Goal: Contribute content: Contribute content

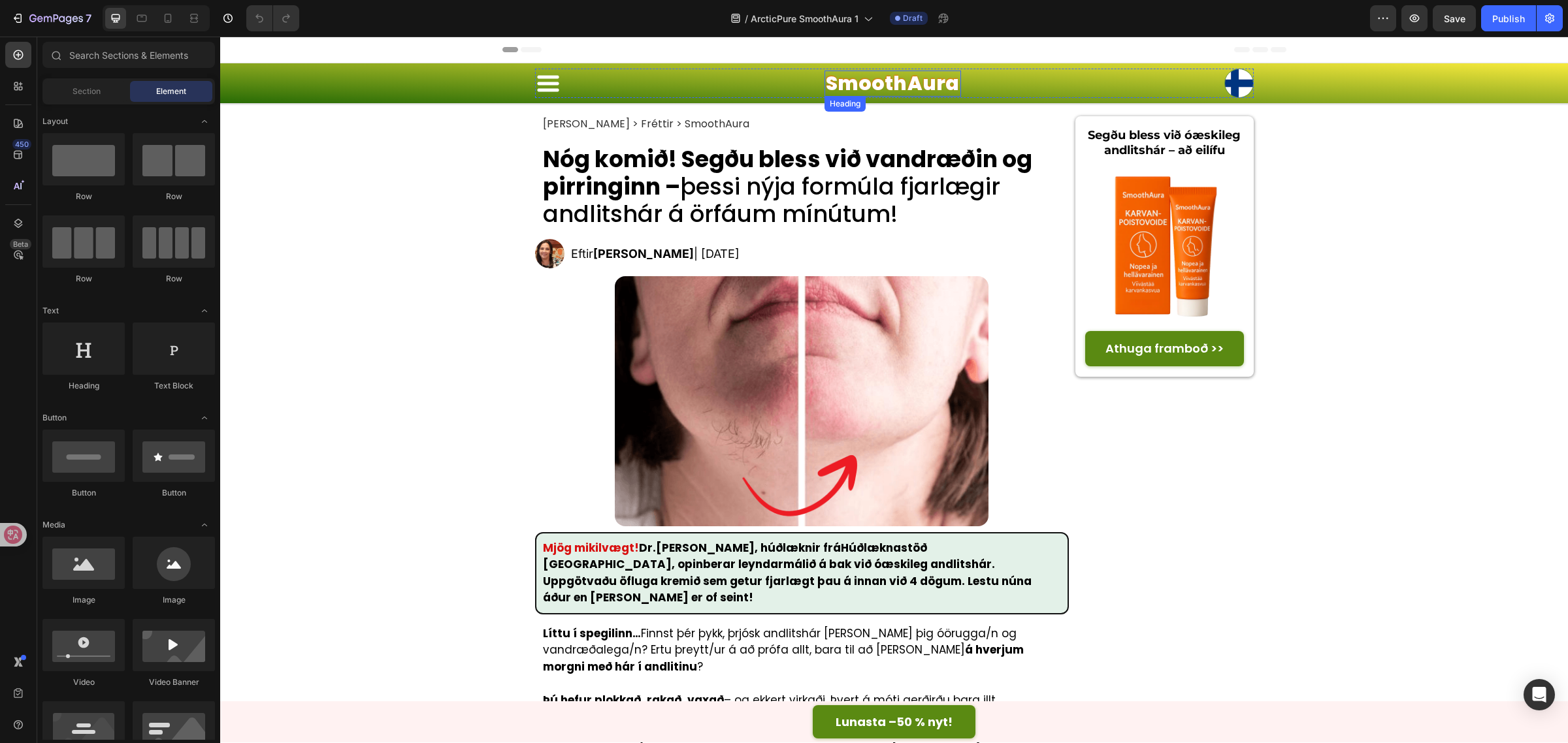
click at [895, 75] on h1 "SmoothAura" at bounding box center [893, 83] width 137 height 26
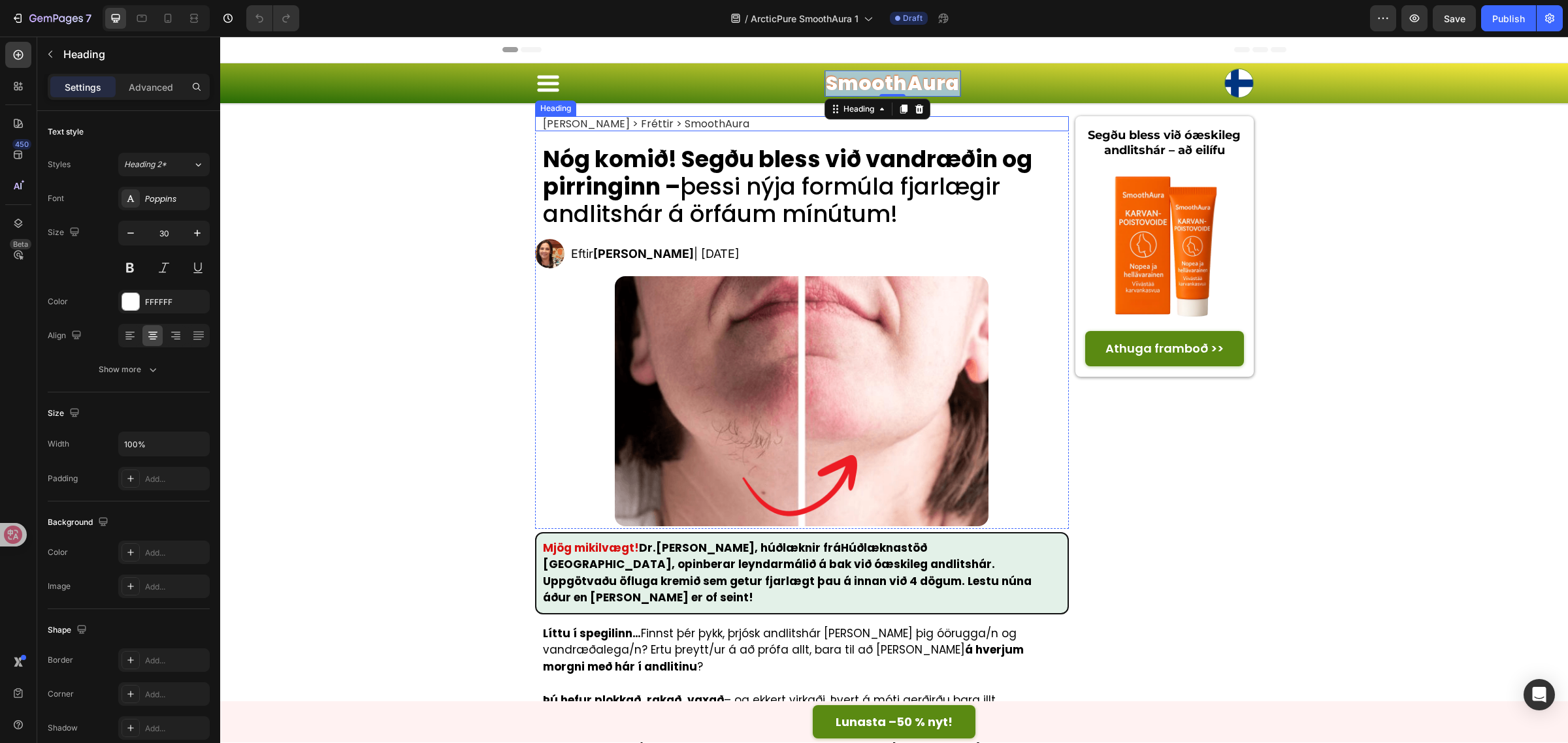
click at [660, 126] on h2 "[PERSON_NAME] > Fréttir > SmoothAura" at bounding box center [645, 123] width 209 height 15
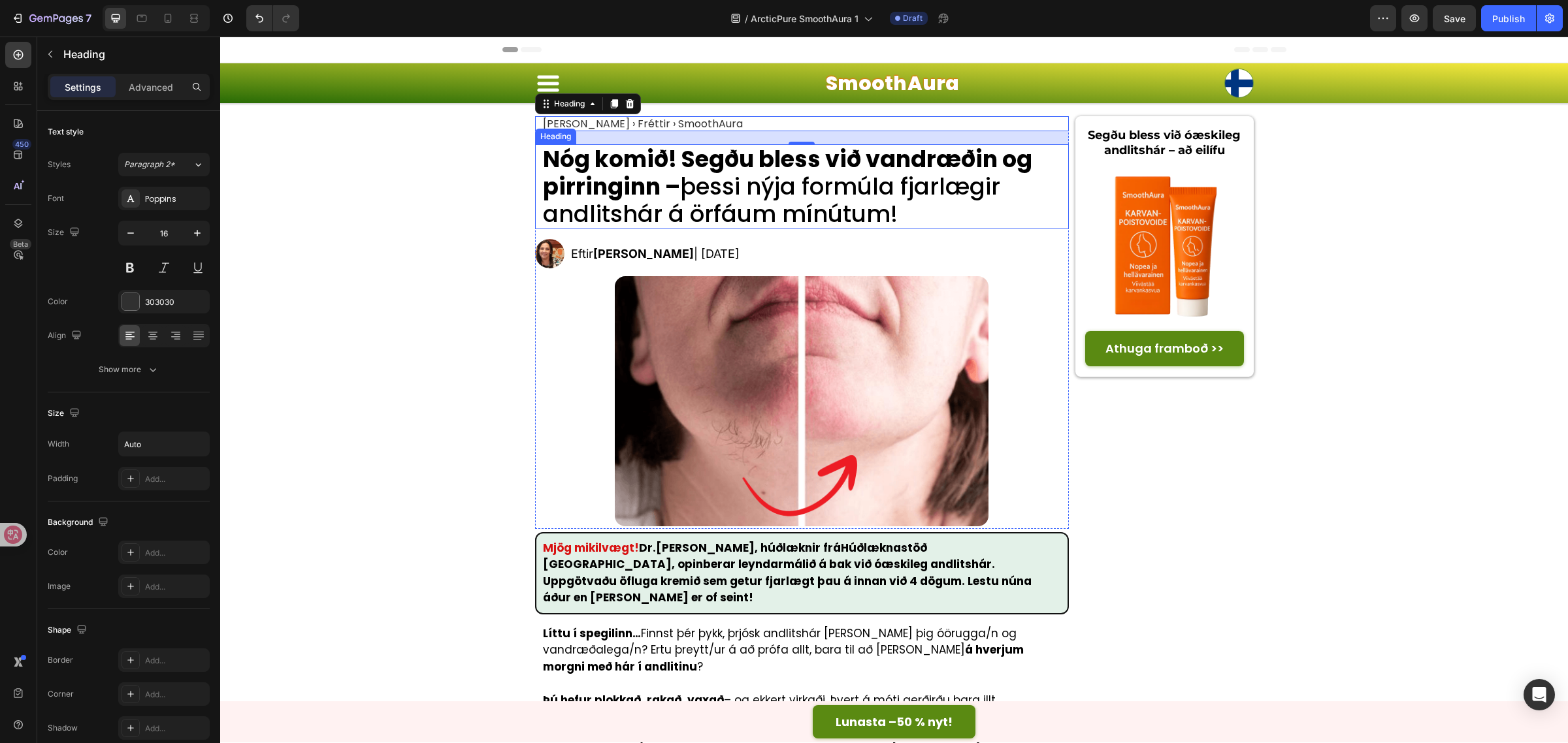
click at [805, 174] on h1 "Nóg komið! Segðu bless við vandræðin og pirringinn – þessi nýja formúla fjarlæg…" at bounding box center [805, 186] width 528 height 85
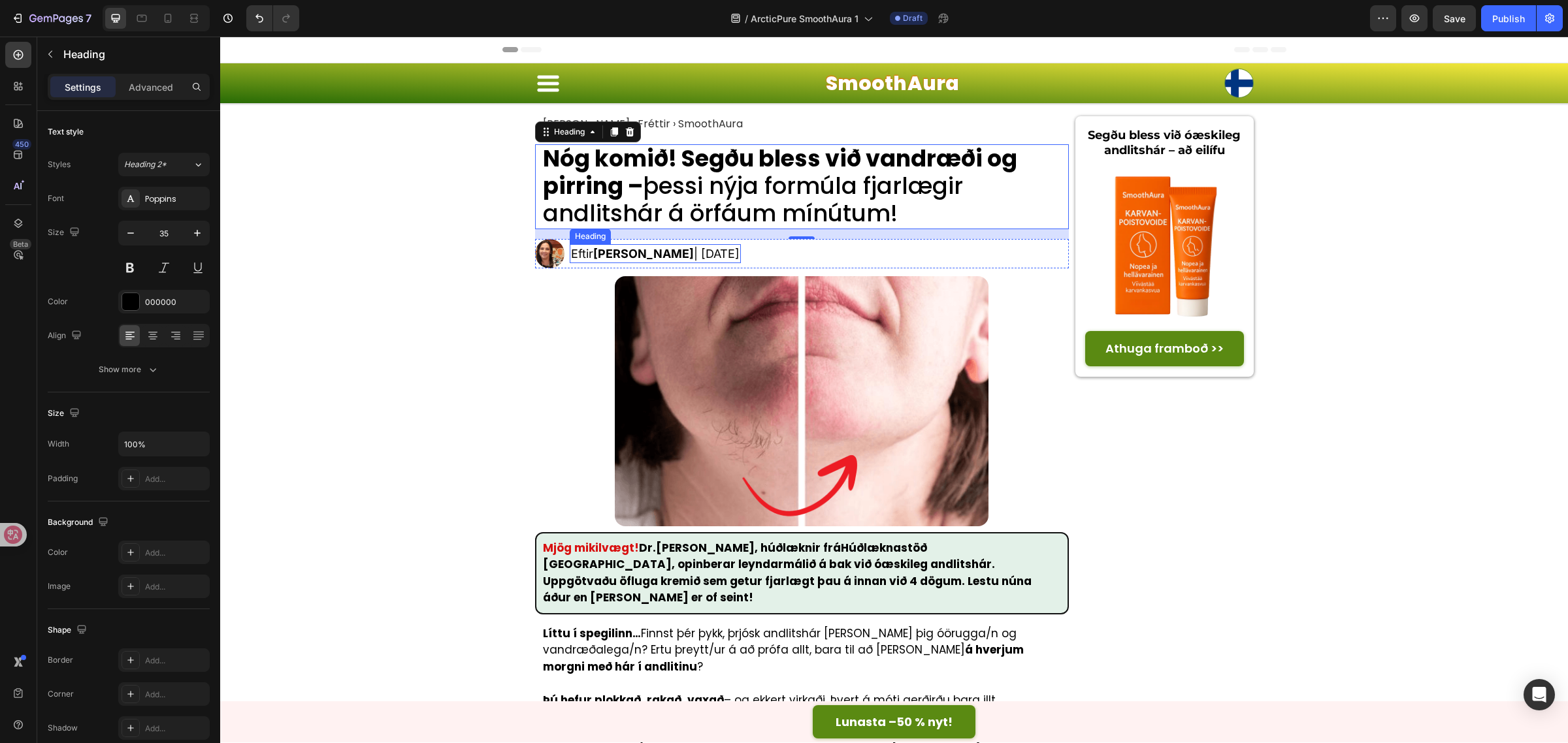
click at [698, 253] on h2 "Eftir [PERSON_NAME] | [DATE]" at bounding box center [655, 253] width 171 height 19
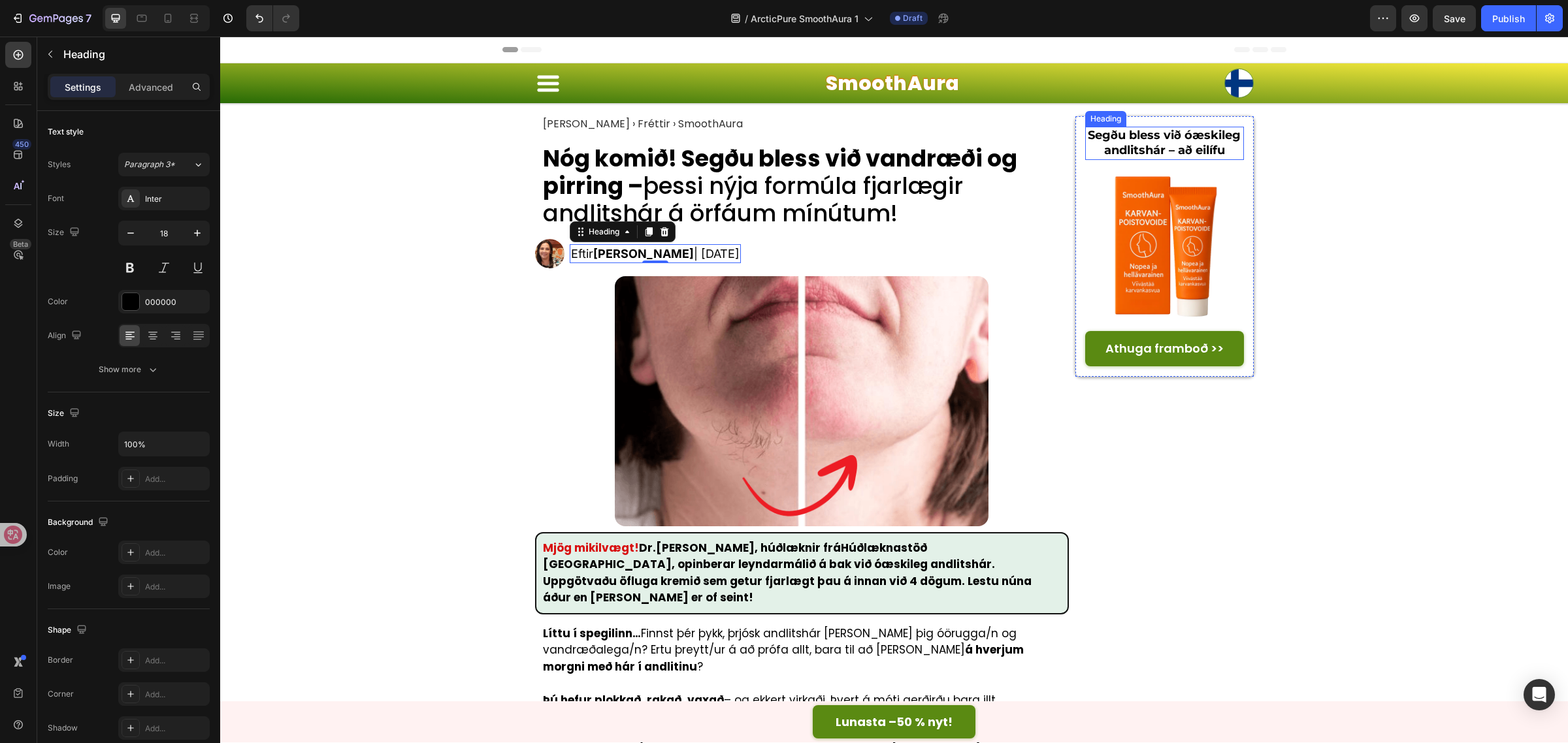
click at [1165, 144] on strong "Segðu bless við óæskileg andlitshár – að eilífu" at bounding box center [1164, 143] width 153 height 29
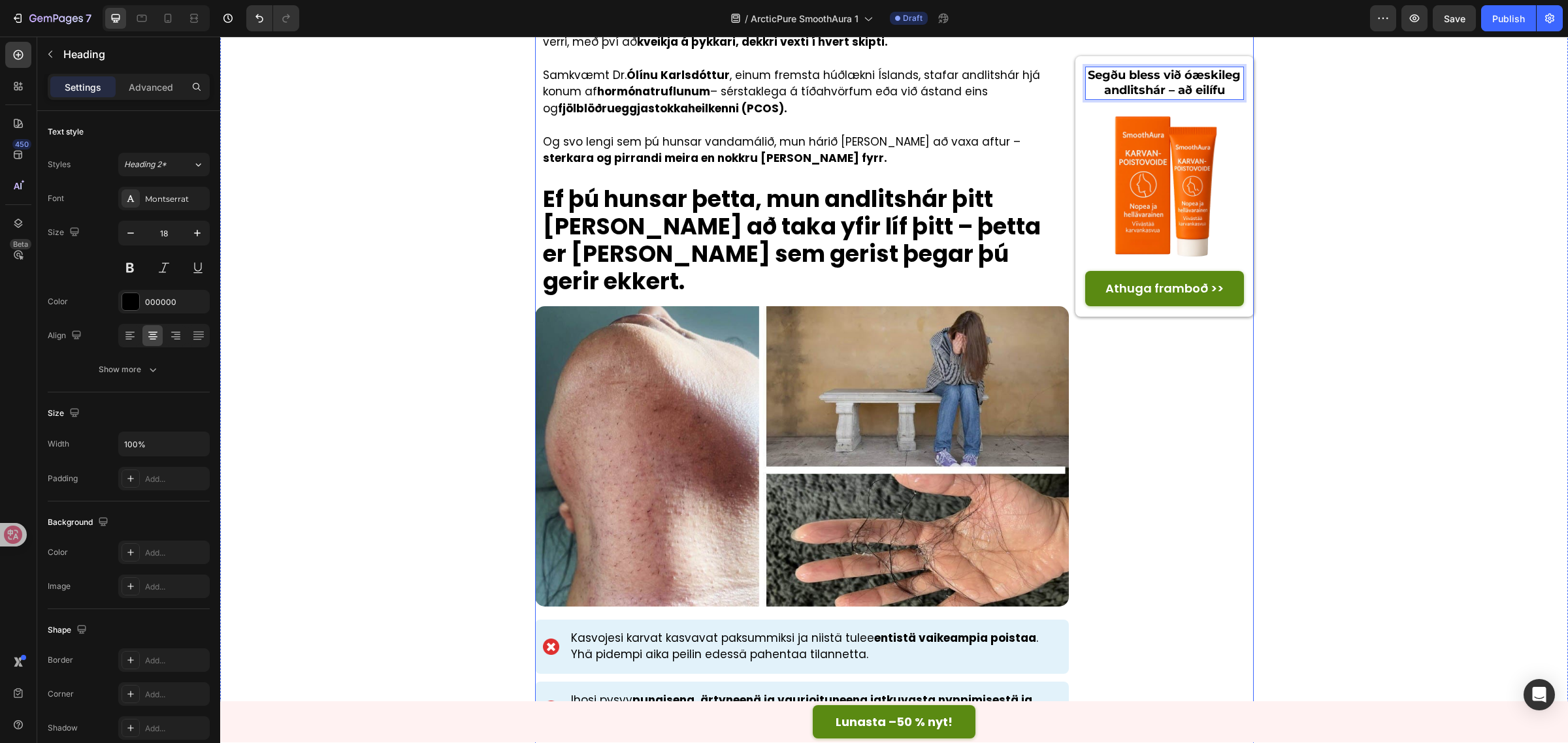
scroll to position [1714, 0]
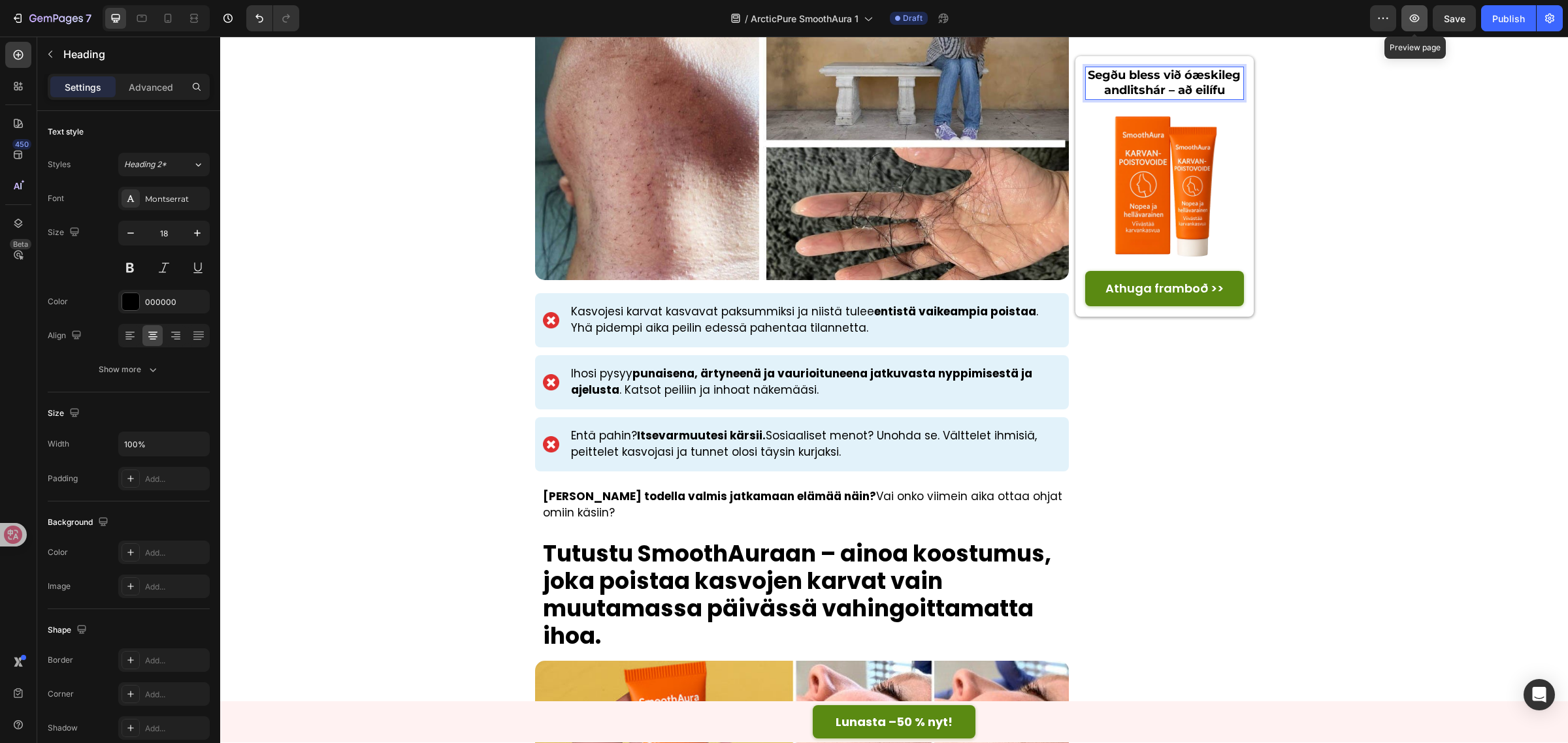
click at [1414, 21] on icon "button" at bounding box center [1413, 18] width 13 height 13
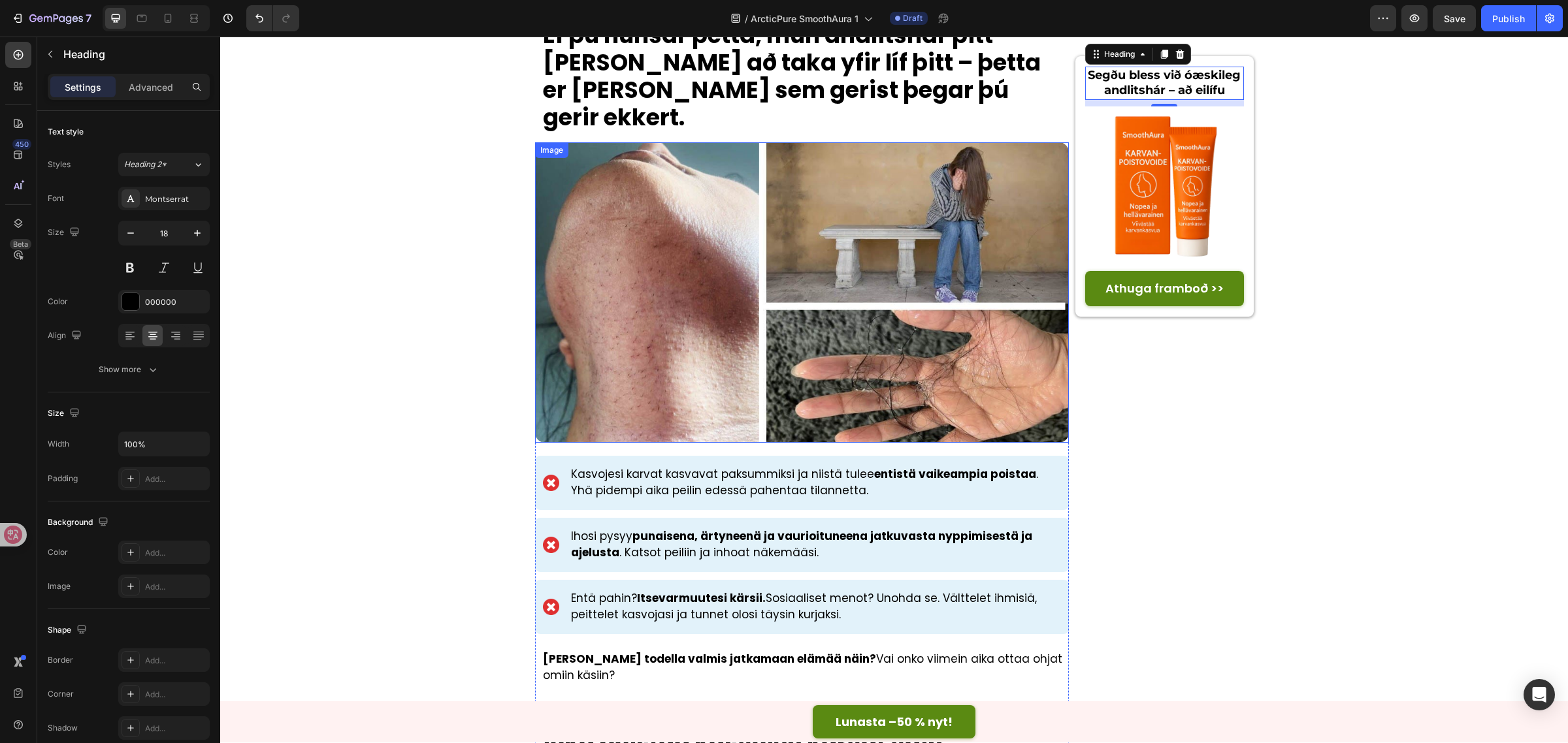
scroll to position [1551, 0]
click at [662, 467] on p "Kasvojesi karvat kasvavat paksummiksi ja niistä tulee entistä vaikeampia poista…" at bounding box center [815, 484] width 489 height 33
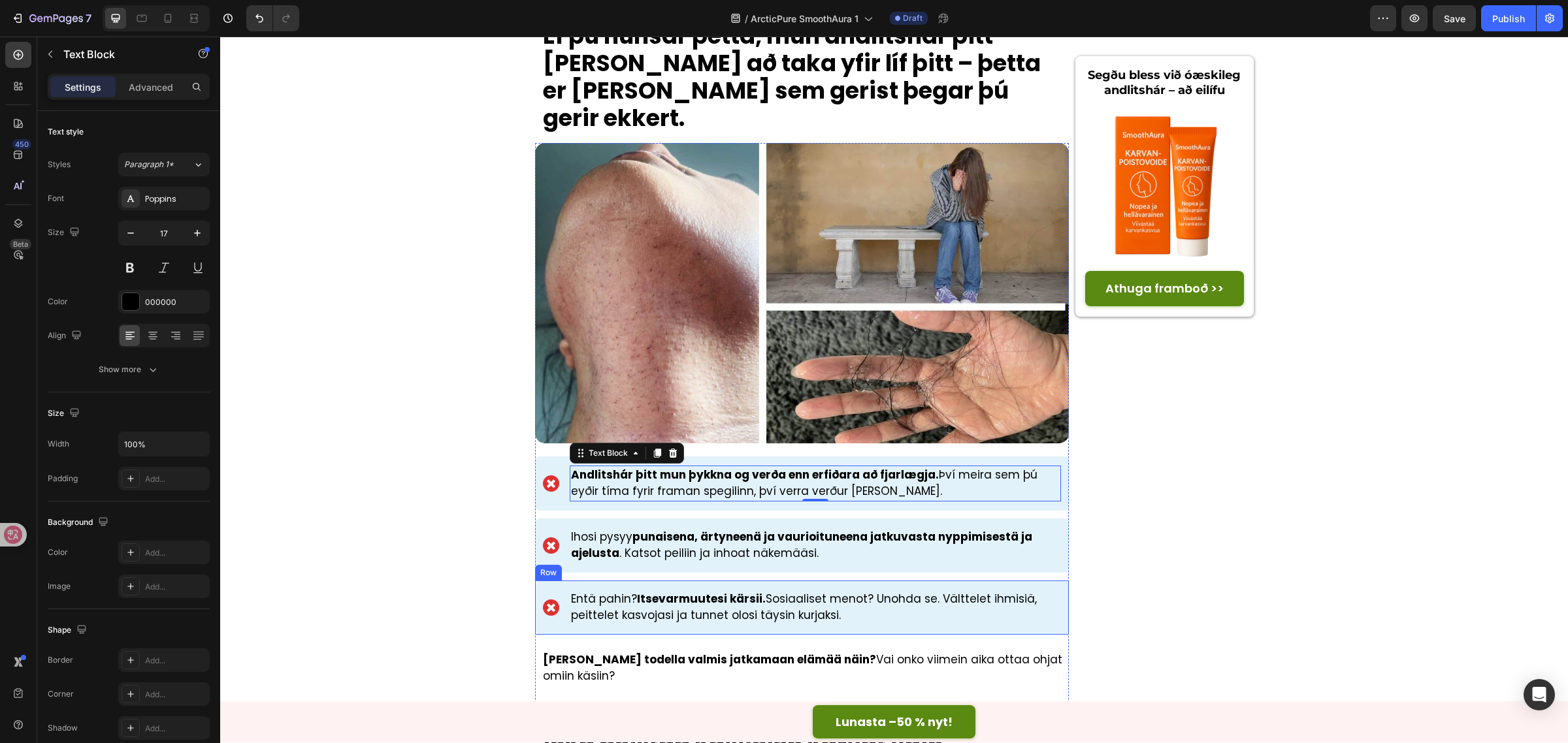
click at [702, 529] on strong "punaisena, ärtyneenä ja vaurioituneena jatkuvasta nyppimisestä ja ajelusta" at bounding box center [802, 545] width 461 height 33
click at [710, 529] on strong "punaisena, ärtyneenä ja vaurioituneena jatkuvasta nyppimisestä ja ajelusta" at bounding box center [802, 545] width 461 height 33
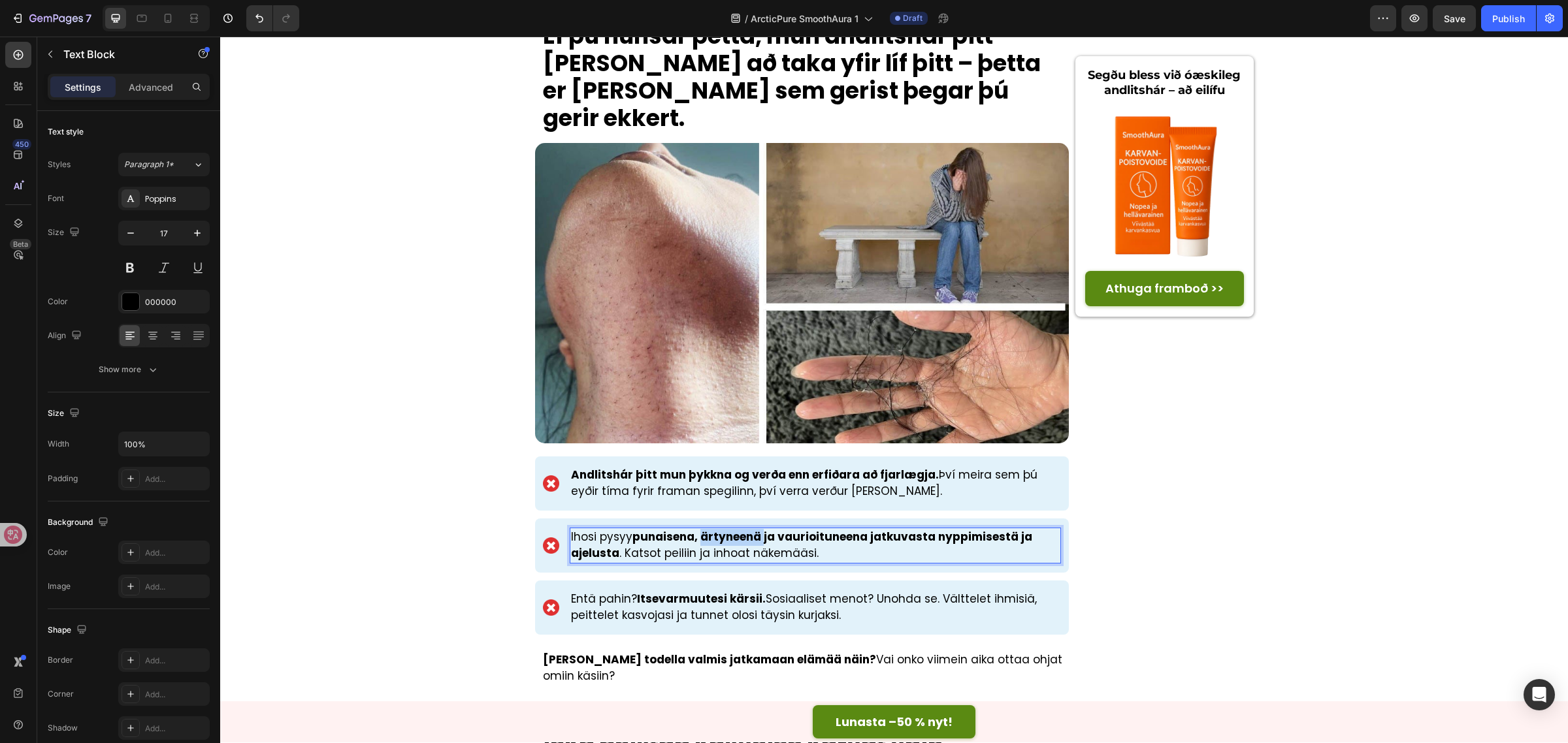
click at [710, 529] on strong "punaisena, ärtyneenä ja vaurioituneena jatkuvasta nyppimisestä ja ajelusta" at bounding box center [802, 545] width 461 height 33
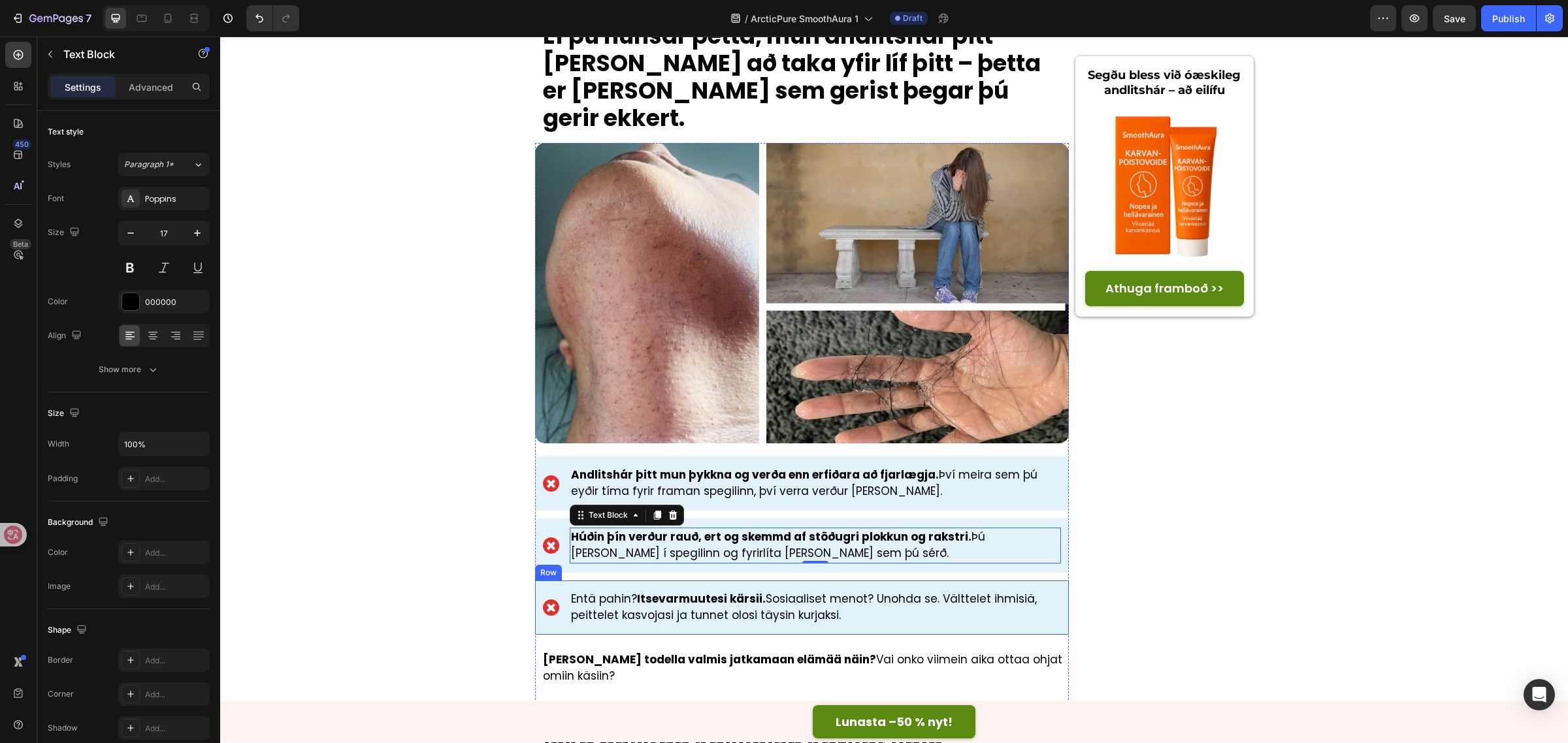
click at [714, 591] on strong "Itsevarmuutesi kärsii." at bounding box center [701, 599] width 129 height 15
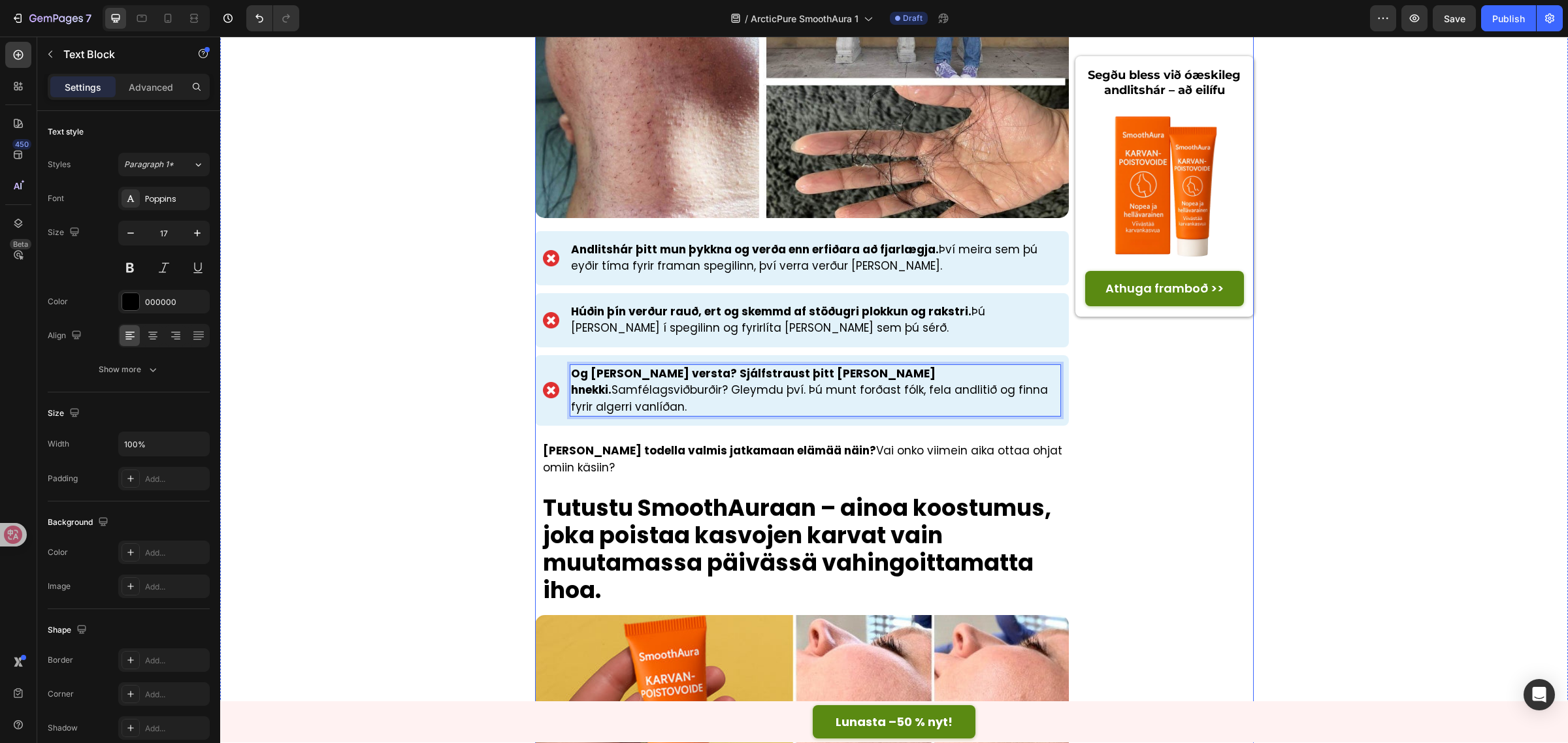
scroll to position [1796, 0]
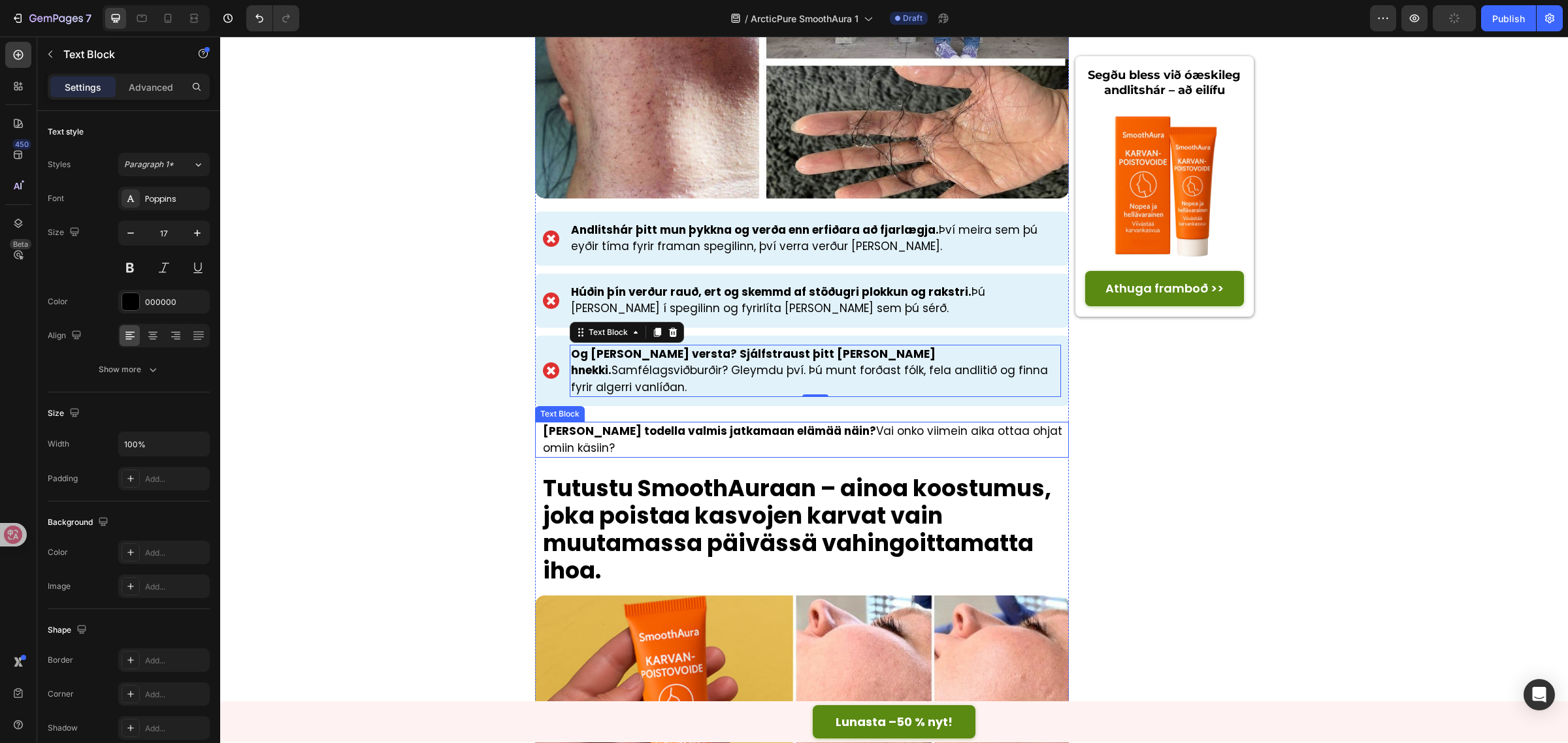
click at [926, 423] on p "[PERSON_NAME] todella valmis jatkamaan elämää näin? Vai onko viimein aika ottaa…" at bounding box center [805, 440] width 525 height 33
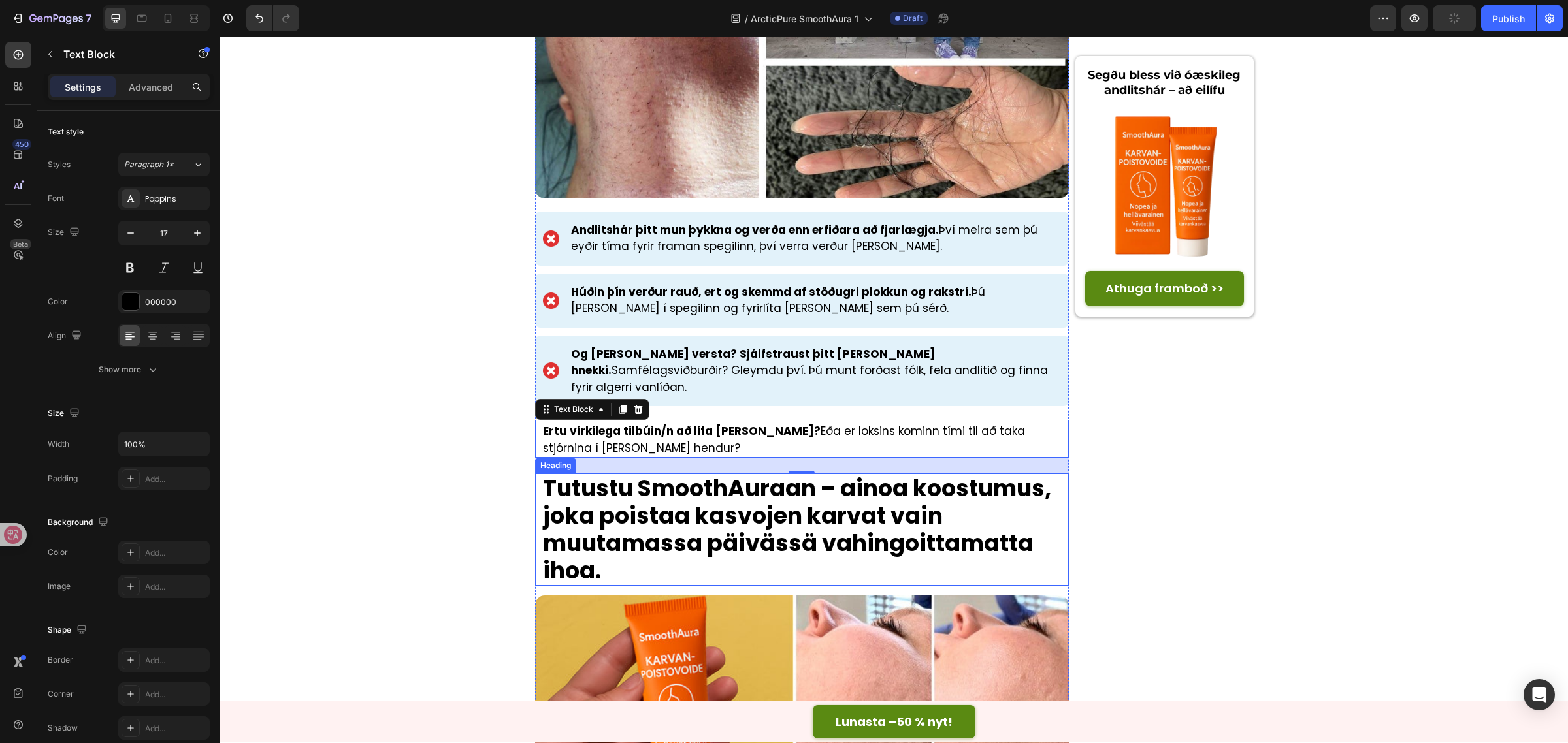
click at [841, 472] on strong "Tutustu SmoothAuraan – ainoa koostumus, joka poistaa kasvojen karvat vain muuta…" at bounding box center [797, 529] width 509 height 114
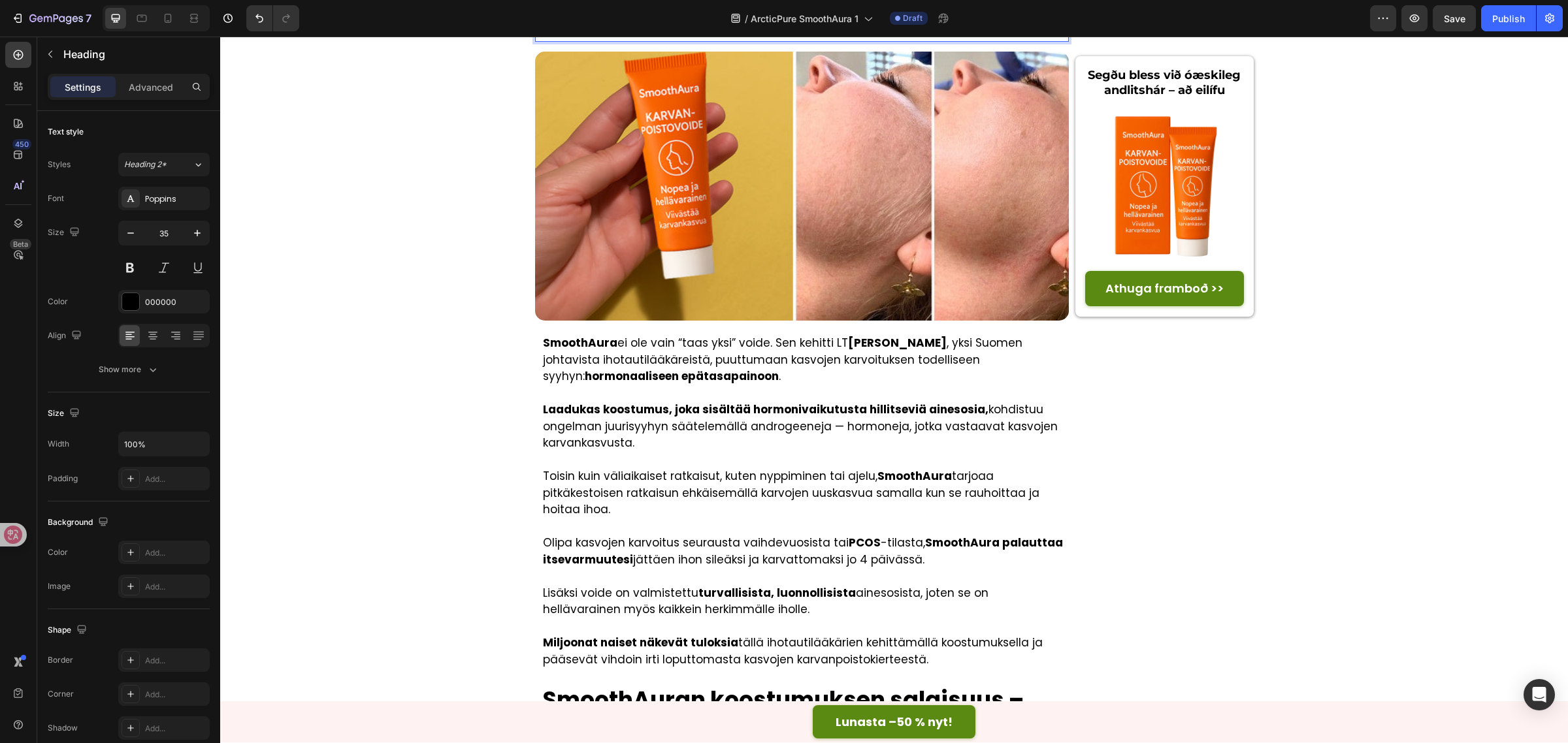
scroll to position [2394, 0]
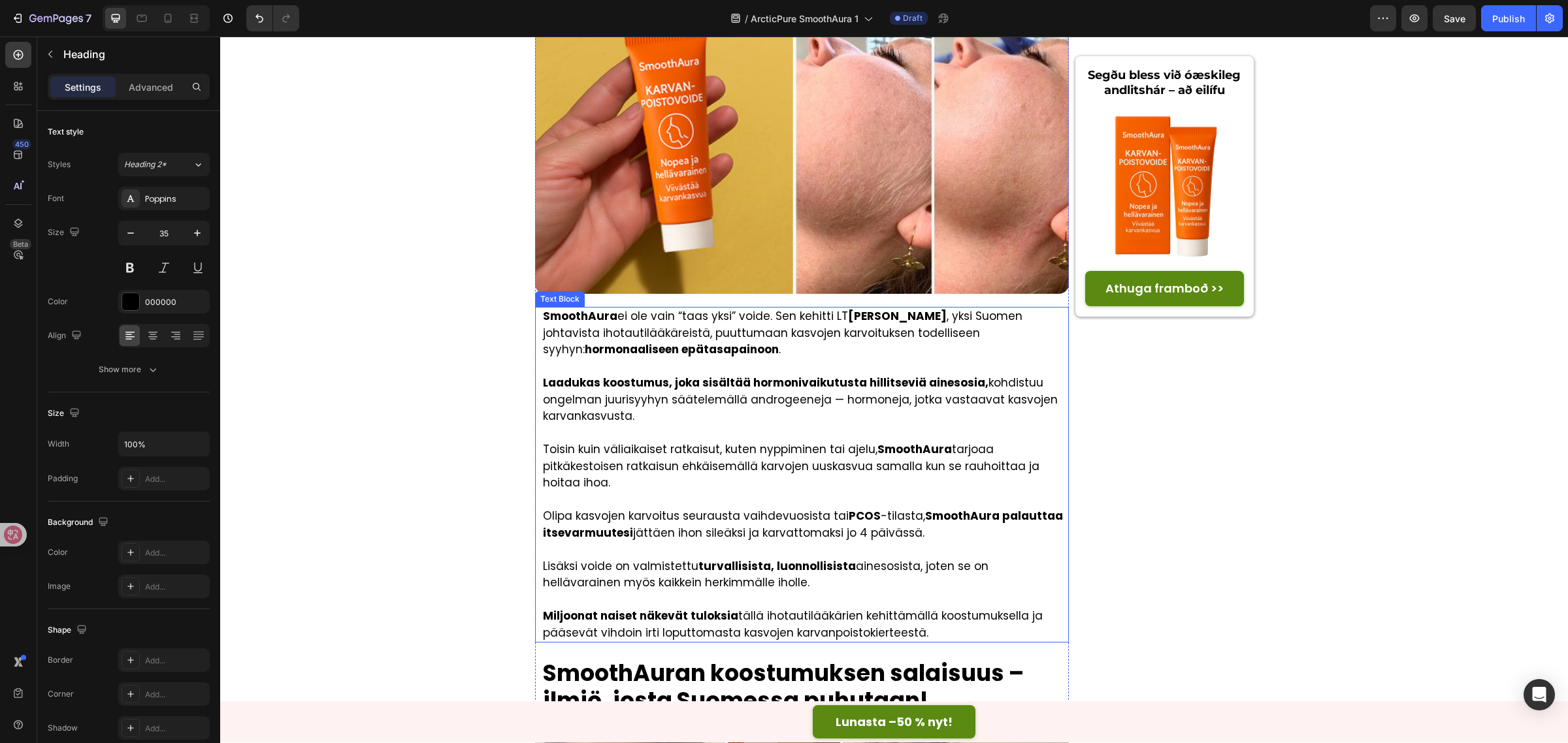
click at [729, 442] on p "Toisin kuin väliaikaiset ratkaisut, kuten nyppiminen tai ajelu, SmoothAura tarj…" at bounding box center [805, 466] width 525 height 51
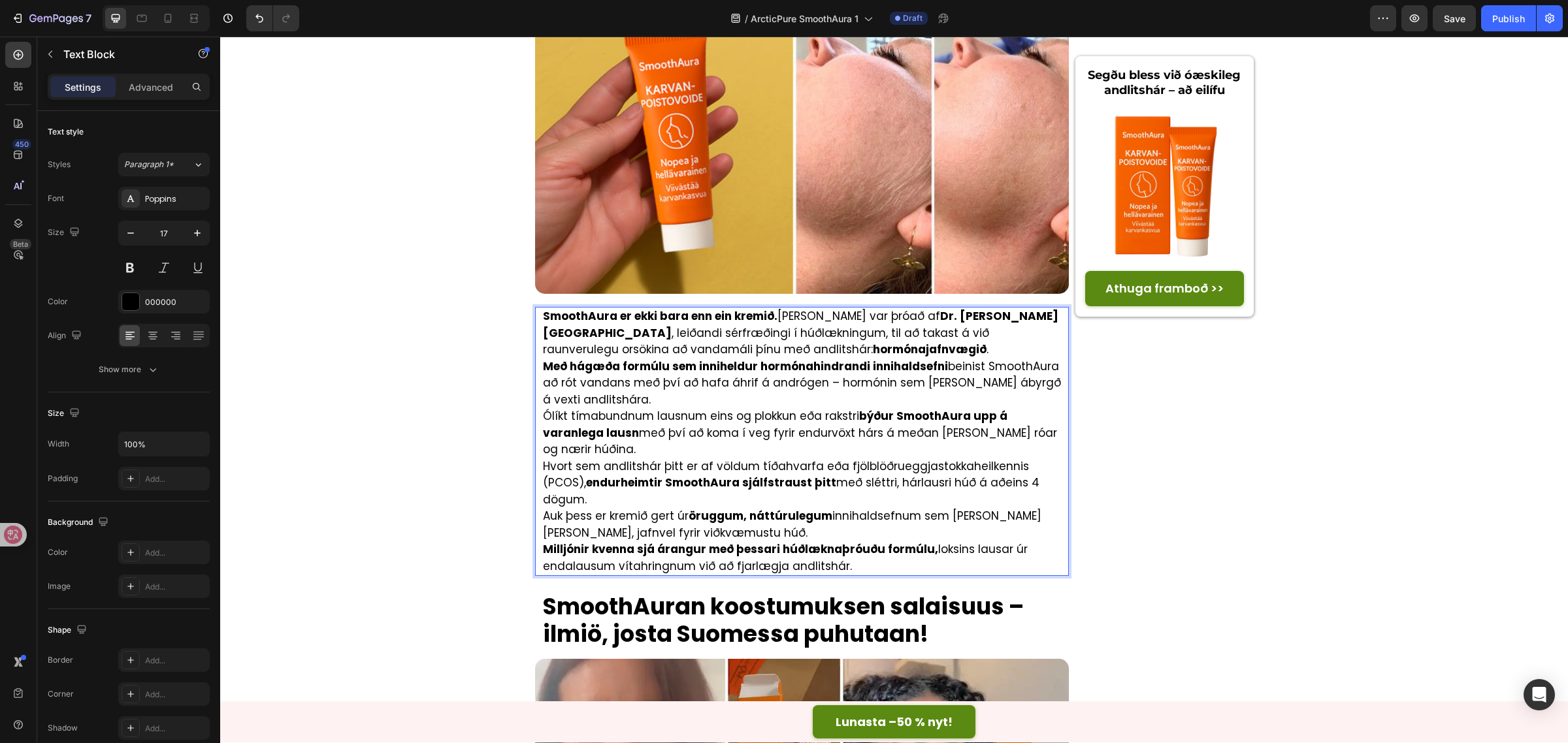
click at [849, 308] on p "SmoothAura er ekki bara enn ein kremið. [PERSON_NAME] var þróað af Dr. Ólöf Kar…" at bounding box center [805, 333] width 525 height 51
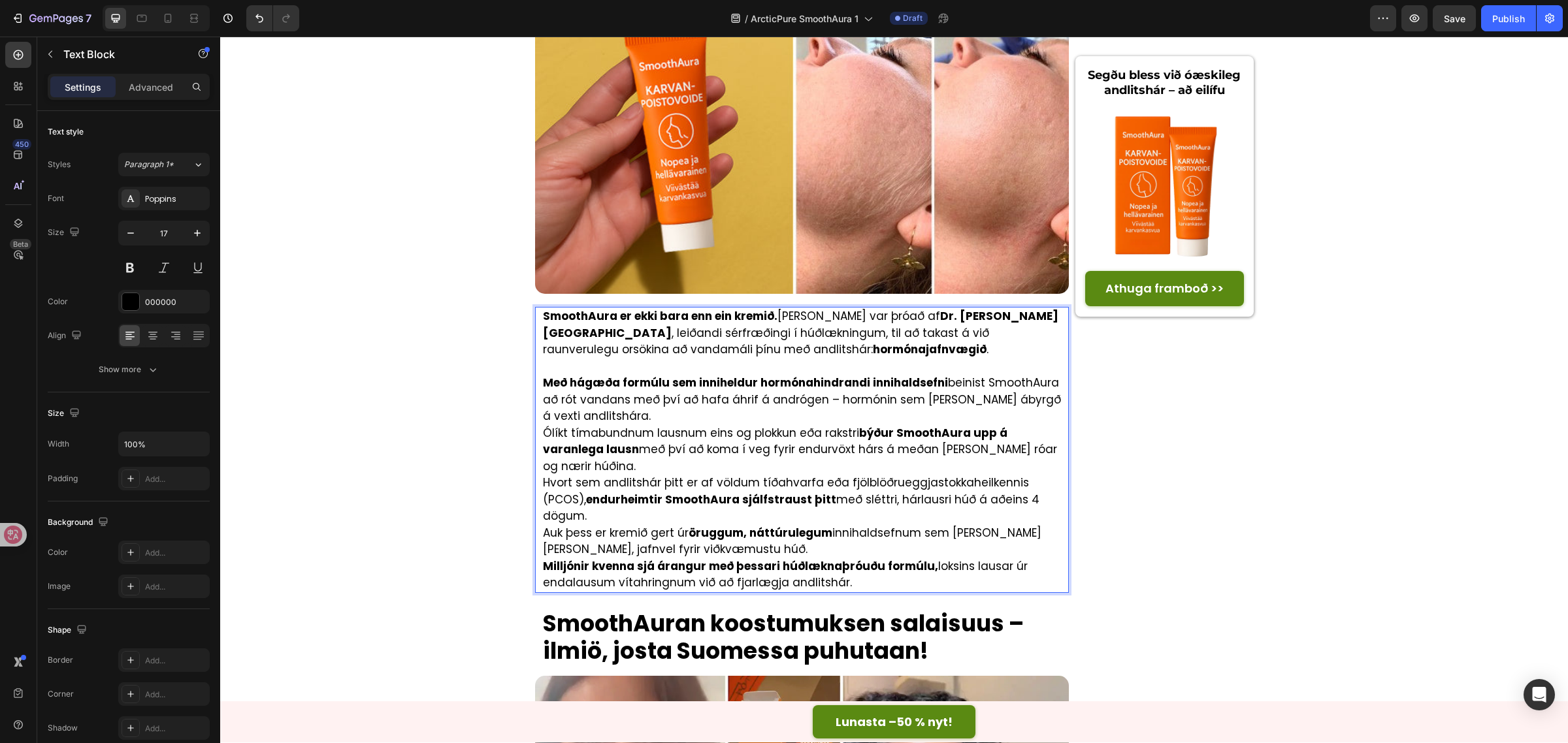
click at [693, 375] on p "Með hágæða formúlu sem inniheldur hormónahindrandi innihaldsefni beinist Smooth…" at bounding box center [805, 399] width 525 height 51
click at [697, 375] on p "Með hágæða formúlu sem inniheldur hormónahindrandi innihaldsefni beinist Smooth…" at bounding box center [805, 399] width 525 height 51
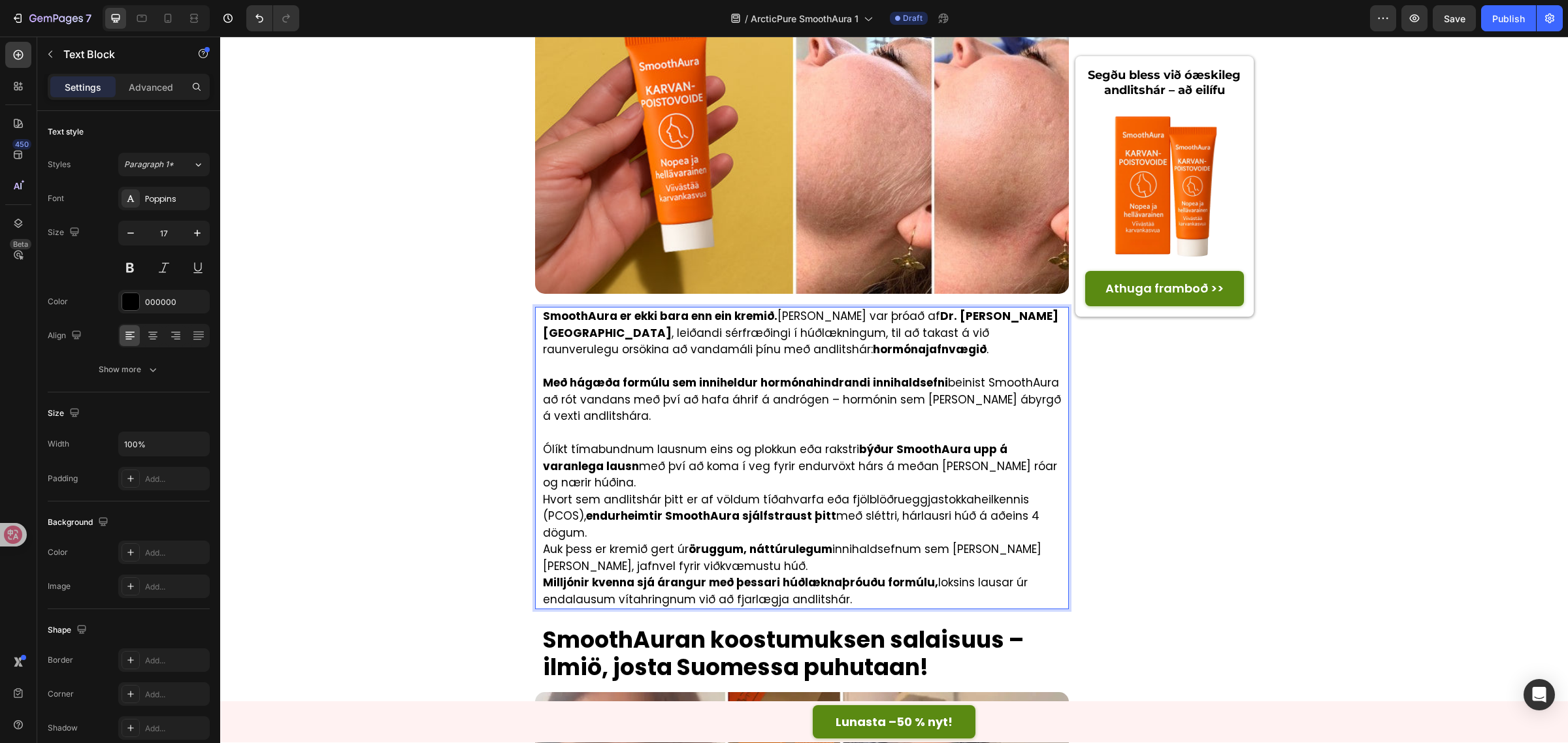
click at [1039, 442] on p "Ólíkt tímabundnum lausnum eins og plokkun eða rakstri býður SmoothAura upp á va…" at bounding box center [805, 466] width 525 height 51
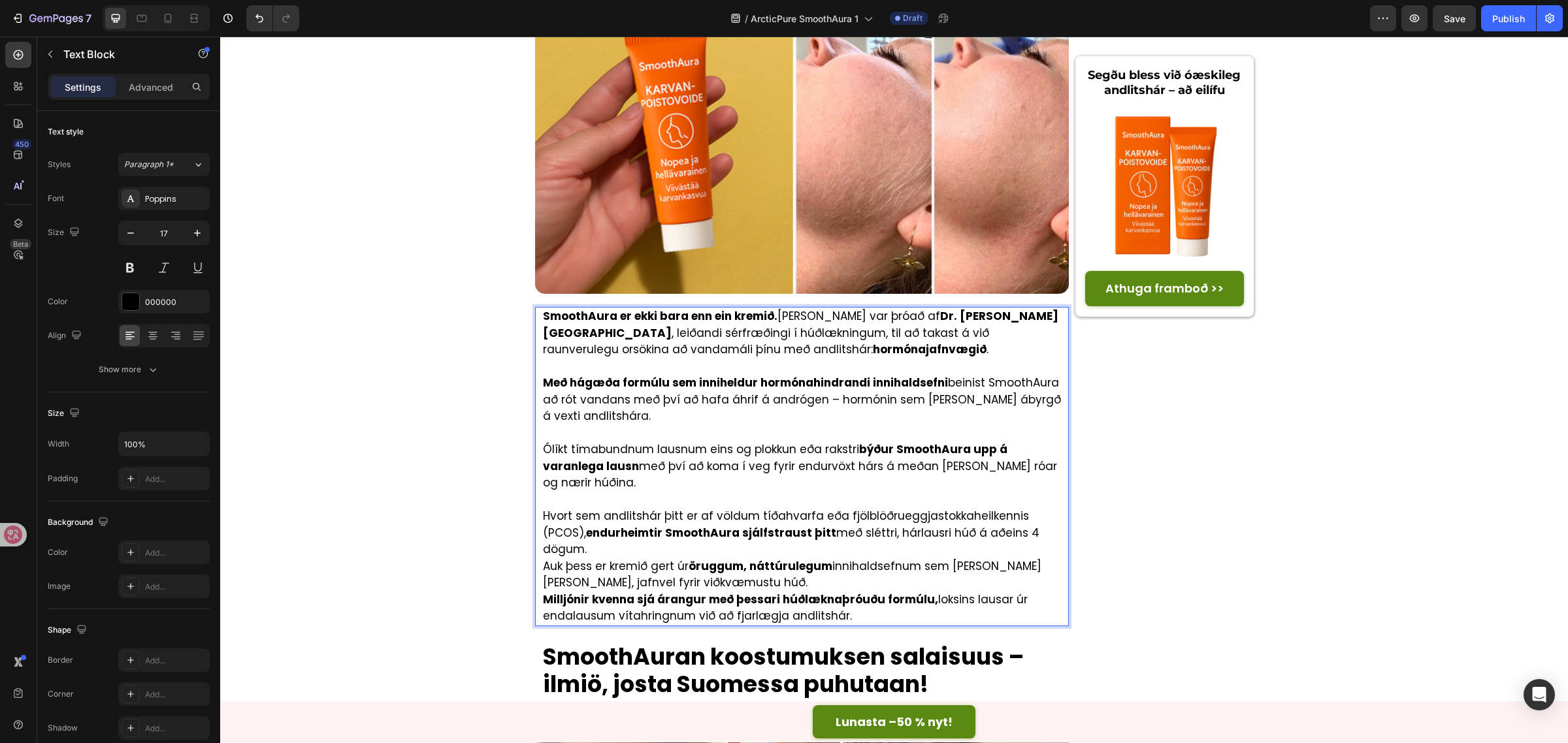
click at [1047, 509] on p "Hvort sem andlitshár þitt er af völdum tíðahvarfa eða fjölblöðrueggjastokkaheil…" at bounding box center [805, 533] width 525 height 51
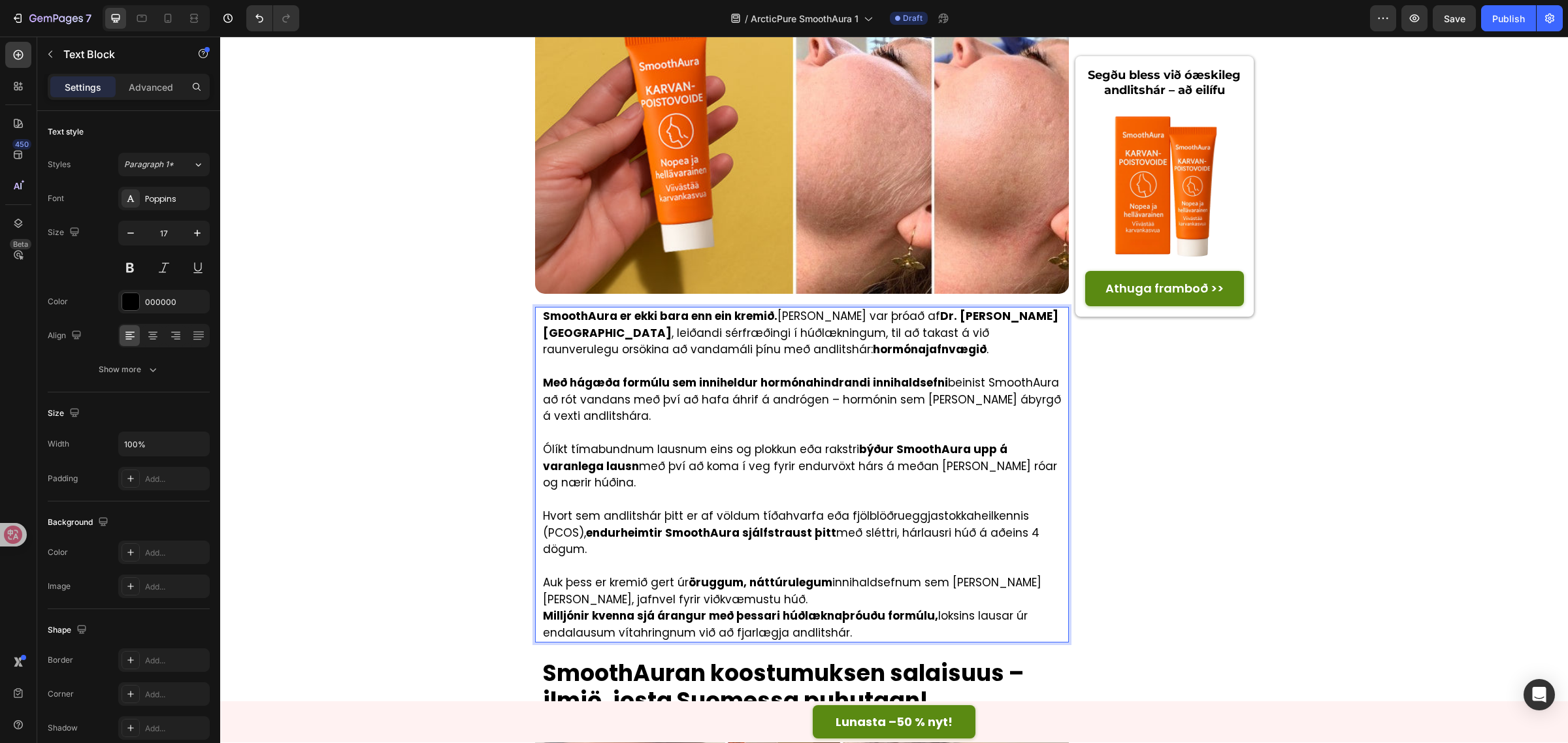
click at [816, 575] on p "Auk þess er kremið gert úr öruggum, náttúrulegum innihaldsefnum sem [PERSON_NAM…" at bounding box center [805, 591] width 525 height 33
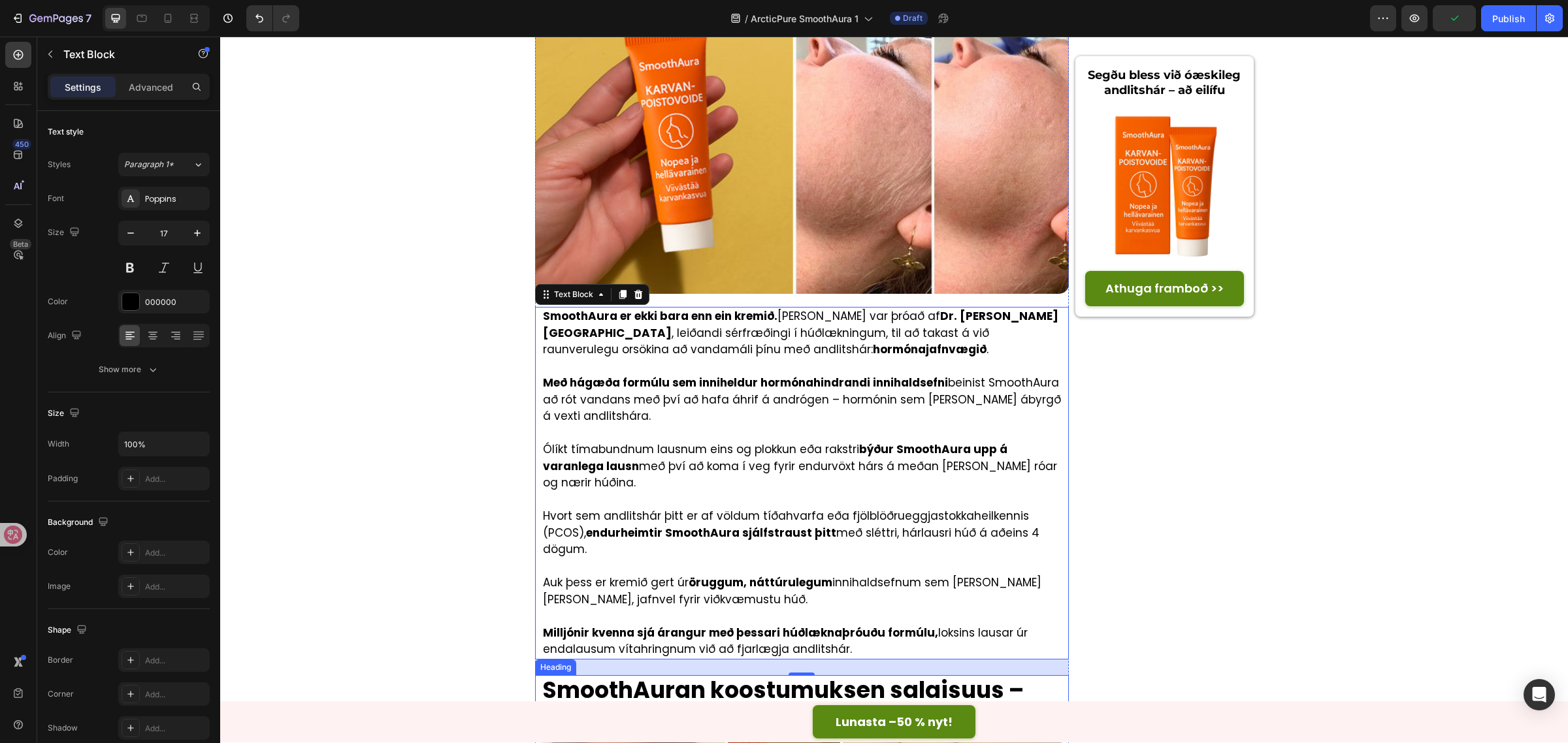
click at [849, 674] on strong "SmoothAuran koostumuksen salaisuus – ilmiö, josta Suomessa puhutaan!" at bounding box center [784, 703] width 481 height 59
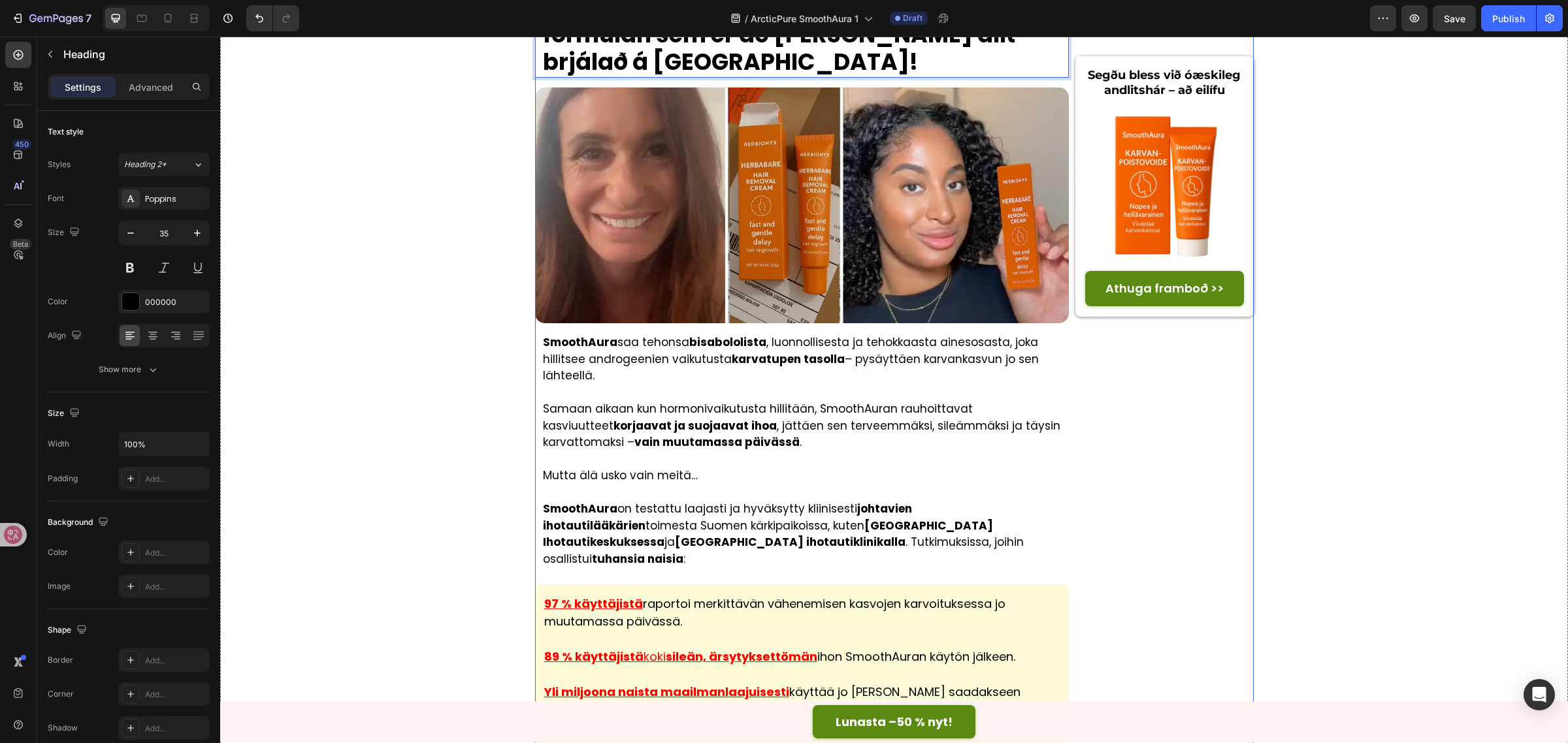
scroll to position [3129, 0]
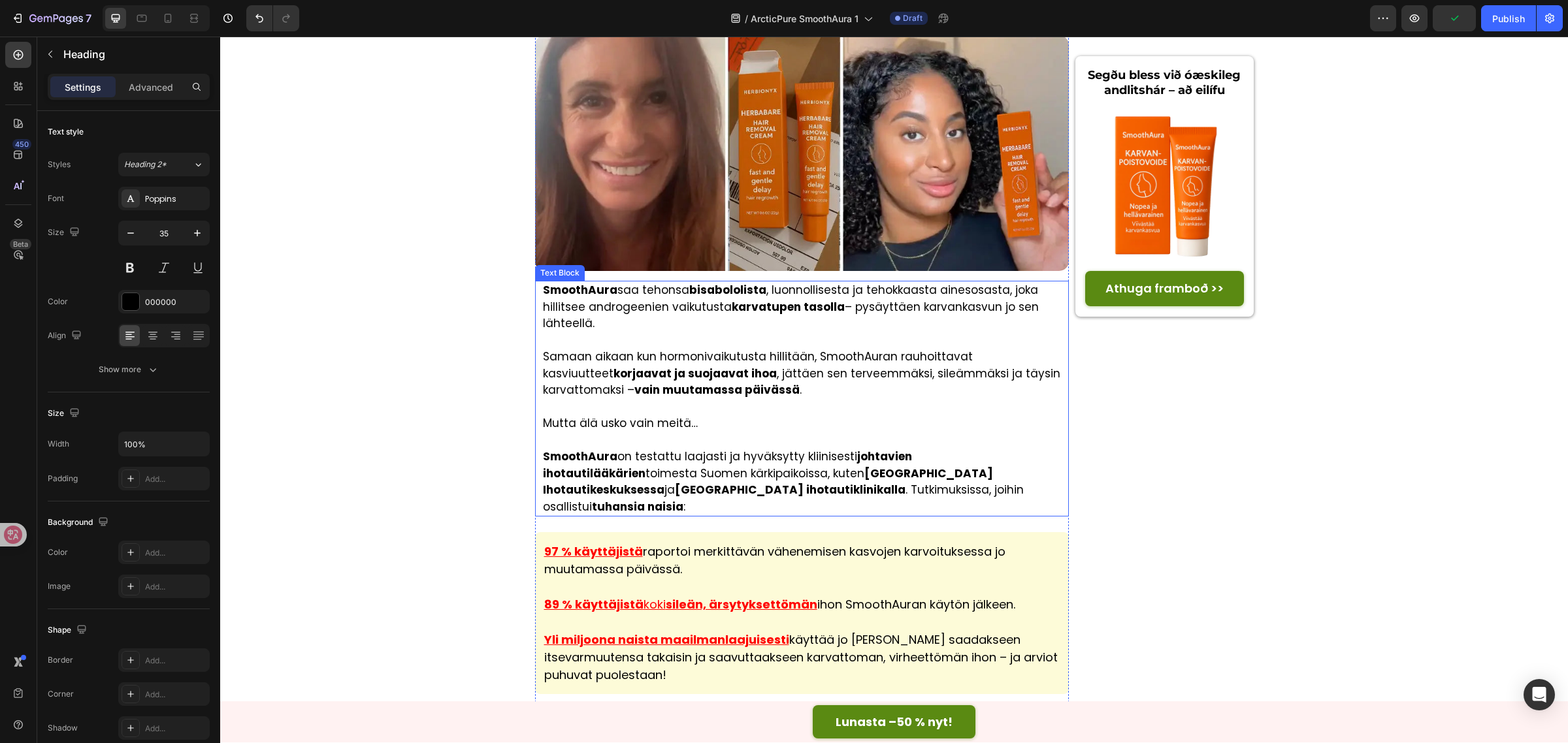
click at [670, 366] on strong "korjaavat ja suojaavat ihoa" at bounding box center [695, 374] width 163 height 15
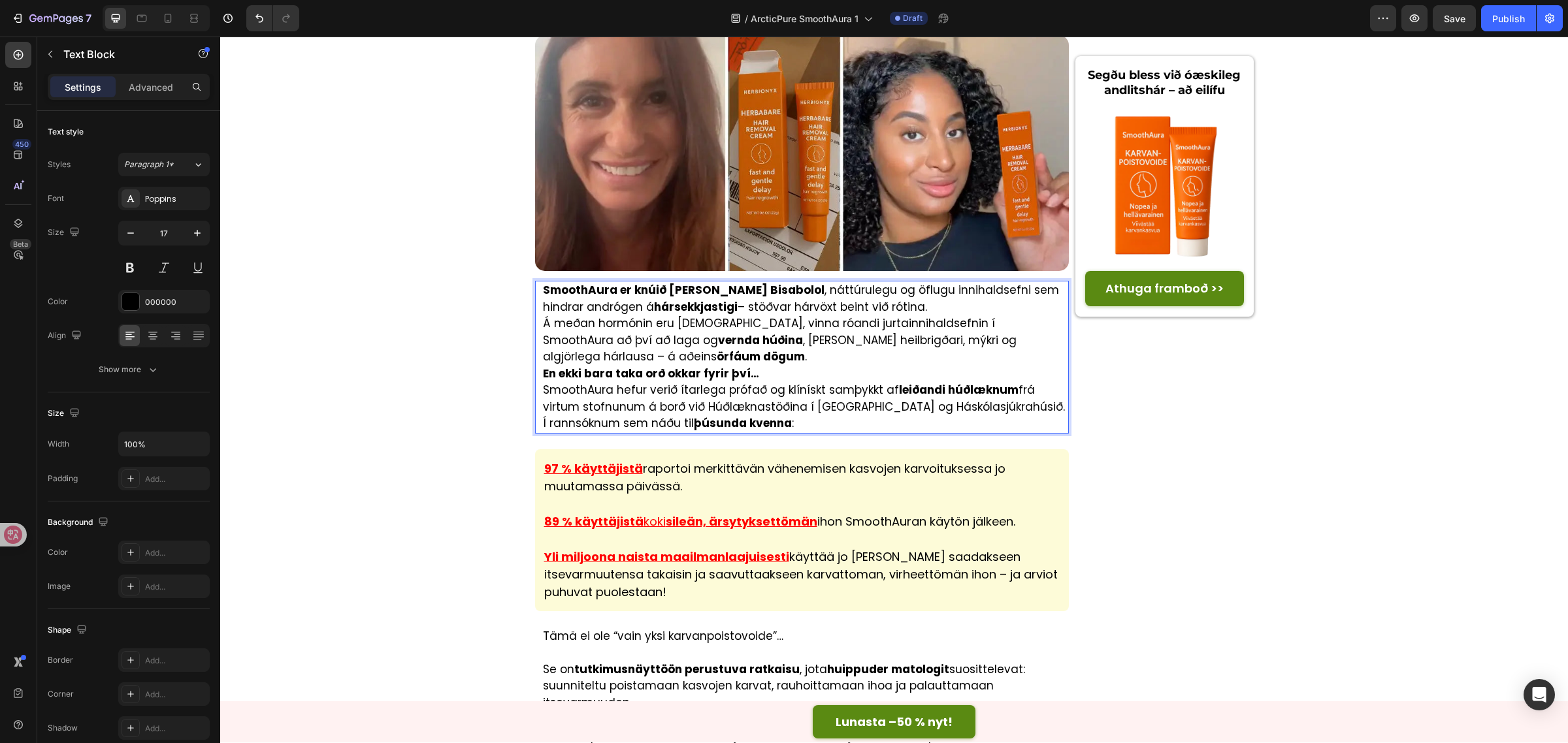
click at [951, 282] on p "SmoothAura er knúið [PERSON_NAME] Bisabolol , náttúrulegu og öflugu innihaldsef…" at bounding box center [805, 298] width 525 height 33
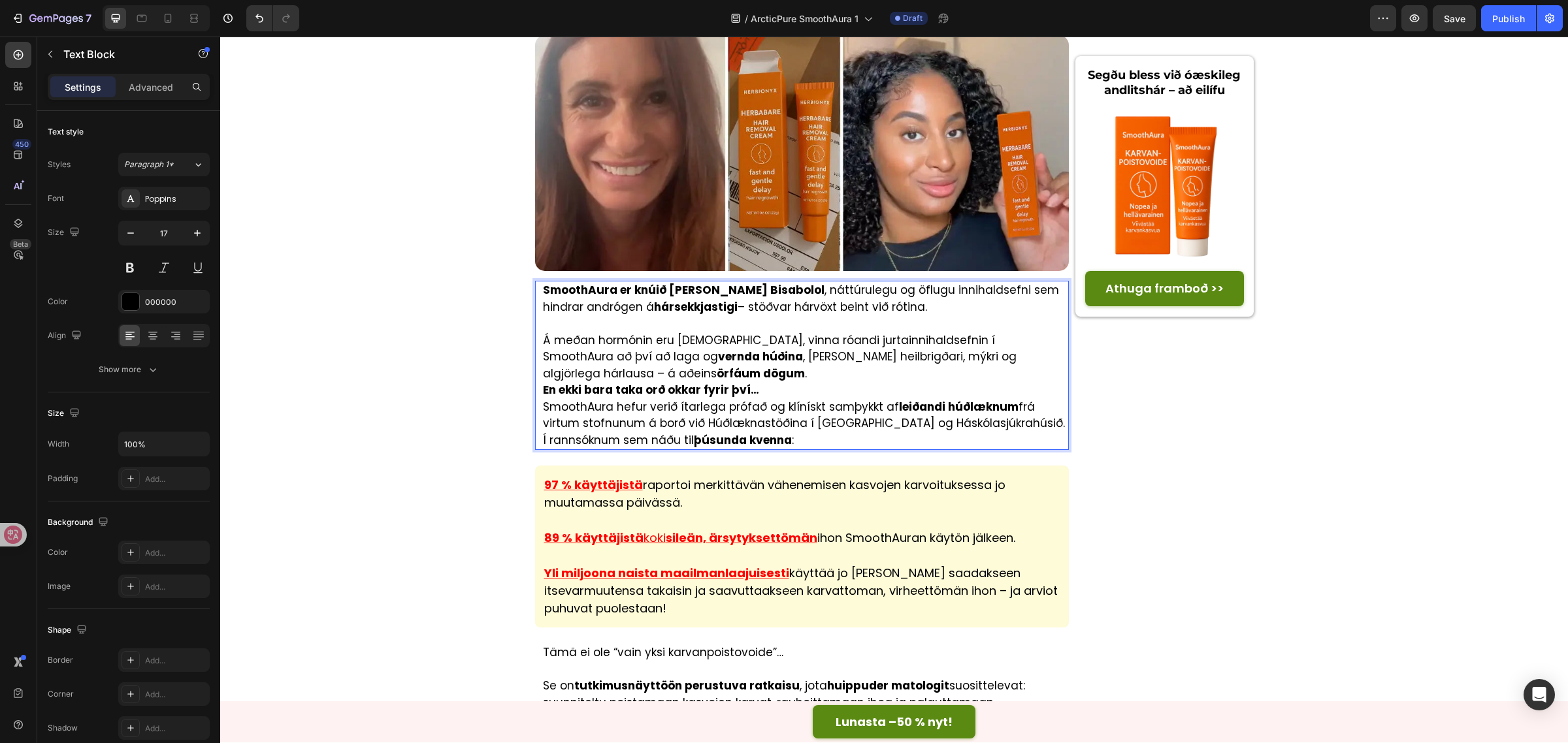
click at [628, 332] on p "Á meðan hormónin eru [DEMOGRAPHIC_DATA], vinna róandi [PERSON_NAME] í SmoothAur…" at bounding box center [805, 357] width 525 height 51
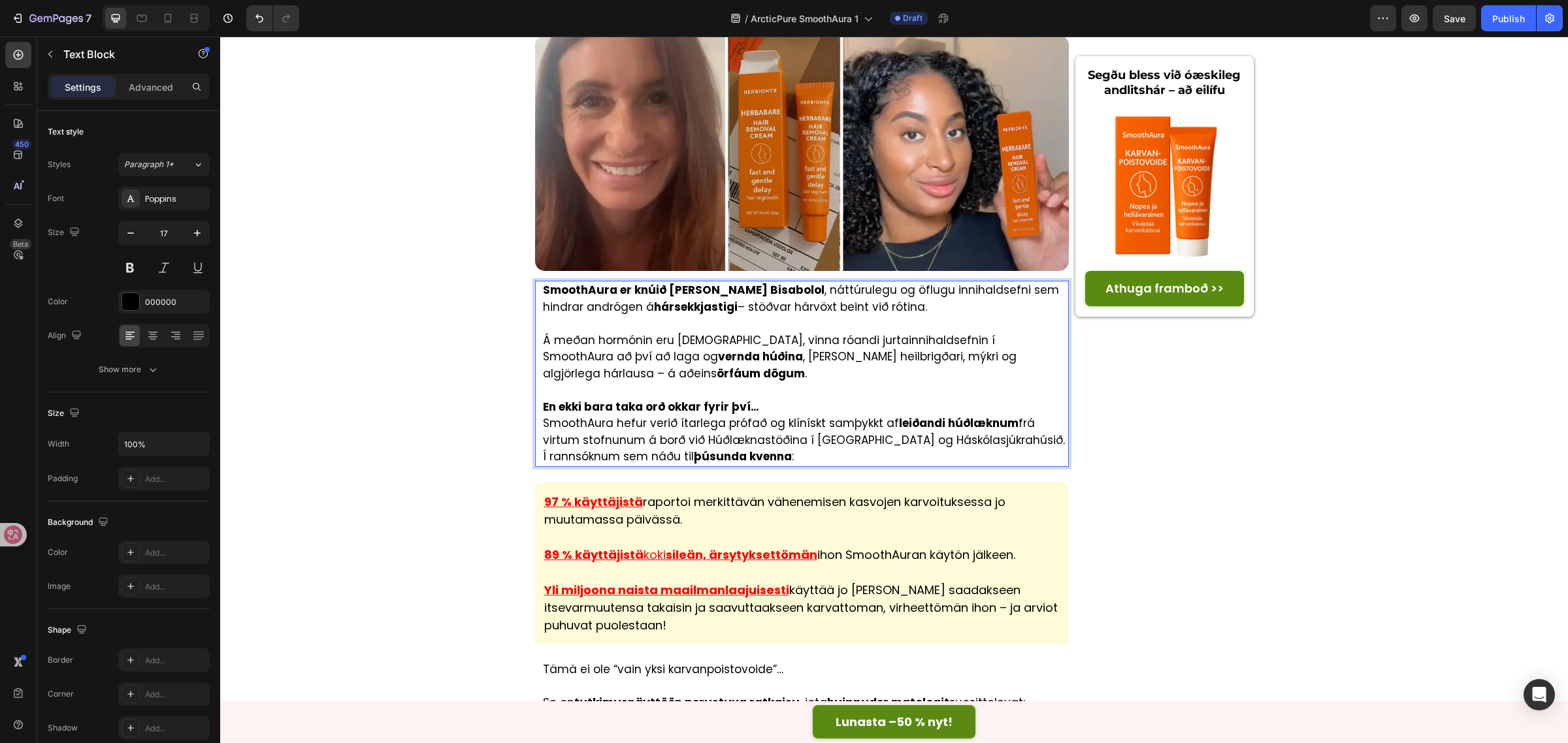
click at [803, 399] on p "En ekki bara taka orð okkar fyrir því…" at bounding box center [805, 408] width 525 height 17
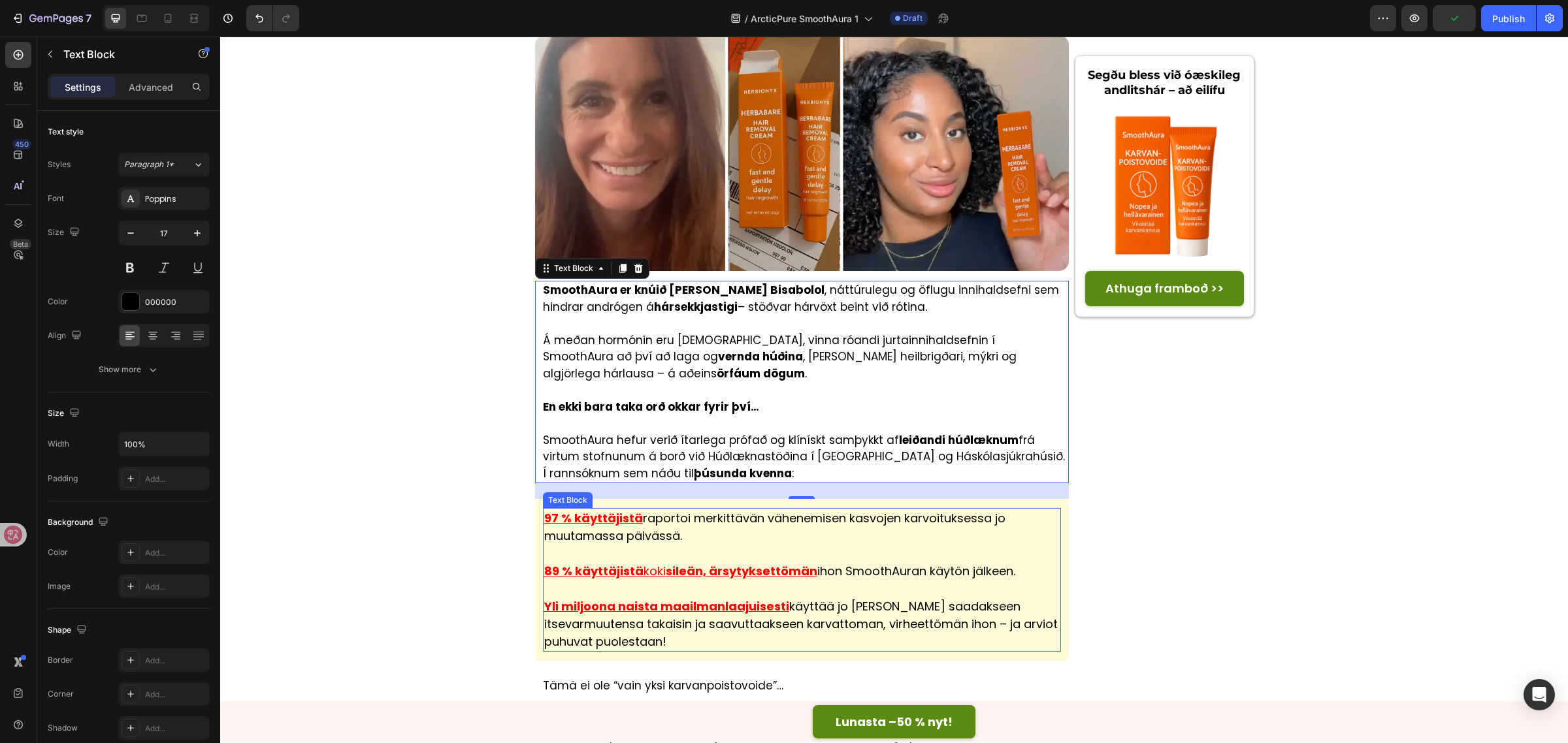
click at [729, 509] on p "97 % käyttäjistä raportoi merkittävän vähenemisen kasvojen karvoituksessa jo mu…" at bounding box center [802, 527] width 516 height 35
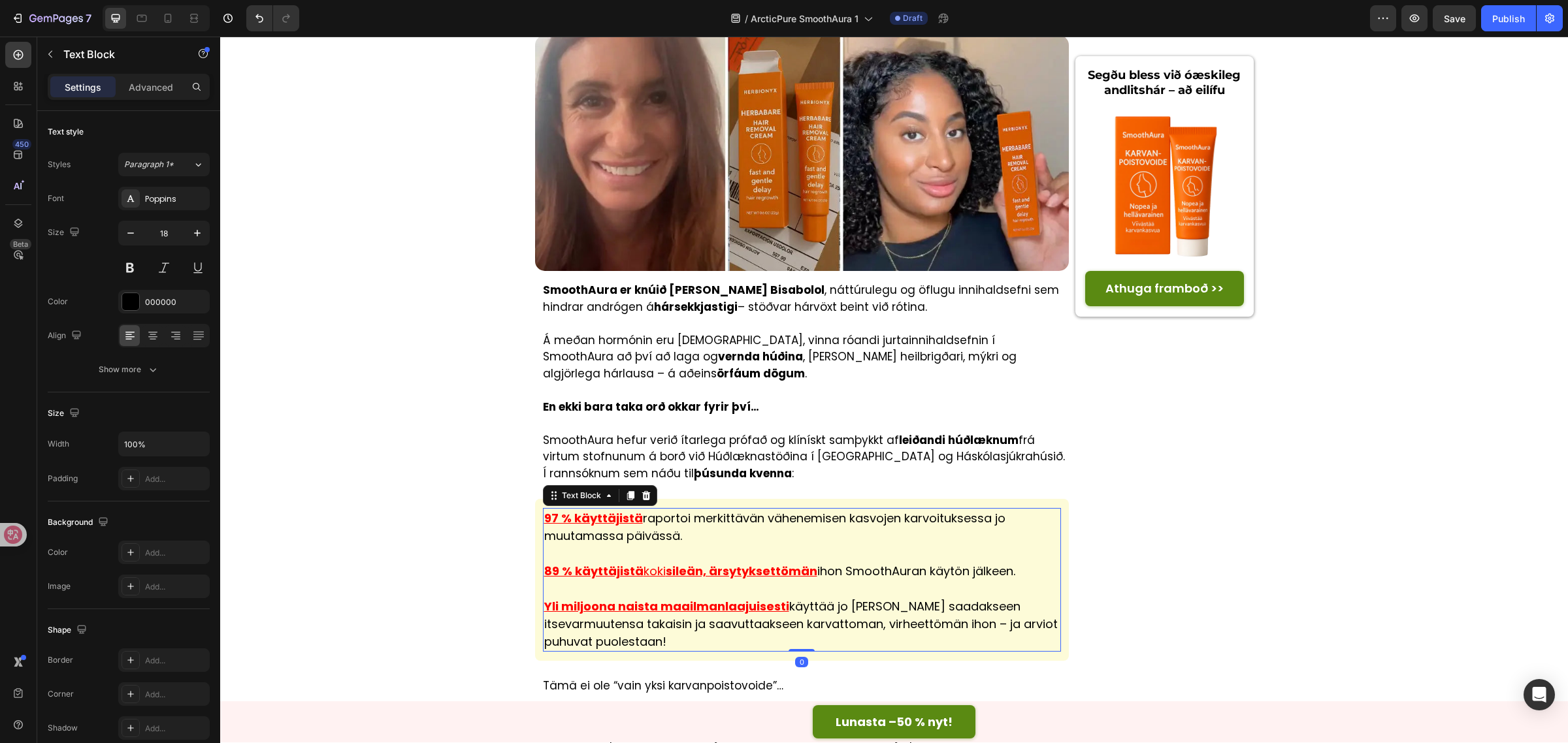
click at [729, 509] on p "97 % käyttäjistä raportoi merkittävän vähenemisen kasvojen karvoituksessa jo mu…" at bounding box center [802, 527] width 516 height 35
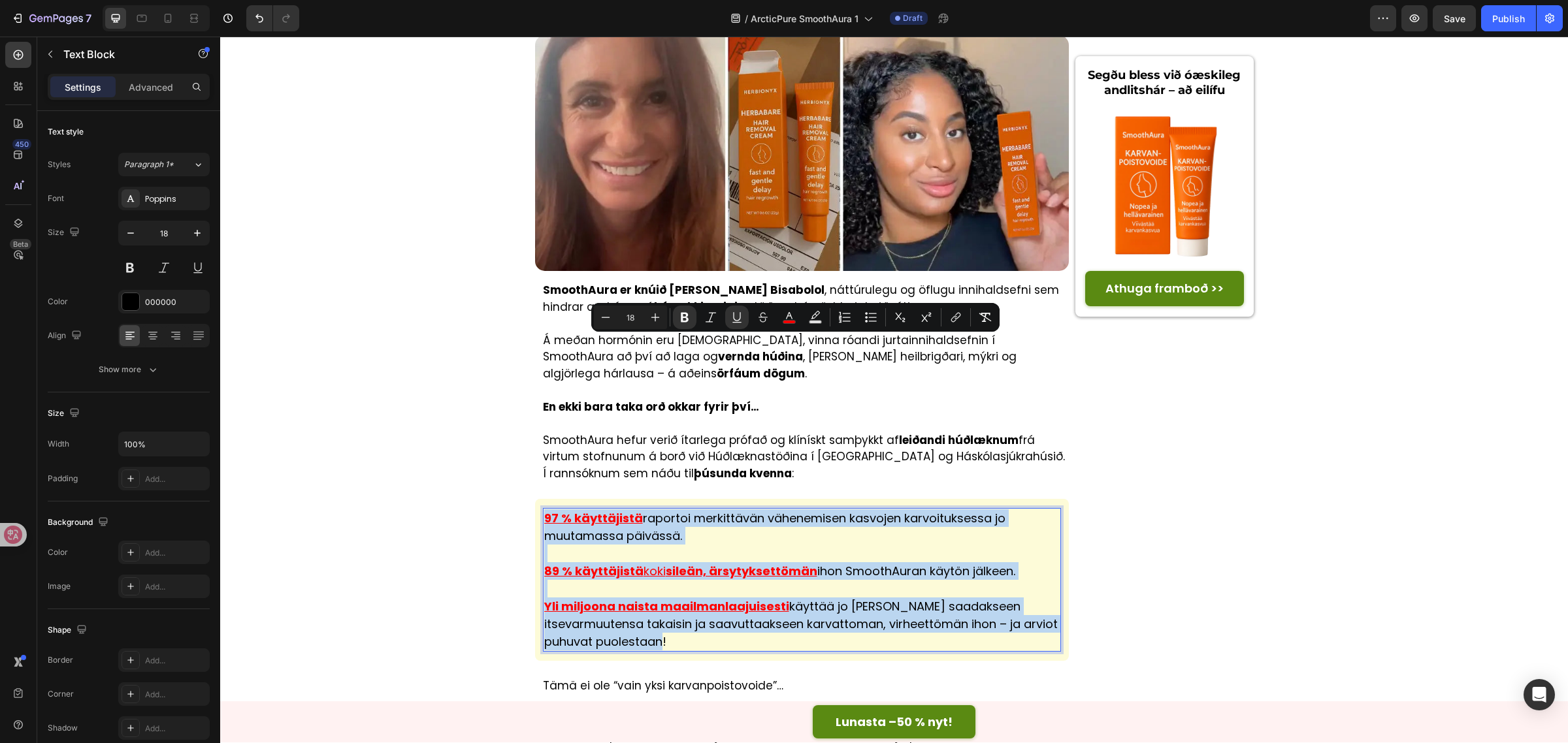
click at [700, 509] on p "97 % käyttäjistä raportoi merkittävän vähenemisen kasvojen karvoituksessa jo mu…" at bounding box center [802, 527] width 516 height 35
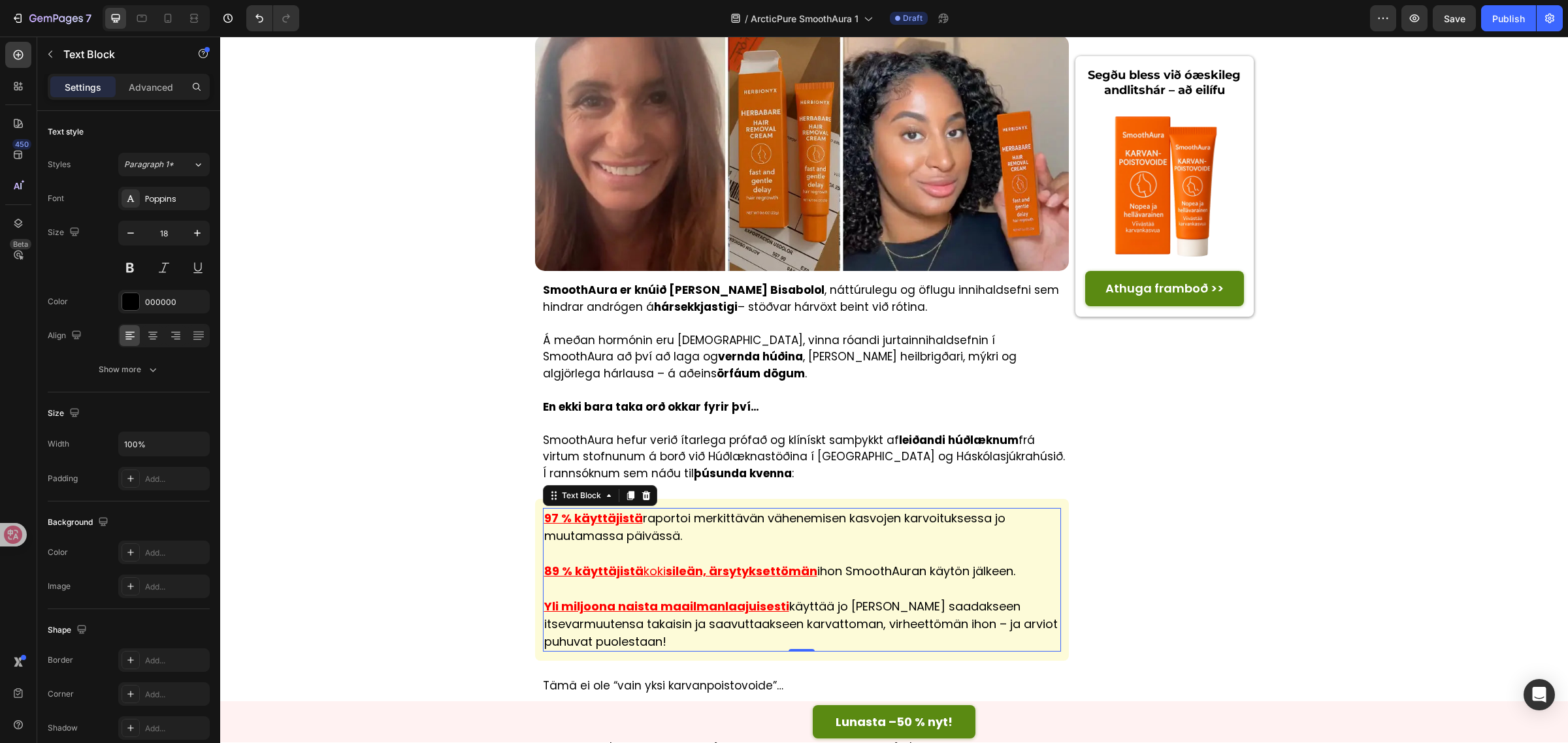
click at [680, 509] on p "97 % käyttäjistä raportoi merkittävän vähenemisen kasvojen karvoituksessa jo mu…" at bounding box center [802, 527] width 516 height 35
drag, startPoint x: 680, startPoint y: 361, endPoint x: 536, endPoint y: 344, distance: 145.0
click at [543, 509] on div "97 % käyttäjistä raportoi merkittävän vähenemisen kasvojen karvoituksessa jo mu…" at bounding box center [802, 580] width 519 height 143
drag, startPoint x: 1056, startPoint y: 399, endPoint x: 1016, endPoint y: 399, distance: 40.0
click at [1051, 499] on div "97% notenda greindu frá verulegri minnkun á andlitshárum innan örfárra daga. 89…" at bounding box center [802, 580] width 534 height 162
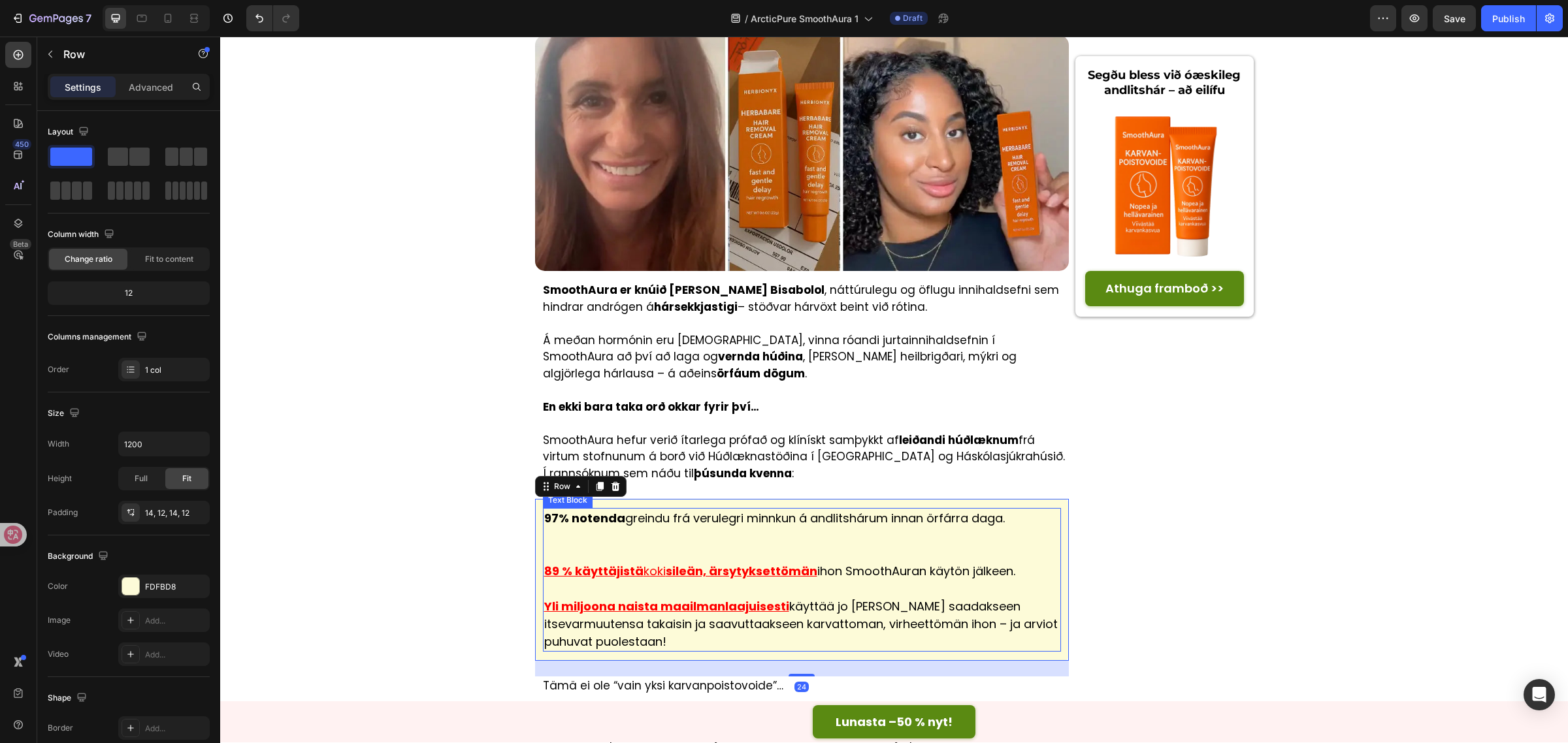
click at [1019, 545] on p "89 % käyttäjistä koki sileän, ärsytyksettömän ihon SmoothAuran käytön jälkeen." at bounding box center [802, 562] width 516 height 35
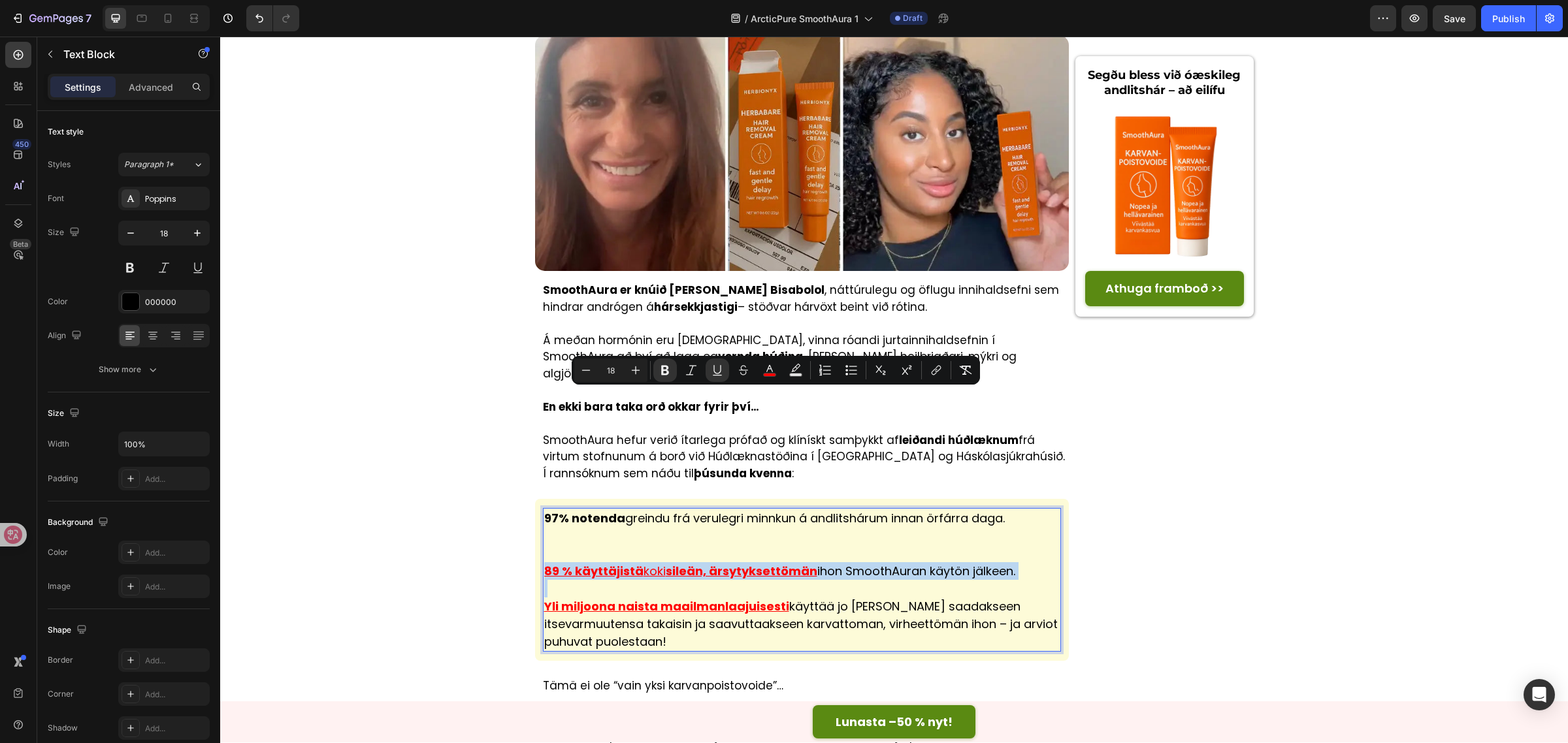
drag, startPoint x: 1020, startPoint y: 397, endPoint x: 541, endPoint y: 399, distance: 479.0
click at [544, 545] on p "89 % käyttäjistä koki sileän, ärsytyksettömän ihon SmoothAuran käytön jälkeen." at bounding box center [802, 562] width 516 height 35
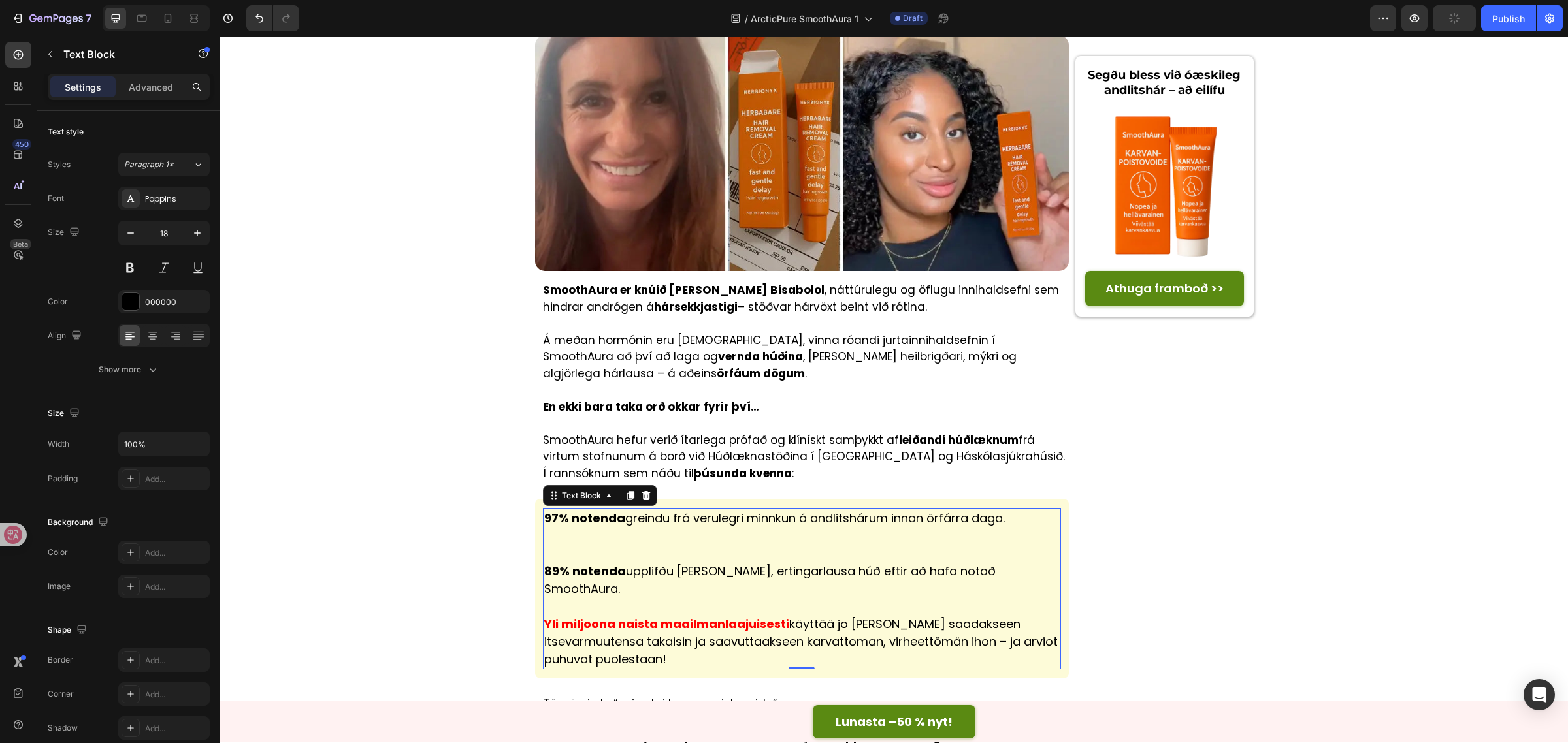
click at [632, 598] on p "Yli miljoona naista maailmanlaajuisesti käyttää jo [PERSON_NAME] saadakseen its…" at bounding box center [802, 633] width 516 height 70
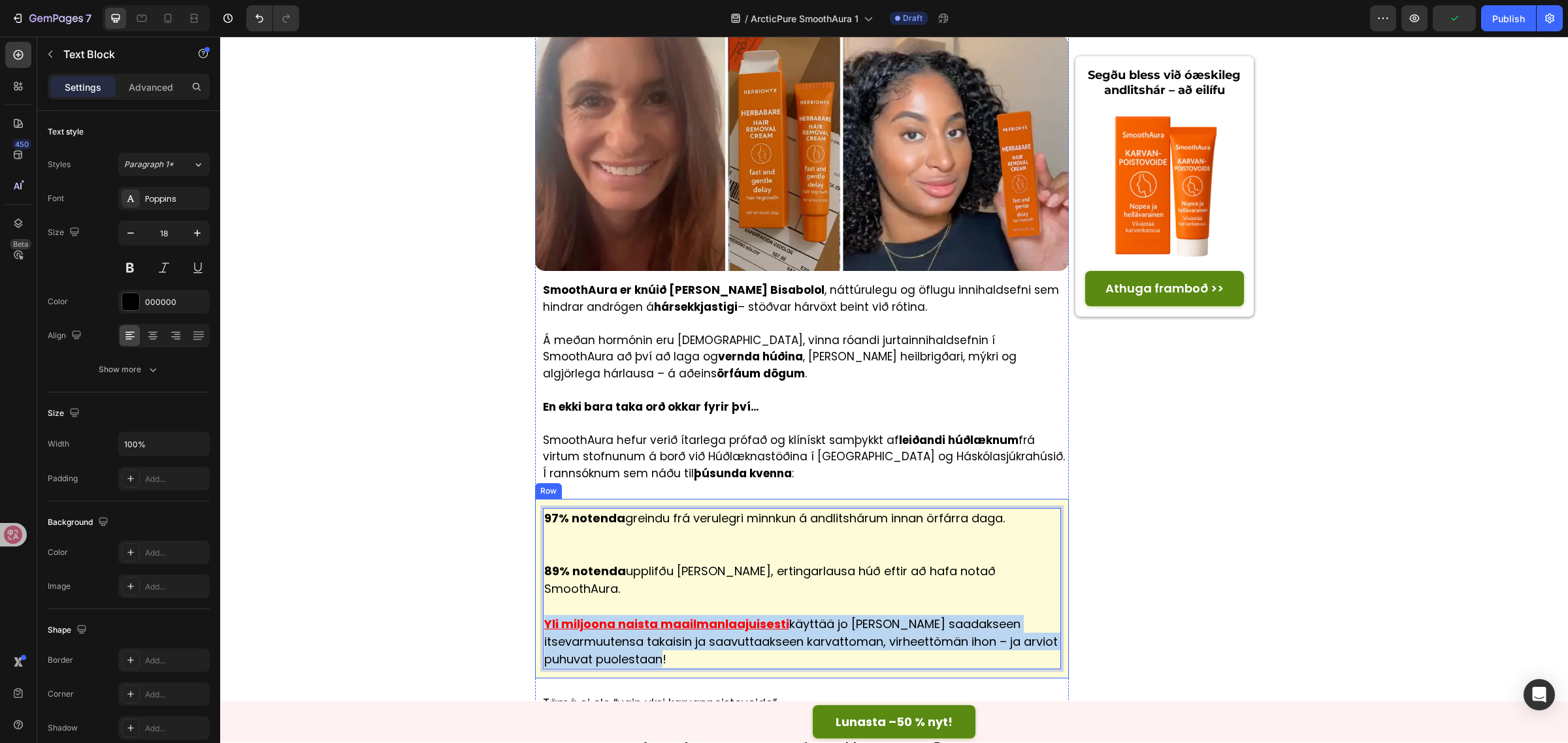
drag, startPoint x: 717, startPoint y: 469, endPoint x: 533, endPoint y: 438, distance: 186.6
click at [535, 499] on div "97% notenda greindu frá verulegri minnkun á andlitshárum innan örfárra daga. 89…" at bounding box center [802, 588] width 534 height 180
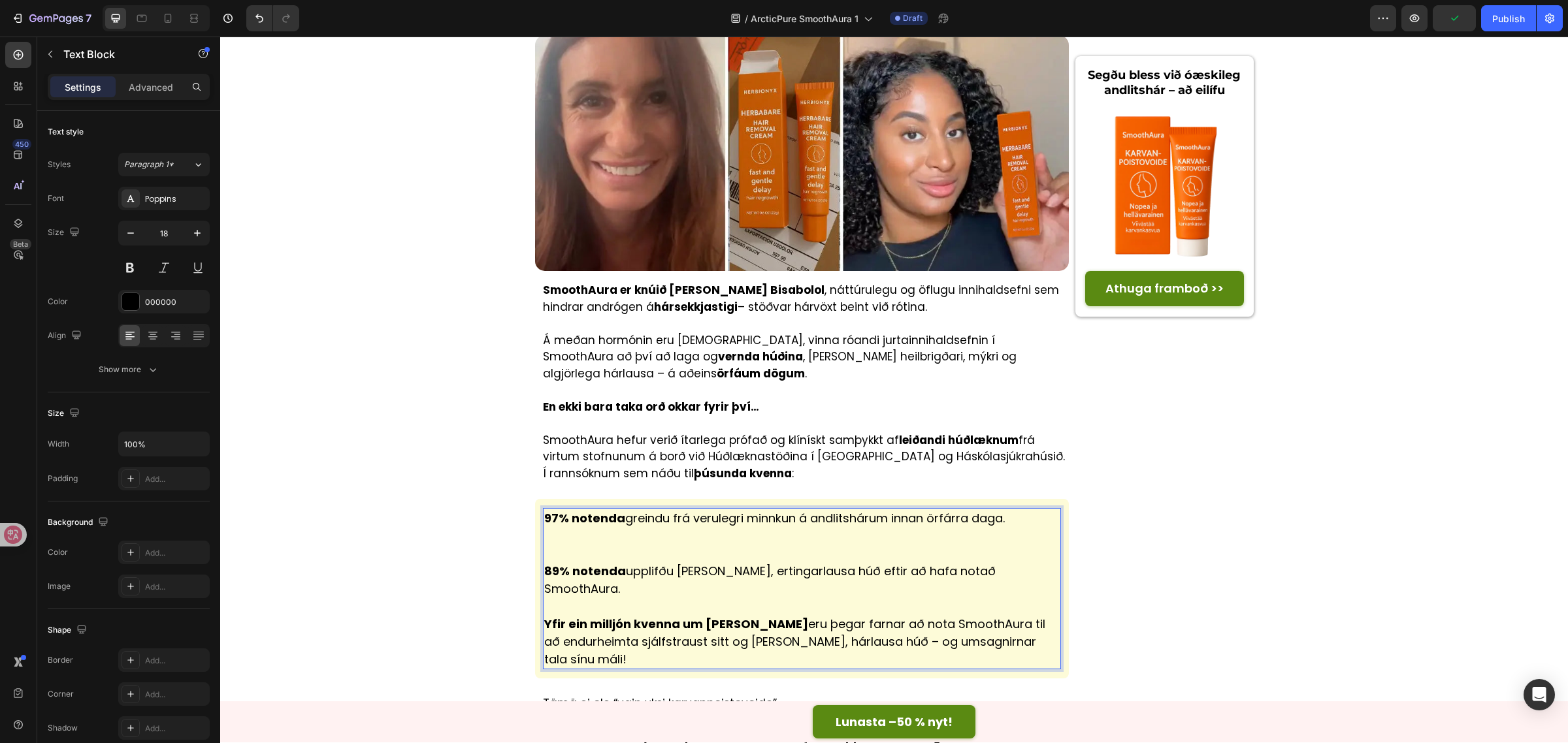
click at [644, 527] on p "Rich Text Editor. Editing area: main" at bounding box center [802, 536] width 516 height 18
drag, startPoint x: 616, startPoint y: 347, endPoint x: 514, endPoint y: 344, distance: 102.0
click at [514, 344] on div "[PERSON_NAME] › Fréttir › SmoothAura Heading ⁠⁠⁠⁠⁠⁠⁠ Nóg komið! Segðu bless við…" at bounding box center [894, 10] width 1348 height 6045
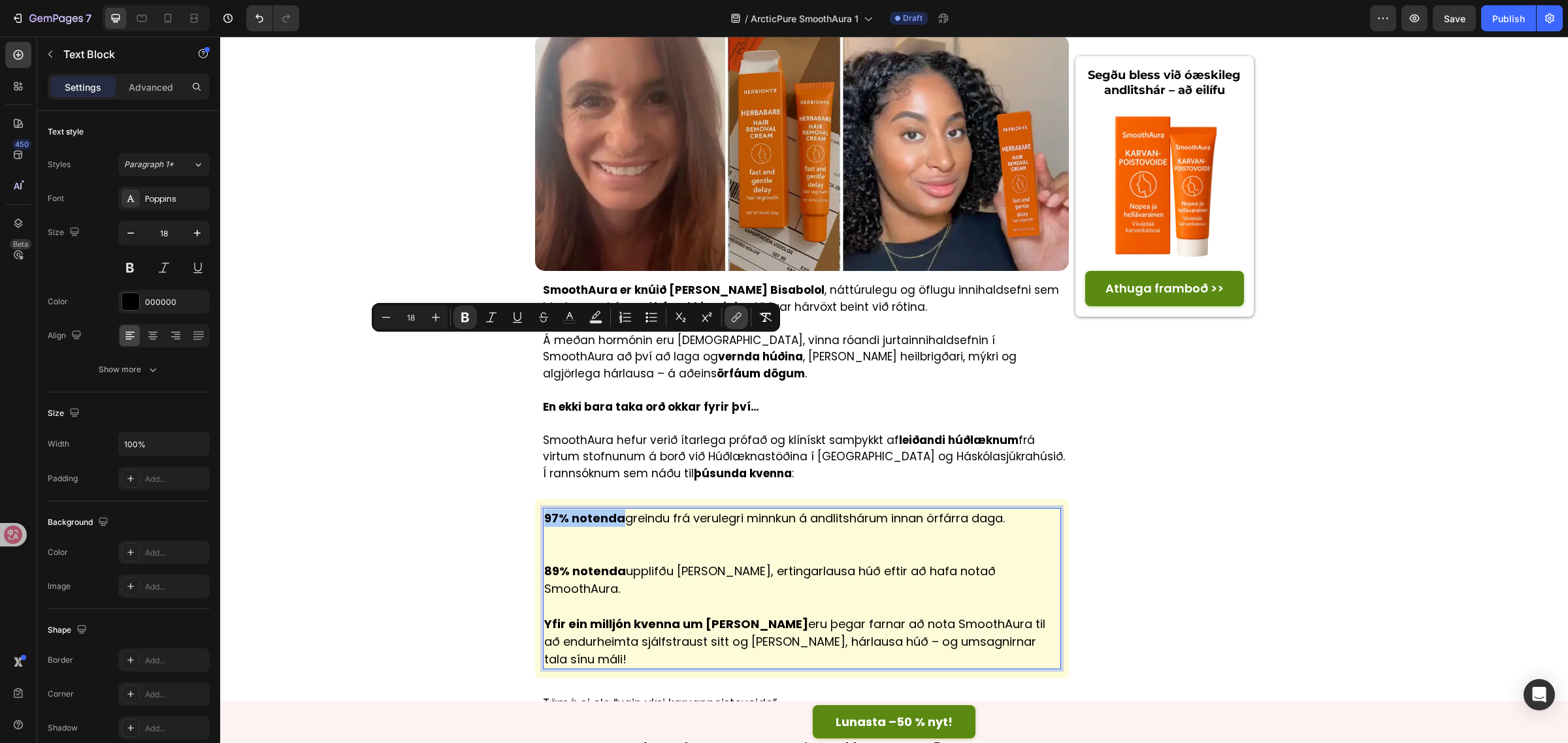
click at [735, 320] on icon "Editor contextual toolbar" at bounding box center [735, 317] width 13 height 13
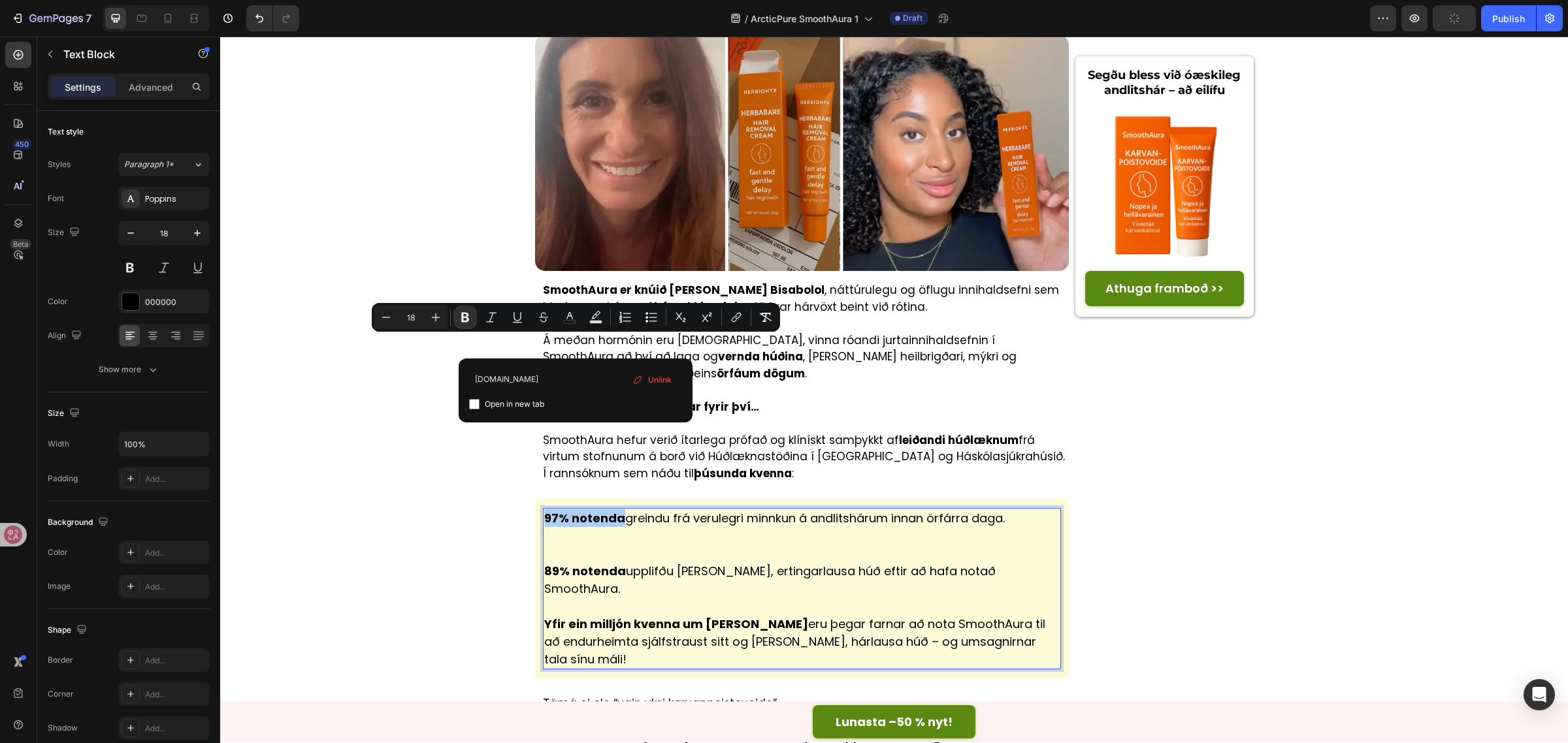
type input "[DOMAIN_NAME]"
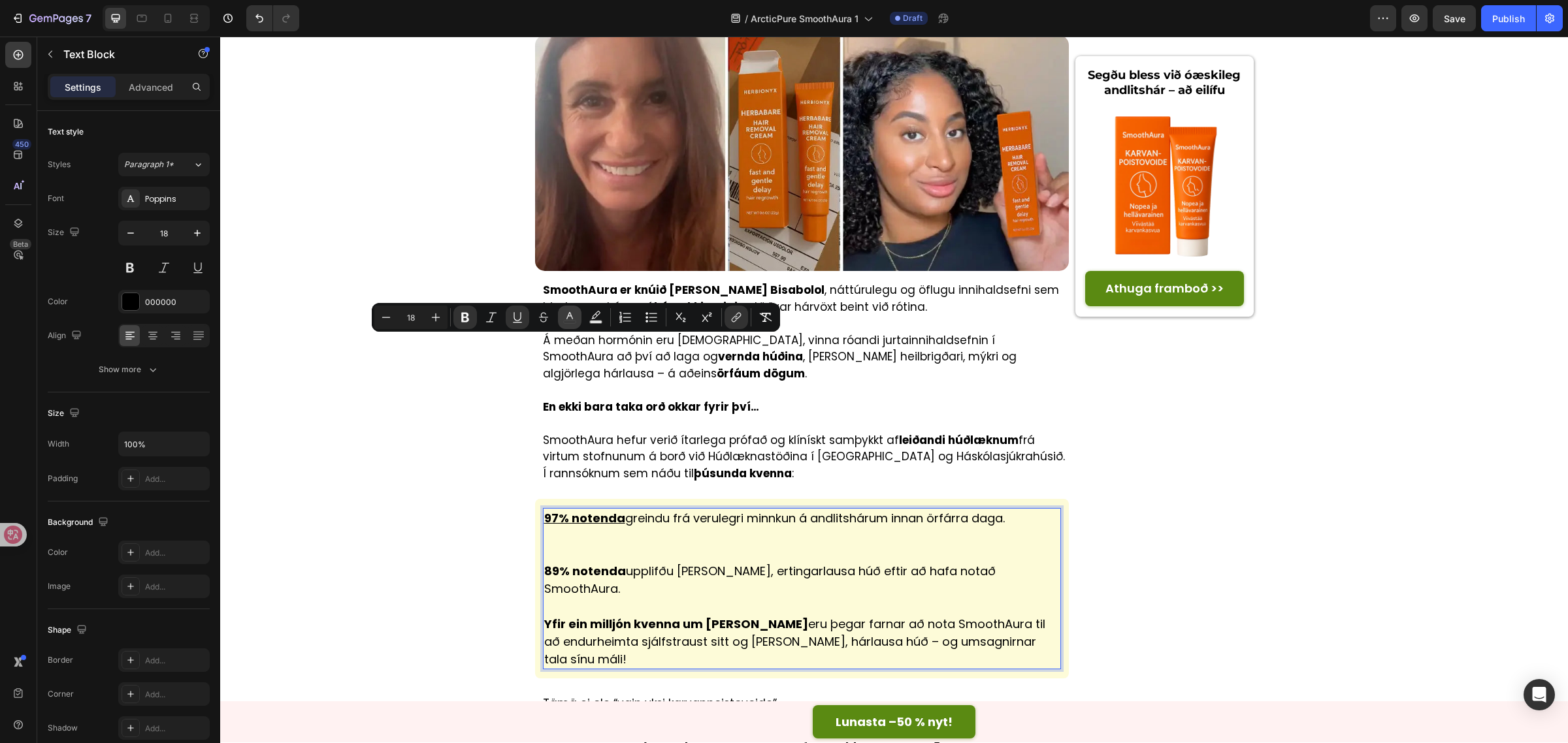
click at [568, 324] on button "color" at bounding box center [569, 317] width 23 height 23
type input "000000"
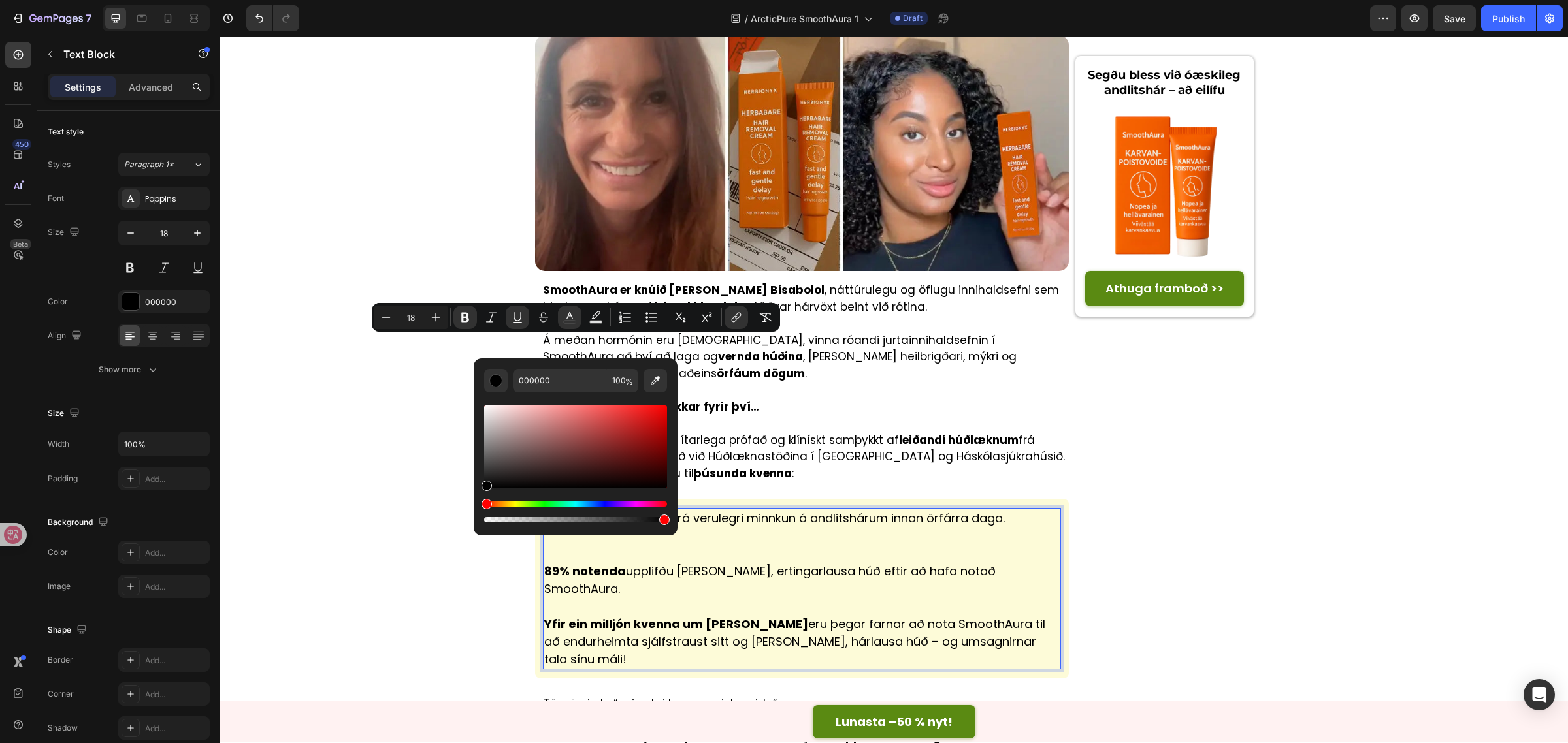
click at [654, 419] on div "Editor contextual toolbar" at bounding box center [575, 447] width 183 height 83
type input "D31010"
click at [727, 545] on p "89% notenda upplifðu [PERSON_NAME], ertingarlausa húð eftir að hafa notað Smoot…" at bounding box center [802, 571] width 516 height 53
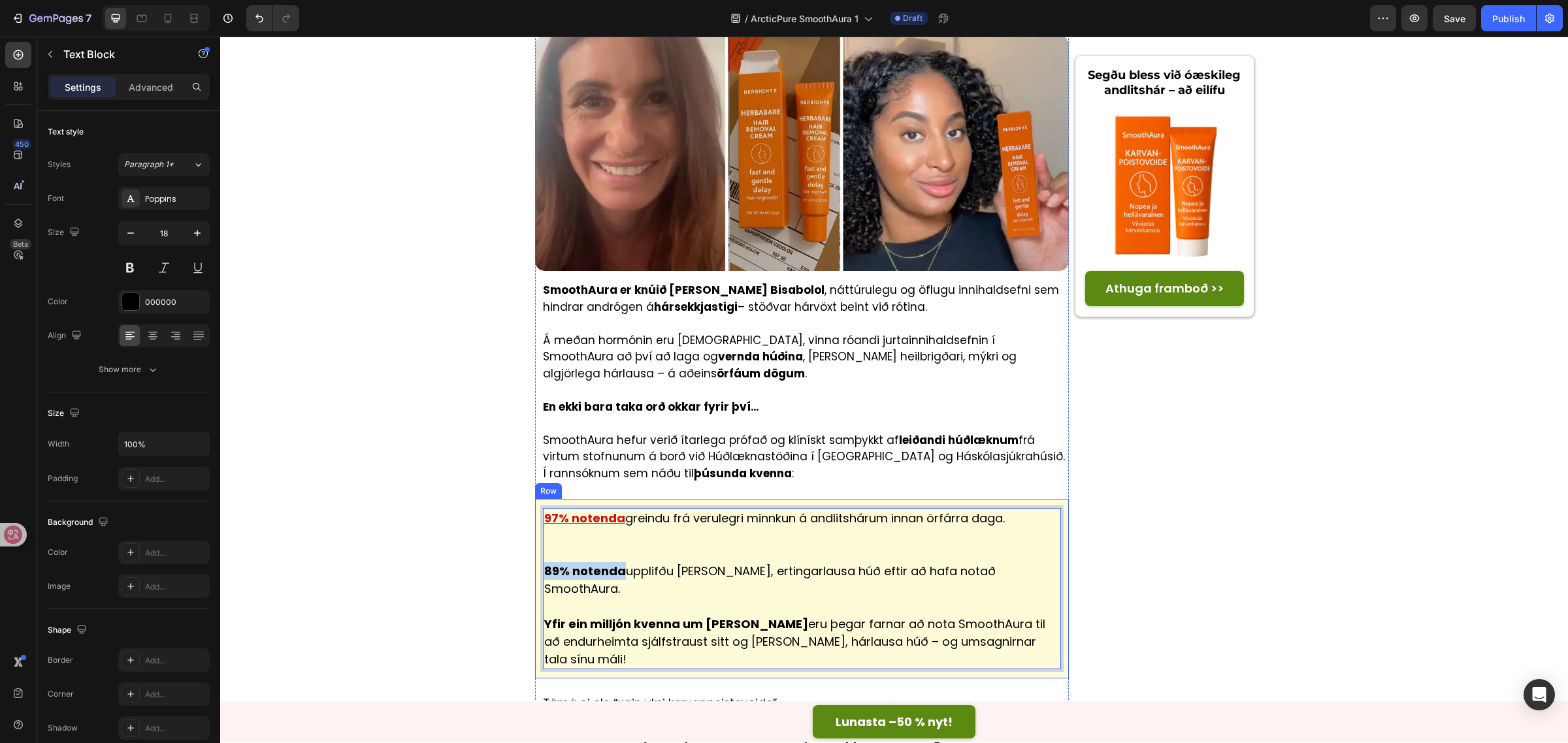
drag, startPoint x: 614, startPoint y: 397, endPoint x: 530, endPoint y: 395, distance: 84.0
click at [535, 499] on div "97% notenda greindu frá verulegri minnkun á andlitshárum innan örfárra daga. 89…" at bounding box center [802, 588] width 534 height 180
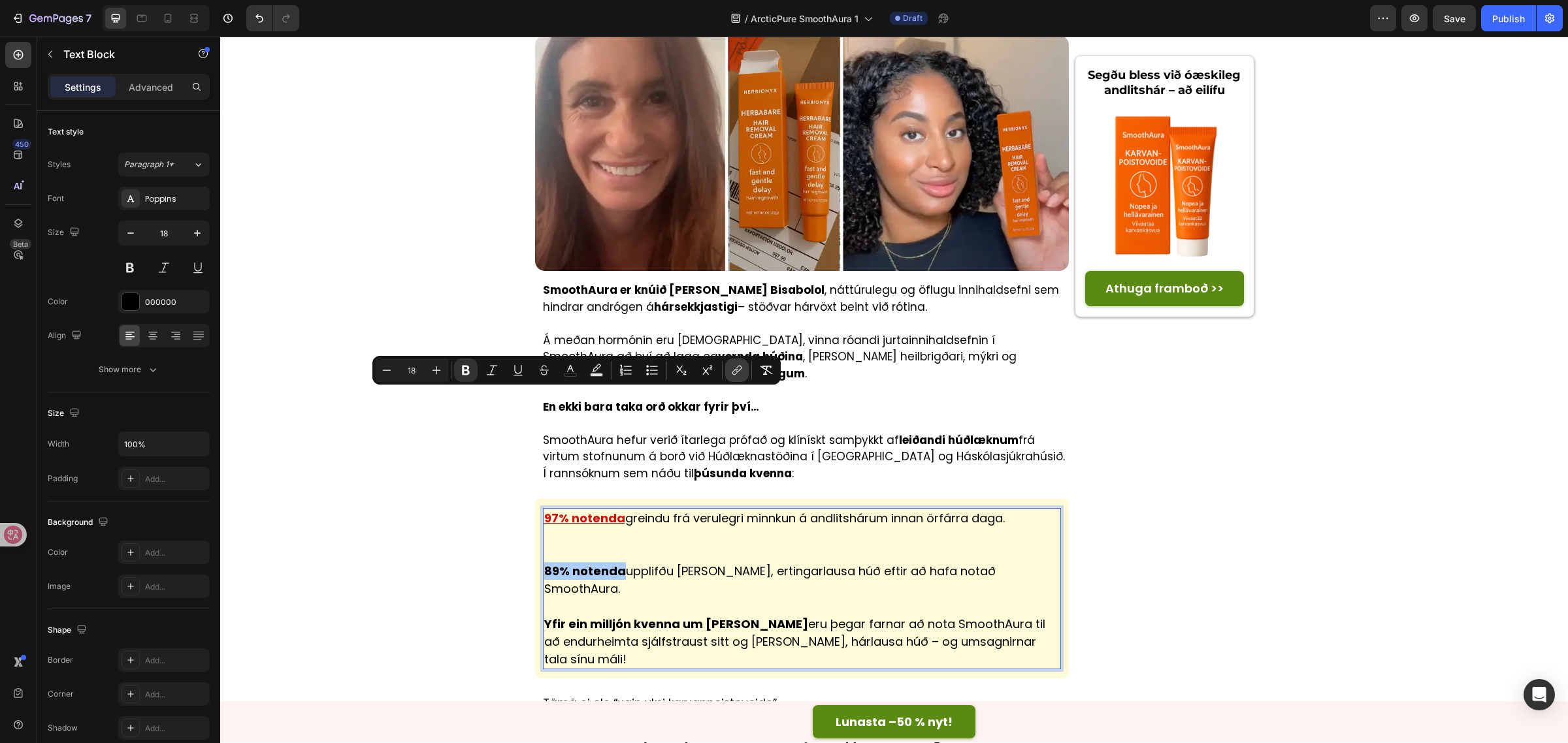
click at [736, 372] on icon "Editor contextual toolbar" at bounding box center [736, 369] width 13 height 13
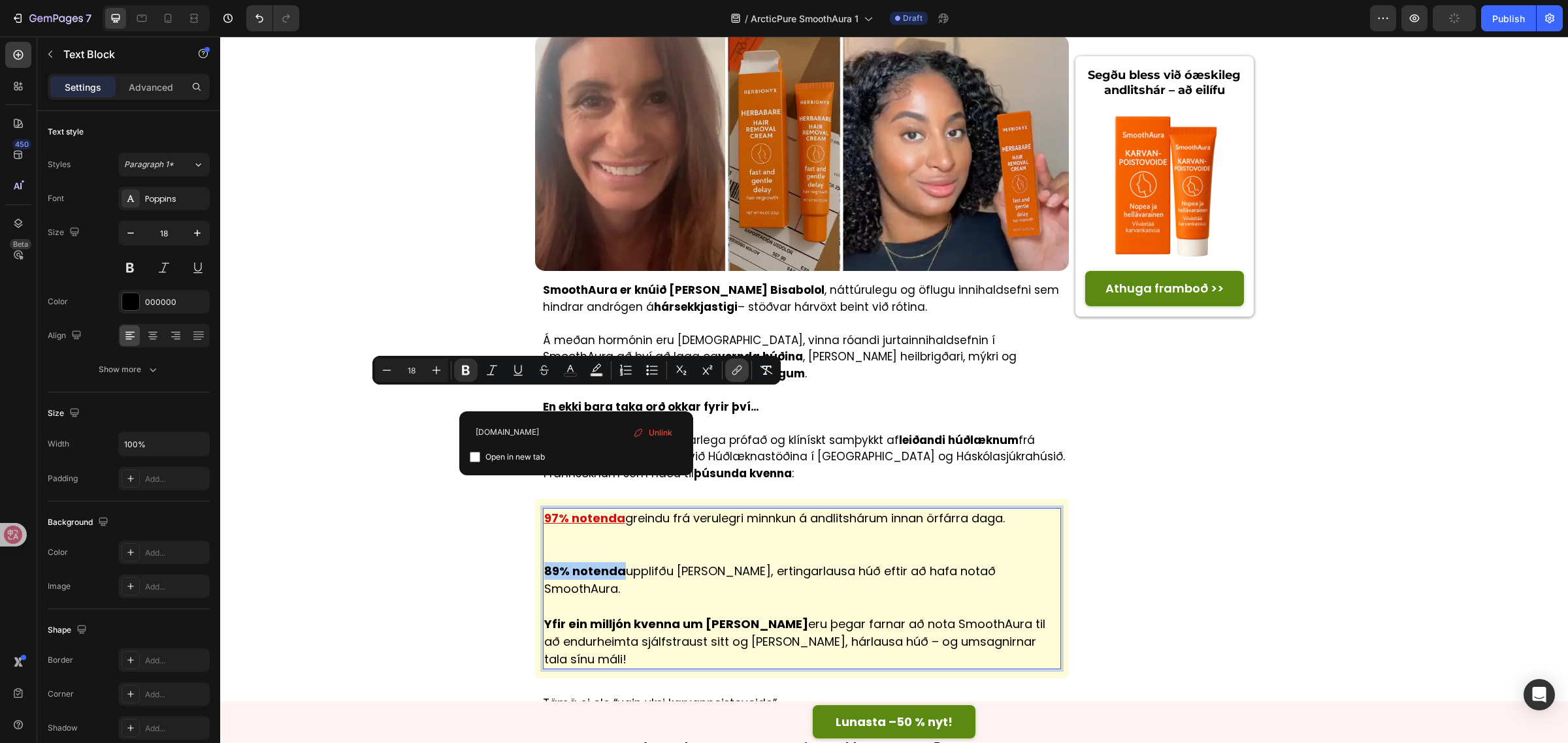
type input "[DOMAIN_NAME]"
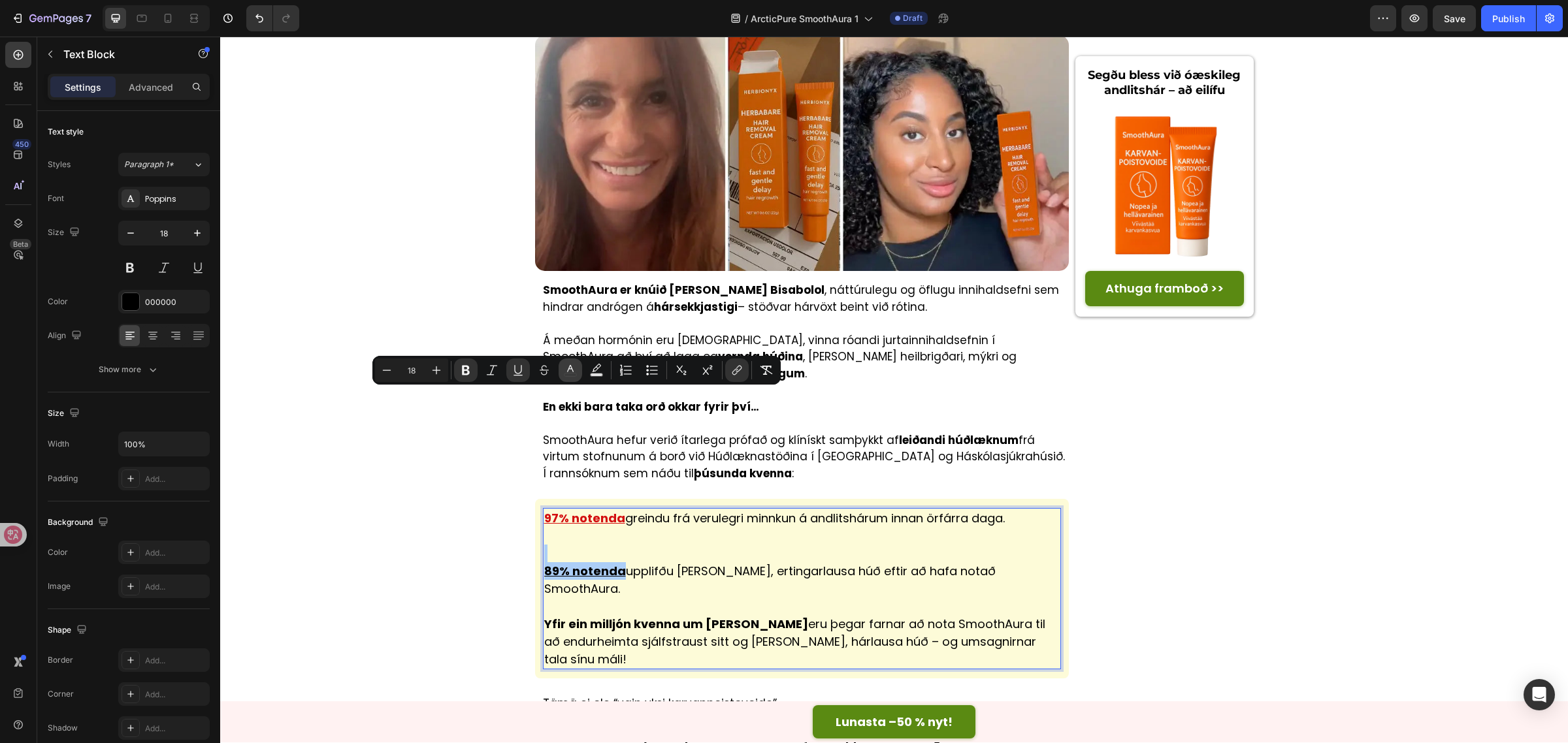
click at [570, 367] on icon "Editor contextual toolbar" at bounding box center [570, 369] width 13 height 13
type input "000000"
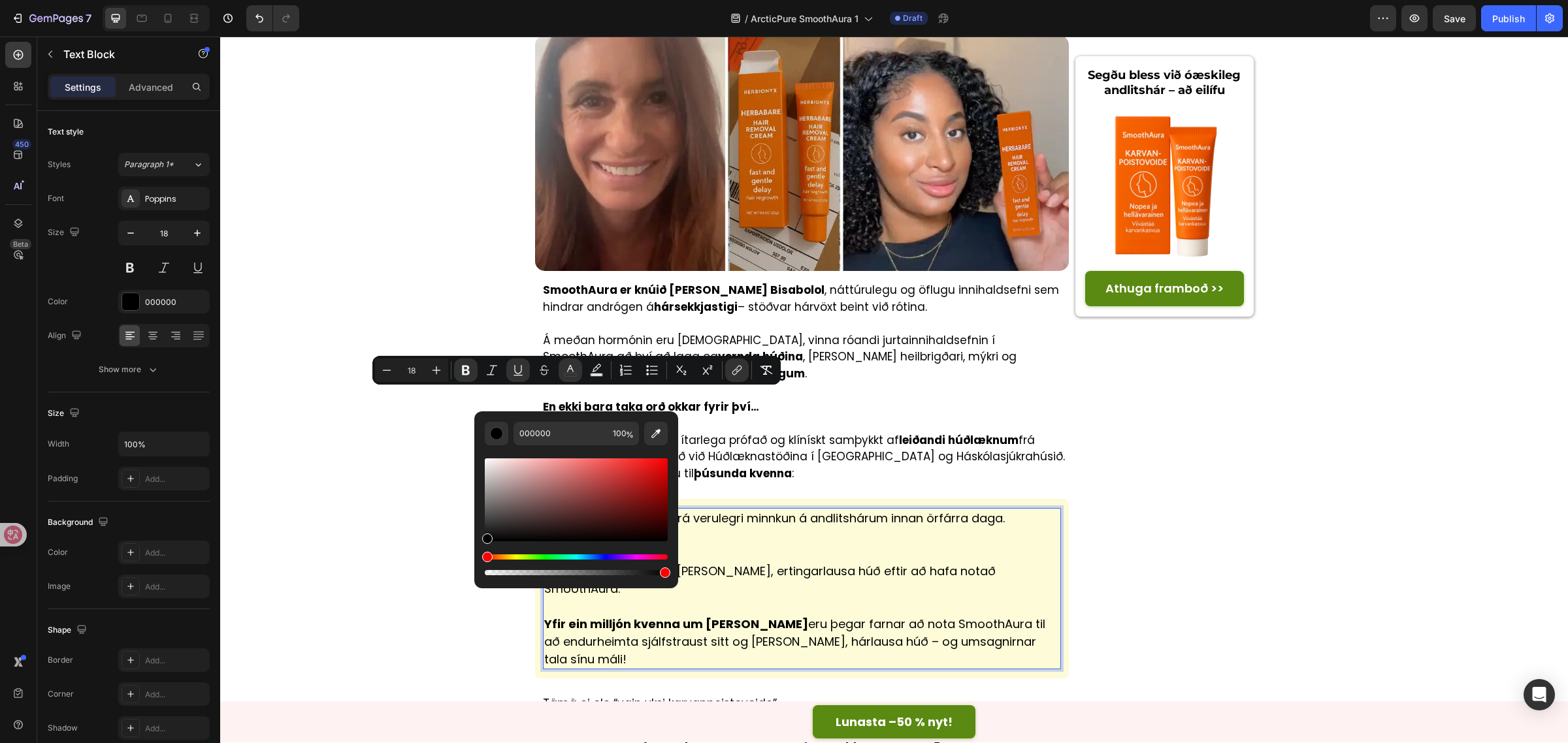
click at [654, 471] on div "Editor contextual toolbar" at bounding box center [576, 500] width 183 height 83
click at [808, 527] on p "Rich Text Editor. Editing area: main" at bounding box center [802, 536] width 516 height 18
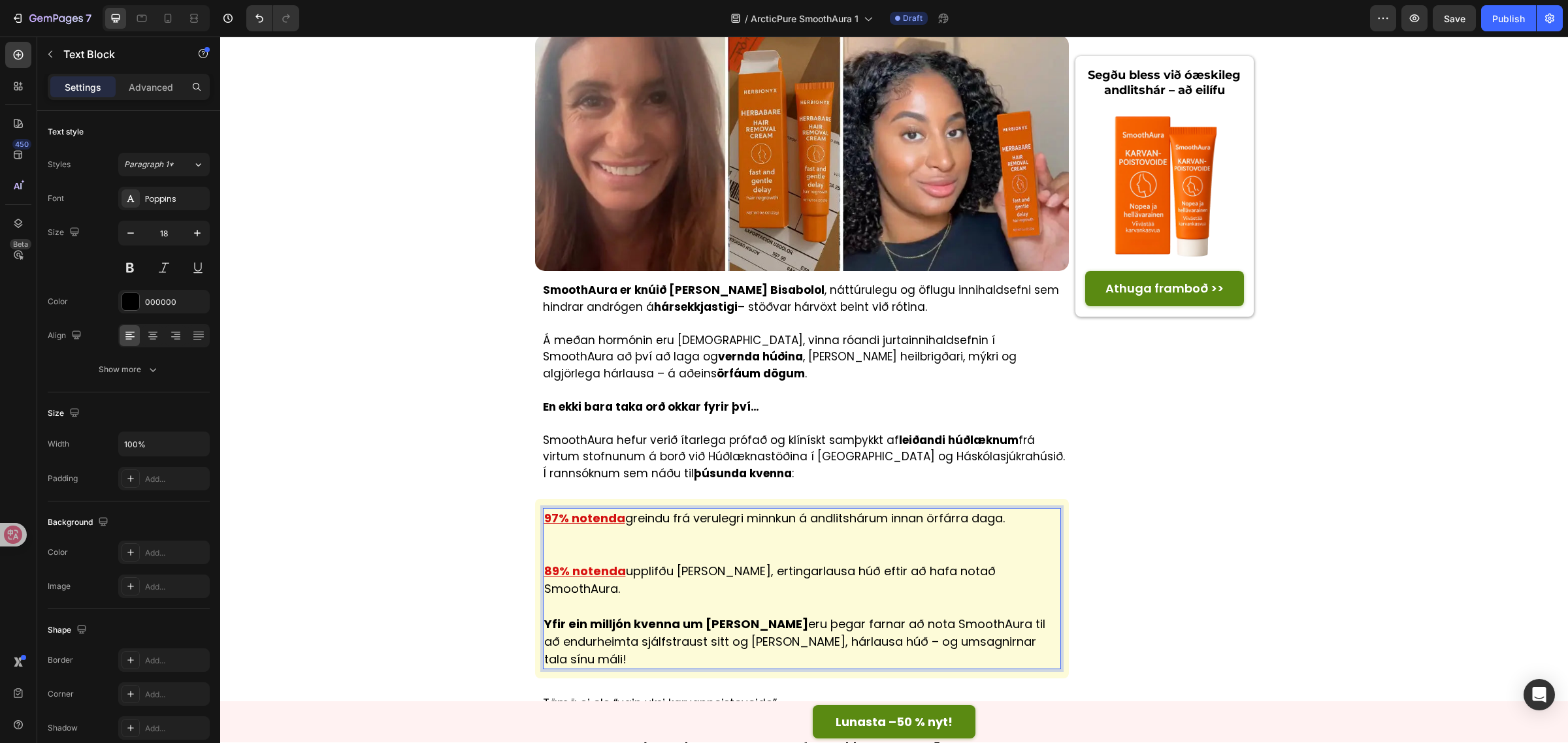
click at [765, 598] on p "Yfir ein milljón kvenna um [PERSON_NAME] eru þegar farnar að nota [PERSON_NAME]…" at bounding box center [802, 633] width 516 height 70
drag, startPoint x: 761, startPoint y: 432, endPoint x: 339, endPoint y: 415, distance: 422.3
click at [339, 415] on div "[PERSON_NAME] › Fréttir › SmoothAura Heading ⁠⁠⁠⁠⁠⁠⁠ Nóg komið! Segðu bless við…" at bounding box center [894, 10] width 1348 height 6045
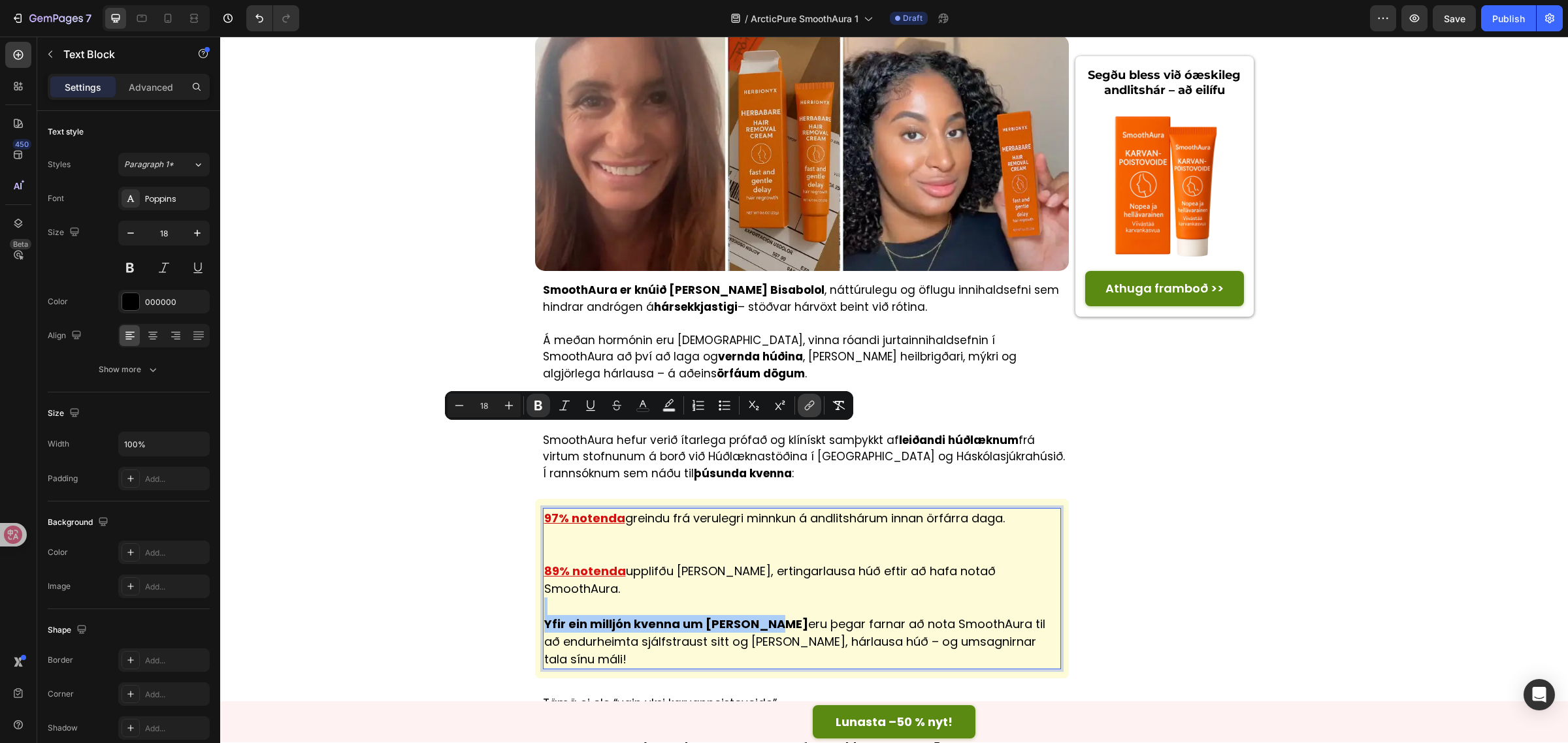
click at [805, 405] on icon "Editor contextual toolbar" at bounding box center [808, 405] width 13 height 13
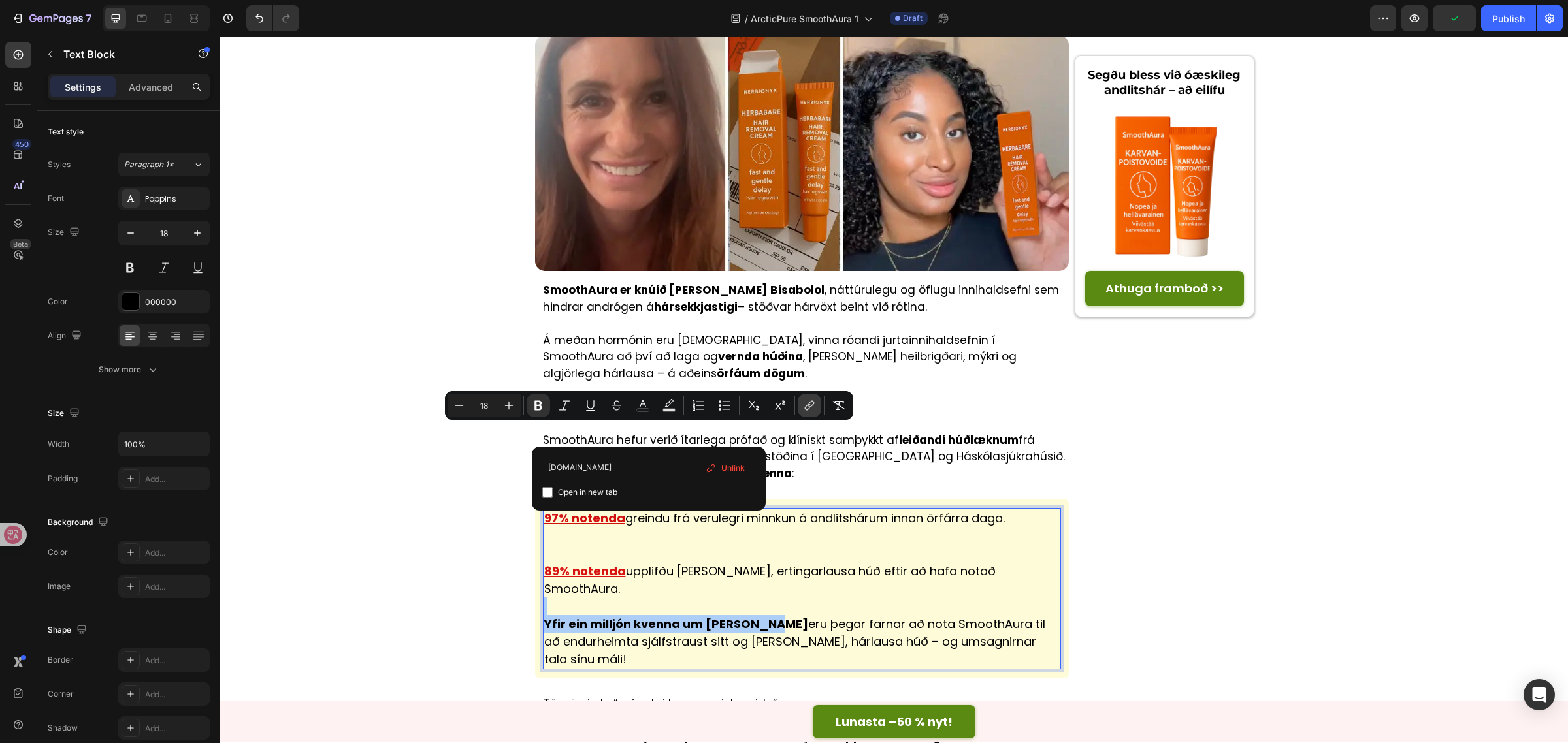
type input "[DOMAIN_NAME]"
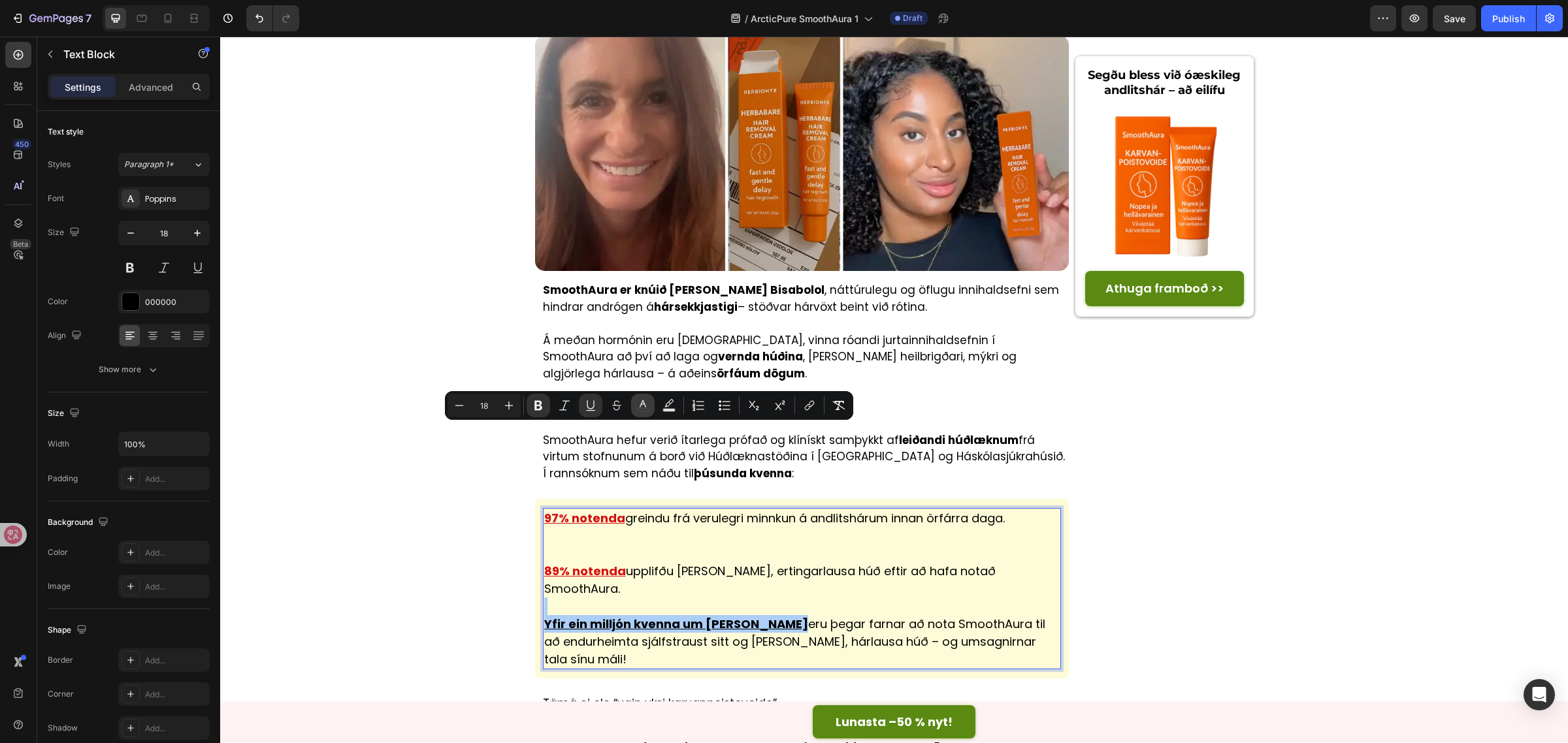
click at [637, 407] on icon "Editor contextual toolbar" at bounding box center [643, 405] width 13 height 13
type input "000000"
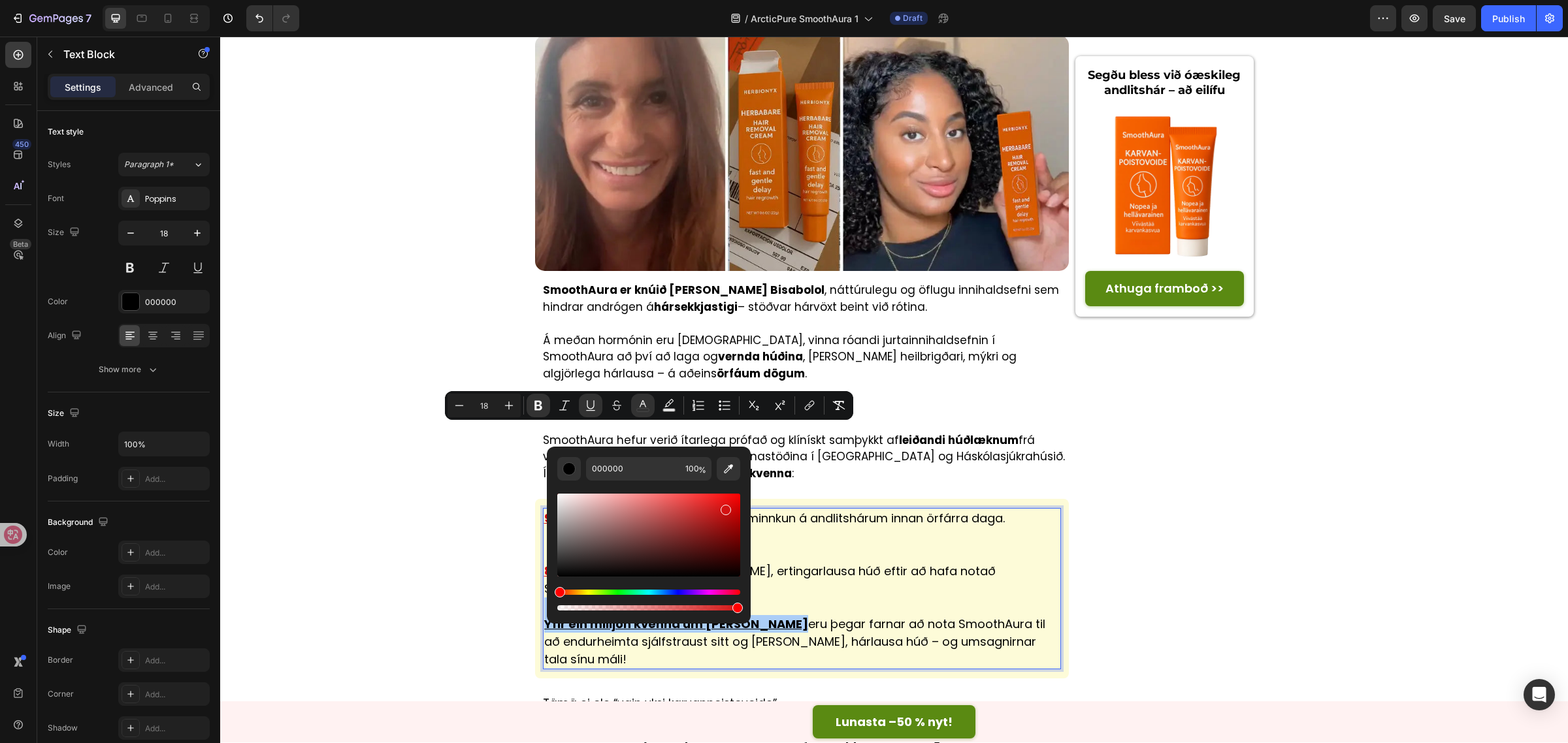
click at [725, 508] on div "Editor contextual toolbar" at bounding box center [649, 535] width 183 height 83
click at [955, 713] on p at bounding box center [805, 722] width 525 height 17
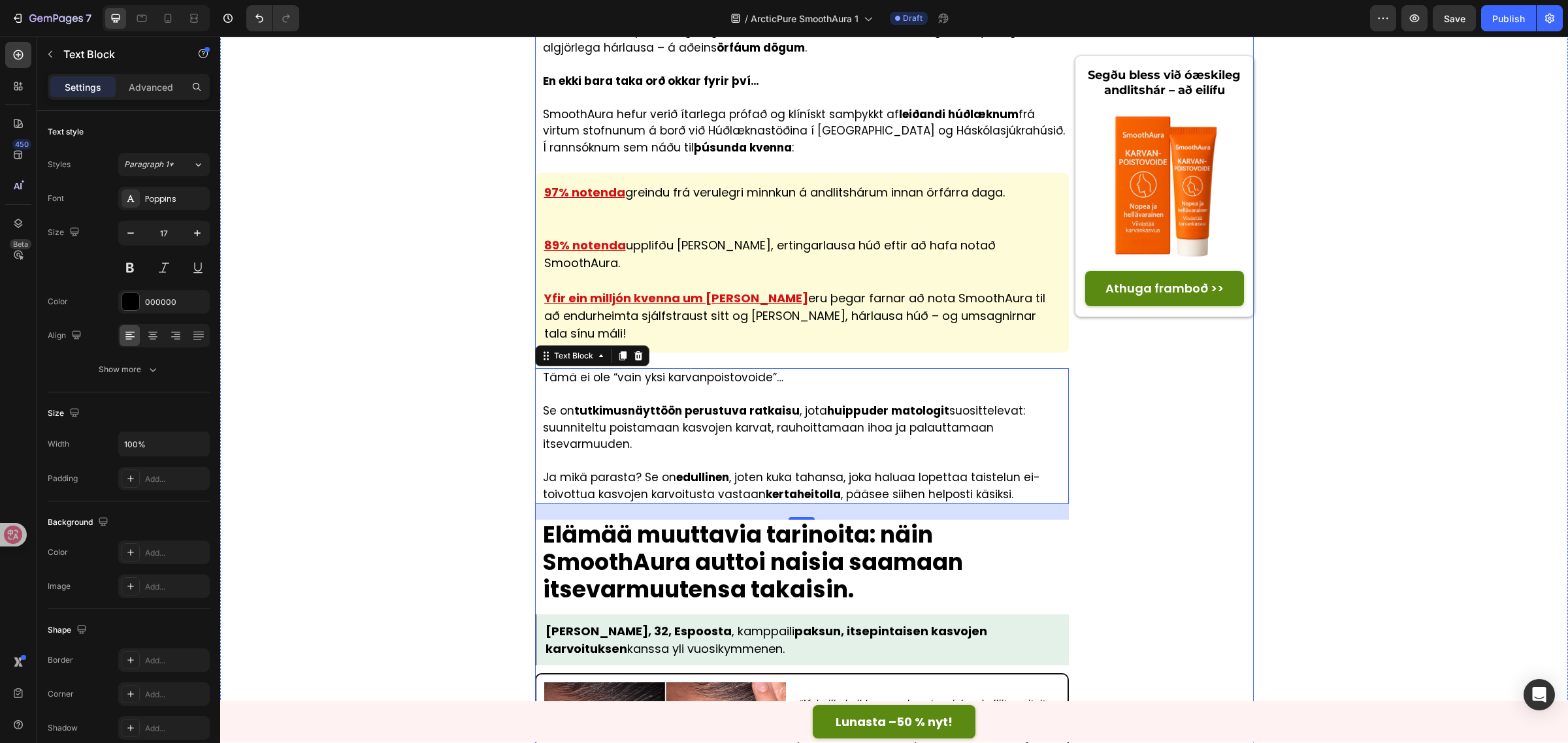
scroll to position [3456, 0]
click at [801, 402] on p "Se on tutkimusnäyttöön perustuva ratkaisu , jota huippuder matologit suosittele…" at bounding box center [805, 427] width 525 height 51
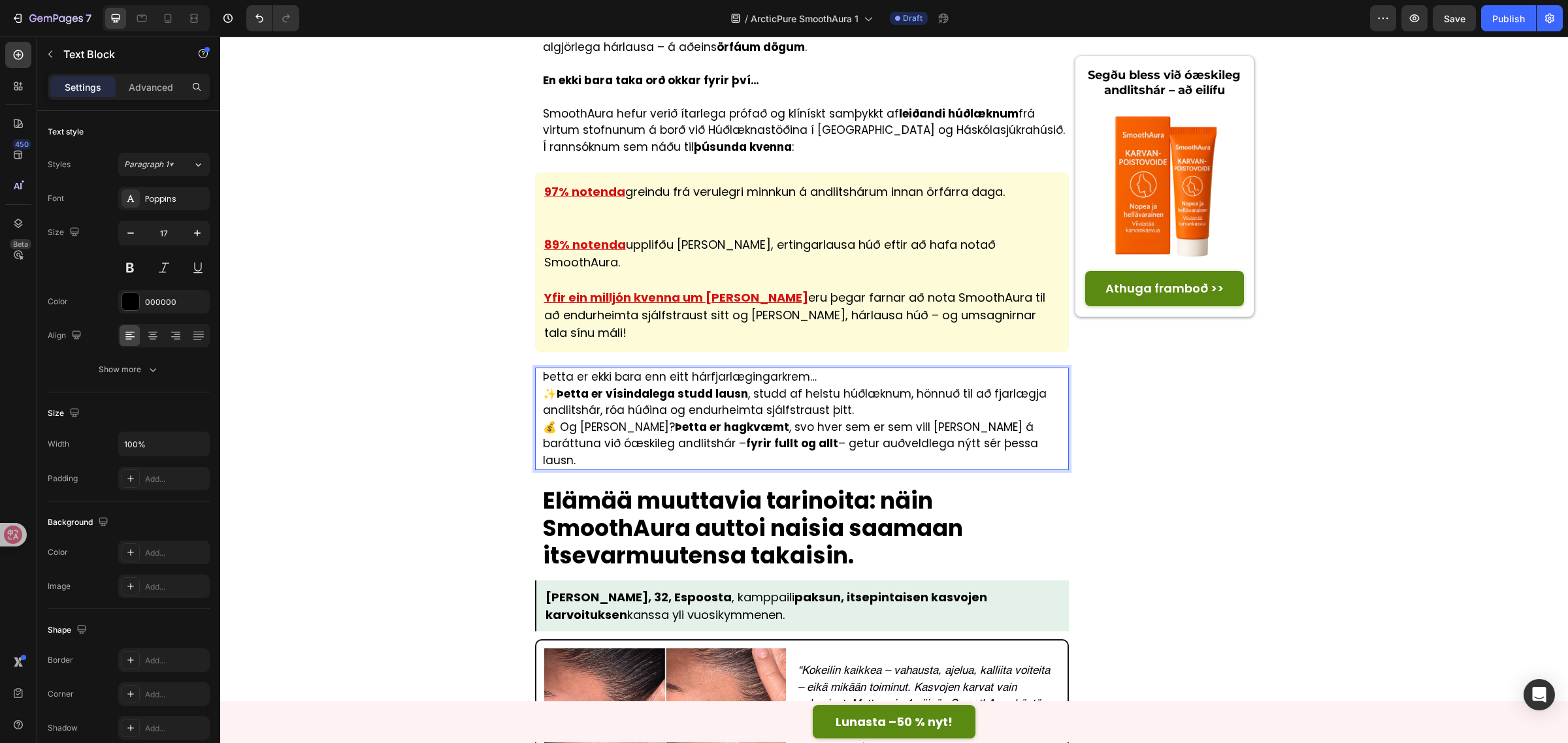
click at [823, 369] on p "Þetta er ekki bara enn eitt hárfjarlægingarkrem…" at bounding box center [805, 378] width 525 height 17
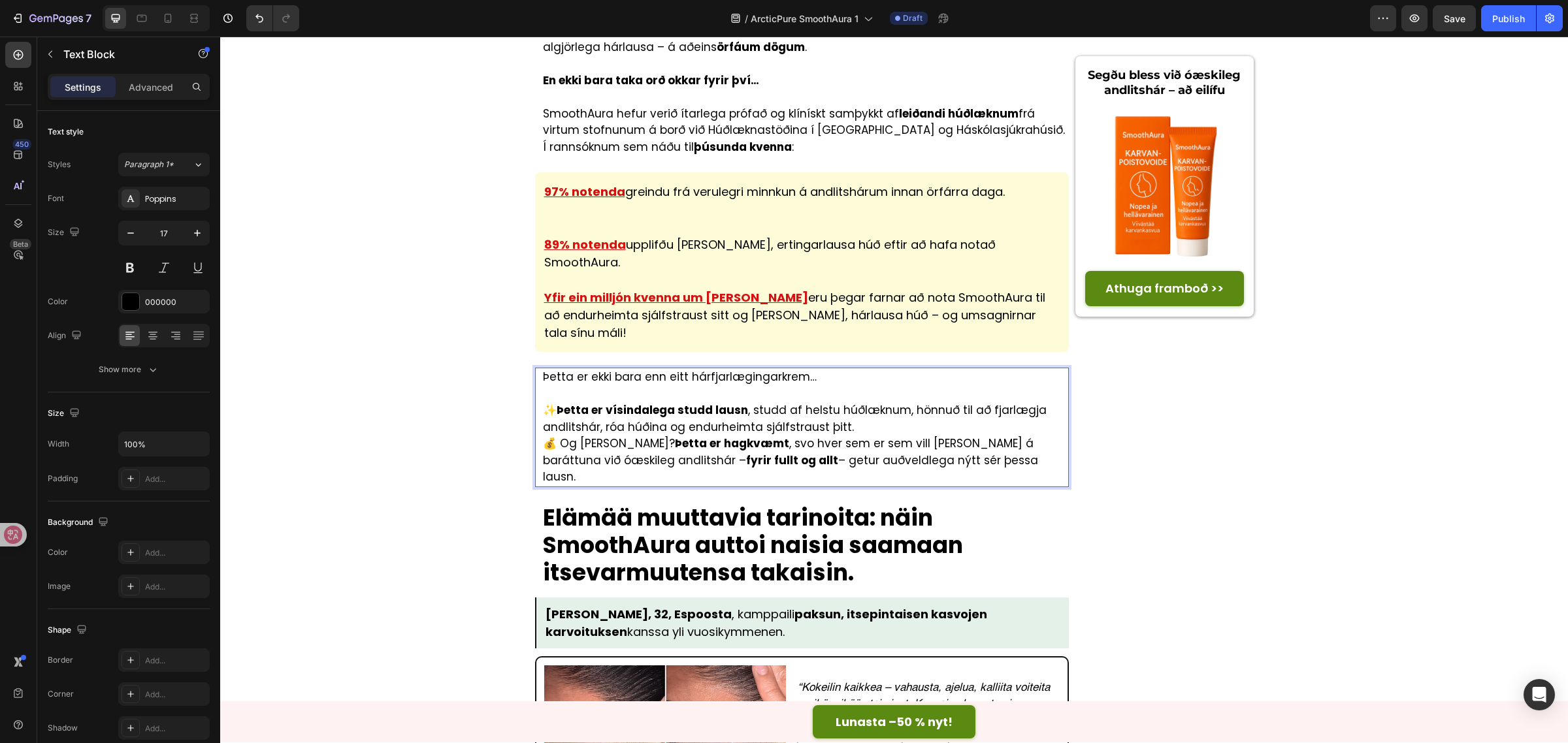
click at [897, 402] on p "✨ Þetta er vísindalega studd lausn , studd af helstu húðlæknum, hönnuð til að f…" at bounding box center [805, 418] width 525 height 33
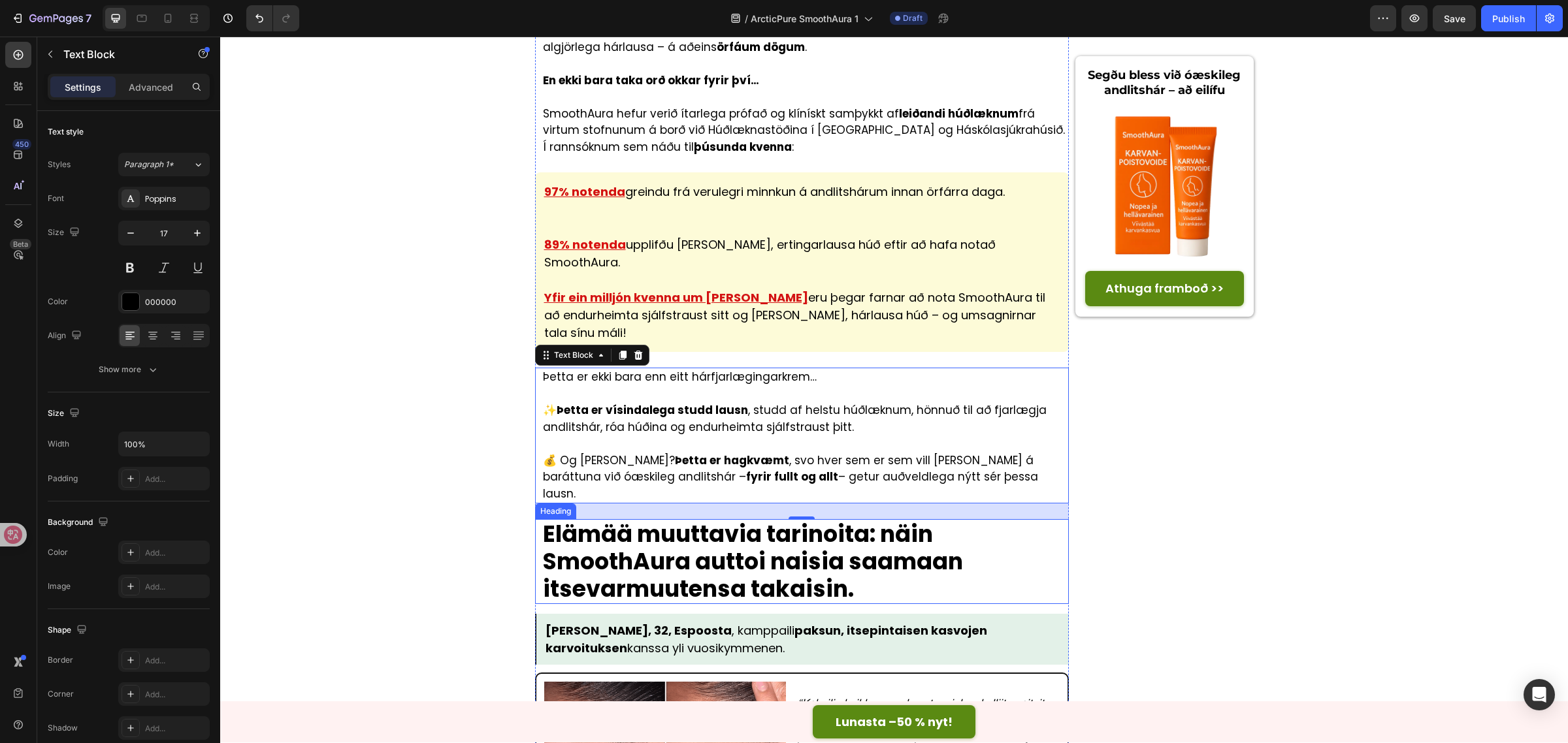
click at [784, 518] on strong "Elämää muuttavia tarinoita: näin SmoothAura auttoi naisia saamaan itsevarmuuten…" at bounding box center [753, 561] width 420 height 87
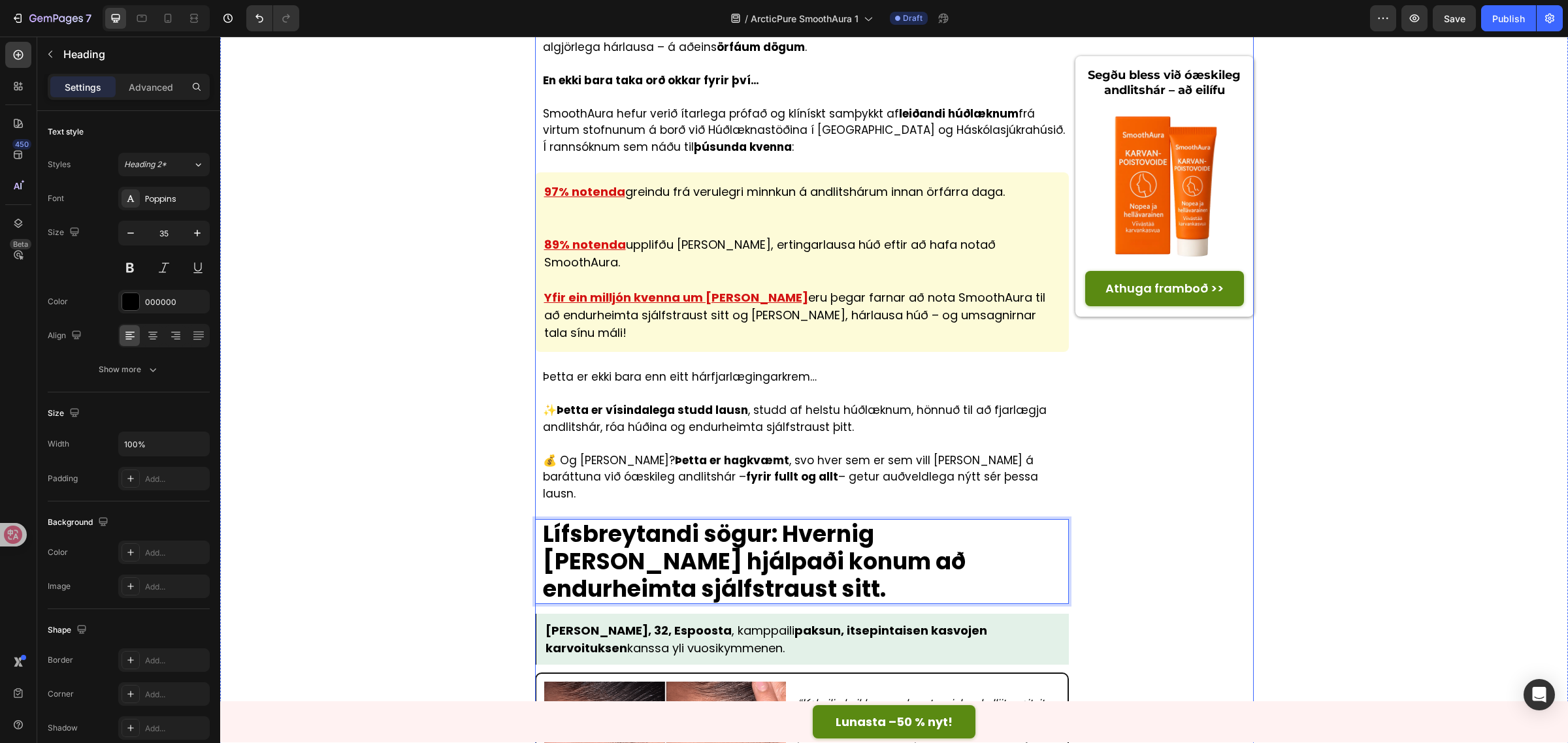
scroll to position [1, 0]
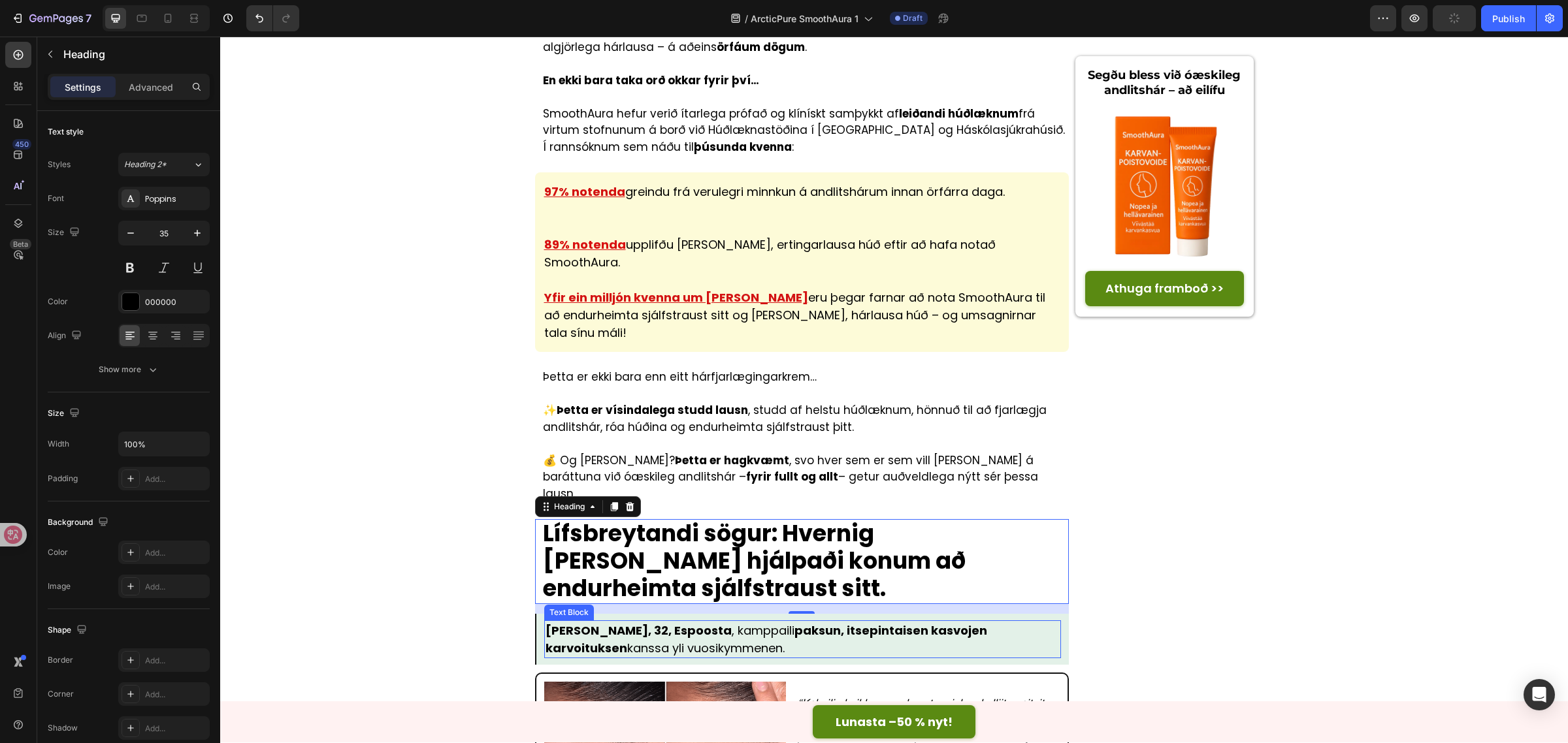
click at [719, 622] on p "[PERSON_NAME], 32, Espoosta , kamppaili paksun, itsepintaisen kasvojen karvoitu…" at bounding box center [802, 639] width 515 height 35
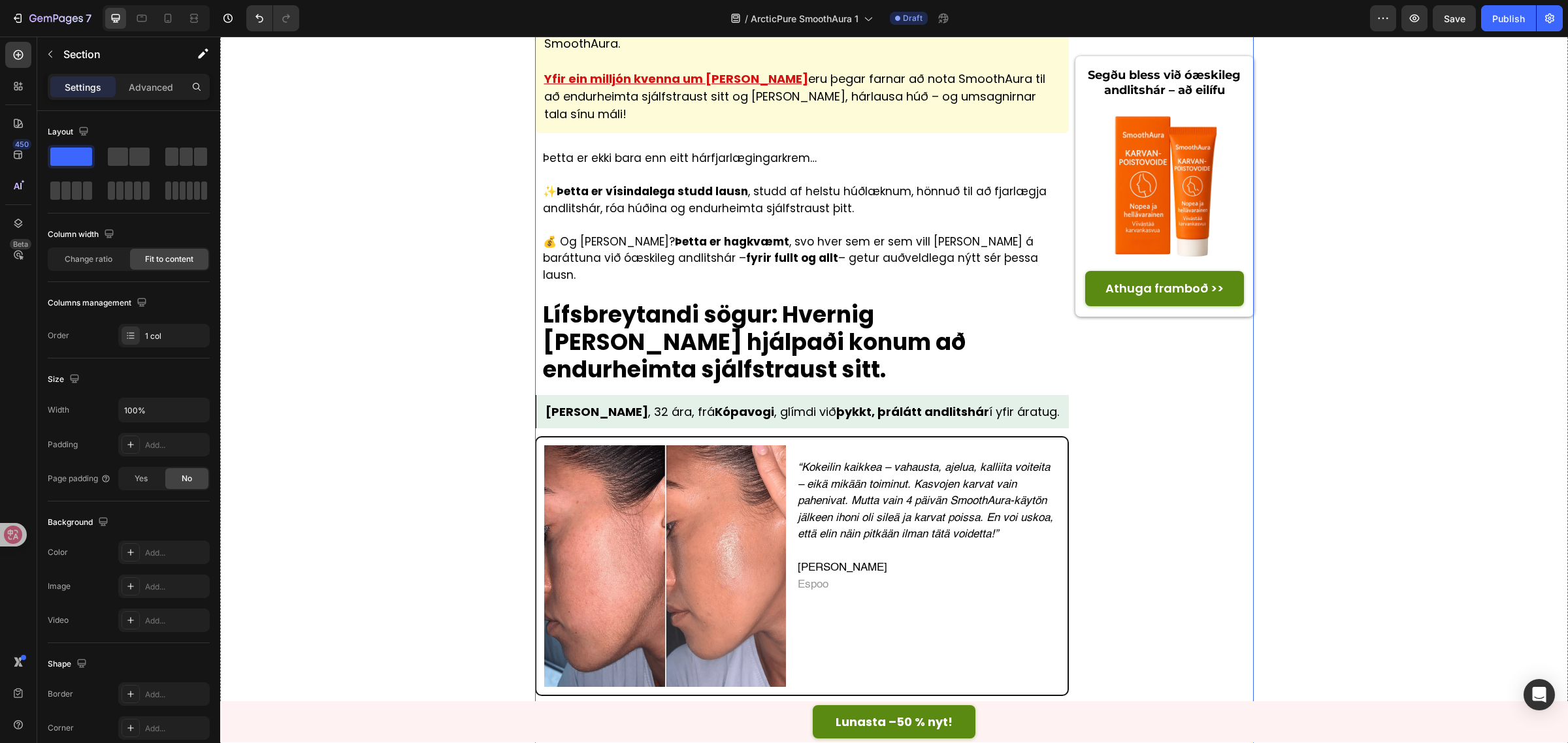
scroll to position [3700, 0]
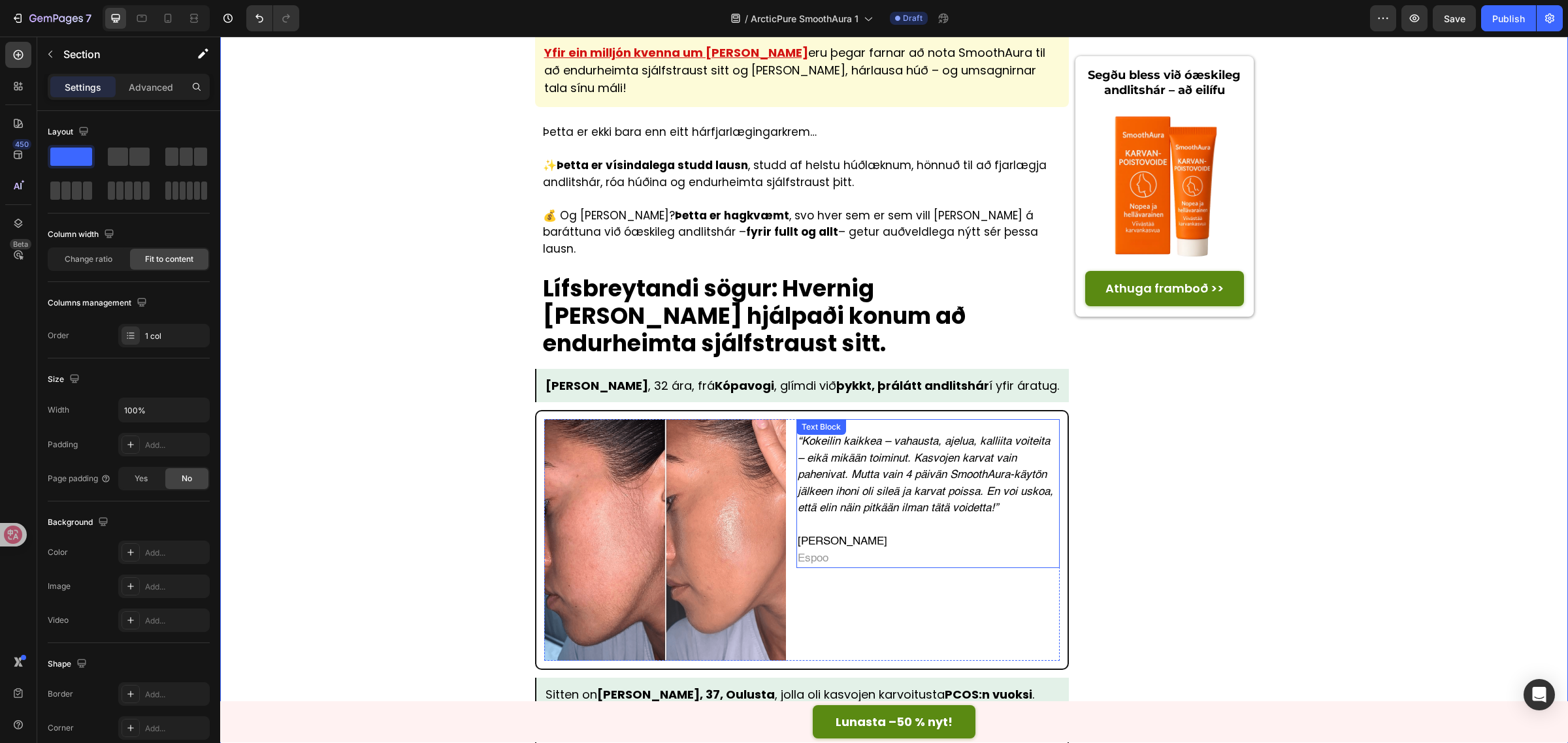
click at [882, 436] on icon "“Kokeilin kaikkea – vahausta, ajelua, kalliita voiteita – eikä mikään toiminut.…" at bounding box center [924, 475] width 255 height 77
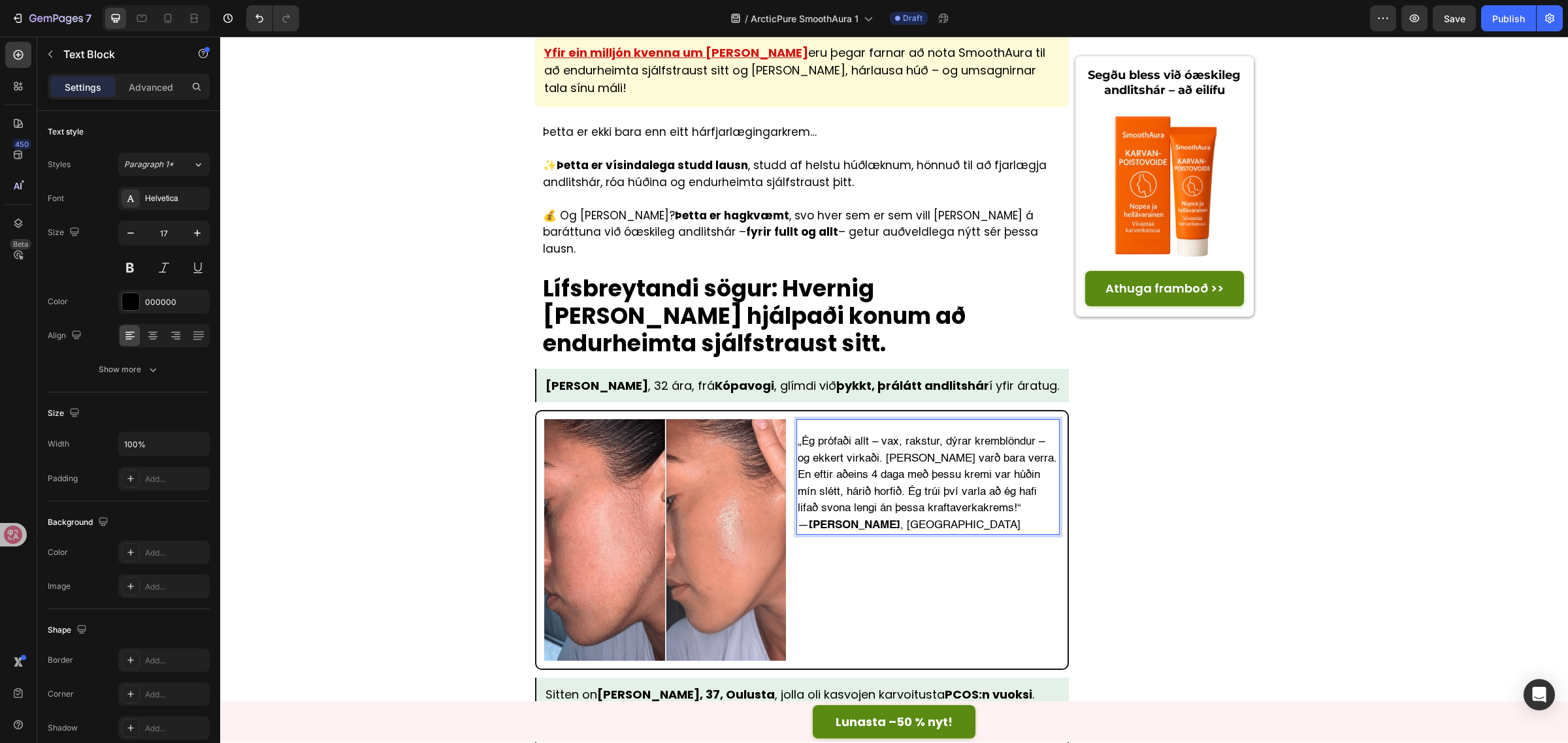
click at [974, 434] on p "„Ég prófaði allt – vax, rakstur, dýrar kremblöndur – og ekkert virkaði. [PERSON…" at bounding box center [928, 484] width 261 height 100
click at [866, 517] on p "⁠⁠⁠⁠⁠⁠⁠ — [PERSON_NAME] , [GEOGRAPHIC_DATA]" at bounding box center [928, 533] width 261 height 33
click at [871, 517] on p "— [PERSON_NAME] , [GEOGRAPHIC_DATA]" at bounding box center [928, 533] width 261 height 33
click at [808, 536] on strong "[PERSON_NAME]" at bounding box center [854, 541] width 91 height 11
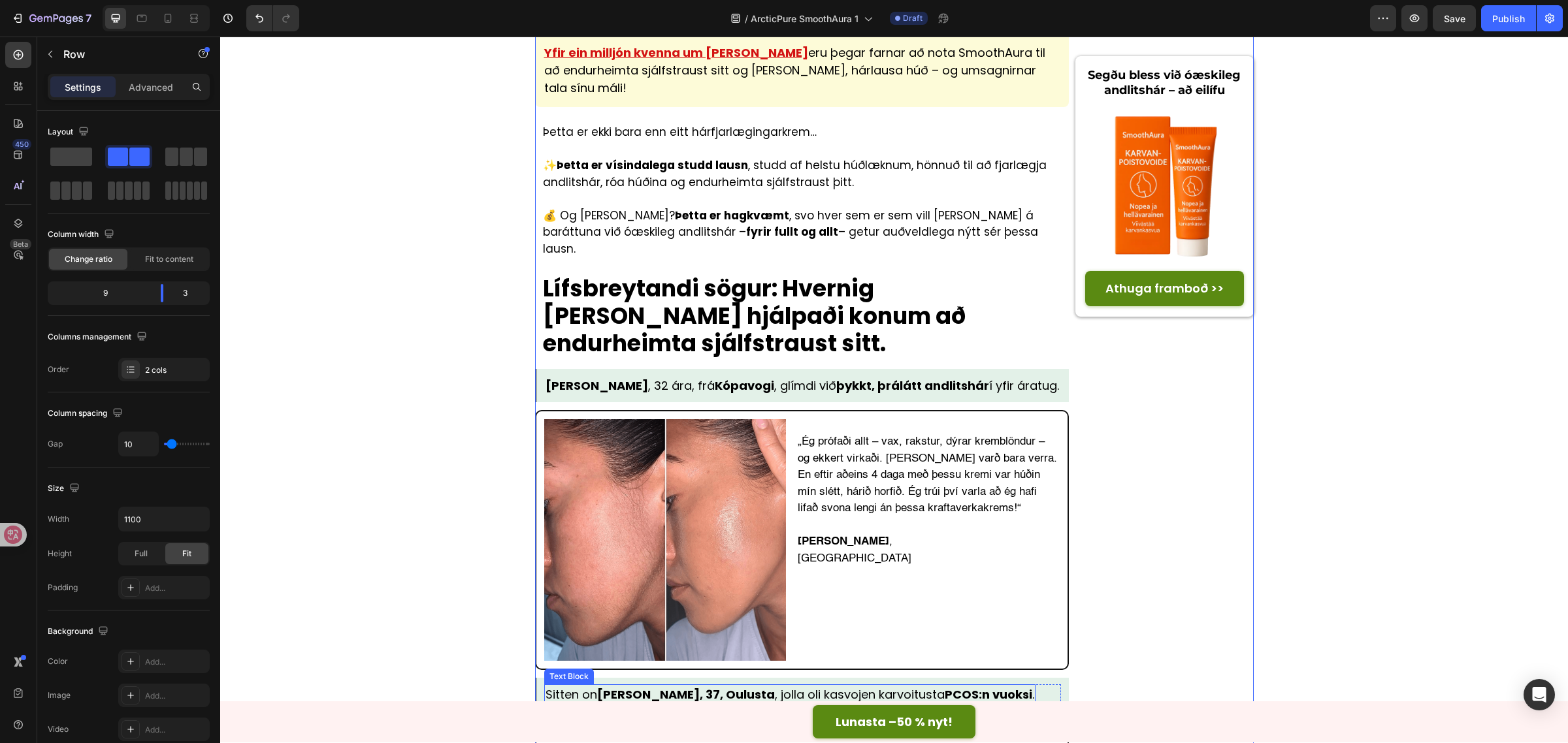
click at [957, 686] on strong "PCOS:n vuoksi" at bounding box center [988, 694] width 88 height 16
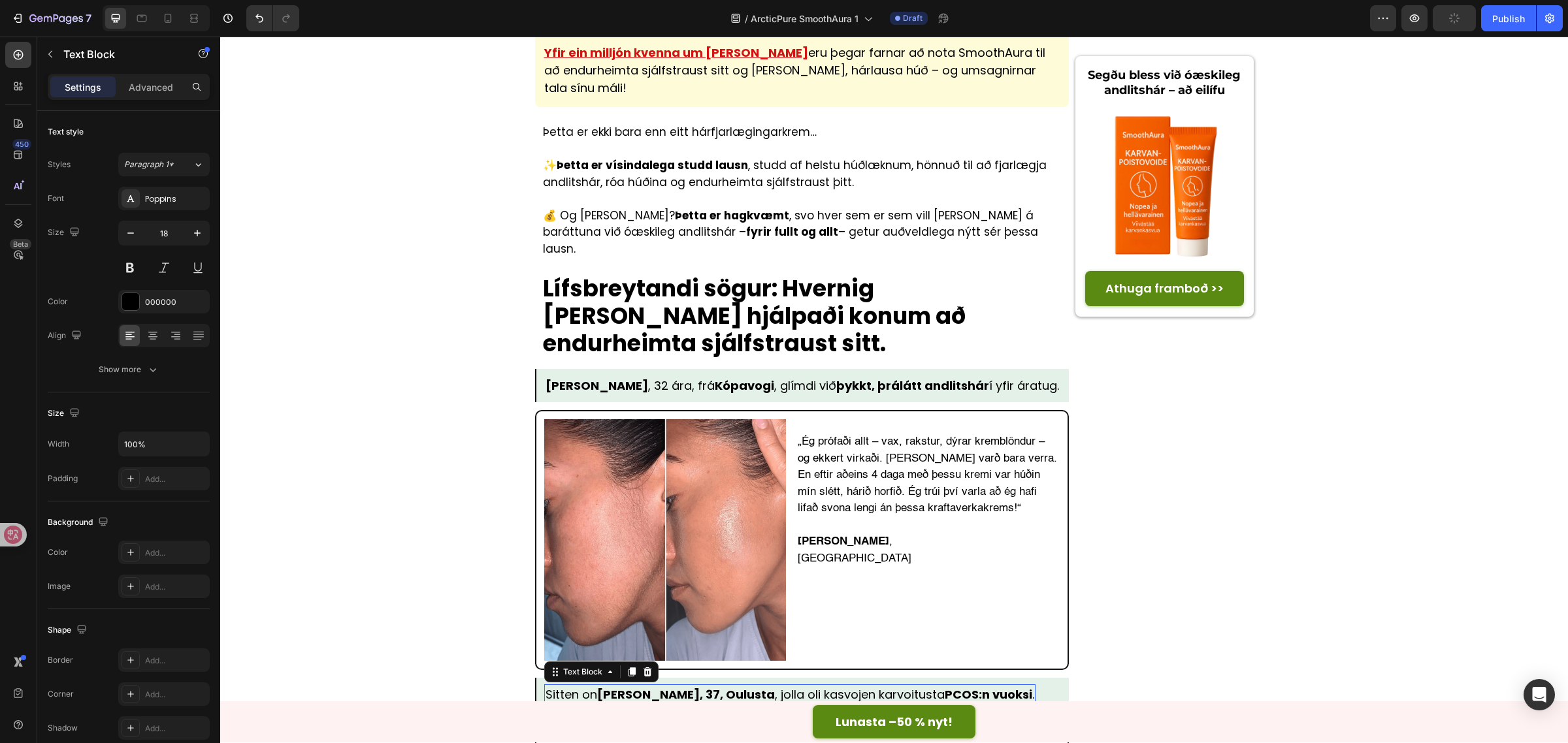
click at [957, 686] on strong "PCOS:n vuoksi" at bounding box center [988, 694] width 88 height 16
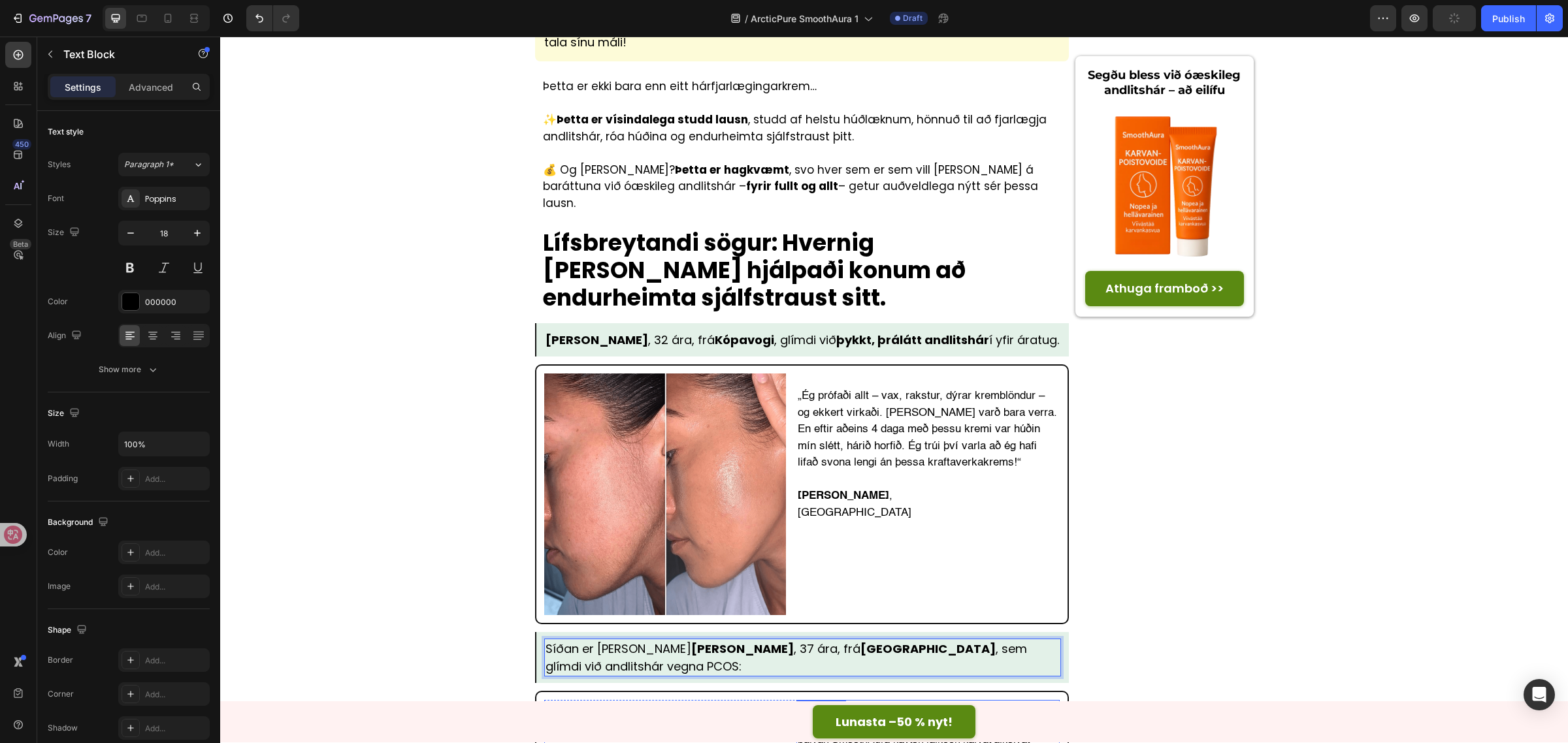
scroll to position [3864, 0]
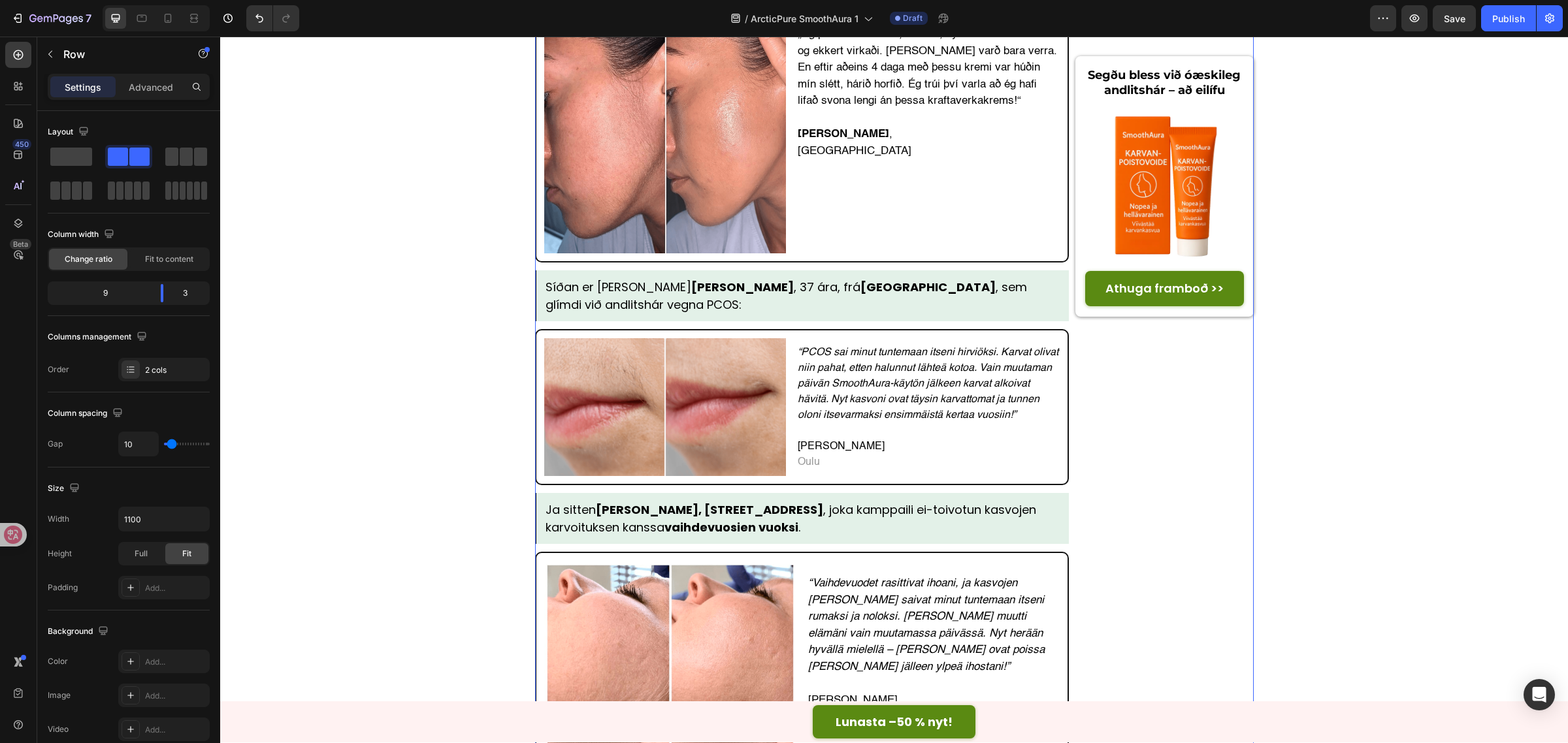
scroll to position [4108, 0]
click at [785, 519] on strong "vaihdevuosien vuoksi" at bounding box center [731, 527] width 134 height 16
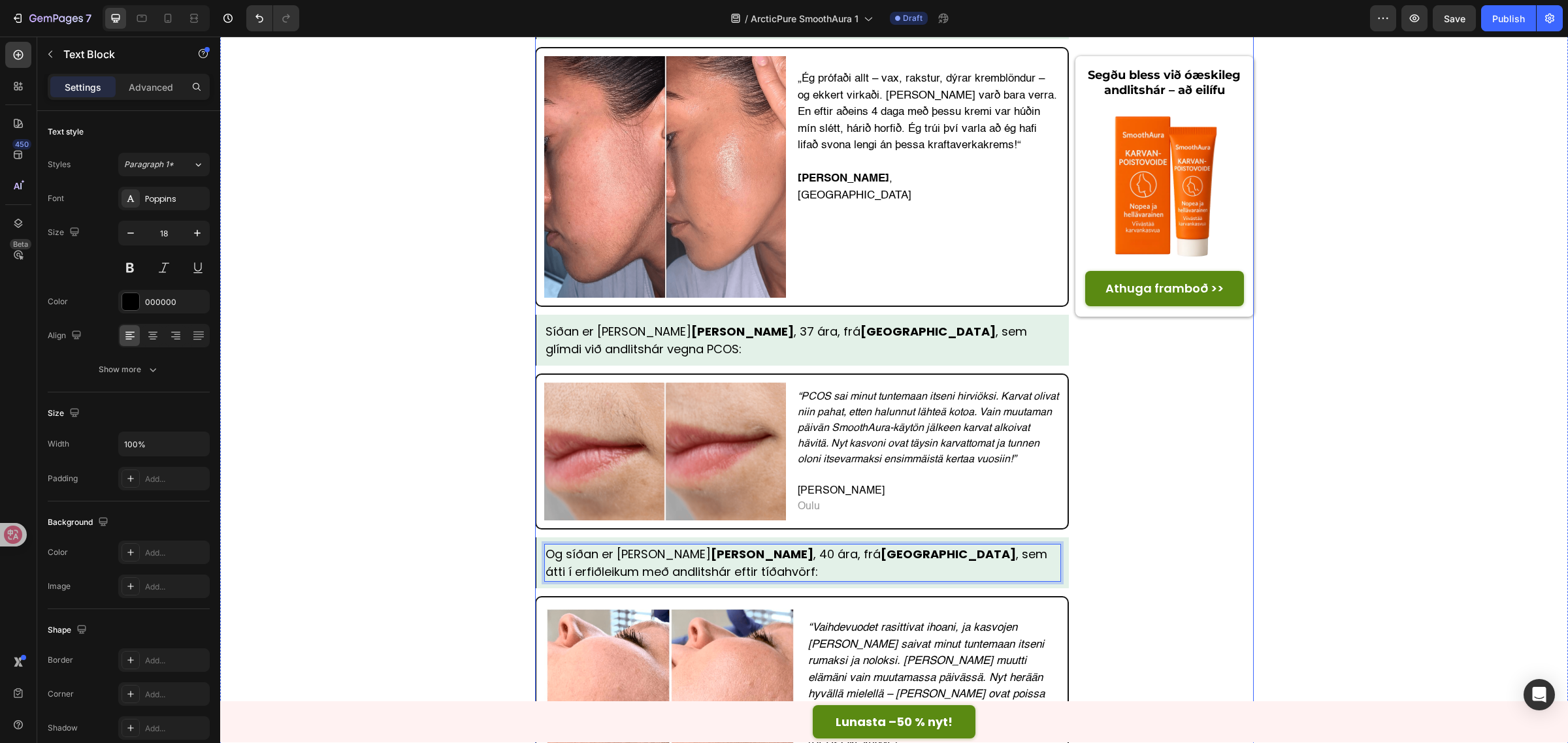
scroll to position [3945, 0]
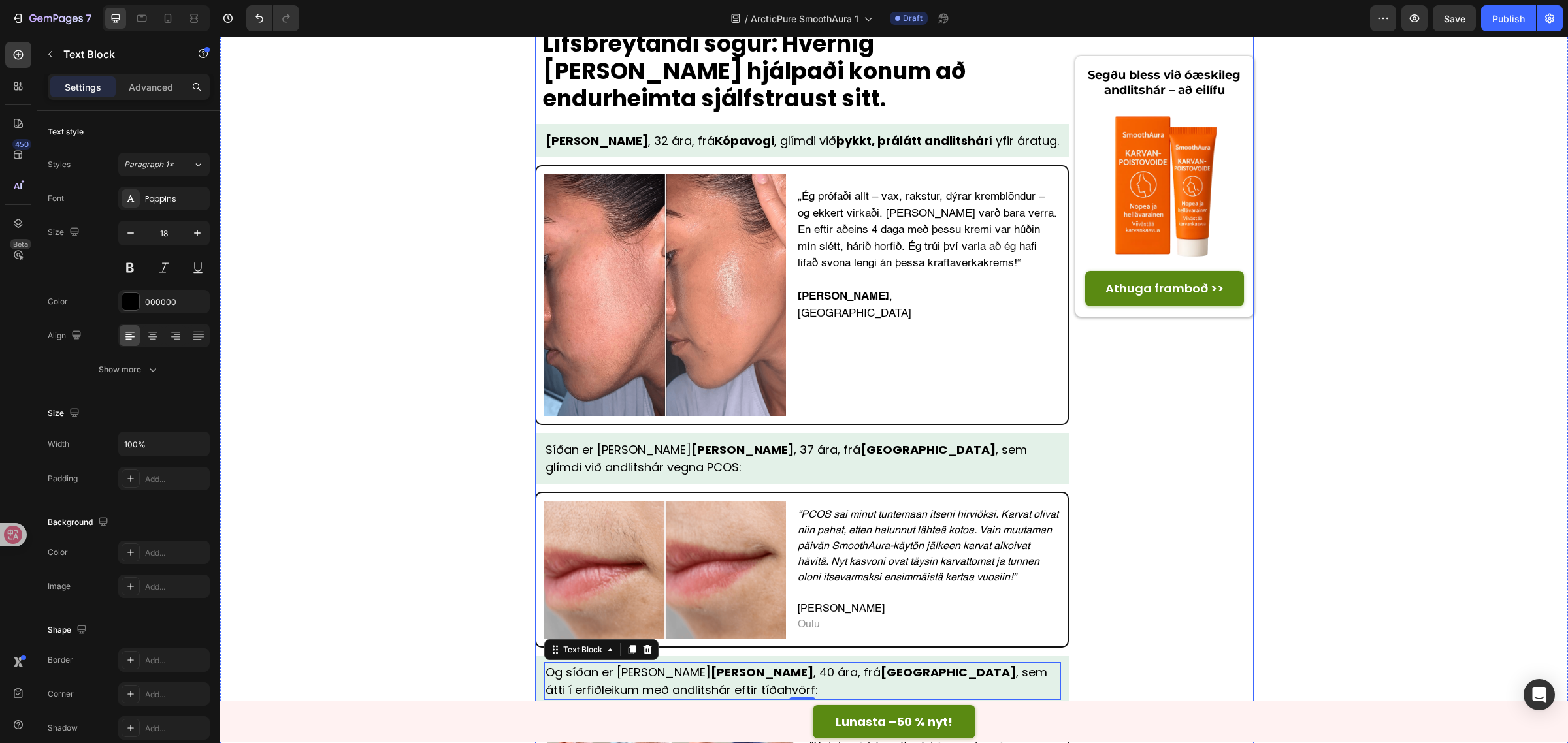
click at [970, 510] on icon "“PCOS sai minut tuntemaan itseni hirviöksi. Karvat olivat niin pahat, etten hal…" at bounding box center [927, 546] width 260 height 73
click at [1015, 508] on p "“PCOS sai minut tuntemaan itseni hirviöksi. Karvat olivat niin pahat, etten hal…" at bounding box center [928, 546] width 261 height 78
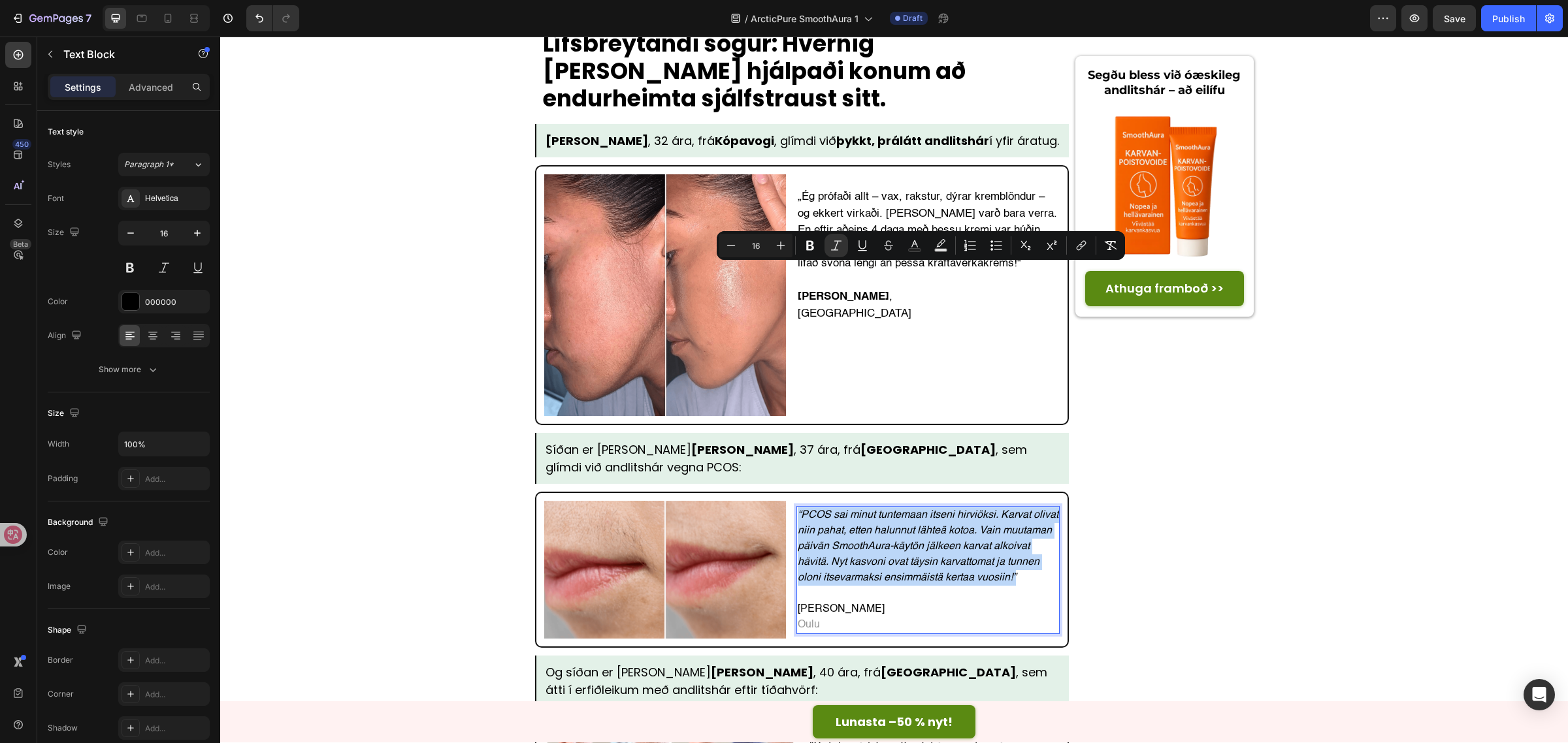
drag, startPoint x: 1010, startPoint y: 333, endPoint x: 789, endPoint y: 271, distance: 229.5
click at [796, 506] on div "“PCOS sai minut tuntemaan itseni hirviöksi. [PERSON_NAME] olivat niin pahat, et…" at bounding box center [928, 569] width 264 height 128
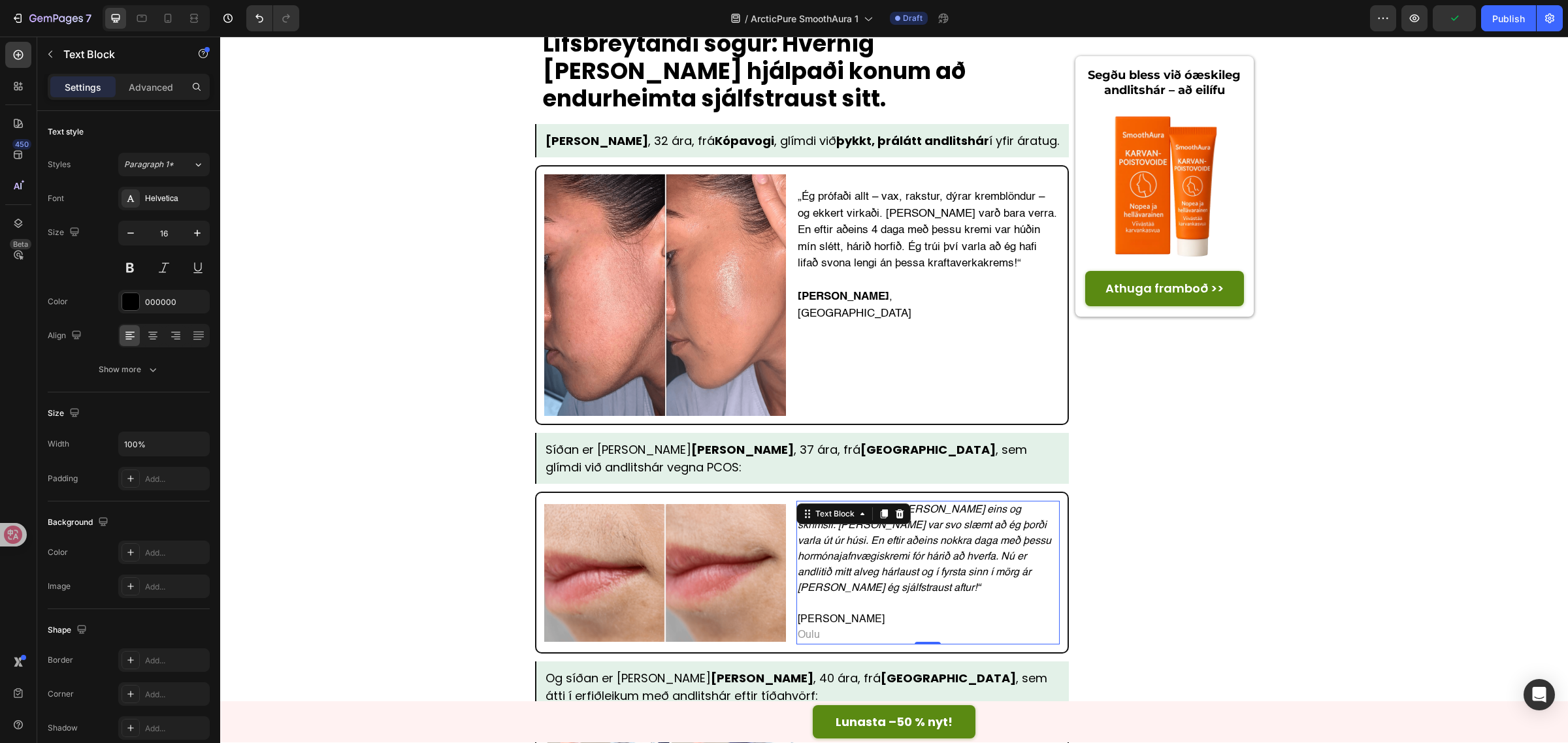
click at [844, 612] on p "[PERSON_NAME] Oulu" at bounding box center [928, 627] width 261 height 31
drag, startPoint x: 844, startPoint y: 371, endPoint x: 863, endPoint y: 367, distance: 19.4
click at [845, 612] on p "[PERSON_NAME] Oulu" at bounding box center [928, 627] width 261 height 31
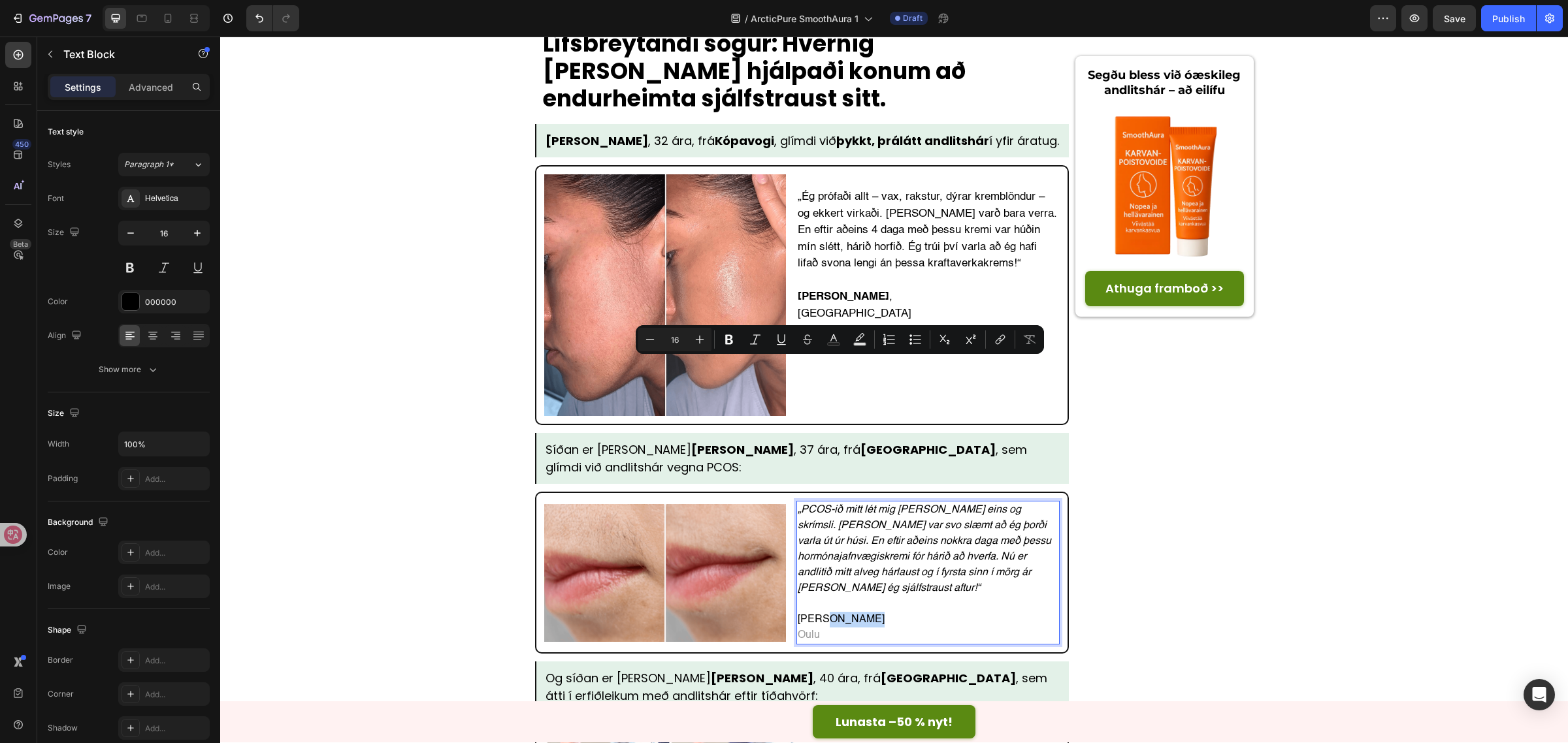
click at [863, 612] on p "[PERSON_NAME] Oulu" at bounding box center [928, 627] width 261 height 31
drag, startPoint x: 863, startPoint y: 366, endPoint x: 767, endPoint y: 366, distance: 96.0
click at [767, 501] on div "Image „PCOS-ið mitt lét mig [PERSON_NAME] eins og skrímsli. [PERSON_NAME] var s…" at bounding box center [802, 572] width 516 height 143
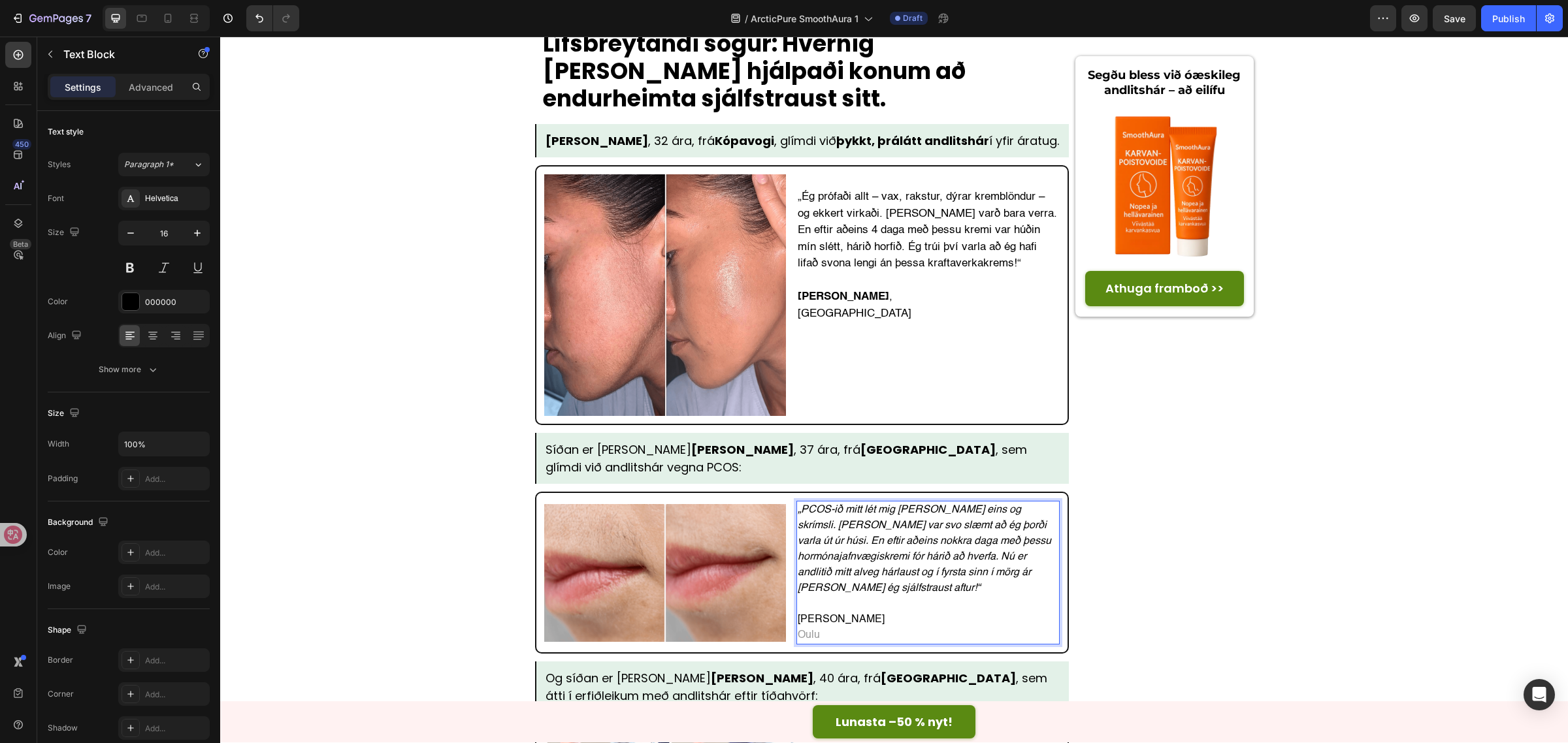
drag, startPoint x: 844, startPoint y: 382, endPoint x: 830, endPoint y: 381, distance: 14.0
click at [841, 612] on p "[PERSON_NAME] Oulu" at bounding box center [928, 627] width 261 height 31
drag, startPoint x: 814, startPoint y: 383, endPoint x: 789, endPoint y: 383, distance: 25.0
click at [796, 501] on div "„PCOS-ið mitt lét mig [PERSON_NAME] eins og skrímsli. [PERSON_NAME] var svo slæ…" at bounding box center [928, 572] width 264 height 143
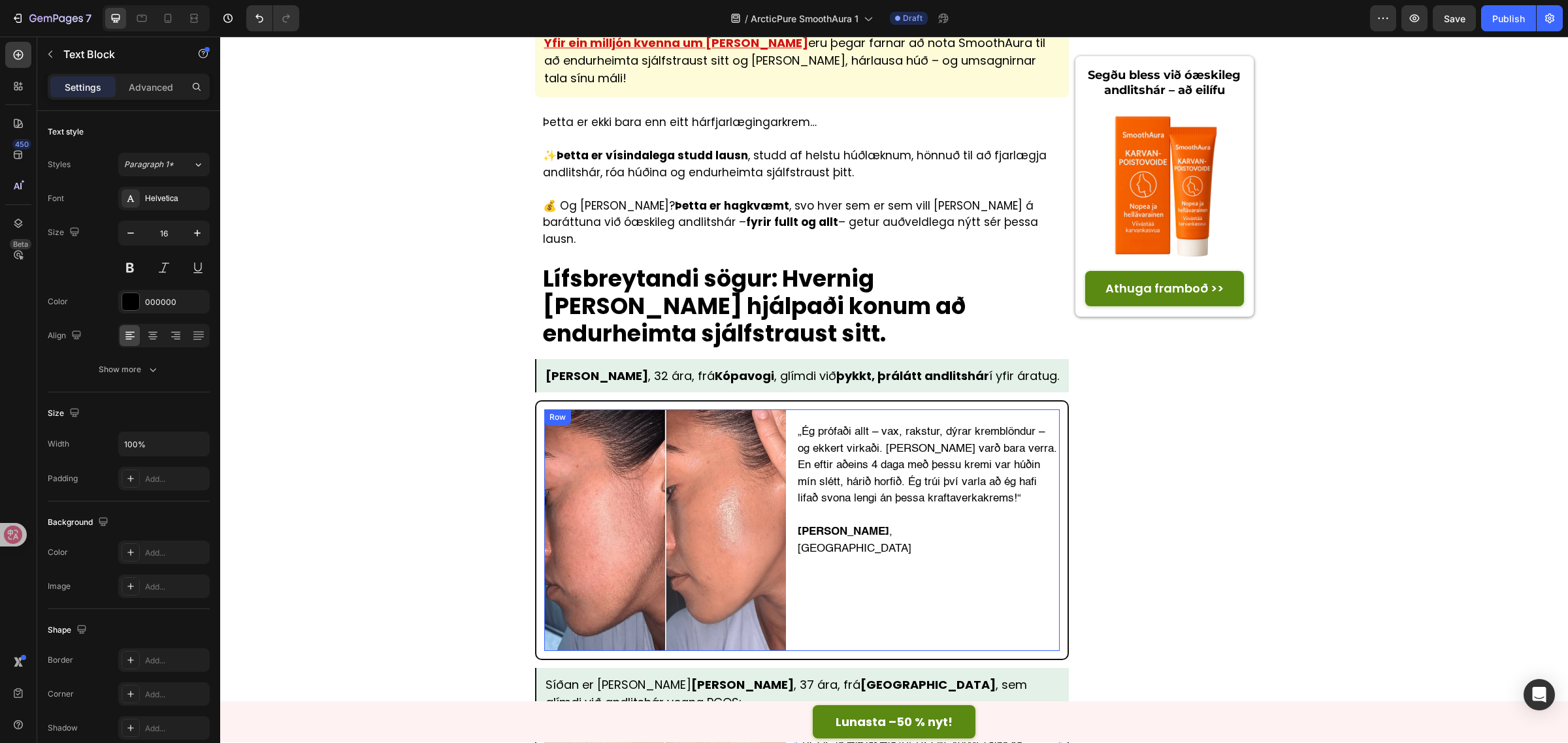
scroll to position [3700, 0]
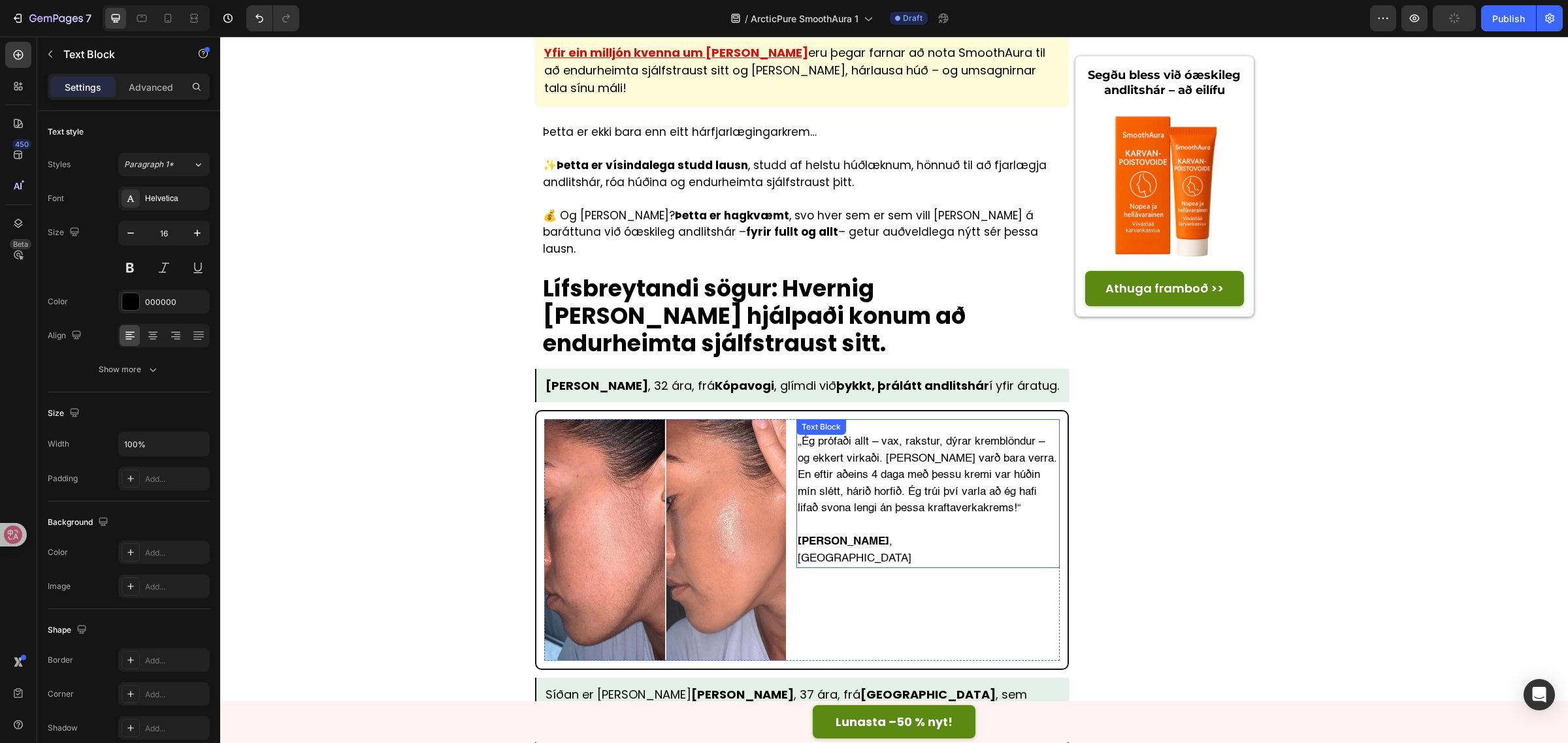
drag, startPoint x: 857, startPoint y: 330, endPoint x: 860, endPoint y: 315, distance: 15.3
click at [857, 551] on p "[GEOGRAPHIC_DATA]" at bounding box center [928, 559] width 261 height 17
drag, startPoint x: 854, startPoint y: 317, endPoint x: 781, endPoint y: 314, distance: 73.1
click at [781, 419] on div "Image „Ég prófaði allt – vax, rakstur, dýrar kremblöndur – og ekkert virkaði. A…" at bounding box center [802, 539] width 516 height 241
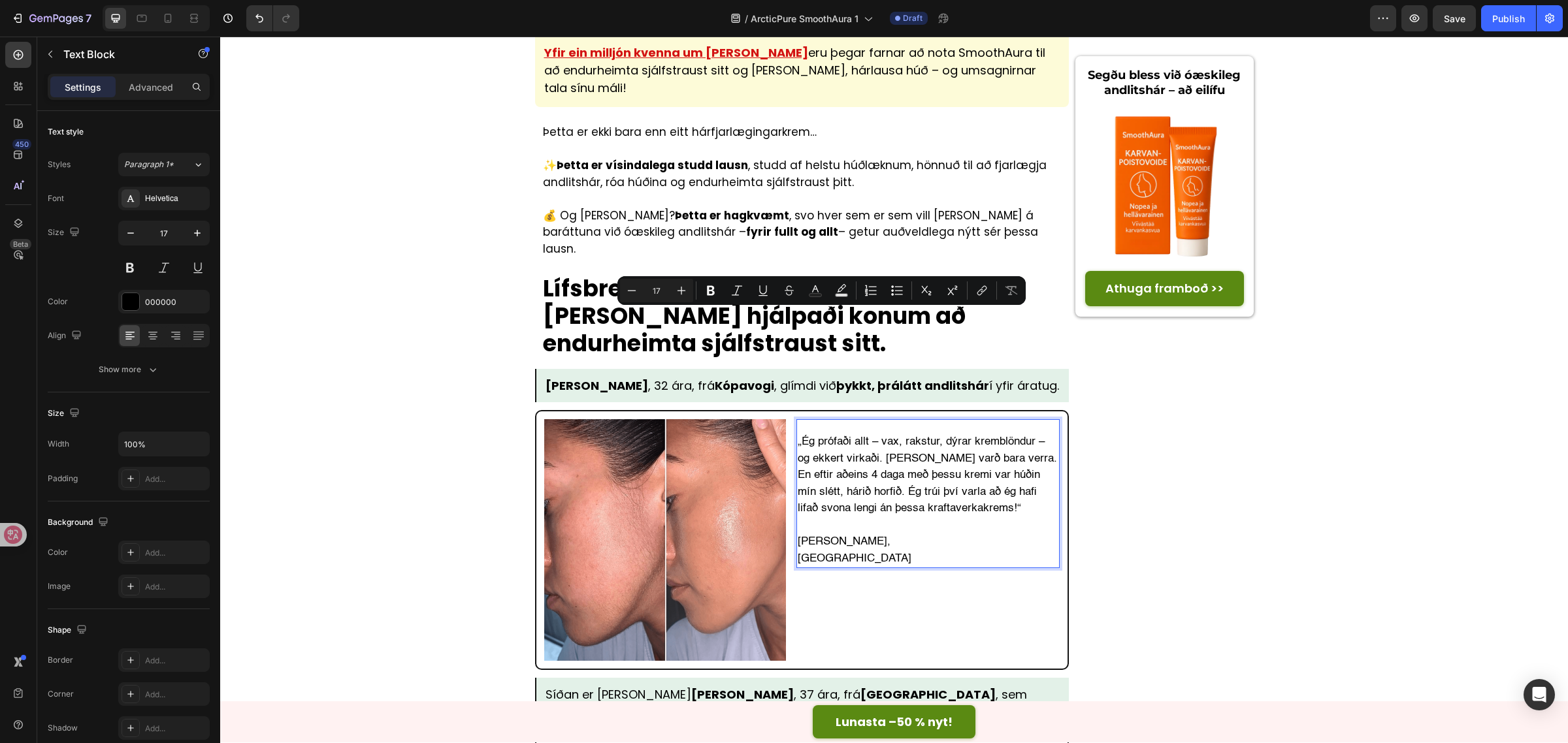
click at [863, 551] on p "Reykjavík" at bounding box center [928, 559] width 261 height 17
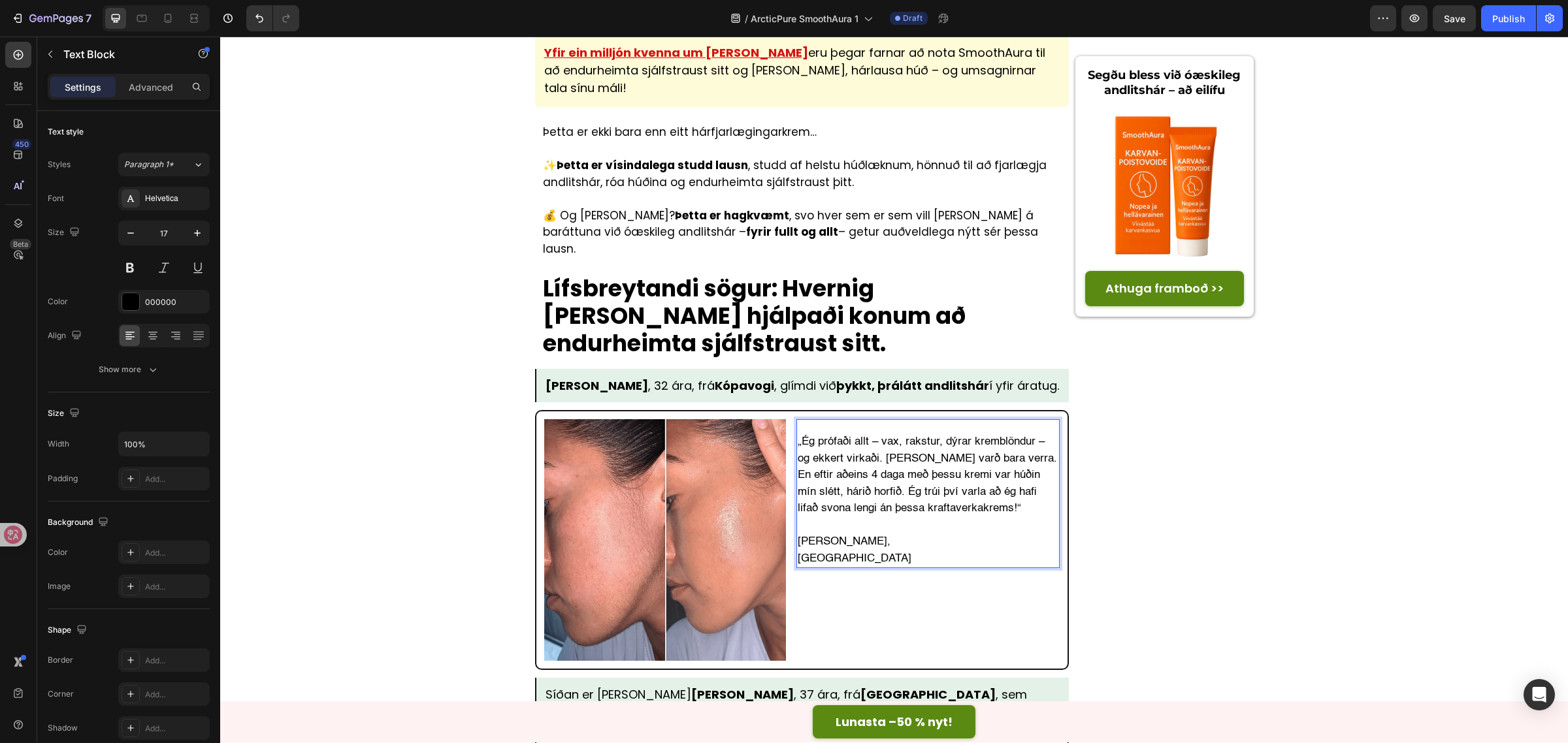
drag, startPoint x: 832, startPoint y: 625, endPoint x: 776, endPoint y: 630, distance: 56.2
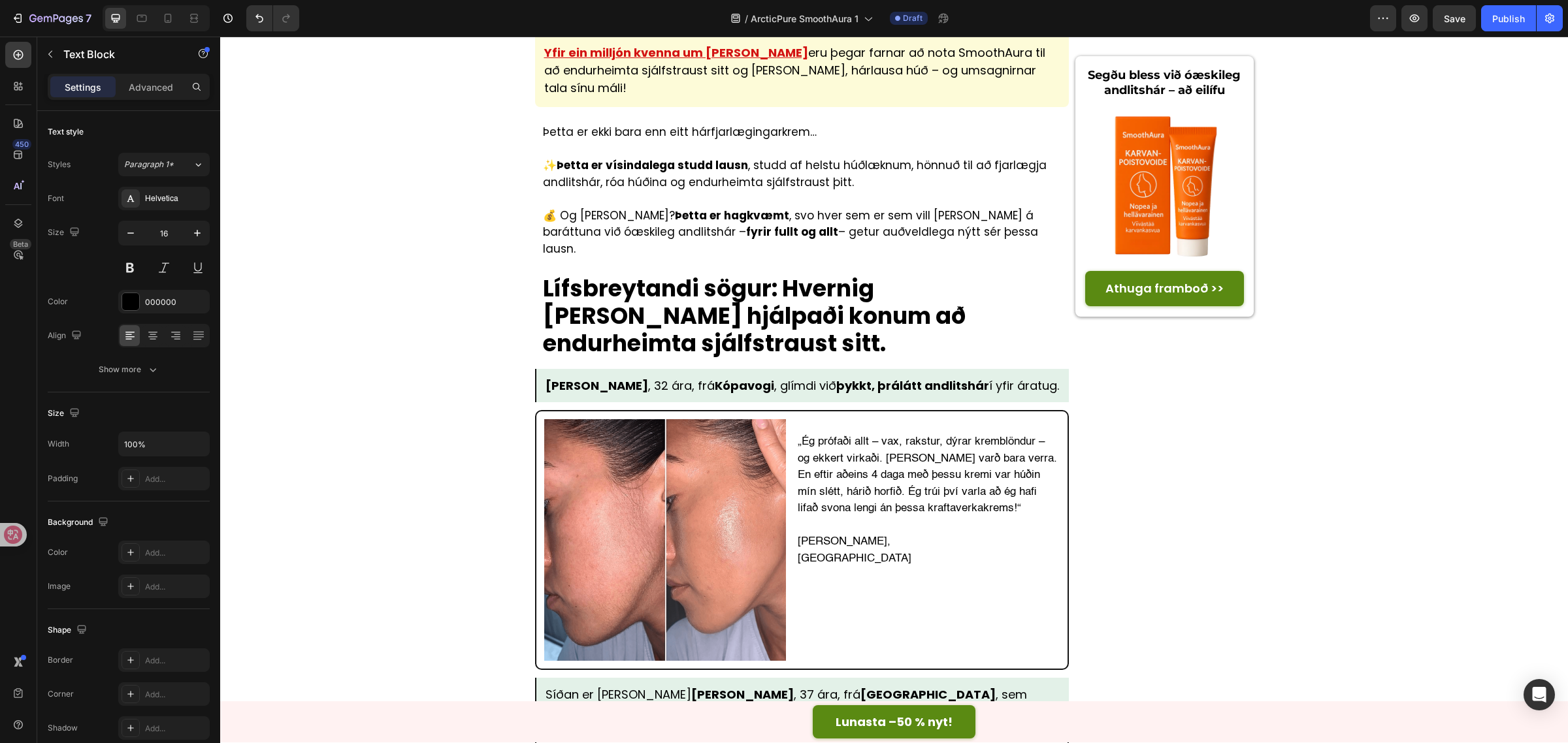
drag, startPoint x: 836, startPoint y: 623, endPoint x: 804, endPoint y: 623, distance: 32.0
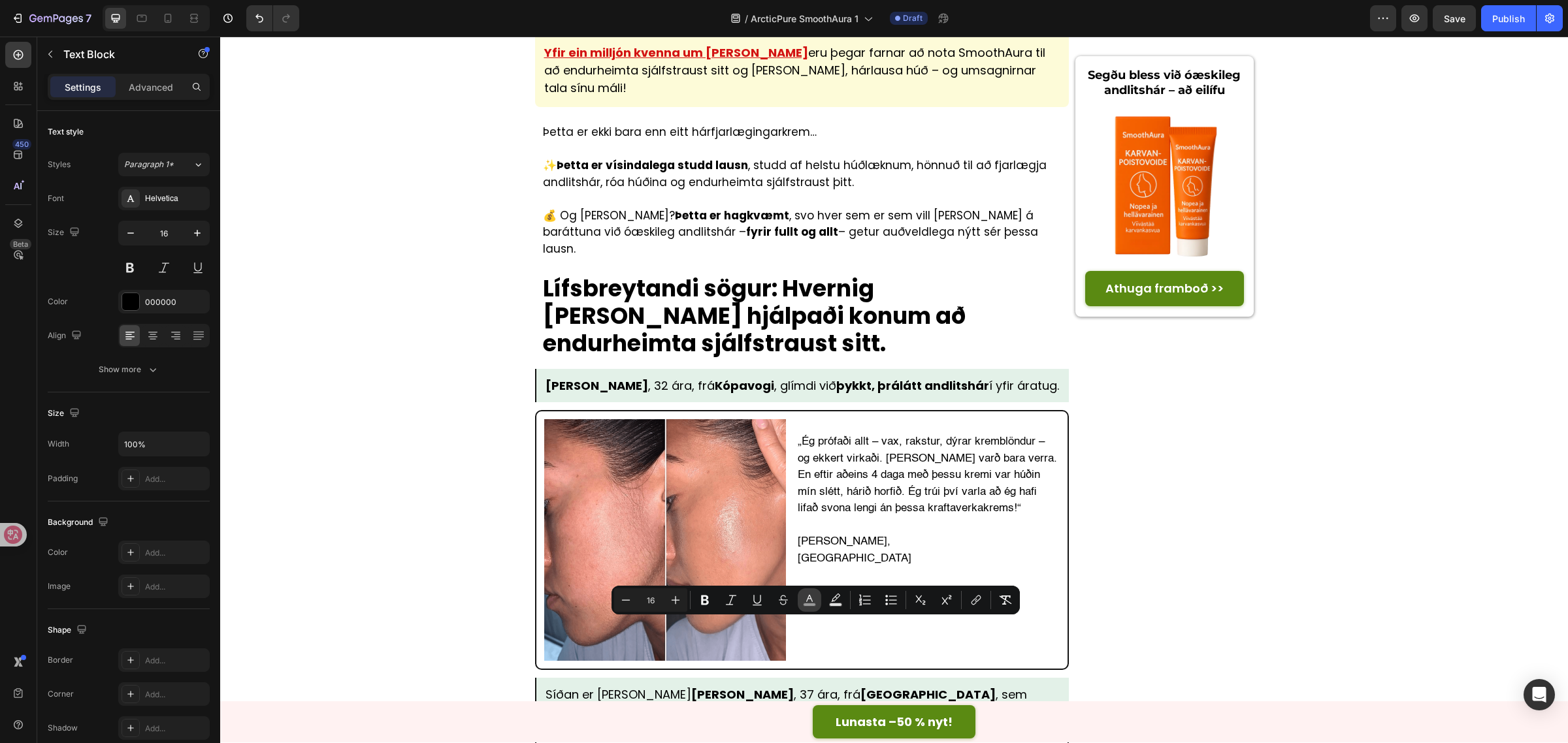
click at [805, 605] on rect "Editor contextual toolbar" at bounding box center [809, 606] width 12 height 3
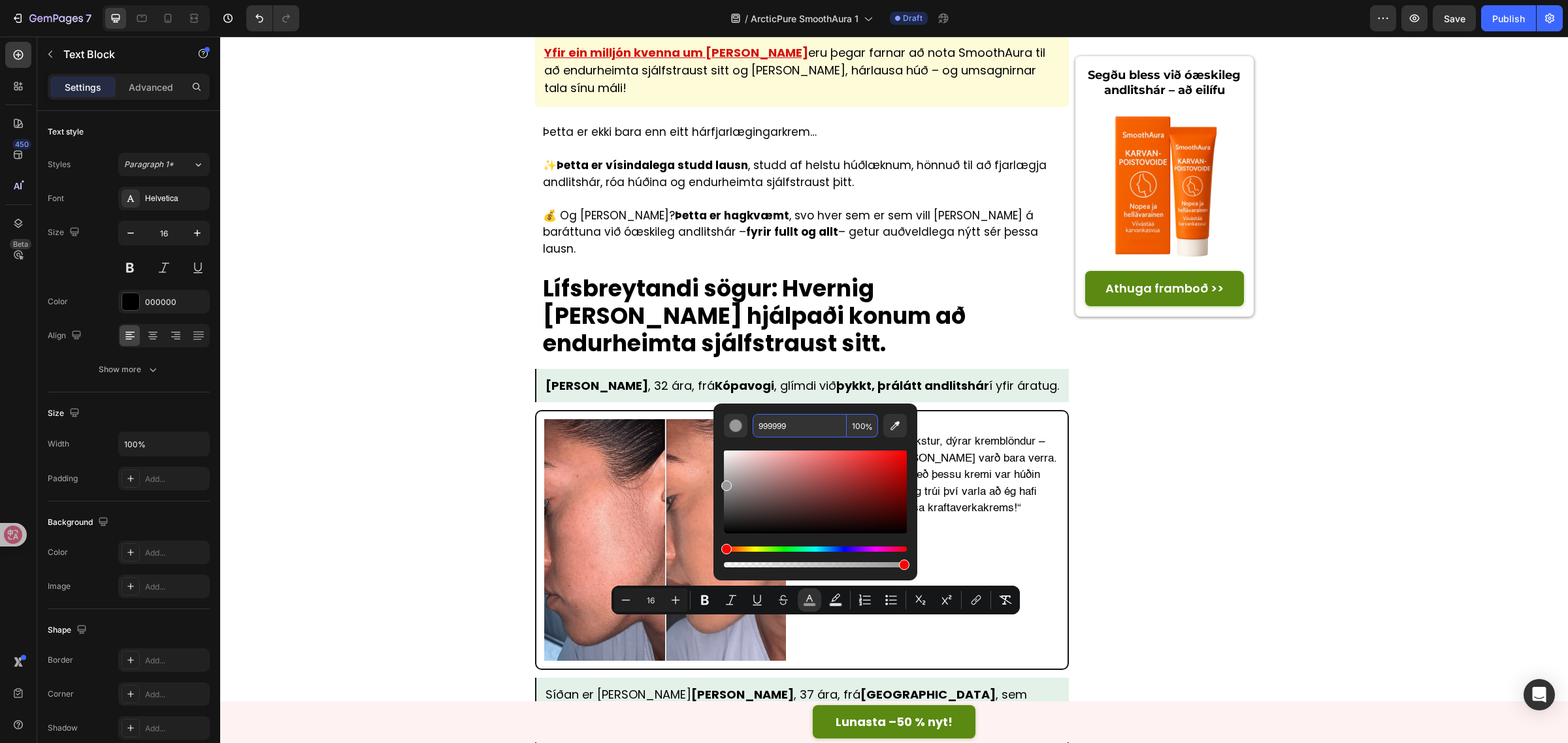
click at [789, 426] on input "999999" at bounding box center [799, 425] width 94 height 23
click at [836, 432] on div "„Ég prófaði allt – vax, rakstur, dýrar kremblöndur – og ekkert virkaði. Andlits…" at bounding box center [928, 500] width 264 height 136
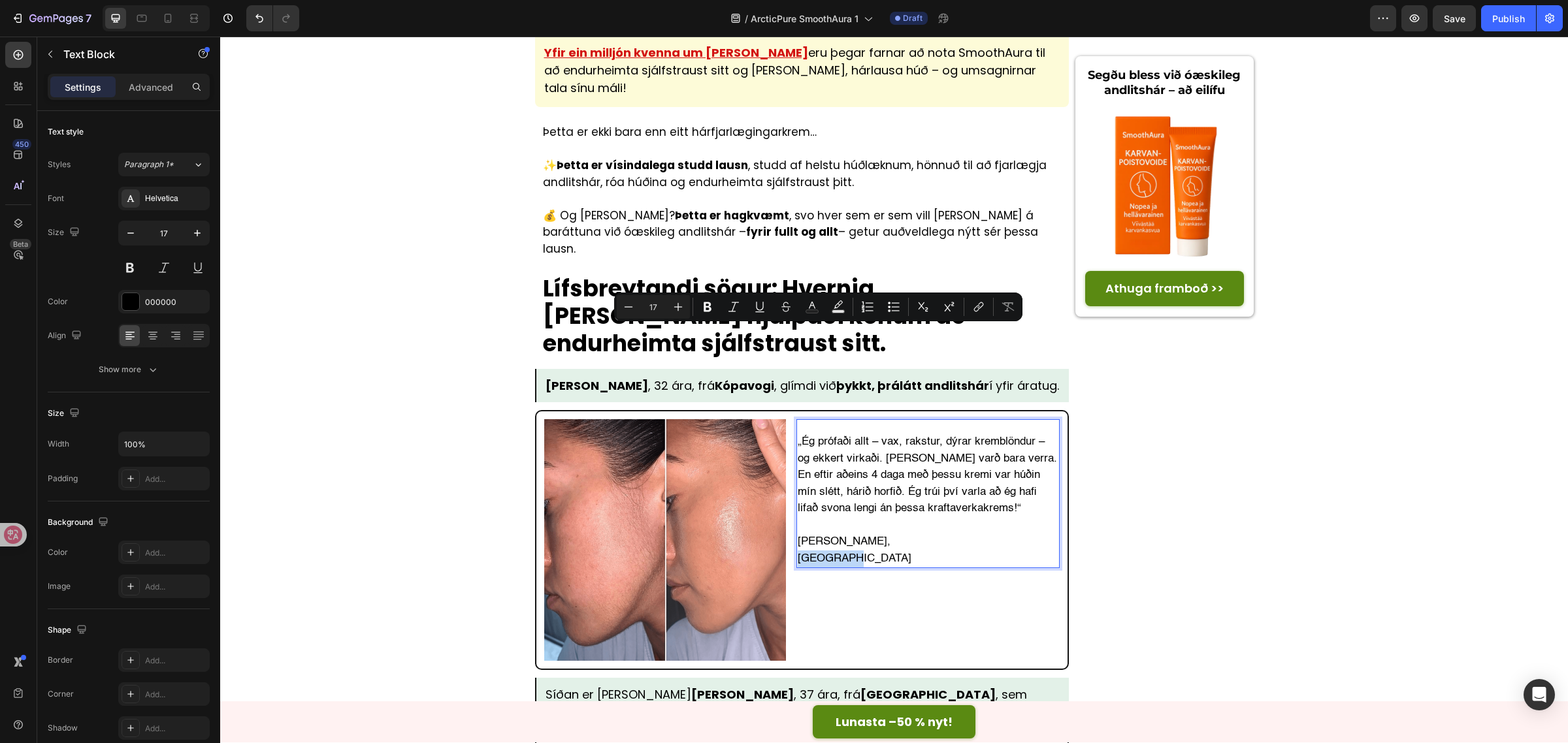
drag, startPoint x: 840, startPoint y: 332, endPoint x: 786, endPoint y: 332, distance: 54.0
click at [785, 419] on div "Image „Ég prófaði allt – vax, rakstur, dýrar kremblöndur – og ekkert virkaði. A…" at bounding box center [802, 539] width 516 height 241
click at [808, 301] on icon "Editor contextual toolbar" at bounding box center [808, 307] width 13 height 13
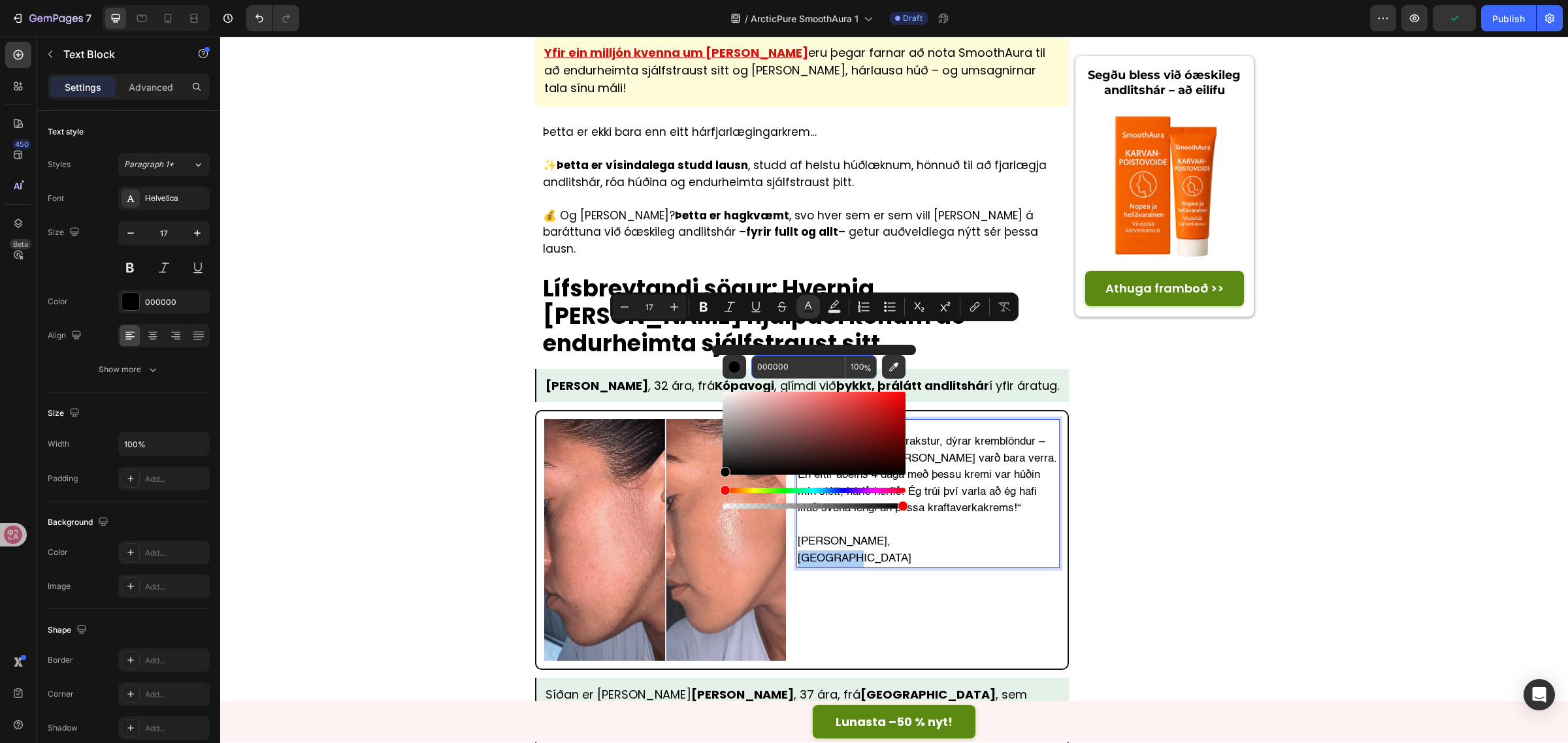
click at [805, 369] on input "000000" at bounding box center [797, 367] width 94 height 23
paste input "999999"
type input "999999"
drag, startPoint x: 1105, startPoint y: 482, endPoint x: 1091, endPoint y: 474, distance: 16.1
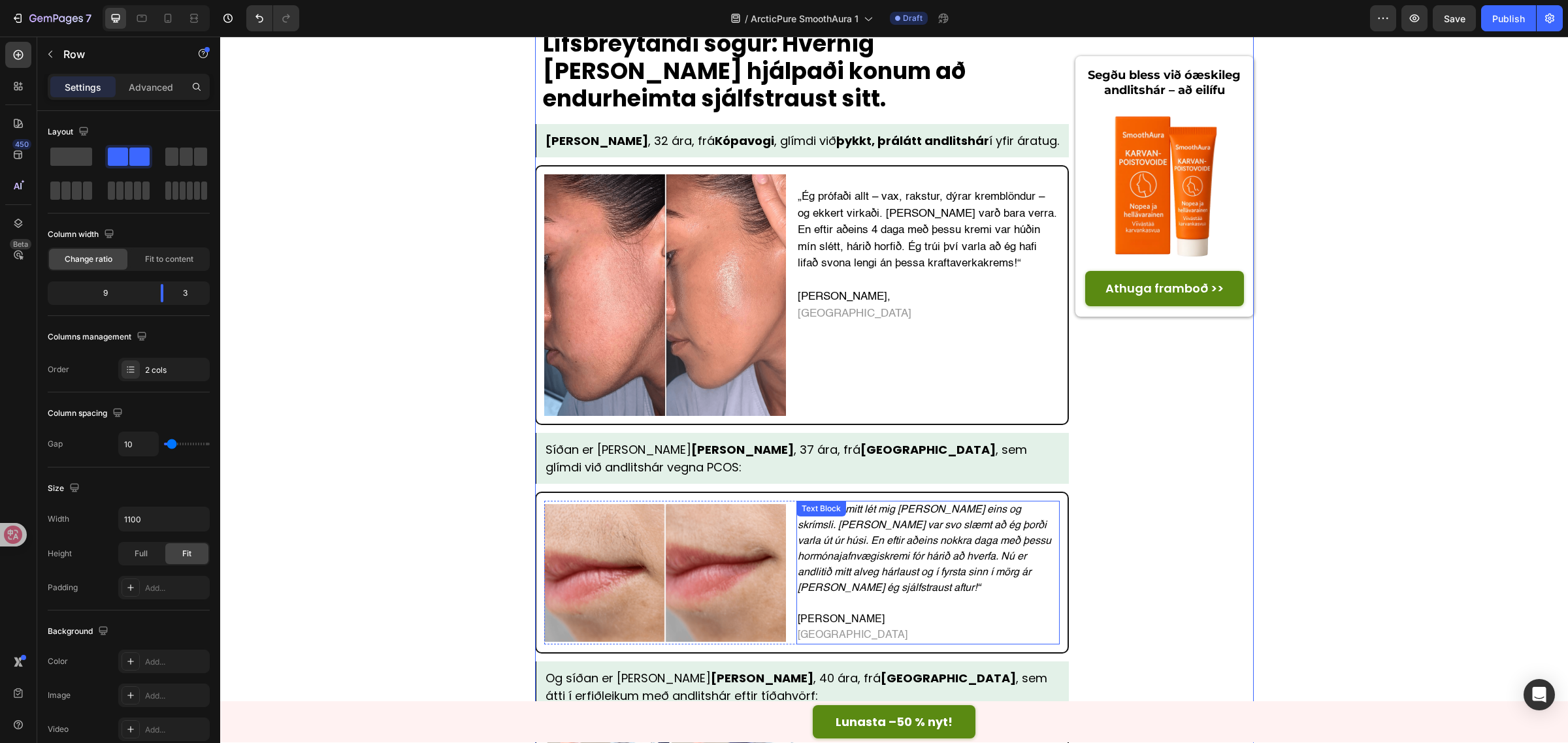
scroll to position [4108, 0]
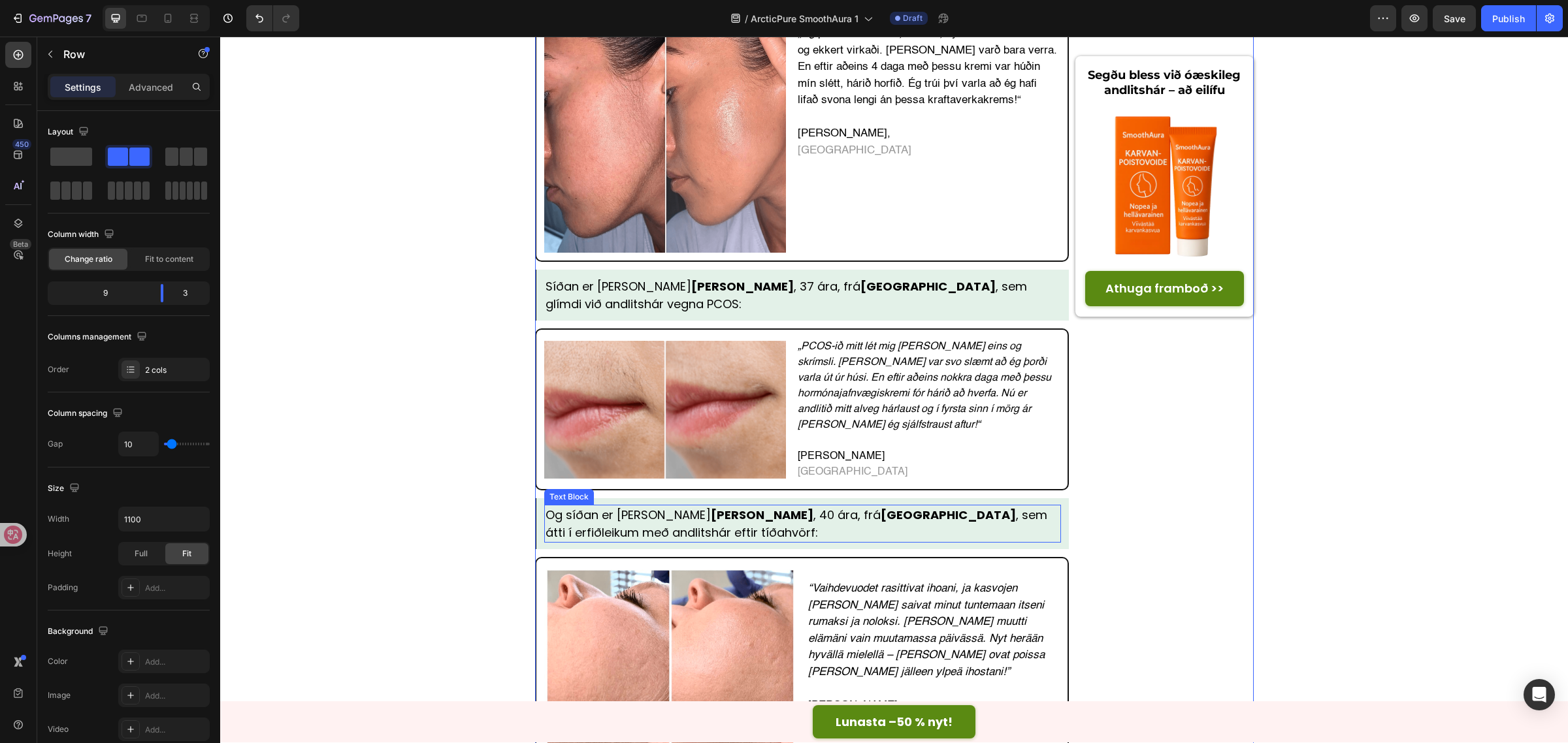
click at [881, 507] on strong "Hafnarfirði" at bounding box center [948, 515] width 135 height 16
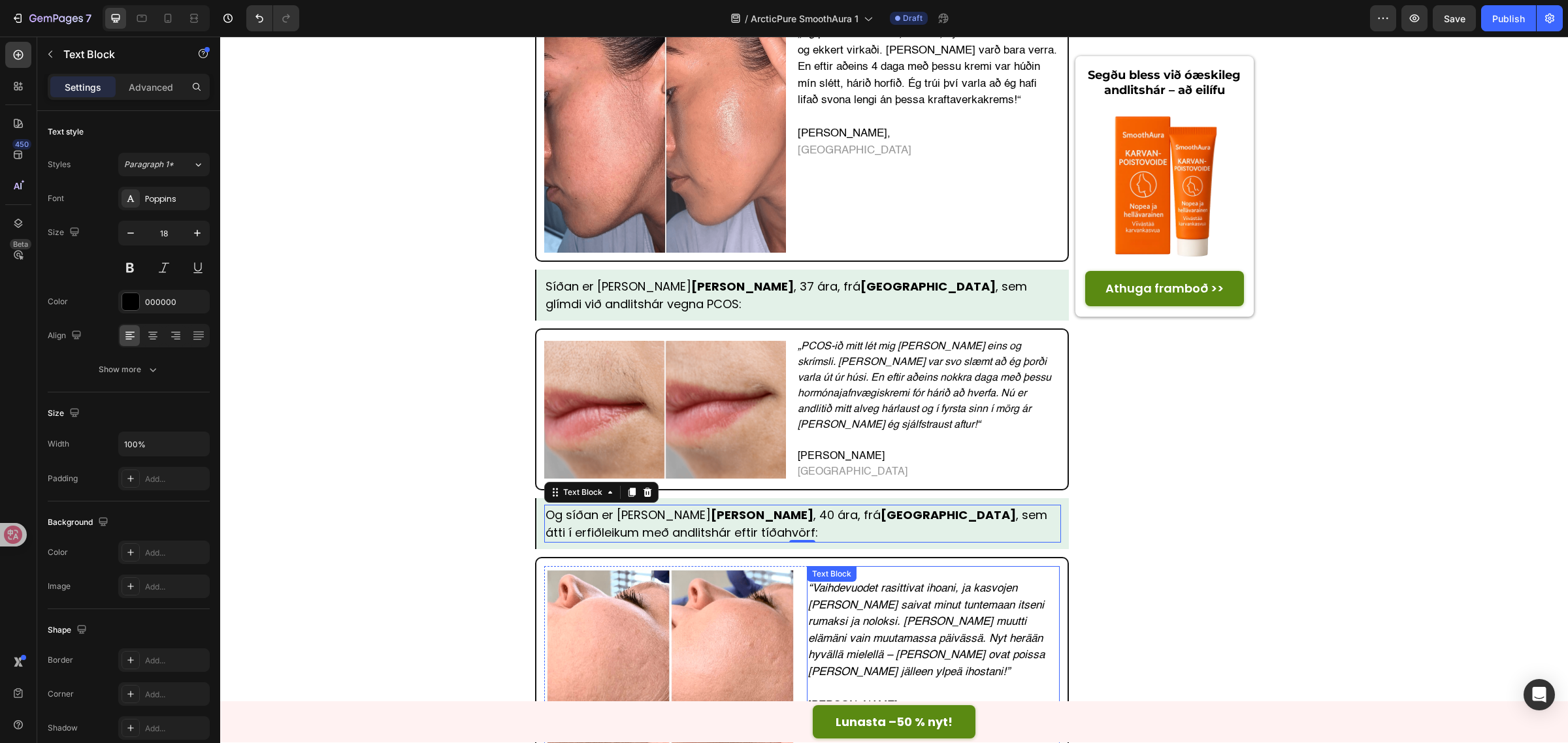
click at [918, 583] on icon "“Vaihdevuodet rasittivat ihoani, ja kasvojen karvat saivat minut tuntemaan itse…" at bounding box center [926, 630] width 236 height 94
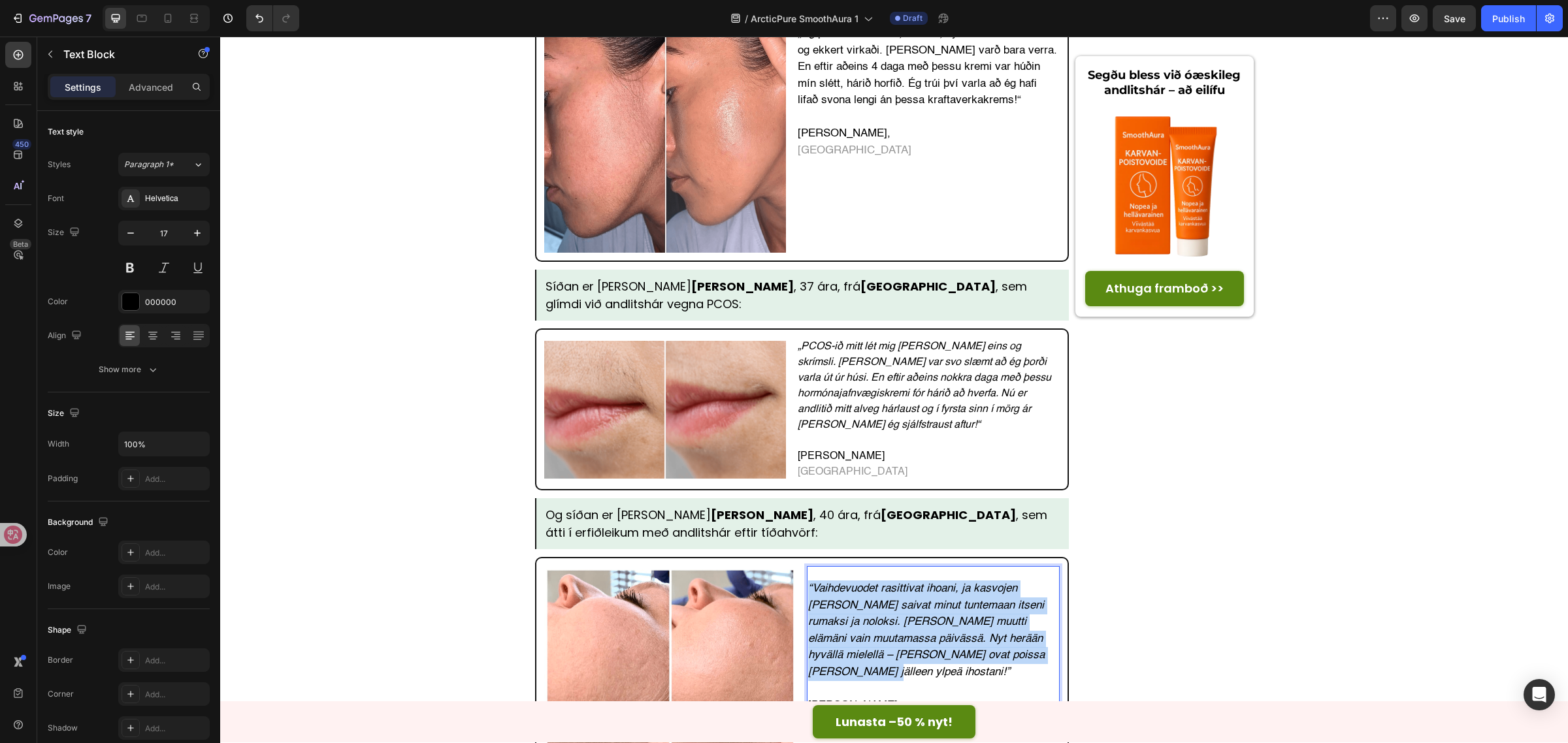
drag, startPoint x: 991, startPoint y: 402, endPoint x: 802, endPoint y: 326, distance: 203.7
click at [807, 566] on div "“Vaihdevuodet rasittivat ihoani, ja kasvojen karvat saivat minut tuntemaan itse…" at bounding box center [933, 649] width 253 height 166
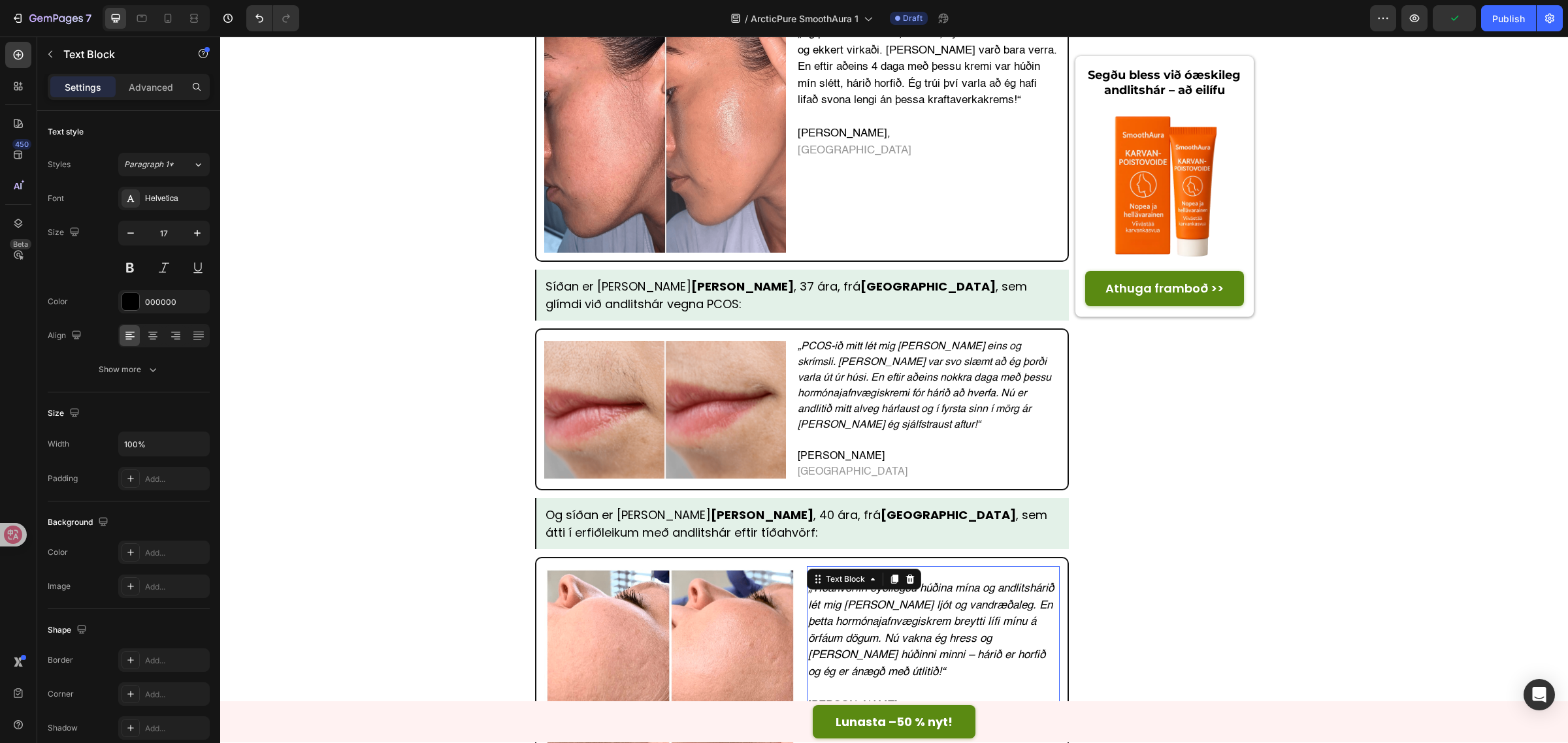
click at [876, 697] on p "Reetta Salonen Tampere" at bounding box center [933, 714] width 250 height 33
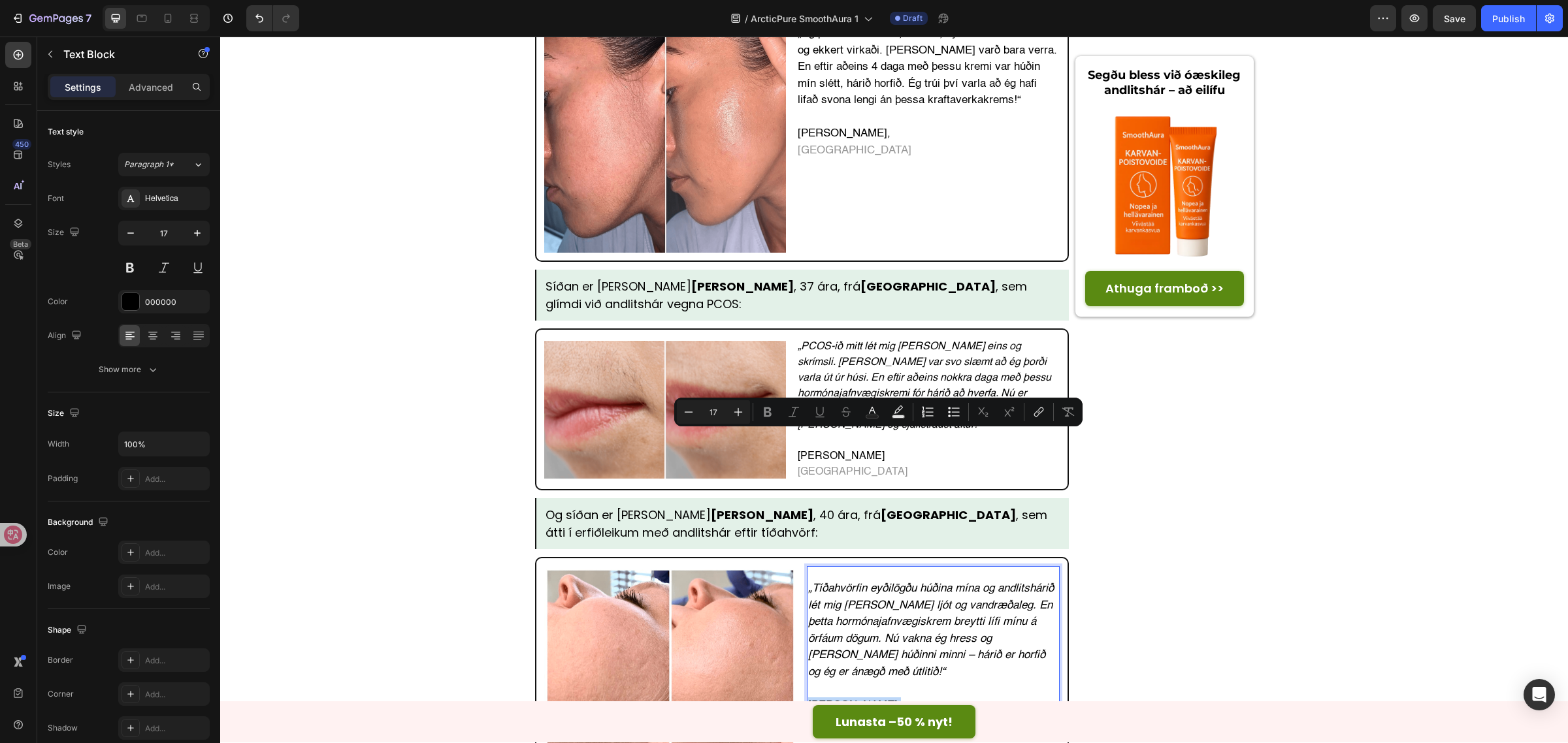
click at [880, 697] on p "Reetta Salonen Tampere" at bounding box center [933, 714] width 250 height 33
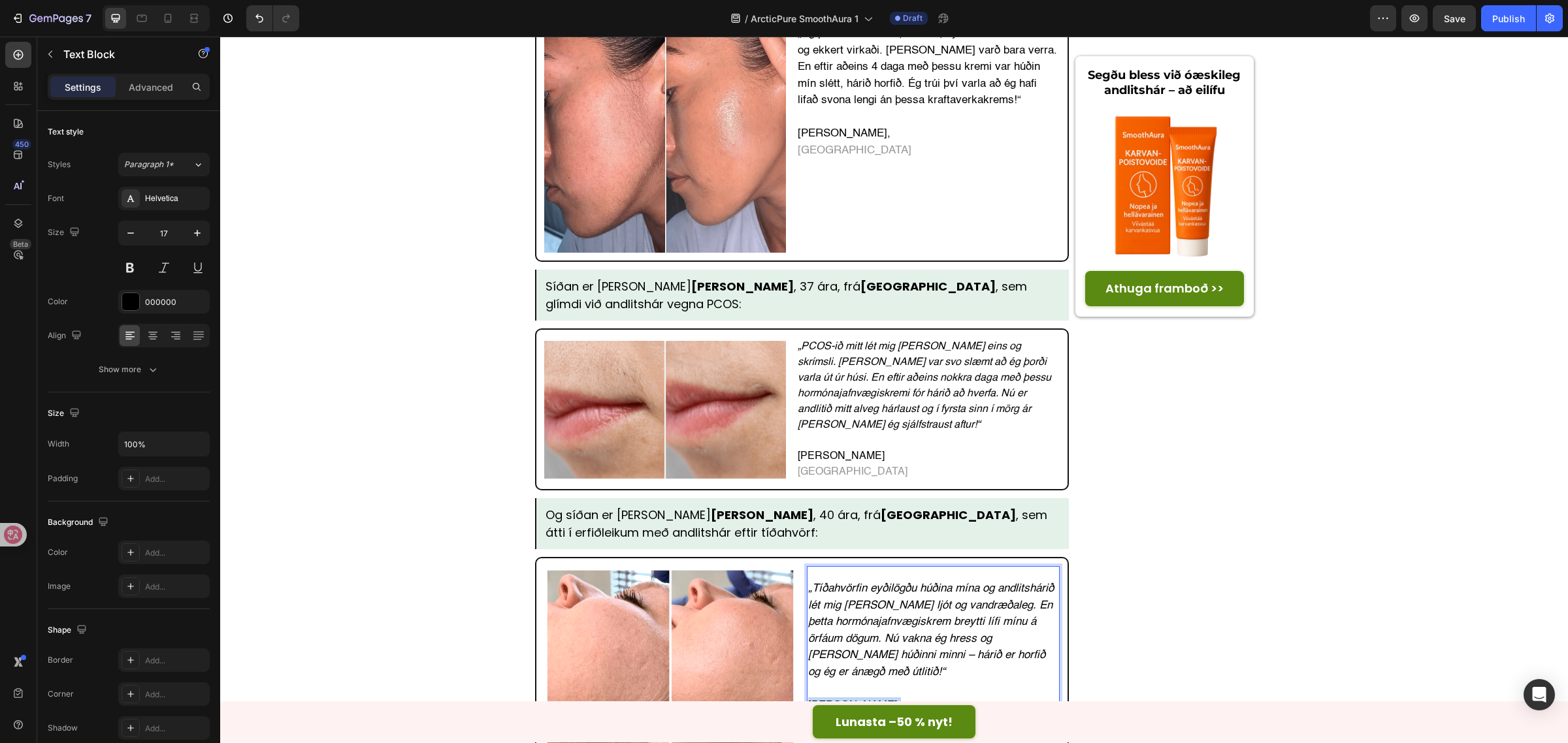
drag, startPoint x: 879, startPoint y: 438, endPoint x: 802, endPoint y: 438, distance: 77.0
click at [808, 697] on p "Reetta Salonen Tampere" at bounding box center [933, 714] width 250 height 33
click at [833, 566] on div "„Tíðahvörfin eyðilögðu húðina mína og andlitshárið lét mig líða ljót og vandræð…" at bounding box center [933, 692] width 253 height 253
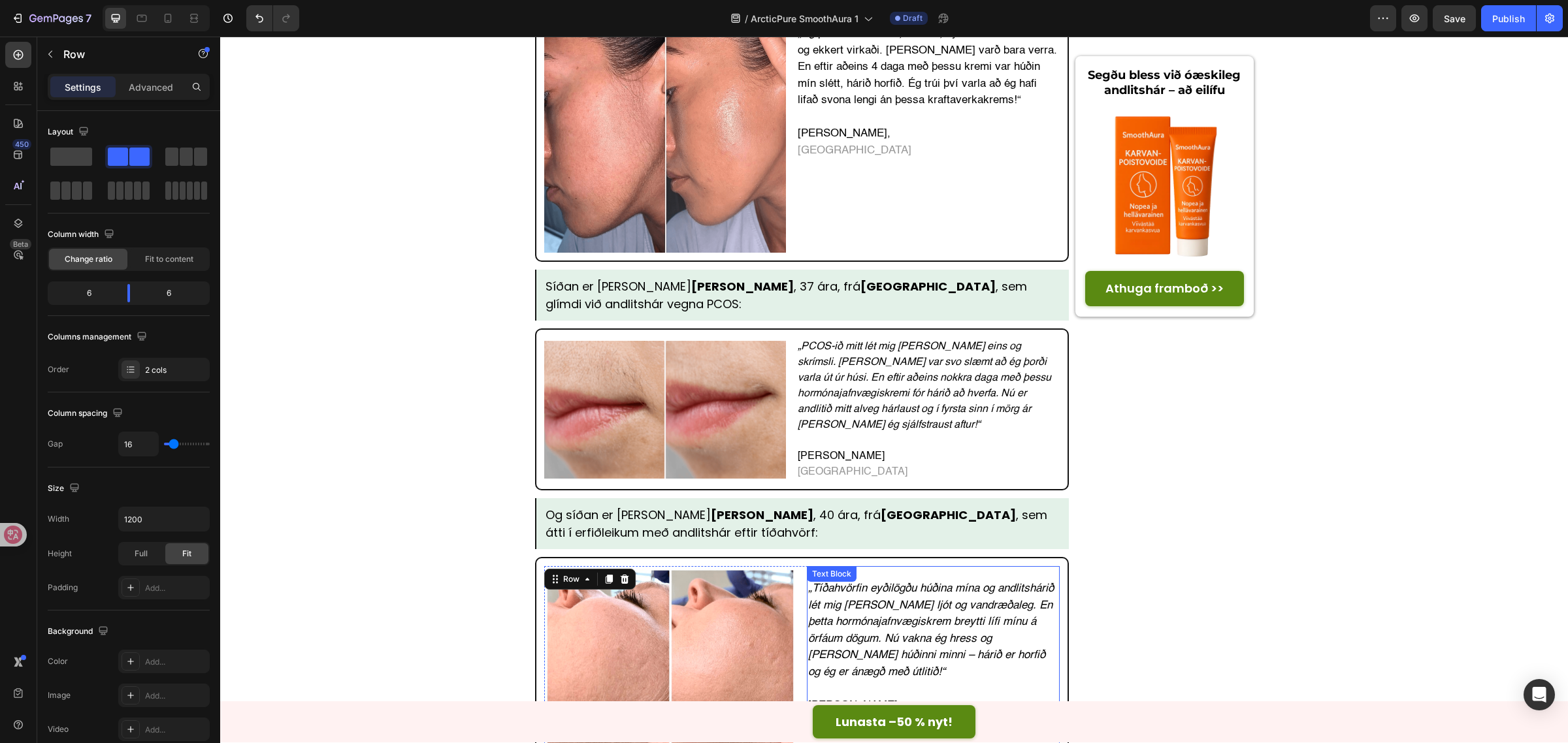
click at [839, 716] on span "Tampere" at bounding box center [865, 722] width 113 height 11
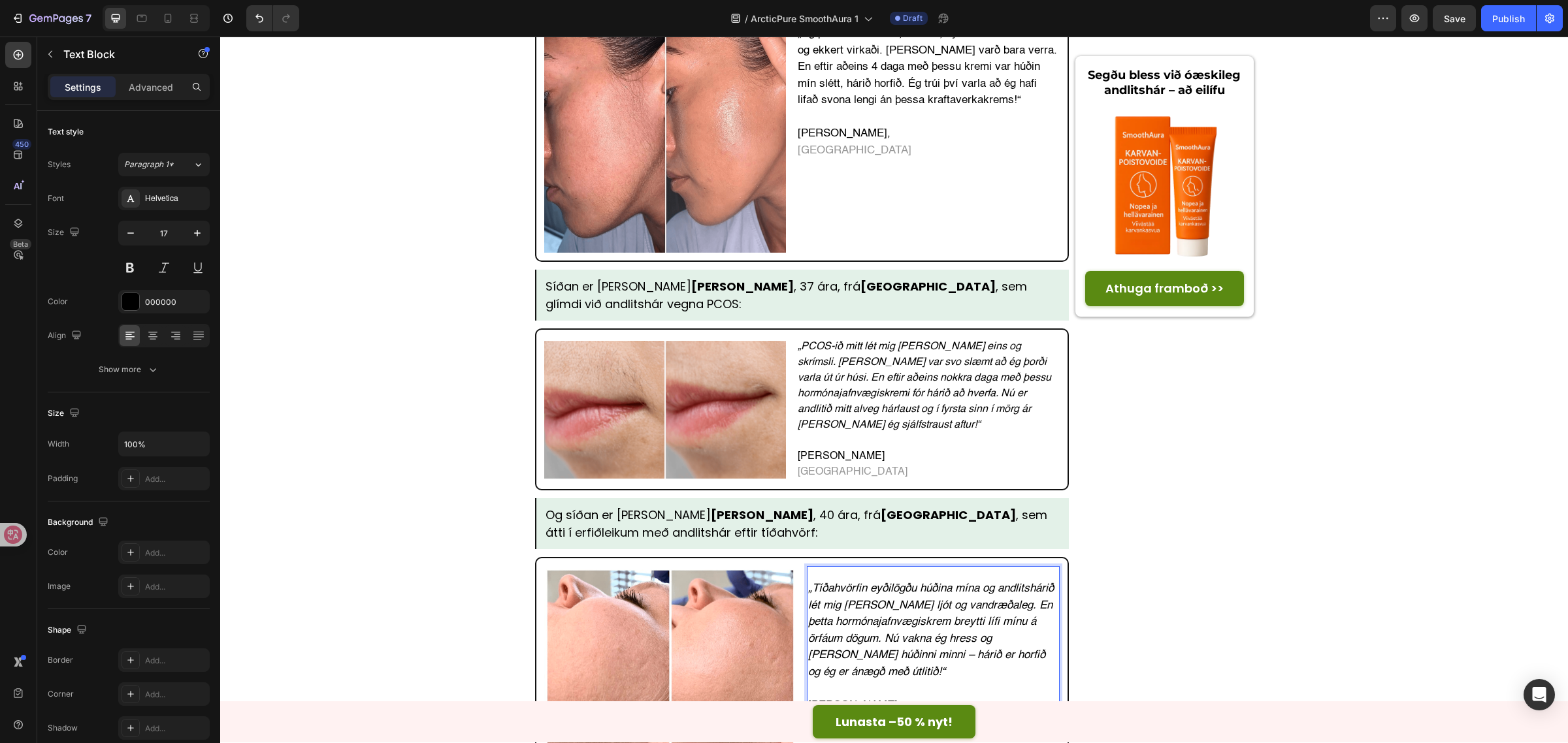
click at [844, 716] on span "Tampere" at bounding box center [865, 722] width 113 height 11
drag, startPoint x: 844, startPoint y: 457, endPoint x: 802, endPoint y: 455, distance: 42.0
click at [808, 716] on span "Tampere" at bounding box center [865, 722] width 113 height 11
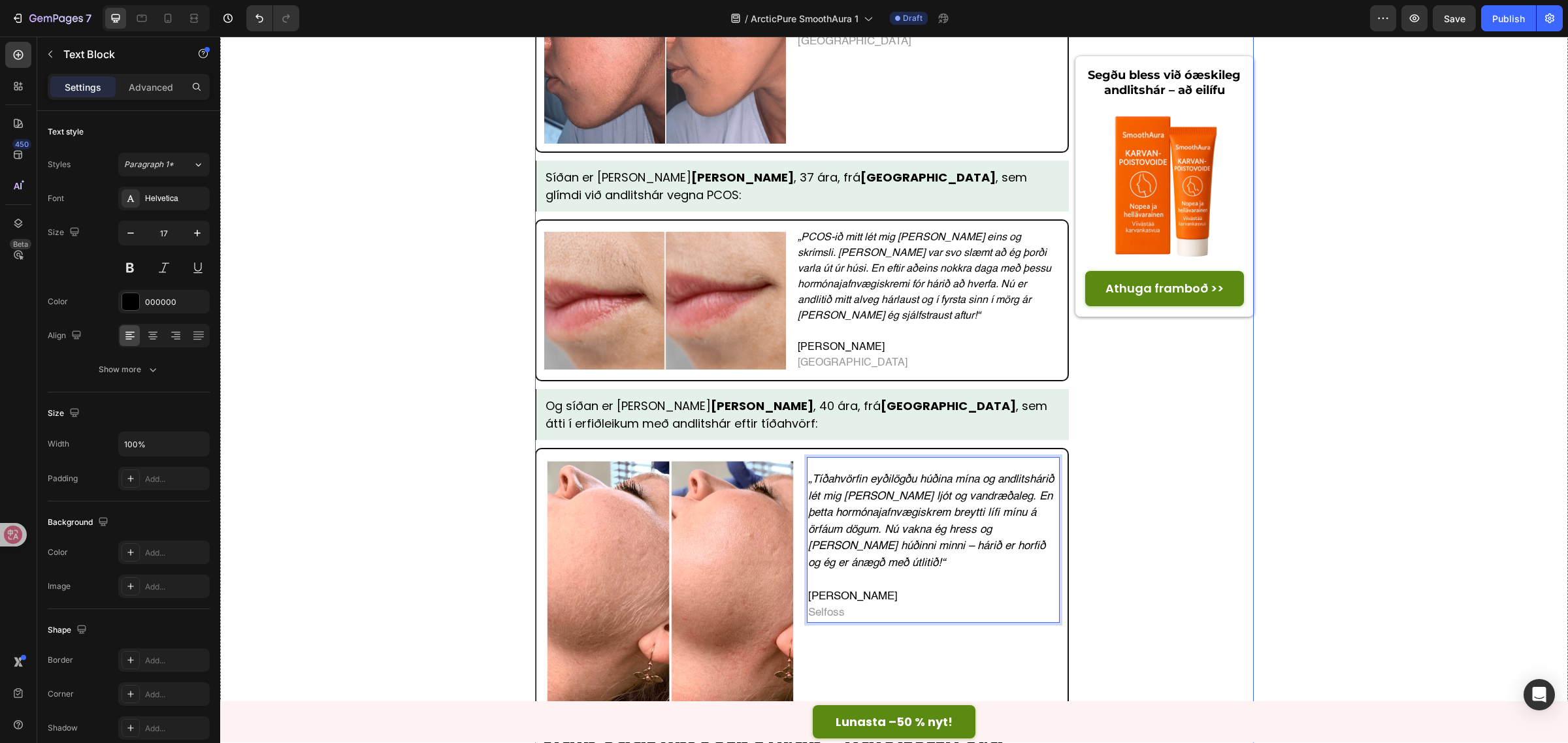
scroll to position [4353, 0]
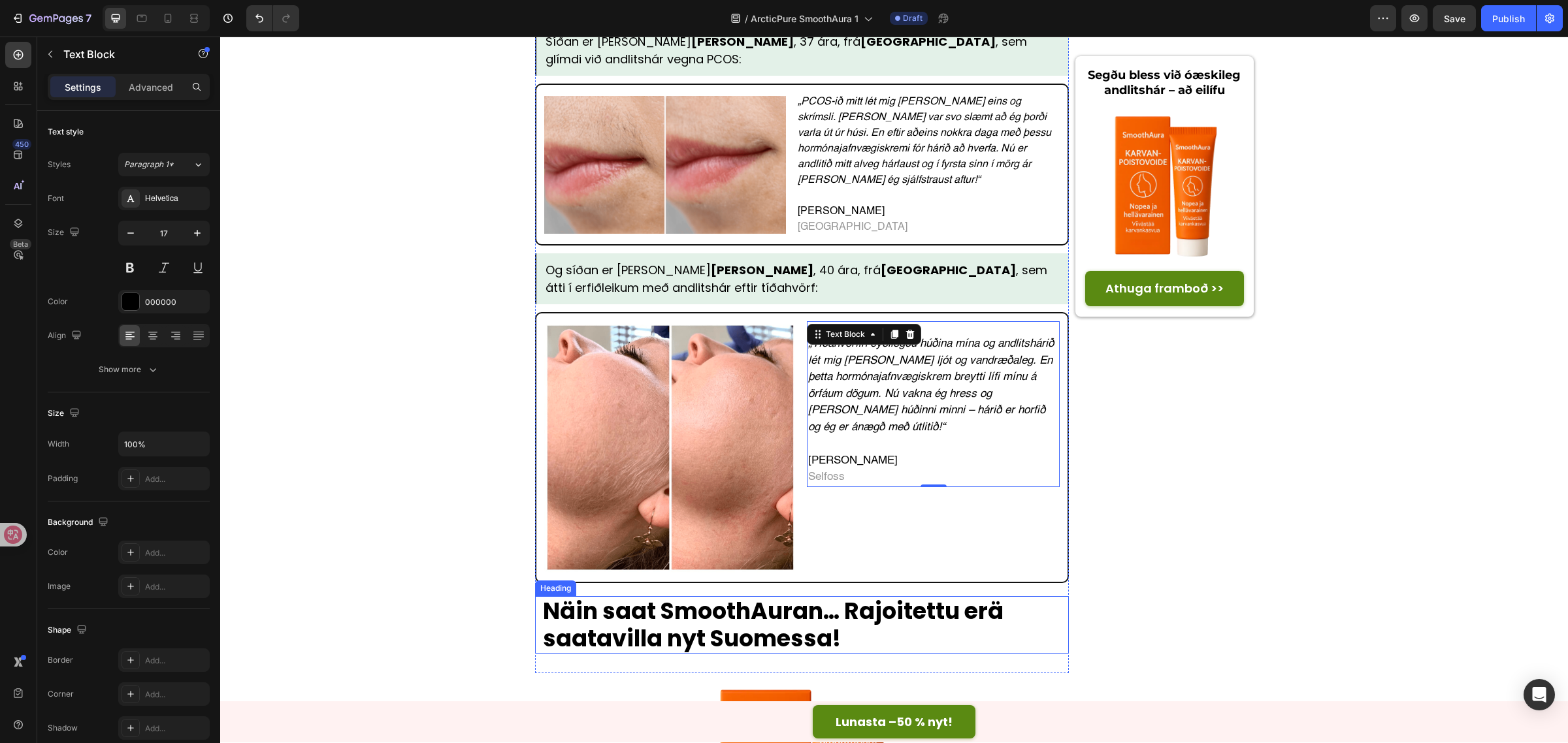
click at [760, 595] on strong "Näin saat SmoothAuran… Rajoitettu erä saatavilla nyt Suomessa!" at bounding box center [773, 624] width 461 height 59
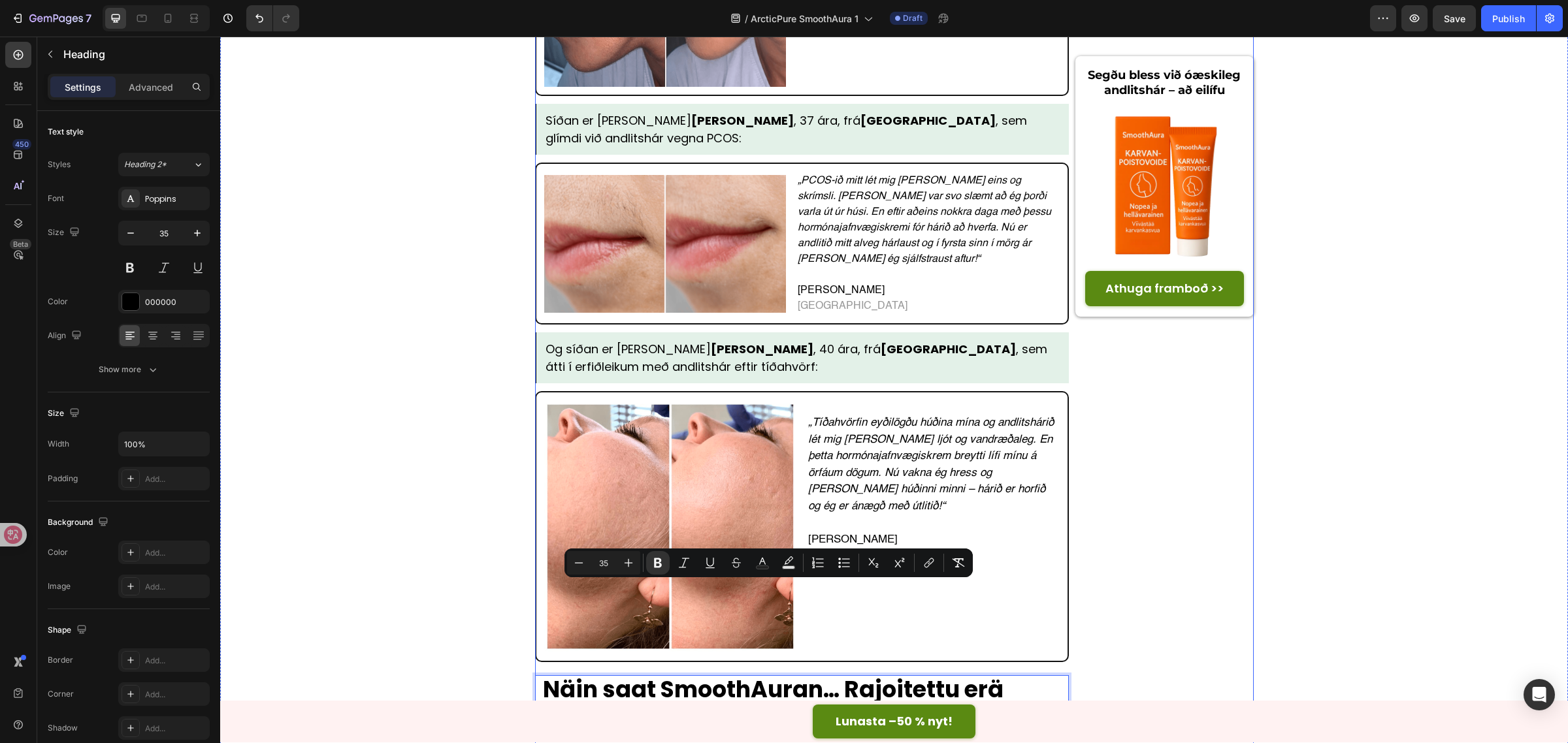
scroll to position [4096, 0]
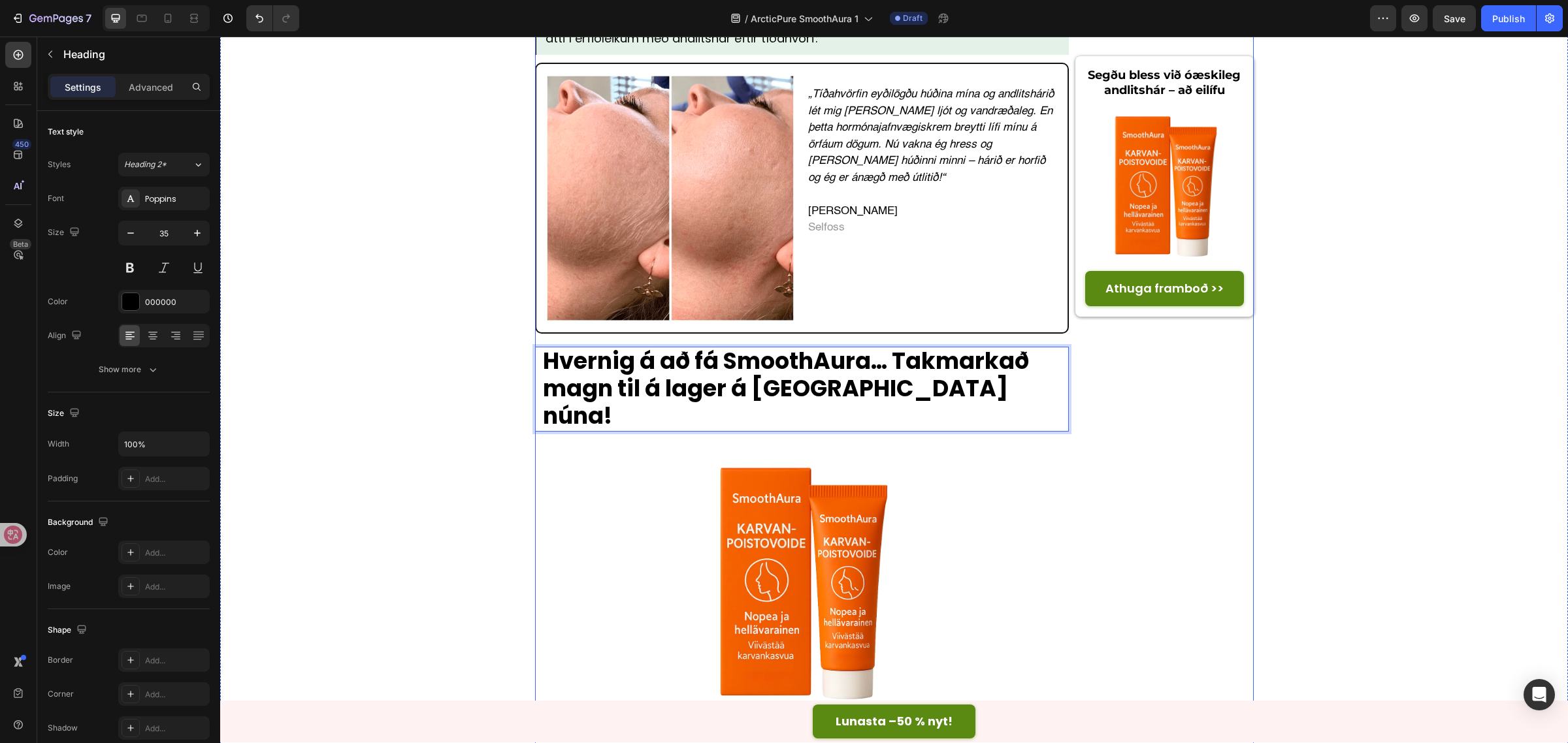
scroll to position [4748, 0]
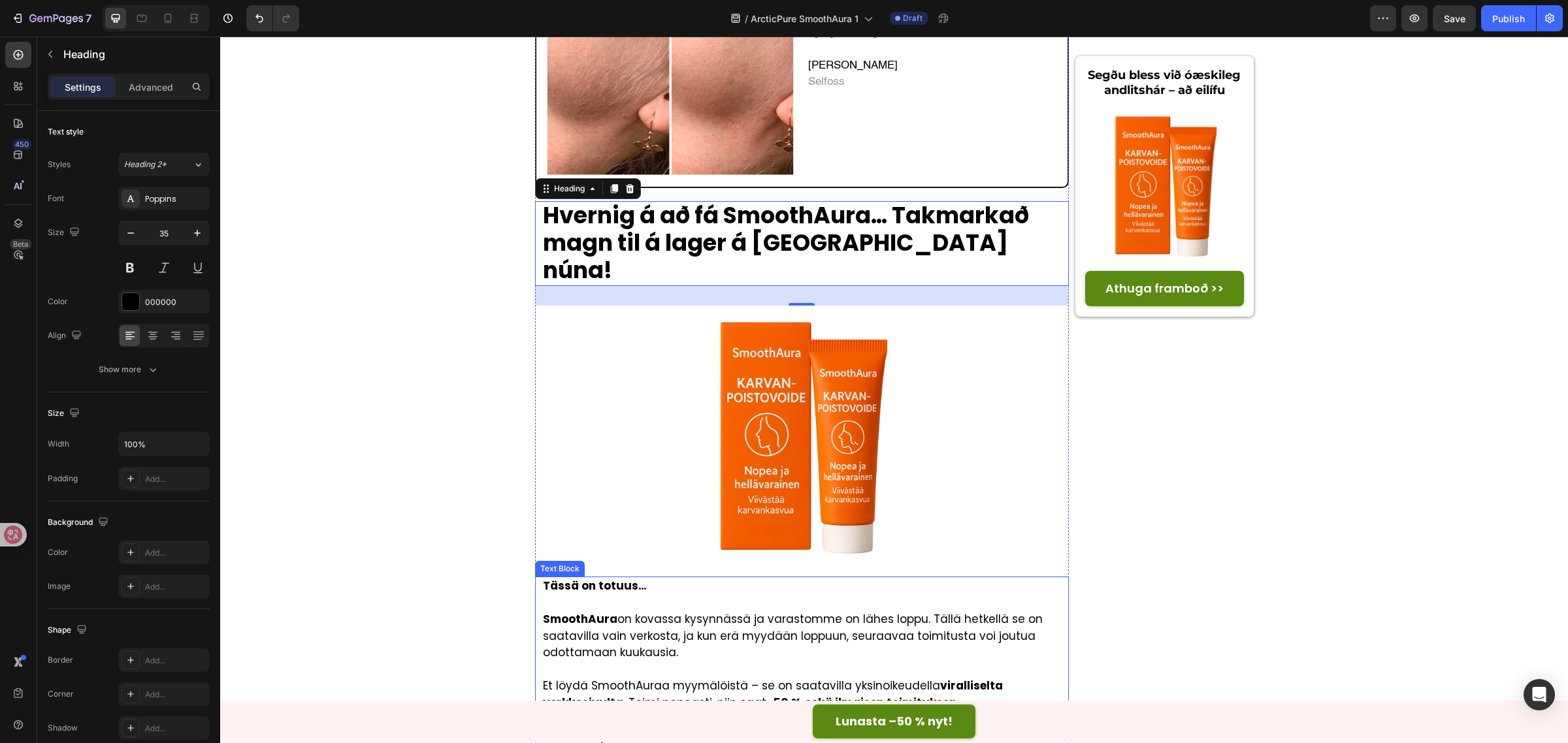
click at [741, 678] on p "Et löydä SmoothAuraa myymälöistä – se on saatavilla yksinoikeudella viralliselt…" at bounding box center [805, 694] width 525 height 33
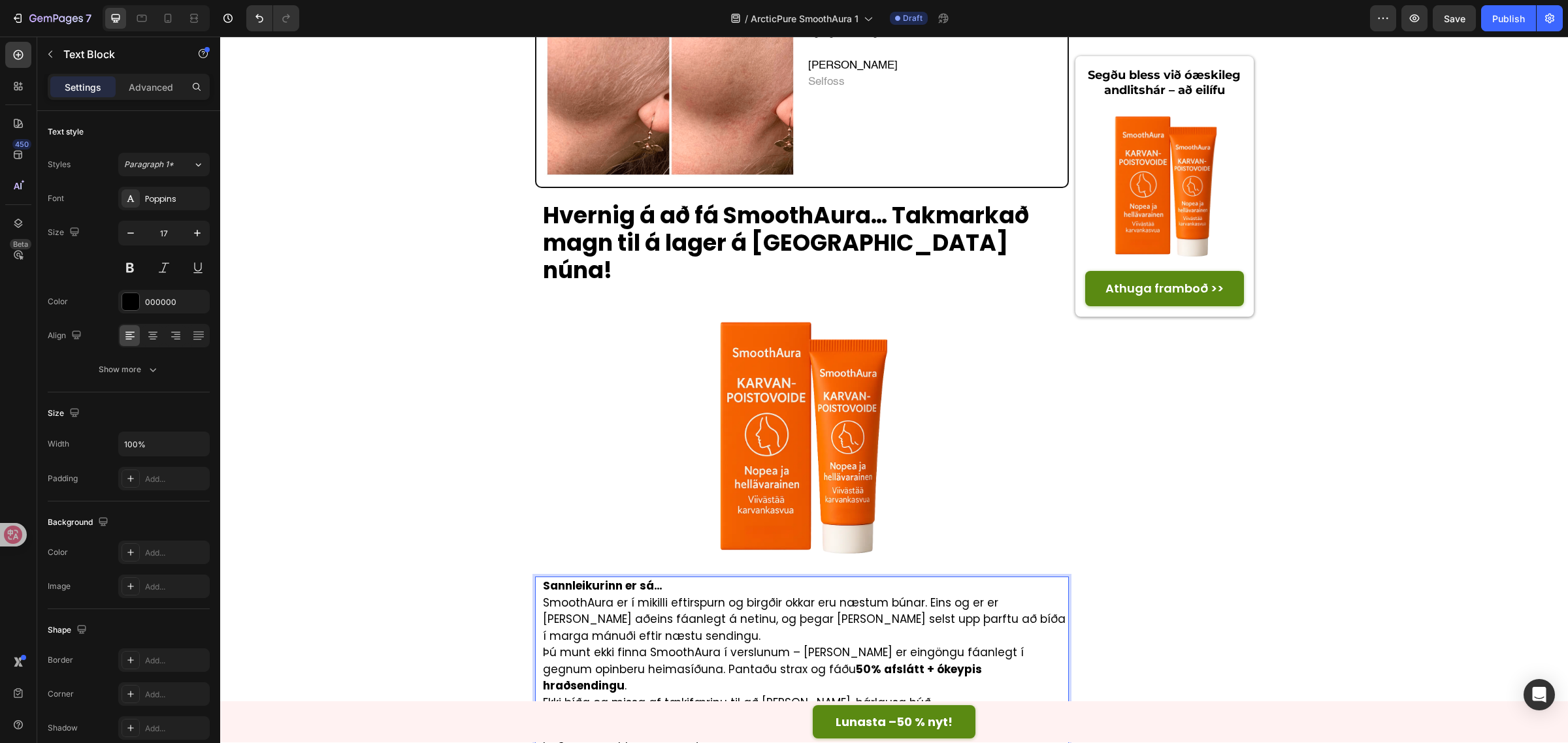
click at [667, 578] on p "Sannleikurinn er sá…" at bounding box center [805, 587] width 525 height 17
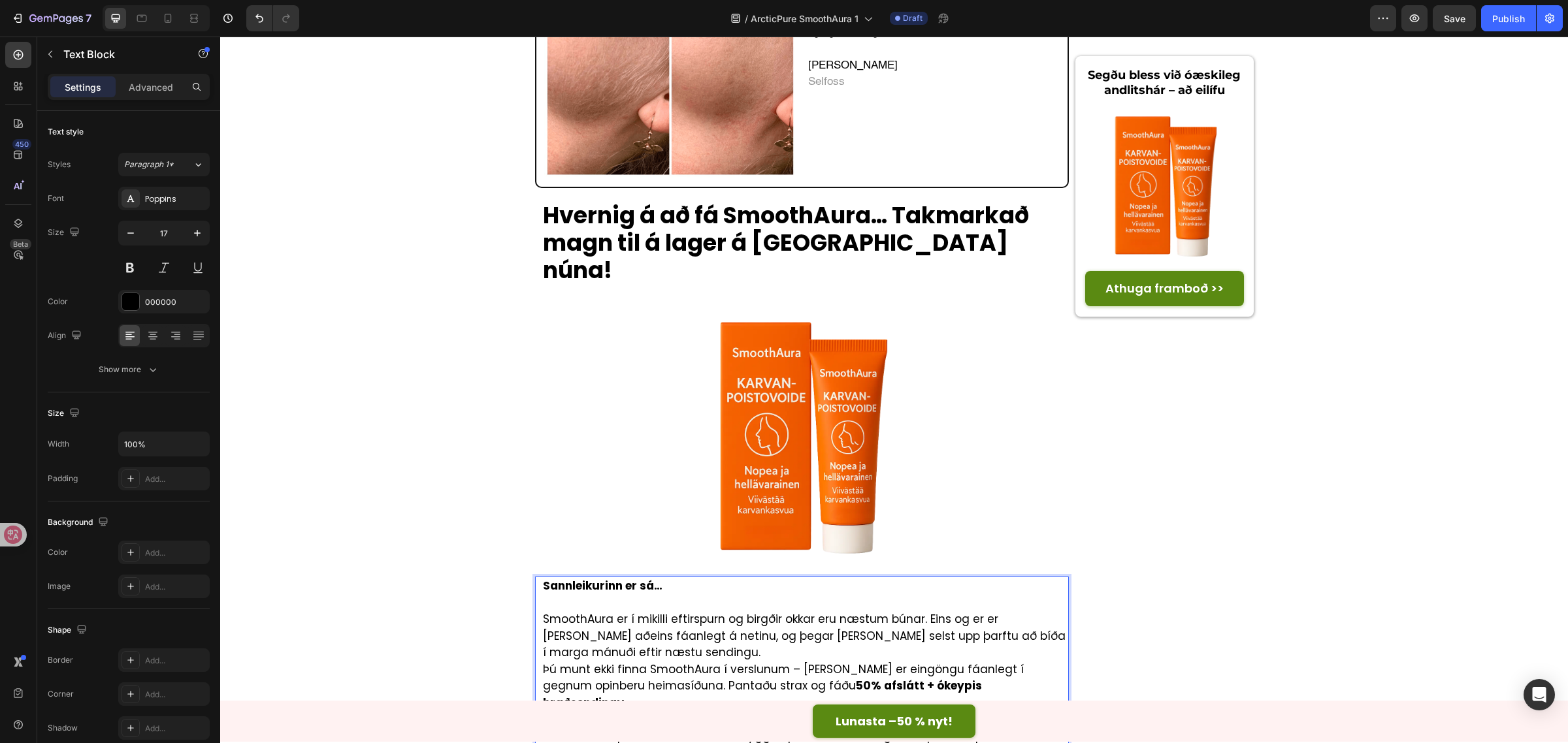
click at [683, 612] on p "SmoothAura er í mikilli eftirspurn og birgðir okkar eru næstum búnar. Eins og e…" at bounding box center [805, 636] width 525 height 51
click at [968, 678] on p "Þú munt ekki finna SmoothAura í verslunum – það er eingöngu fáanlegt í gegnum o…" at bounding box center [805, 703] width 525 height 51
click at [938, 742] on p "Ekki bíða og missa af tækifærinu til að fá slétta, hárlausa húð." at bounding box center [805, 753] width 525 height 17
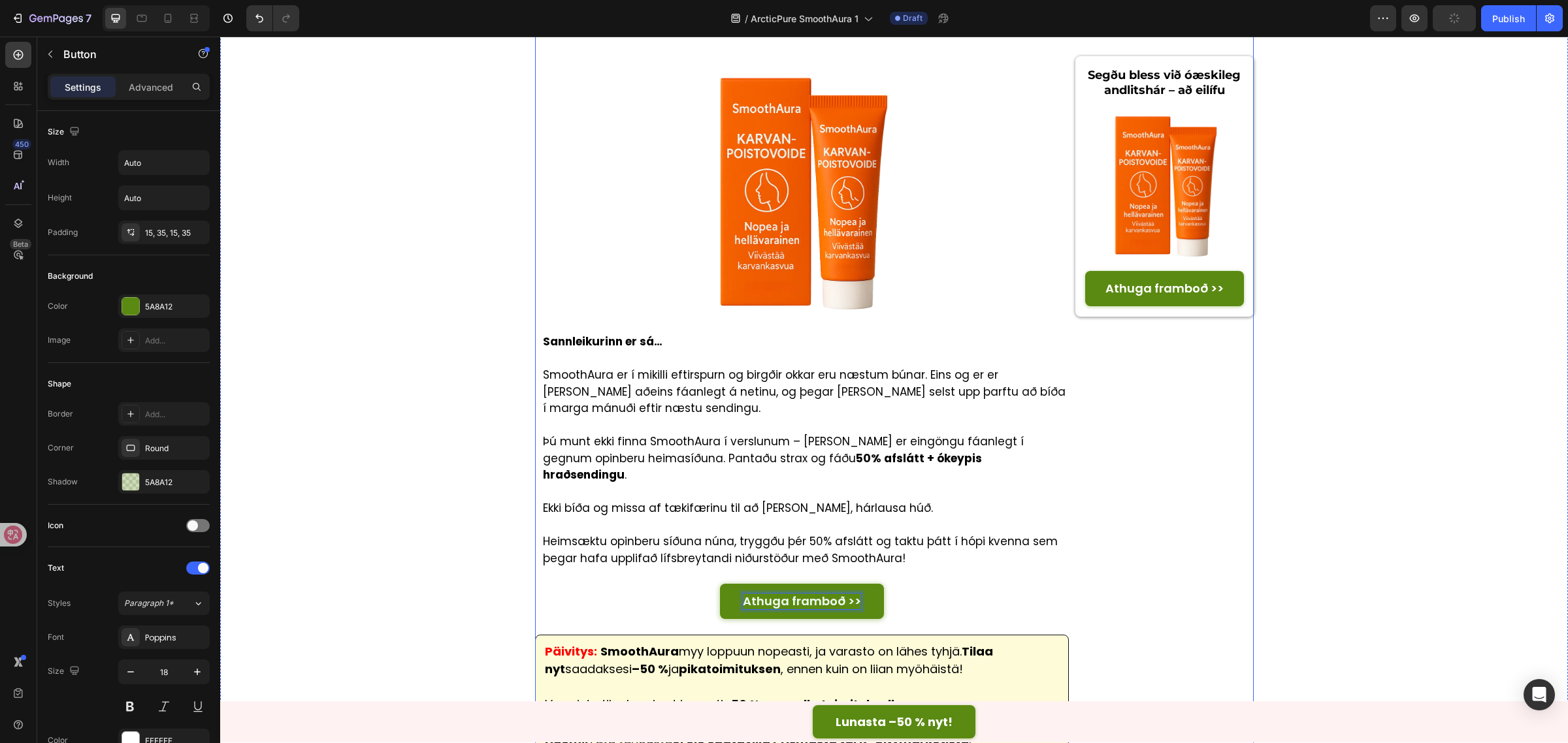
scroll to position [4993, 0]
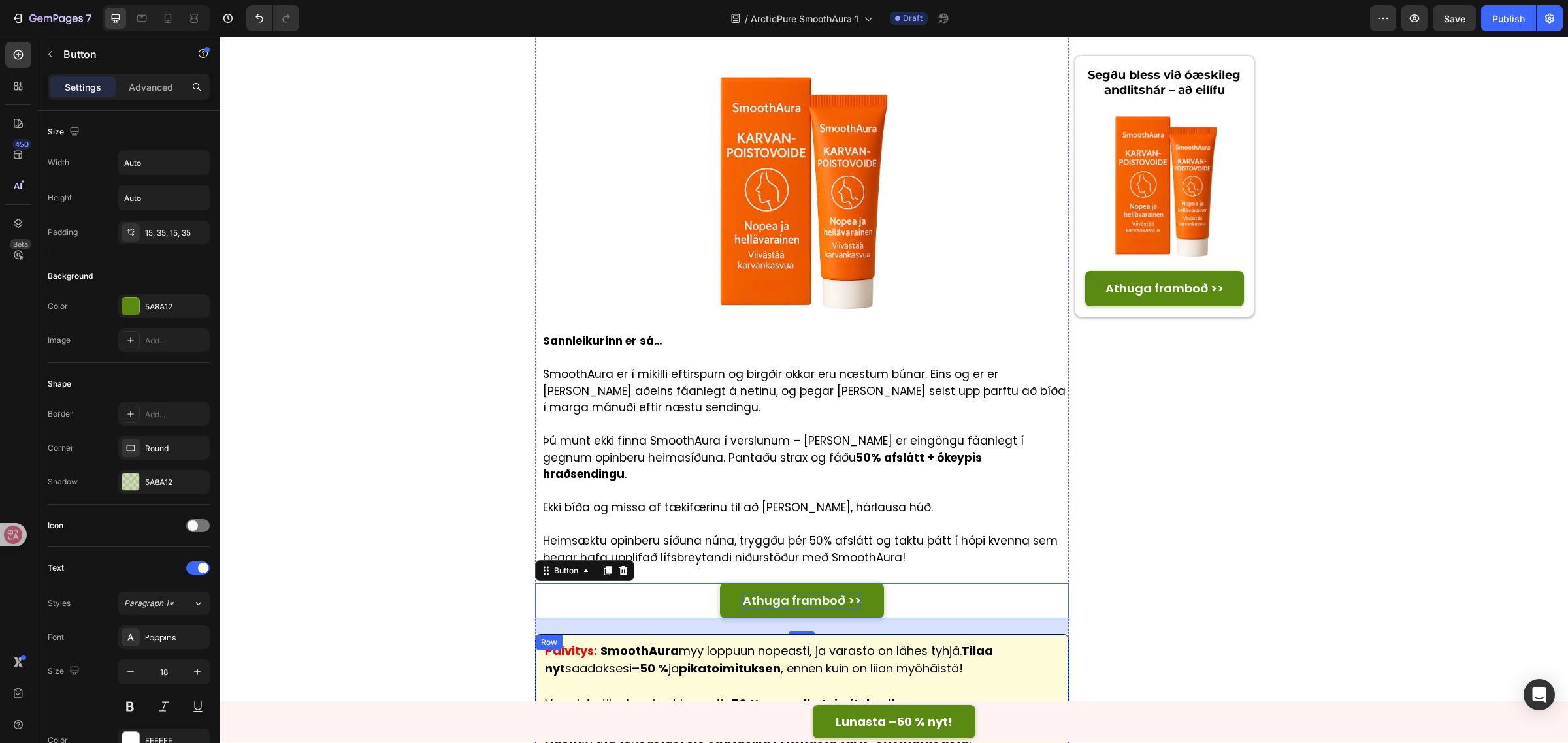
click at [947, 677] on p at bounding box center [802, 685] width 515 height 18
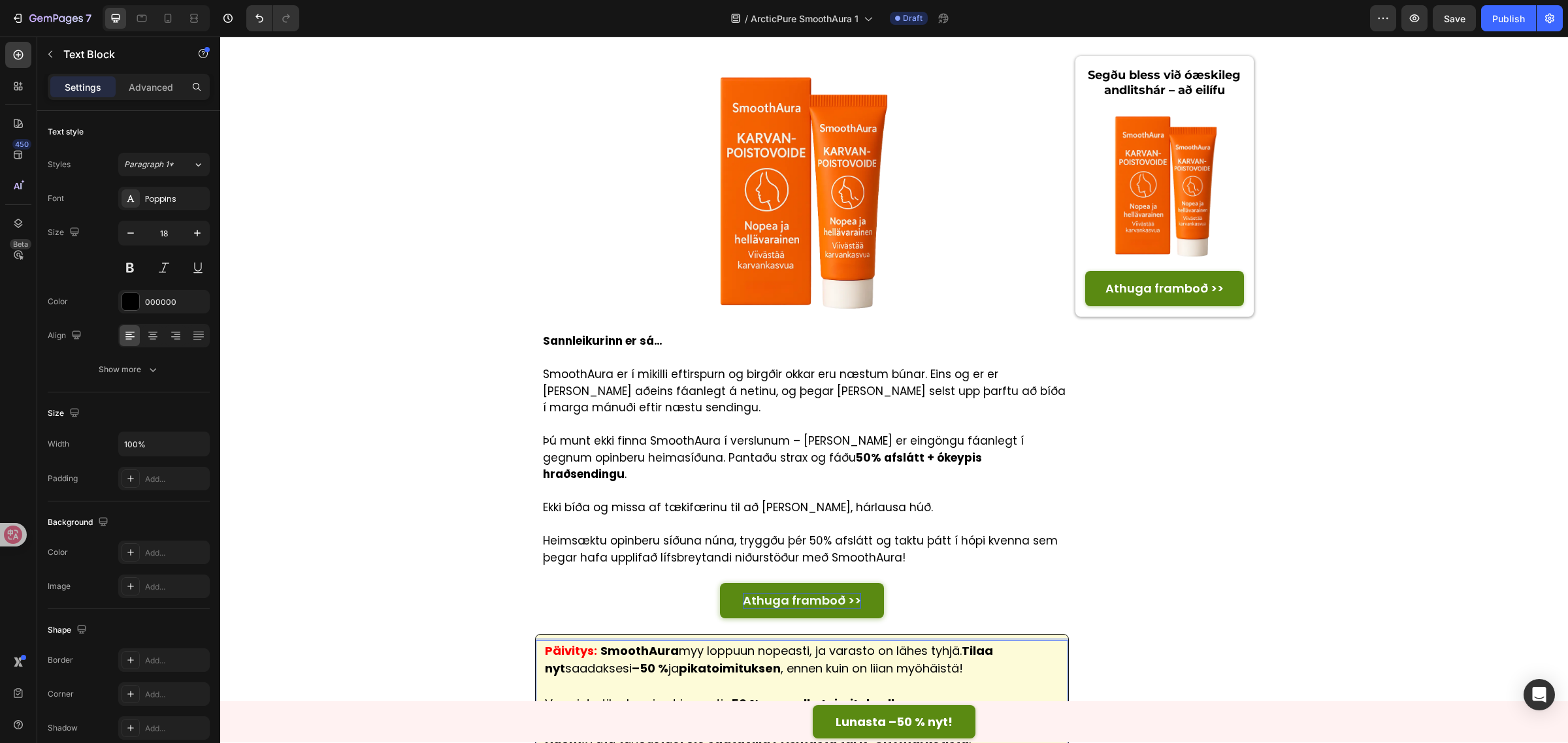
click at [948, 642] on p "Päivitys: SmoothAura myy loppuun nopeasti, ja varasto on lähes tyhjä. Tilaa nyt…" at bounding box center [802, 659] width 515 height 35
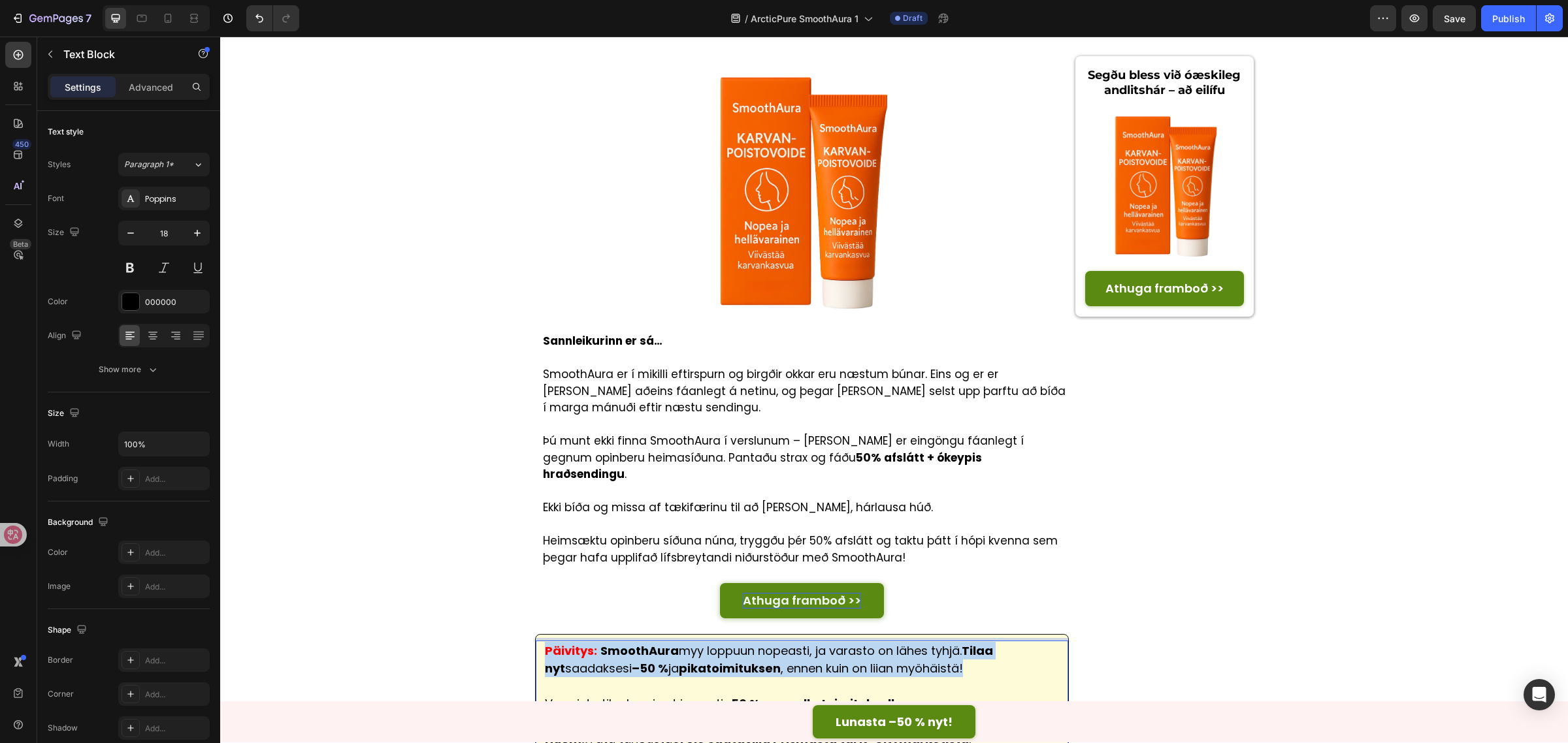
drag, startPoint x: 951, startPoint y: 375, endPoint x: 530, endPoint y: 356, distance: 421.4
click at [535, 641] on div "Päivitys: SmoothAura myy loppuun nopeasti, ja varasto on lähes tyhjä. Tilaa nyt…" at bounding box center [802, 695] width 533 height 108
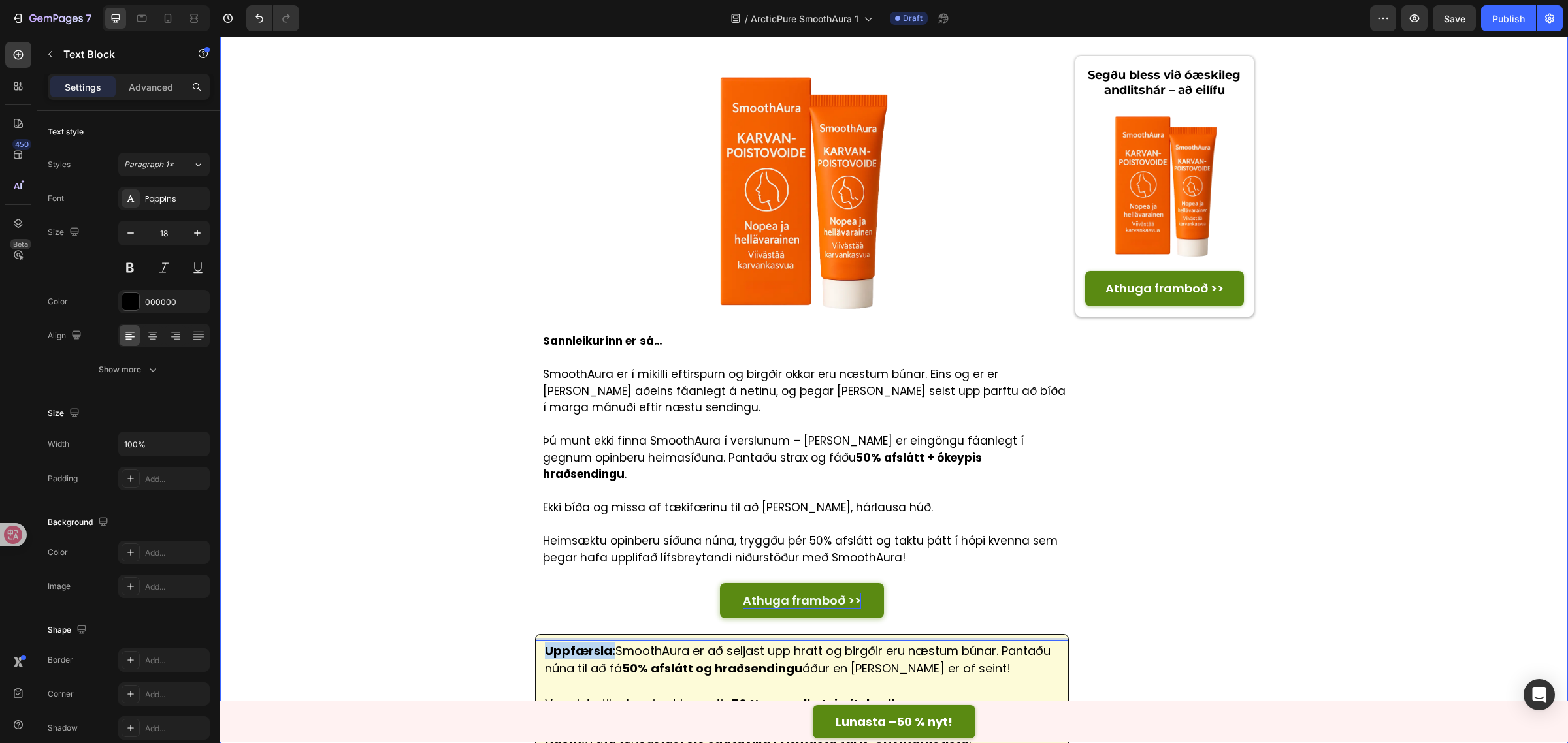
drag, startPoint x: 606, startPoint y: 353, endPoint x: 442, endPoint y: 344, distance: 164.2
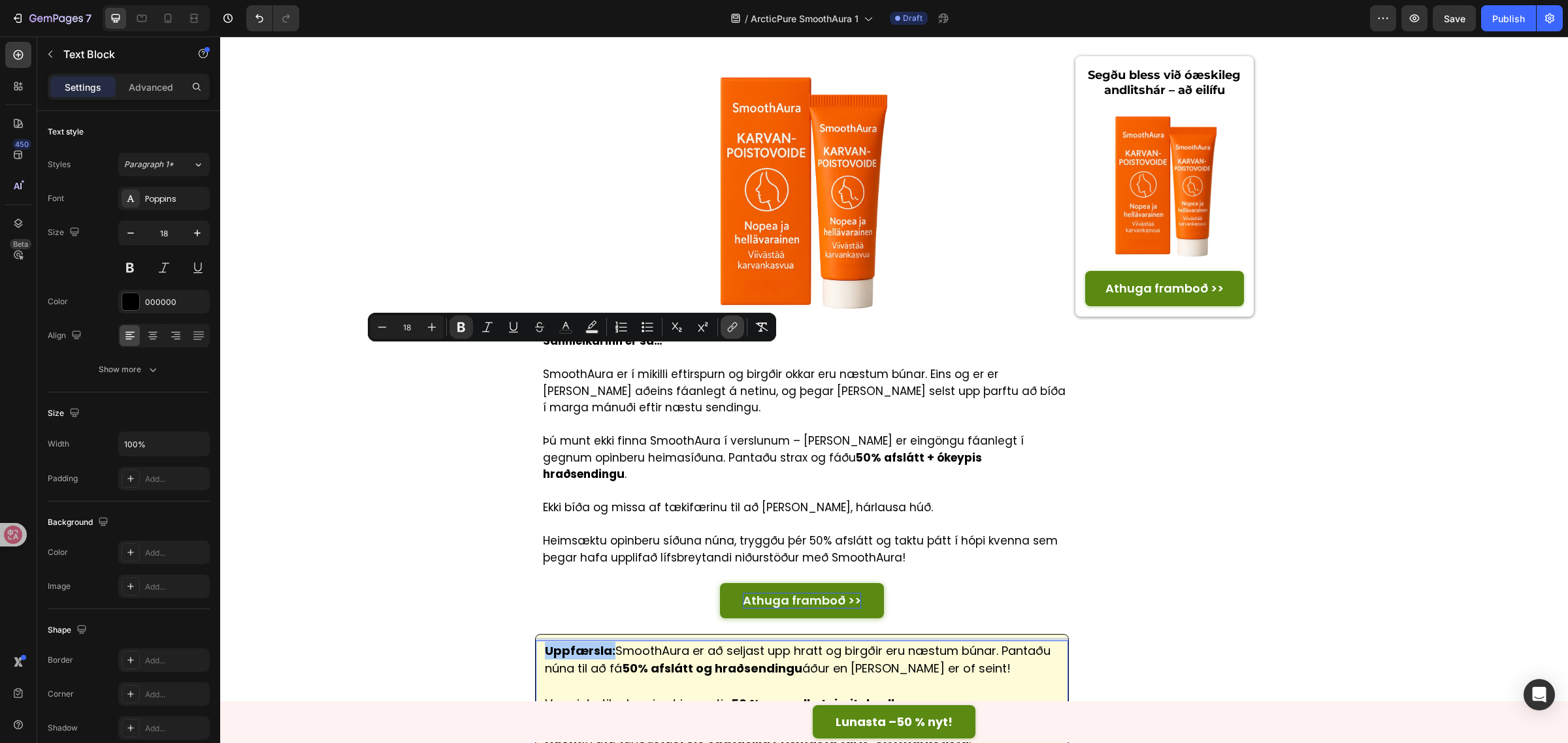
click at [730, 319] on button "link" at bounding box center [732, 326] width 23 height 23
click at [583, 331] on button "Text Background Color" at bounding box center [591, 326] width 23 height 23
type input "000000"
type input "77"
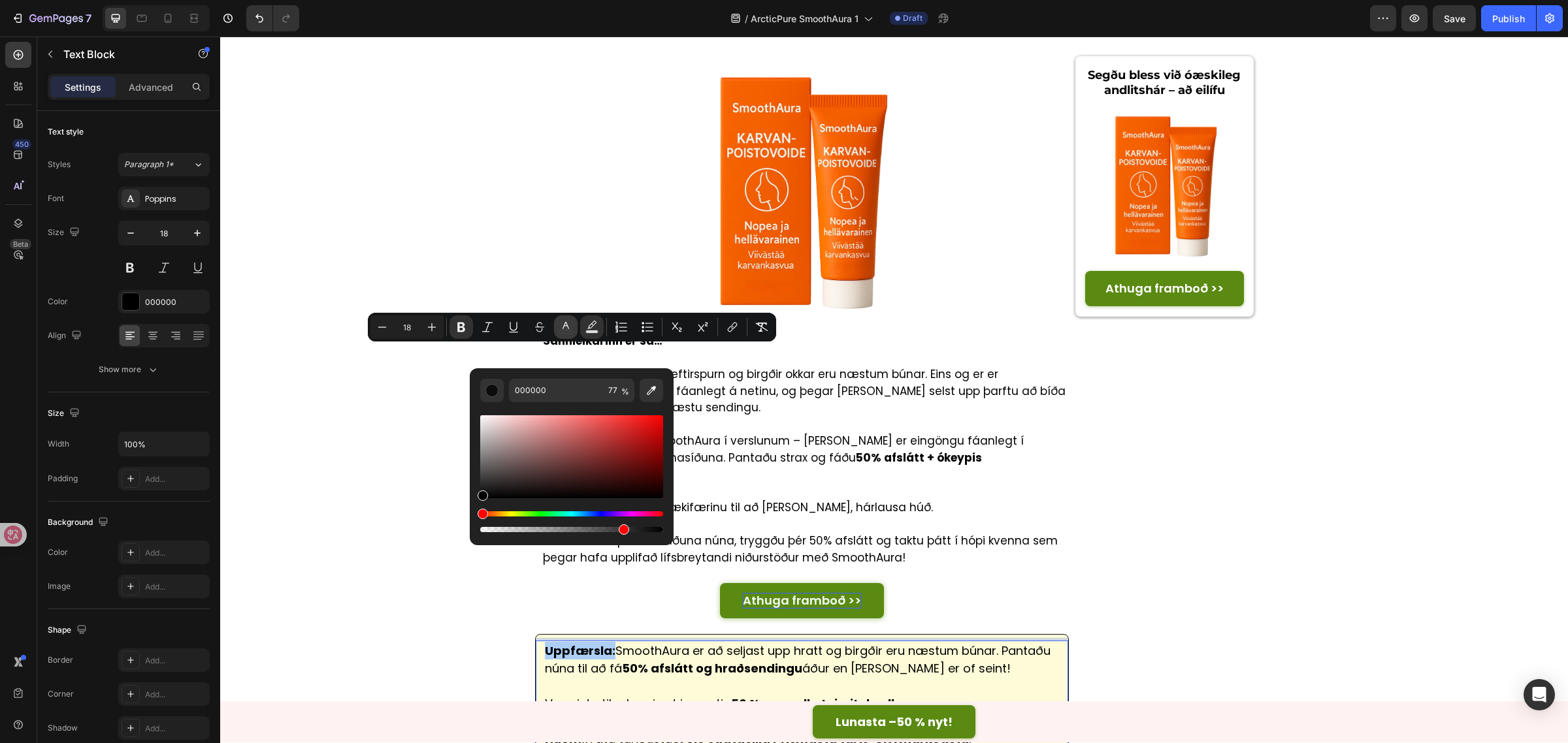
click at [568, 331] on rect "Editor contextual toolbar" at bounding box center [566, 332] width 12 height 3
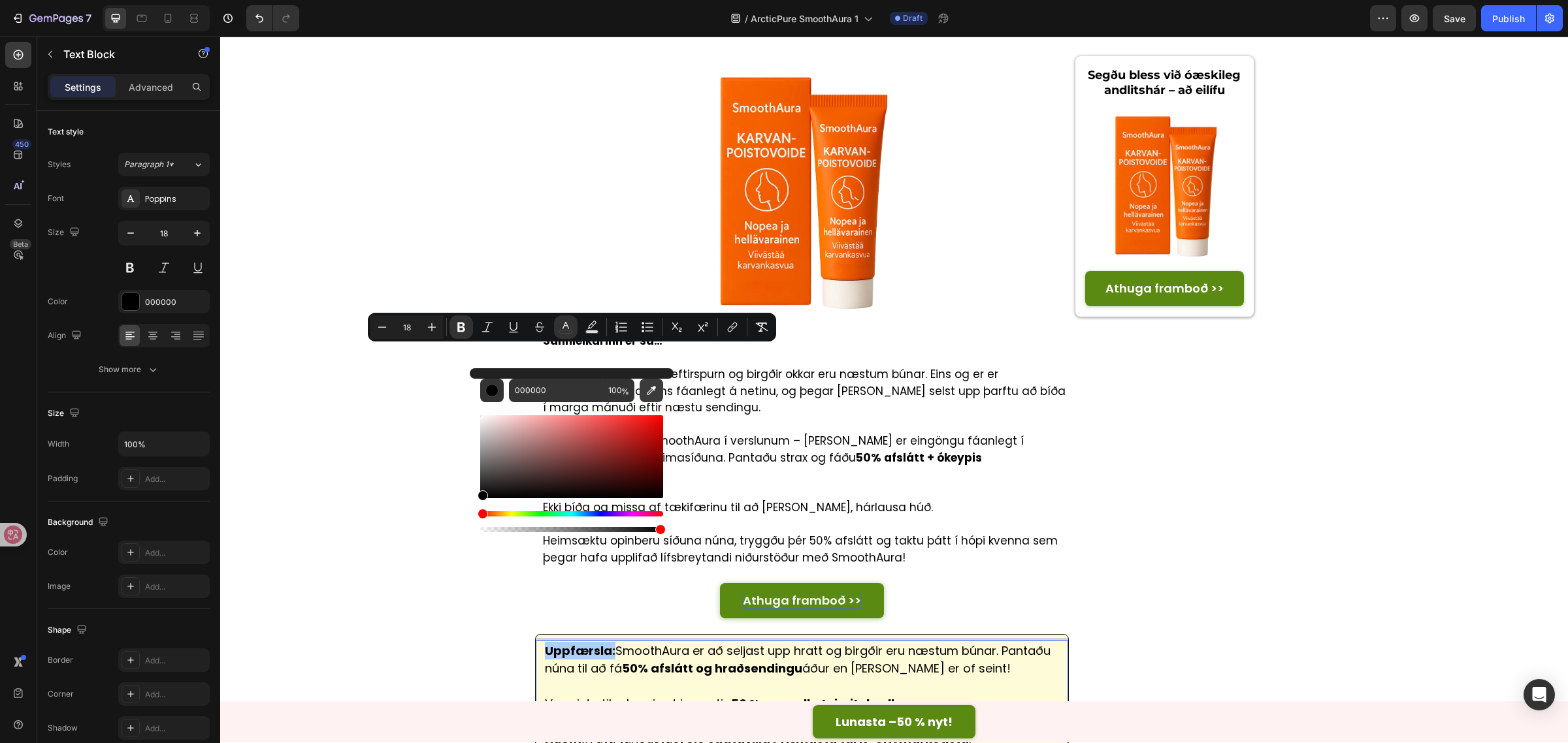
click at [648, 393] on icon "Editor contextual toolbar" at bounding box center [650, 390] width 13 height 13
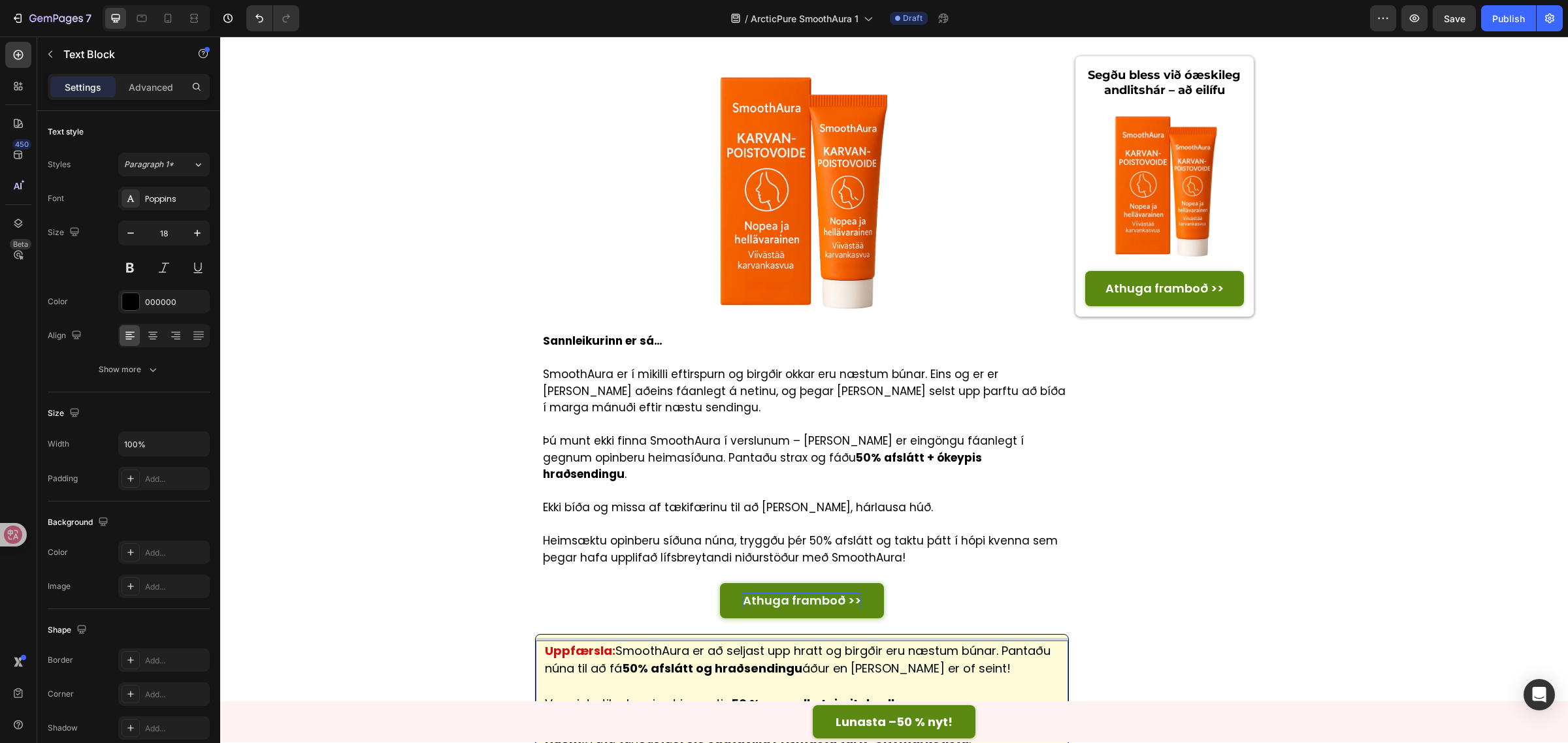
click at [1040, 713] on p "Rich Text Editor. Editing area: main" at bounding box center [802, 722] width 515 height 18
click at [719, 695] on p "Varmista tilauksesi nyt ja nauti –50 % nopealla toimituksella ." at bounding box center [802, 703] width 515 height 18
click at [720, 695] on p "Varmista tilauksesi nyt ja nauti –50 % nopealla toimituksella ." at bounding box center [802, 703] width 515 height 18
drag, startPoint x: 910, startPoint y: 410, endPoint x: 540, endPoint y: 407, distance: 370.0
click at [545, 695] on p "Varmista tilauksesi nyt ja nauti –50 % nopealla toimituksella ." at bounding box center [802, 703] width 515 height 18
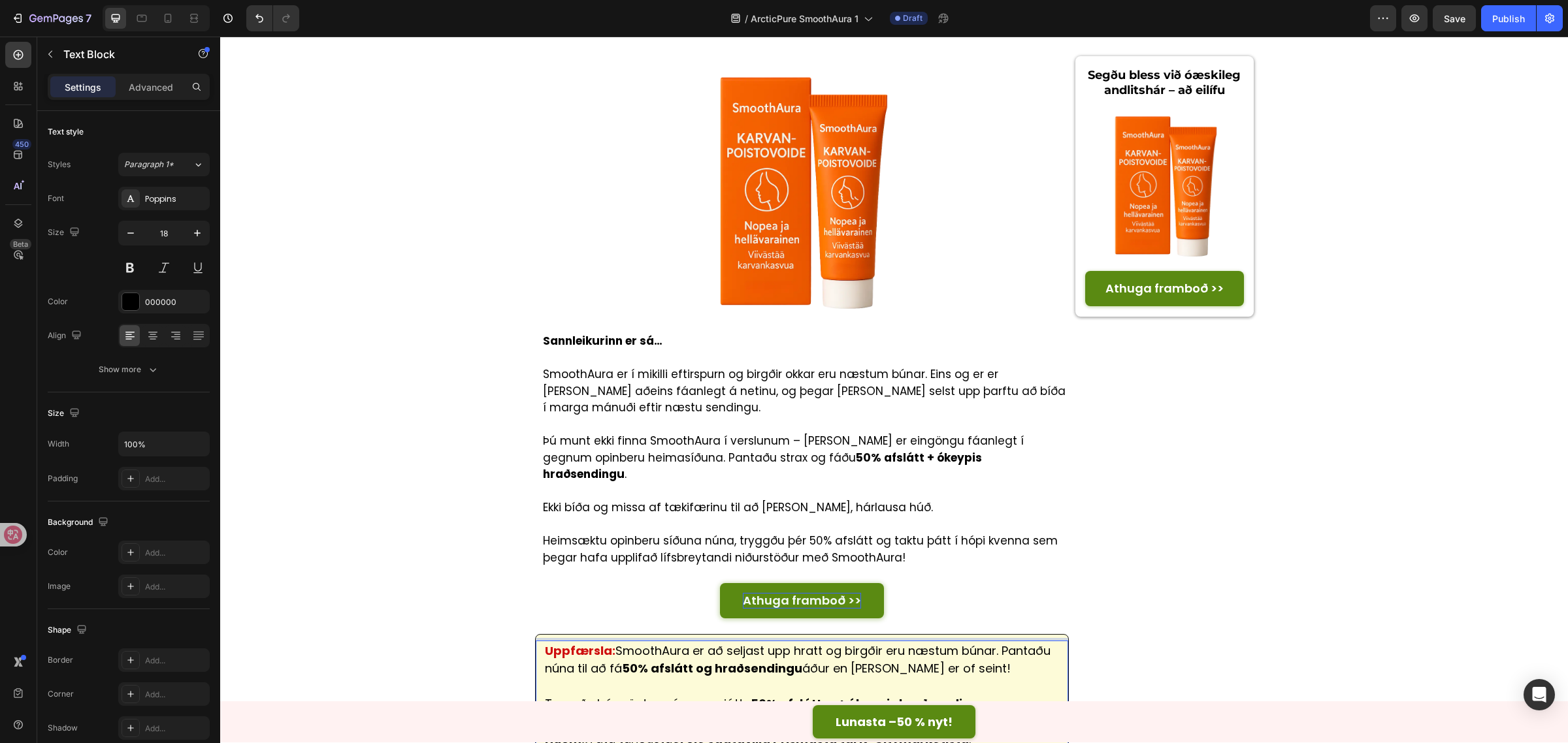
click at [918, 713] on p "Rich Text Editor. Editing area: main" at bounding box center [802, 722] width 515 height 18
click at [969, 730] on p "Huom.: Tätä tarjousta ei ole saatavilla Prismasta tai K-Citymarketista ." at bounding box center [802, 739] width 515 height 18
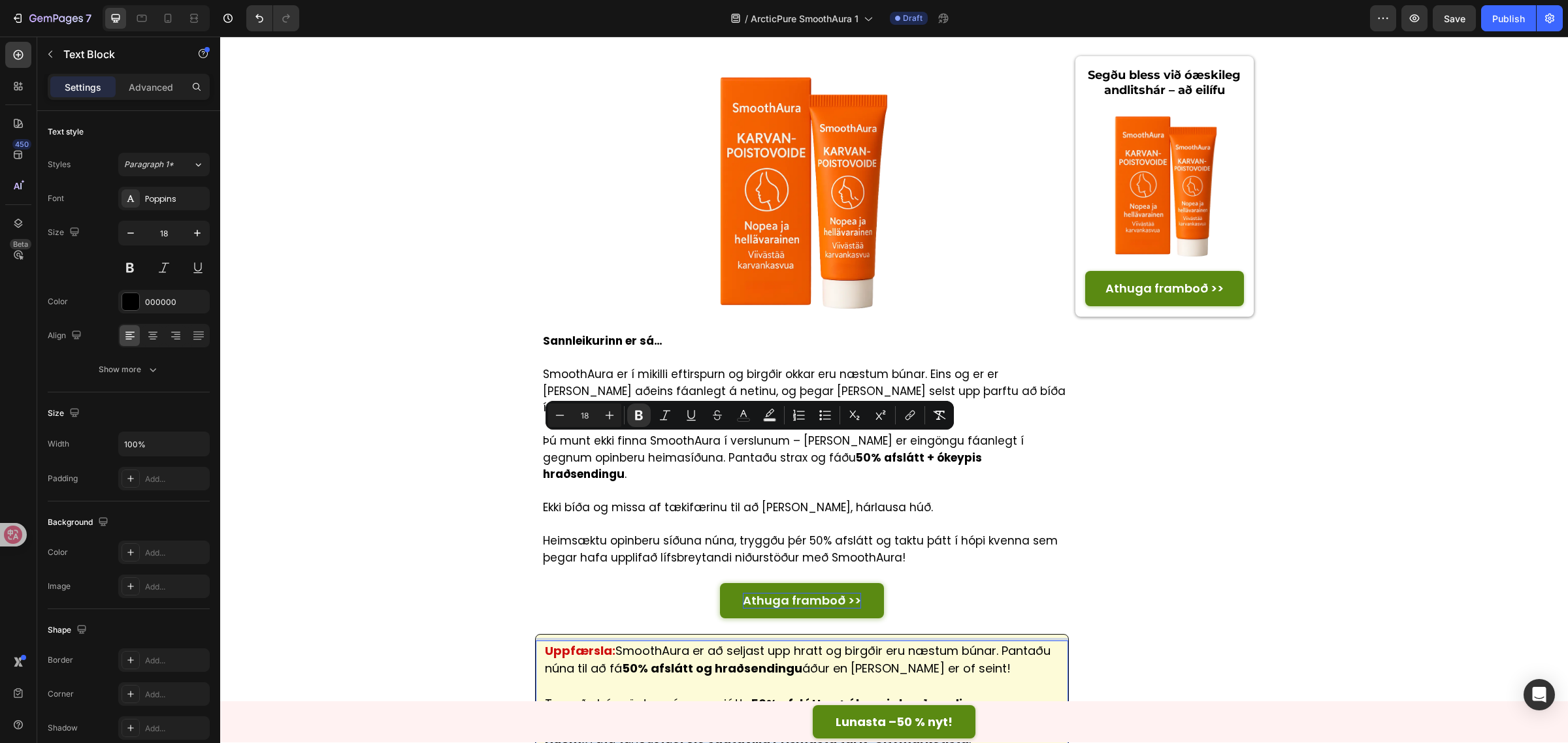
drag, startPoint x: 968, startPoint y: 445, endPoint x: 529, endPoint y: 442, distance: 439.0
click at [535, 641] on div "Uppfærsla: SmoothAura er að seljast upp hratt og birgðir eru næstum búnar. Pant…" at bounding box center [802, 695] width 533 height 108
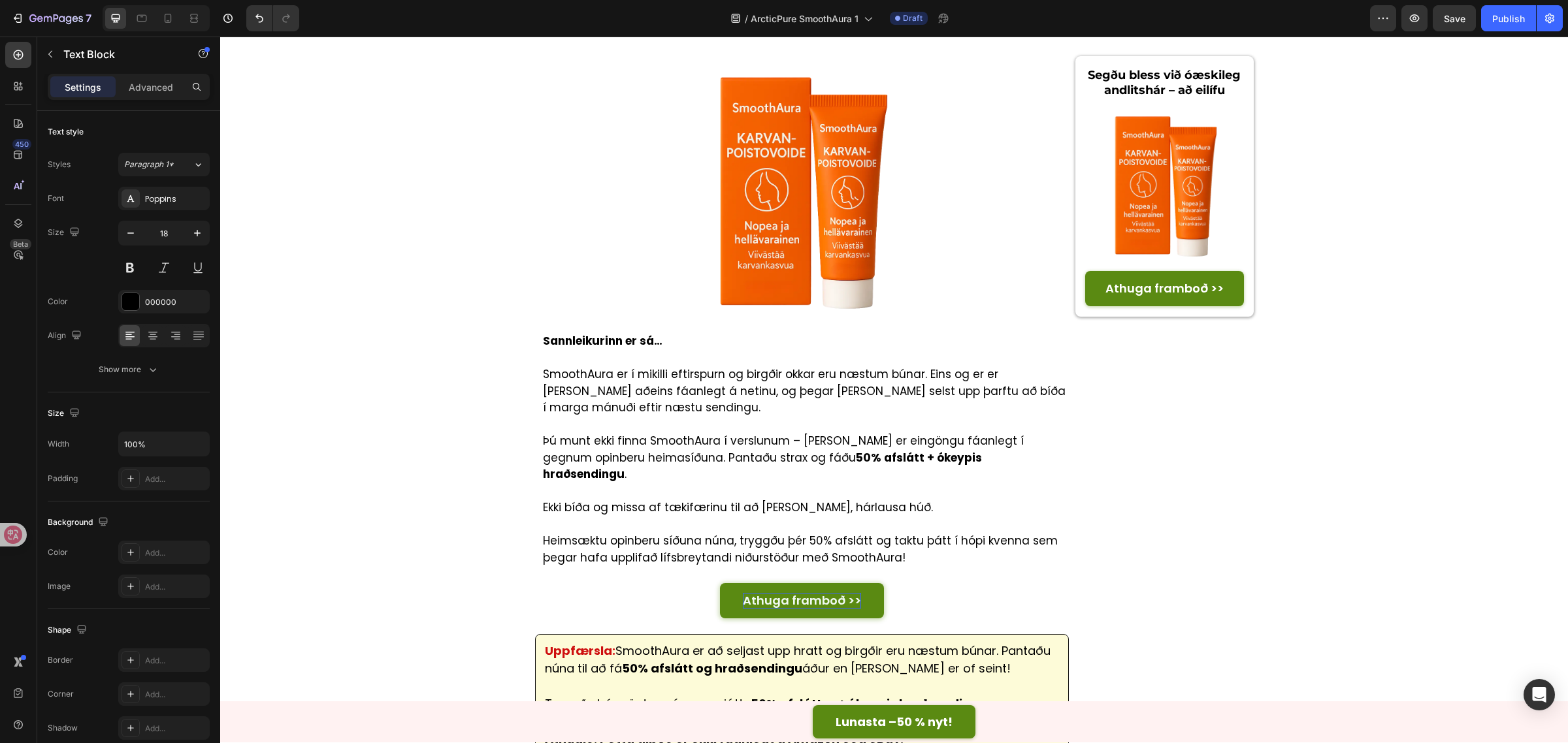
drag, startPoint x: 638, startPoint y: 536, endPoint x: 502, endPoint y: 477, distance: 148.2
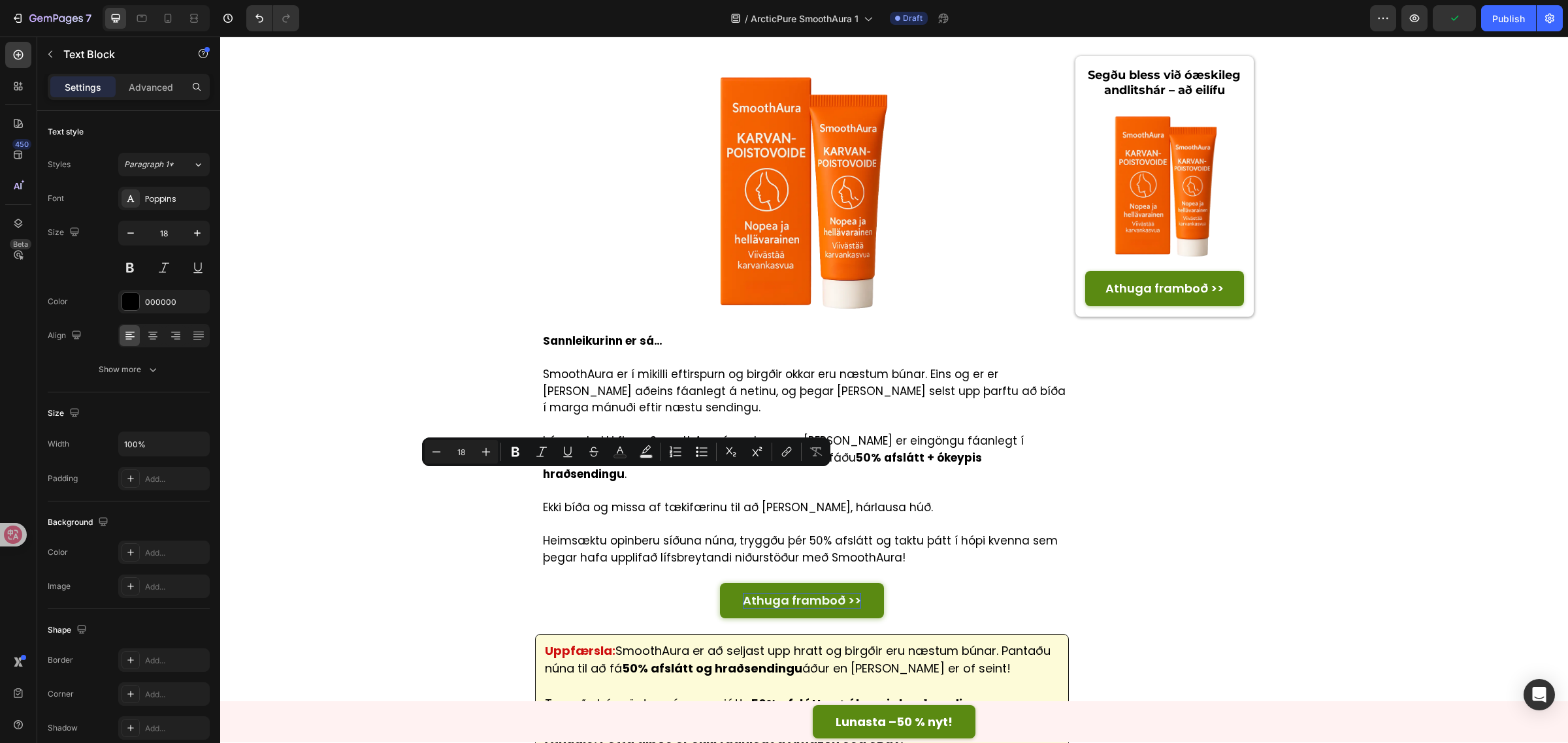
click at [687, 454] on div "Minus 18 Plus Bold Italic Underline Strikethrough Text Color Text Background Co…" at bounding box center [625, 451] width 403 height 23
click at [698, 454] on icon "Editor contextual toolbar" at bounding box center [701, 452] width 13 height 13
type input "18"
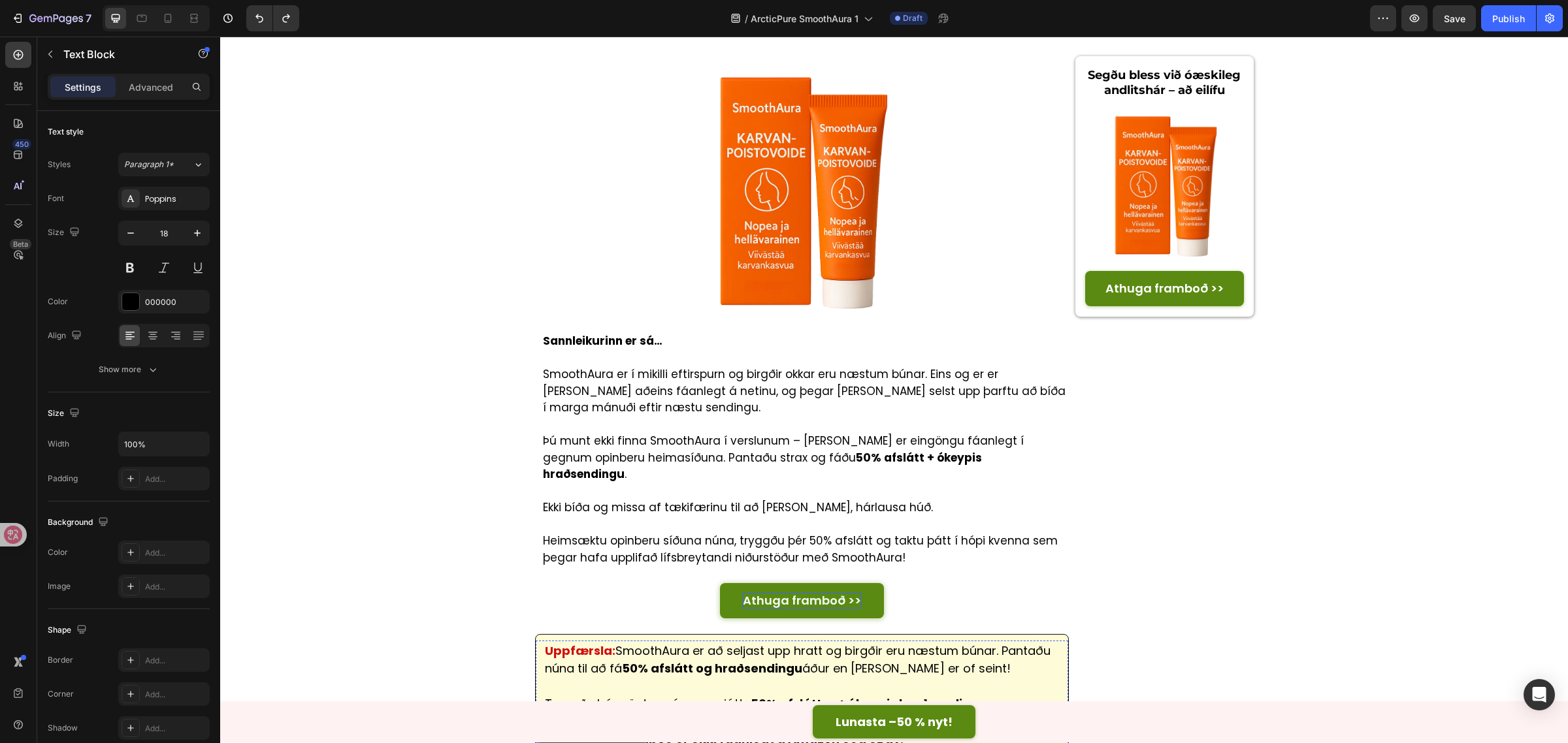
click at [727, 641] on div "Uppfærsla: SmoothAura er að seljast upp hratt og birgðir eru næstum búnar. Pant…" at bounding box center [802, 740] width 533 height 198
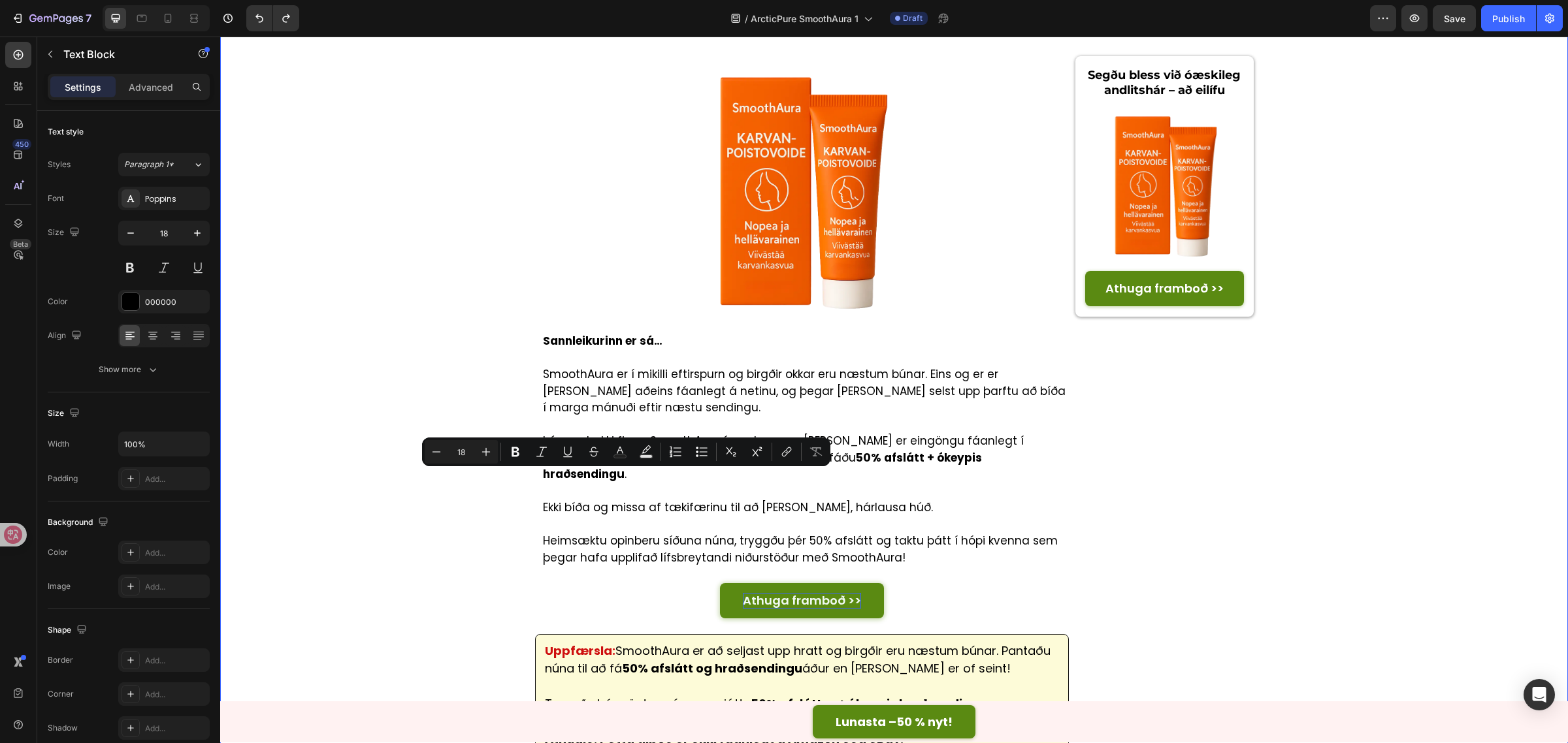
drag, startPoint x: 718, startPoint y: 481, endPoint x: 476, endPoint y: 472, distance: 242.2
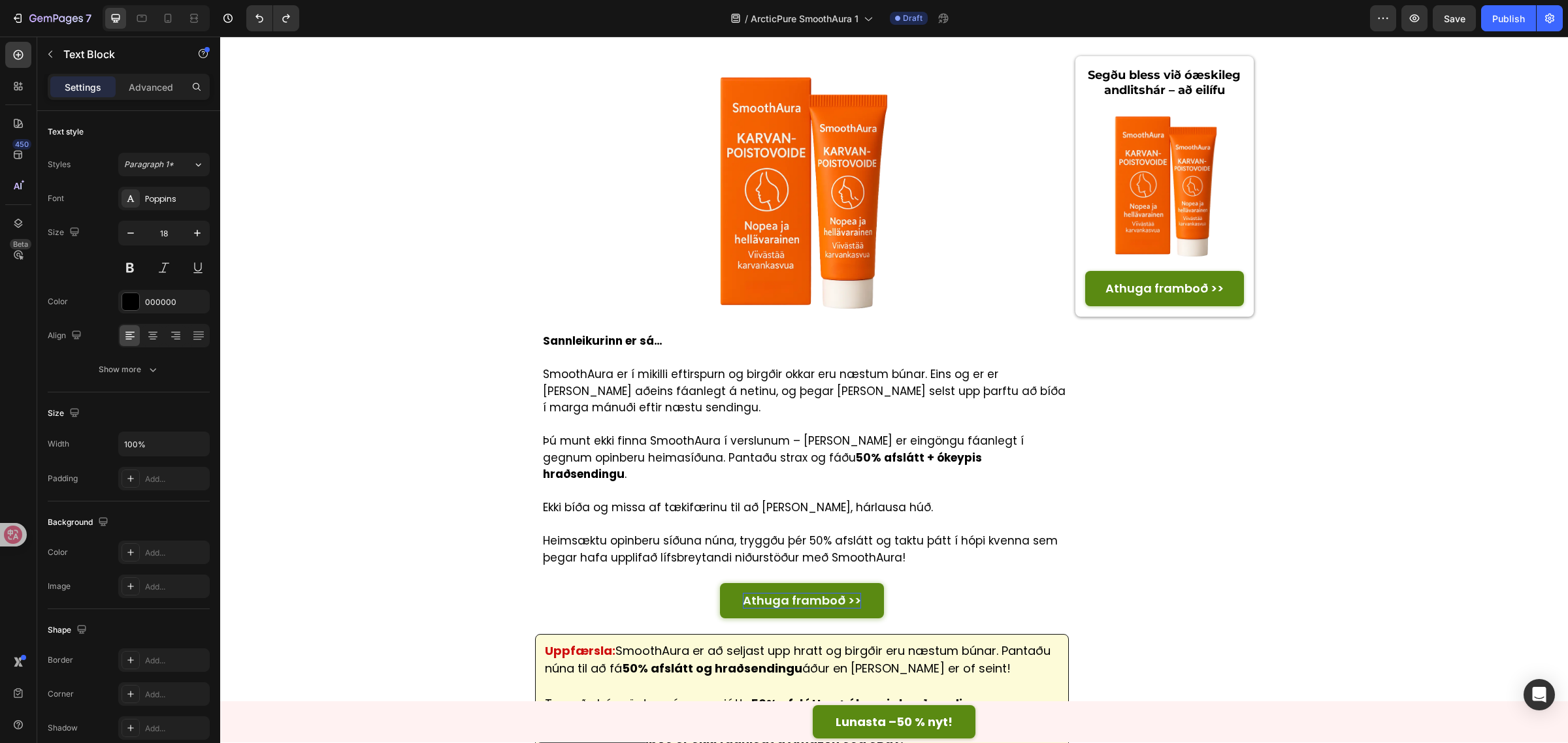
drag, startPoint x: 644, startPoint y: 500, endPoint x: 509, endPoint y: 500, distance: 135.0
drag, startPoint x: 620, startPoint y: 511, endPoint x: 470, endPoint y: 514, distance: 150.0
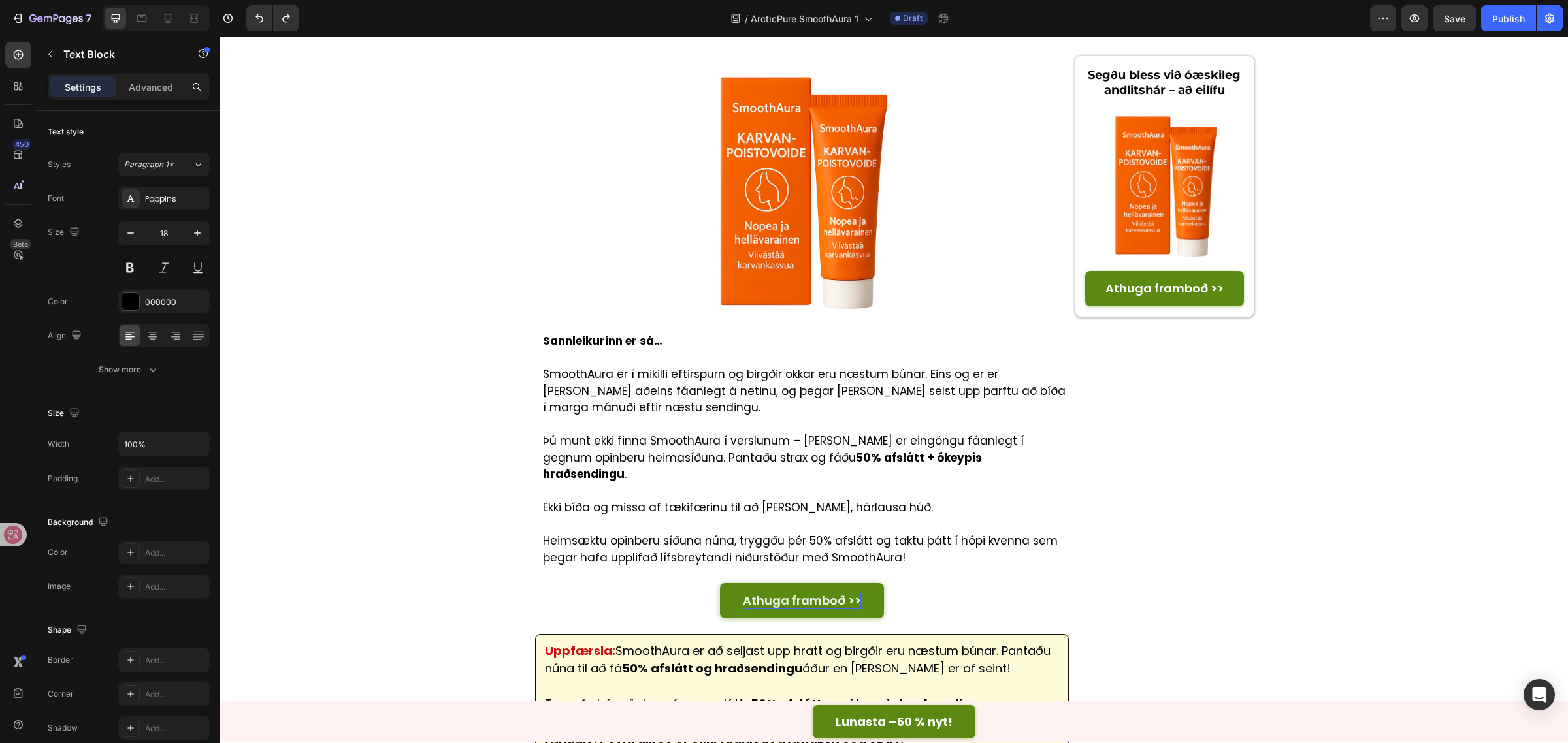
drag, startPoint x: 631, startPoint y: 530, endPoint x: 494, endPoint y: 531, distance: 137.0
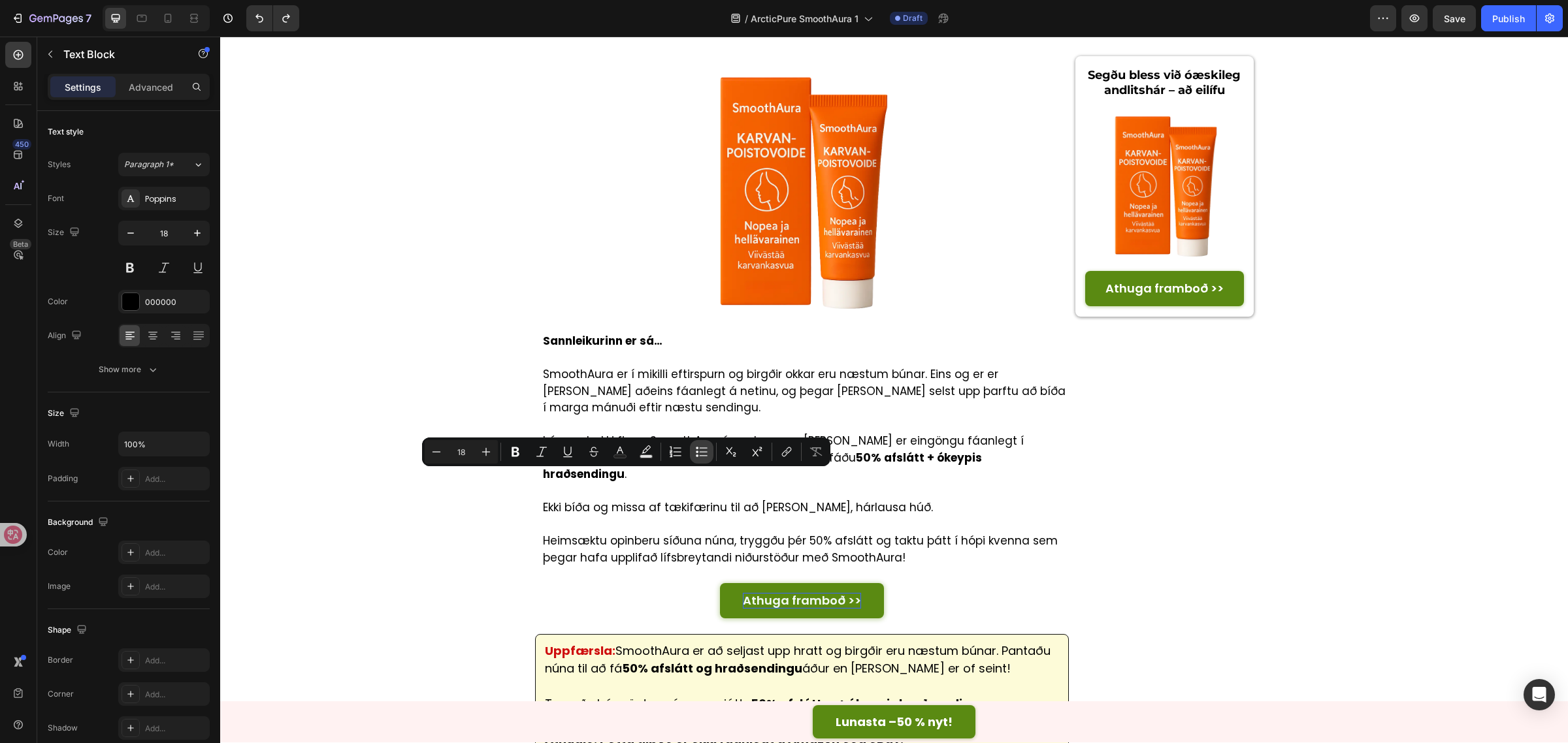
click at [712, 448] on button "Bulleted List" at bounding box center [701, 451] width 23 height 23
type input "18"
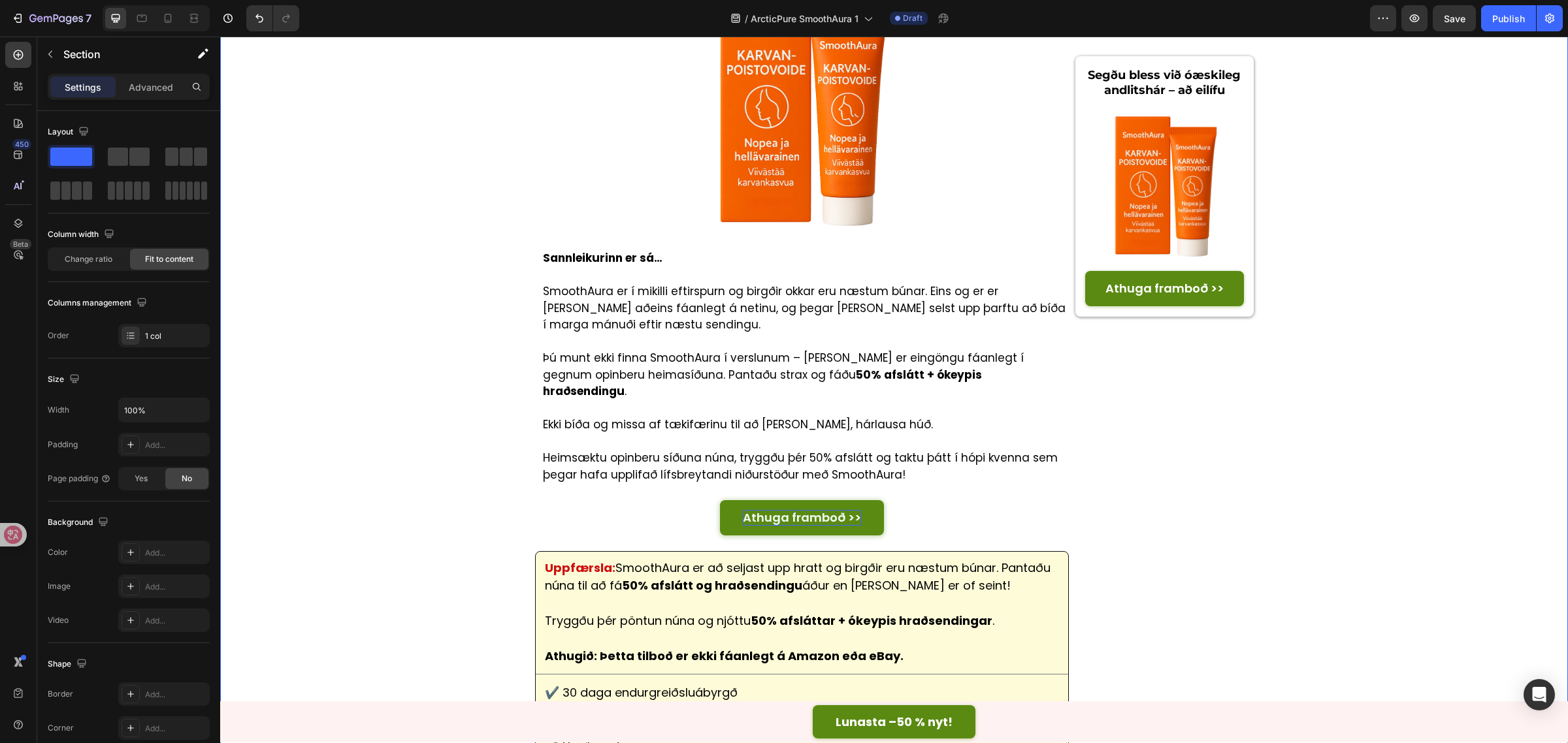
scroll to position [5157, 0]
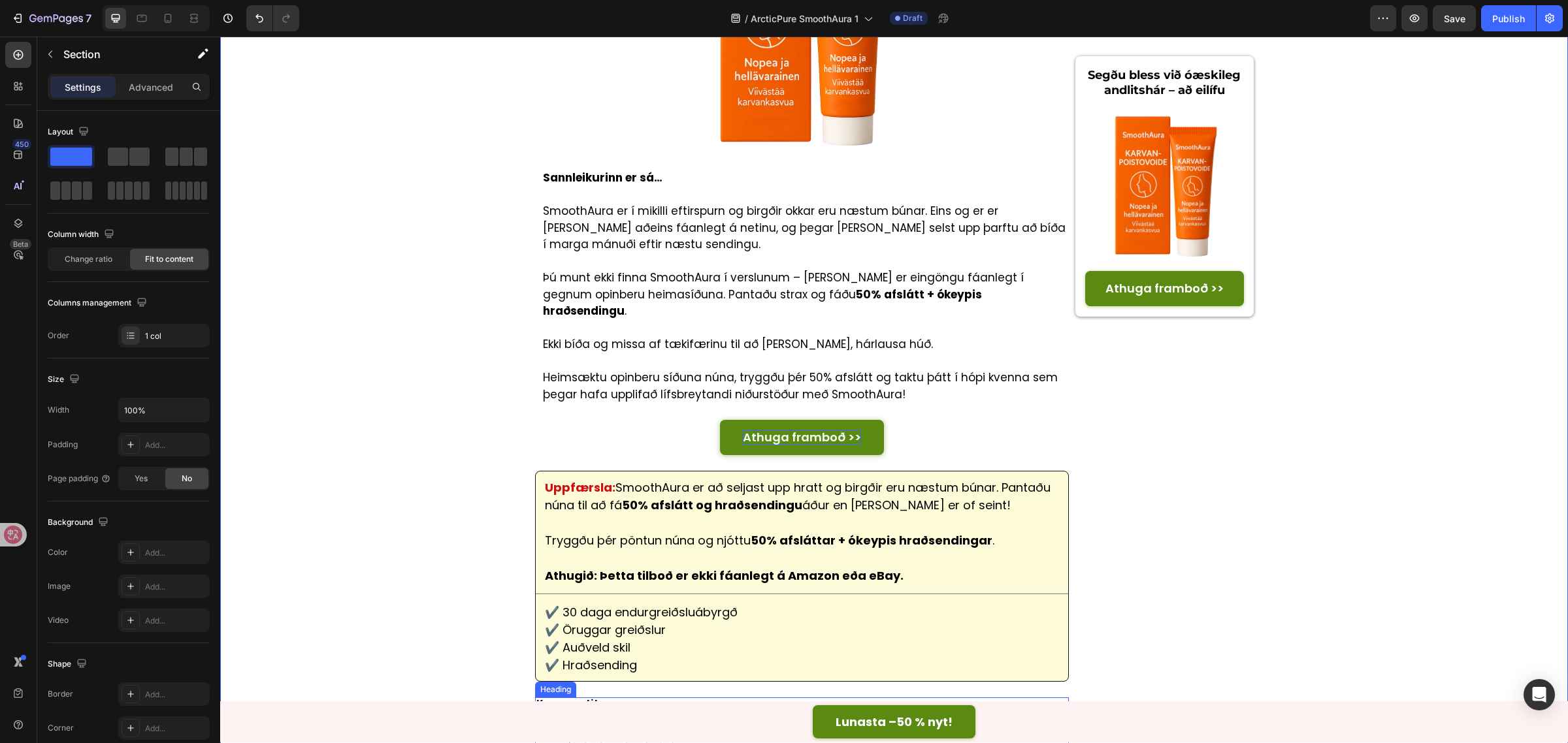
click at [575, 697] on strong "Kommentit" at bounding box center [567, 703] width 63 height 14
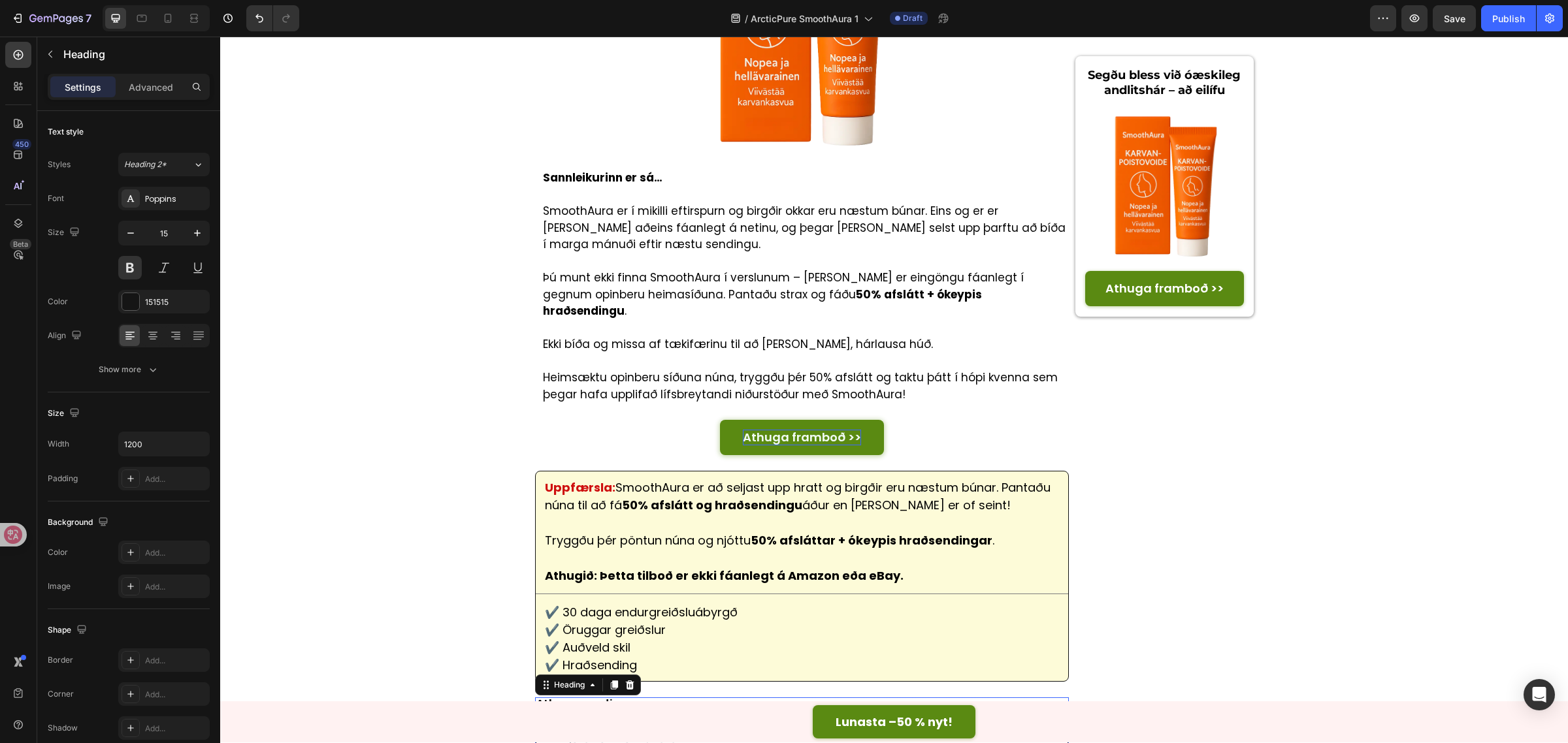
click at [607, 723] on input "text" at bounding box center [802, 739] width 534 height 31
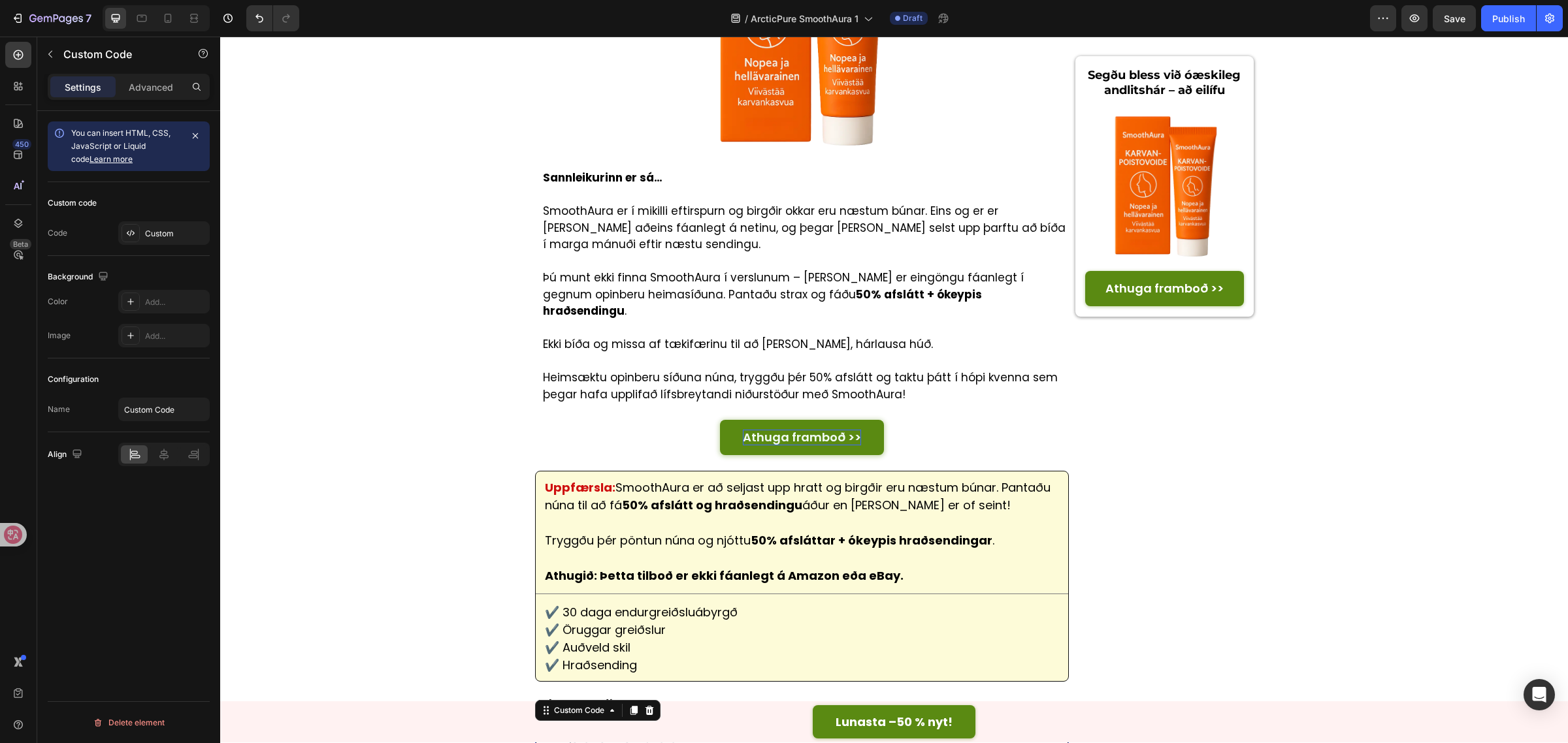
click at [607, 723] on input "text" at bounding box center [802, 739] width 534 height 31
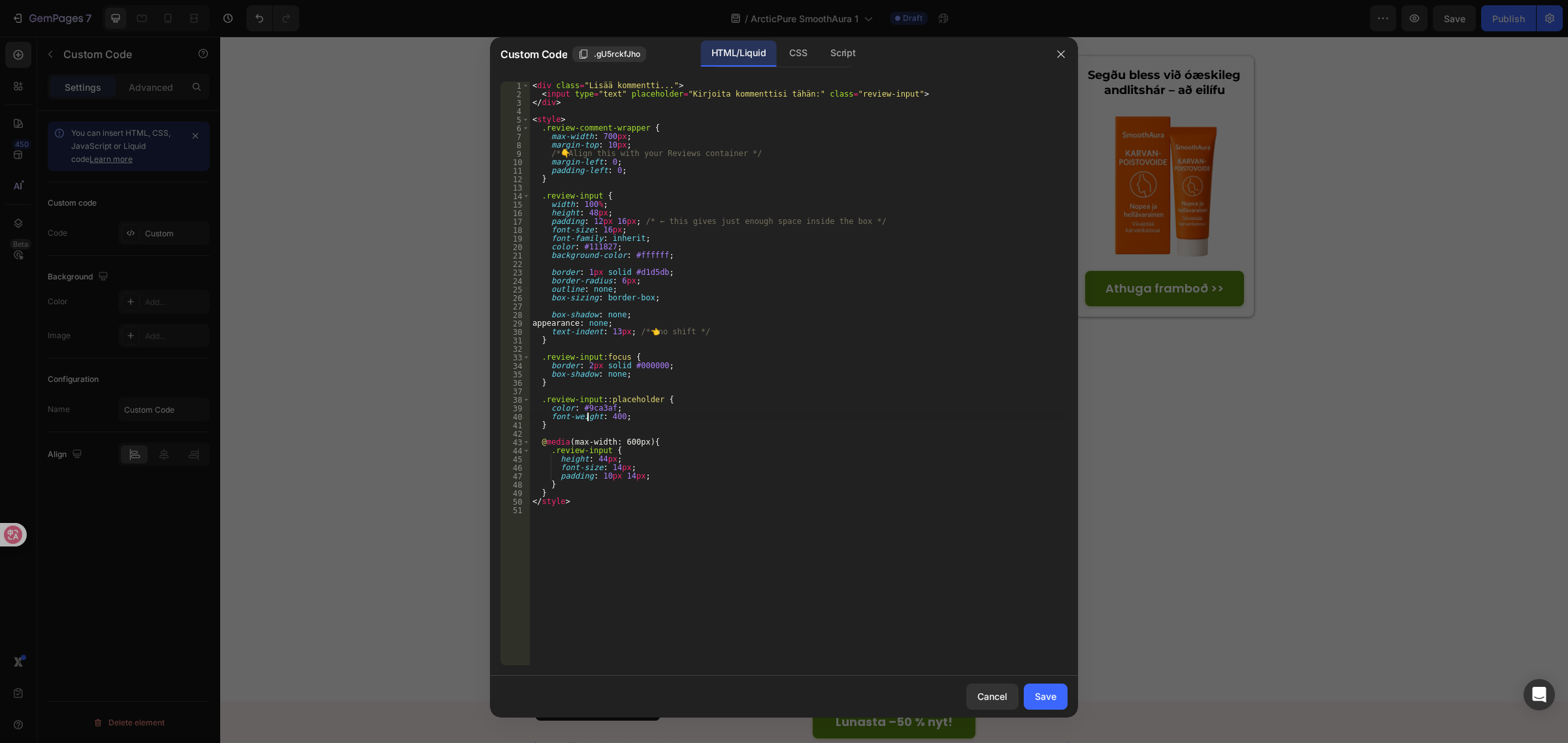
click at [587, 418] on div "< div class = "Lisää kommentti..." > < input type = "text" placeholder = "Kirjo…" at bounding box center [799, 382] width 538 height 601
drag, startPoint x: 663, startPoint y: 94, endPoint x: 772, endPoint y: 93, distance: 109.0
click at [772, 93] on div "< div class = "Lisää kommentti..." > < input type = "text" placeholder = "Kirjo…" at bounding box center [799, 382] width 538 height 601
type textarea "<input type="text" placeholder="Skrifaðu athugasemdina hér:" class="review-inpu…"
click at [1050, 697] on div "Save" at bounding box center [1045, 697] width 21 height 14
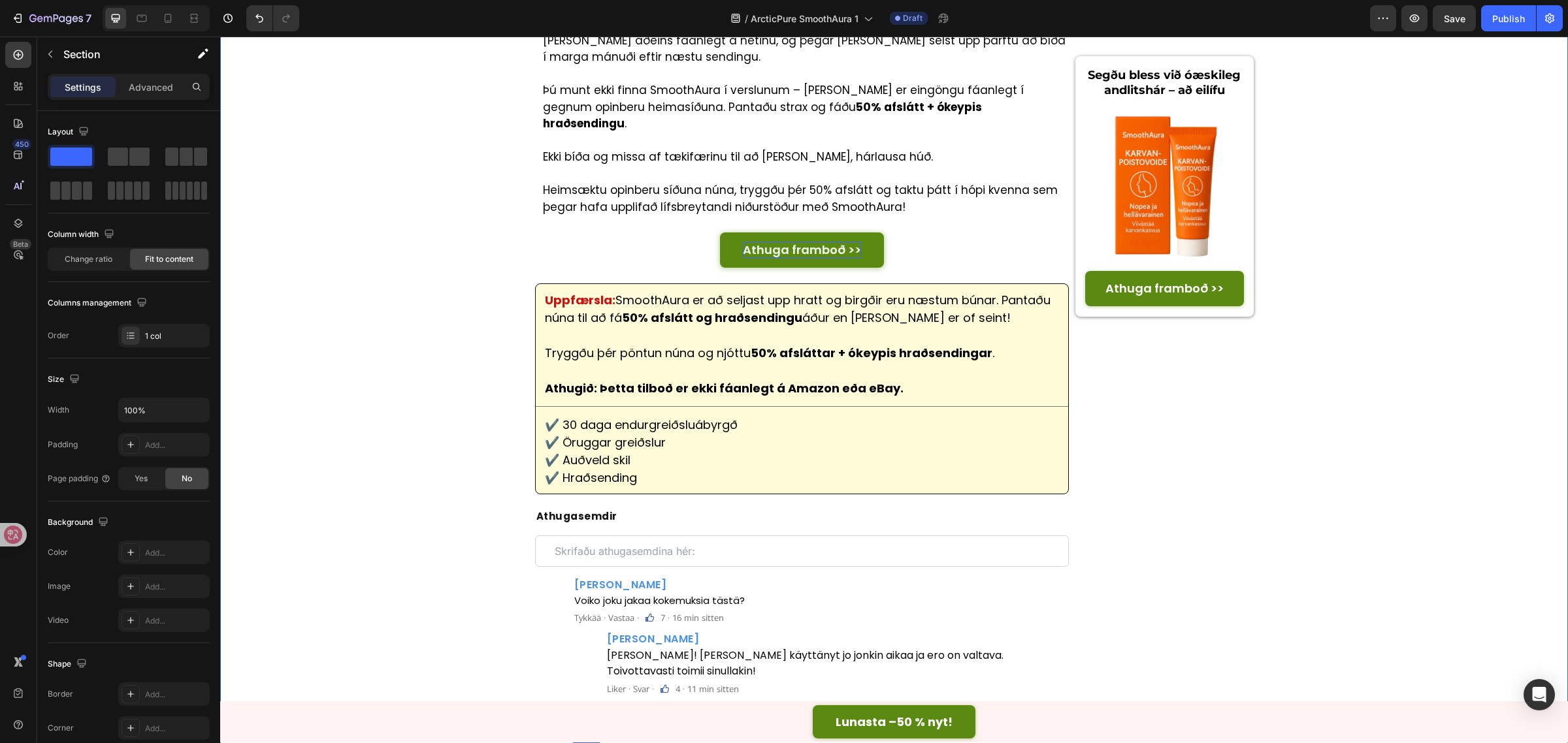
scroll to position [5320, 0]
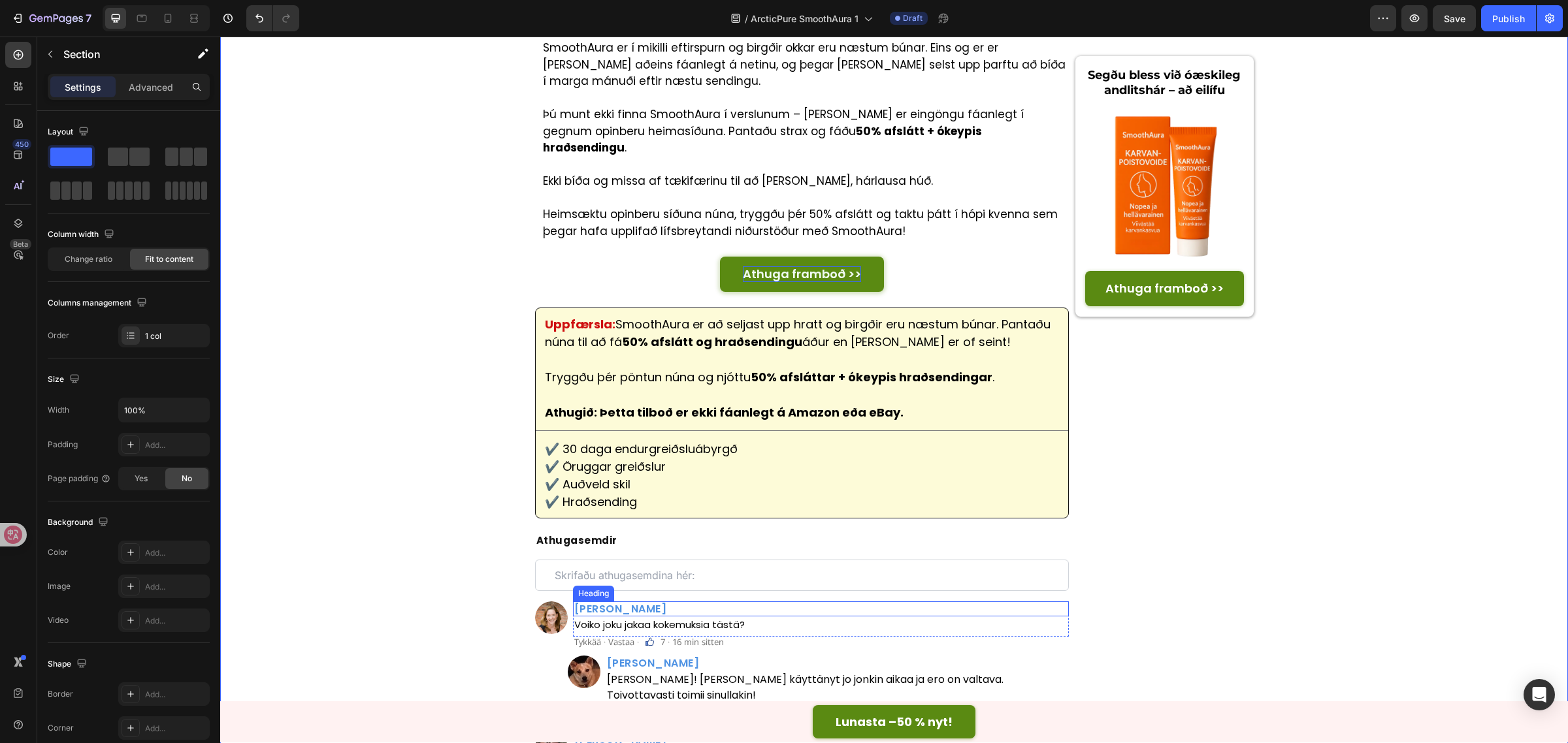
click at [624, 601] on h2 "Marit Aasen" at bounding box center [821, 608] width 497 height 15
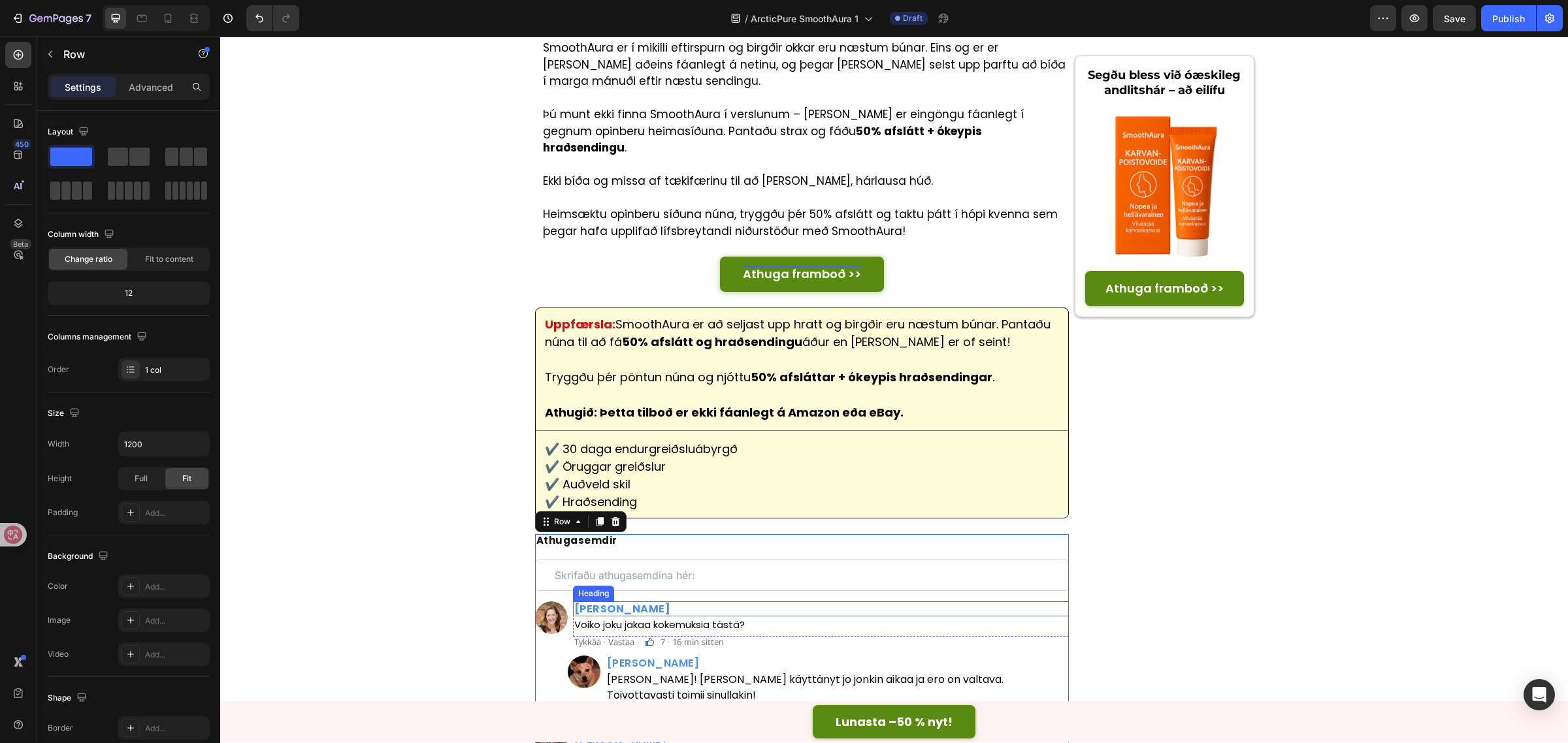
click at [589, 601] on strong "Óskar Harðarson" at bounding box center [622, 608] width 97 height 15
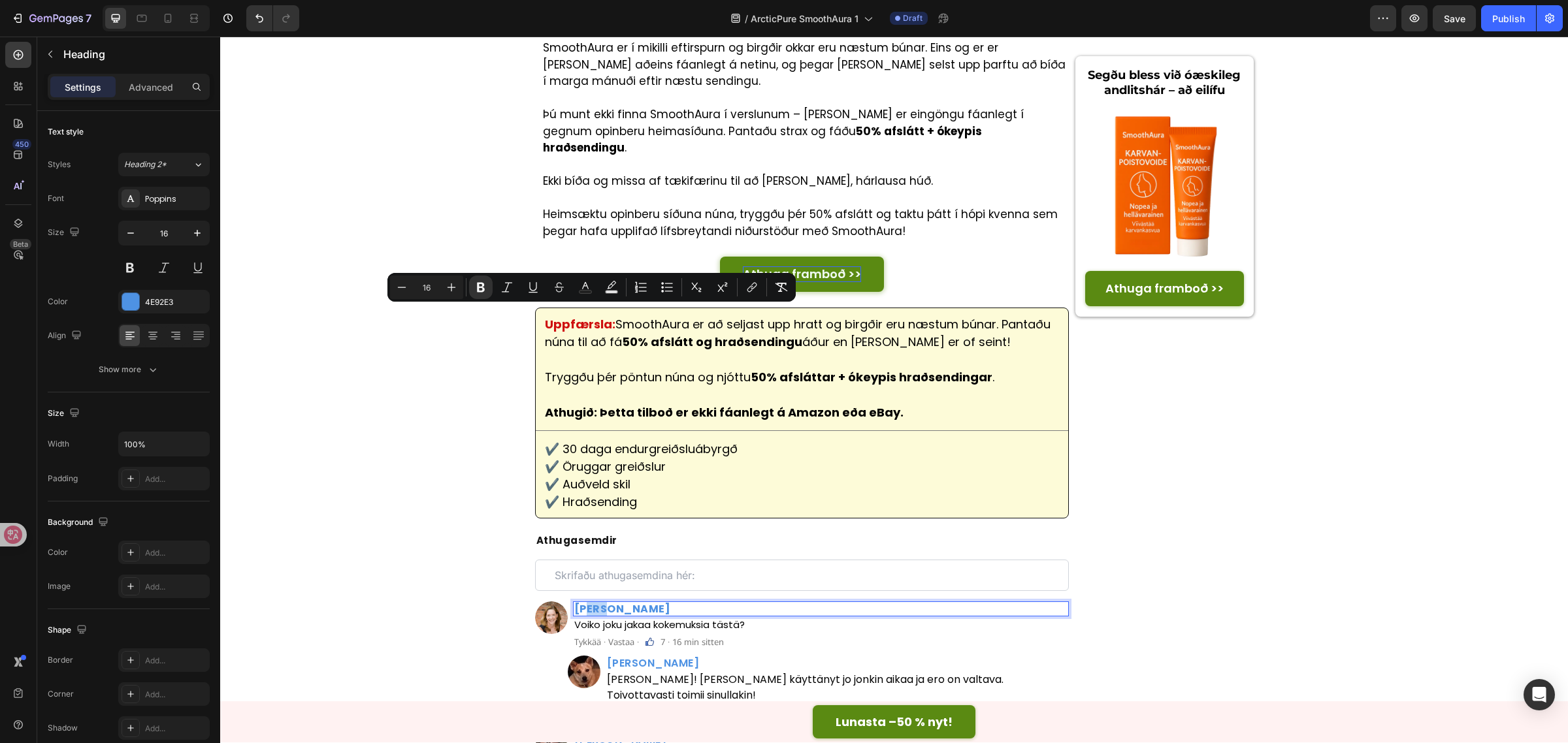
drag, startPoint x: 601, startPoint y: 318, endPoint x: 584, endPoint y: 318, distance: 17.0
click at [584, 601] on strong "Óskar Harðarson" at bounding box center [622, 608] width 97 height 15
click at [631, 618] on p "Voiko joku jakaa kokemuksia tästä?" at bounding box center [821, 624] width 494 height 15
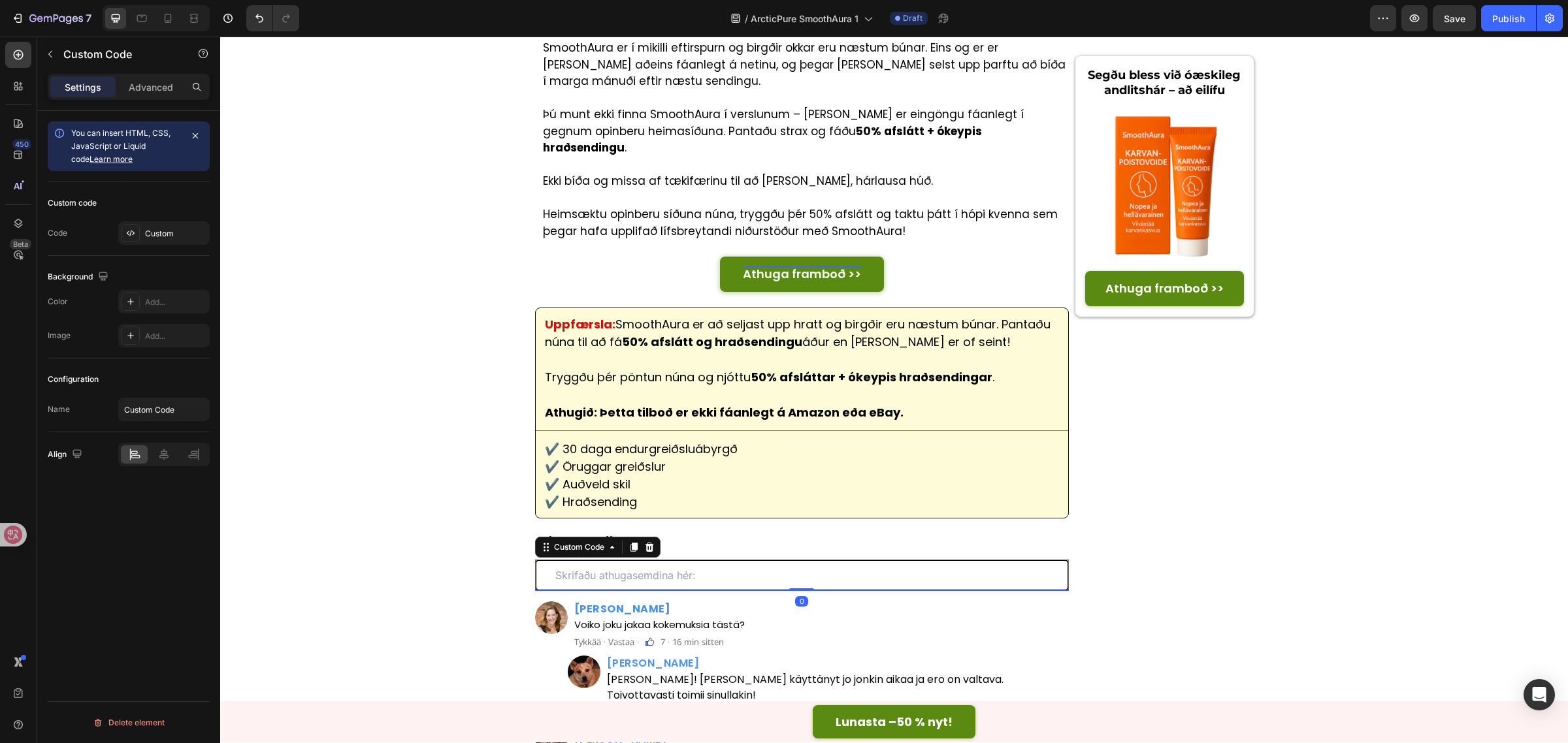
click at [761, 560] on input "text" at bounding box center [802, 576] width 534 height 31
click at [576, 601] on strong "Óskar Harðarson" at bounding box center [622, 608] width 97 height 15
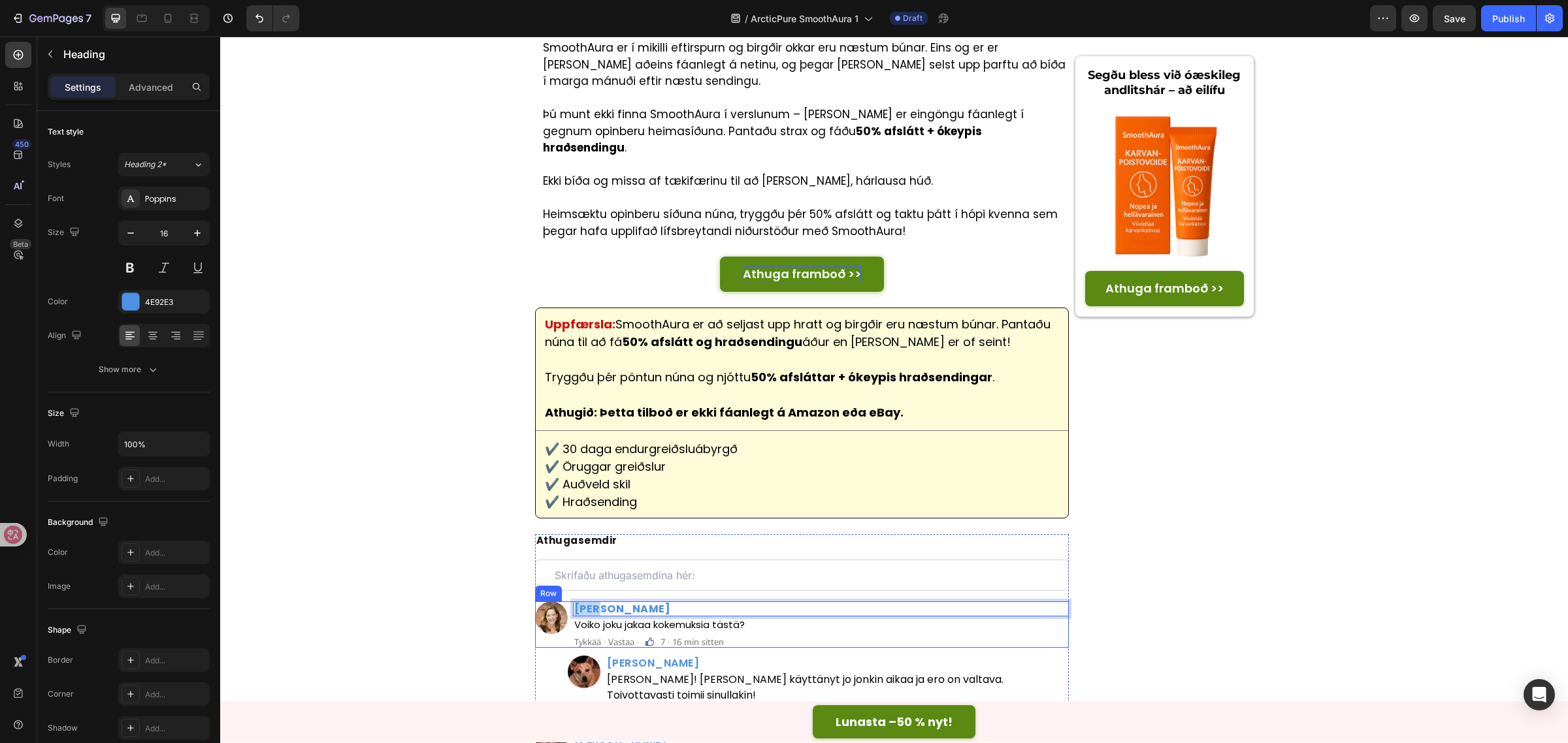
drag, startPoint x: 598, startPoint y: 314, endPoint x: 563, endPoint y: 311, distance: 35.1
click at [563, 601] on div "Image Óskar Harðarson Heading 0 Voiko joku jakaa kokemuksia tästä? Text Block R…" at bounding box center [802, 624] width 534 height 47
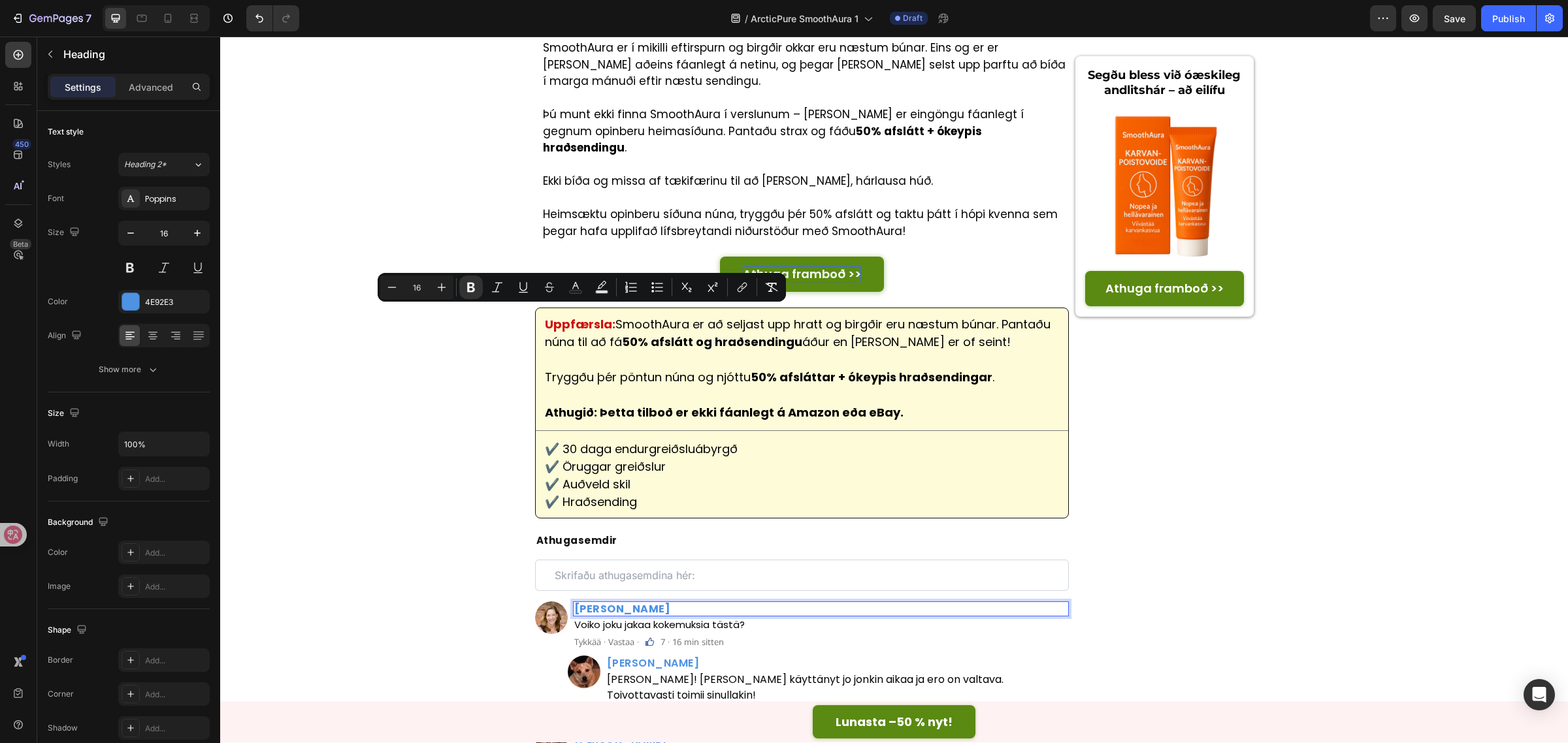
click at [602, 601] on strong "Óskar Harðarson" at bounding box center [622, 608] width 97 height 15
drag, startPoint x: 602, startPoint y: 314, endPoint x: 559, endPoint y: 309, distance: 43.3
click at [559, 601] on div "Image Óskar Harðarson Heading 0 Voiko joku jakaa kokemuksia tästä? Text Block R…" at bounding box center [802, 624] width 534 height 47
click at [596, 603] on div "Text Block" at bounding box center [598, 609] width 45 height 12
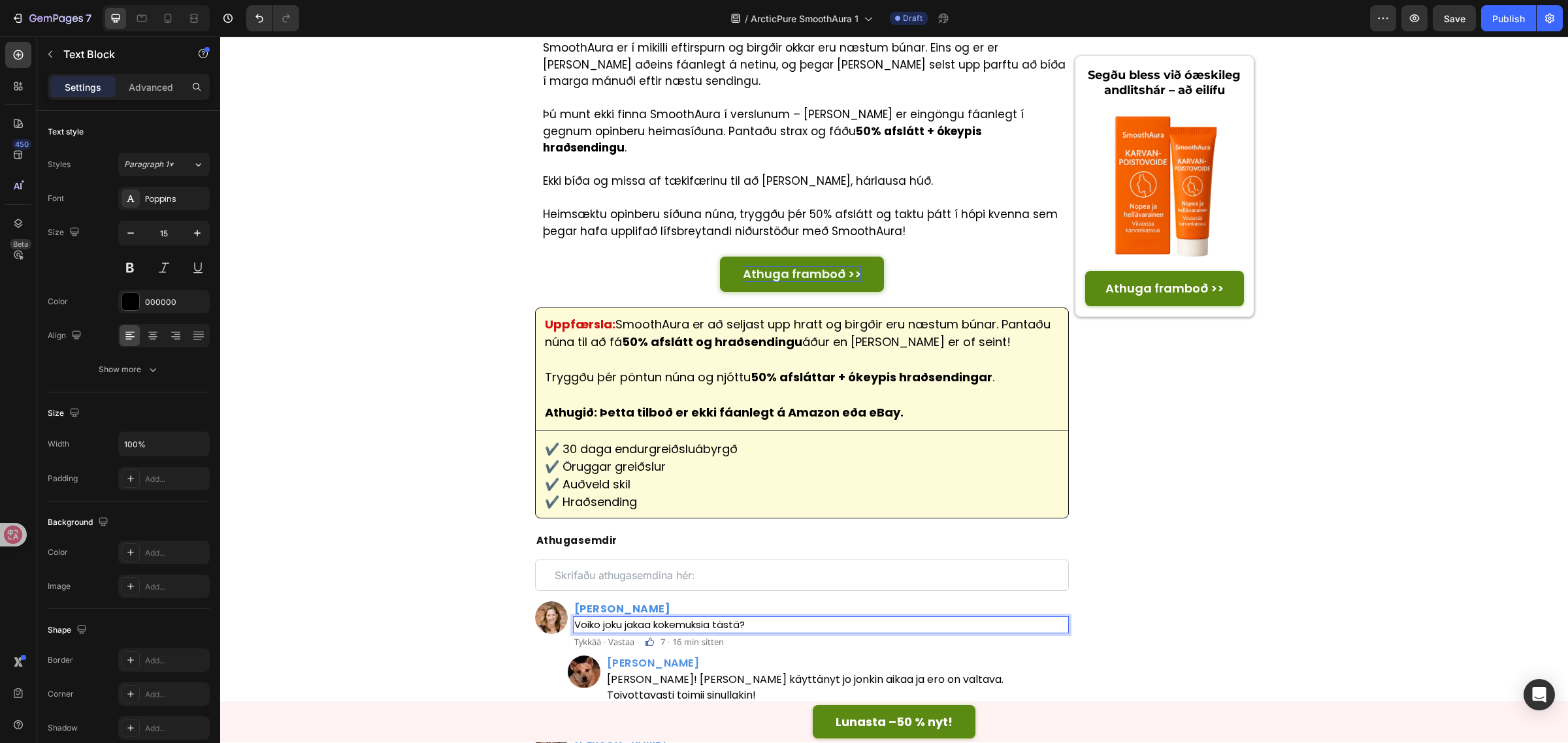
click at [598, 617] on div "Voiko joku jakaa kokemuksia tästä?" at bounding box center [821, 625] width 497 height 18
click at [607, 601] on div "⁠⁠⁠⁠⁠⁠⁠ Óskar Harðarson Heading" at bounding box center [821, 608] width 497 height 15
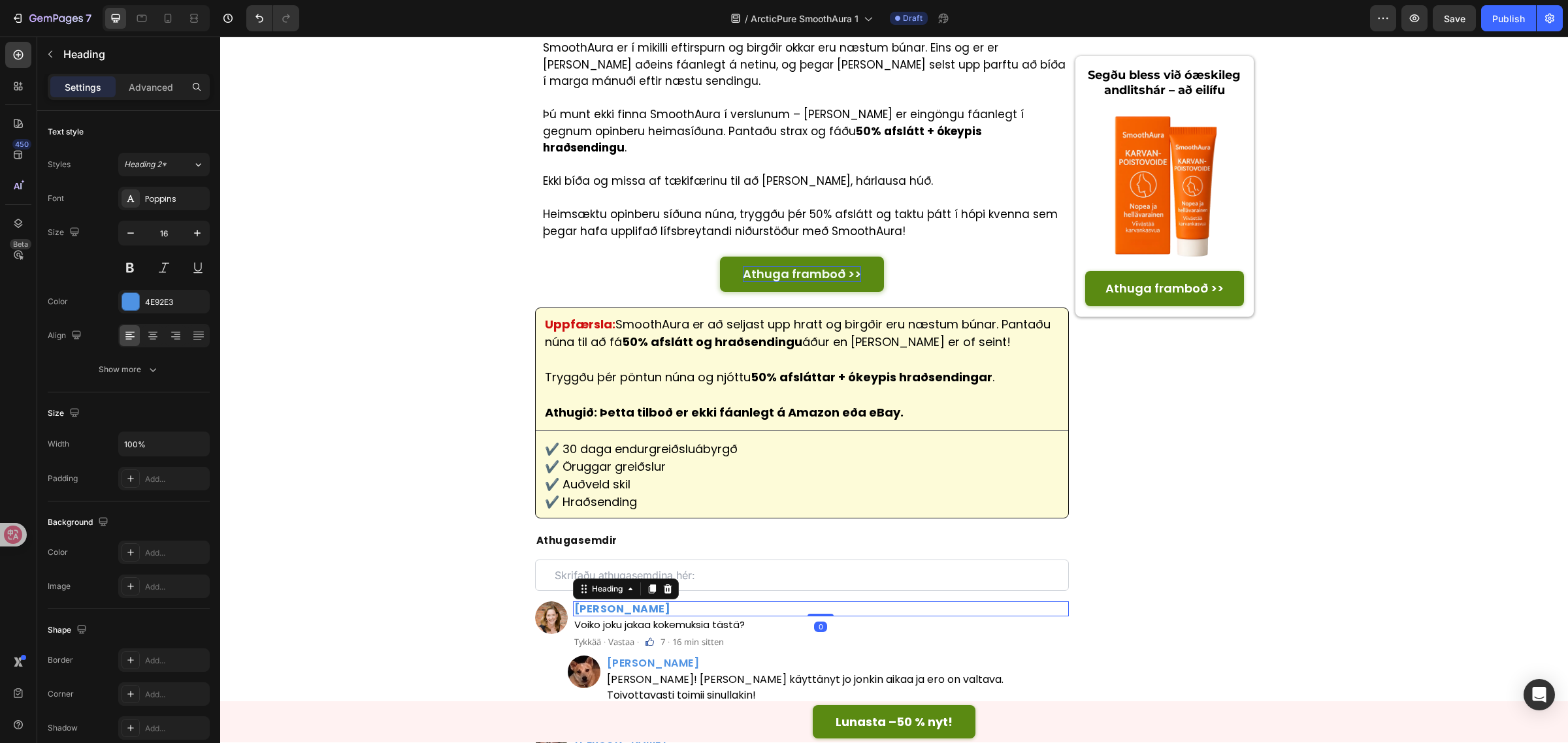
click at [607, 601] on h2 "Óskar Harðarson" at bounding box center [821, 608] width 497 height 15
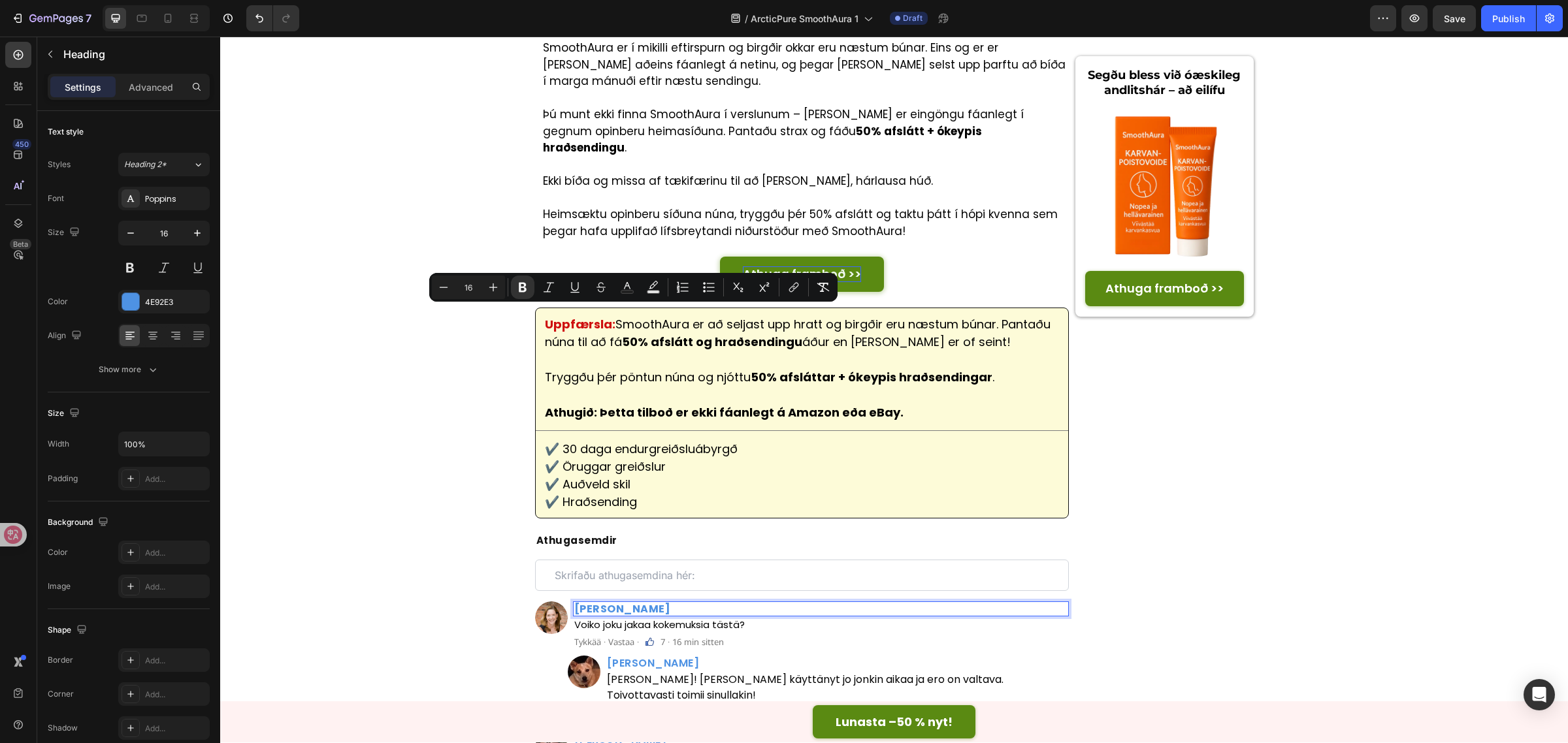
click at [602, 601] on strong "Óskar Harðarson" at bounding box center [622, 608] width 97 height 15
click at [599, 601] on strong "Óskar Harðarson" at bounding box center [622, 608] width 97 height 15
drag, startPoint x: 602, startPoint y: 314, endPoint x: 583, endPoint y: 310, distance: 19.4
click at [583, 601] on strong "Óskar Harðarson" at bounding box center [622, 608] width 97 height 15
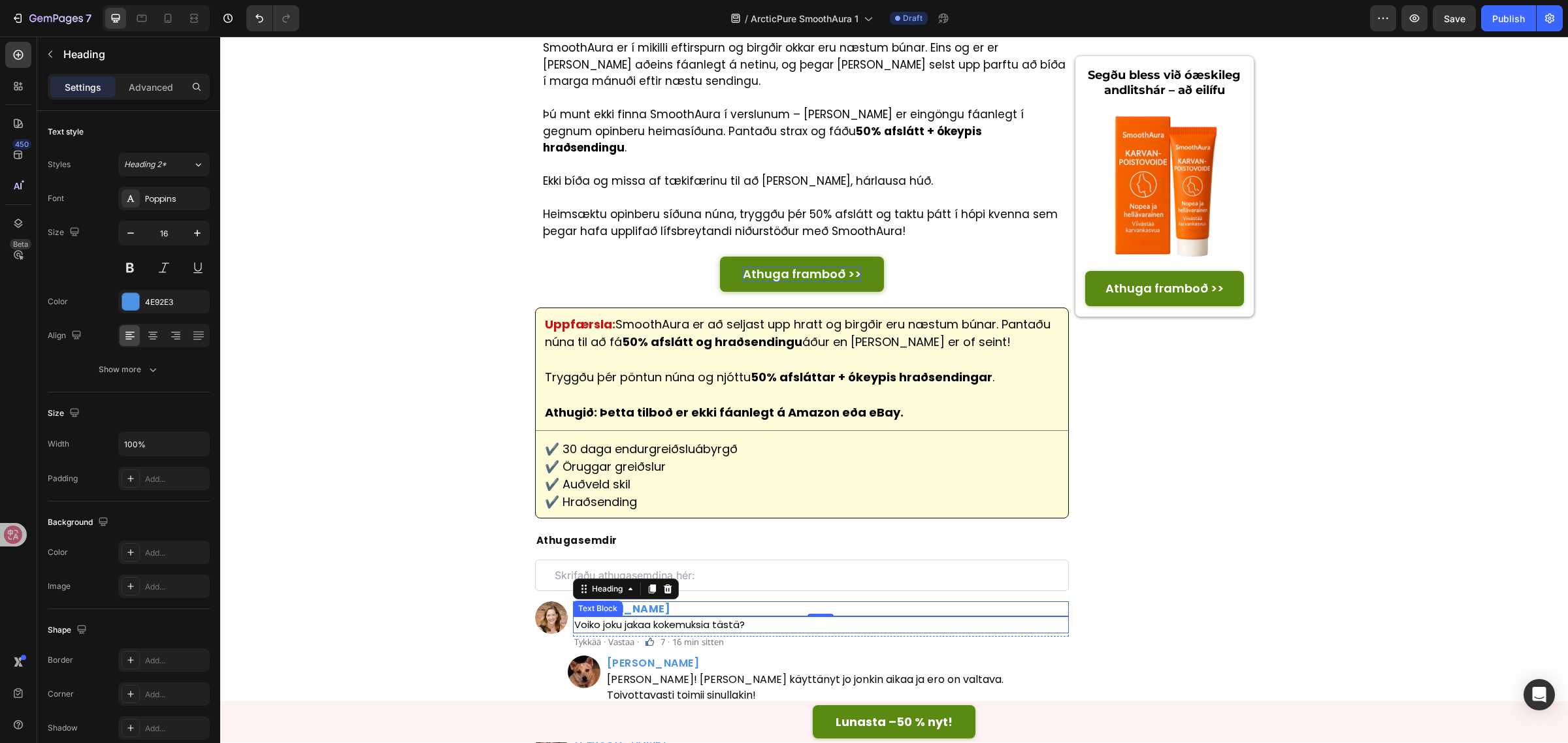
click at [729, 618] on p "Voiko joku jakaa kokemuksia tästä?" at bounding box center [821, 624] width 494 height 15
click at [636, 655] on h2 "Dani Saarinen" at bounding box center [838, 662] width 464 height 15
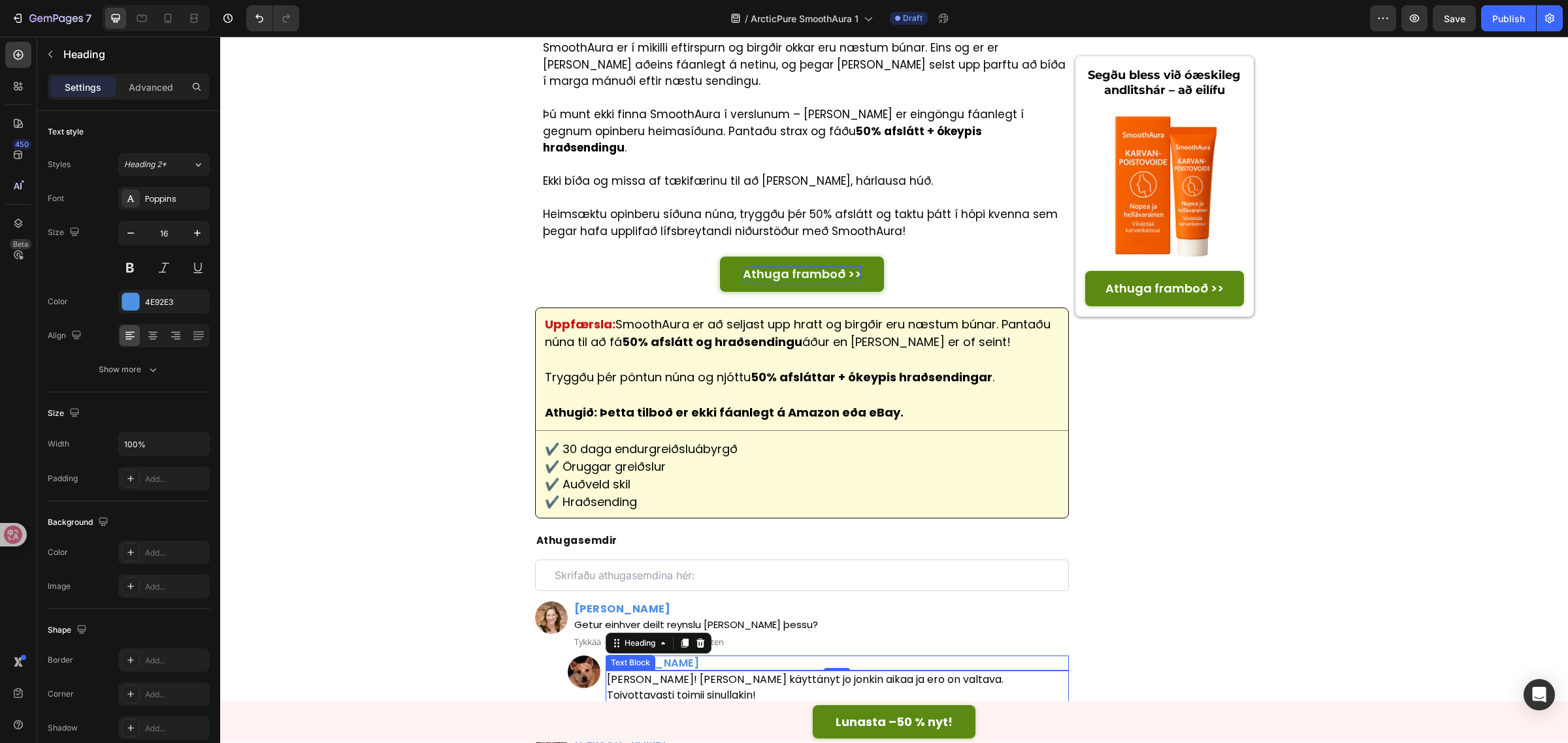
click at [768, 672] on p "Aivan huippu! Olen käyttänyt jo jonkin aikaa ja ero on valtava. Toivottavasti t…" at bounding box center [837, 687] width 461 height 31
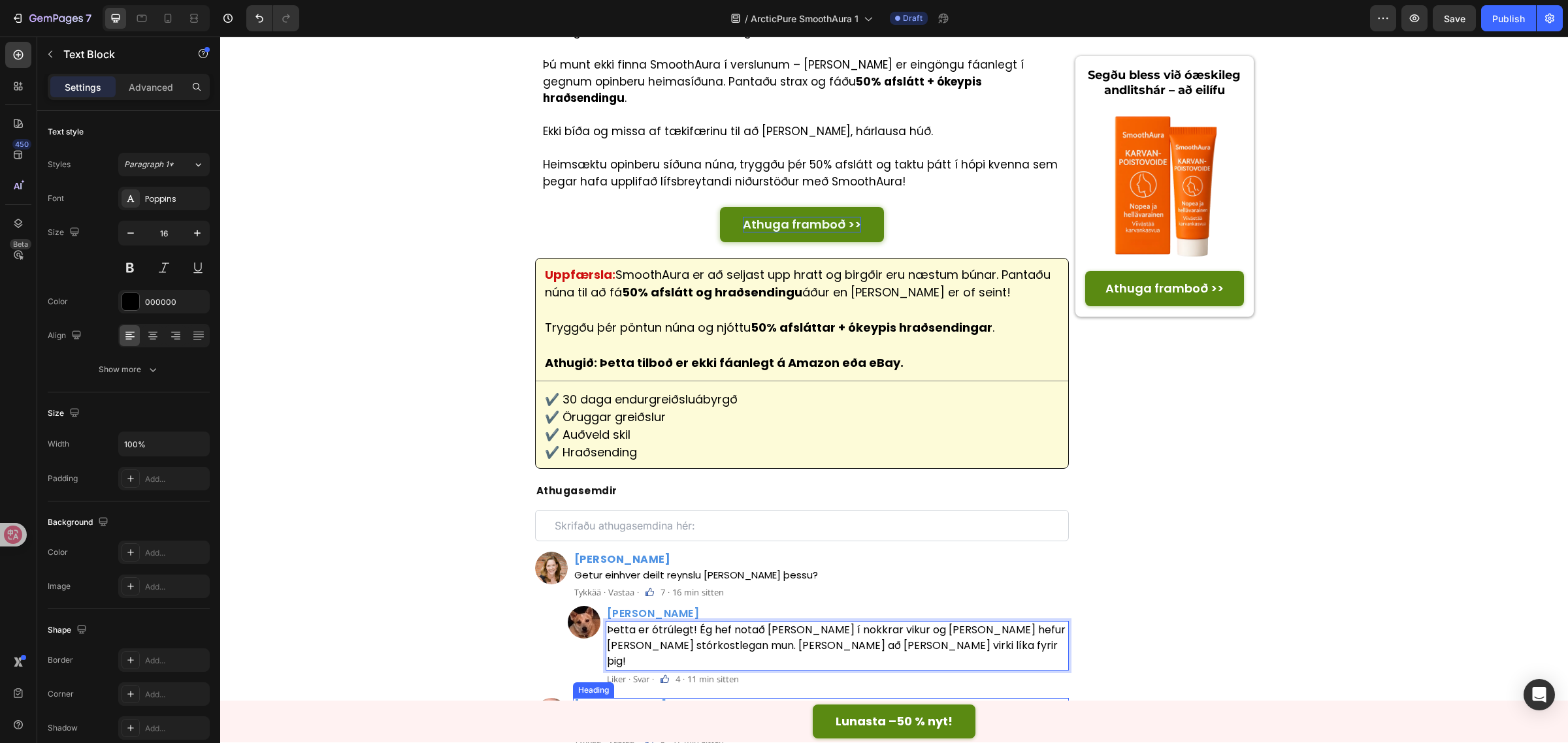
scroll to position [5484, 0]
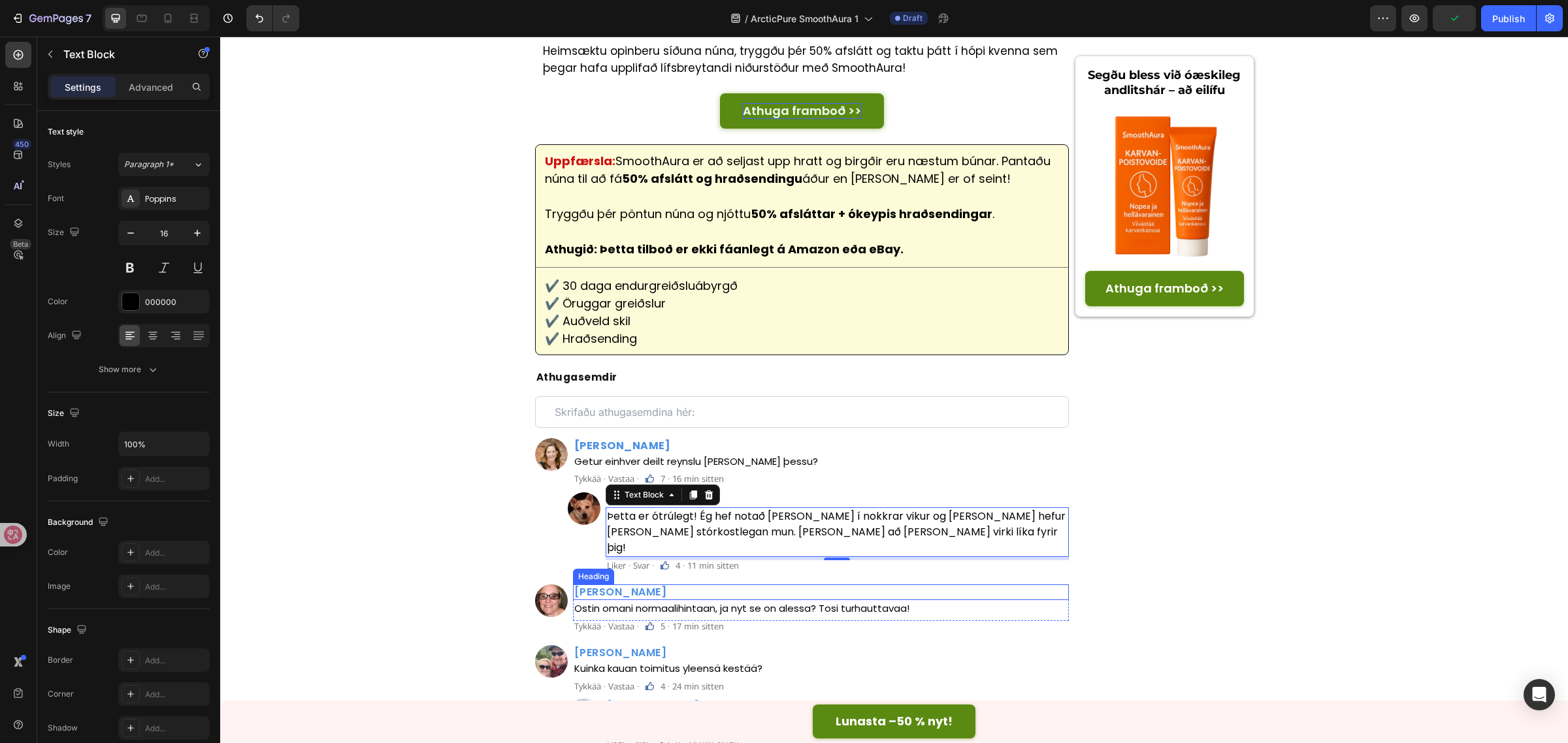
click at [631, 584] on h2 "Jarkko Tuominen" at bounding box center [821, 591] width 497 height 15
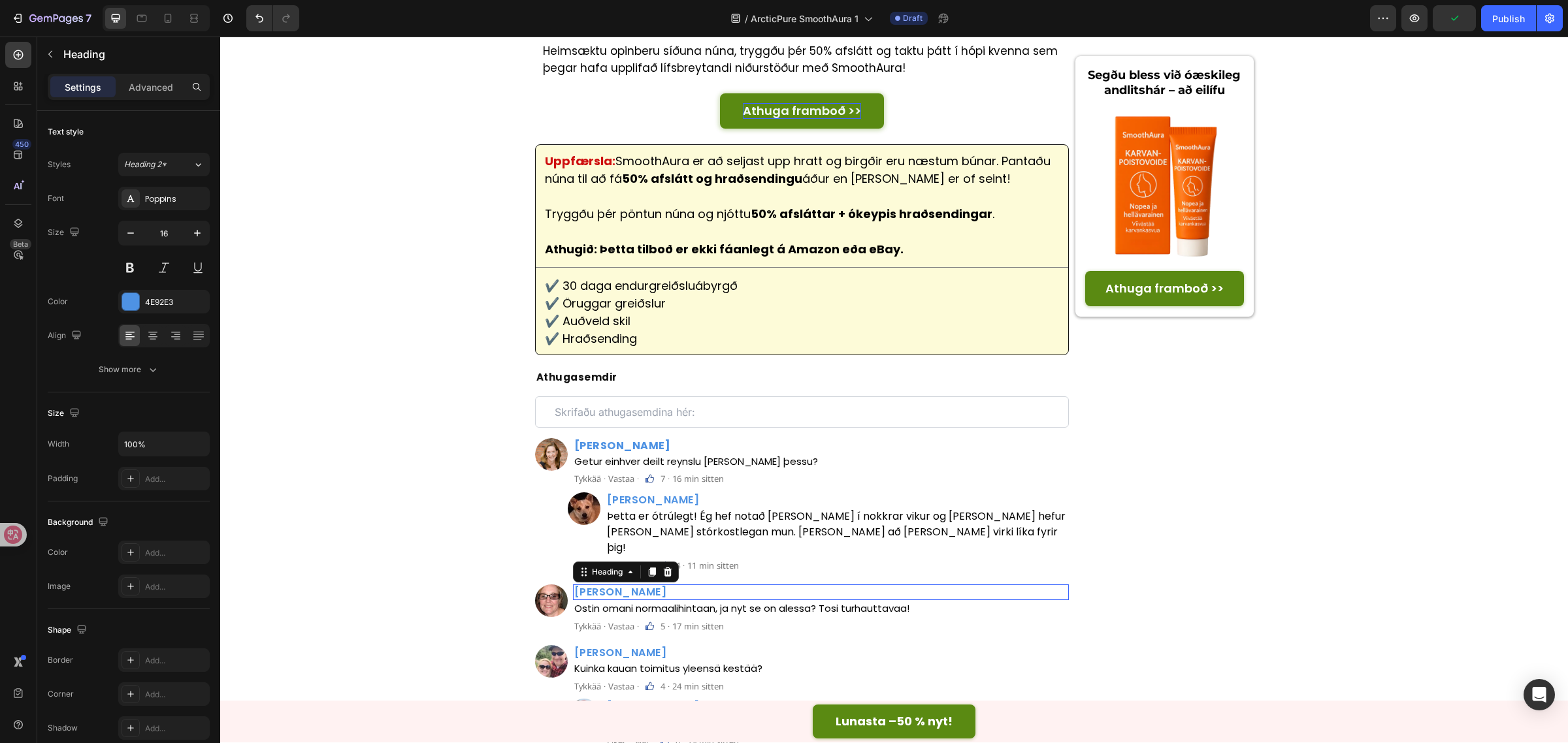
click at [631, 584] on h2 "Jarkko Tuominen" at bounding box center [821, 591] width 497 height 15
click at [608, 586] on p "Jóhann Þórisson" at bounding box center [821, 592] width 494 height 12
click at [759, 601] on p "Ostin omani normaalihintaan, ja nyt se on alessa? Tosi turhauttavaa!" at bounding box center [821, 608] width 494 height 15
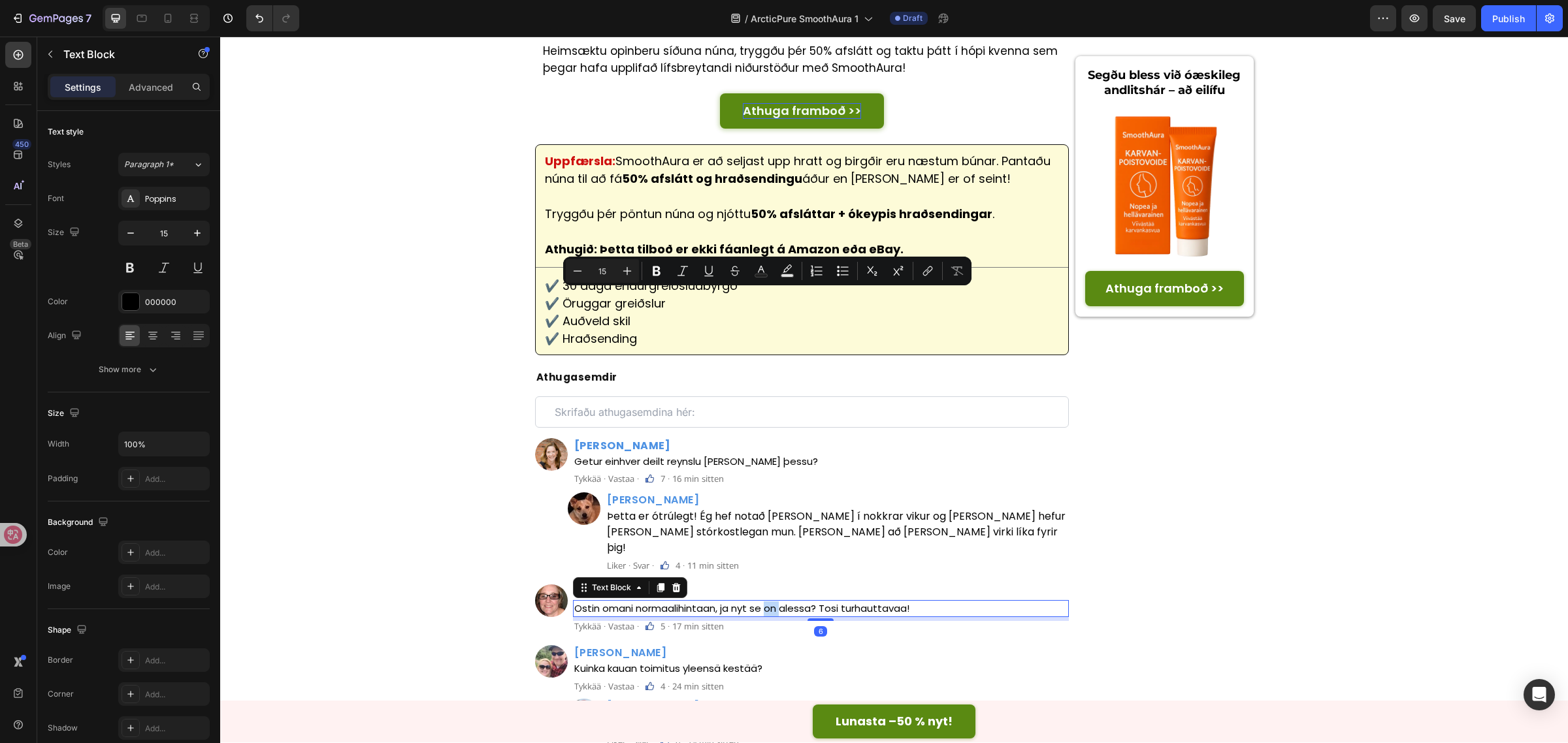
click at [765, 601] on p "Ostin omani normaalihintaan, ja nyt se on alessa? Tosi turhauttavaa!" at bounding box center [821, 608] width 494 height 15
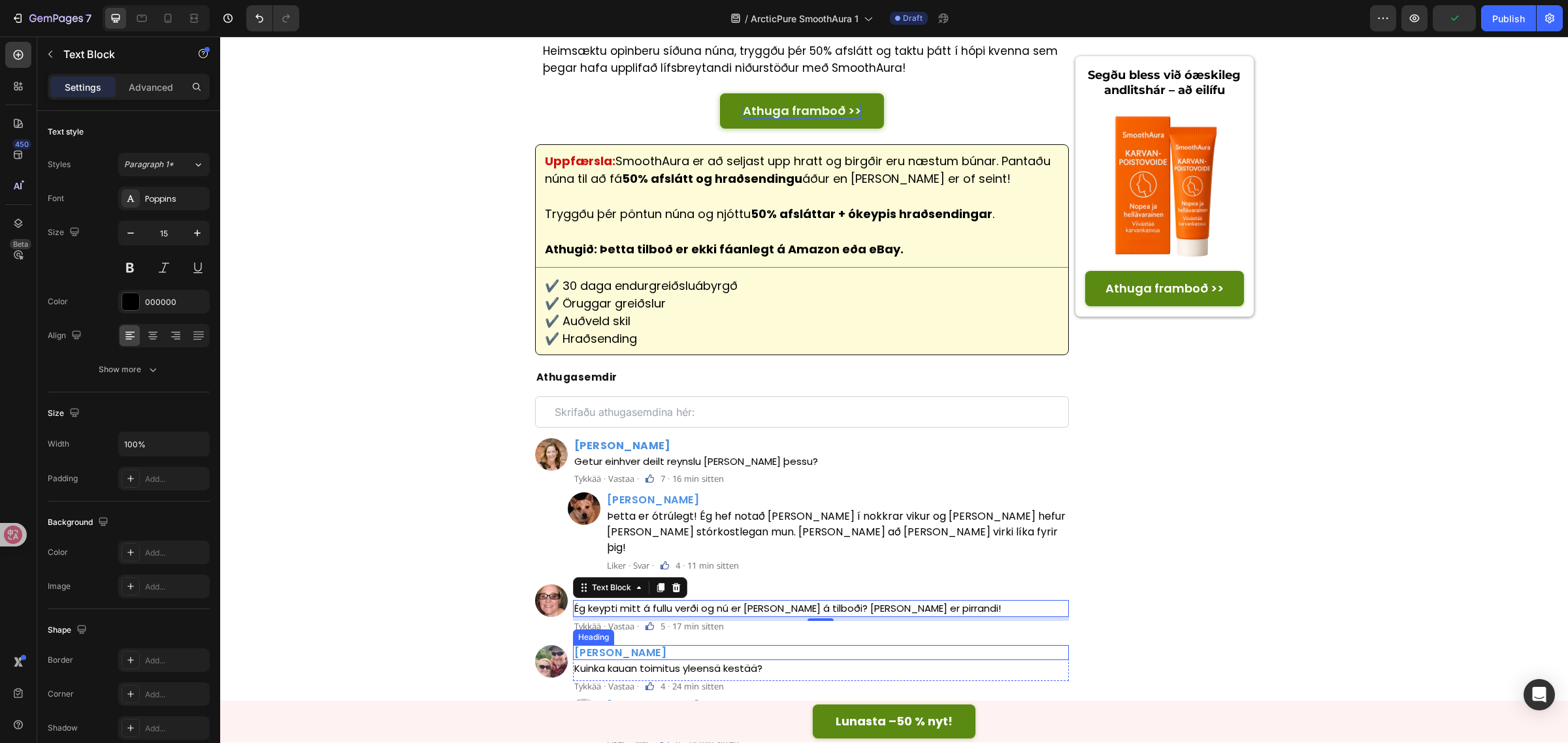
click at [631, 645] on h2 "Kalle Miettinen" at bounding box center [821, 652] width 497 height 15
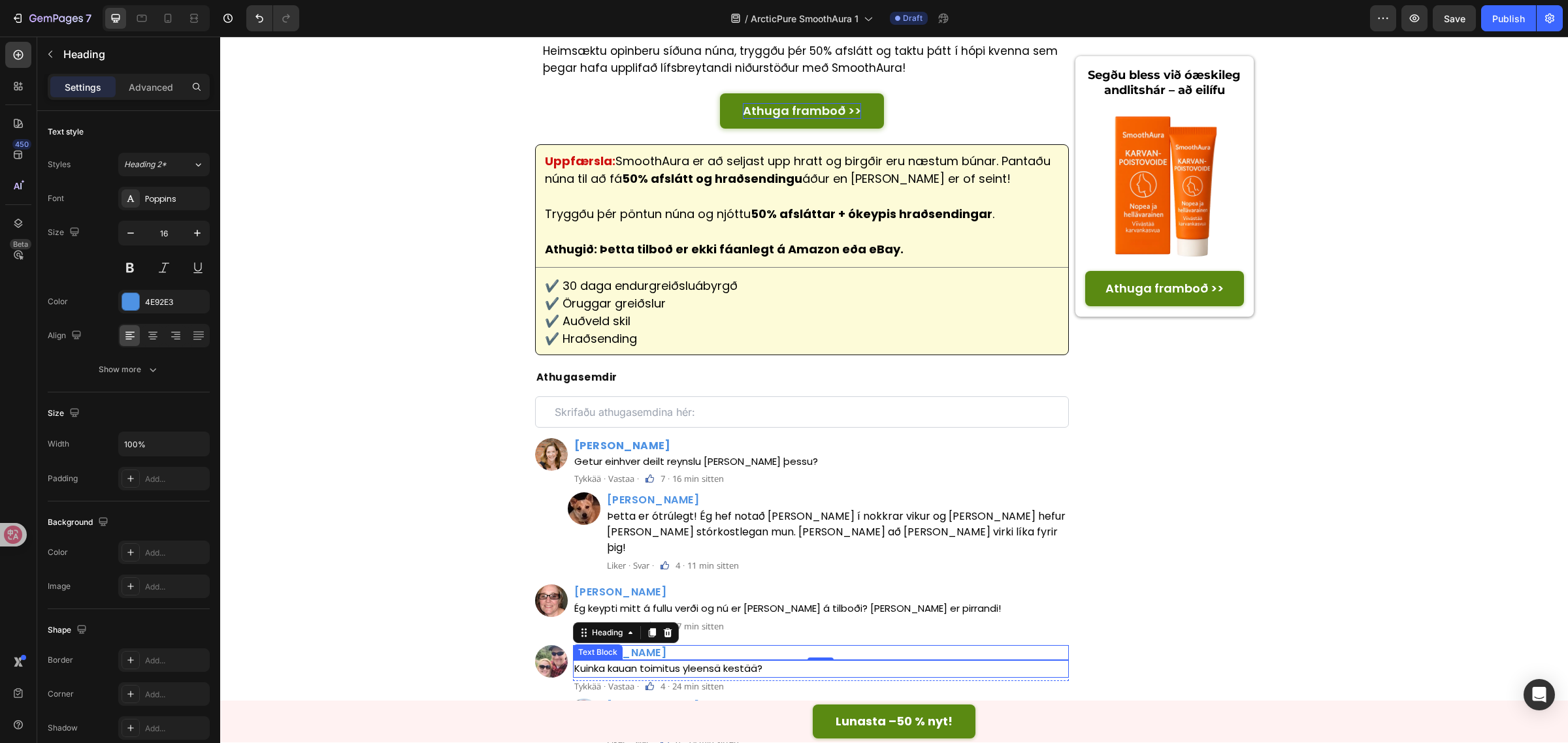
click at [742, 661] on p "Kuinka kauan toimitus yleensä kestää?" at bounding box center [821, 668] width 494 height 15
click at [648, 699] on h2 "Mikael Salmi" at bounding box center [838, 706] width 464 height 15
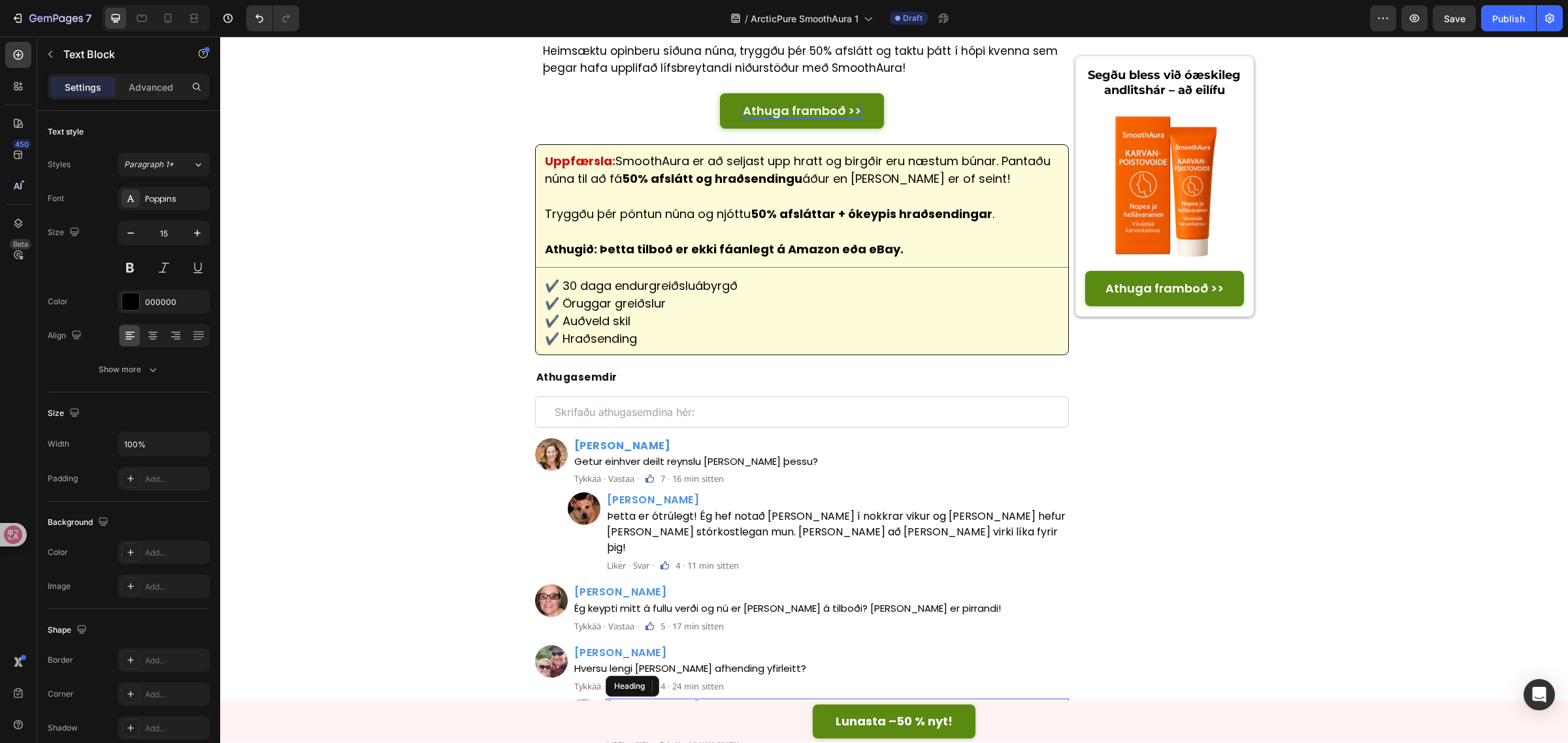
click at [648, 699] on h2 "Mikael Salmi" at bounding box center [838, 706] width 464 height 15
click at [808, 716] on p "Moi Miia, minulle tuli perille noin viikossa." at bounding box center [837, 724] width 461 height 17
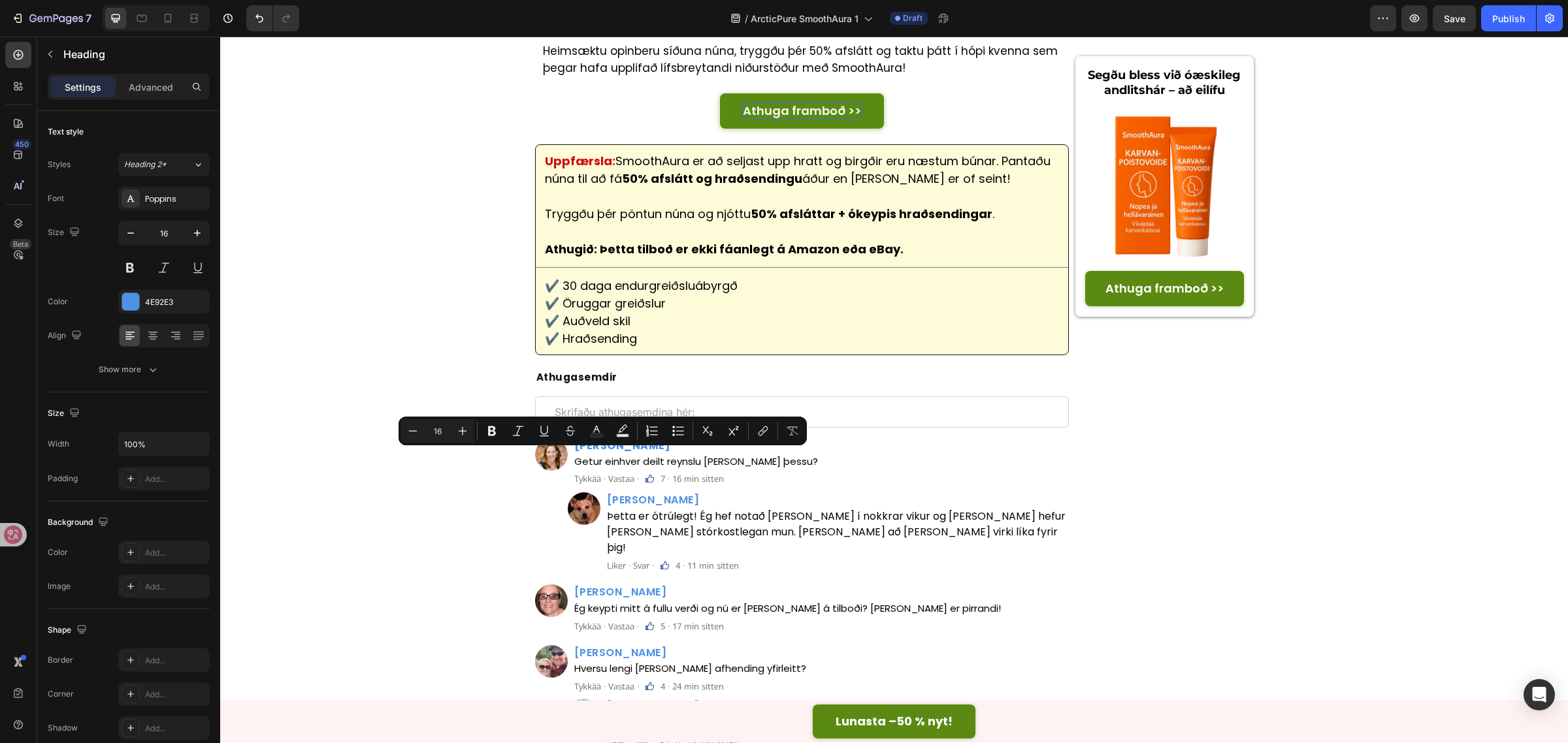
drag, startPoint x: 601, startPoint y: 460, endPoint x: 587, endPoint y: 461, distance: 14.0
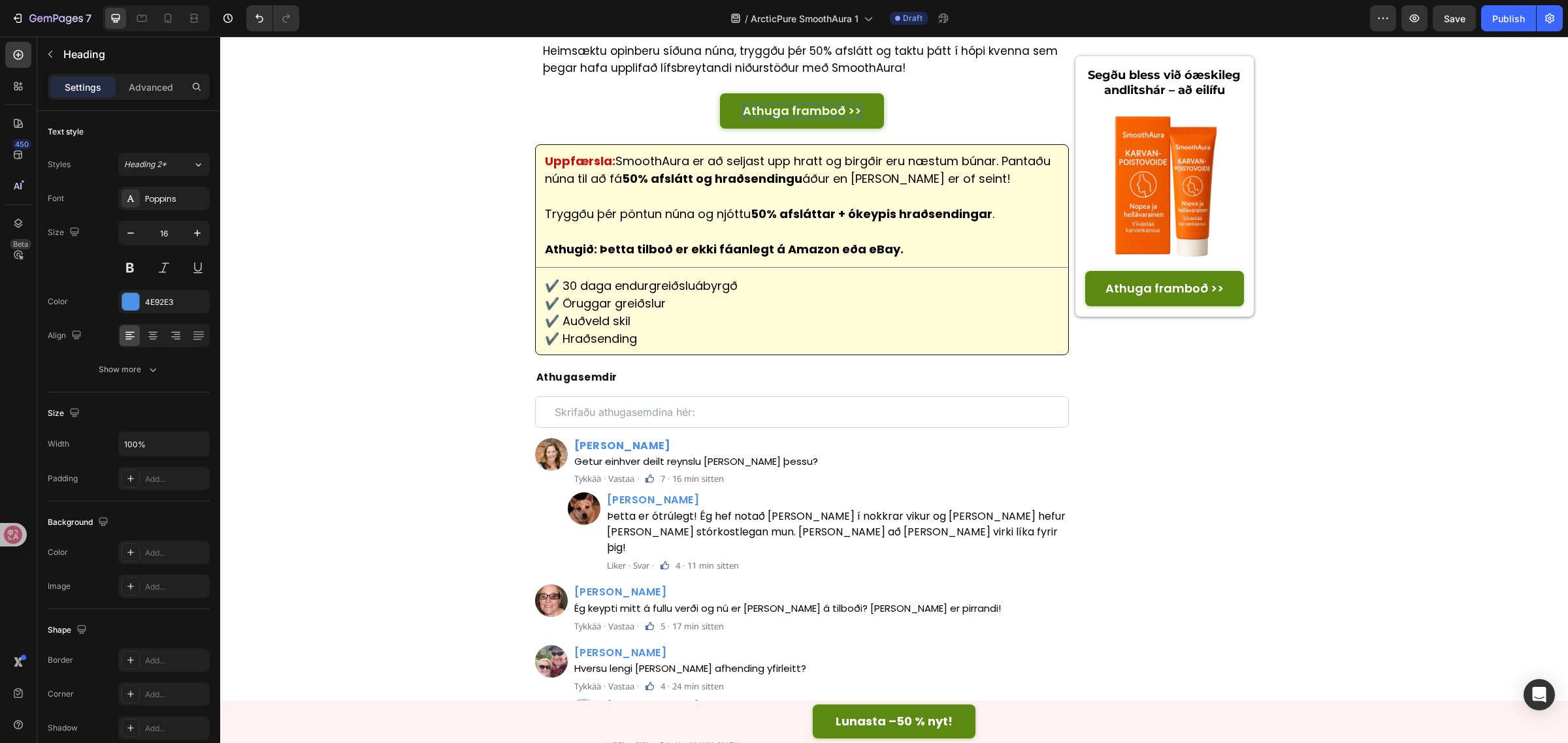
click at [711, 509] on div "⁠⁠⁠⁠⁠⁠⁠ Athugasemdir Heading Custom Code Row Image ⁠⁠⁠⁠⁠⁠⁠ Ósher Harðarson Head…" at bounding box center [802, 652] width 534 height 563
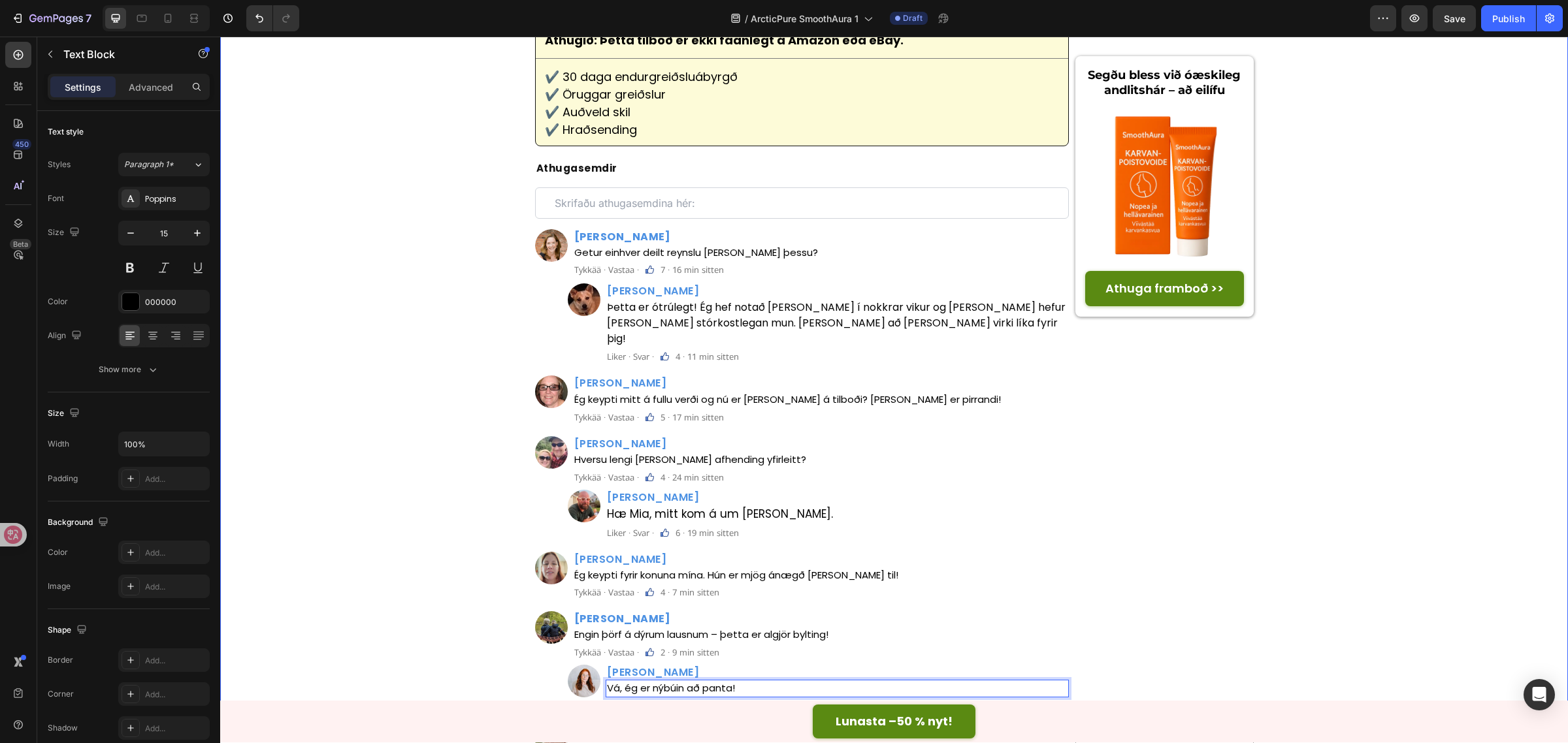
scroll to position [5728, 0]
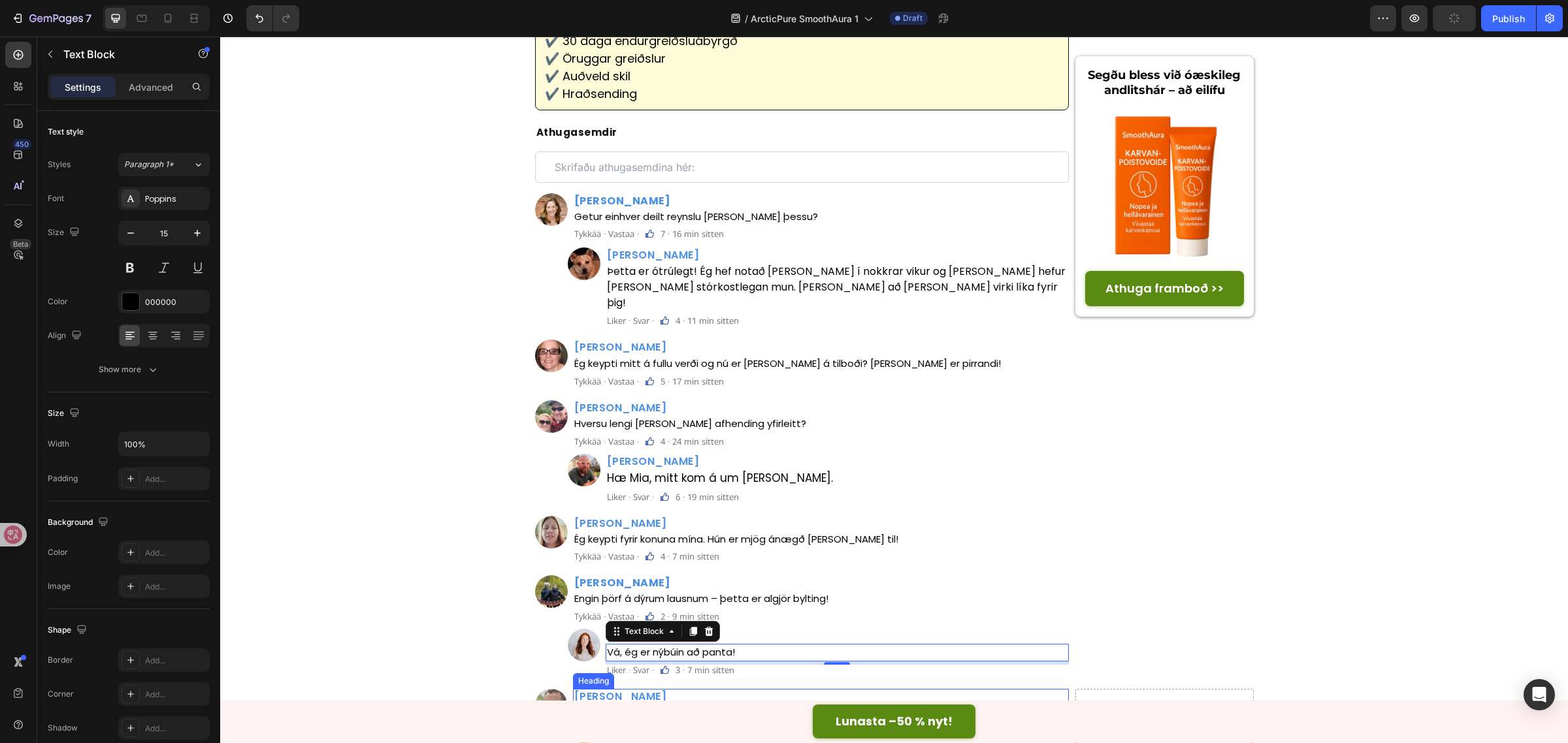
click at [605, 689] on h2 "Lauri Rantanen" at bounding box center [821, 696] width 497 height 15
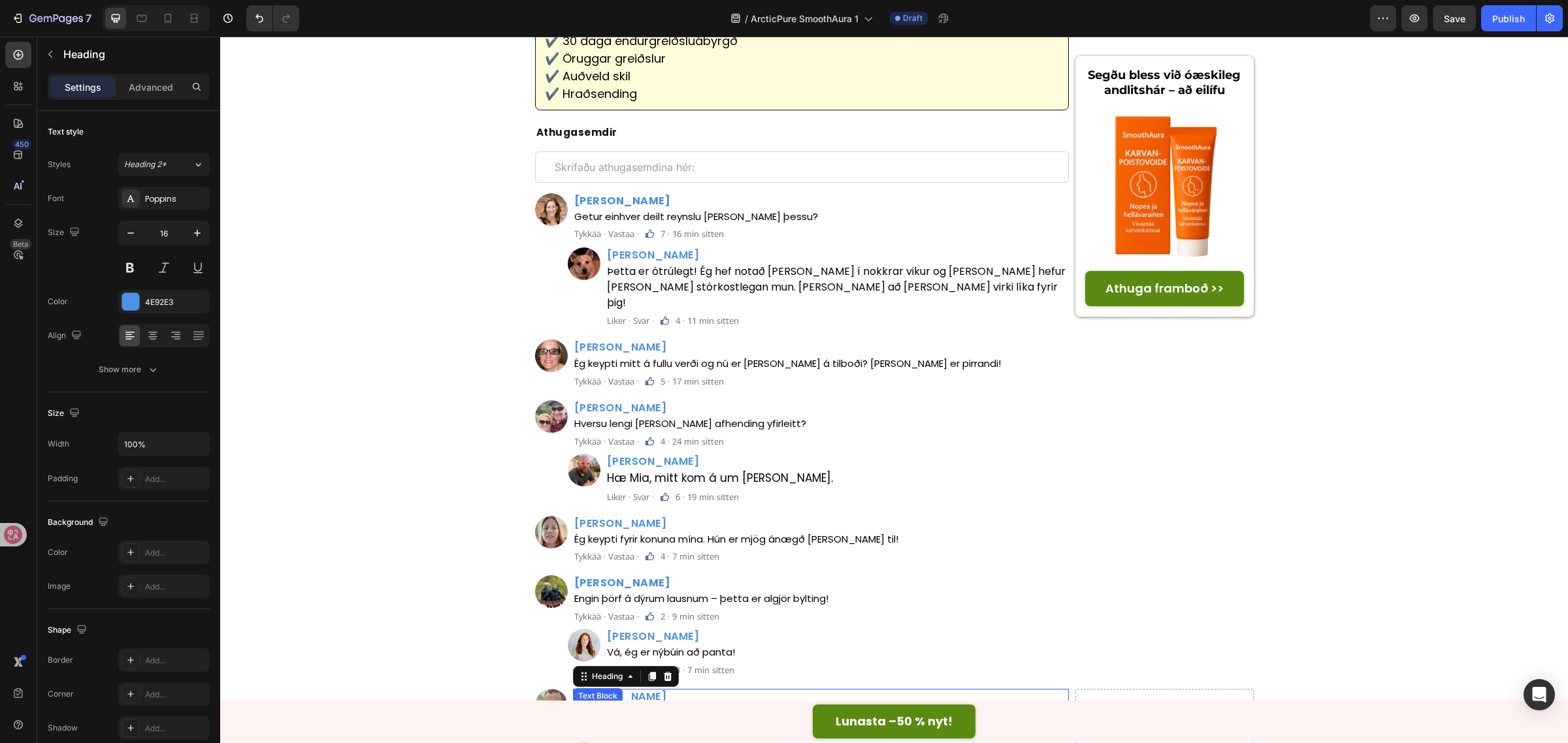
click at [737, 705] on p "Onko kukaan saanut tilaustaan jo? Kauanko toimitus kesti?" at bounding box center [821, 712] width 494 height 15
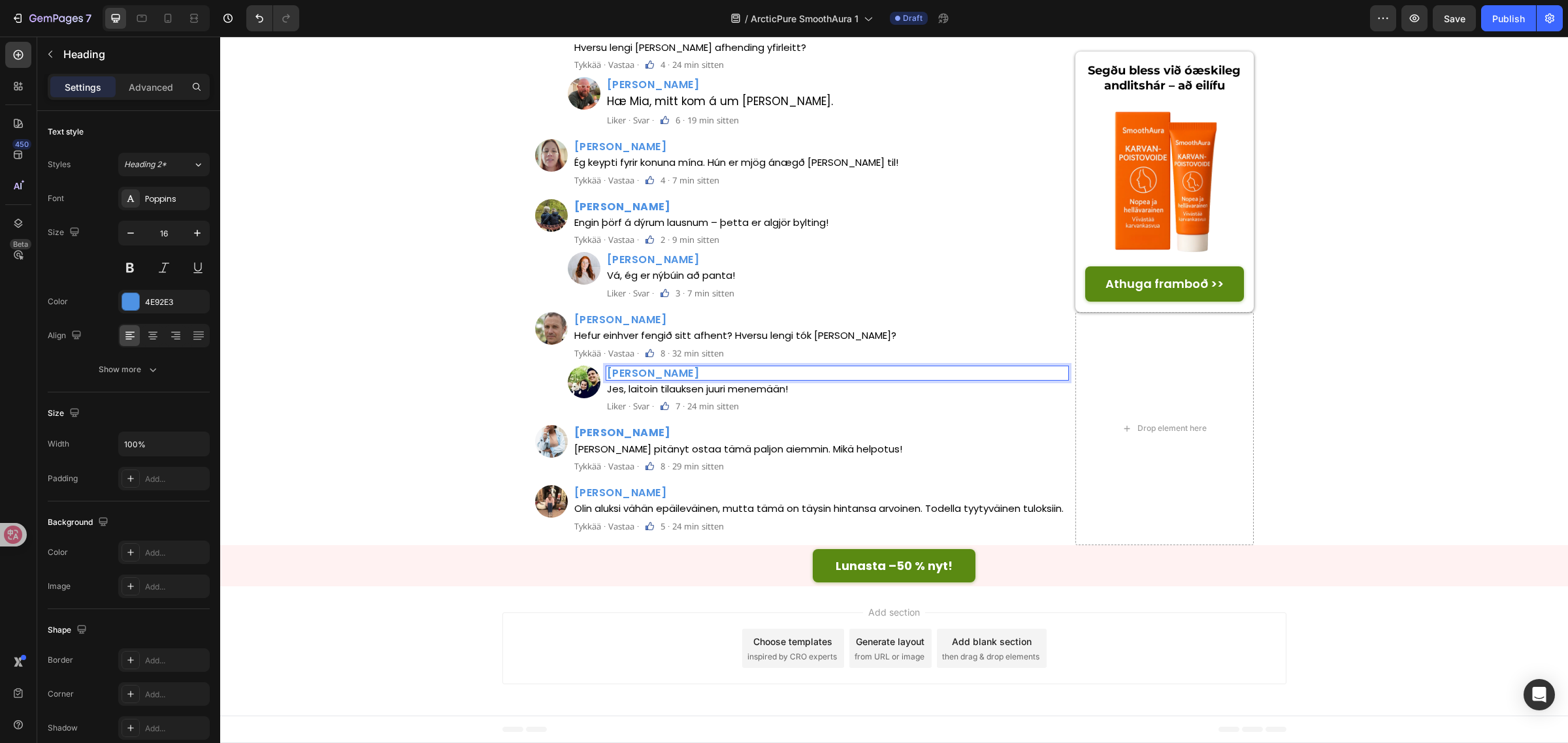
scroll to position [1, 0]
click at [699, 399] on div "Text Block" at bounding box center [699, 393] width 45 height 12
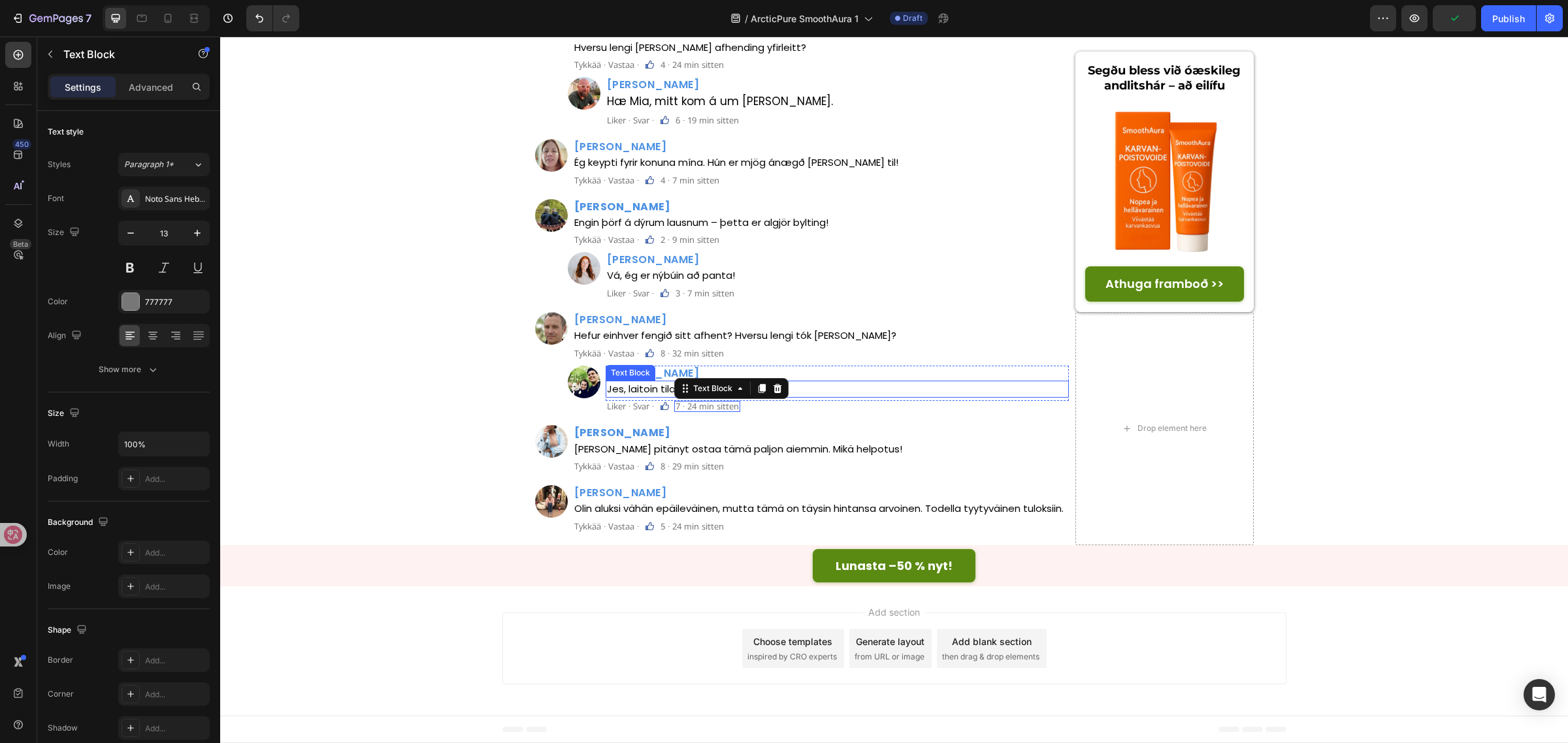
click at [797, 397] on p "Jes, laitoin tilauksen juuri menemään!" at bounding box center [837, 389] width 461 height 15
click at [624, 440] on strong "[PERSON_NAME]" at bounding box center [622, 432] width 97 height 15
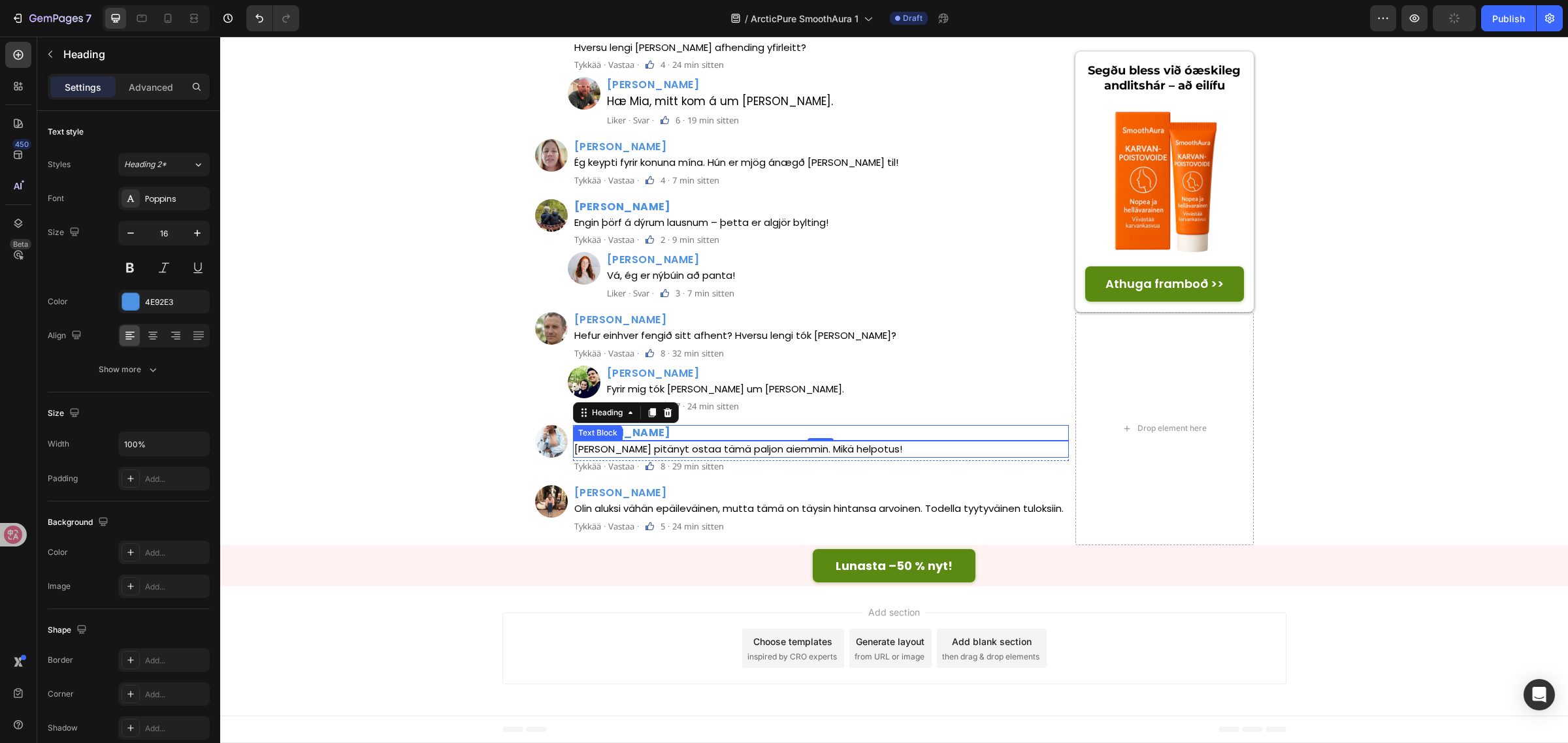
click at [837, 457] on p "[PERSON_NAME] pitänyt ostaa tämä paljon aiemmin. Mikä helpotus!" at bounding box center [821, 449] width 494 height 15
click at [615, 500] on h2 "[PERSON_NAME]" at bounding box center [821, 492] width 497 height 15
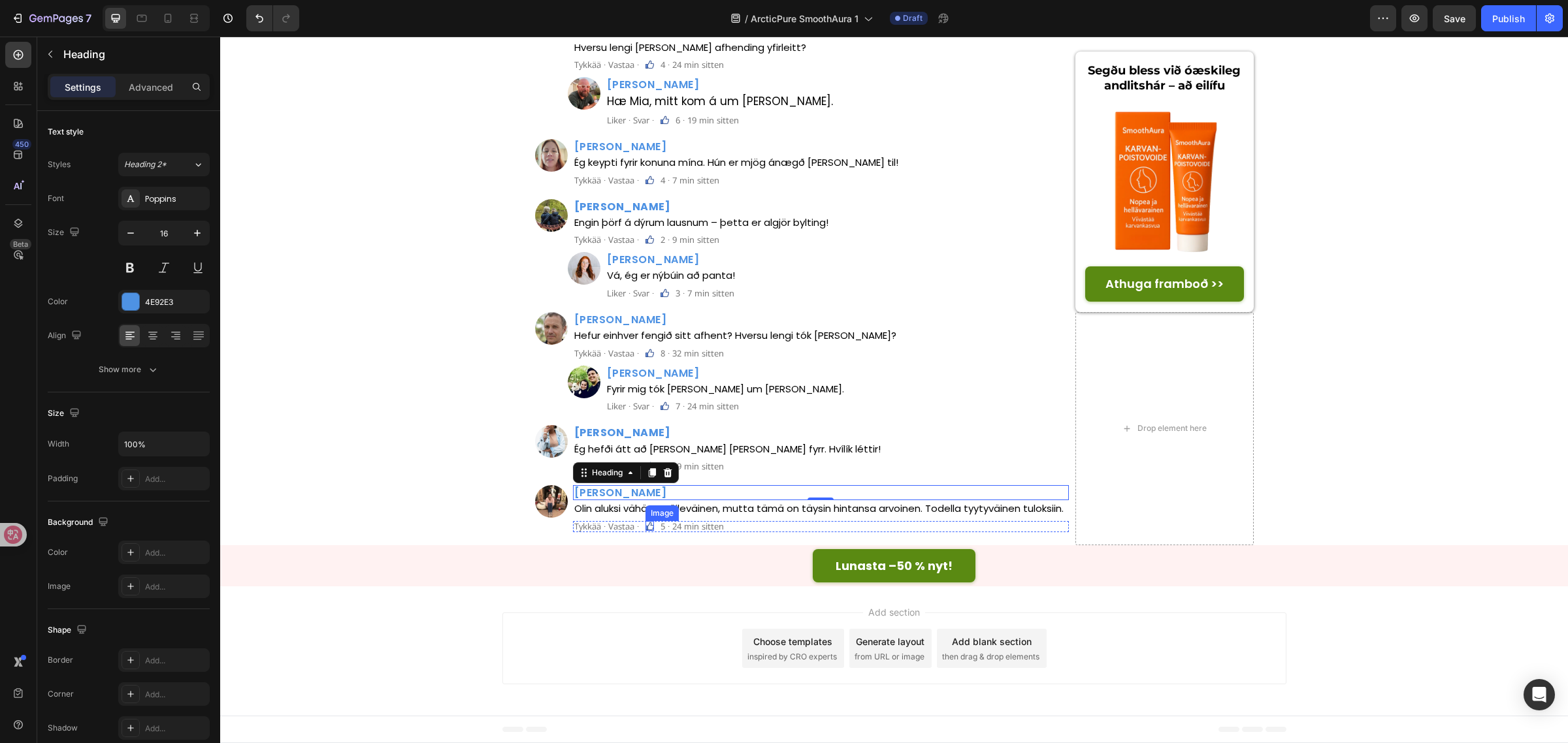
drag, startPoint x: 664, startPoint y: 587, endPoint x: 736, endPoint y: 570, distance: 74.0
click at [664, 521] on div "Image" at bounding box center [662, 513] width 34 height 15
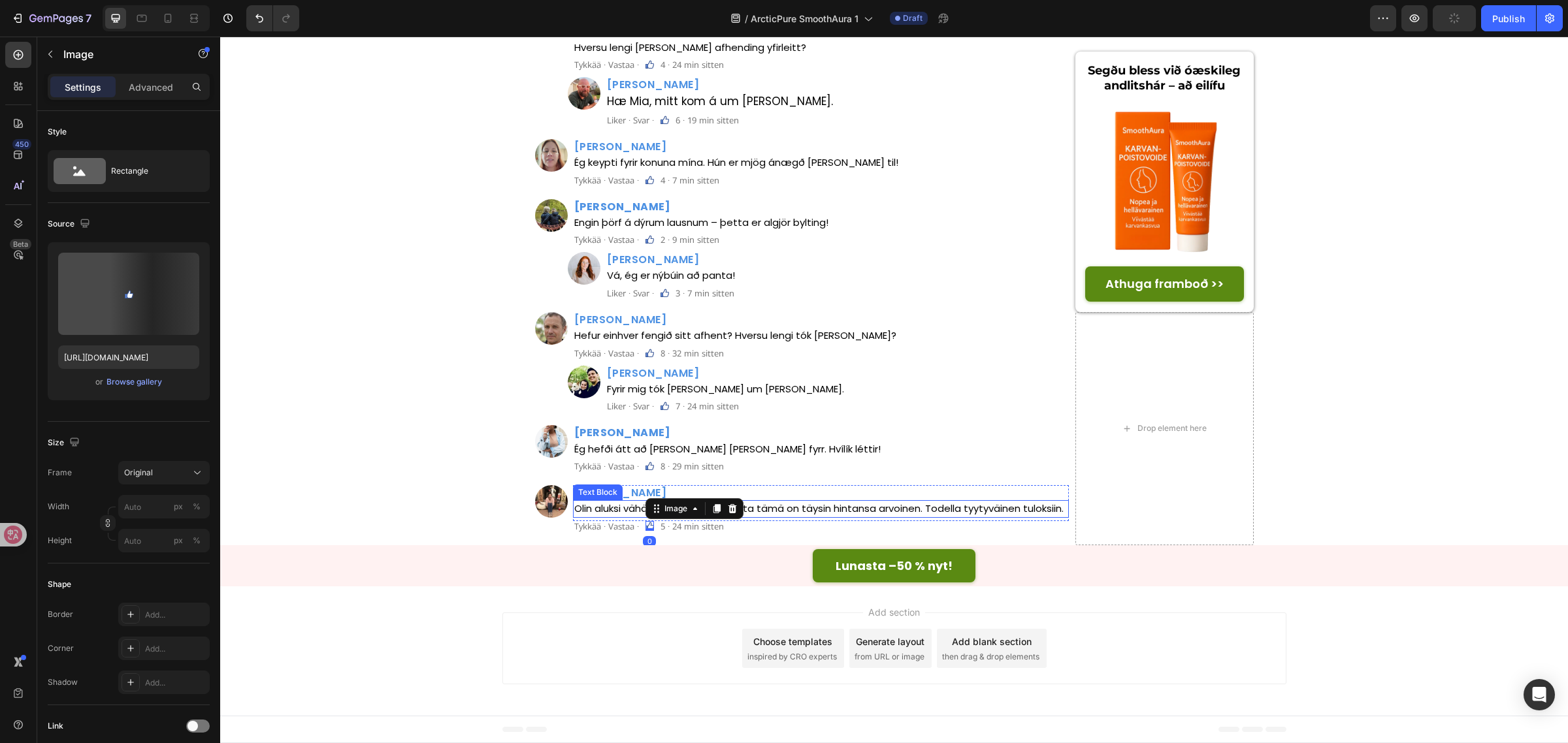
click at [766, 516] on p "Olin aluksi vähän epäileväinen, mutta tämä on täysin hintansa arvoinen. Todella…" at bounding box center [821, 509] width 494 height 15
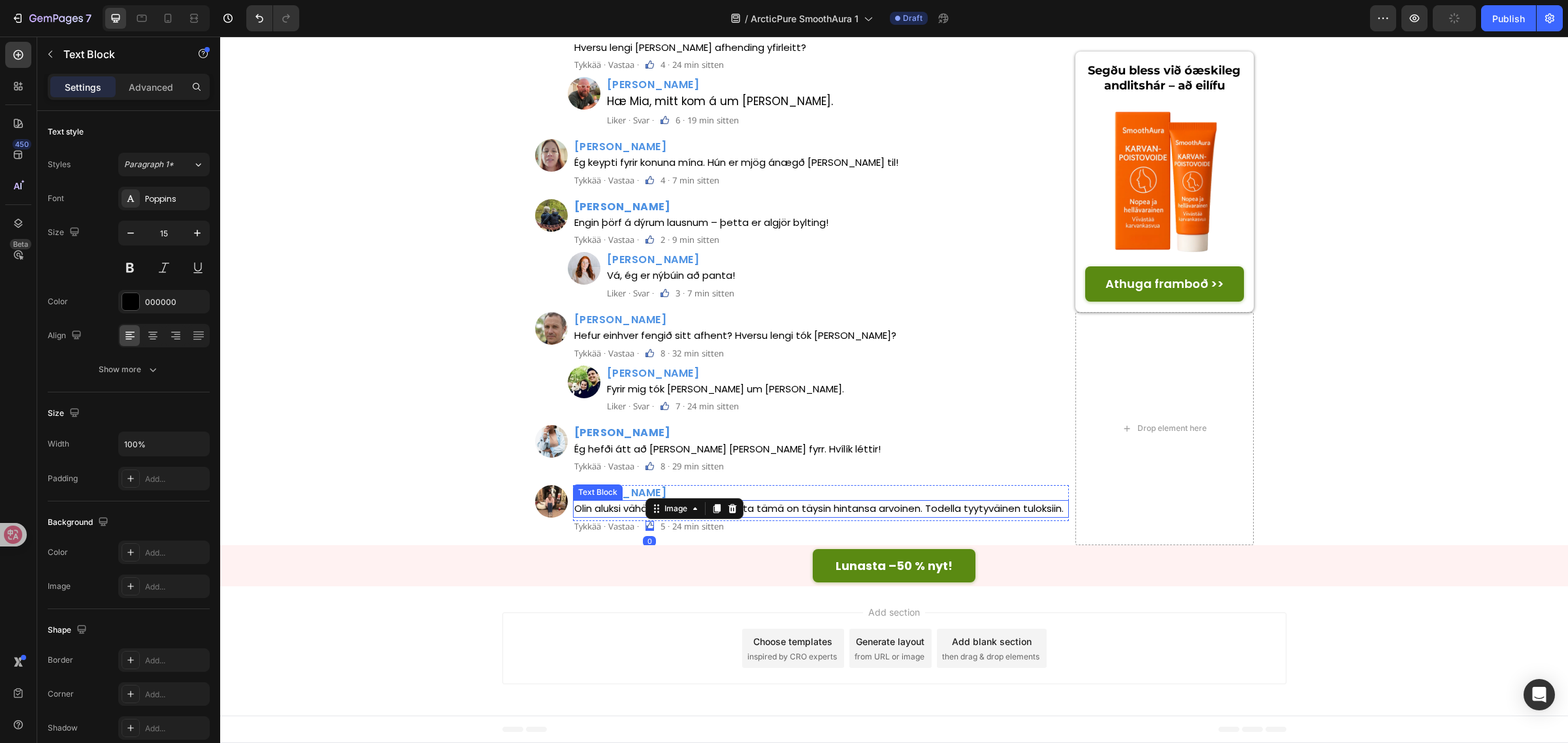
click at [766, 516] on p "Olin aluksi vähän epäileväinen, mutta tämä on täysin hintansa arvoinen. Todella…" at bounding box center [821, 509] width 494 height 15
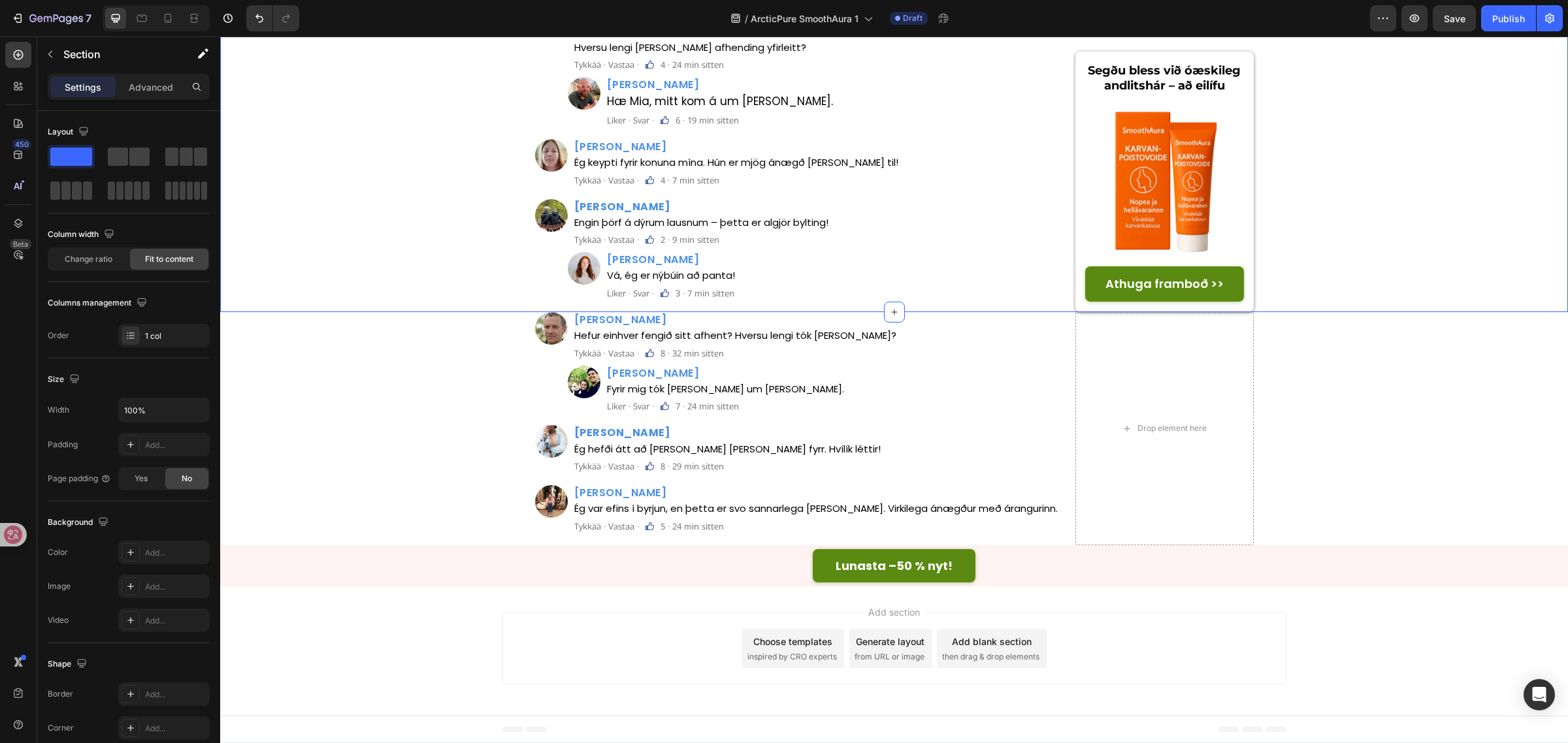
scroll to position [5795, 0]
click at [583, 522] on p "Tykkää · Vastaa ·" at bounding box center [606, 527] width 64 height 9
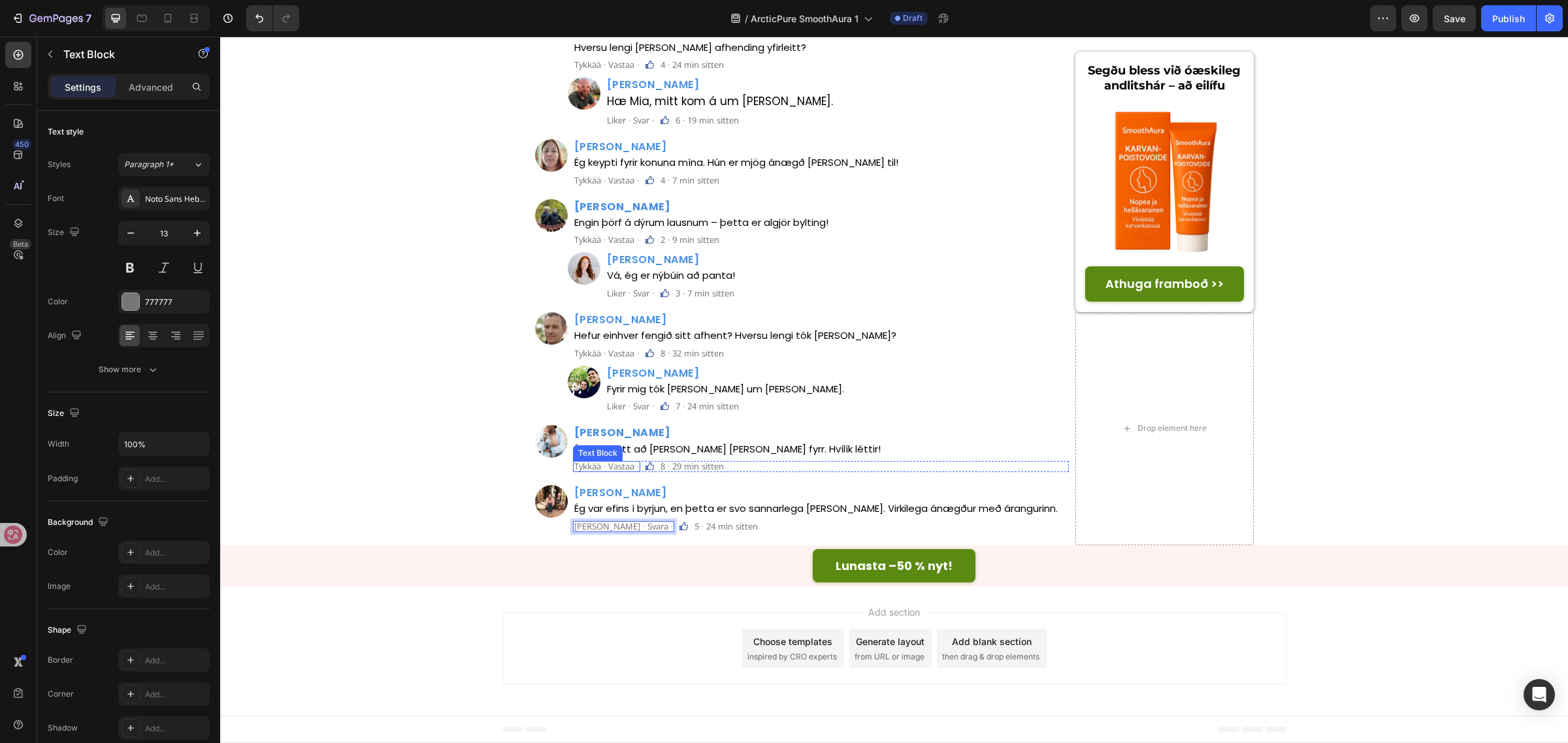
click at [611, 471] on p "Tykkää · Vastaa ·" at bounding box center [606, 466] width 64 height 9
click at [631, 402] on p "Liker · Svar ·" at bounding box center [630, 406] width 47 height 9
click at [605, 356] on p "Tykkää · Vastaa ·" at bounding box center [606, 354] width 64 height 9
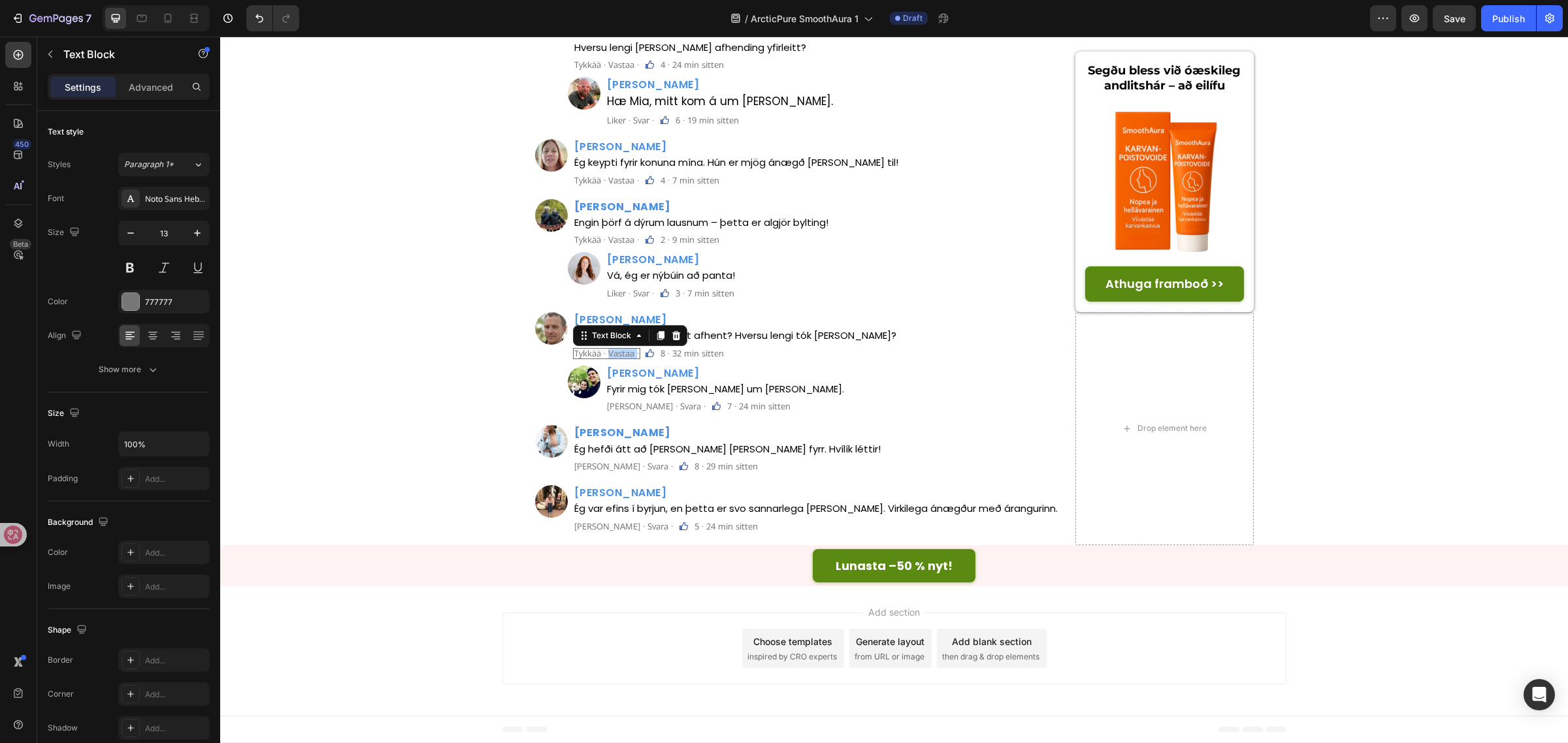
click at [605, 356] on p "Tykkää · Vastaa ·" at bounding box center [606, 354] width 64 height 9
click at [620, 289] on p "Liker · Svar ·" at bounding box center [630, 294] width 47 height 9
click at [612, 240] on p "Tykkää · Vastaa ·" at bounding box center [606, 240] width 64 height 9
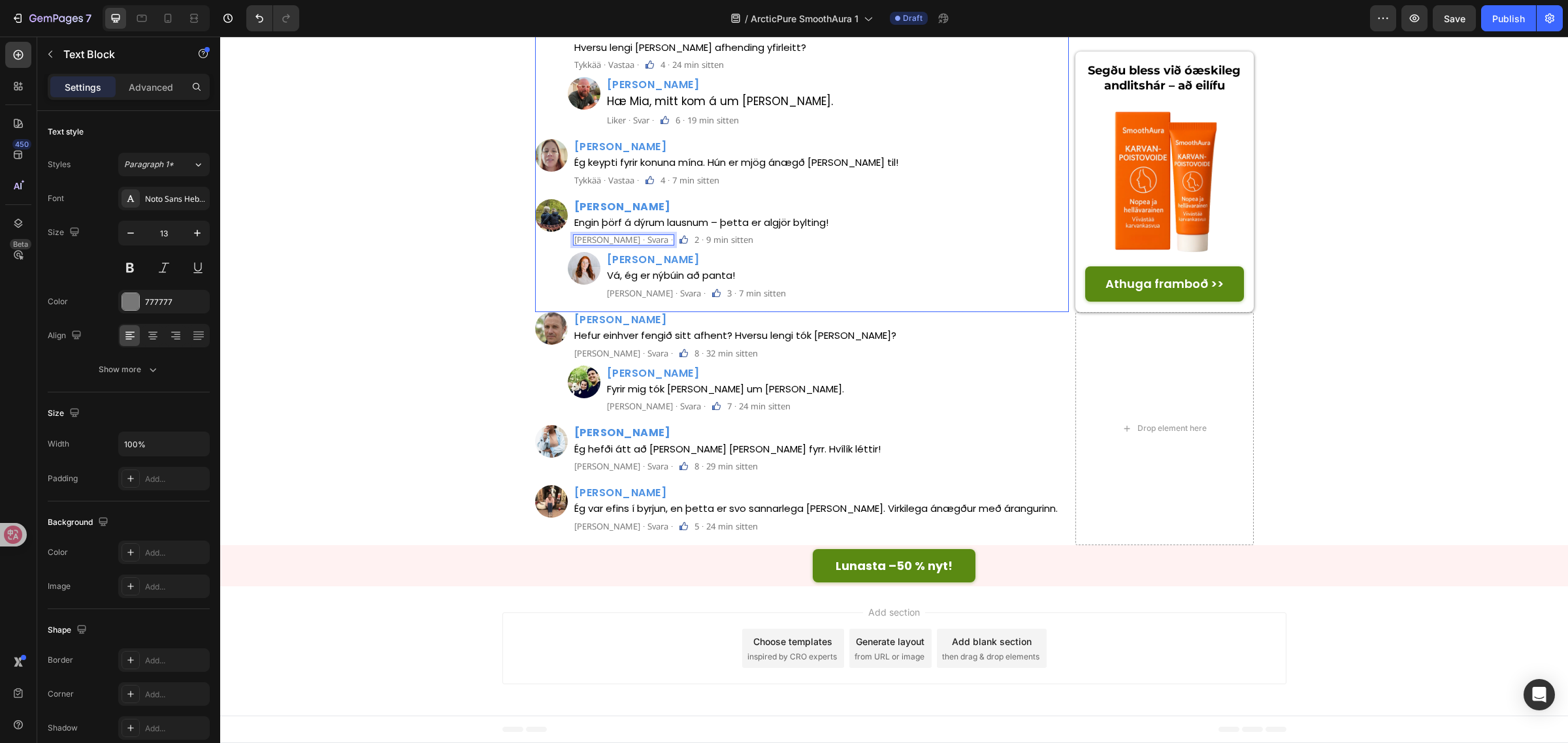
click at [609, 180] on p "Tykkää · Vastaa ·" at bounding box center [606, 180] width 64 height 9
click at [631, 121] on p "Liker · Svar ·" at bounding box center [630, 120] width 47 height 9
click at [625, 63] on p "Tykkää · Vastaa ·" at bounding box center [606, 65] width 64 height 9
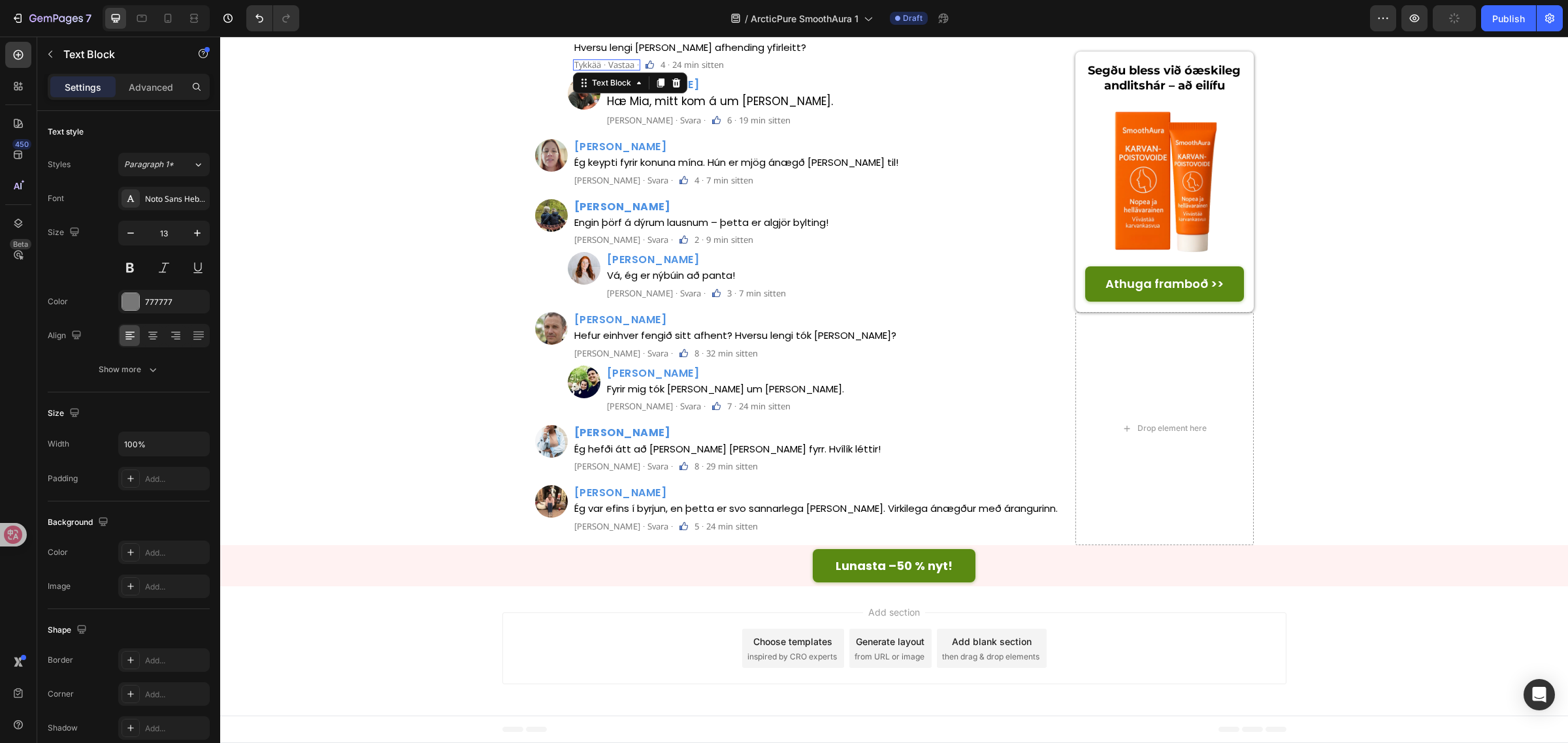
click at [625, 63] on p "Tykkää · Vastaa ·" at bounding box center [606, 65] width 64 height 9
click at [607, 9] on p "Tykkää · Vastaa ·" at bounding box center [606, 5] width 64 height 9
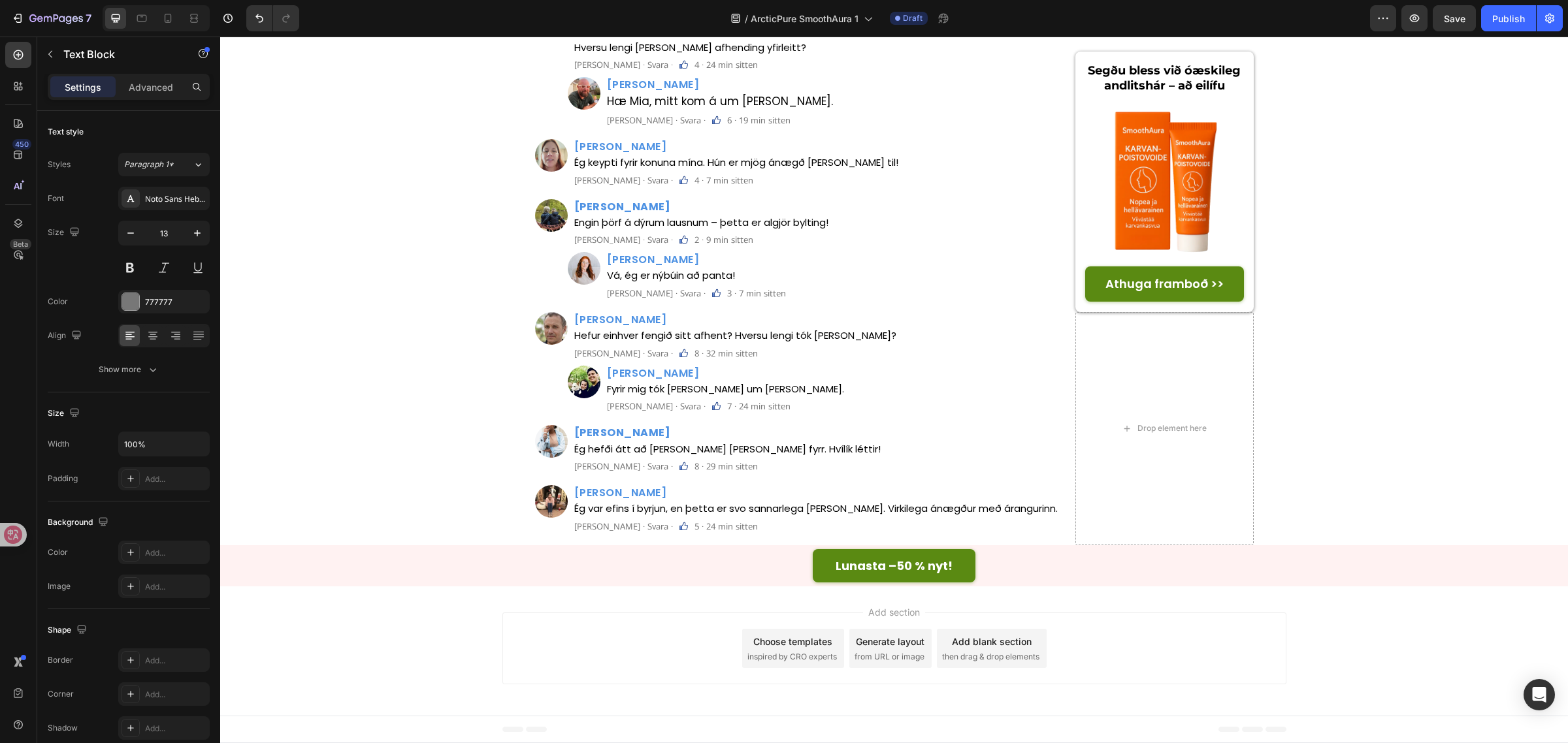
click at [1236, 12] on div "/ ArcticPure SmoothAura 1 Draft" at bounding box center [839, 18] width 1060 height 26
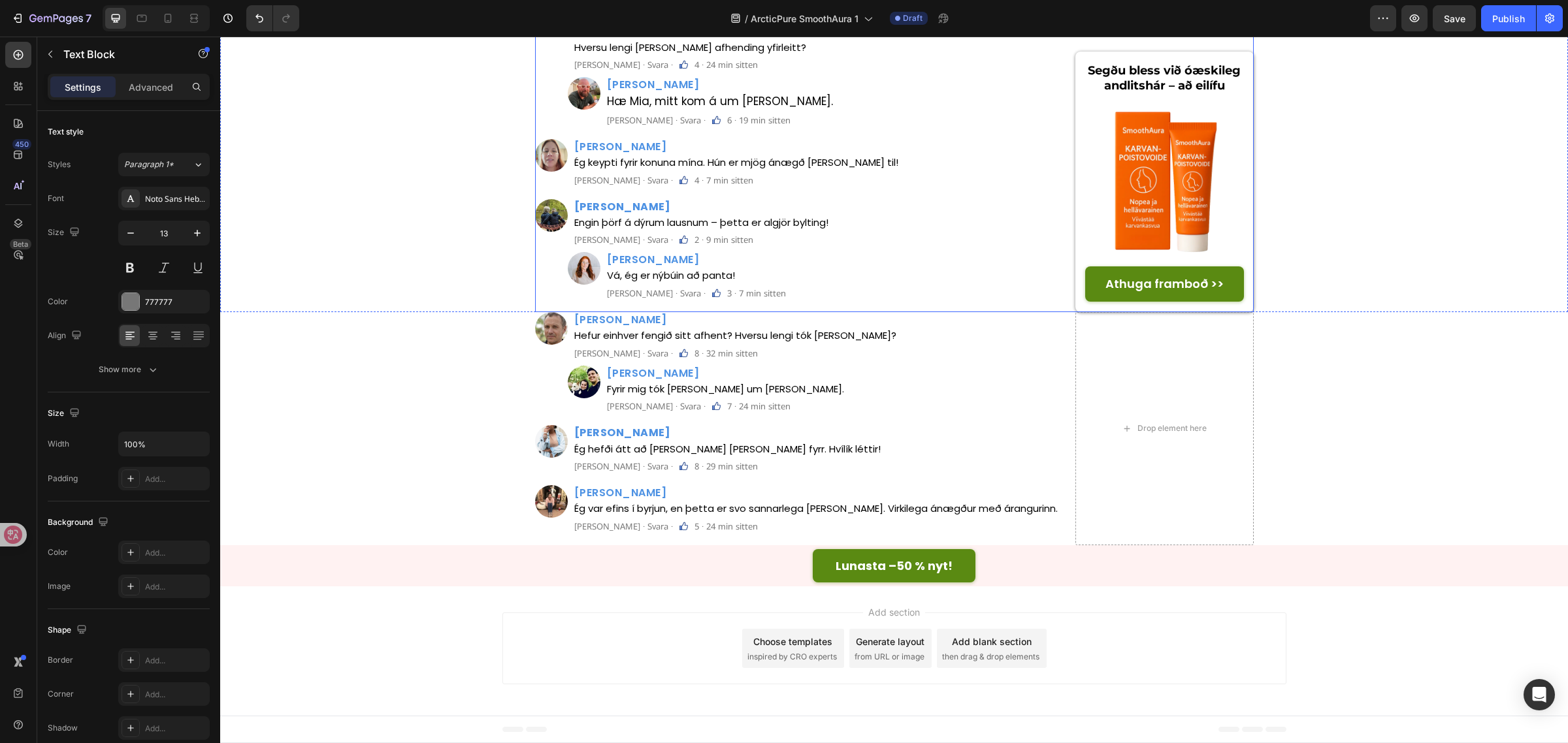
scroll to position [5468, 0]
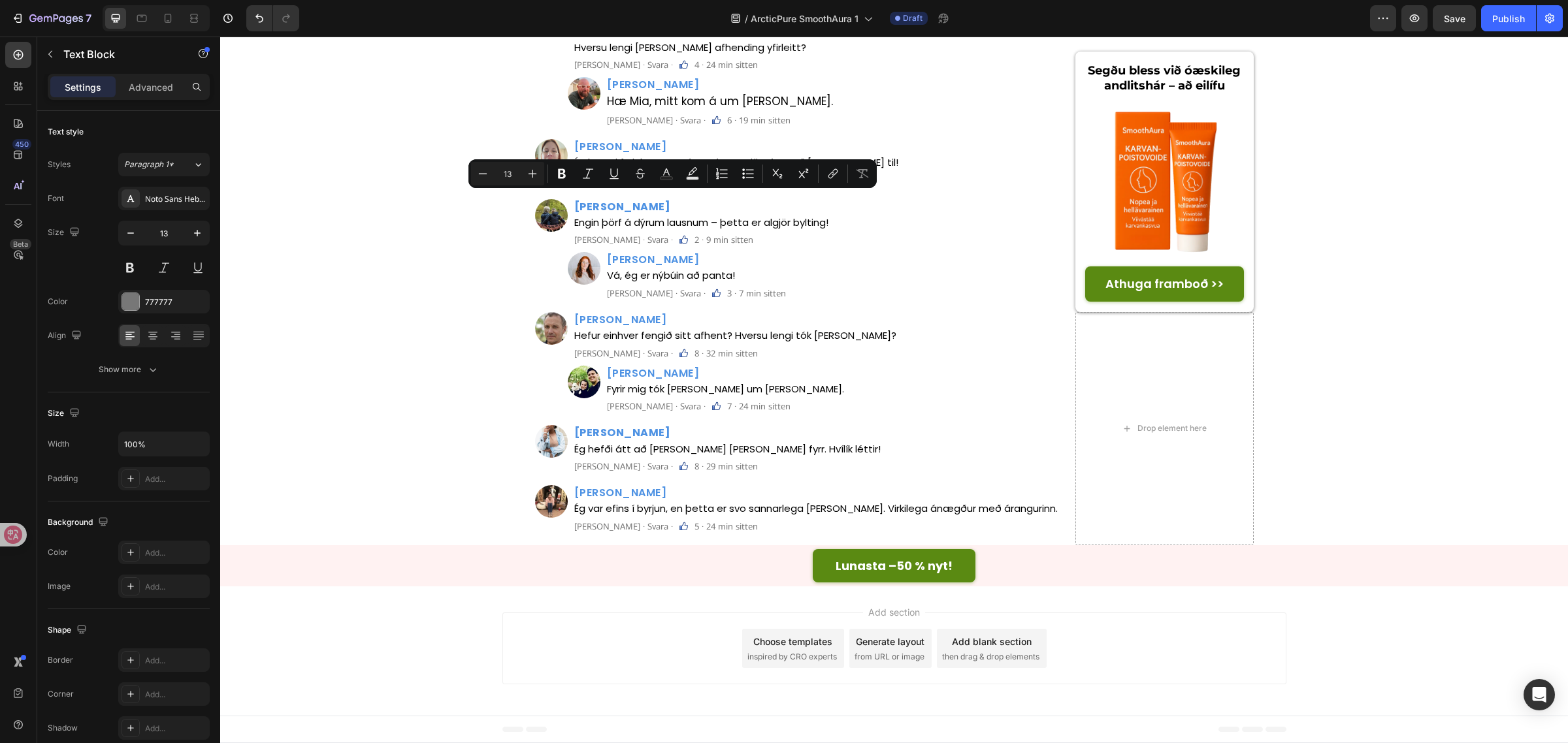
copy p "7 · 16 min sitten"
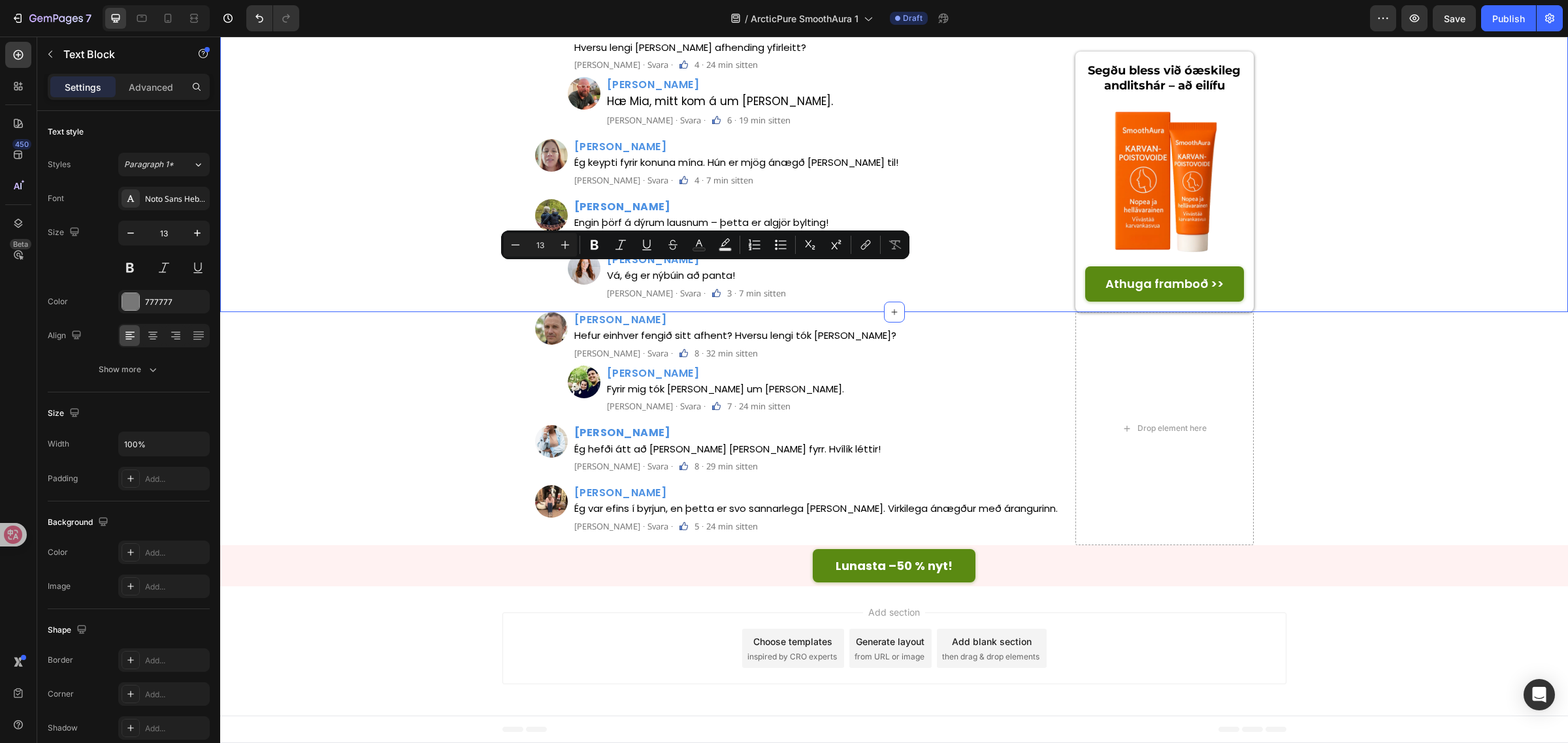
copy p "4 · 11 min sitten"
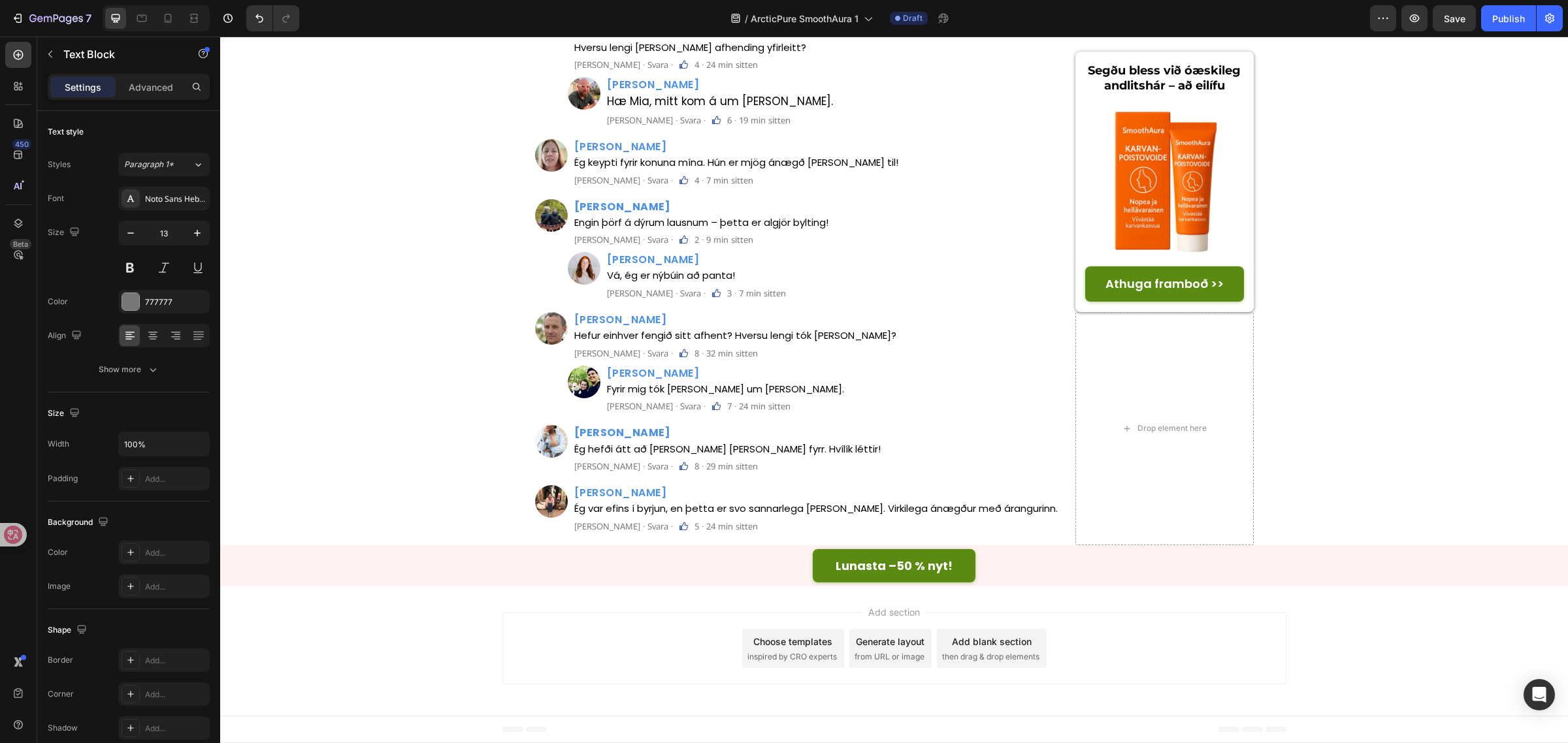
drag, startPoint x: 697, startPoint y: 334, endPoint x: 808, endPoint y: 393, distance: 125.7
click at [697, 9] on p "5 · 17 min sitten" at bounding box center [726, 5] width 64 height 9
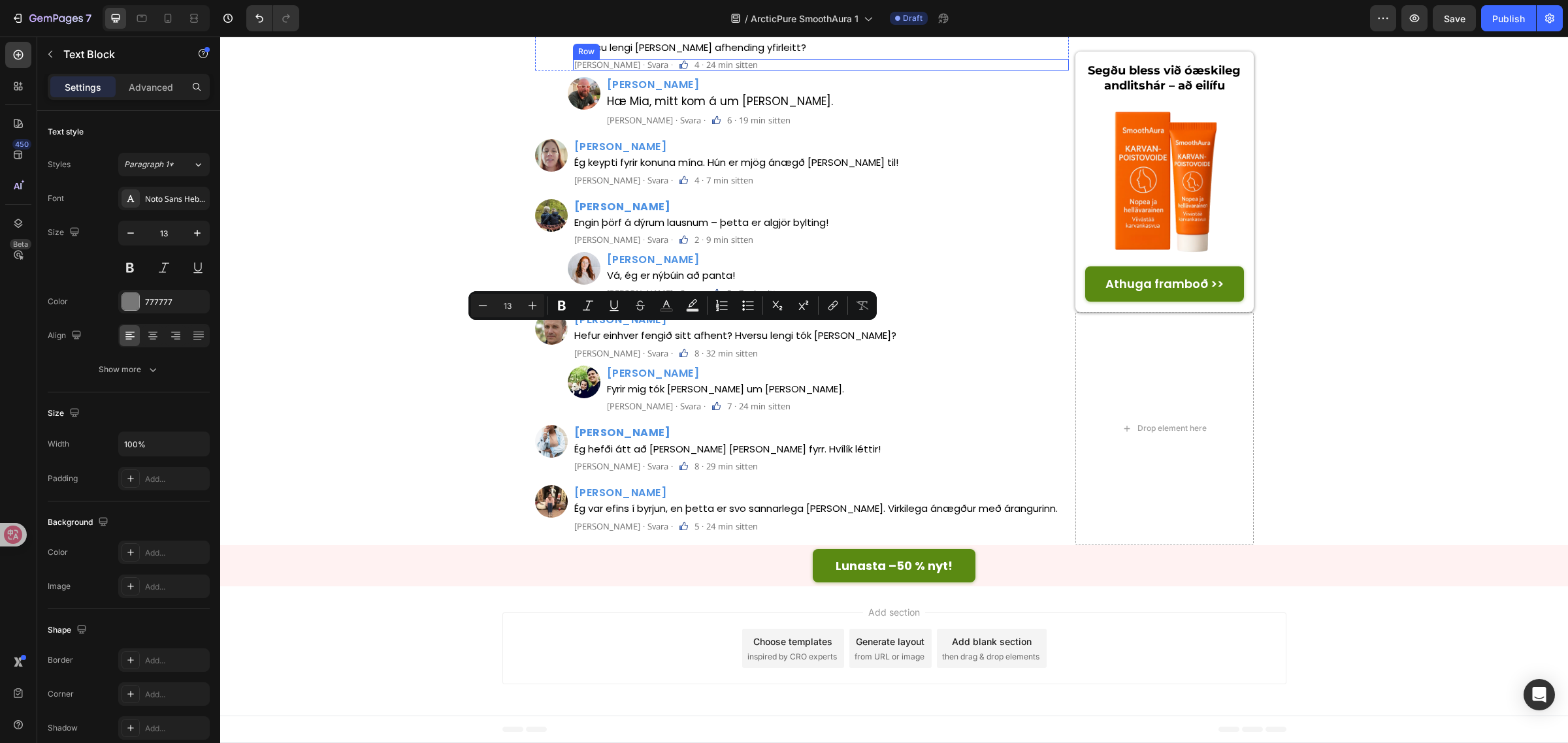
copy p "5 · 17 min sitten"
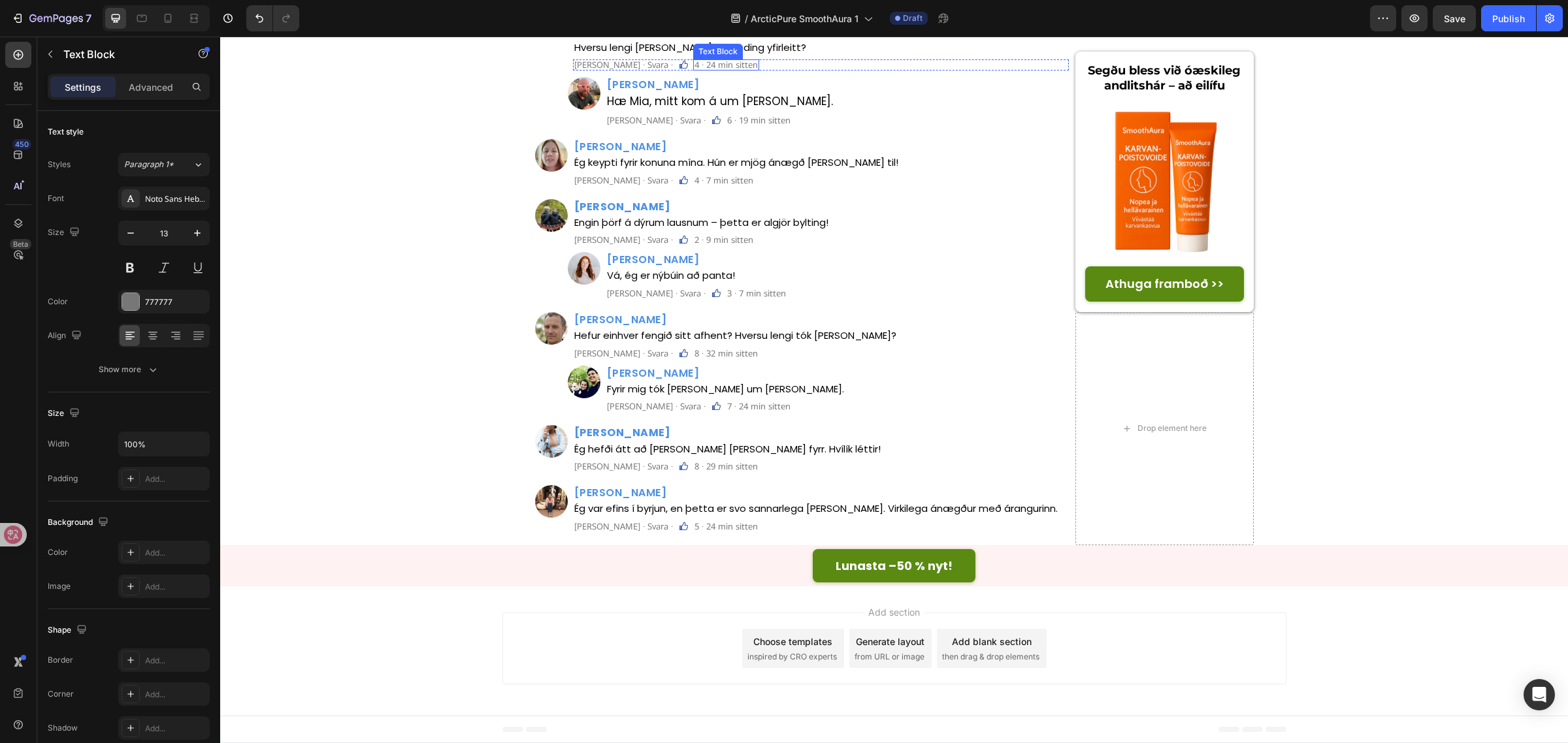
click at [694, 70] on p "4 · 24 min sitten" at bounding box center [726, 65] width 64 height 9
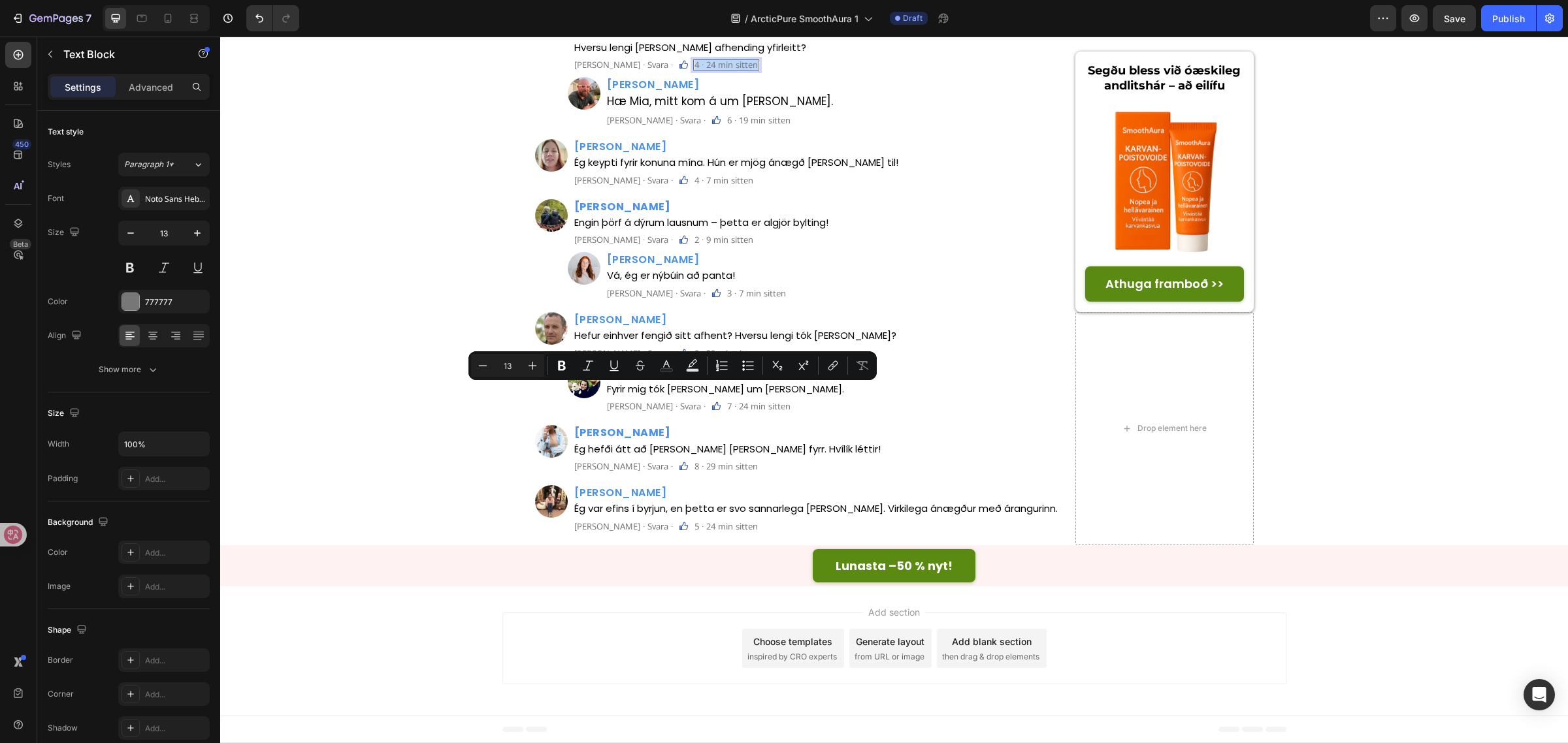
copy p "4 · 24 min sitten"
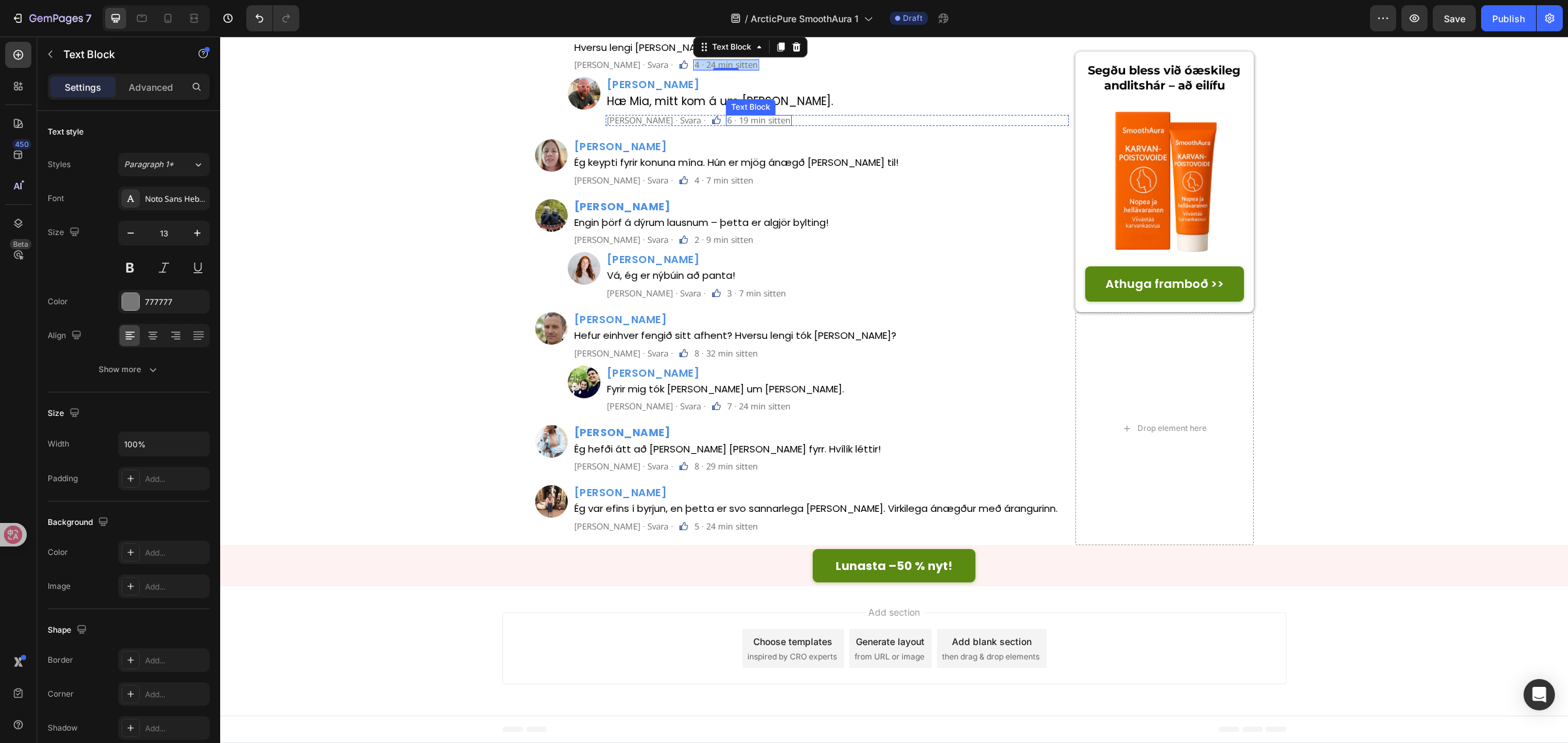
click at [727, 125] on p "6 · 19 min sitten" at bounding box center [759, 120] width 64 height 9
copy p "6 · 19 min sitten"
click at [694, 185] on p "4 · 7 min sitten" at bounding box center [723, 180] width 58 height 9
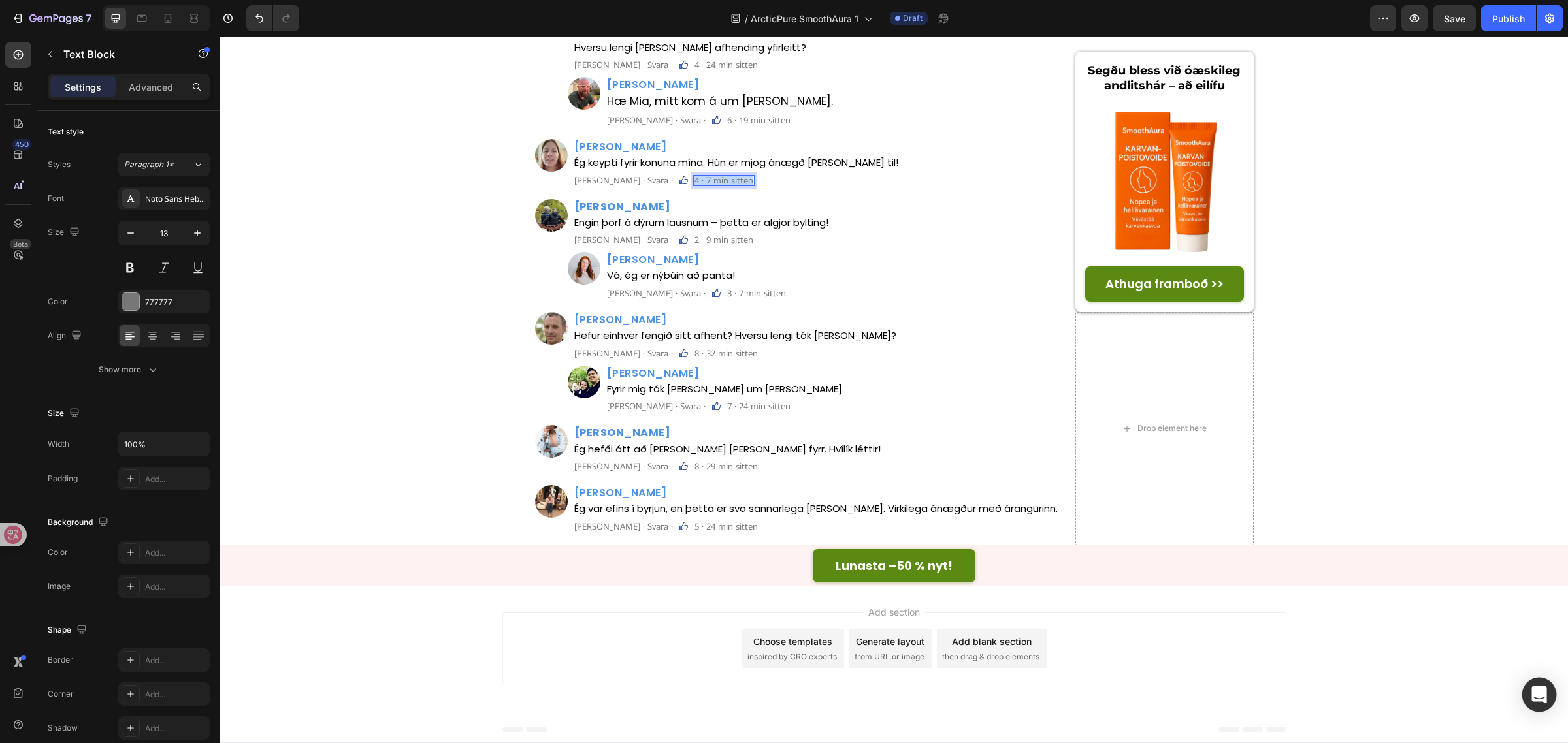
copy p "4 · 7 min sitten"
click at [694, 244] on p "2 · 9 min sitten" at bounding box center [723, 240] width 58 height 9
copy p "2 · 9 min sitten"
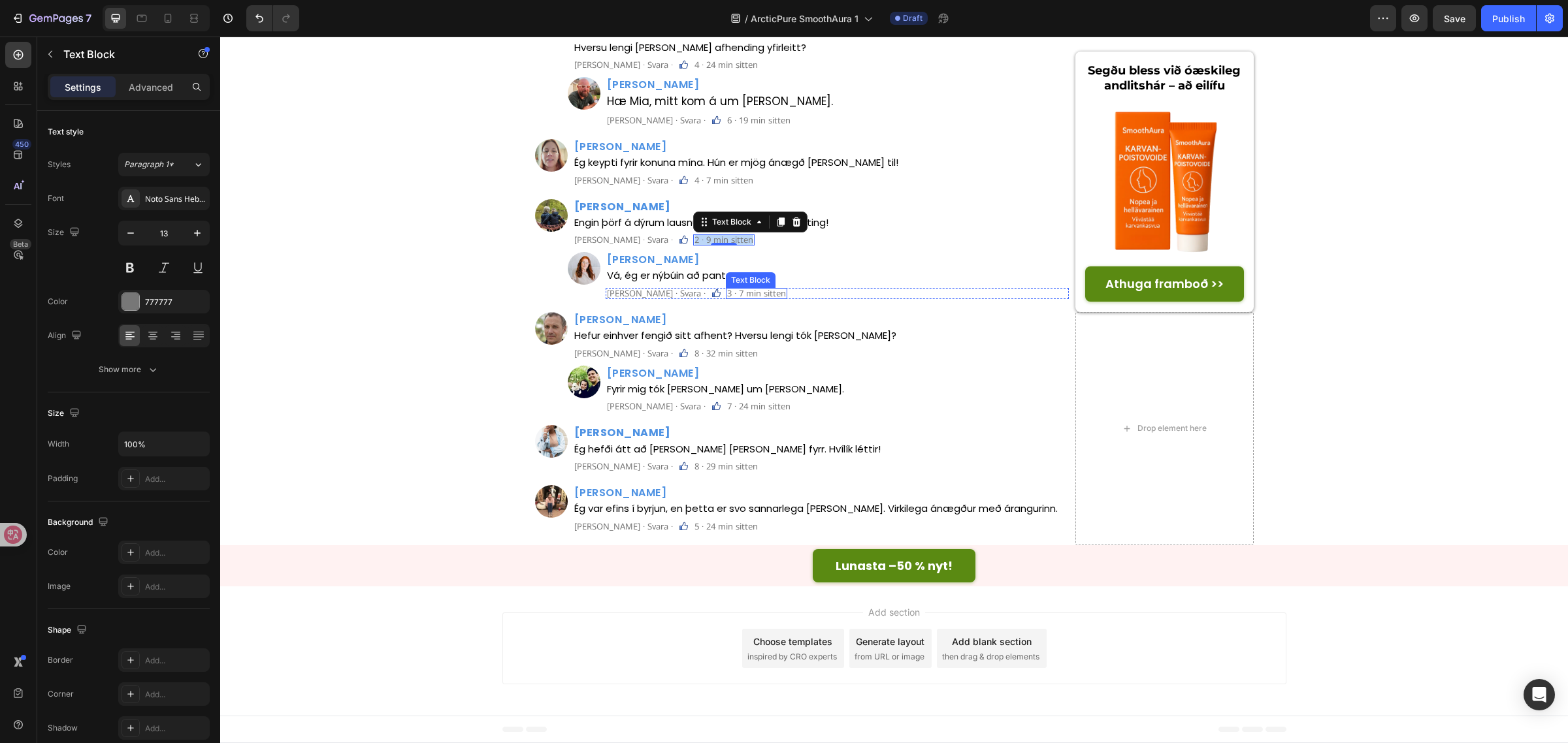
click at [727, 298] on p "3 · 7 min sitten" at bounding box center [756, 294] width 58 height 9
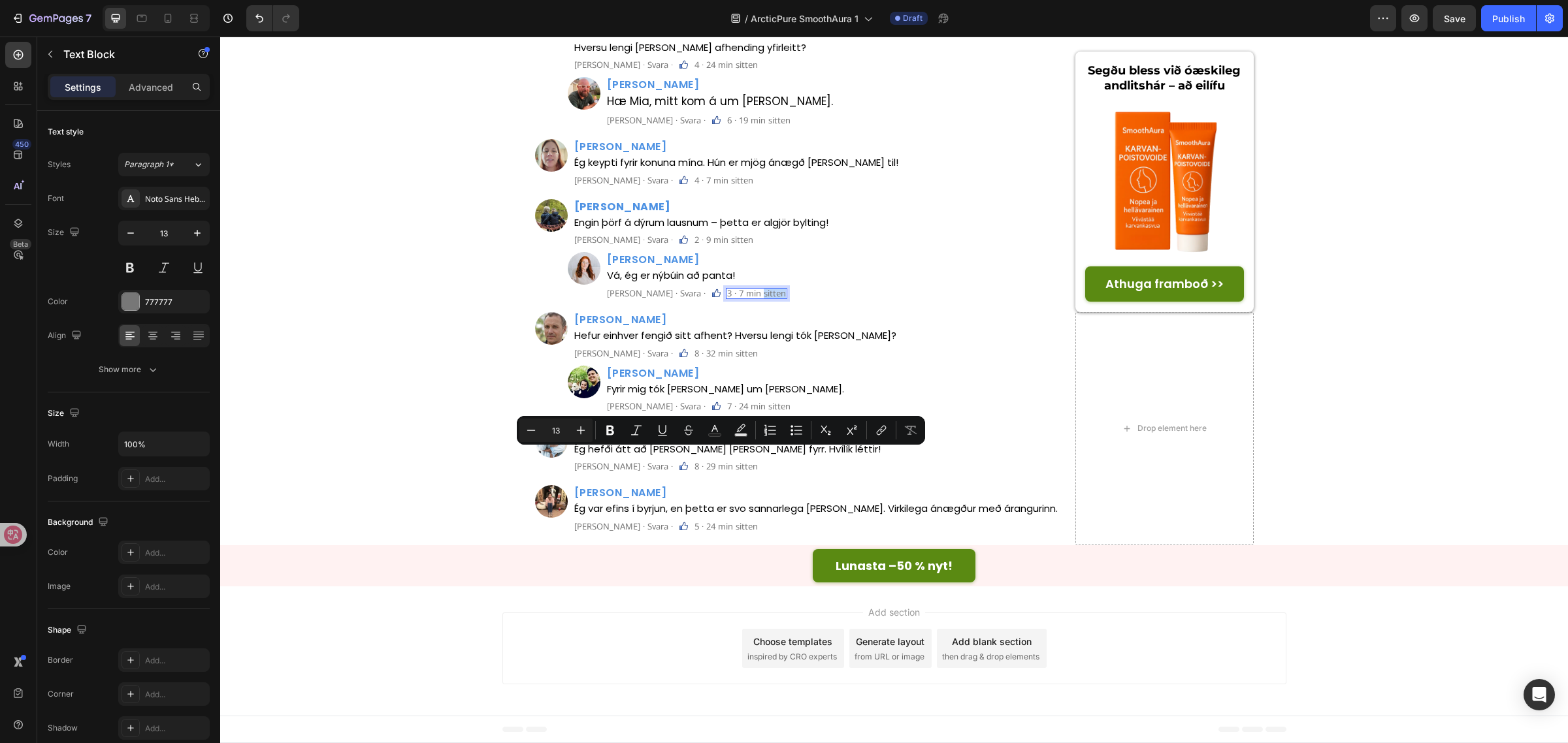
click at [727, 298] on p "3 · 7 min sitten" at bounding box center [756, 294] width 58 height 9
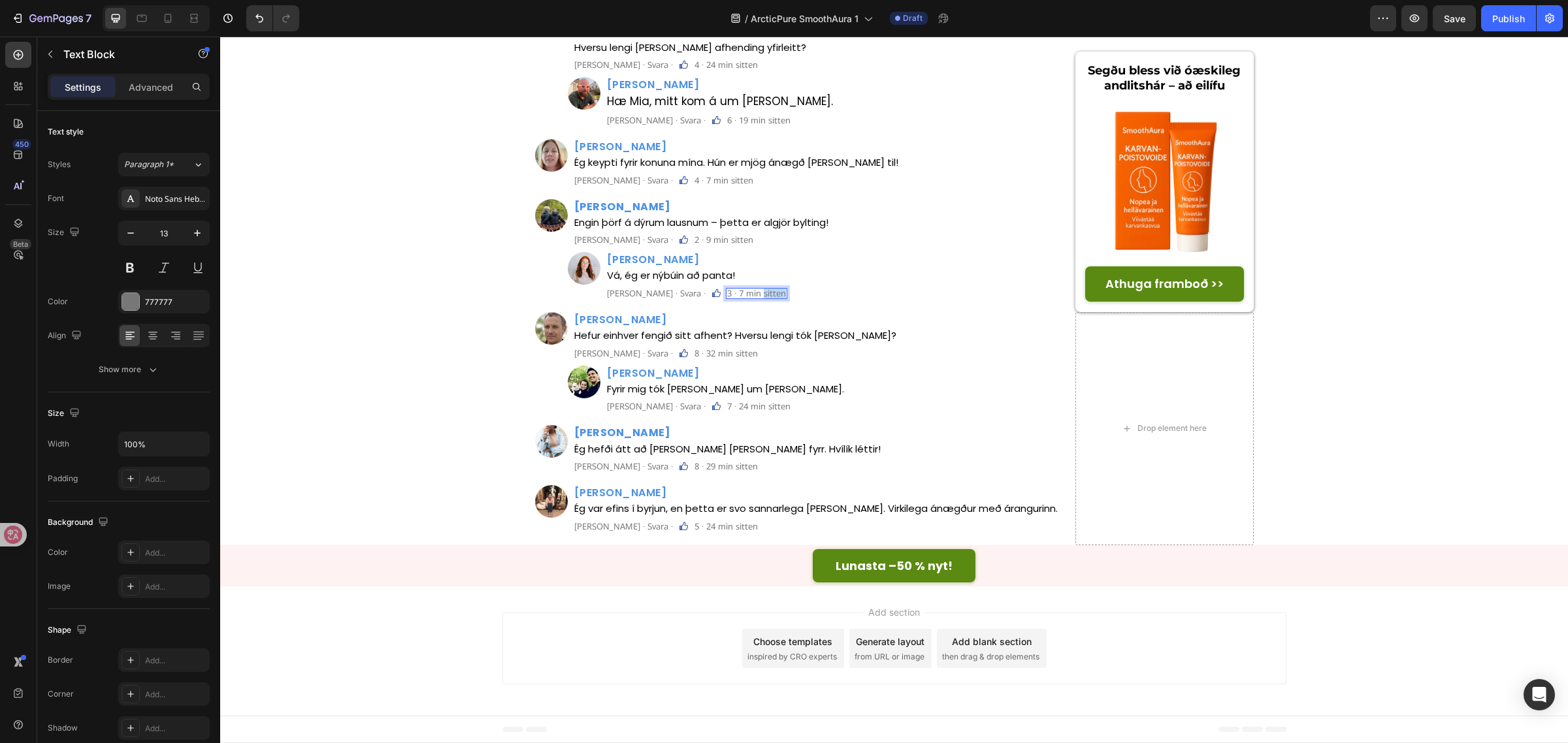
click at [727, 298] on p "3 · 7 min sitten" at bounding box center [756, 294] width 58 height 9
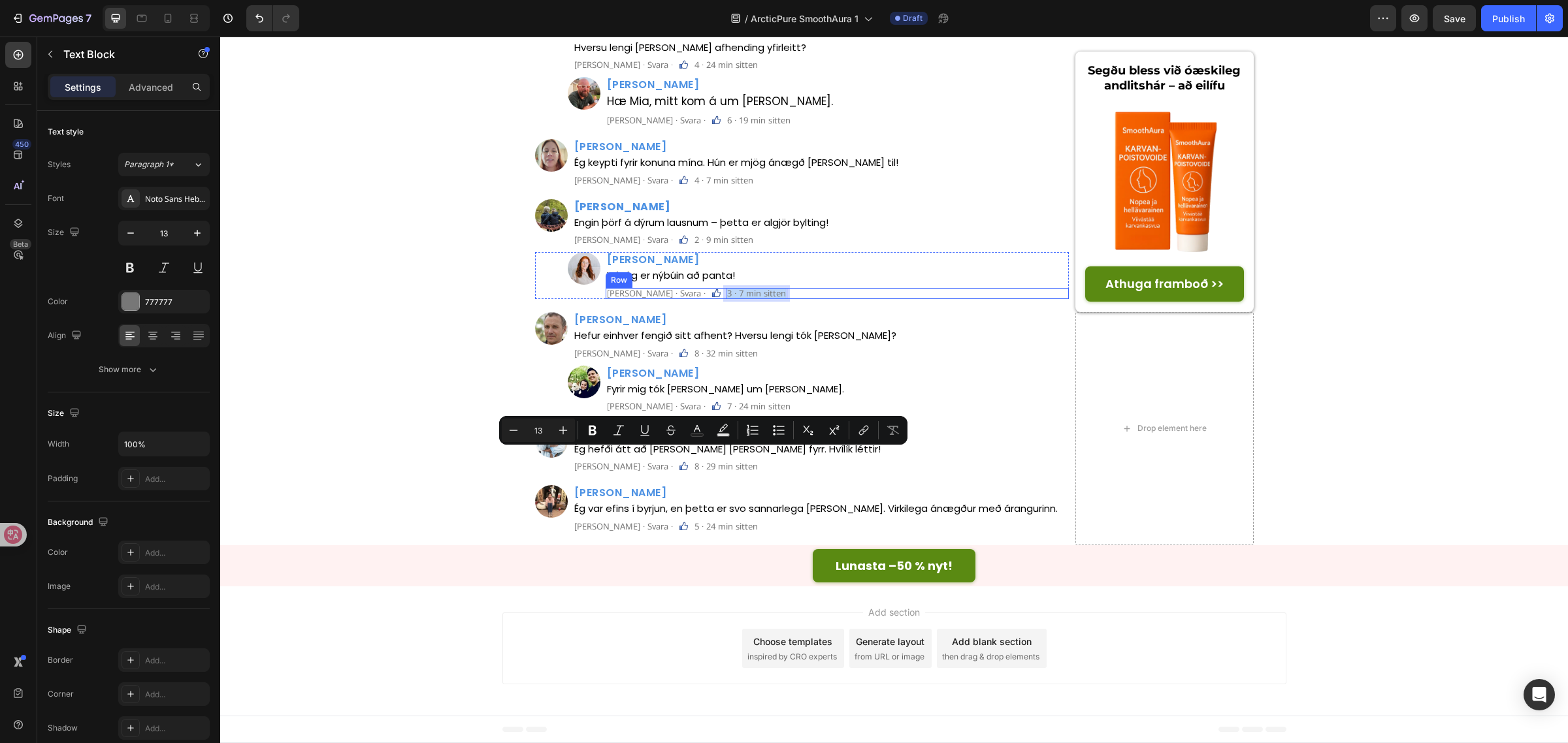
copy p "3 · 7 min sitten"
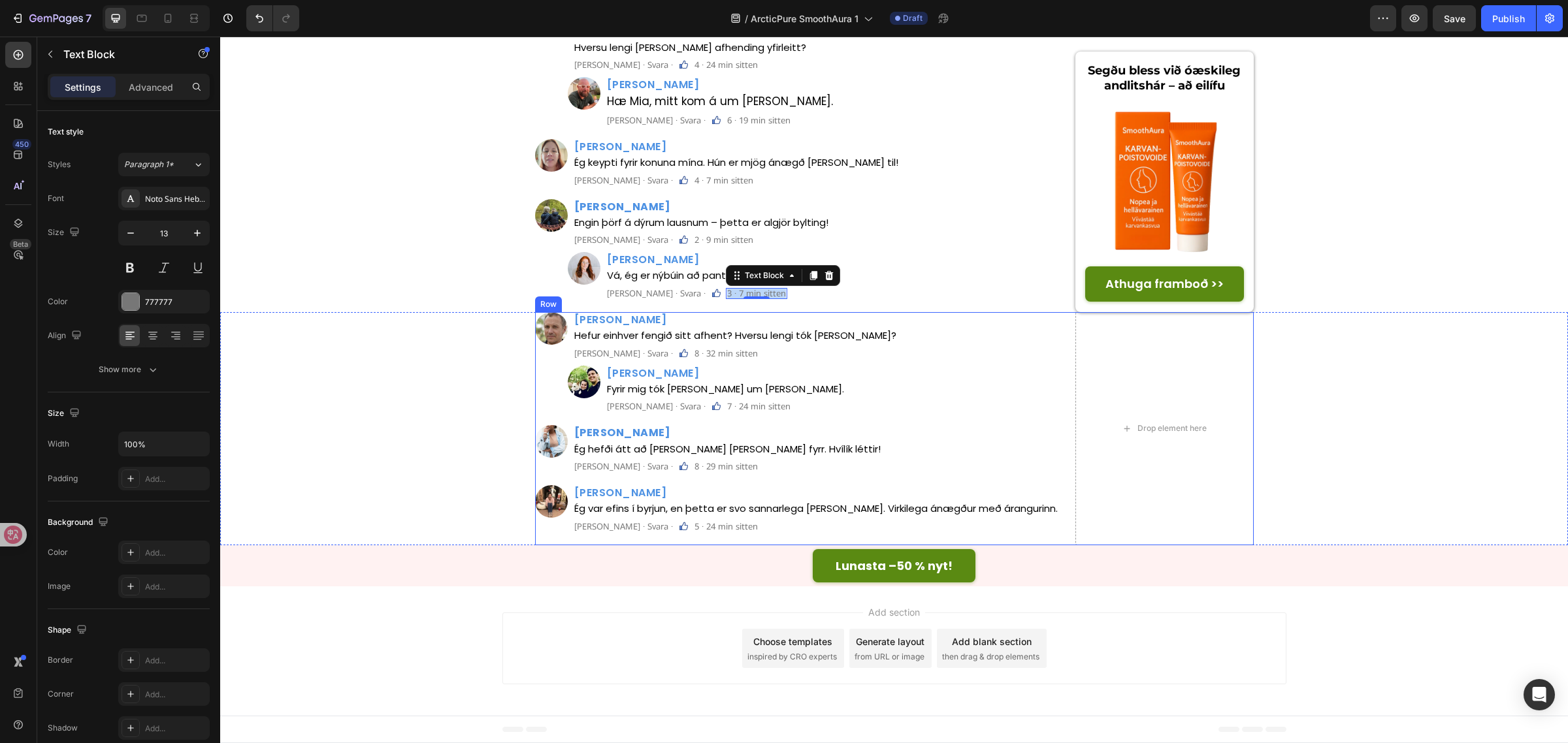
click at [704, 358] on p "8 · 32 min sitten" at bounding box center [726, 354] width 64 height 9
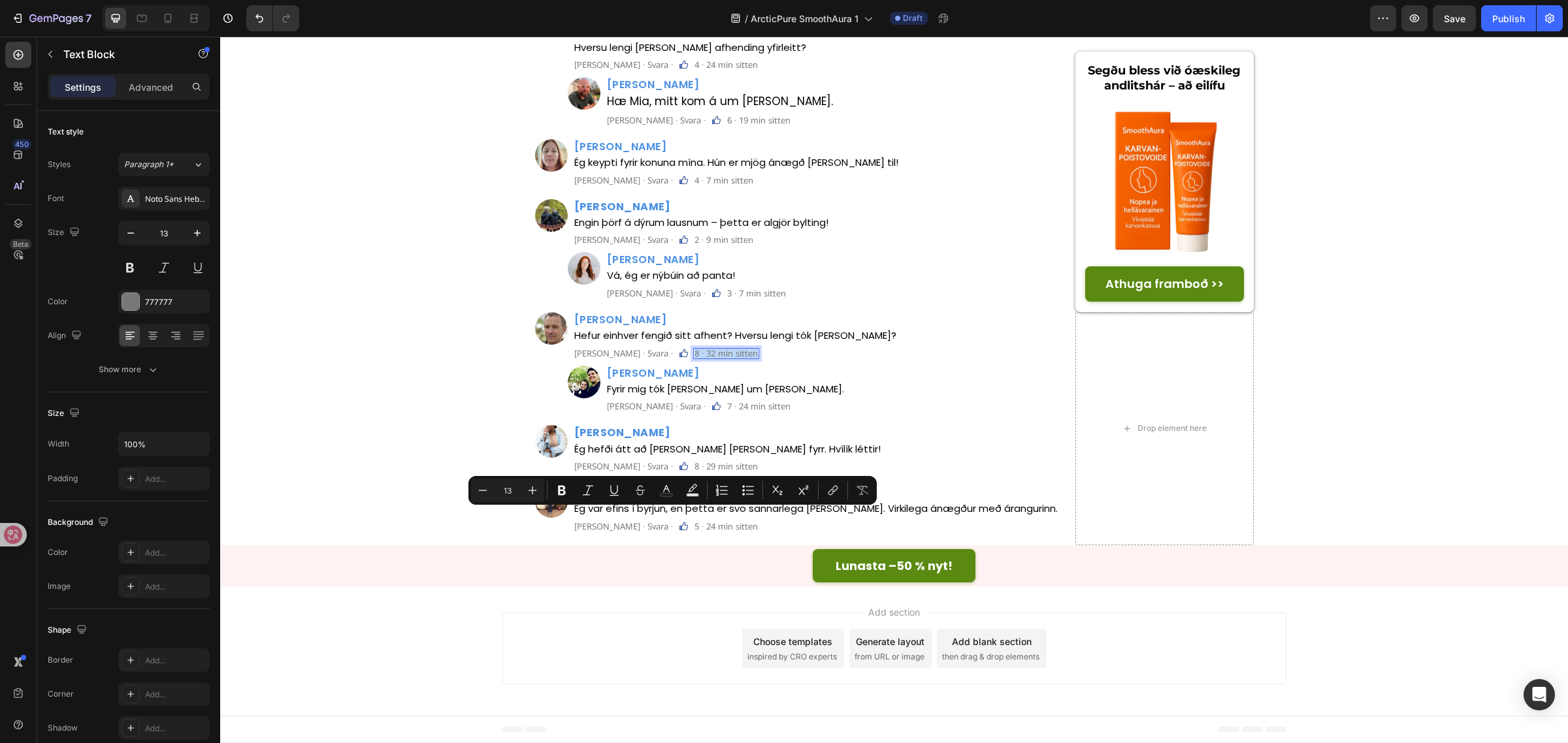
copy p "8 · 32 min sitten"
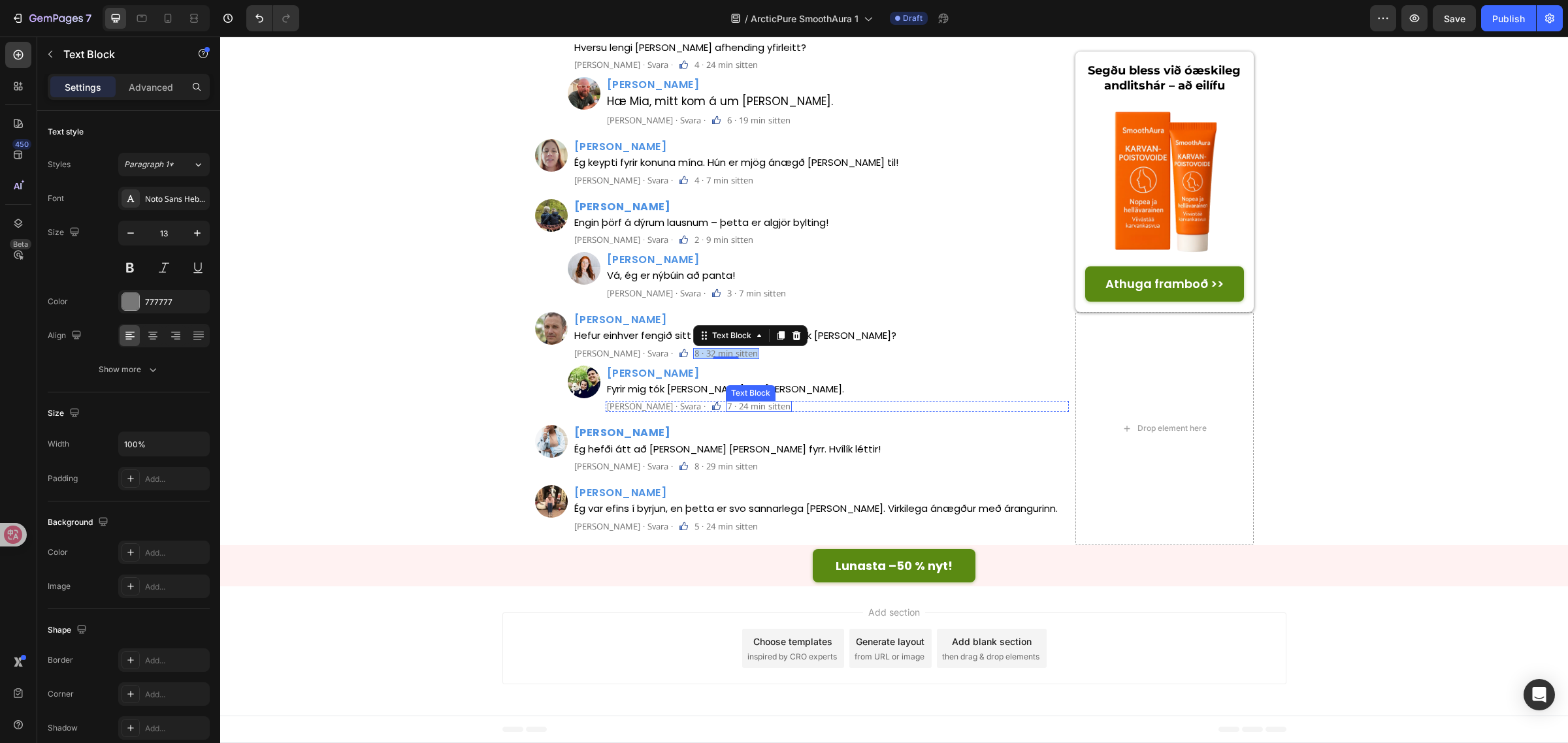
click at [727, 411] on p "7 · 24 min sitten" at bounding box center [759, 406] width 64 height 9
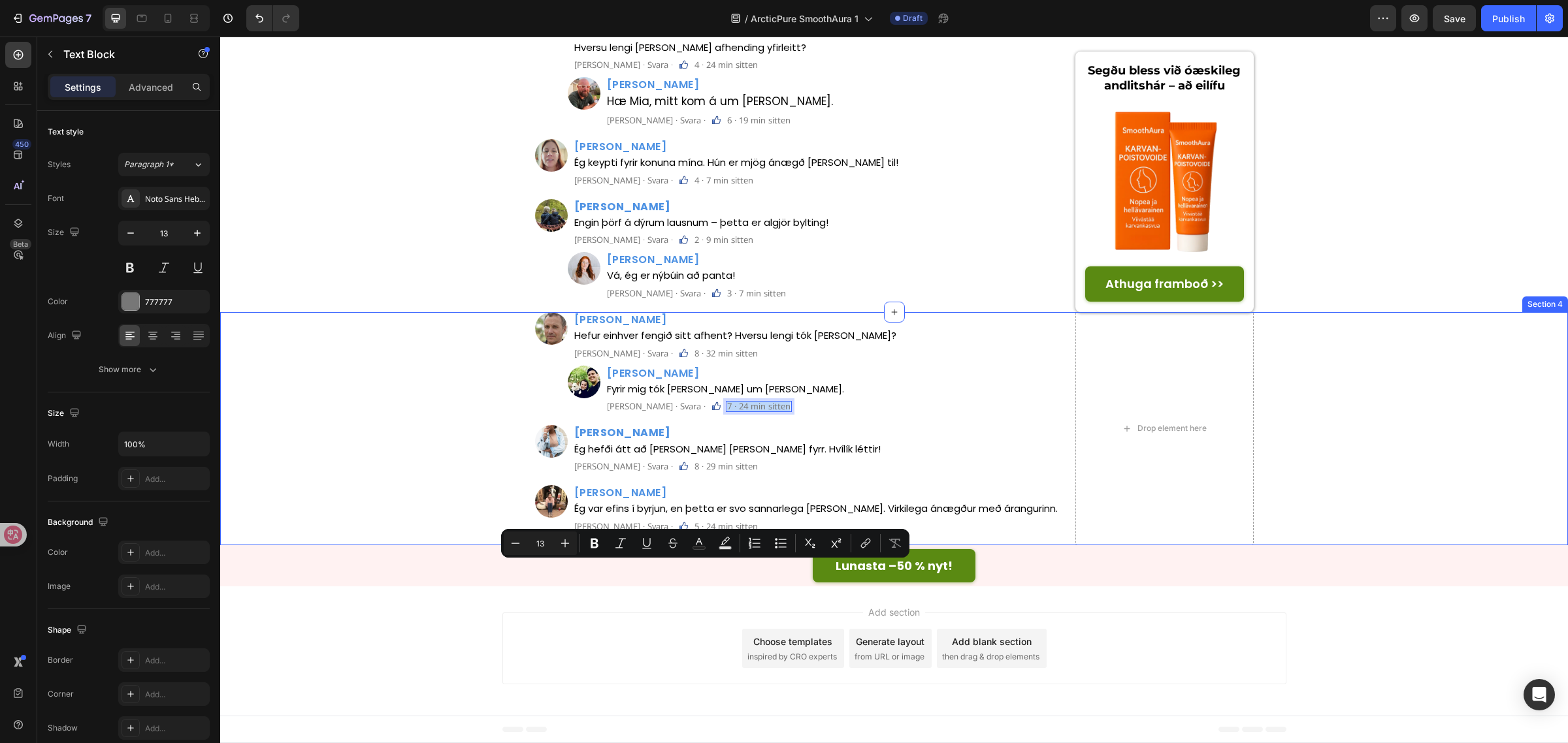
copy p "7 · 24 min sitten"
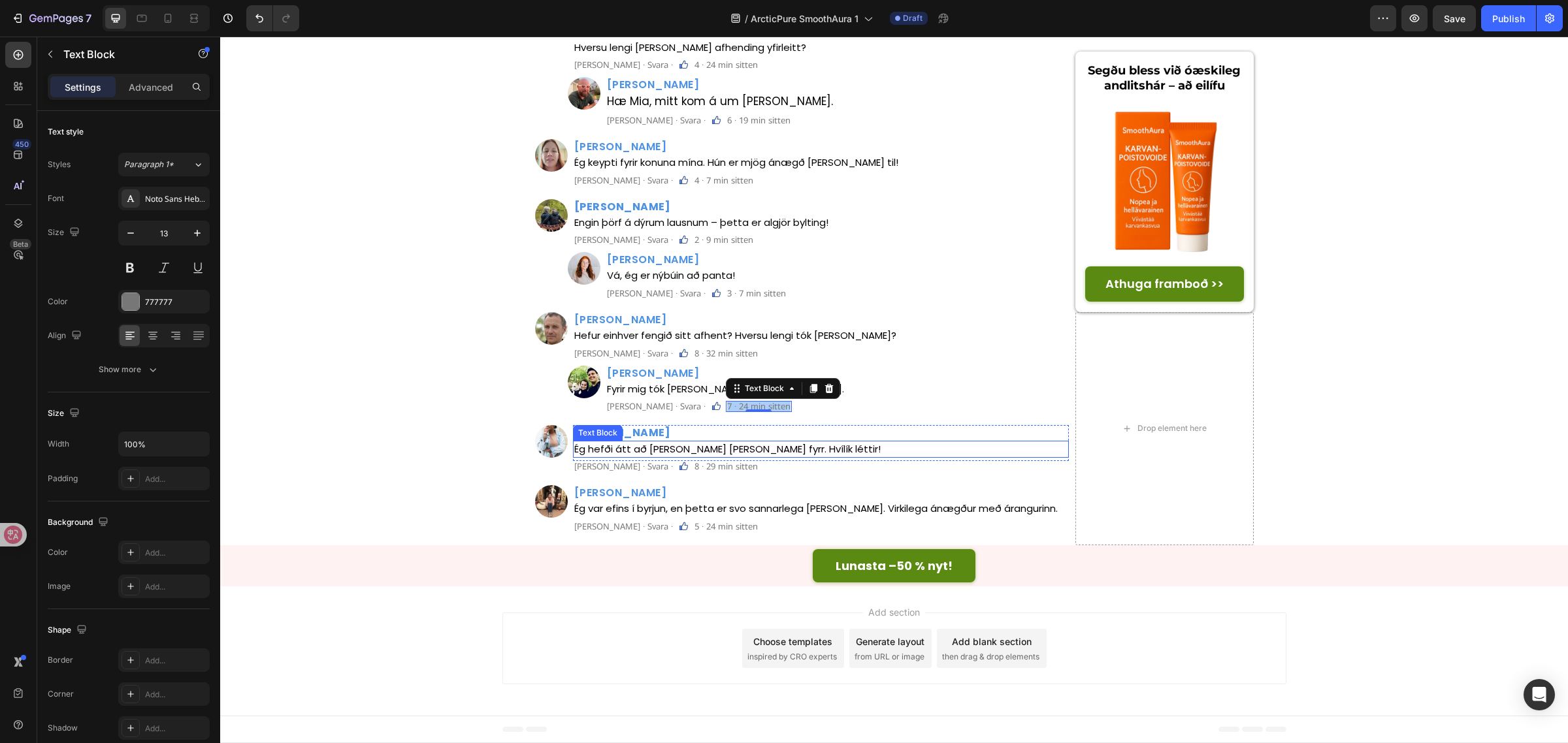
scroll to position [5795, 0]
click at [694, 466] on p "8 · 29 min sitten" at bounding box center [726, 466] width 64 height 9
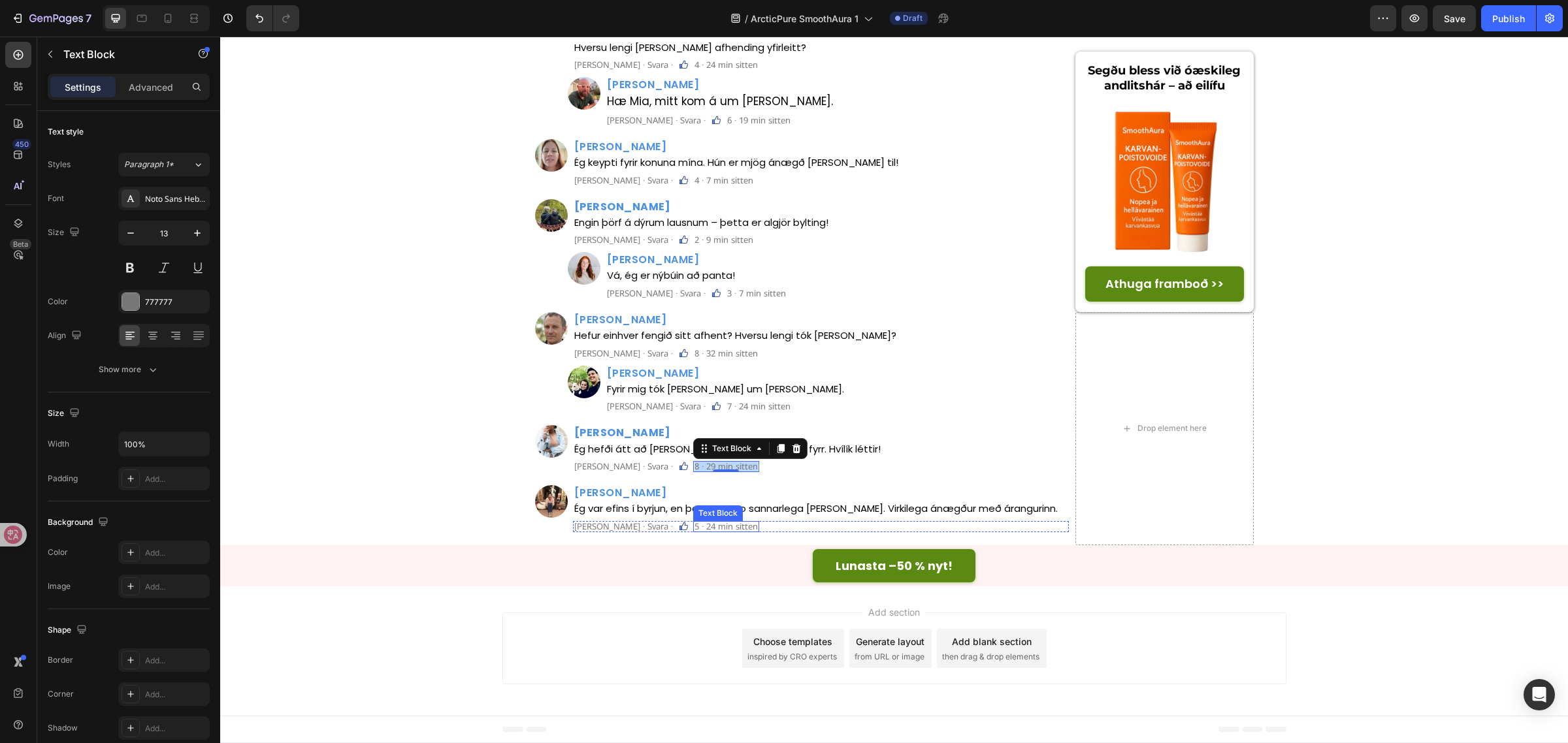
click at [694, 524] on p "5 · 24 min sitten" at bounding box center [726, 527] width 64 height 9
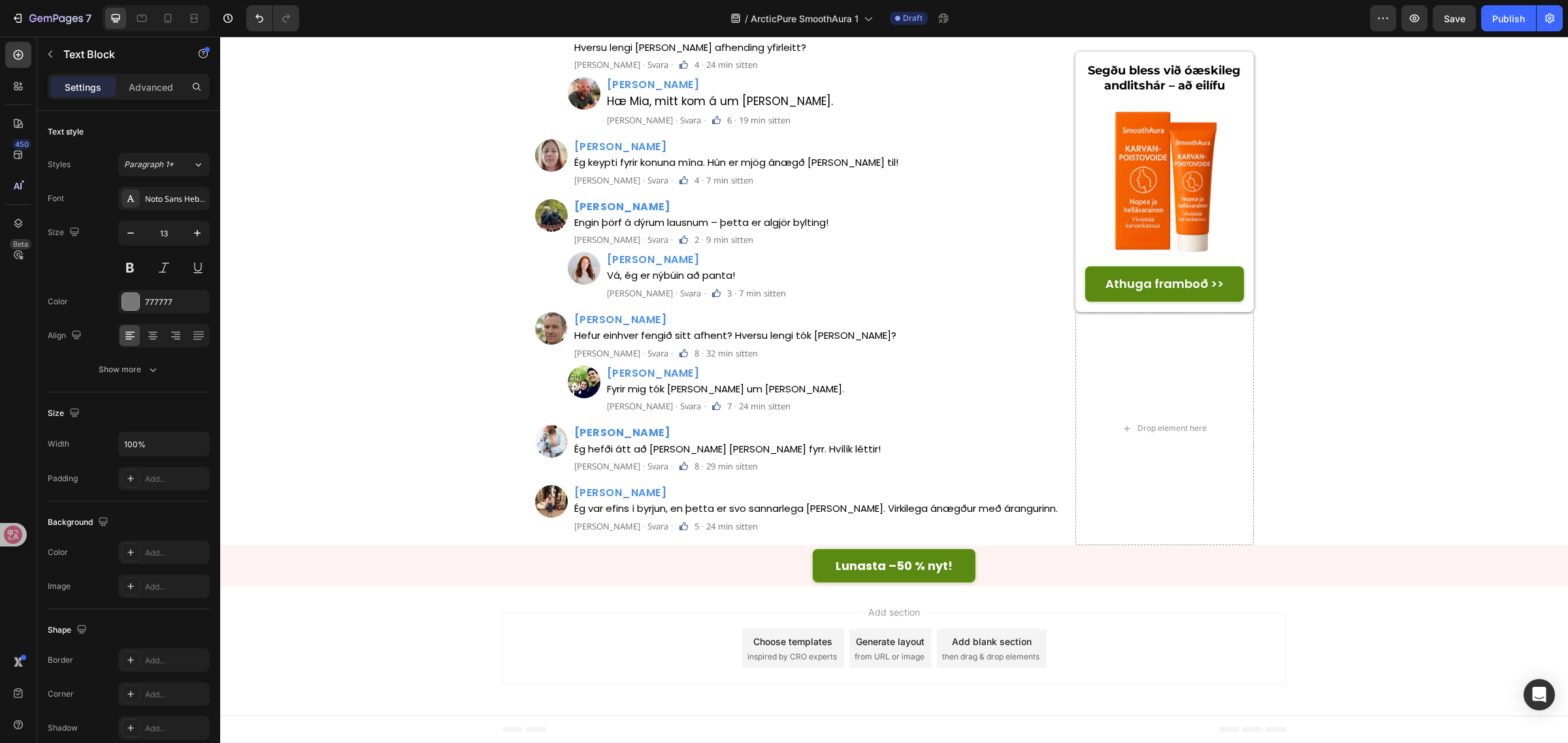
click at [694, 9] on p "5 · 17 min sitten" at bounding box center [726, 5] width 64 height 9
click at [694, 70] on p "4 · 24 min sitten" at bounding box center [726, 65] width 64 height 9
click at [727, 125] on p "6 · 19 min sitten" at bounding box center [759, 120] width 64 height 9
click at [694, 185] on p "4 · 7 min sitten" at bounding box center [723, 180] width 58 height 9
click at [737, 312] on div "⁠⁠⁠⁠⁠⁠⁠ Athugasemdir Heading Custom Code Row Image ⁠⁠⁠⁠⁠⁠⁠ Ósher Harðarson Head…" at bounding box center [802, 30] width 534 height 563
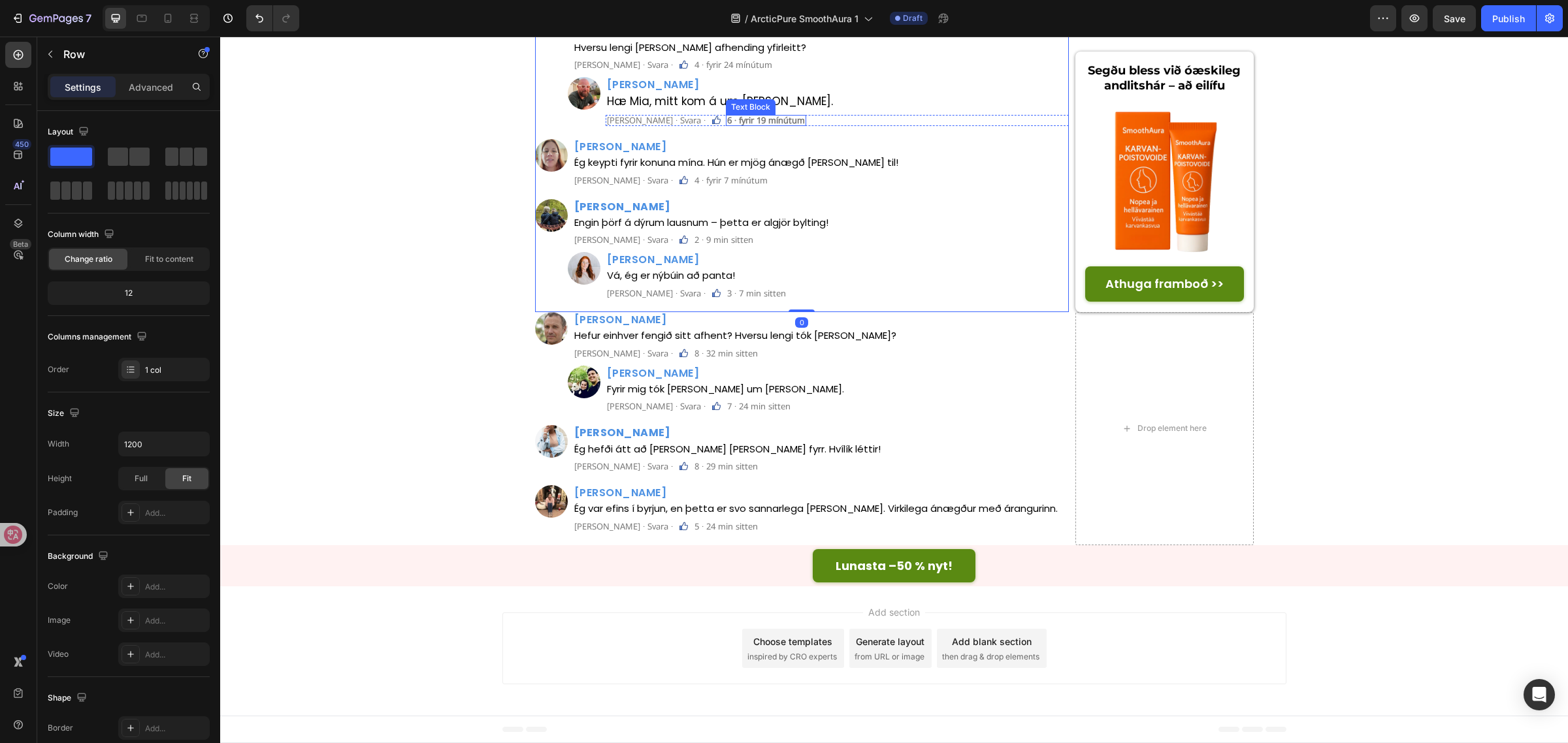
click at [737, 126] on strong "6 · fyrir 19 mínútum" at bounding box center [766, 120] width 77 height 12
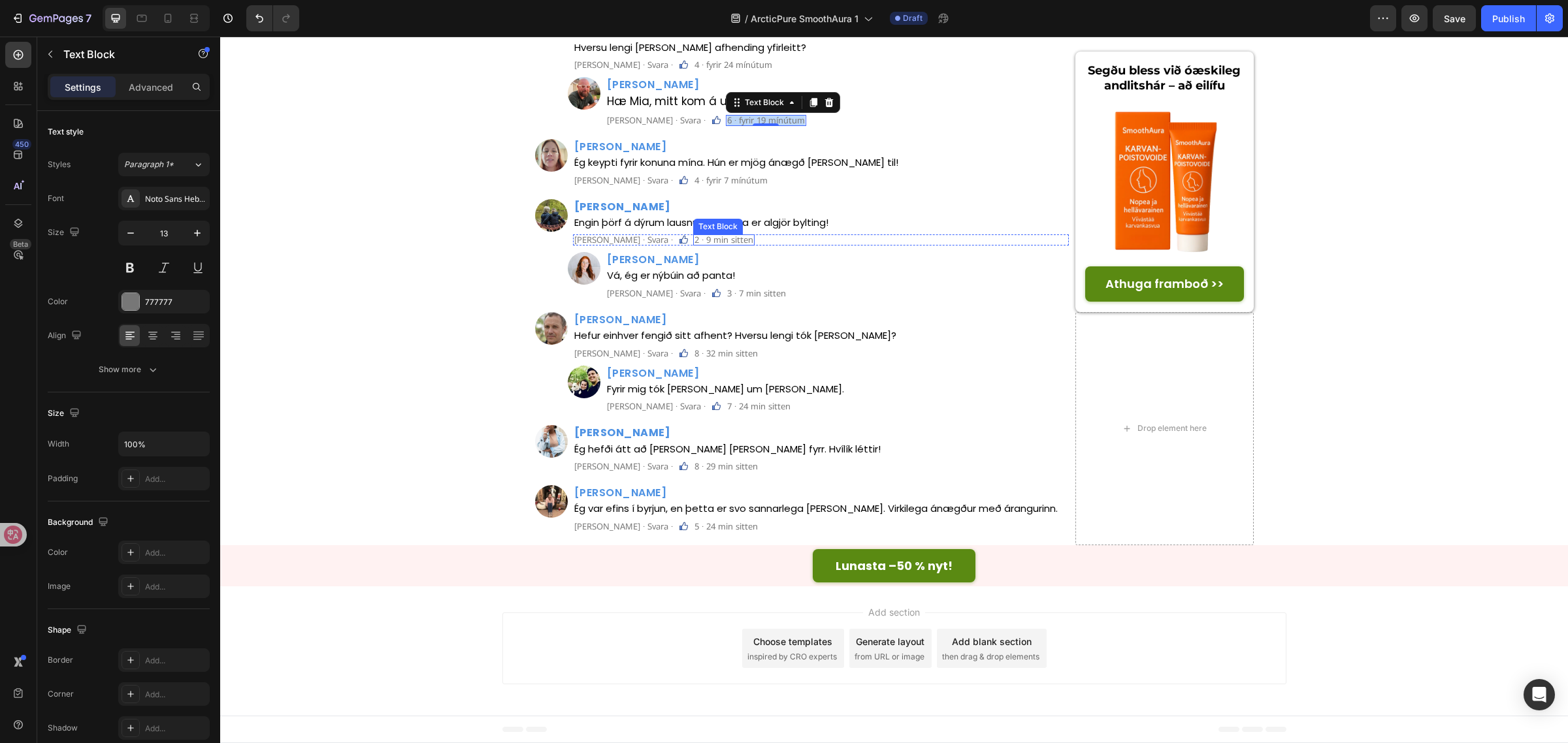
click at [694, 244] on p "2 · 9 min sitten" at bounding box center [723, 240] width 58 height 9
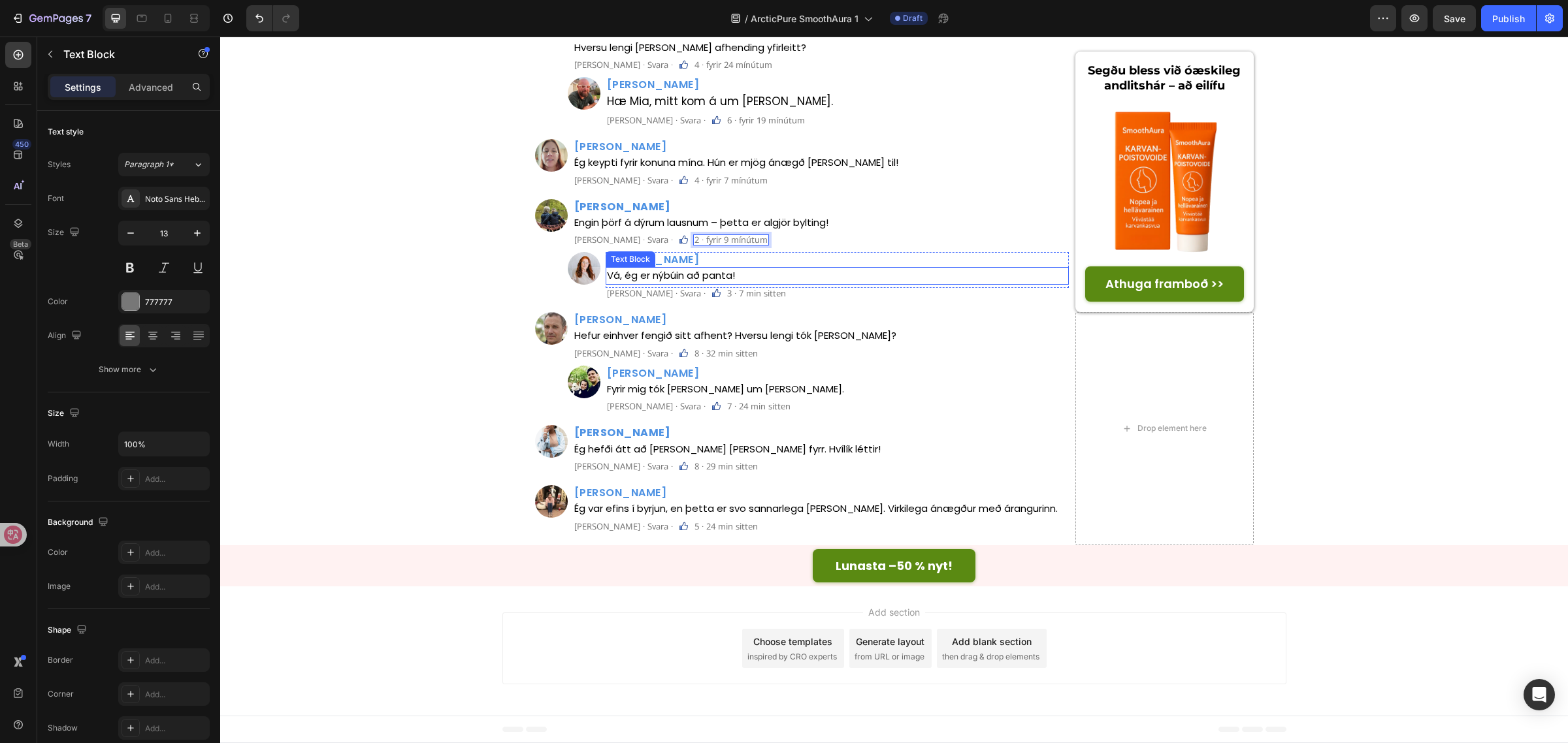
scroll to position [5631, 0]
click at [727, 298] on p "3 · 7 min sitten" at bounding box center [756, 294] width 58 height 9
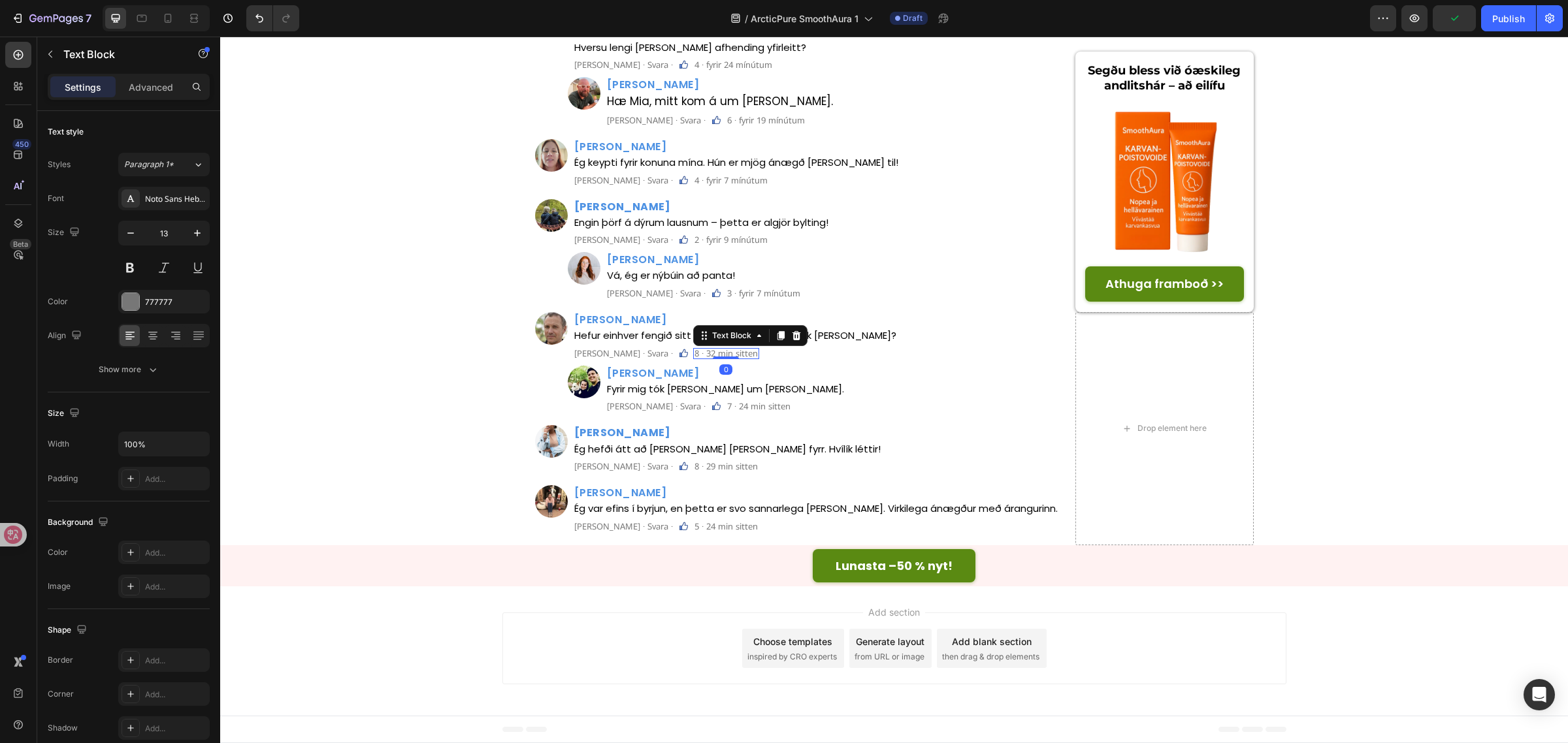
click at [694, 358] on p "8 · 32 min sitten" at bounding box center [726, 354] width 64 height 9
click at [745, 522] on div "Image Lárus Pétursson Heading Hefur einhver fengið sitt afhent? Hversu lengi tó…" at bounding box center [802, 428] width 534 height 233
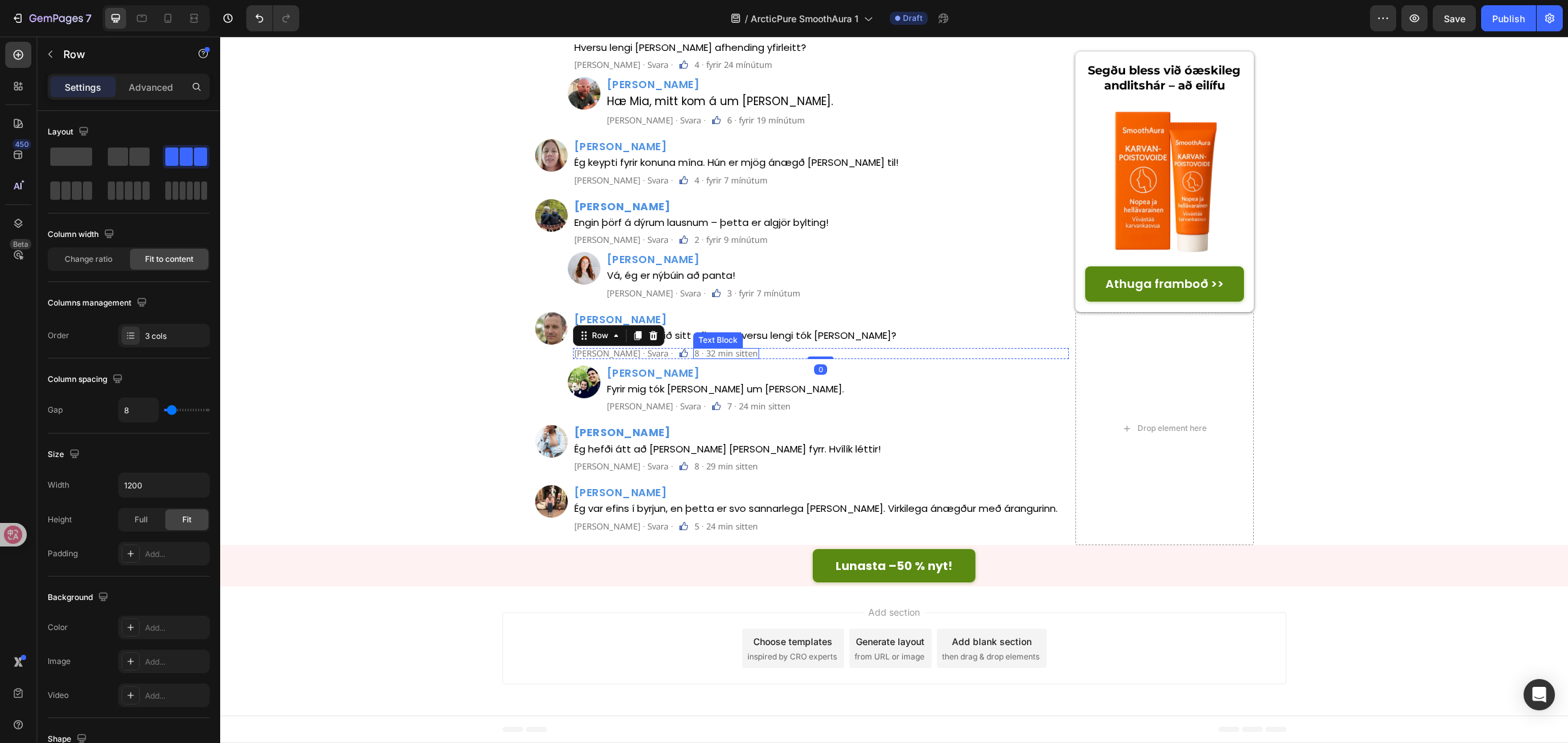
click at [694, 358] on p "8 · 32 min sitten" at bounding box center [726, 354] width 64 height 9
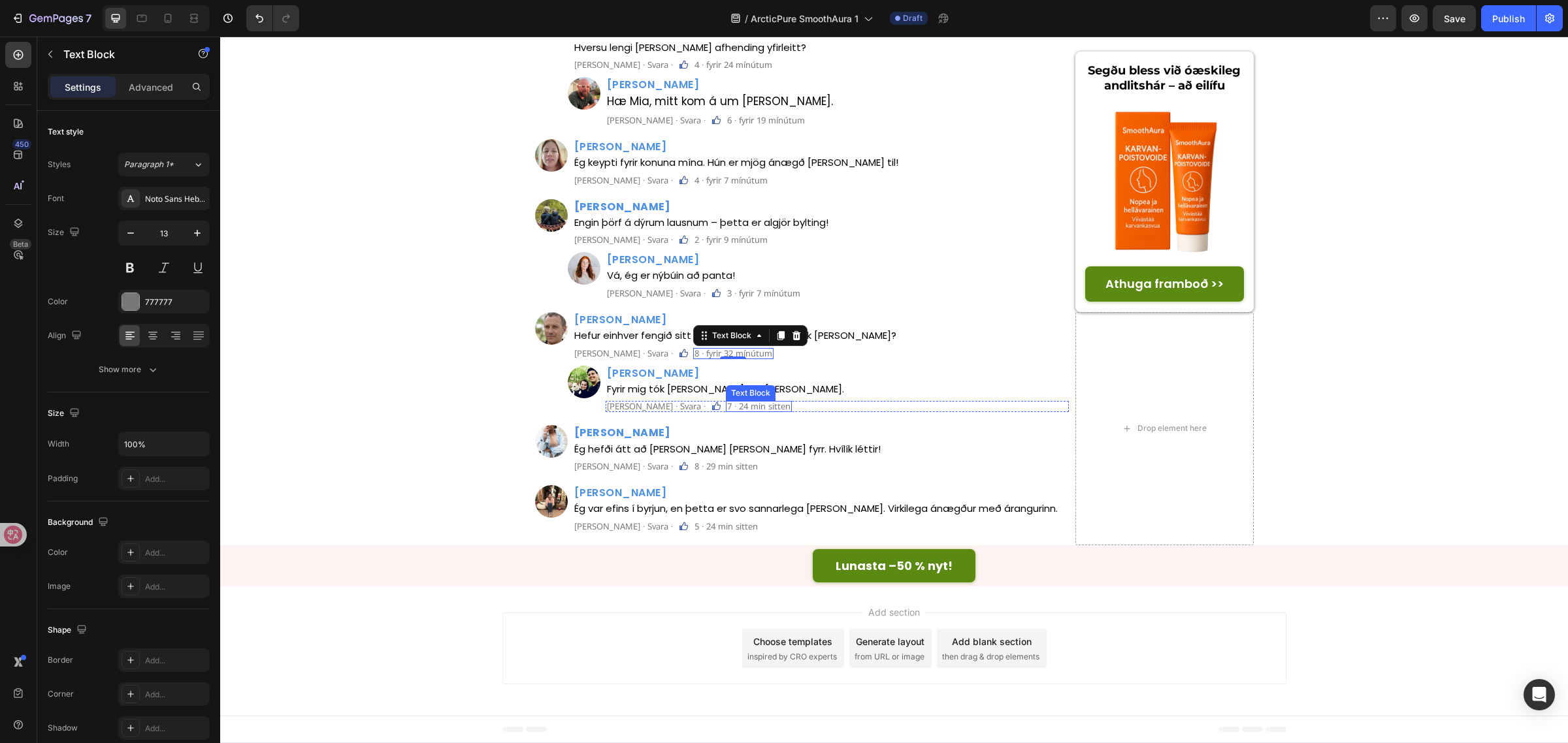
click at [727, 411] on p "7 · 24 min sitten" at bounding box center [759, 406] width 64 height 9
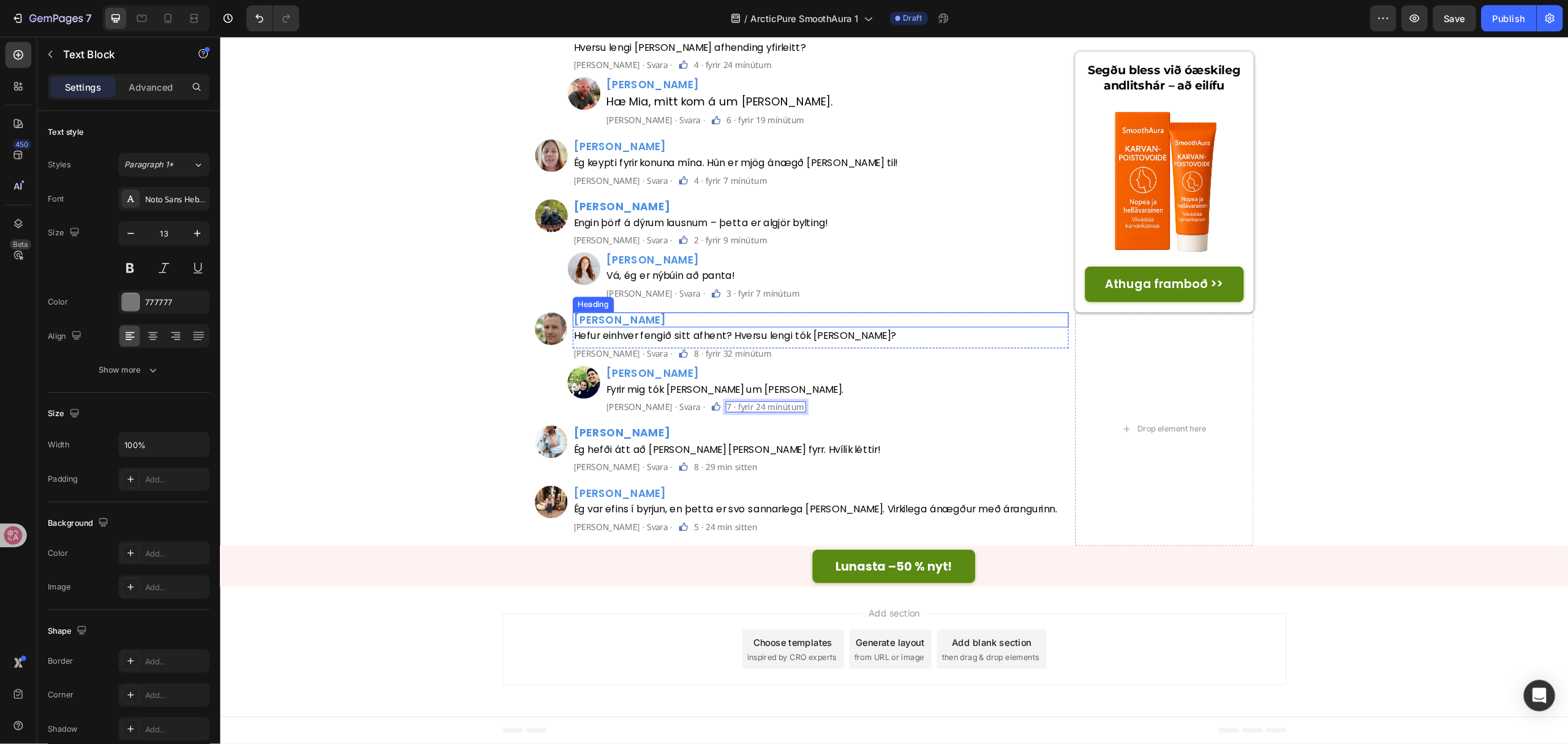
scroll to position [5361, 0]
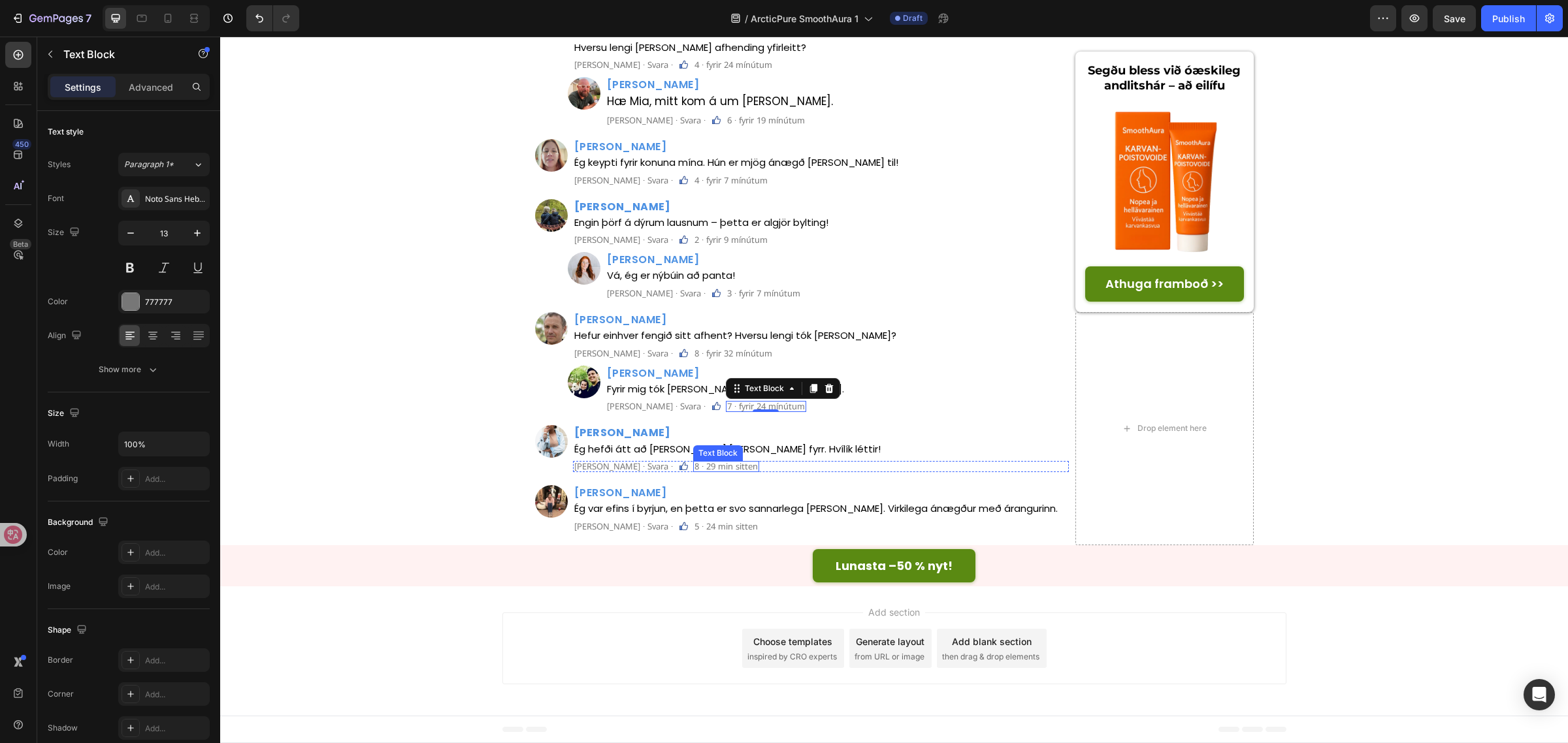
click at [694, 471] on p "8 · 29 min sitten" at bounding box center [726, 466] width 64 height 9
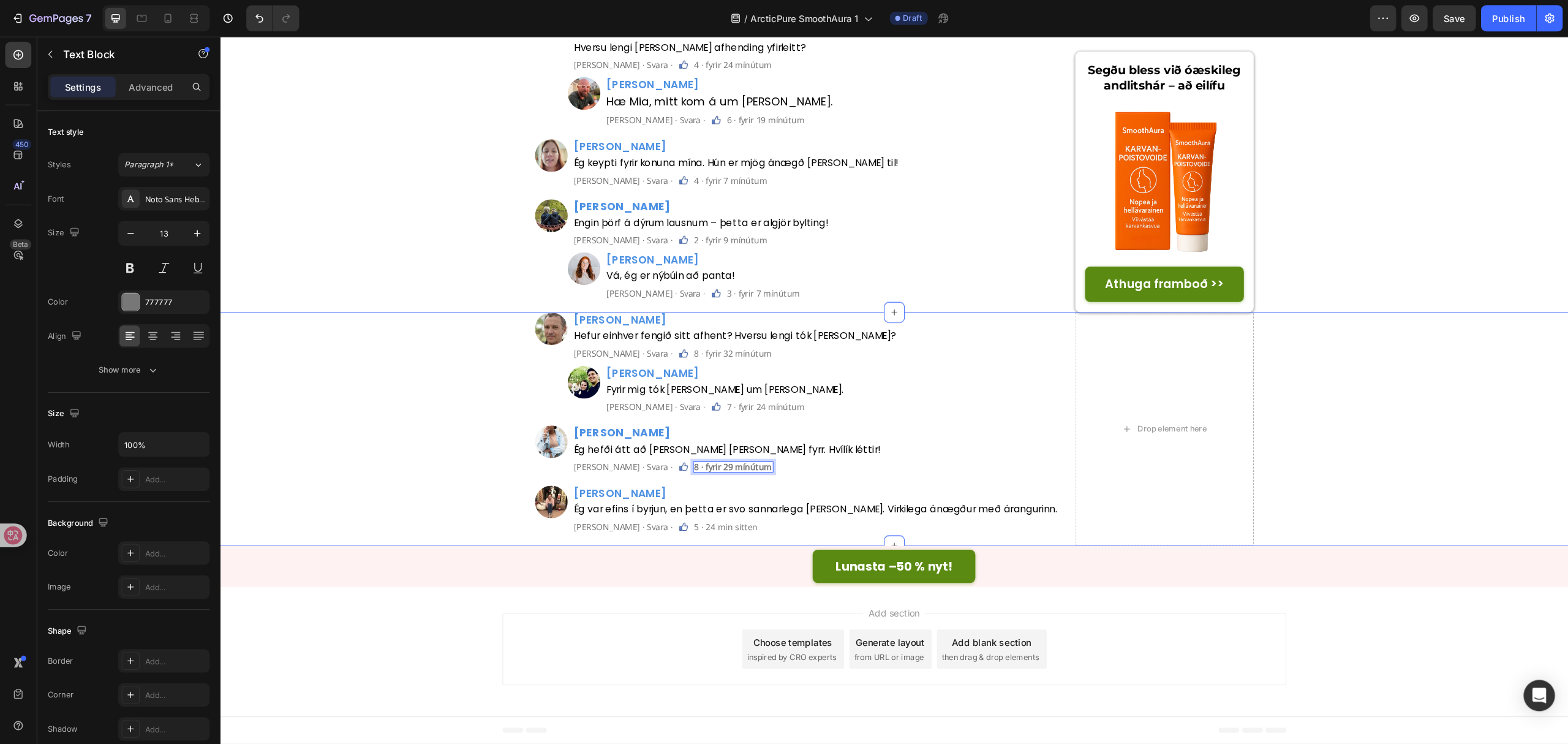
scroll to position [5362, 0]
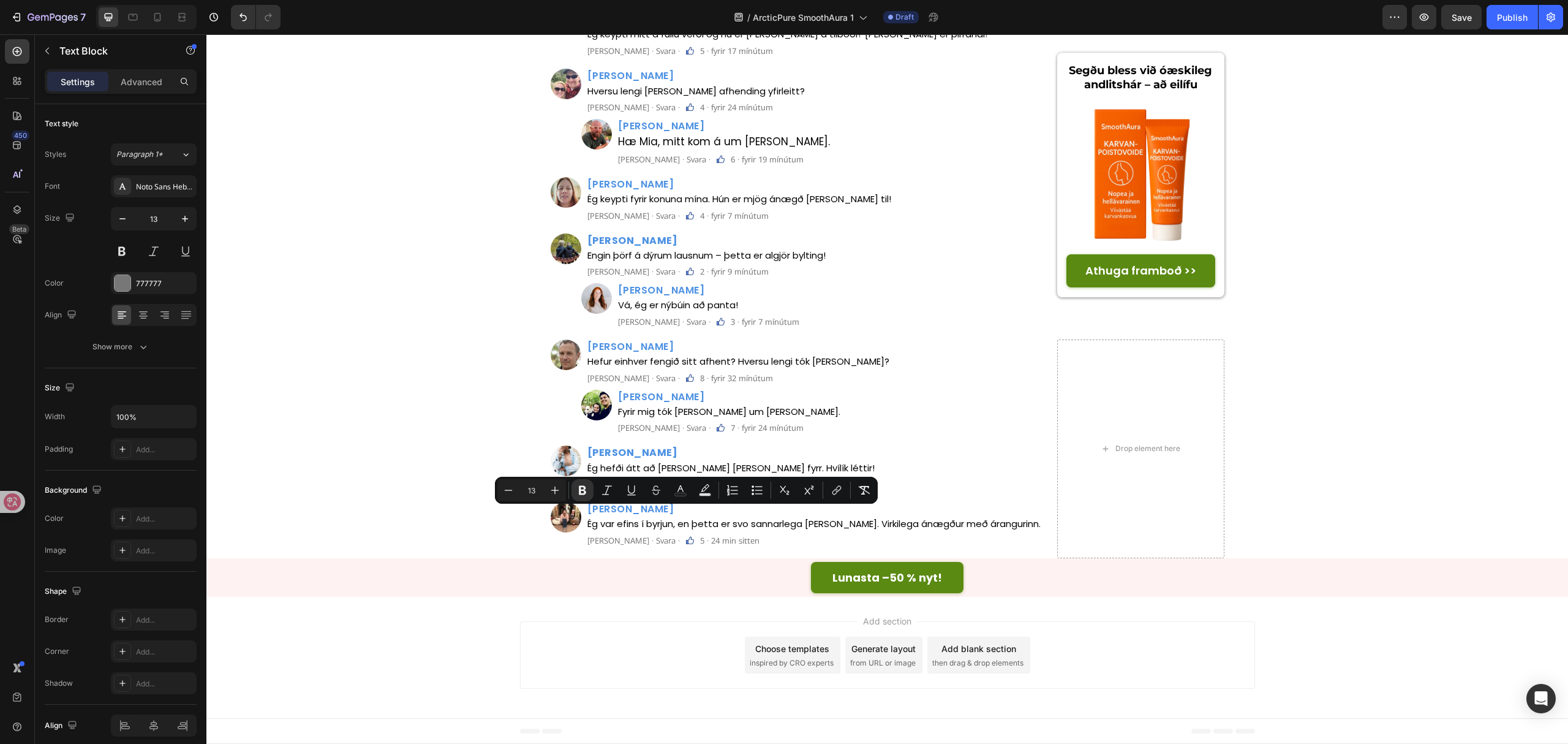
click at [700, 489] on strong "8 · fyrir 29 mínútum" at bounding box center [736, 484] width 73 height 11
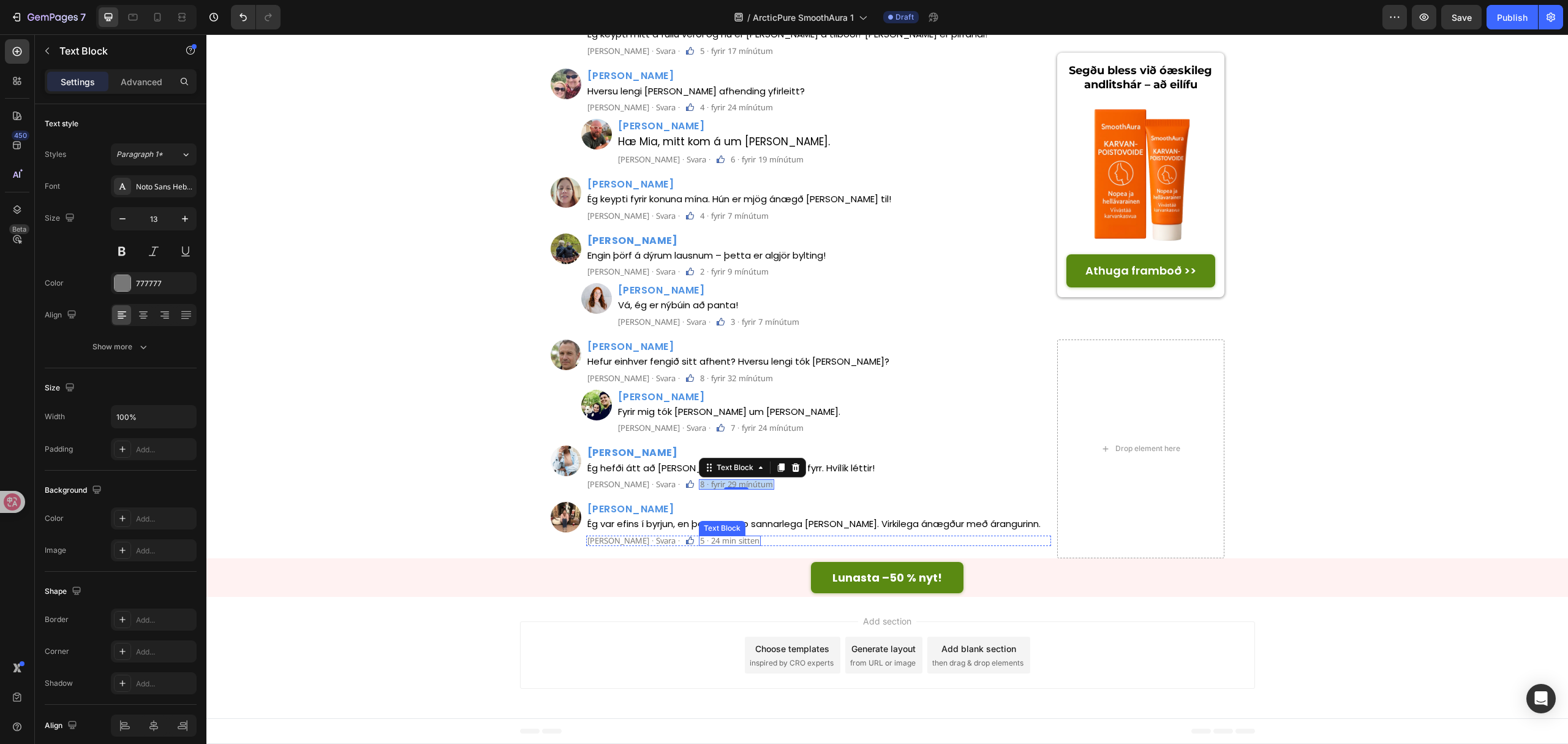
click at [700, 545] on p "5 · 24 min sitten" at bounding box center [730, 541] width 60 height 8
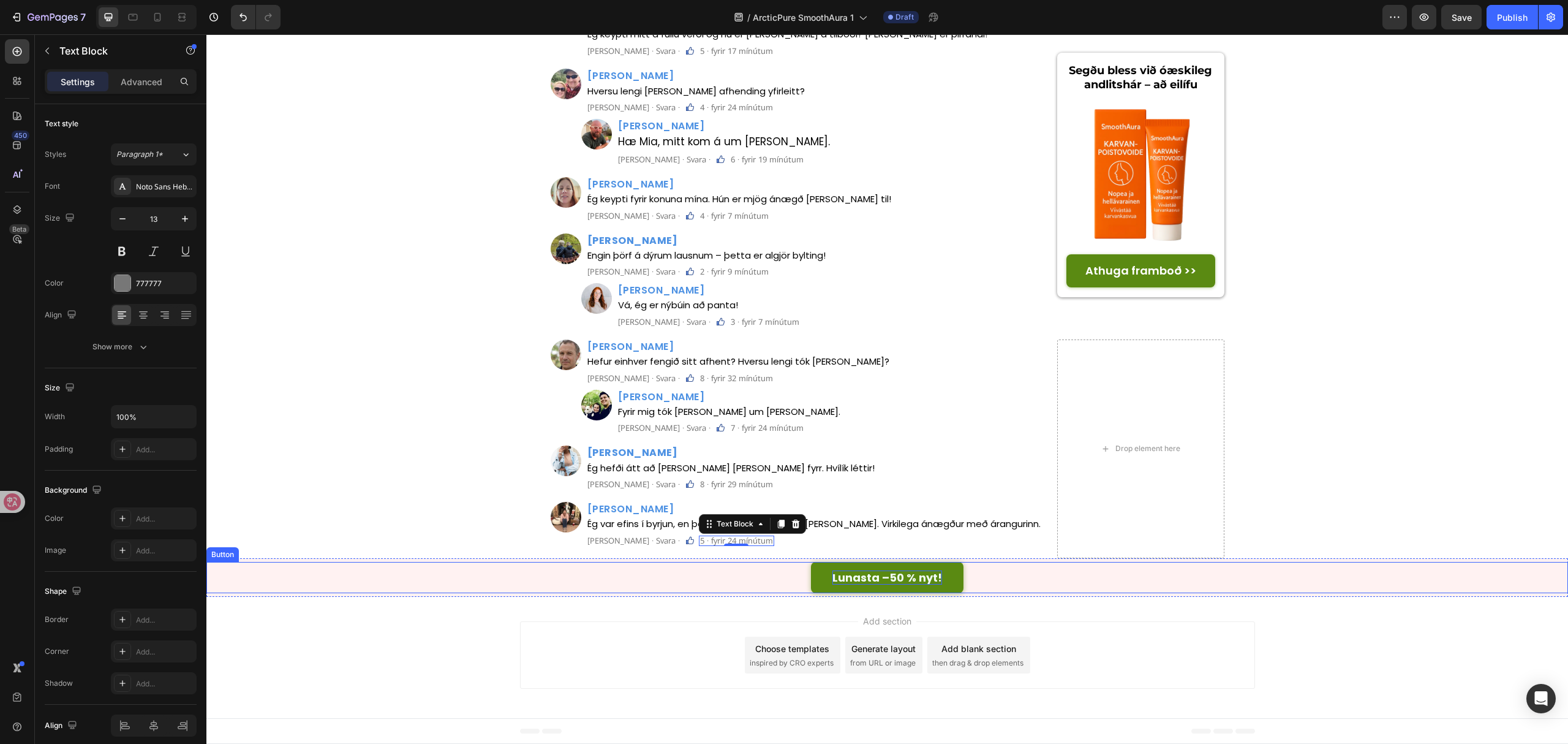
click at [890, 585] on strong "Lunasta –50 % nyt!" at bounding box center [887, 577] width 110 height 15
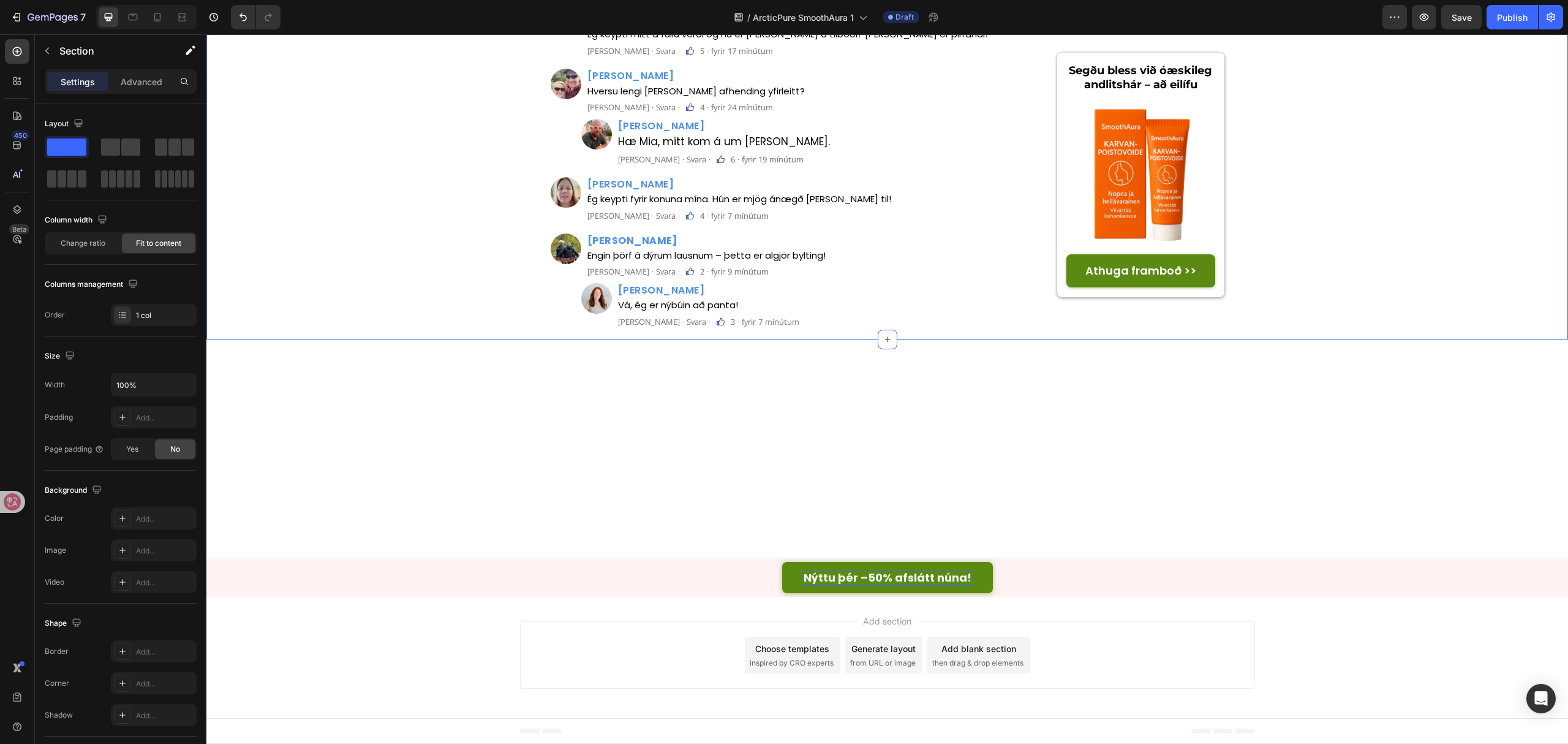
scroll to position [4985, 0]
click at [1470, 22] on div "Save" at bounding box center [1462, 18] width 20 height 13
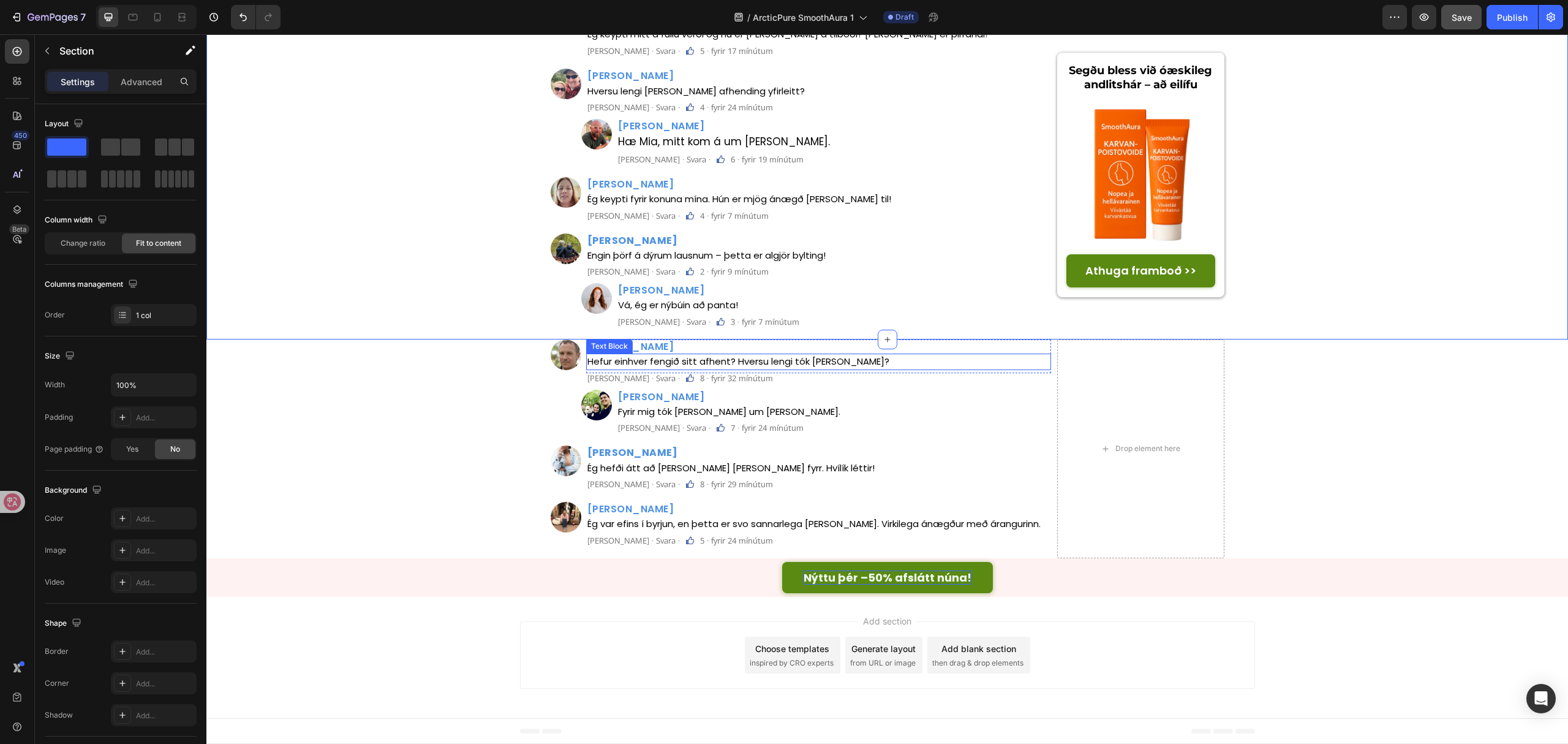
scroll to position [5393, 0]
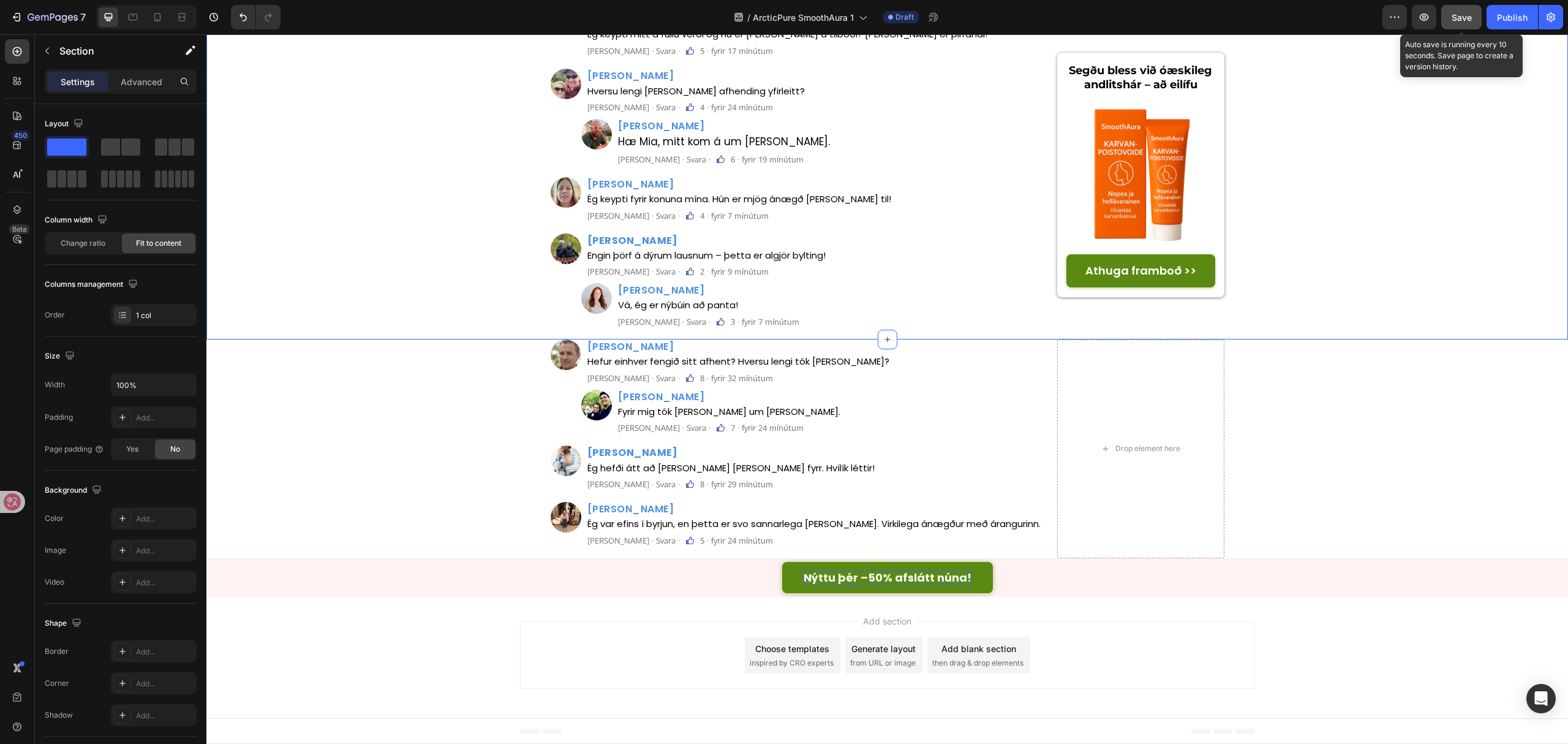
click at [1463, 22] on div "Save" at bounding box center [1462, 18] width 20 height 13
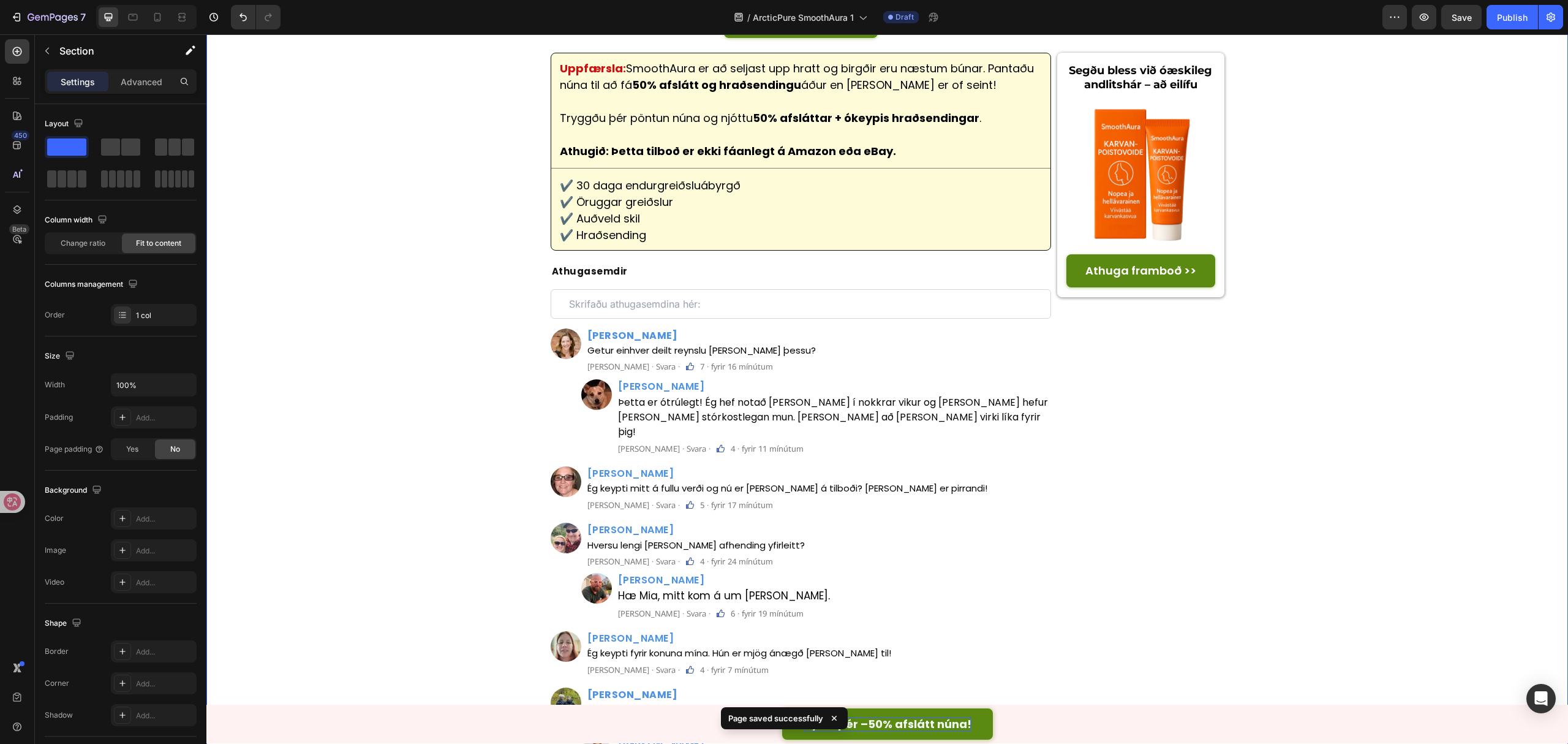
scroll to position [4249, 0]
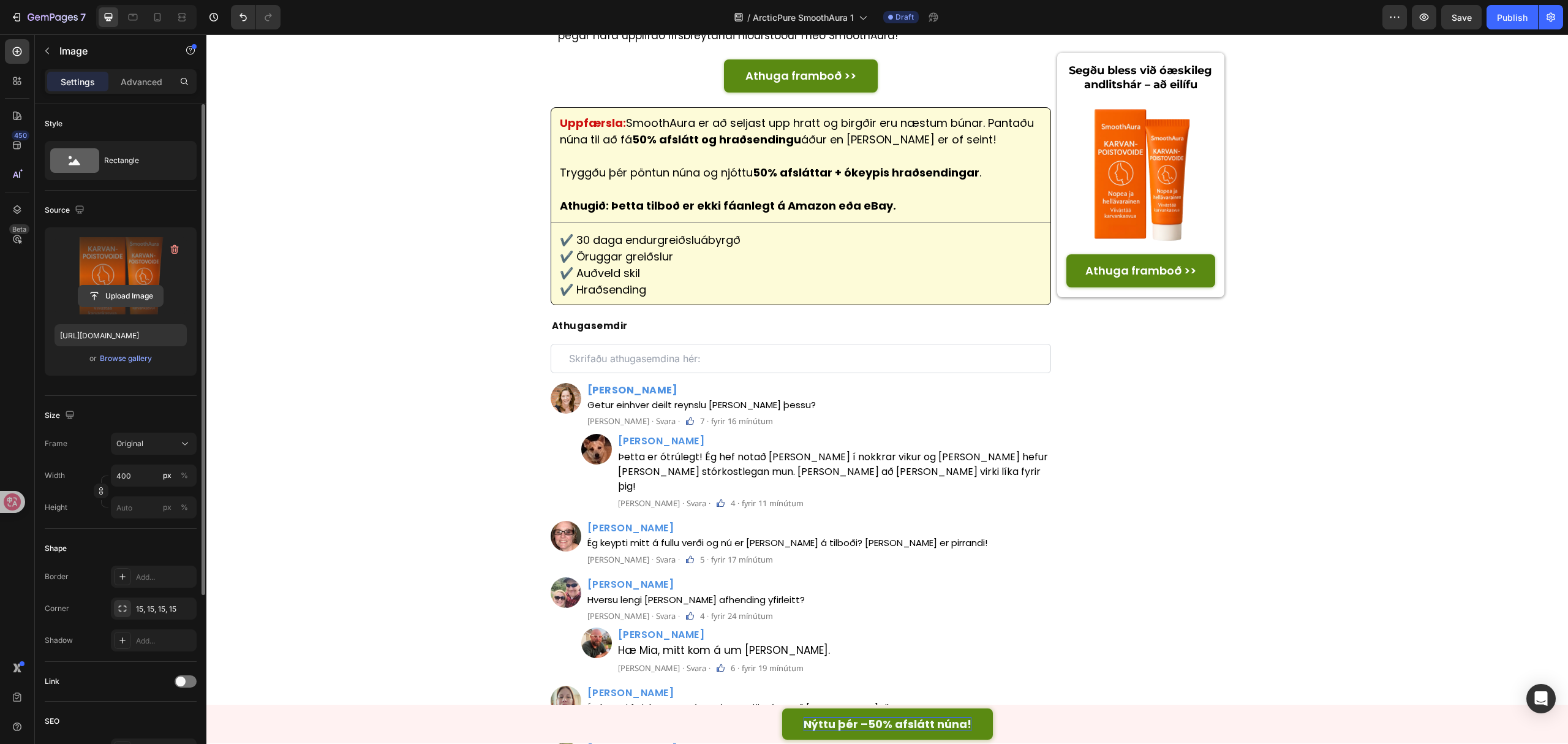
click at [131, 295] on input "file" at bounding box center [120, 296] width 85 height 21
type input "https://cdn.shopify.com/s/files/1/0657/6783/3683/files/gempages_578032762192134…"
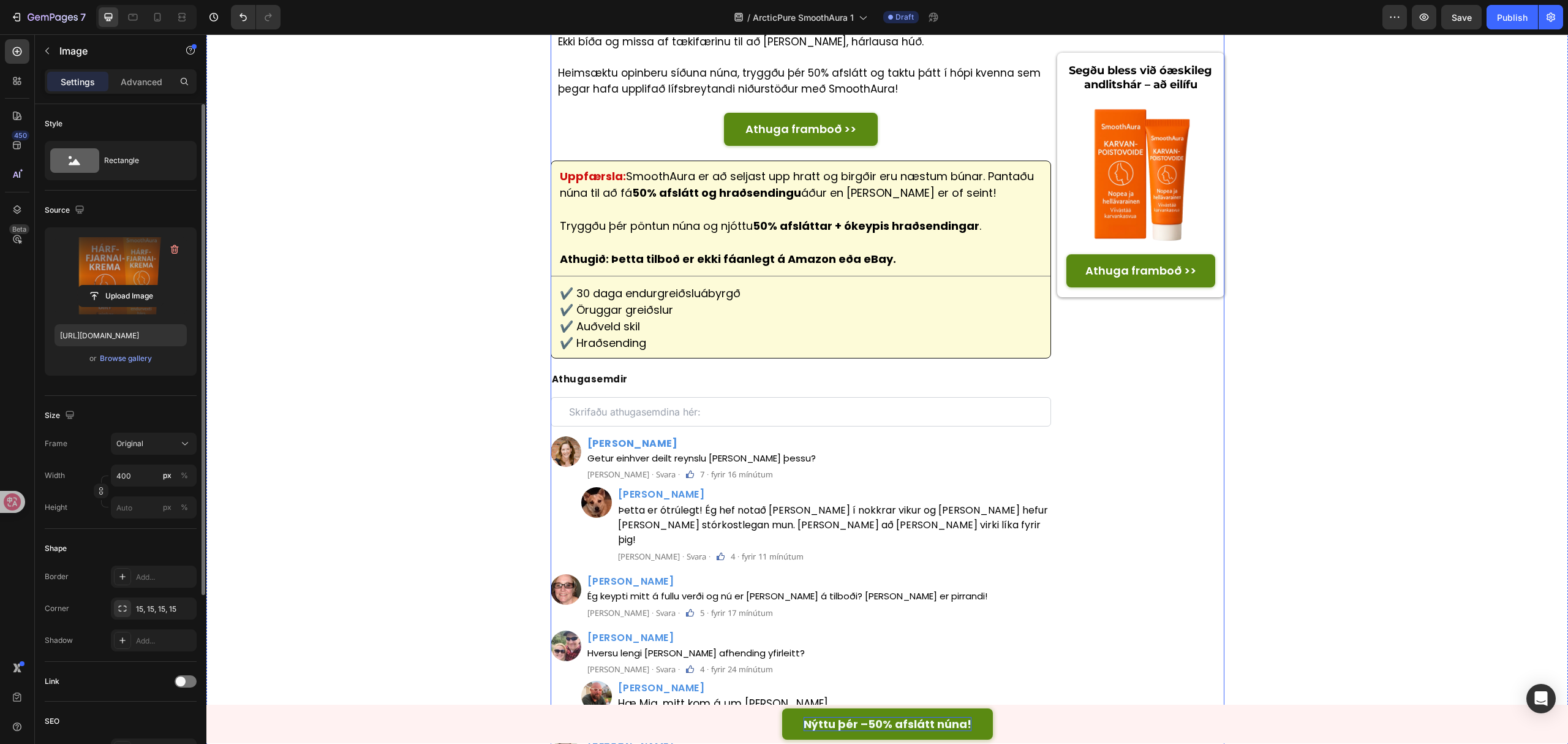
scroll to position [4167, 0]
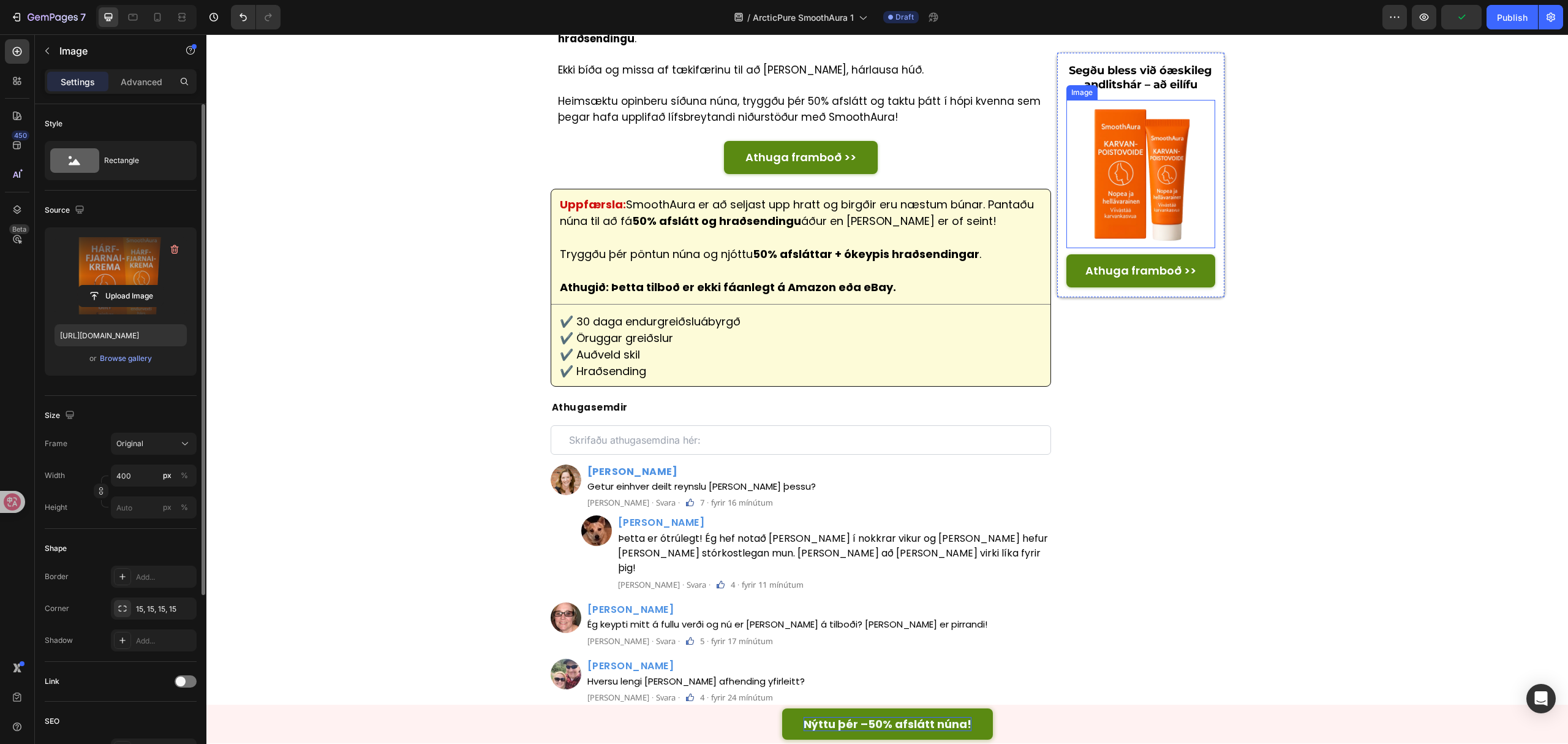
click at [1126, 211] on img at bounding box center [1141, 174] width 149 height 149
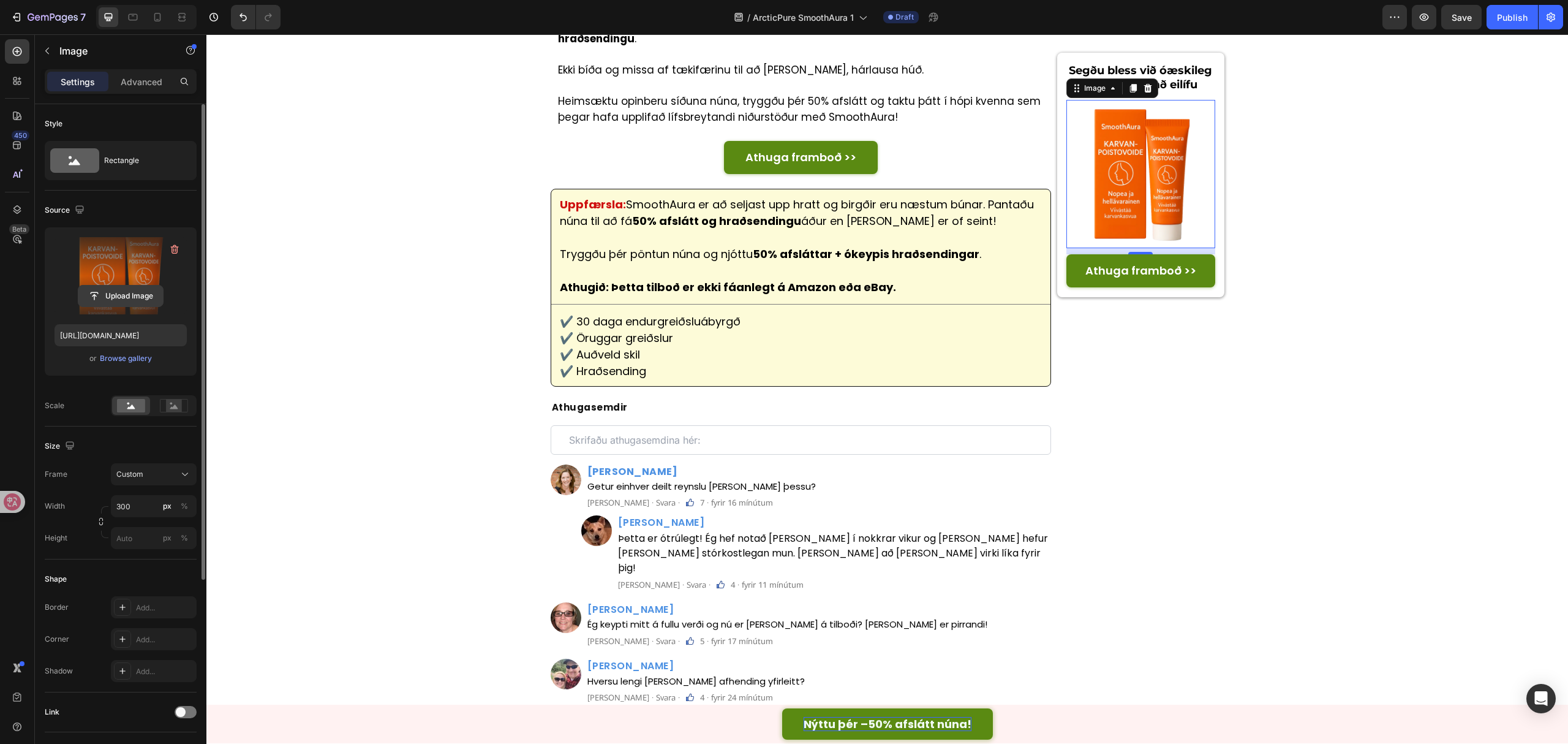
click at [135, 295] on input "file" at bounding box center [120, 296] width 85 height 21
type input "https://cdn.shopify.com/s/files/1/0657/6783/3683/files/gempages_578032762192134…"
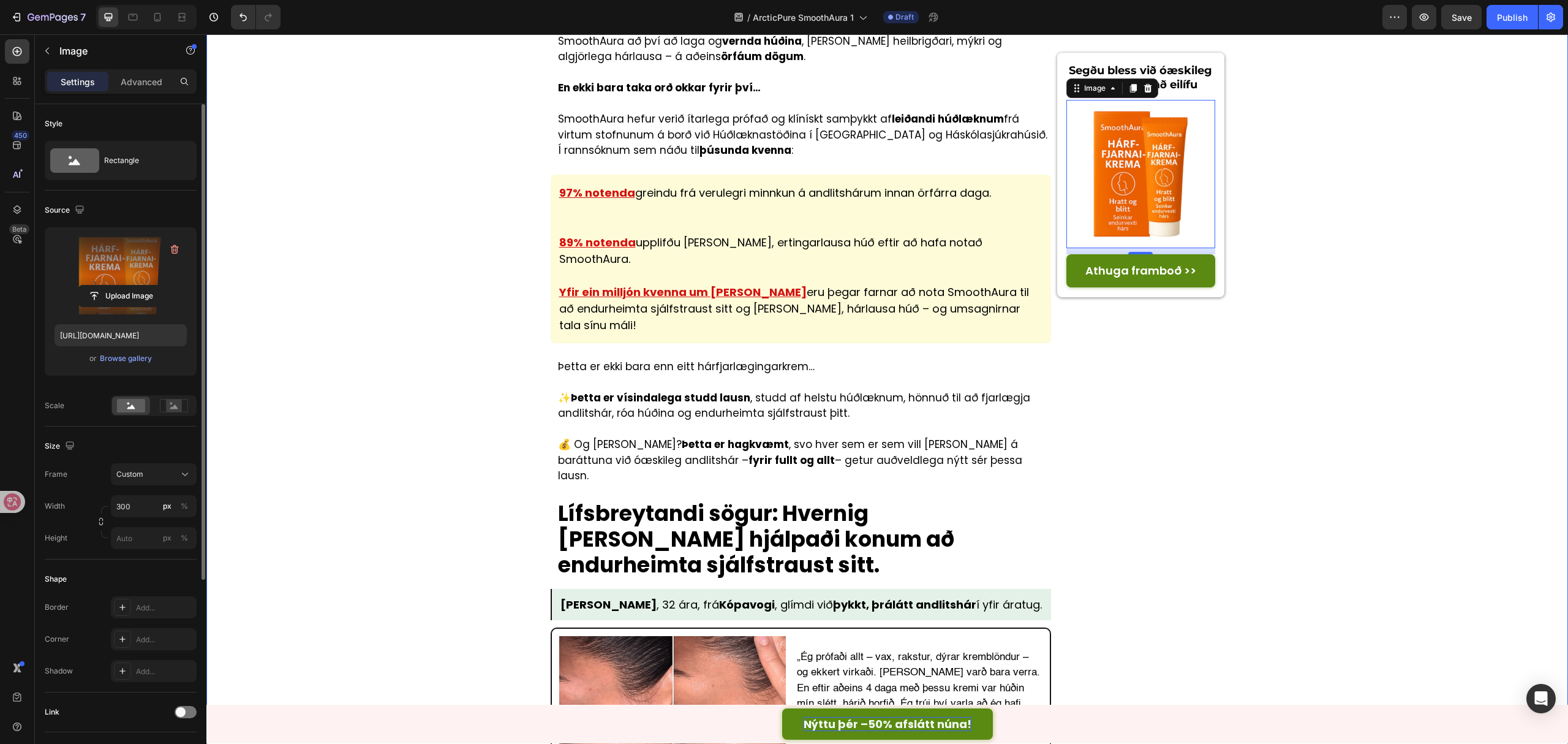
scroll to position [2451, 0]
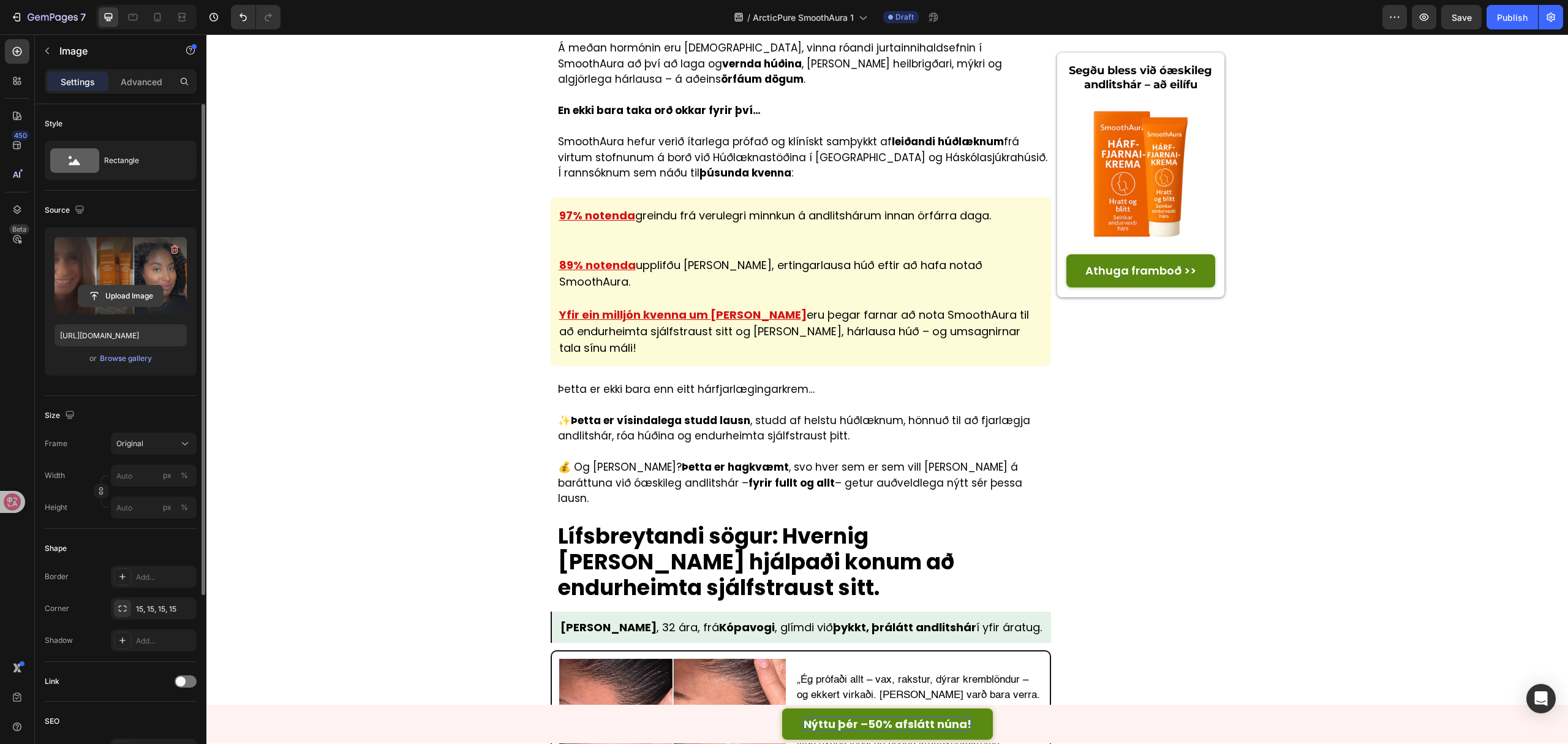
click at [135, 301] on input "file" at bounding box center [120, 296] width 85 height 21
type input "https://cdn.shopify.com/s/files/1/0657/6783/3683/files/gempages_578032762192134…"
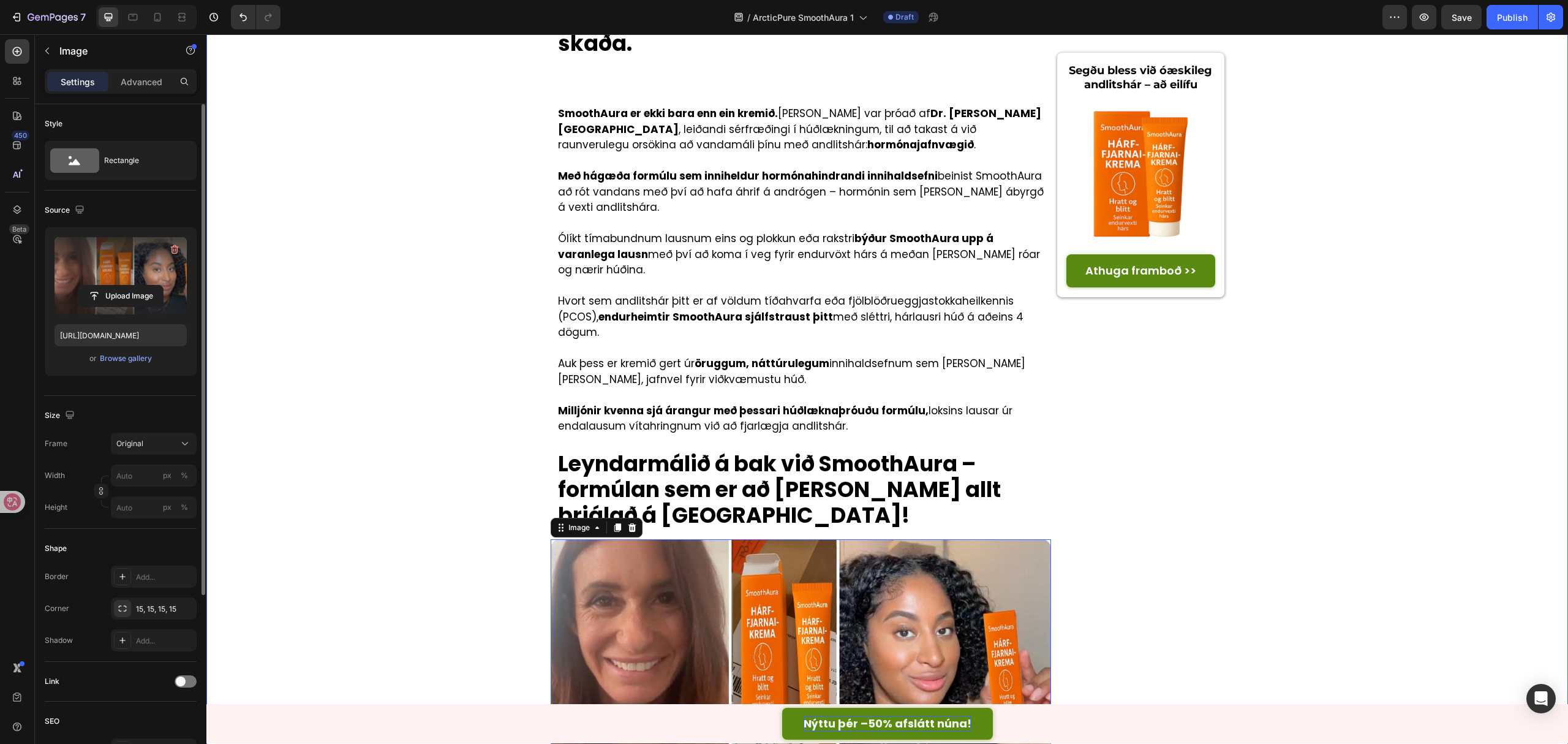
scroll to position [1879, 0]
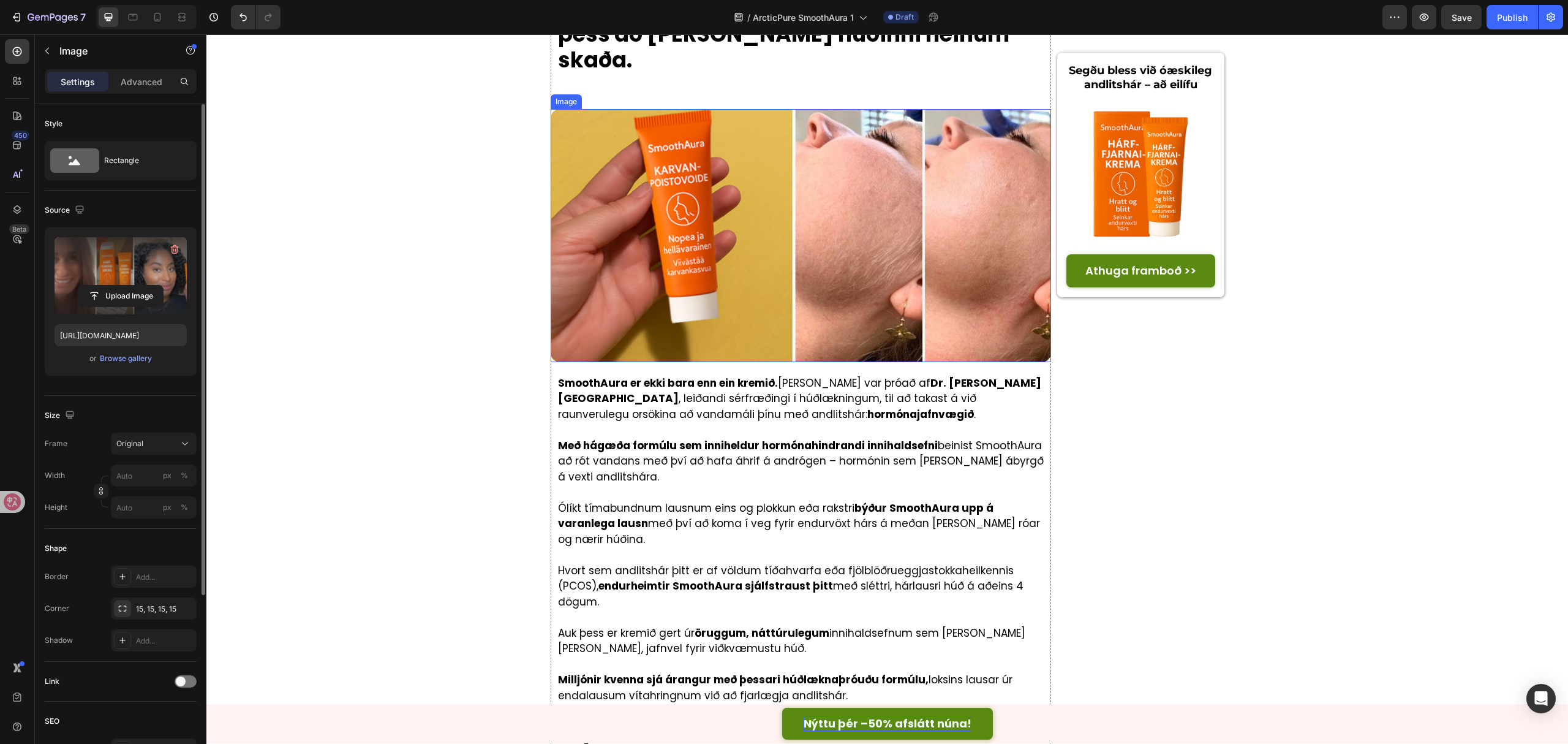
click at [630, 362] on img at bounding box center [802, 235] width 501 height 252
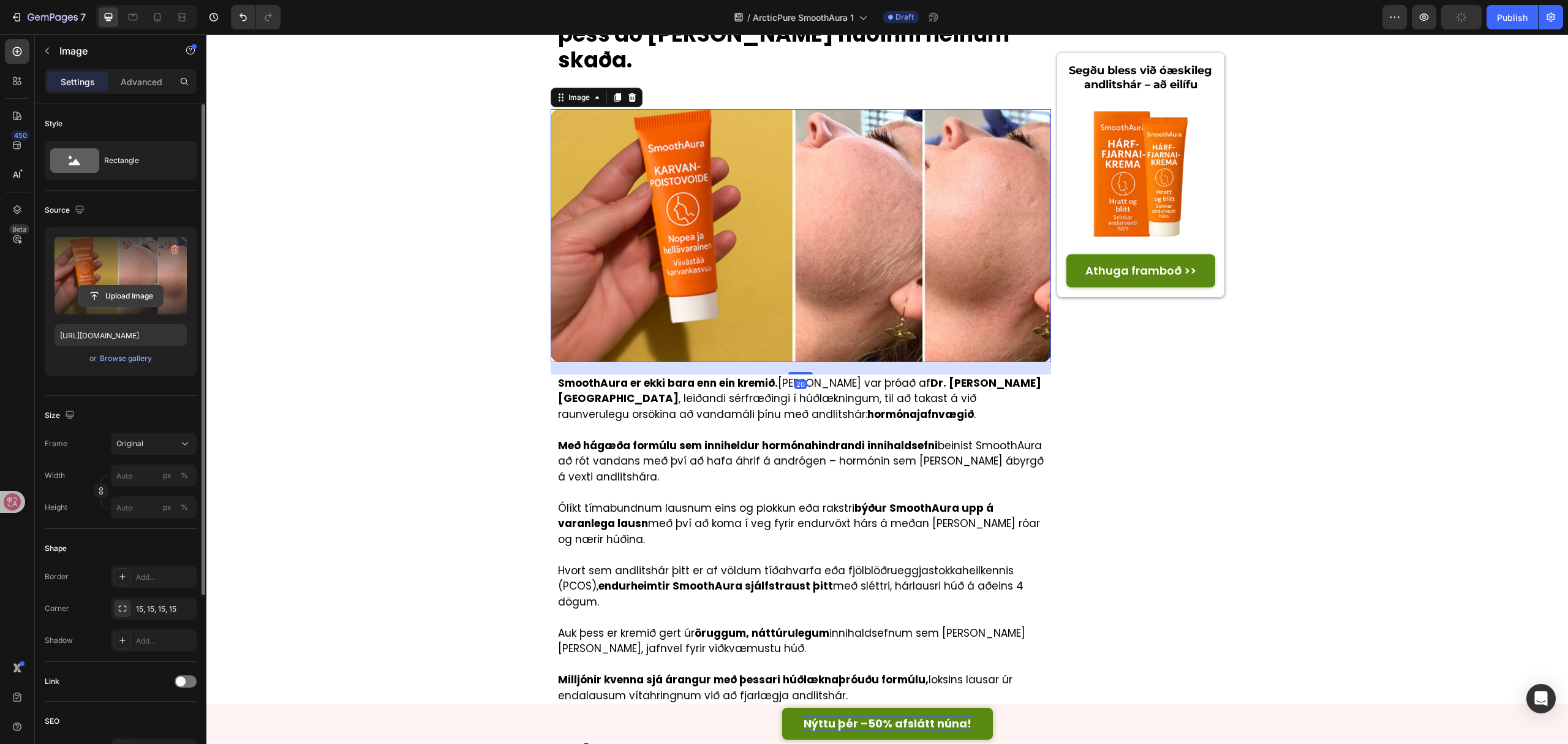
click at [130, 305] on input "file" at bounding box center [120, 296] width 85 height 21
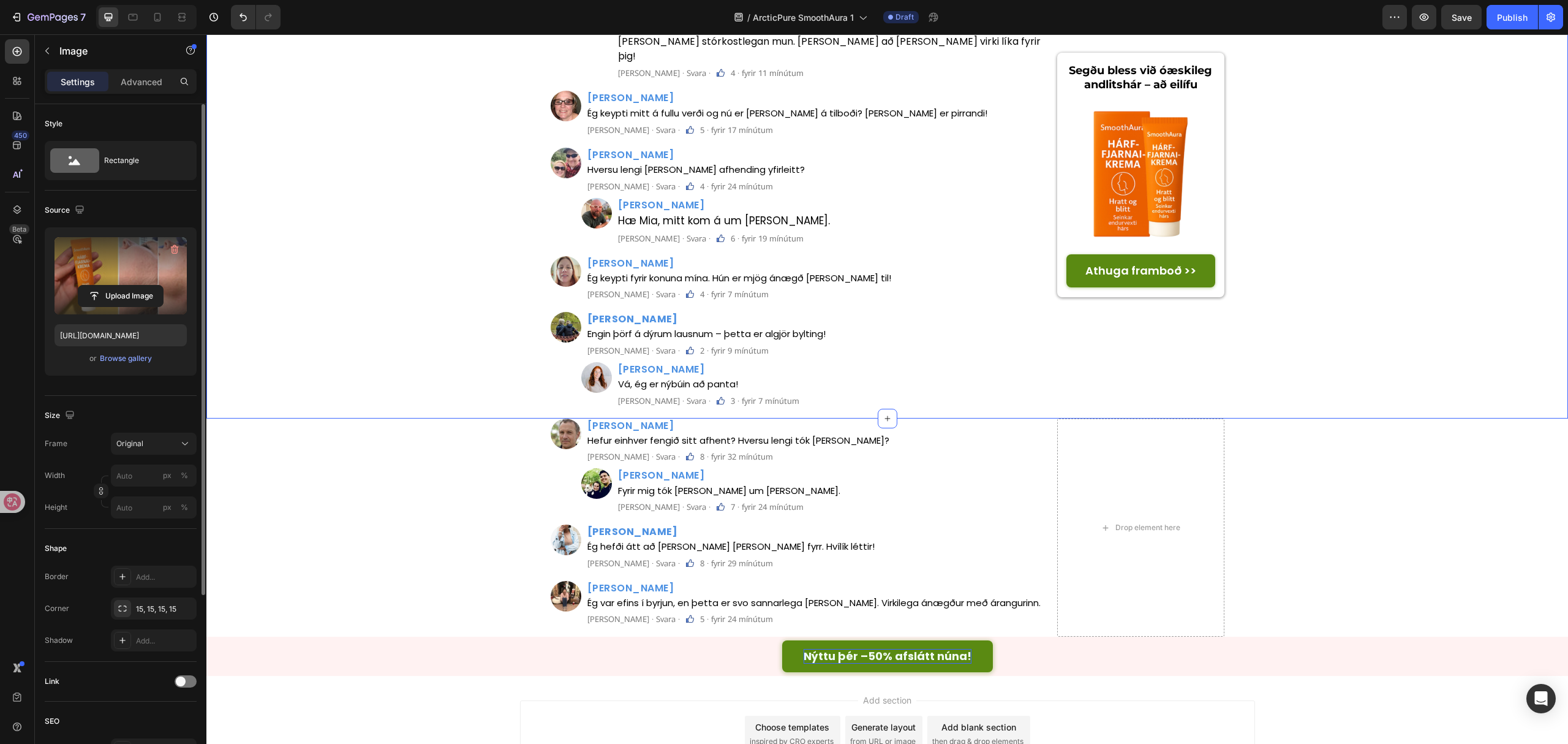
scroll to position [5393, 0]
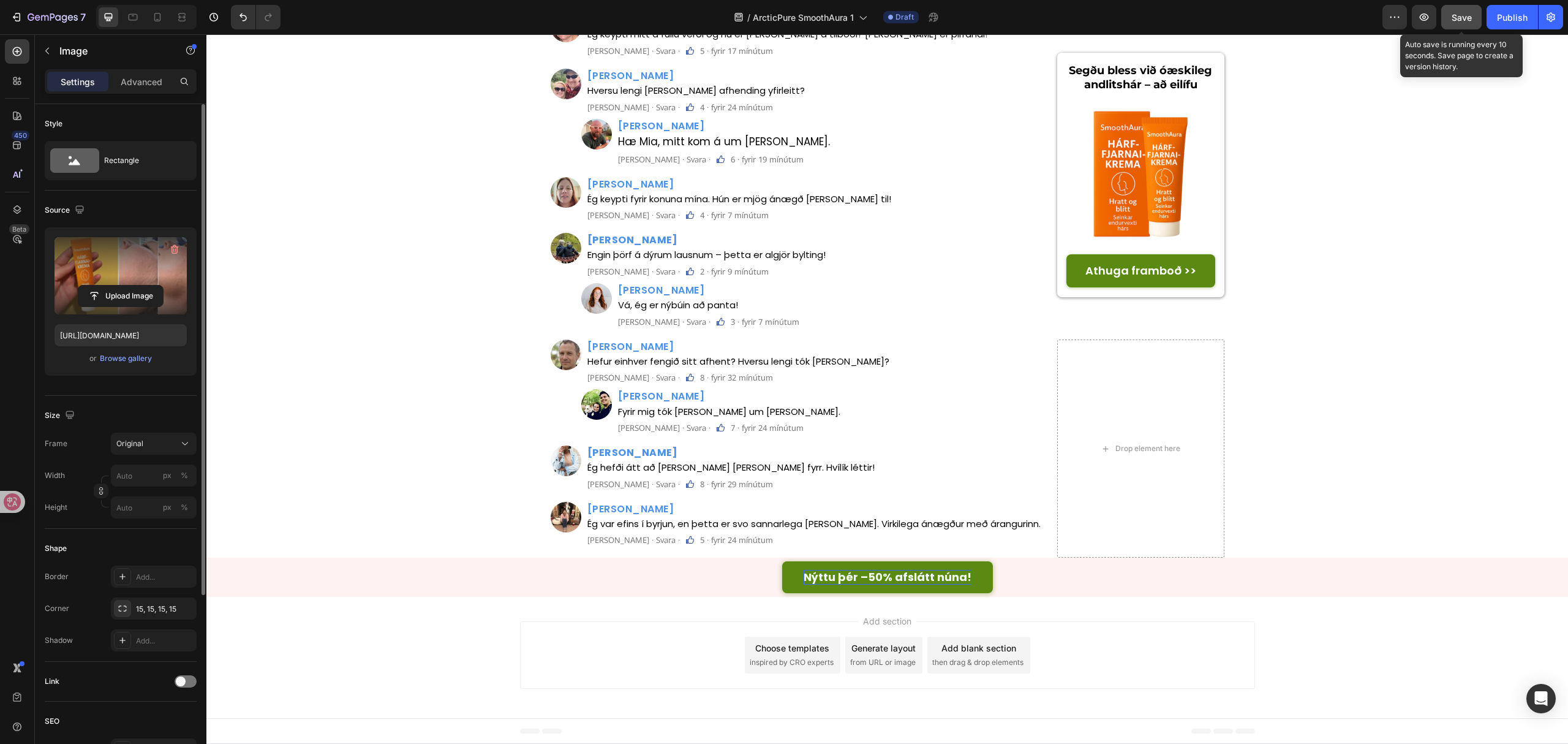
drag, startPoint x: 1239, startPoint y: 1, endPoint x: 1458, endPoint y: 23, distance: 220.1
click at [1458, 23] on button "Save" at bounding box center [1462, 17] width 40 height 24
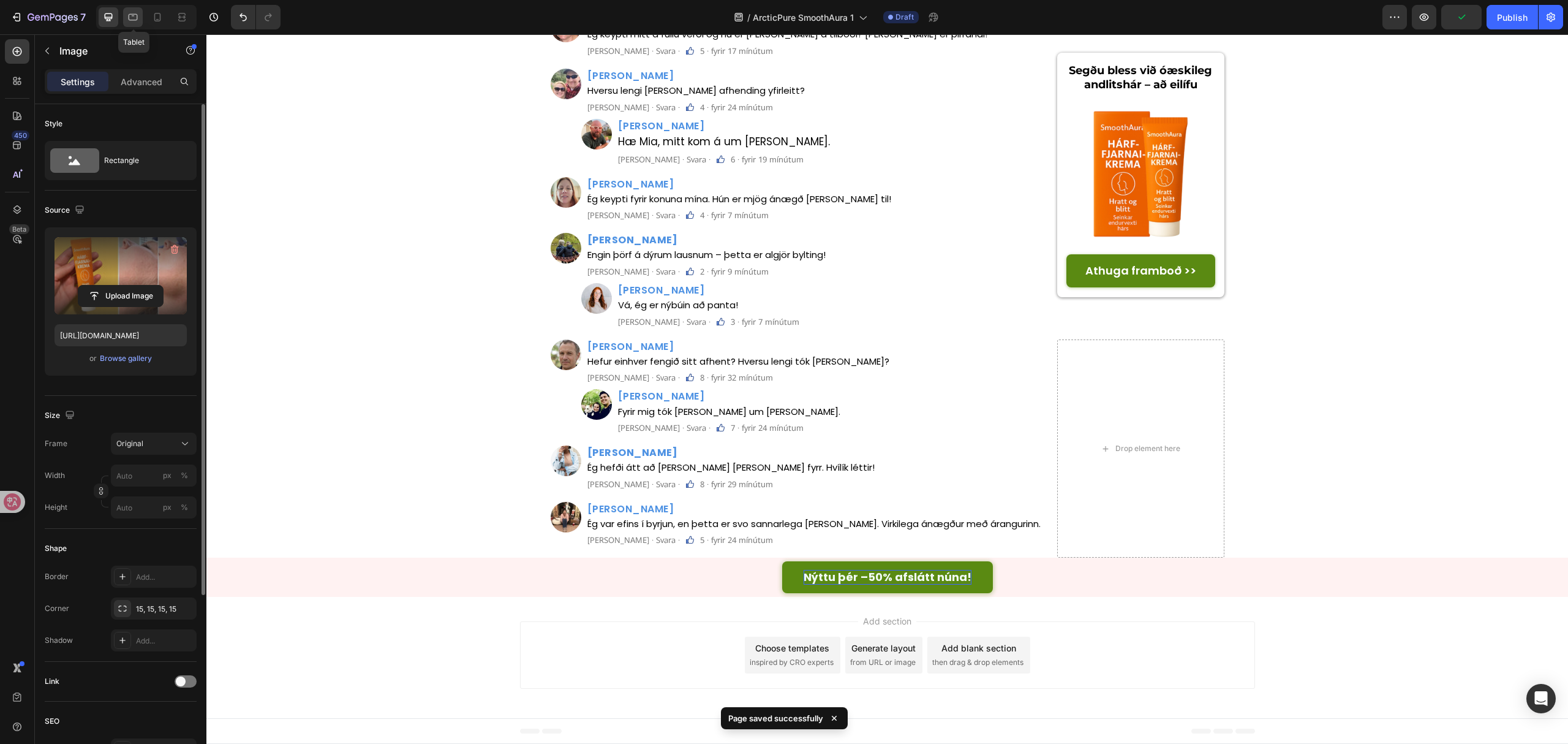
click at [136, 18] on icon at bounding box center [132, 17] width 12 height 12
type input "https://cdn.shopify.com/s/files/1/0657/6783/3683/files/gempages_578032762192134…"
type input "100"
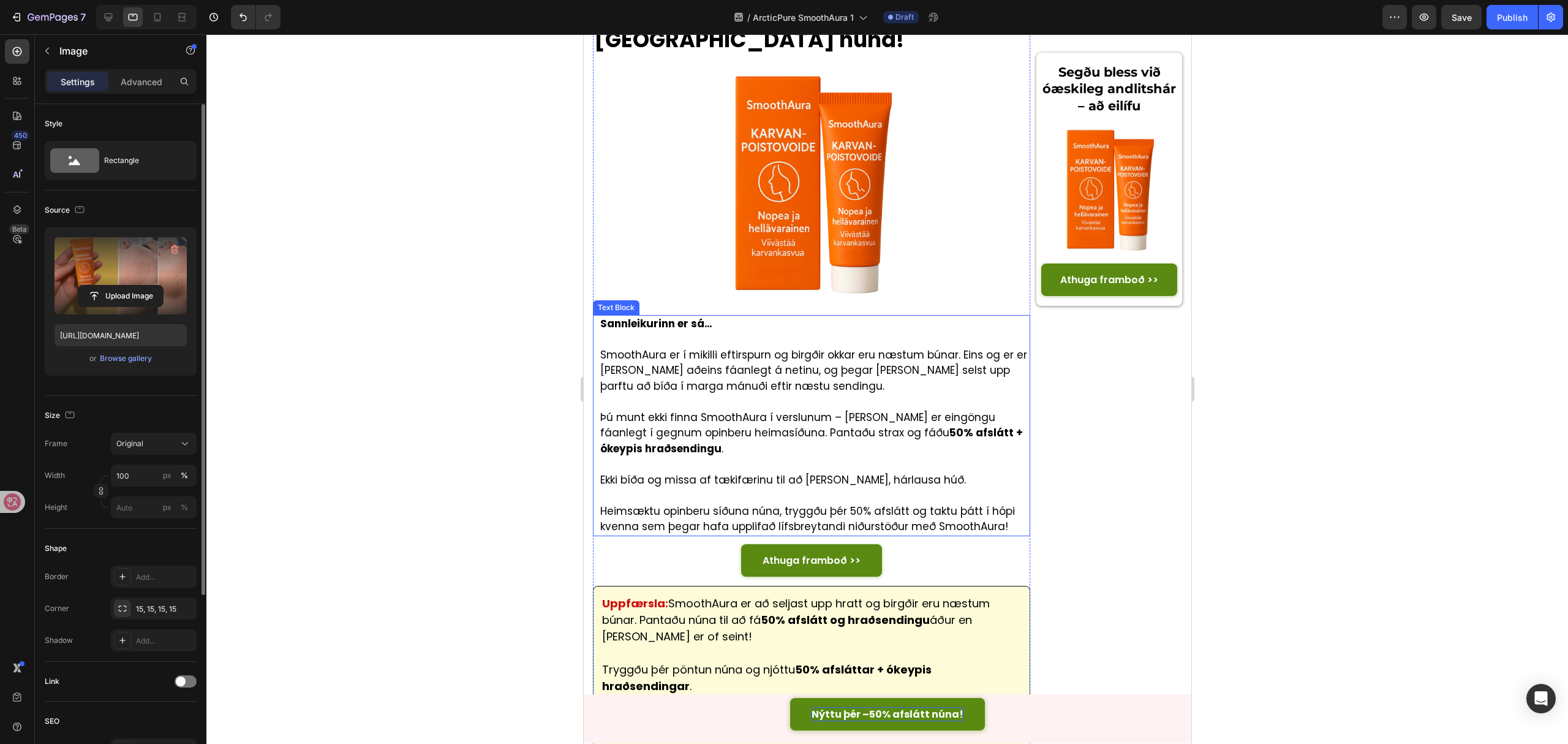
scroll to position [4341, 0]
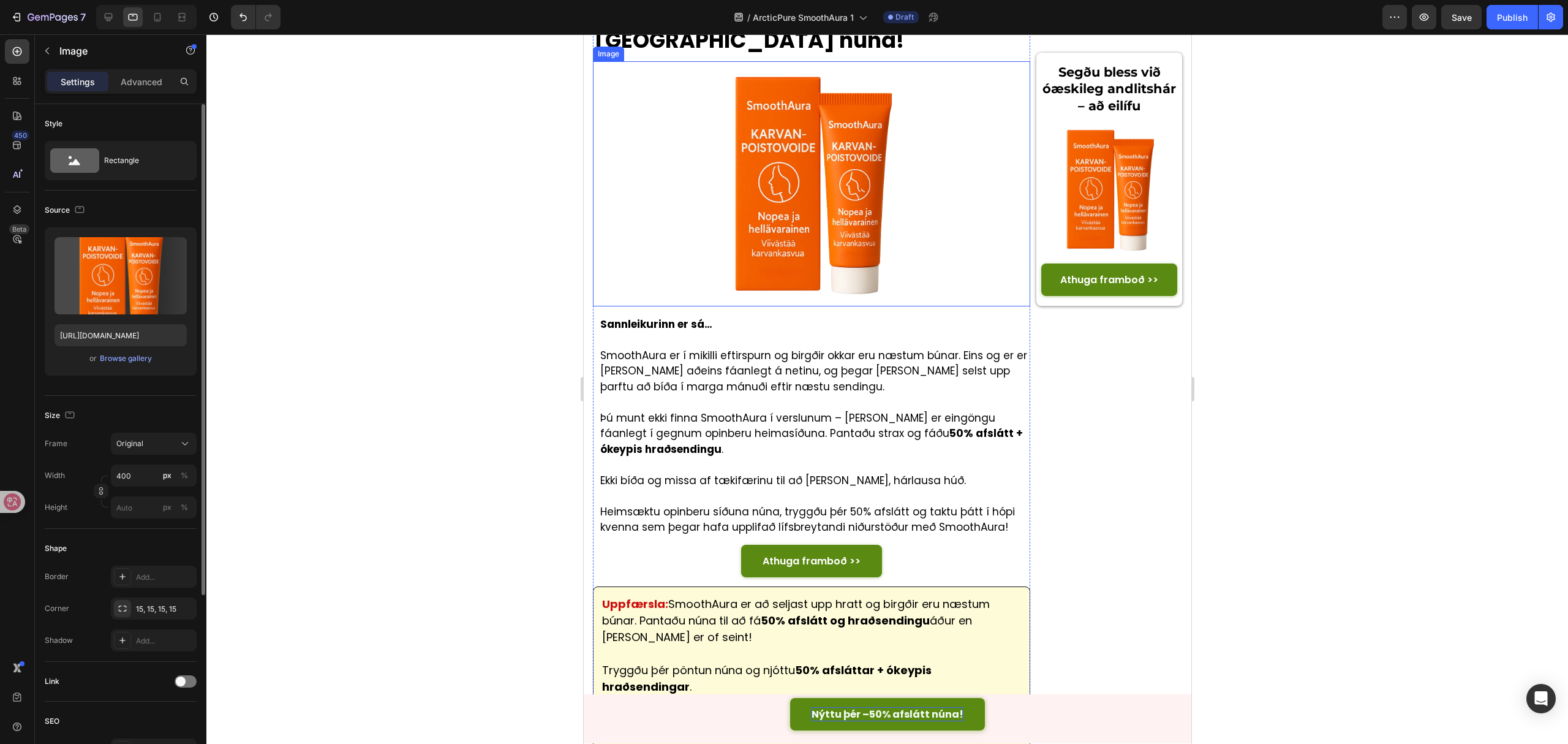
click at [781, 306] on img at bounding box center [811, 184] width 245 height 245
drag, startPoint x: 452, startPoint y: 313, endPoint x: 168, endPoint y: 280, distance: 285.9
click at [452, 313] on div at bounding box center [887, 389] width 1362 height 709
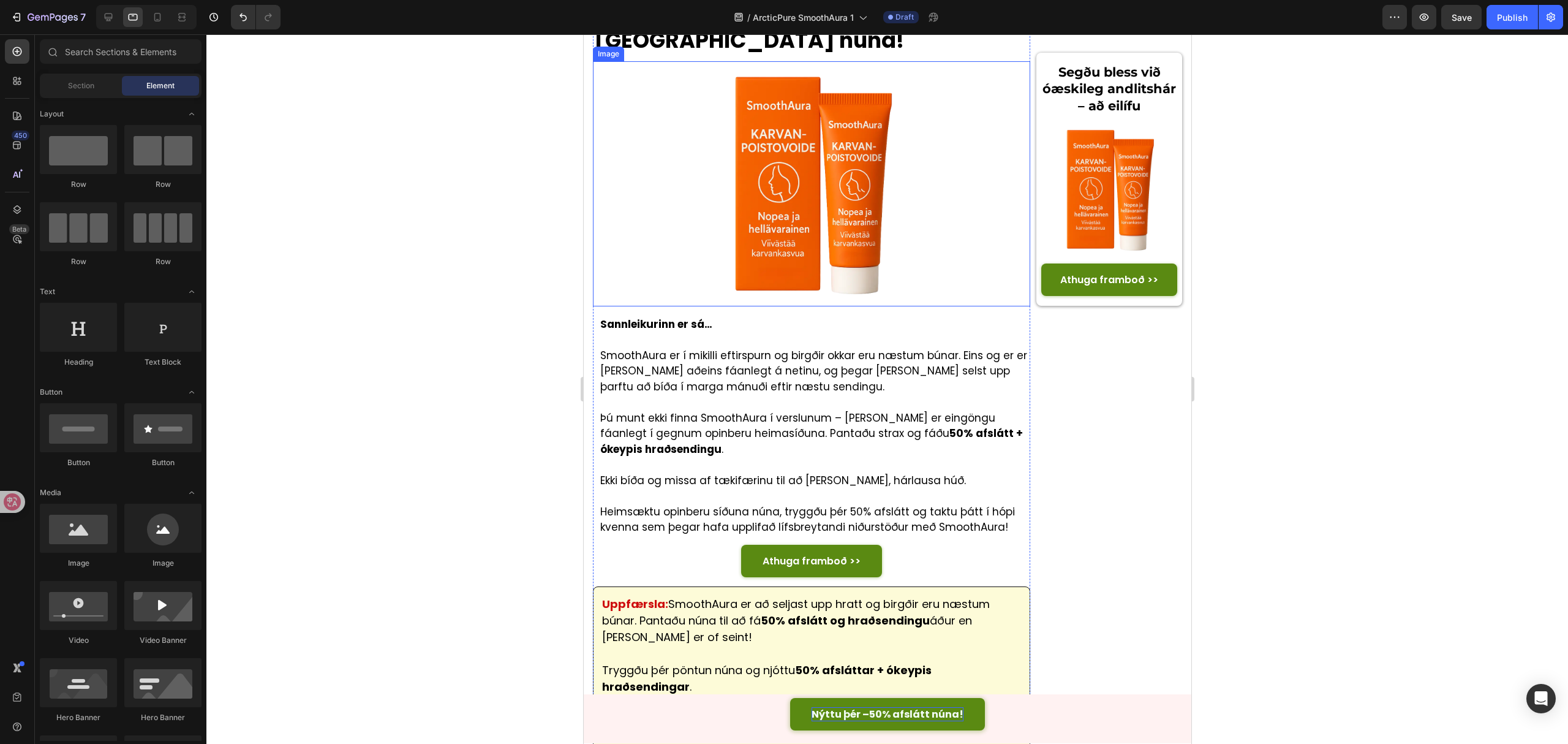
click at [763, 306] on img at bounding box center [811, 184] width 245 height 245
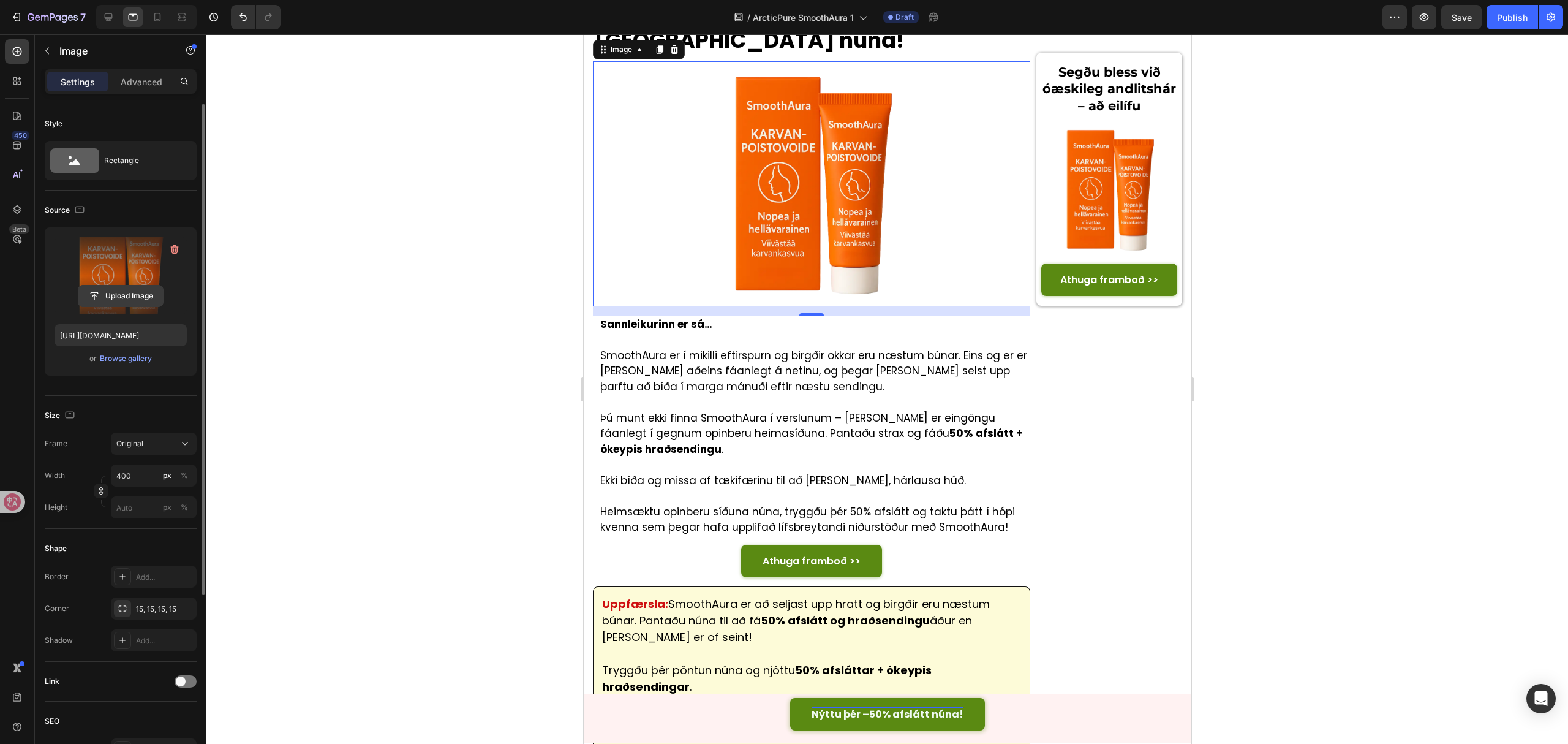
click at [135, 293] on input "file" at bounding box center [120, 296] width 85 height 21
type input "https://cdn.shopify.com/s/files/1/0657/6783/3683/files/gempages_578032762192134…"
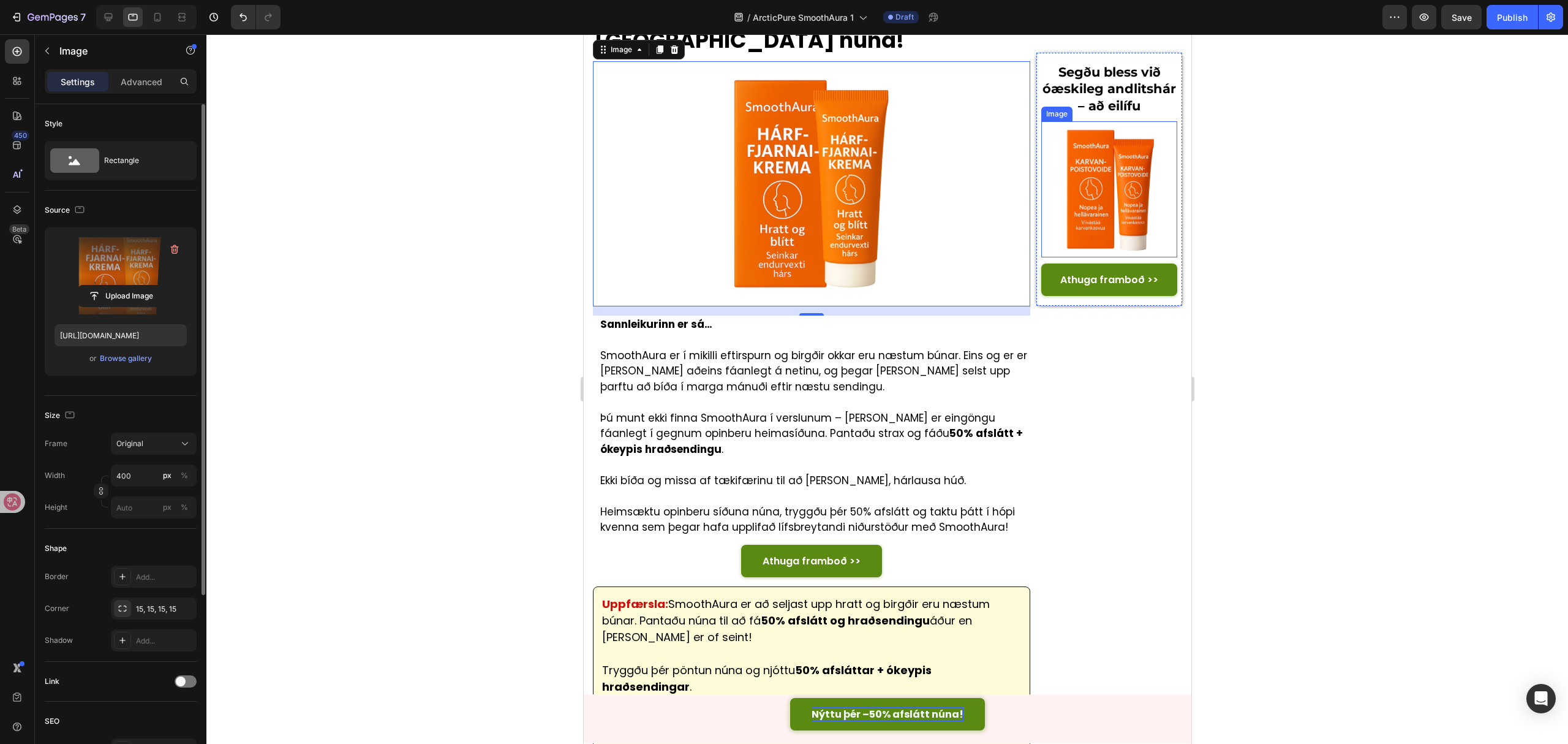
click at [1112, 224] on img at bounding box center [1109, 189] width 136 height 136
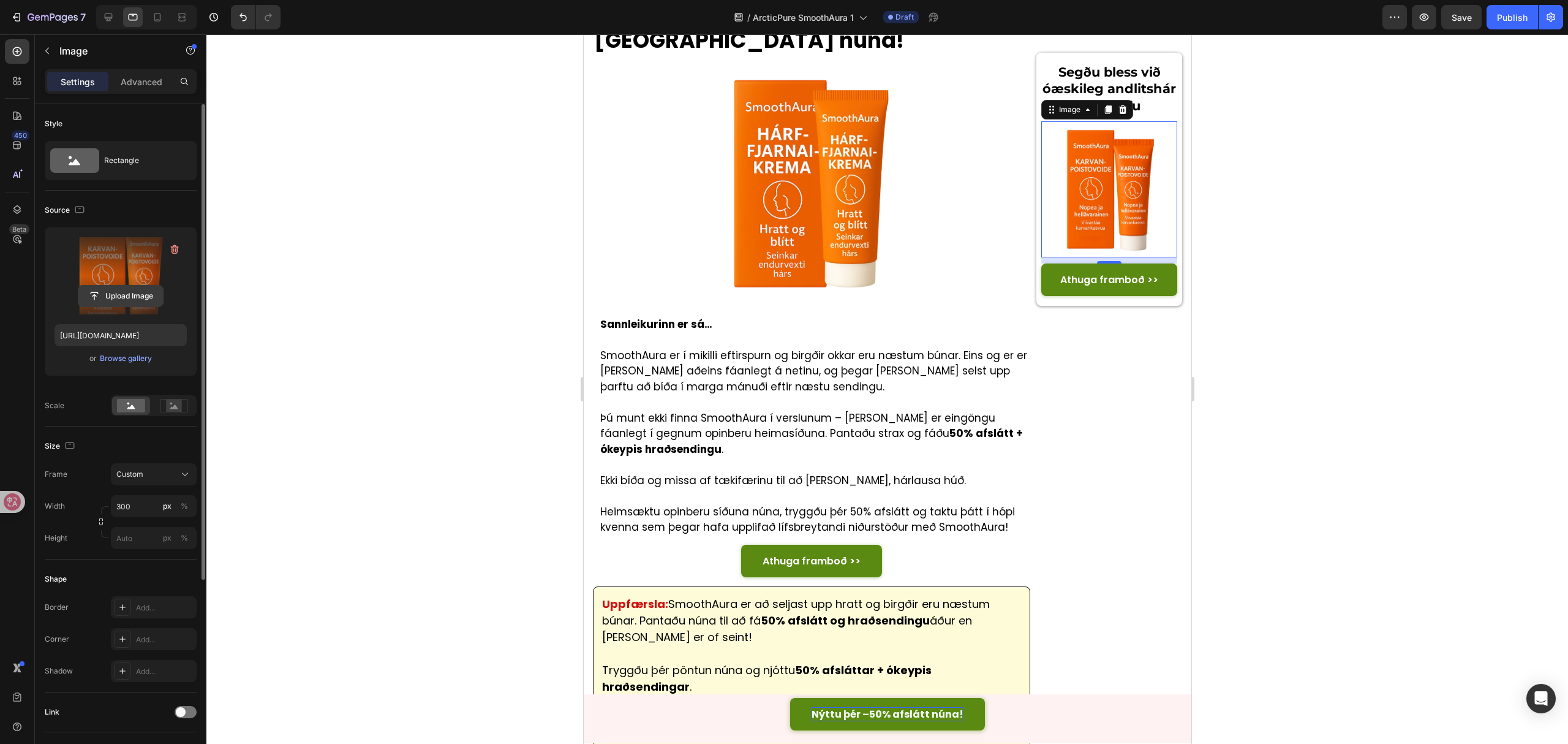
click at [106, 294] on input "file" at bounding box center [120, 296] width 85 height 21
type input "https://cdn.shopify.com/s/files/1/0657/6783/3683/files/gempages_578032762192134…"
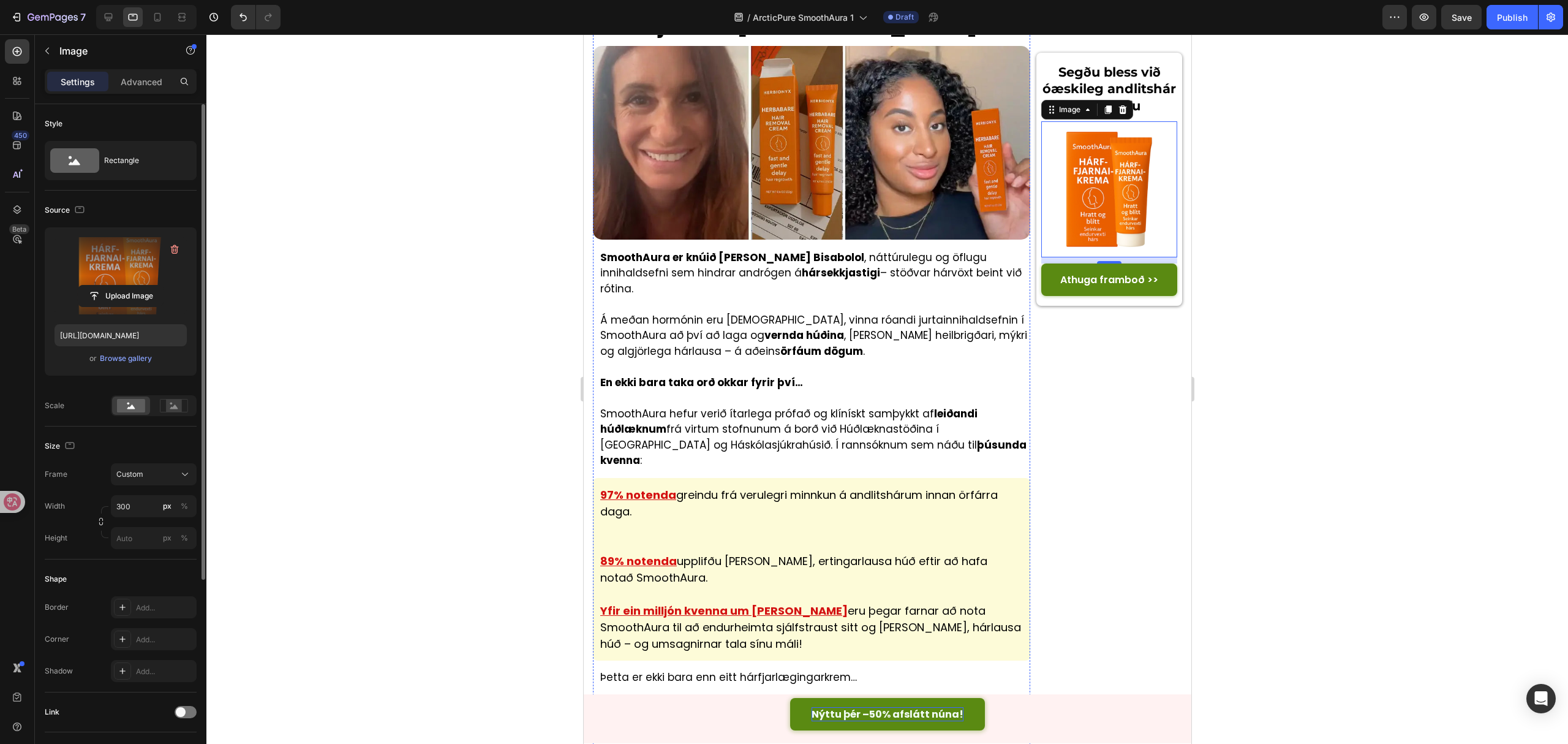
scroll to position [2543, 0]
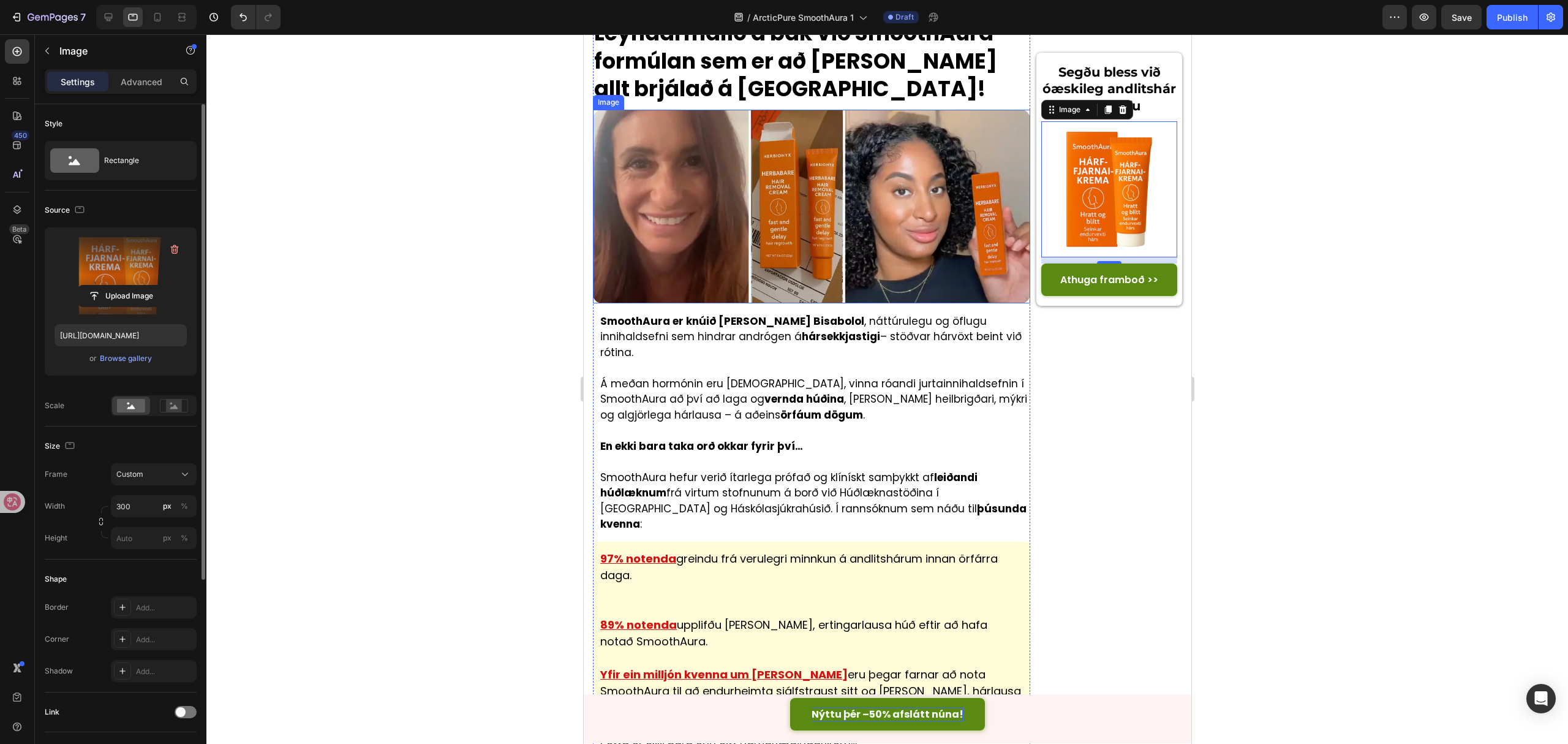
click at [807, 303] on img at bounding box center [811, 206] width 438 height 193
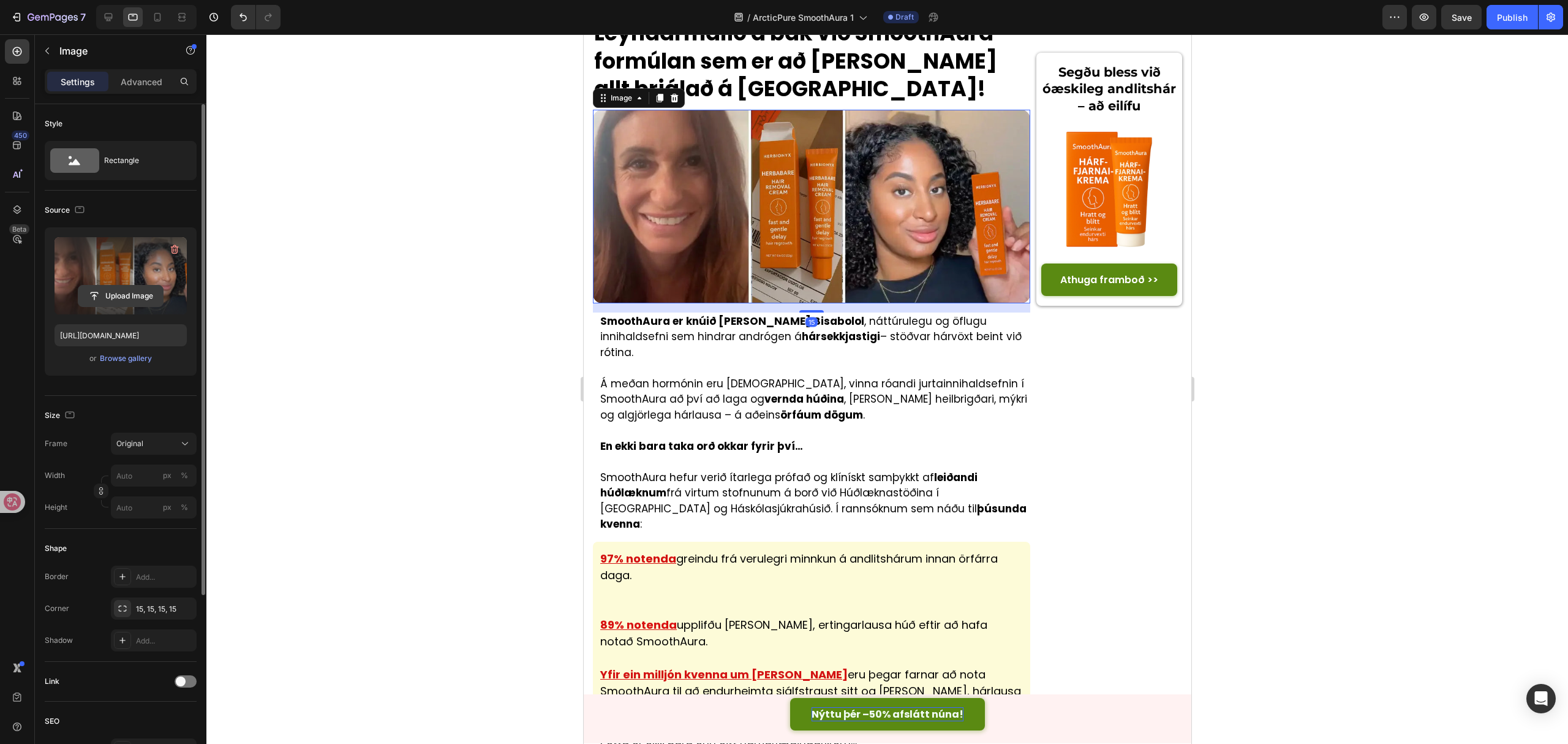
click at [113, 299] on input "file" at bounding box center [120, 296] width 85 height 21
type input "https://cdn.shopify.com/s/files/1/0657/6783/3683/files/gempages_578032762192134…"
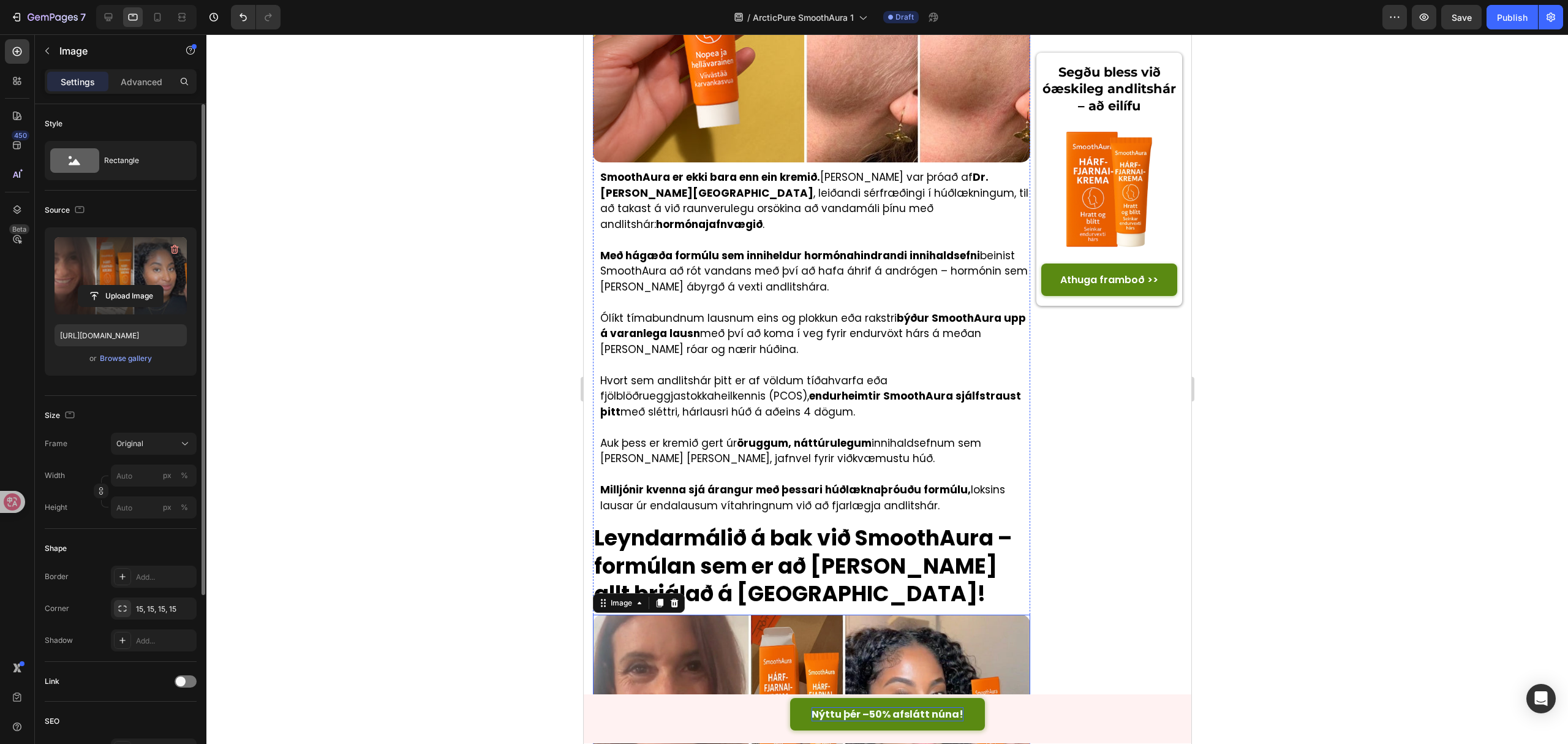
scroll to position [1808, 0]
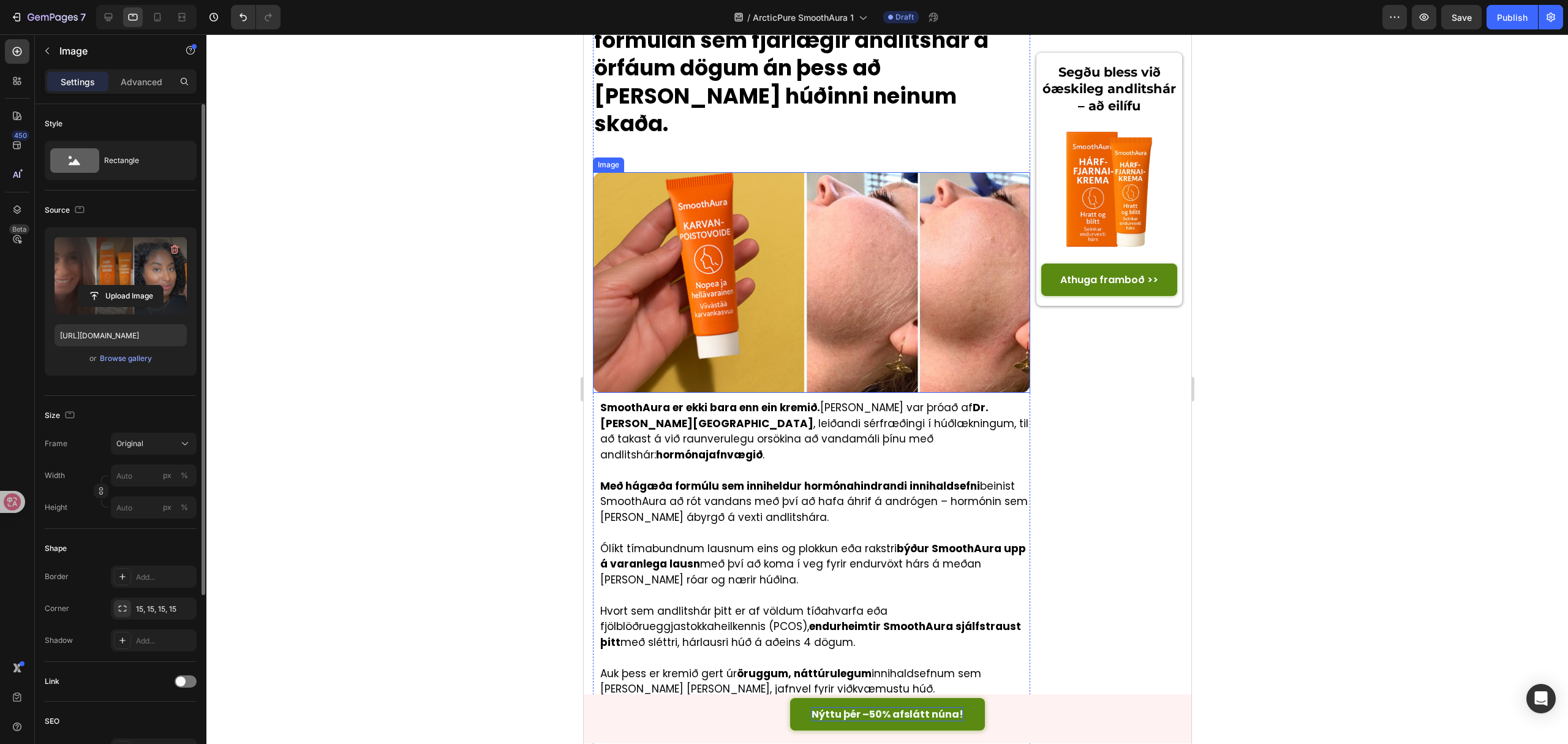
click at [764, 393] on img at bounding box center [811, 283] width 438 height 221
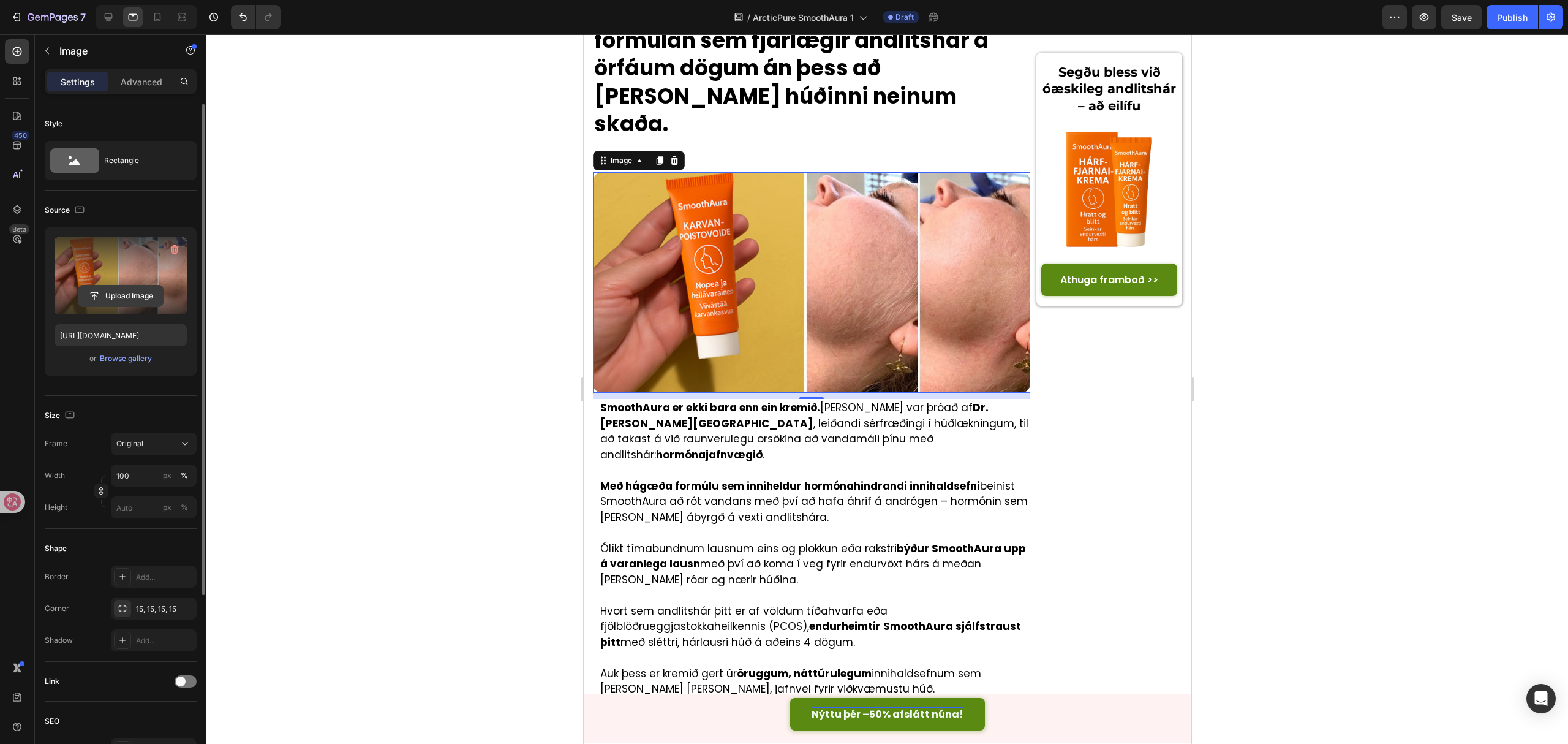
click at [121, 295] on input "file" at bounding box center [120, 296] width 85 height 21
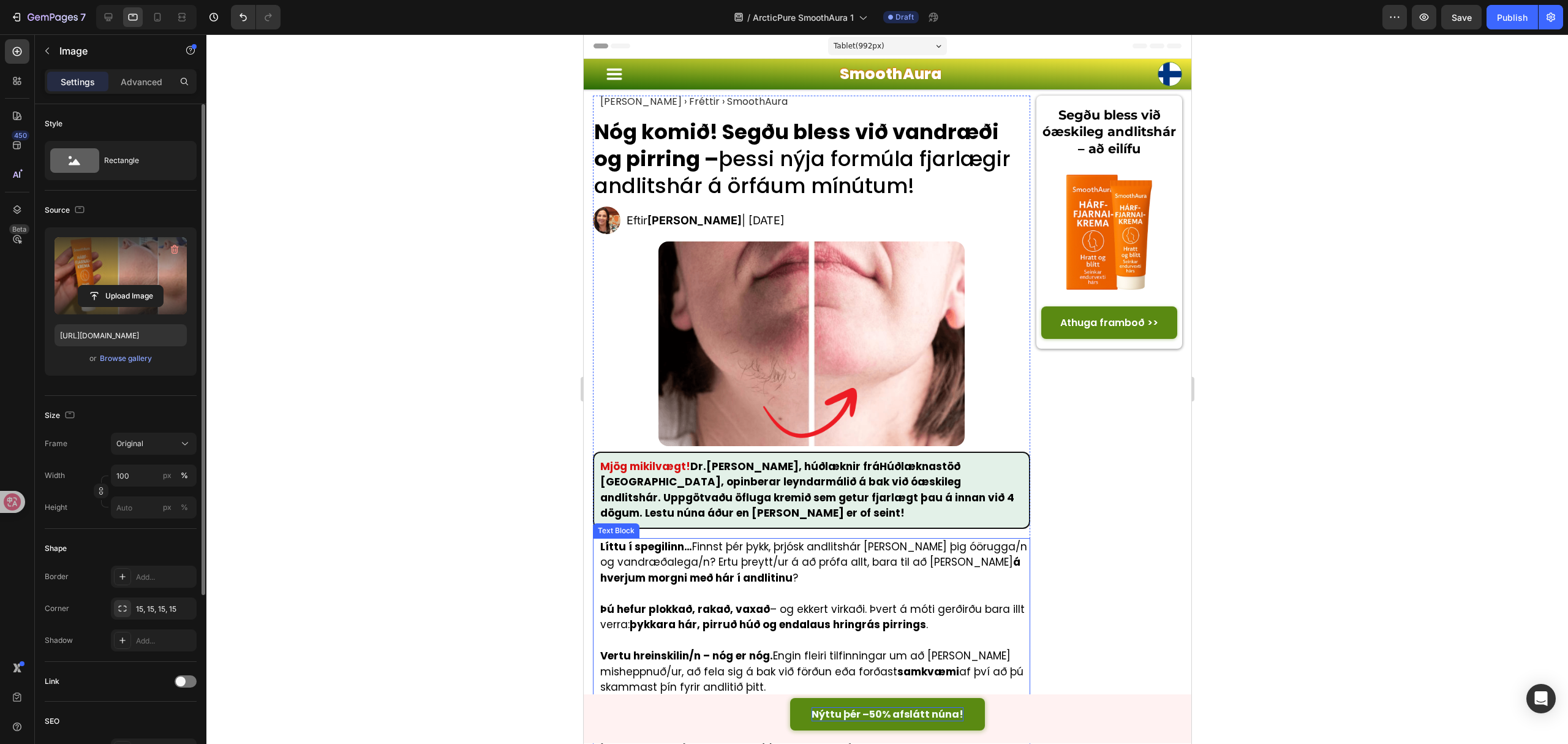
scroll to position [0, 0]
click at [1461, 15] on span "Save" at bounding box center [1462, 17] width 20 height 10
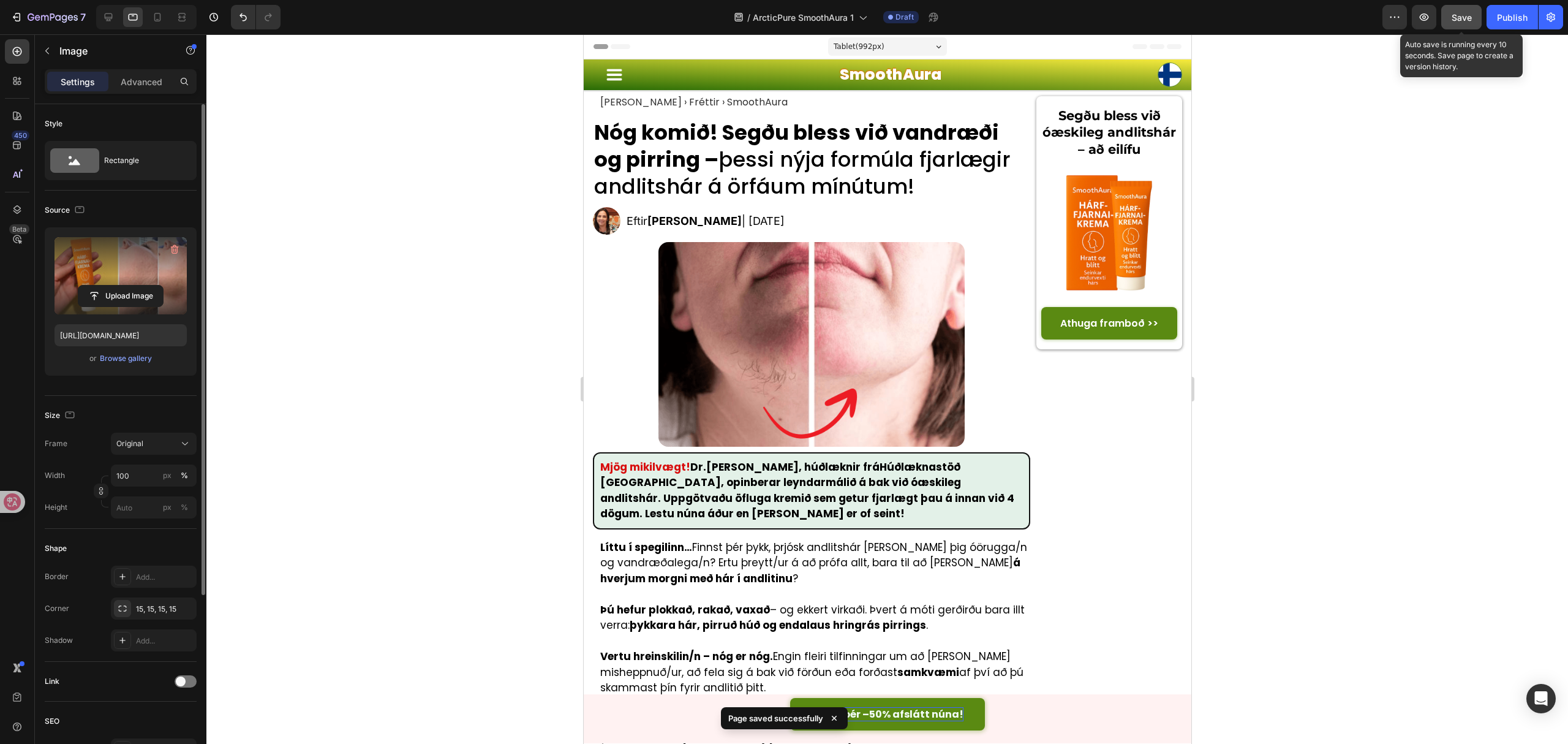
click at [1461, 20] on span "Save" at bounding box center [1462, 17] width 20 height 10
click at [155, 11] on icon at bounding box center [157, 17] width 12 height 12
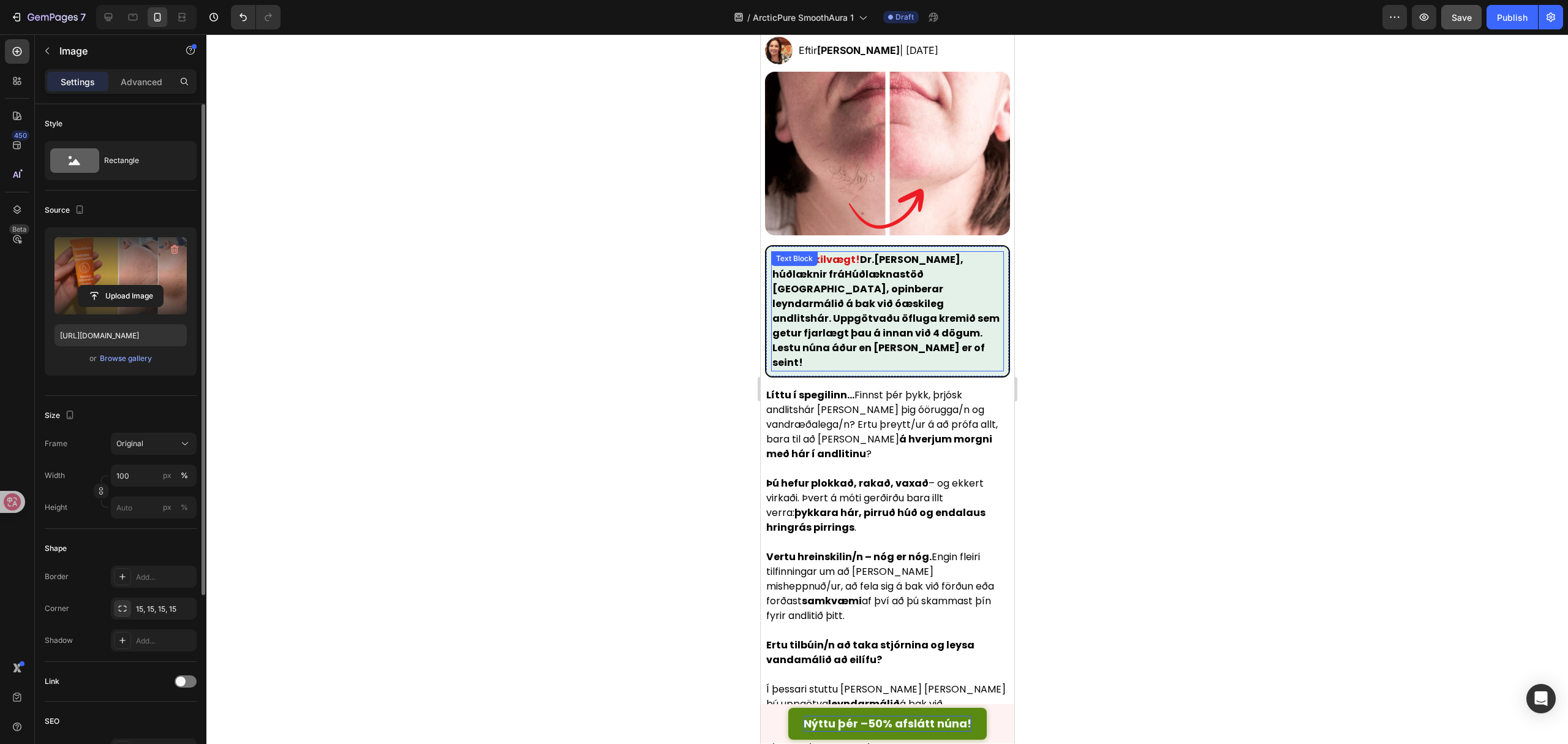
scroll to position [163, 0]
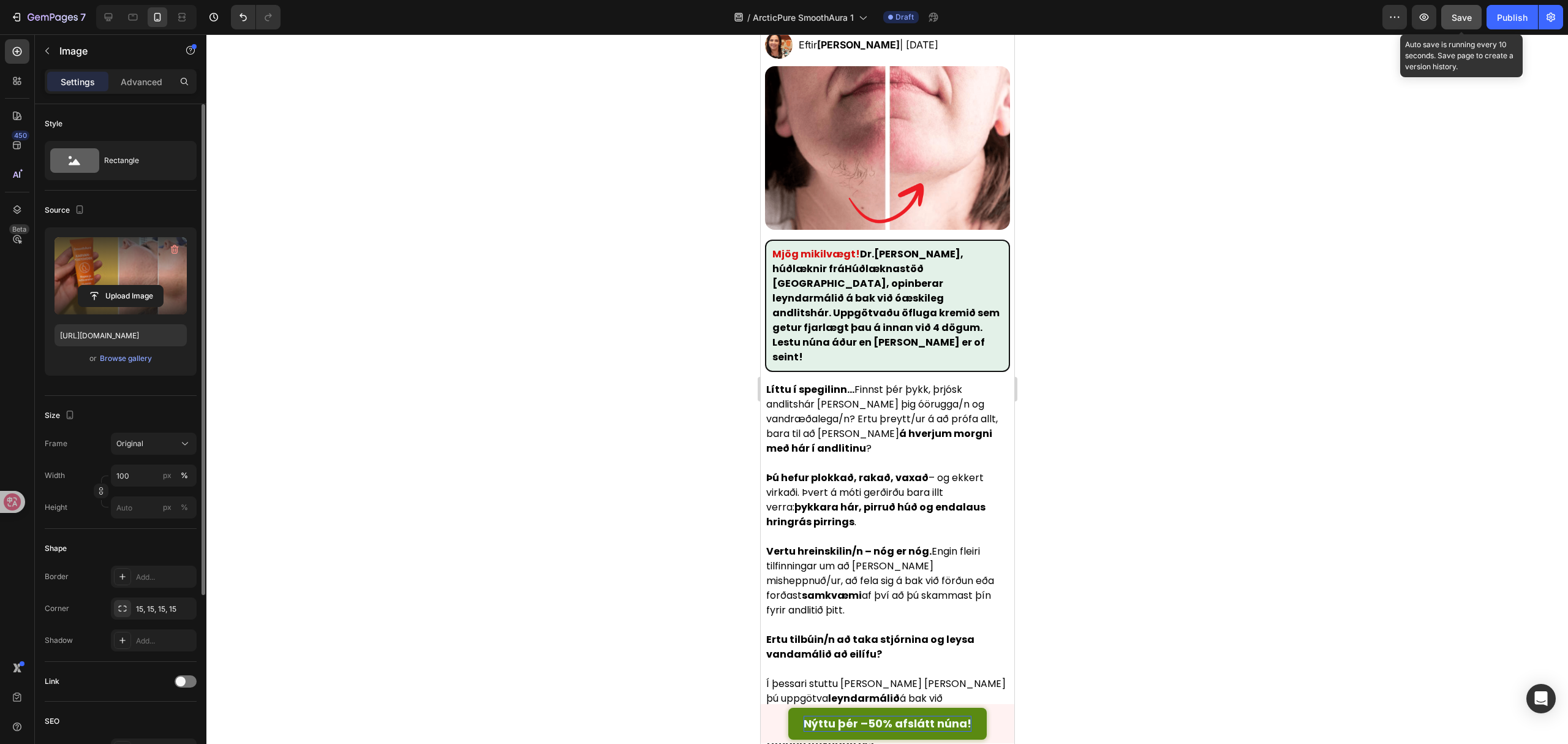
click at [1457, 14] on span "Save" at bounding box center [1462, 17] width 20 height 10
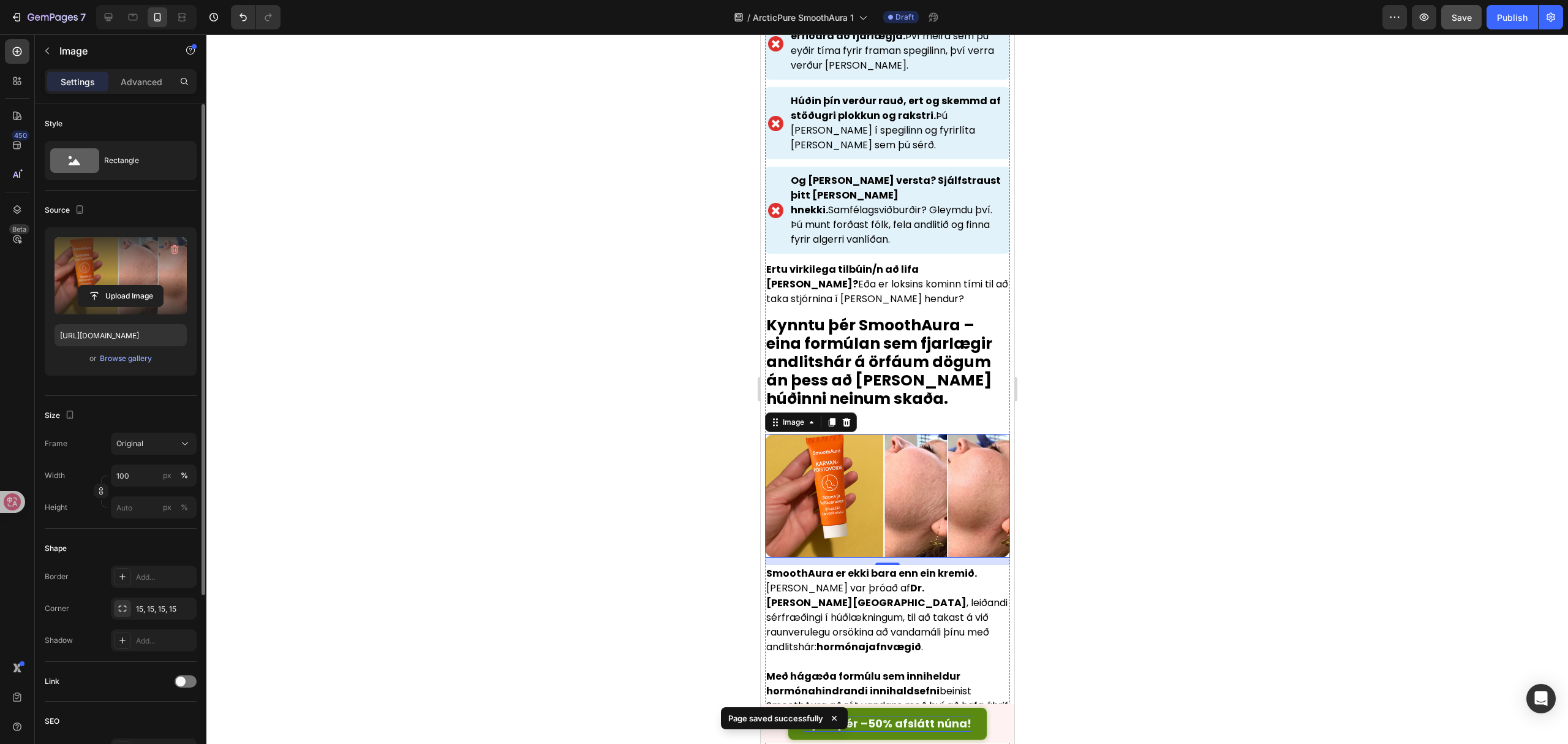
scroll to position [1879, 0]
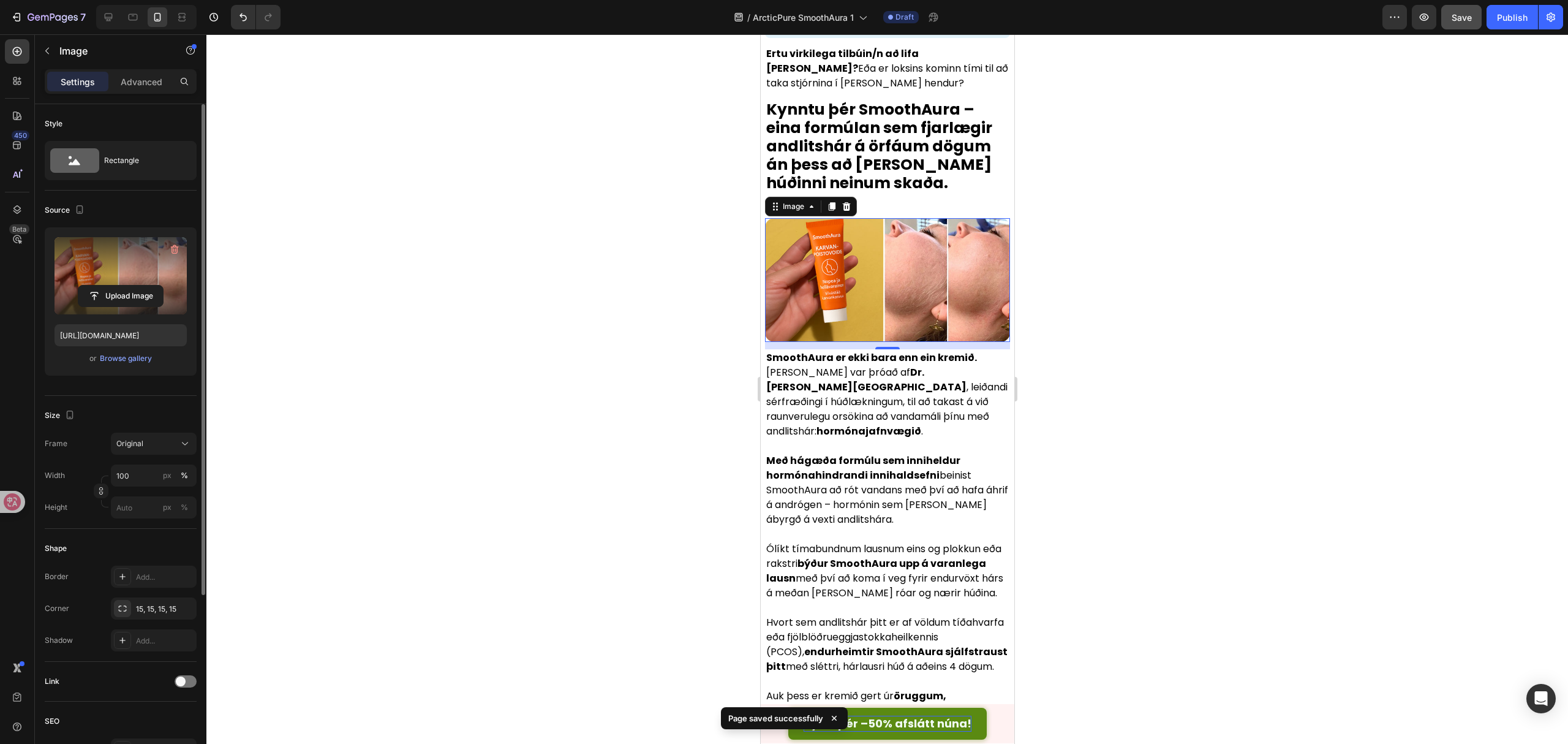
click at [835, 331] on img at bounding box center [887, 281] width 245 height 124
click at [118, 297] on input "file" at bounding box center [120, 296] width 85 height 21
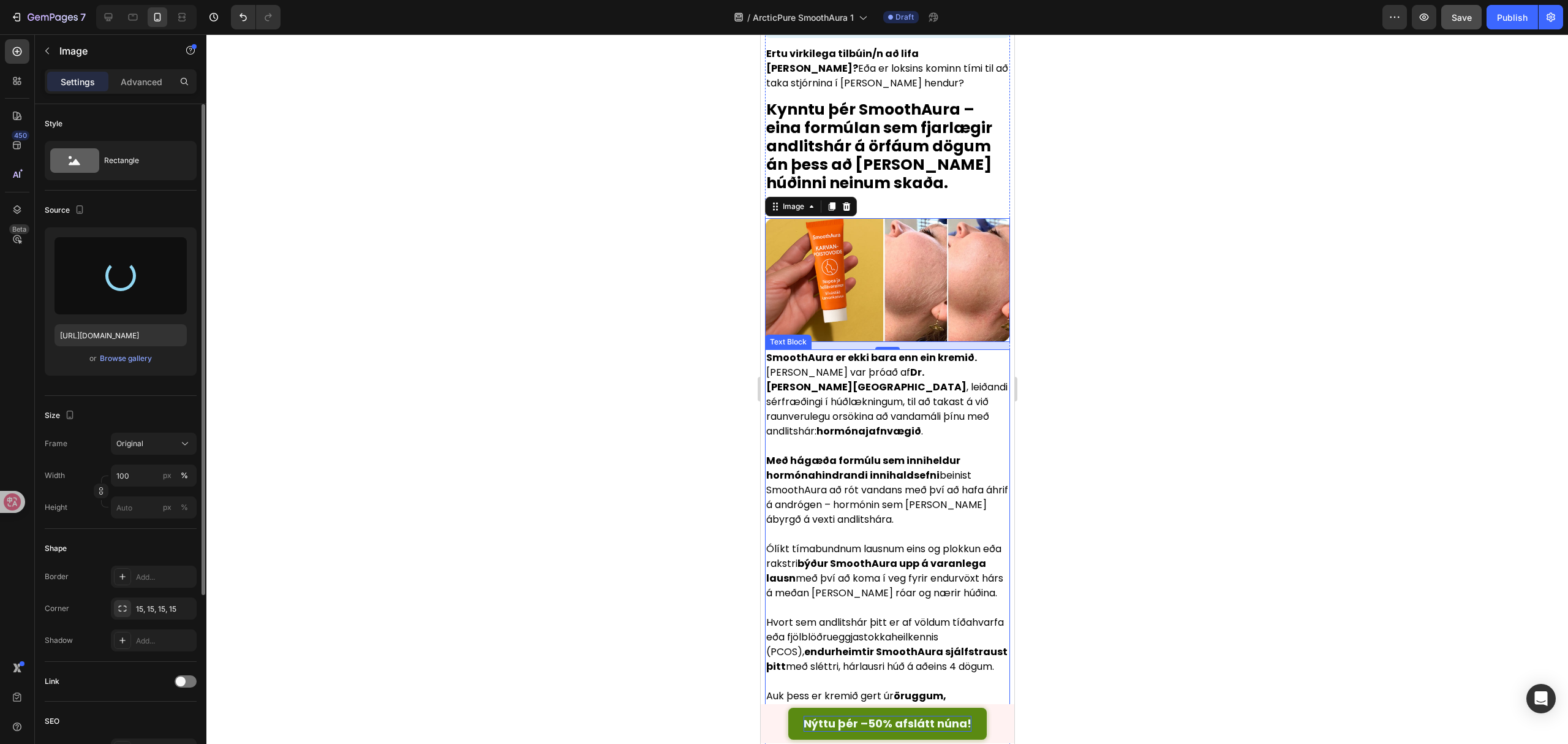
type input "https://cdn.shopify.com/s/files/1/0657/6783/3683/files/gempages_578032762192134…"
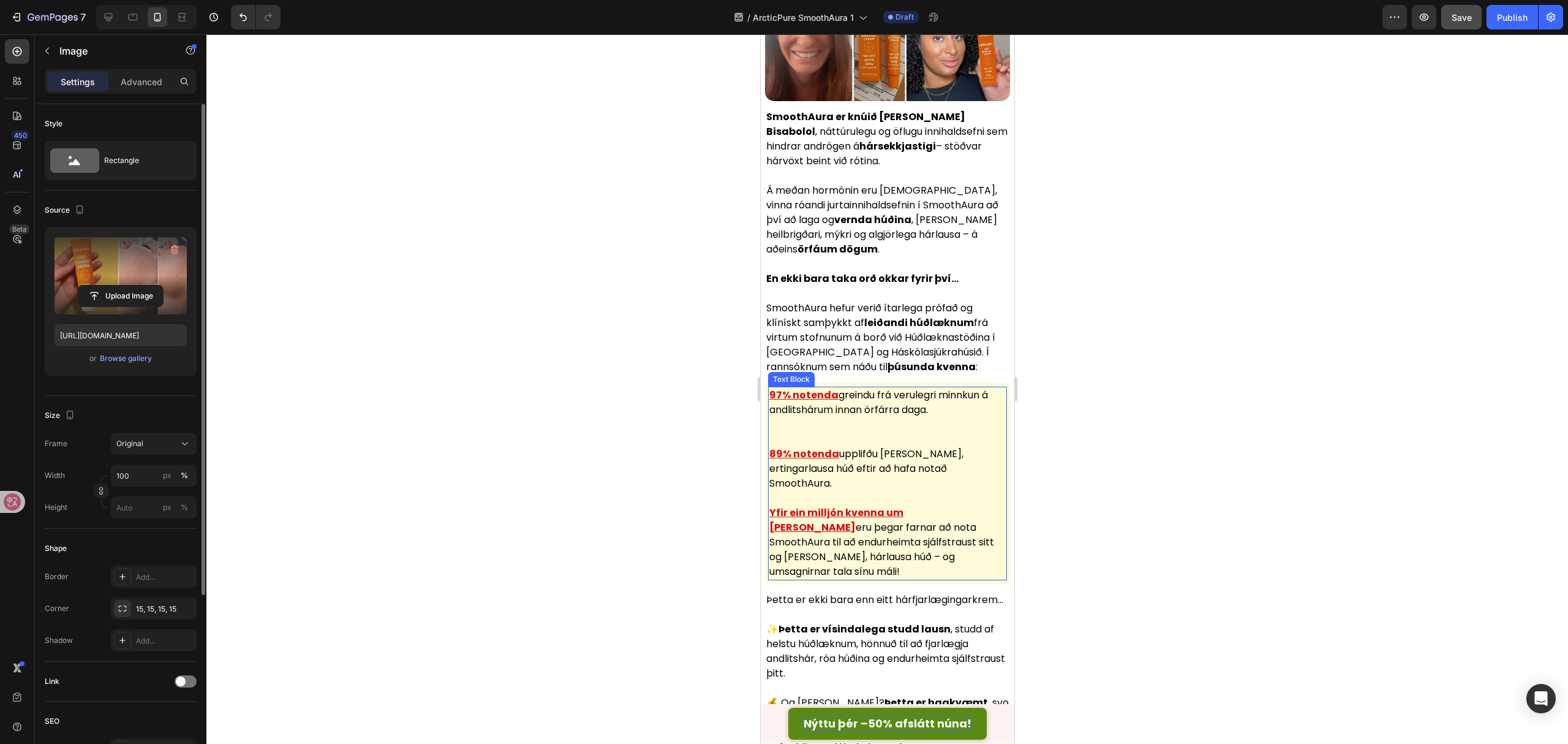
scroll to position [2779, 0]
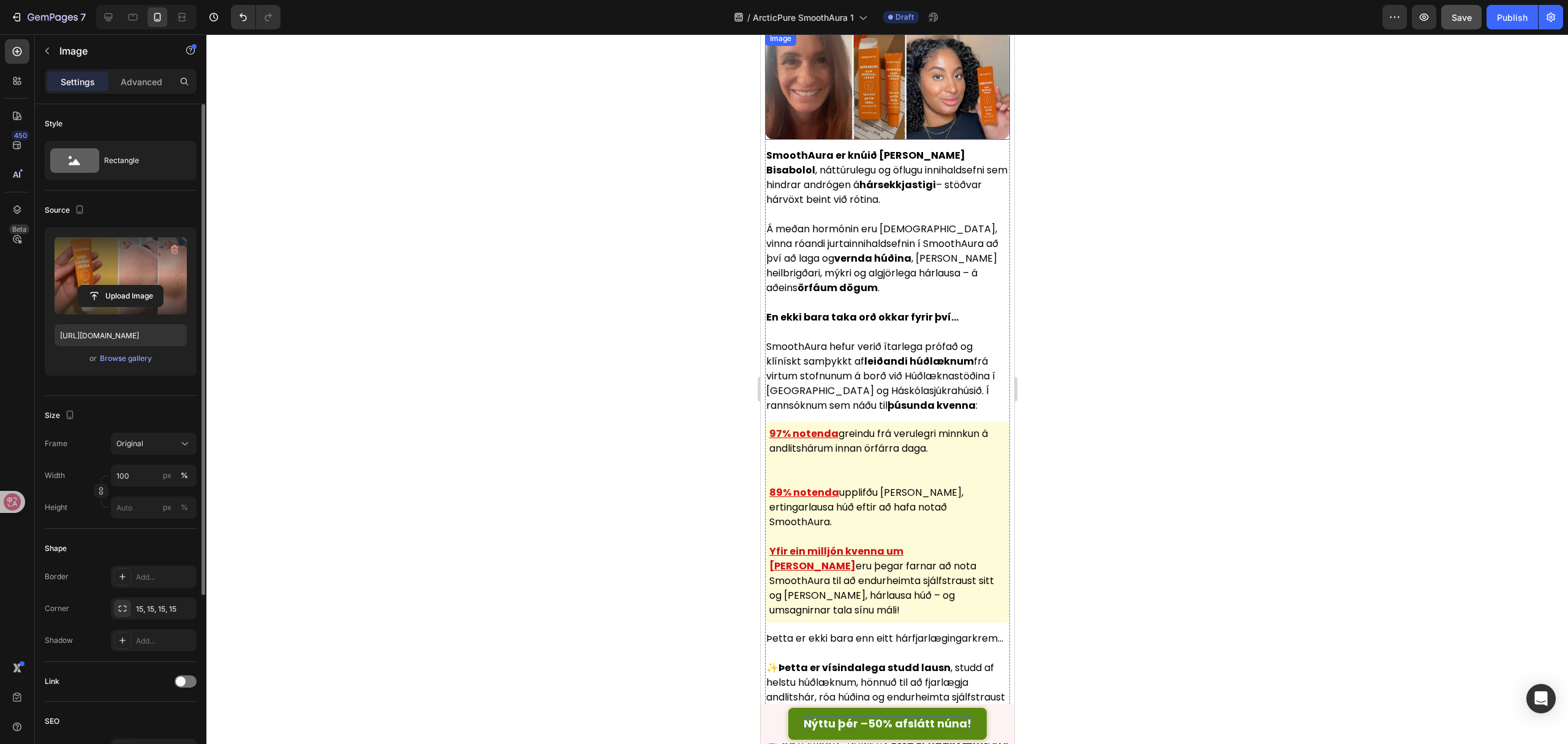
click at [870, 94] on img at bounding box center [887, 85] width 245 height 109
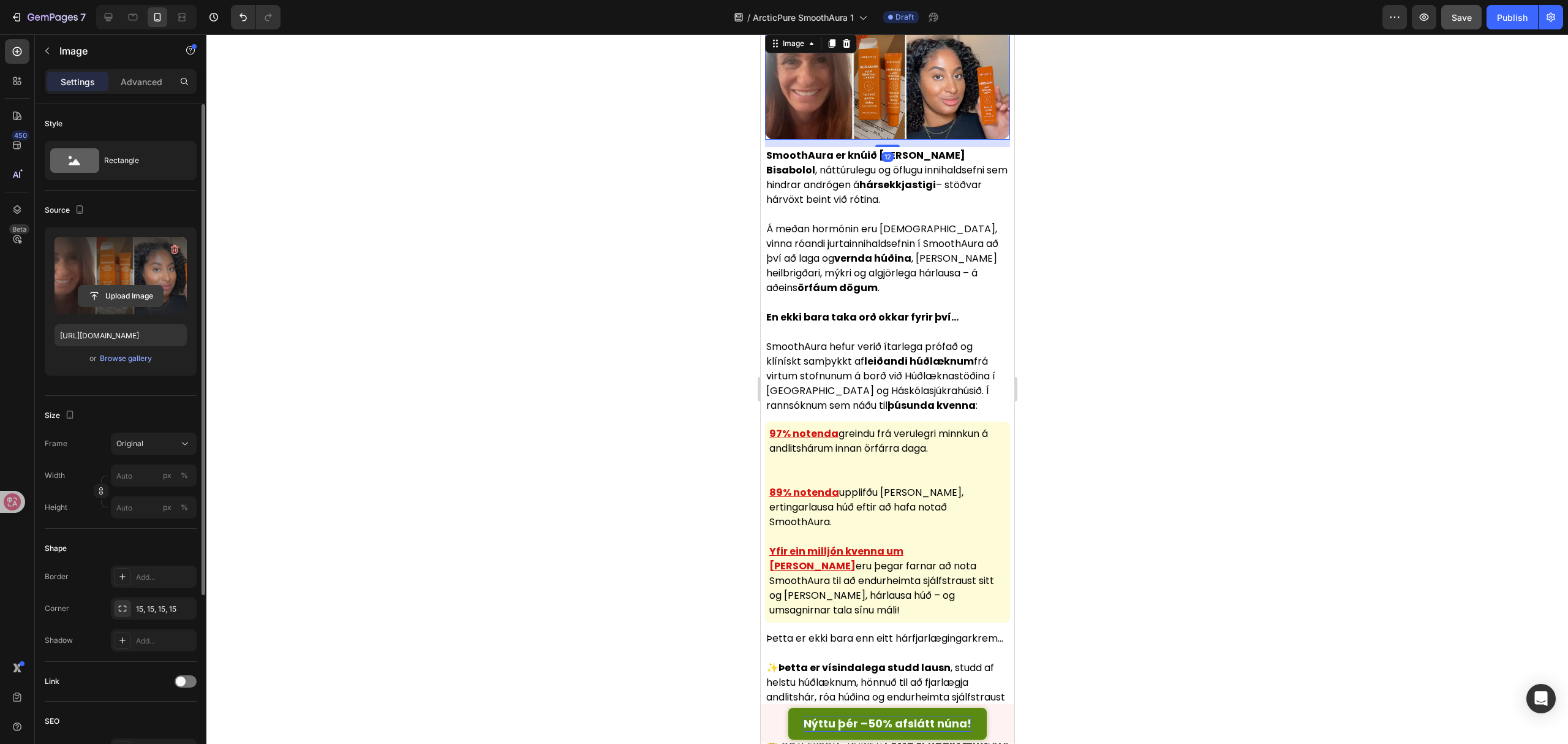
click at [118, 292] on input "file" at bounding box center [120, 296] width 85 height 21
type input "https://cdn.shopify.com/s/files/1/0657/6783/3683/files/gempages_578032762192134…"
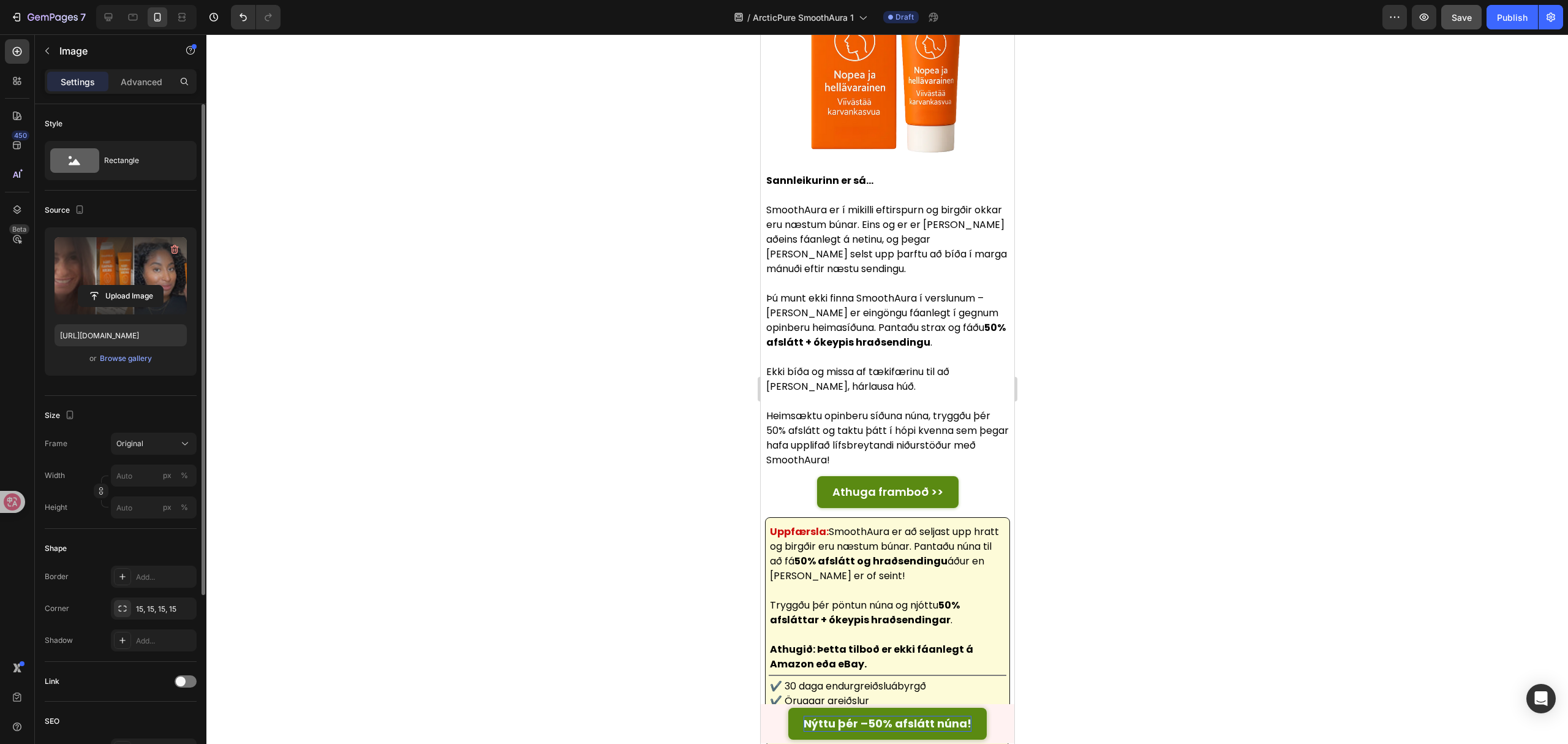
scroll to position [4821, 0]
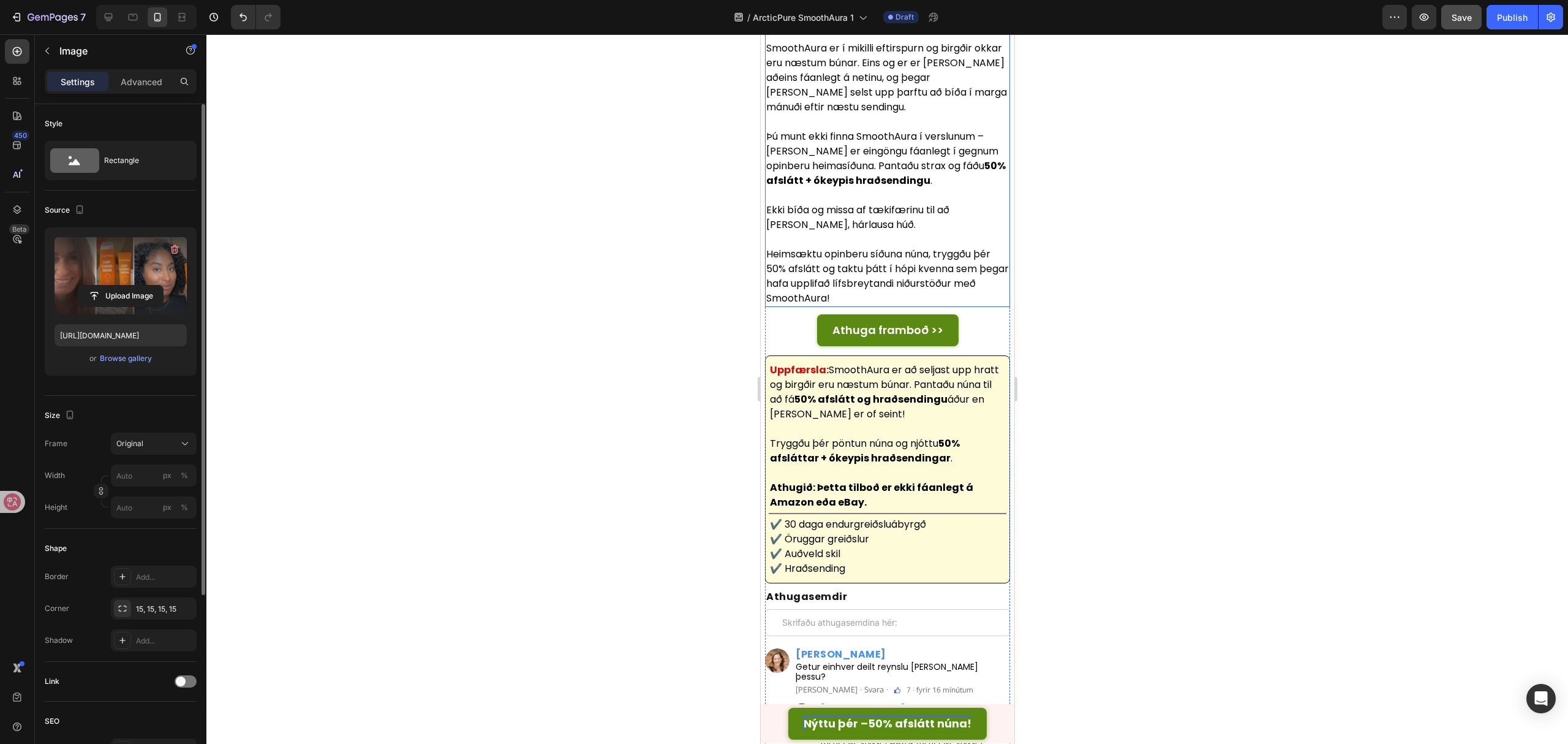
click at [124, 297] on input "file" at bounding box center [120, 296] width 85 height 21
type input "https://cdn.shopify.com/s/files/1/0657/6783/3683/files/gempages_578032762192134…"
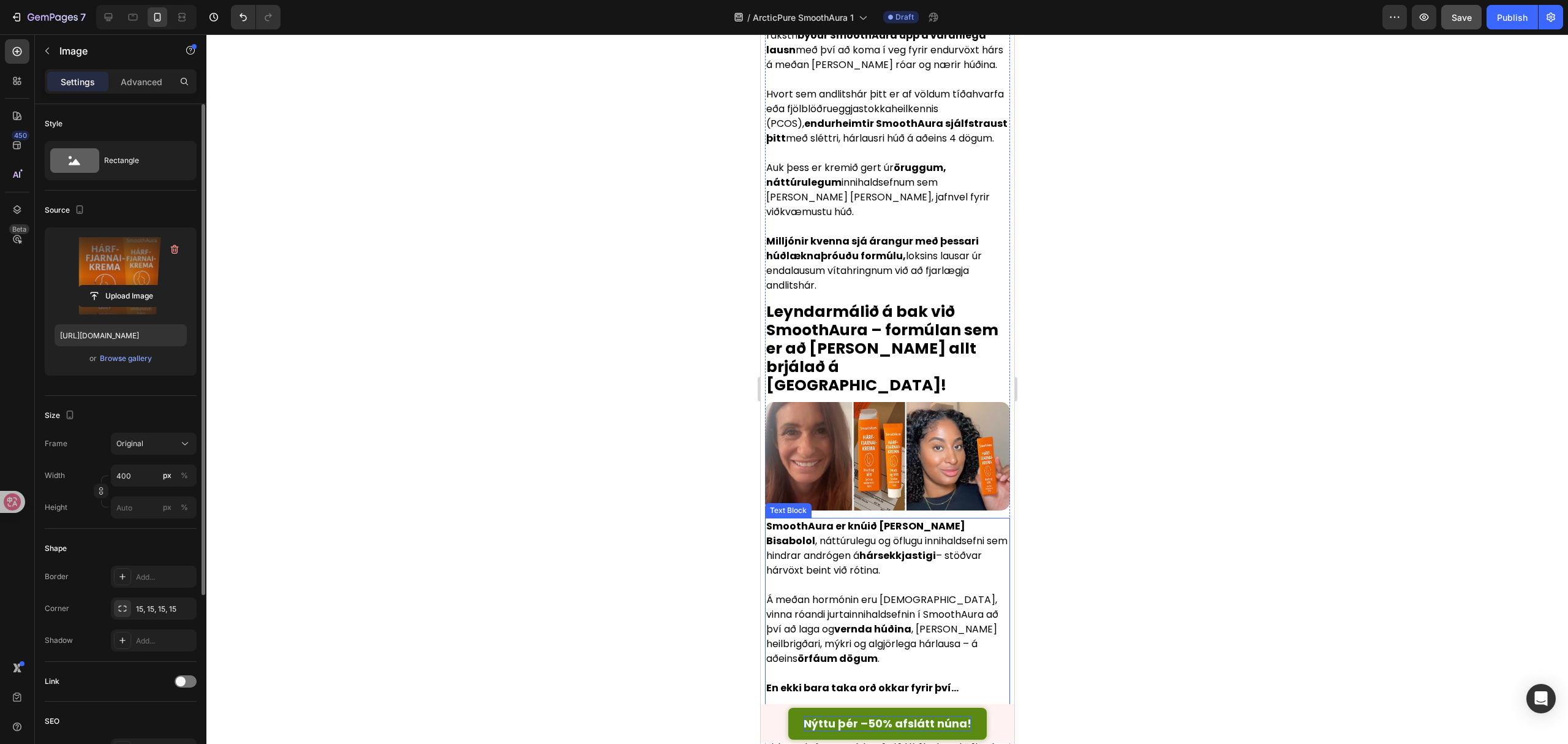
scroll to position [2389, 0]
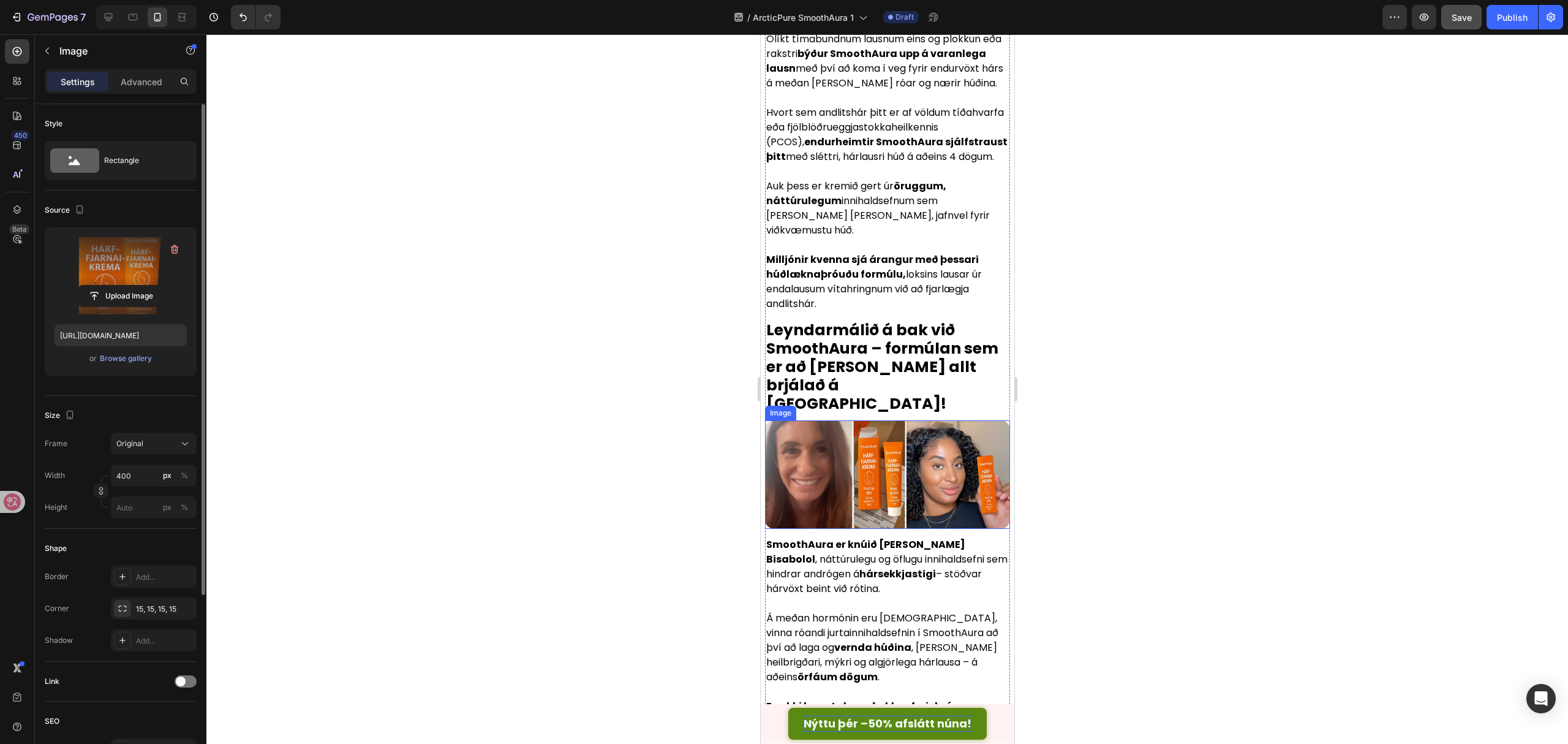
click at [875, 493] on img at bounding box center [887, 475] width 245 height 109
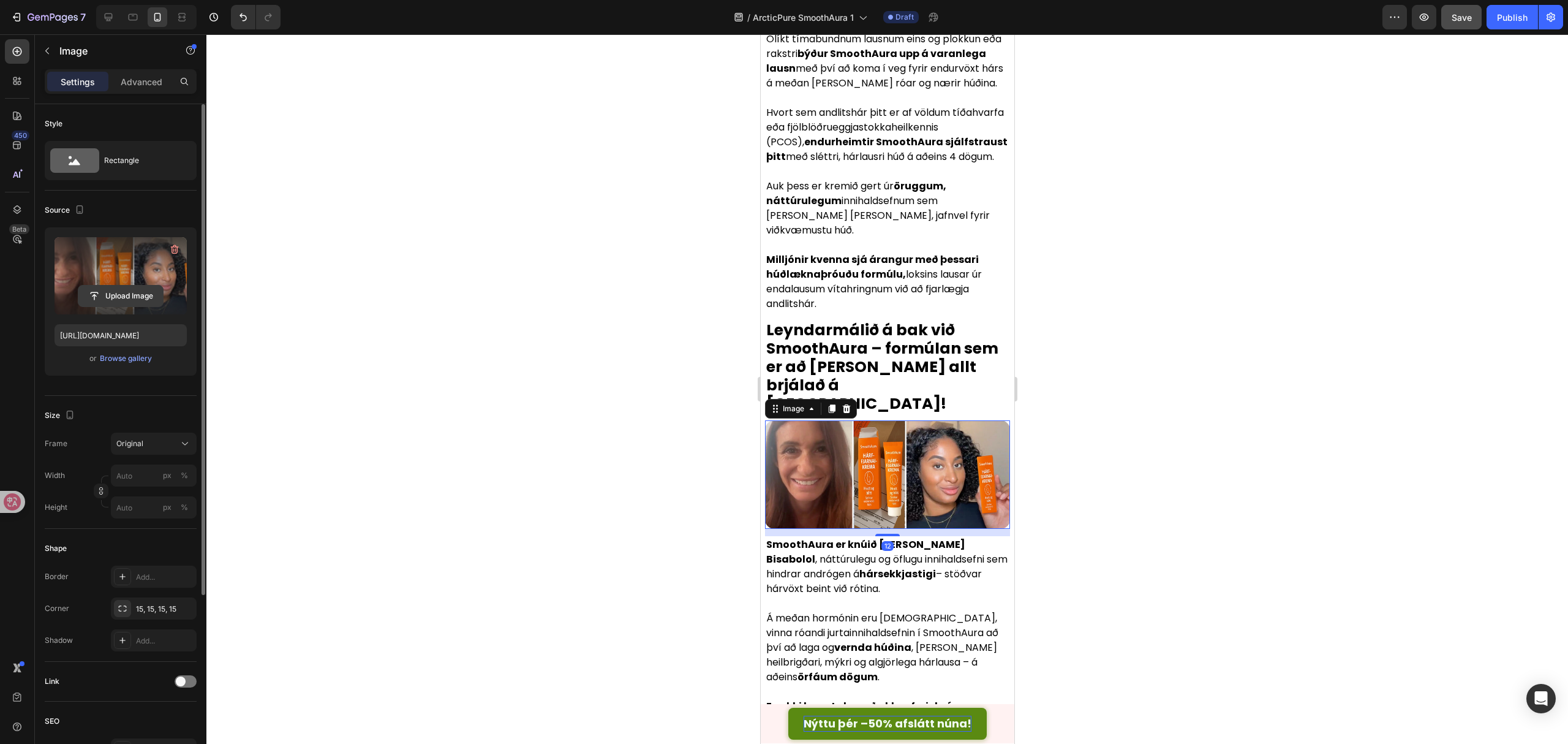
click at [137, 301] on input "file" at bounding box center [120, 296] width 85 height 21
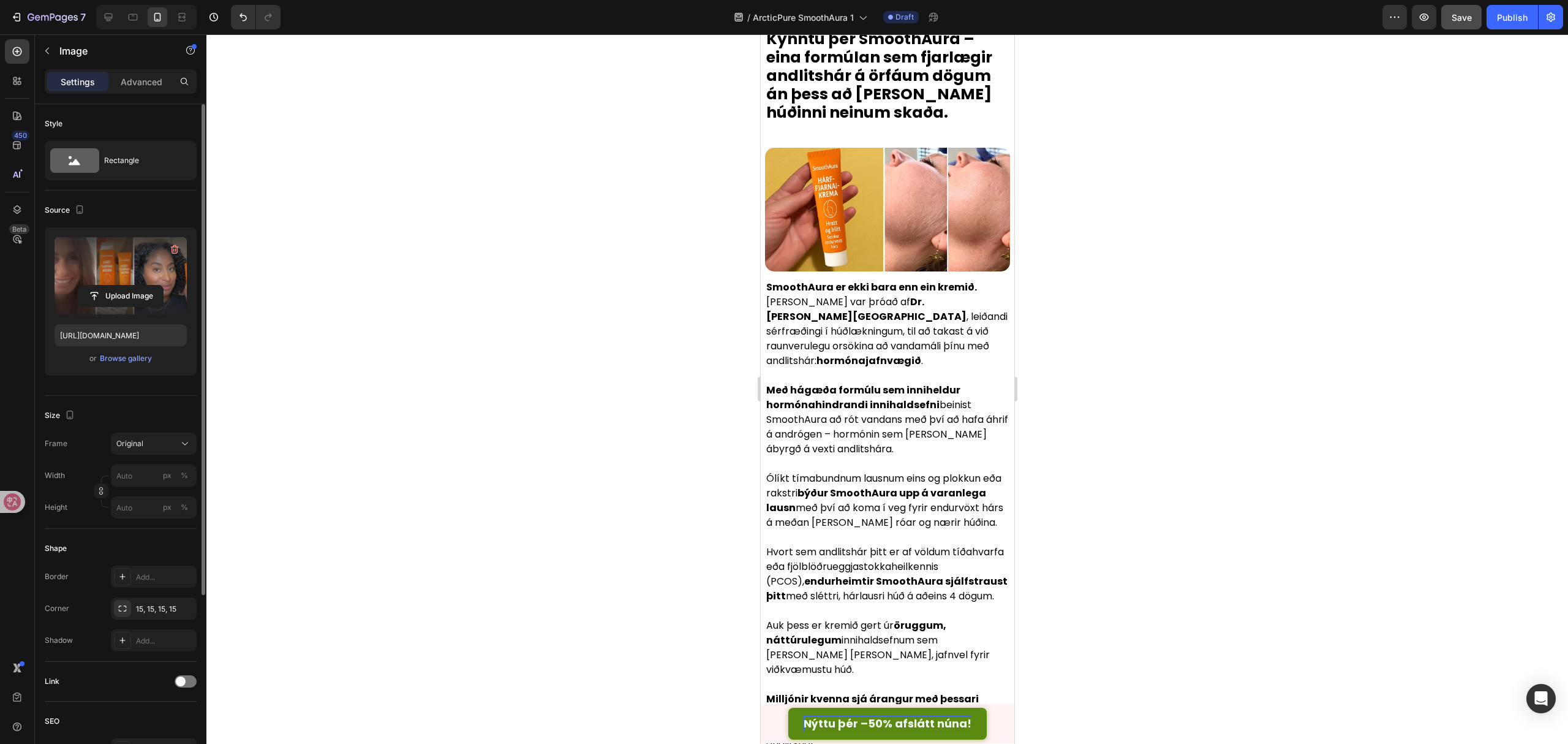
scroll to position [1898, 0]
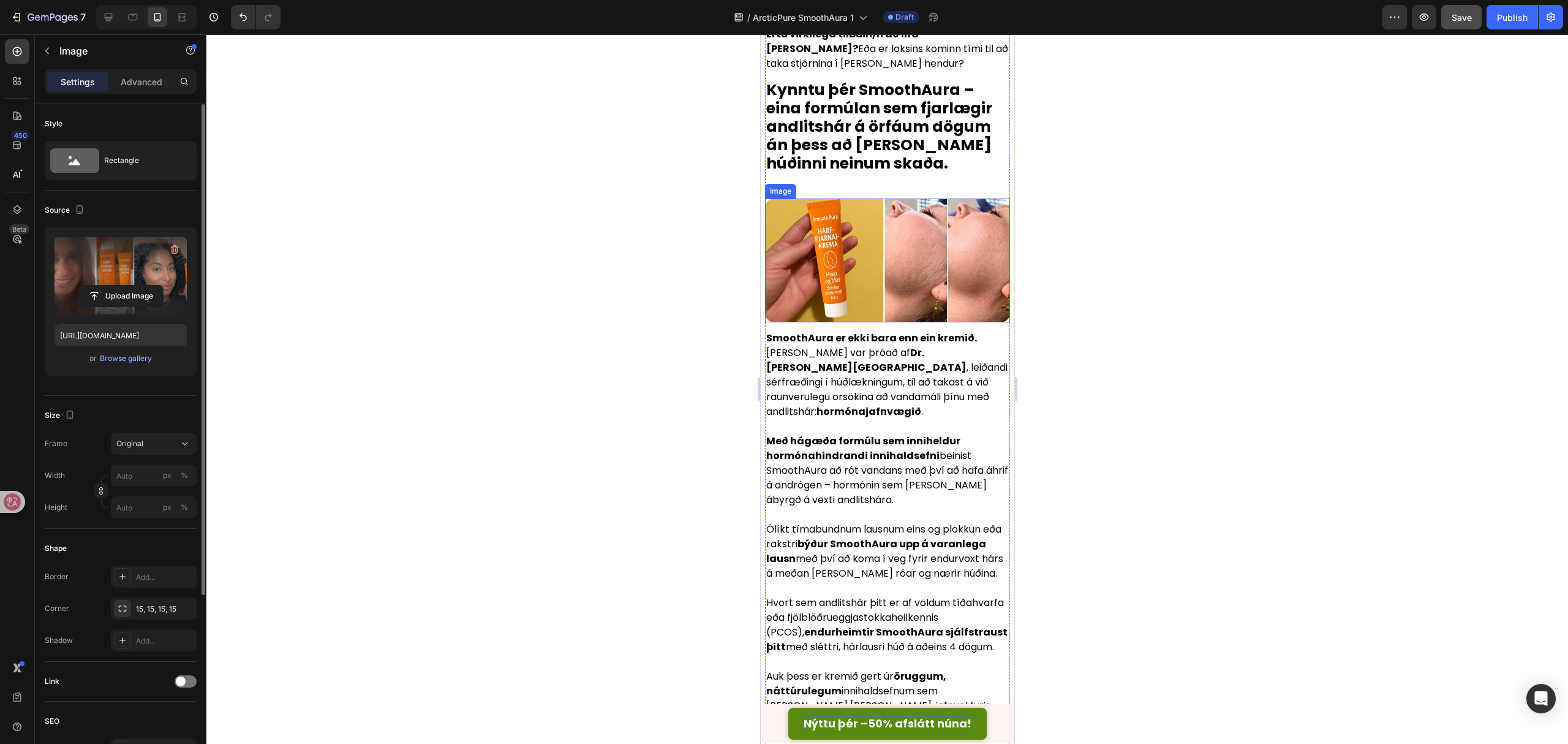
click at [857, 305] on img at bounding box center [887, 260] width 245 height 124
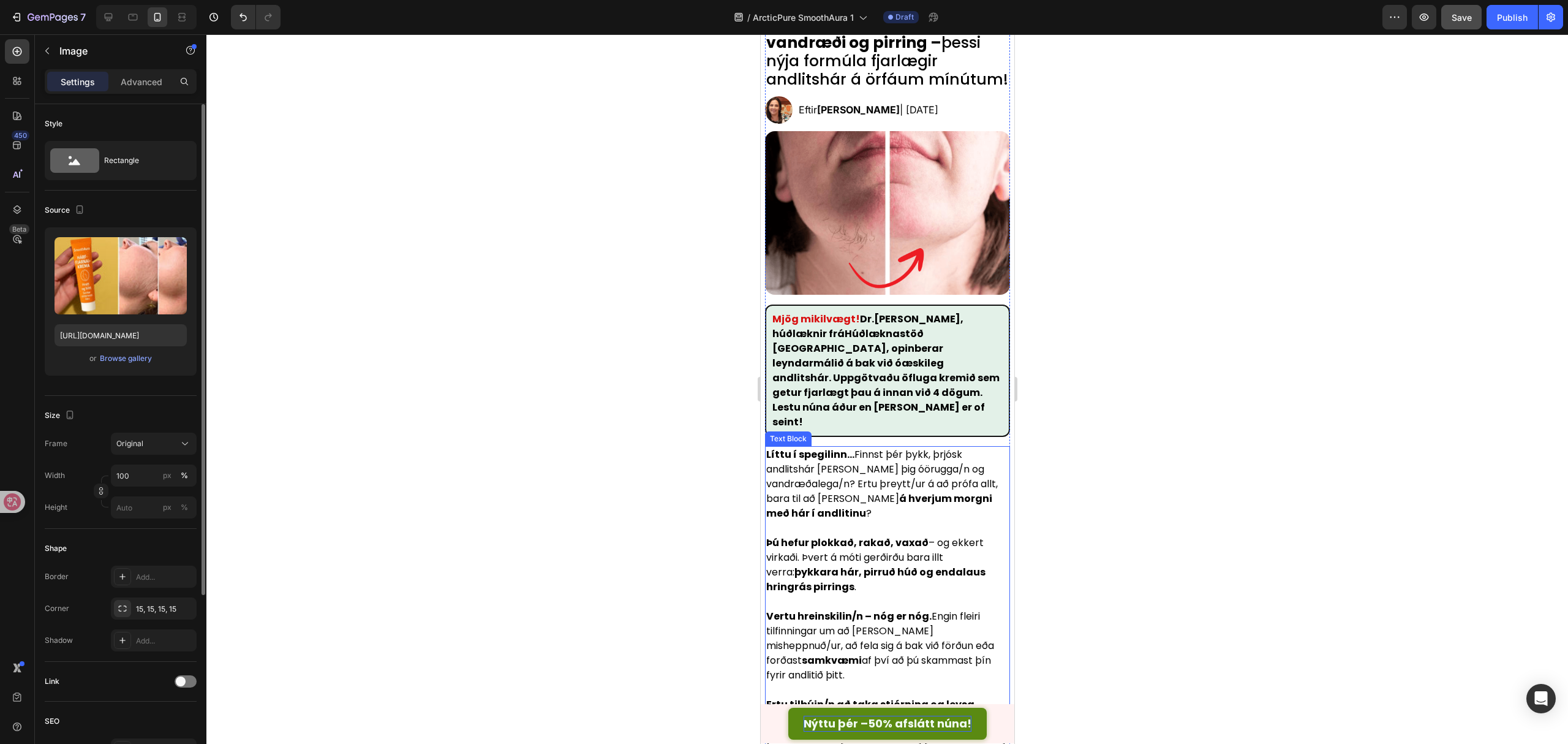
scroll to position [0, 0]
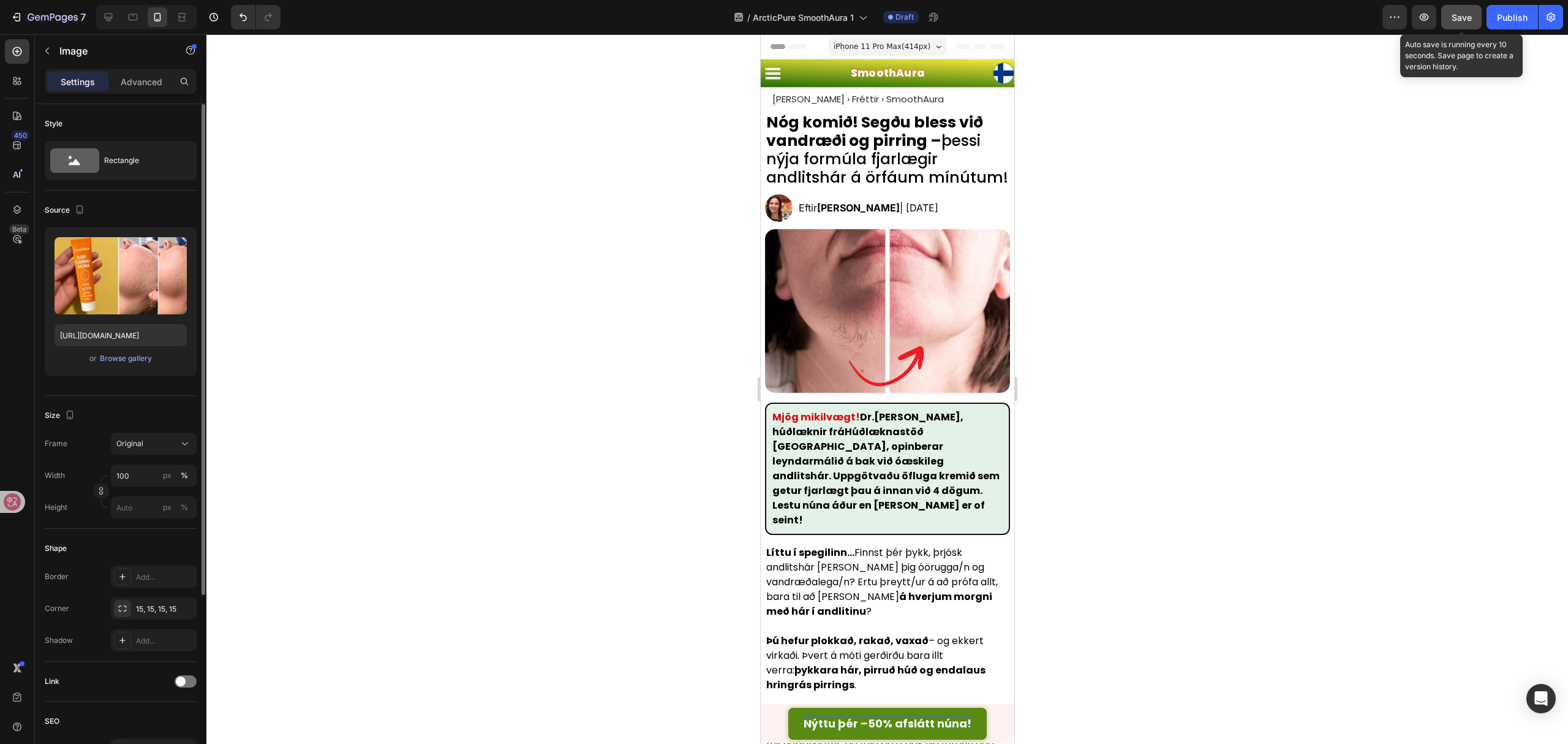
click at [1466, 19] on span "Save" at bounding box center [1462, 17] width 20 height 10
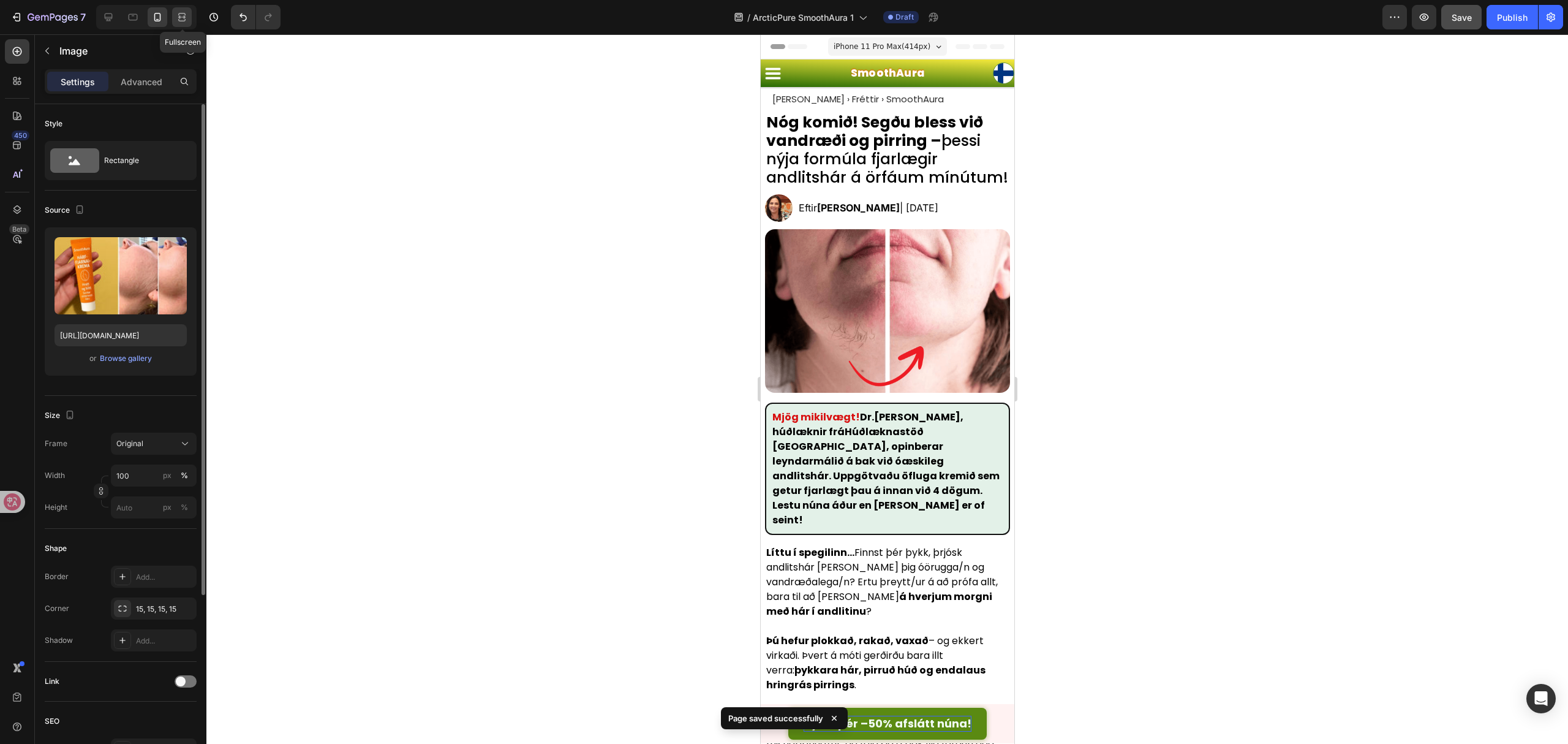
click at [180, 15] on icon at bounding box center [181, 17] width 12 height 12
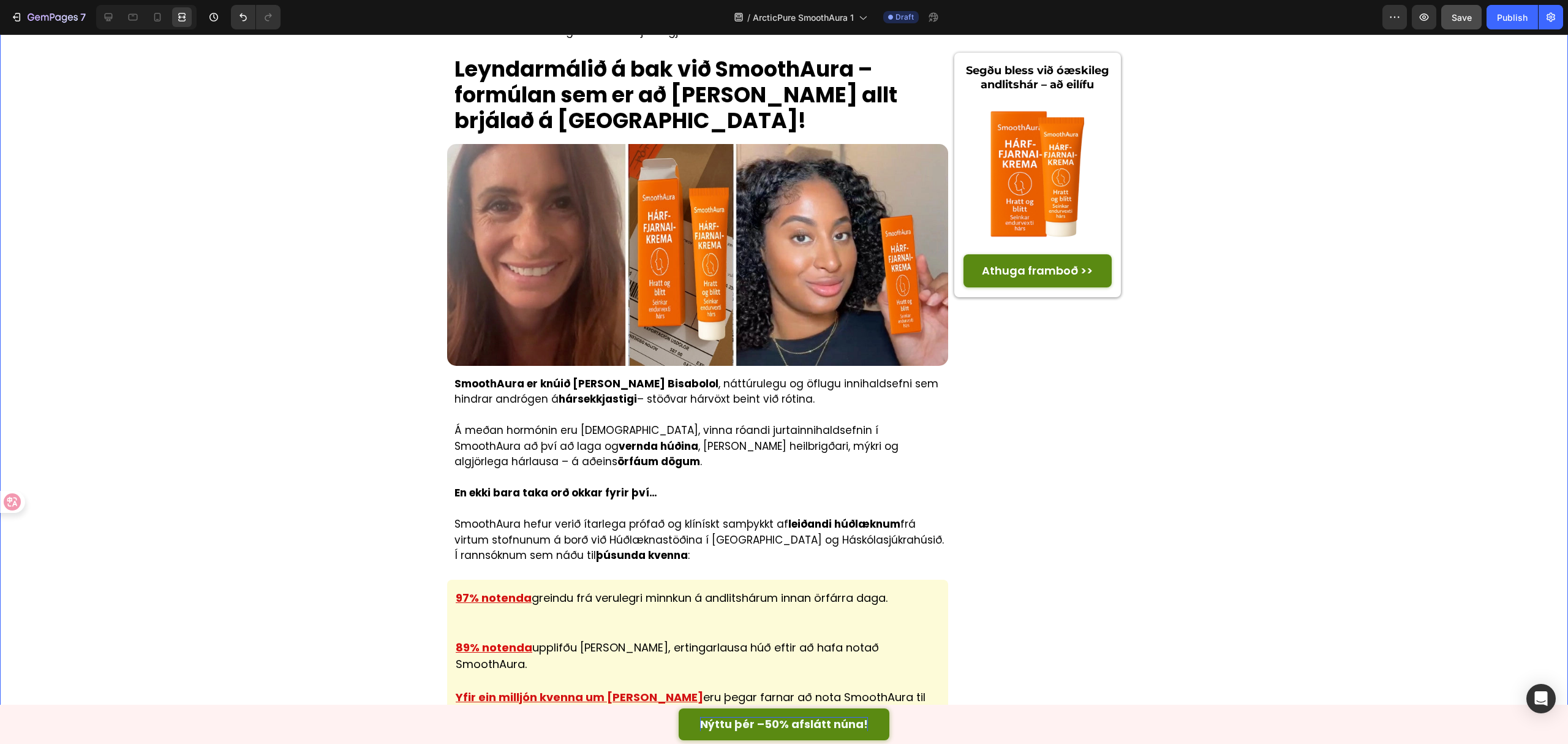
scroll to position [2716, 0]
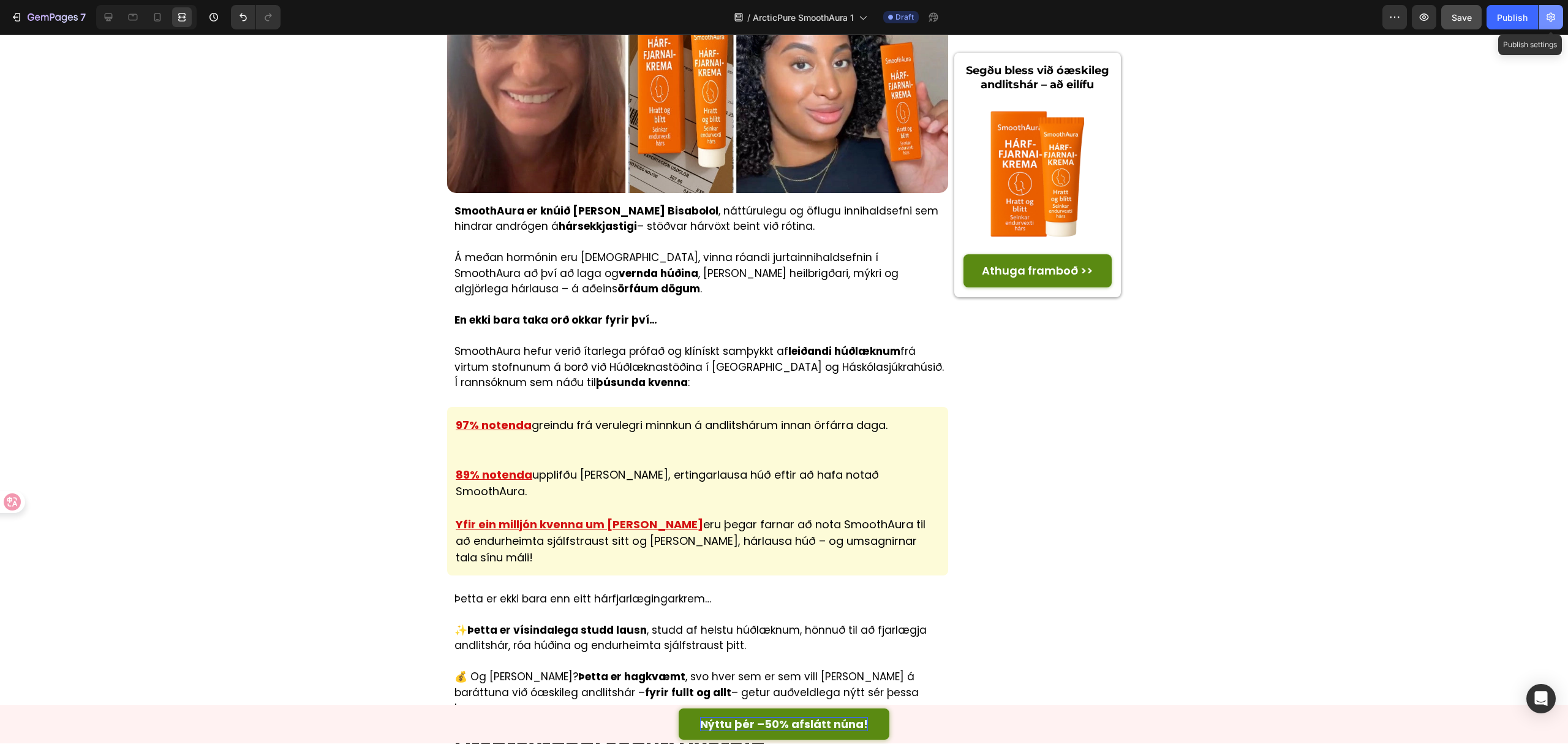
click at [1470, 23] on button "button" at bounding box center [1551, 17] width 24 height 24
click at [1470, 20] on div "Publish" at bounding box center [1512, 18] width 31 height 13
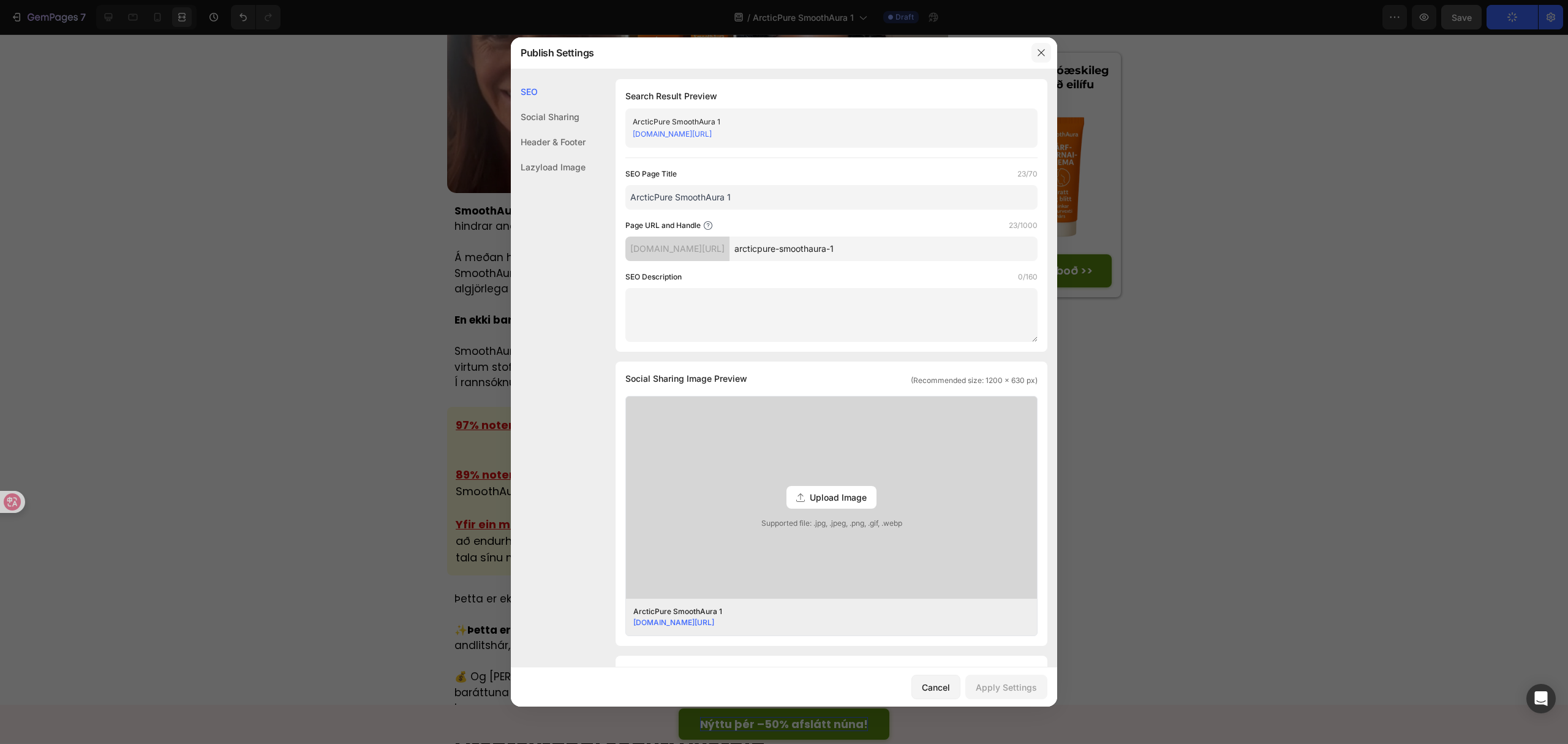
click at [1036, 52] on div at bounding box center [1042, 53] width 32 height 32
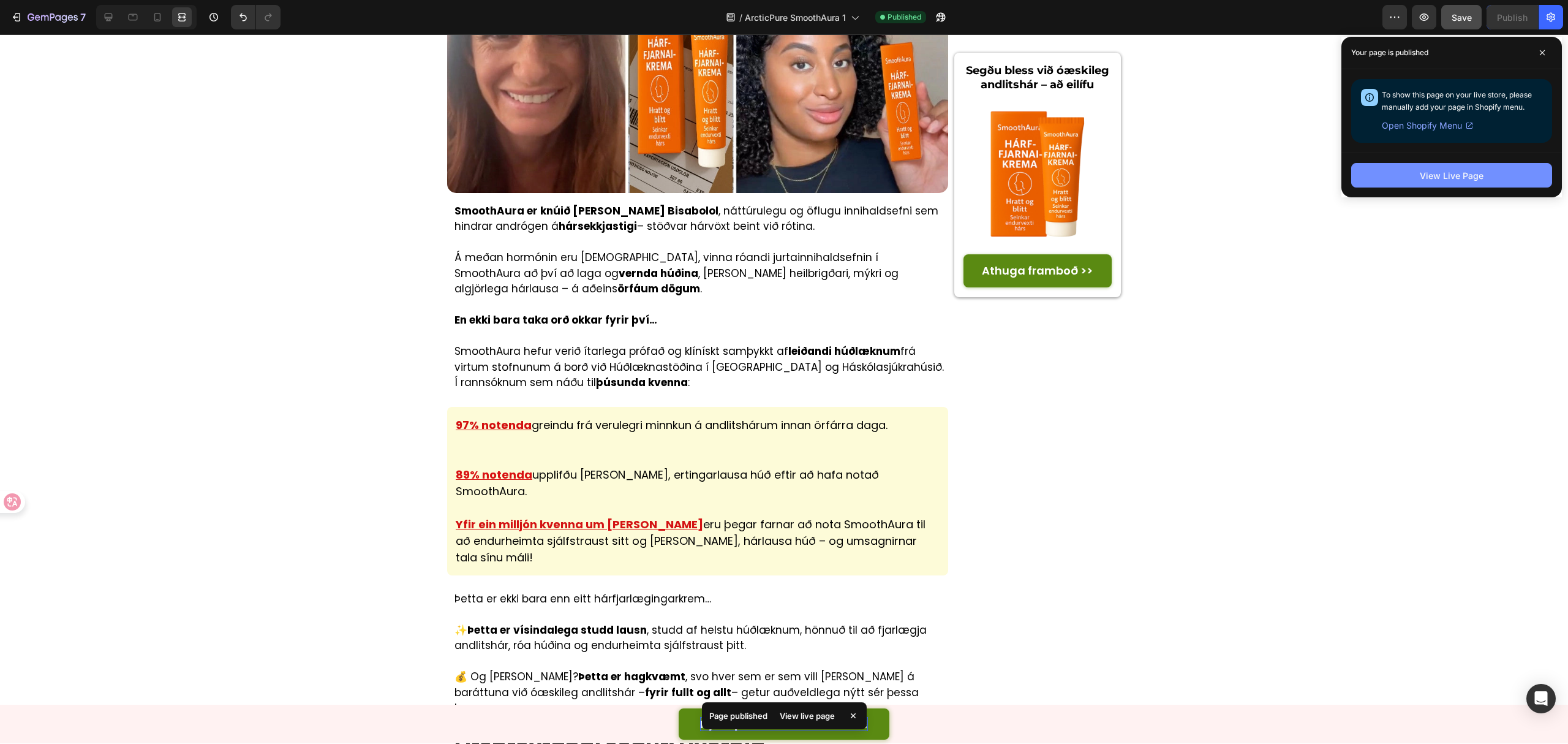
click at [1409, 175] on button "View Live Page" at bounding box center [1451, 175] width 201 height 24
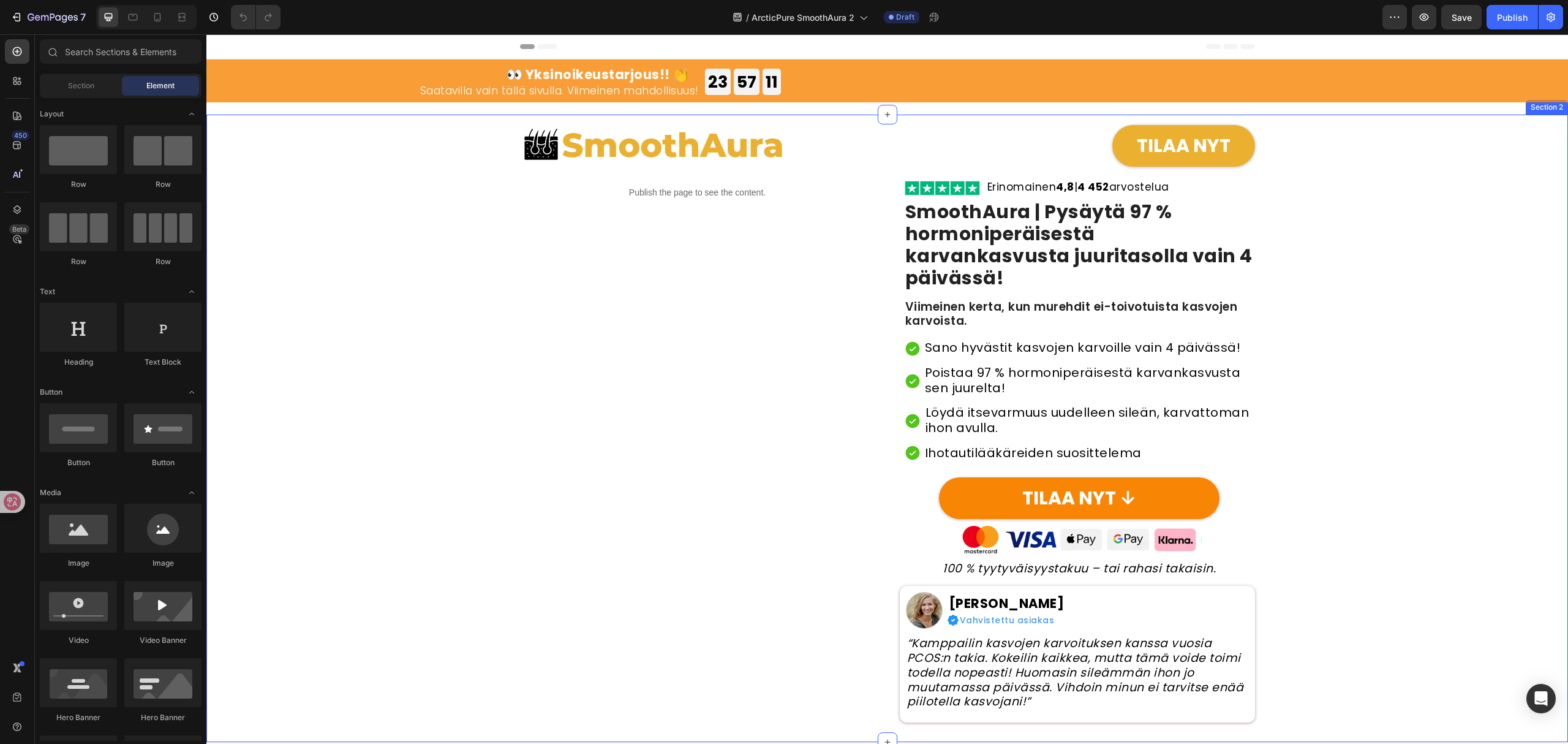
click at [1451, 408] on div "Image TILAA NYT Button Row Row Publish the page to see the content. Custom Code…" at bounding box center [887, 418] width 1362 height 608
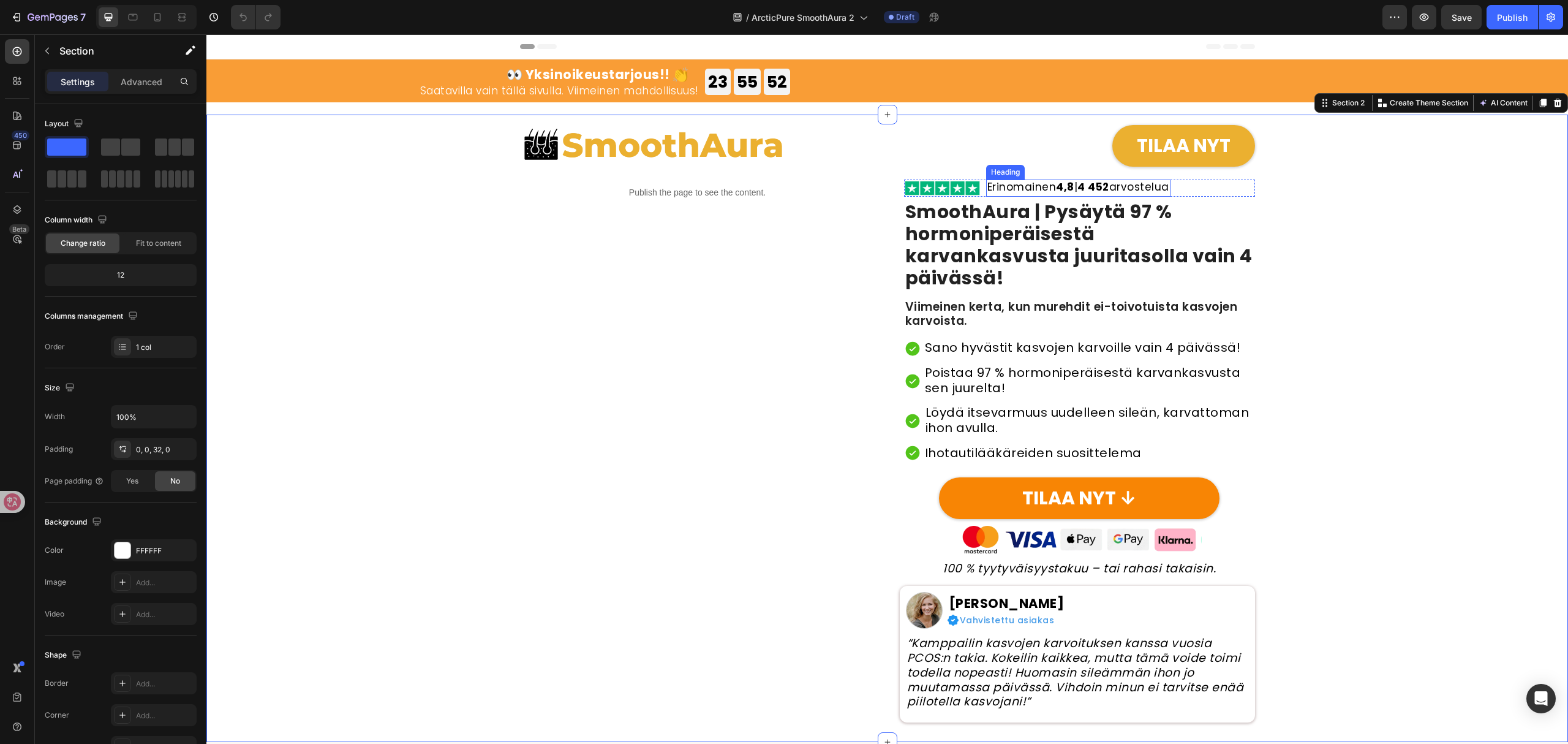
click at [1068, 183] on strong "4,8" at bounding box center [1065, 187] width 19 height 15
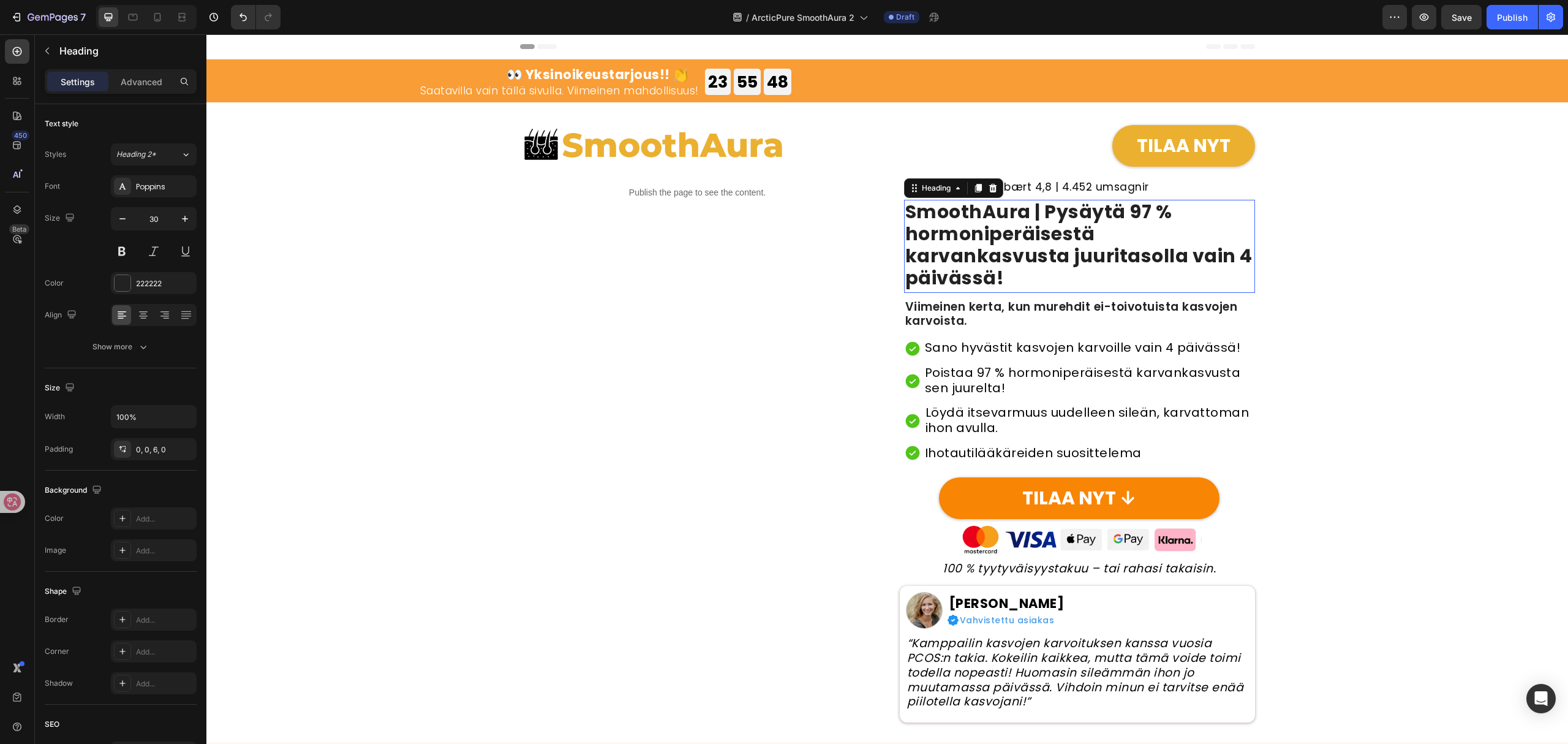
click at [1097, 239] on h2 "SmoothAura | Pysäytä 97 % hormoniperäisestä karvankasvusta juuritasolla vain 4 …" at bounding box center [1080, 247] width 351 height 94
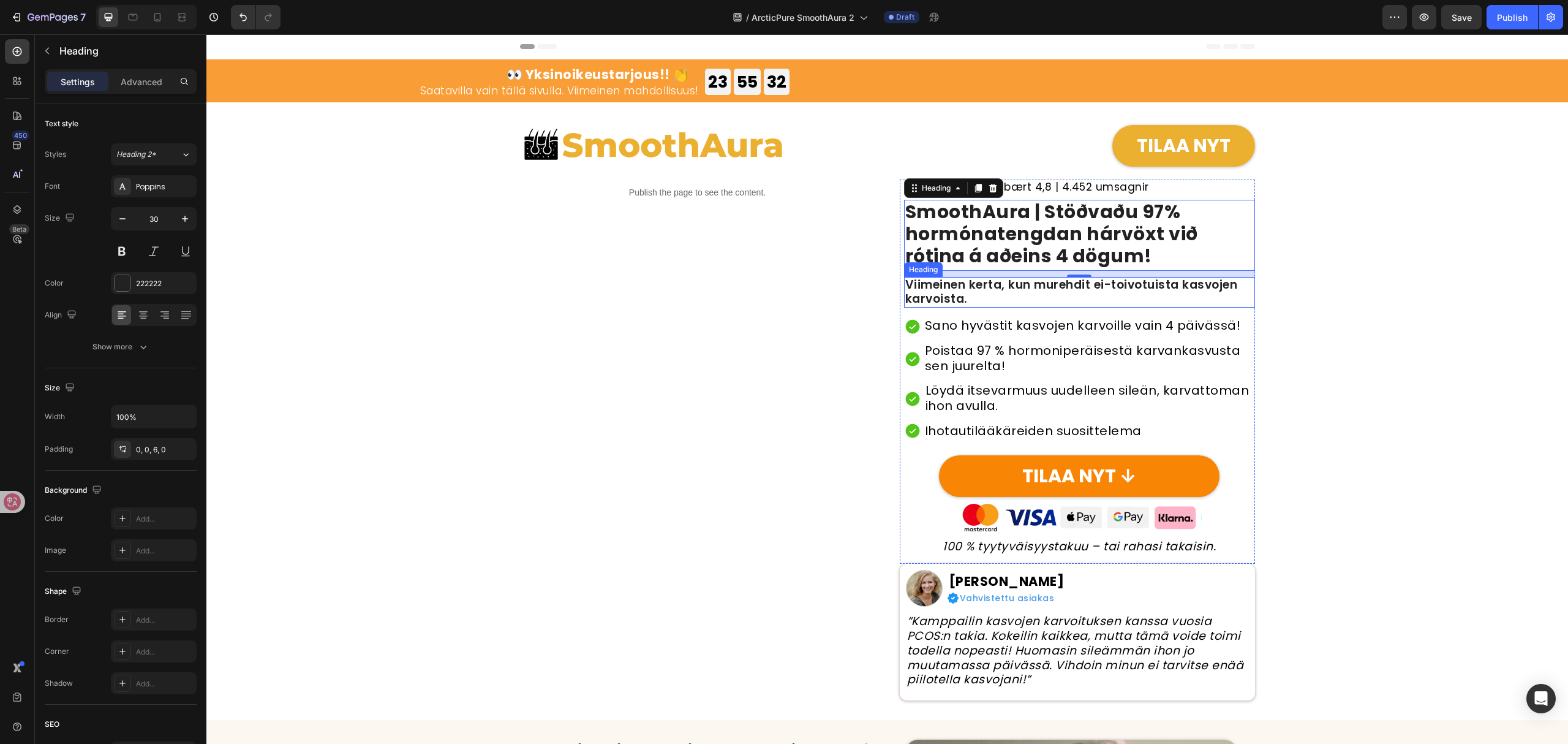
click at [1047, 301] on h2 "Viimeinen kerta, kun murehdit ei-toivotuista kasvojen karvoista." at bounding box center [1080, 293] width 351 height 31
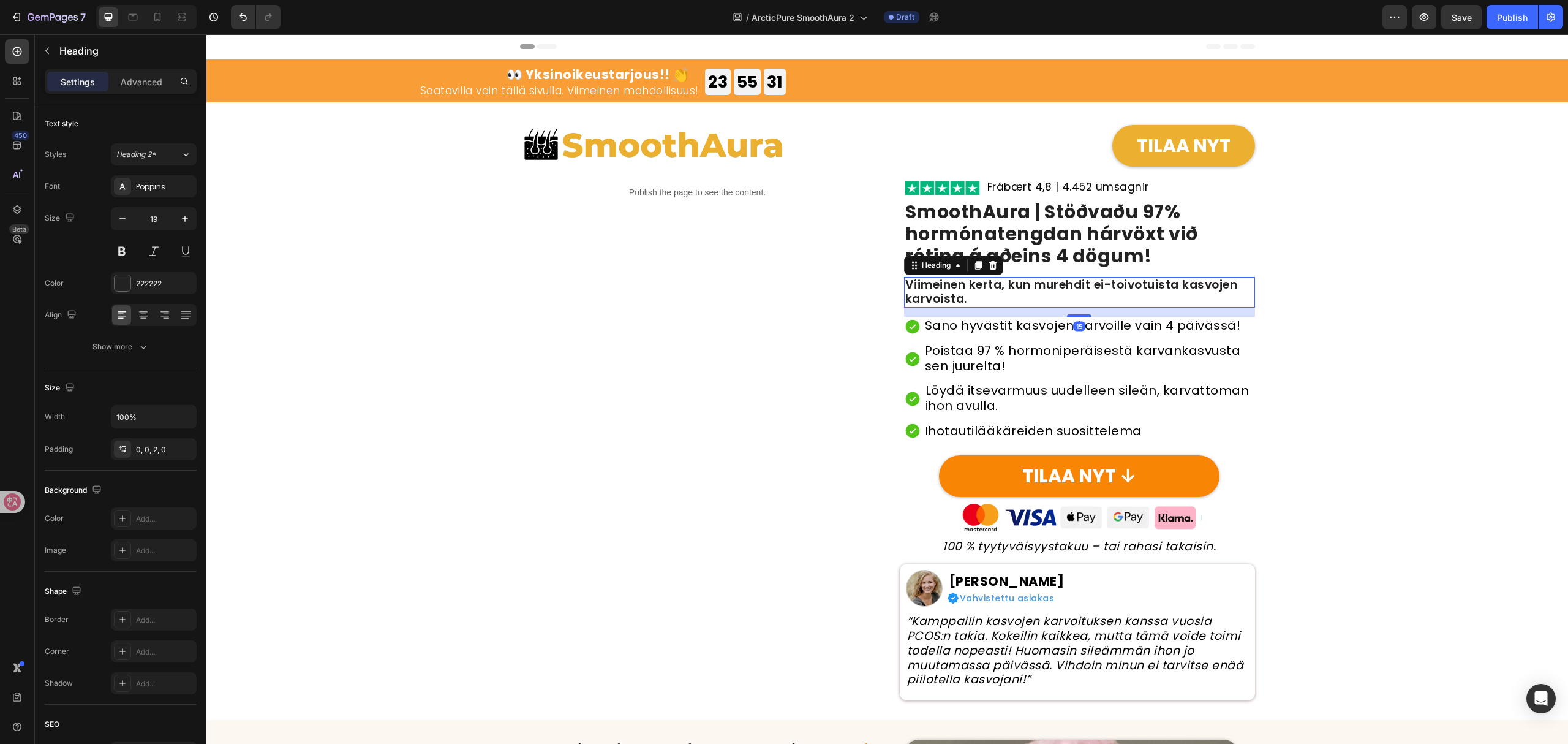
click at [1052, 295] on h2 "Viimeinen kerta, kun murehdit ei-toivotuista kasvojen karvoista." at bounding box center [1080, 293] width 351 height 31
click at [1052, 295] on p "Viimeinen kerta, kun murehdit ei-toivotuista kasvojen karvoista." at bounding box center [1080, 292] width 349 height 28
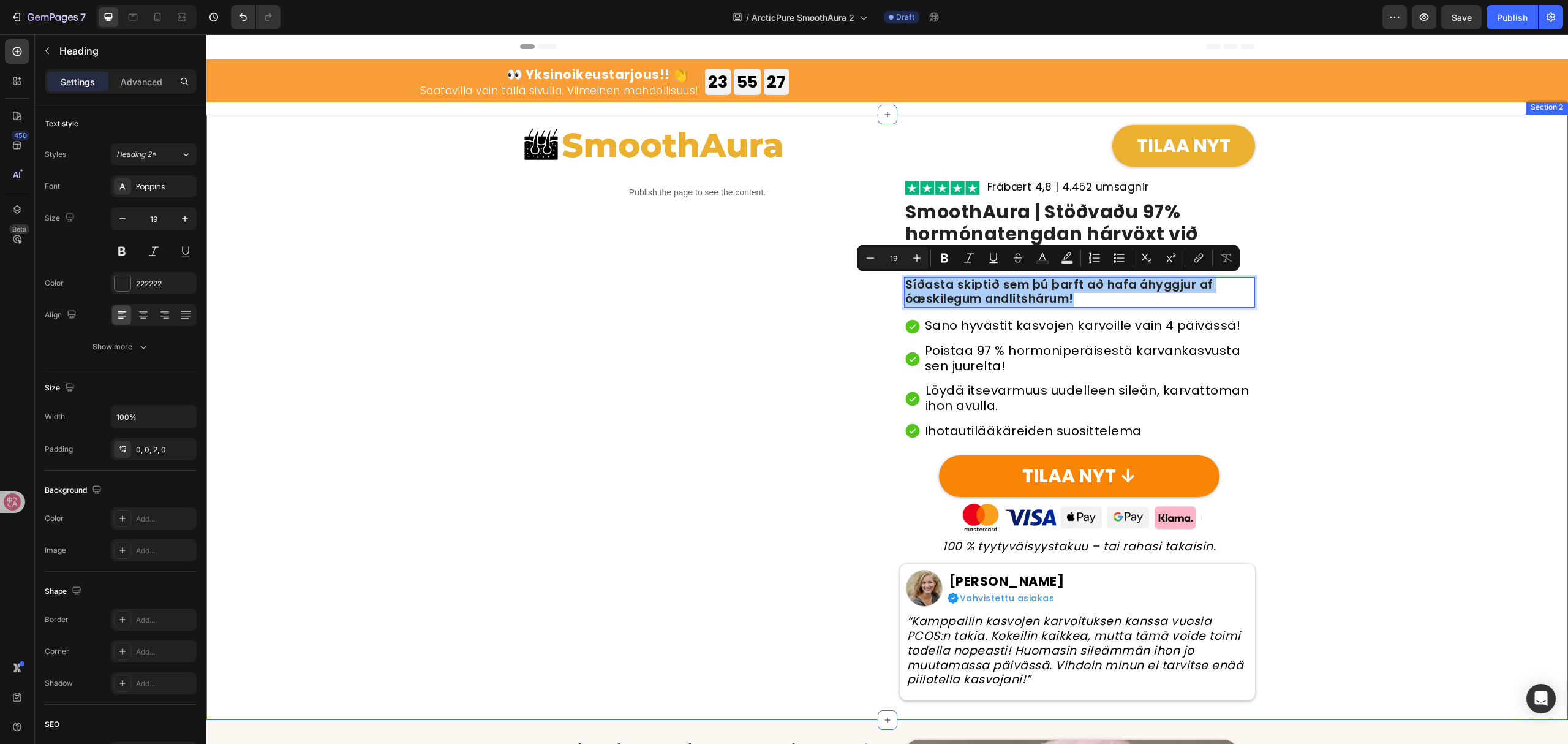
click at [1325, 334] on div "Image TILAA NYT Button Row Row Publish the page to see the content. Custom Code…" at bounding box center [887, 407] width 1362 height 586
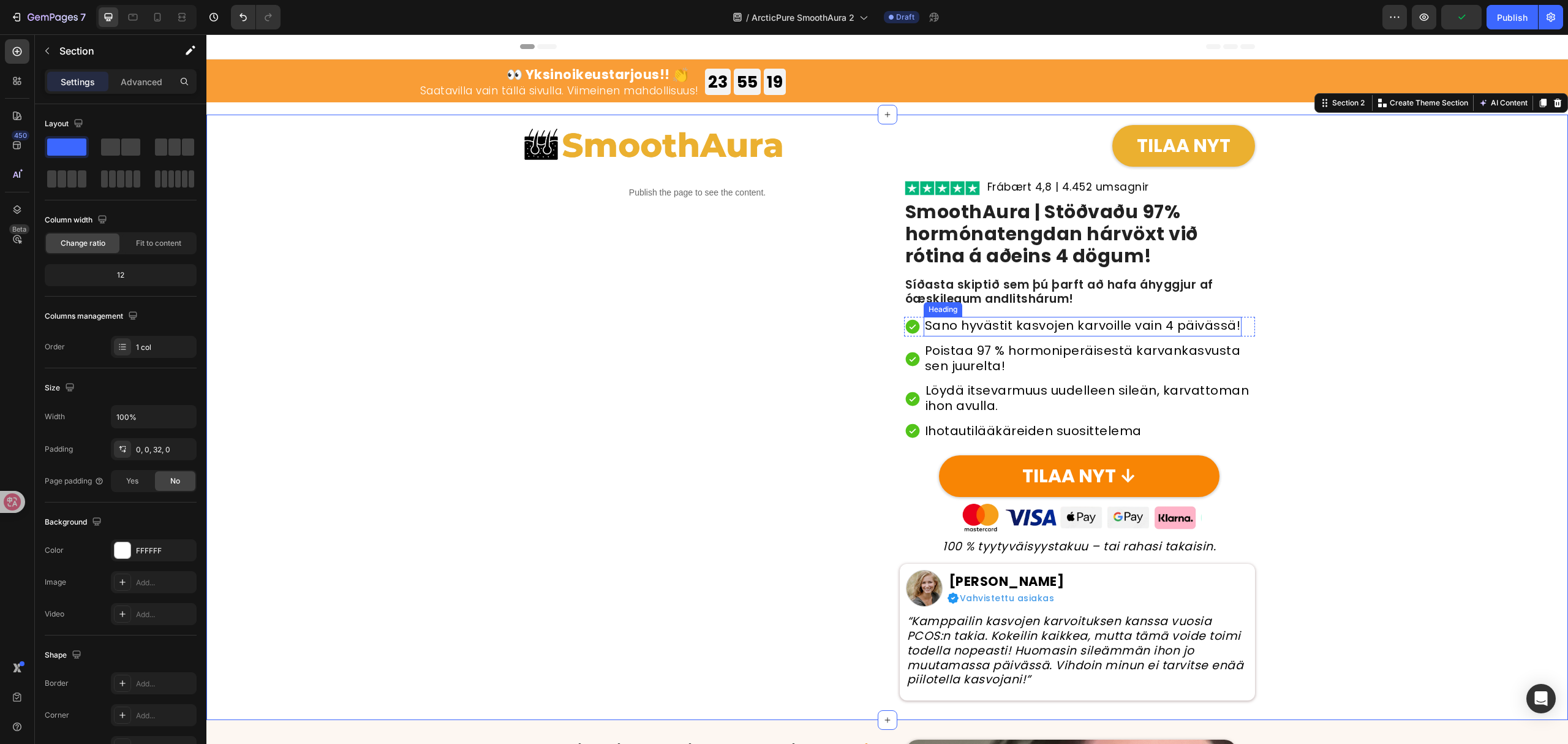
click at [1106, 331] on h2 "Sano hyvästit kasvojen karvoille vain 4 päivässä!" at bounding box center [1083, 326] width 318 height 19
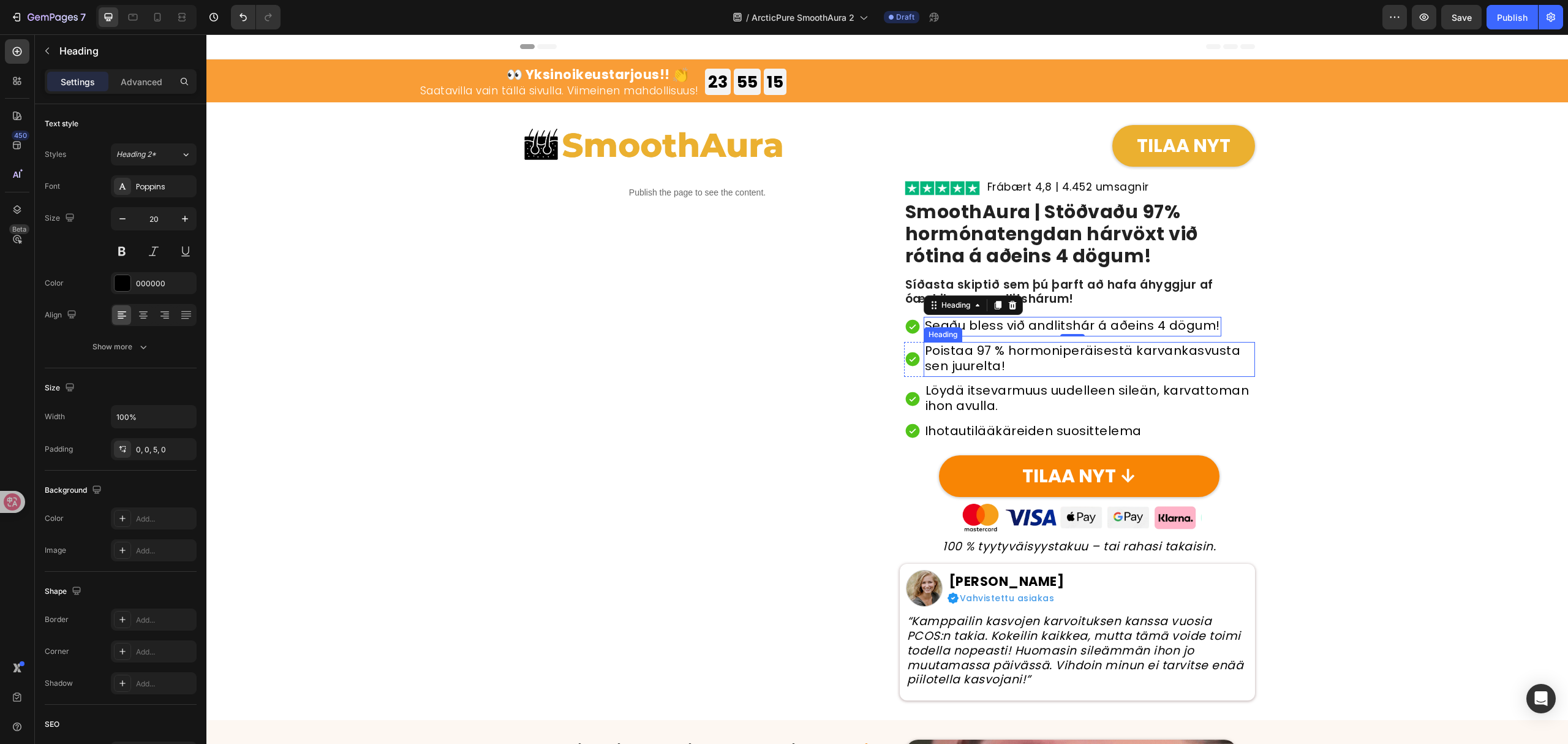
click at [1067, 354] on h2 "Poistaa 97 % hormoniperäisestä karvankasvusta sen juurelta!" at bounding box center [1089, 359] width 331 height 35
click at [1123, 398] on h2 "Löydä itsevarmuus uudelleen sileän, karvattoman ihon avulla." at bounding box center [1089, 399] width 331 height 35
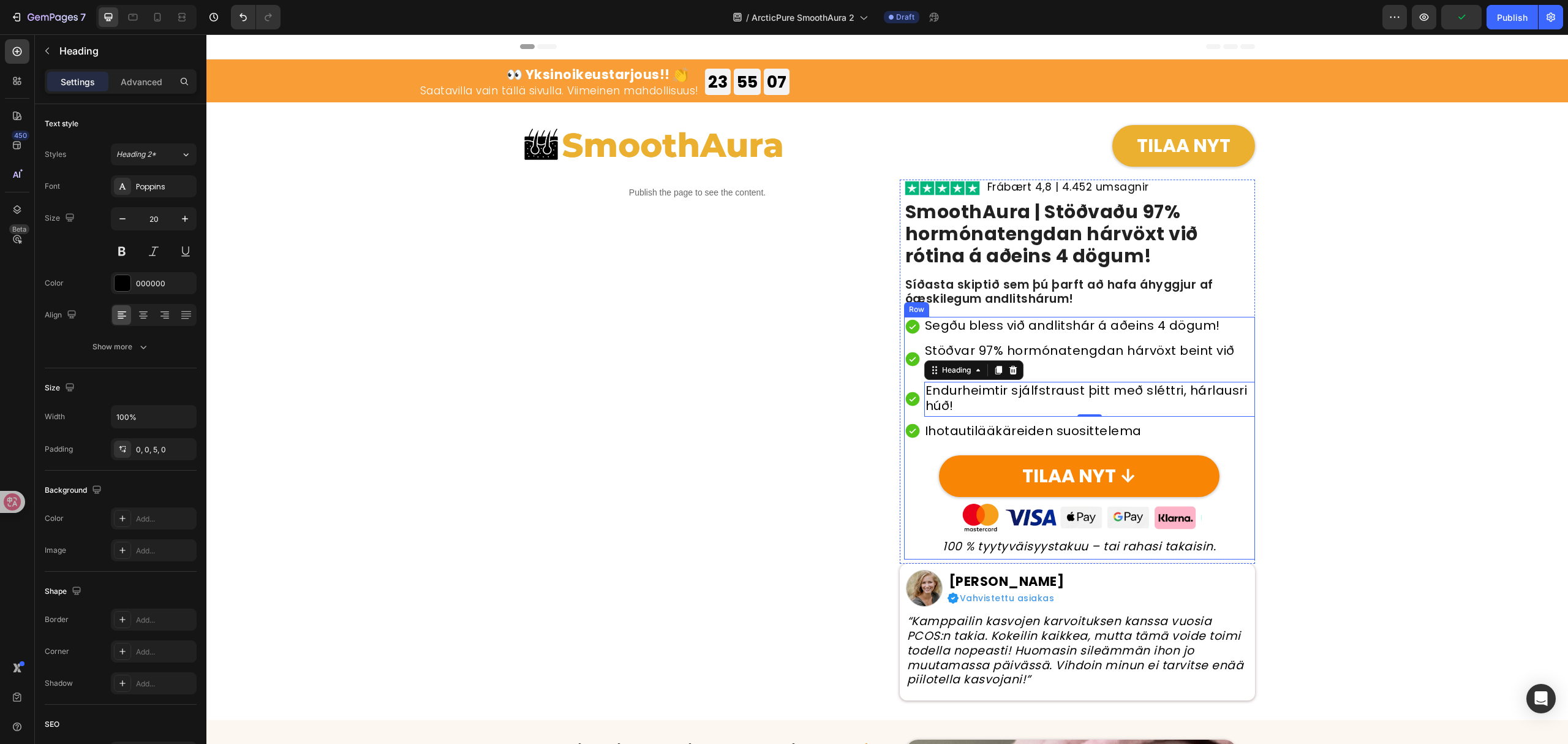
click at [1093, 433] on h2 "Ihotautilääkäreiden suosittelema" at bounding box center [1034, 431] width 219 height 18
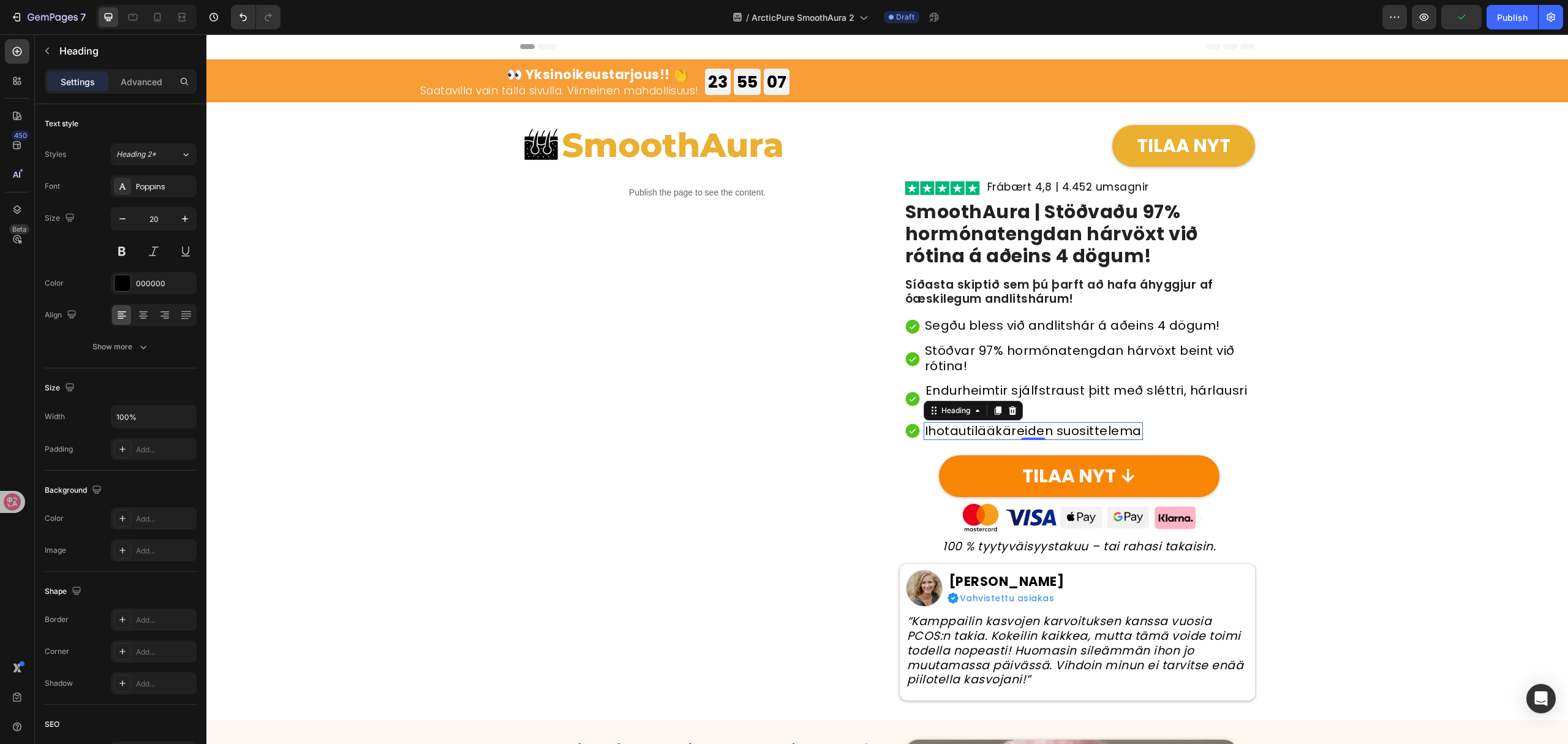
click at [1093, 433] on h2 "Ihotautilääkäreiden suosittelema" at bounding box center [1034, 431] width 219 height 18
click at [1091, 480] on p "TILAA NYT ↓" at bounding box center [1079, 476] width 114 height 26
click at [1090, 480] on p "TILAA NYT ↓" at bounding box center [1079, 476] width 114 height 26
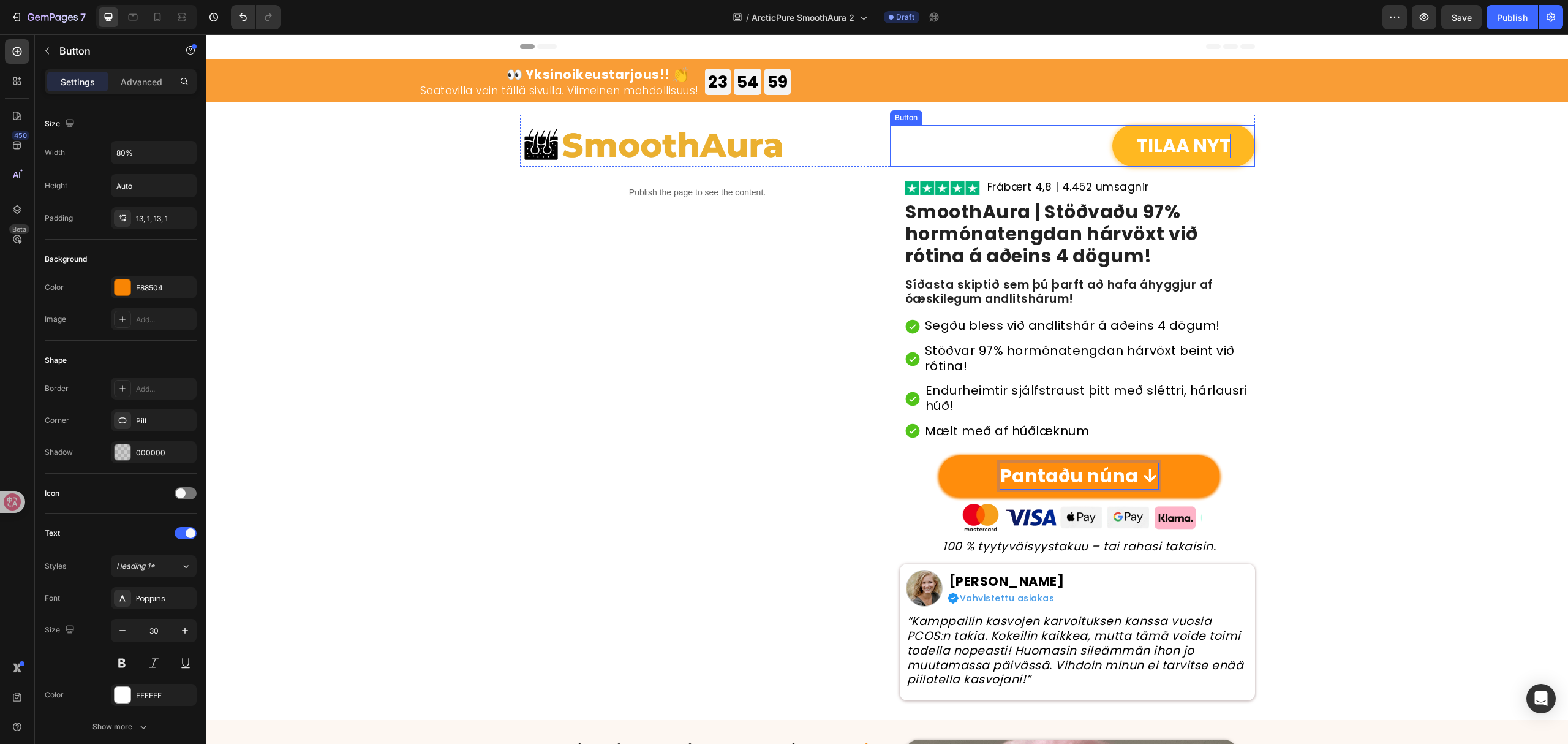
click at [1175, 144] on p "TILAA NYT" at bounding box center [1184, 146] width 93 height 25
click at [1330, 317] on div "Image Pantaðu núna Button 0 Row Row Publish the page to see the content. Custom…" at bounding box center [887, 407] width 1362 height 586
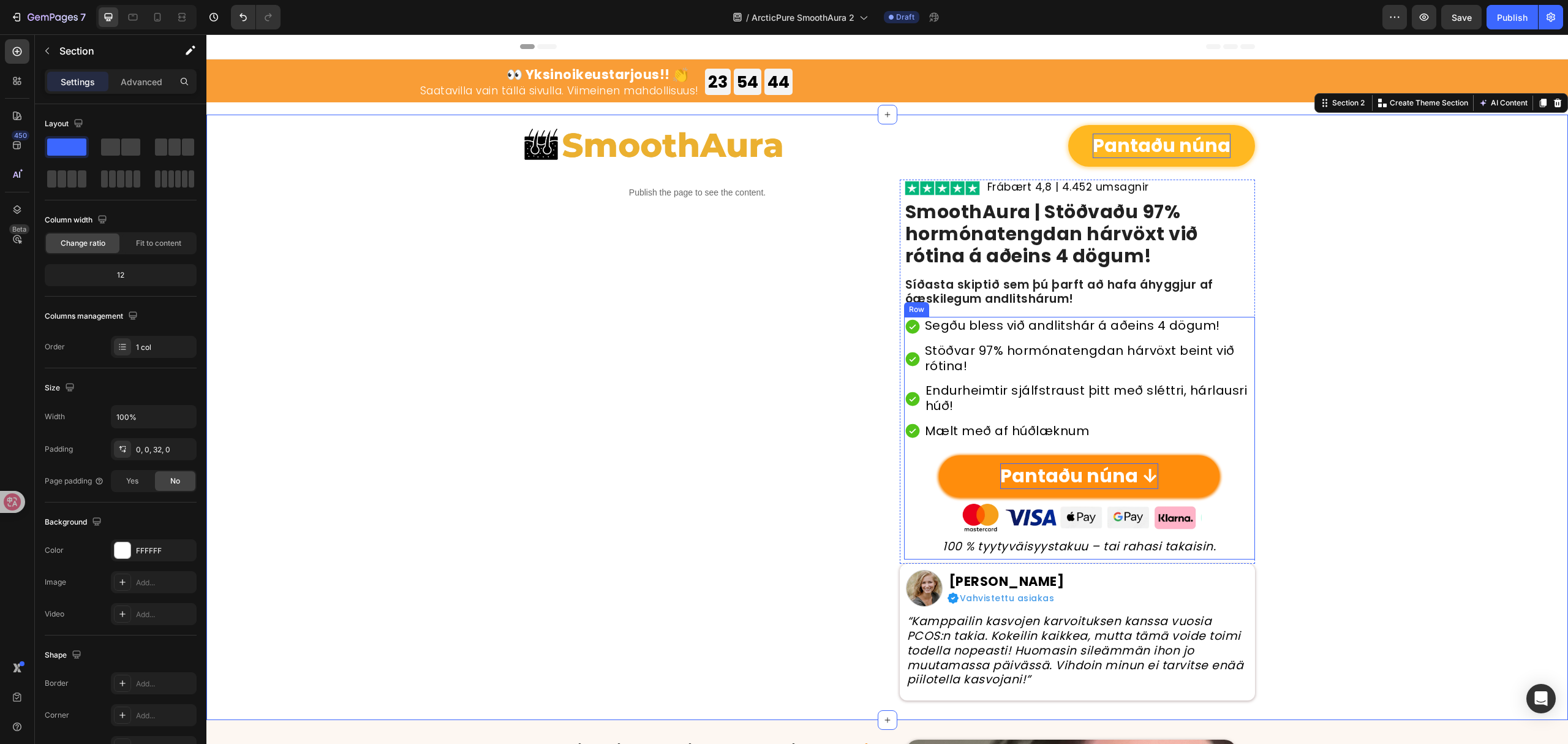
click at [1138, 543] on h2 "100 % tyytyväisyystakuu – tai rahasi takaisin." at bounding box center [1080, 547] width 351 height 16
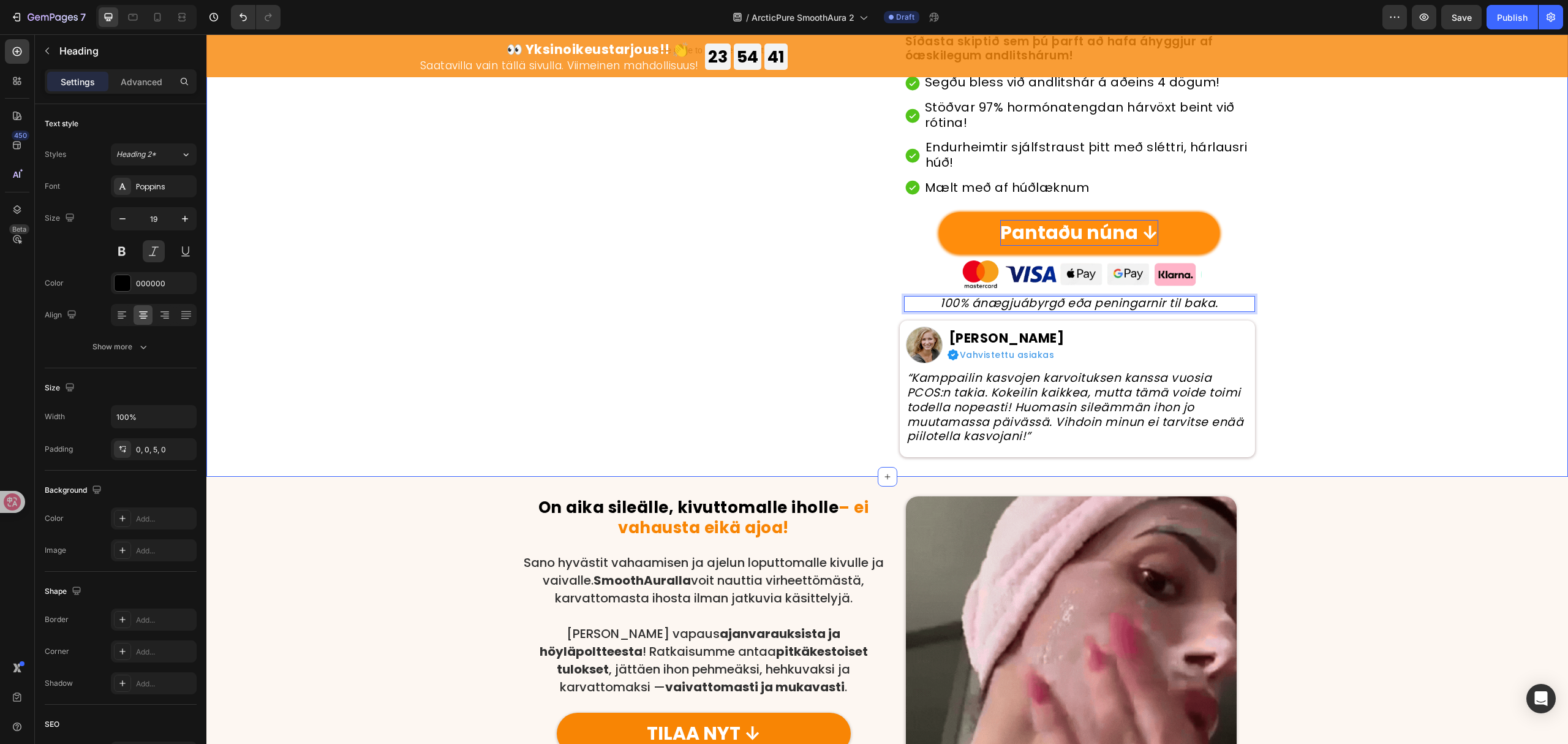
scroll to position [245, 0]
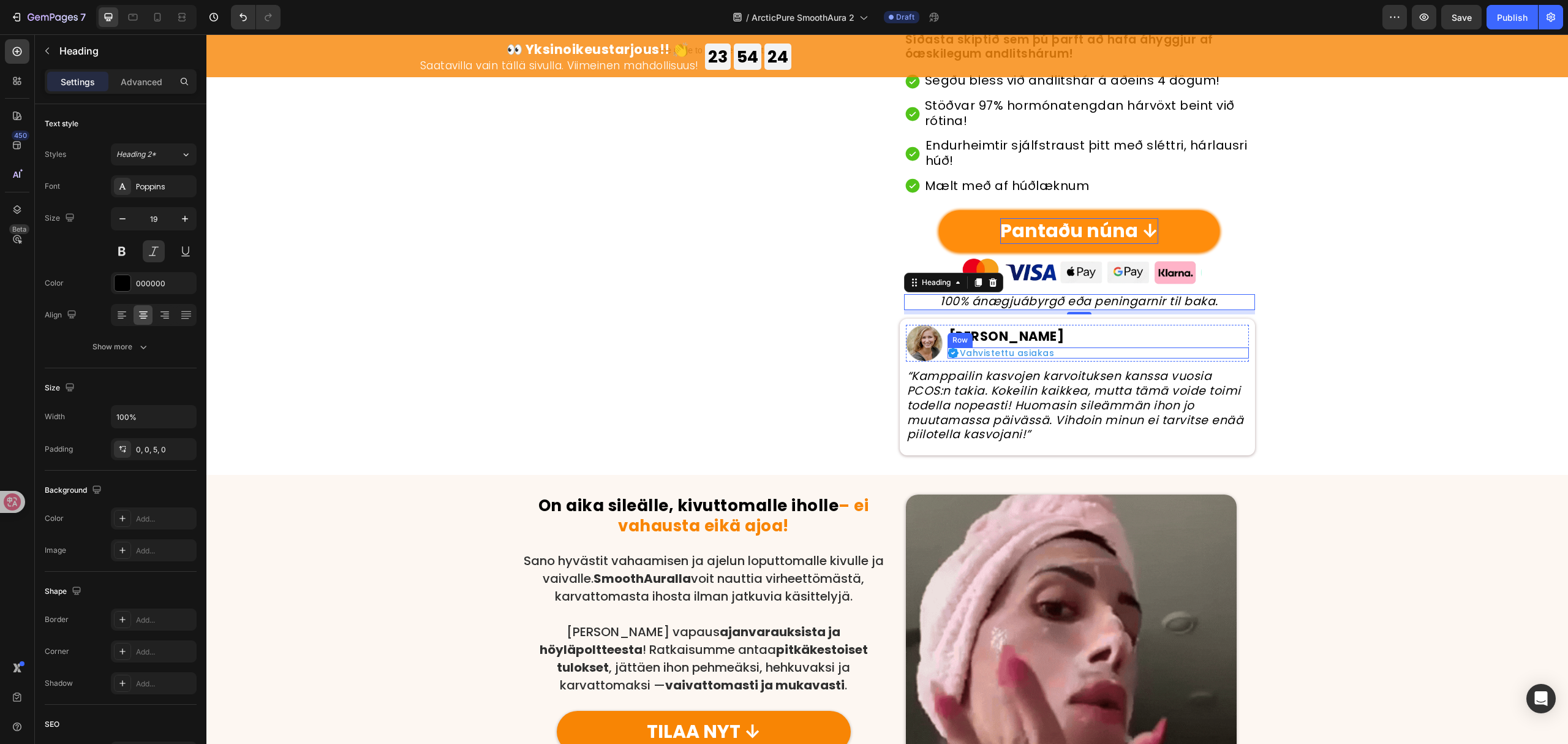
click at [1082, 407] on icon "“Kamppailin kasvojen karvoituksen kanssa vuosia PCOS:n takia. Kokeilin kaikkea,…" at bounding box center [1076, 405] width 337 height 75
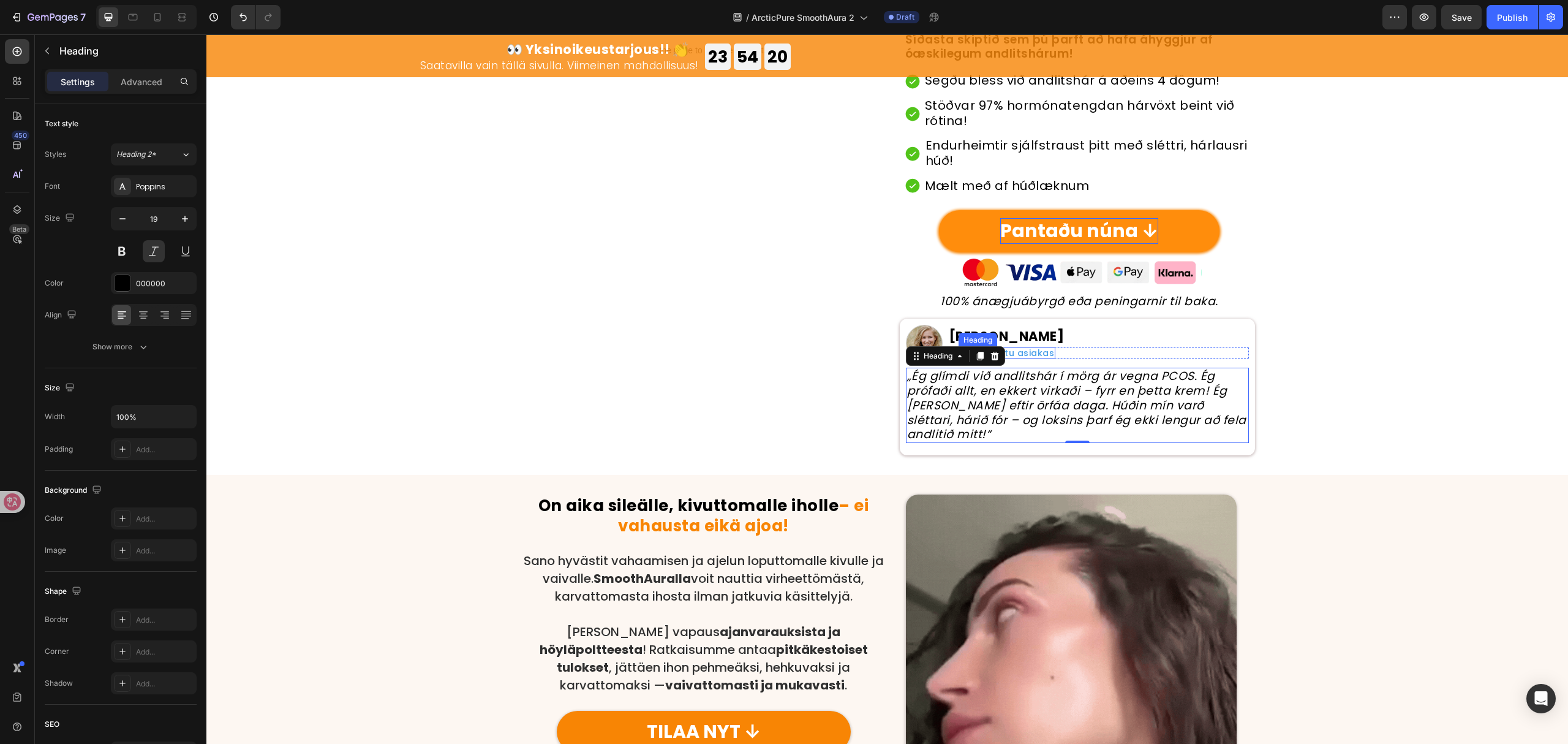
click at [1030, 353] on h2 "Vahvistettu asiakas" at bounding box center [1007, 353] width 97 height 11
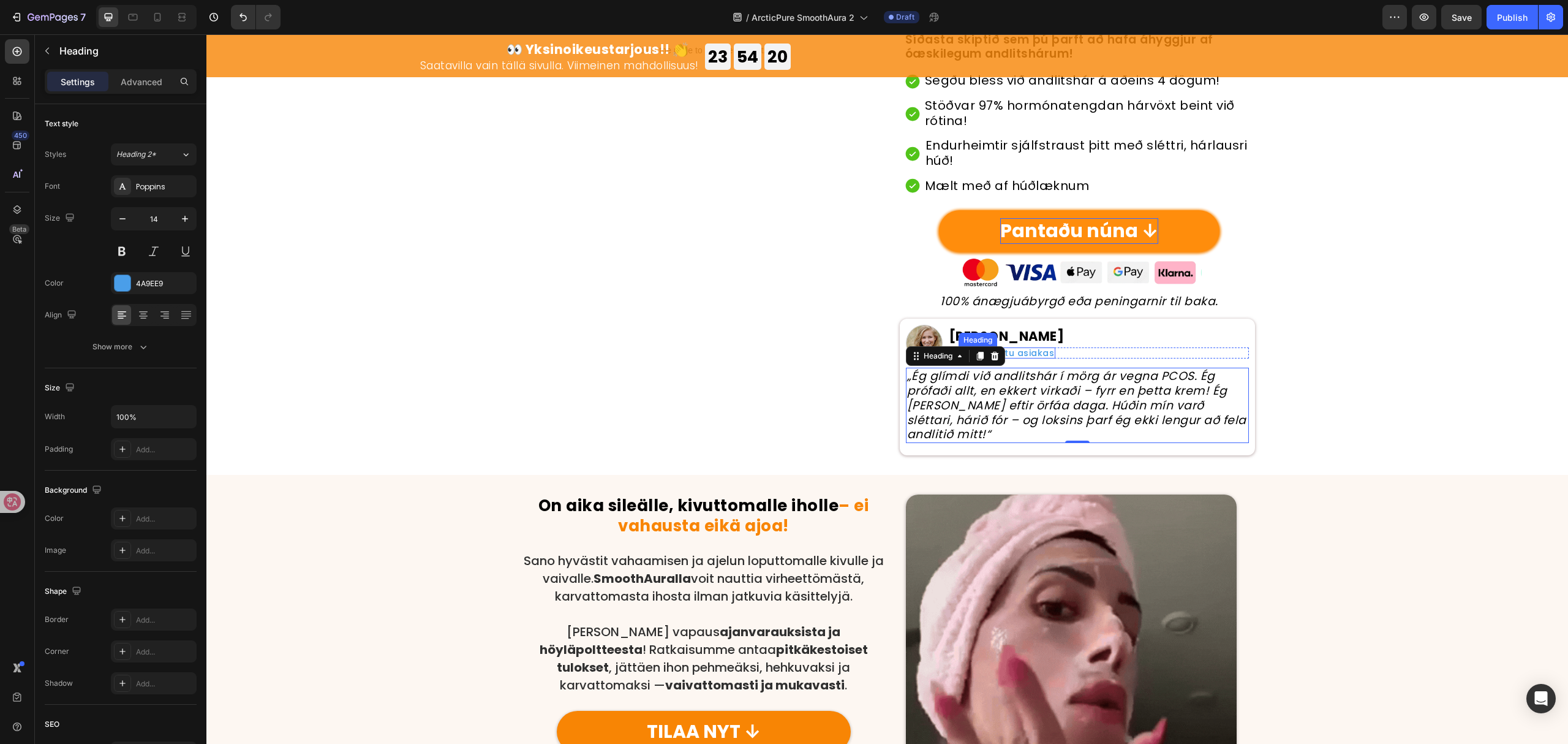
click at [1030, 353] on h2 "Vahvistettu asiakas" at bounding box center [1007, 353] width 97 height 11
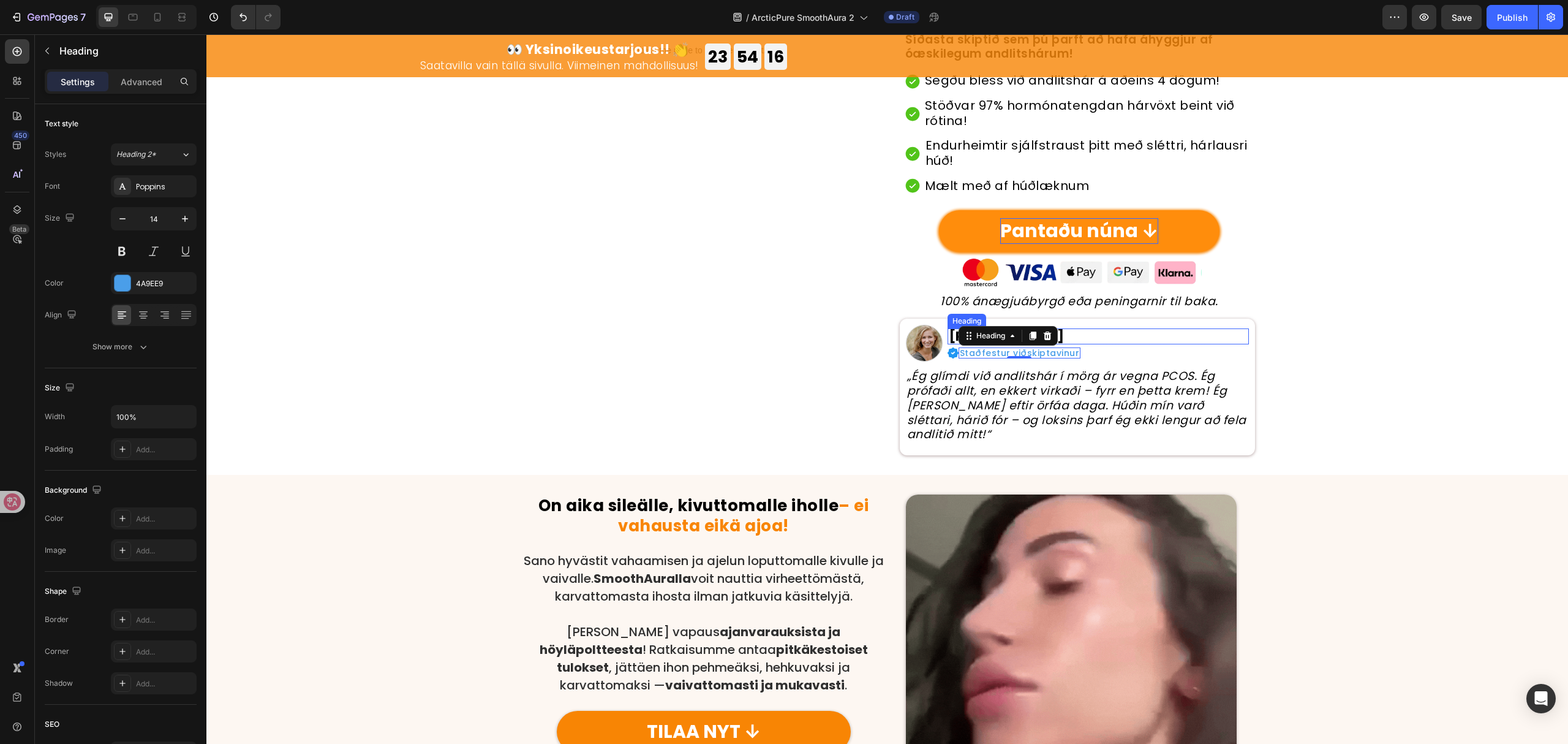
click at [1089, 334] on h2 "Aada P." at bounding box center [1098, 337] width 301 height 16
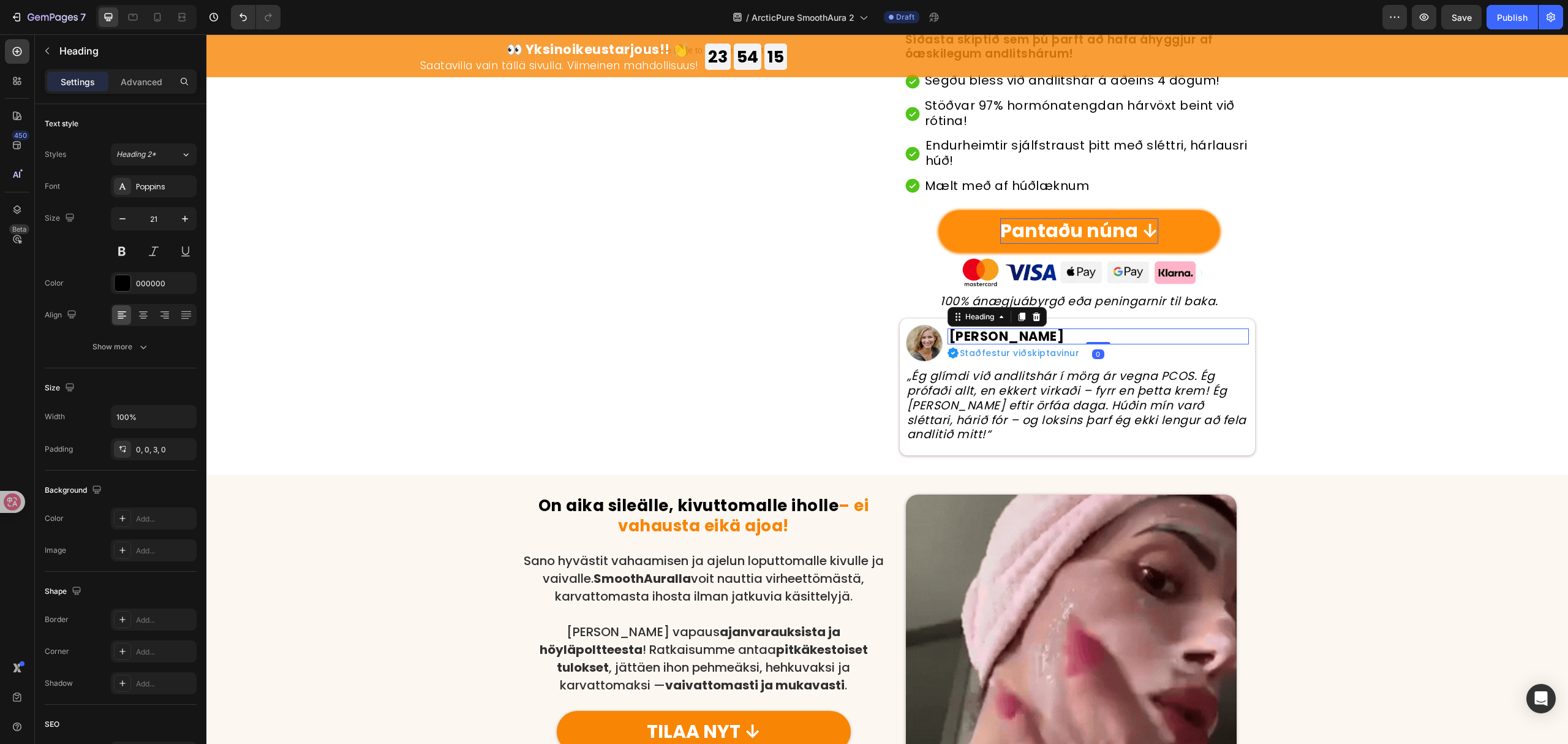
click at [995, 339] on h2 "Aada P." at bounding box center [1098, 337] width 301 height 16
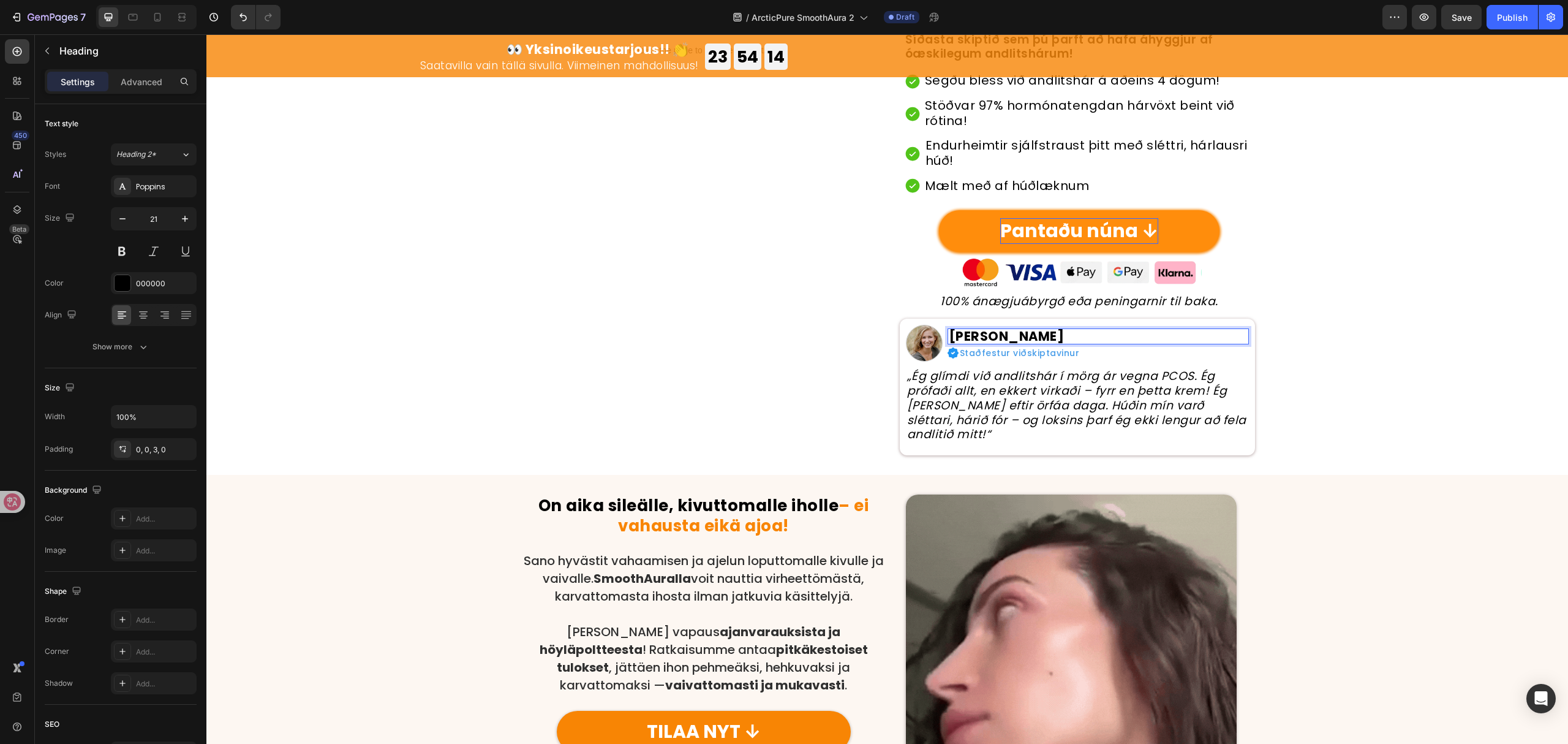
click at [969, 339] on p "Aada P." at bounding box center [1098, 336] width 299 height 13
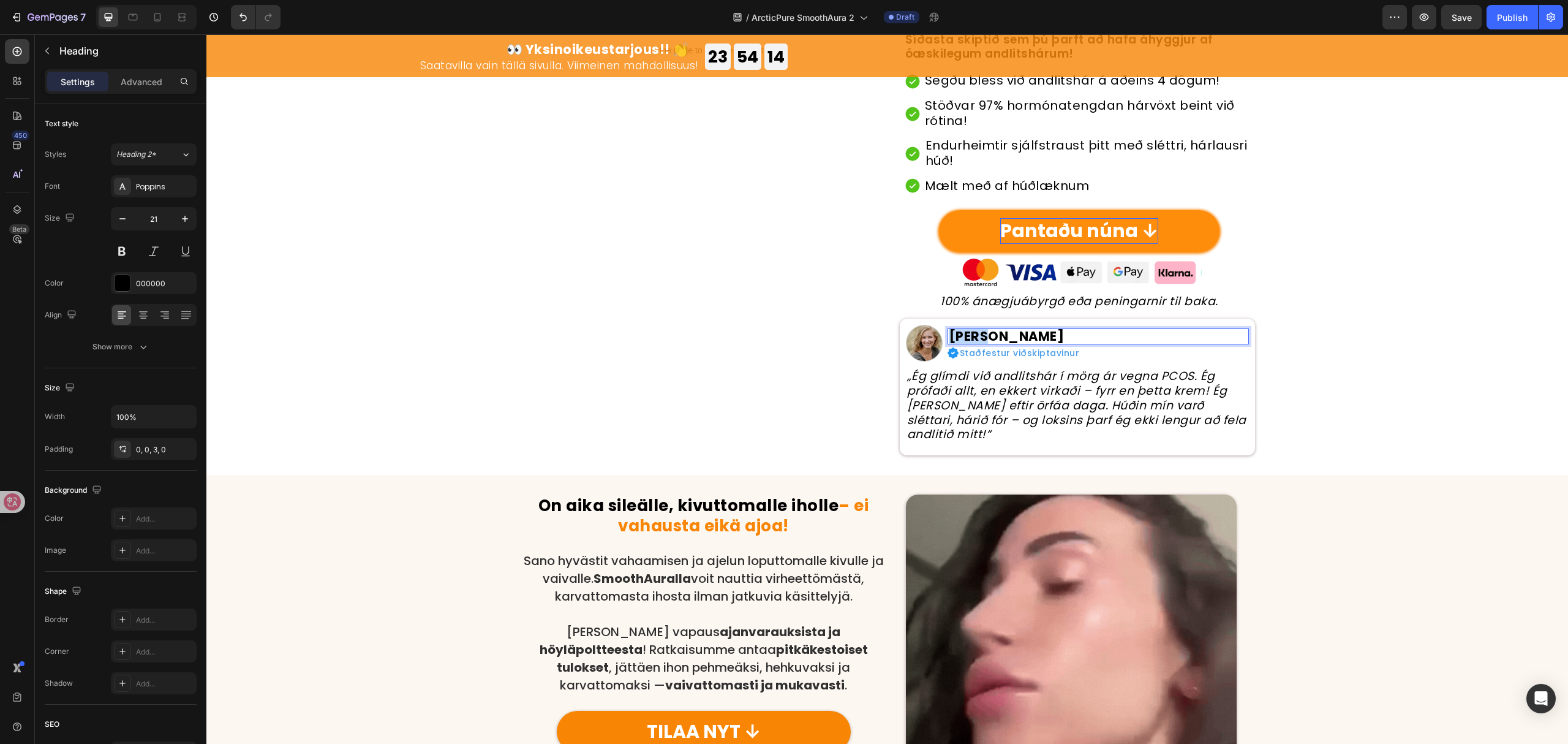
click at [969, 339] on p "Aada P." at bounding box center [1098, 336] width 299 height 13
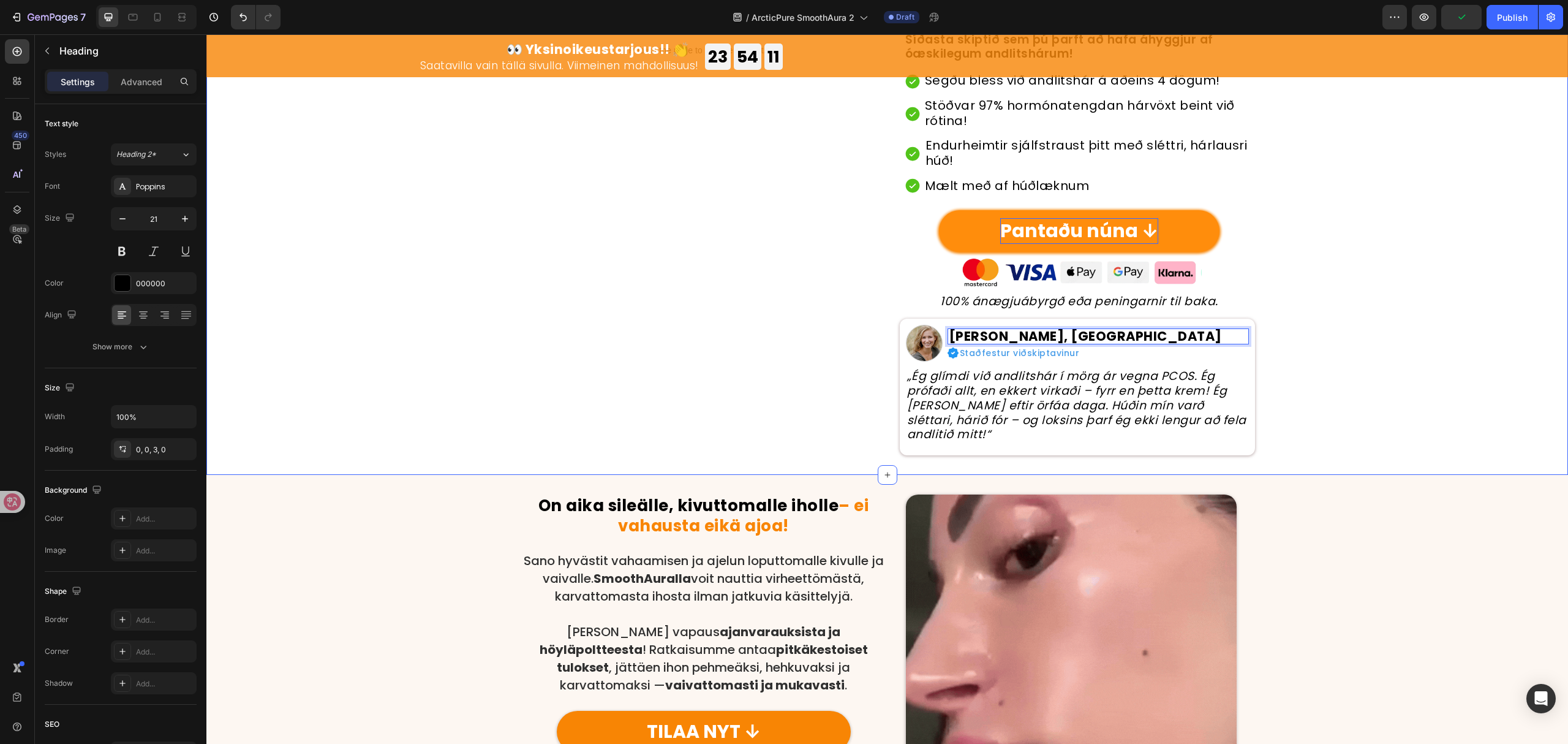
click at [1412, 367] on div "Image Pantaðu núna Button Row Row Publish the page to see the content. Custom C…" at bounding box center [887, 162] width 1362 height 586
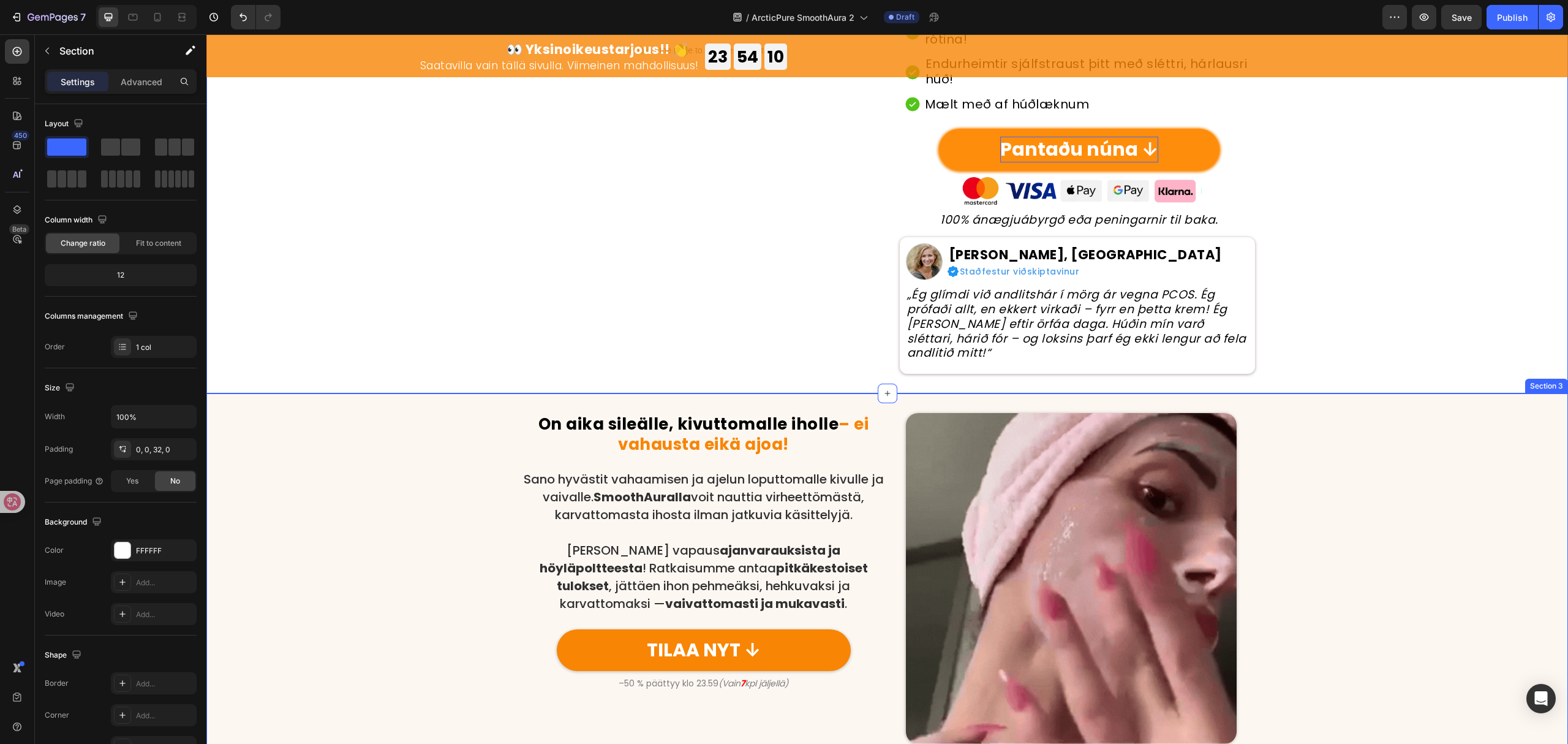
scroll to position [490, 0]
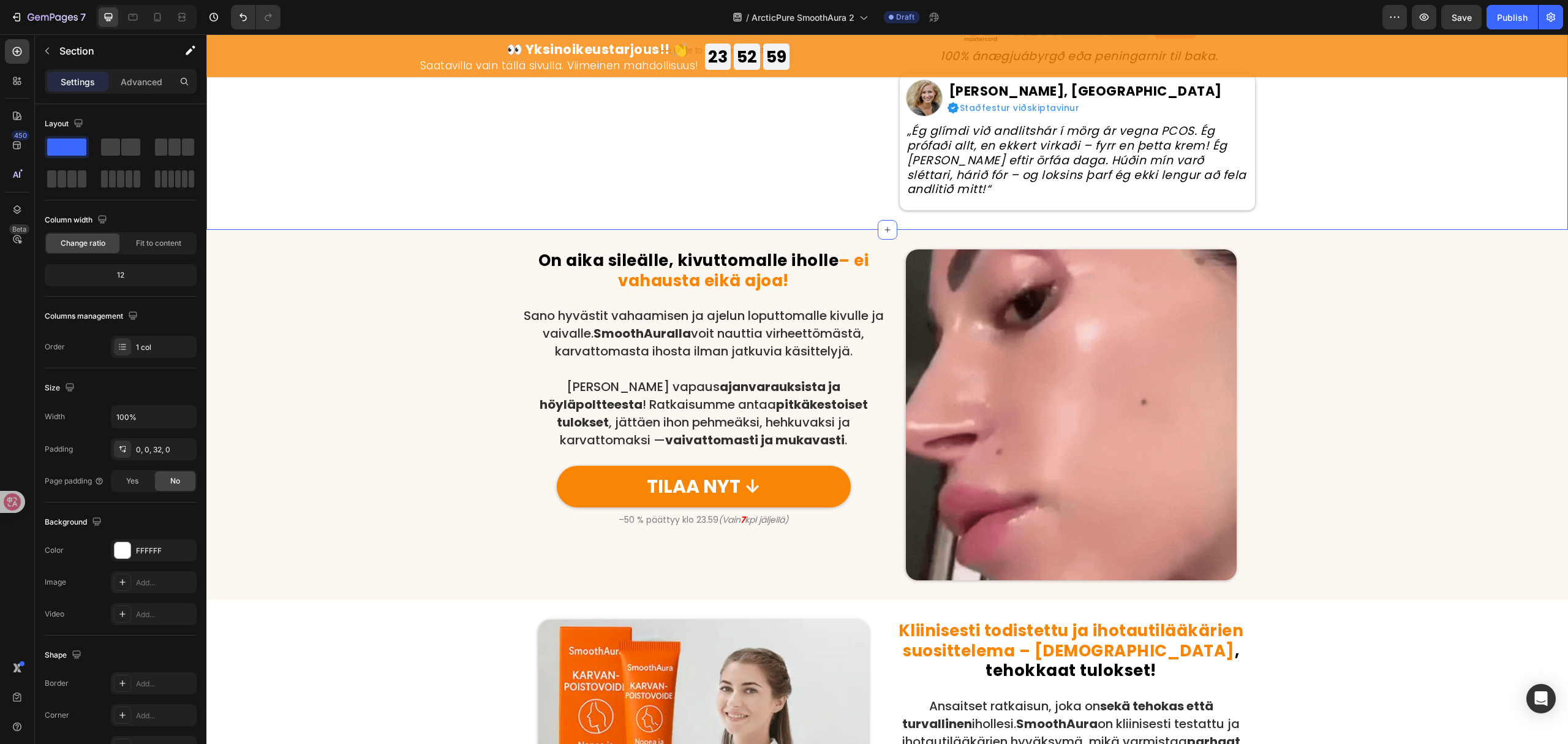
click at [1238, 5] on div "/ ArcticPure SmoothAura 2 Draft" at bounding box center [836, 17] width 1093 height 24
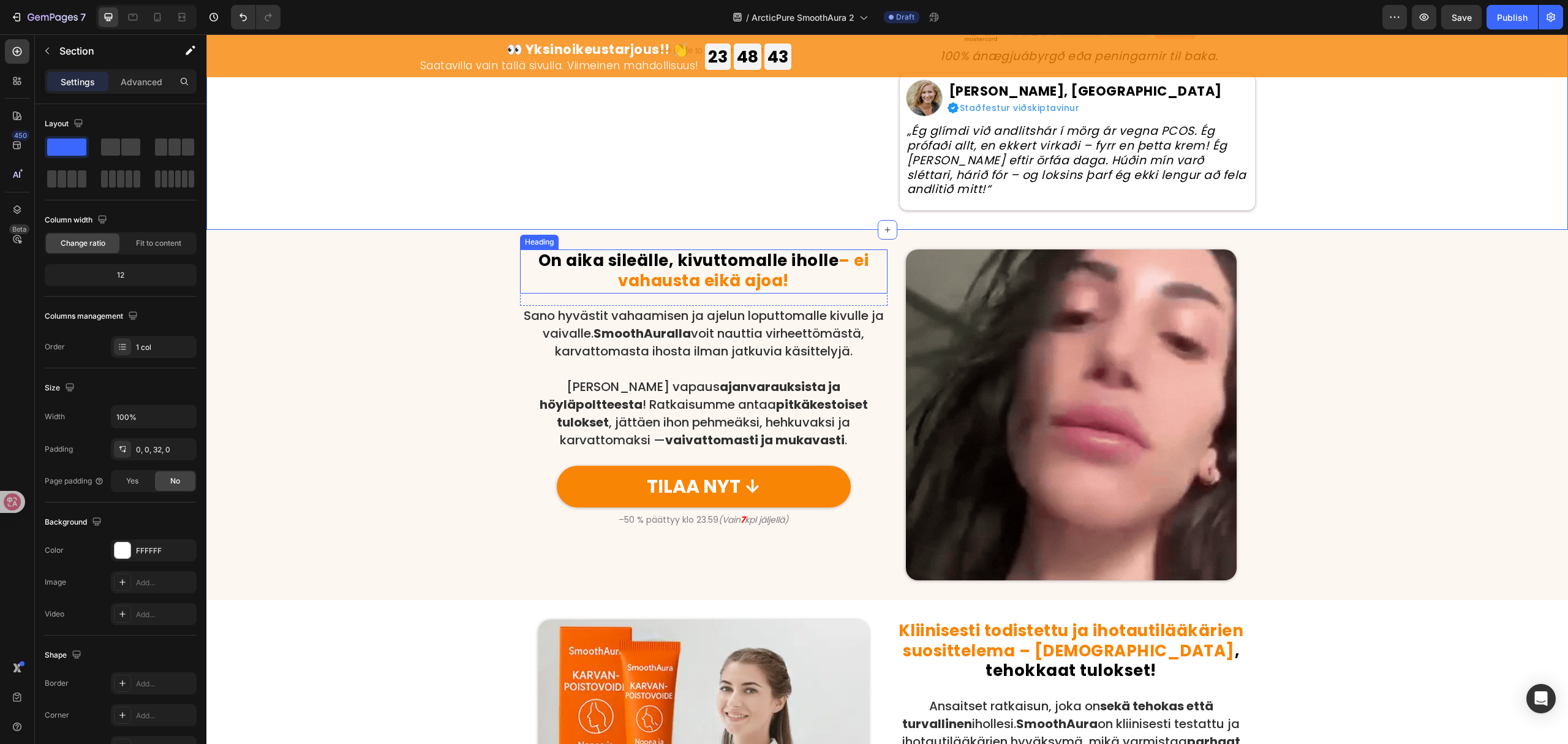
click at [728, 249] on strong "On aika sileälle, kivuttomalle iholle" at bounding box center [688, 260] width 301 height 22
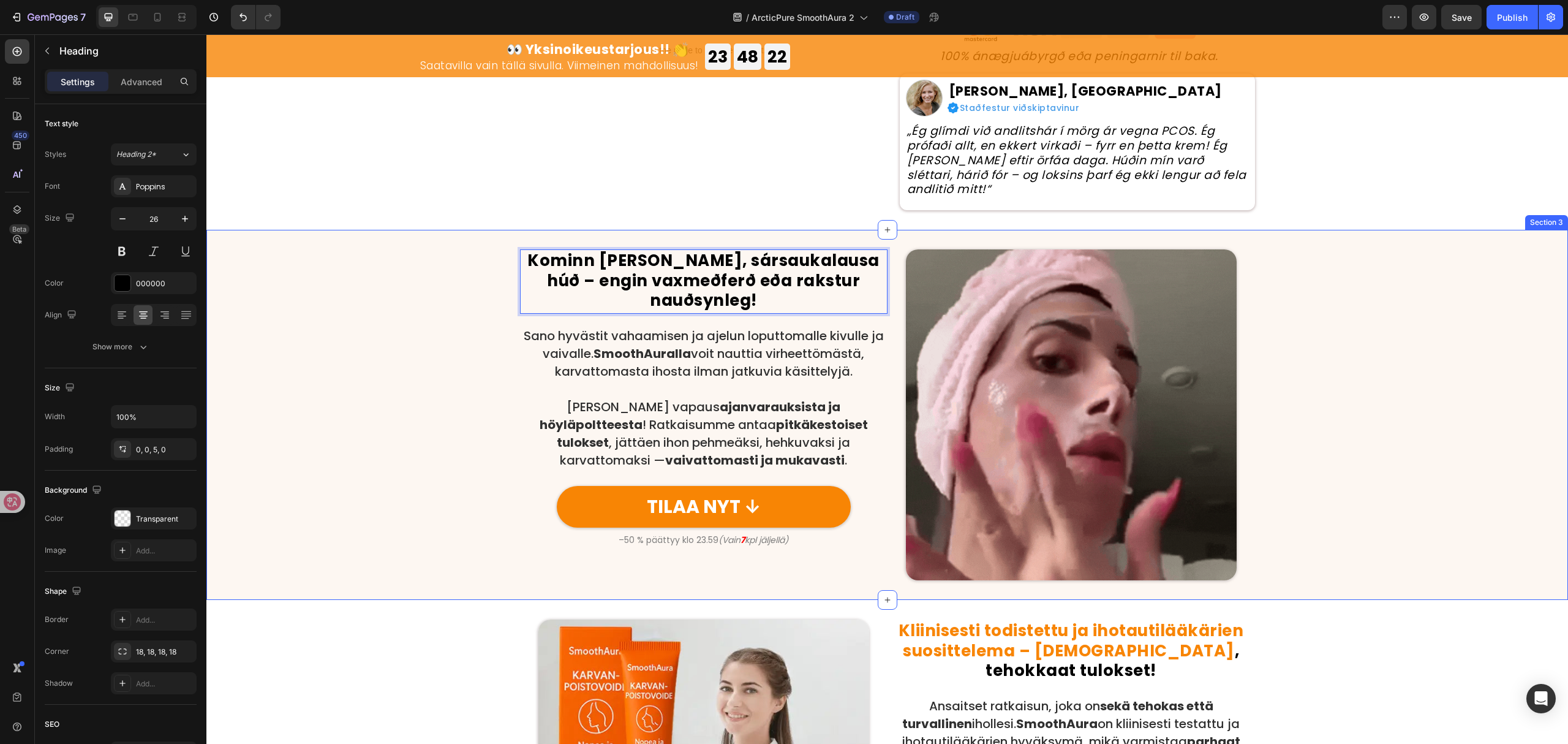
click at [865, 233] on div "Kominn tími á slétta, sársaukalausa húð – engin vaxmeðferð eða rakstur nauðsynl…" at bounding box center [887, 414] width 1362 height 370
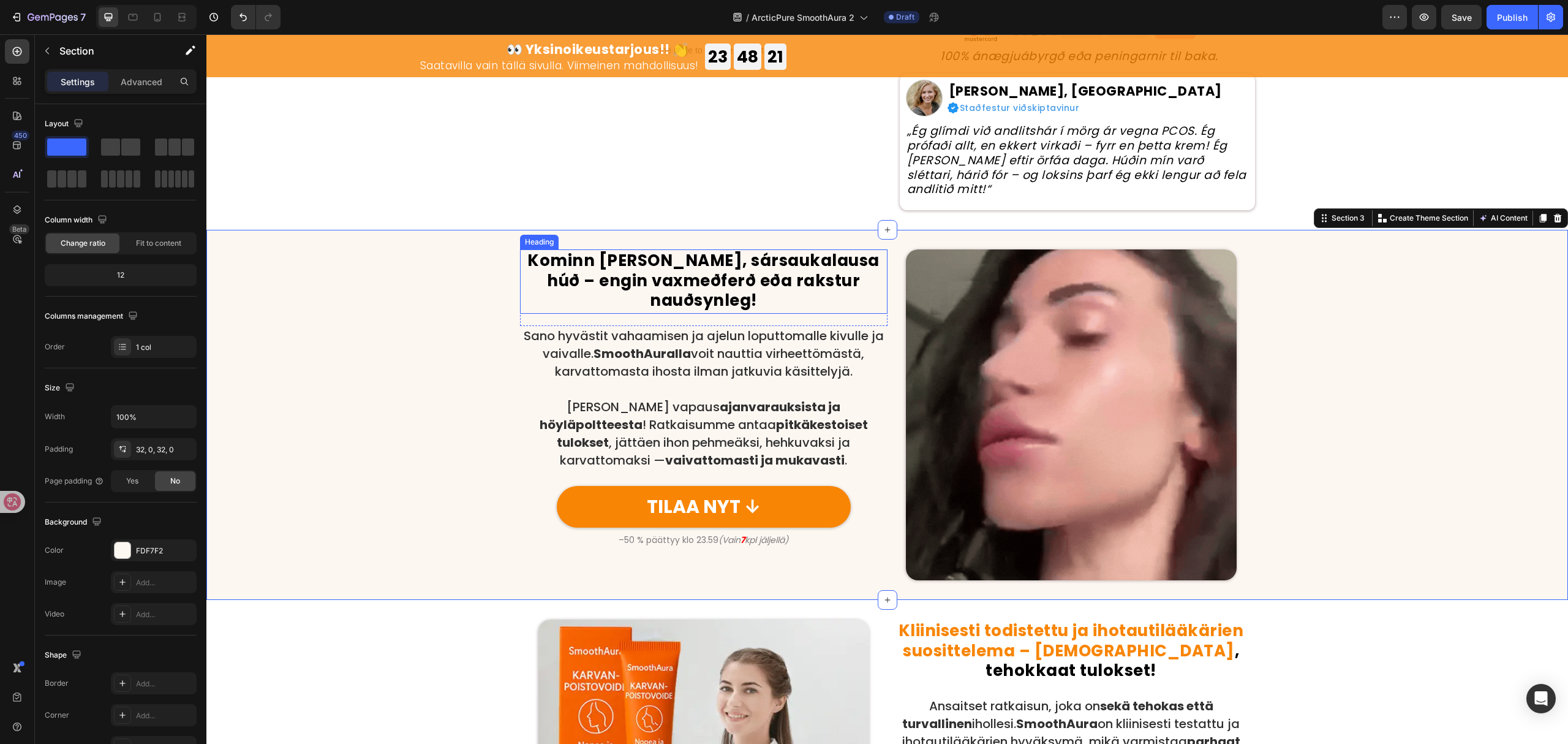
click at [866, 249] on strong "Kominn tími á slétta, sársaukalausa húð – engin vaxmeðferð eða rakstur nauðsynl…" at bounding box center [703, 280] width 352 height 62
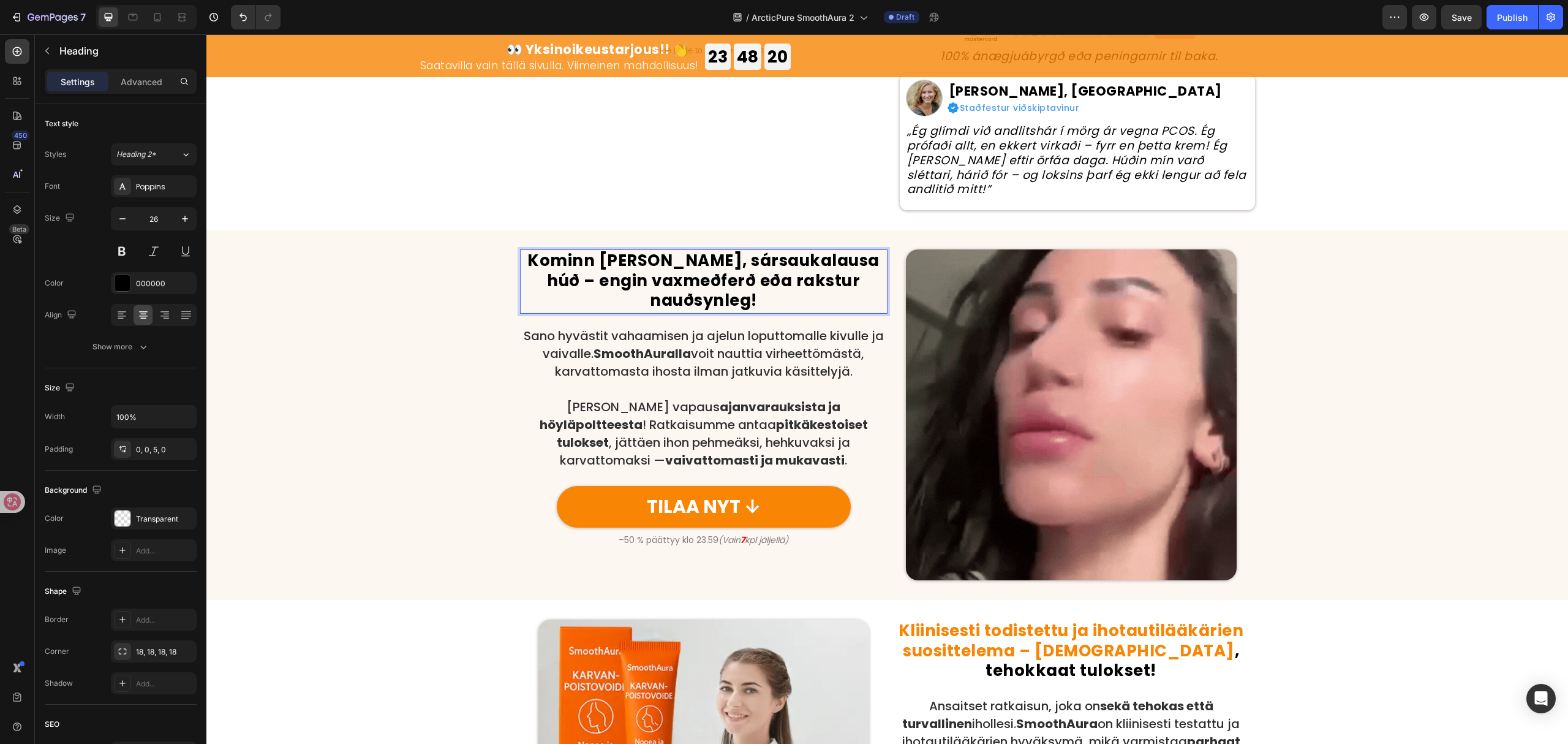
click at [866, 249] on strong "Kominn tími á slétta, sársaukalausa húð – engin vaxmeðferð eða rakstur nauðsynl…" at bounding box center [703, 280] width 352 height 62
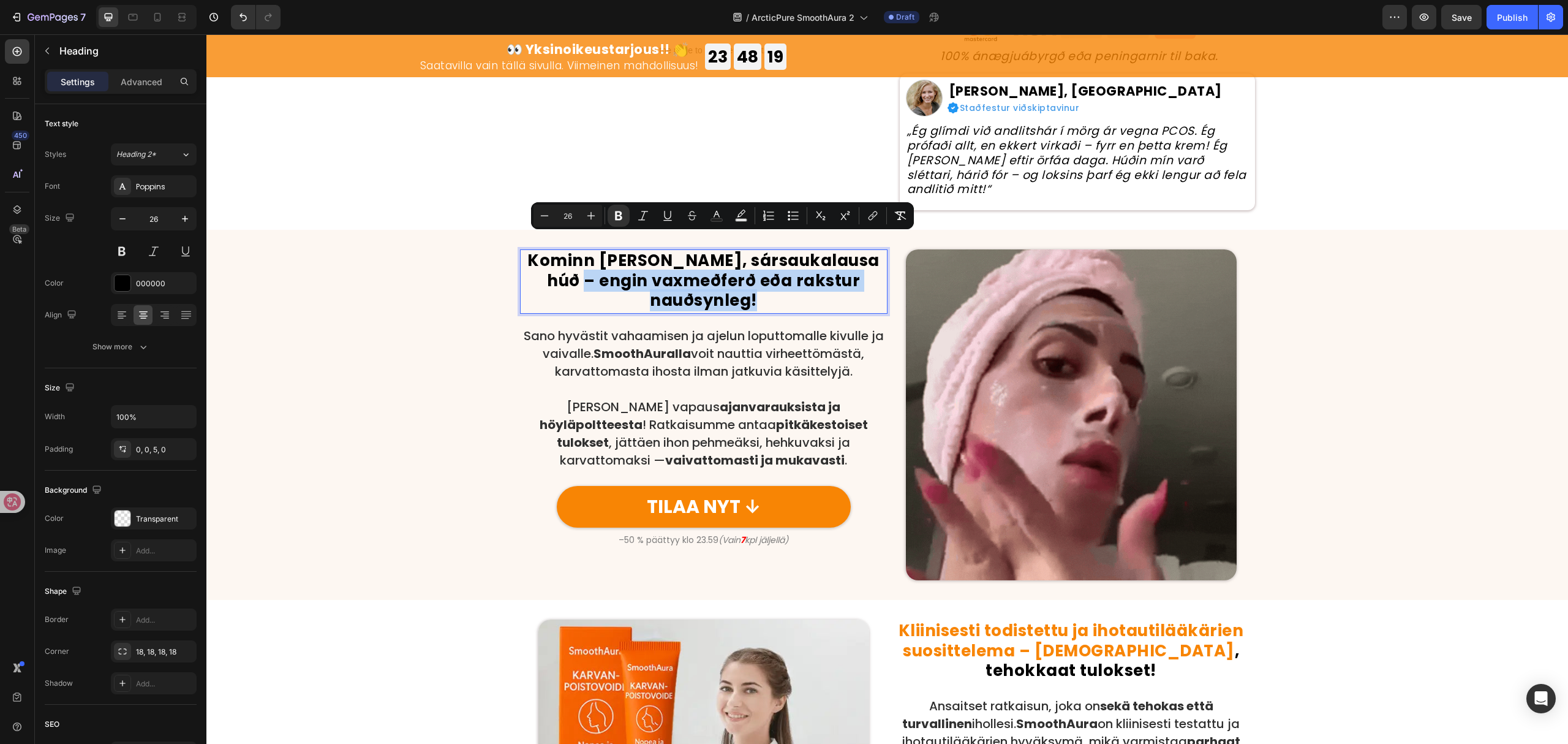
drag, startPoint x: 866, startPoint y: 243, endPoint x: 819, endPoint y: 287, distance: 64.4
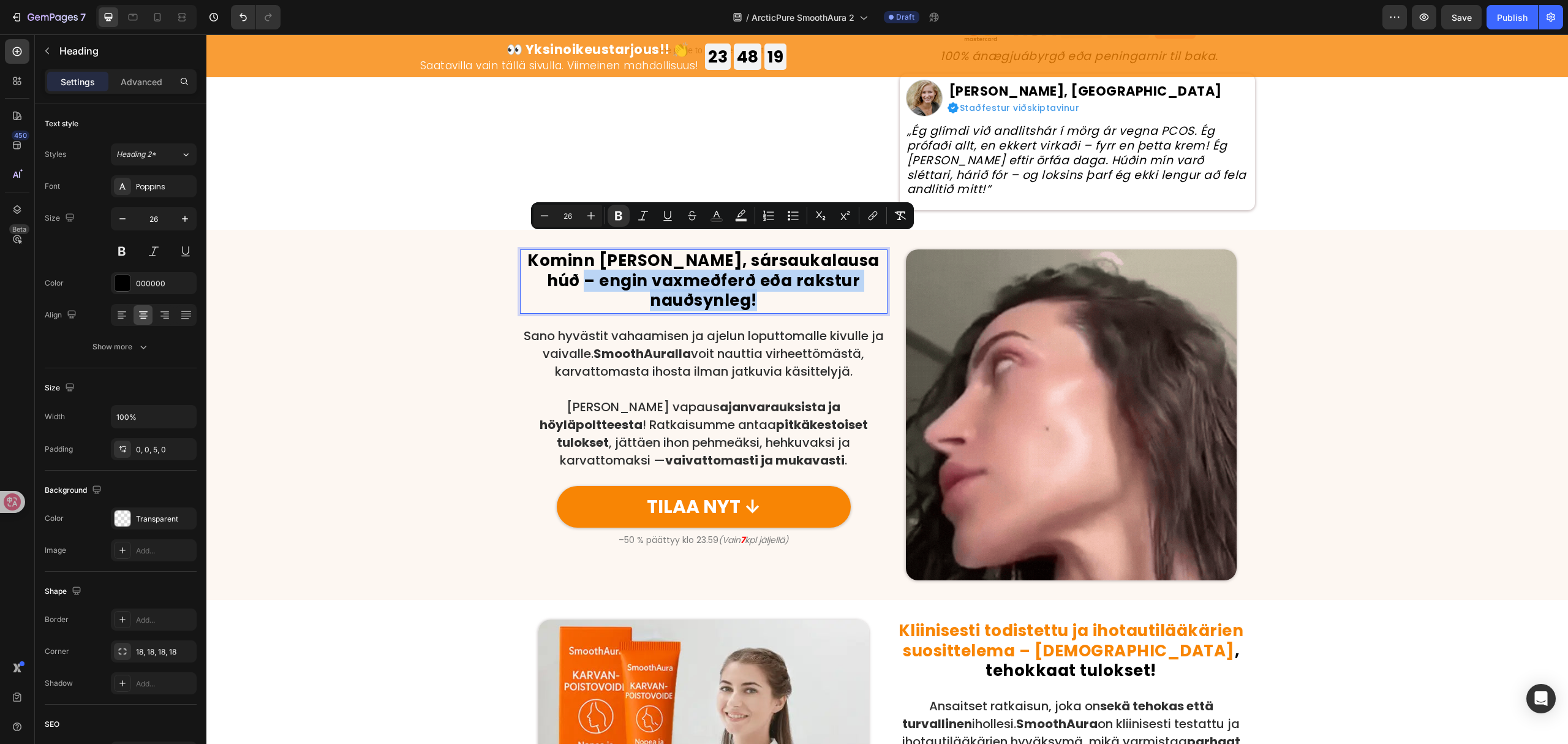
click at [819, 287] on p "Kominn tími á slétta, sársaukalausa húð – engin vaxmeðferð eða rakstur nauðsynl…" at bounding box center [703, 281] width 365 height 60
click at [711, 211] on icon "Editor contextual toolbar" at bounding box center [716, 215] width 12 height 12
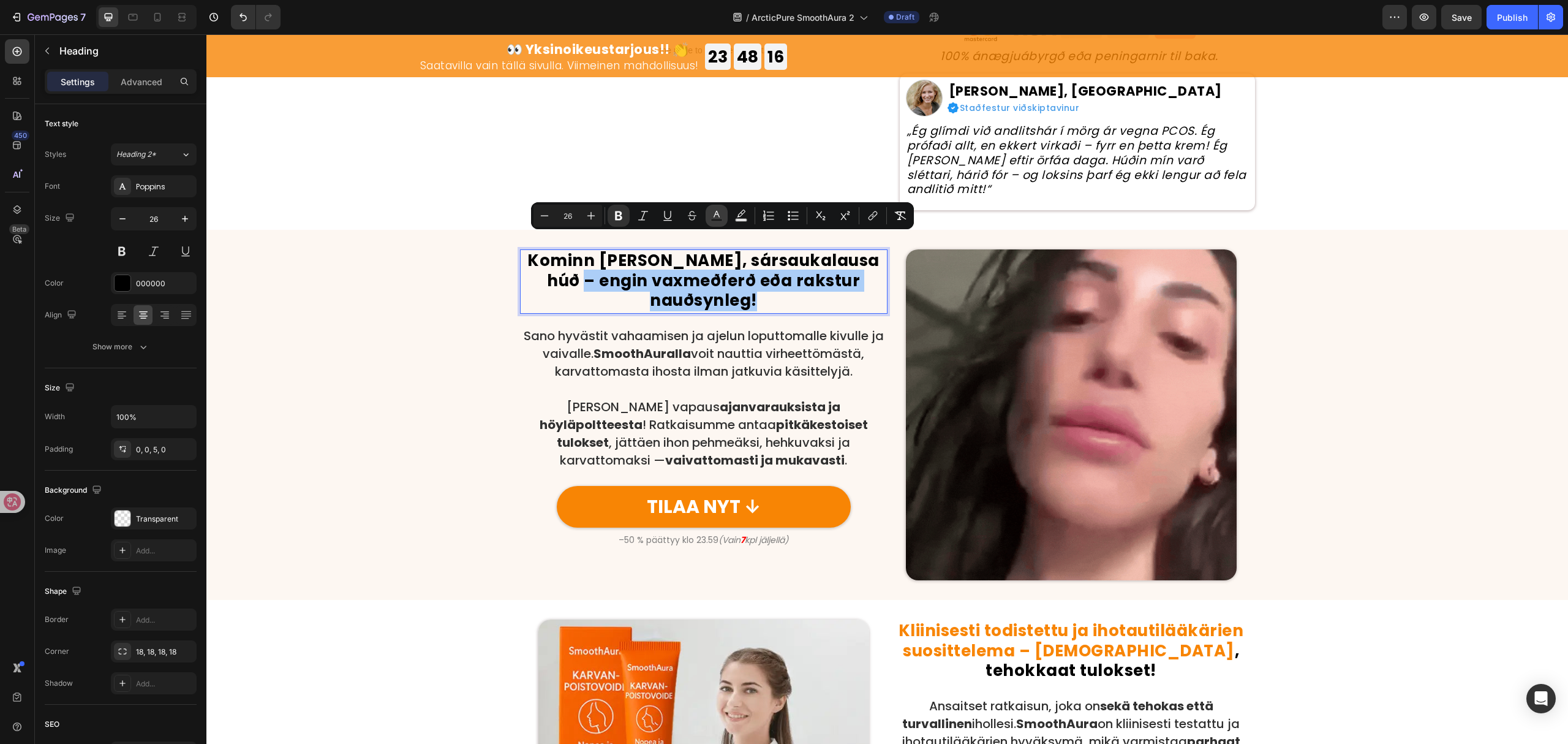
type input "000000"
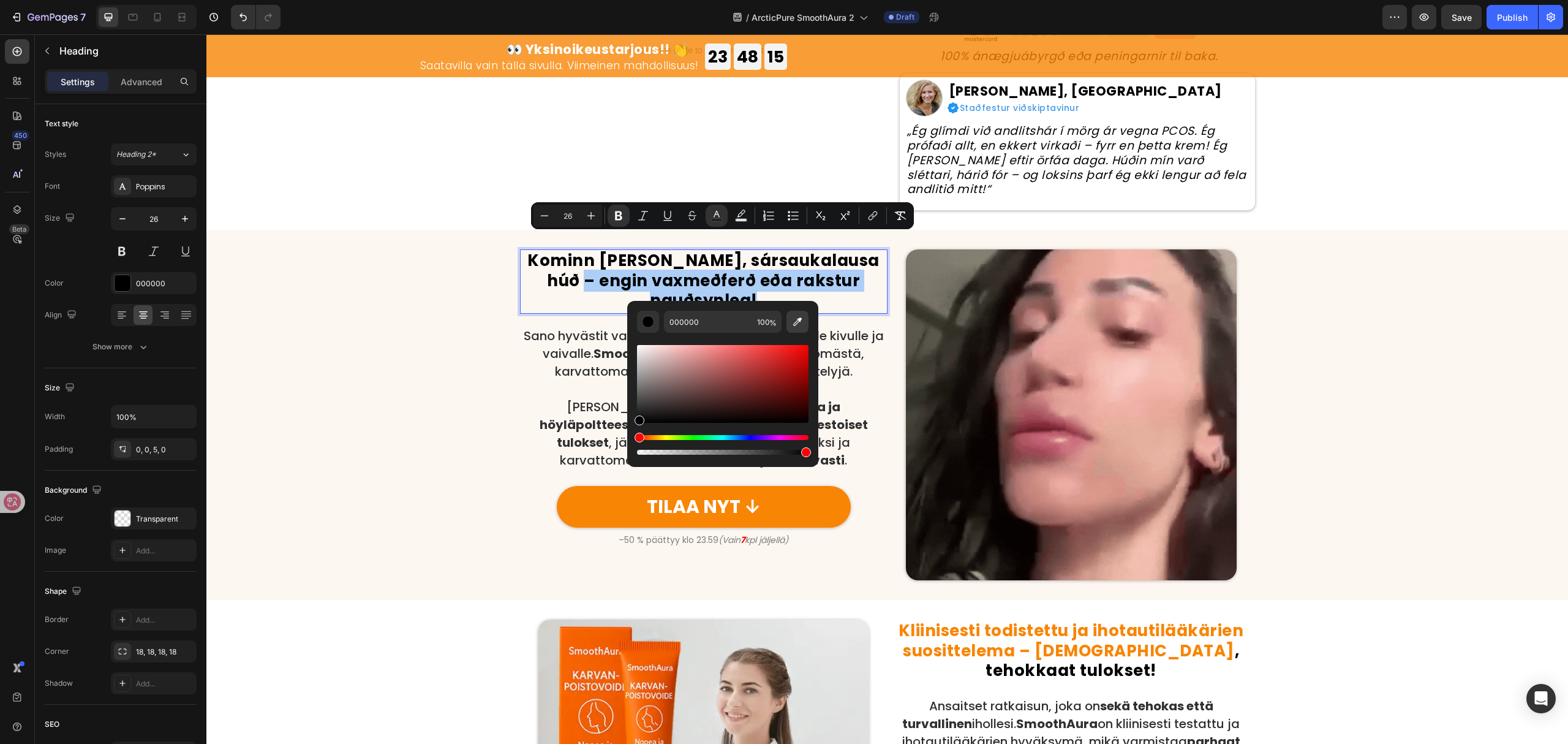
click at [800, 319] on icon "Editor contextual toolbar" at bounding box center [798, 322] width 9 height 9
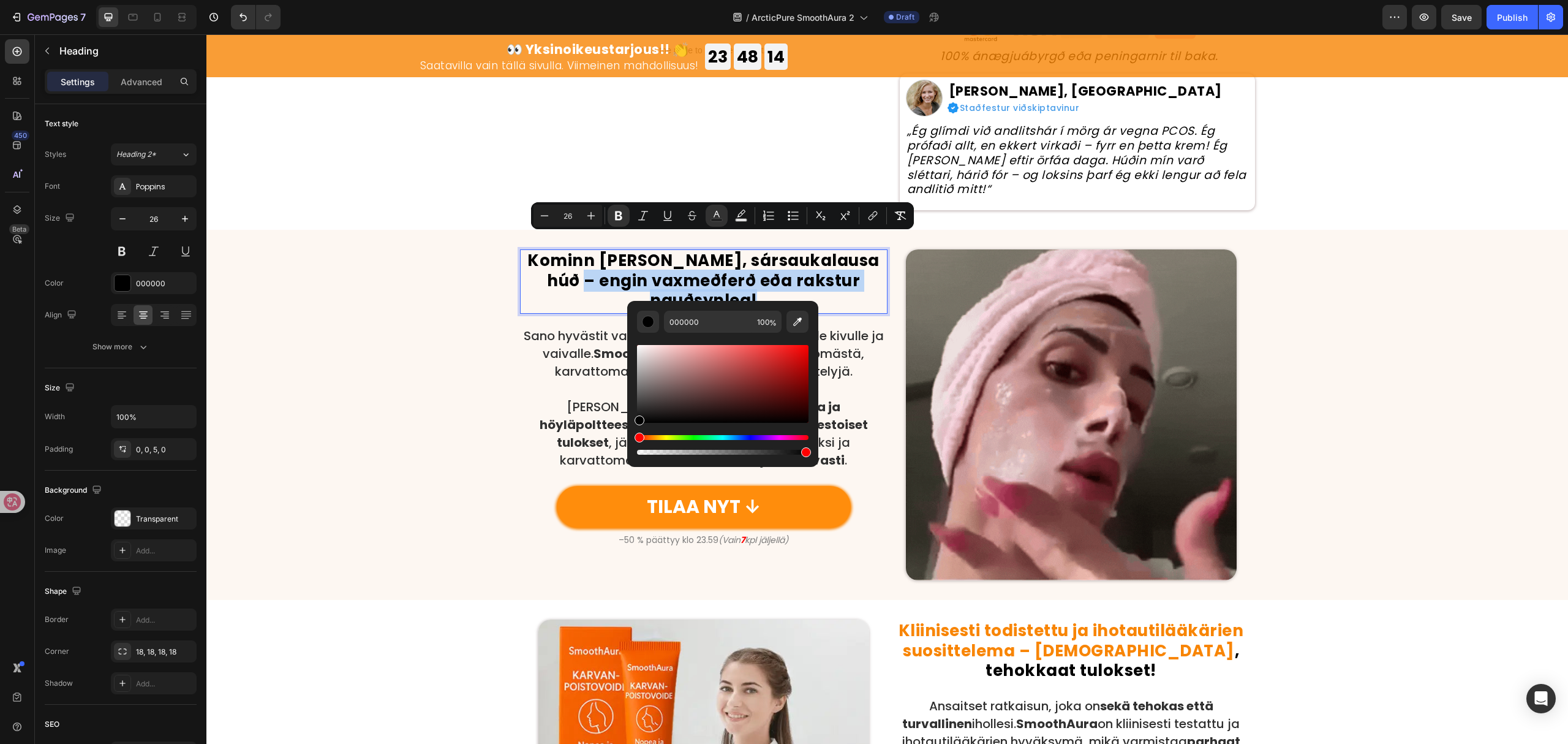
type input "F88504"
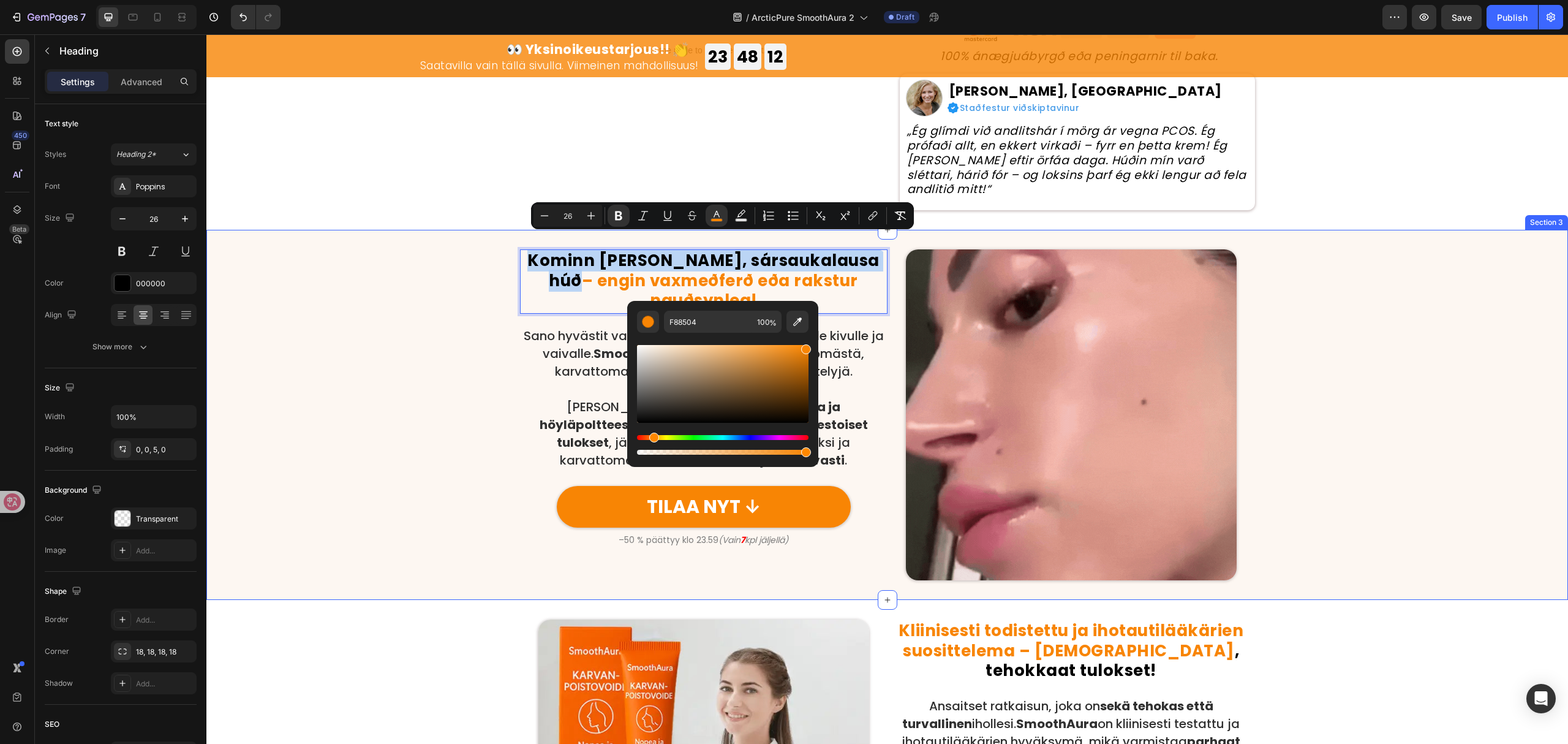
click at [277, 491] on div "Kominn tími á slétta, sársaukalausa húð – engin vaxmeðferð eða rakstur nauðsynl…" at bounding box center [887, 414] width 1362 height 331
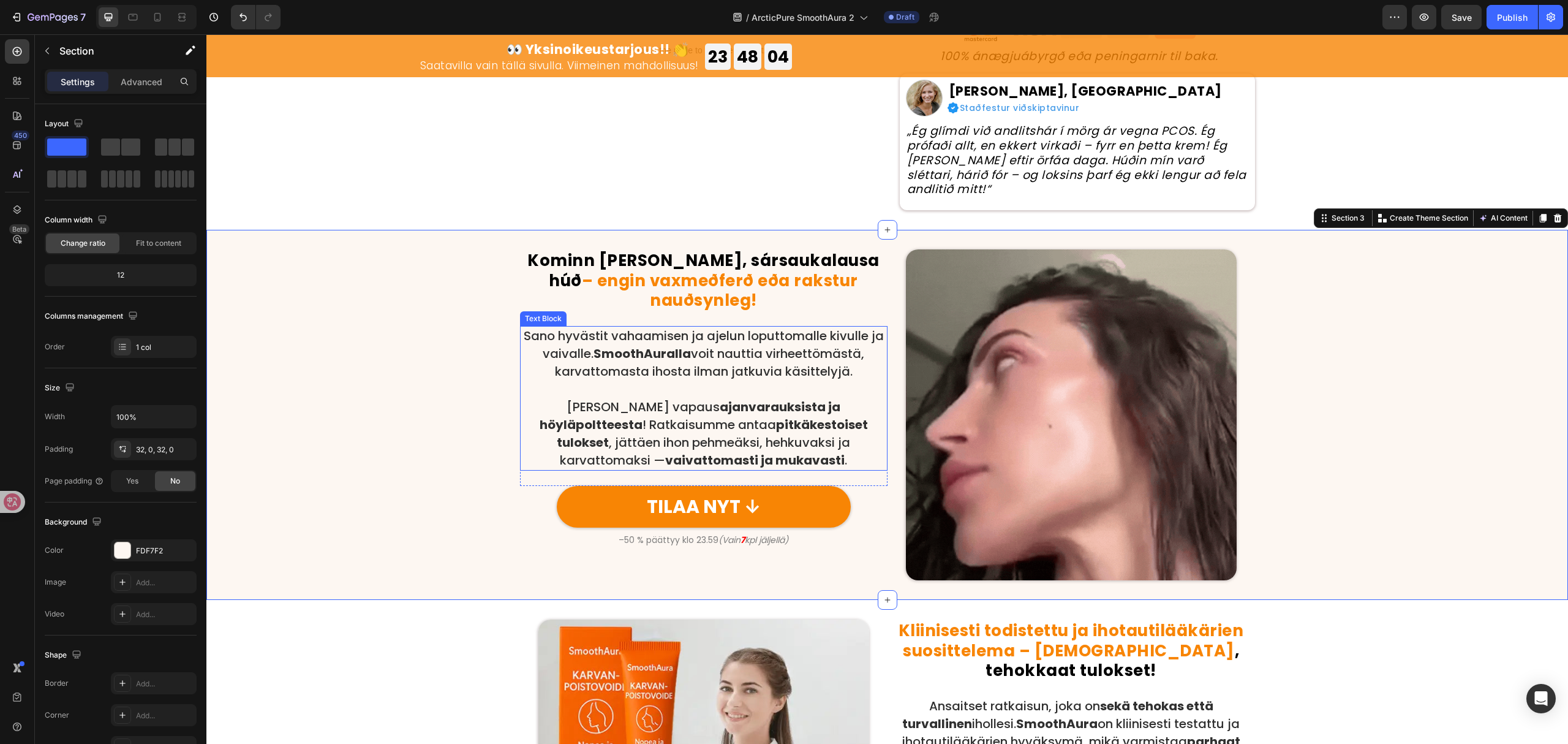
click at [704, 380] on p at bounding box center [703, 389] width 365 height 18
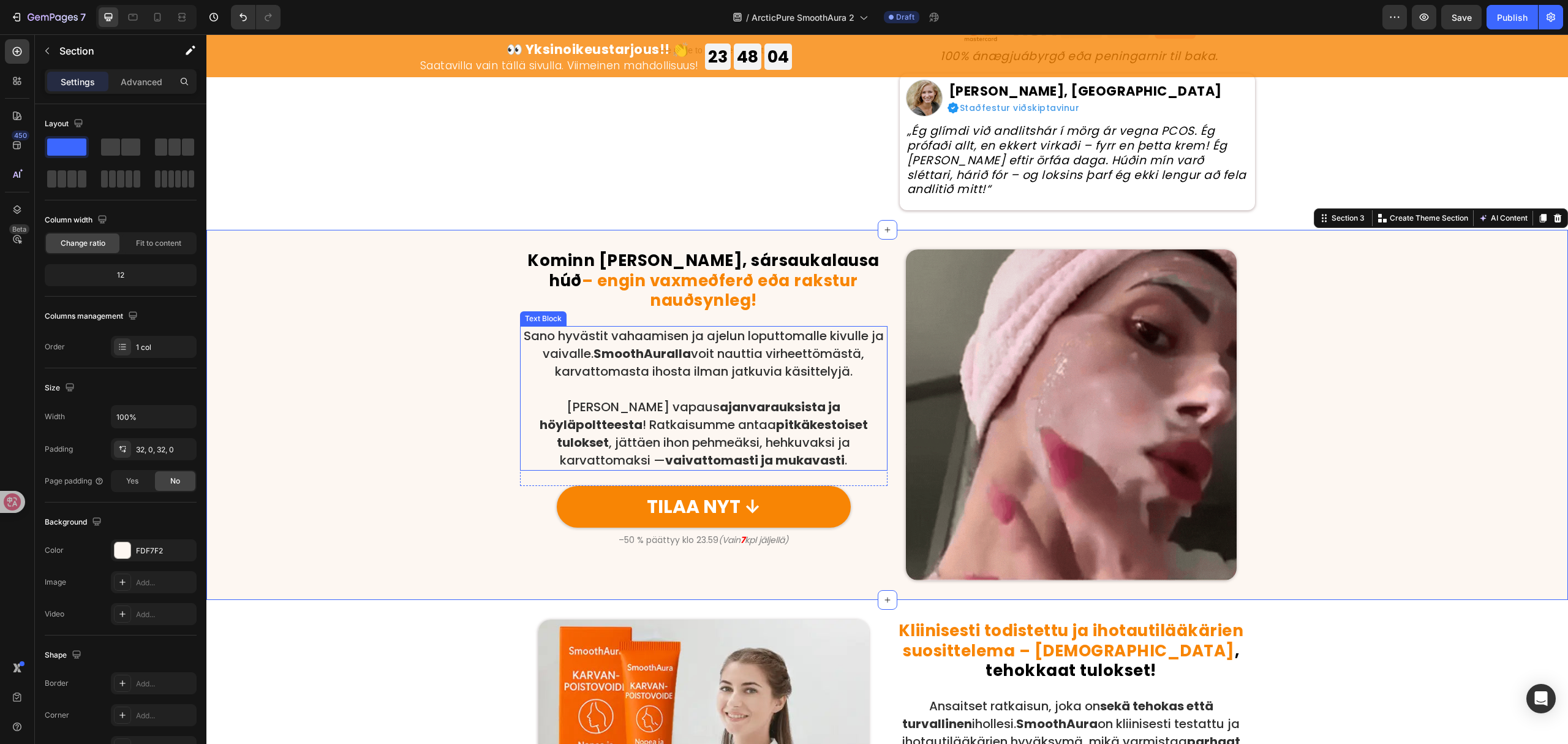
click at [704, 380] on p at bounding box center [703, 389] width 365 height 18
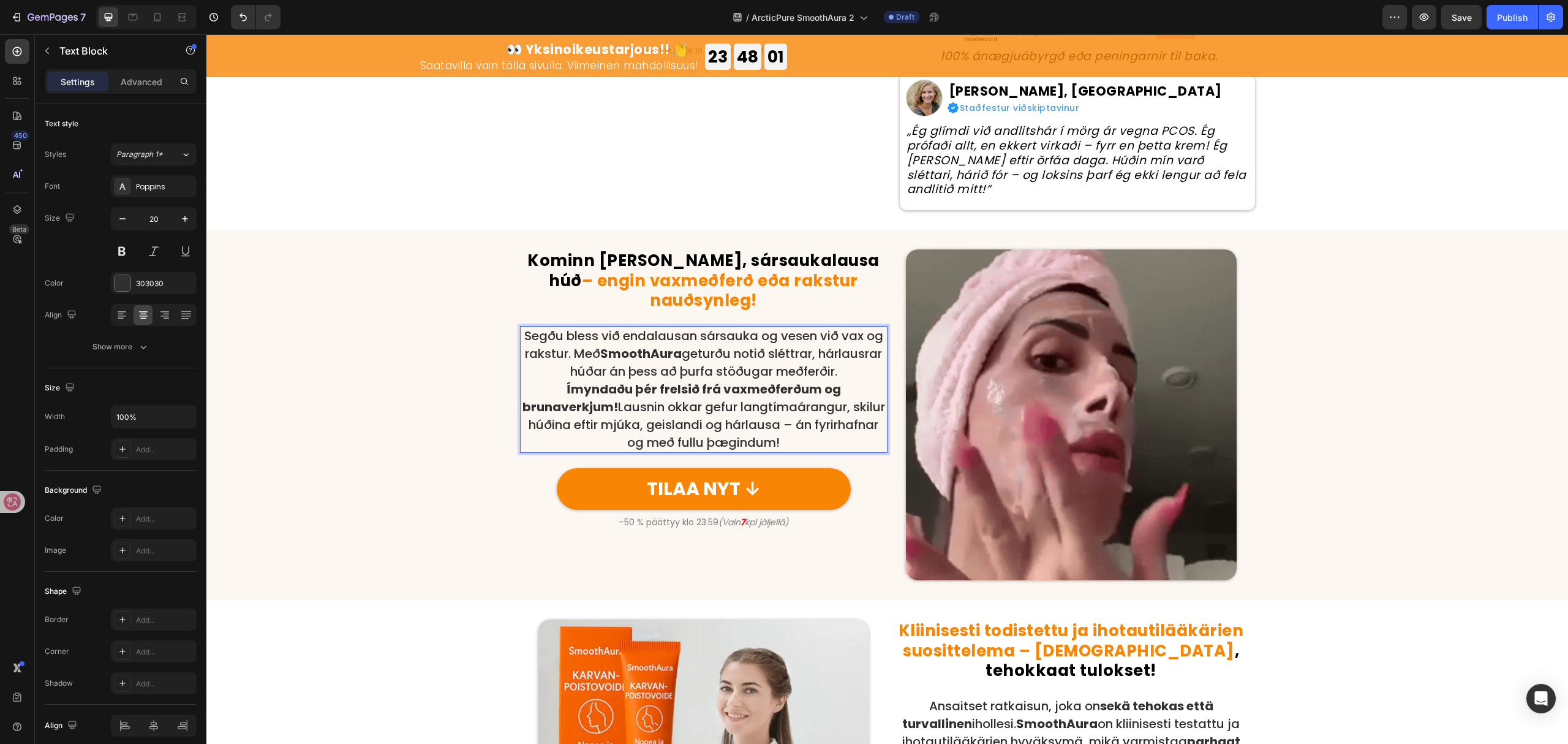
click at [848, 353] on p "Segðu bless við endalausan sársauka og vesen við vax og rakstur. Með SmoothAura…" at bounding box center [703, 354] width 365 height 53
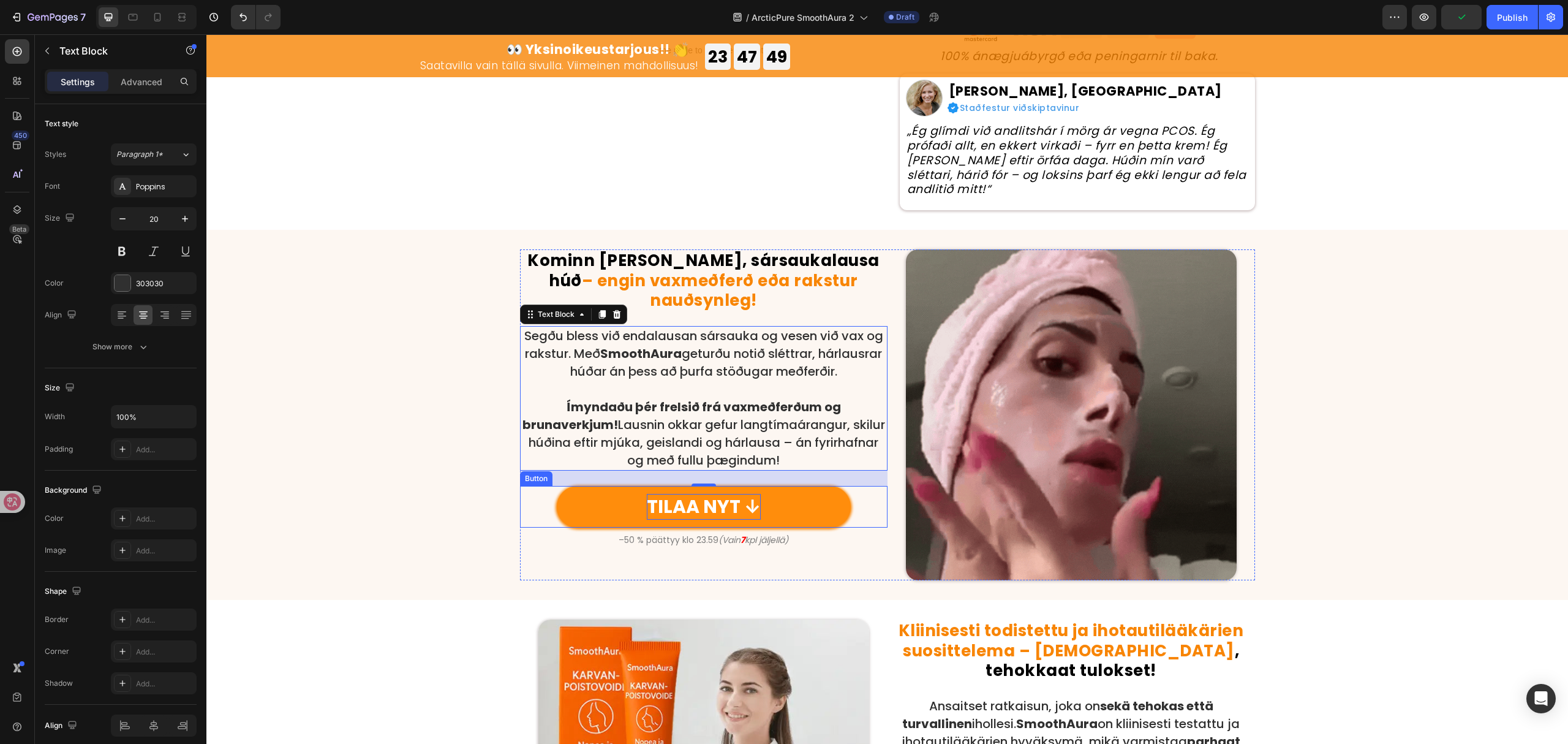
click at [669, 494] on p "TILAA NYT ↓" at bounding box center [703, 507] width 114 height 26
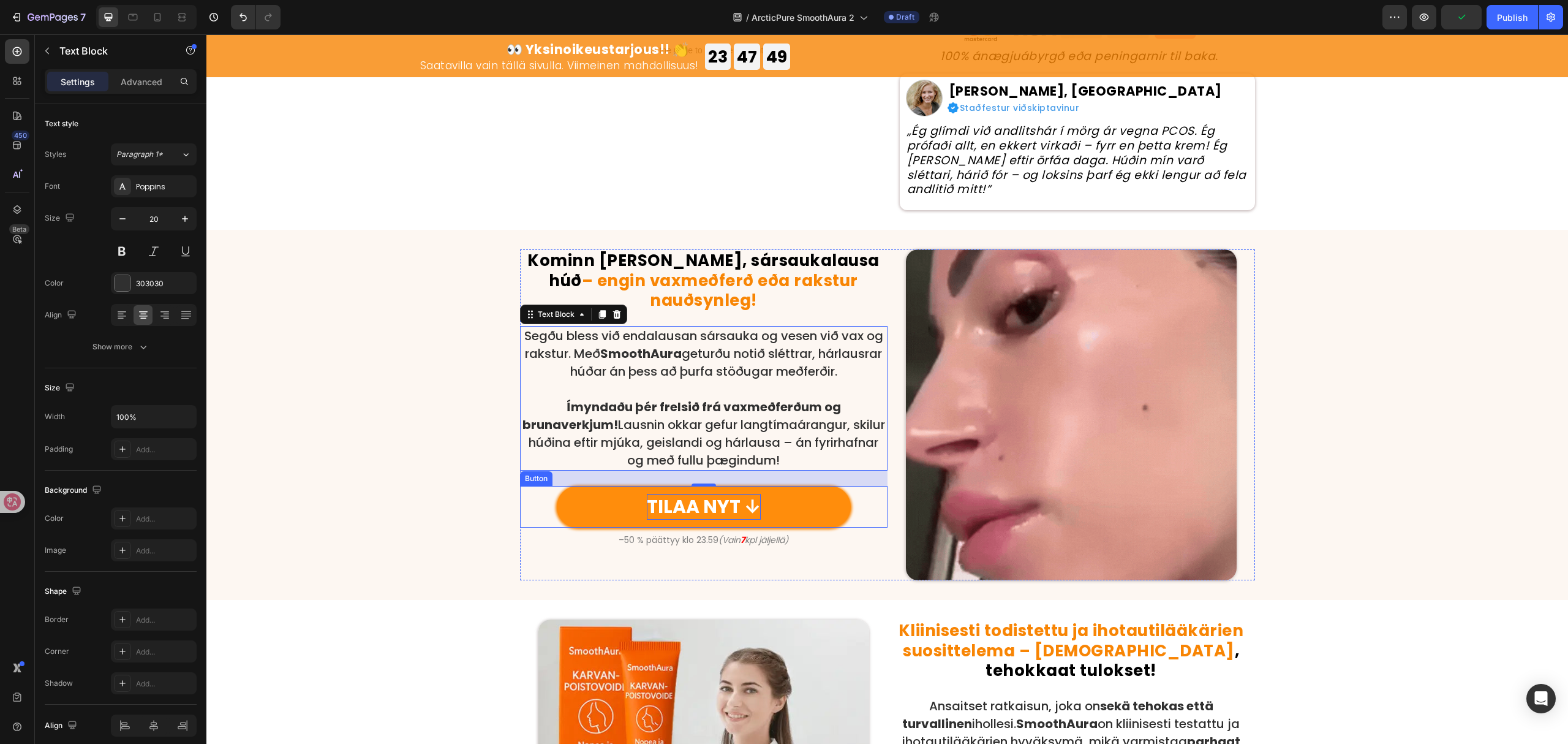
click at [669, 494] on p "TILAA NYT ↓" at bounding box center [703, 507] width 114 height 26
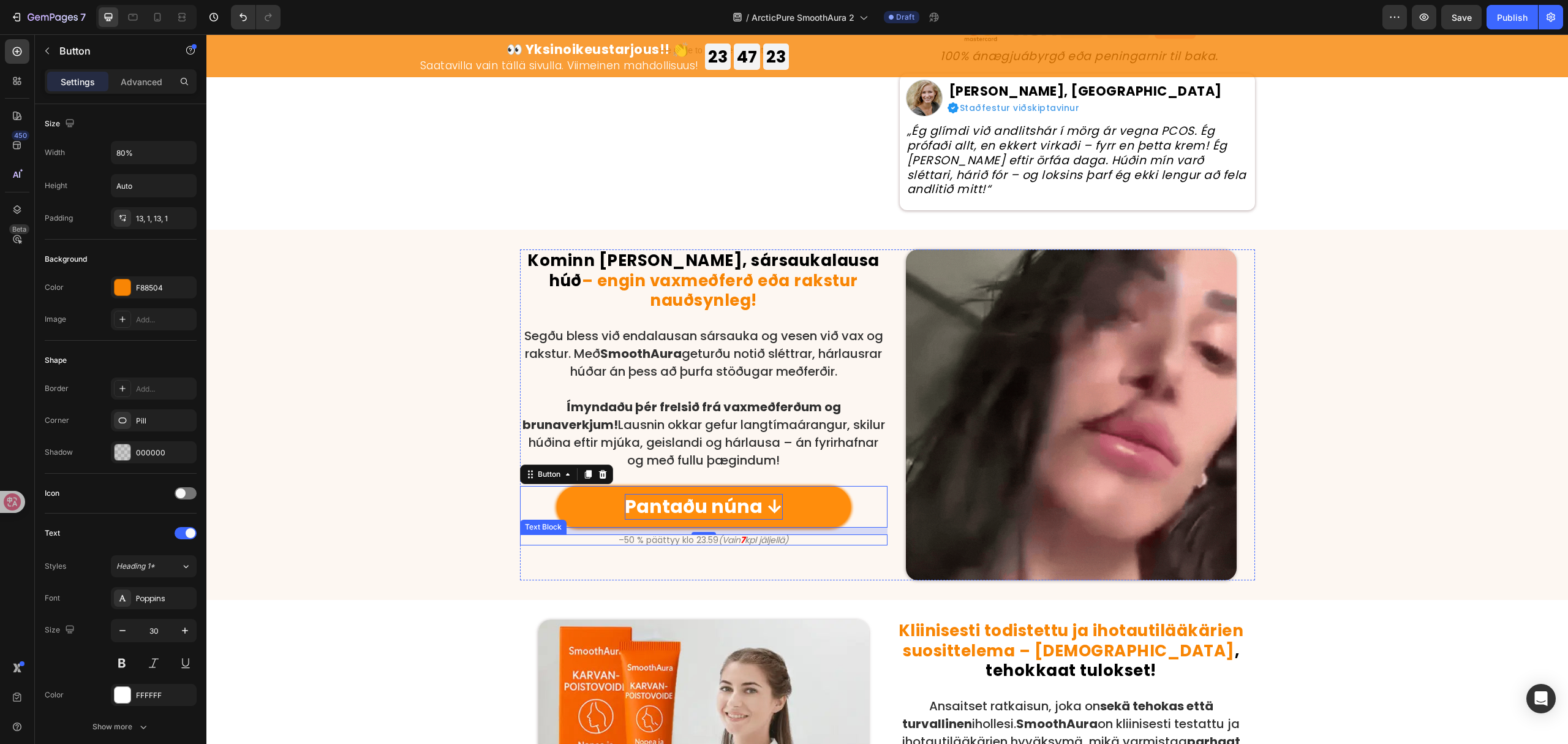
click at [720, 534] on icon "(Vain" at bounding box center [729, 539] width 22 height 12
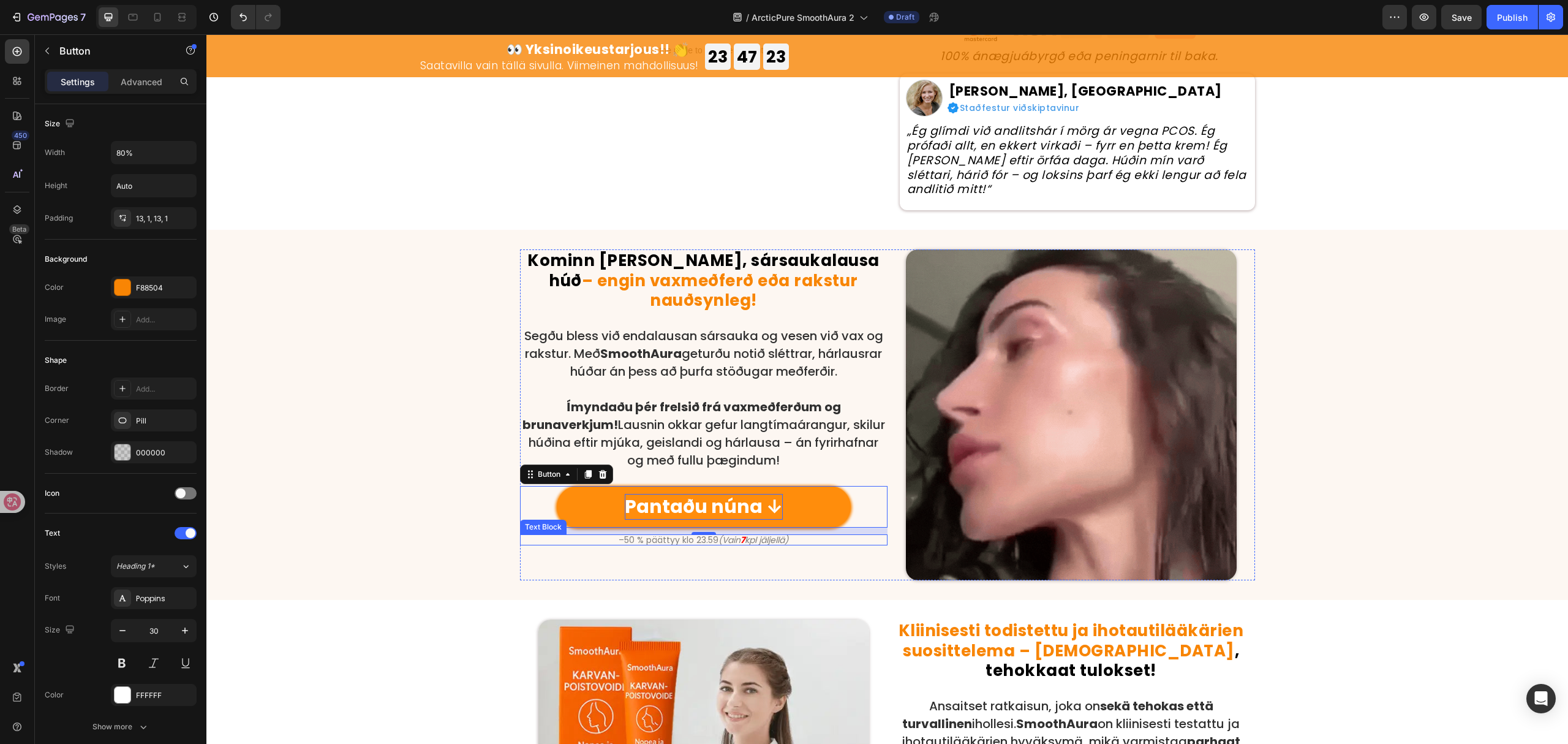
click at [720, 534] on icon "(Vain" at bounding box center [729, 539] width 22 height 12
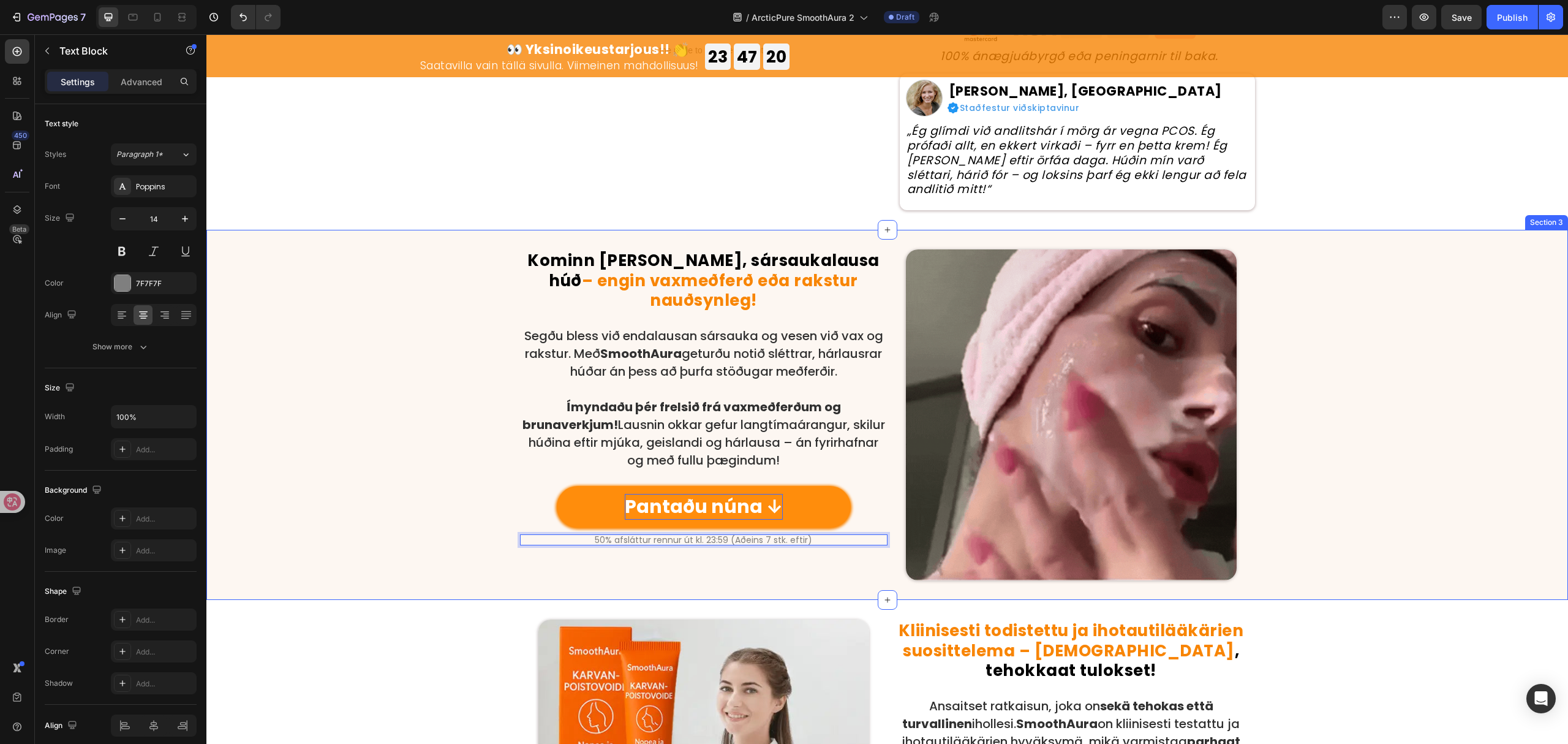
click at [235, 469] on div "⁠⁠⁠⁠⁠⁠⁠ Kominn tími á slétta, sársaukalausa húð – engin vaxmeðferð eða rakstur …" at bounding box center [887, 414] width 1362 height 331
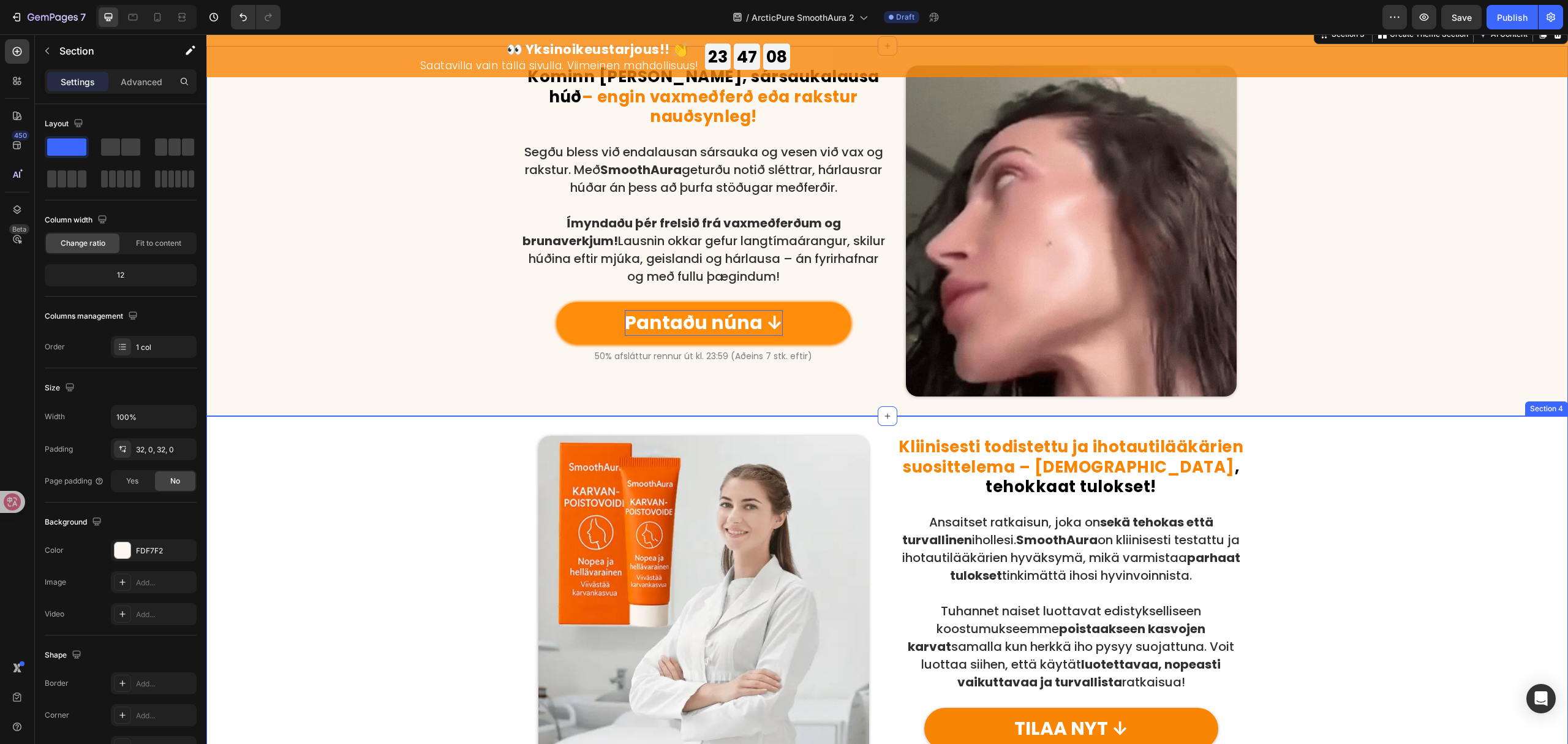
scroll to position [817, 0]
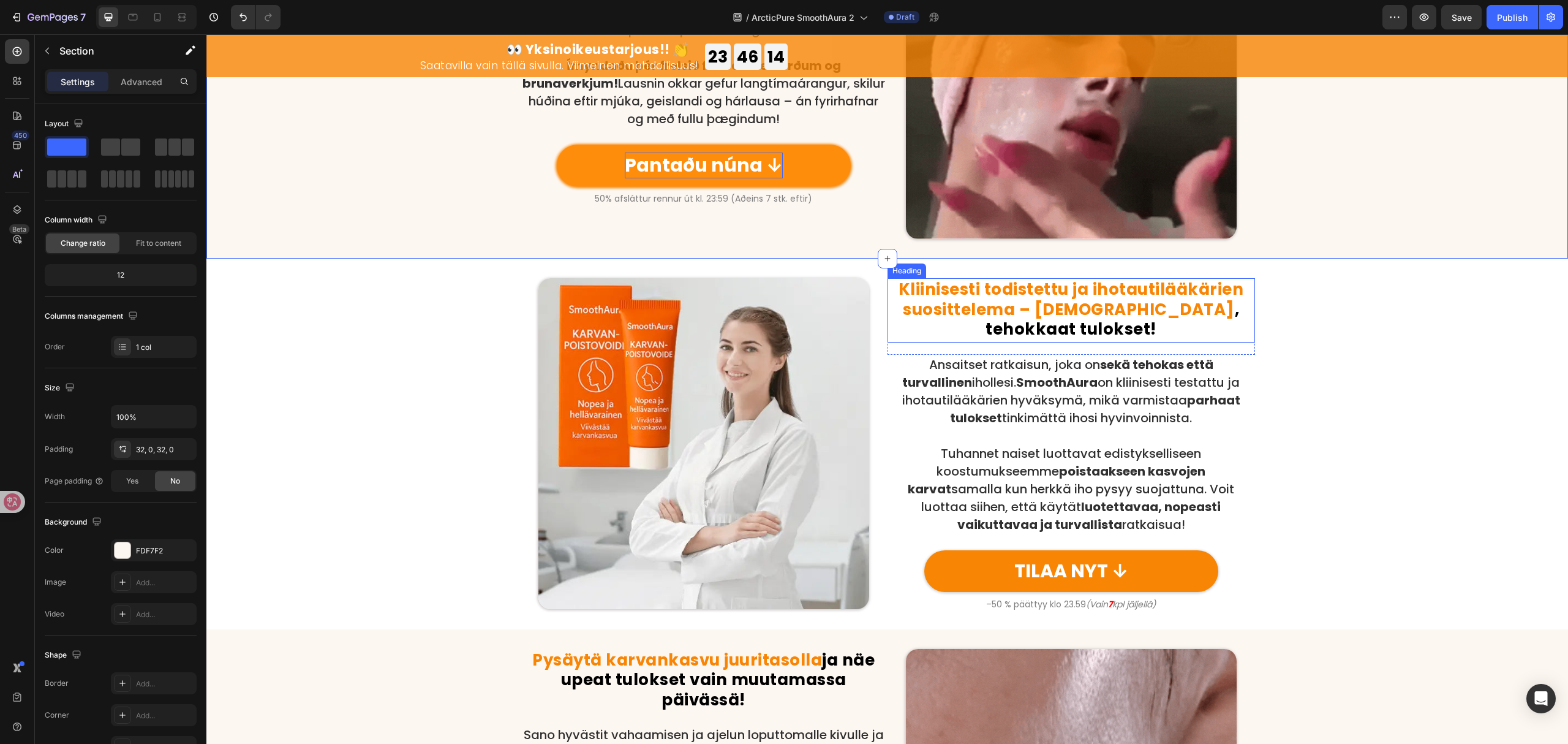
click at [1118, 314] on strong "Kliinisesti todistettu ja ihotautilääkärien suosittelema – turvalliset" at bounding box center [1071, 299] width 346 height 42
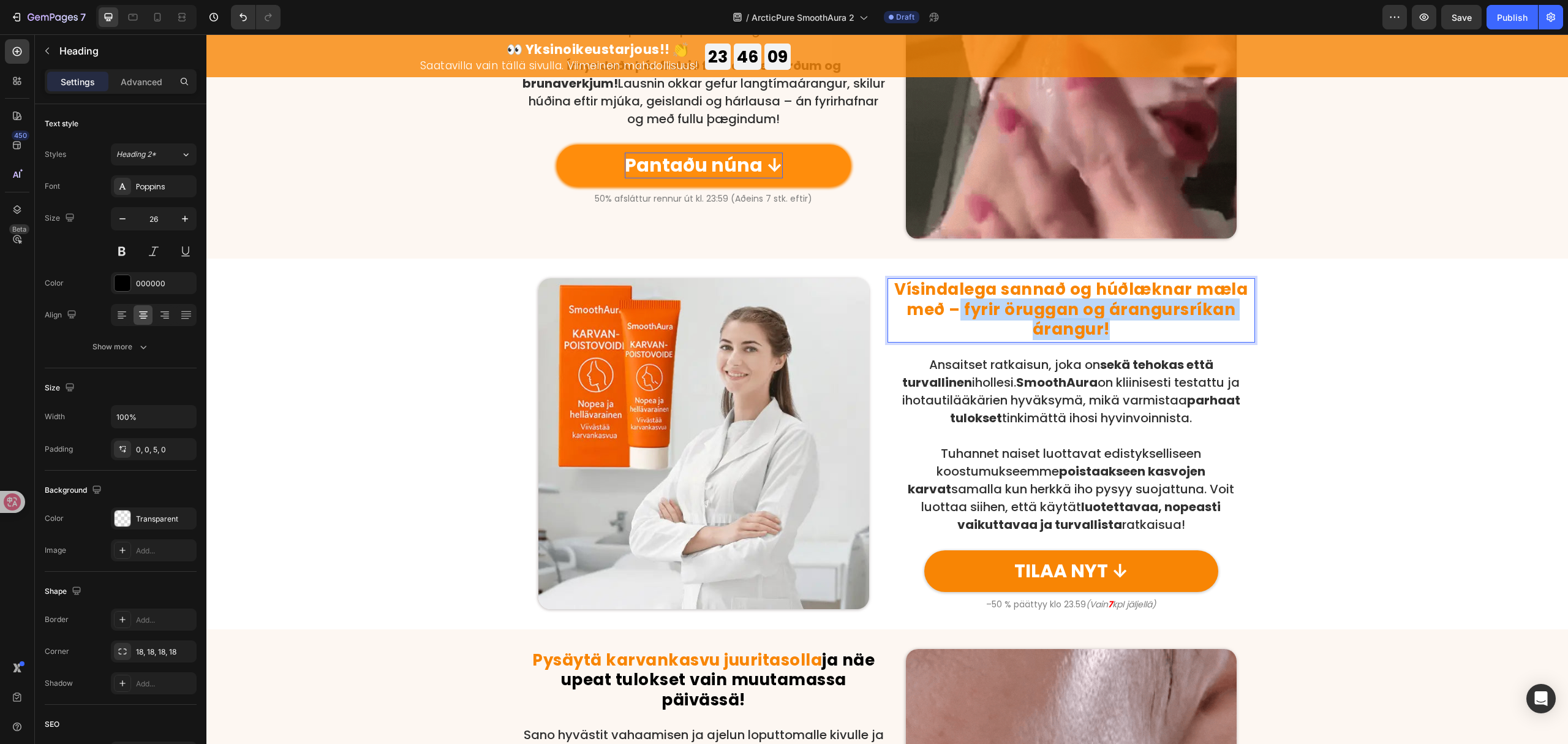
drag, startPoint x: 958, startPoint y: 306, endPoint x: 1110, endPoint y: 334, distance: 154.6
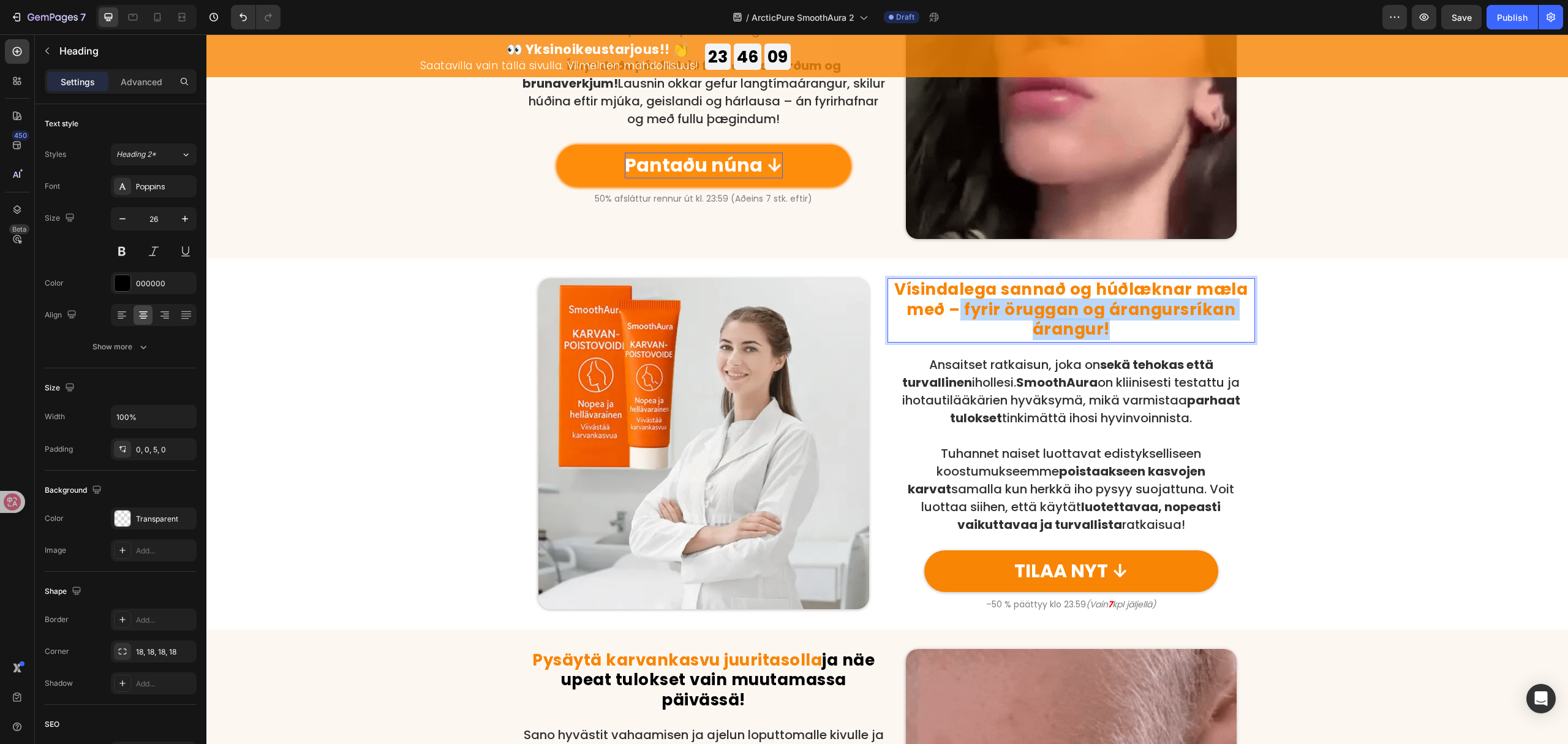
click at [1110, 334] on p "Vísindalega sannað og húðlæknar mæla með – fyrir öruggan og árangursríkan árang…" at bounding box center [1071, 310] width 365 height 60
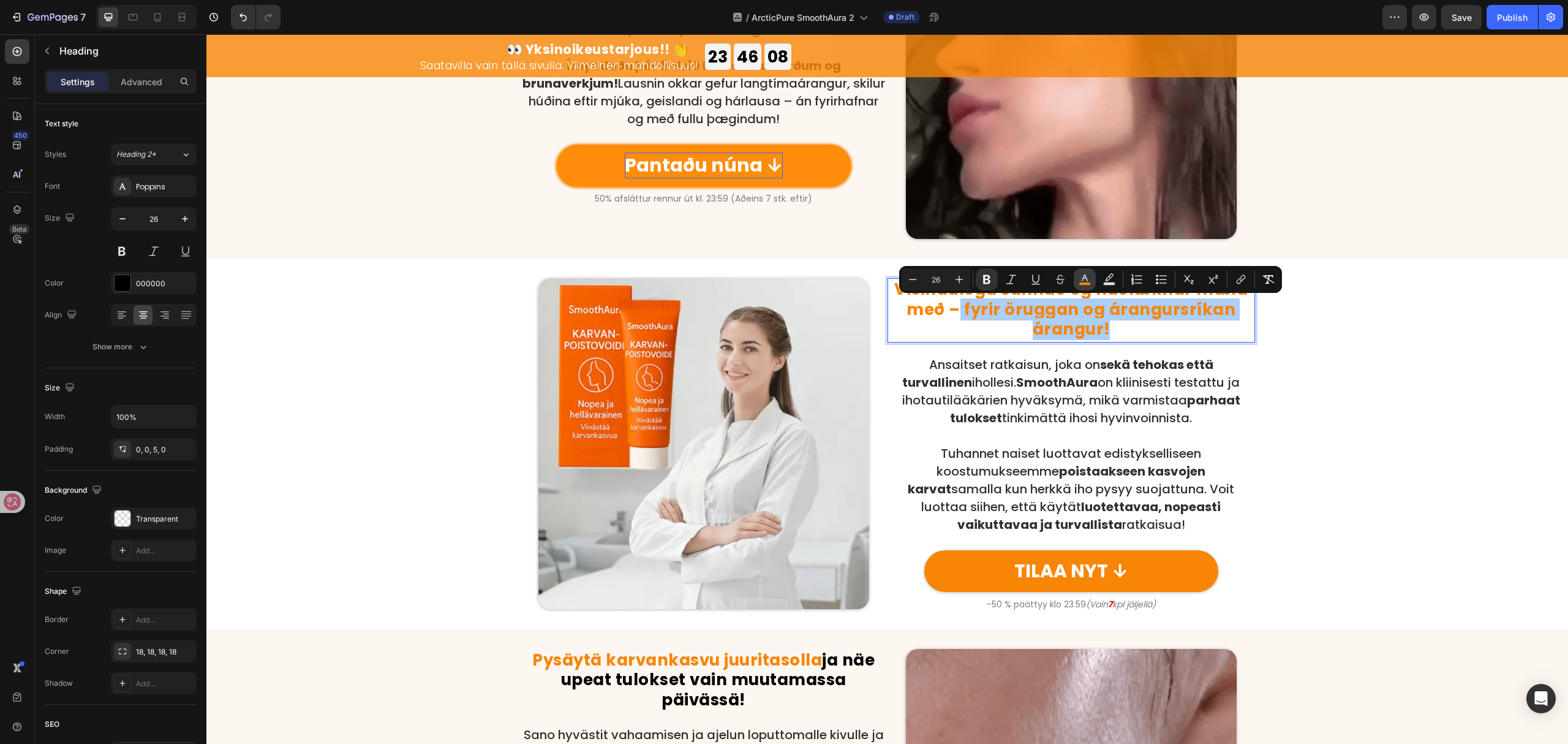
click at [1085, 283] on rect "Editor contextual toolbar" at bounding box center [1085, 285] width 11 height 3
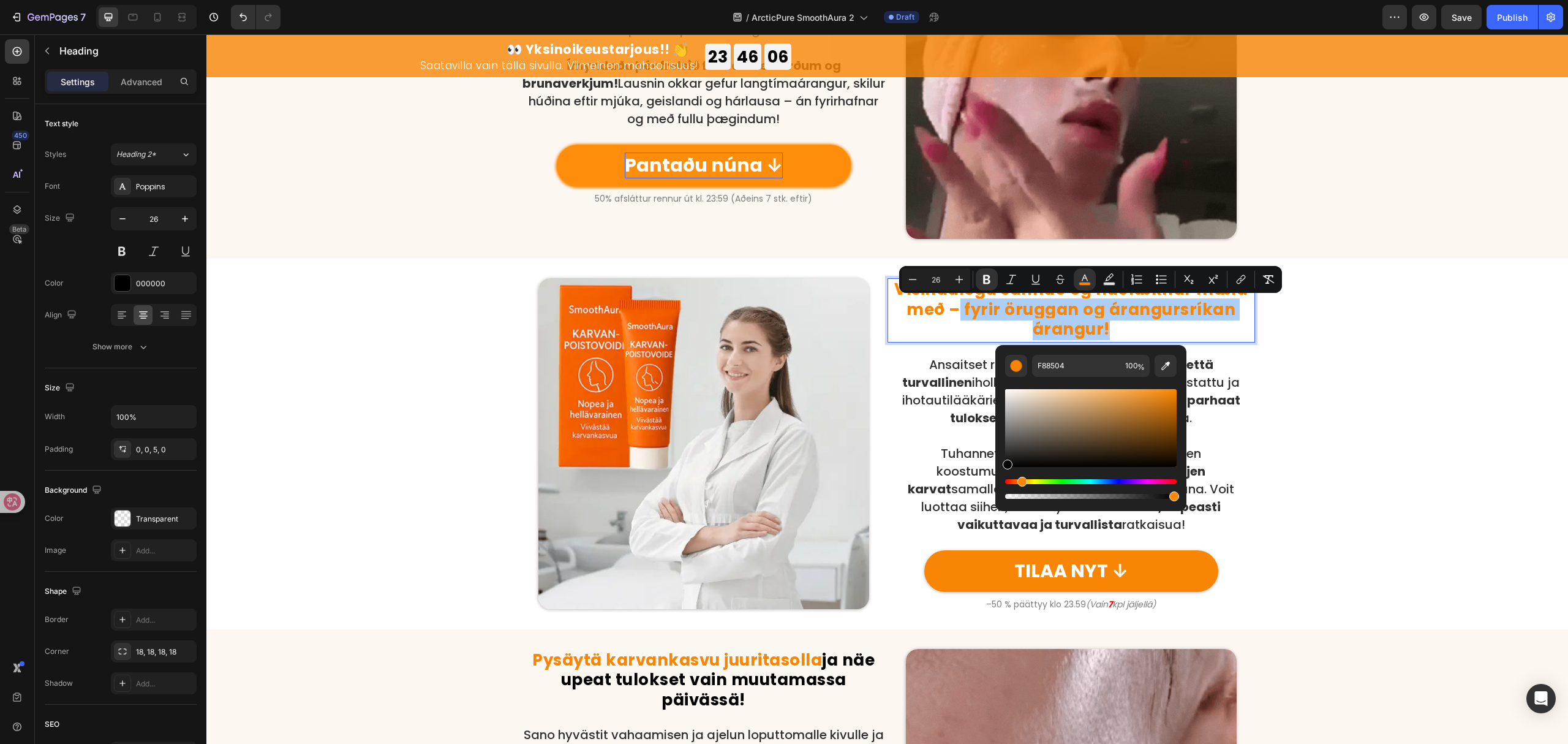
drag, startPoint x: 1035, startPoint y: 439, endPoint x: 998, endPoint y: 467, distance: 46.4
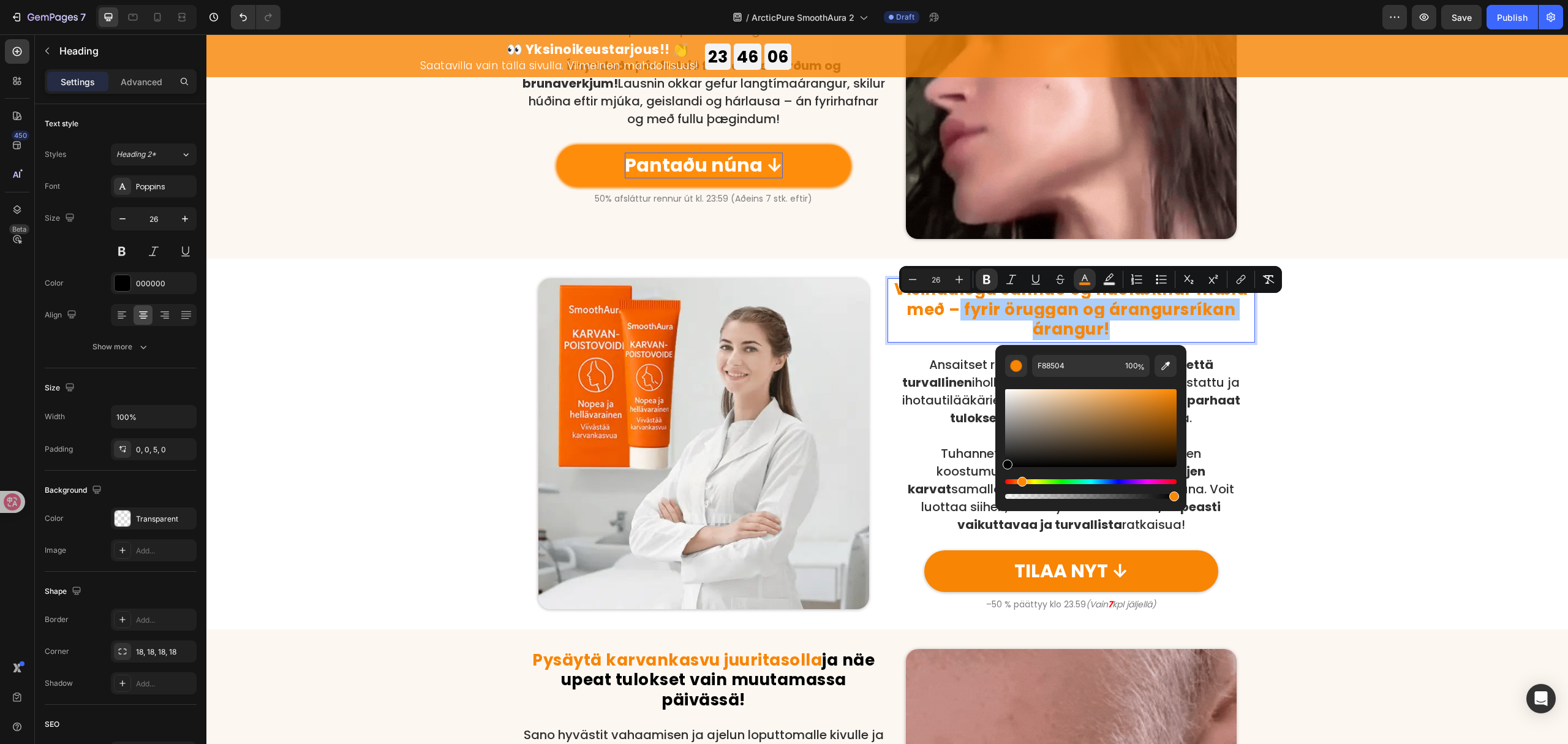
click at [998, 467] on div "F88504 100 %" at bounding box center [1091, 423] width 191 height 156
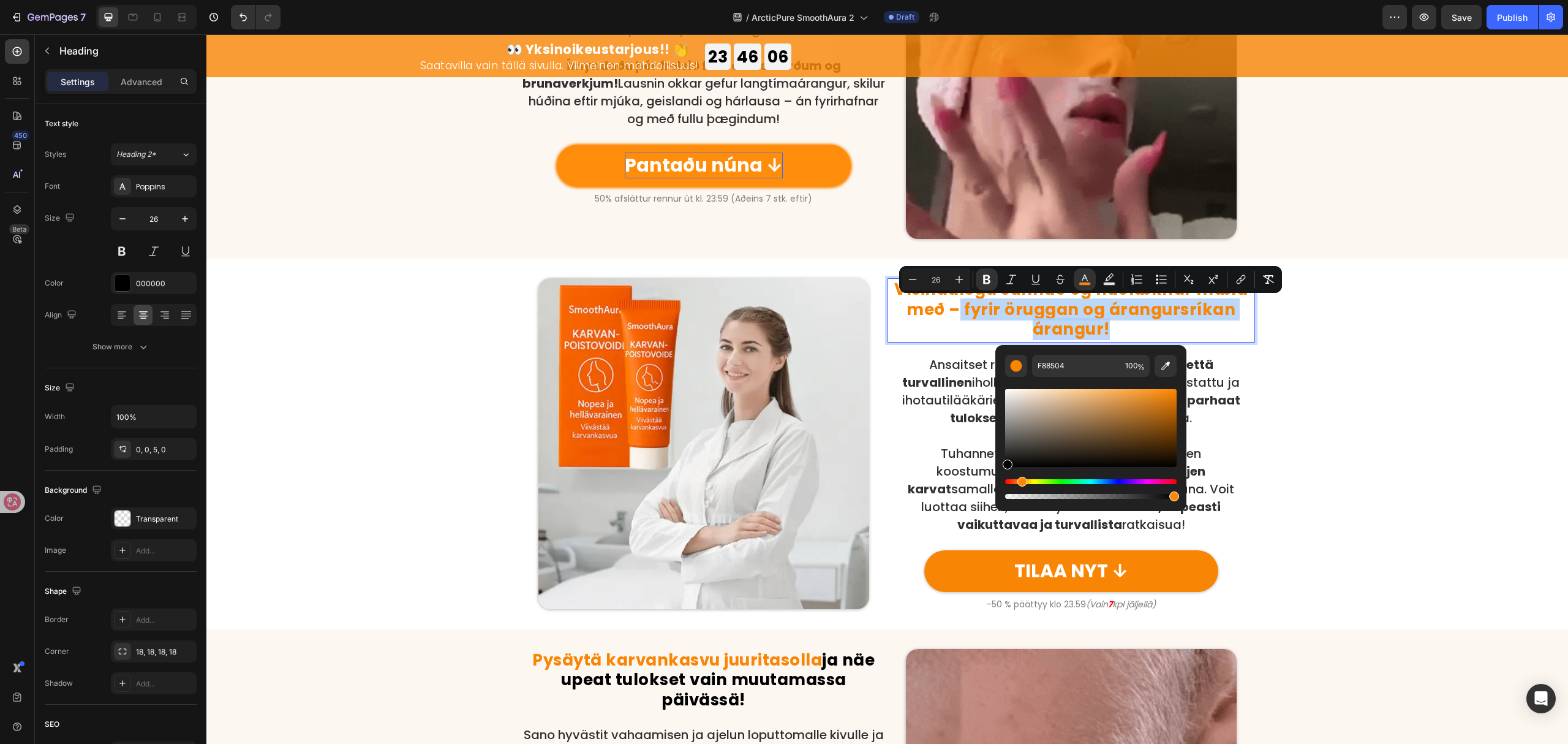
type input "000000"
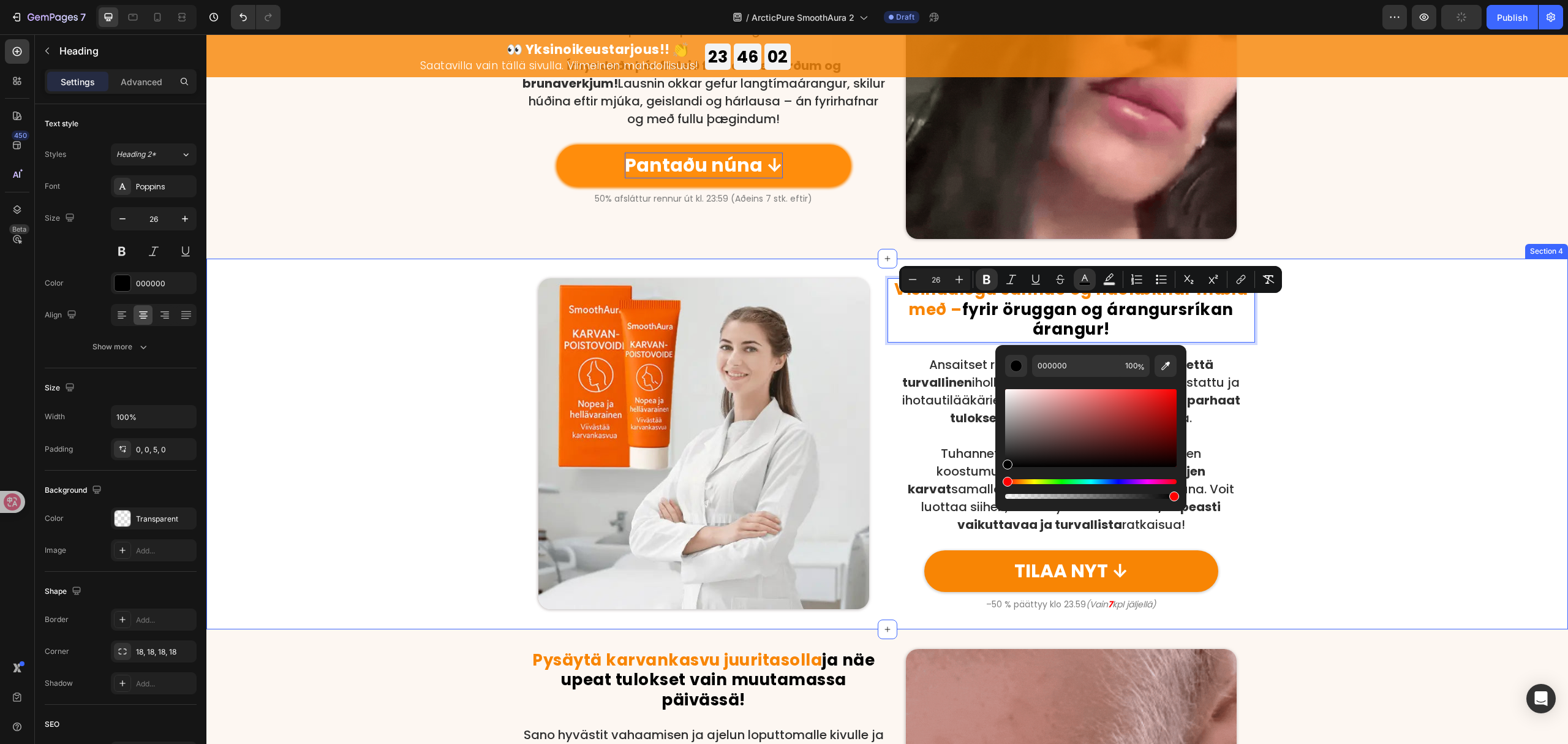
click at [1307, 437] on div "Vísindalega sannað og húðlæknar mæla með – fyrir öruggan og árangursríkan árang…" at bounding box center [887, 443] width 1362 height 331
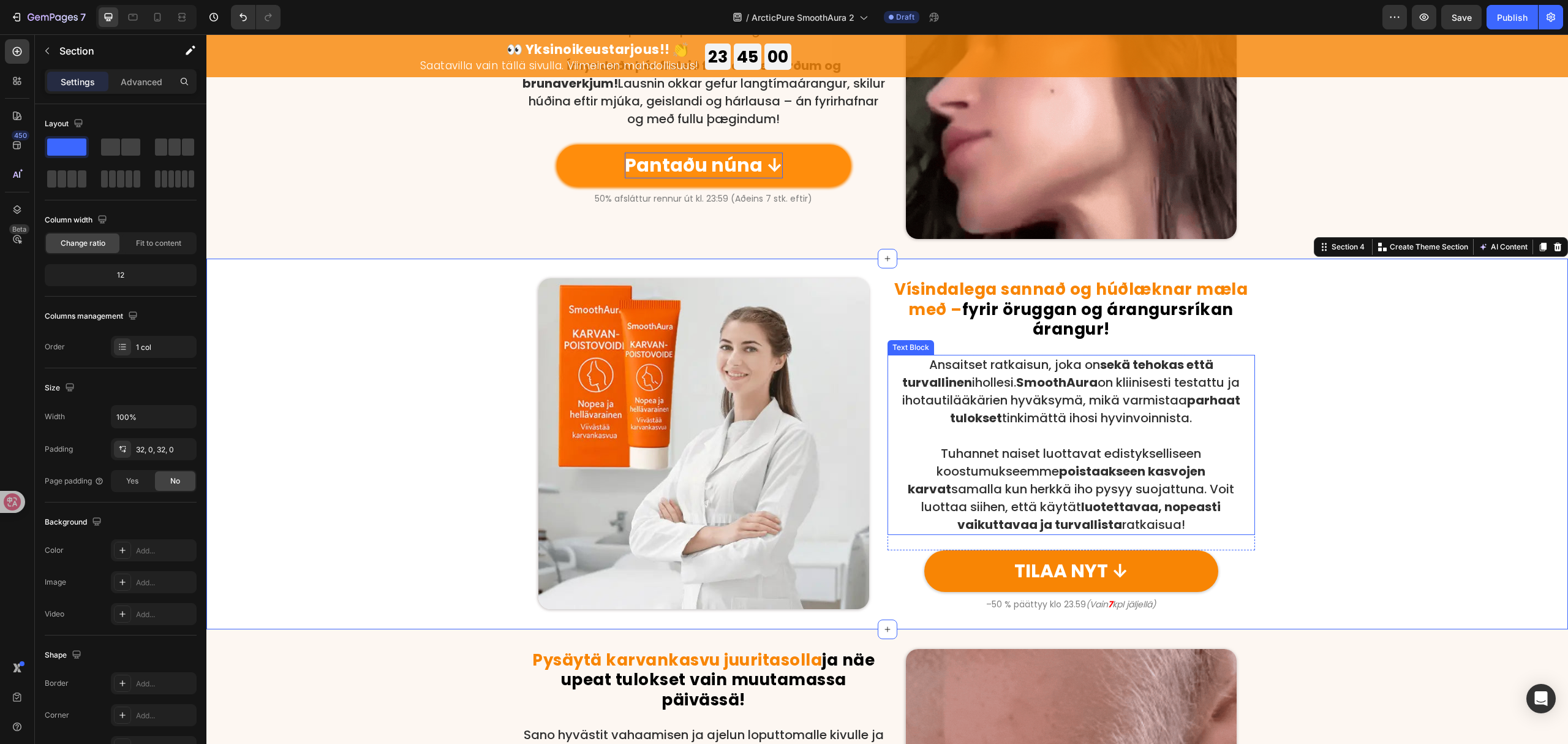
click at [1077, 427] on p at bounding box center [1071, 436] width 365 height 18
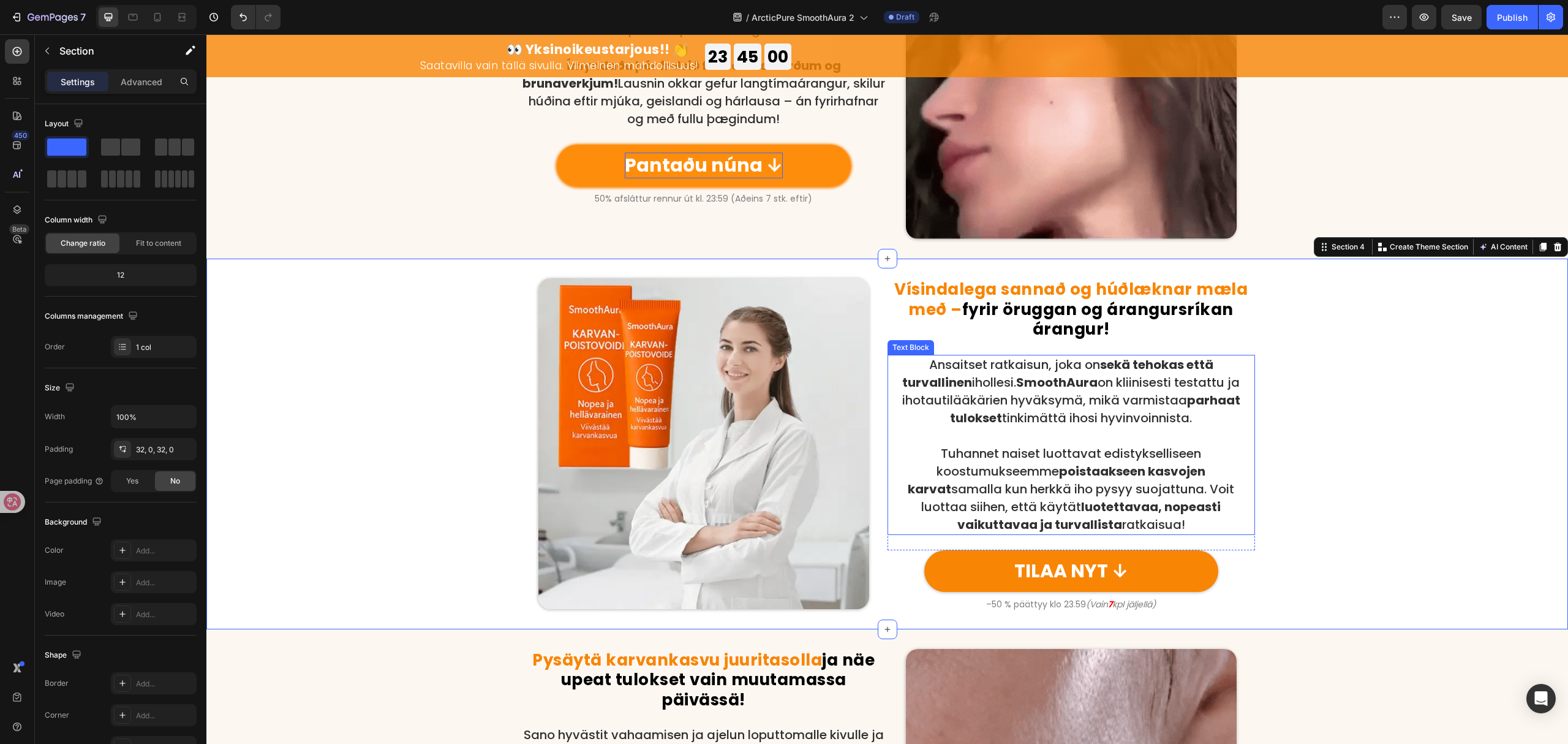
click at [1076, 426] on div "Ansaitset ratkaisun, joka on sekä tehokas että turvallinen ihollesi. SmoothAura…" at bounding box center [1072, 445] width 367 height 181
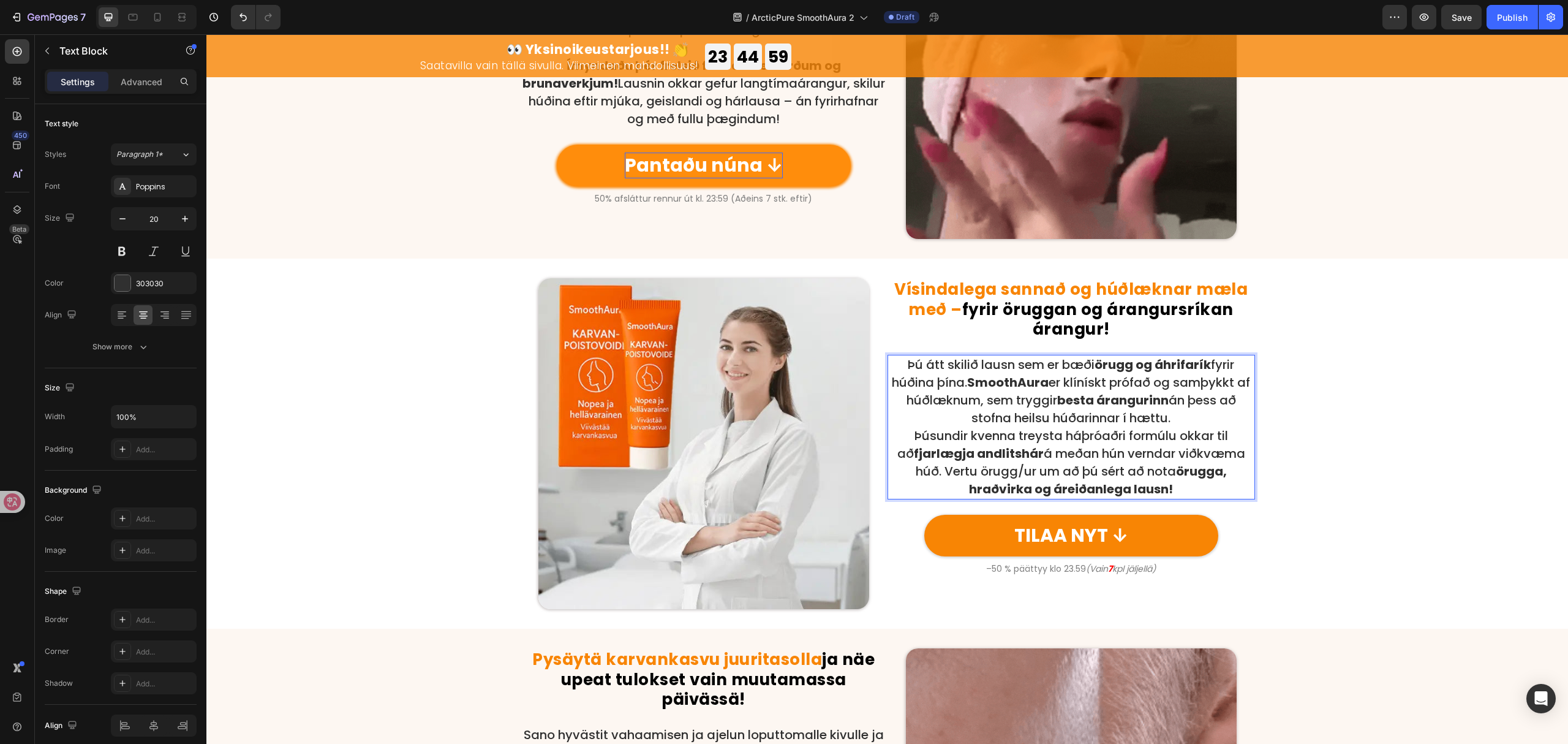
click at [1193, 423] on p "Þú átt skilið lausn sem er bæði örugg og áhrifarík fyrir húðina þína. SmoothAur…" at bounding box center [1071, 392] width 365 height 71
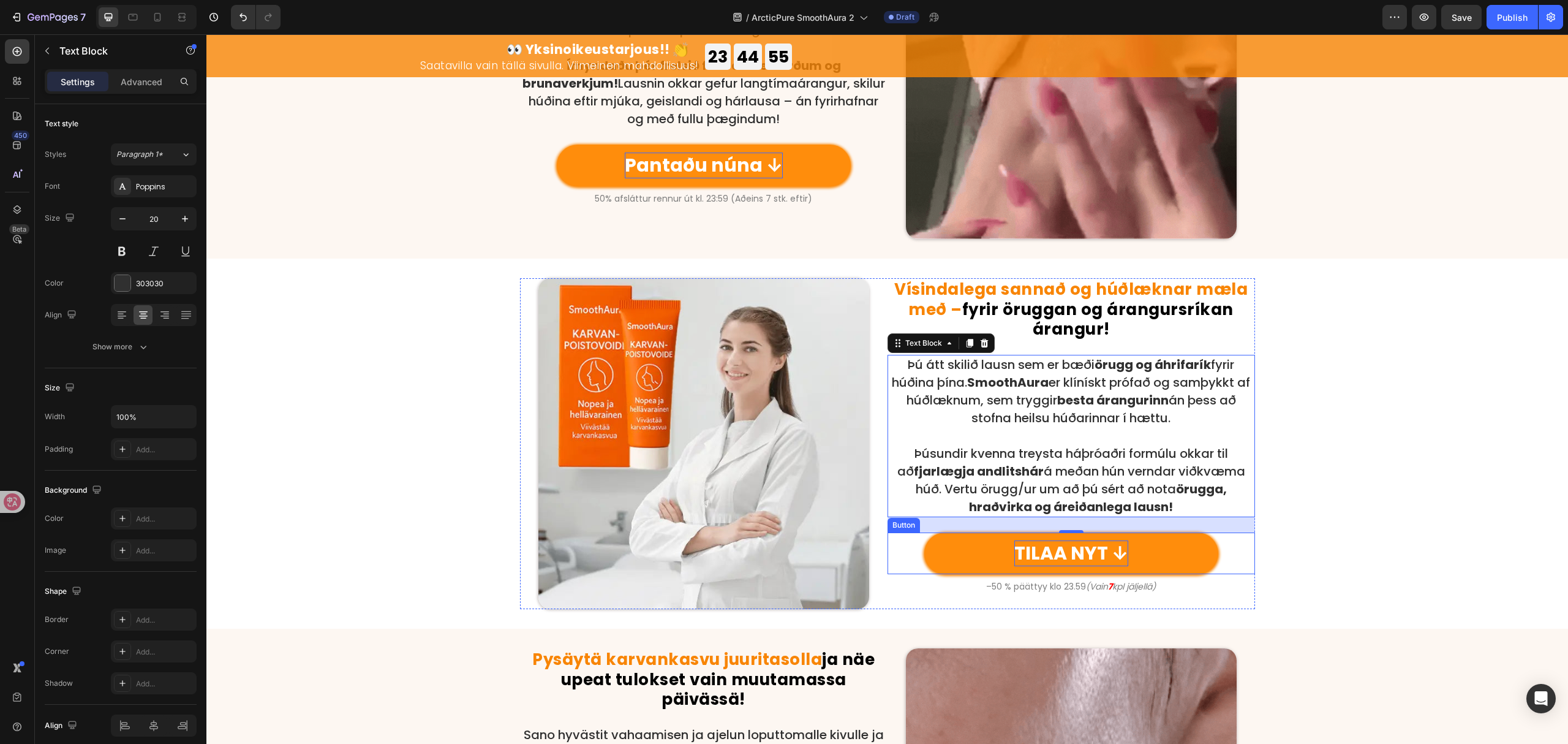
click at [1080, 557] on p "TILAA NYT ↓" at bounding box center [1071, 554] width 114 height 26
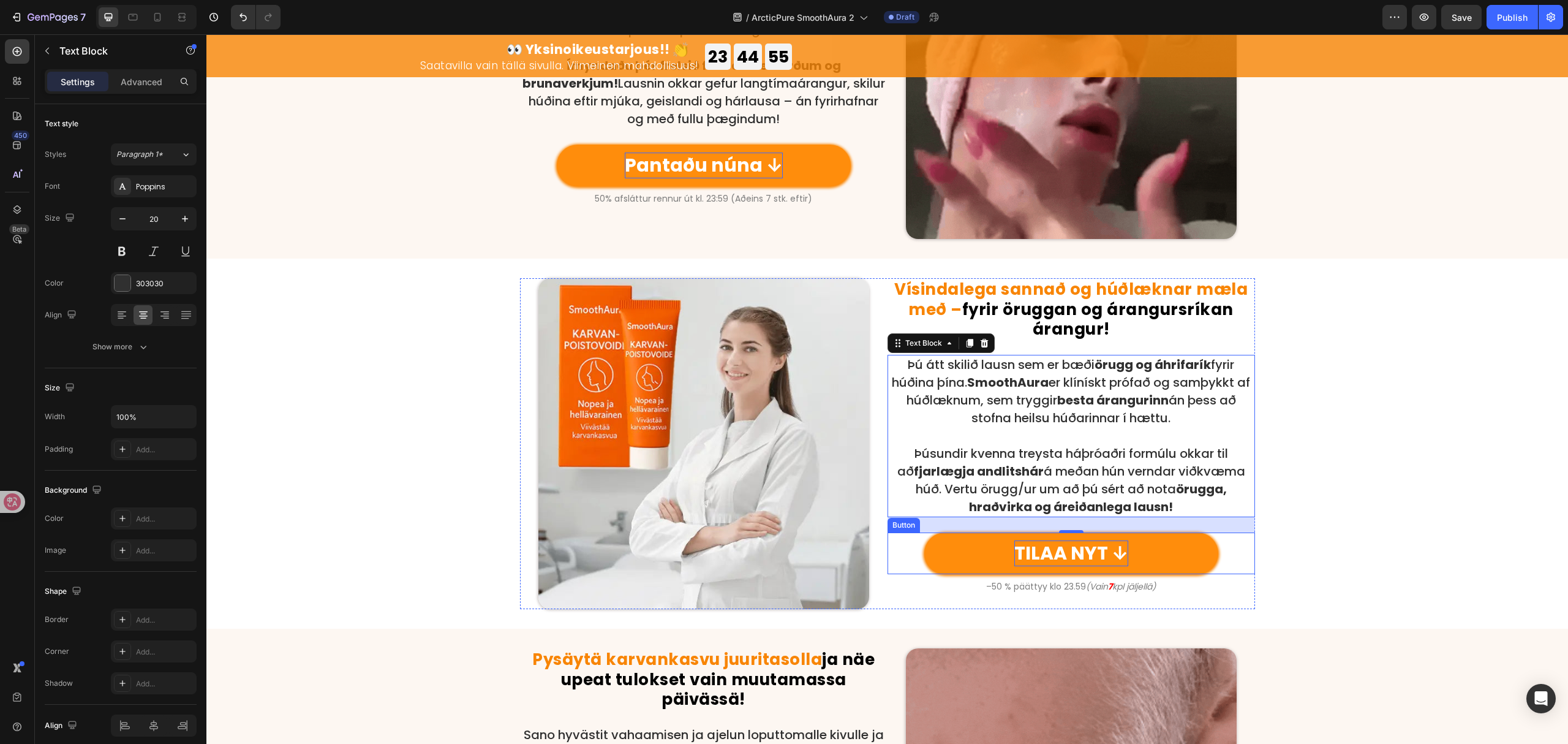
click at [1080, 557] on p "TILAA NYT ↓" at bounding box center [1071, 554] width 114 height 26
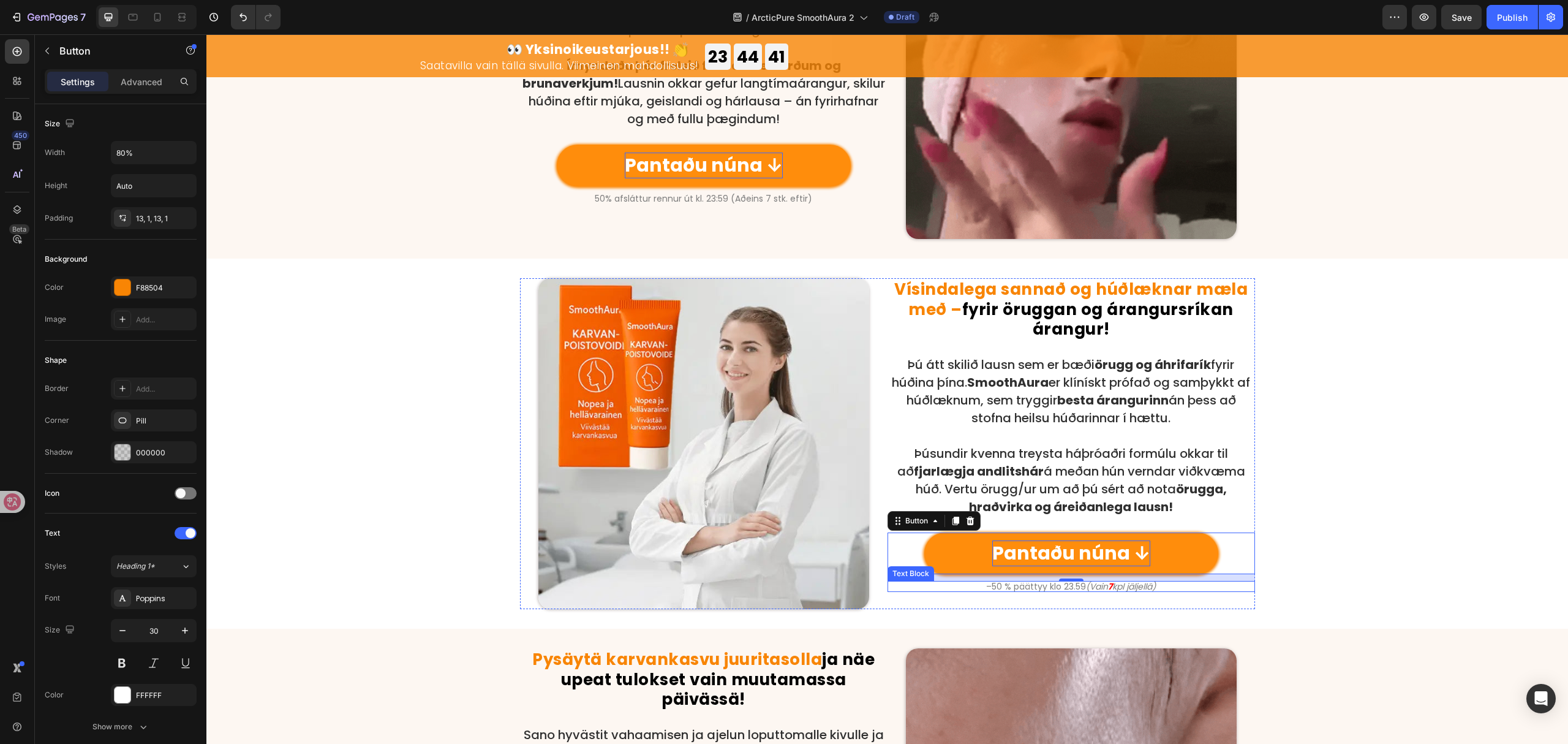
click at [1121, 582] on icon "kpl jäljellä)" at bounding box center [1135, 586] width 44 height 12
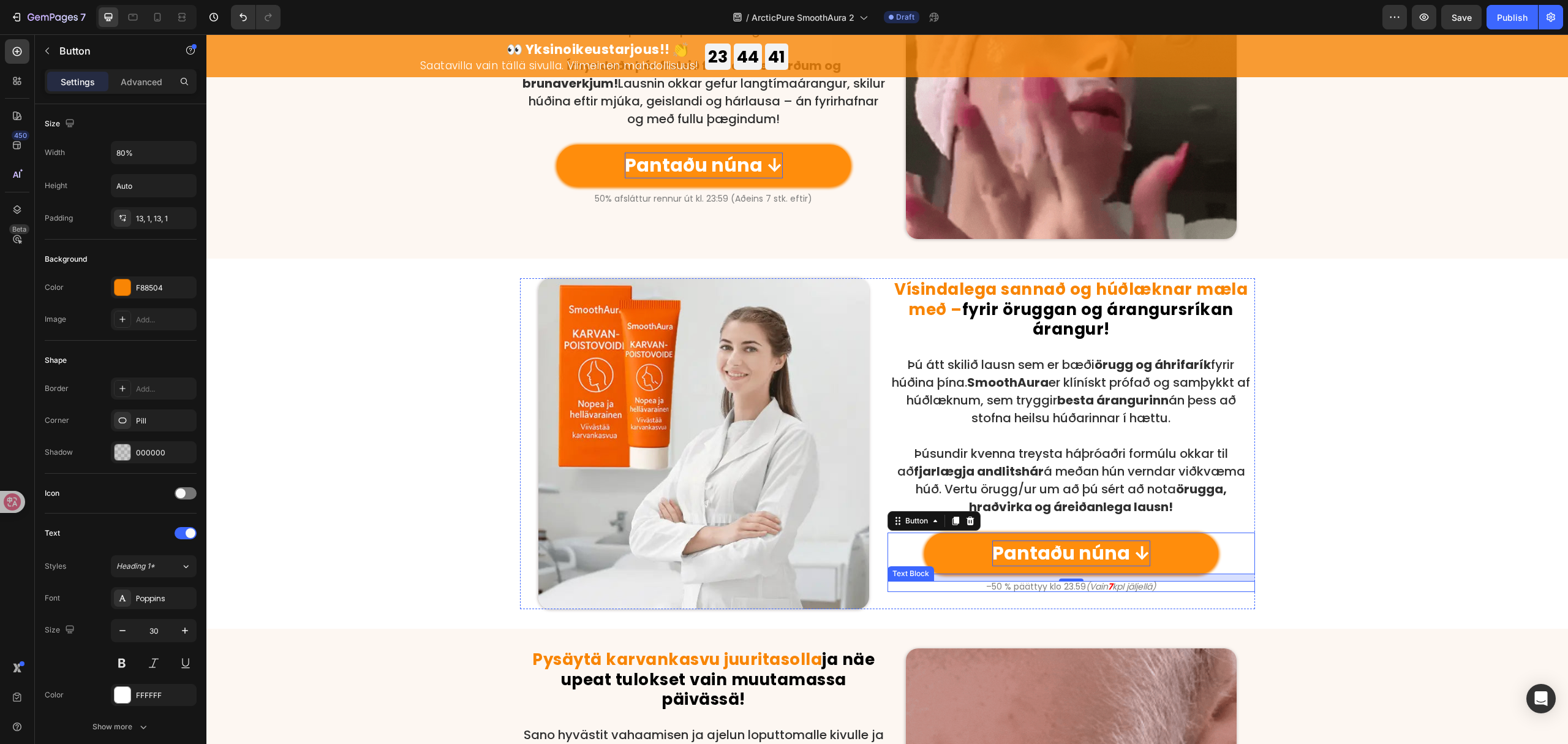
click at [1121, 582] on icon "kpl jäljellä)" at bounding box center [1135, 586] width 44 height 12
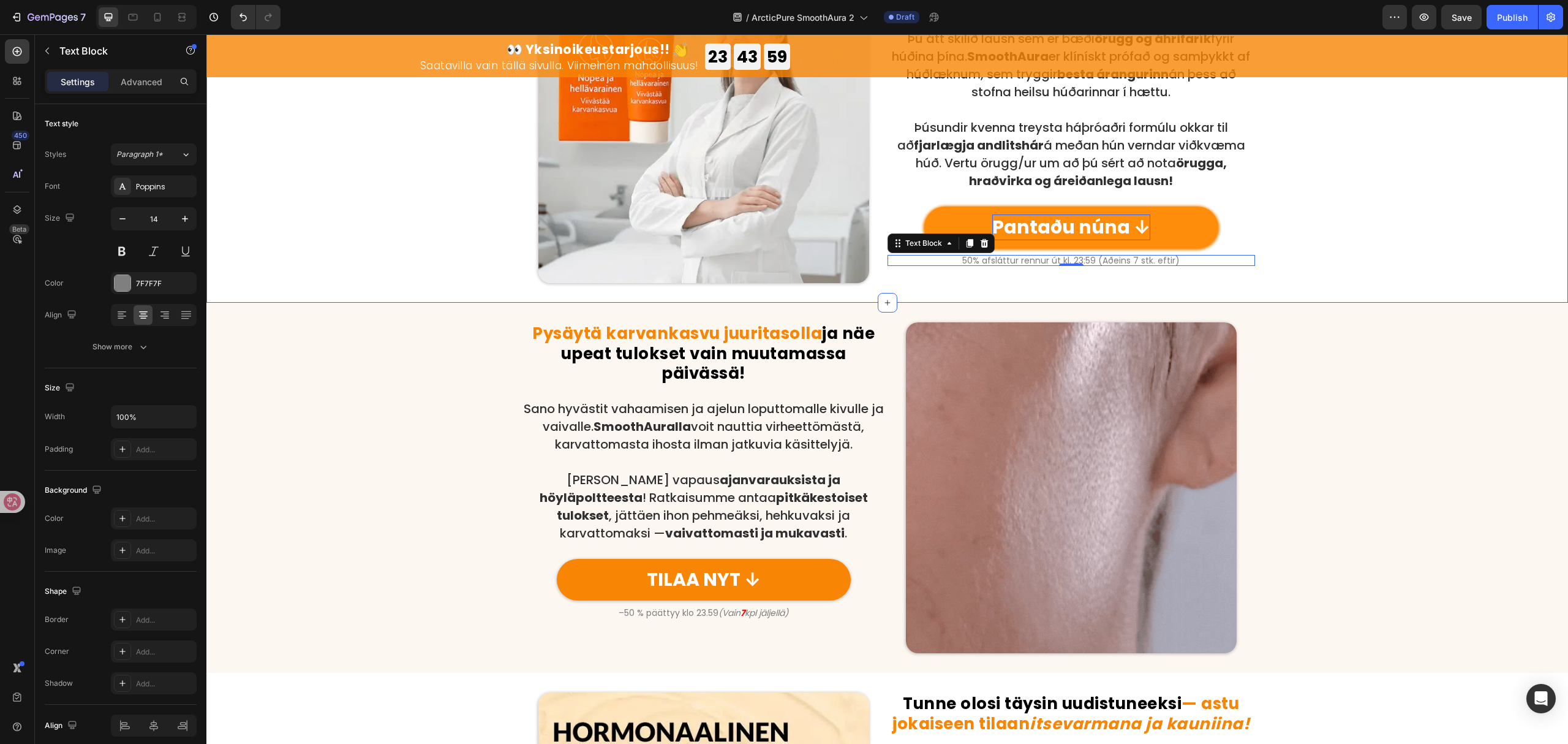
scroll to position [1144, 0]
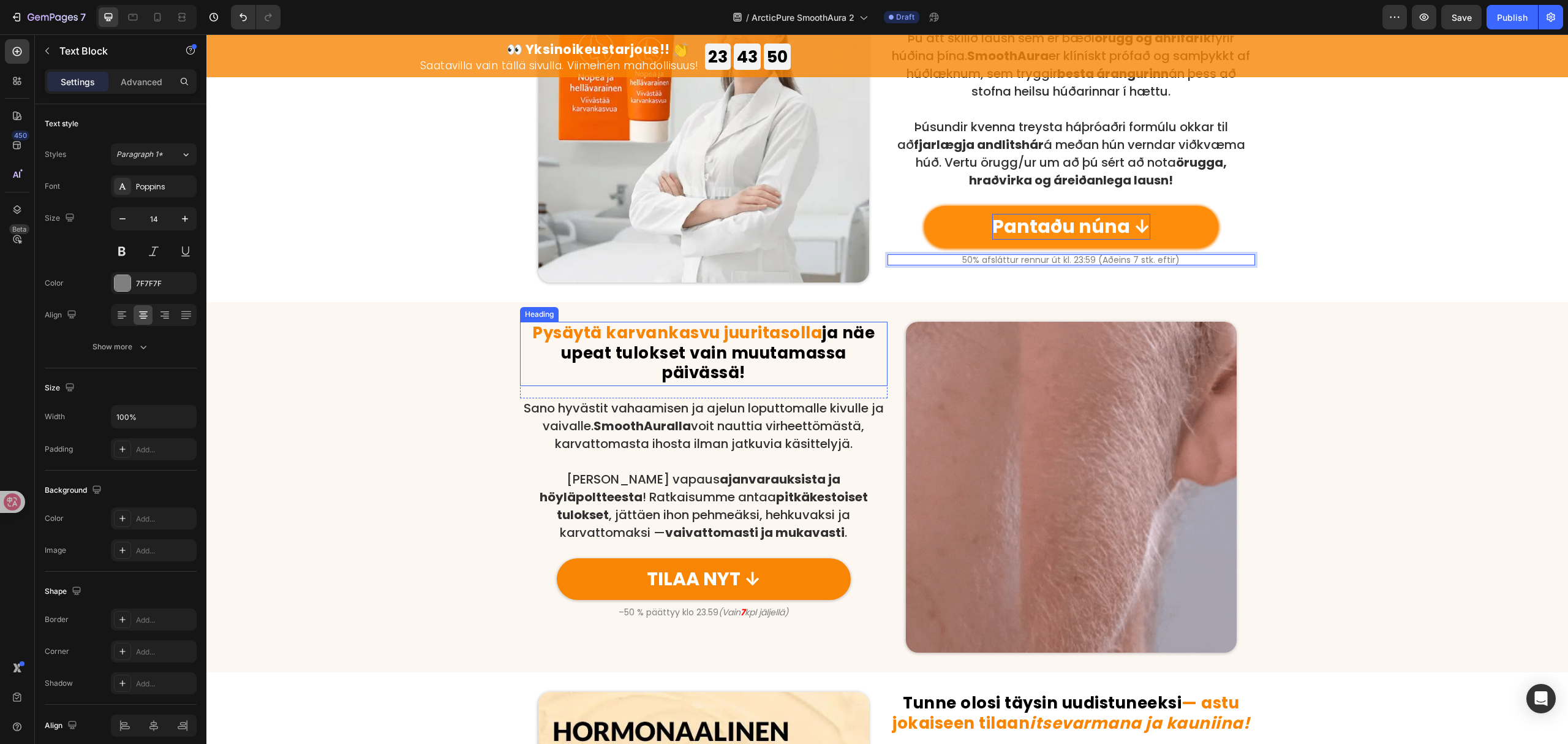
click at [775, 367] on h2 "Pysäytä karvankasvu juuritasolla ja näe upeat tulokset vain muutamassa päivässä!" at bounding box center [704, 354] width 367 height 64
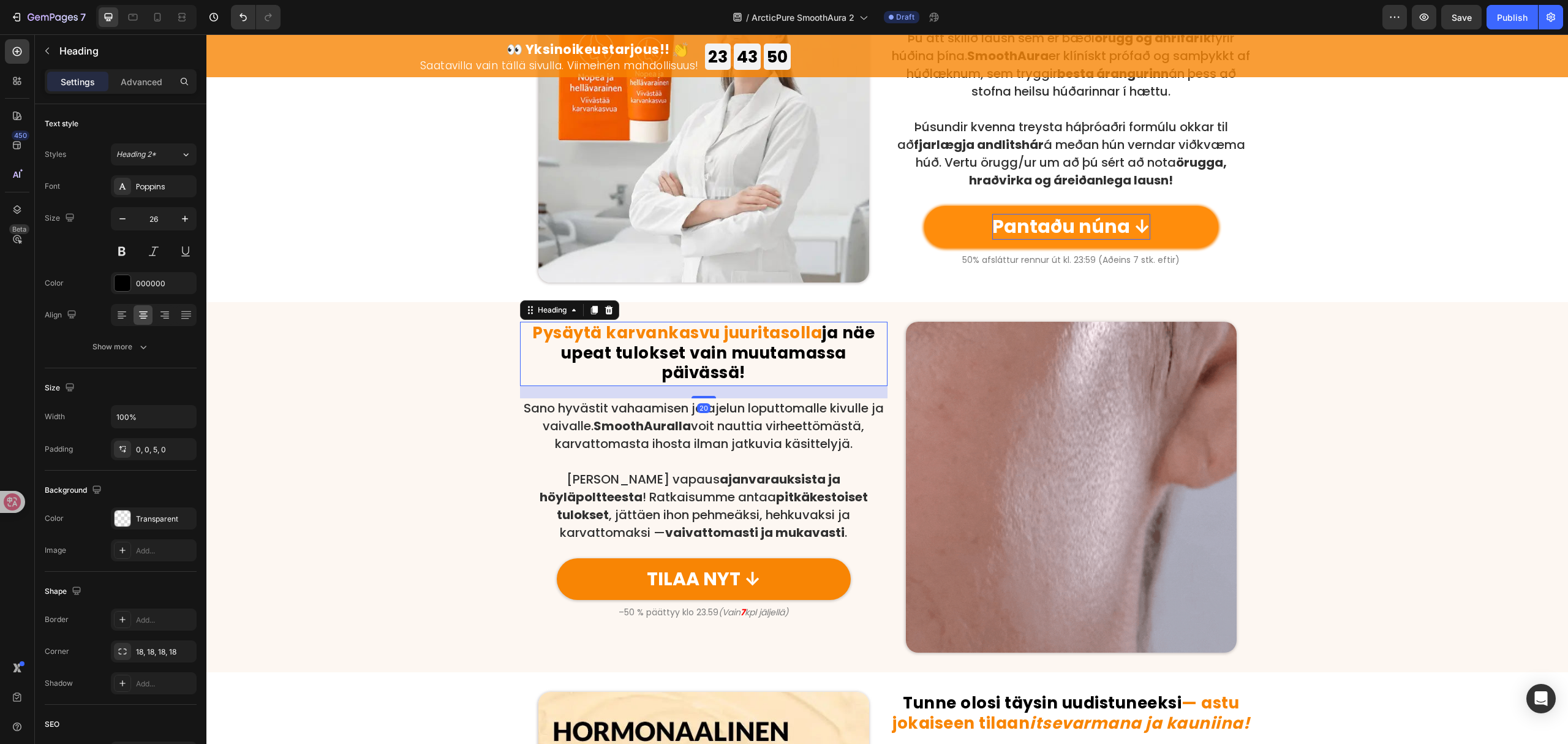
click at [775, 367] on h2 "Pysäytä karvankasvu juuritasolla ja näe upeat tulokset vain muutamassa päivässä!" at bounding box center [704, 354] width 367 height 64
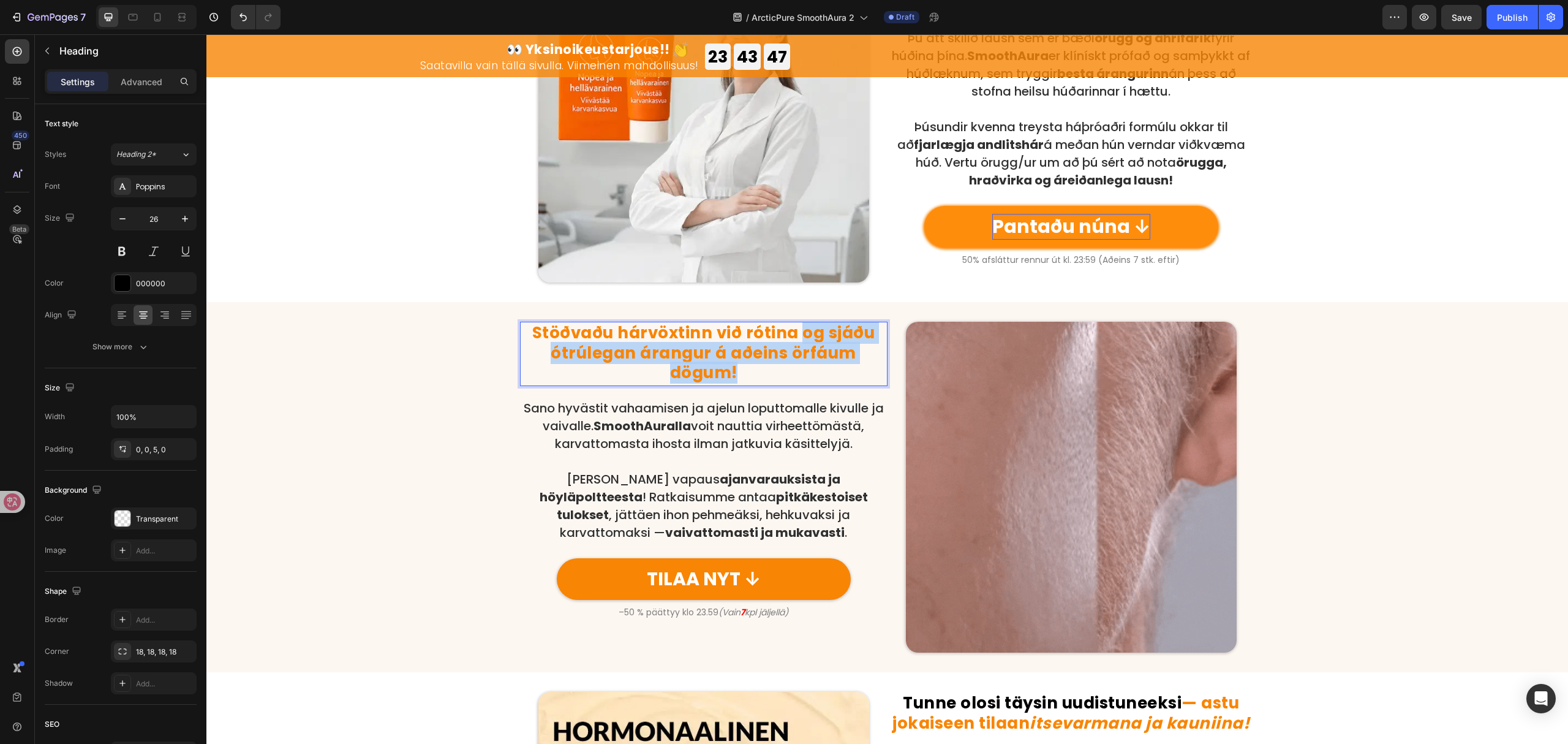
drag, startPoint x: 795, startPoint y: 326, endPoint x: 819, endPoint y: 368, distance: 48.4
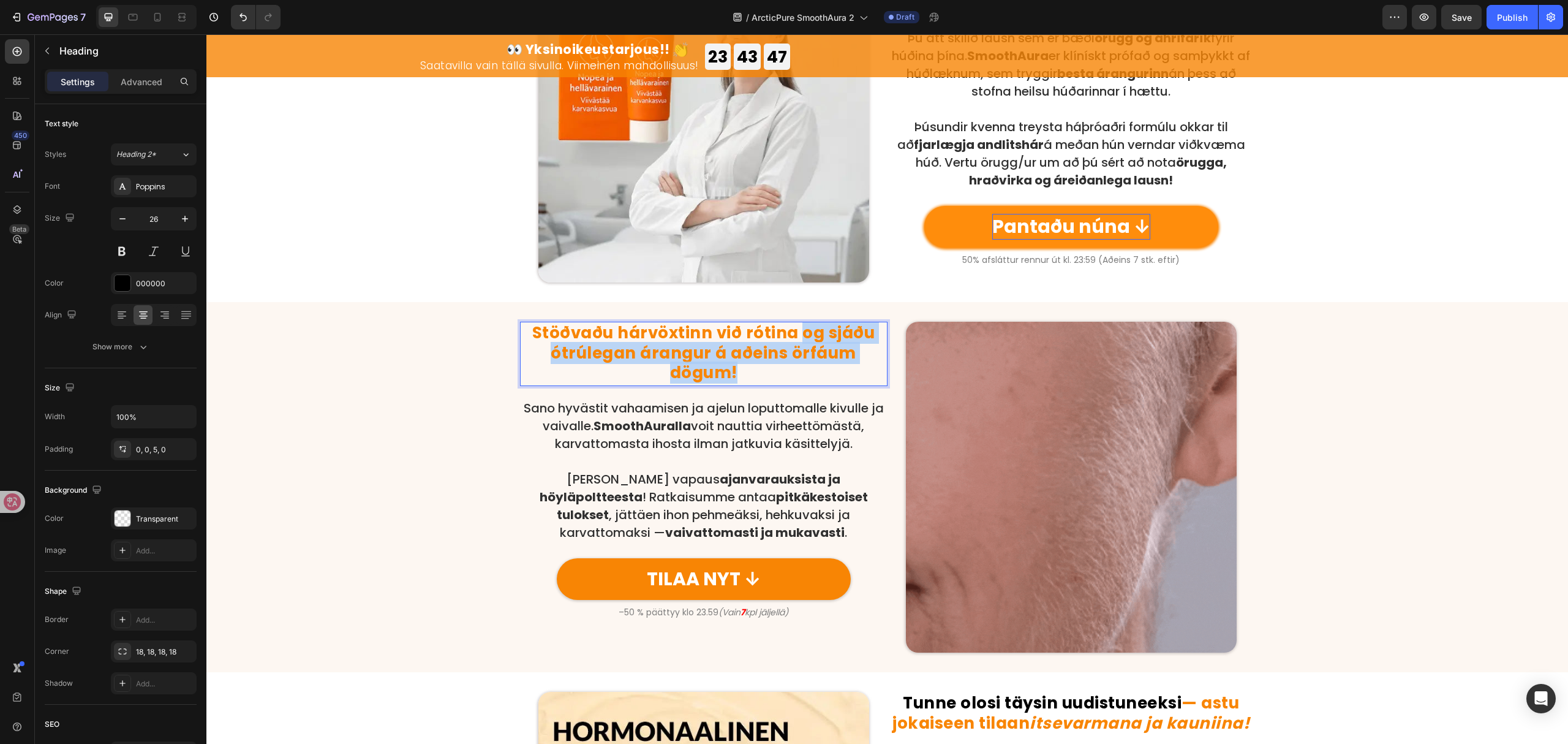
click at [821, 371] on p "Stöðvaðu hárvöxtinn við rótina og sjáðu ótrúlegan árangur á aðeins örfáum dögum!" at bounding box center [703, 353] width 365 height 60
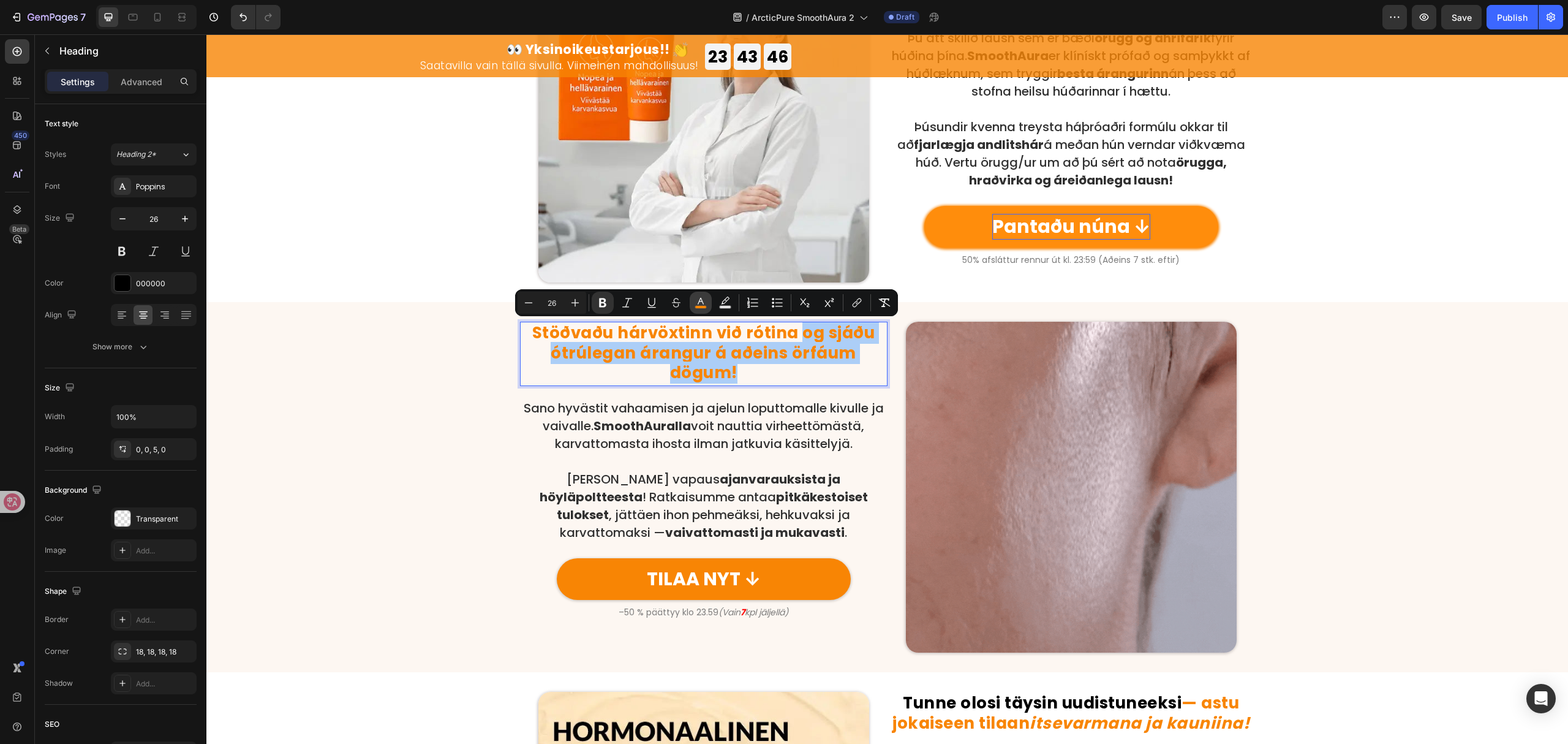
click at [704, 304] on icon "Editor contextual toolbar" at bounding box center [700, 302] width 12 height 12
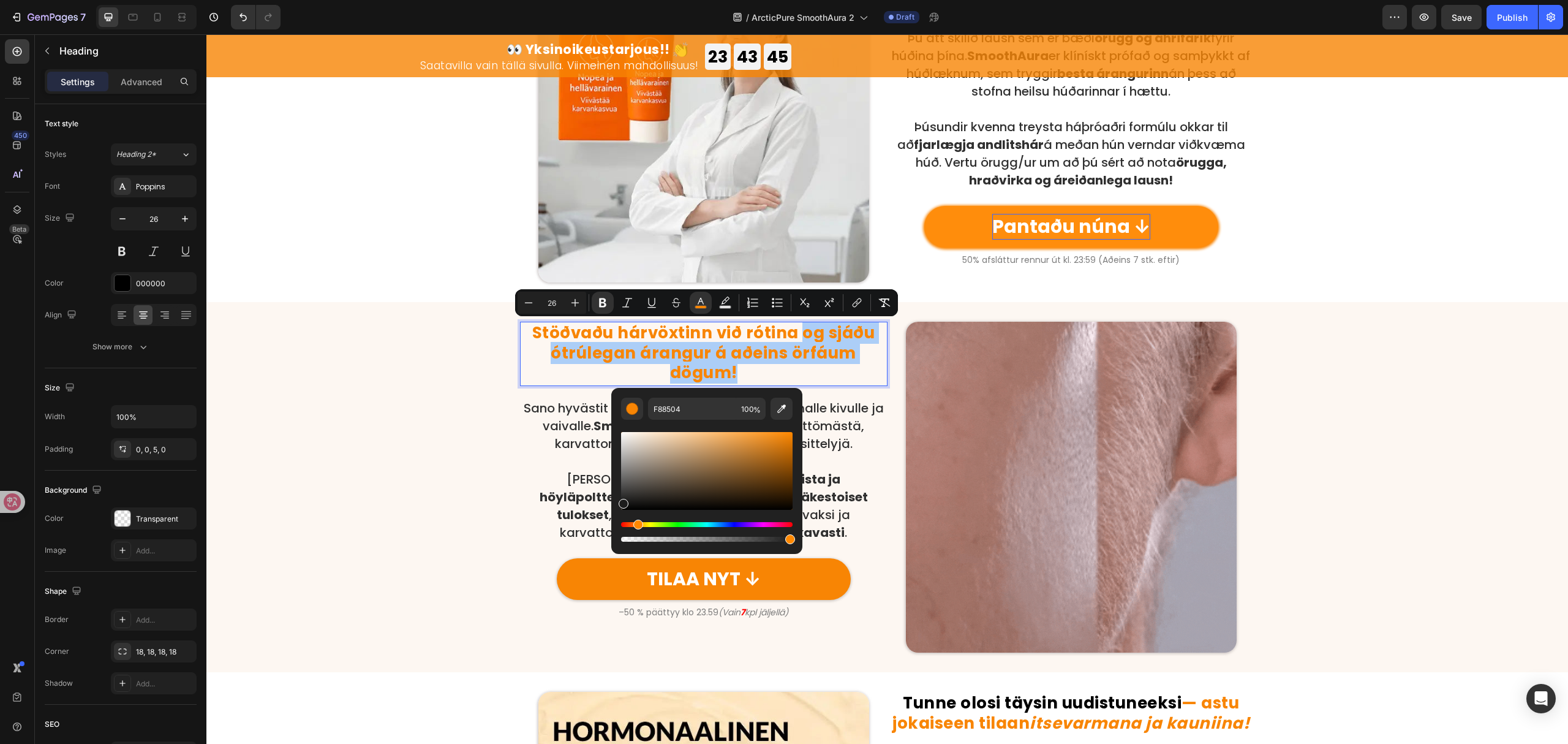
drag, startPoint x: 664, startPoint y: 471, endPoint x: 612, endPoint y: 503, distance: 61.1
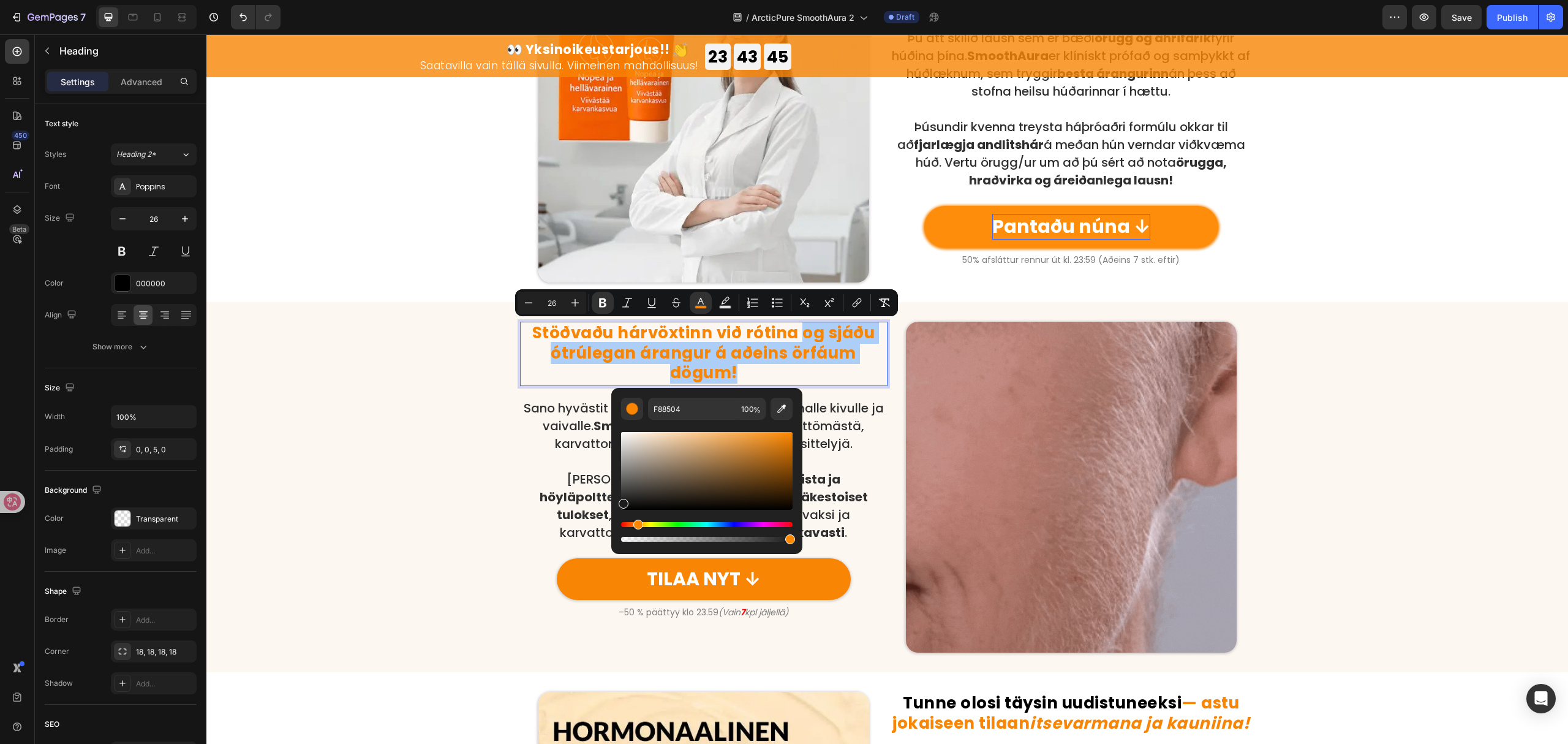
click at [612, 503] on div "F88504 100 %" at bounding box center [707, 466] width 191 height 156
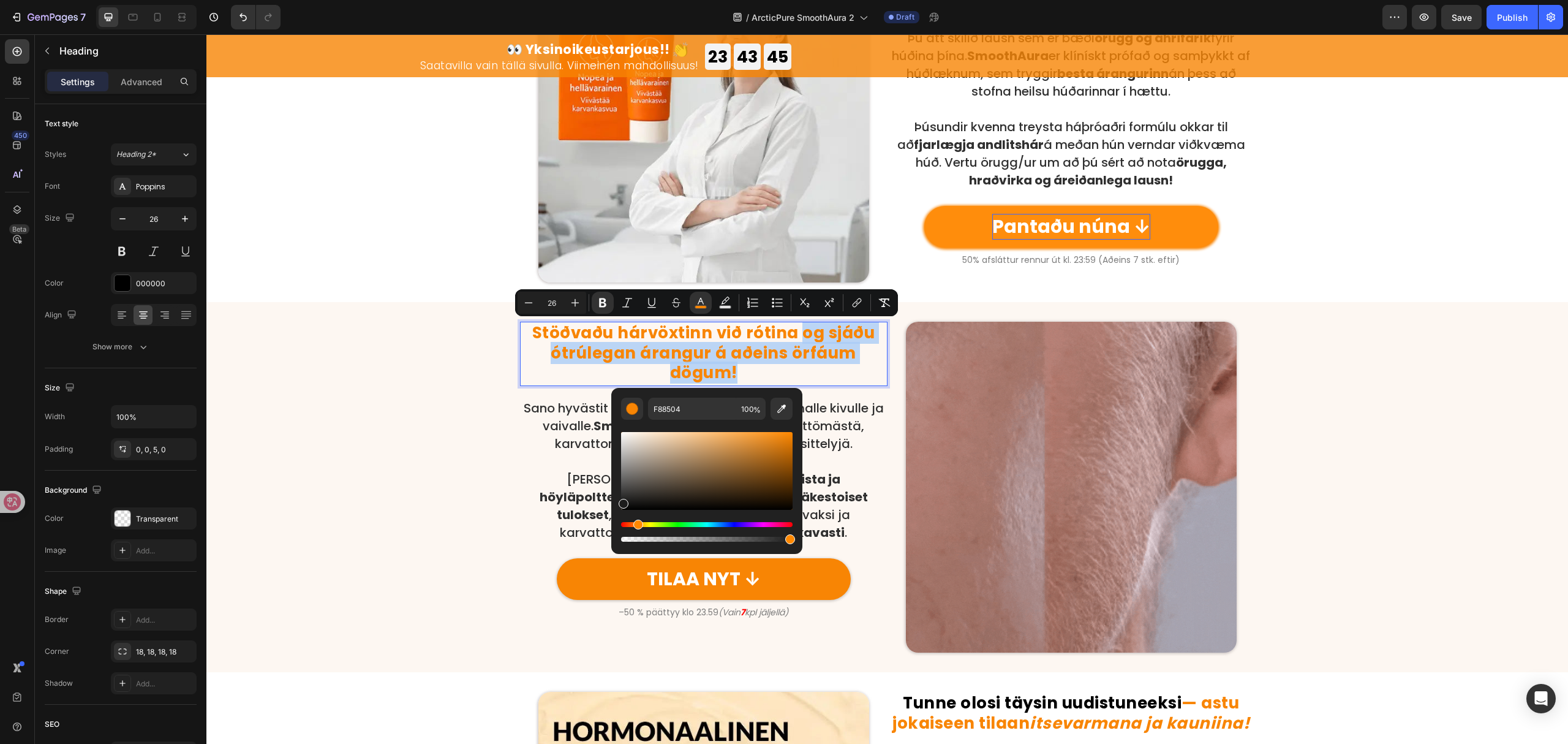
type input "141414"
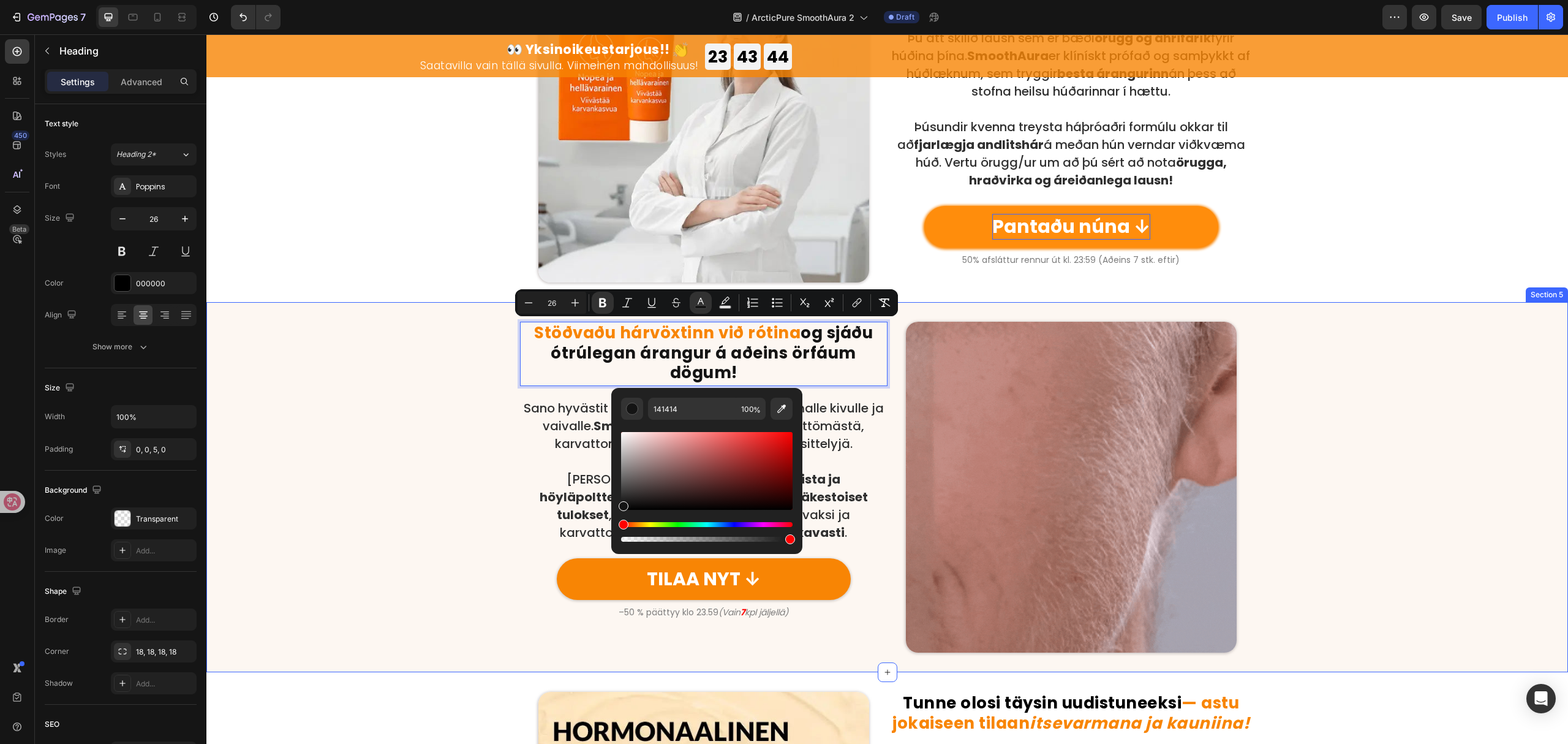
click at [1403, 354] on div "Stöðvaðu hárvöxtinn við rótina og sjáðu ótrúlegan árangur á aðeins örfáum dögum…" at bounding box center [887, 487] width 1362 height 331
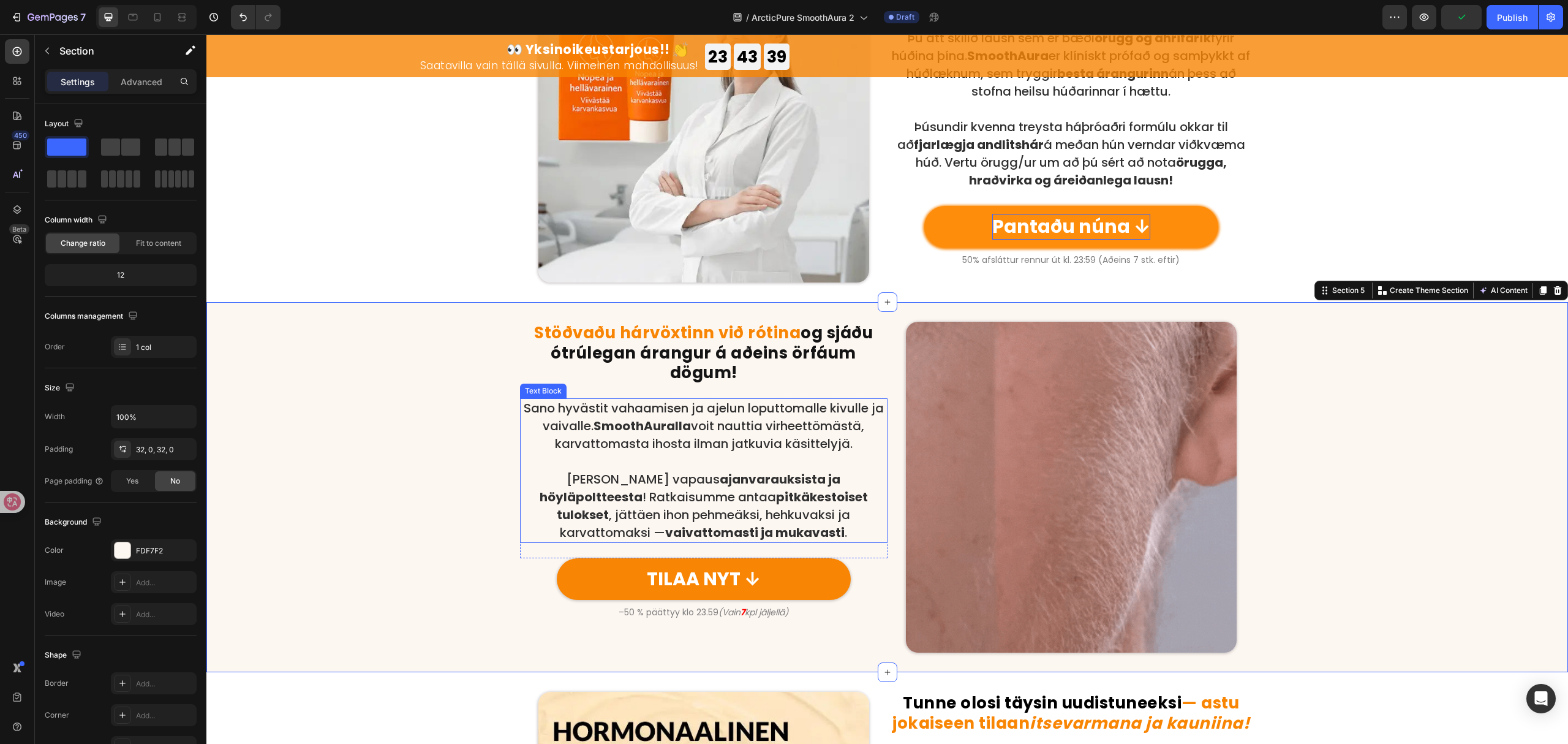
click at [748, 468] on p at bounding box center [703, 462] width 365 height 18
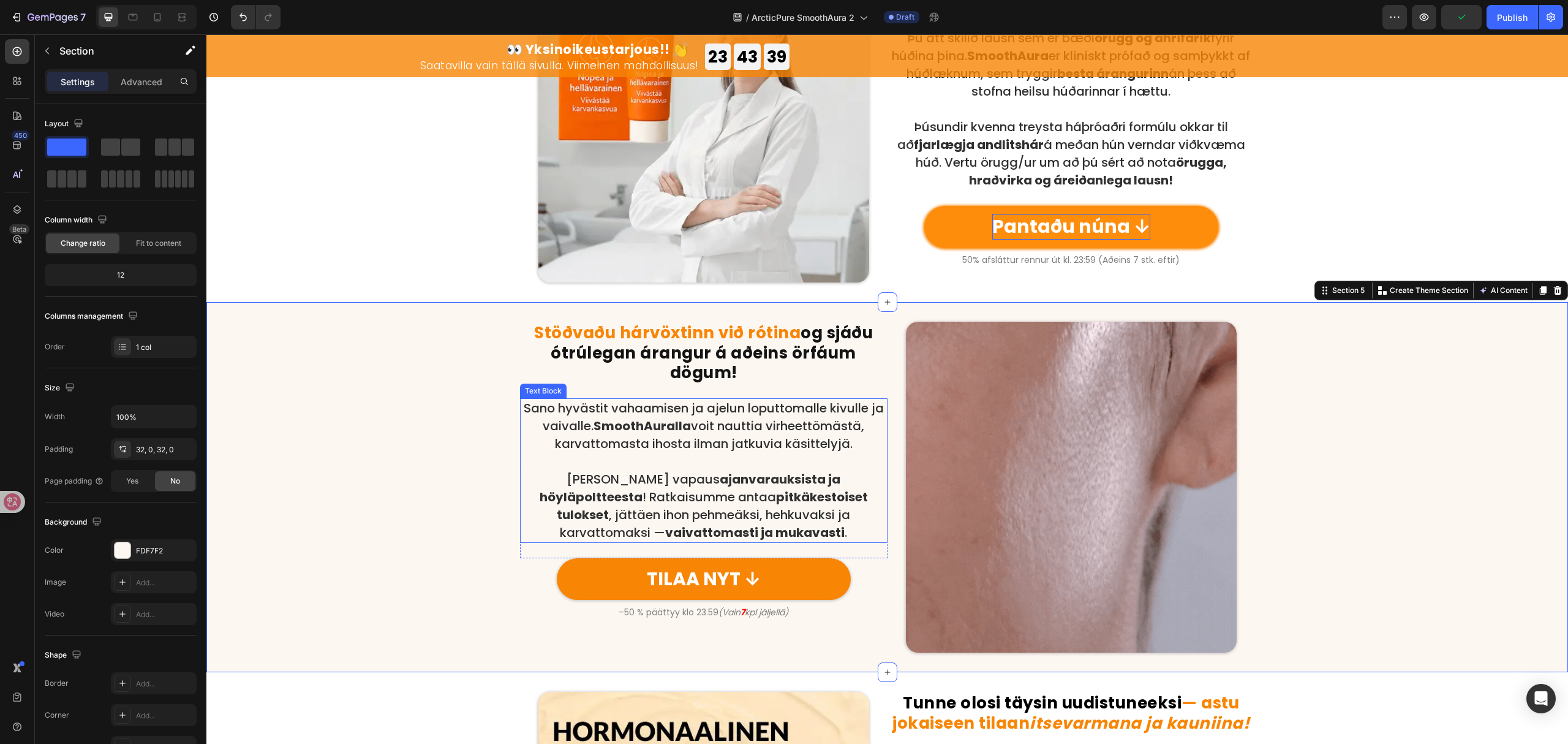
click at [748, 468] on p at bounding box center [703, 462] width 365 height 18
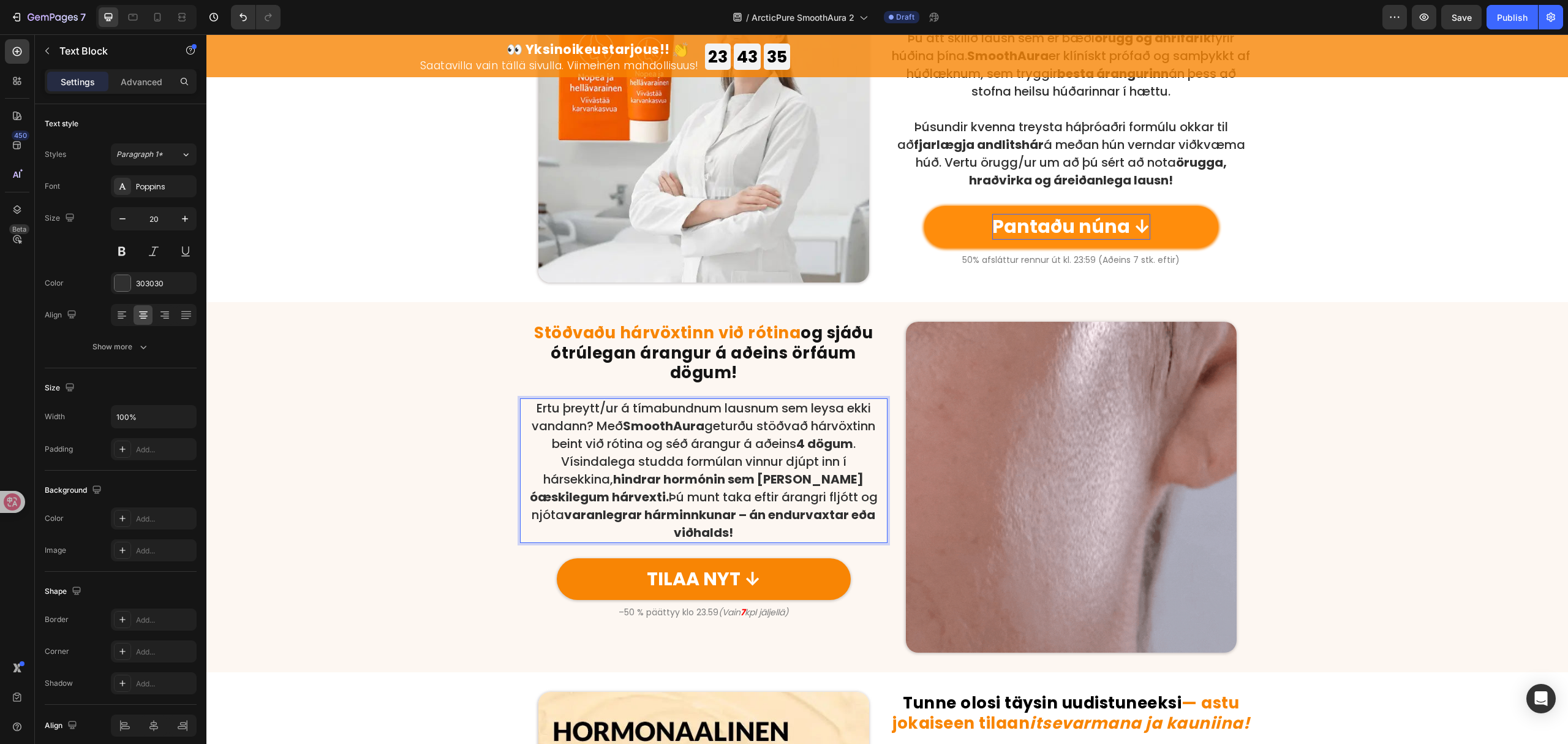
click at [864, 447] on p "Ertu þreytt/ur á tímabundnum lausnum sem leysa ekki vandann? Með SmoothAura get…" at bounding box center [703, 426] width 365 height 53
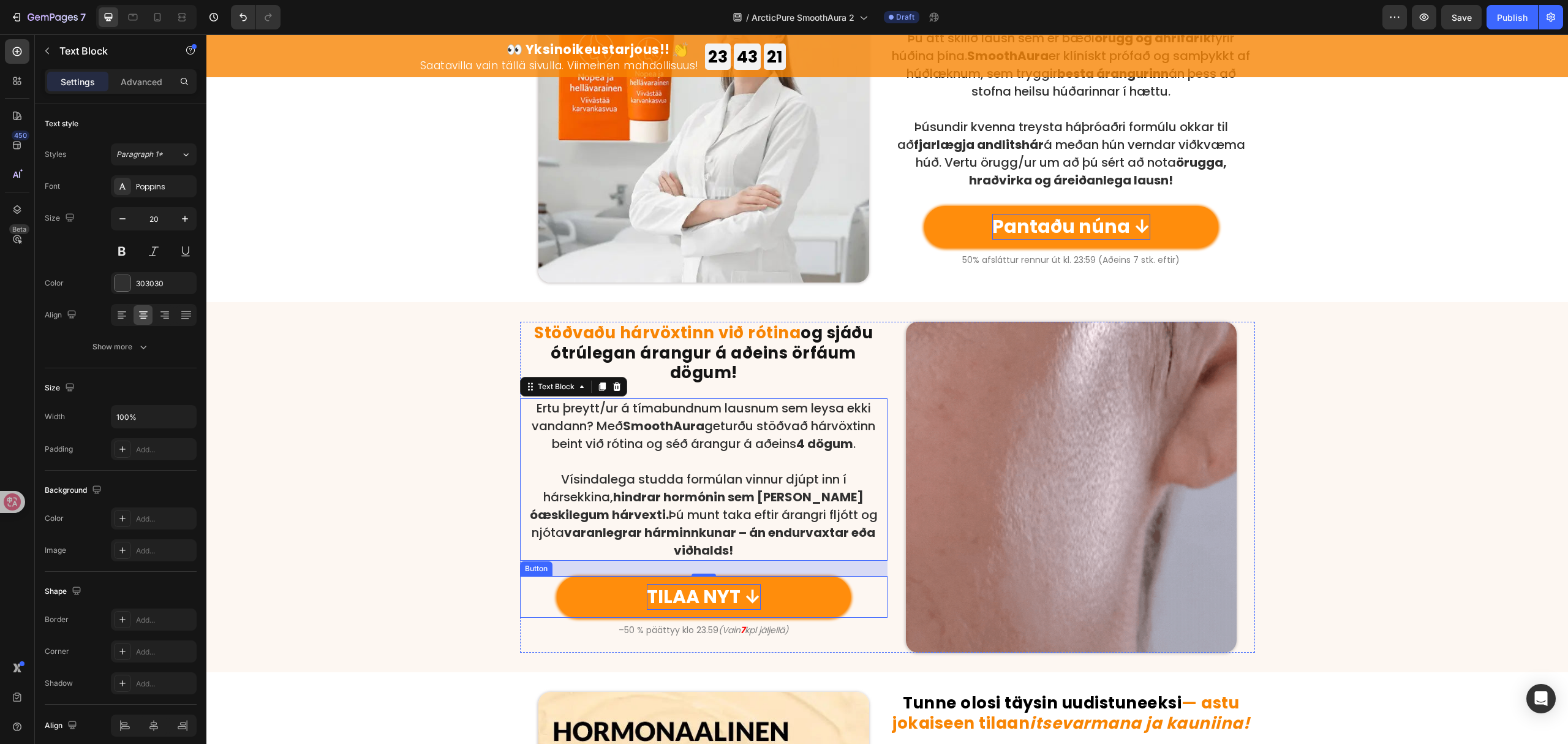
click at [713, 584] on p "TILAA NYT ↓" at bounding box center [703, 597] width 114 height 26
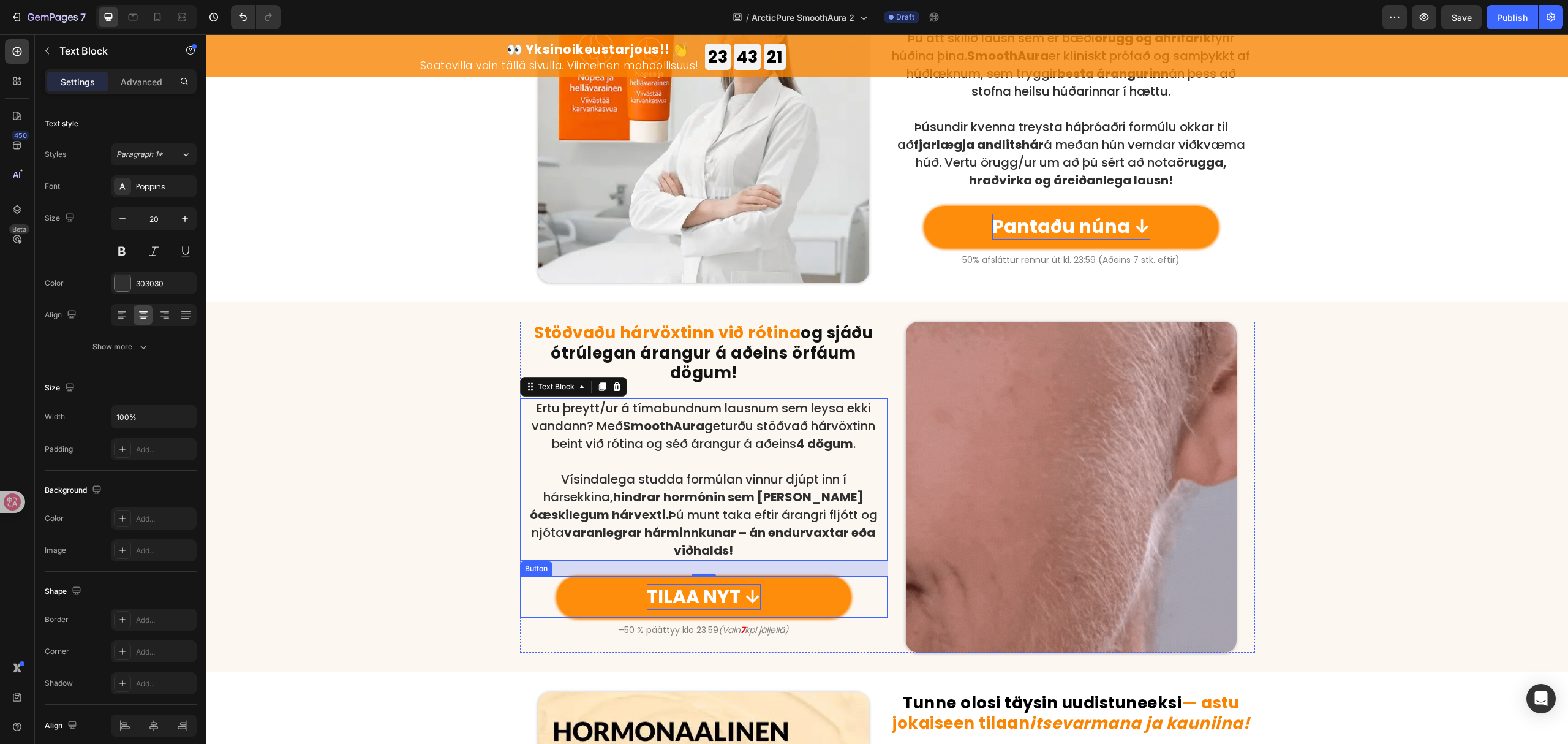
click at [713, 584] on p "TILAA NYT ↓" at bounding box center [703, 597] width 114 height 26
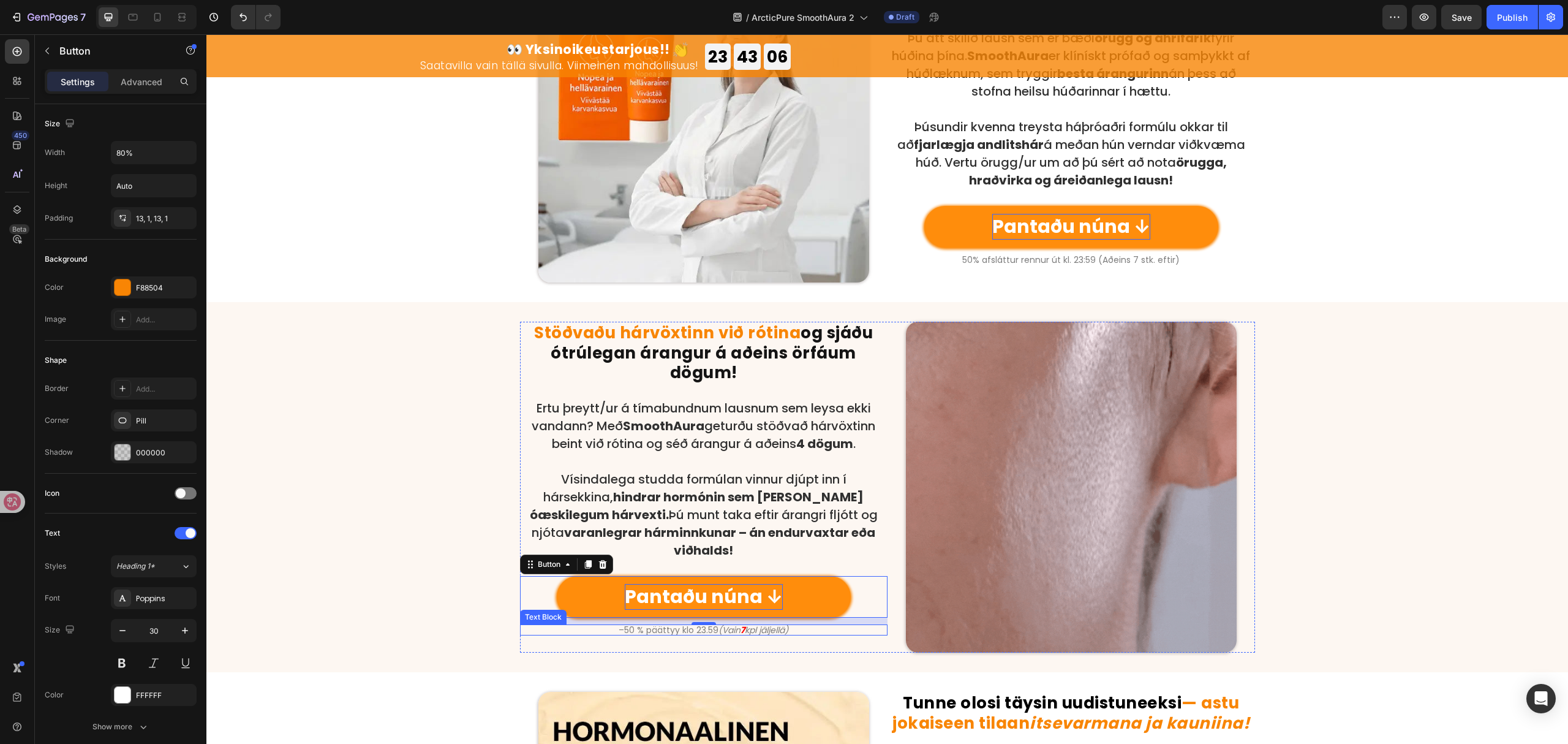
click at [704, 626] on p "–50 % päättyy klo 23.59 (Vain 7 kpl jäljellä)" at bounding box center [703, 630] width 365 height 9
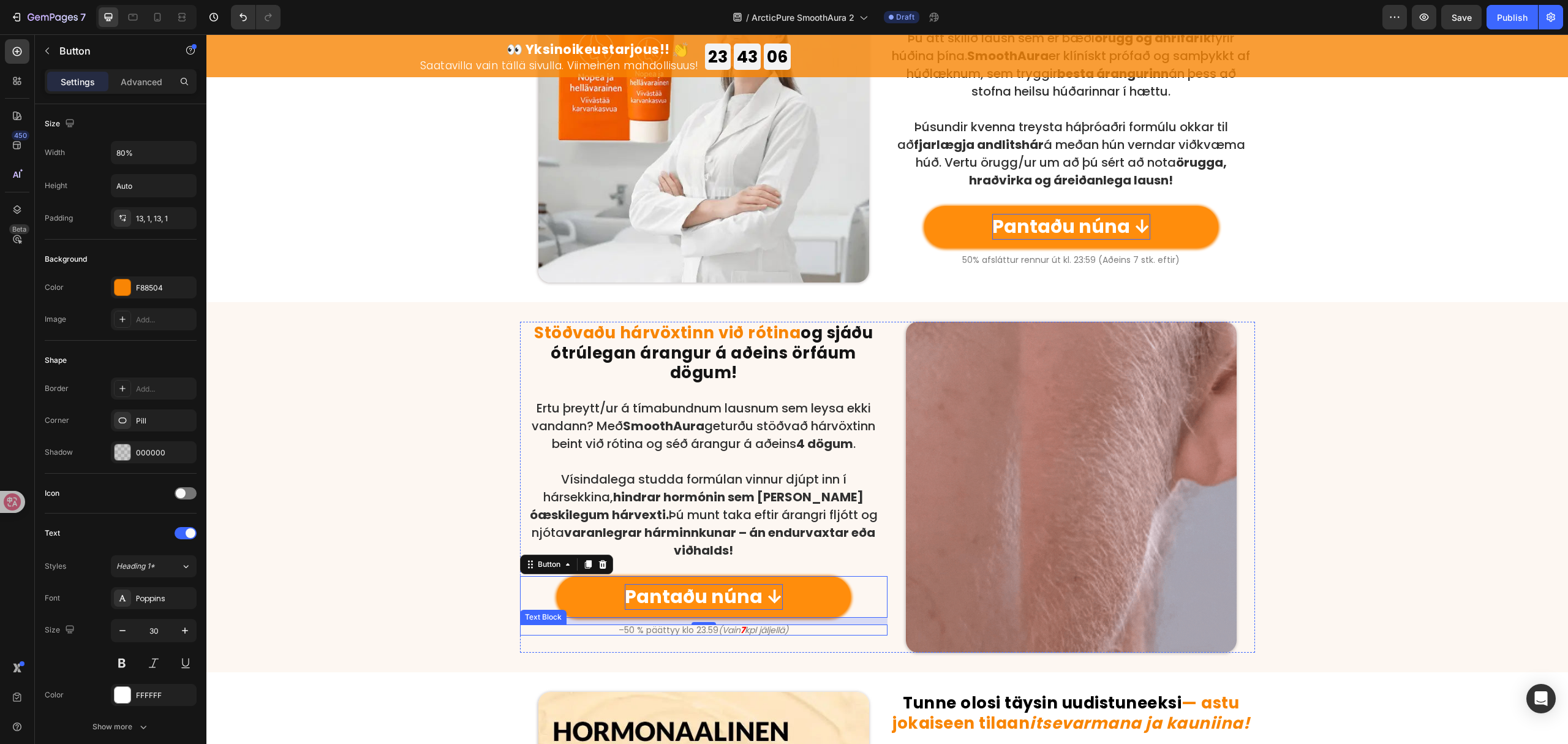
click at [704, 626] on p "–50 % päättyy klo 23.59 (Vain 7 kpl jäljellä)" at bounding box center [703, 630] width 365 height 9
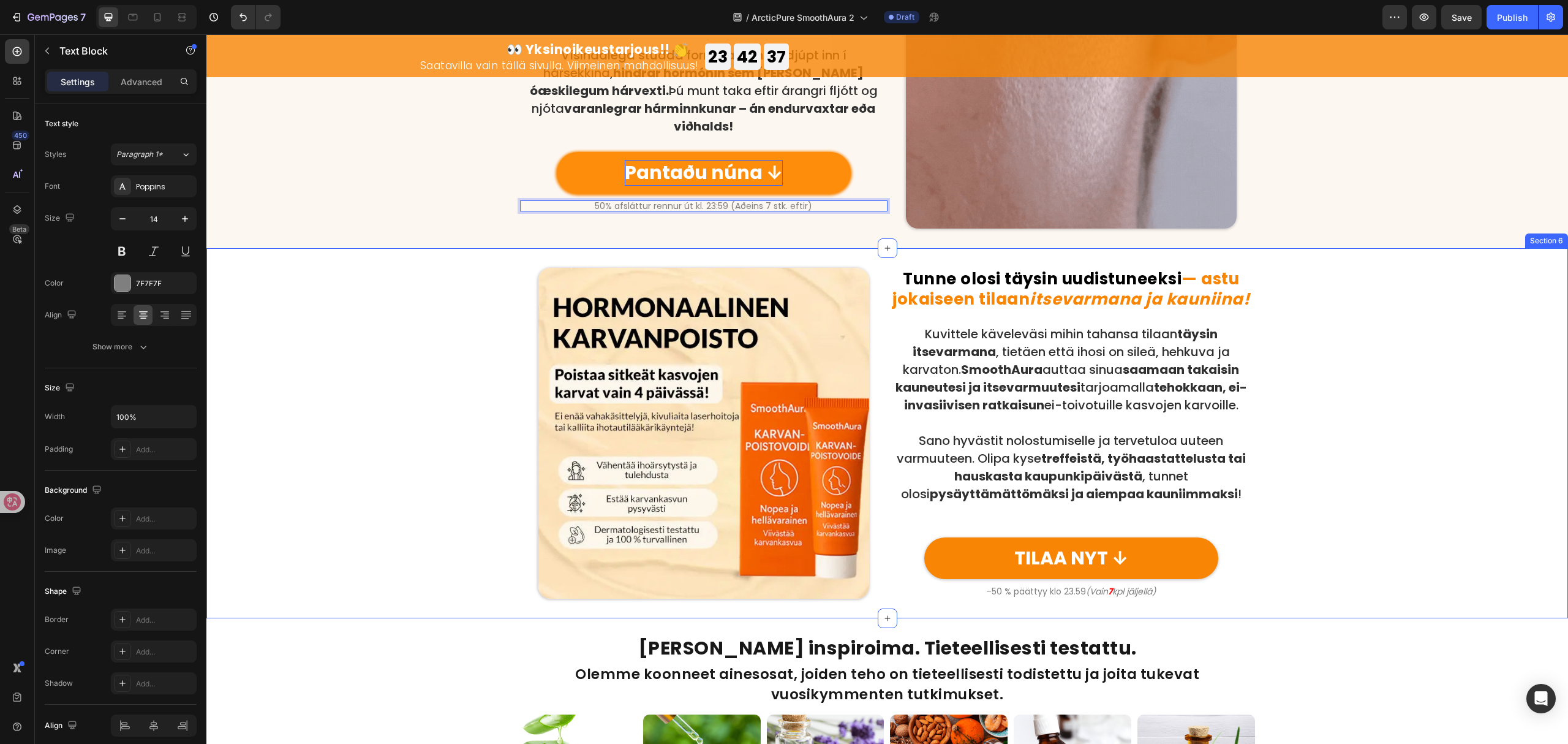
scroll to position [1552, 0]
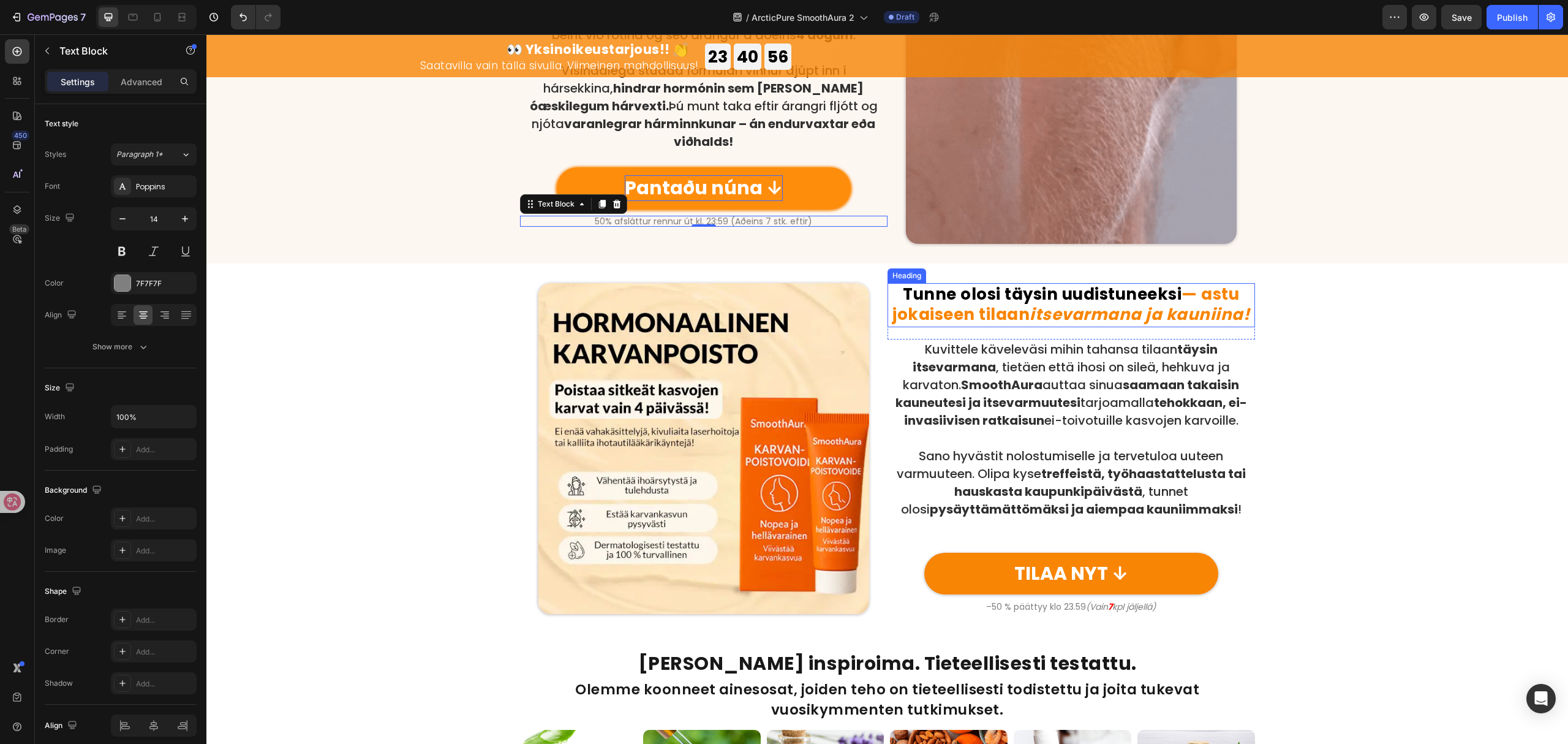
click at [1137, 297] on strong "Tunne olosi täysin uudistuneeksi" at bounding box center [1043, 293] width 279 height 22
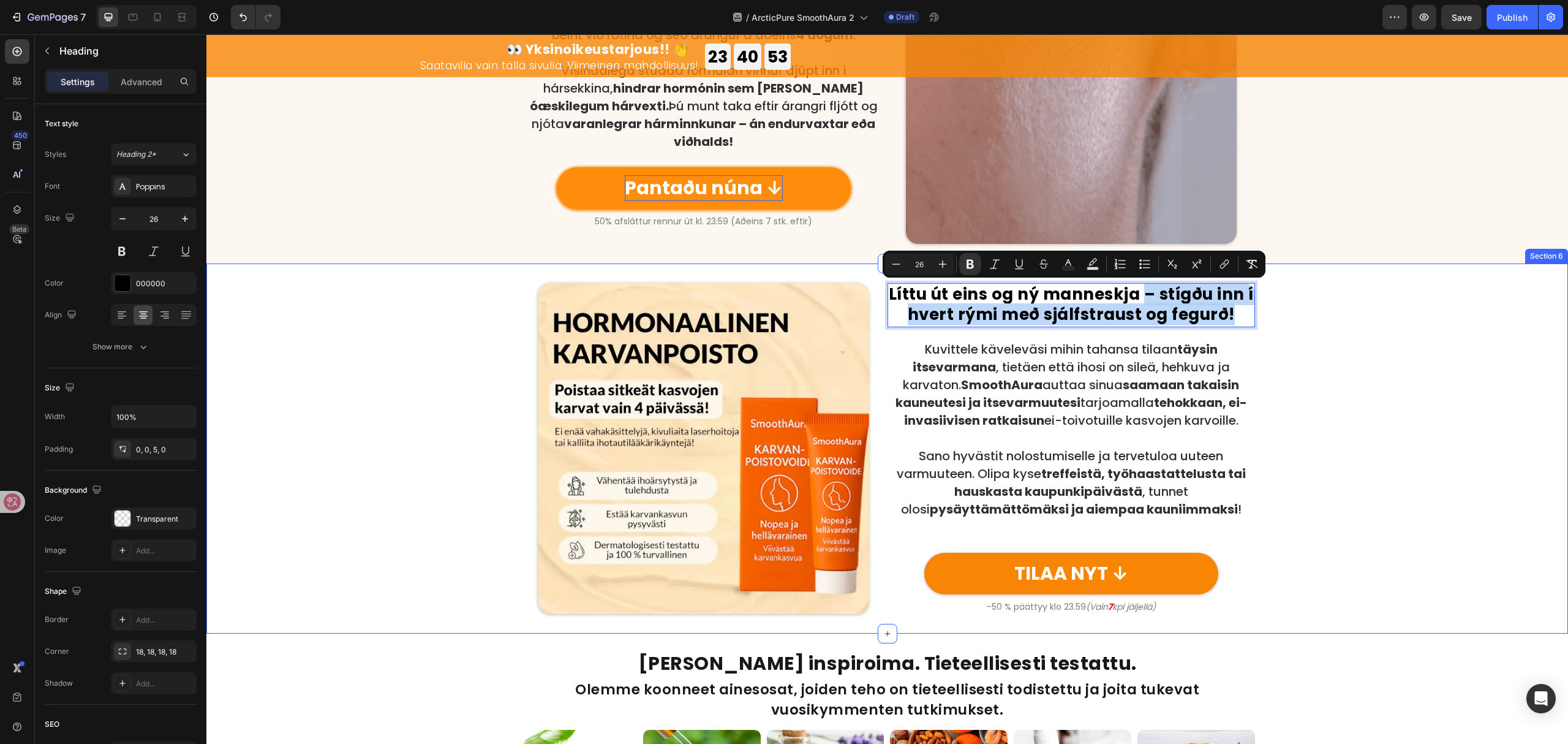
drag, startPoint x: 1136, startPoint y: 289, endPoint x: 1250, endPoint y: 318, distance: 117.6
click at [1250, 318] on div "Líttu út eins og ný manneskja – stígðu inn í hvert rými með sjálfstraust og feg…" at bounding box center [887, 448] width 1362 height 331
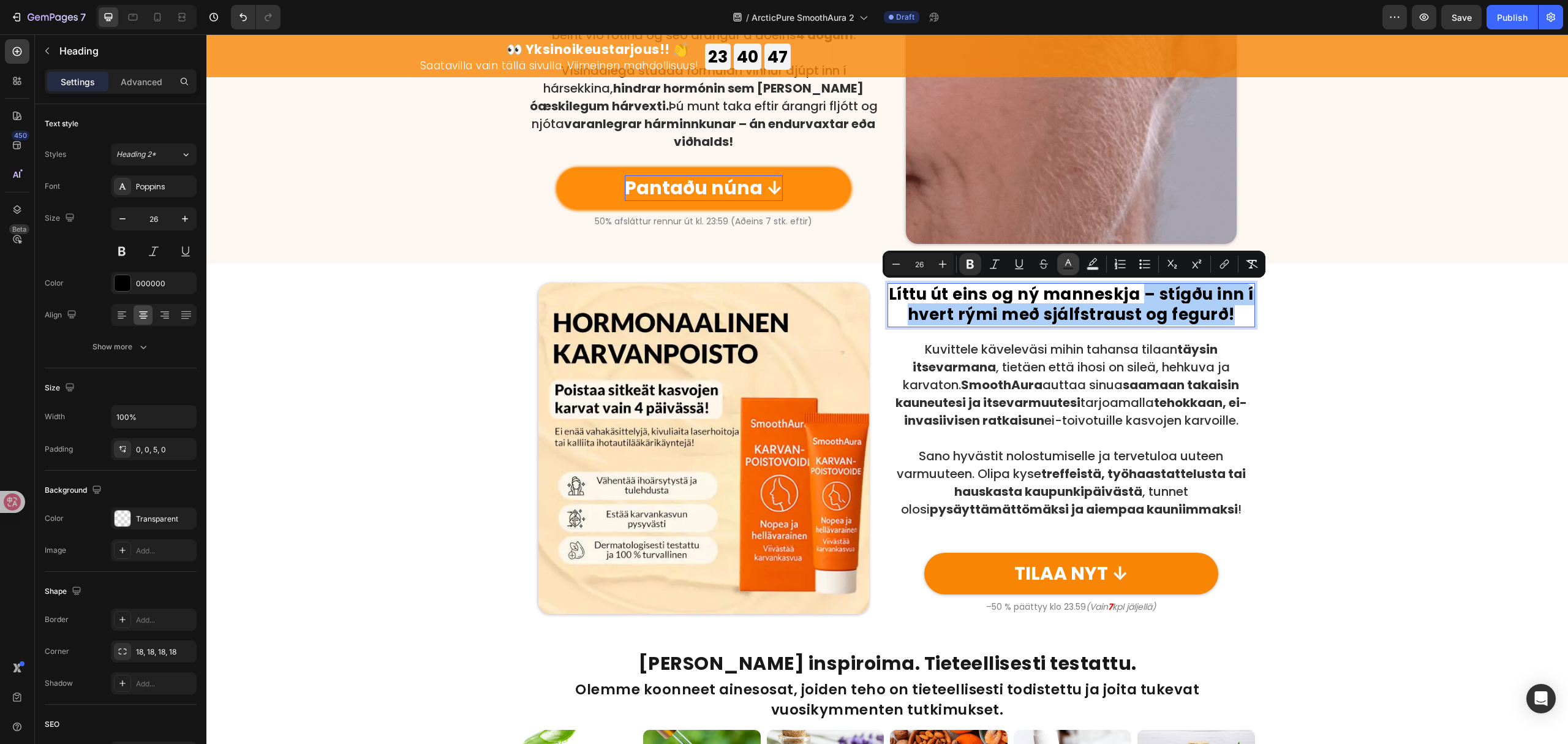
click at [1067, 262] on icon "Editor contextual toolbar" at bounding box center [1068, 263] width 6 height 6
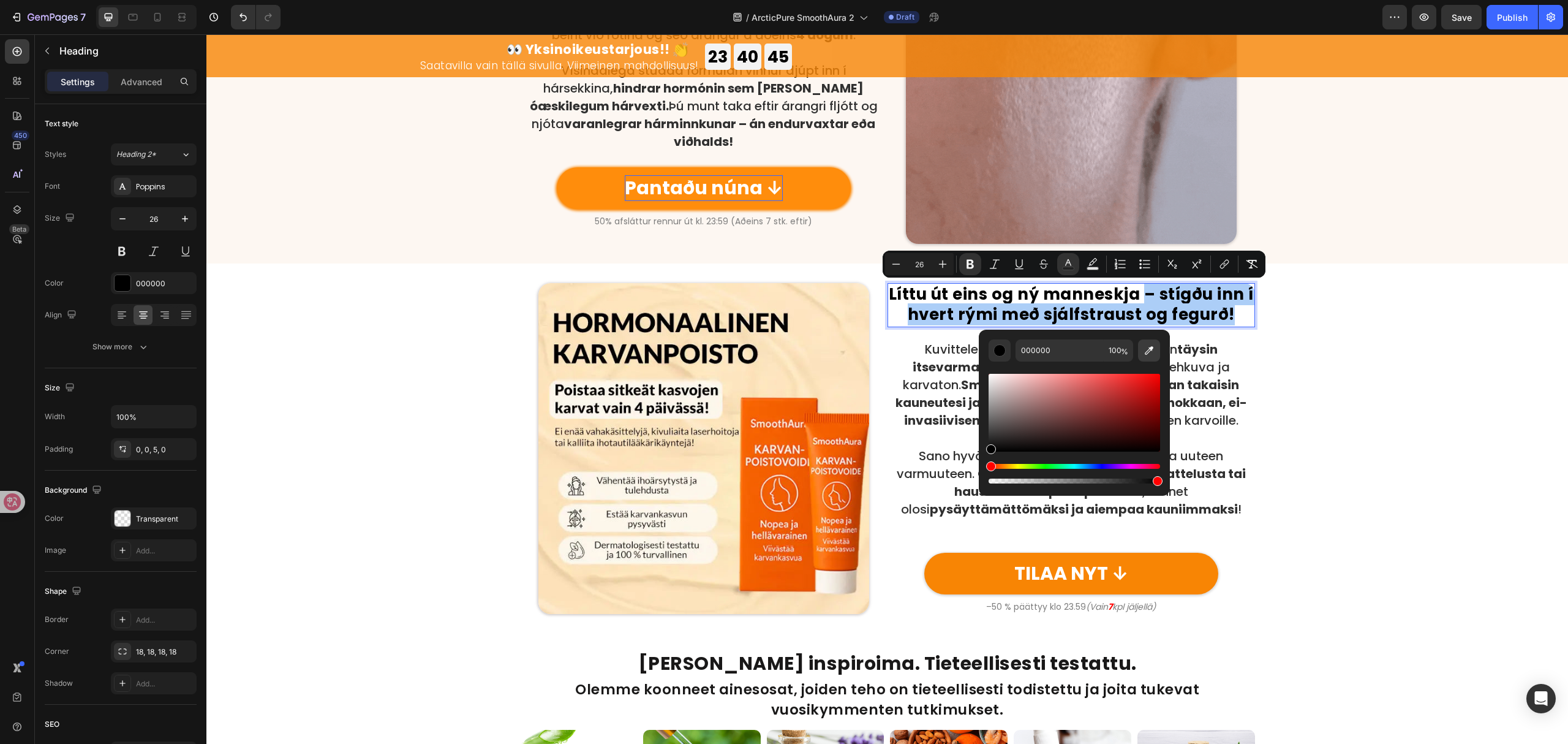
click at [1149, 347] on icon "Editor contextual toolbar" at bounding box center [1149, 350] width 12 height 12
type input "F88504"
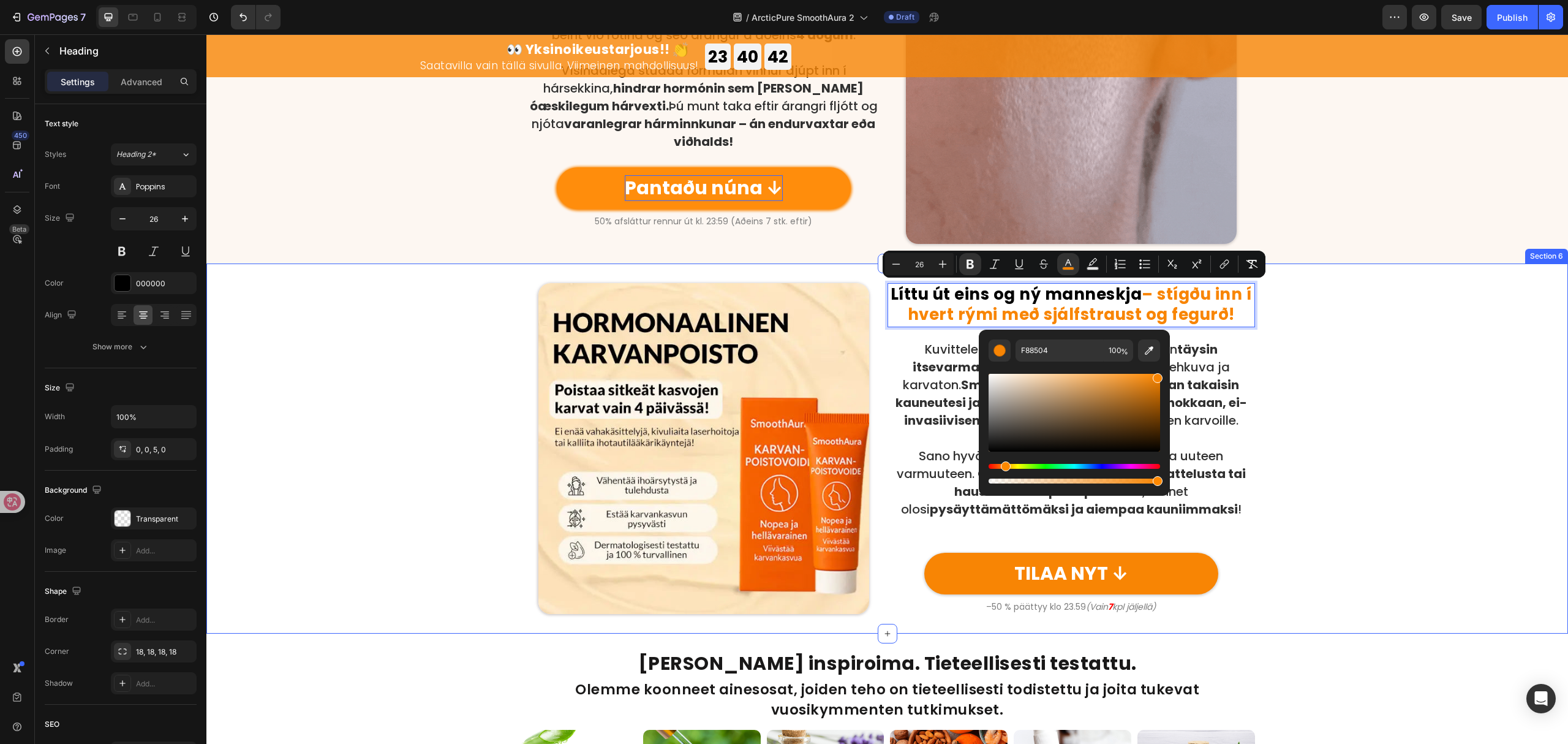
click at [1350, 540] on div "Líttu út eins og ný manneskja – stígðu inn í hvert rými með sjálfstraust og feg…" at bounding box center [887, 448] width 1362 height 331
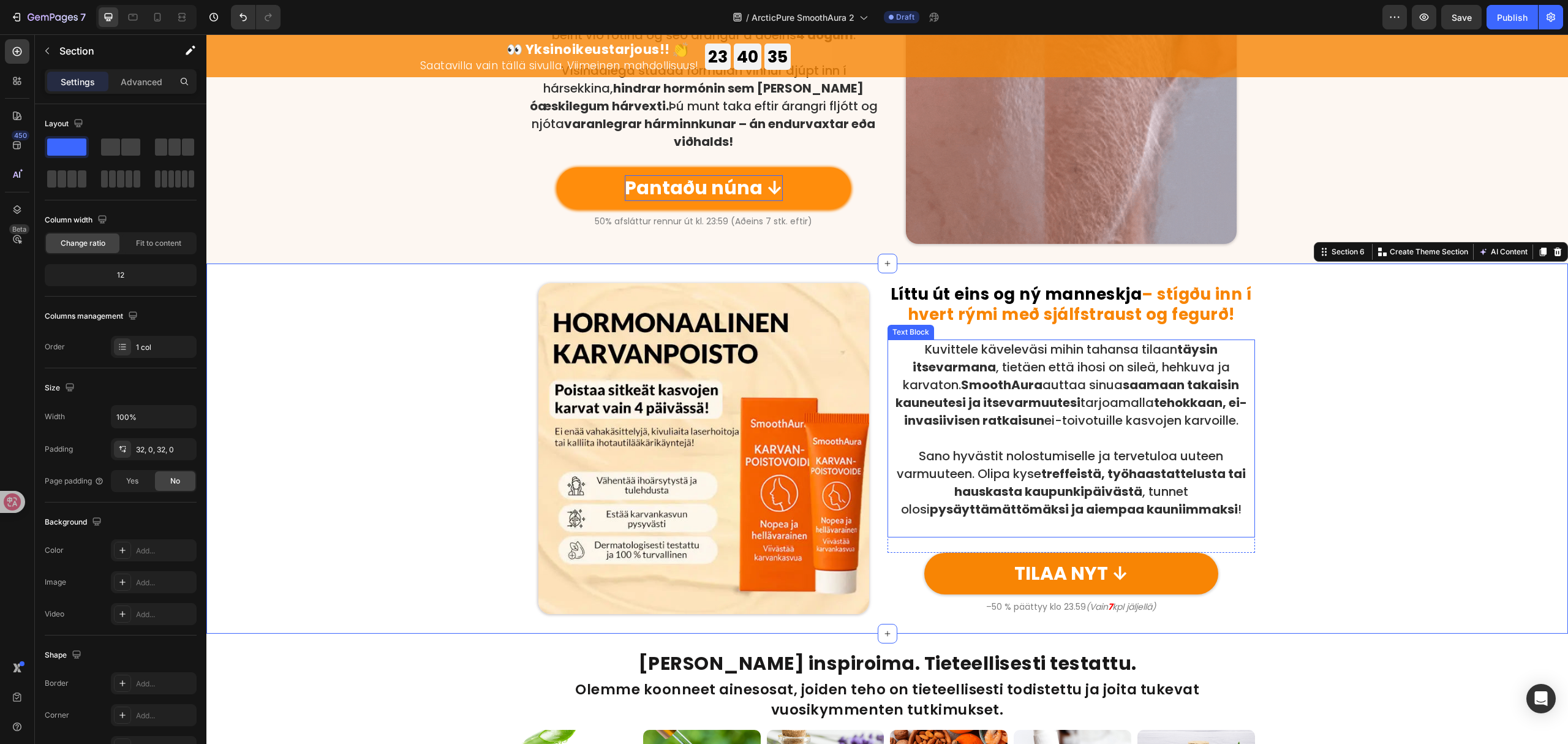
click at [1103, 410] on p "Kuvittele käveleväsi mihin tahansa tilaan täysin itsevarmana , tietäen että iho…" at bounding box center [1071, 385] width 365 height 89
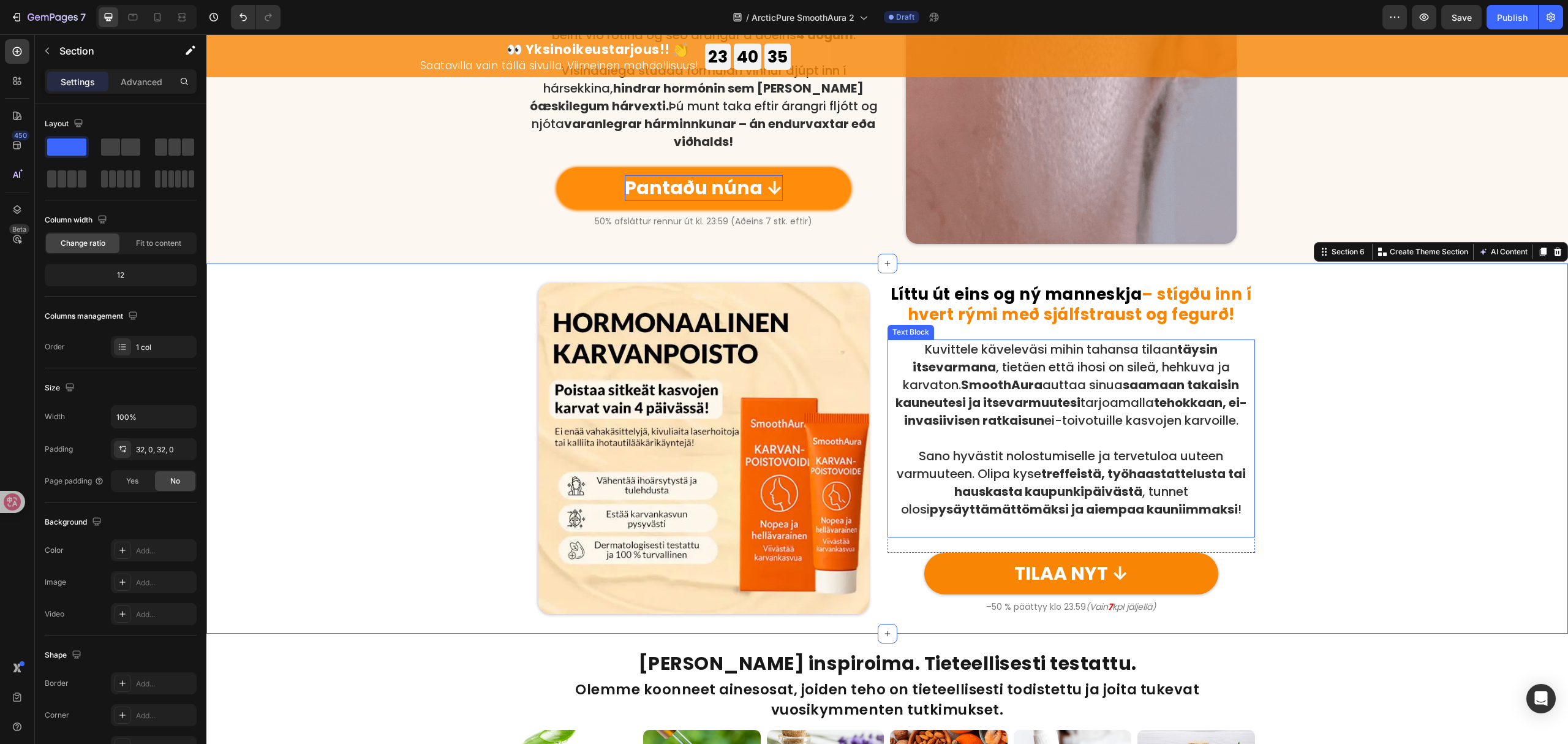
click at [1103, 410] on p "Kuvittele käveleväsi mihin tahansa tilaan täysin itsevarmana , tietäen että iho…" at bounding box center [1071, 385] width 365 height 89
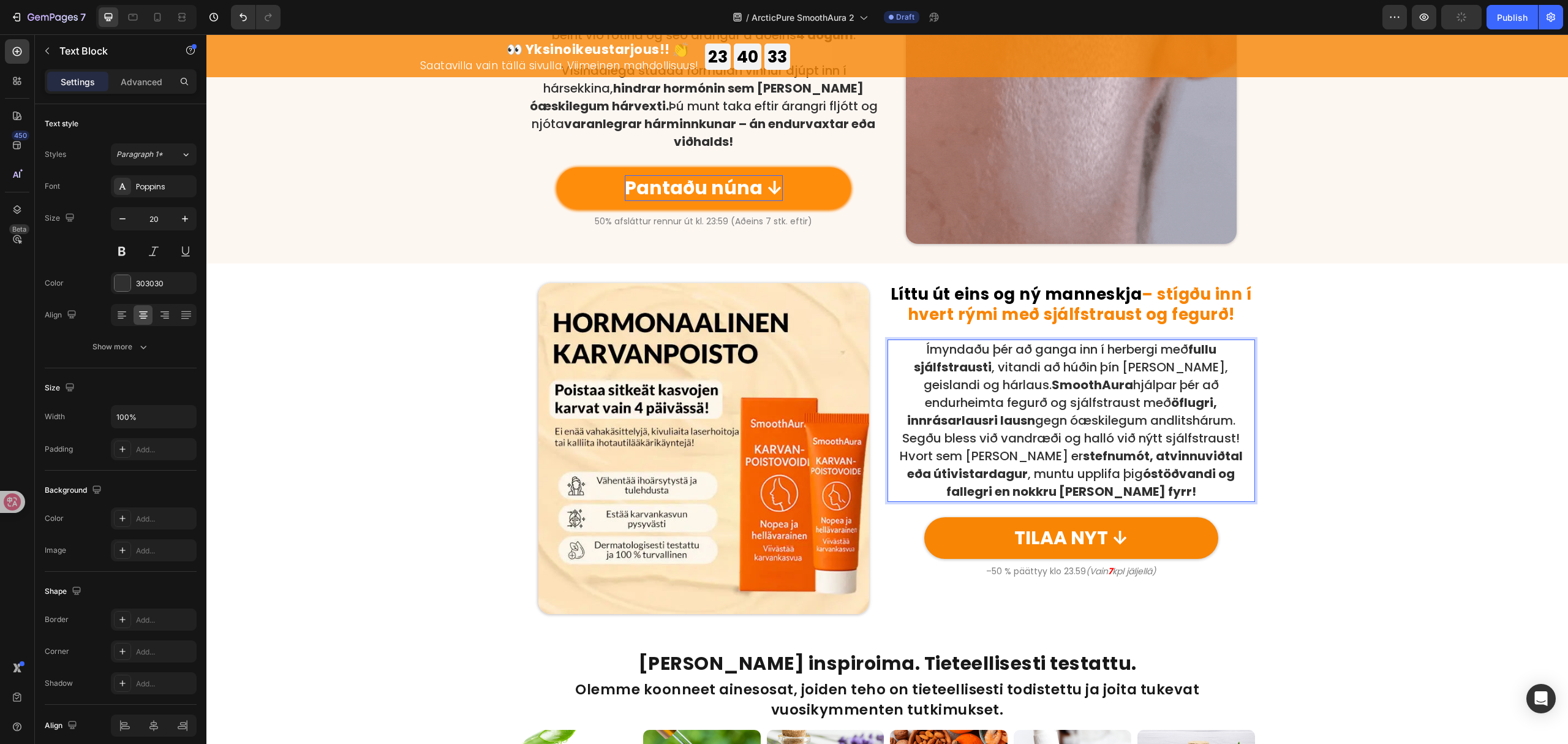
click at [1195, 418] on p "Ímyndaðu þér að ganga inn í herbergi með fullu sjálfstrausti , vitandi að húðin…" at bounding box center [1071, 385] width 365 height 89
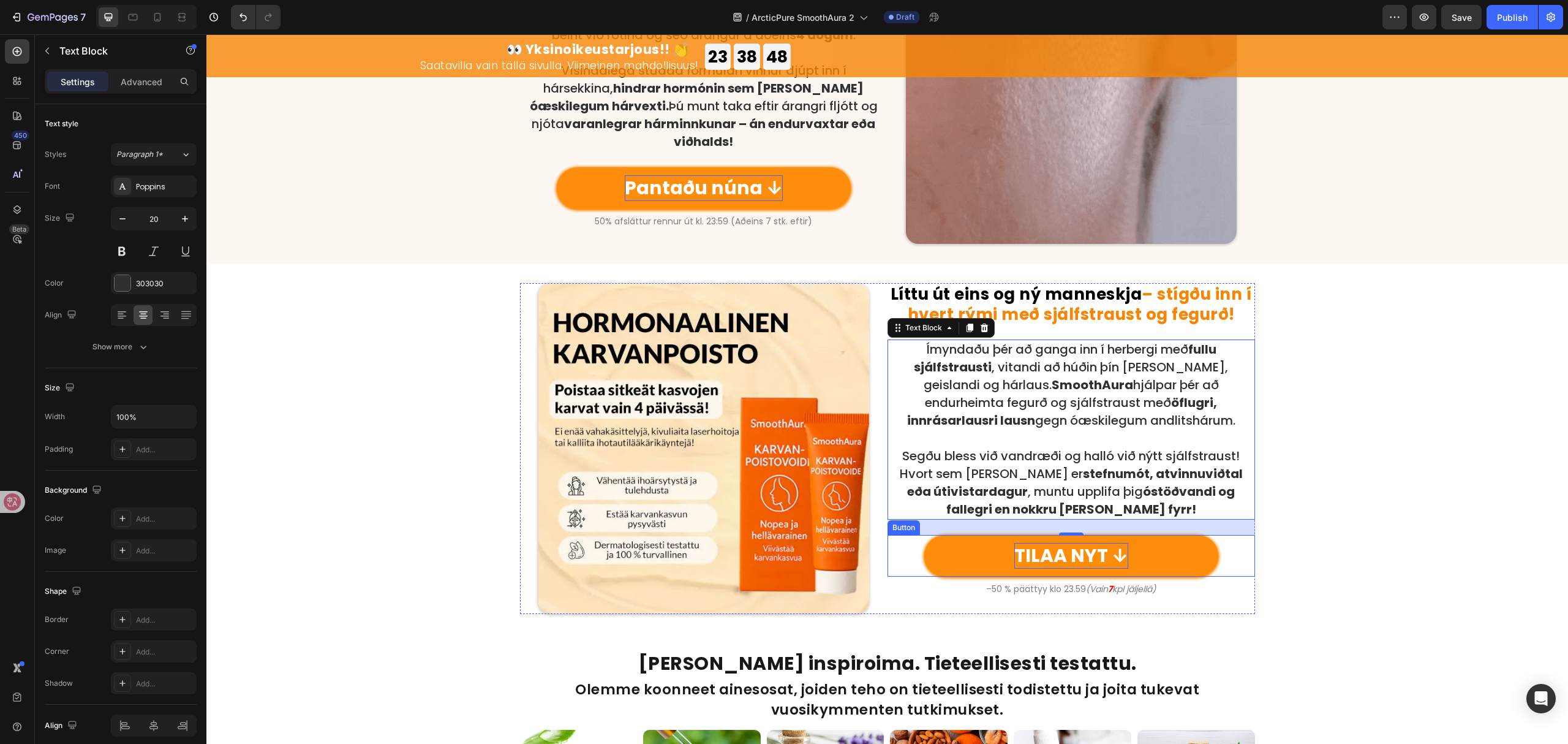
click at [1077, 558] on p "TILAA NYT ↓" at bounding box center [1071, 556] width 114 height 26
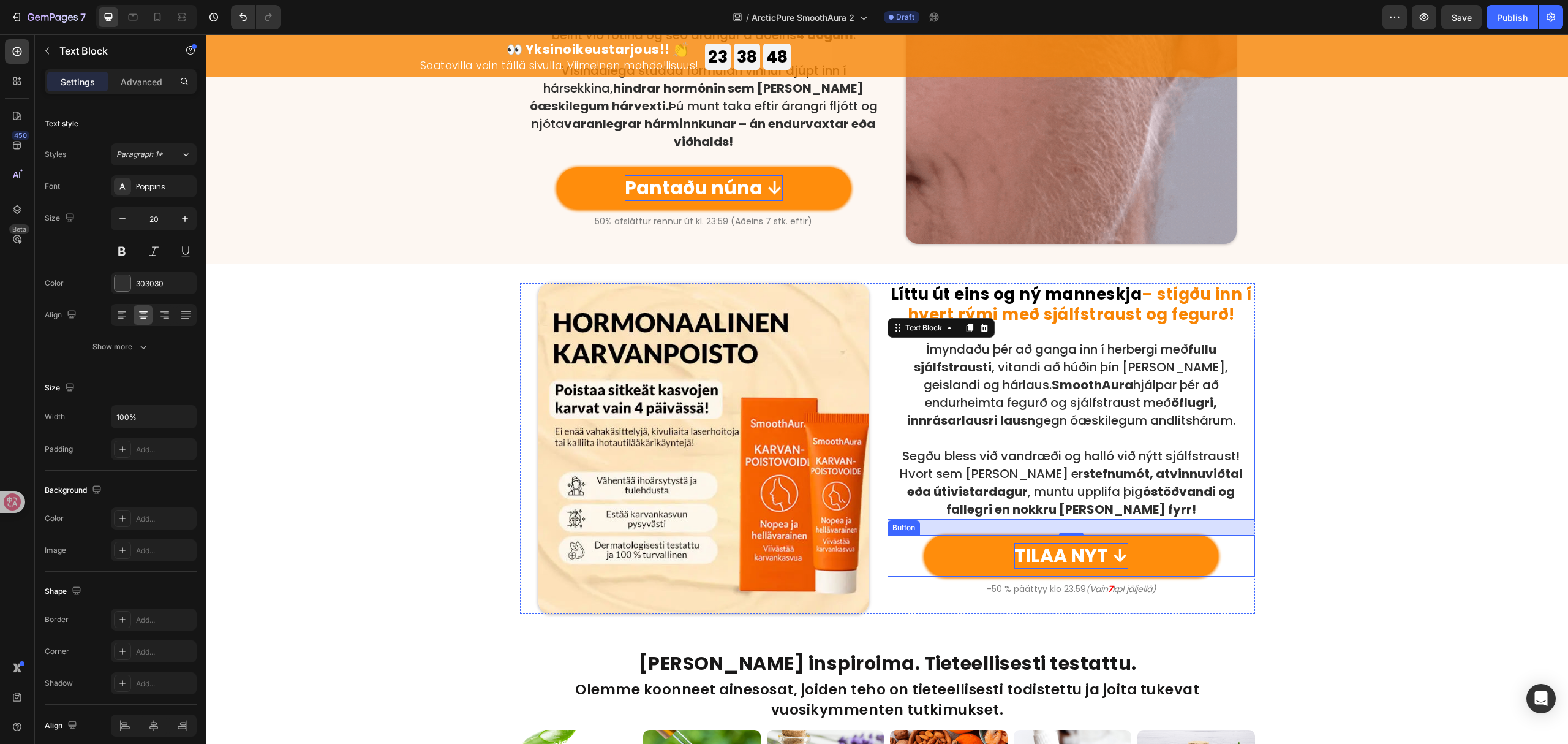
click at [1077, 558] on p "TILAA NYT ↓" at bounding box center [1071, 556] width 114 height 26
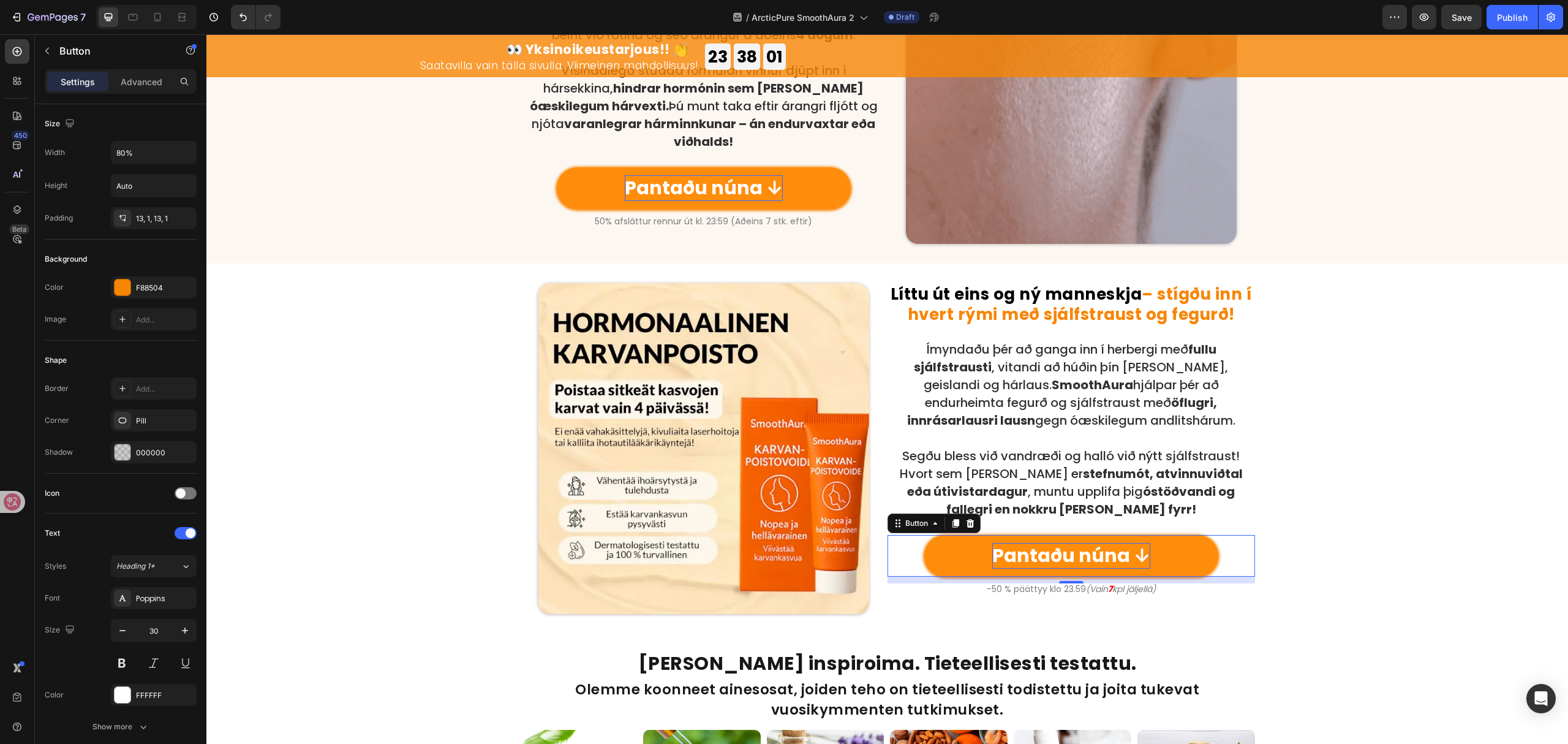
click at [1103, 582] on div "11" at bounding box center [1072, 580] width 367 height 6
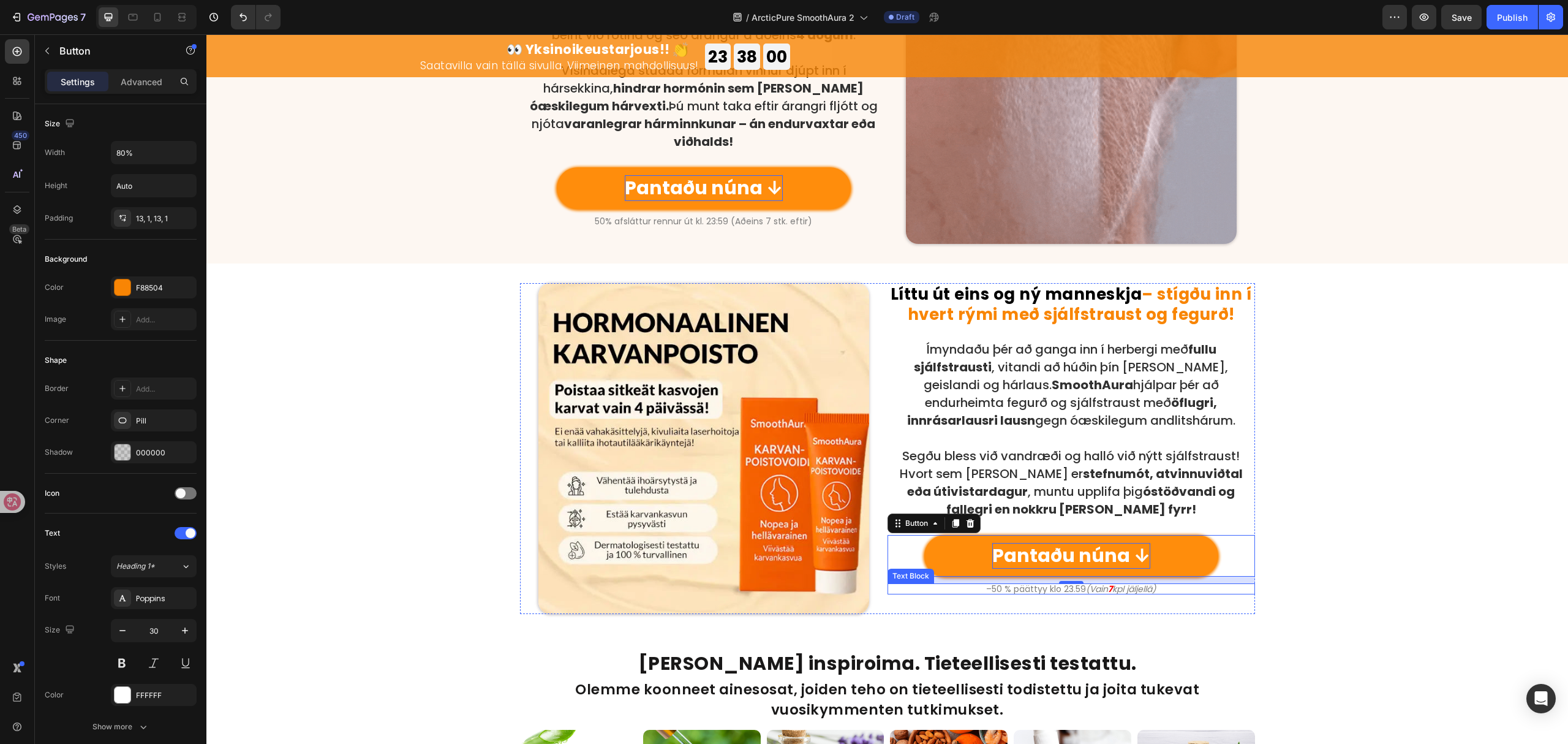
click at [1108, 587] on strong "7" at bounding box center [1110, 588] width 4 height 12
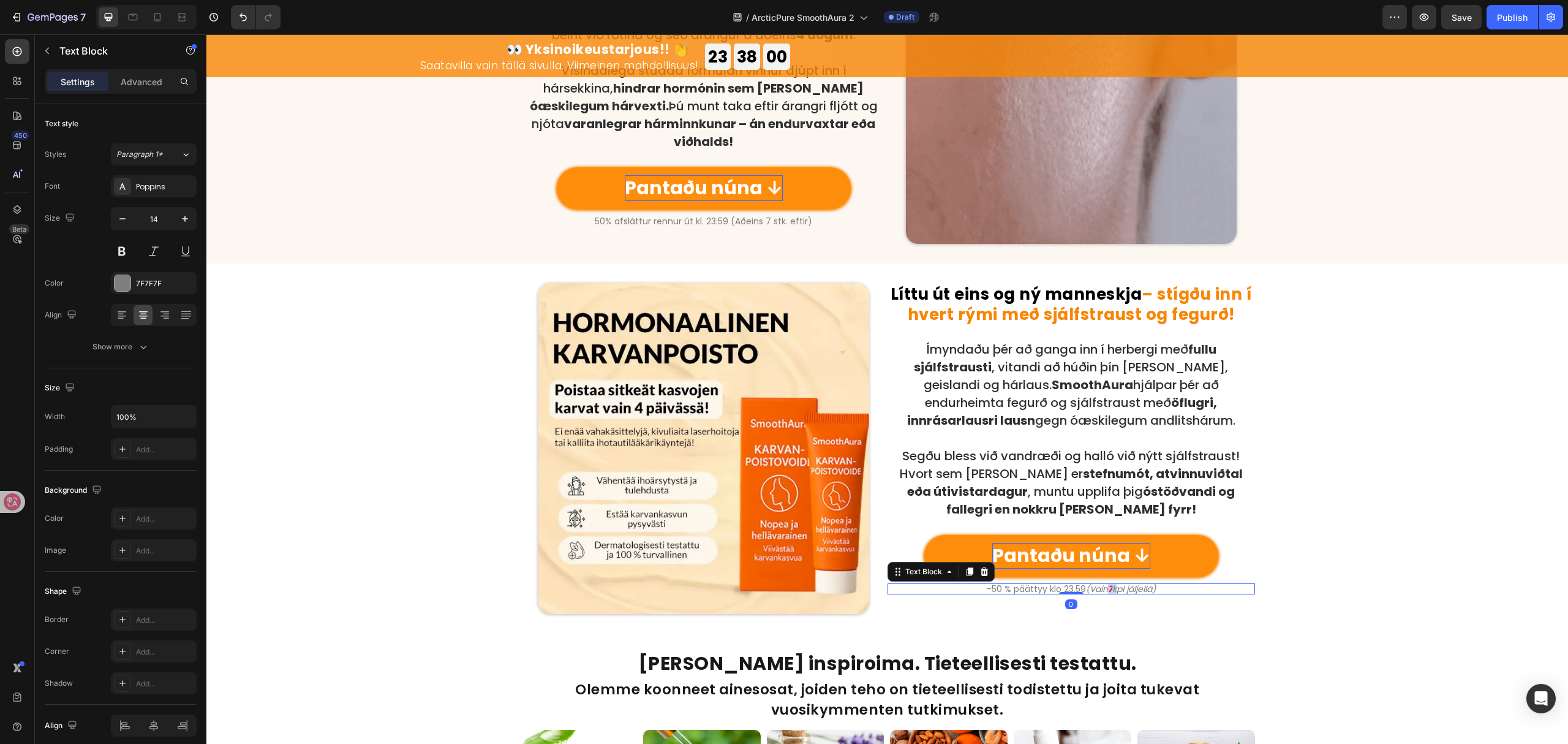
click at [1108, 587] on strong "7" at bounding box center [1110, 588] width 4 height 12
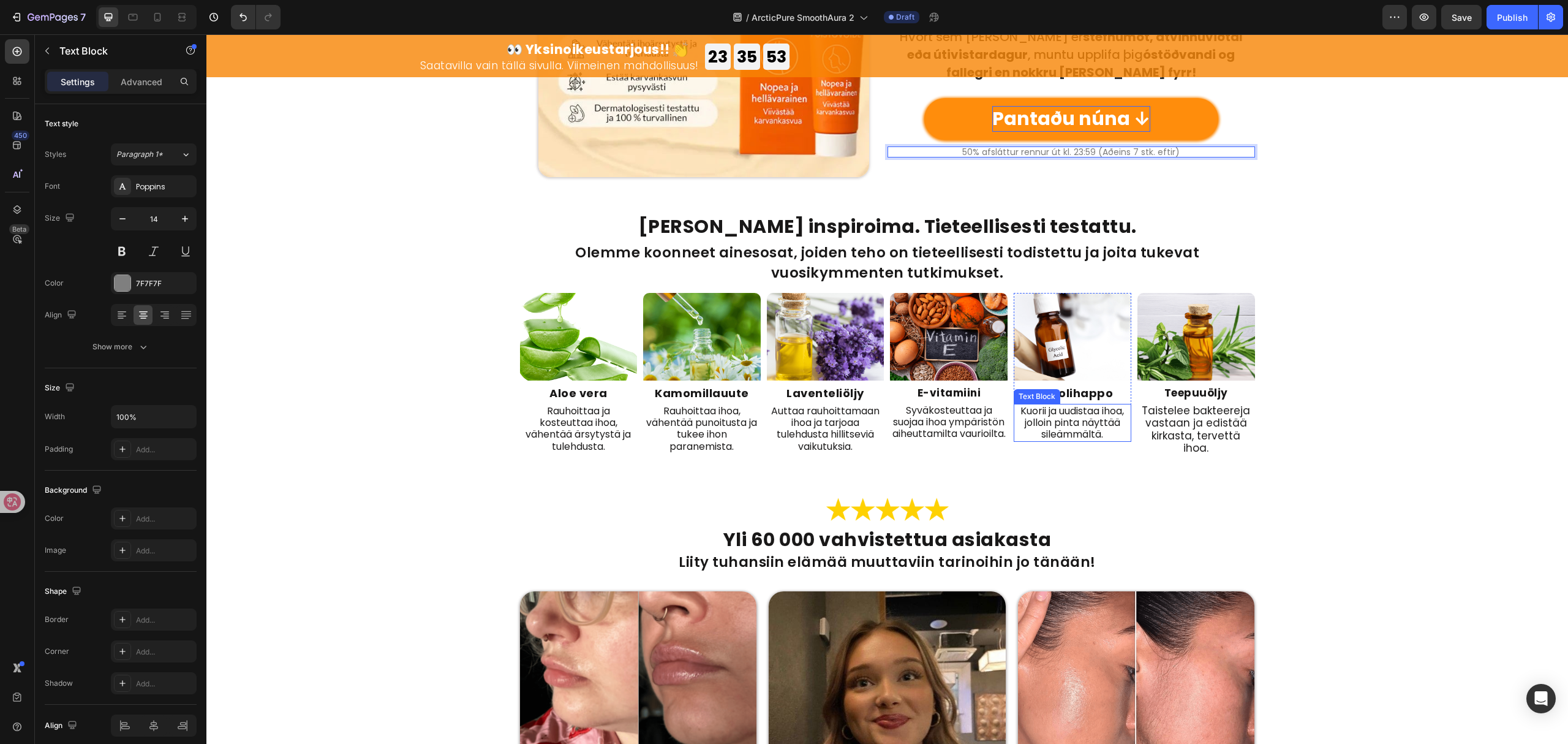
scroll to position [1879, 0]
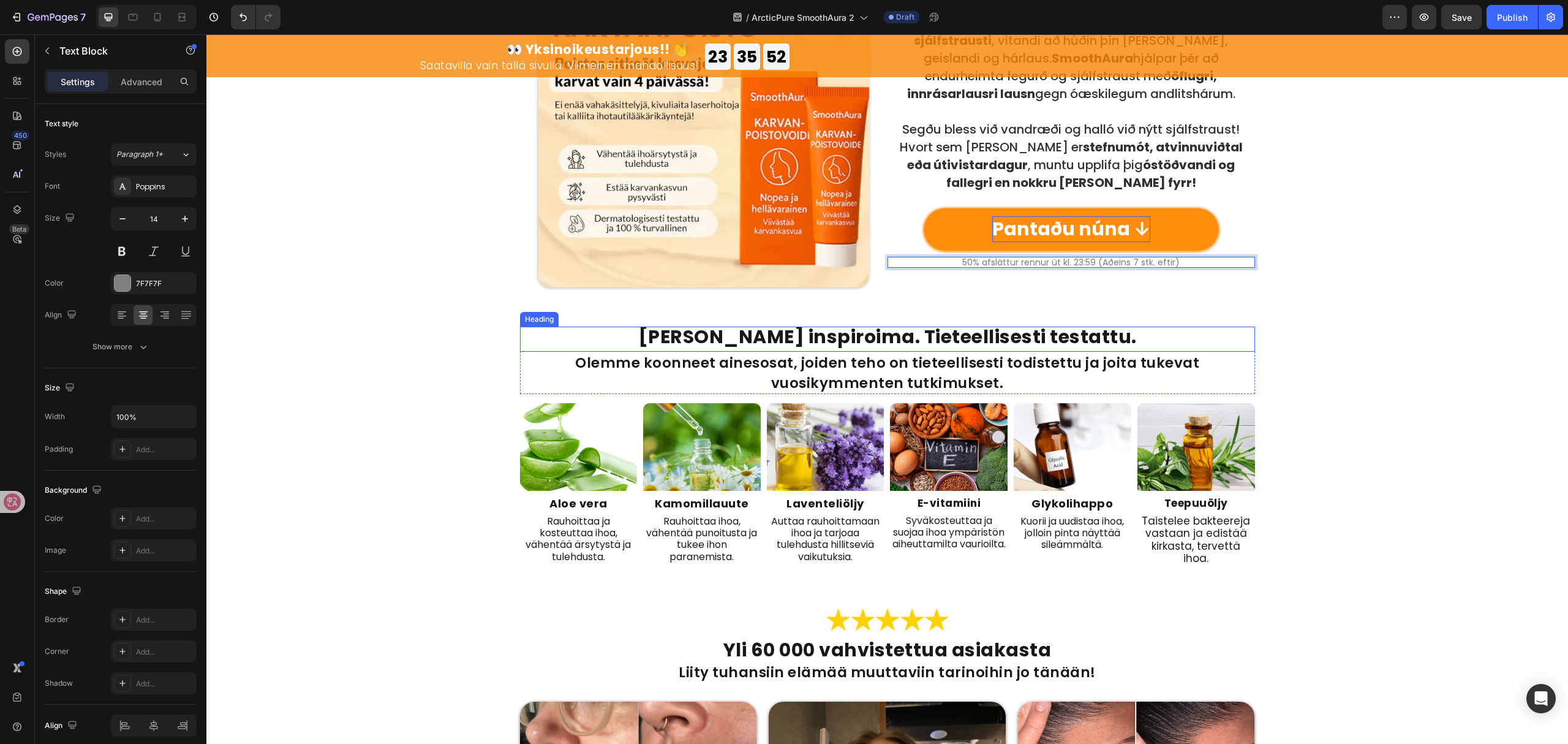
click at [973, 336] on strong "Luonnon inspiroima. Tieteellisesti testattu." at bounding box center [887, 336] width 499 height 27
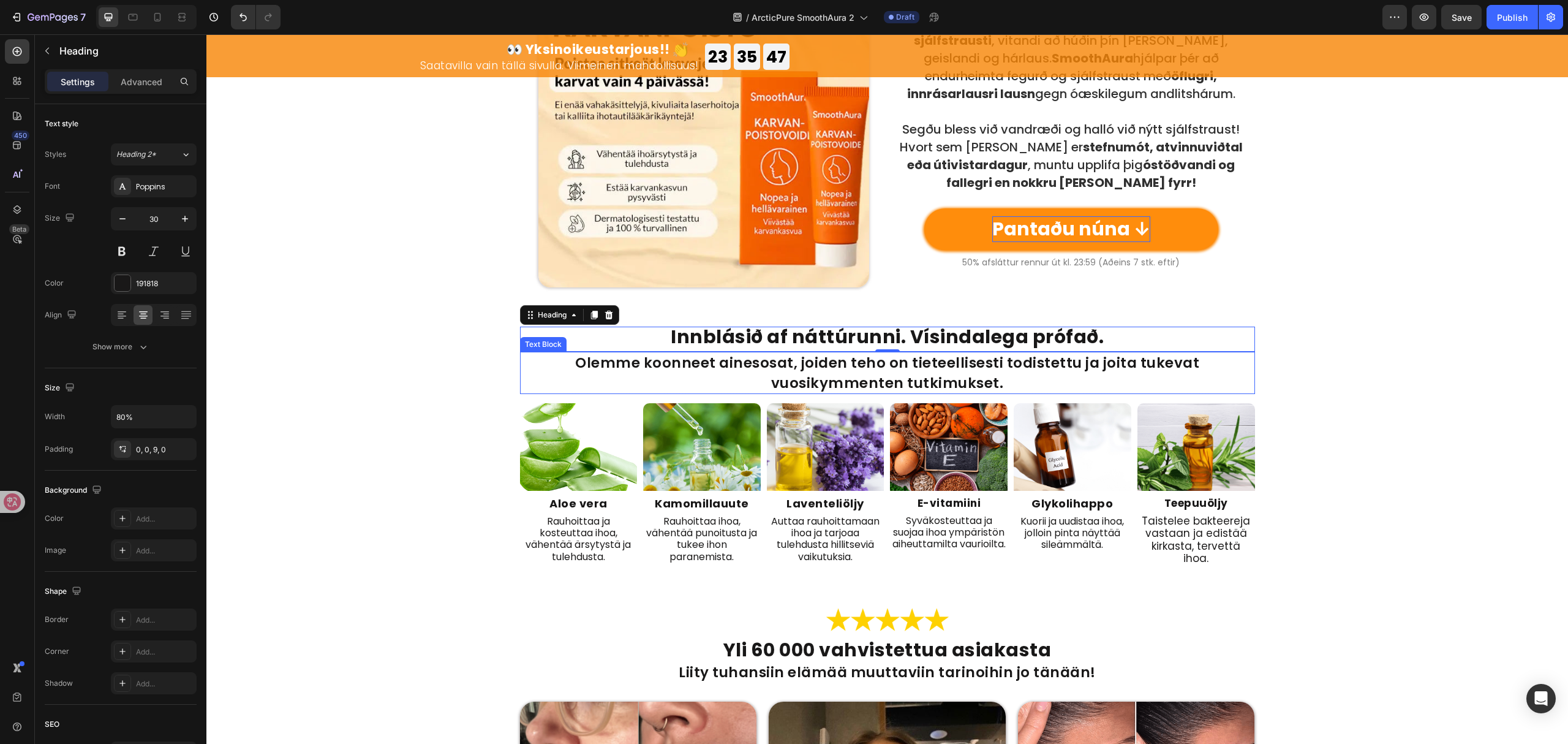
click at [990, 374] on p "Olemme koonneet ainesosat, joiden teho on tieteellisesti todistettu ja joita tu…" at bounding box center [887, 372] width 732 height 39
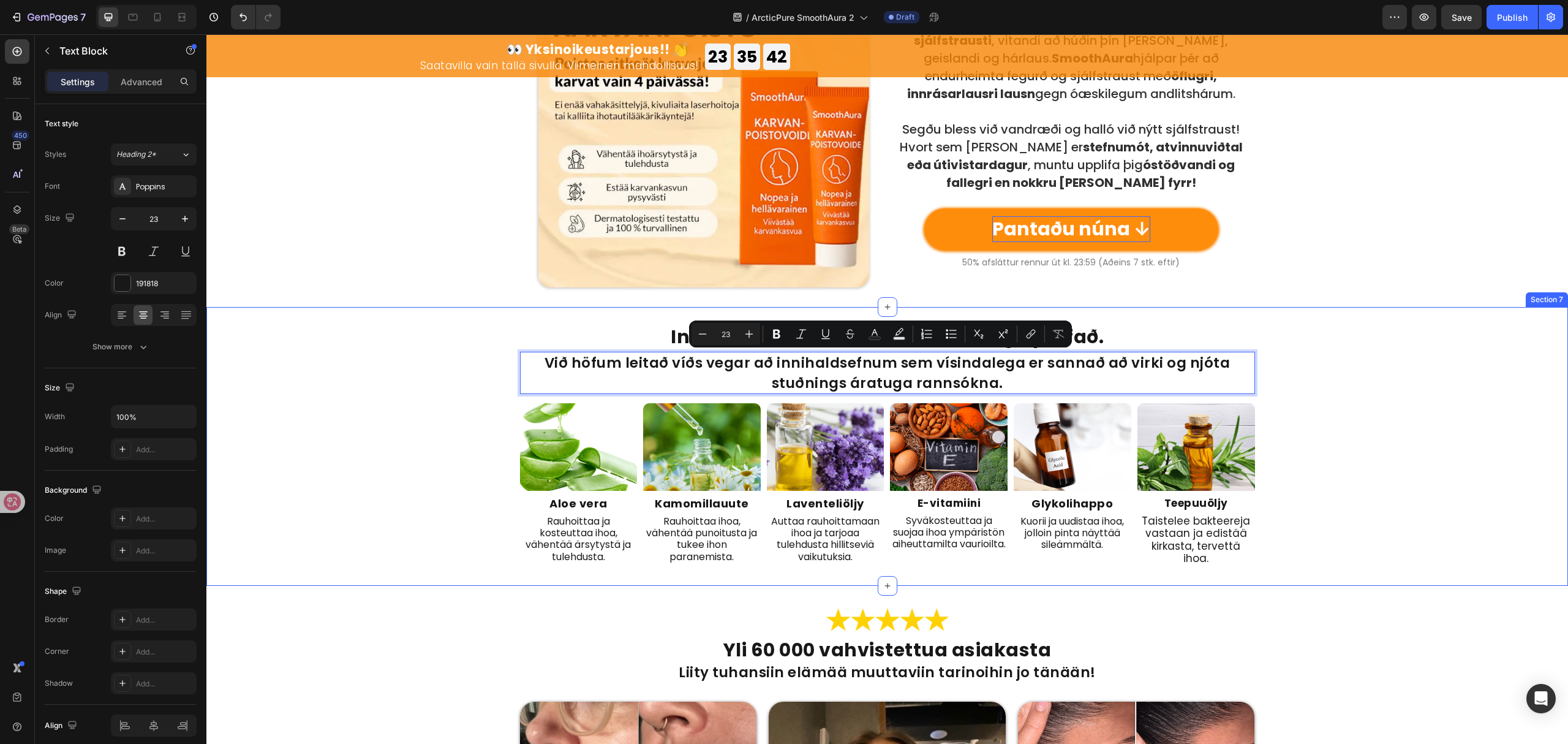
click at [1302, 353] on div "⁠⁠⁠⁠⁠⁠⁠ Innblásið af náttúrunni. Vísindalega prófað. Heading Við höfum leitað v…" at bounding box center [887, 446] width 1362 height 239
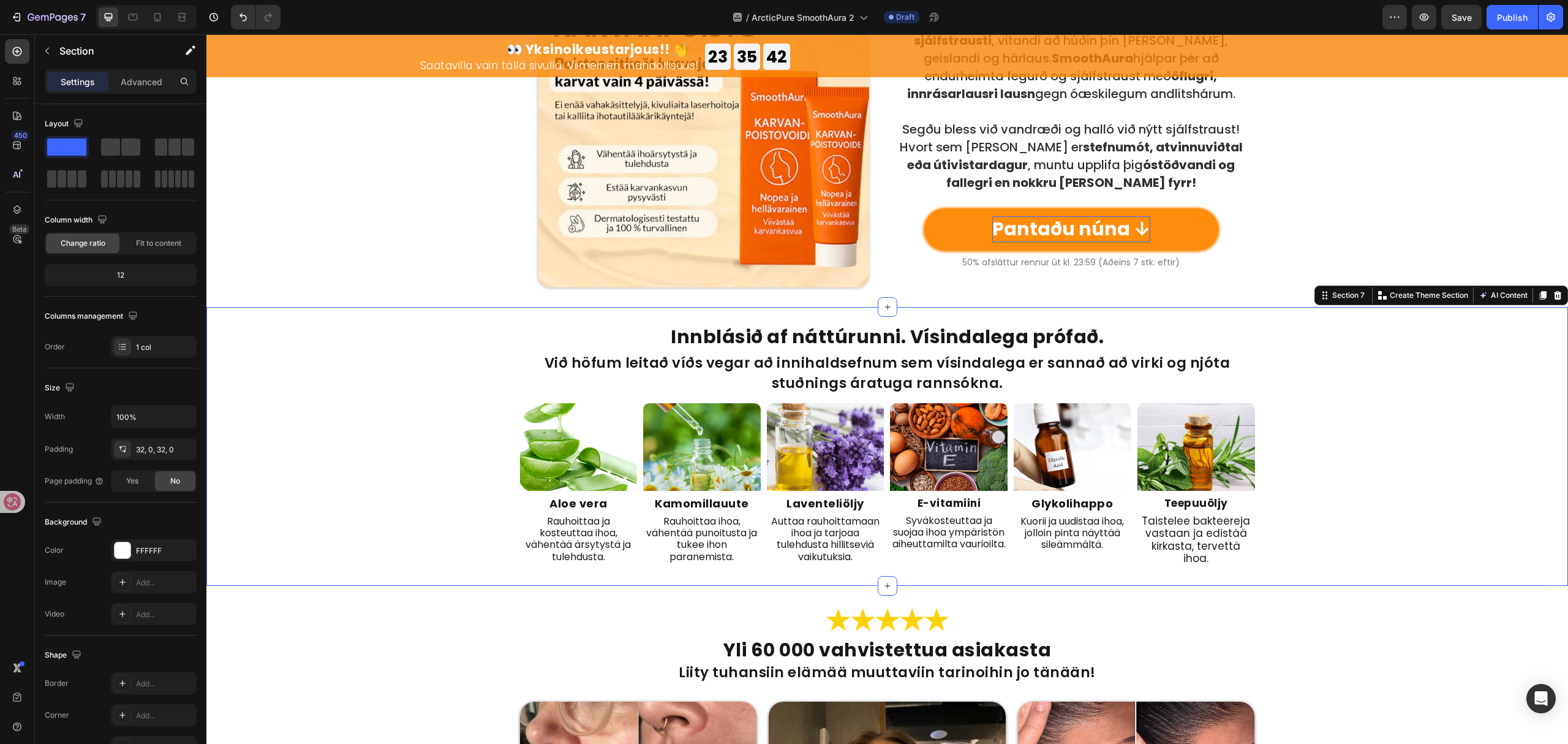
scroll to position [1961, 0]
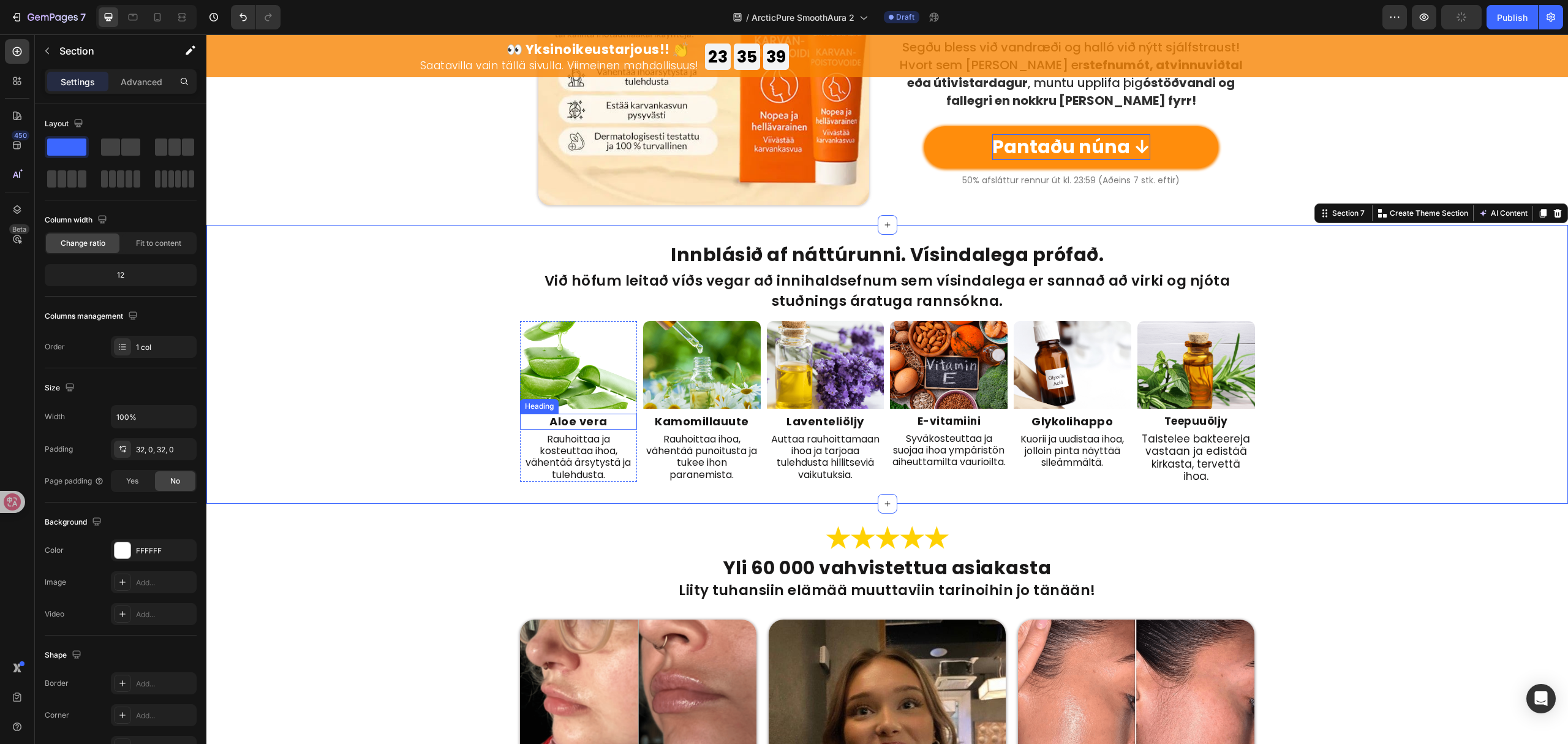
click at [558, 422] on strong "Aloe vera" at bounding box center [579, 421] width 58 height 15
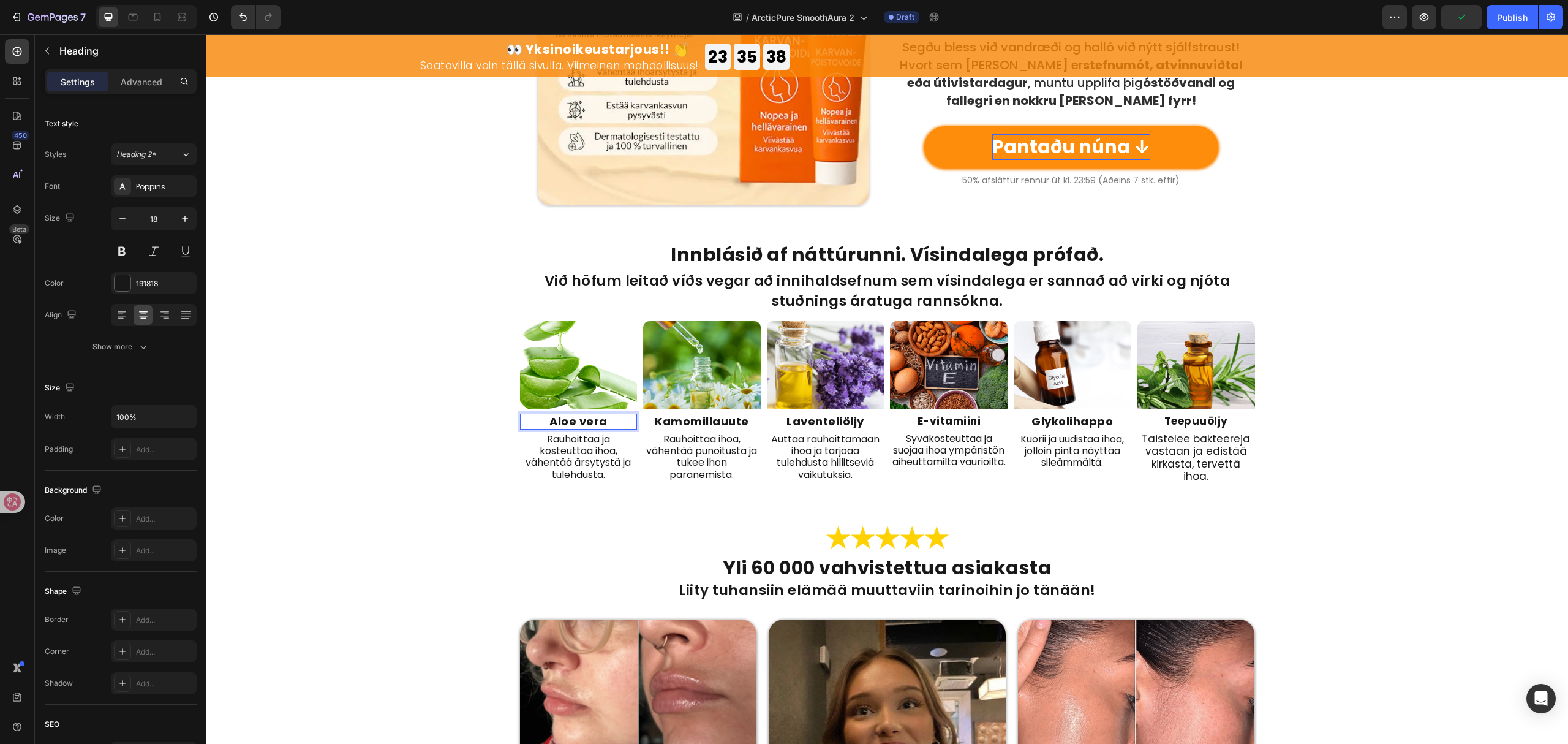
drag, startPoint x: 559, startPoint y: 423, endPoint x: 548, endPoint y: 425, distance: 11.2
click at [550, 425] on strong "Aloe vera" at bounding box center [579, 421] width 58 height 15
click at [566, 451] on p "Rauhoittaa ja kosteuttaa ihoa, vähentää ärsytystä ja tulehdusta." at bounding box center [579, 457] width 115 height 48
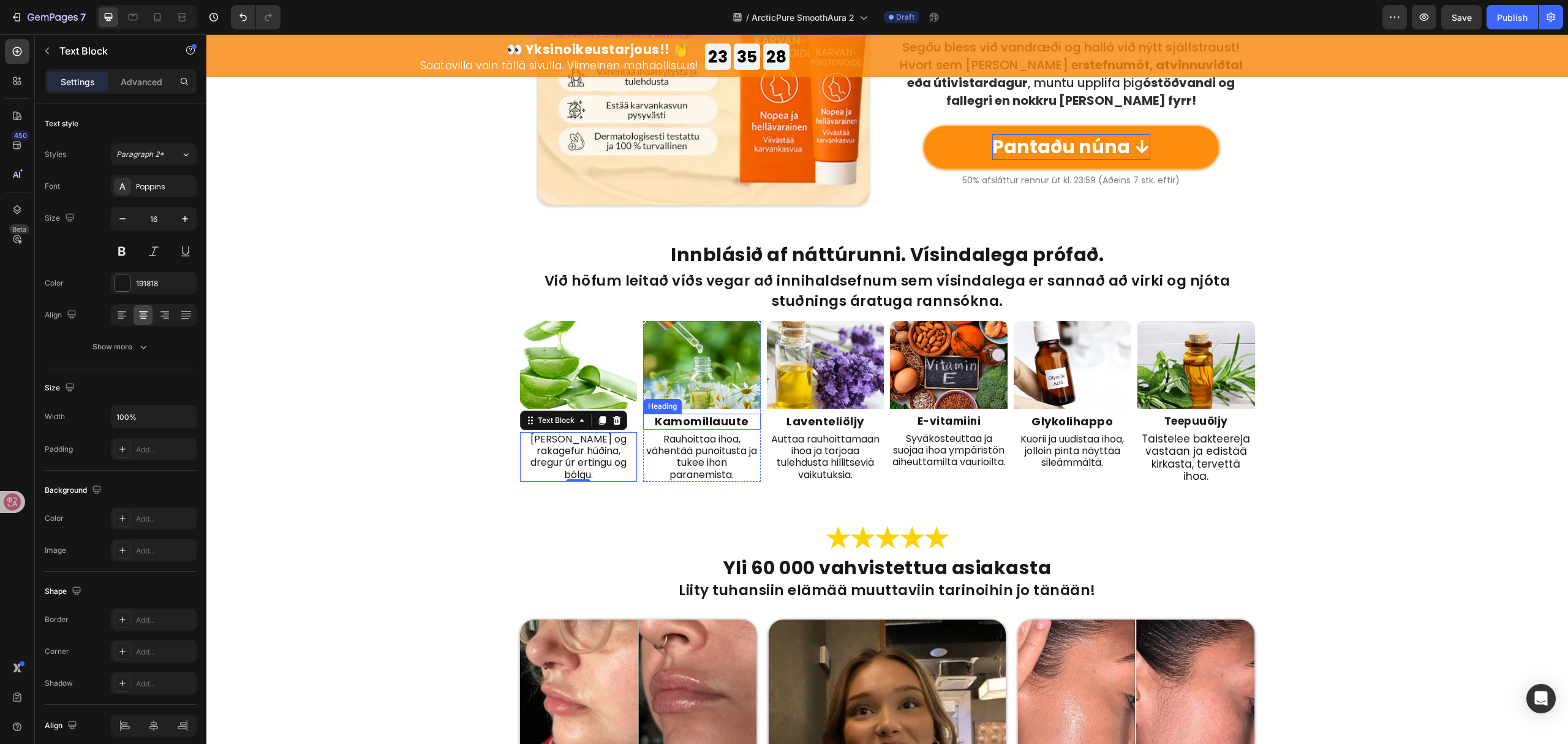
click at [724, 417] on strong "Kamomillauute" at bounding box center [702, 421] width 94 height 15
click at [657, 457] on p "Rauhoittaa ihoa, vähentää punoitusta ja tukee ihon paranemista." at bounding box center [702, 457] width 115 height 48
click at [824, 420] on strong "Laventeliöljy" at bounding box center [825, 421] width 78 height 15
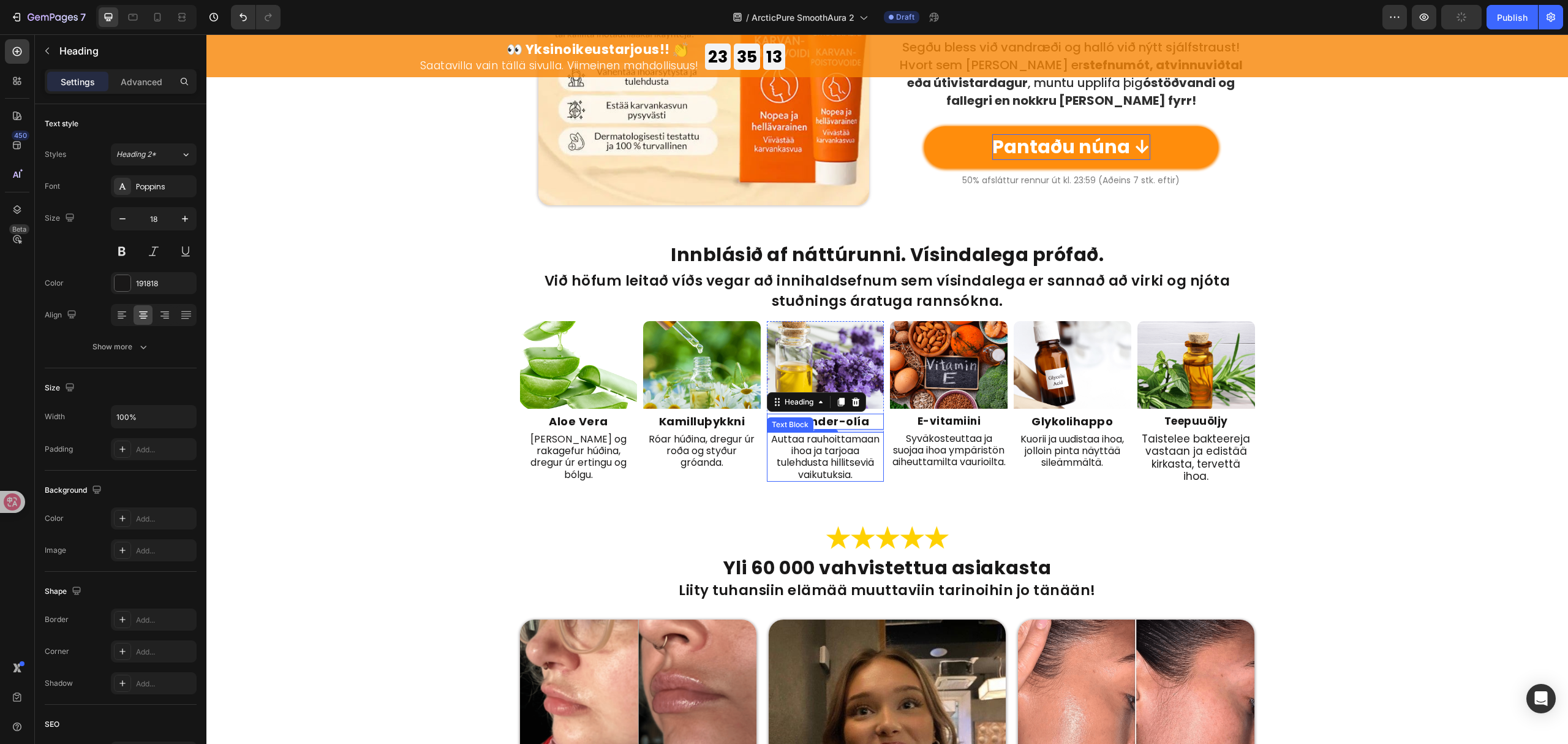
click at [819, 454] on p "Auttaa rauhoittamaan ihoa ja tarjoaa tulehdusta hillitseviä vaikutuksia." at bounding box center [825, 457] width 115 height 48
click at [953, 424] on strong "E-vitamiini" at bounding box center [949, 421] width 64 height 15
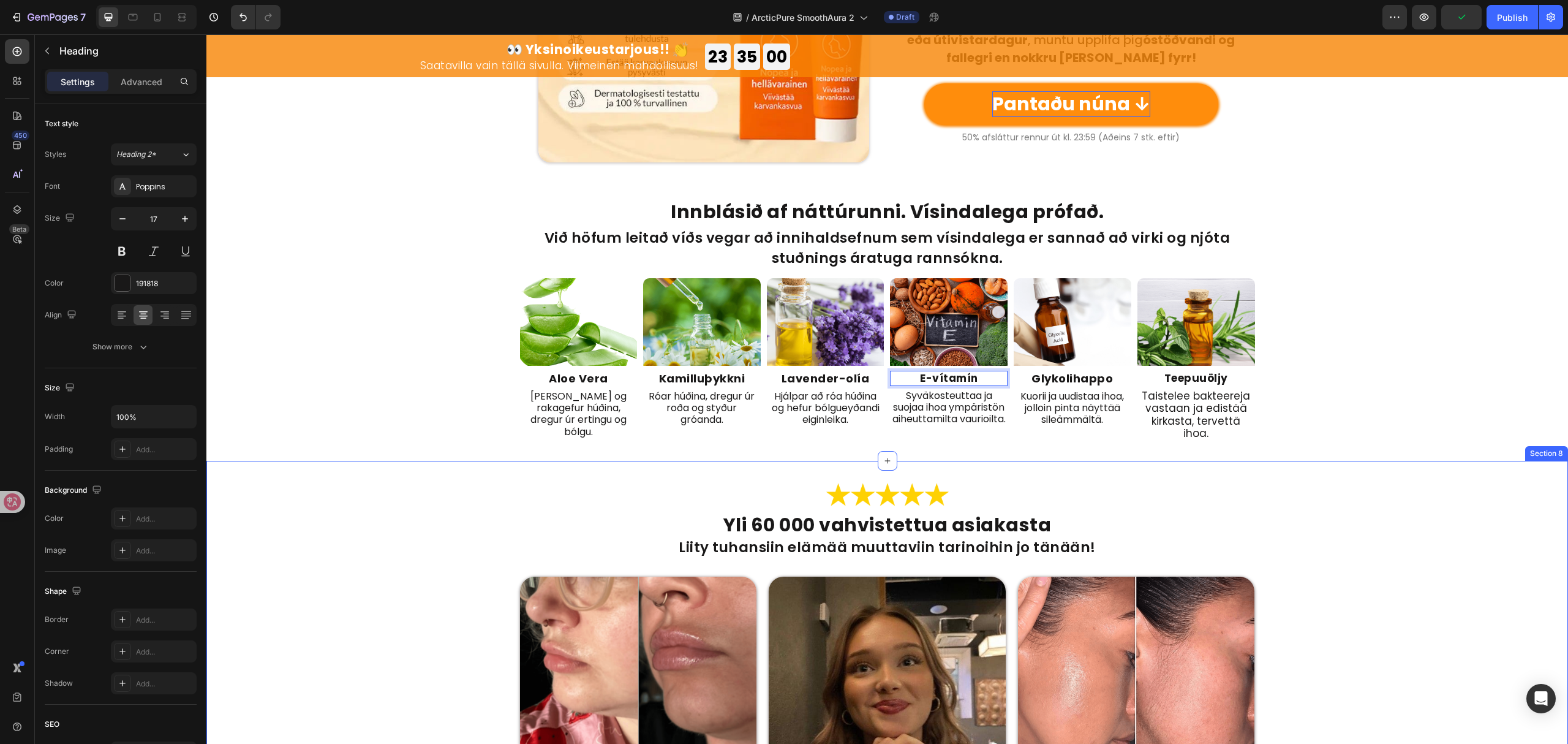
scroll to position [2043, 0]
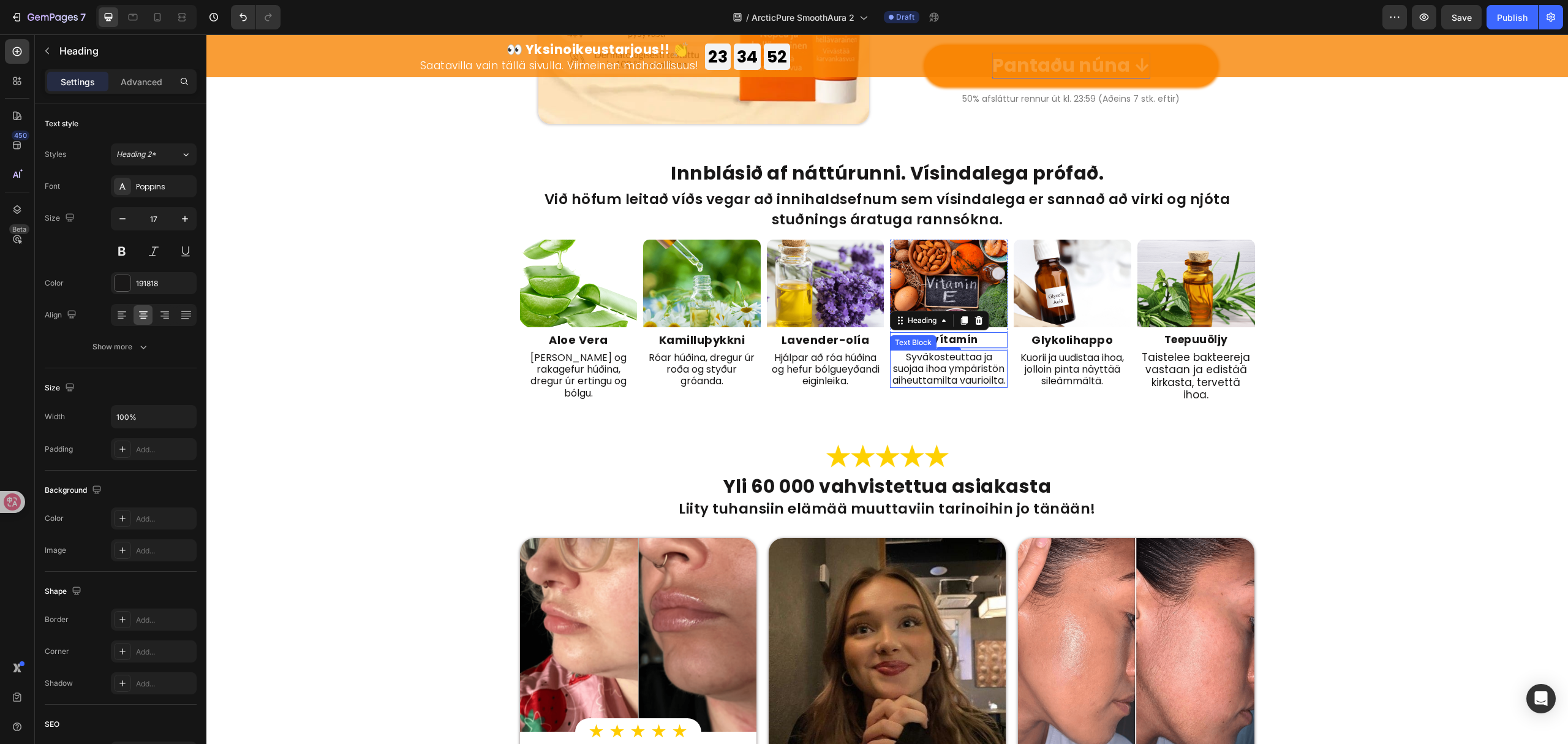
click at [947, 367] on p "Syväkosteuttaa ja suojaa ihoa ympäristön aiheuttamilta vaurioilta." at bounding box center [948, 369] width 115 height 35
click at [1079, 336] on strong "Glykolihappo" at bounding box center [1072, 339] width 81 height 15
click at [1059, 370] on p "Kuorii ja uudistaa ihoa, jolloin pinta näyttää sileämmältä." at bounding box center [1072, 369] width 115 height 35
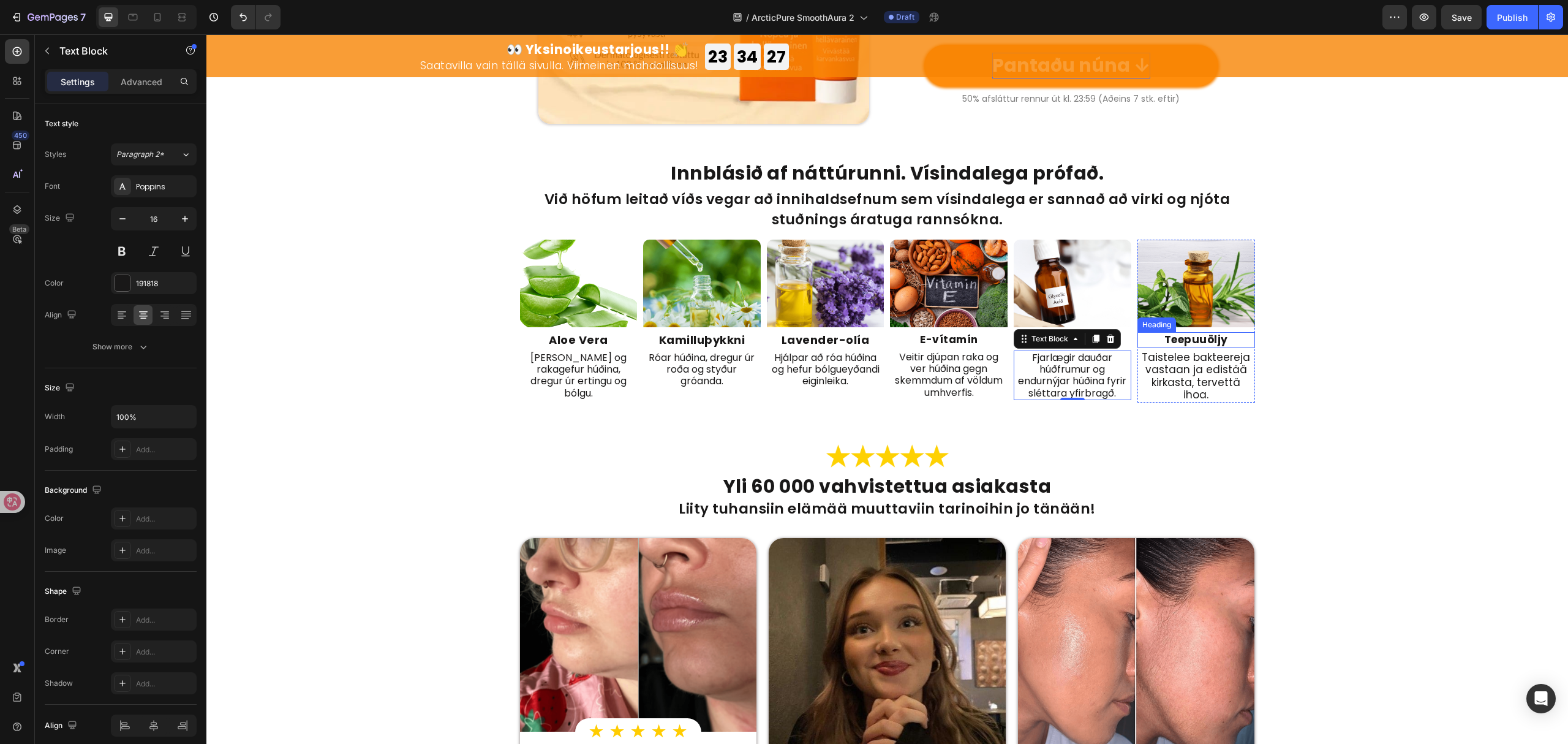
click at [1188, 339] on strong "Teepuuöljy" at bounding box center [1196, 339] width 64 height 15
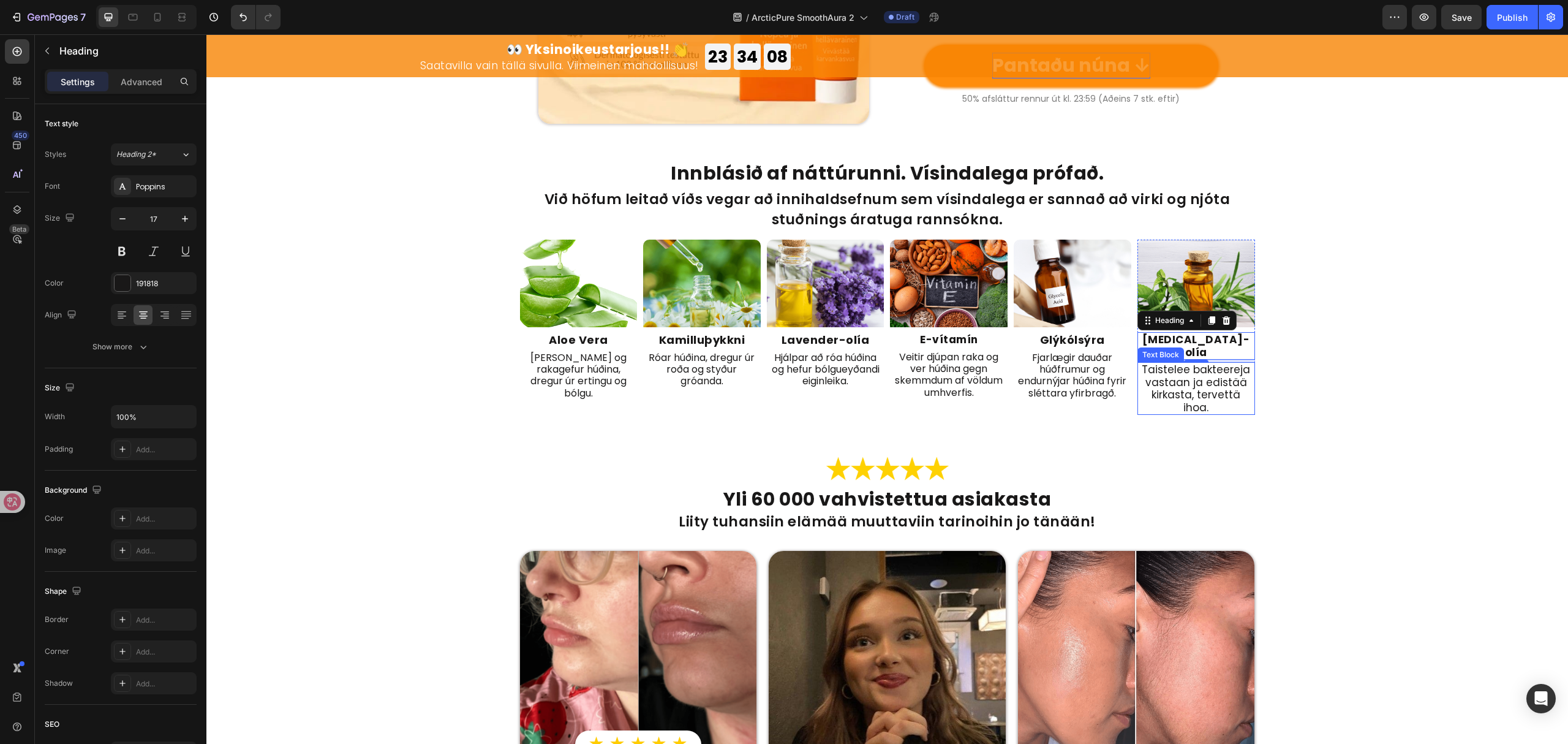
click at [1234, 364] on p "Taistelee bakteereja vastaan ja edistää kirkasta, tervettä ihoa." at bounding box center [1196, 389] width 115 height 50
click at [1353, 393] on div "⁠⁠⁠⁠⁠⁠⁠ Innblásið af náttúrunni. Vísindalega prófað. Heading Við höfum leitað v…" at bounding box center [887, 289] width 1362 height 251
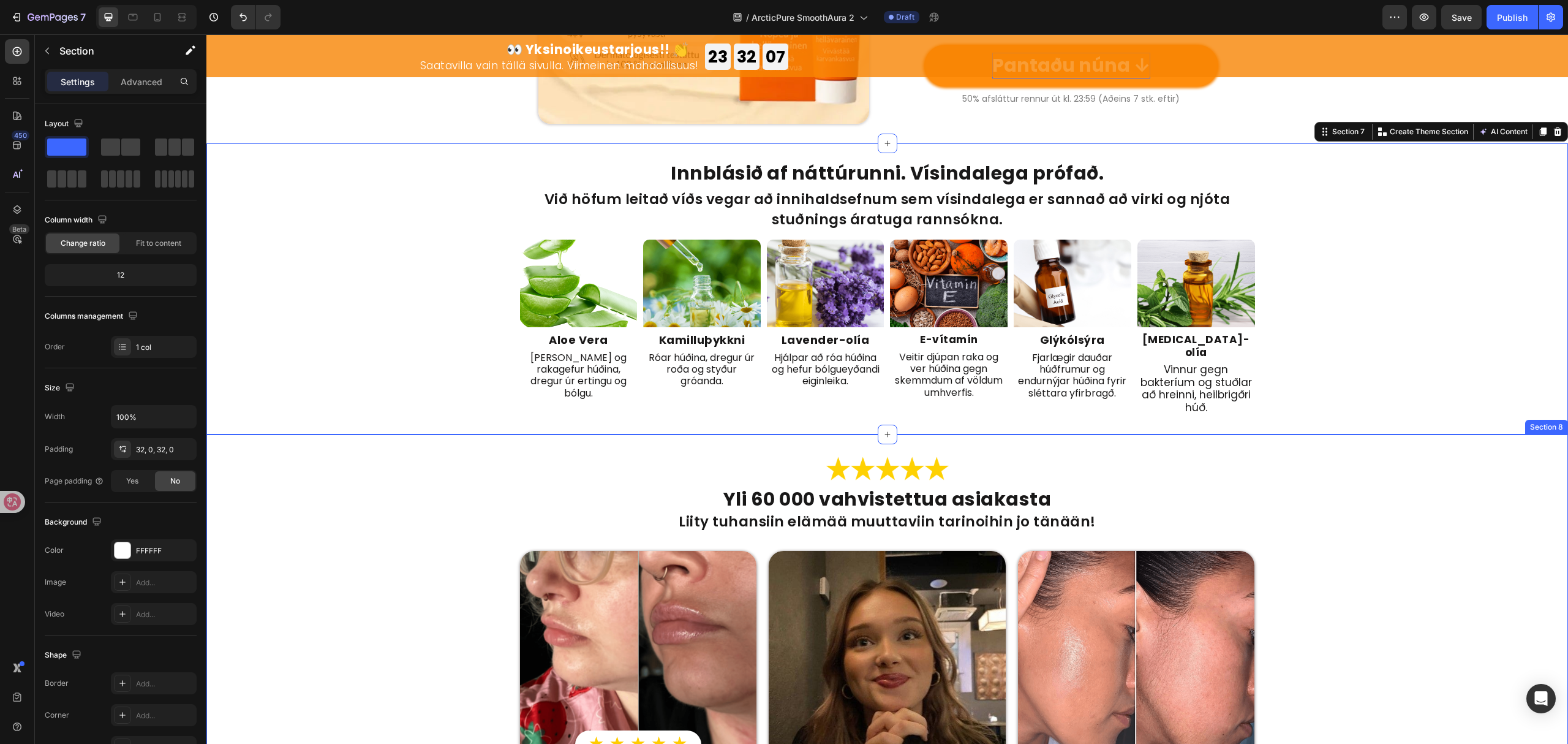
scroll to position [2206, 0]
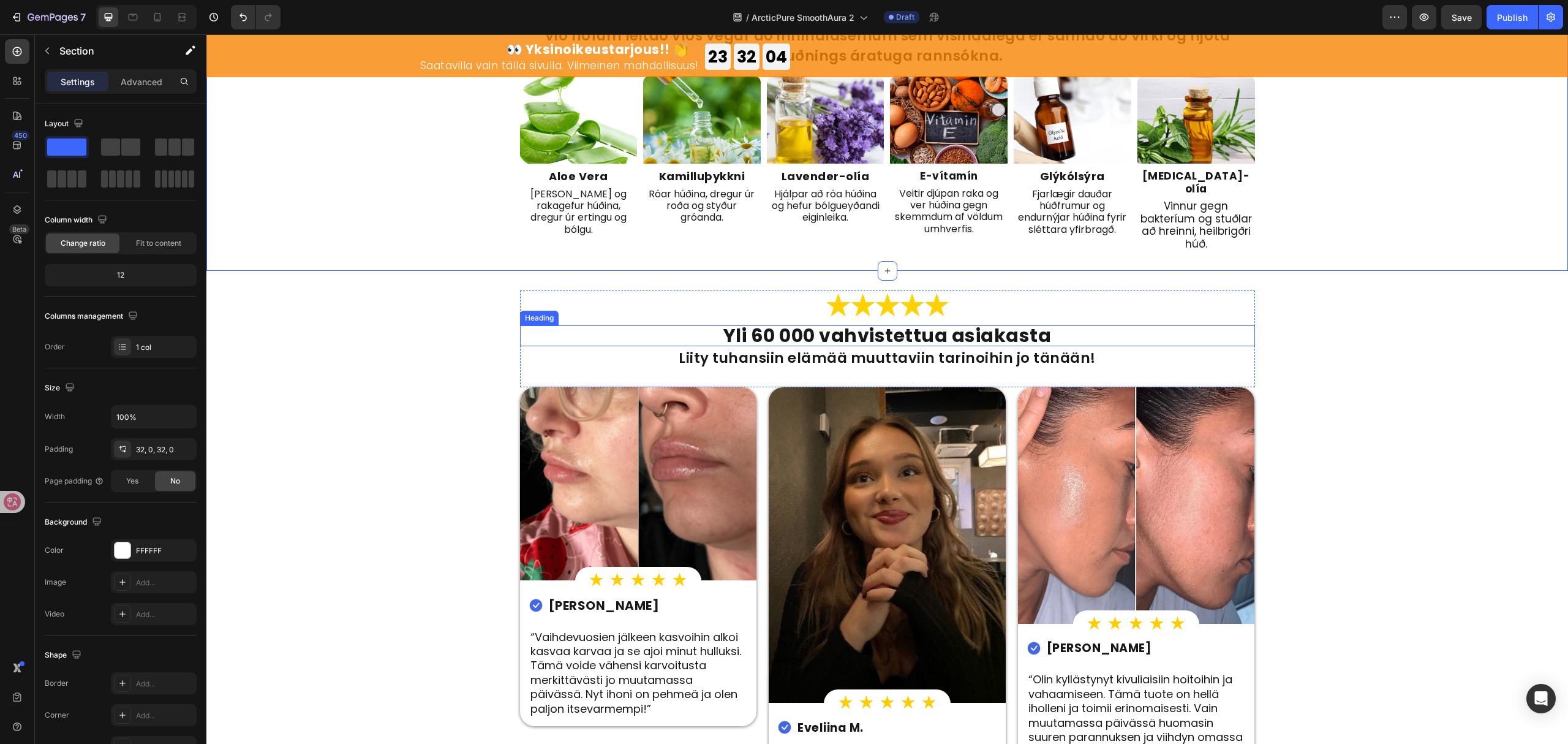
click at [896, 322] on strong "Yli 60 000 vahvistettua asiakasta" at bounding box center [888, 335] width 329 height 27
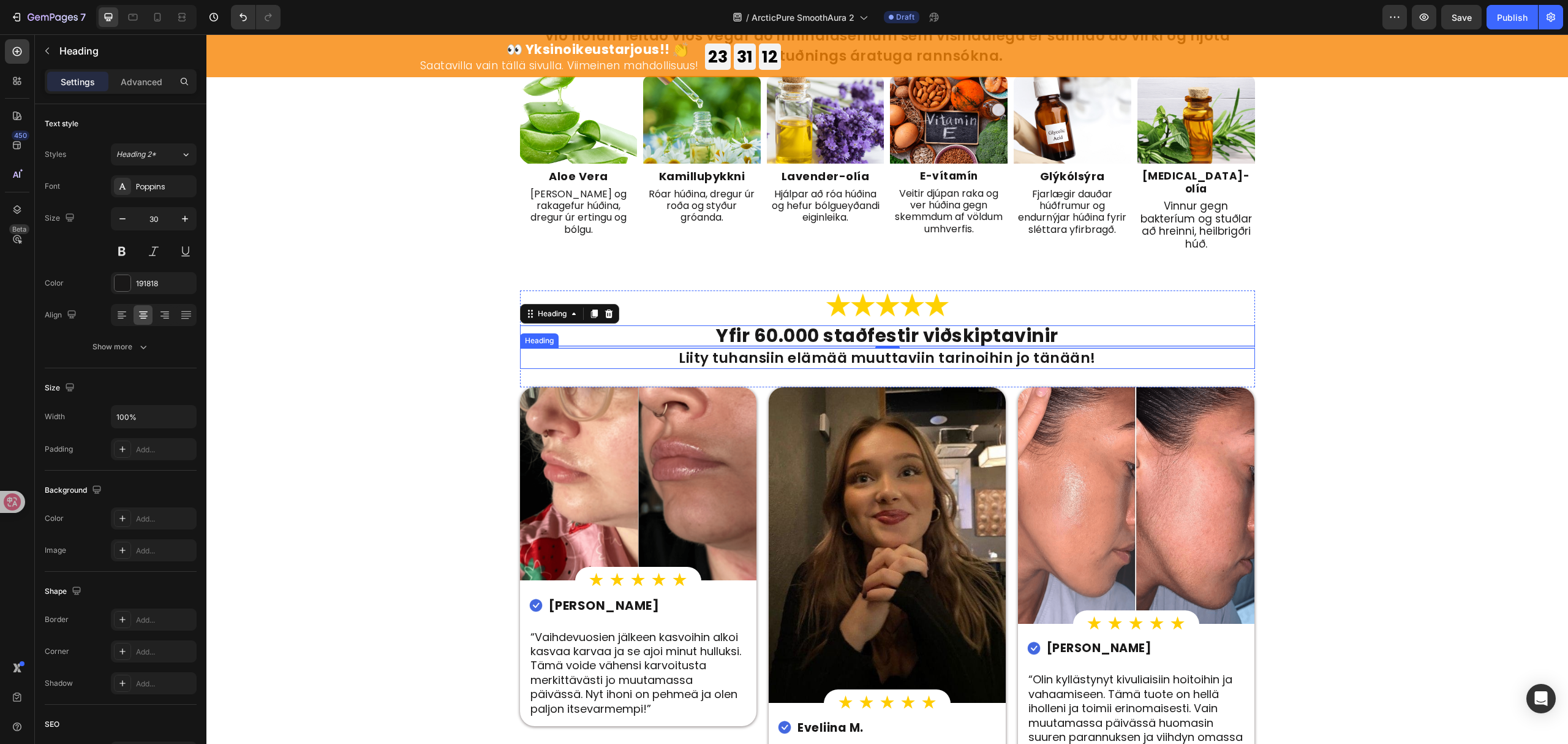
click at [1010, 357] on div "Image Yfir 60.000 staðfestir viðskiptavinir Heading 3 Liity tuhansiin elämää mu…" at bounding box center [888, 339] width 735 height 97
click at [1014, 354] on h2 "Liity tuhansiin elämää muuttaviin tarinoihin jo tänään!" at bounding box center [888, 359] width 735 height 21
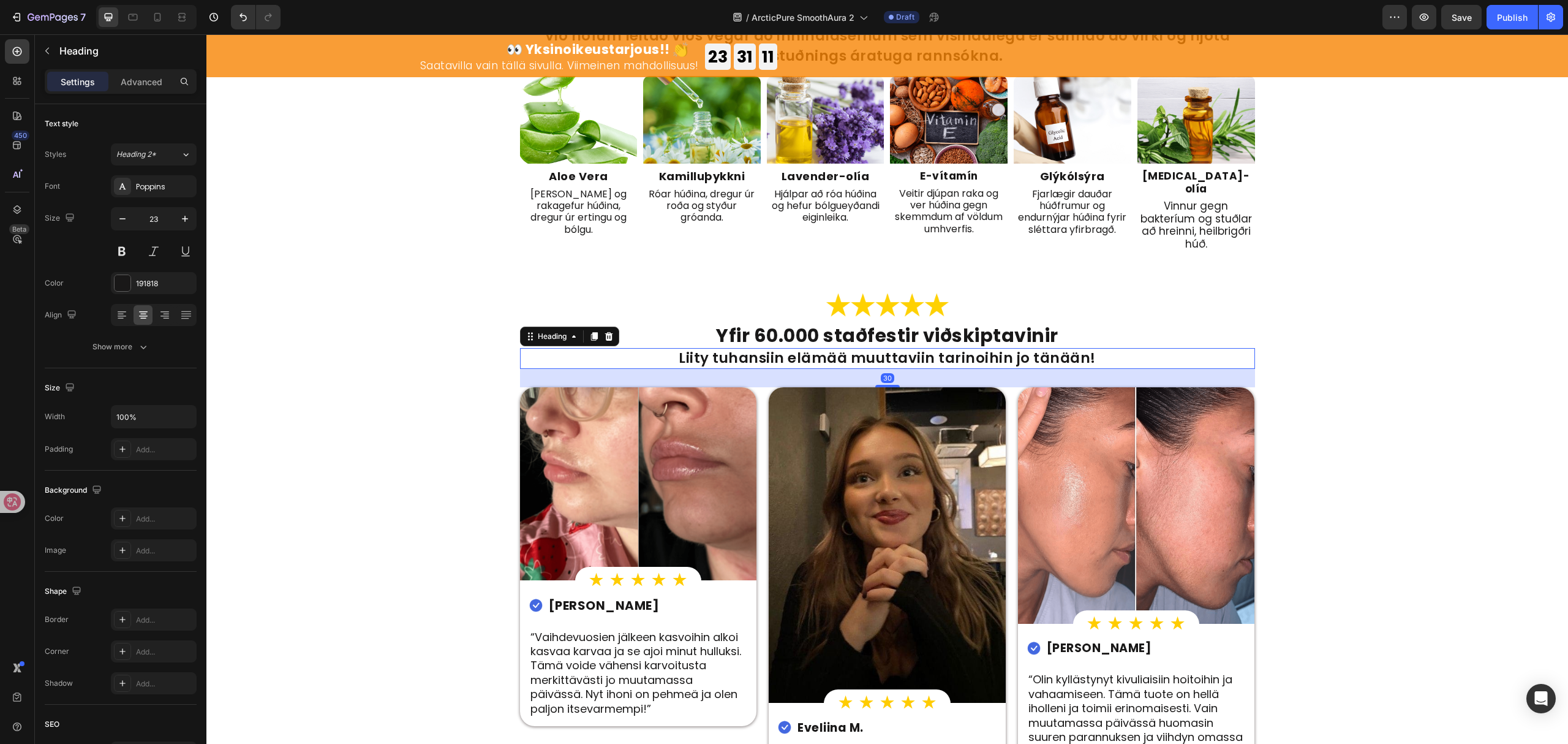
click at [1018, 348] on h2 "Liity tuhansiin elämää muuttaviin tarinoihin jo tänään!" at bounding box center [888, 359] width 735 height 21
click at [1018, 349] on p "Liity tuhansiin elämää muuttaviin tarinoihin jo tänään!" at bounding box center [887, 358] width 732 height 19
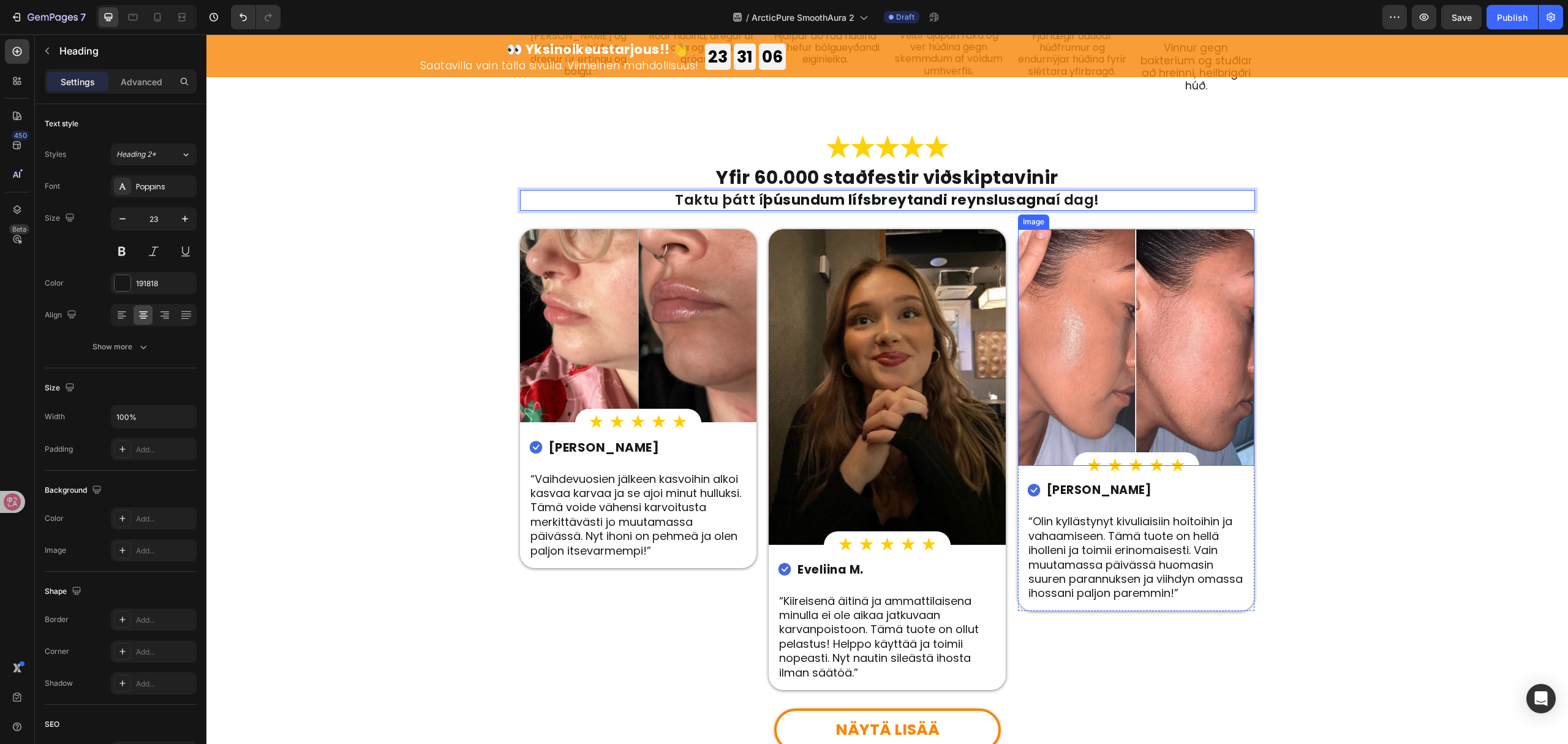
scroll to position [2369, 0]
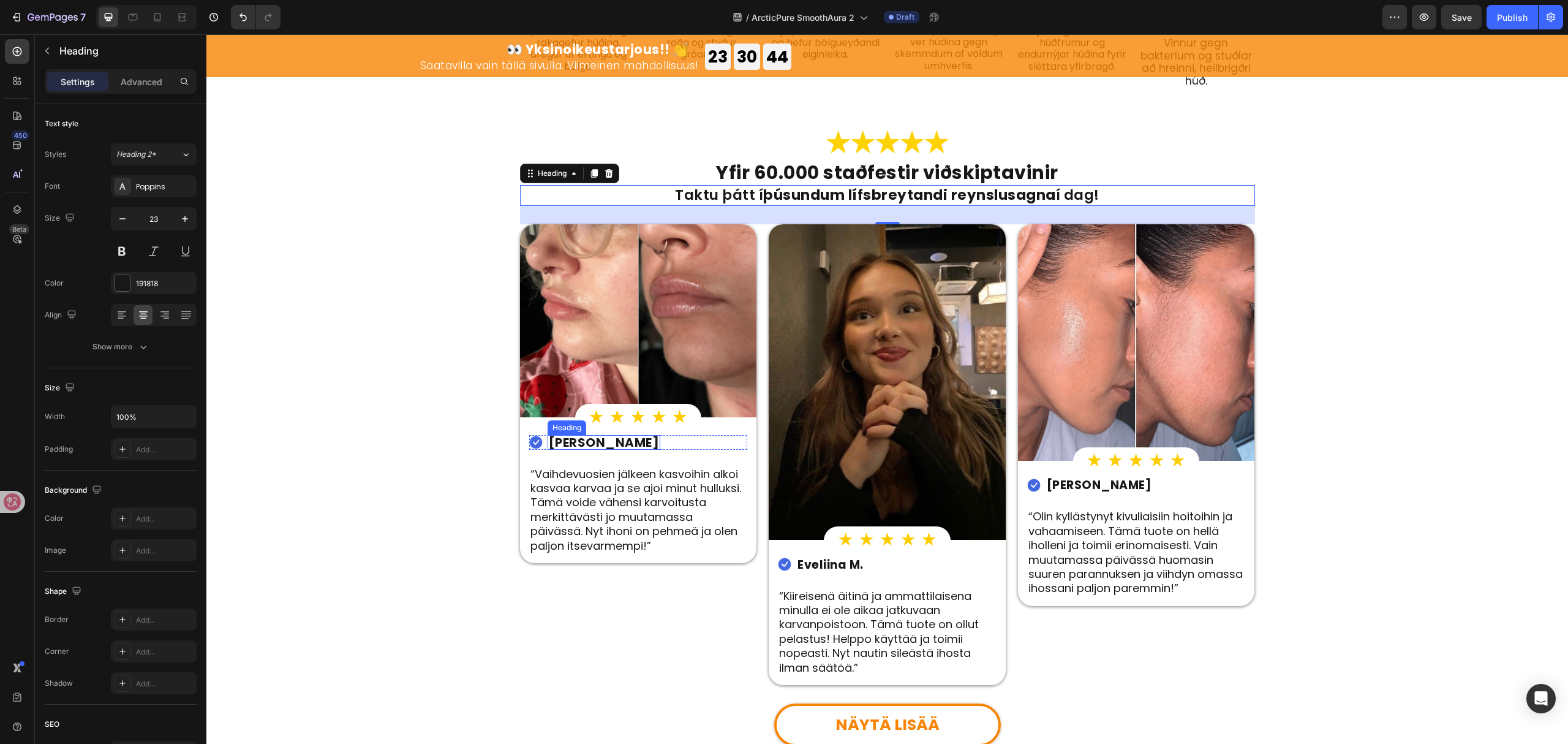
click at [589, 434] on strong "Matleena V." at bounding box center [604, 442] width 111 height 17
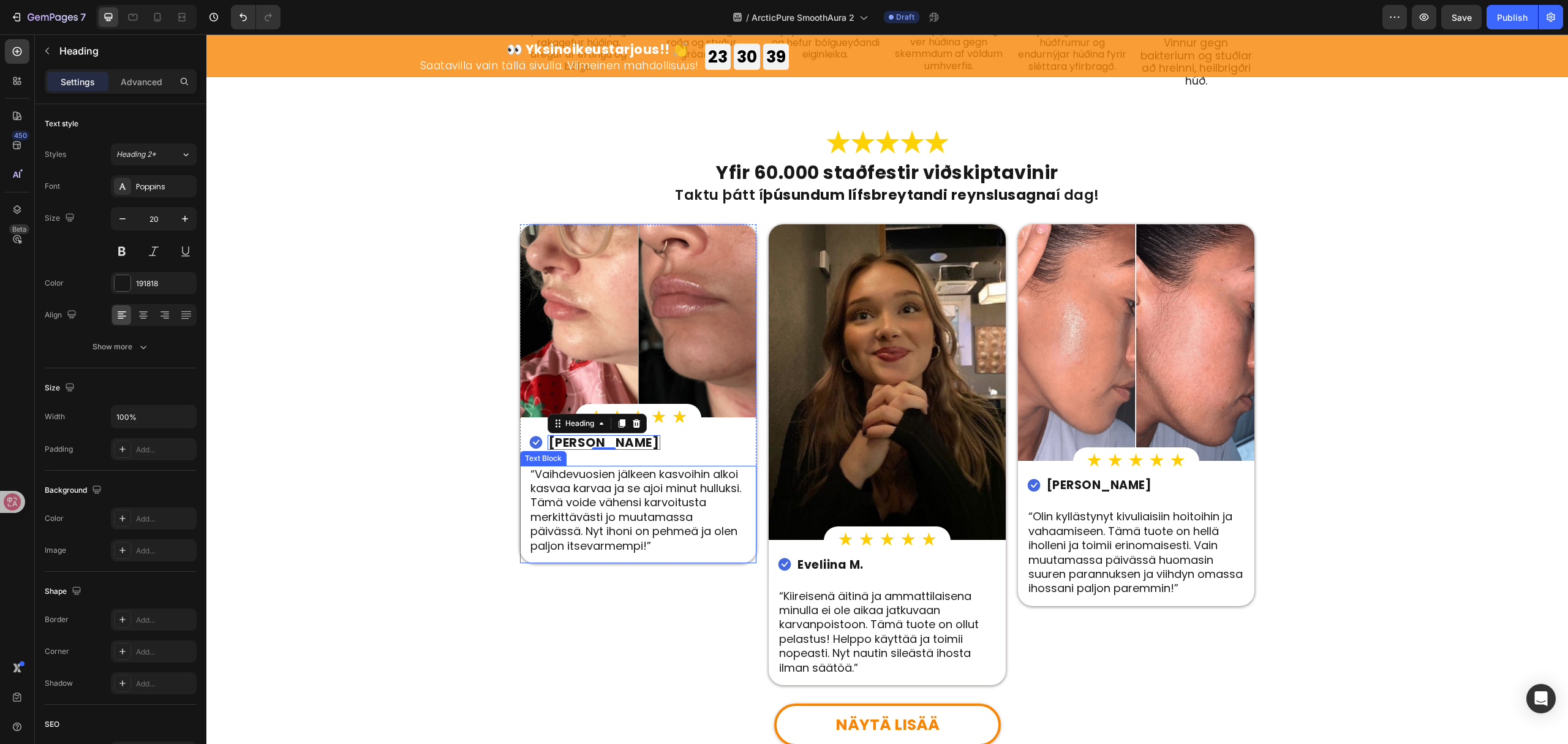
click at [653, 477] on p "“Vaihdevuosien jälkeen kasvoihin alkoi kasvaa karvaa ja se ajoi minut hulluksi.…" at bounding box center [638, 509] width 216 height 85
click at [836, 556] on strong "Eveliina M." at bounding box center [831, 564] width 66 height 17
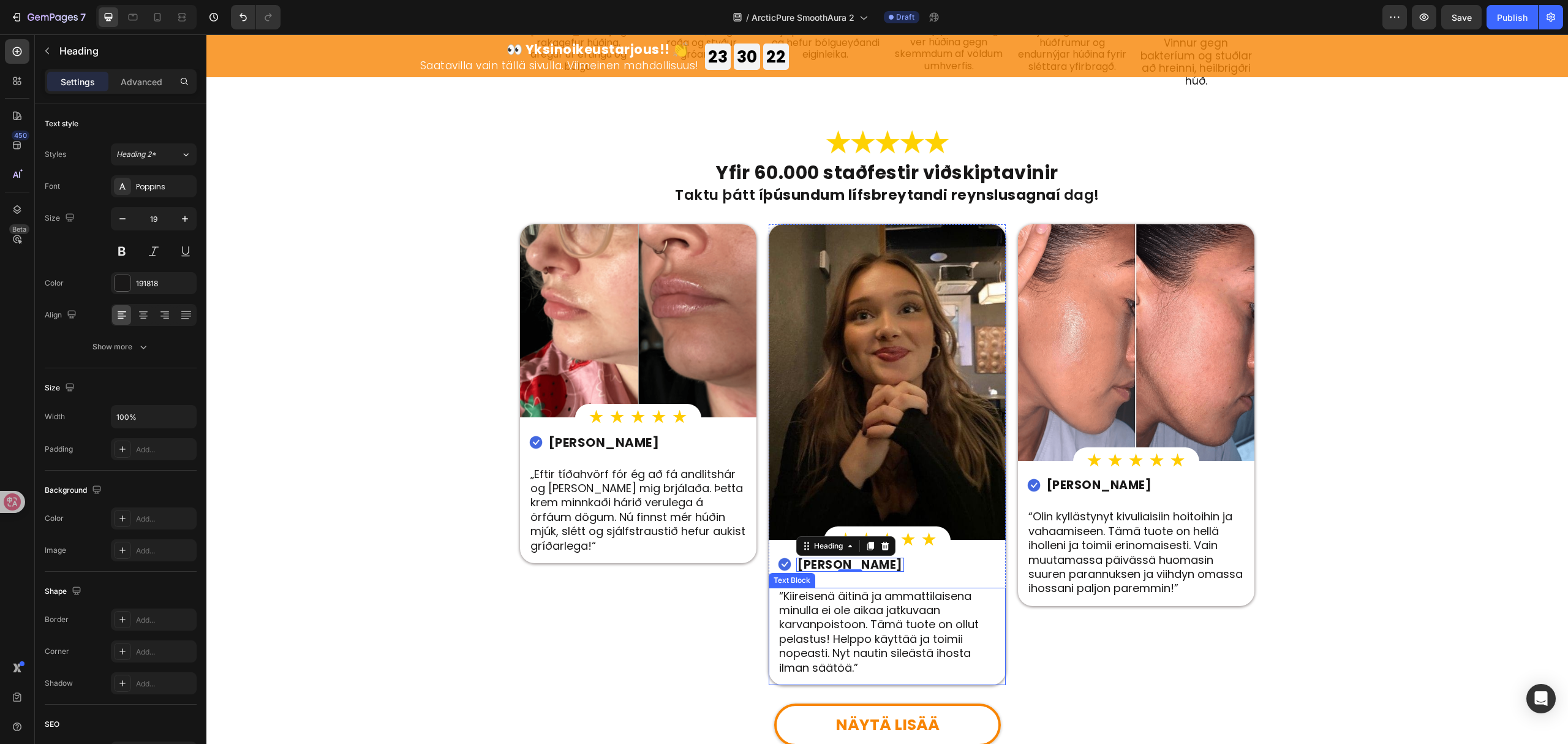
click at [909, 621] on p "“Kiireisenä äitinä ja ammattilaisena minulla ei ole aikaa jatkuvaan karvanpoist…" at bounding box center [887, 632] width 216 height 85
click at [908, 621] on p "“Kiireisenä äitinä ja ammattilaisena minulla ei ole aikaa jatkuvaan karvanpoist…" at bounding box center [887, 632] width 216 height 85
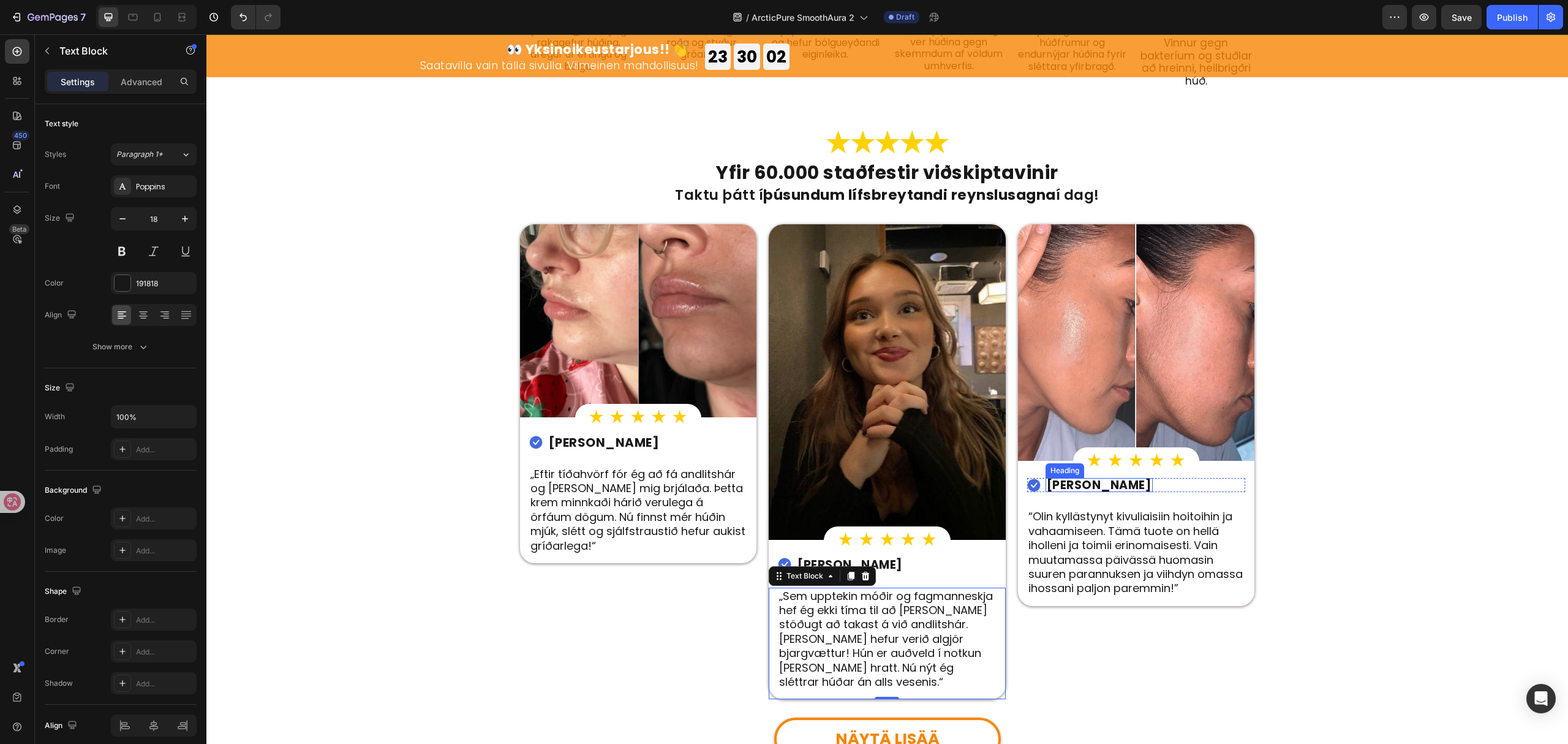
click at [1089, 477] on strong "Kaarina L." at bounding box center [1099, 485] width 106 height 17
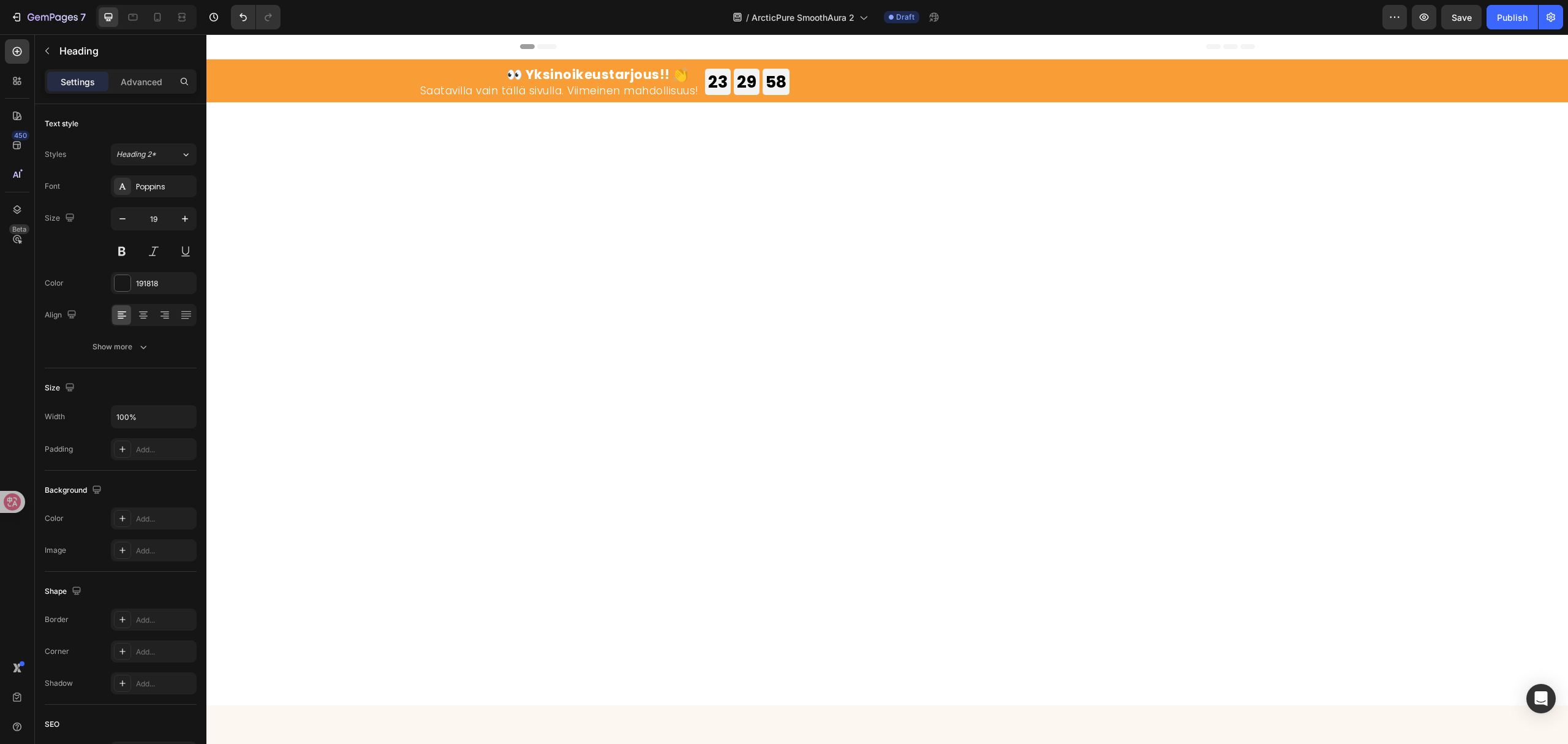
scroll to position [2369, 0]
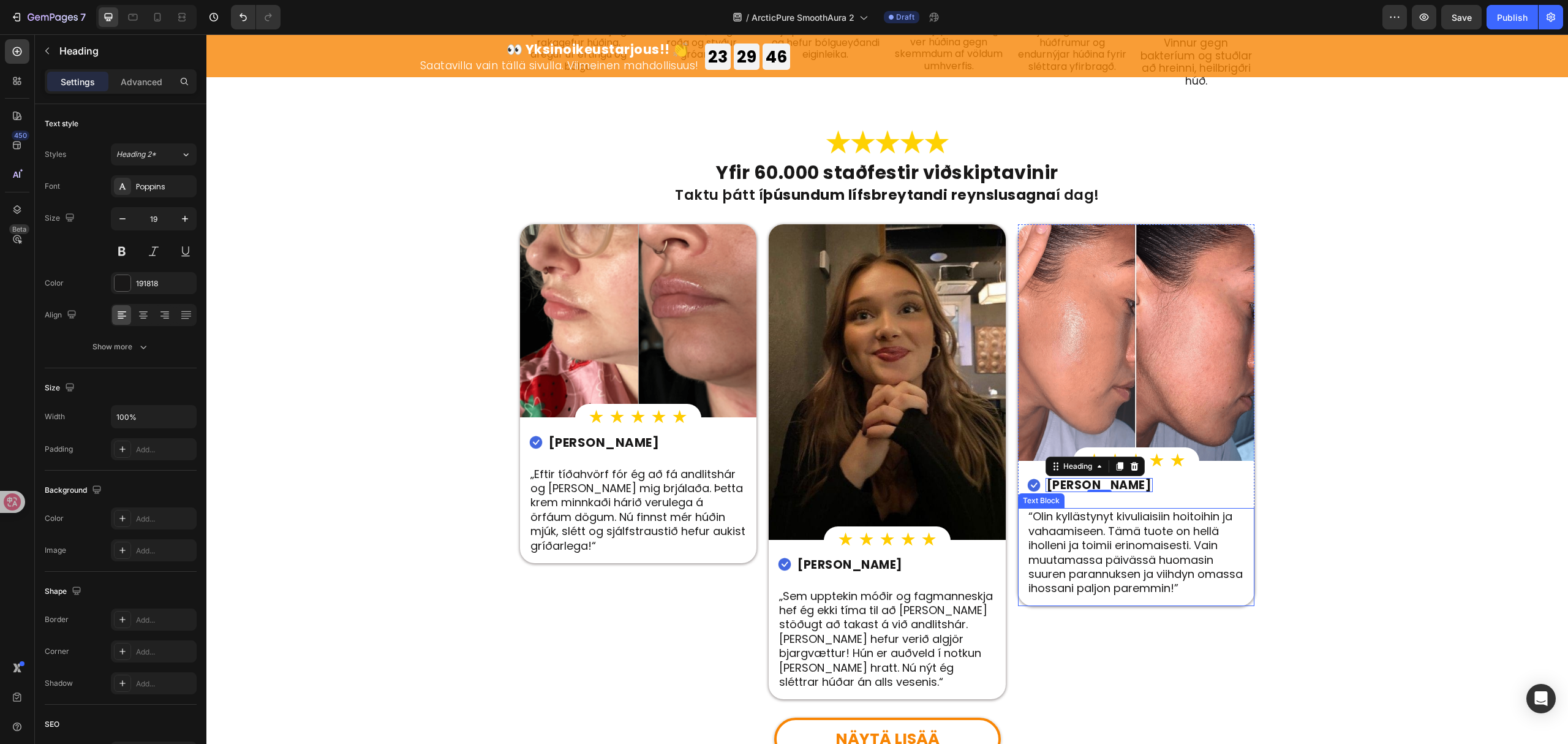
click at [1130, 509] on p "“Olin kyllästynyt kivuliaisiin hoitoihin ja vahaamiseen. Tämä tuote on hellä ih…" at bounding box center [1137, 552] width 216 height 85
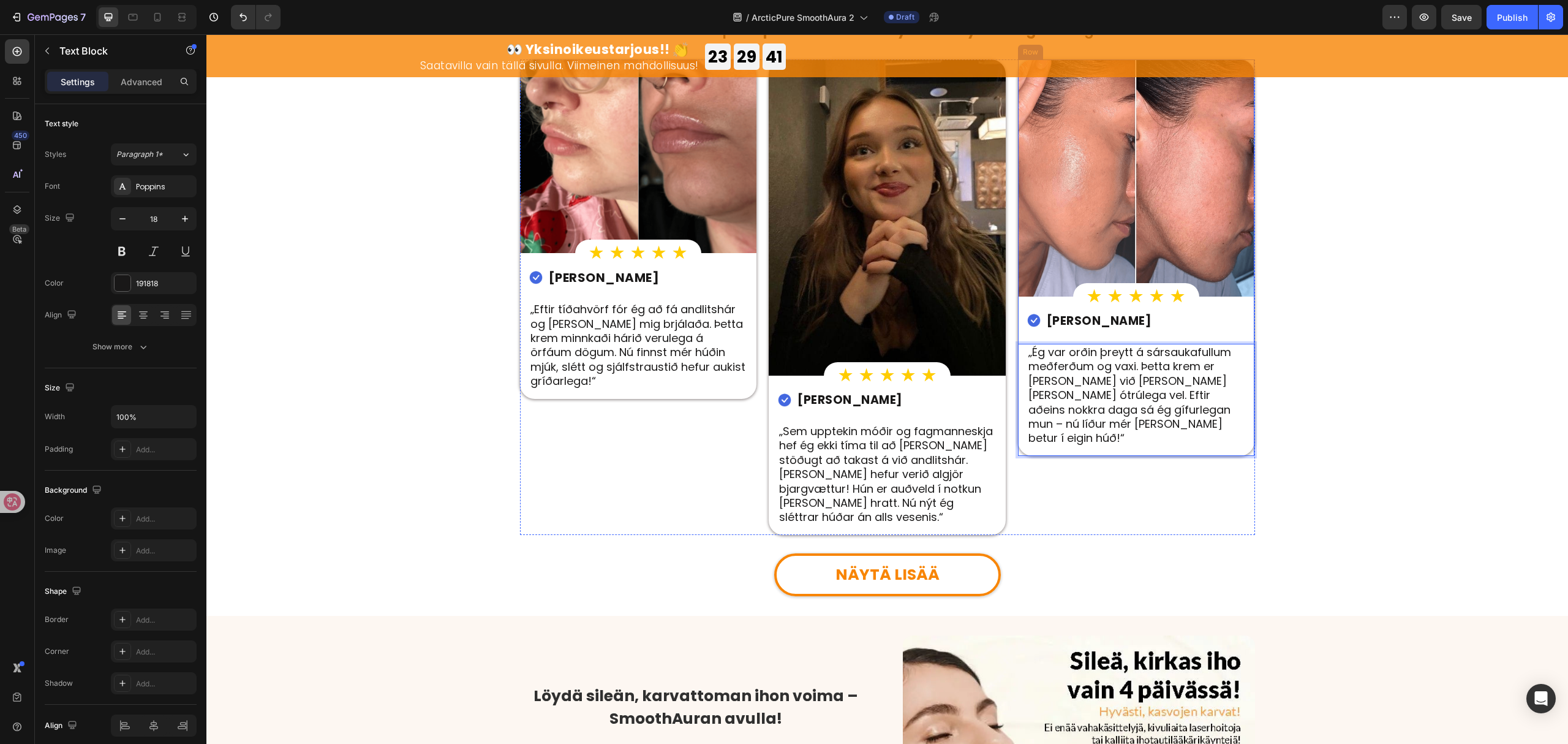
scroll to position [2533, 0]
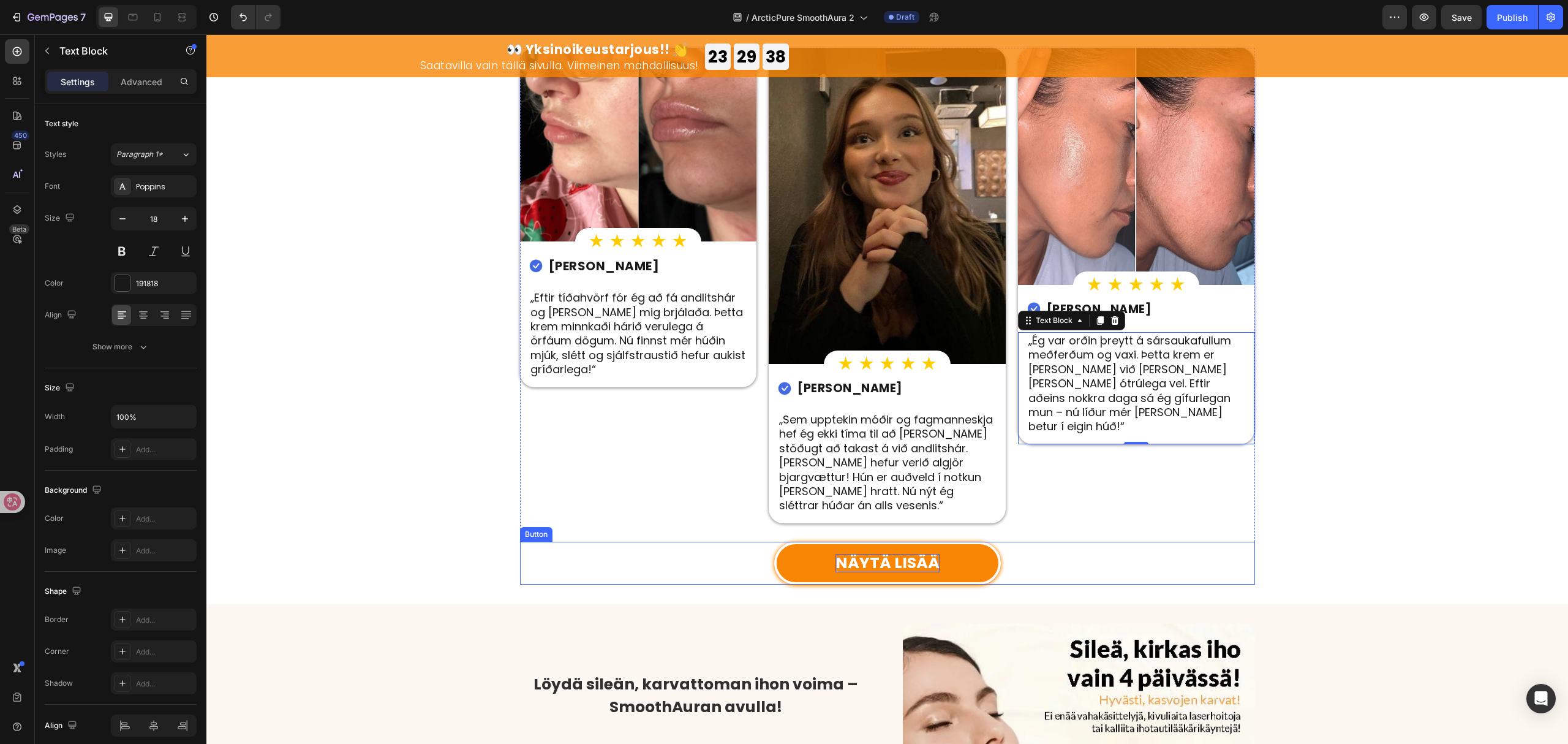
click at [892, 552] on strong "NÄYTÄ LISÄÄ" at bounding box center [887, 563] width 104 height 22
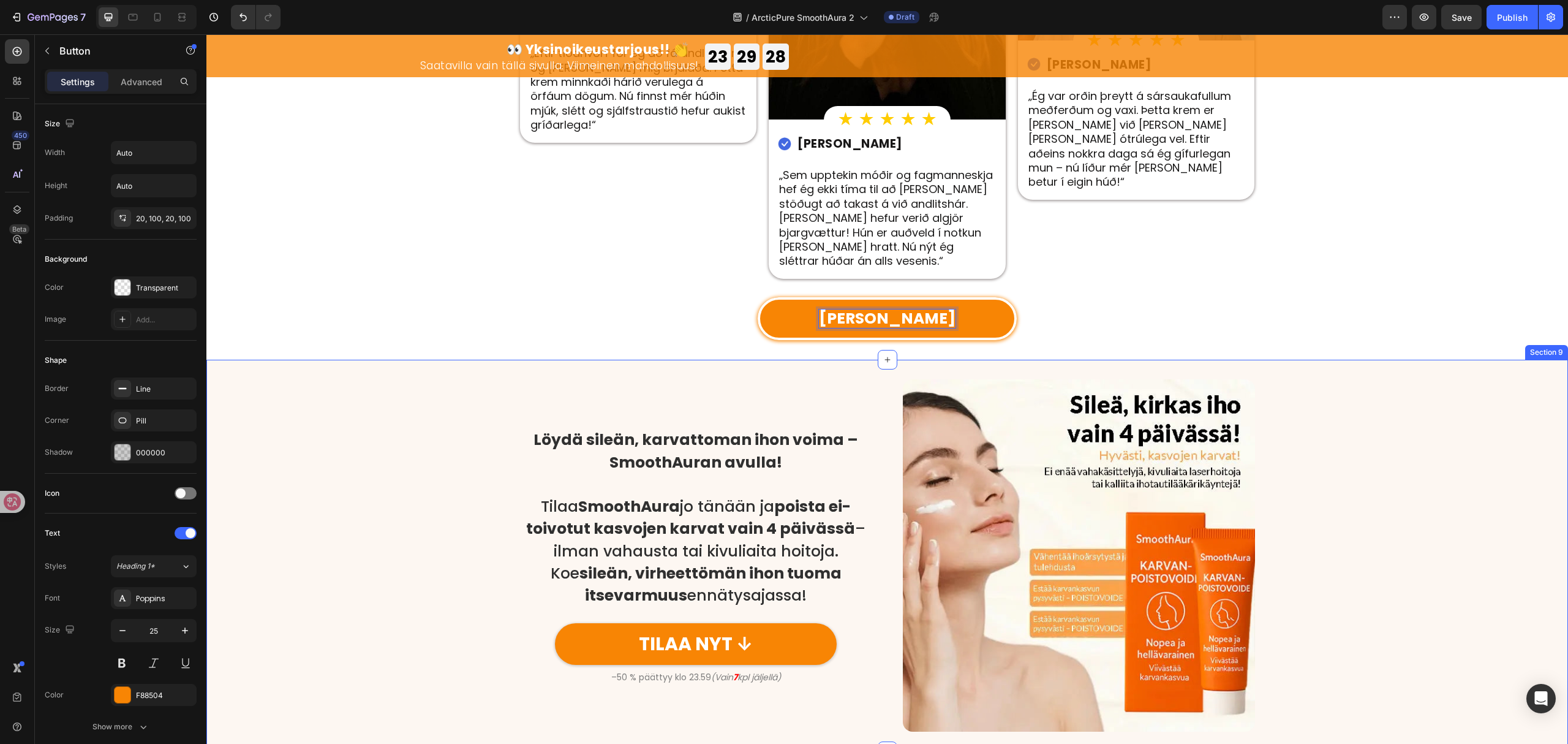
scroll to position [2779, 0]
click at [1280, 11] on div "/ ArcticPure SmoothAura 2 Draft" at bounding box center [836, 17] width 1093 height 24
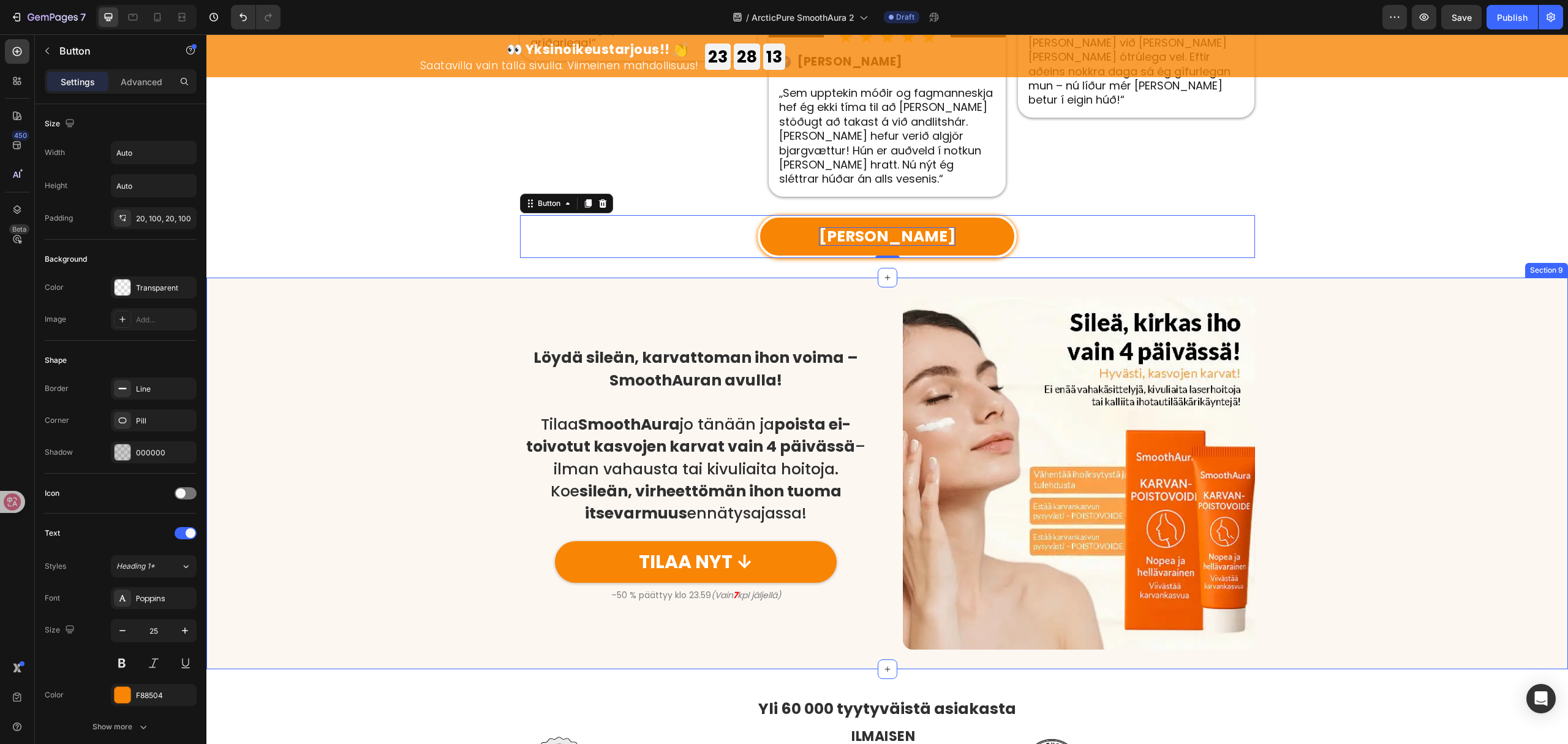
click at [289, 551] on div "Löydä sileän, karvattoman ihon voima – SmoothAuran avulla! Tilaa SmoothAura jo …" at bounding box center [887, 473] width 1362 height 352
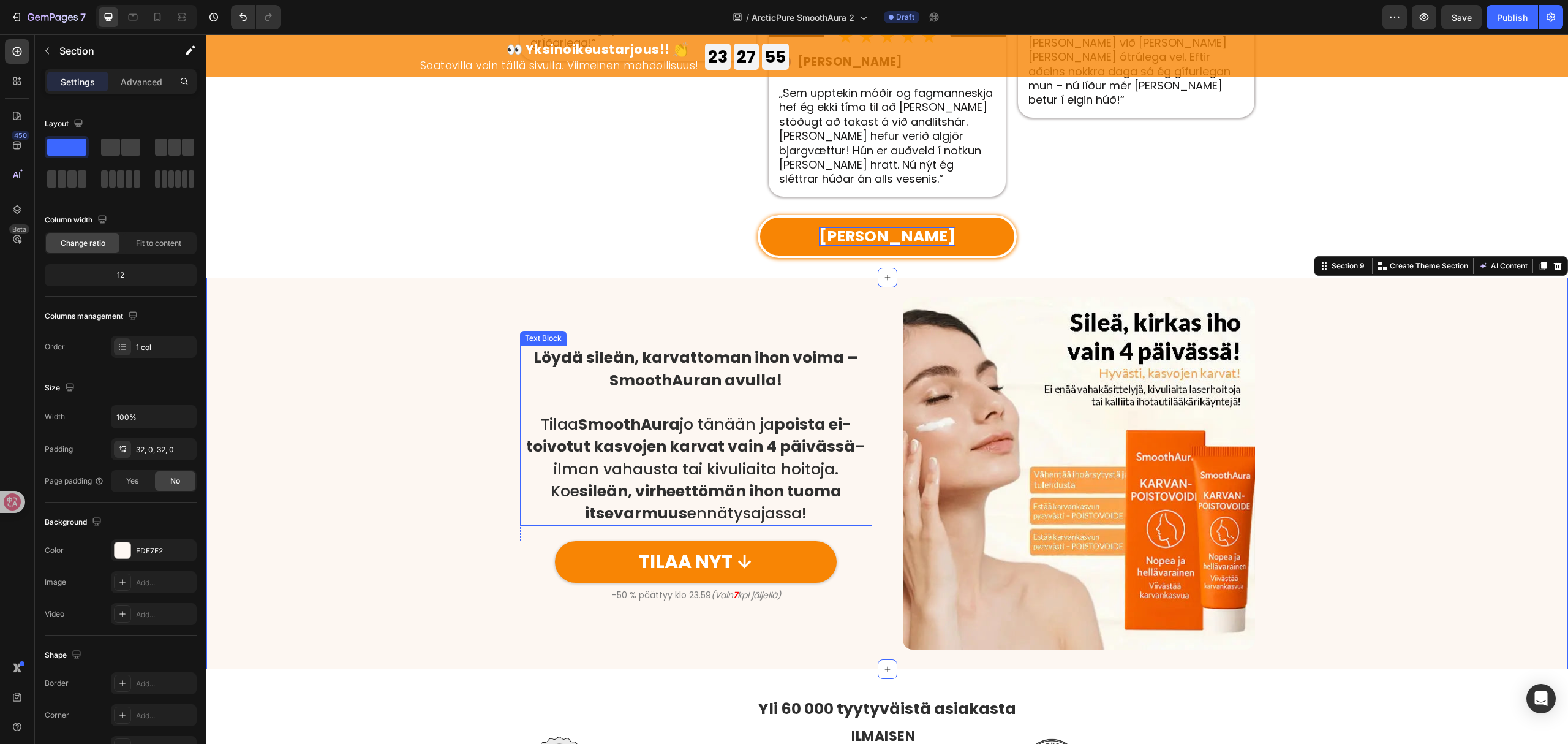
click at [682, 396] on p at bounding box center [696, 402] width 350 height 22
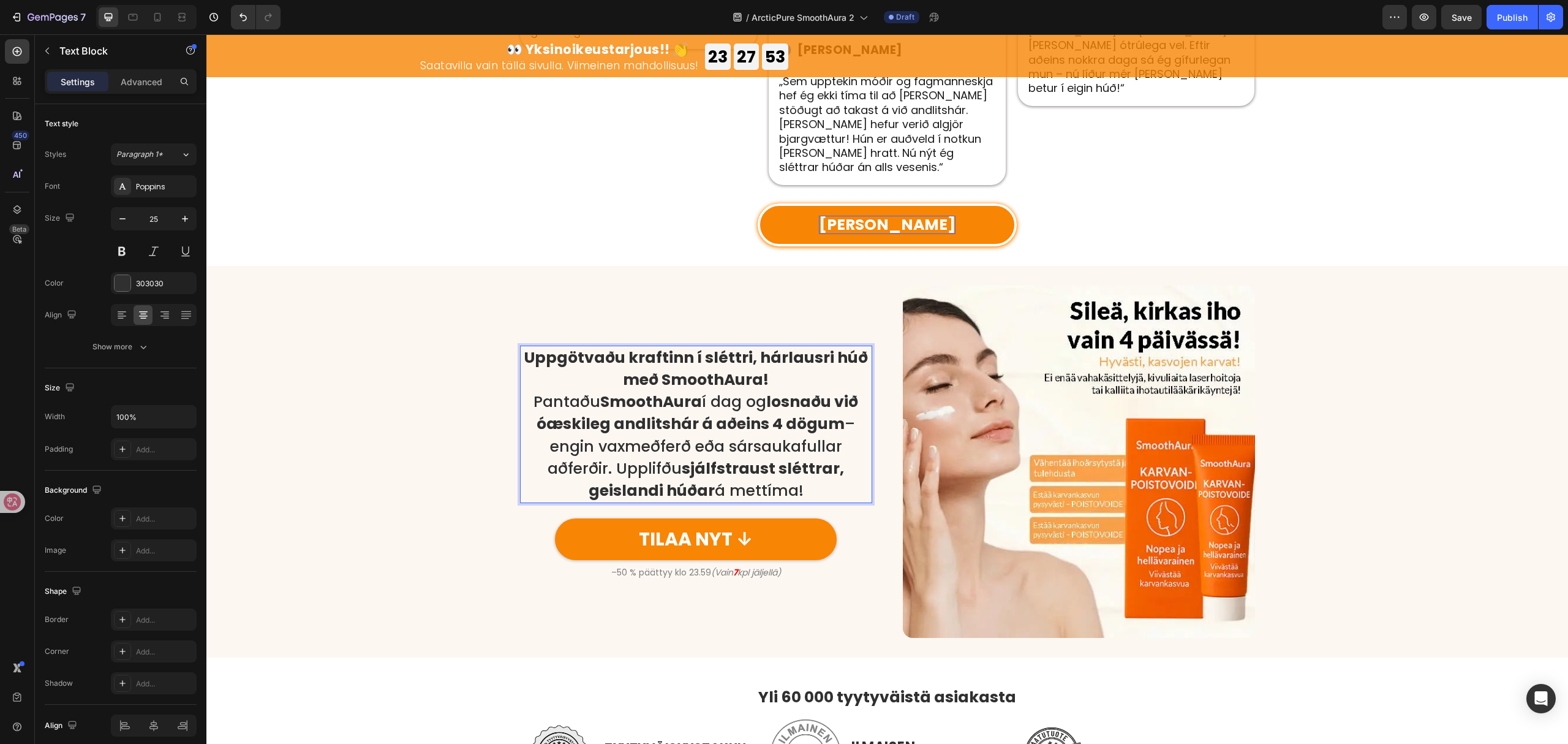
click at [788, 371] on p "Uppgötvaðu kraftinn í sléttri, hárlausri húð með SmoothAura!" at bounding box center [696, 369] width 350 height 45
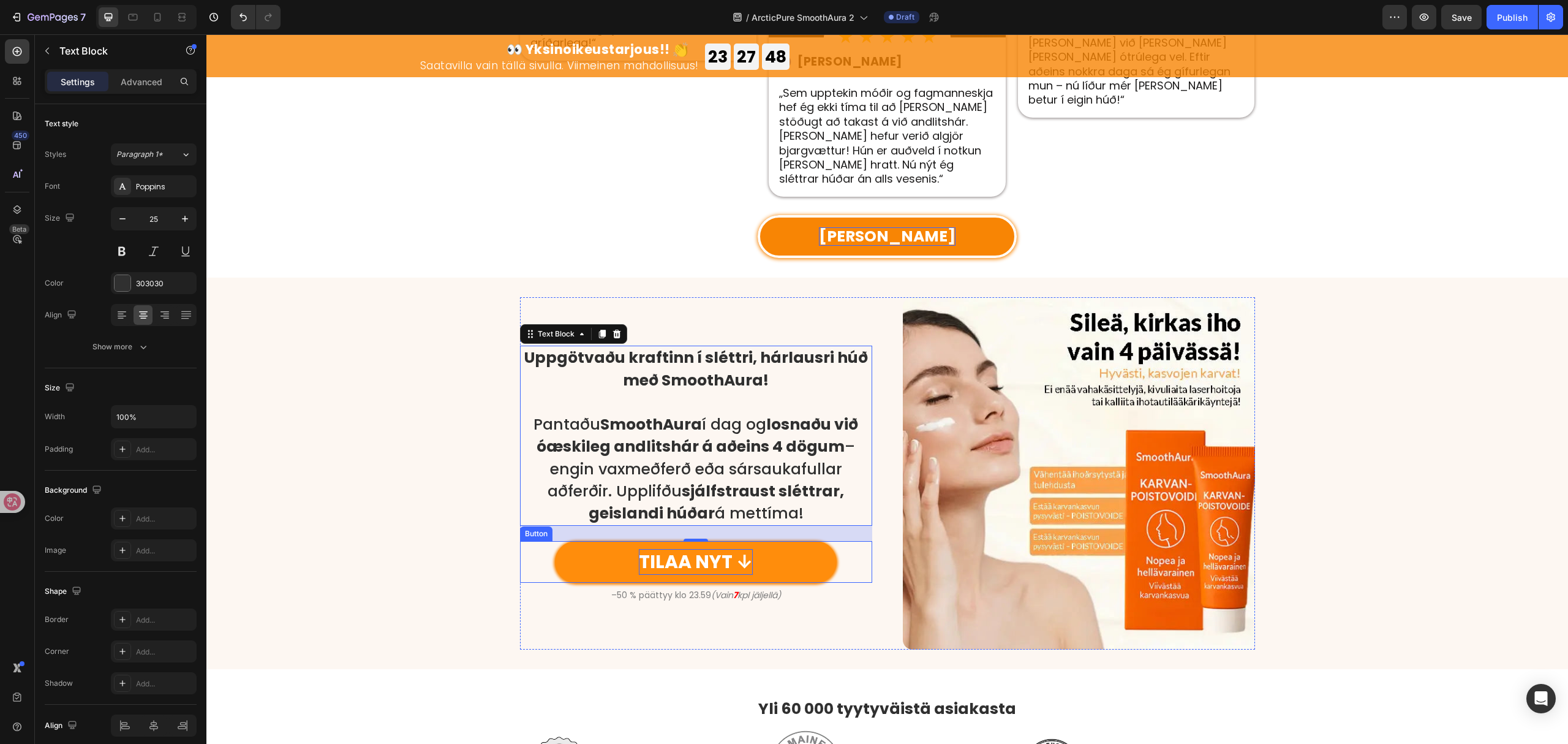
click at [689, 555] on p "TILAA NYT ↓" at bounding box center [695, 562] width 114 height 26
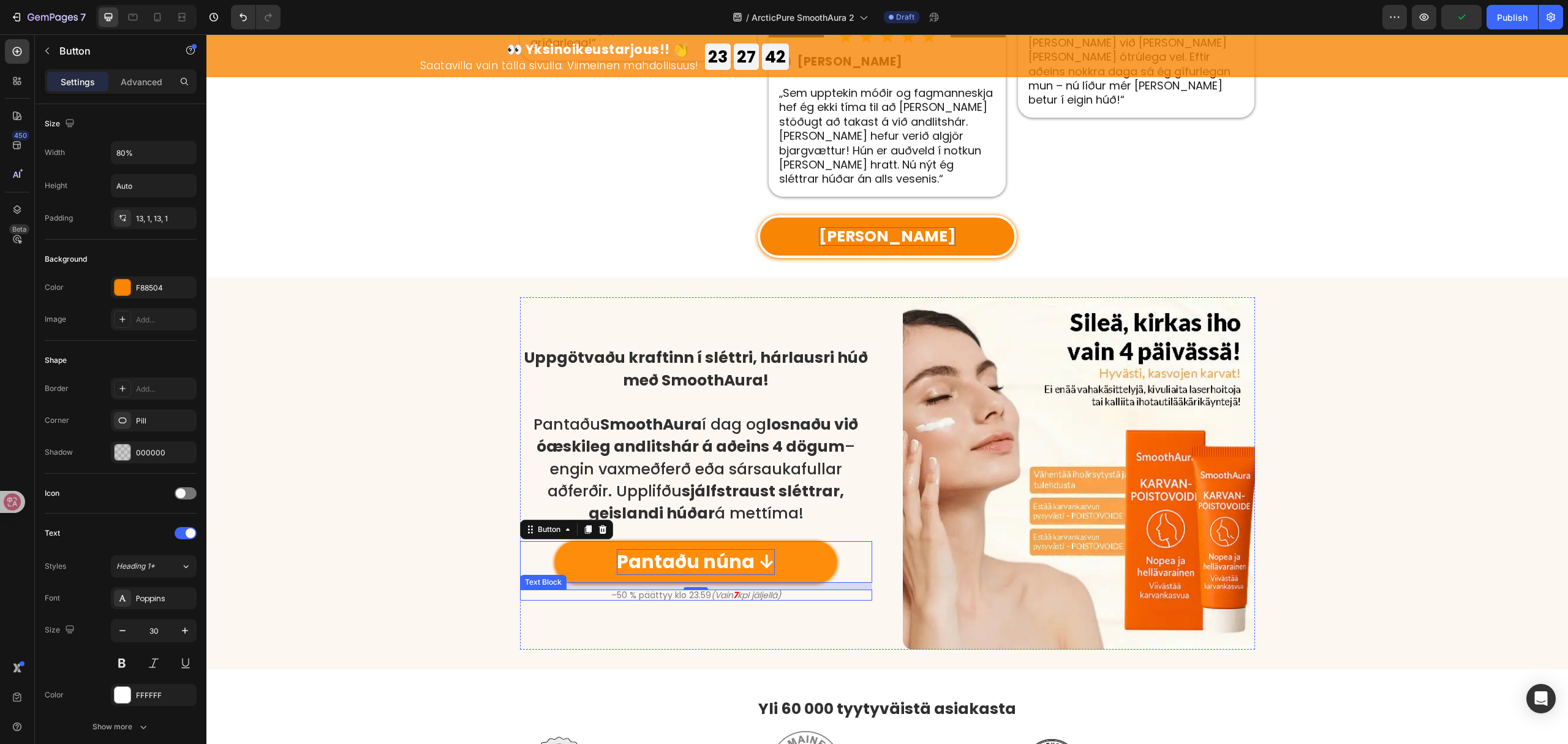
click at [678, 591] on p "–50 % päättyy klo 23.59 (Vain 7 kpl jäljellä)" at bounding box center [696, 595] width 350 height 9
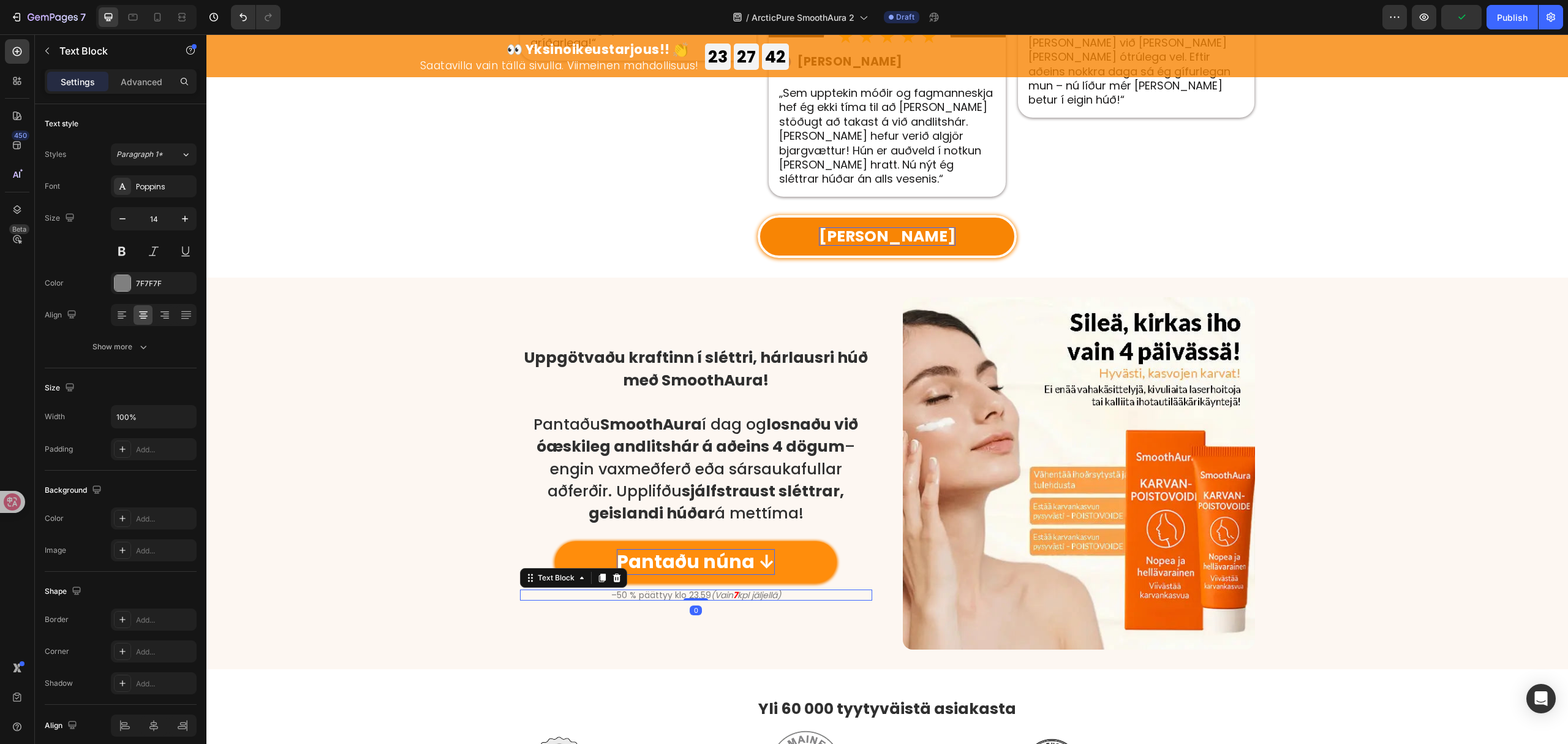
click at [679, 591] on p "–50 % päättyy klo 23.59 (Vain 7 kpl jäljellä)" at bounding box center [696, 595] width 350 height 9
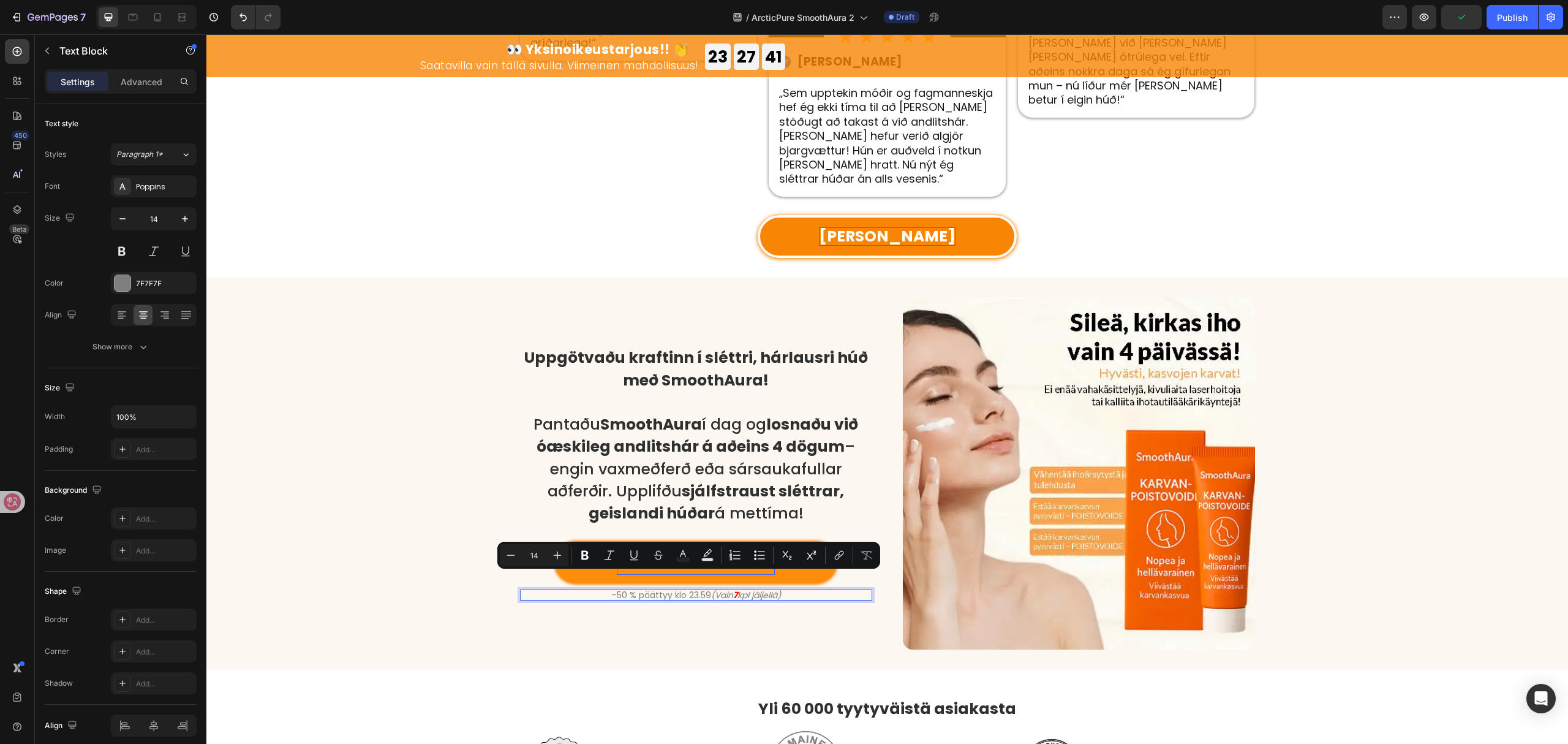
click at [679, 589] on div "–50 % päättyy klo 23.59 (Vain 7 kpl jäljellä)" at bounding box center [696, 595] width 352 height 11
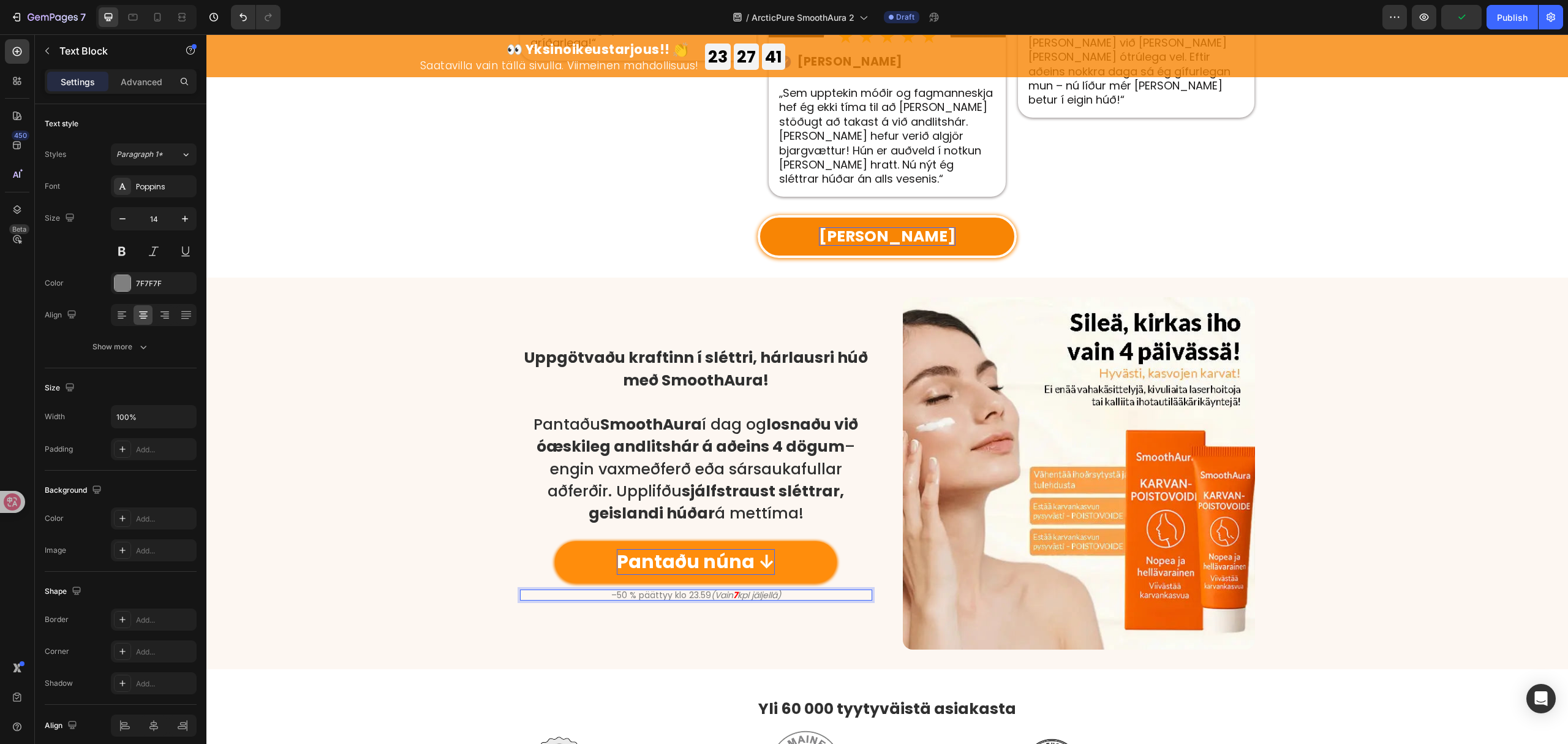
click at [682, 591] on p "–50 % päättyy klo 23.59 (Vain 7 kpl jäljellä)" at bounding box center [696, 595] width 350 height 9
click at [390, 540] on div "Uppgötvaðu kraftinn í sléttri, hárlausri húð með SmoothAura! Pantaðu SmoothAura…" at bounding box center [887, 473] width 1362 height 352
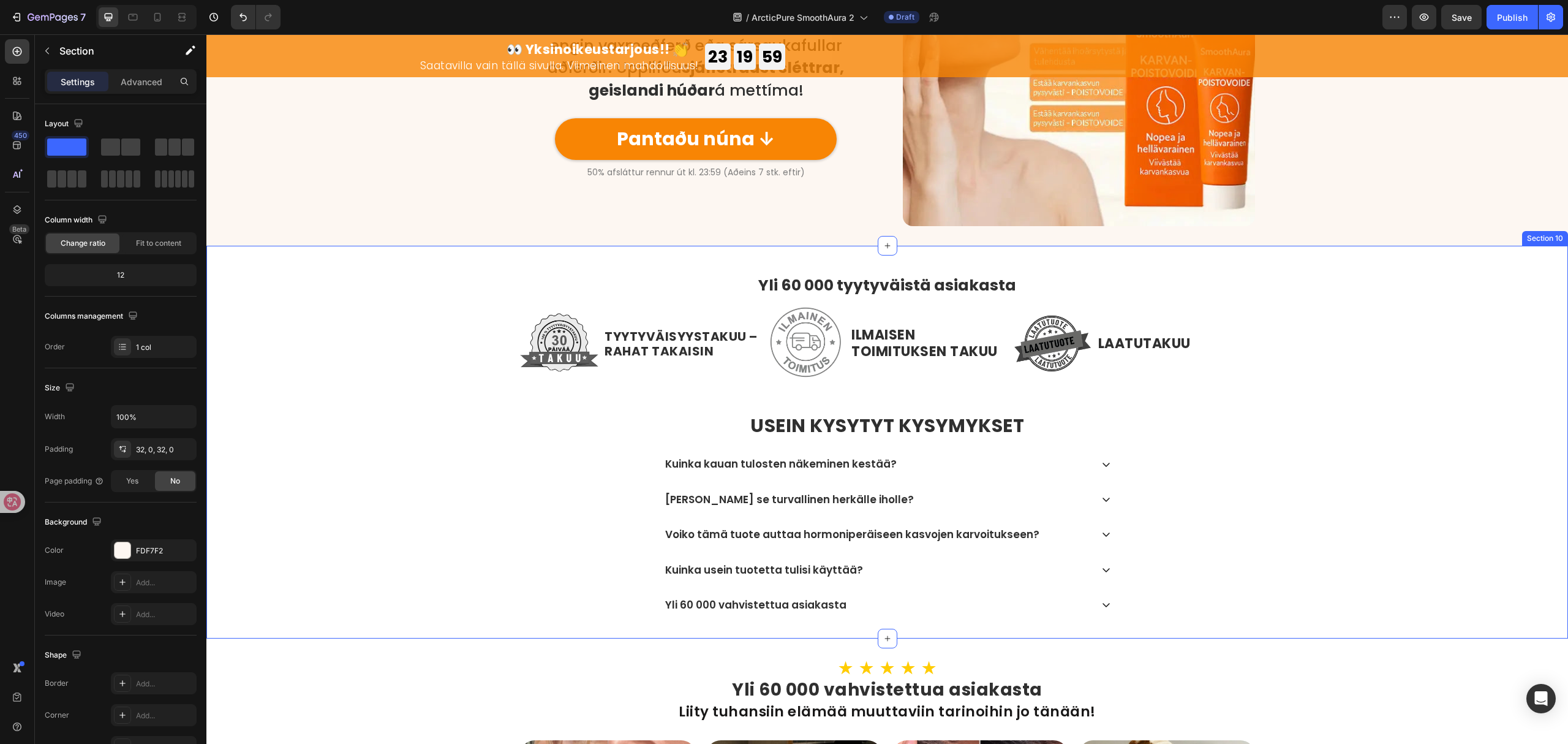
scroll to position [3350, 0]
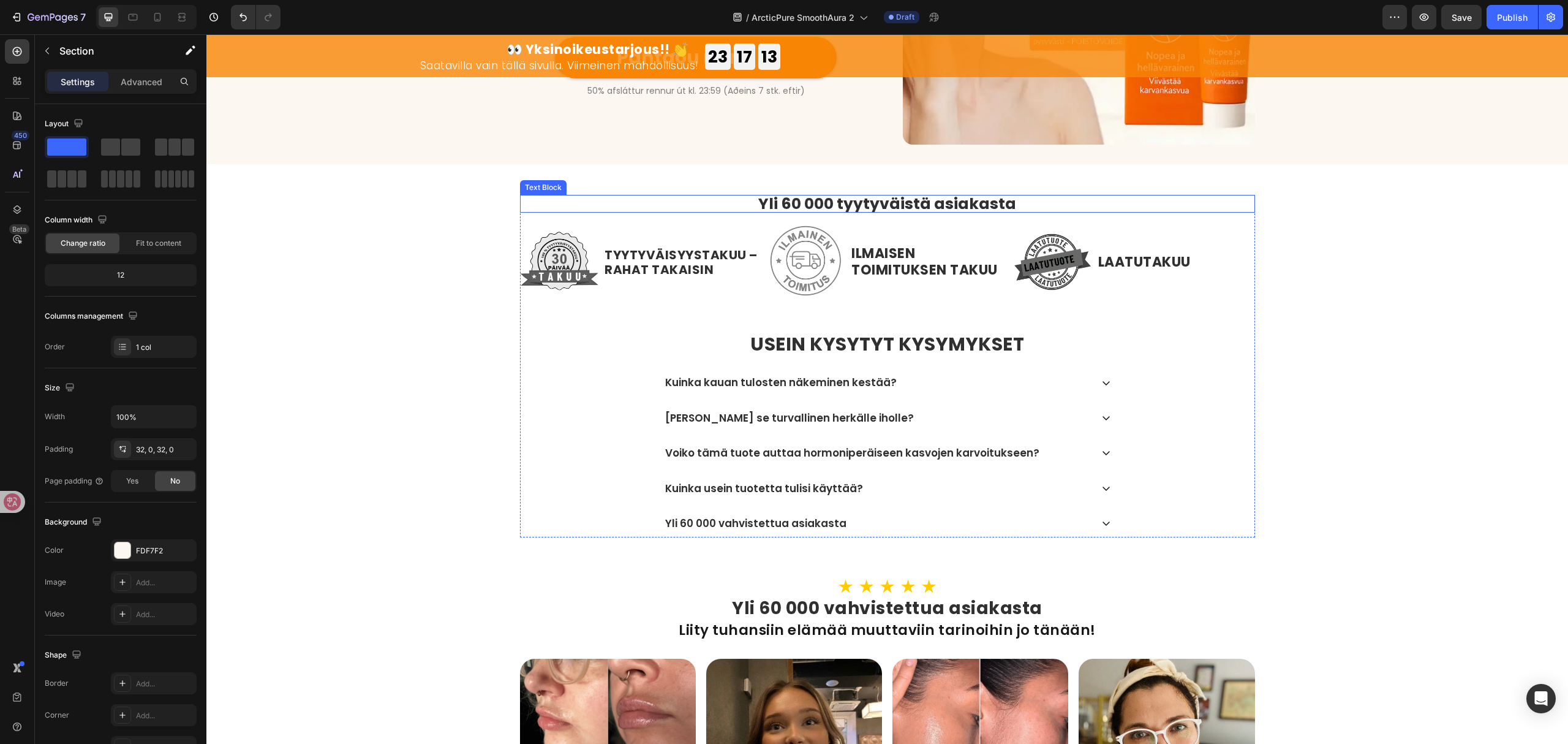
click at [869, 197] on strong "Yli 60 000 tyytyväistä asiakasta" at bounding box center [887, 204] width 258 height 22
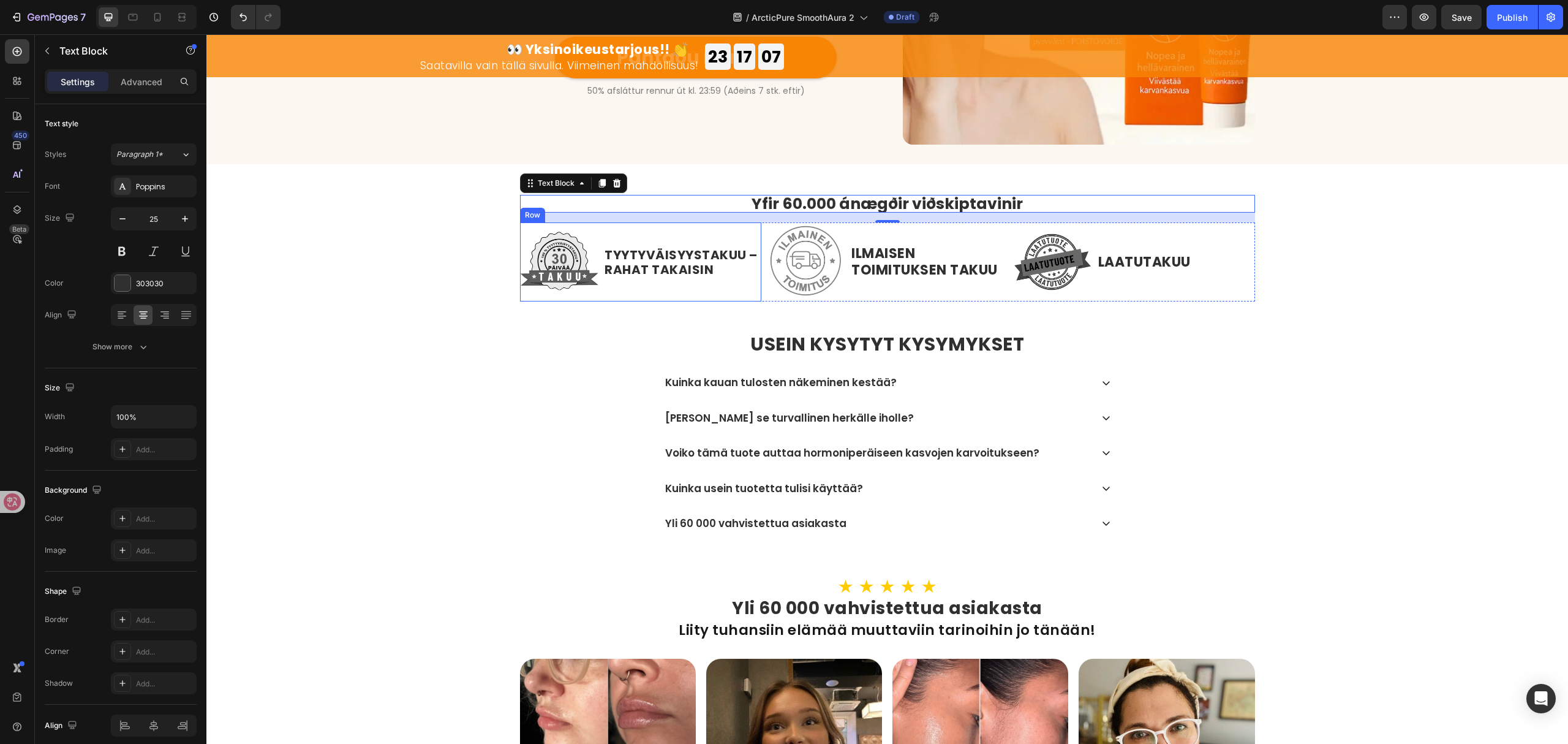
drag, startPoint x: 653, startPoint y: 244, endPoint x: 653, endPoint y: 264, distance: 20.0
click at [653, 244] on div "TYYTYVÄISYYSTAKUU – RAHAT TAKAISIN Text Block" at bounding box center [682, 262] width 158 height 79
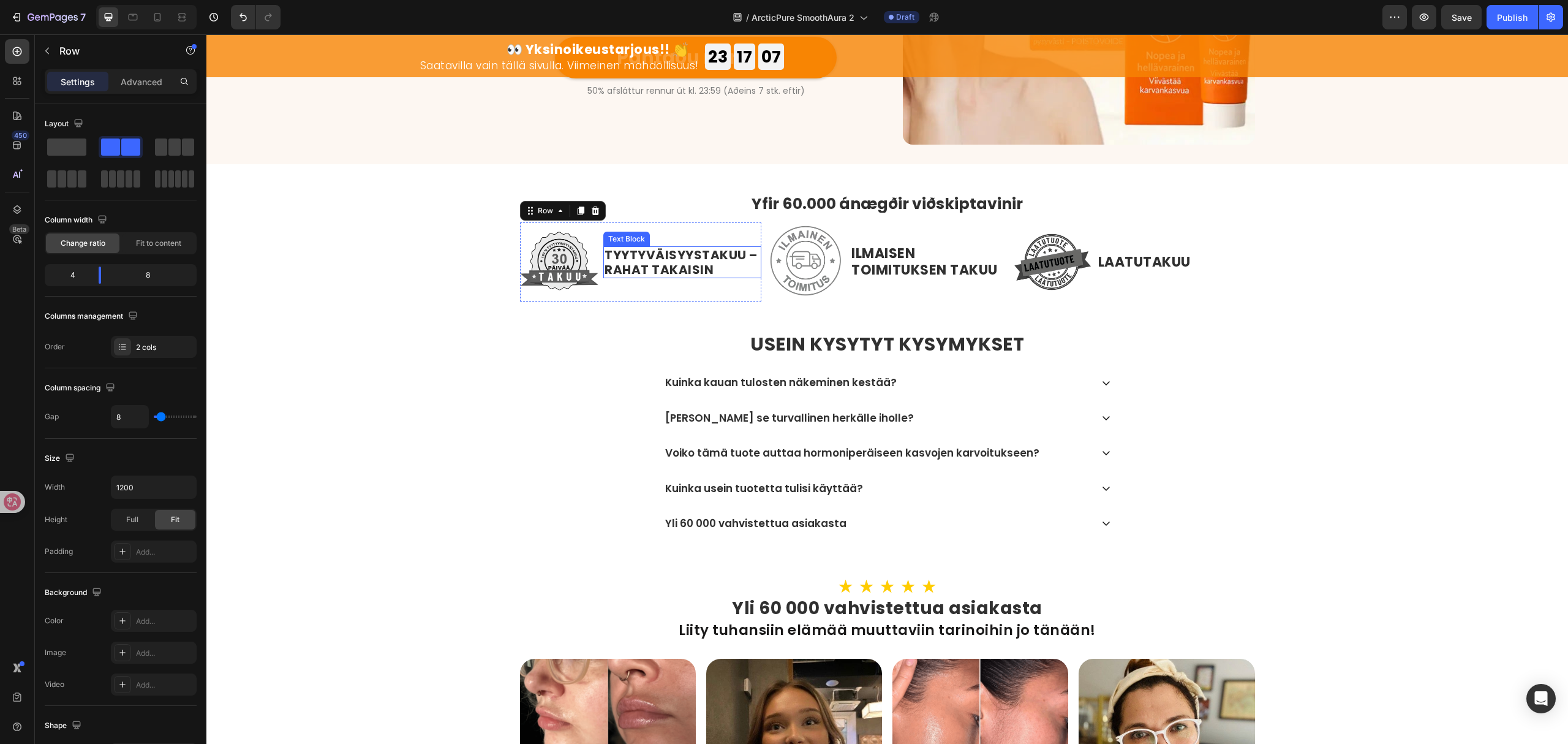
click at [653, 264] on strong "TYYTYVÄISYYSTAKUU – RAHAT TAKAISIN" at bounding box center [681, 263] width 153 height 32
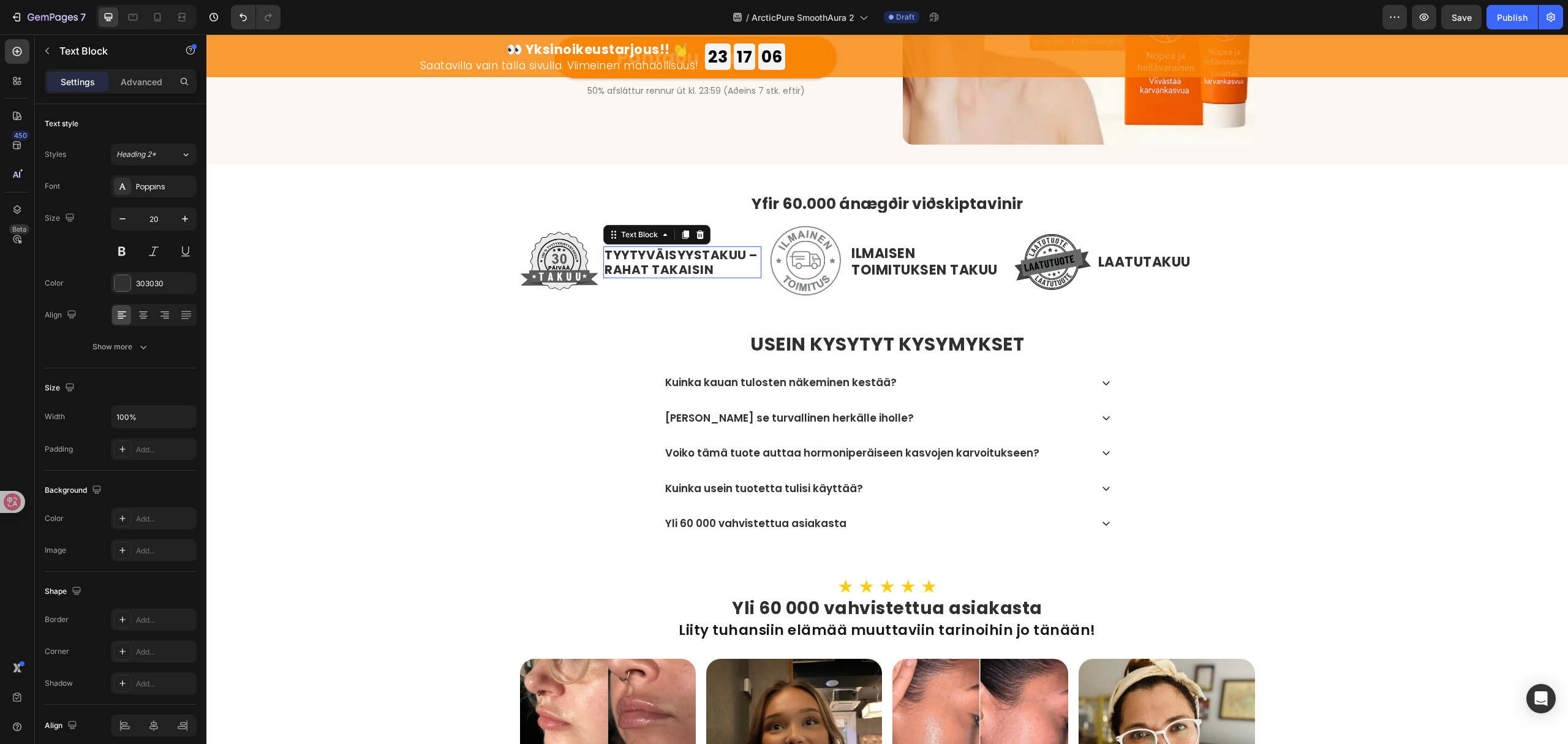
click at [653, 264] on strong "TYYTYVÄISYYSTAKUU – RAHAT TAKAISIN" at bounding box center [681, 263] width 153 height 32
click at [886, 261] on strong "ILMAISEN TOIMITUKSEN TAKUU" at bounding box center [925, 261] width 147 height 35
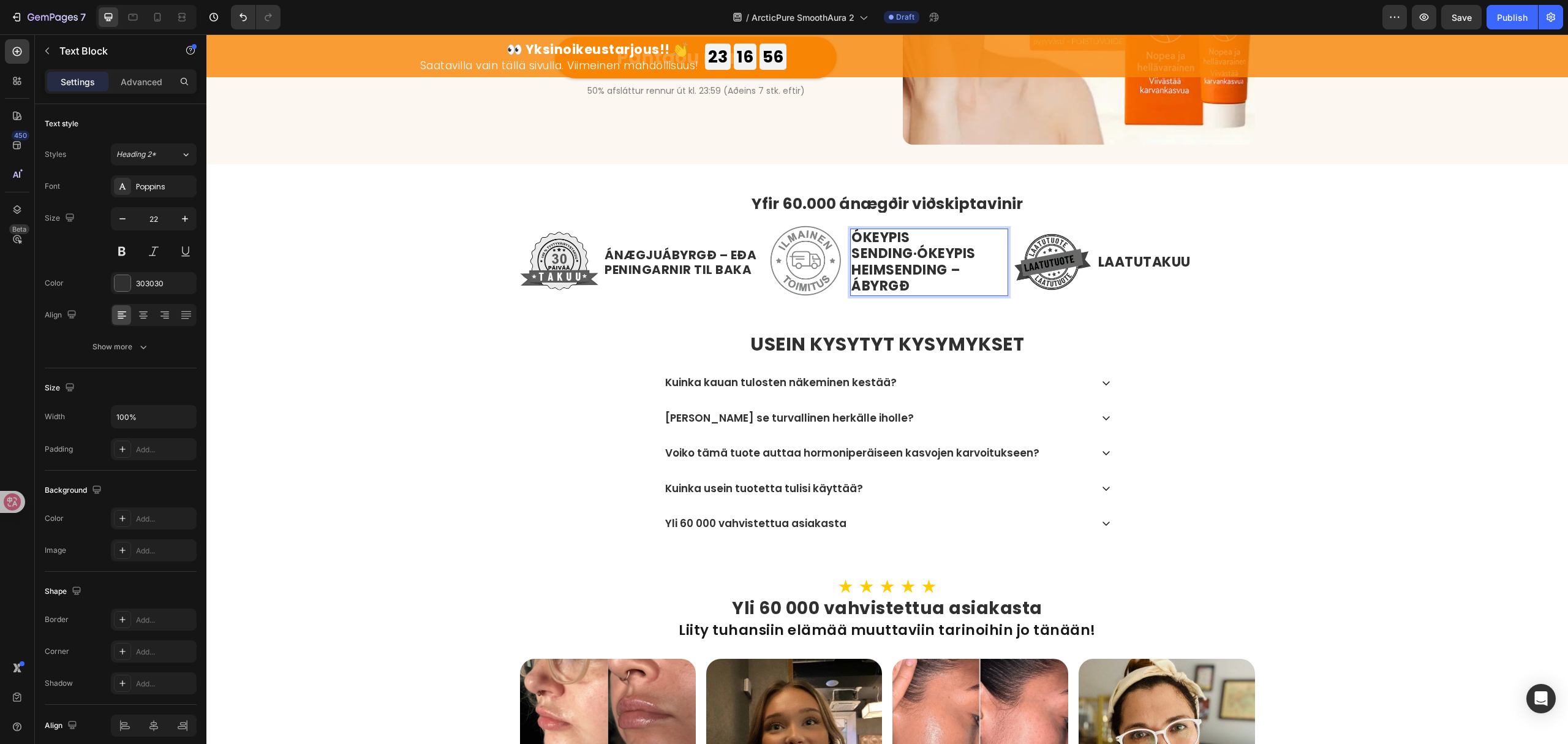
scroll to position [3335, 0]
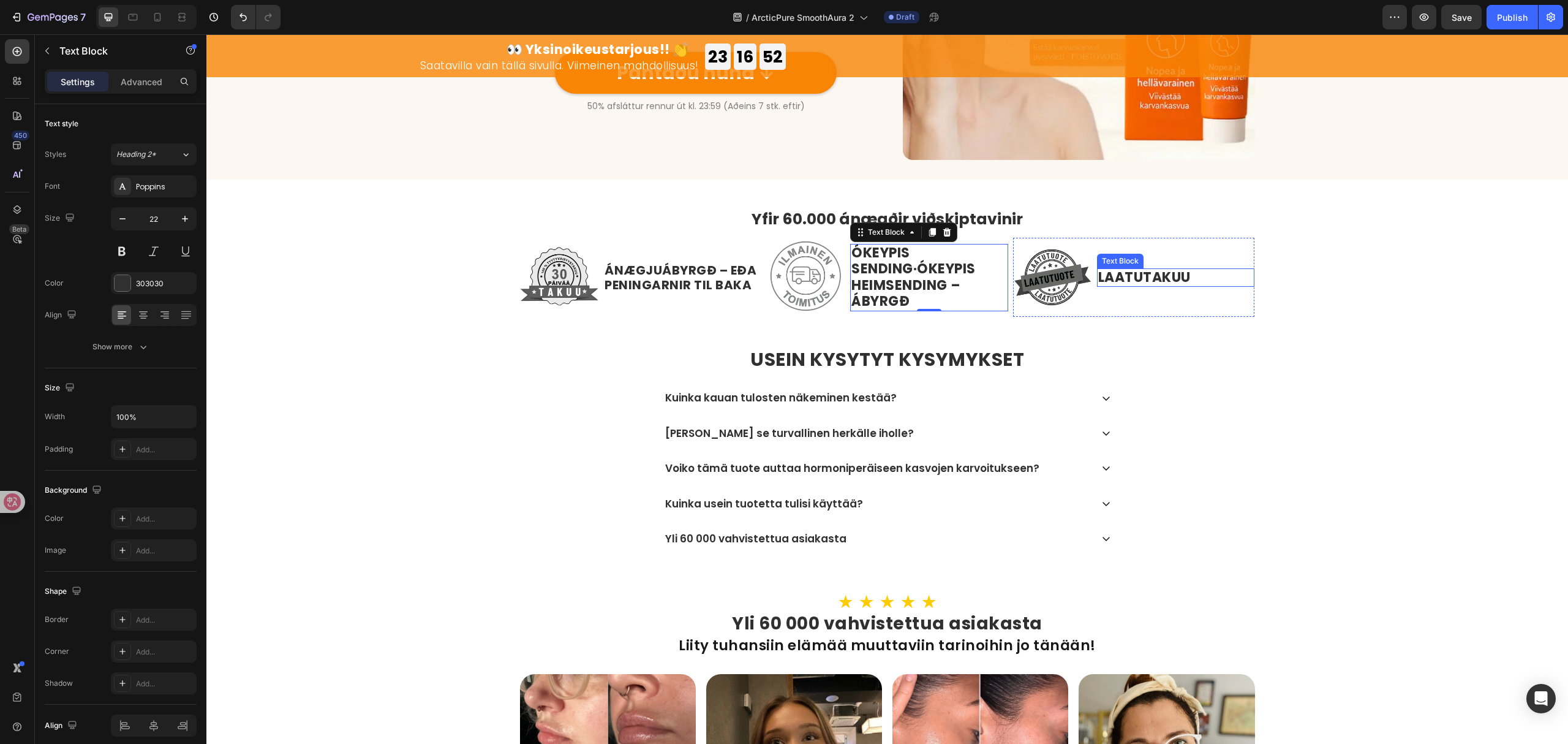
drag, startPoint x: 1105, startPoint y: 285, endPoint x: 1136, endPoint y: 272, distance: 33.6
click at [1105, 285] on p "LAATUTAKUU" at bounding box center [1176, 278] width 156 height 16
click at [1136, 272] on p "LAATUTAKUU" at bounding box center [1176, 278] width 156 height 16
click at [877, 356] on strong "USEIN KYSYTYT KYSYMYKSET" at bounding box center [887, 360] width 274 height 27
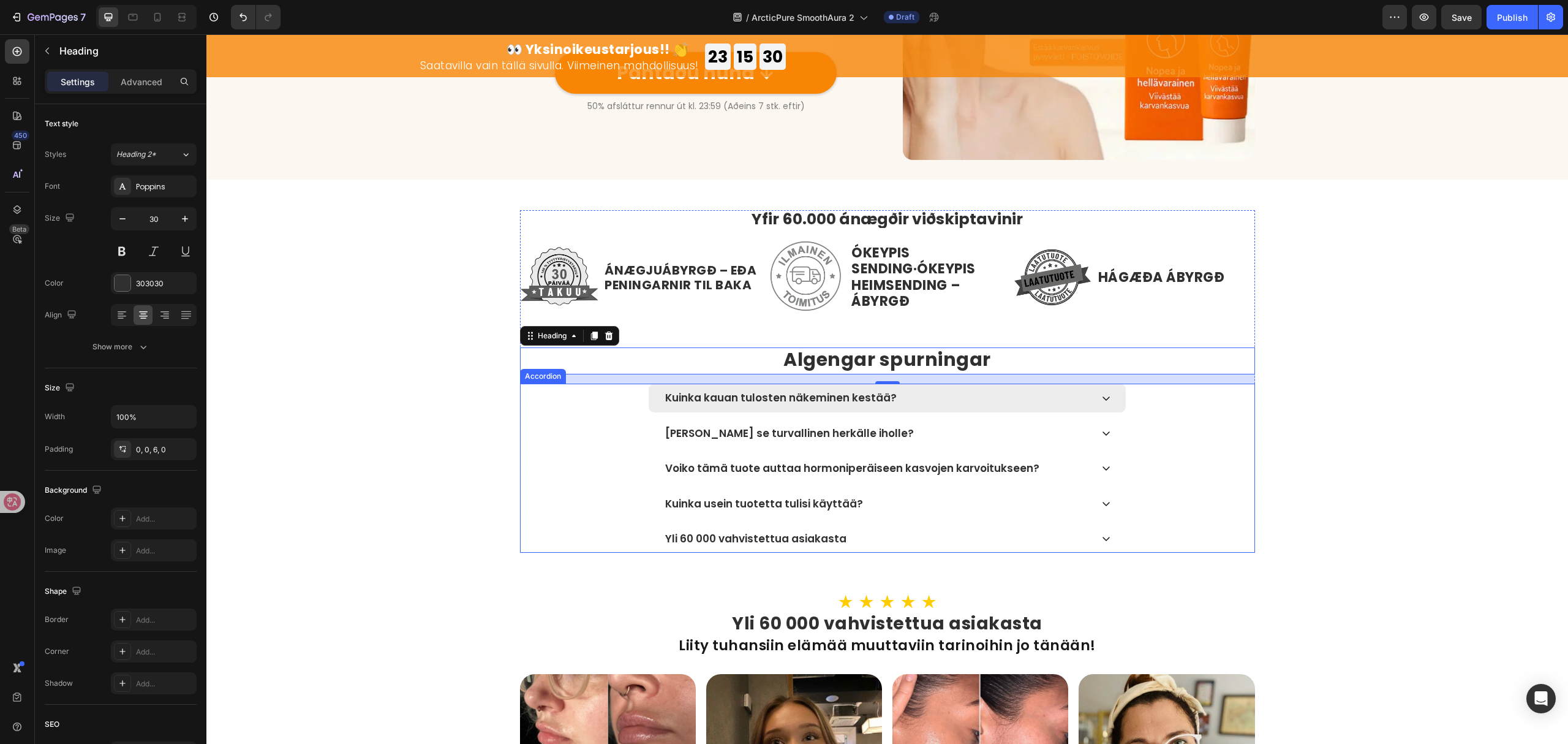
click at [809, 404] on p "Kuinka kauan tulosten näkeminen kestää?" at bounding box center [781, 397] width 231 height 12
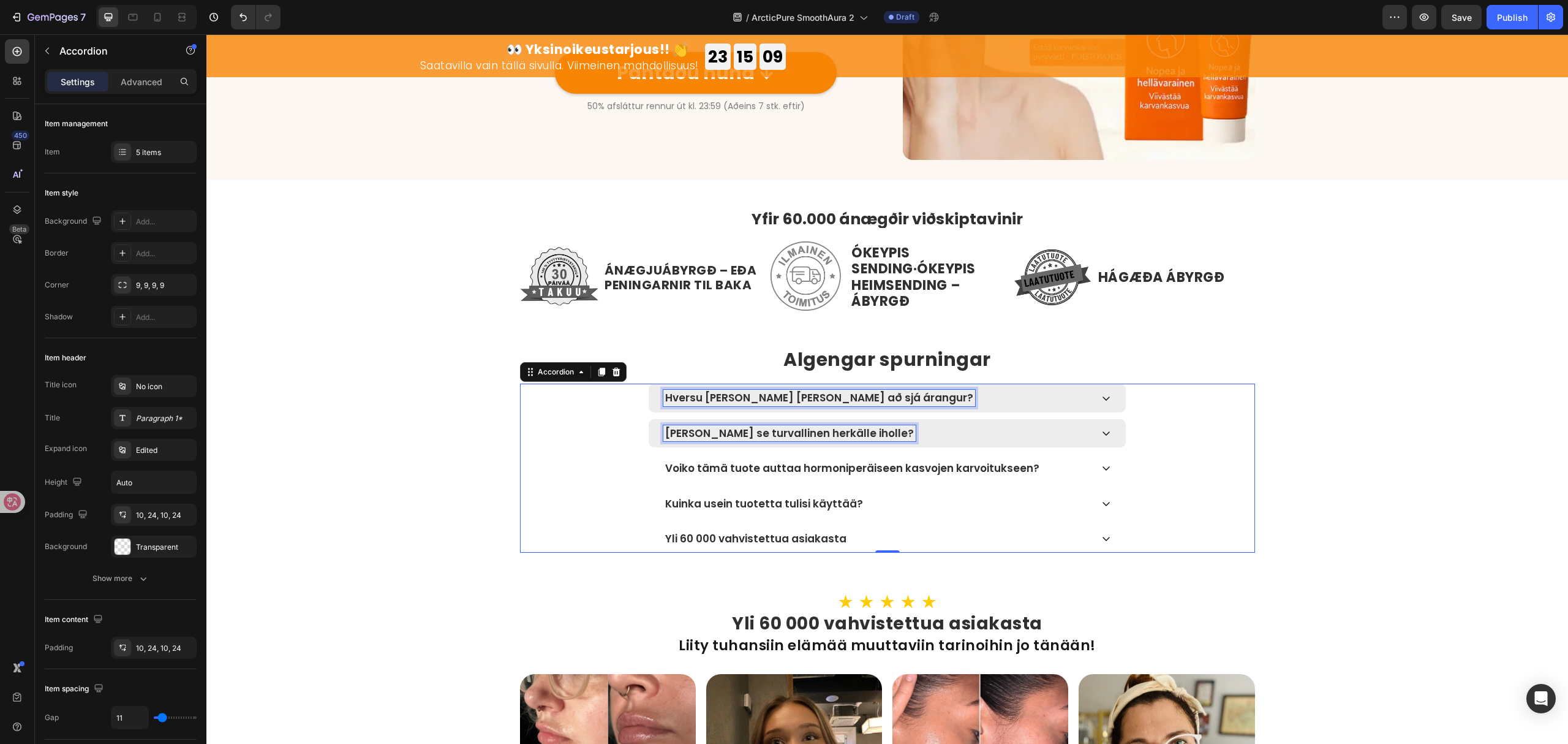
click at [778, 432] on p "Onko se turvallinen herkälle iholle?" at bounding box center [790, 433] width 249 height 12
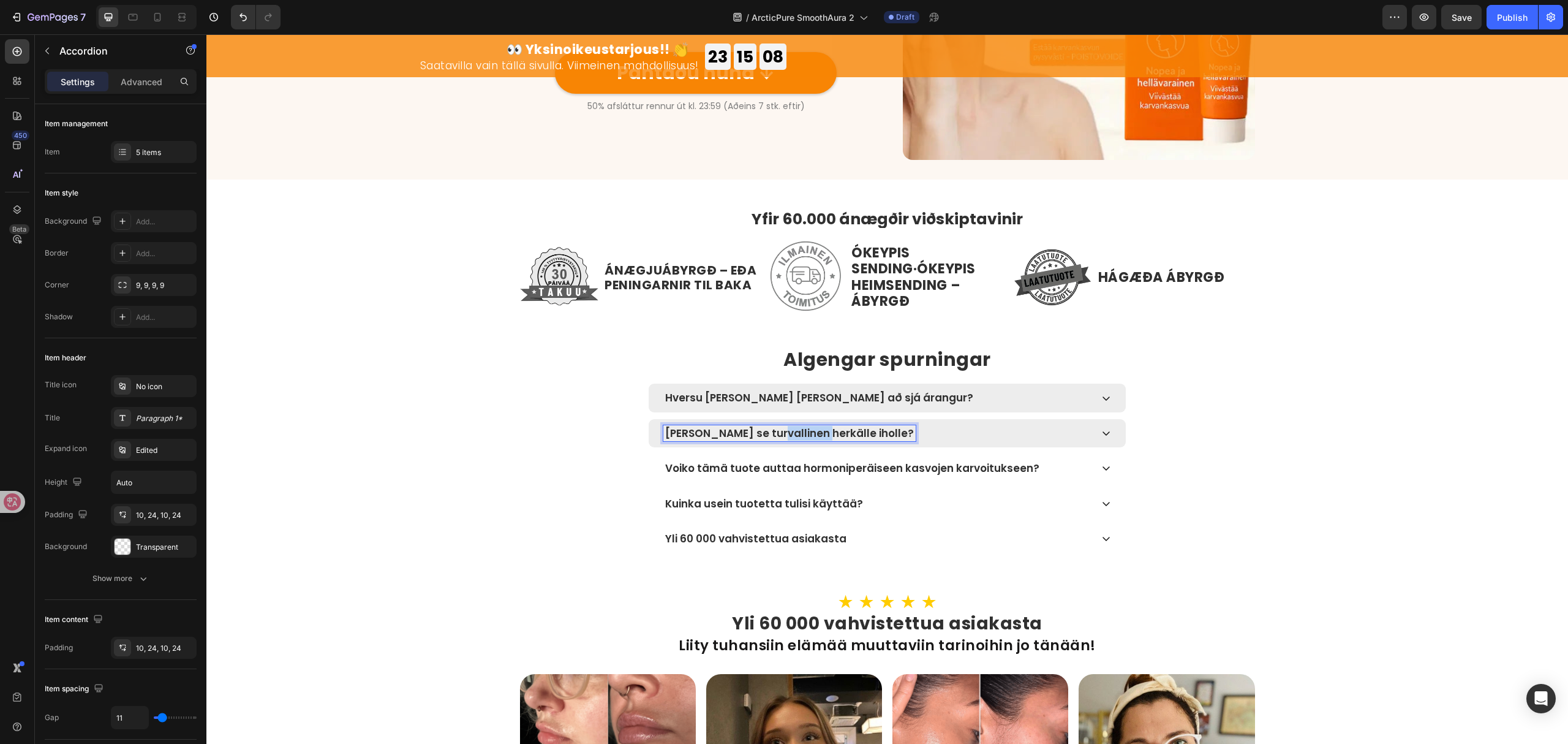
click at [778, 432] on p "Onko se turvallinen herkälle iholle?" at bounding box center [790, 433] width 249 height 12
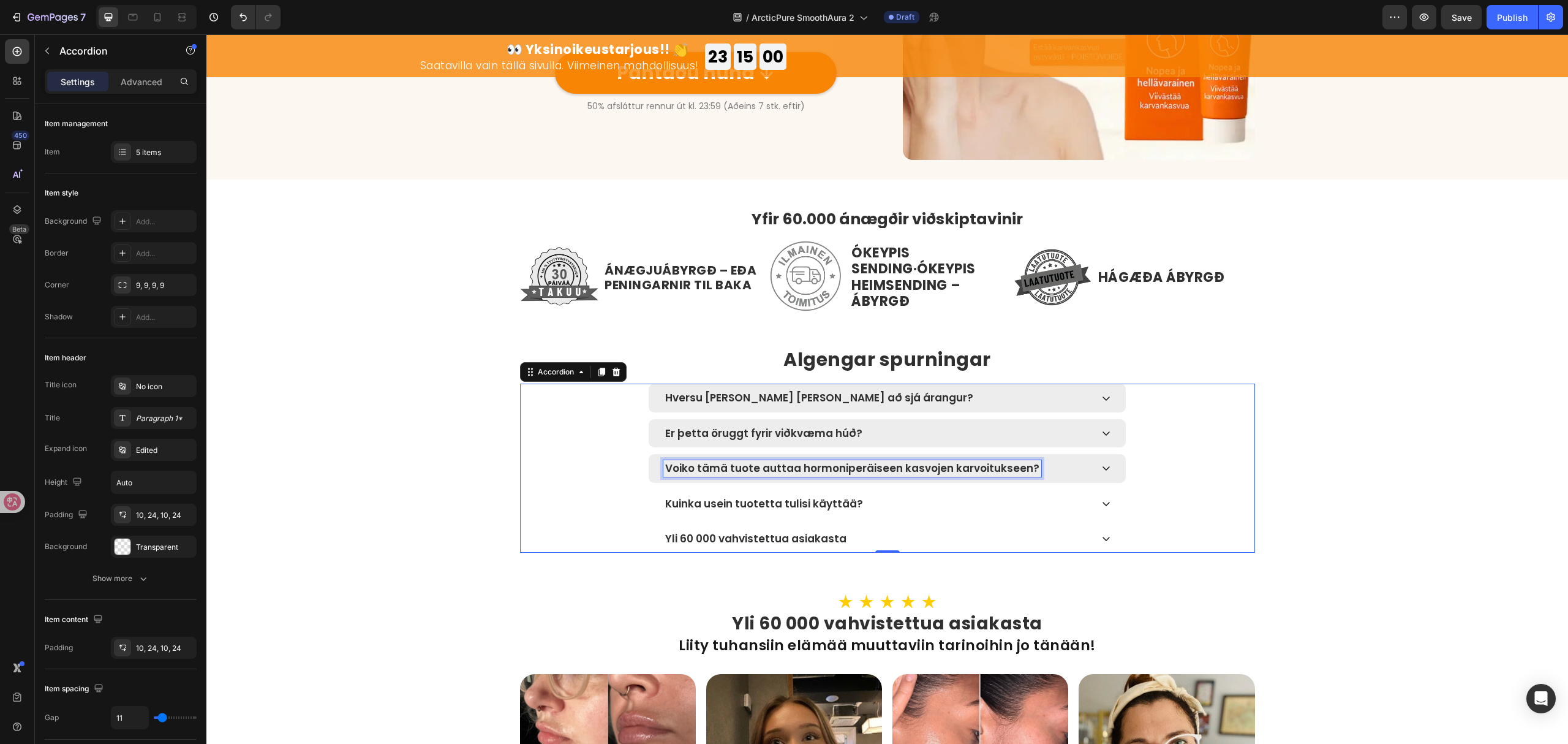
click at [902, 467] on p "Voiko tämä tuote auttaa hormoniperäiseen kasvojen karvoitukseen?" at bounding box center [852, 468] width 375 height 12
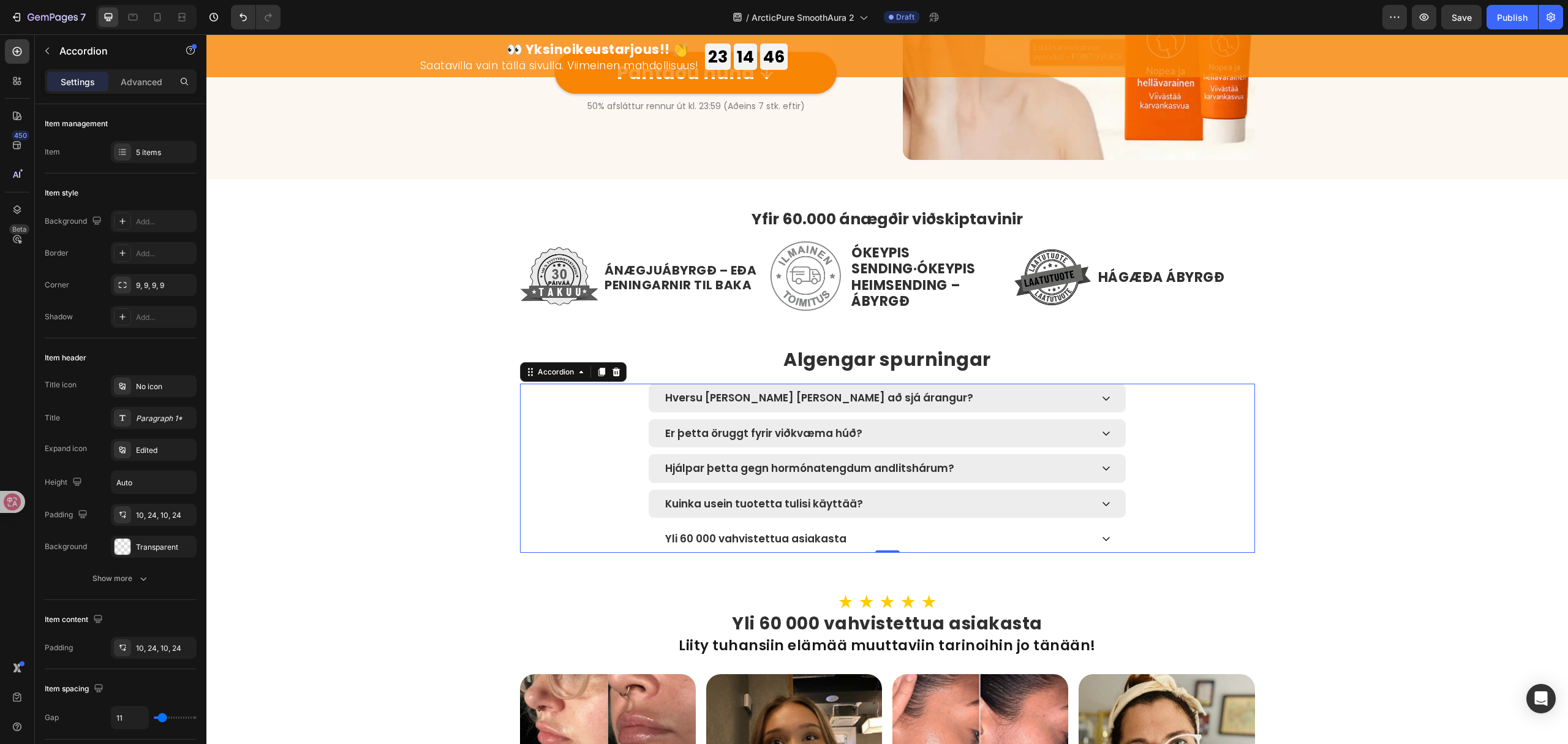
click at [811, 505] on p "Kuinka usein tuotetta tulisi käyttää?" at bounding box center [765, 503] width 198 height 12
click at [750, 536] on p "Yli 60 000 vahvistettua asiakasta" at bounding box center [756, 538] width 181 height 12
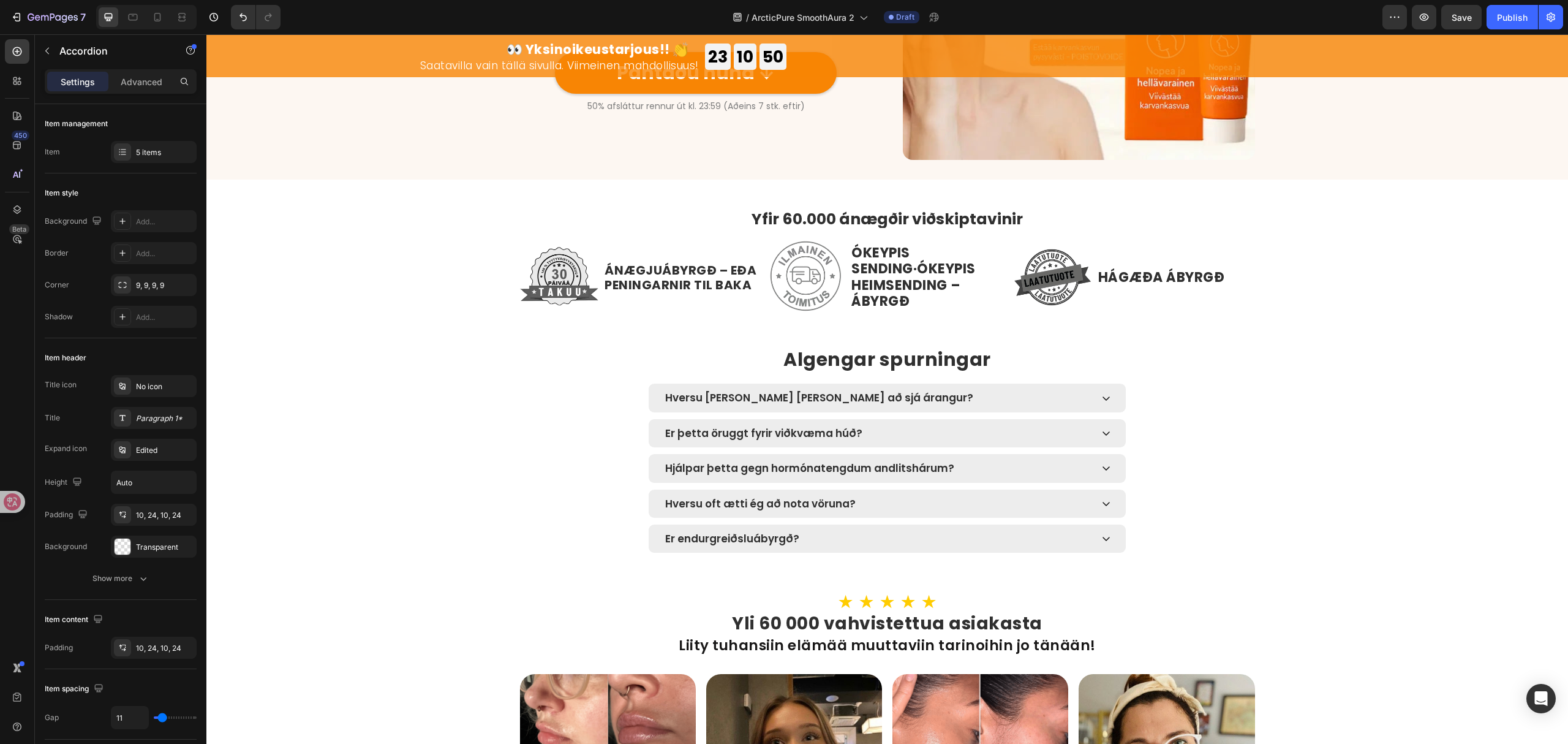
click at [1309, 6] on div "/ ArcticPure SmoothAura 2 Draft" at bounding box center [836, 17] width 1093 height 24
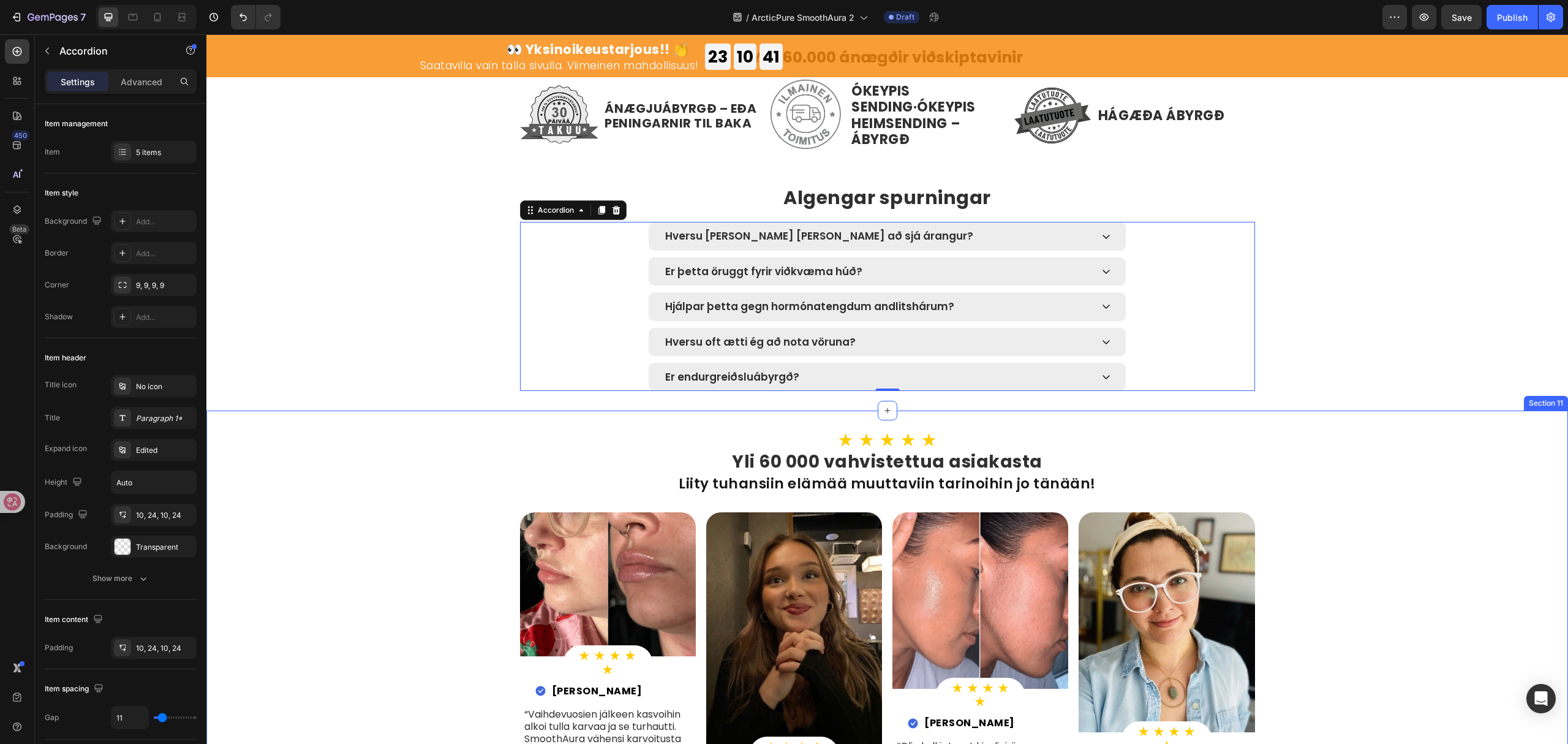
scroll to position [3498, 0]
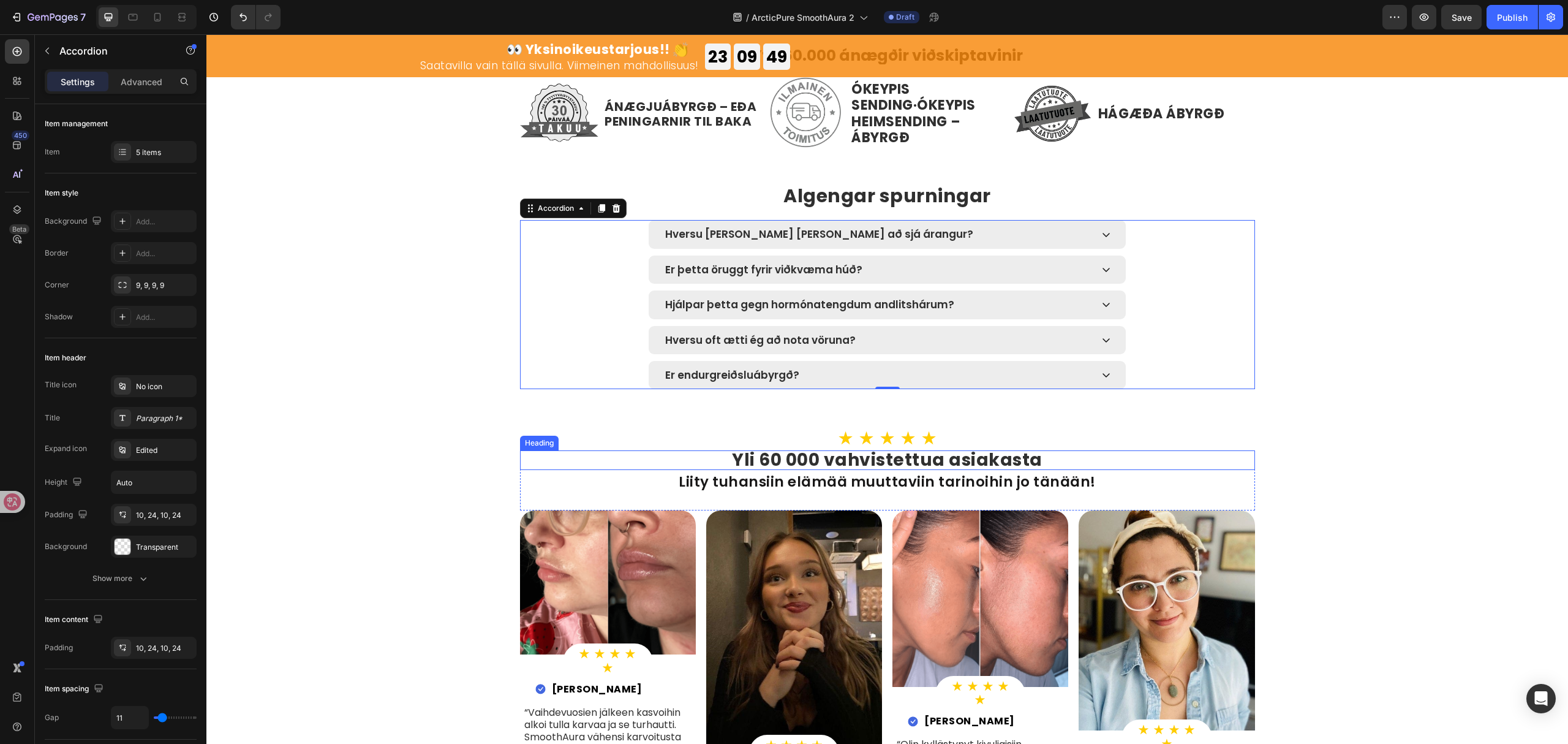
click at [847, 464] on strong "Yli 60 000 vahvistettua asiakasta" at bounding box center [887, 460] width 310 height 24
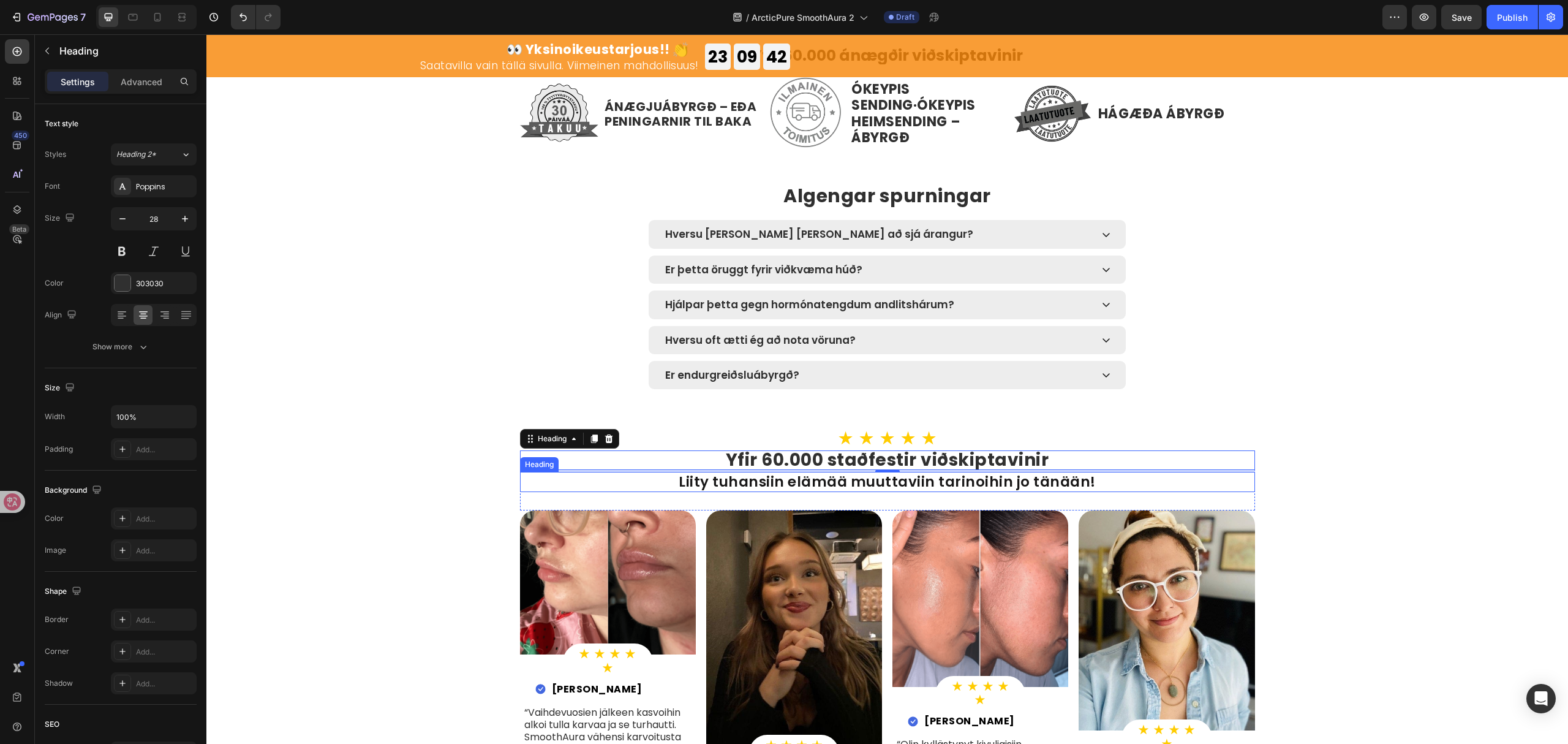
click at [1044, 486] on h2 "Liity tuhansiin elämää muuttaviin tarinoihin jo tänään!" at bounding box center [888, 482] width 735 height 21
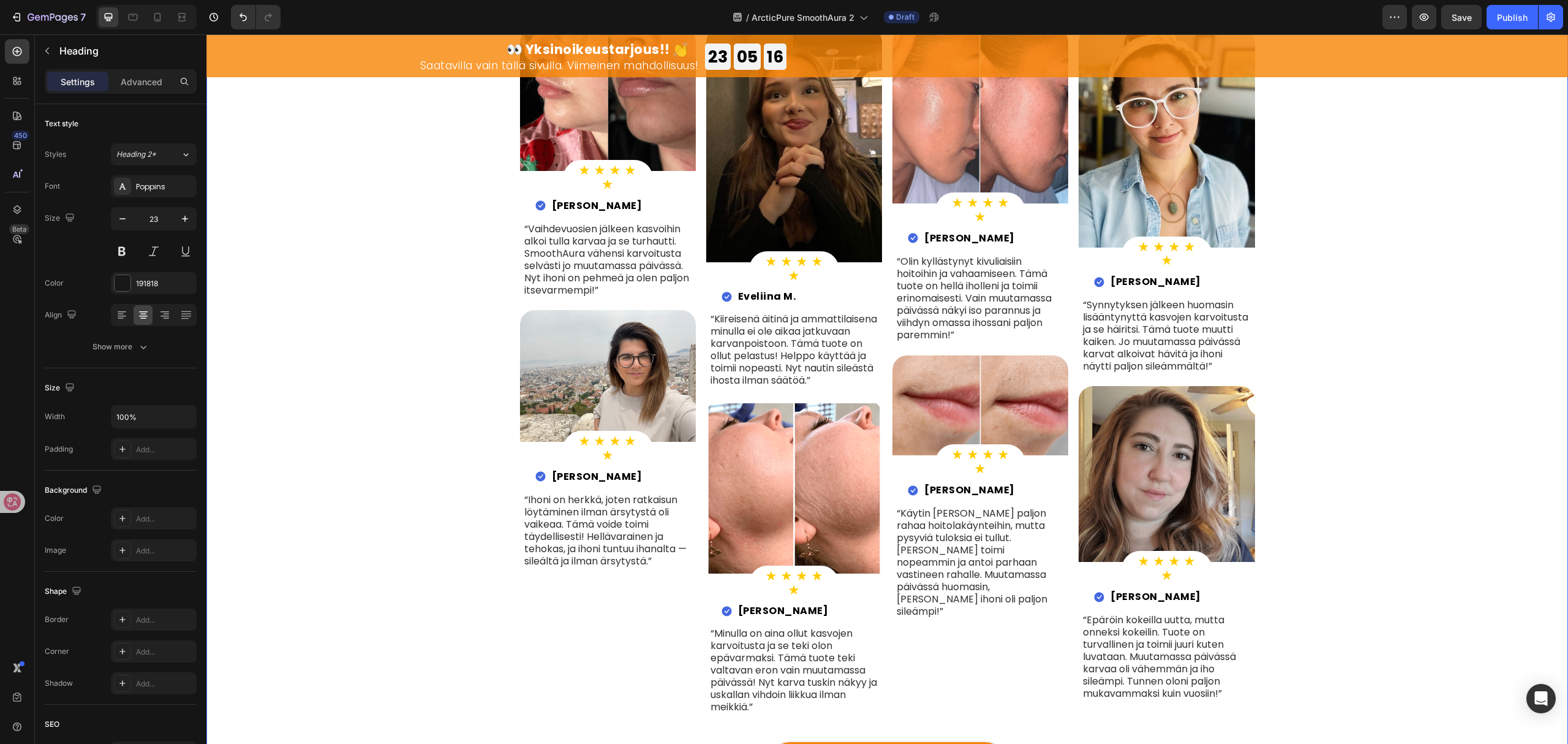
scroll to position [3957, 0]
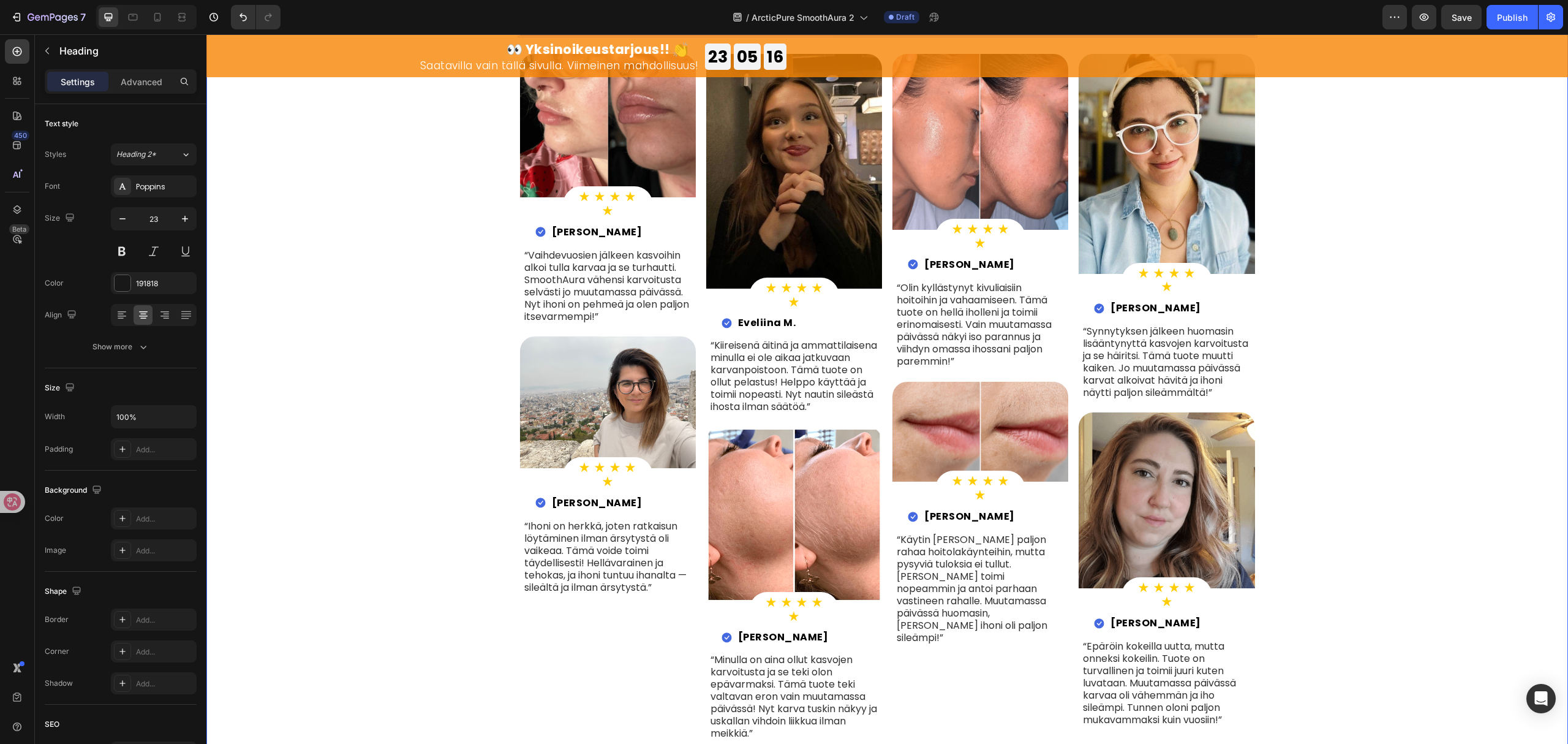
click at [1329, 455] on div "★ ★ ★ ★ ★ Heading Row ⁠⁠⁠⁠⁠⁠⁠ Yfir 60.000 staðfestir viðskiptavinir Heading Ver…" at bounding box center [887, 394] width 1343 height 846
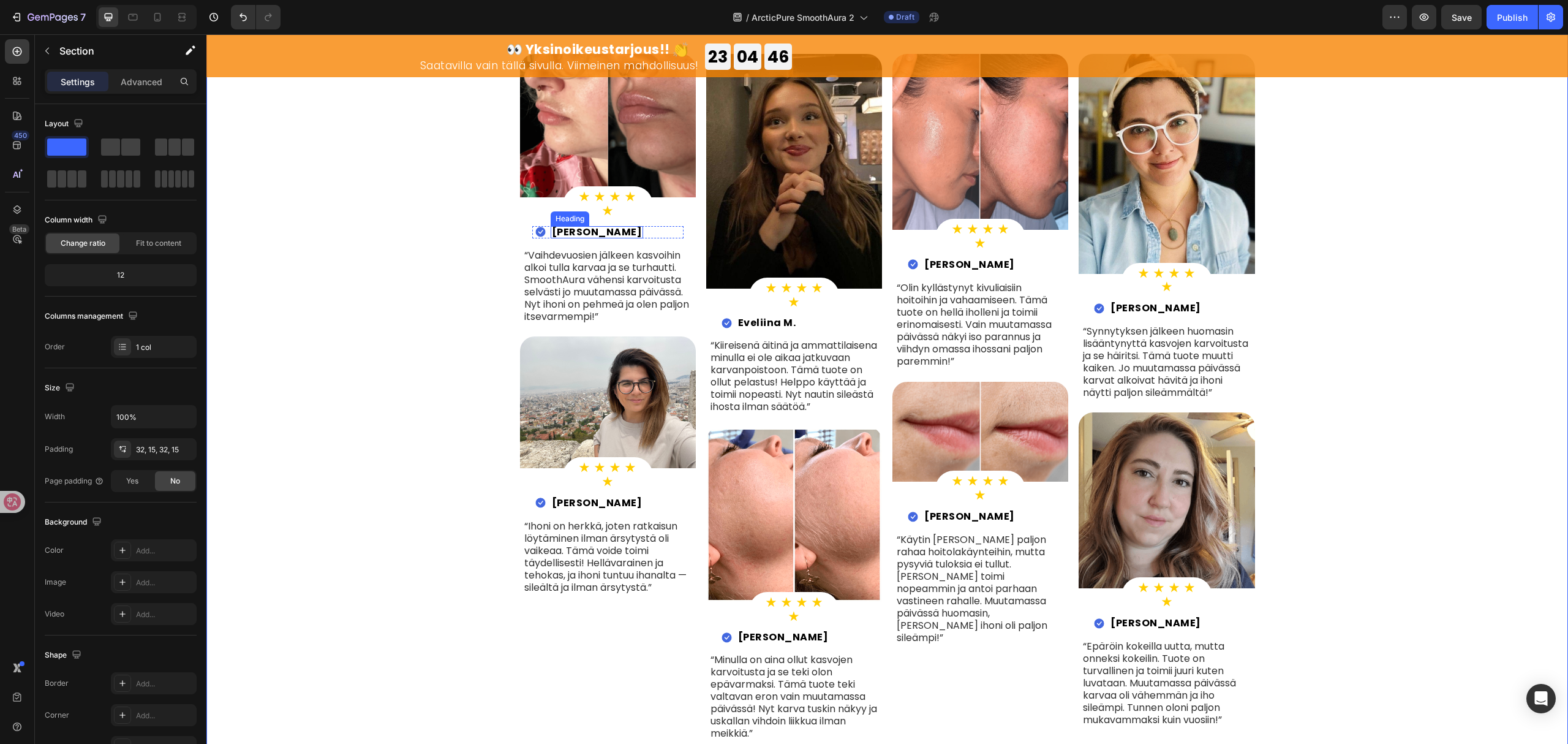
click at [593, 227] on strong "Matleena V." at bounding box center [597, 231] width 91 height 14
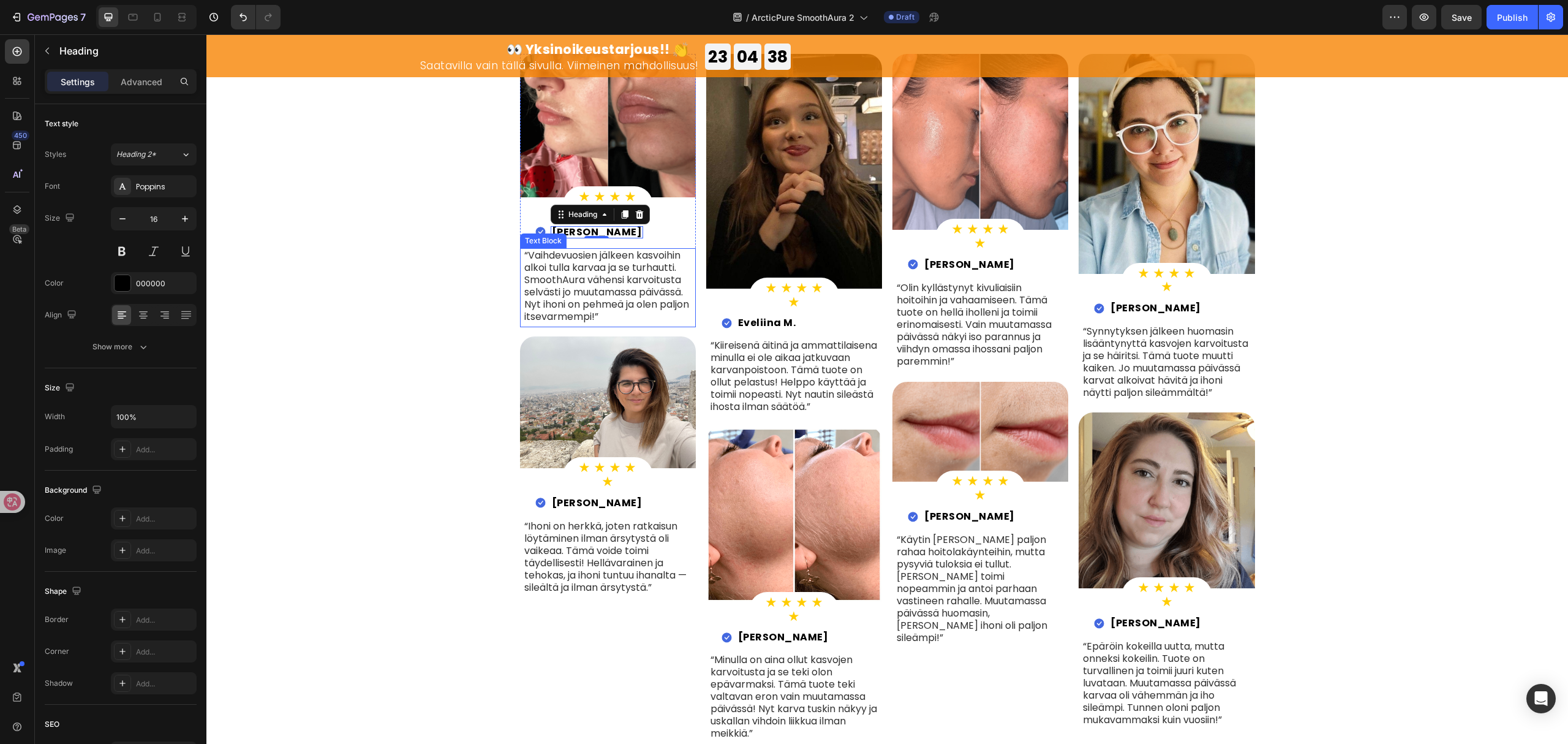
click at [611, 283] on p "“Vaihdevuosien jälkeen kasvoihin alkoi tulla karvaa ja se turhautti. SmoothAura…" at bounding box center [608, 285] width 168 height 73
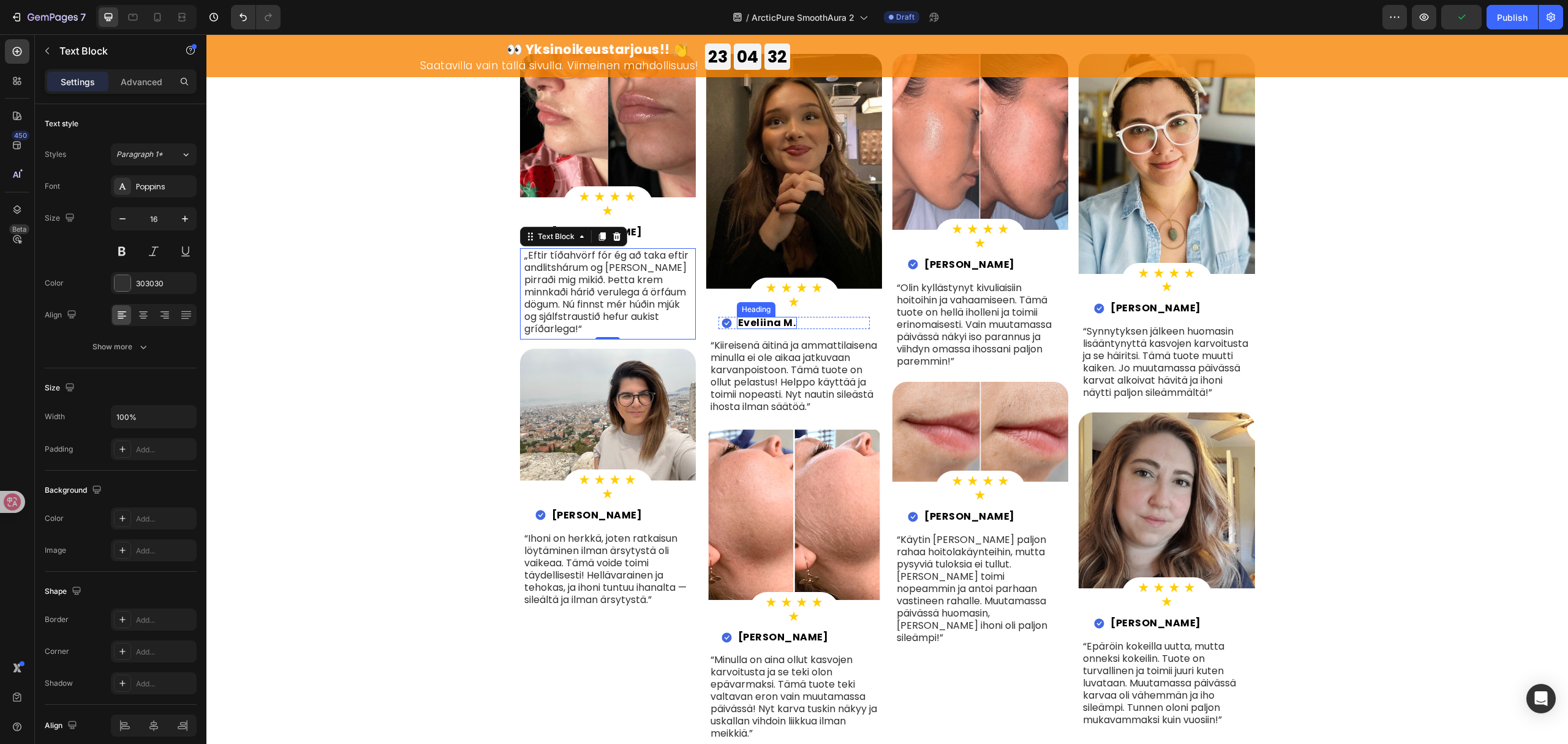
click at [765, 322] on strong "Eveliina M." at bounding box center [767, 322] width 58 height 14
click at [777, 371] on p "“Kiireisenä äitinä ja ammattilaisena minulla ei ole aikaa jatkuvaan karvanpoist…" at bounding box center [794, 376] width 168 height 73
click at [780, 374] on p "“Kiireisenä äitinä ja ammattilaisena minulla ei ole aikaa jatkuvaan karvanpoist…" at bounding box center [794, 376] width 168 height 73
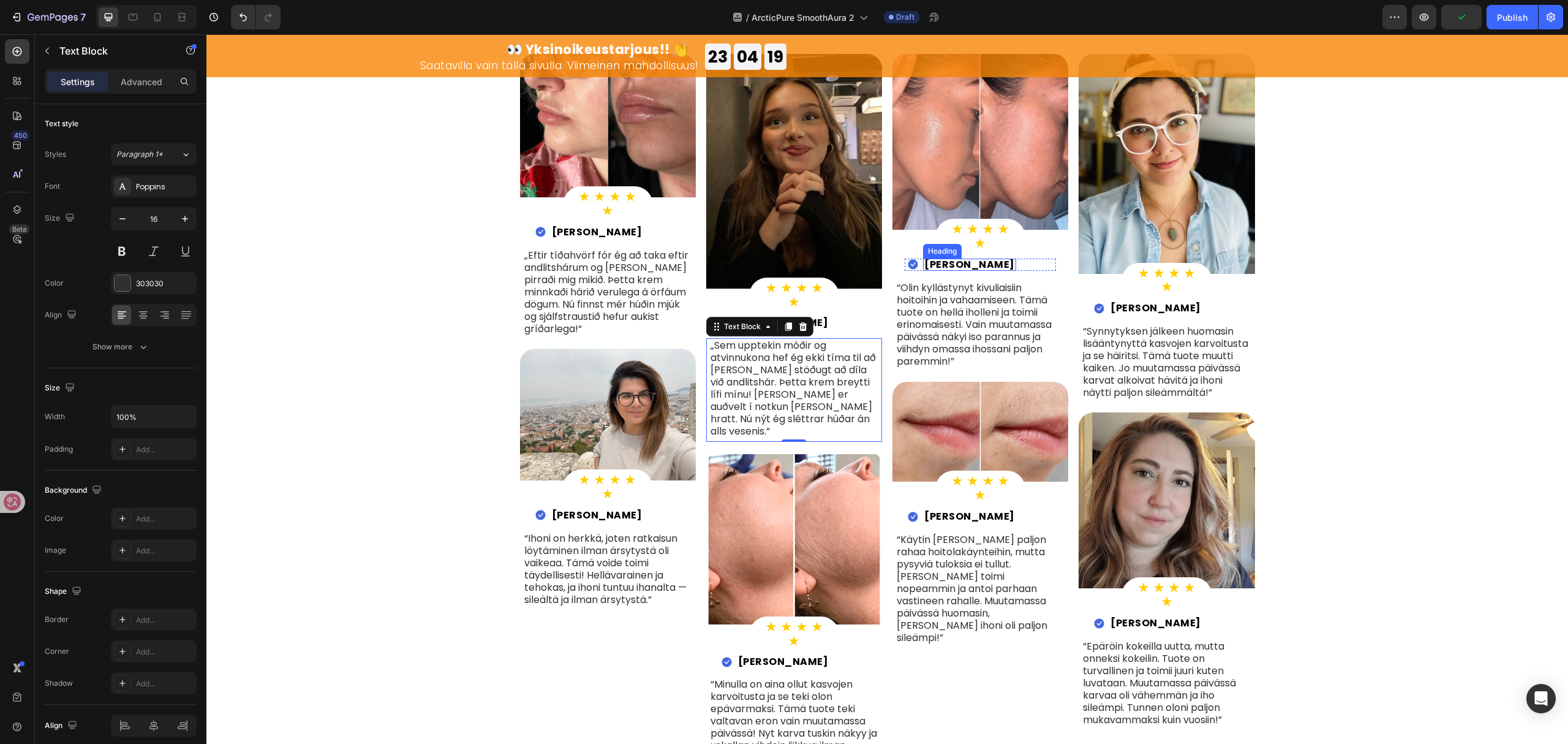
click at [934, 260] on strong "Kaarina L." at bounding box center [969, 264] width 91 height 14
click at [969, 335] on p "“Olin kyllästynyt kivuliaisiin hoitoihin ja vahaamiseen. Tämä tuote on hellä ih…" at bounding box center [981, 325] width 168 height 85
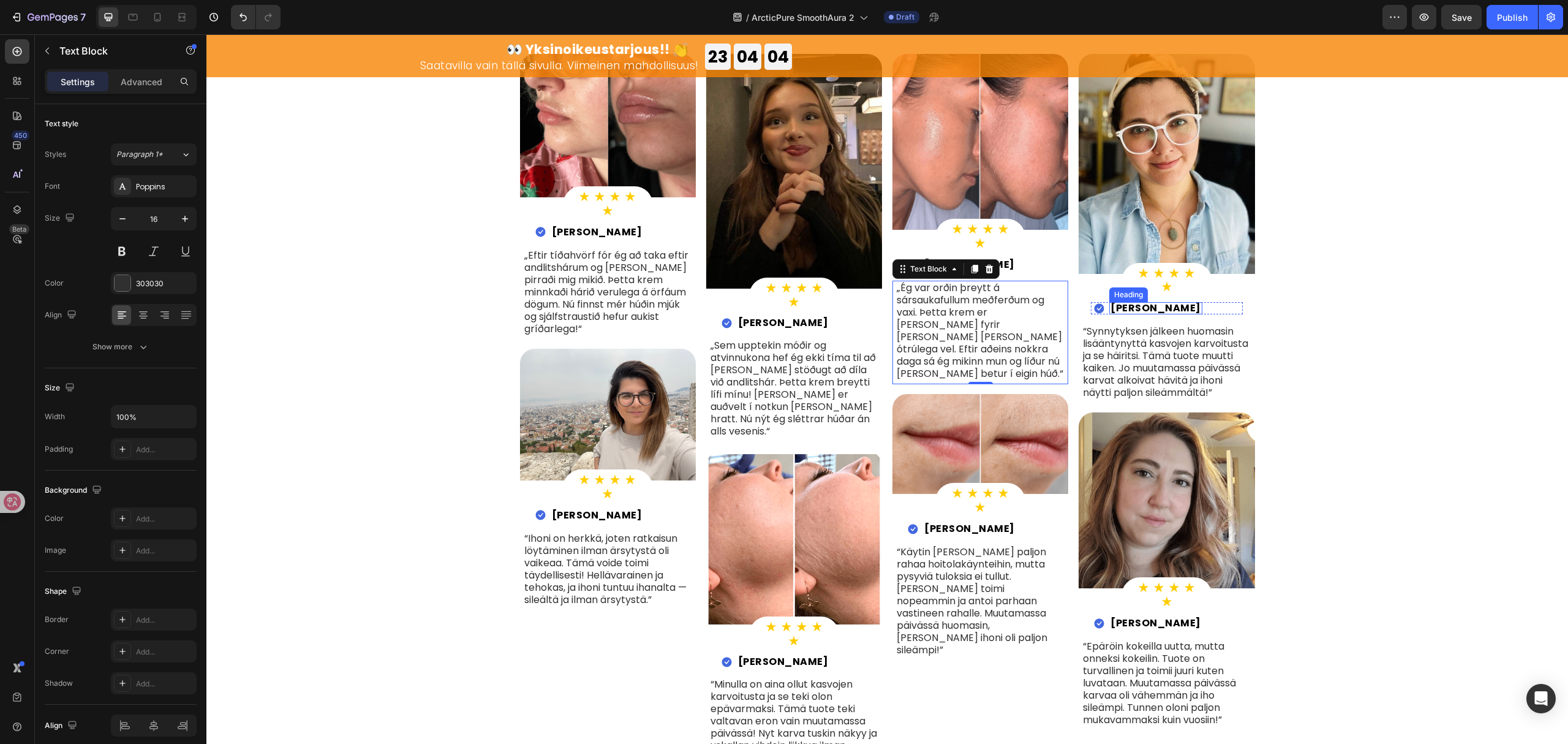
click at [1122, 305] on strong "Riina M." at bounding box center [1155, 307] width 91 height 14
click at [1194, 349] on p "“Synnytyksen jälkeen huomasin lisääntynyttä kasvojen karvoitusta ja se häiritsi…" at bounding box center [1167, 362] width 168 height 73
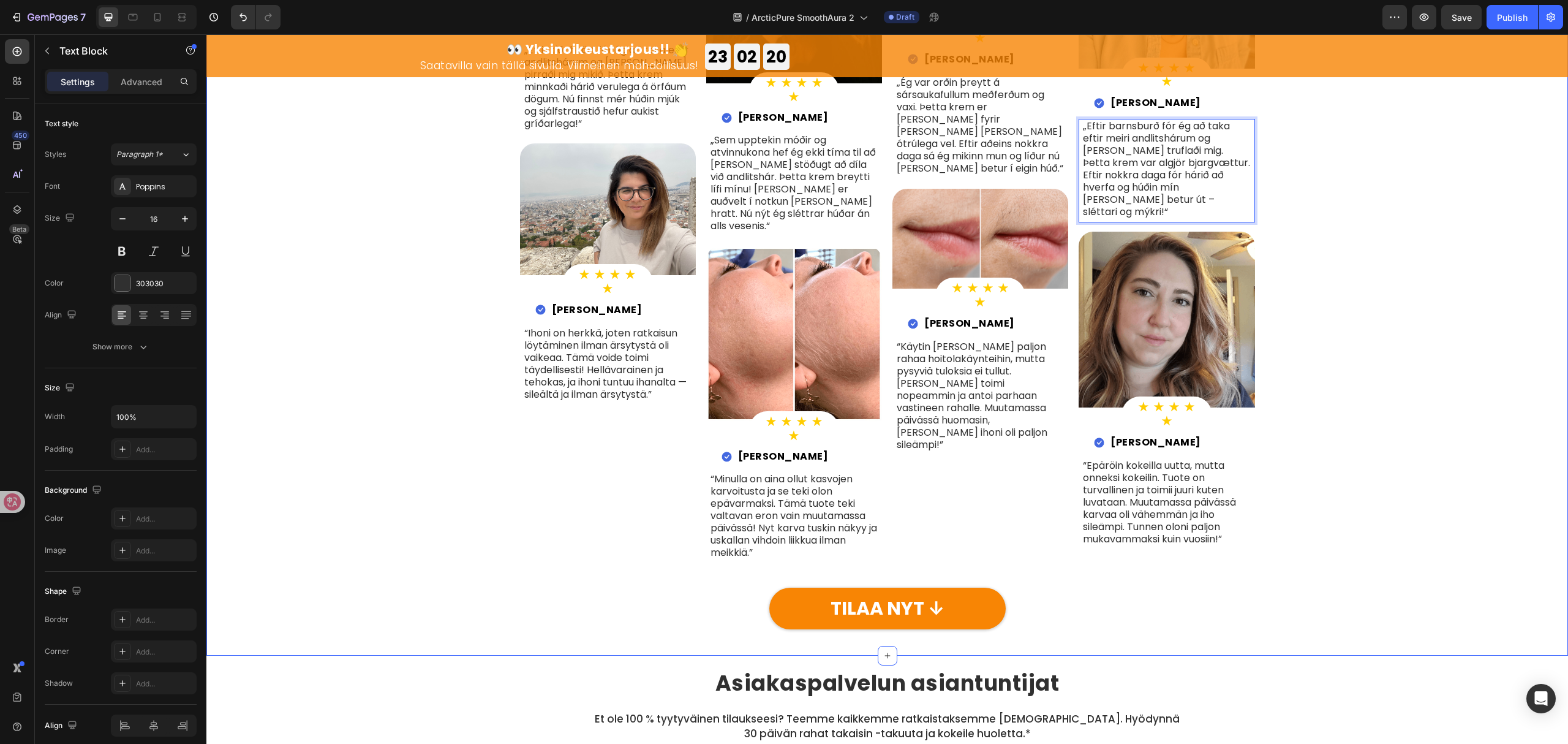
scroll to position [4203, 0]
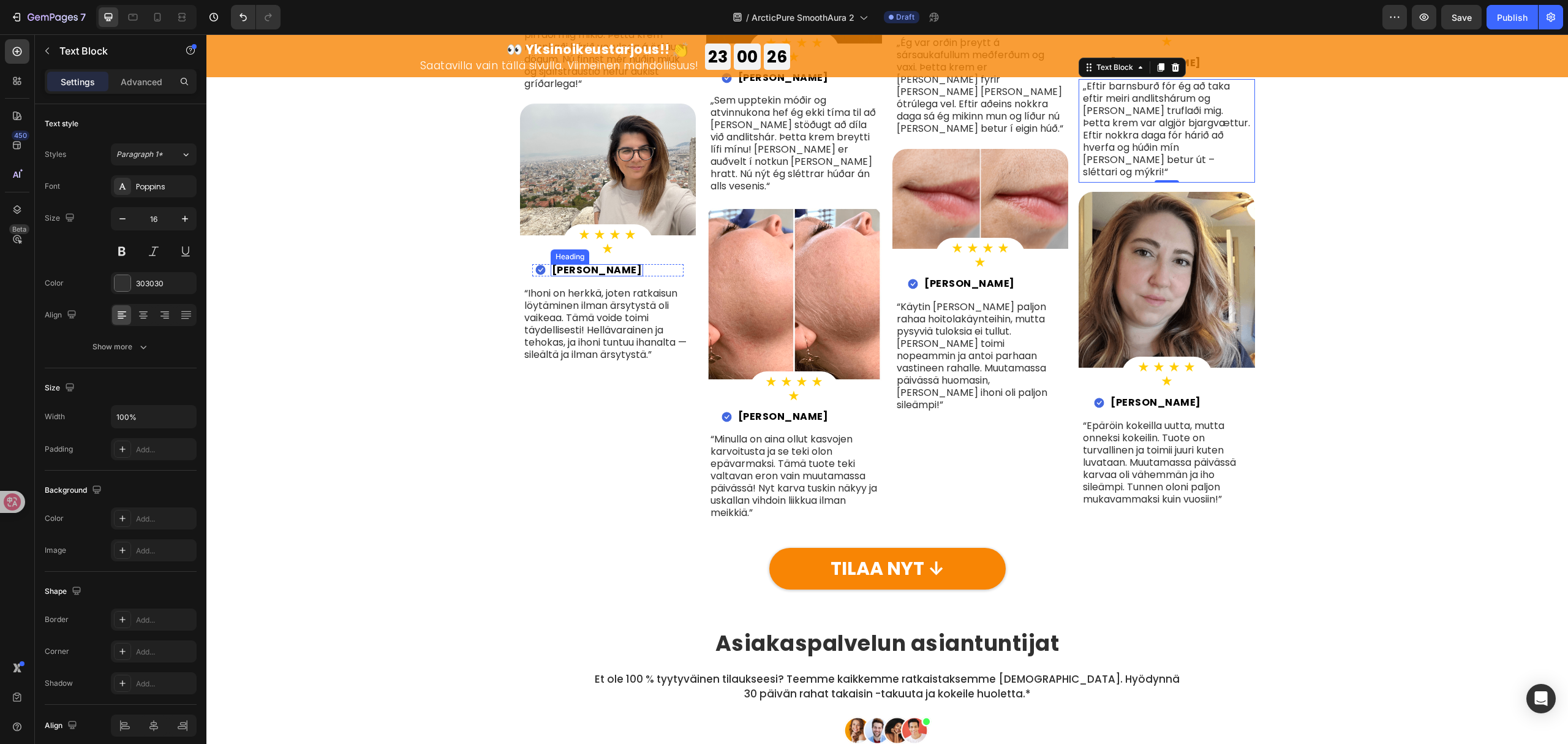
click at [569, 272] on h2 "Siiri K." at bounding box center [598, 270] width 93 height 12
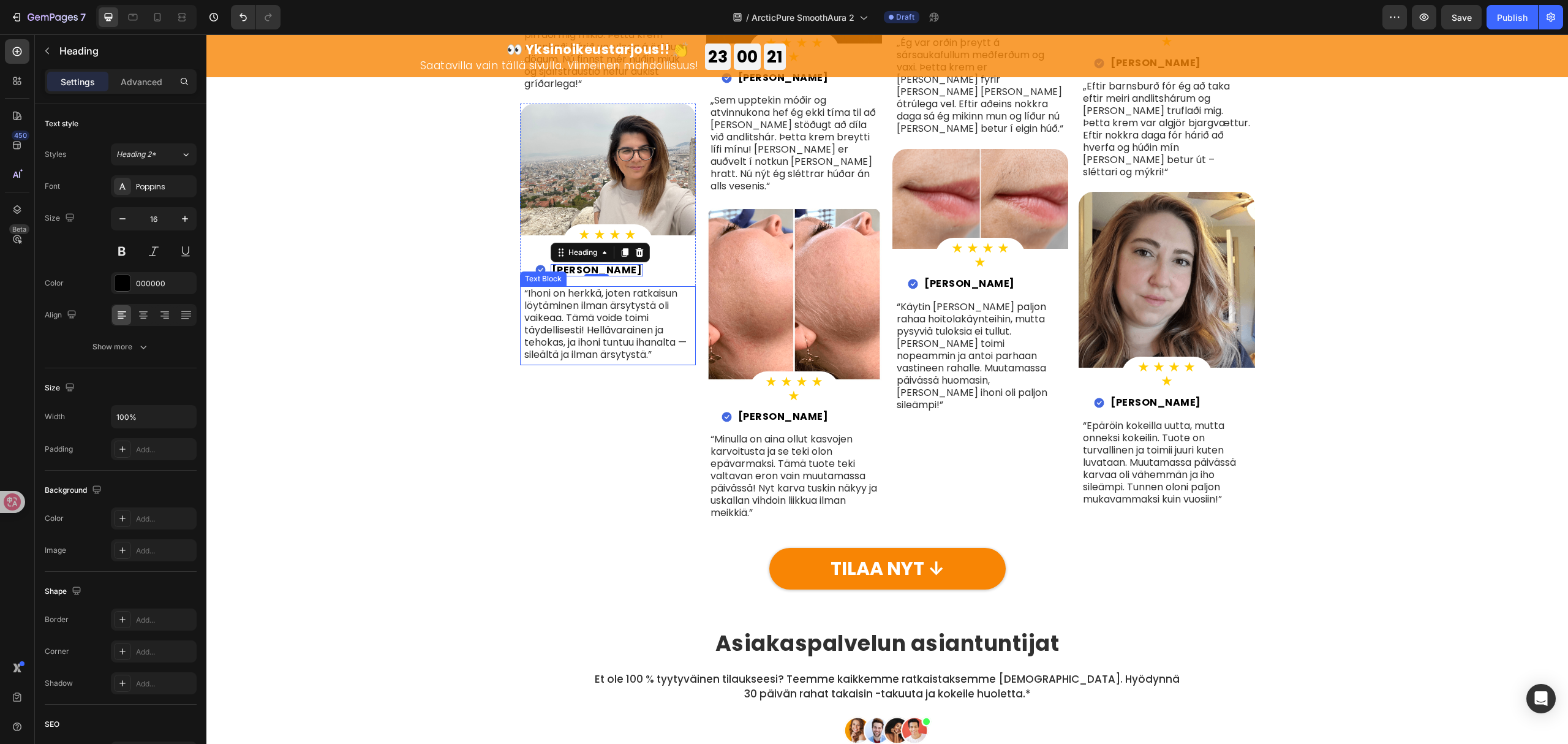
click at [594, 318] on p "“Ihoni on herkkä, joten ratkaisun löytäminen ilman ärsytystä oli vaikeaa. Tämä …" at bounding box center [608, 324] width 168 height 73
click at [593, 318] on p "“Ihoni on herkkä, joten ratkaisun löytäminen ilman ärsytystä oli vaikeaa. Tämä …" at bounding box center [608, 324] width 168 height 73
click at [753, 410] on h2 "Saara J." at bounding box center [784, 416] width 93 height 12
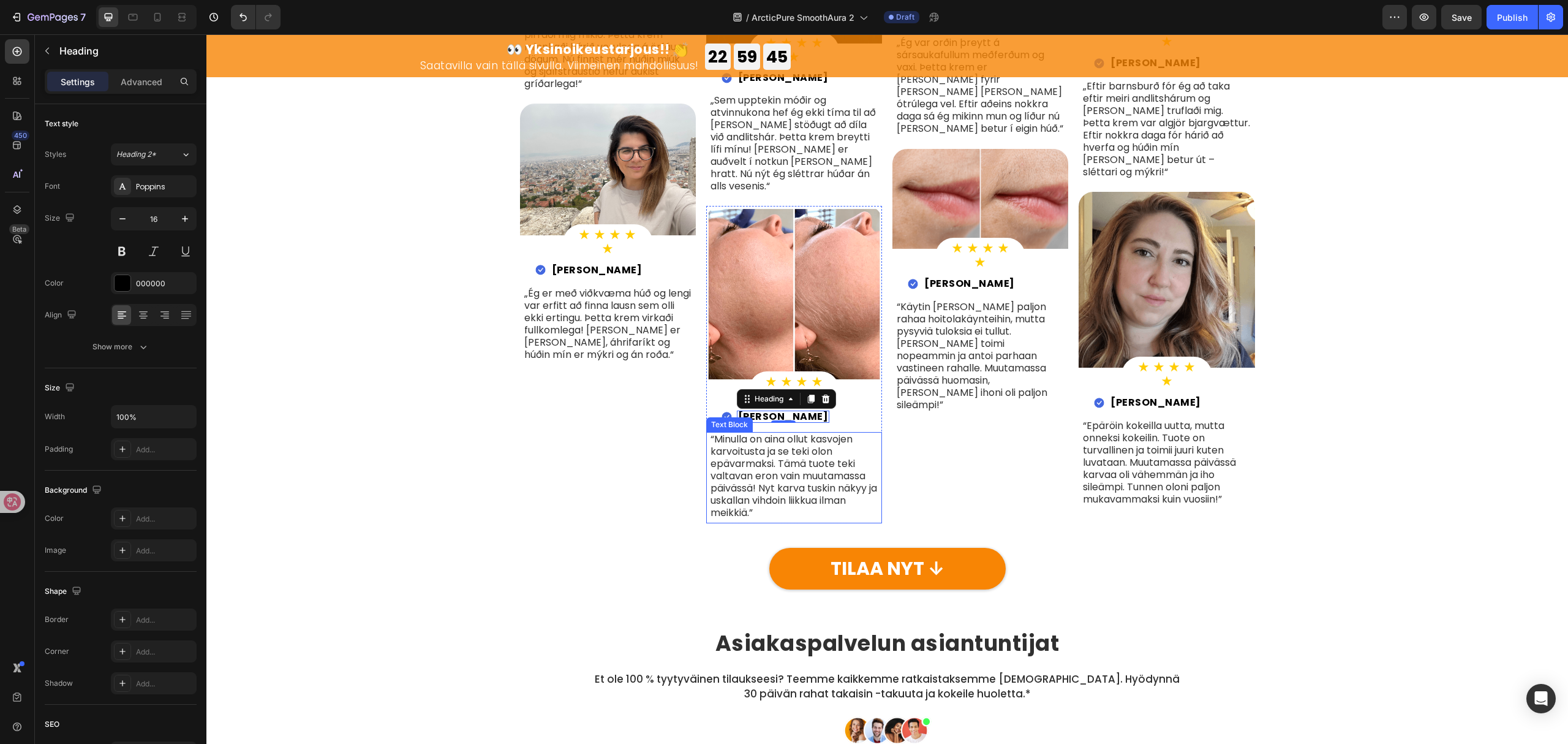
click at [842, 434] on p "“Minulla on aina ollut kasvojen karvoitusta ja se teki olon epävarmaksi. Tämä t…" at bounding box center [794, 476] width 168 height 85
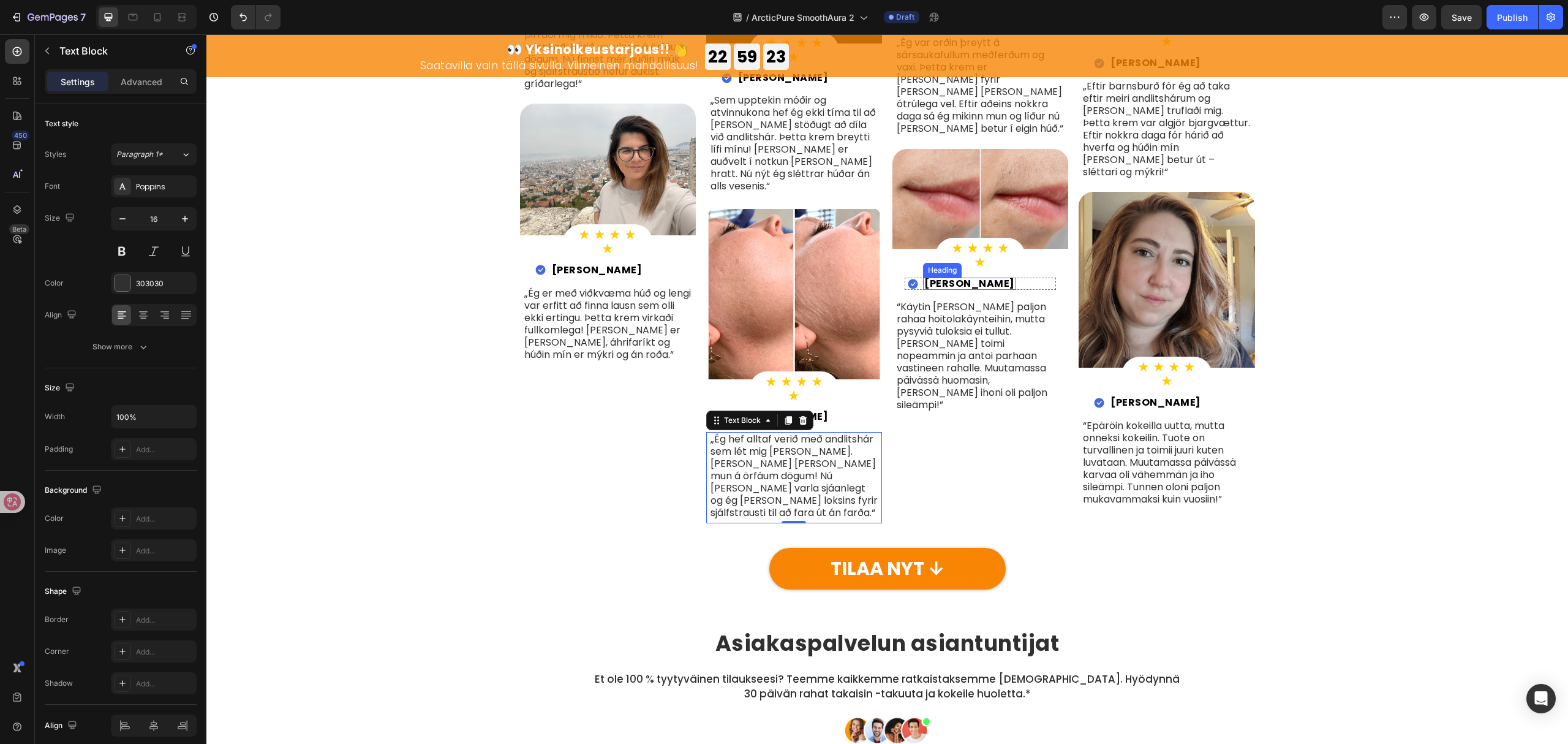
click at [947, 277] on h2 "Noora K." at bounding box center [970, 283] width 93 height 12
click at [978, 339] on p "“Käytin ennen paljon rahaa hoitolakäynteihin, mutta pysyviä tuloksia ei tullut.…" at bounding box center [981, 355] width 168 height 110
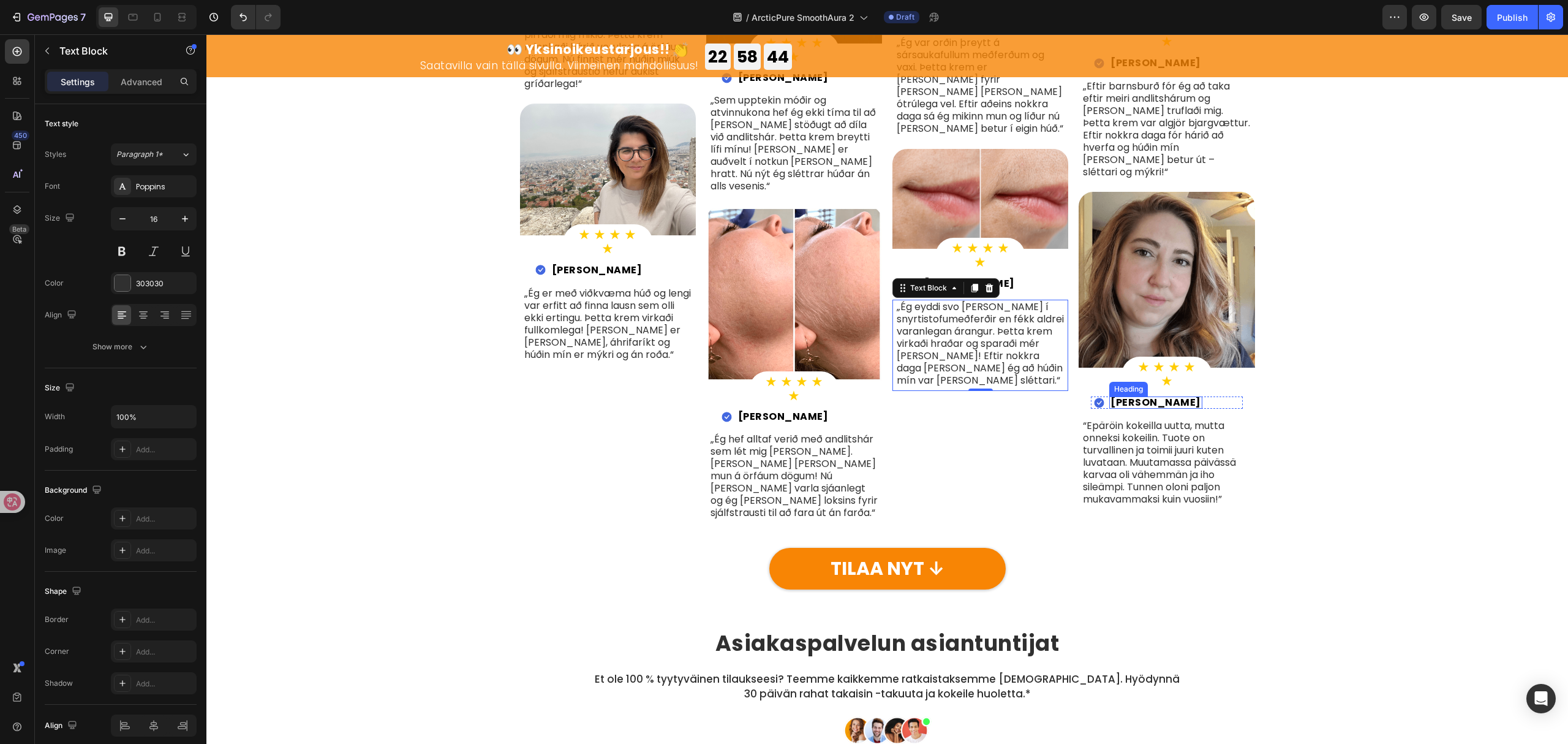
click at [1135, 397] on h2 "Lilja M." at bounding box center [1156, 402] width 93 height 12
click at [1135, 444] on p "“Epäröin kokeilla uutta, mutta onneksi kokeilin. Tuote on turvallinen ja toimii…" at bounding box center [1167, 463] width 168 height 85
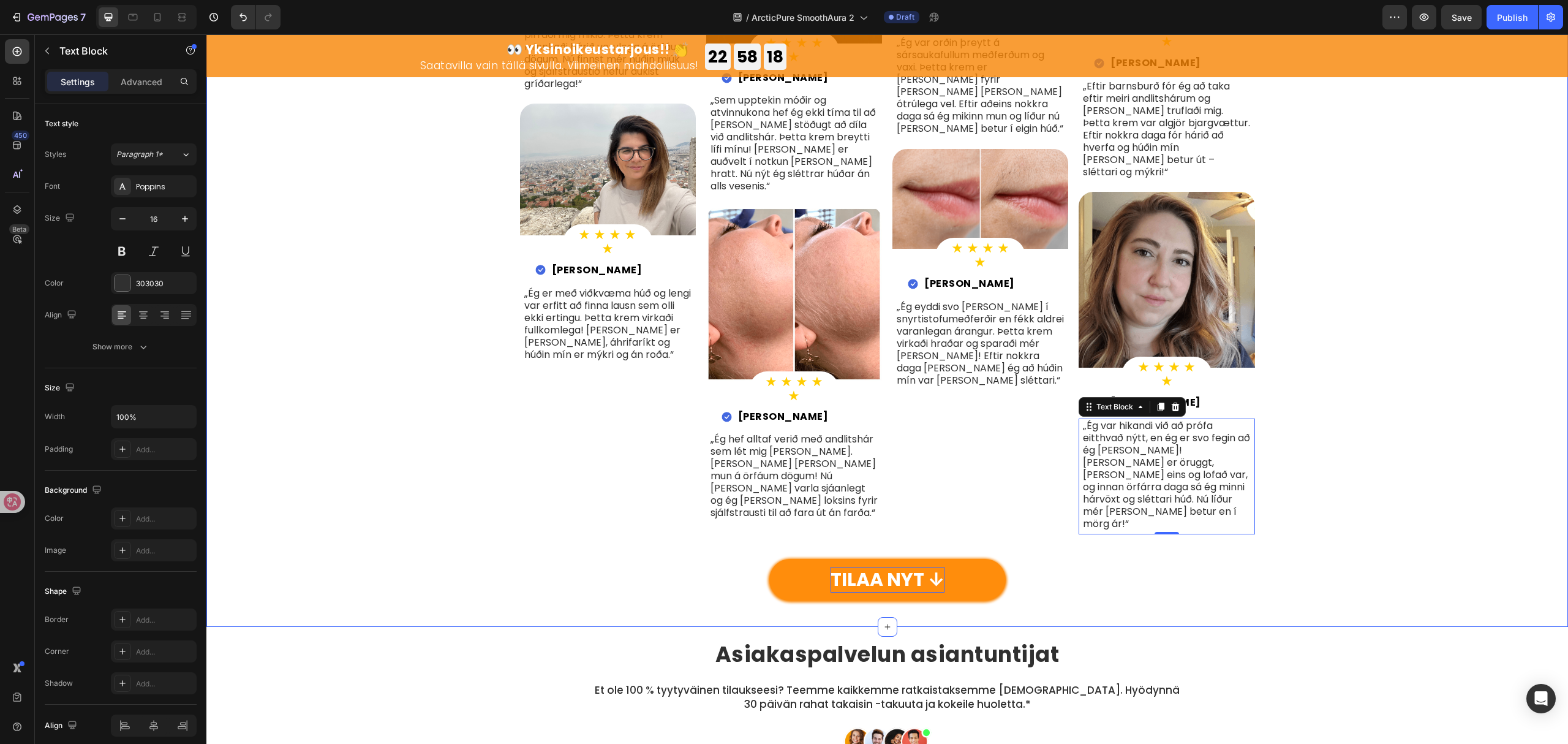
click at [873, 567] on p "TILAA NYT ↓" at bounding box center [887, 580] width 114 height 26
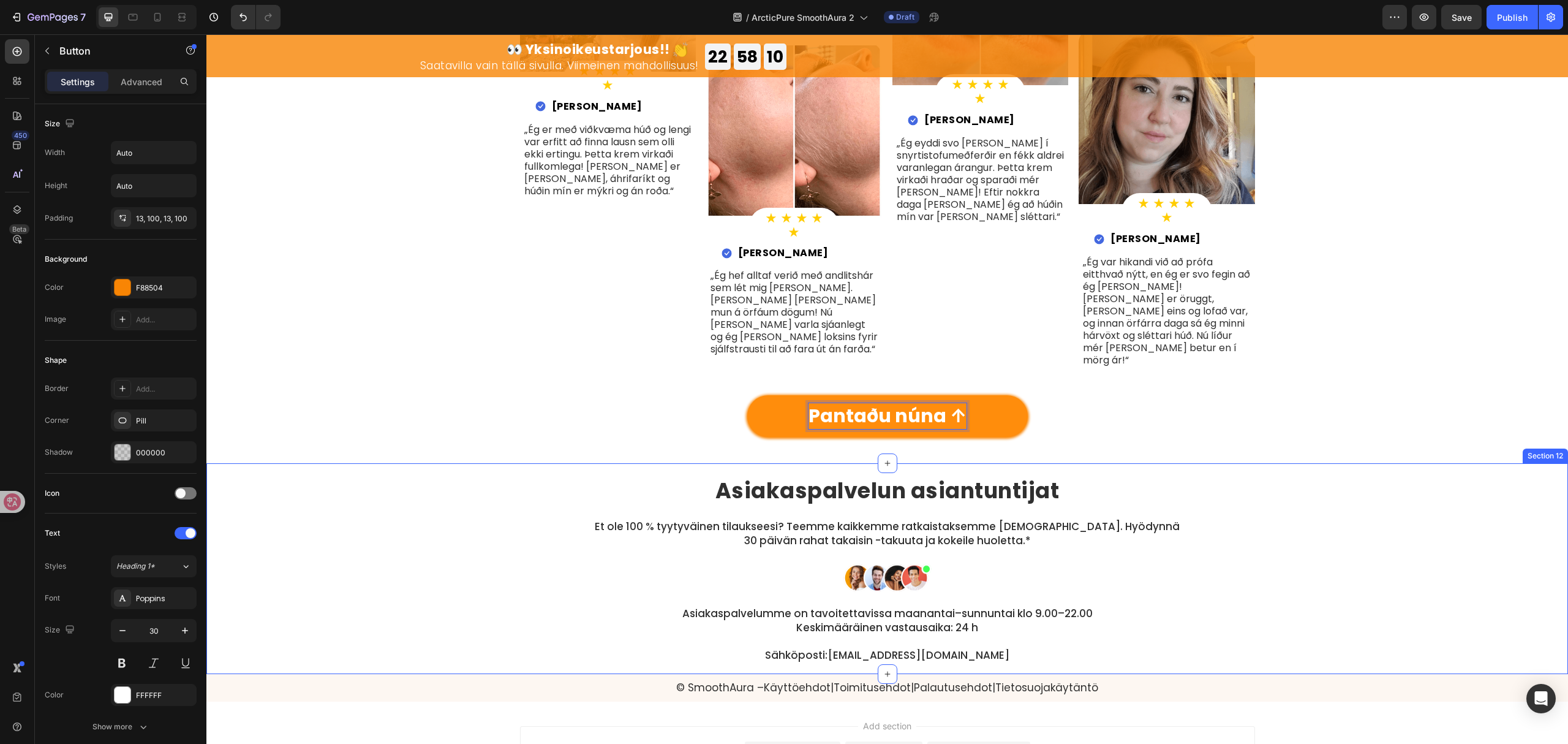
scroll to position [4448, 0]
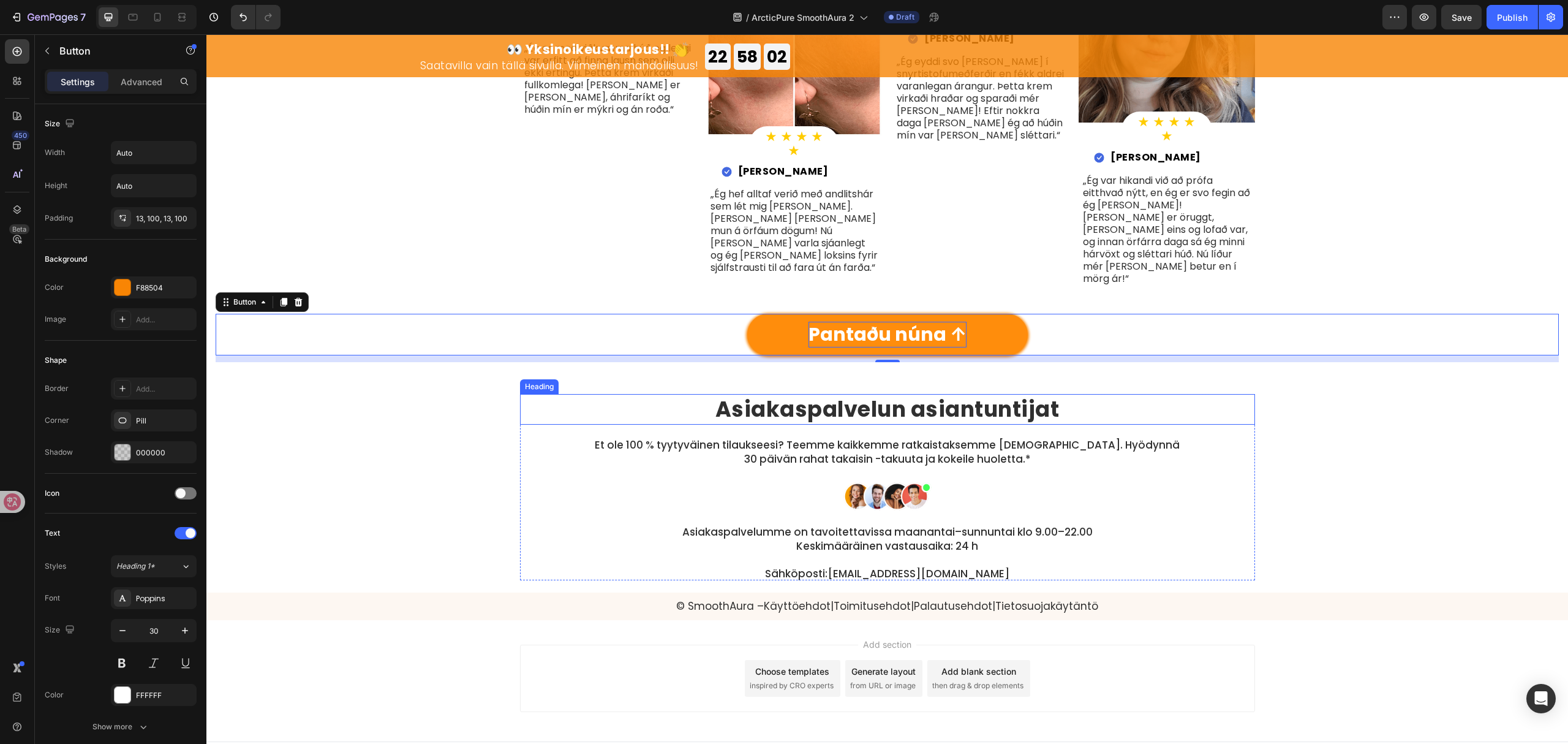
click at [896, 394] on strong "Asiakaspalvelun asiantuntijat" at bounding box center [887, 409] width 344 height 30
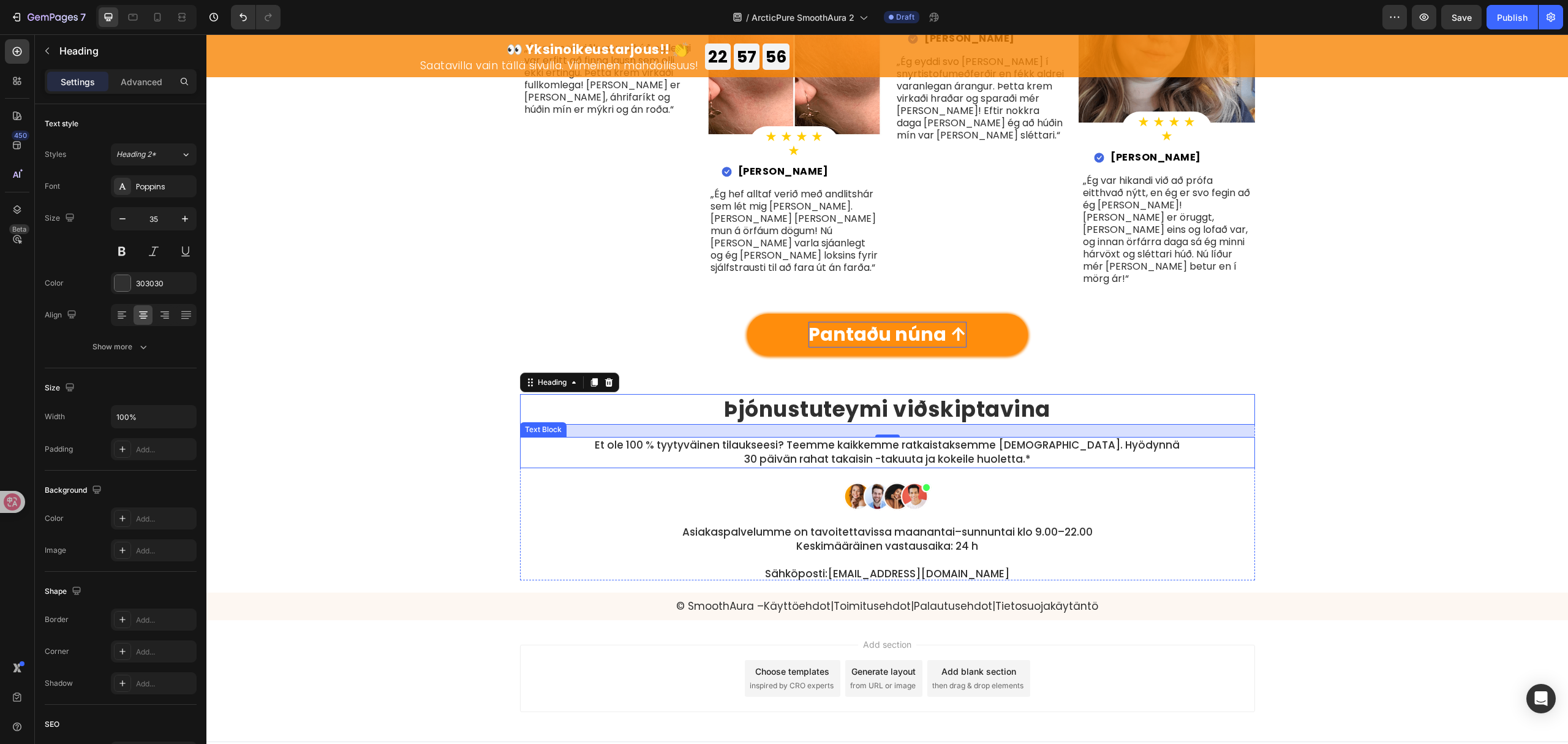
click at [913, 439] on p "Et ole 100 % tyytyväinen tilaukseesi? Teemme kaikkemme ratkaistaksemme asian. H…" at bounding box center [887, 453] width 586 height 29
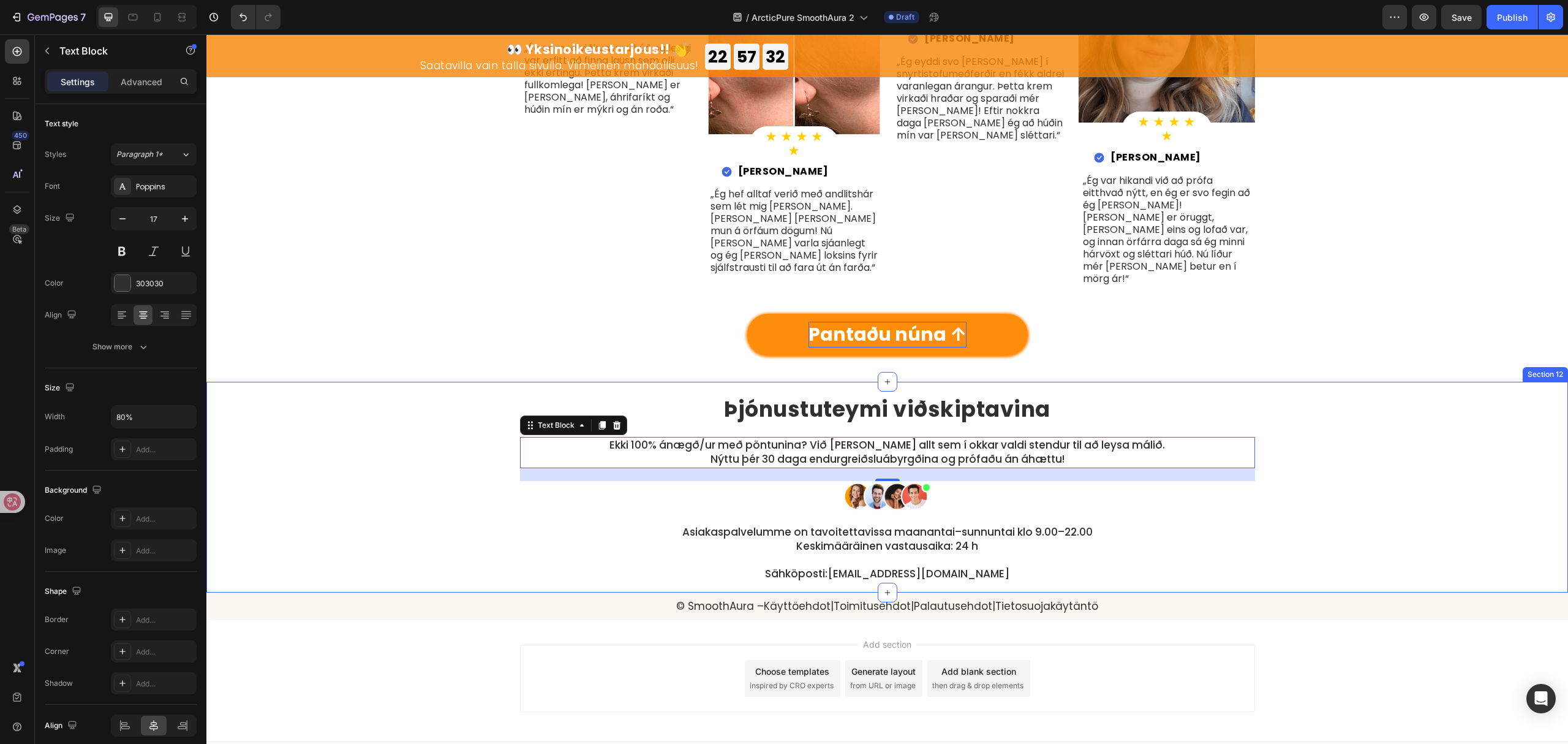
drag, startPoint x: 1410, startPoint y: 494, endPoint x: 1397, endPoint y: 510, distance: 20.6
click at [1410, 494] on div "⁠⁠⁠⁠⁠⁠⁠ Þjónustuteymi viðskiptavina Heading Ekki 100% ánægð/ur með pöntunina? V…" at bounding box center [887, 481] width 1343 height 198
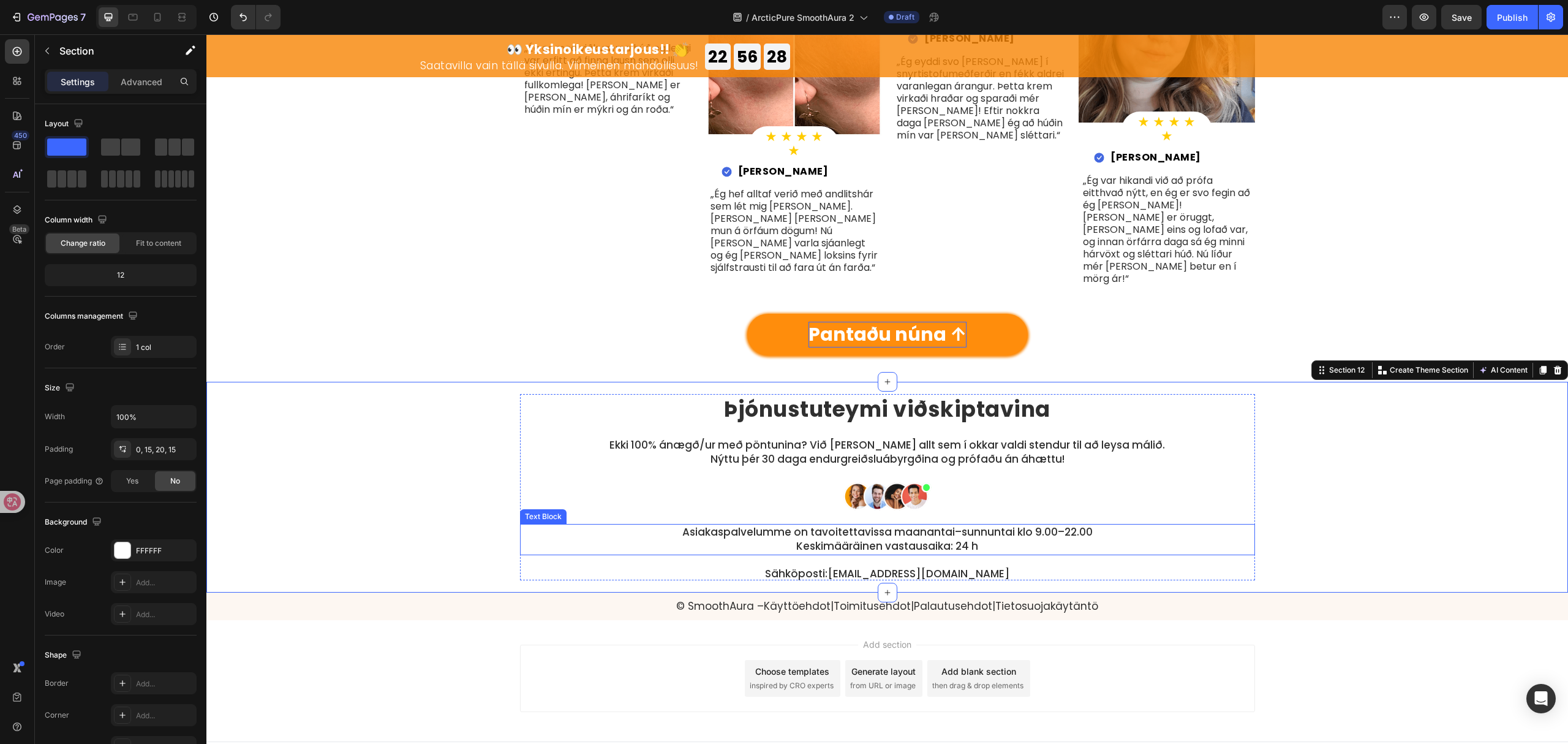
click at [886, 526] on p "Asiakaspalvelumme on tavoitettavissa maanantai–sunnuntai klo 9.00–22.00 Keskimä…" at bounding box center [887, 540] width 586 height 29
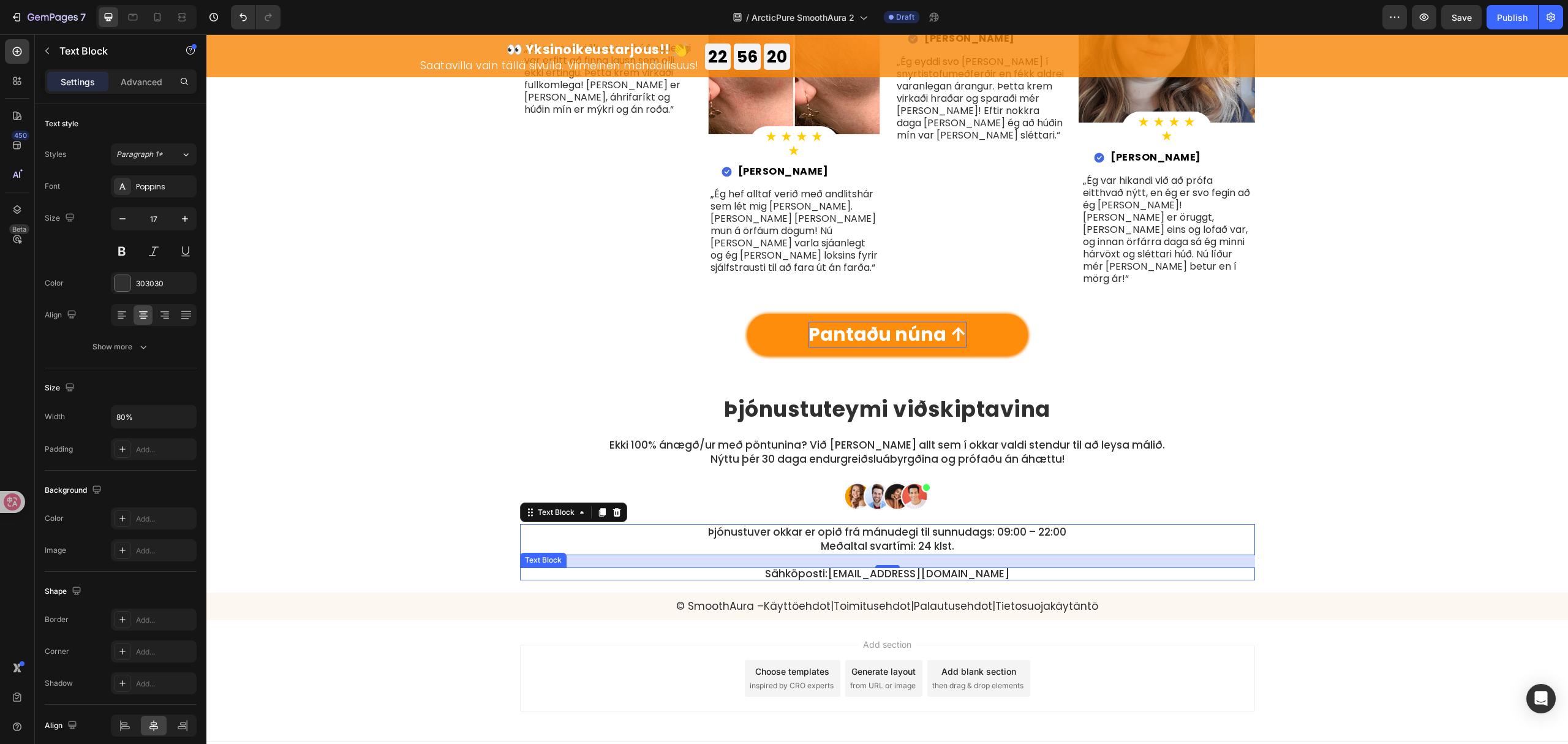
click at [974, 569] on p "Sähköposti: hi@lumipuro.com" at bounding box center [887, 574] width 732 height 10
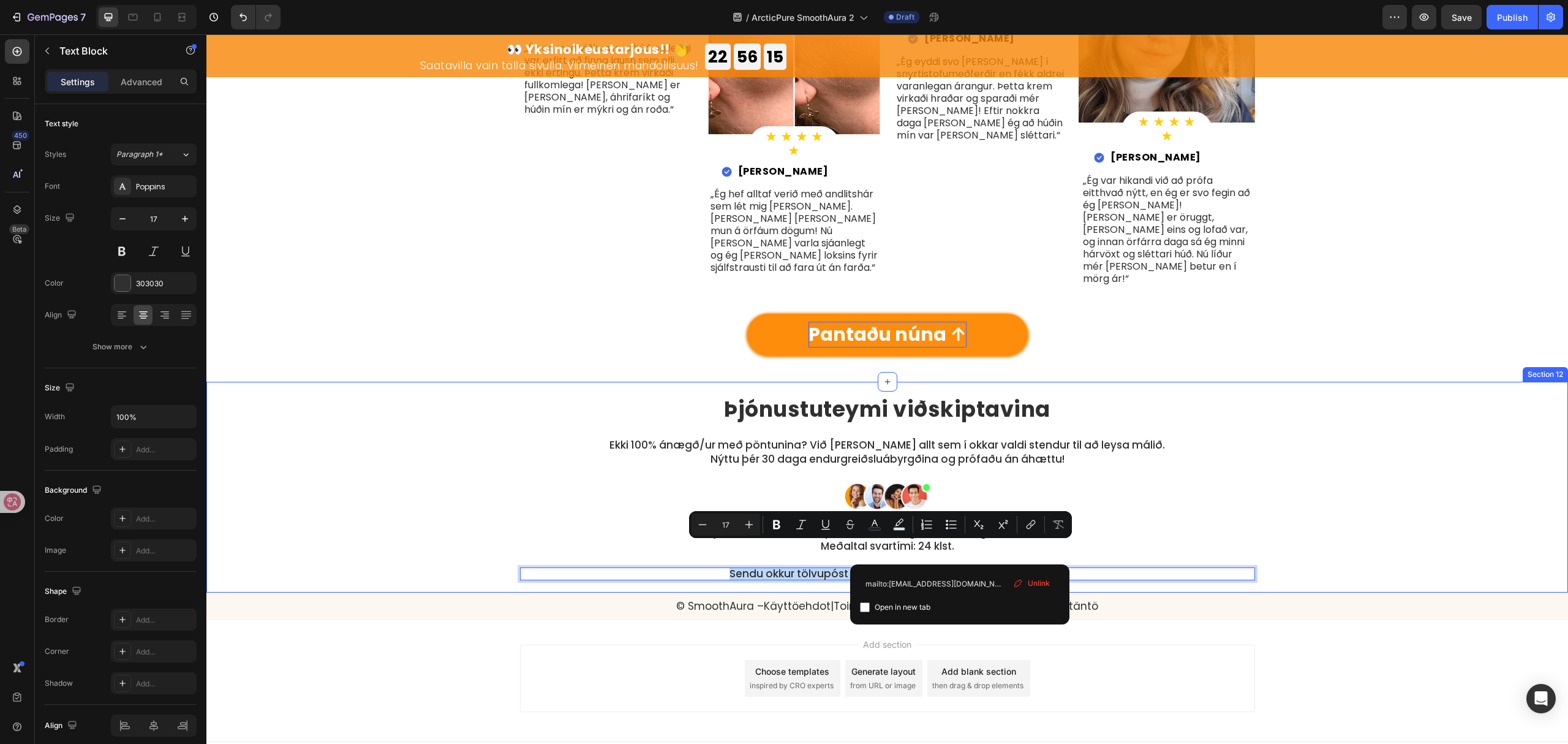
drag, startPoint x: 1277, startPoint y: 486, endPoint x: 1254, endPoint y: 485, distance: 23.0
click at [1277, 486] on div "⁠⁠⁠⁠⁠⁠⁠ Þjónustuteymi viðskiptavina Heading Ekki 100% ánægð/ur með pöntunina? V…" at bounding box center [887, 481] width 1343 height 198
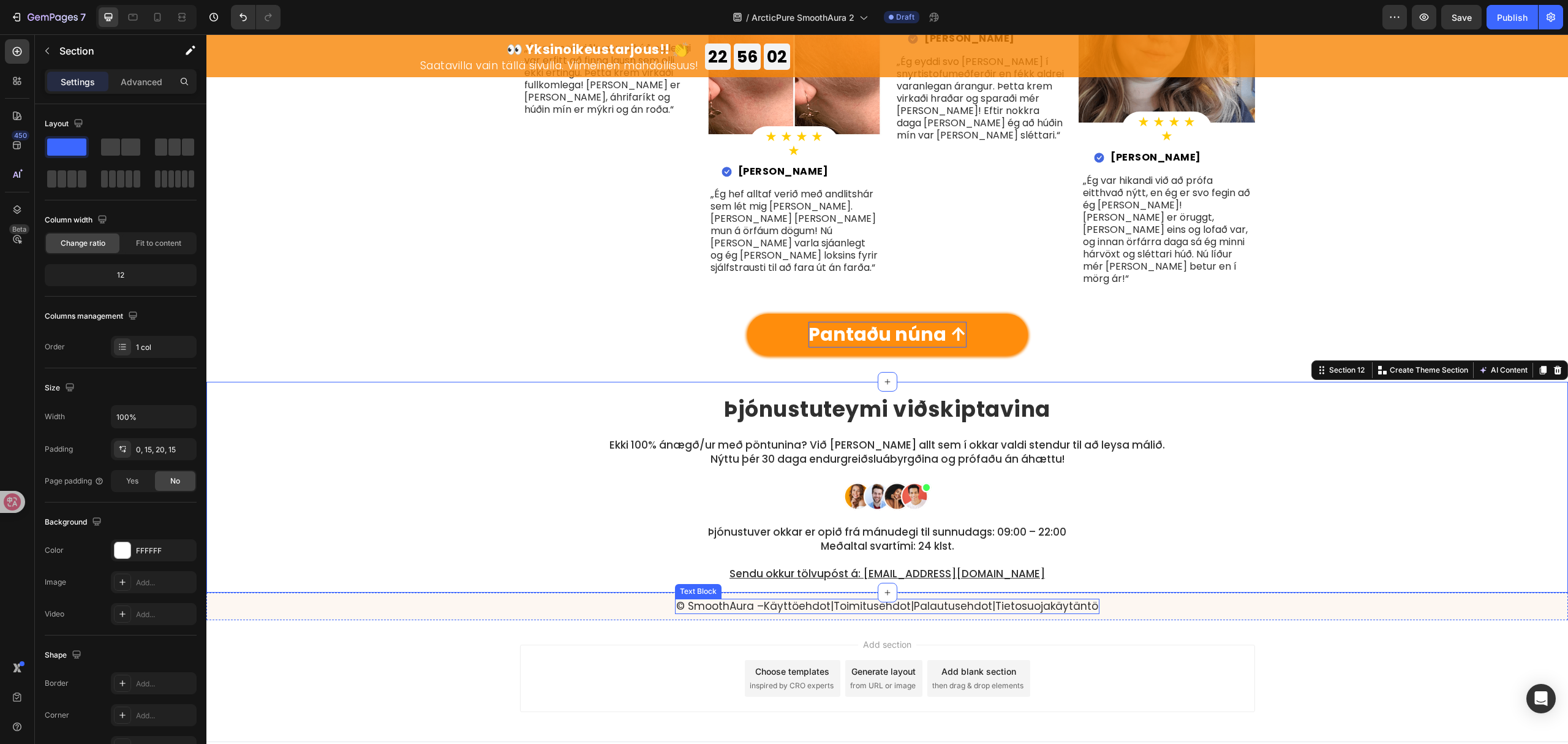
click at [956, 599] on link "Palautusehdot" at bounding box center [952, 606] width 78 height 15
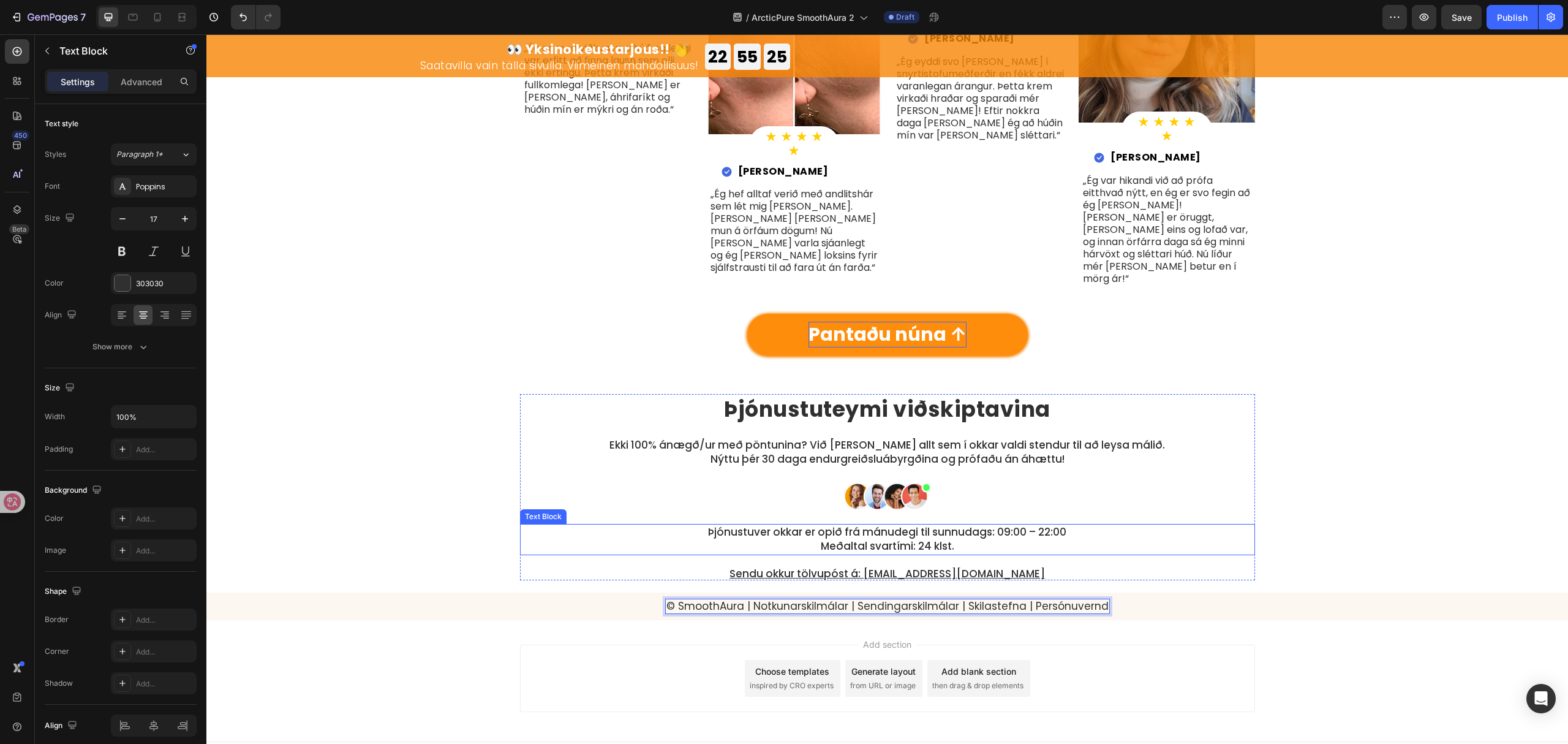
click at [1317, 510] on div "⁠⁠⁠⁠⁠⁠⁠ Þjónustuteymi viðskiptavina Heading Ekki 100% ánægð/ur með pöntunina? V…" at bounding box center [887, 481] width 1343 height 198
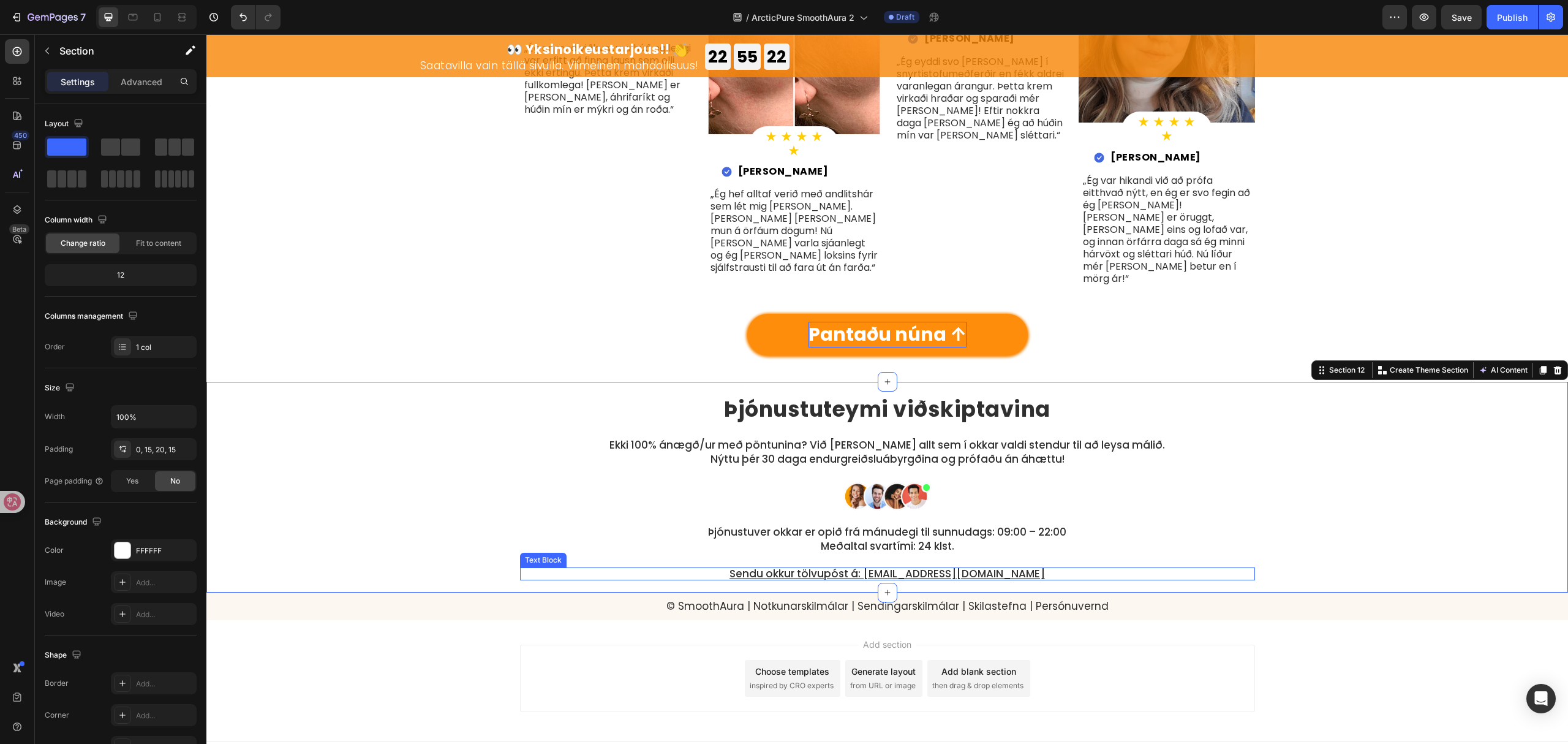
click at [1030, 569] on p "Sendu okkur tölvupóst á: support@trysmoothaura.com" at bounding box center [887, 574] width 732 height 10
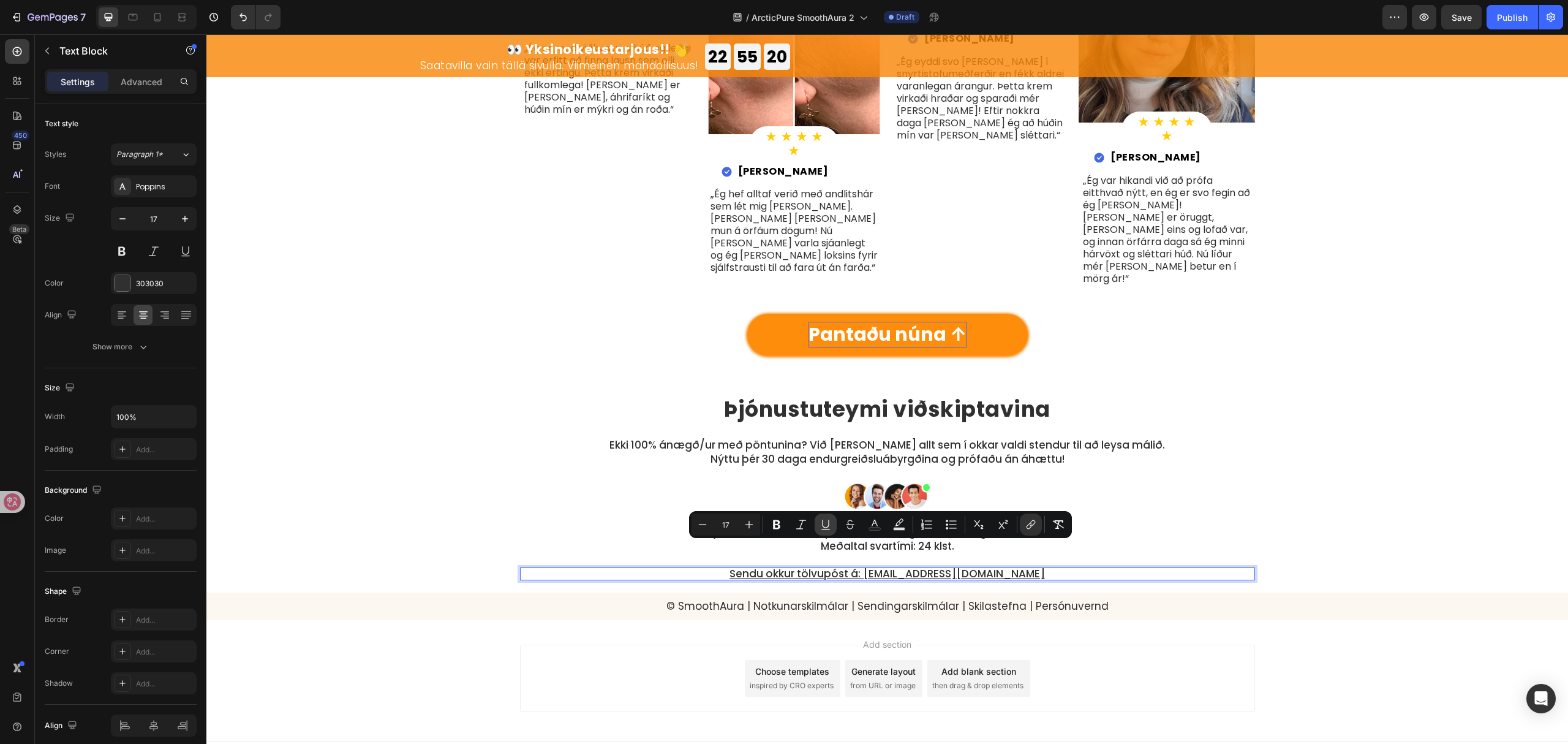
click at [829, 526] on icon "Editor contextual toolbar" at bounding box center [825, 524] width 12 height 12
click at [1043, 569] on p "Sendu okkur tölvupóst á: support@trysmoothaura.com" at bounding box center [887, 574] width 732 height 10
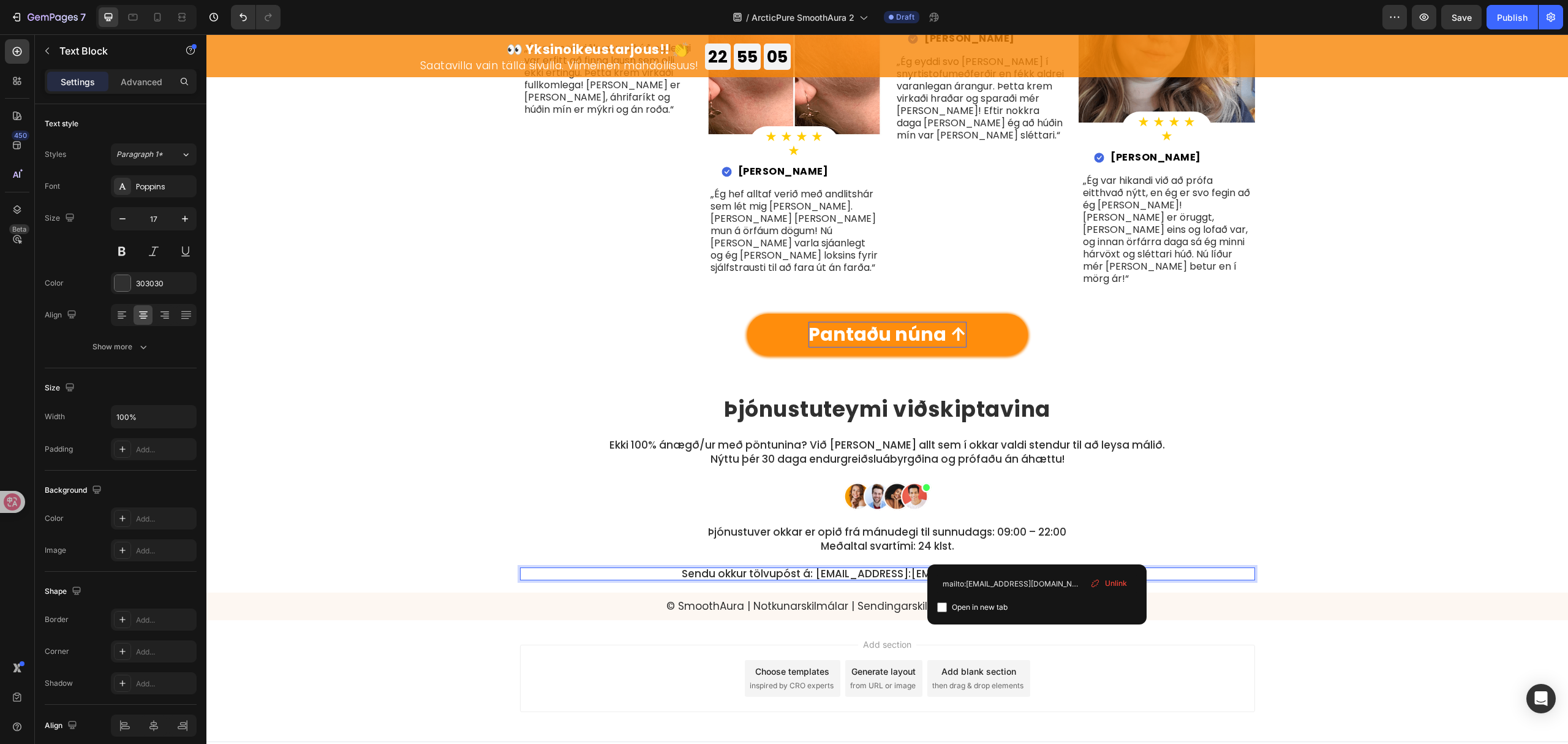
drag, startPoint x: 1038, startPoint y: 549, endPoint x: 934, endPoint y: 550, distance: 104.0
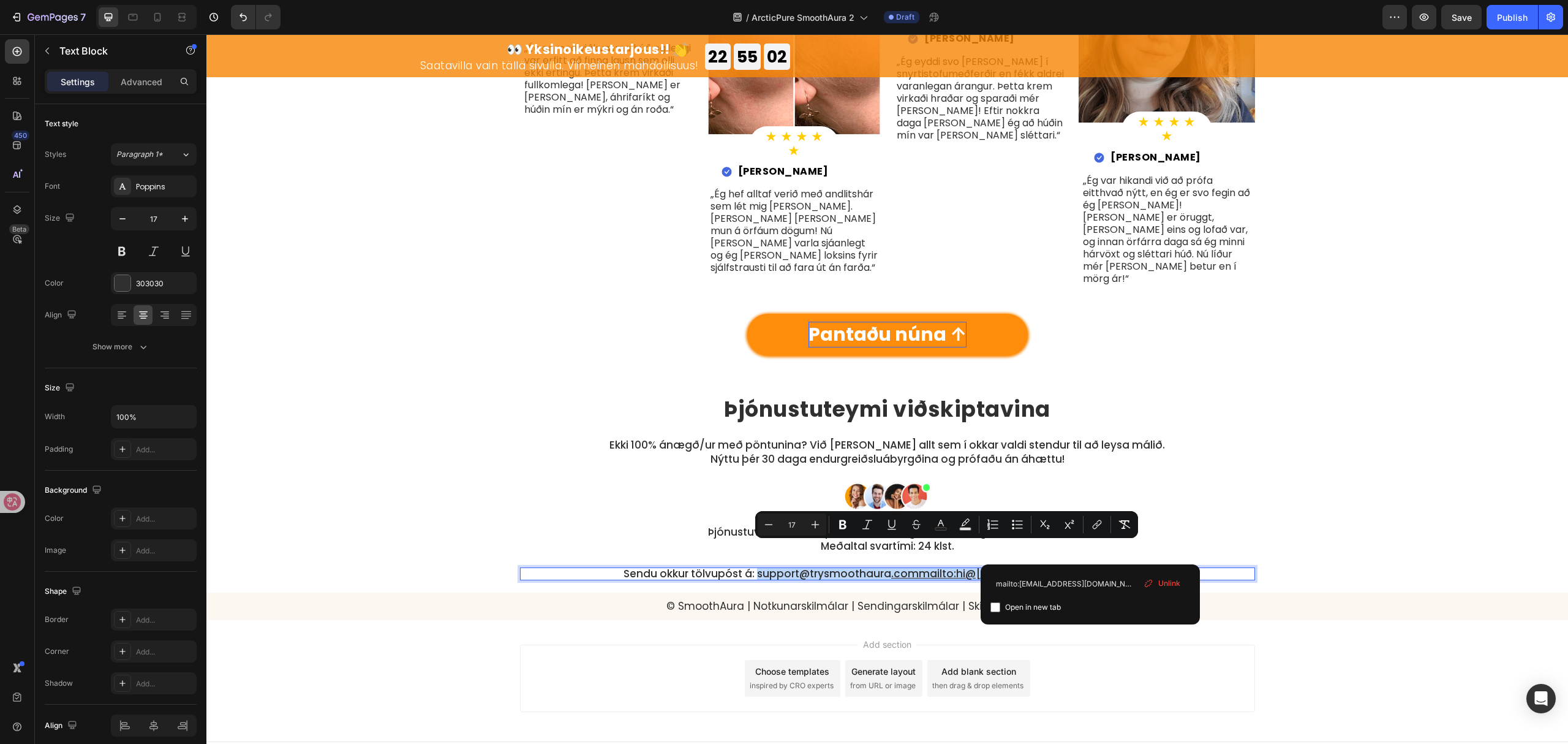
drag, startPoint x: 1122, startPoint y: 552, endPoint x: 803, endPoint y: 555, distance: 319.0
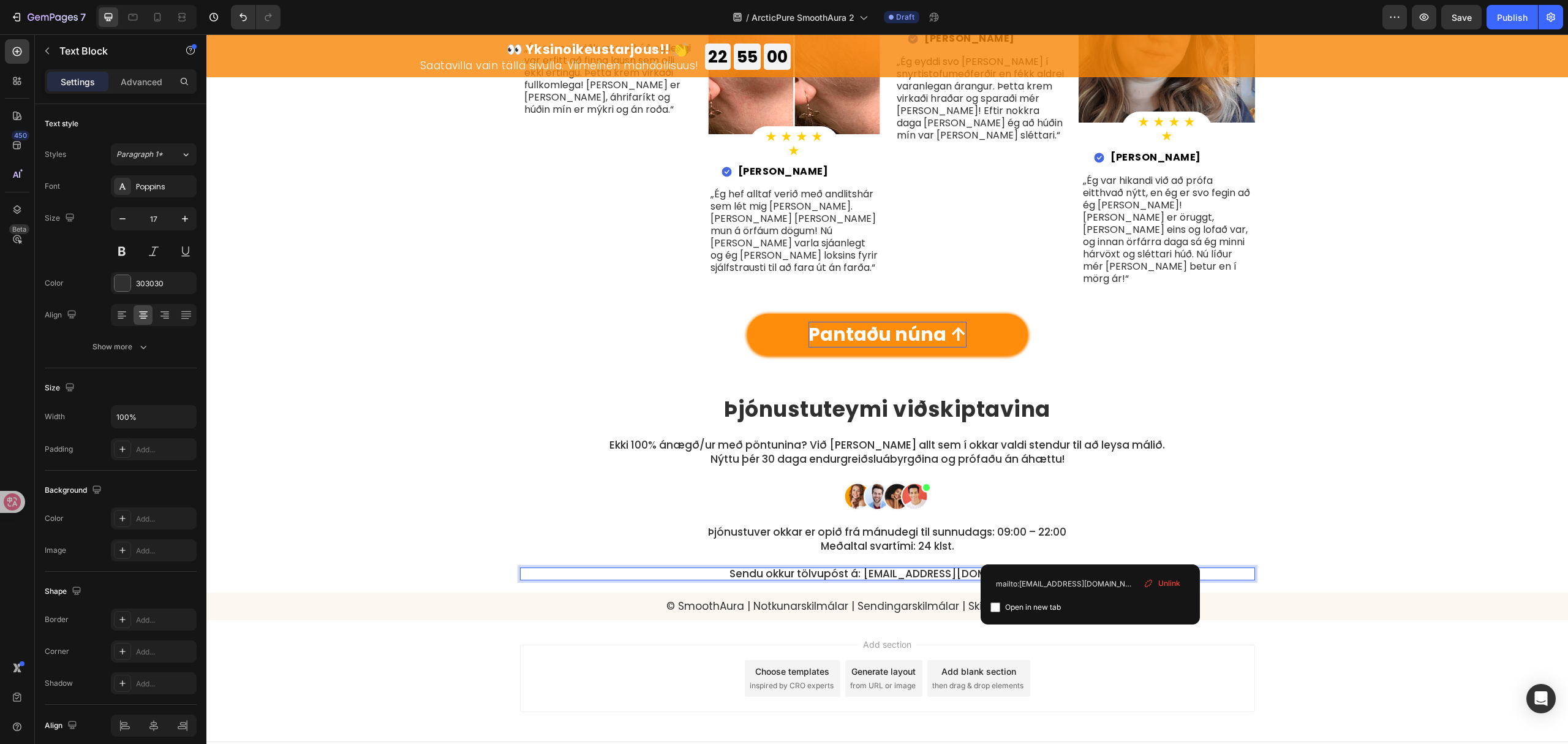
click at [1169, 586] on span "Unlink" at bounding box center [1169, 584] width 22 height 11
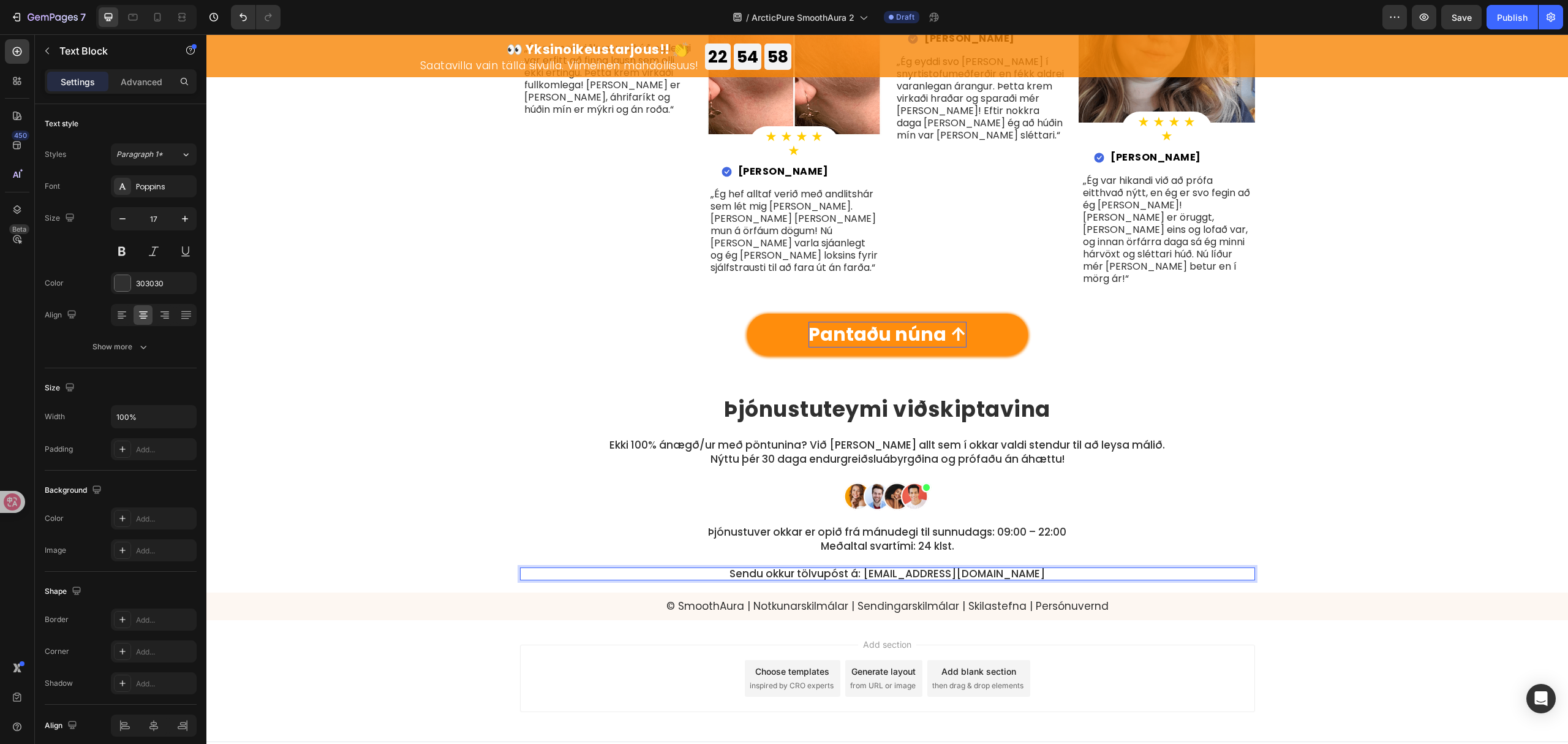
drag, startPoint x: 1031, startPoint y: 551, endPoint x: 1023, endPoint y: 549, distance: 8.2
click at [1031, 569] on p "Sendu okkur tölvupóst á: styoja@halloarcticpure.com ⁠⁠⁠⁠⁠⁠⁠" at bounding box center [887, 574] width 732 height 10
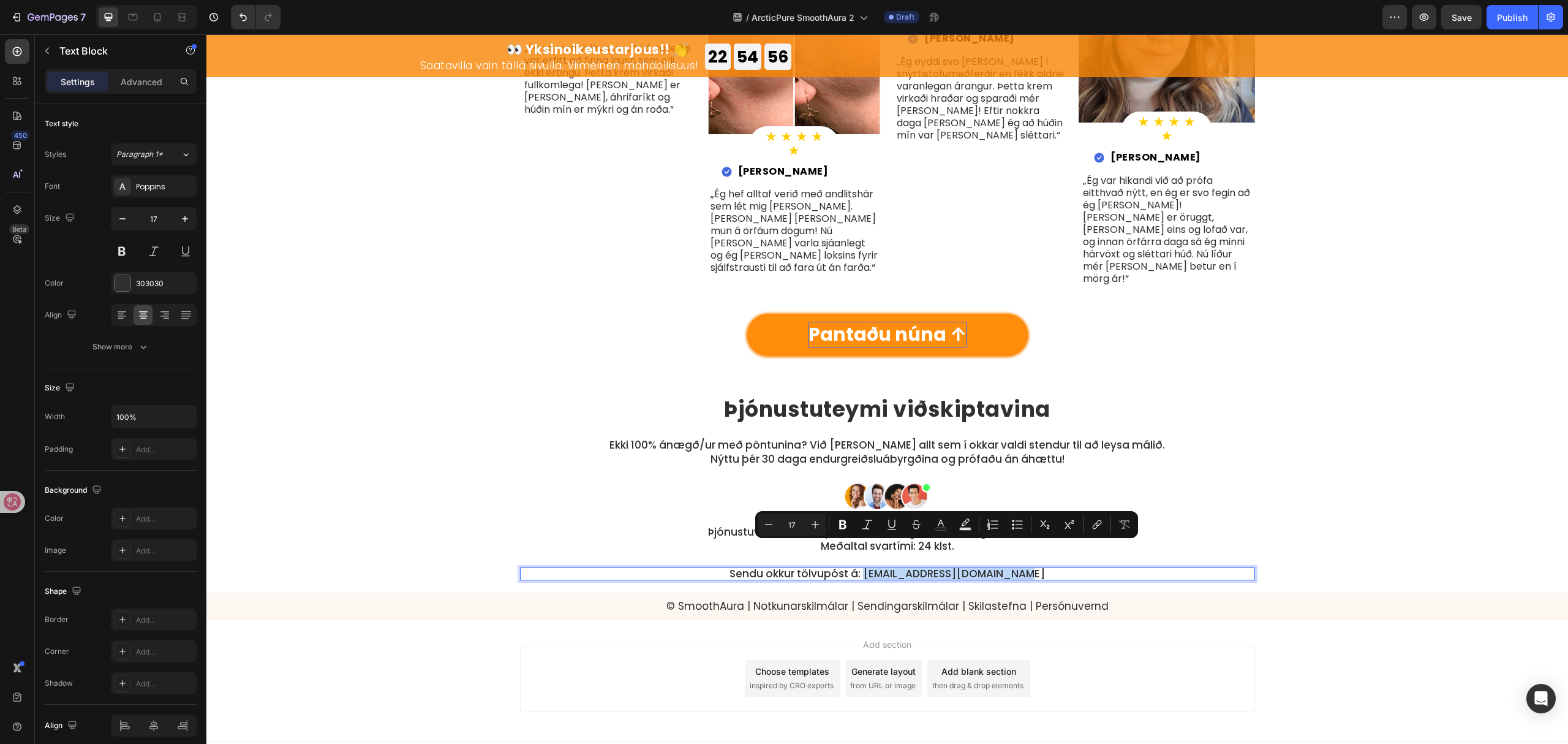
drag, startPoint x: 1029, startPoint y: 548, endPoint x: 873, endPoint y: 554, distance: 156.1
click at [873, 569] on p "Sendu okkur tölvupóst á: styoja@halloarcticpure.com ⁠⁠⁠⁠⁠⁠⁠" at bounding box center [887, 574] width 732 height 10
click at [1094, 523] on icon "Editor contextual toolbar" at bounding box center [1097, 524] width 12 height 12
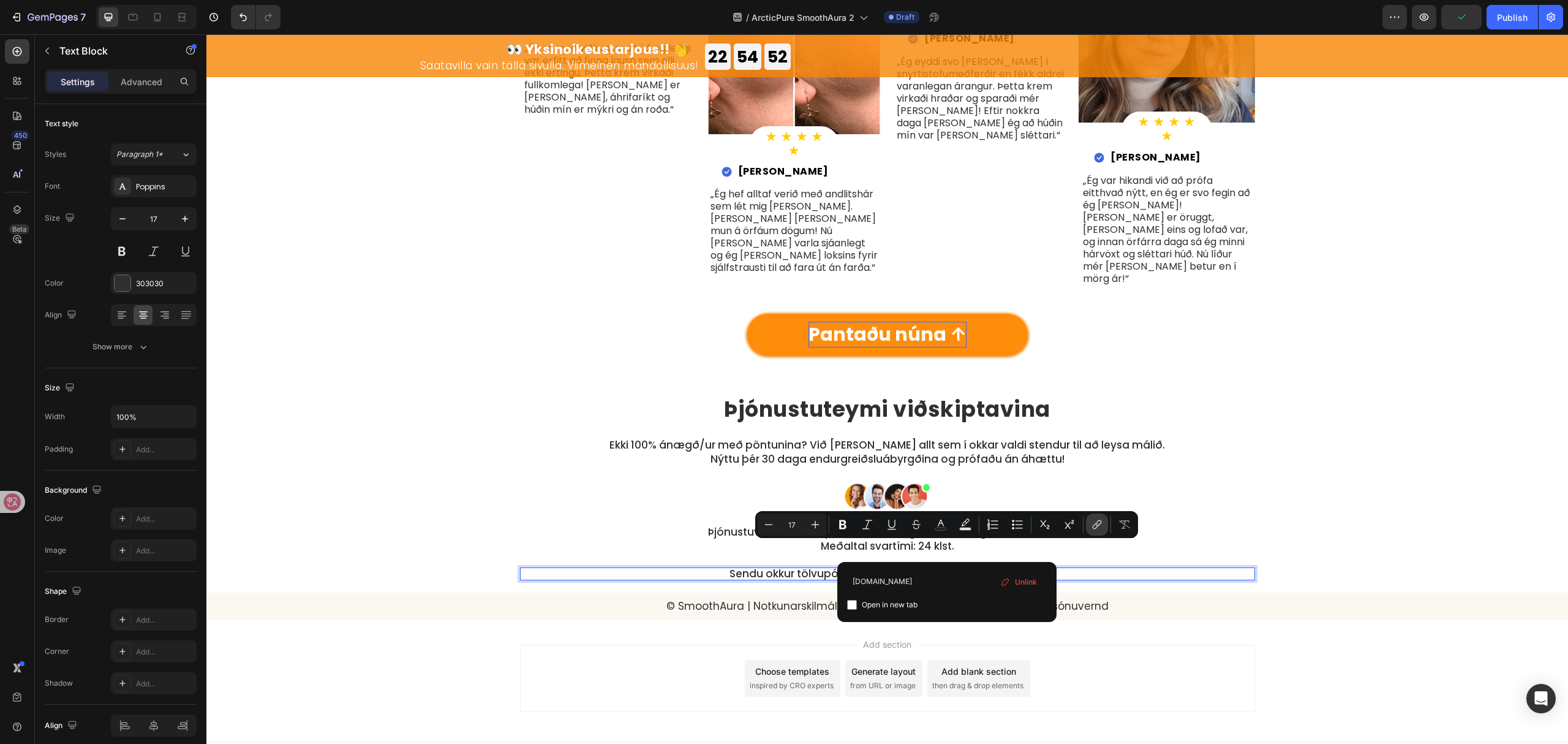
type input "[DOMAIN_NAME]"
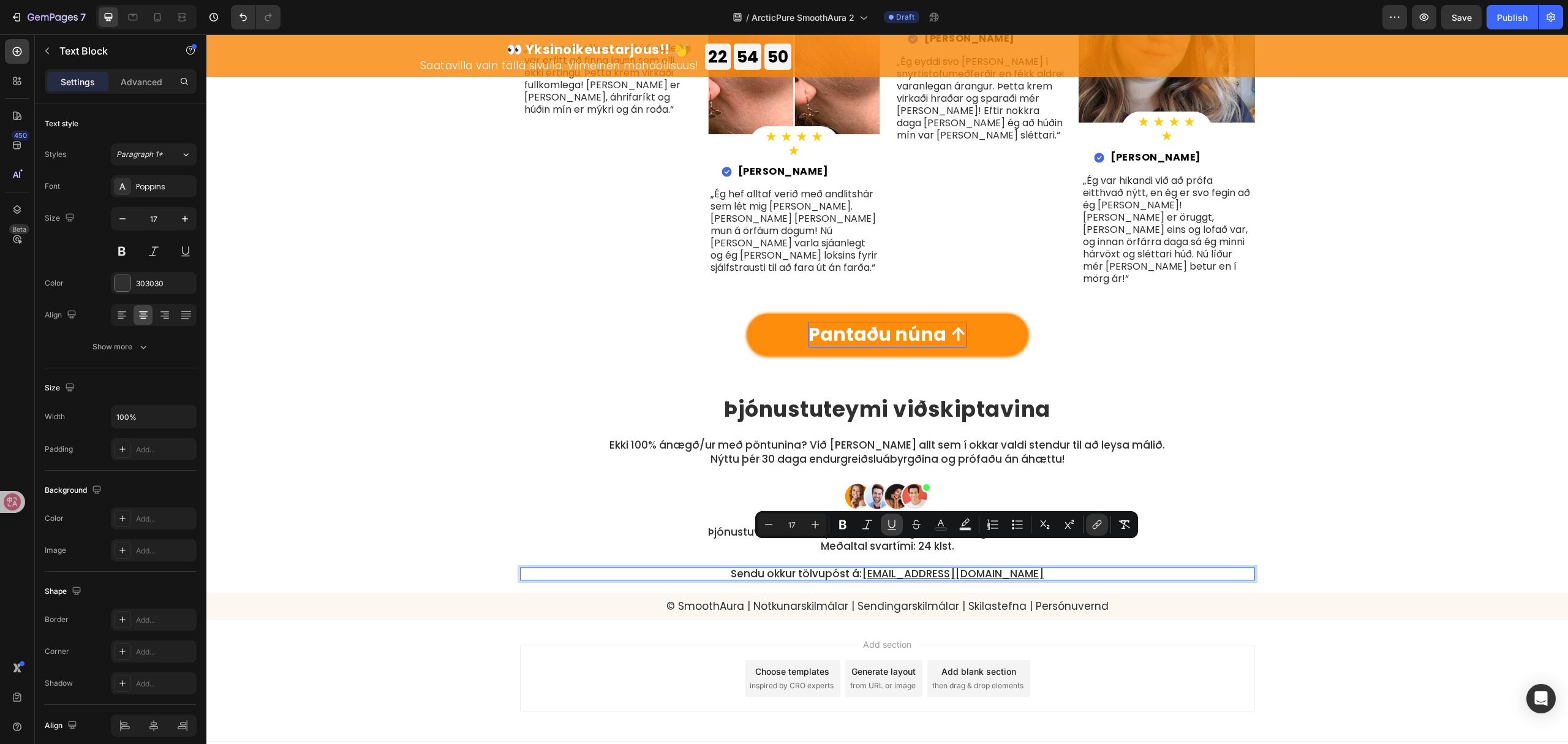
click at [891, 526] on icon "Editor contextual toolbar" at bounding box center [891, 524] width 12 height 12
click at [1269, 497] on div "⁠⁠⁠⁠⁠⁠⁠ Þjónustuteymi viðskiptavina Heading Ekki 100% ánægð/ur með pöntunina? V…" at bounding box center [887, 481] width 1343 height 198
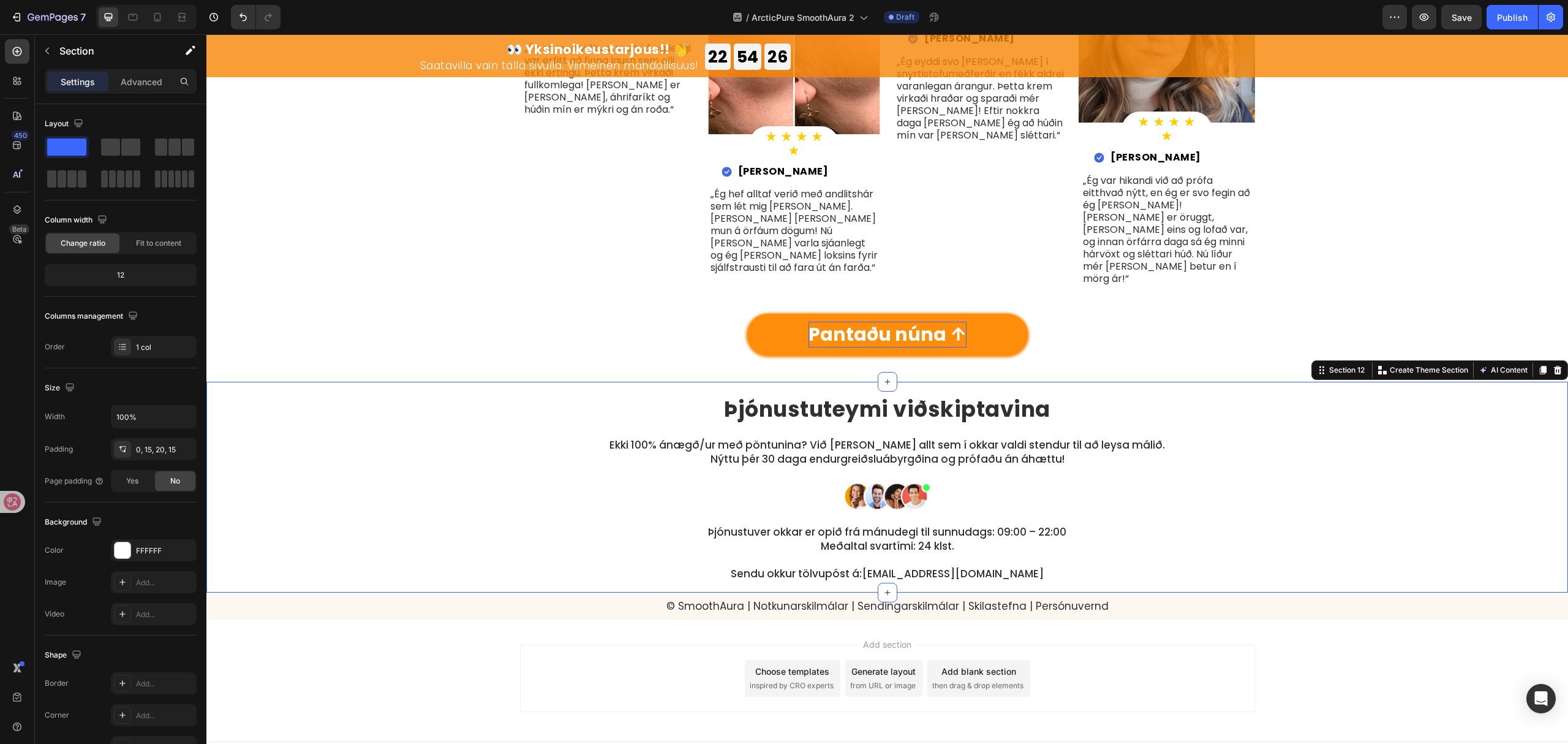
click at [1315, 523] on div "⁠⁠⁠⁠⁠⁠⁠ Þjónustuteymi viðskiptavina Heading Ekki 100% ánægð/ur með pöntunina? V…" at bounding box center [887, 481] width 1343 height 198
click at [1271, 593] on div "© SmoothAura | Notkunarskilmálar | Sendingarskilmálar | Skilastefna | Persónuve…" at bounding box center [887, 605] width 1362 height 27
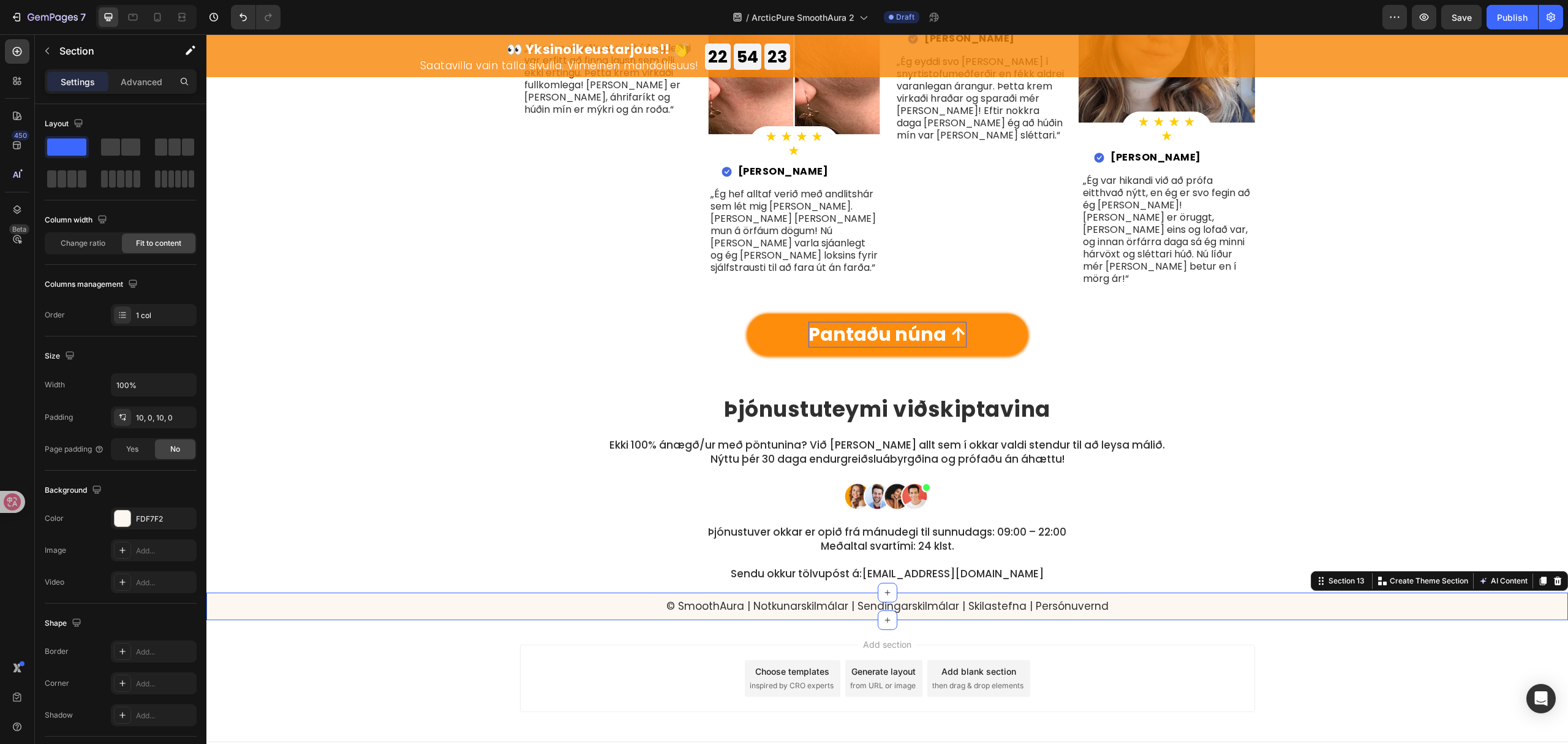
click at [1101, 592] on div "© SmoothAura | Notkunarskilmálar | Sendingarskilmálar | Skilastefna | Persónuve…" at bounding box center [887, 605] width 1362 height 27
click at [1068, 600] on p "© SmoothAura | Notkunarskilmálar | Sendingarskilmálar | Skilastefna | Persónuve…" at bounding box center [887, 605] width 442 height 12
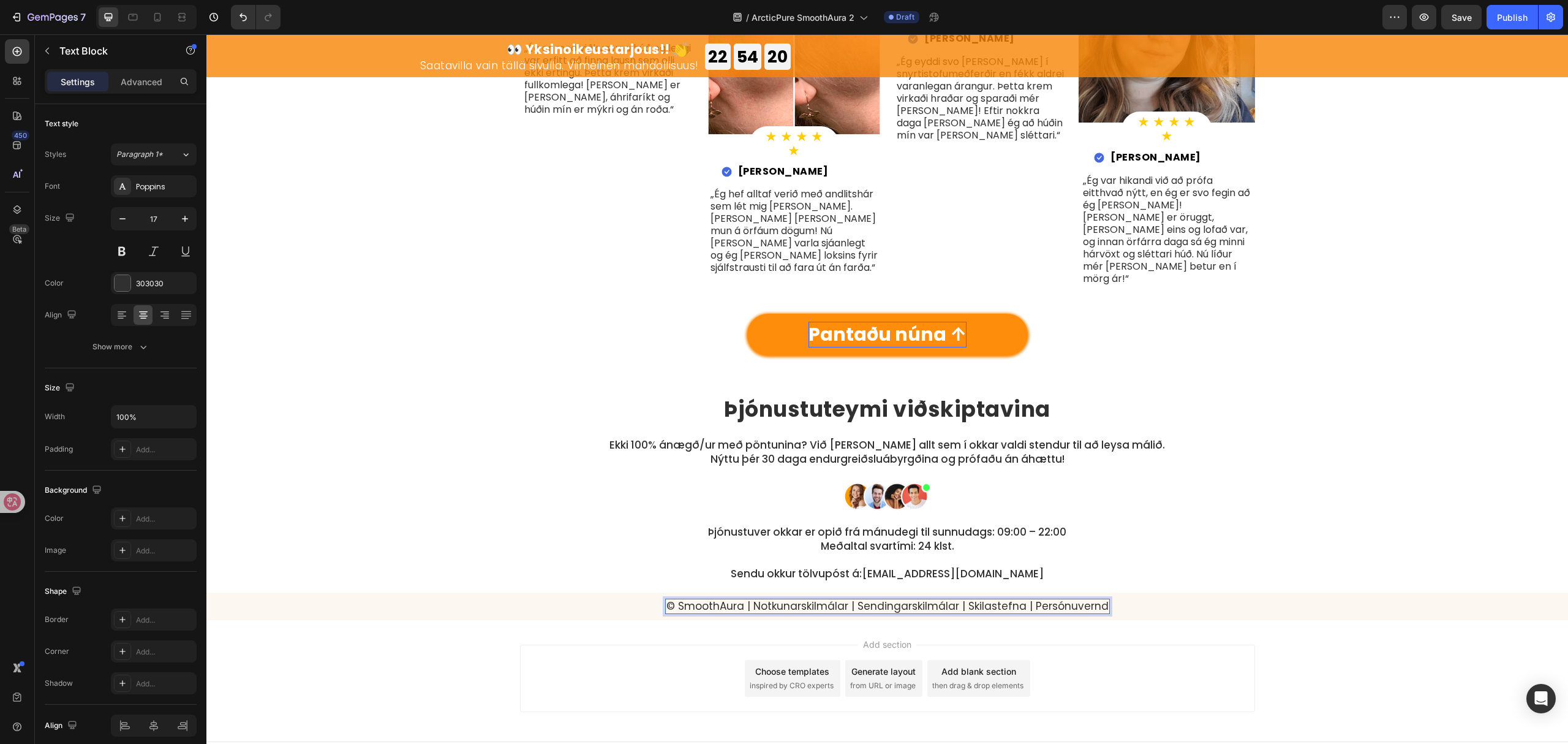
click at [1042, 600] on p "© SmoothAura | Notkunarskilmálar | Sendingarskilmálar | Skilastefna | Persónuve…" at bounding box center [887, 605] width 442 height 12
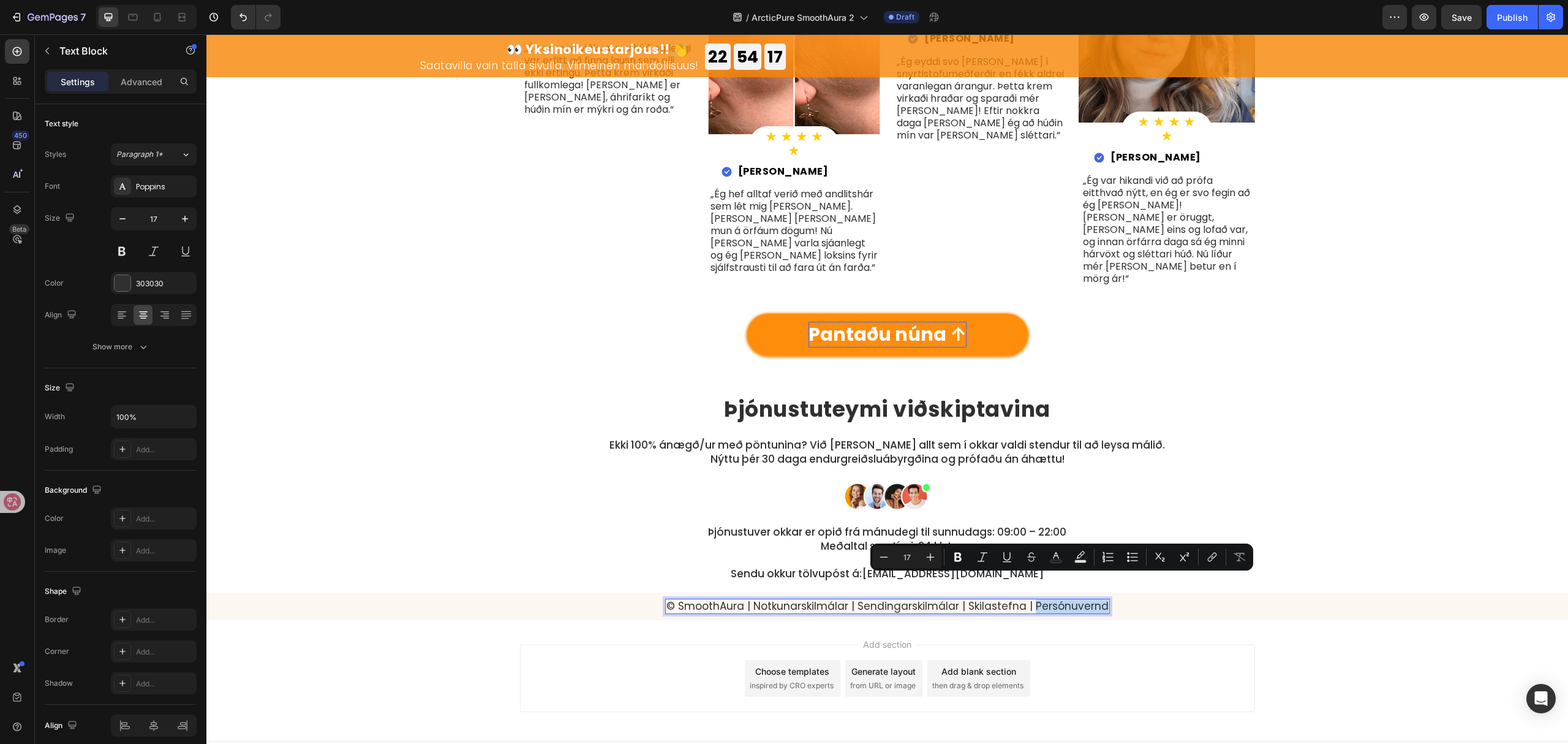
drag, startPoint x: 1026, startPoint y: 581, endPoint x: 1097, endPoint y: 584, distance: 71.1
click at [1097, 600] on p "© SmoothAura | Notkunarskilmálar | Sendingarskilmálar | Skilastefna | Persónuve…" at bounding box center [887, 605] width 442 height 12
click at [1213, 560] on icon "Editor contextual toolbar" at bounding box center [1212, 557] width 12 height 12
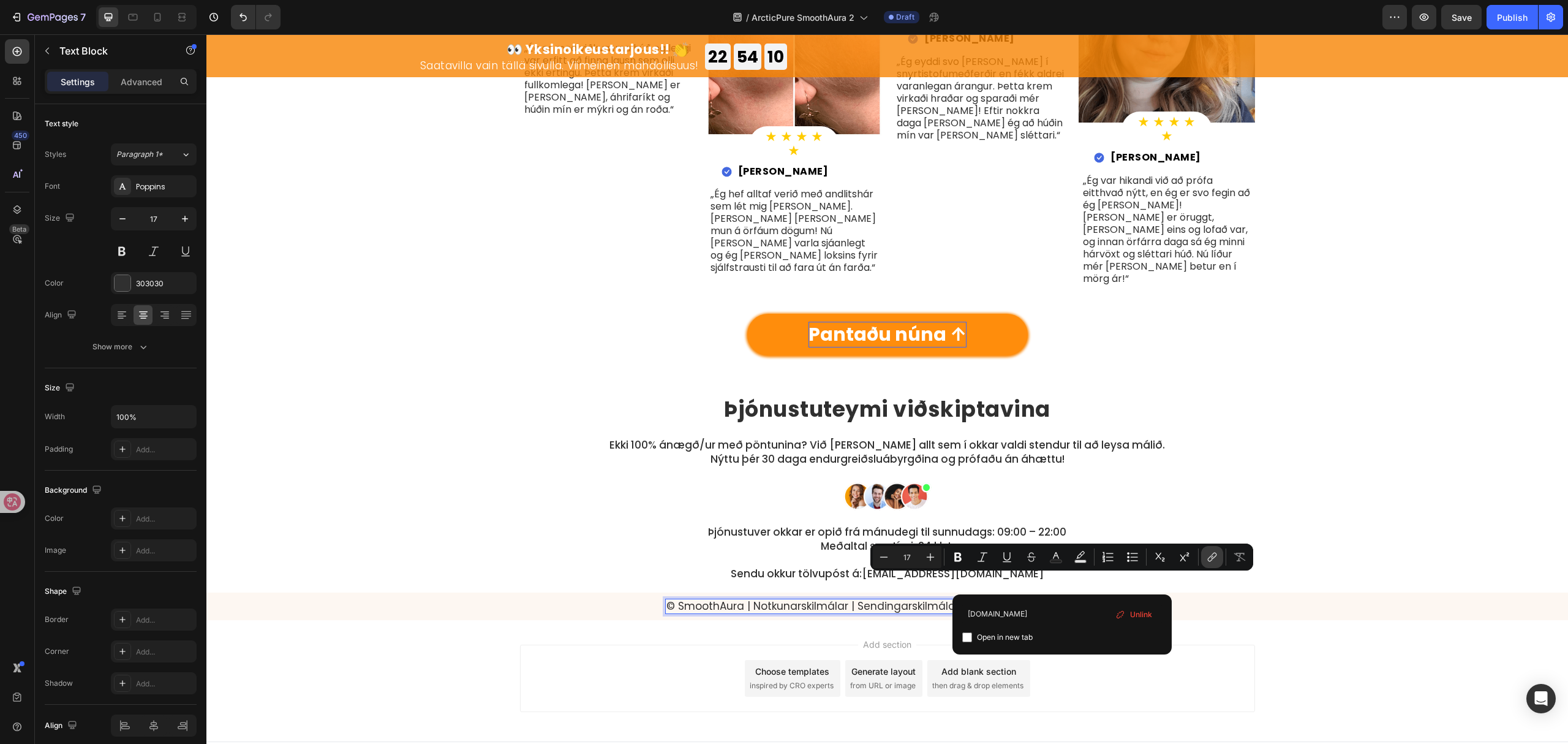
type input "[DOMAIN_NAME]"
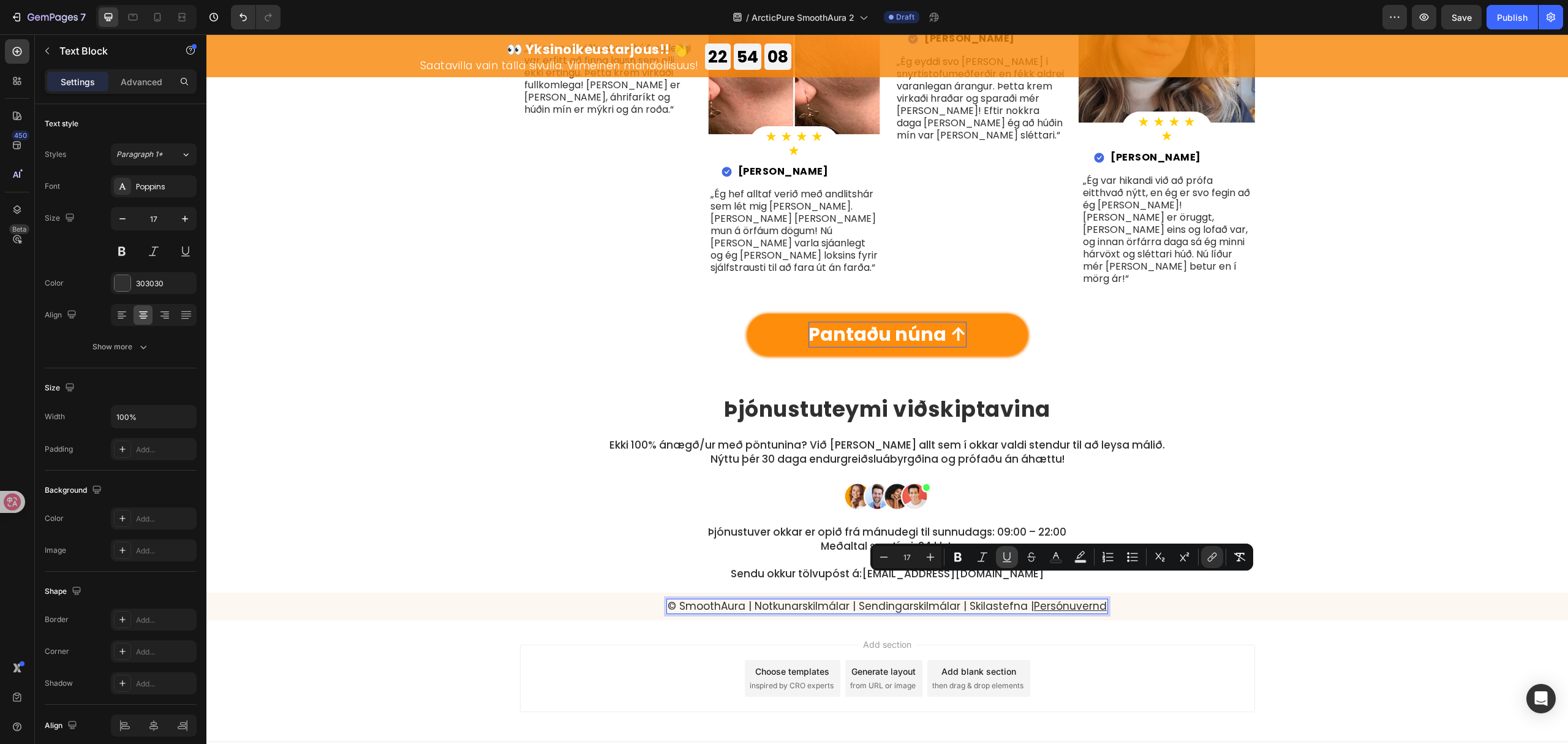
click at [1007, 553] on icon "Editor contextual toolbar" at bounding box center [1006, 557] width 12 height 12
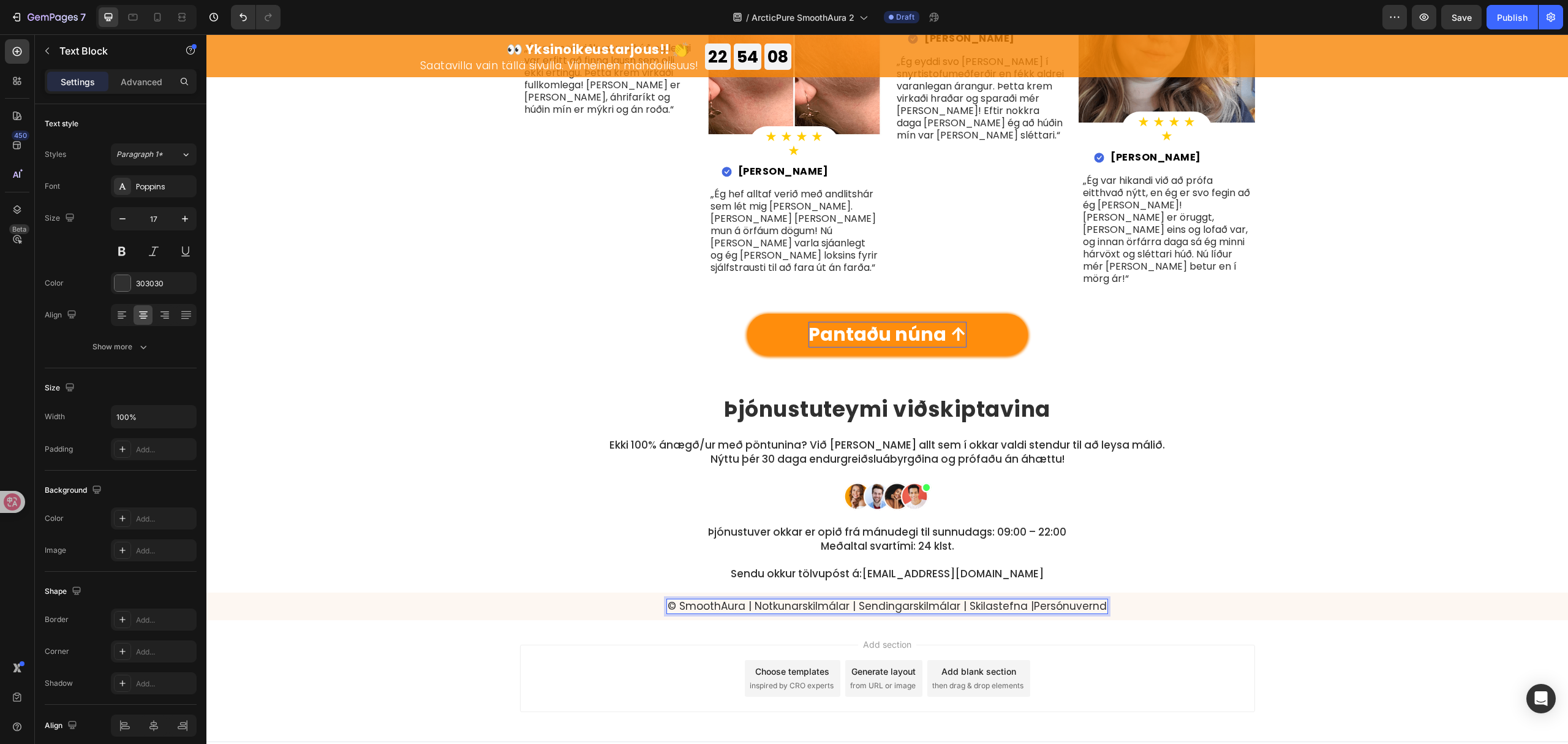
click at [1017, 600] on p "© SmoothAura | Notkunarskilmálar | Sendingarskilmálar | Skilastefna | Persónuve…" at bounding box center [887, 605] width 439 height 12
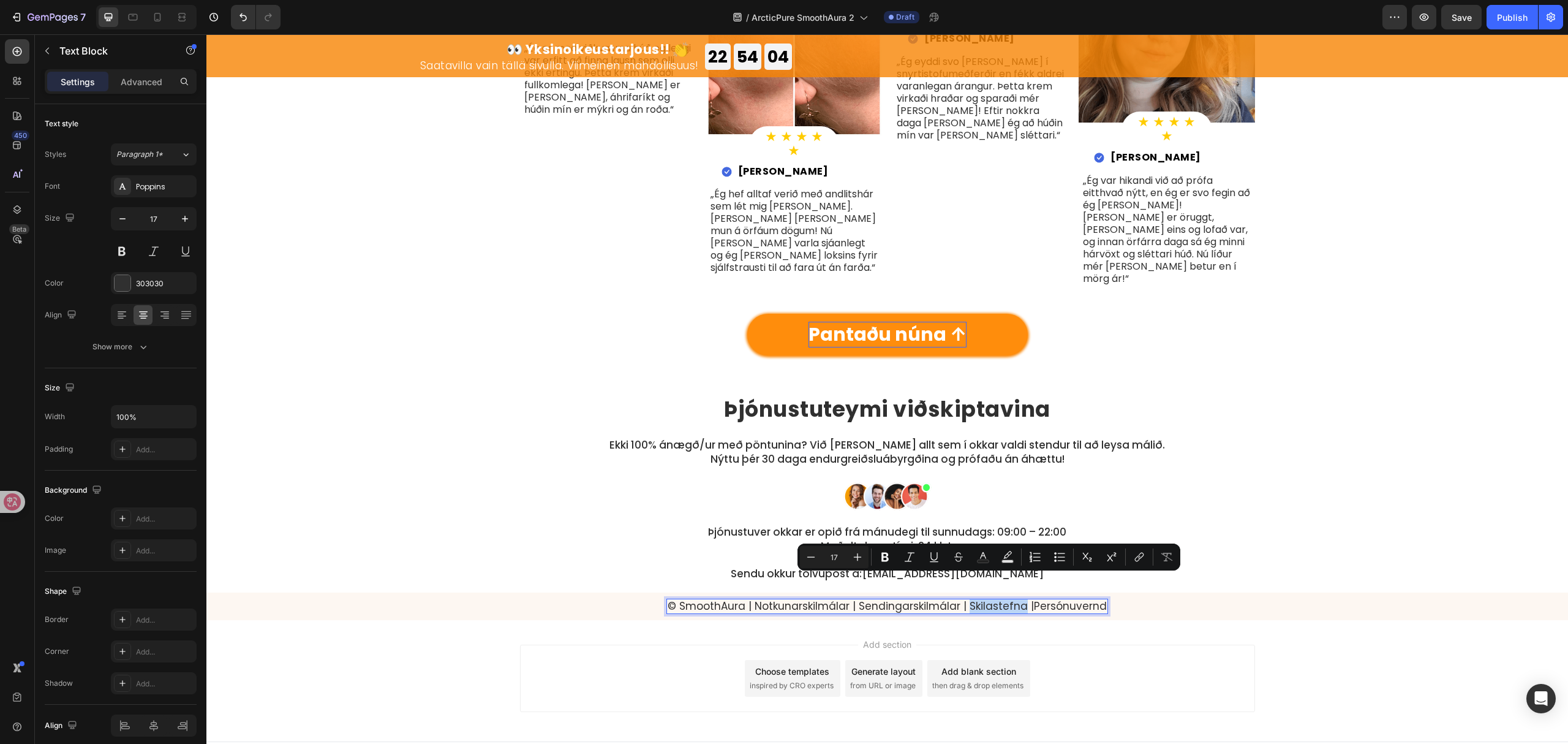
drag, startPoint x: 1016, startPoint y: 584, endPoint x: 962, endPoint y: 582, distance: 54.0
click at [962, 600] on p "© SmoothAura | Notkunarskilmálar | Sendingarskilmálar | Skilastefna | Persónuve…" at bounding box center [887, 605] width 439 height 12
click at [1137, 554] on icon "Editor contextual toolbar" at bounding box center [1139, 557] width 12 height 12
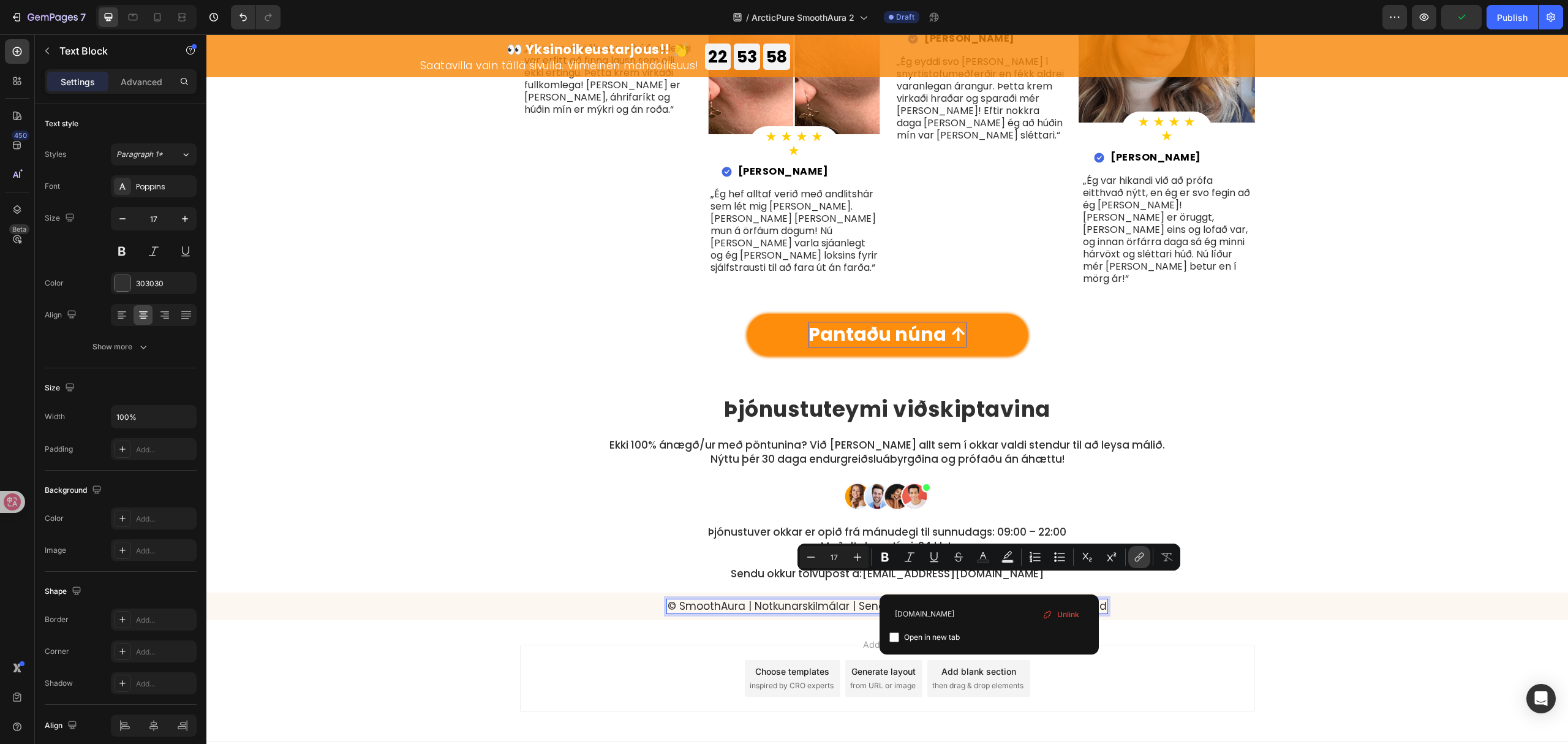
type input "[DOMAIN_NAME]"
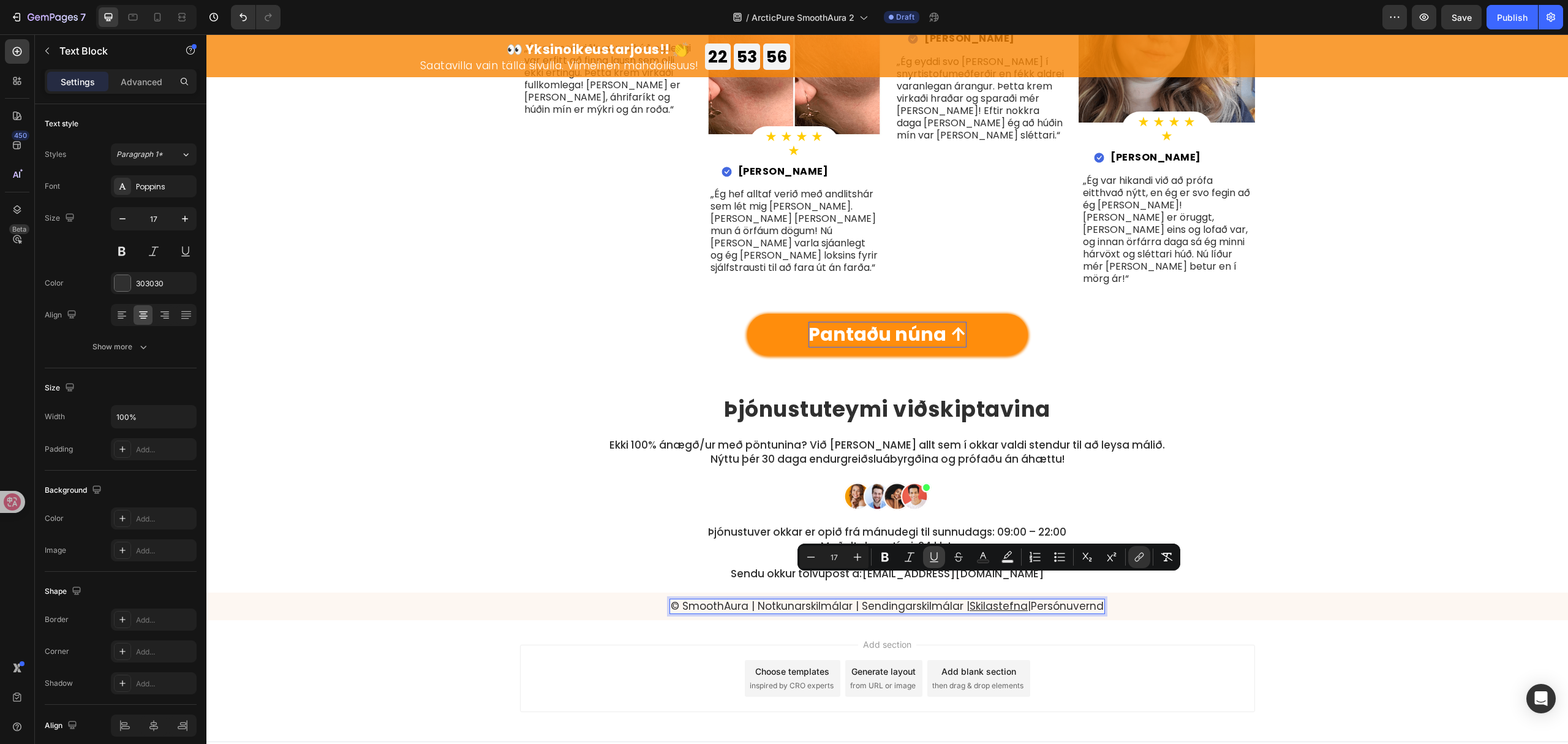
click at [937, 554] on icon "Editor contextual toolbar" at bounding box center [934, 557] width 12 height 12
click at [949, 600] on p "© SmoothAura | Notkunarskilmálar | Sendingarskilmálar | Skilastefna | Persónuve…" at bounding box center [888, 605] width 433 height 12
drag, startPoint x: 953, startPoint y: 584, endPoint x: 853, endPoint y: 581, distance: 100.0
click at [853, 600] on p "© SmoothAura | Notkunarskilmálar | Sendingarskilmálar | Skilastefna | Persónuve…" at bounding box center [888, 605] width 433 height 12
click at [1052, 561] on icon "Editor contextual toolbar" at bounding box center [1052, 557] width 12 height 12
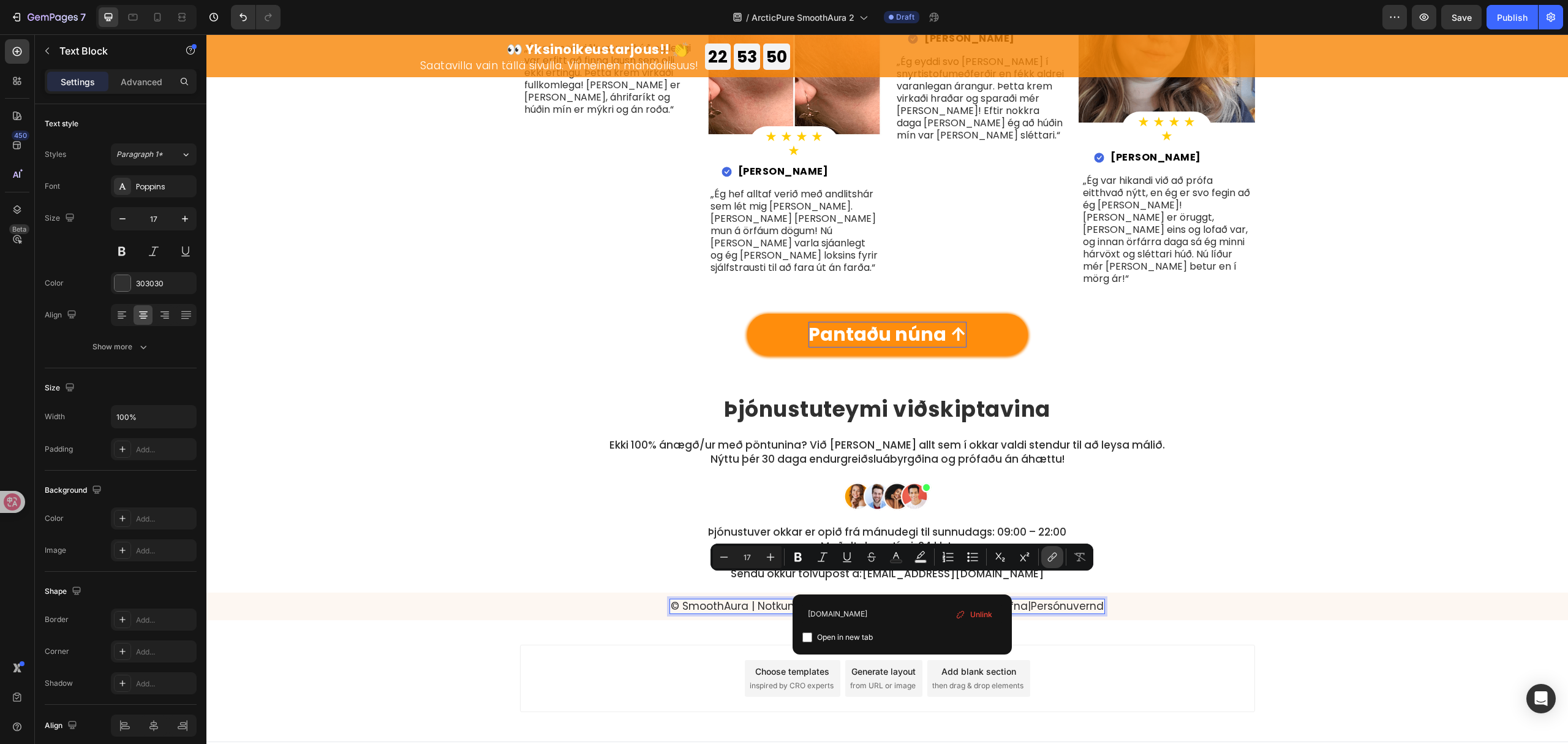
type input "[DOMAIN_NAME]"
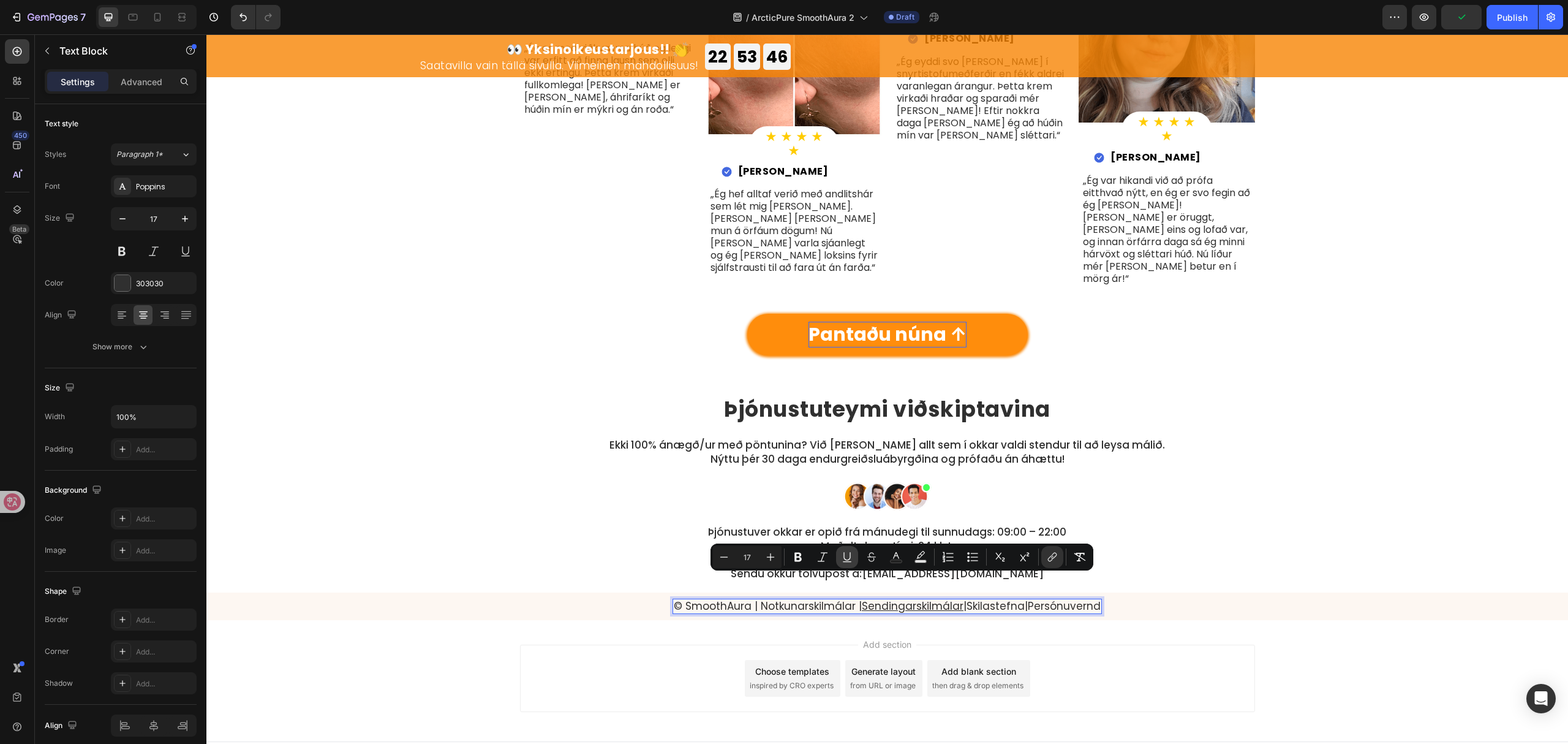
click at [844, 552] on icon "Editor contextual toolbar" at bounding box center [847, 557] width 12 height 12
drag, startPoint x: 843, startPoint y: 584, endPoint x: 750, endPoint y: 584, distance: 93.0
click at [750, 600] on p "© SmoothAura | Notkunarskilmálar | Sendingarskilmálar | Skilastefna | Persónuve…" at bounding box center [887, 605] width 427 height 12
click at [941, 558] on icon "Editor contextual toolbar" at bounding box center [946, 557] width 12 height 12
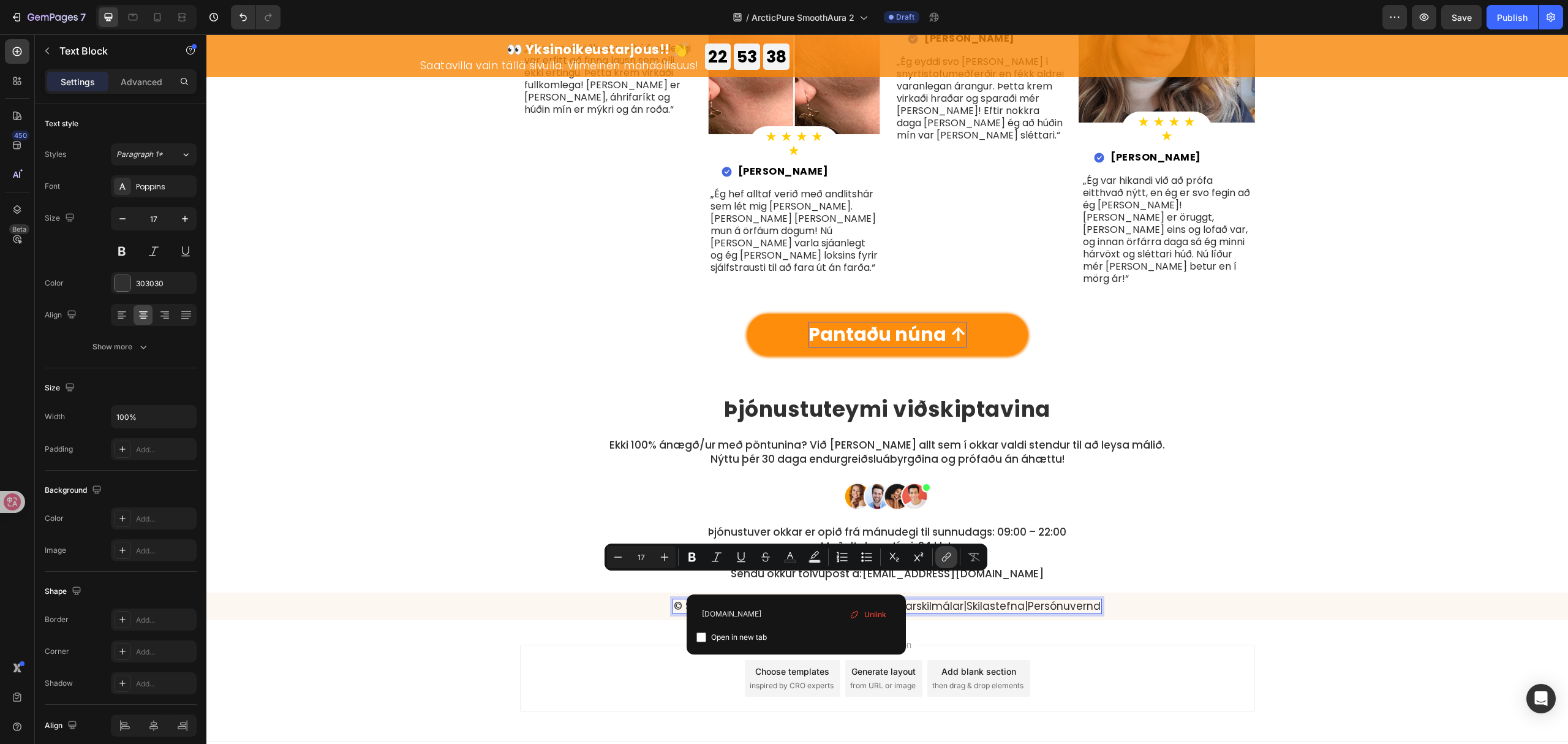
type input "[DOMAIN_NAME]"
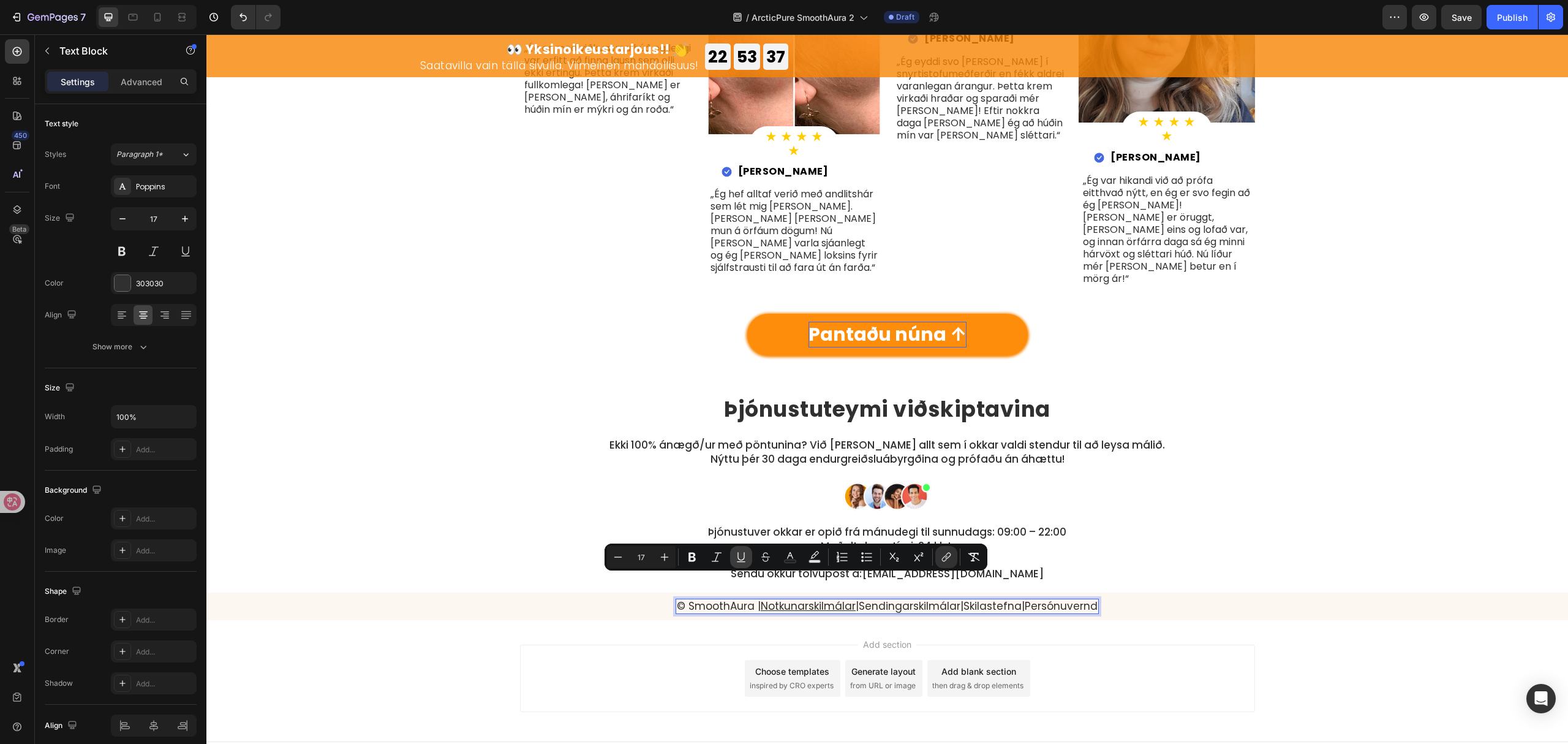
click at [748, 555] on button "Underline" at bounding box center [740, 556] width 22 height 22
click at [1207, 524] on div "Þjónustuver okkar er opið frá mánudegi til sunnudags: 09:00 – 22:00 Meðaltal sv…" at bounding box center [888, 540] width 735 height 32
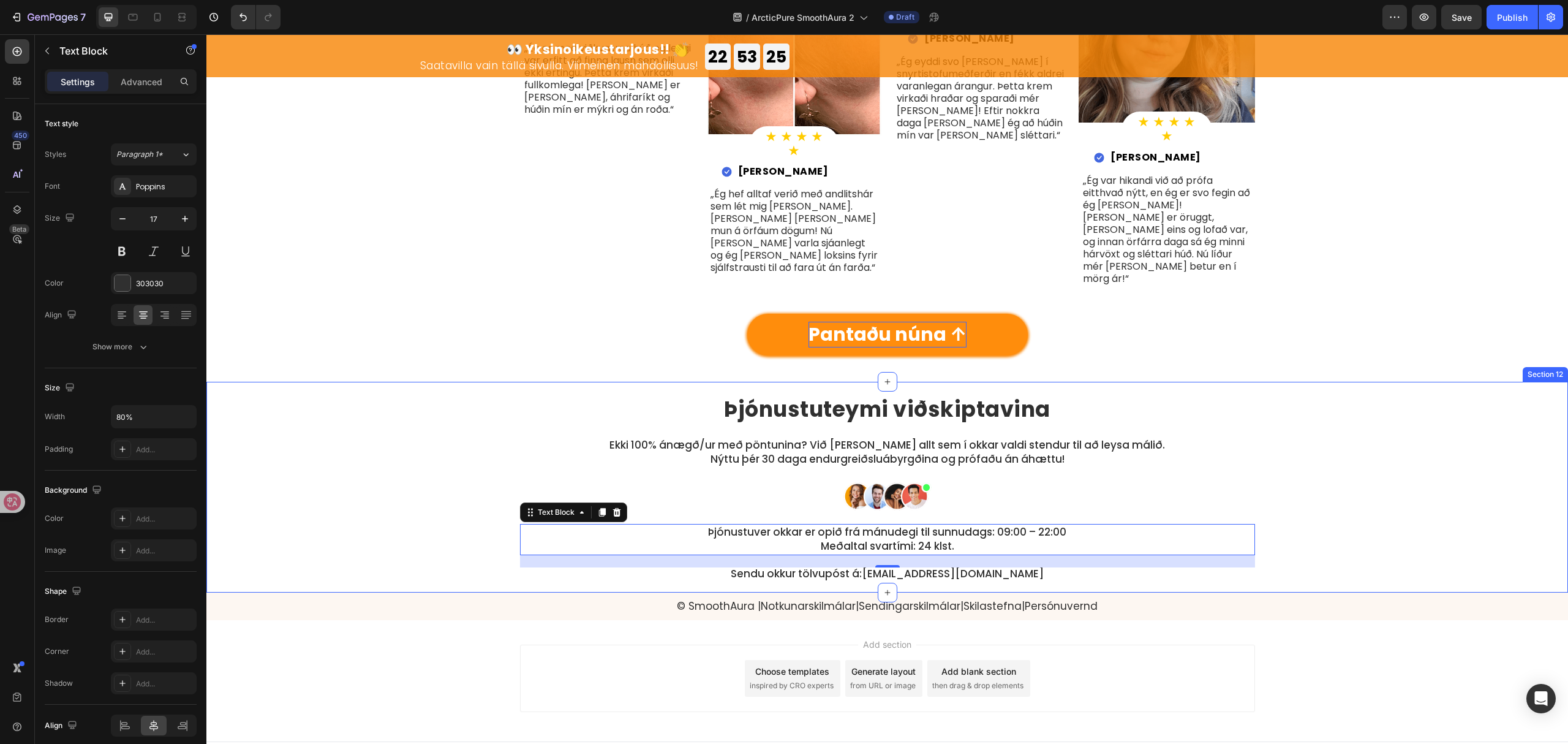
click at [1351, 493] on div "⁠⁠⁠⁠⁠⁠⁠ Þjónustuteymi viðskiptavina Heading Ekki 100% ánægð/ur með pöntunina? V…" at bounding box center [887, 481] width 1343 height 198
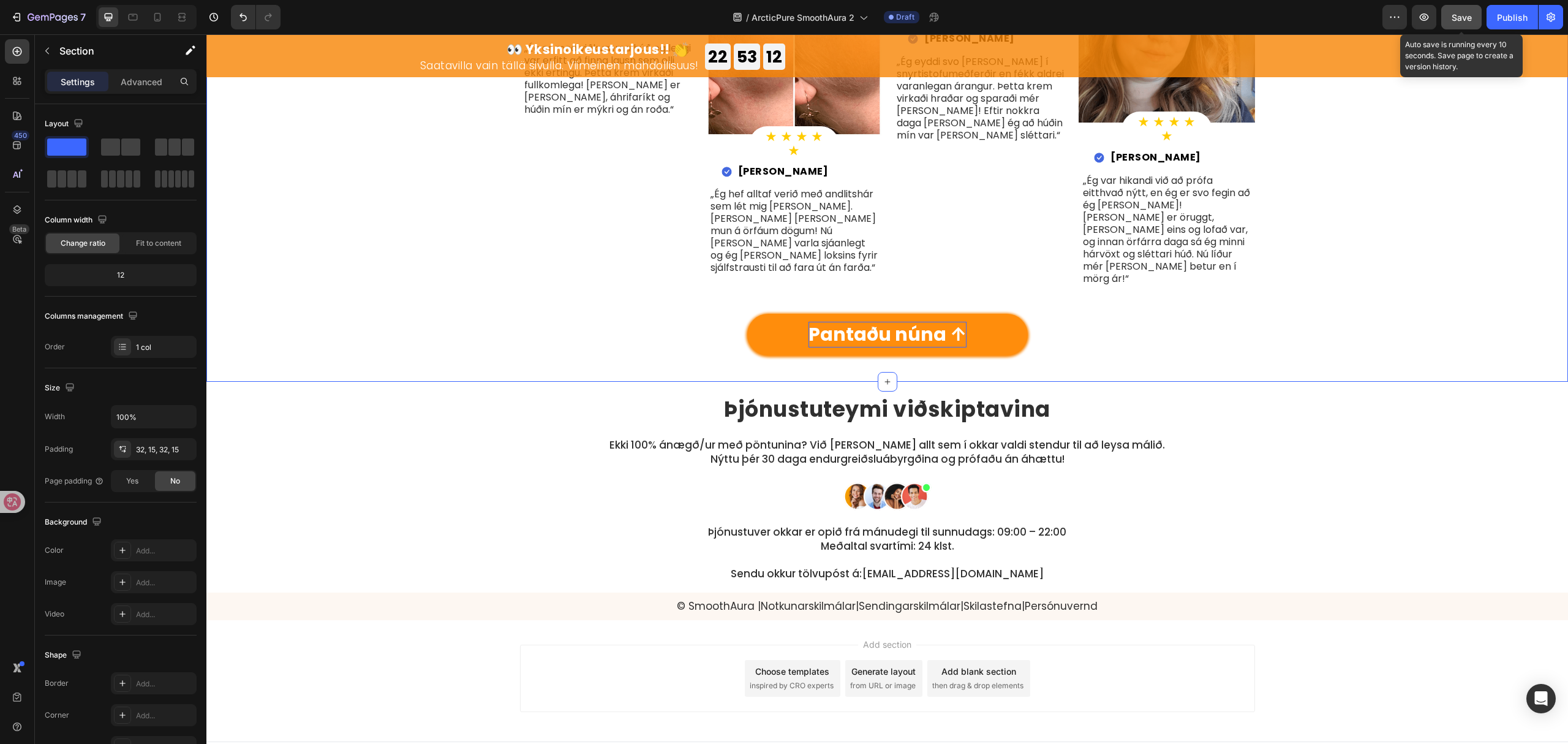
click at [1457, 10] on button "Save" at bounding box center [1462, 17] width 40 height 24
click at [1463, 20] on span "Save" at bounding box center [1462, 17] width 20 height 10
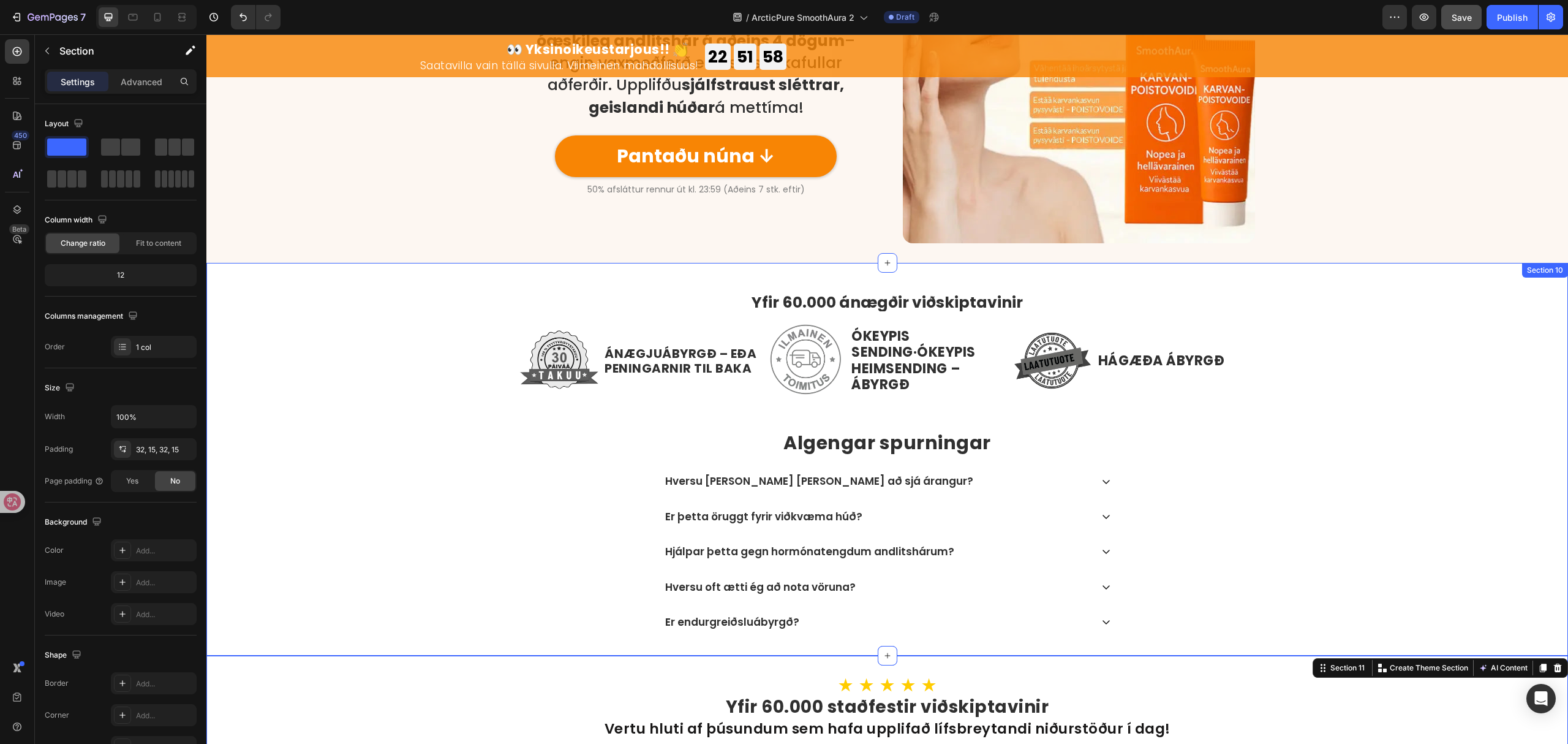
scroll to position [3222, 0]
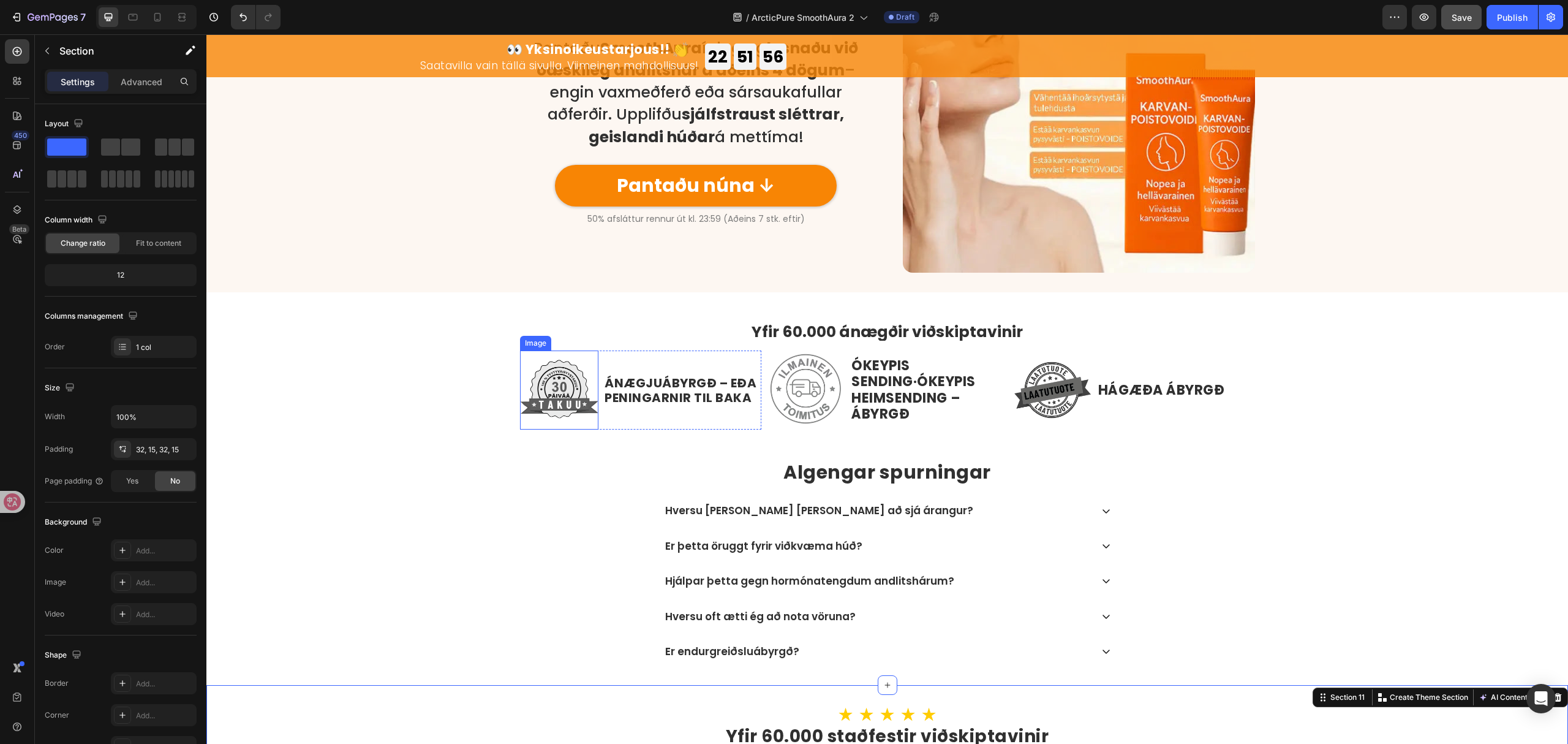
click at [544, 393] on img at bounding box center [560, 390] width 79 height 79
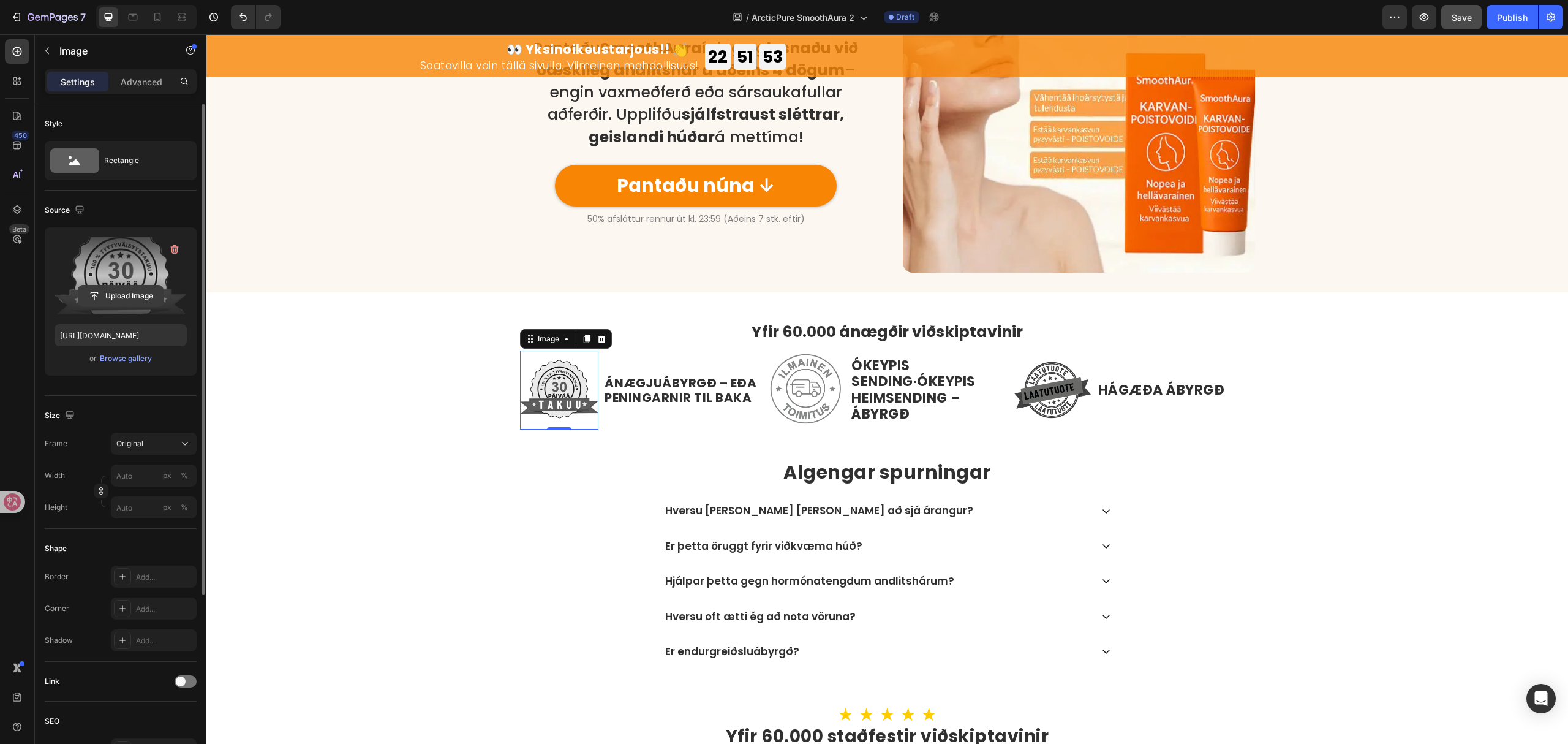
click at [131, 297] on input "file" at bounding box center [120, 296] width 85 height 21
type input "https://cdn.shopify.com/s/files/1/0657/6783/3683/files/gempages_578032762192134…"
click at [323, 226] on div "Uppgötvaðu kraftinn í sléttri, hárlausri húð með SmoothAura! Pantaðu SmoothAura…" at bounding box center [887, 96] width 1362 height 352
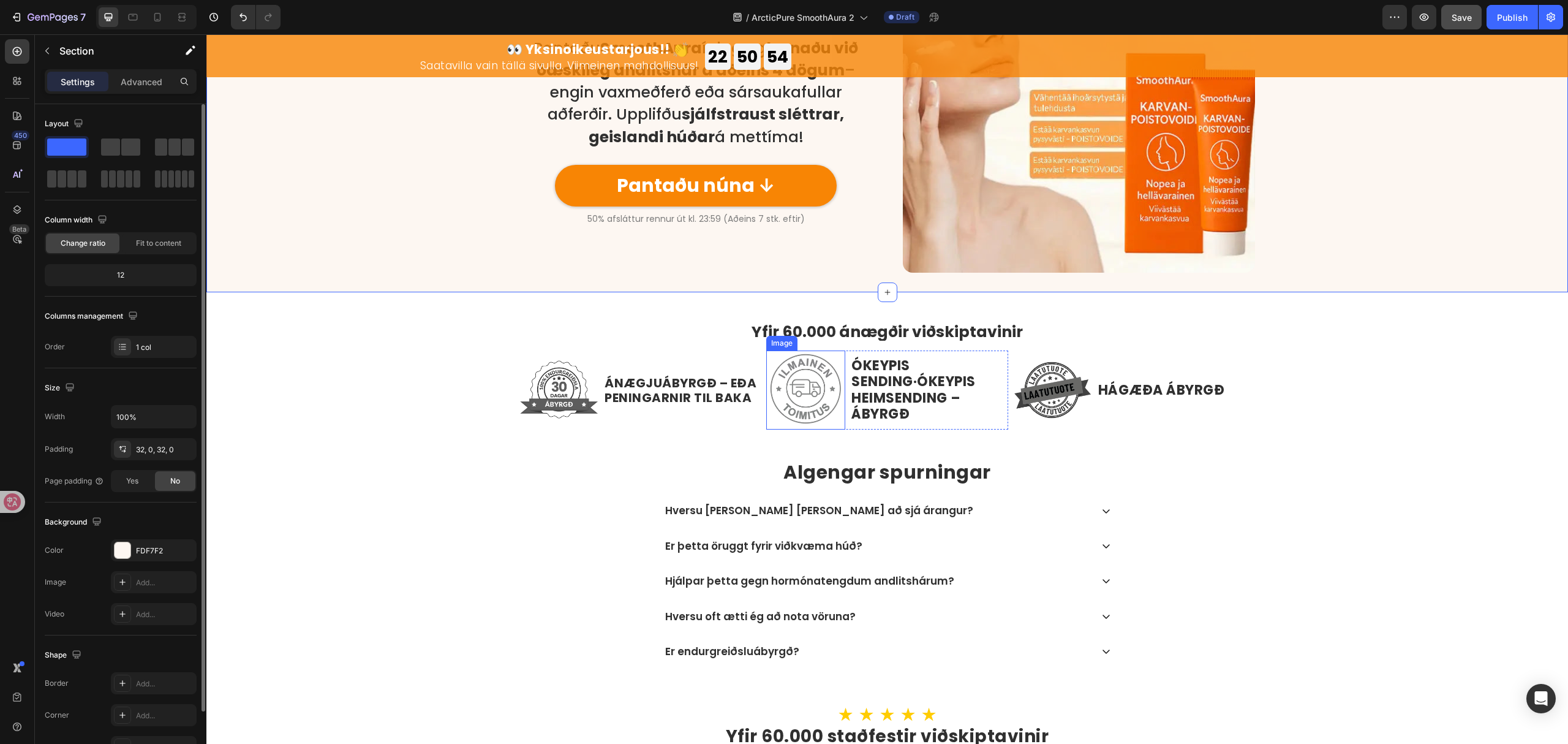
click at [811, 391] on img at bounding box center [806, 390] width 79 height 79
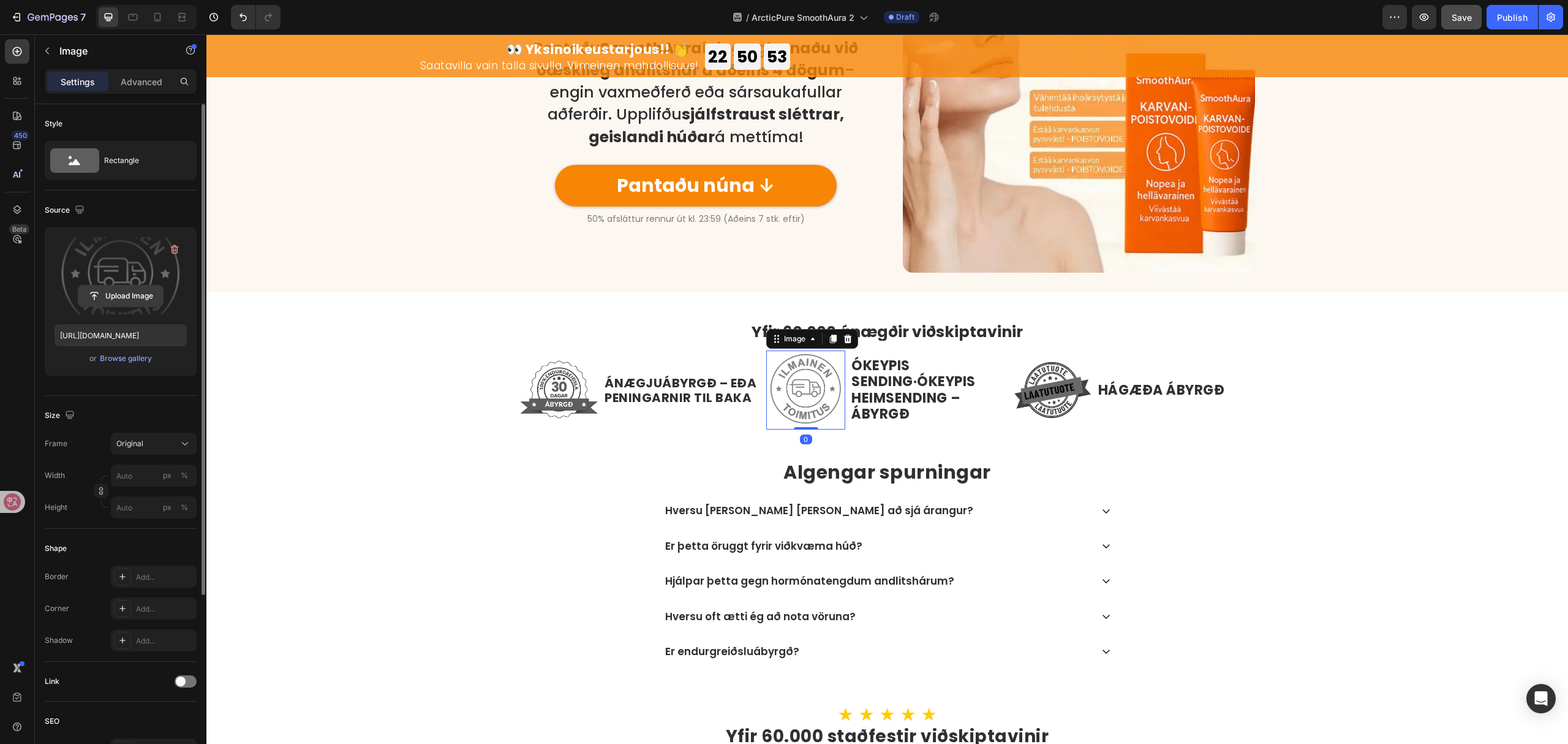
click at [113, 299] on input "file" at bounding box center [120, 296] width 85 height 21
type input "https://cdn.shopify.com/s/files/1/0657/6783/3683/files/gempages_578032762192134…"
click at [1031, 398] on img at bounding box center [1053, 390] width 79 height 79
click at [109, 297] on input "file" at bounding box center [120, 296] width 85 height 21
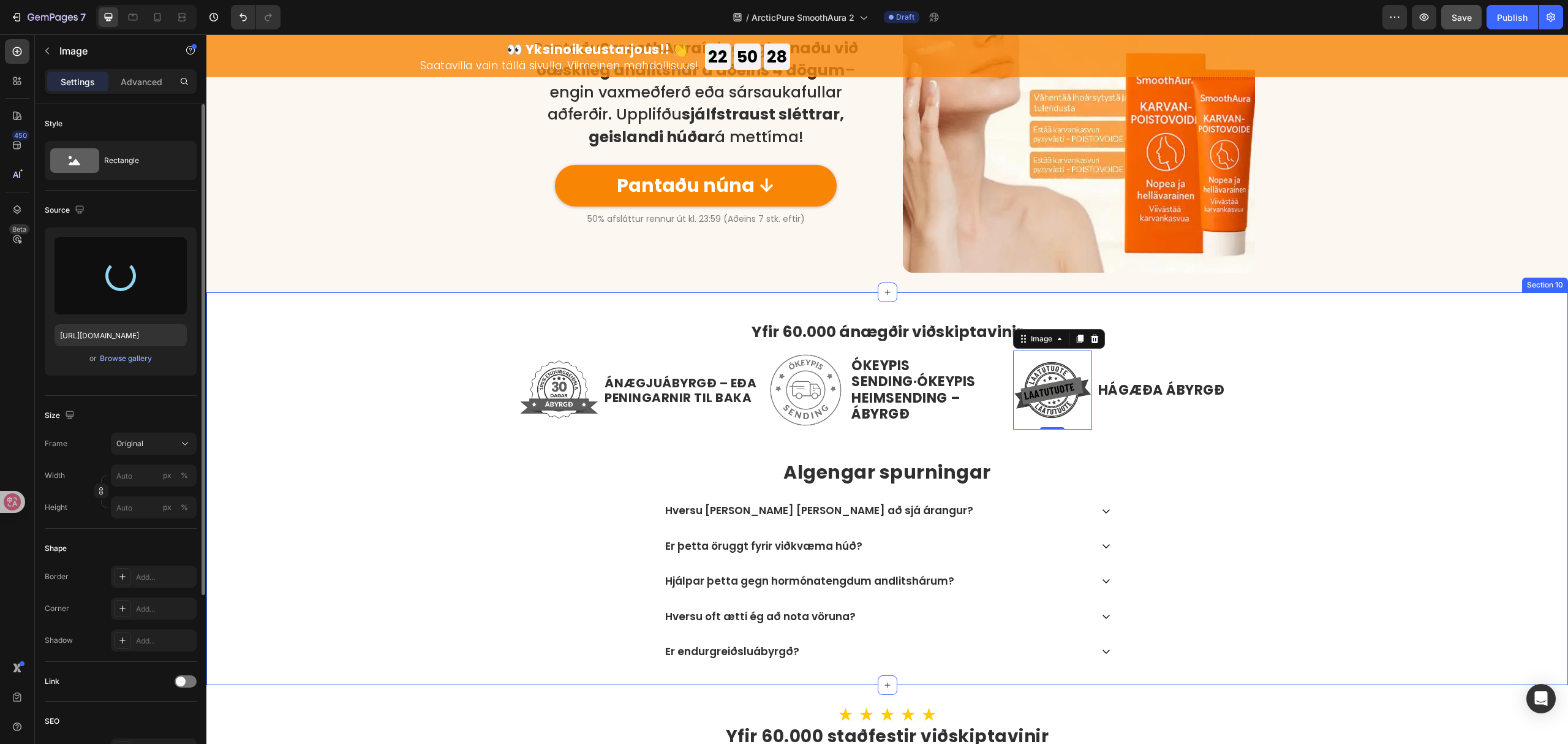
type input "https://cdn.shopify.com/s/files/1/0657/6783/3683/files/gempages_578032762192134…"
click at [1333, 13] on div "/ ArcticPure SmoothAura 2 Draft" at bounding box center [836, 17] width 1093 height 24
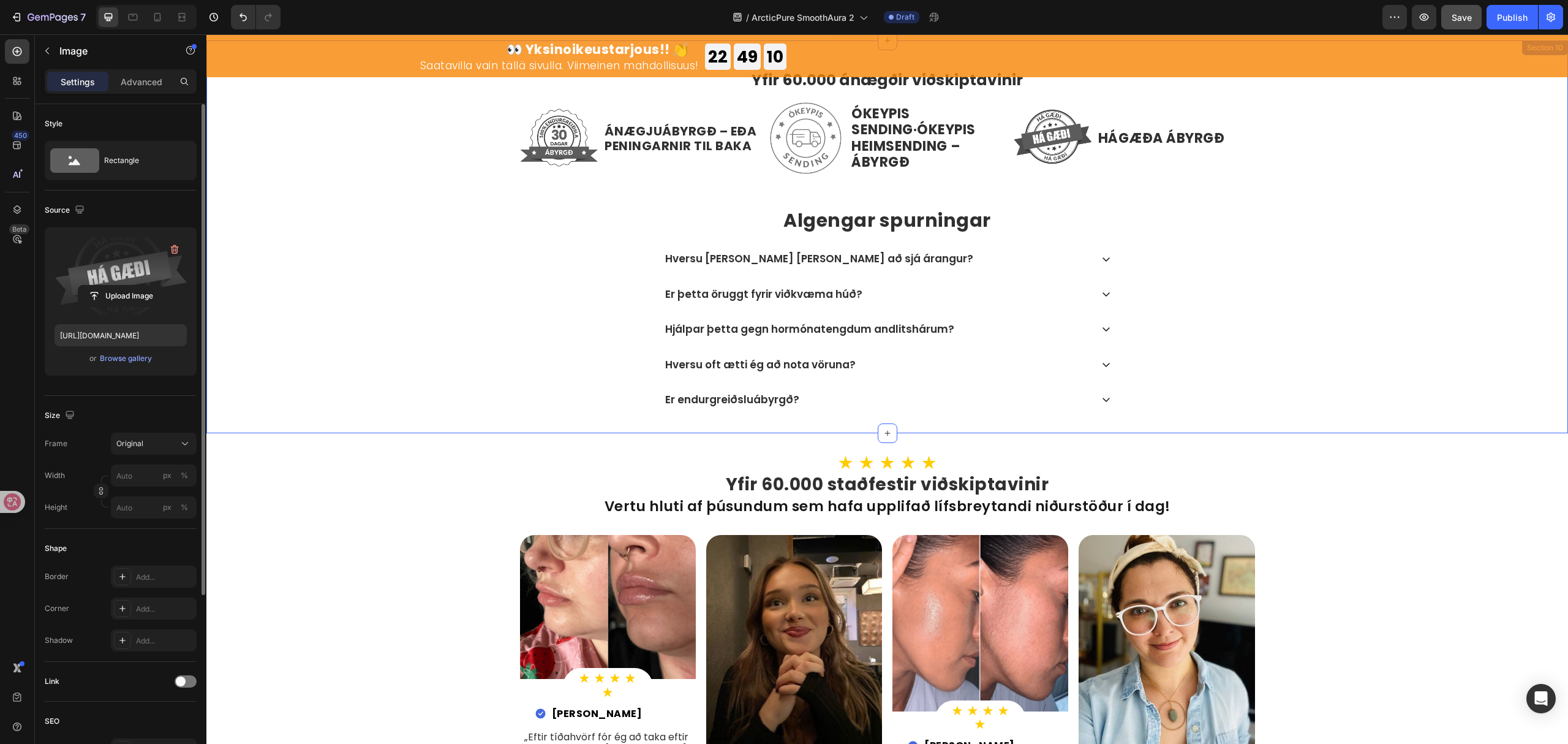
scroll to position [3467, 0]
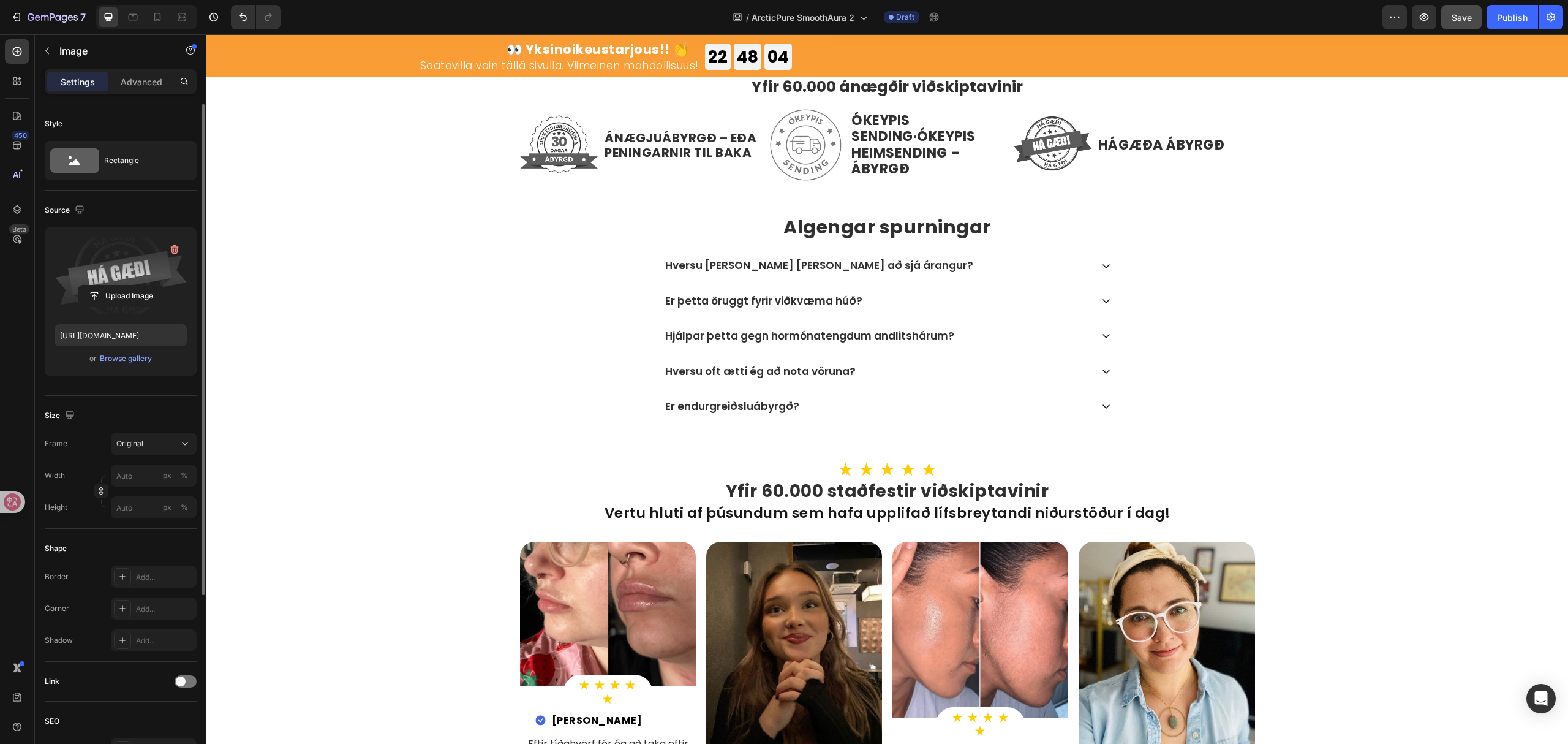
click at [1257, 11] on div "/ ArcticPure SmoothAura 2 Draft" at bounding box center [836, 17] width 1093 height 24
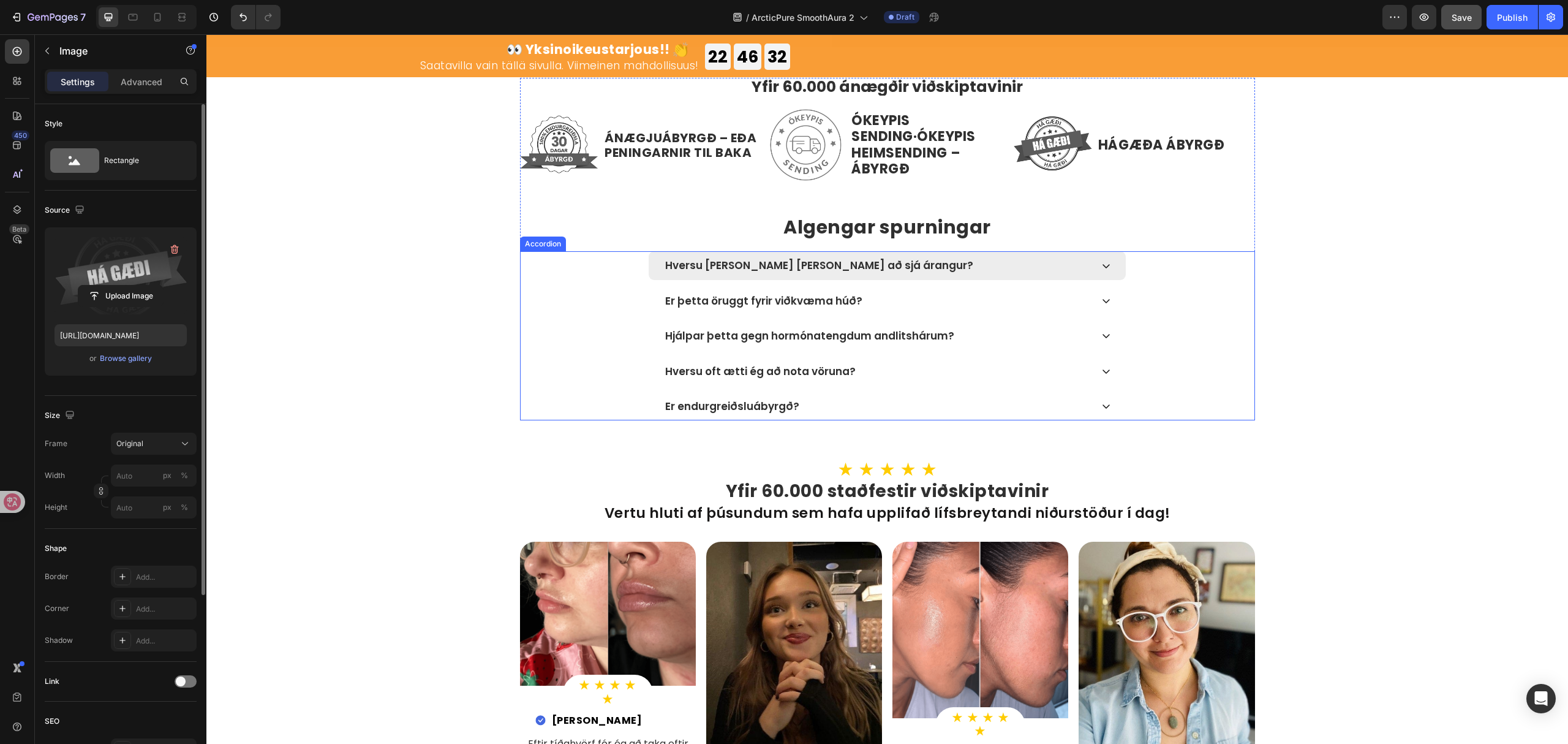
click at [1095, 260] on div "Hversu [PERSON_NAME] [PERSON_NAME] að sjá árangur?" at bounding box center [887, 265] width 477 height 28
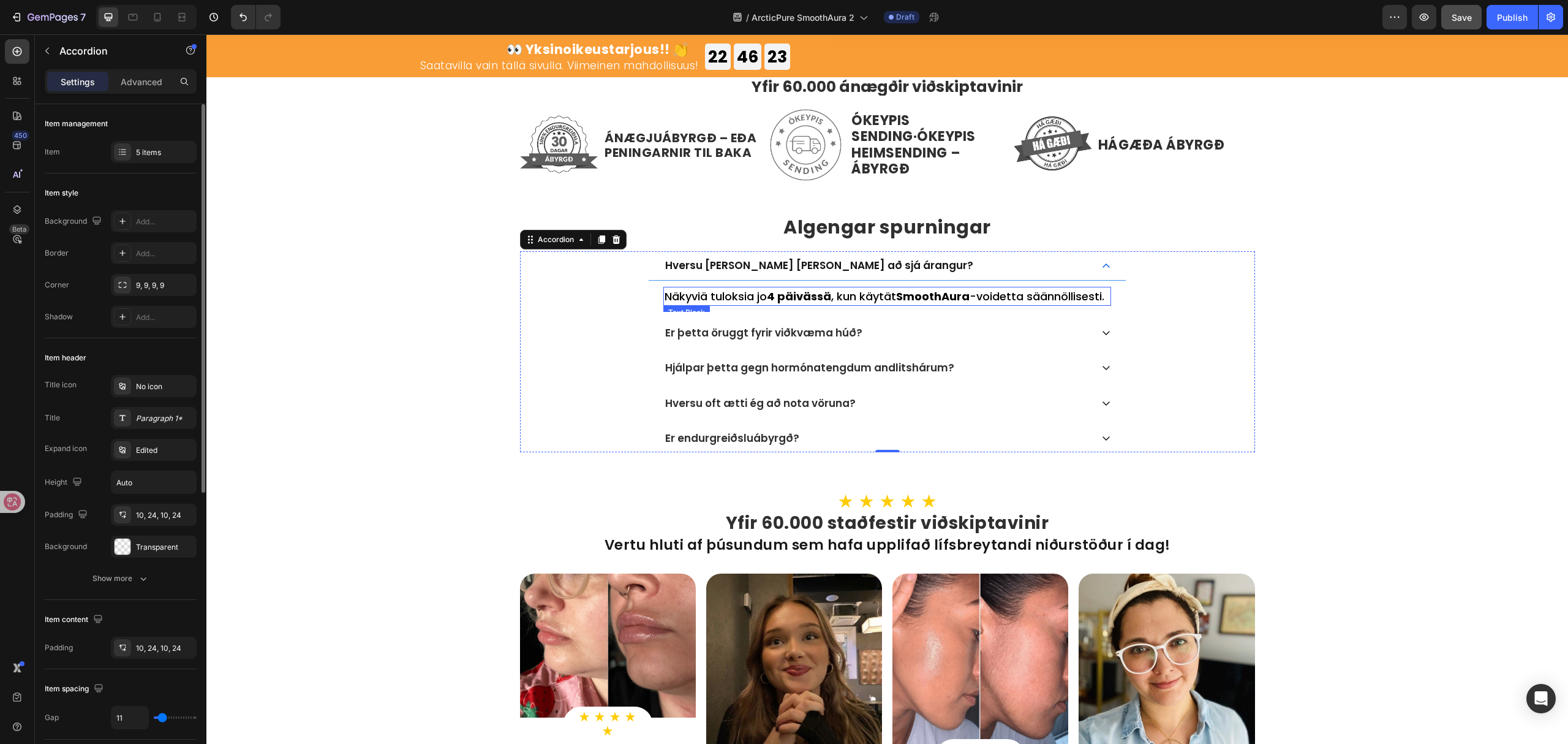
click at [996, 295] on p "Näkyviä tuloksia jo 4 päivässä , kun käytät SmoothAura -voidetta säännöllisesti." at bounding box center [887, 296] width 446 height 17
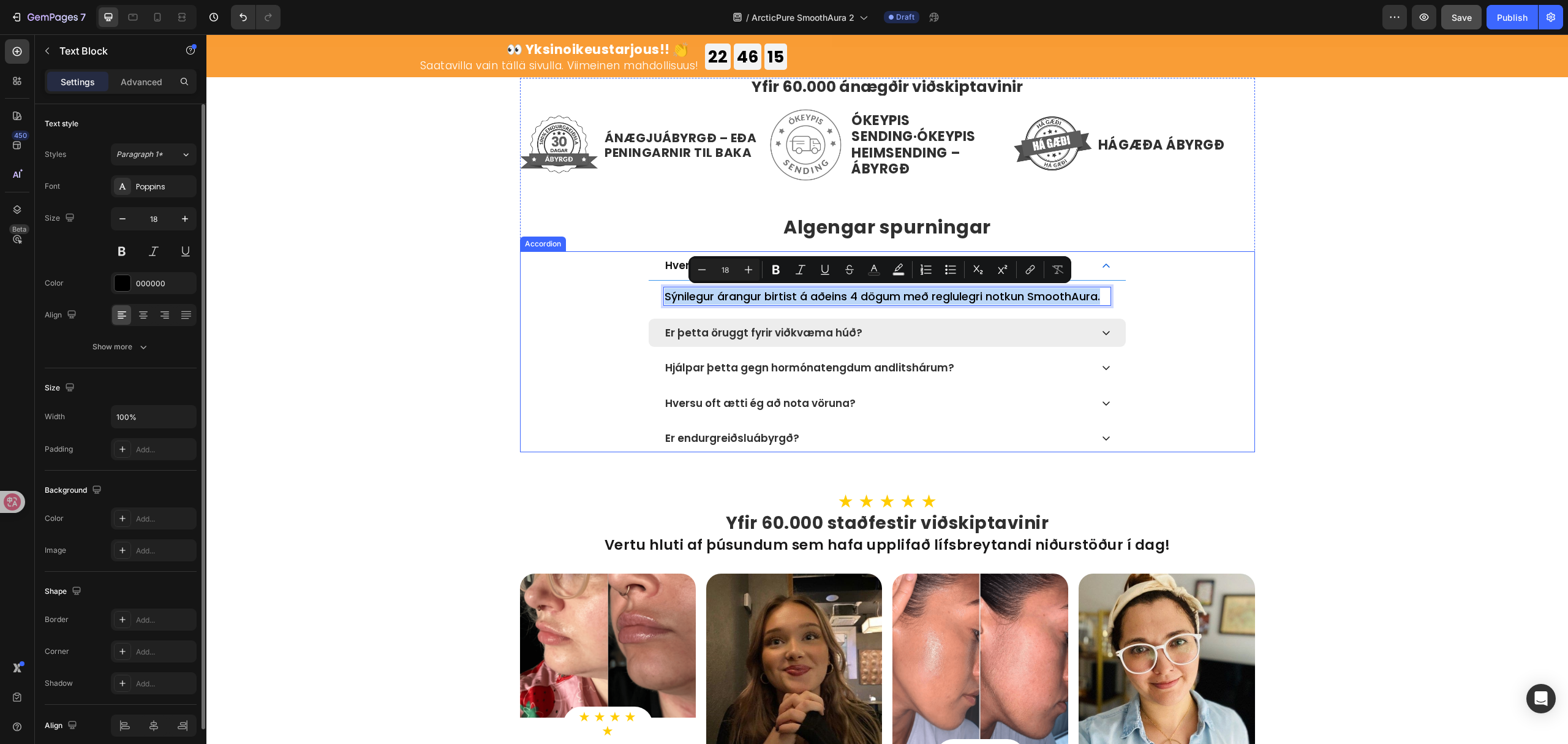
click at [1079, 323] on div "Er þetta öruggt fyrir viðkvæma húð?" at bounding box center [887, 332] width 477 height 28
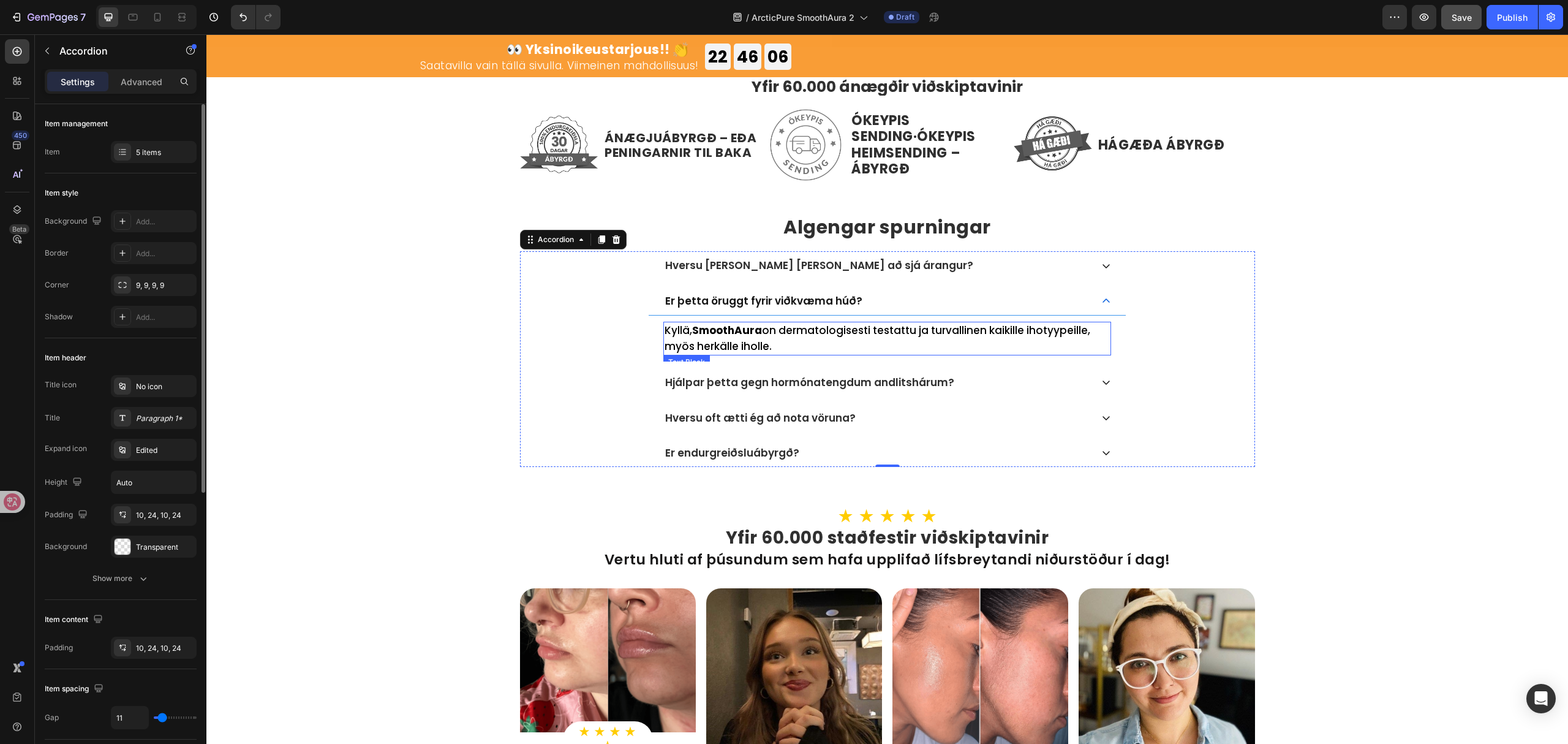
click at [936, 336] on p "Kyllä, SmoothAura on dermatologisesti testattu ja turvallinen kaikille ihotyype…" at bounding box center [887, 339] width 446 height 31
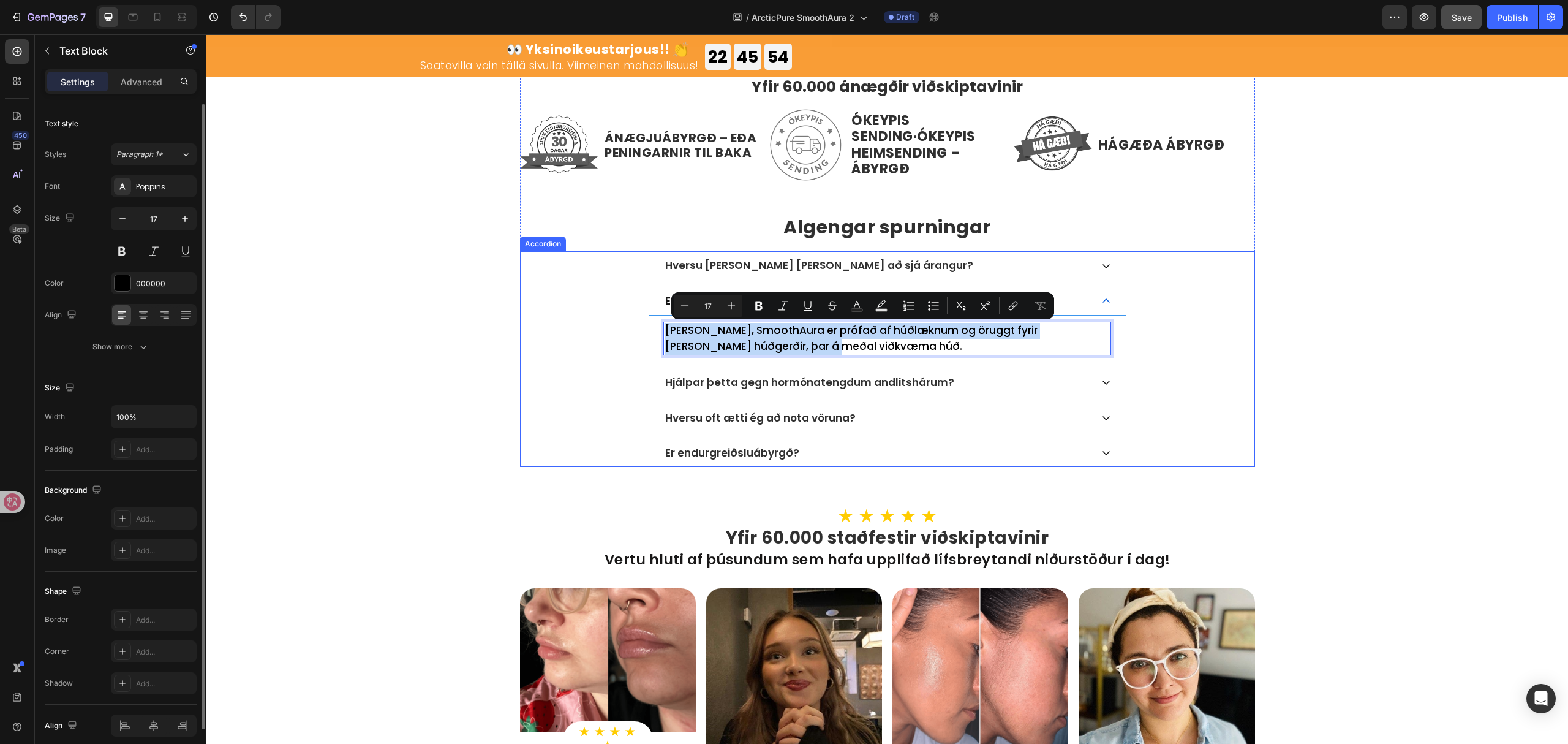
click at [1105, 377] on div "Hjálpar þetta gegn hormónatengdum andlitshárum?" at bounding box center [887, 382] width 477 height 28
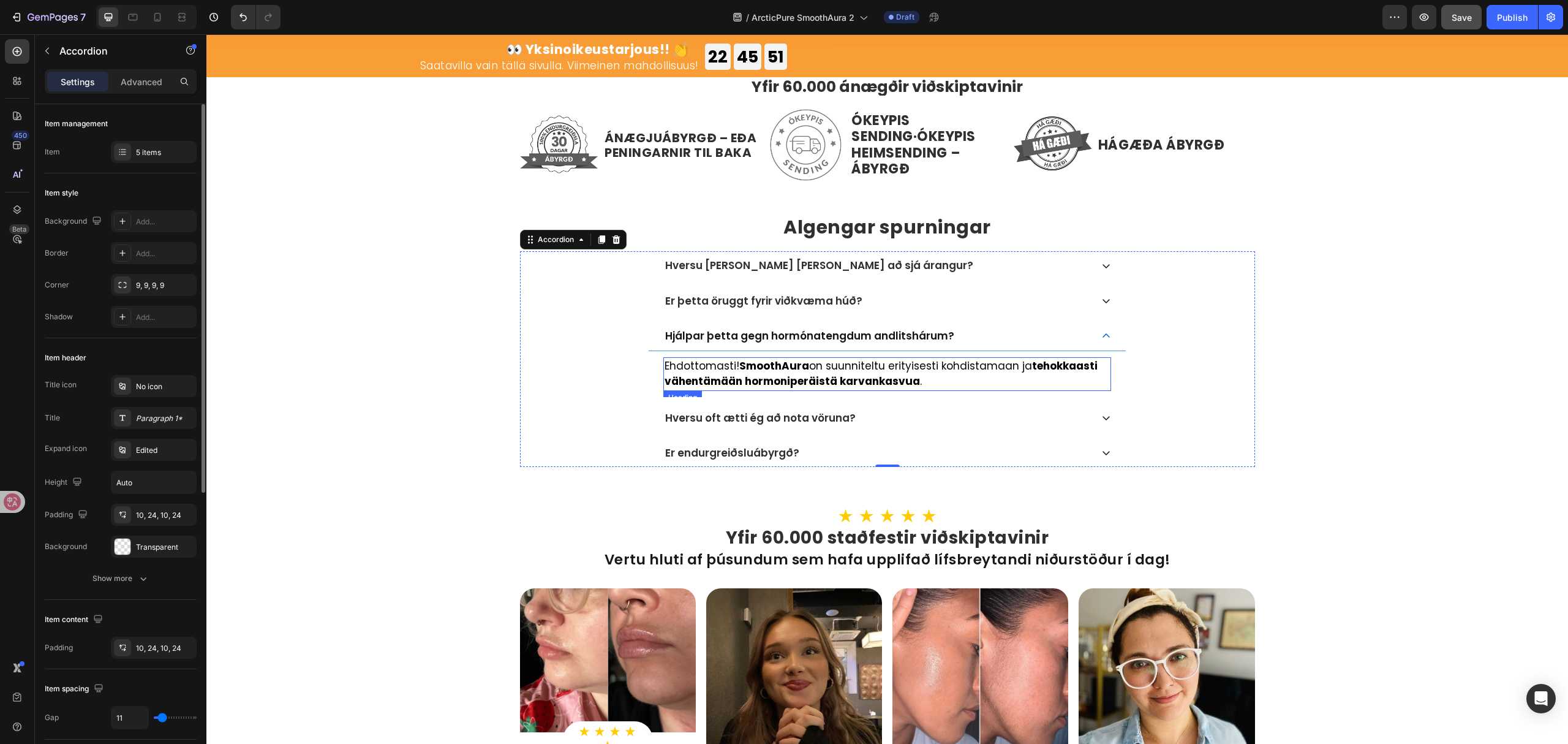
click at [848, 377] on strong "tehokkaasti vähentämään hormoniperäistä karvankasvua" at bounding box center [881, 374] width 433 height 31
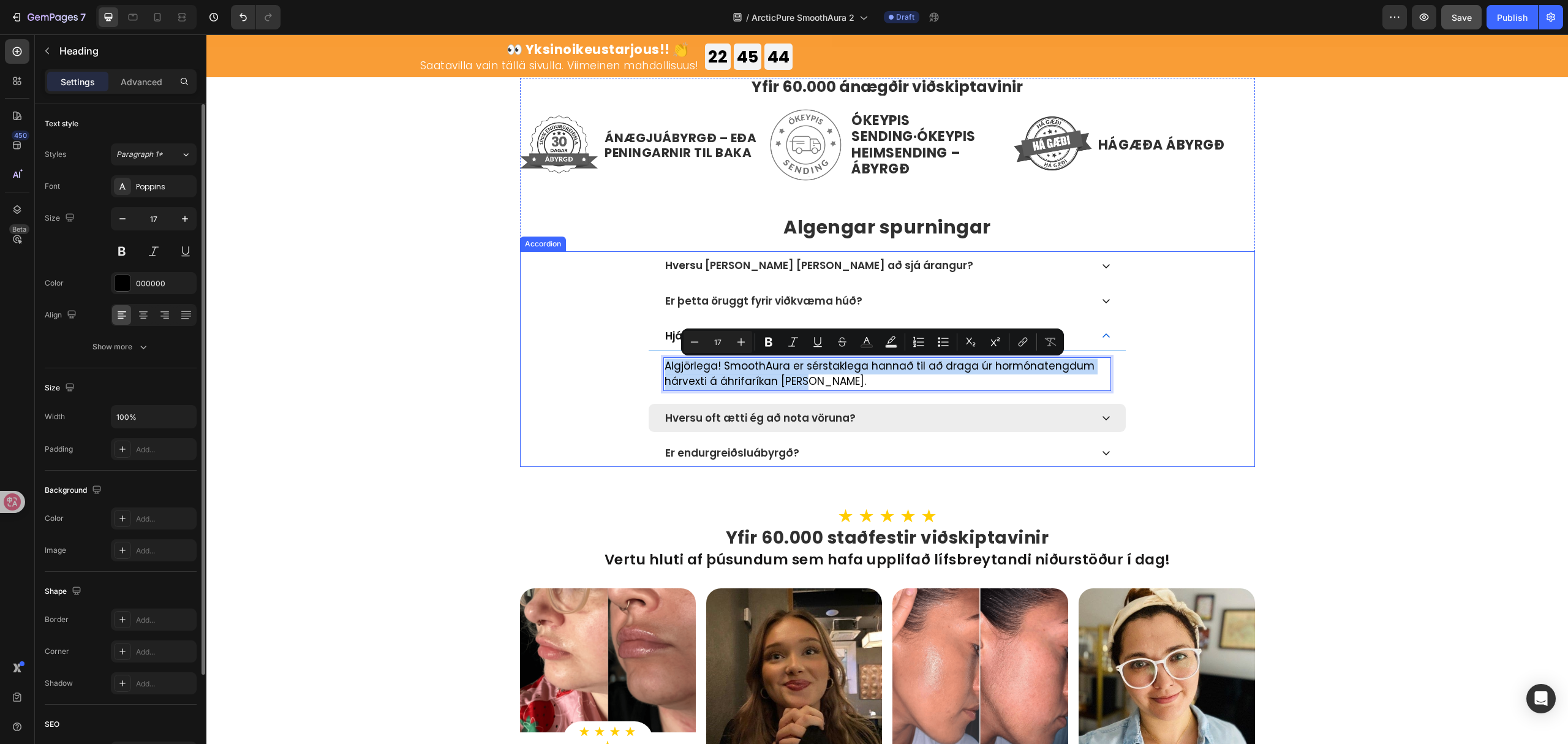
click at [1106, 426] on div "Hversu oft ætti ég að nota vöruna?" at bounding box center [887, 418] width 477 height 28
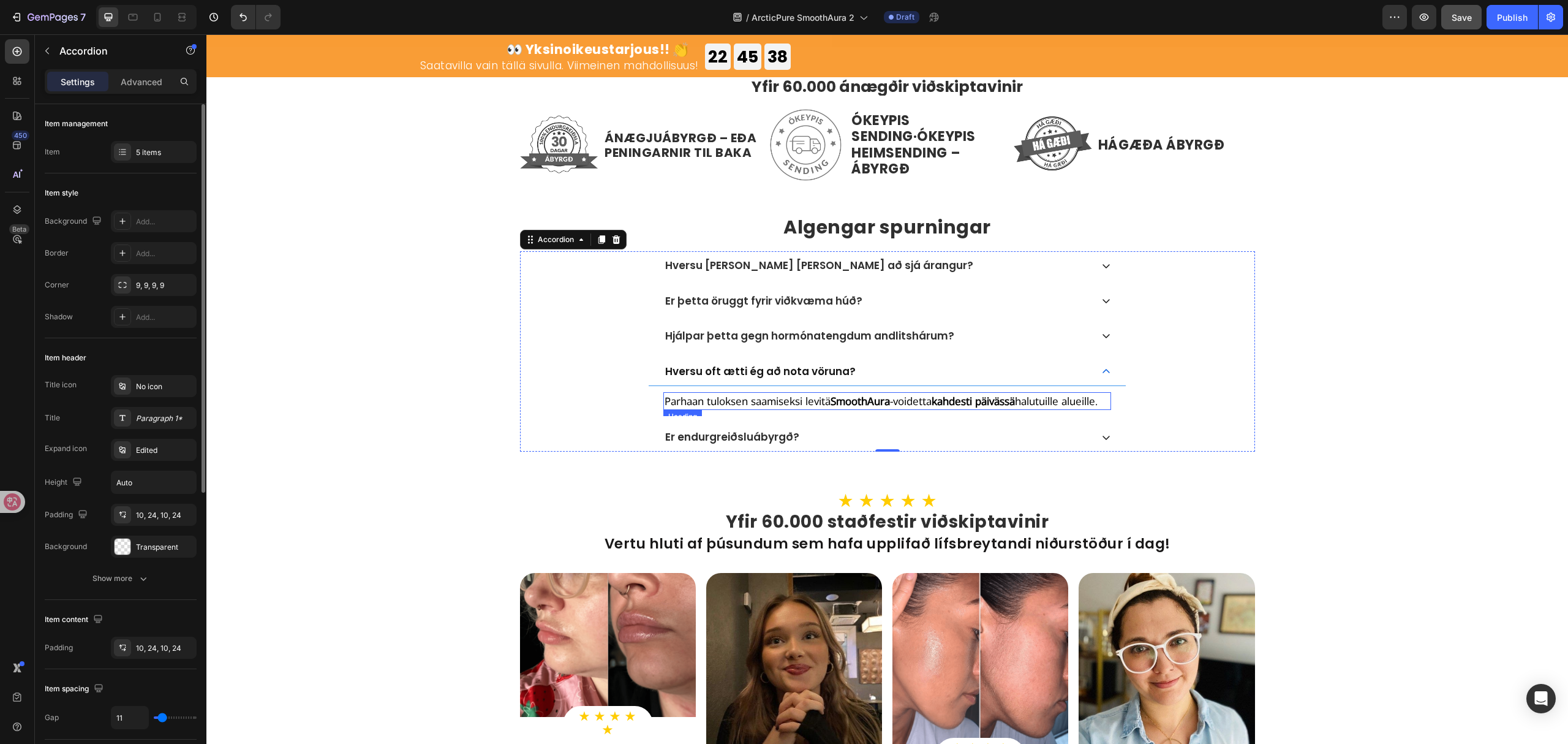
click at [840, 403] on strong "SmoothAura" at bounding box center [861, 401] width 60 height 14
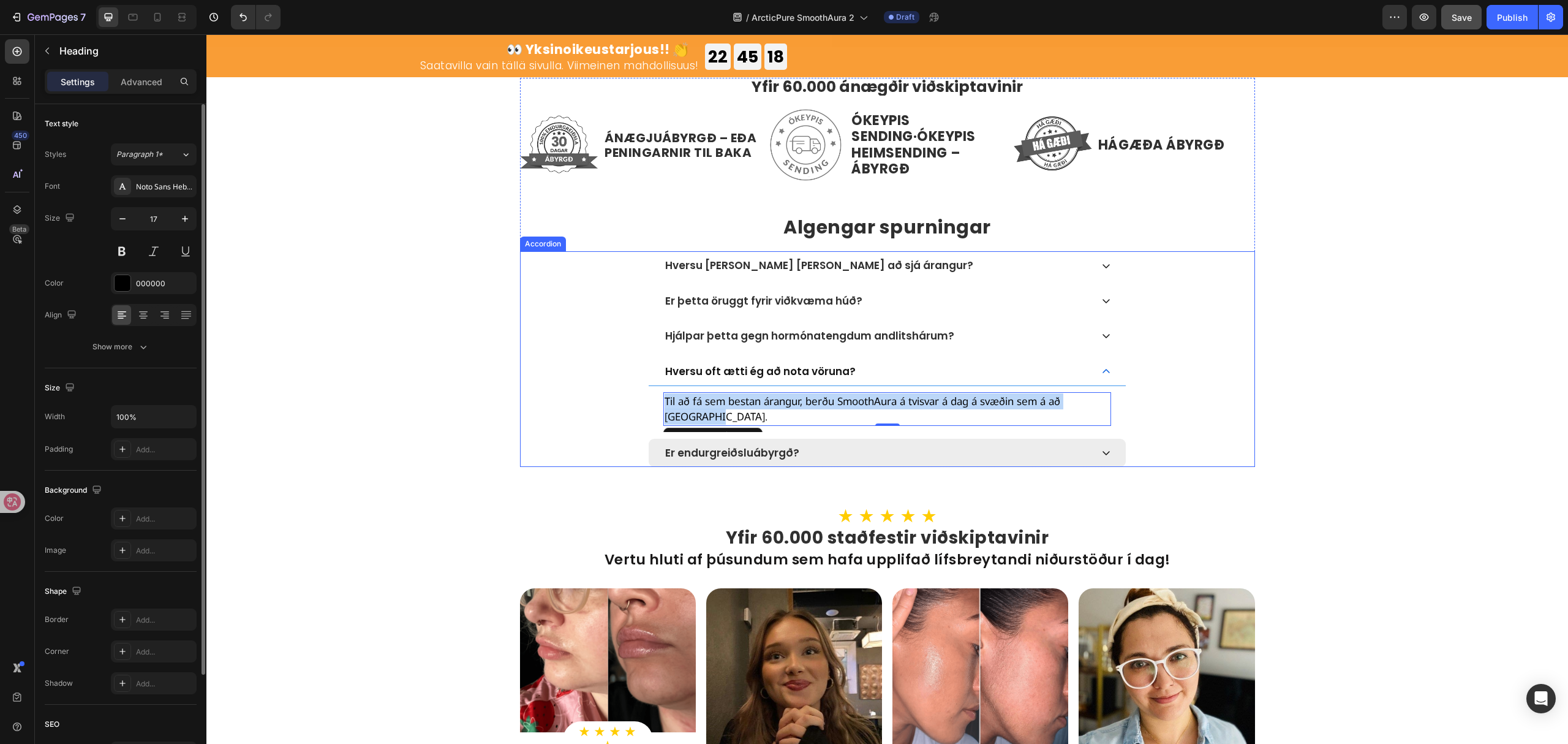
click at [940, 454] on div "Er endurgreiðsluábyrgð?" at bounding box center [877, 453] width 428 height 16
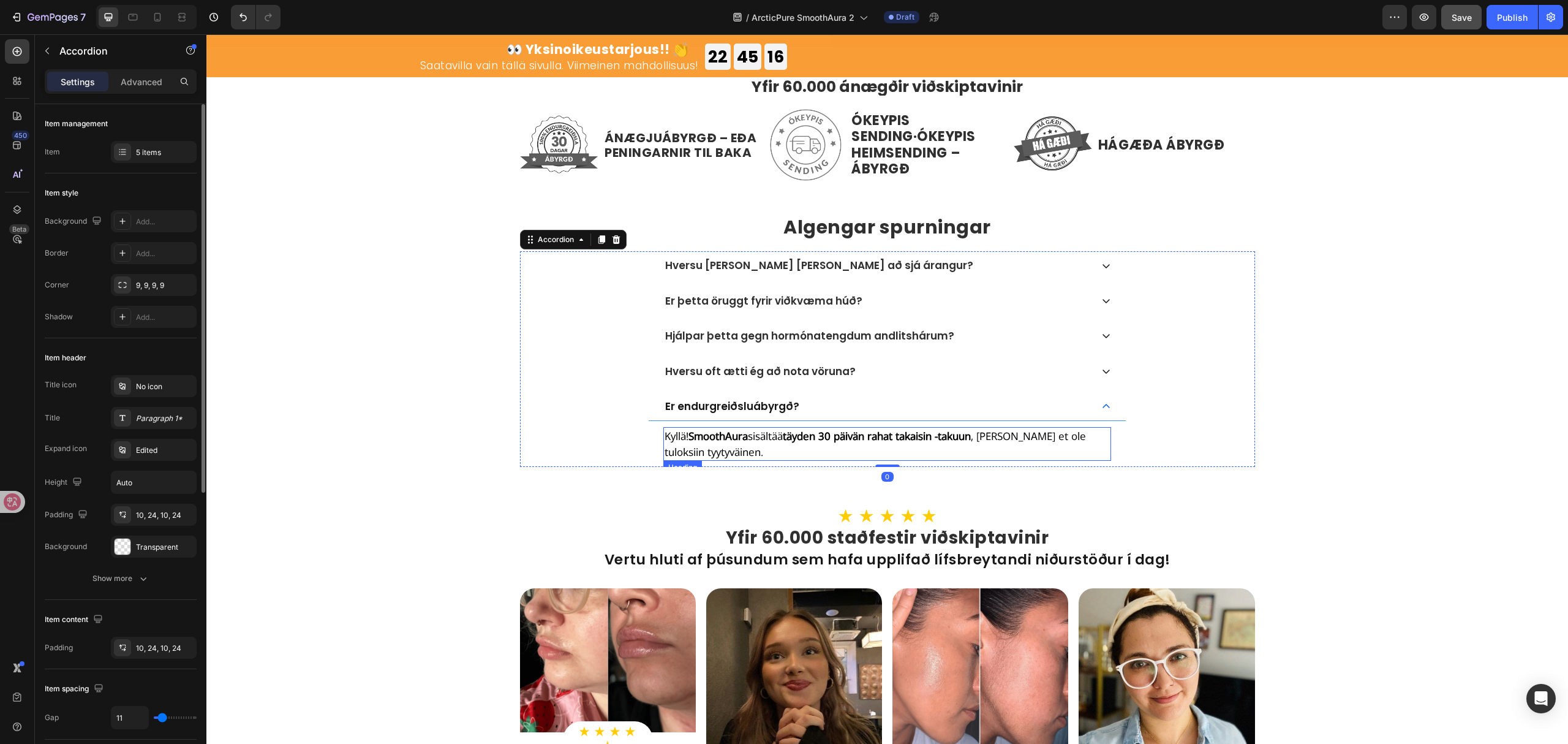
click at [822, 438] on strong "täyden 30 päivän rahat takaisin -takuun" at bounding box center [877, 435] width 188 height 14
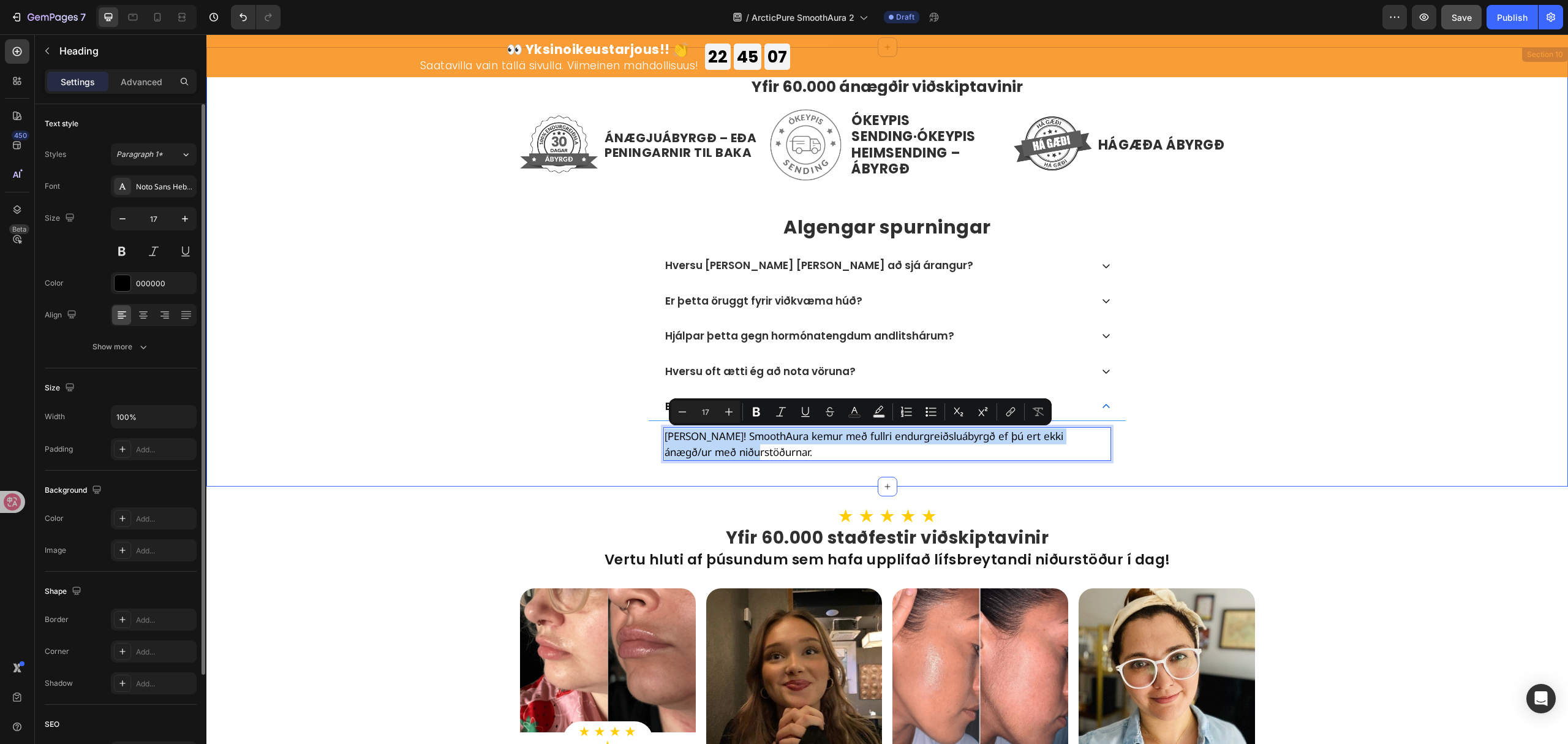
click at [1363, 430] on div "Yfir 60.000 ánægðir viðskiptavinir Text Block Image ÁNÆGJUÁBYRGÐ – EÐA PENINGAR…" at bounding box center [887, 272] width 1362 height 389
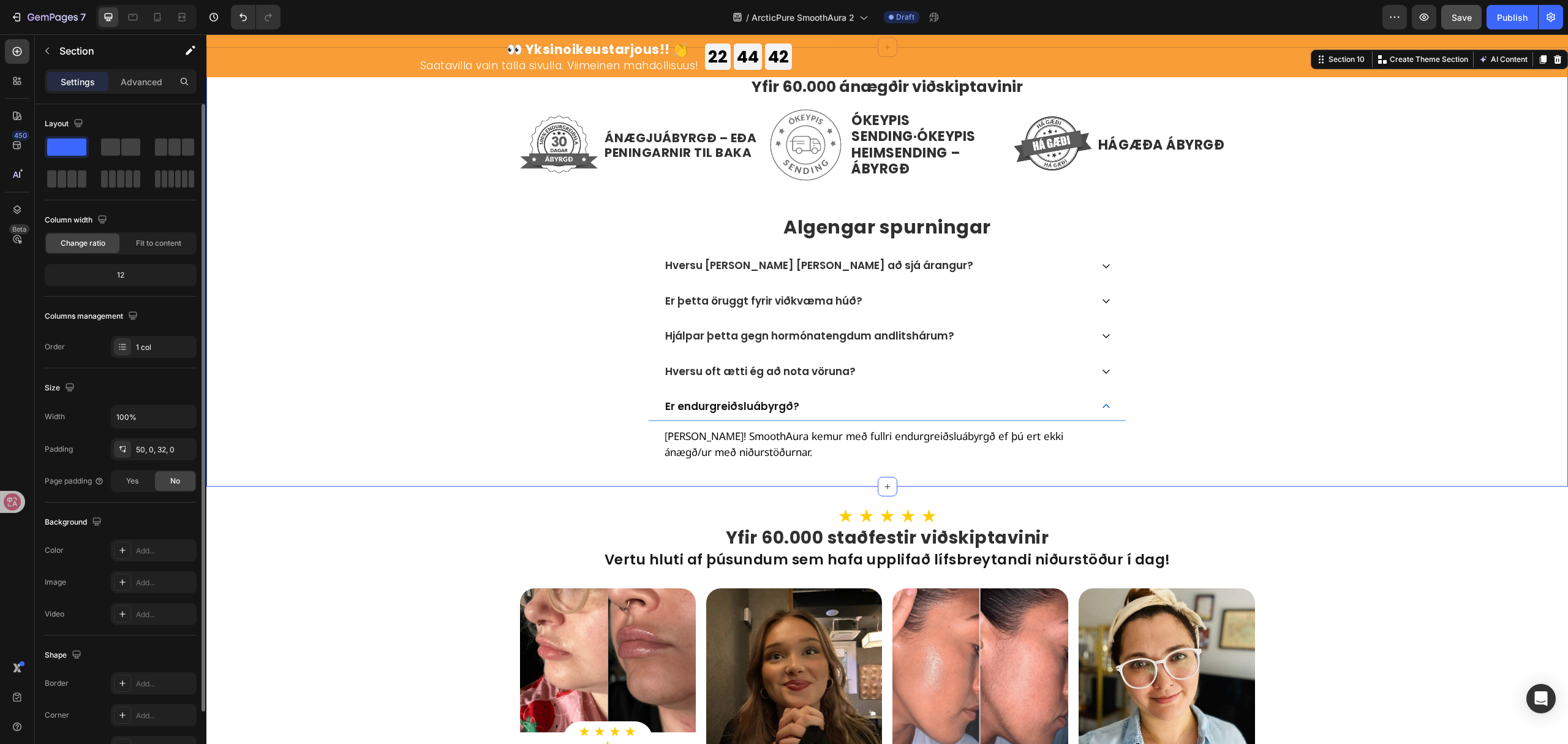
click at [1331, 419] on div "Yfir 60.000 ánægðir viðskiptavinir Text Block Image ÁNÆGJUÁBYRGÐ – EÐA PENINGAR…" at bounding box center [887, 272] width 1362 height 389
click at [1360, 405] on div "Yfir 60.000 ánægðir viðskiptavinir Text Block Image ÁNÆGJUÁBYRGÐ – EÐA PENINGAR…" at bounding box center [887, 272] width 1362 height 389
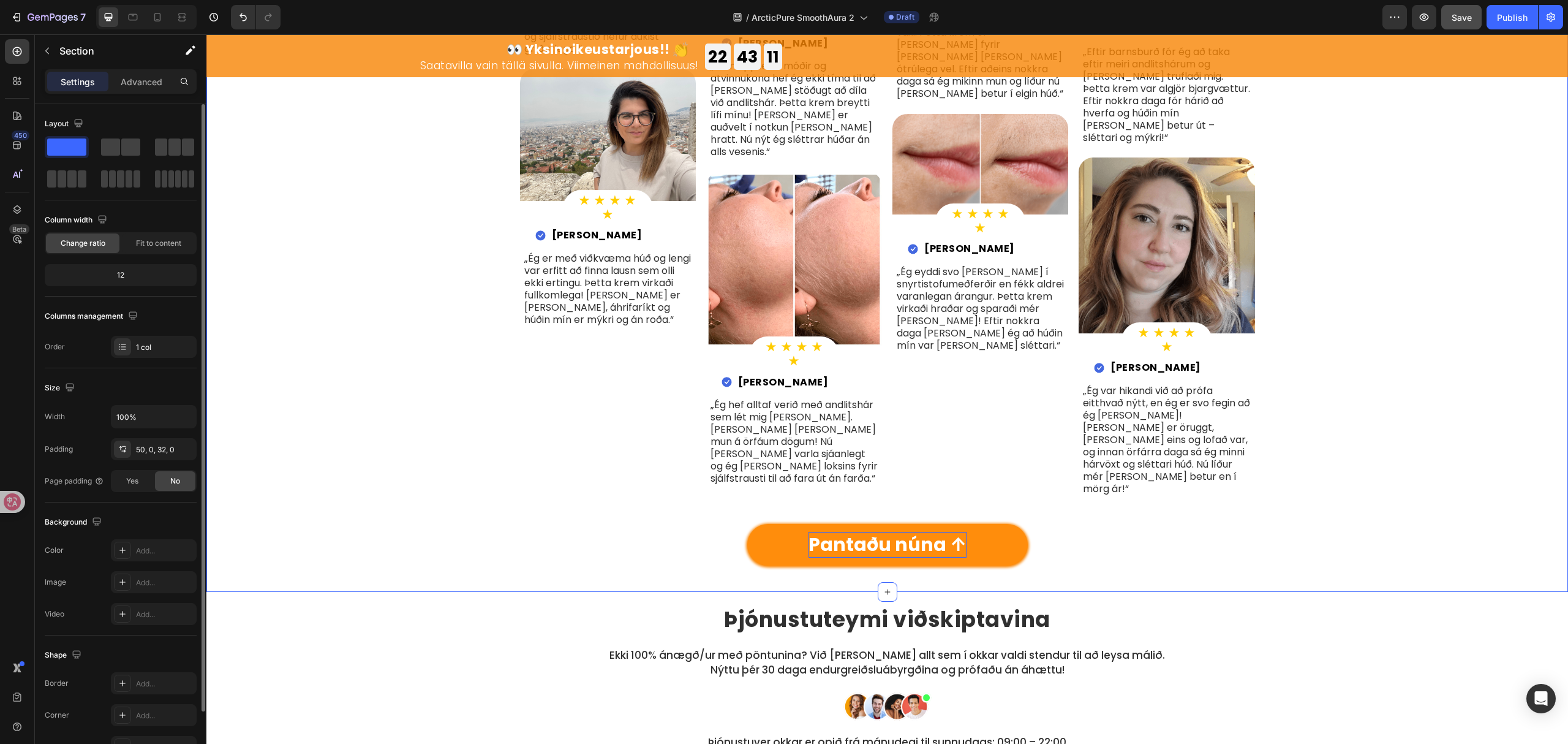
scroll to position [4495, 0]
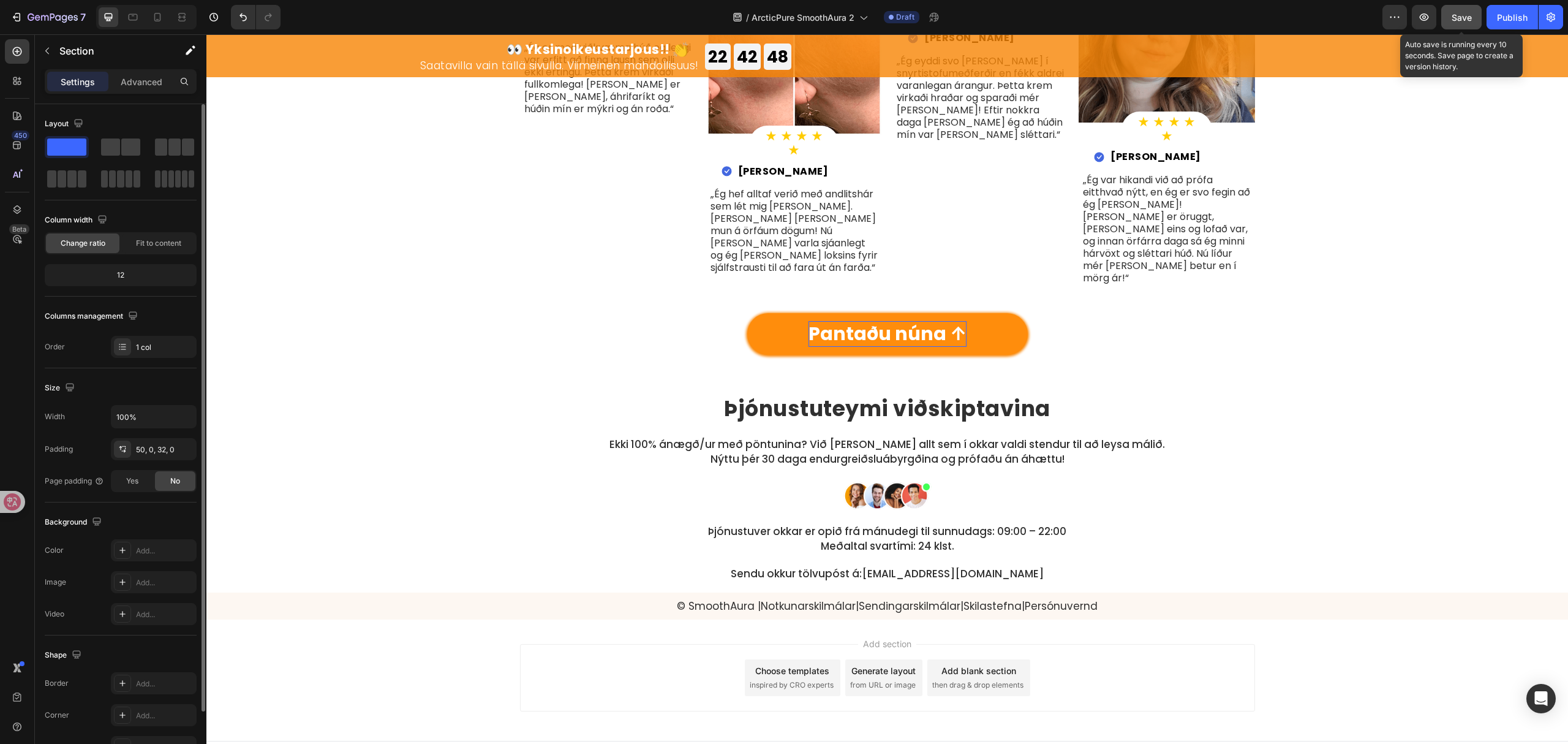
click at [1474, 10] on button "Save" at bounding box center [1462, 17] width 40 height 24
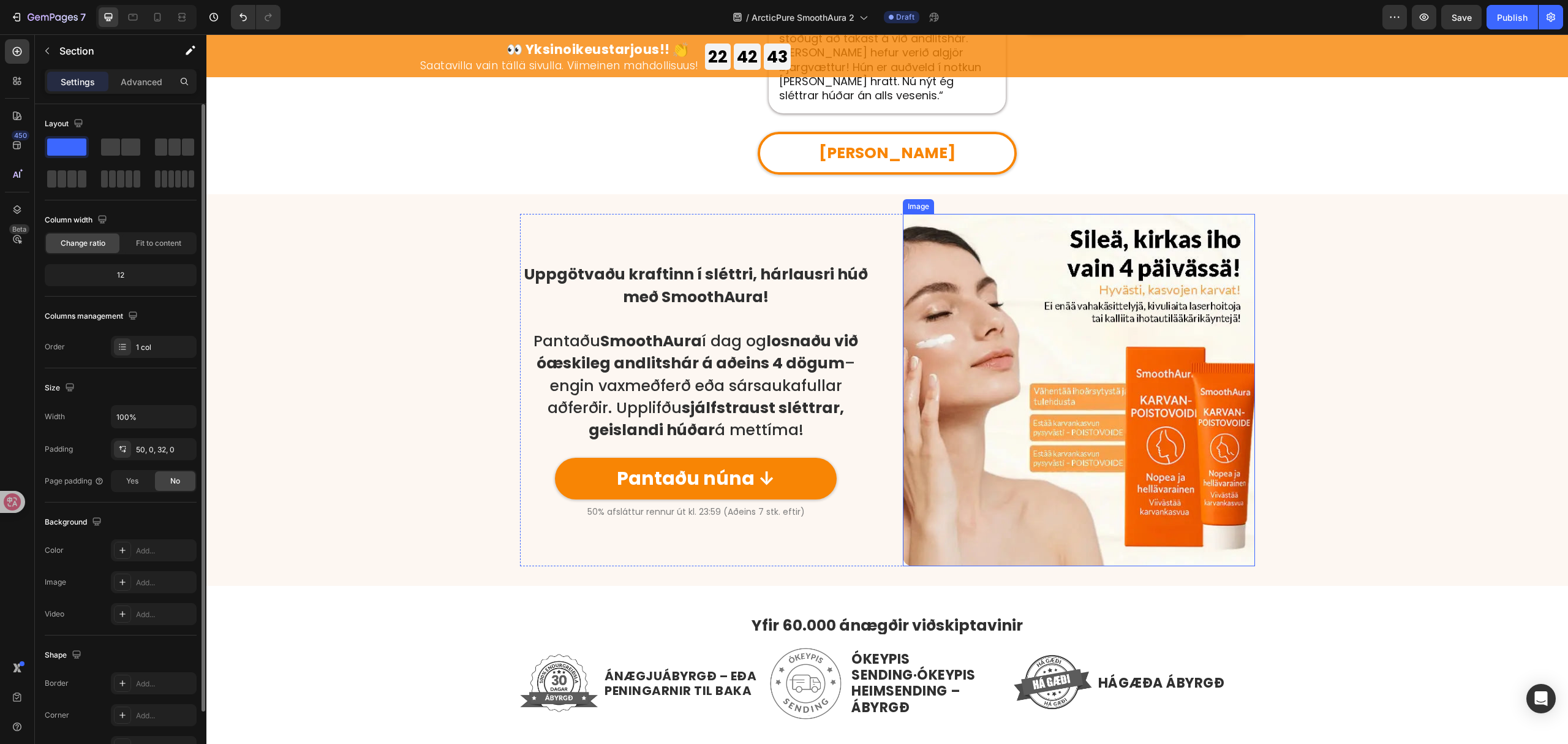
scroll to position [2942, 0]
click at [1040, 450] on img at bounding box center [1079, 390] width 352 height 352
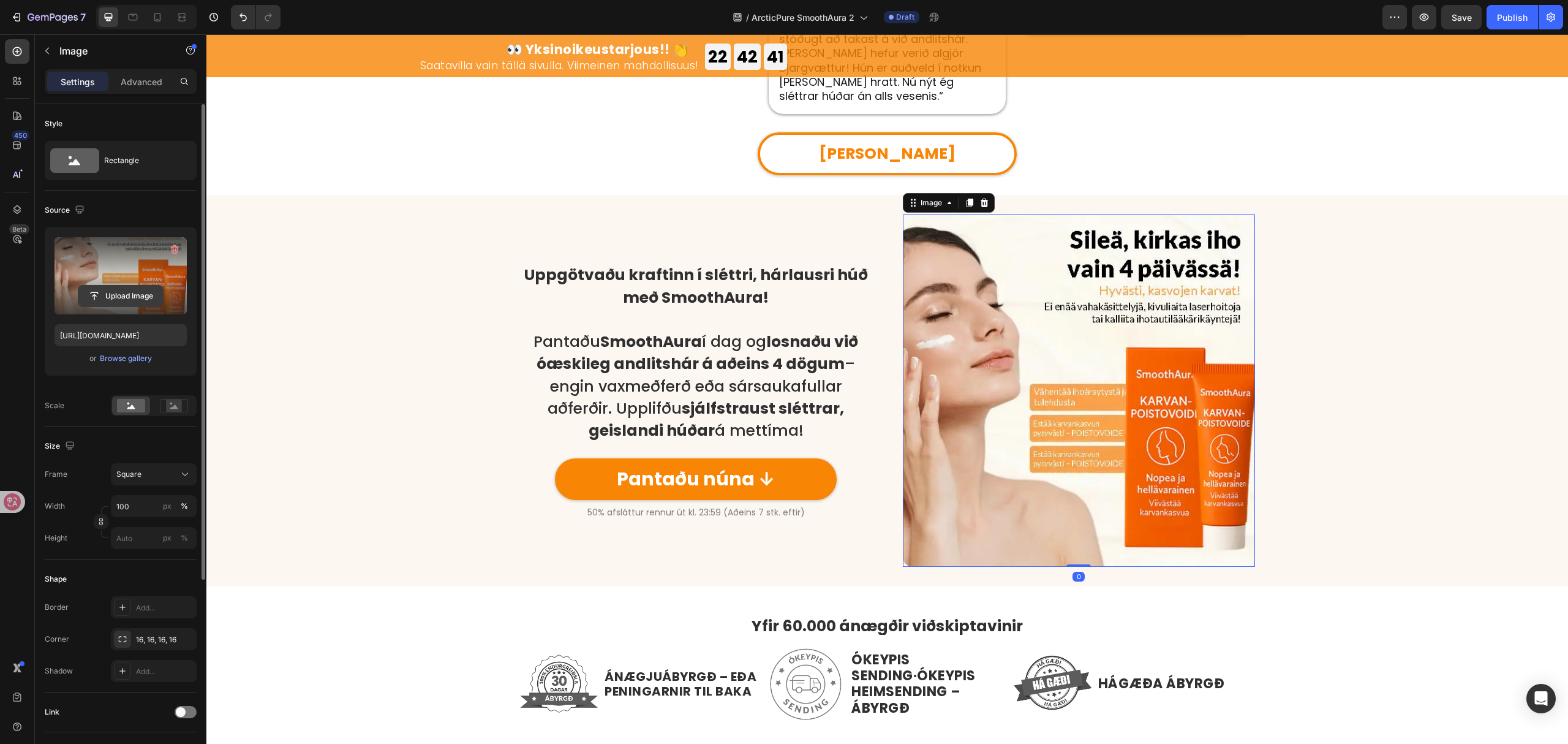
click at [111, 299] on input "file" at bounding box center [120, 296] width 85 height 21
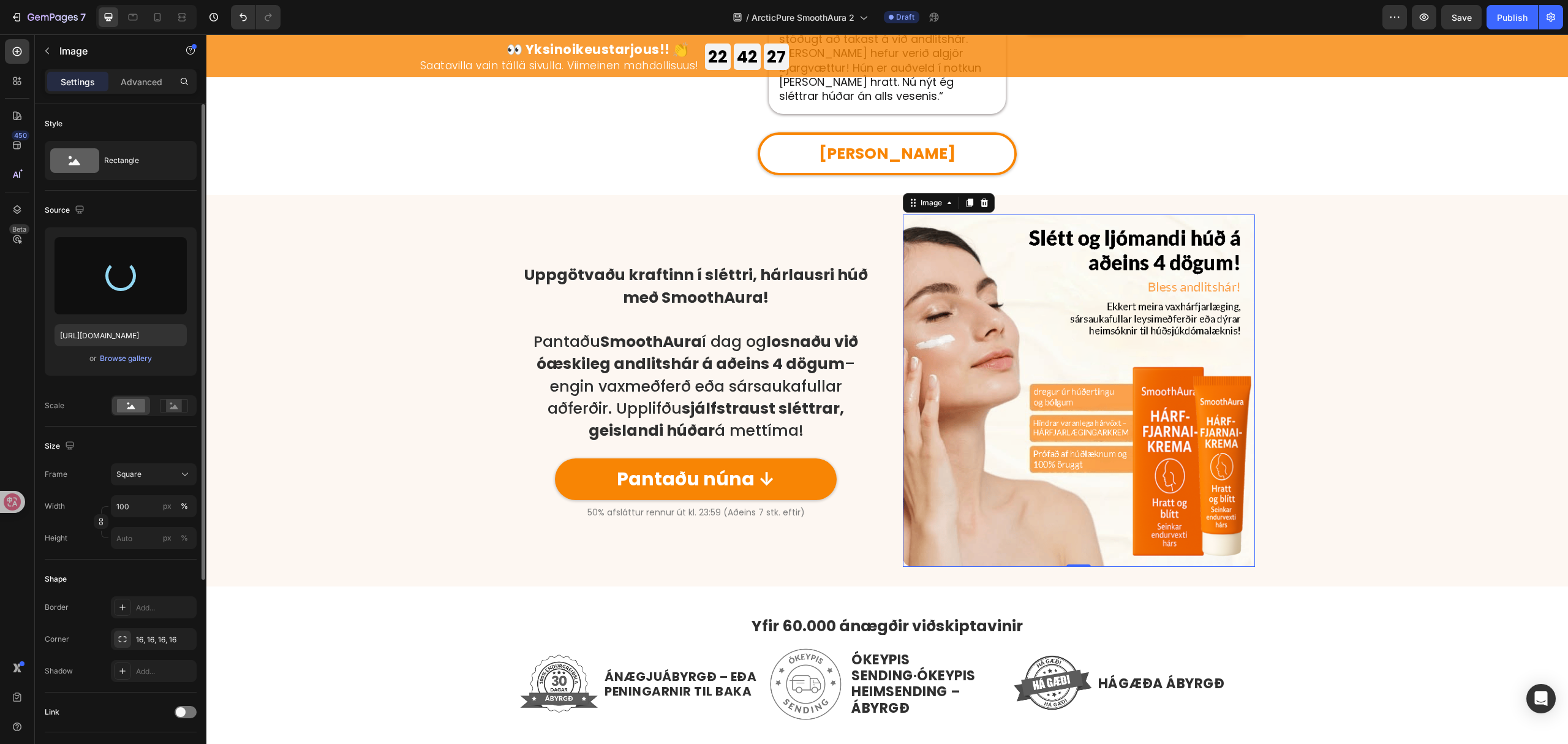
type input "https://cdn.shopify.com/s/files/1/0657/6783/3683/files/gempages_578032762192134…"
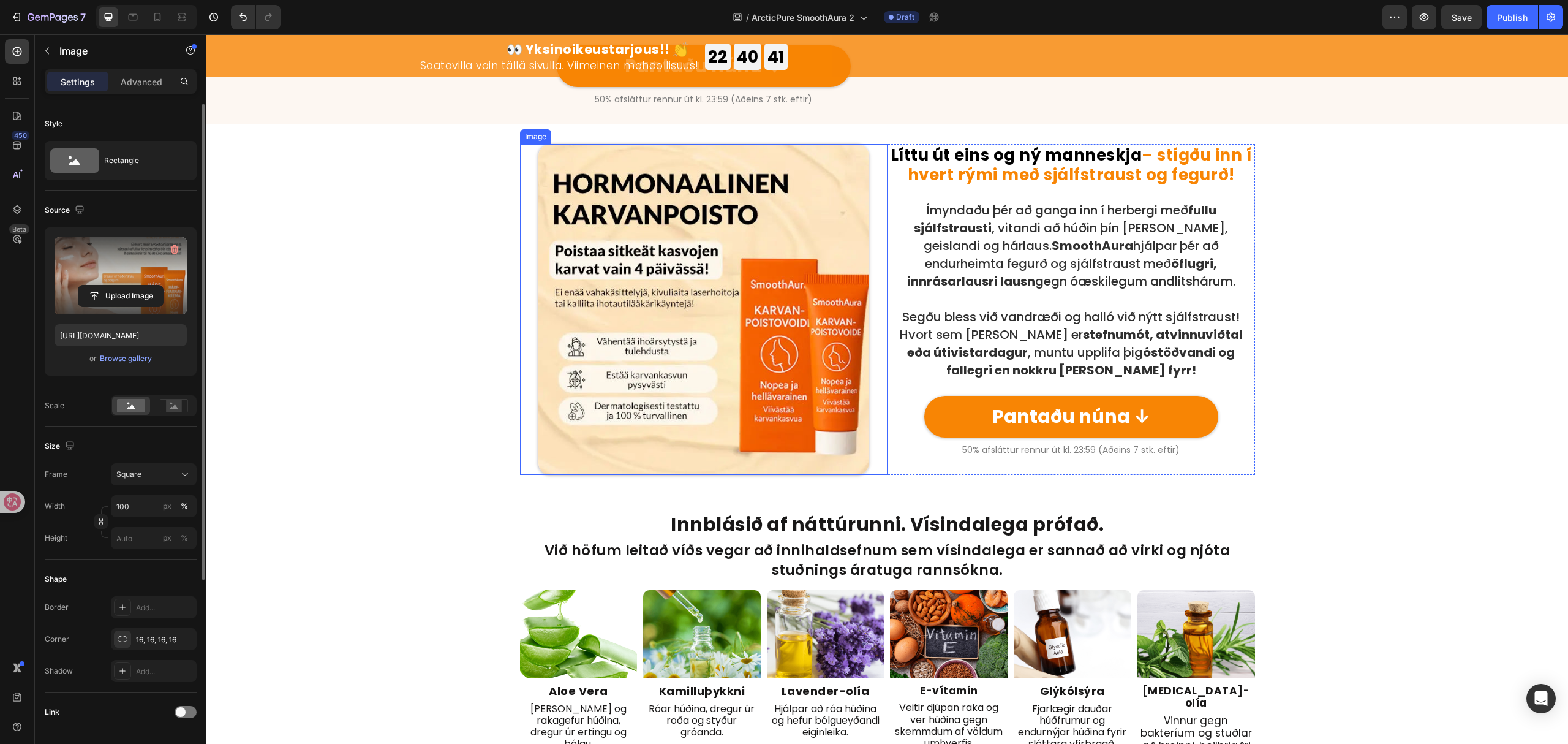
scroll to position [1636, 0]
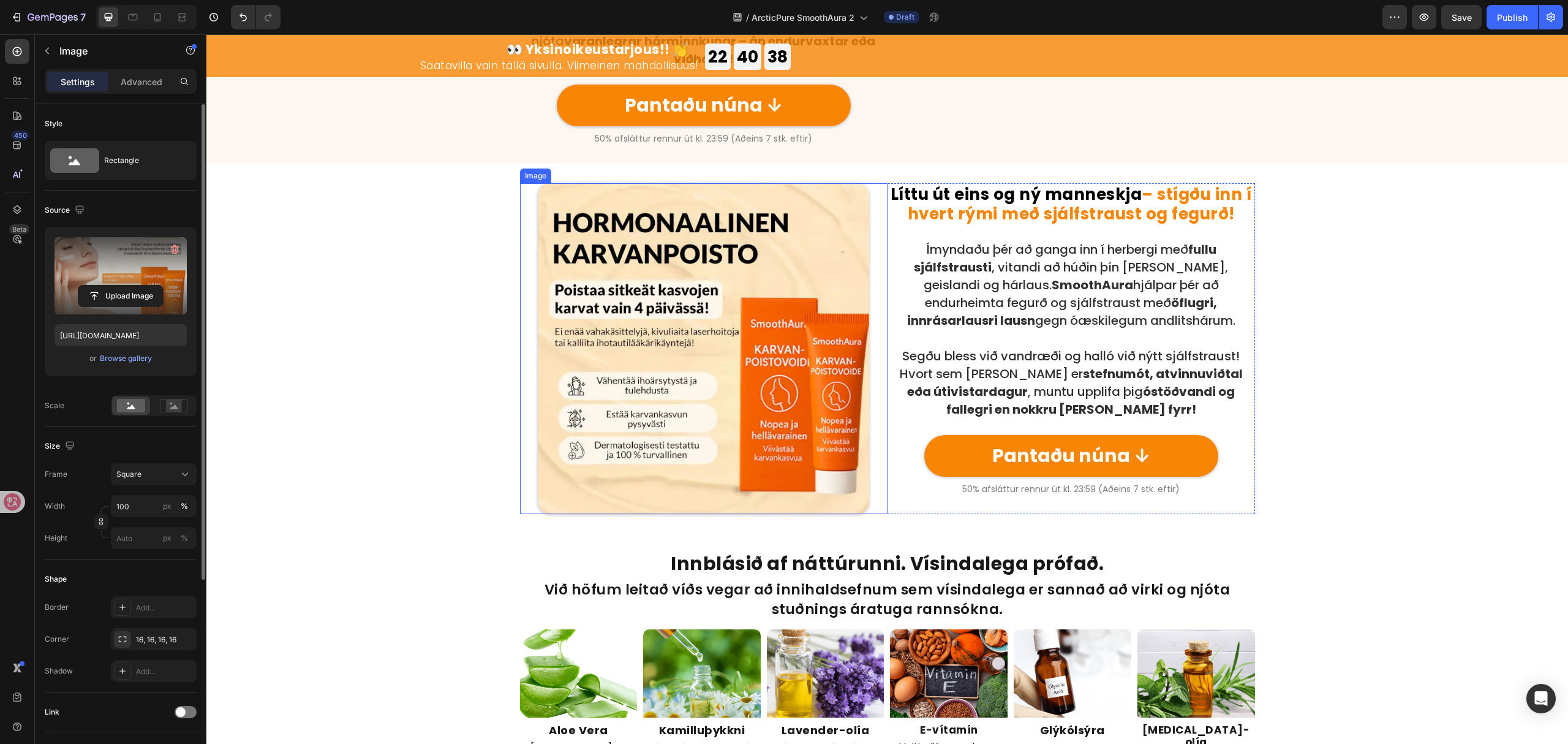
click at [670, 449] on img at bounding box center [703, 348] width 331 height 331
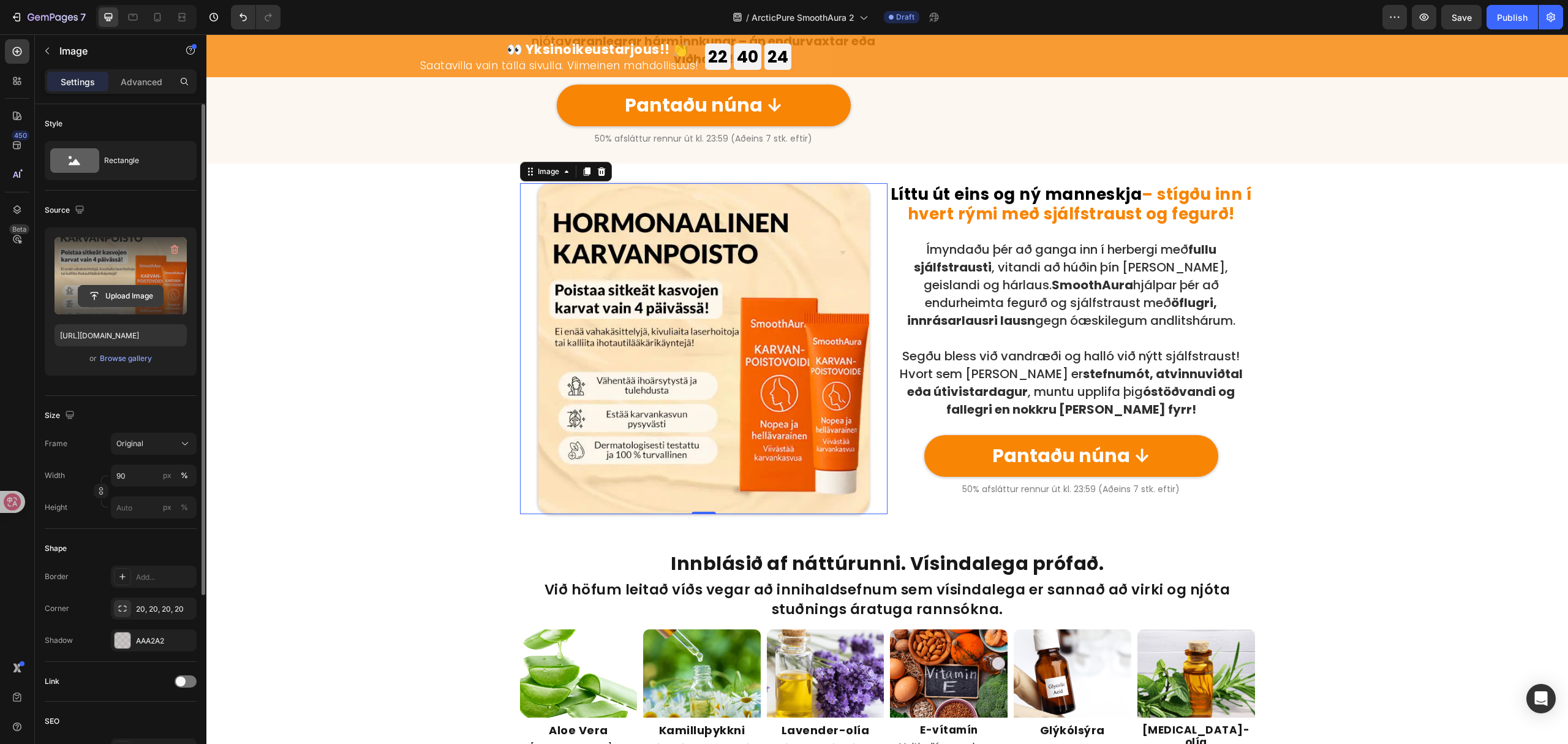
click at [113, 294] on input "file" at bounding box center [120, 296] width 85 height 21
type input "https://cdn.shopify.com/s/files/1/0657/6783/3683/files/gempages_578032762192134…"
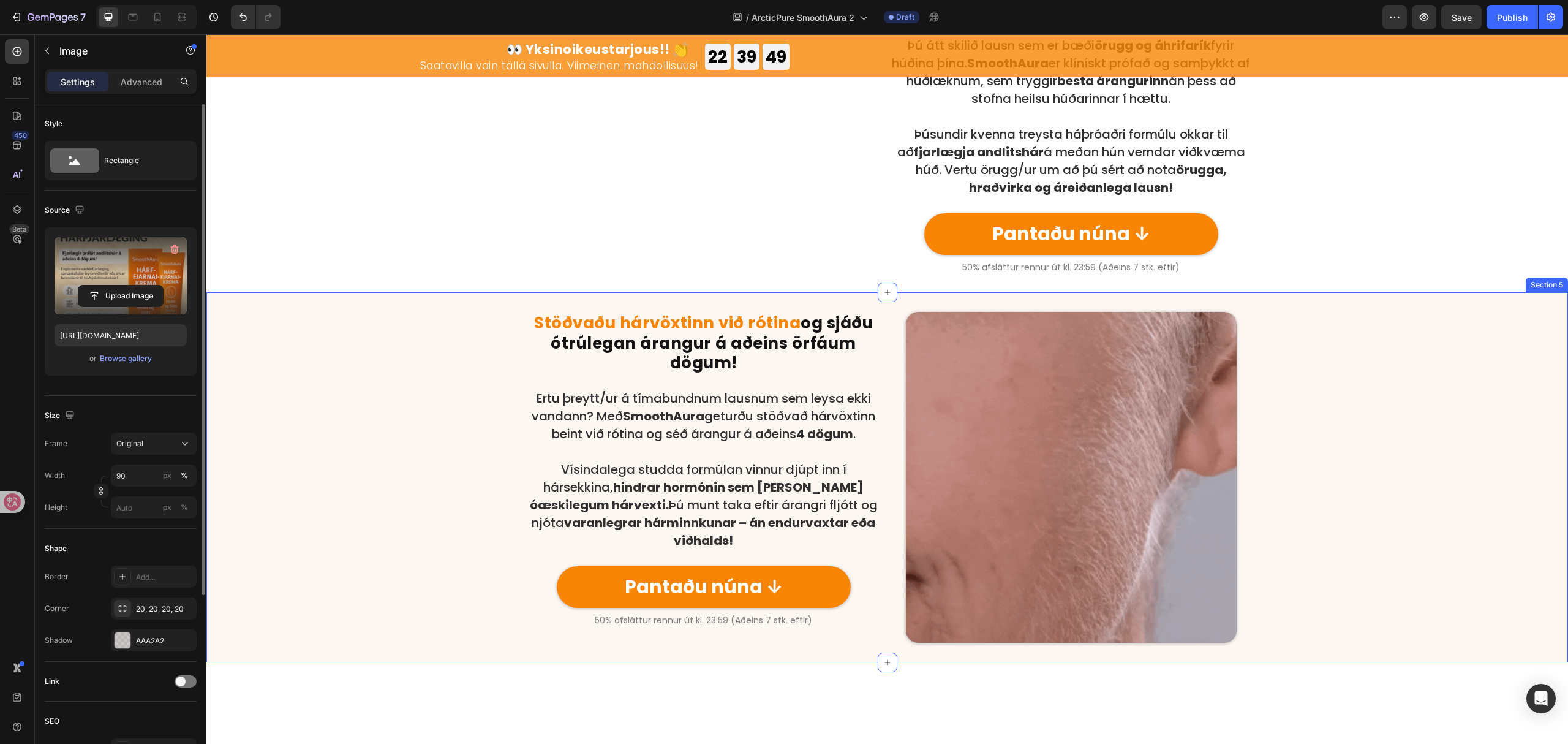
scroll to position [900, 0]
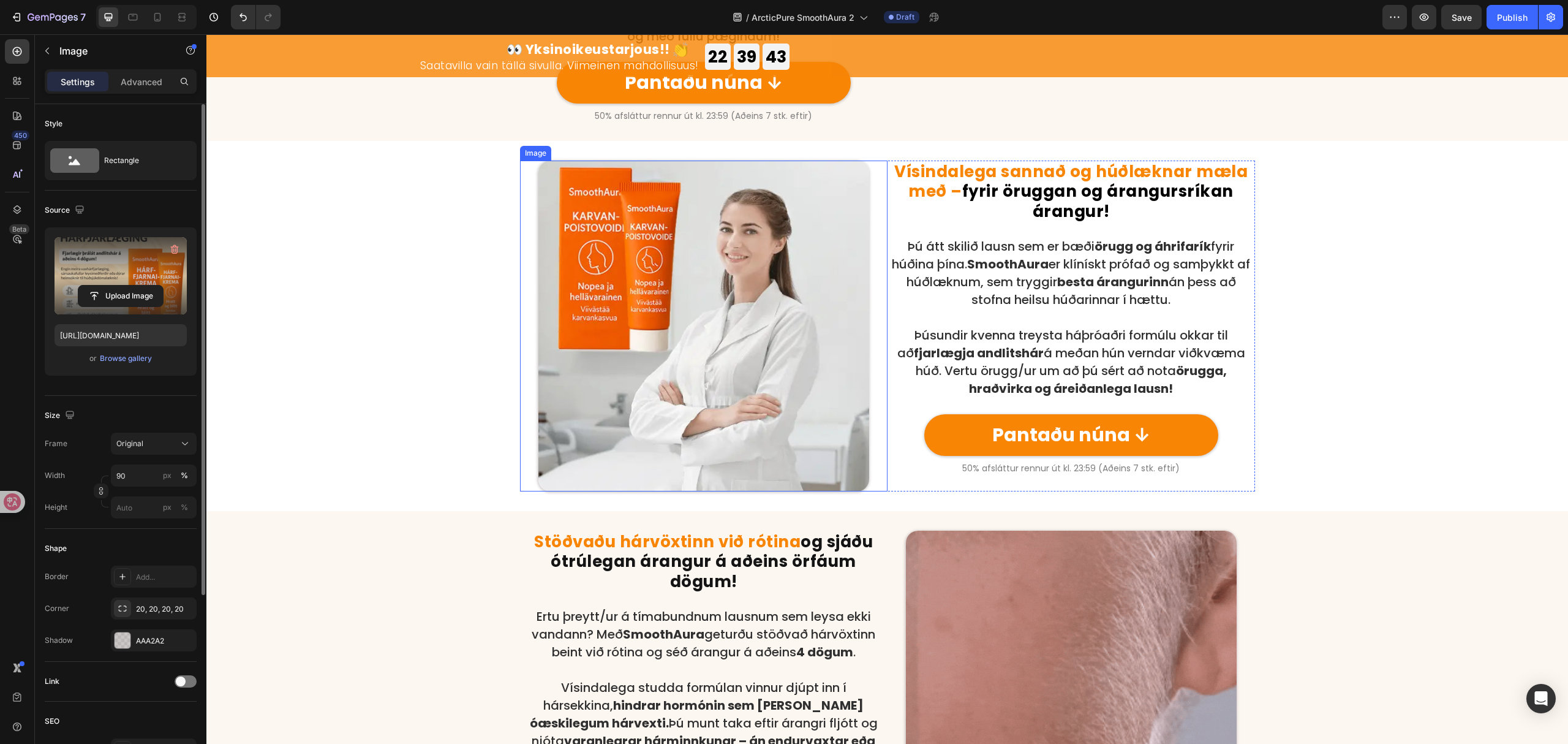
click at [675, 439] on img at bounding box center [703, 326] width 331 height 331
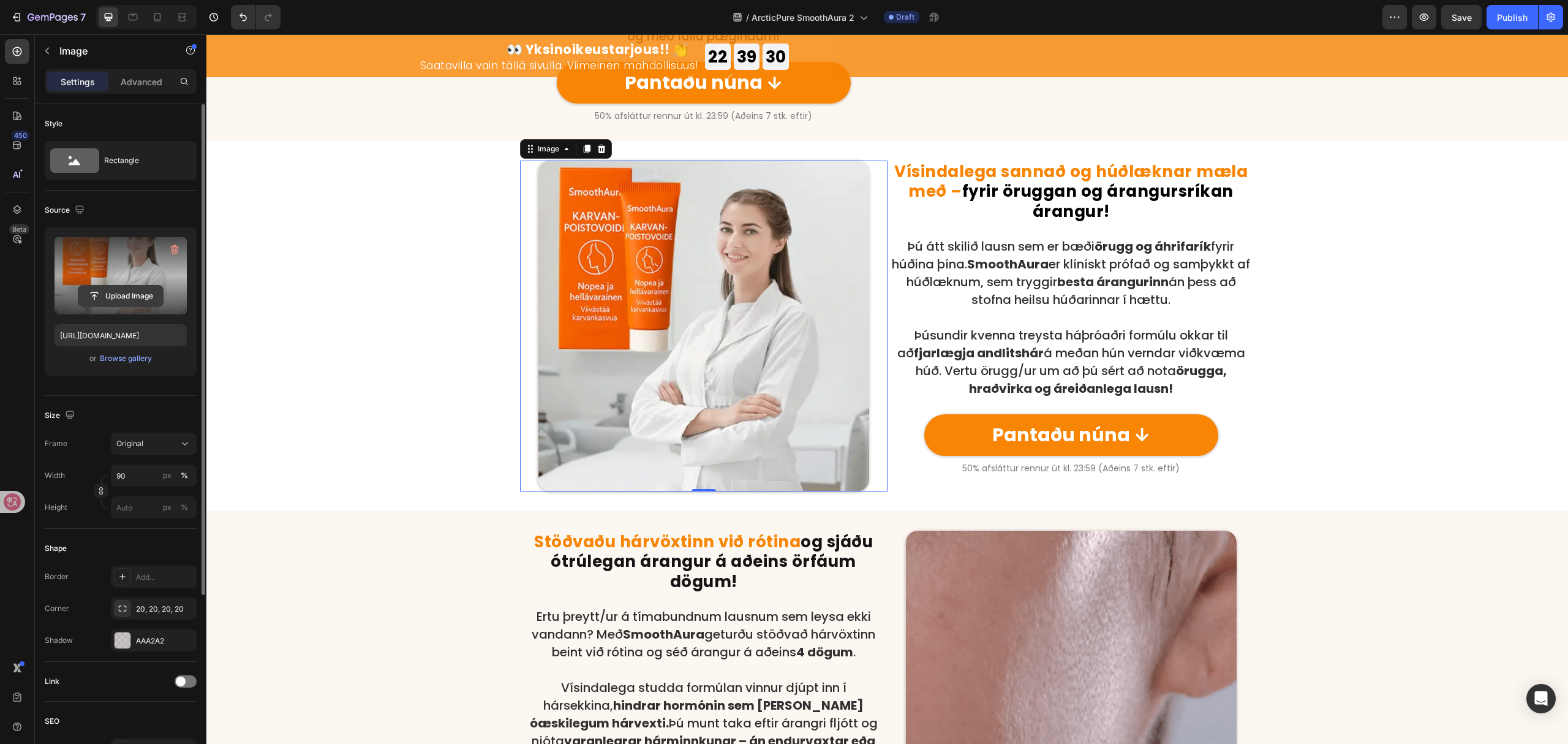
click at [114, 293] on input "file" at bounding box center [120, 296] width 85 height 21
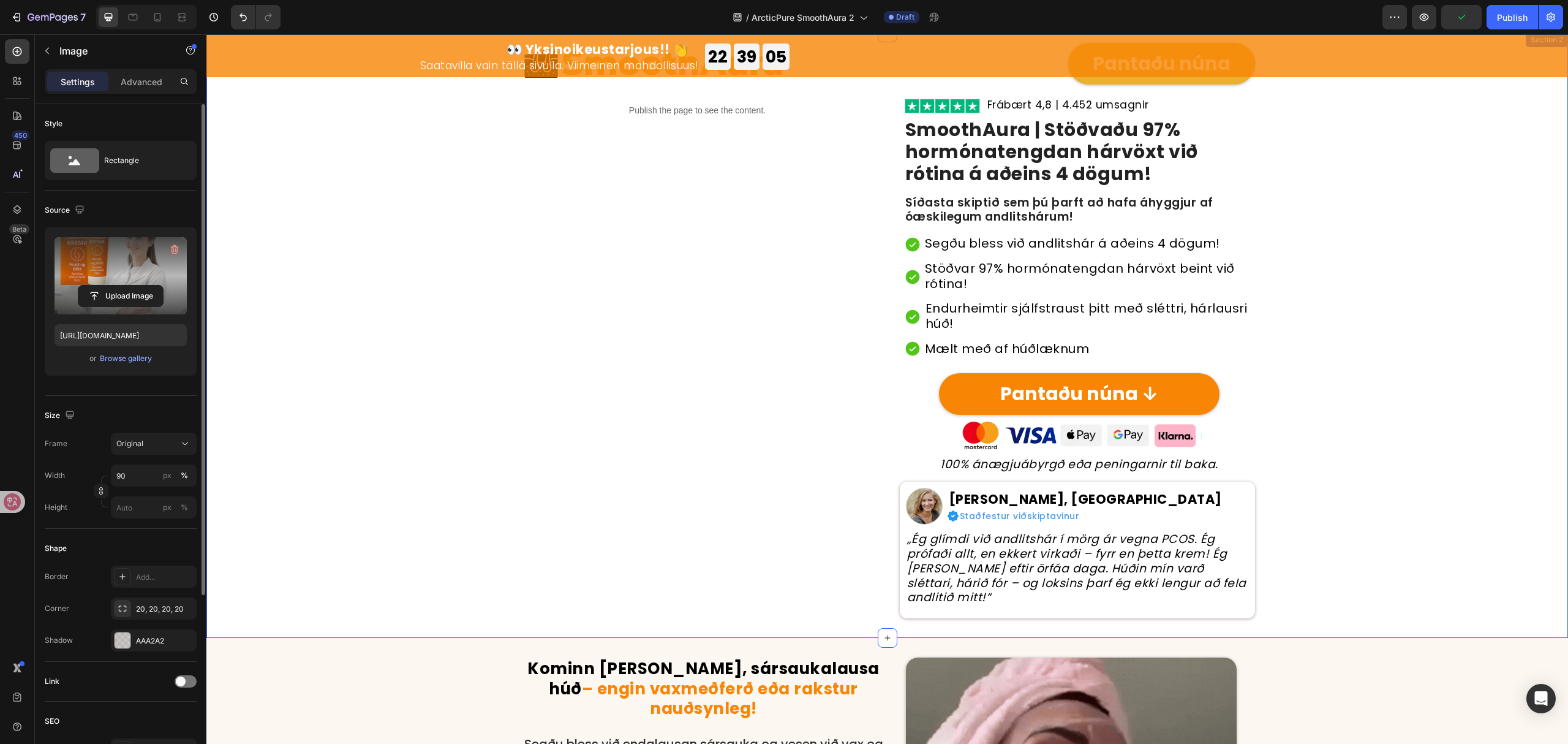
scroll to position [0, 0]
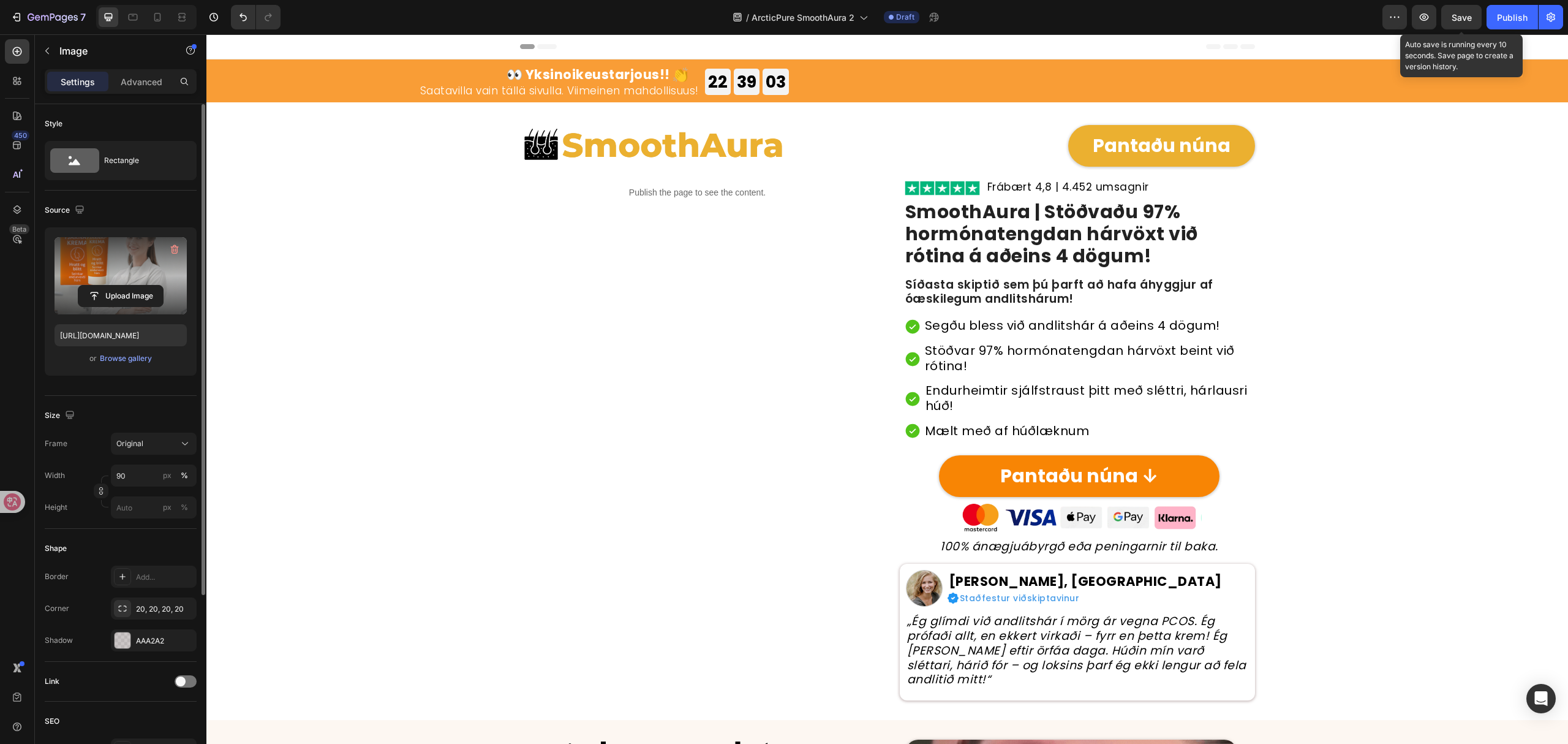
click at [1462, 16] on span "Save" at bounding box center [1462, 17] width 20 height 10
click at [1463, 12] on span "Save" at bounding box center [1462, 17] width 20 height 10
click at [133, 16] on icon at bounding box center [132, 17] width 12 height 12
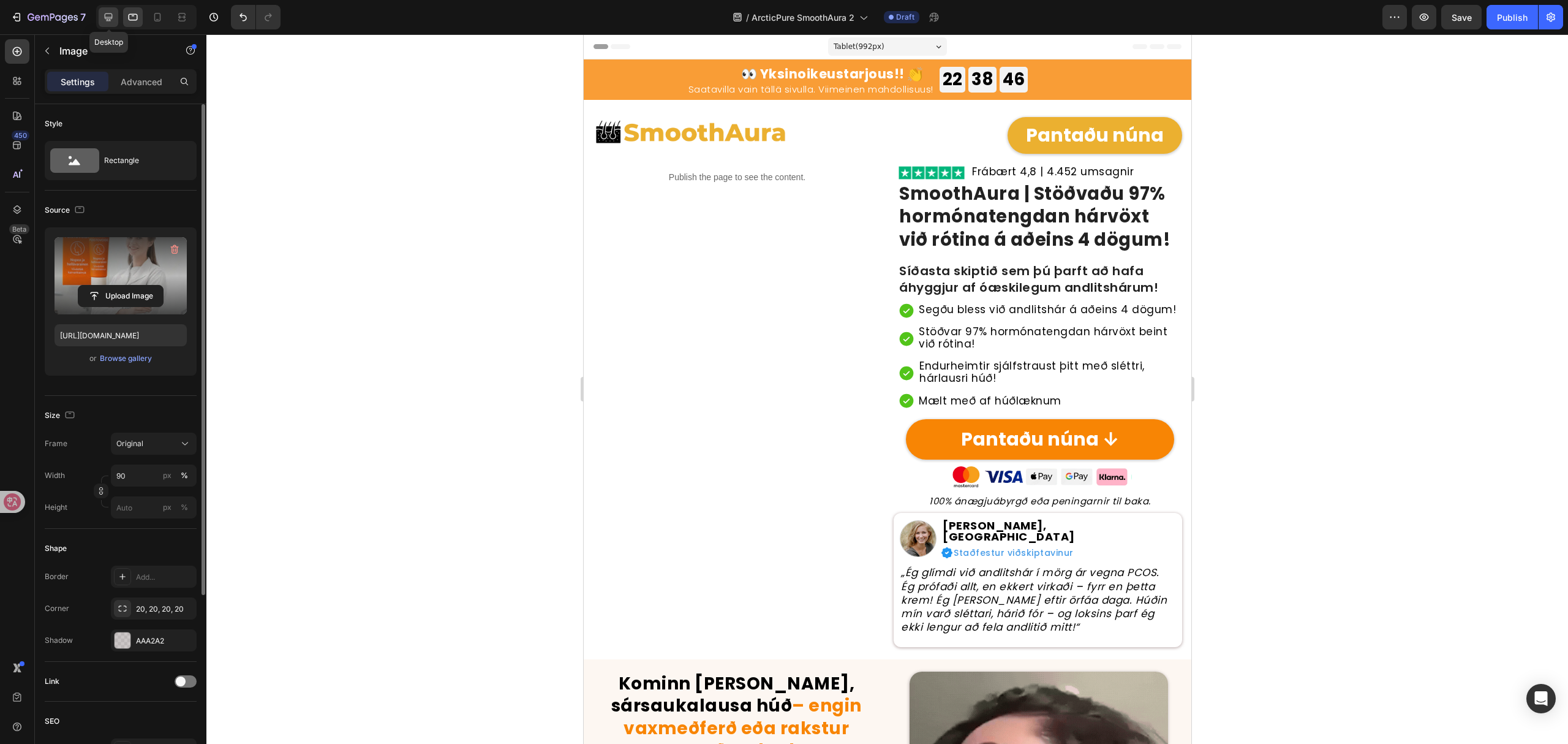
click at [114, 19] on icon at bounding box center [108, 17] width 12 height 12
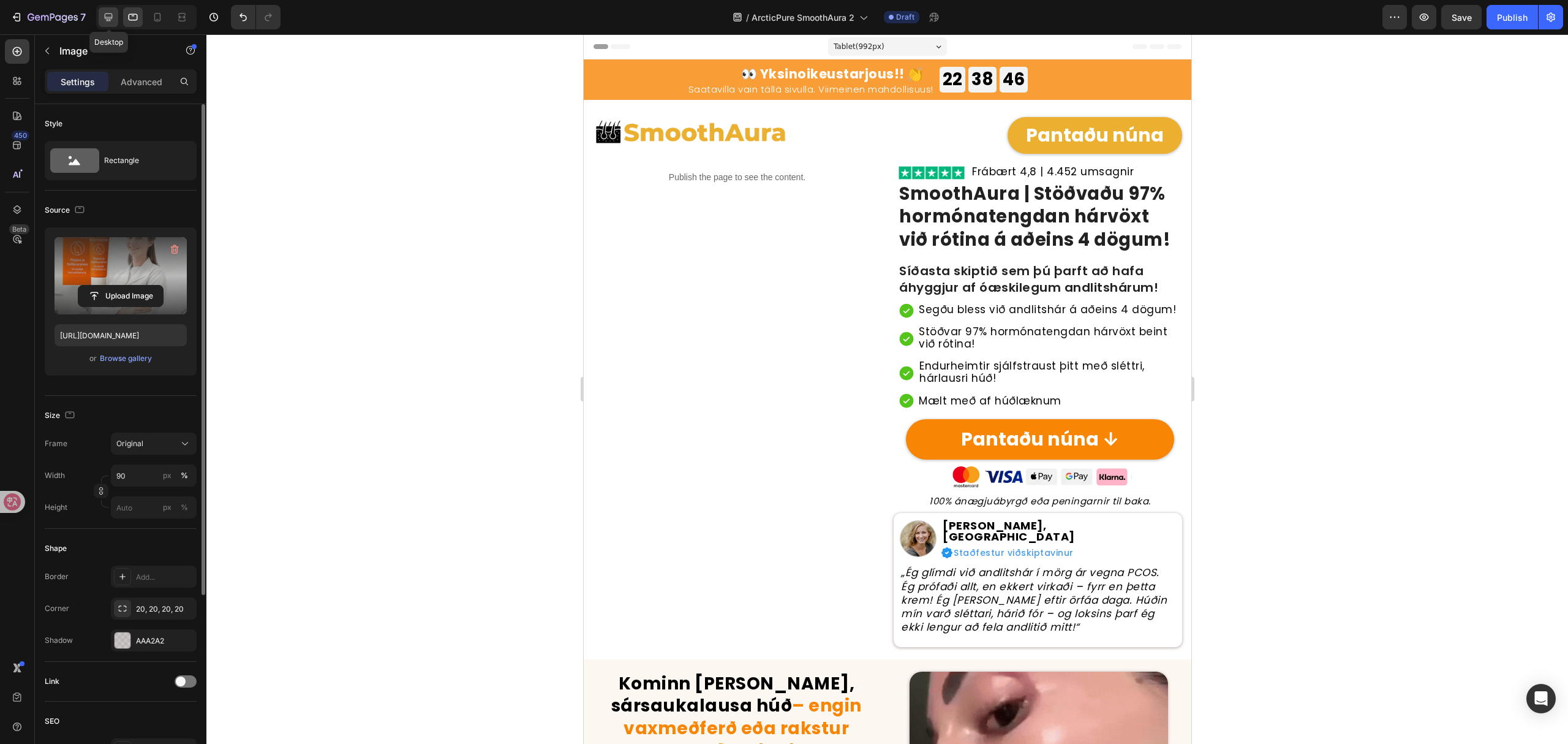
type input "https://cdn.shopify.com/s/files/1/0657/6783/3683/files/gempages_578032762192134…"
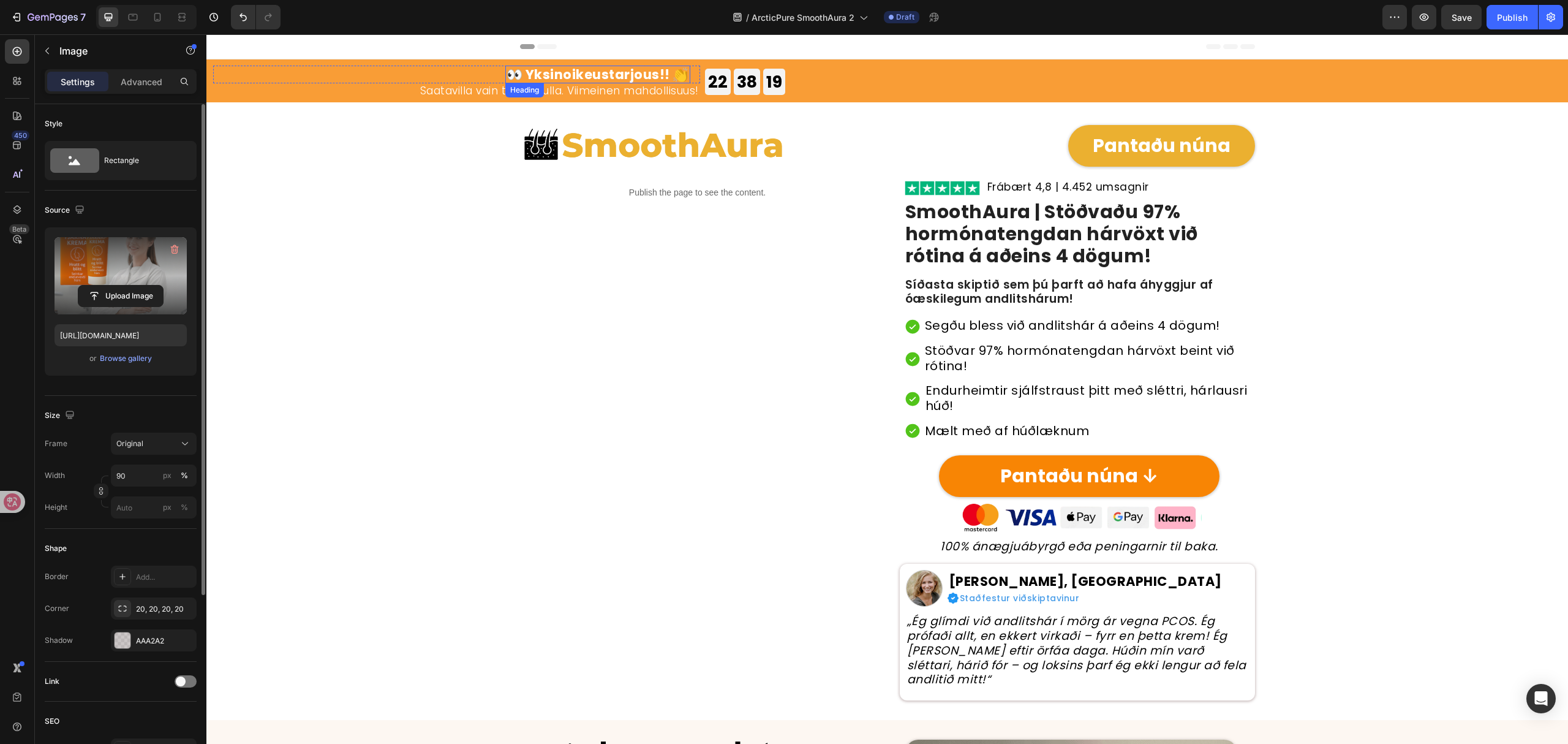
click at [616, 71] on strong "👀 Yksinoikeustarjous!! 👏" at bounding box center [598, 74] width 183 height 18
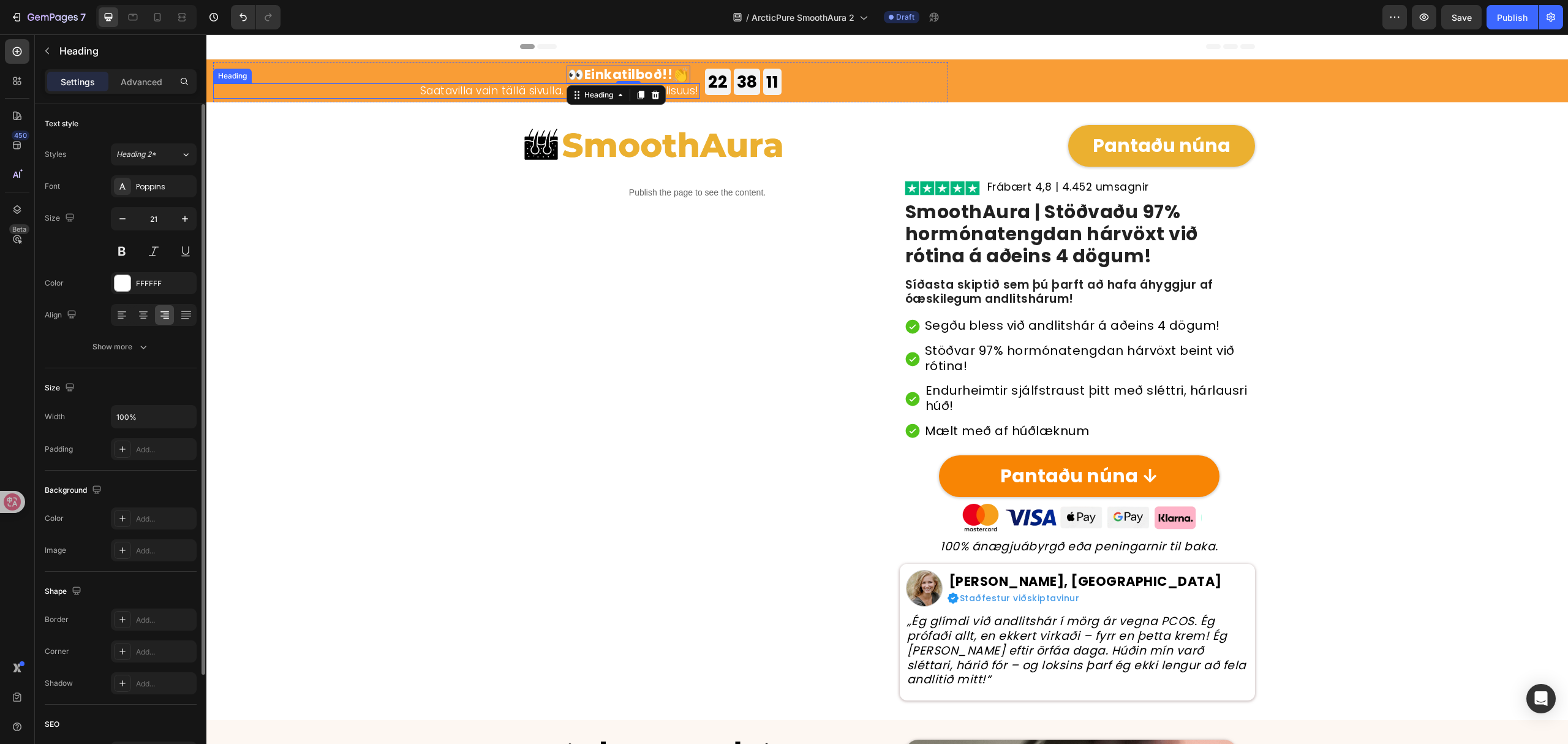
click at [456, 85] on h2 "Saatavilla vain tällä sivulla. Viimeinen mahdollisuus!" at bounding box center [457, 90] width 487 height 15
click at [1039, 47] on div "Header" at bounding box center [888, 47] width 735 height 24
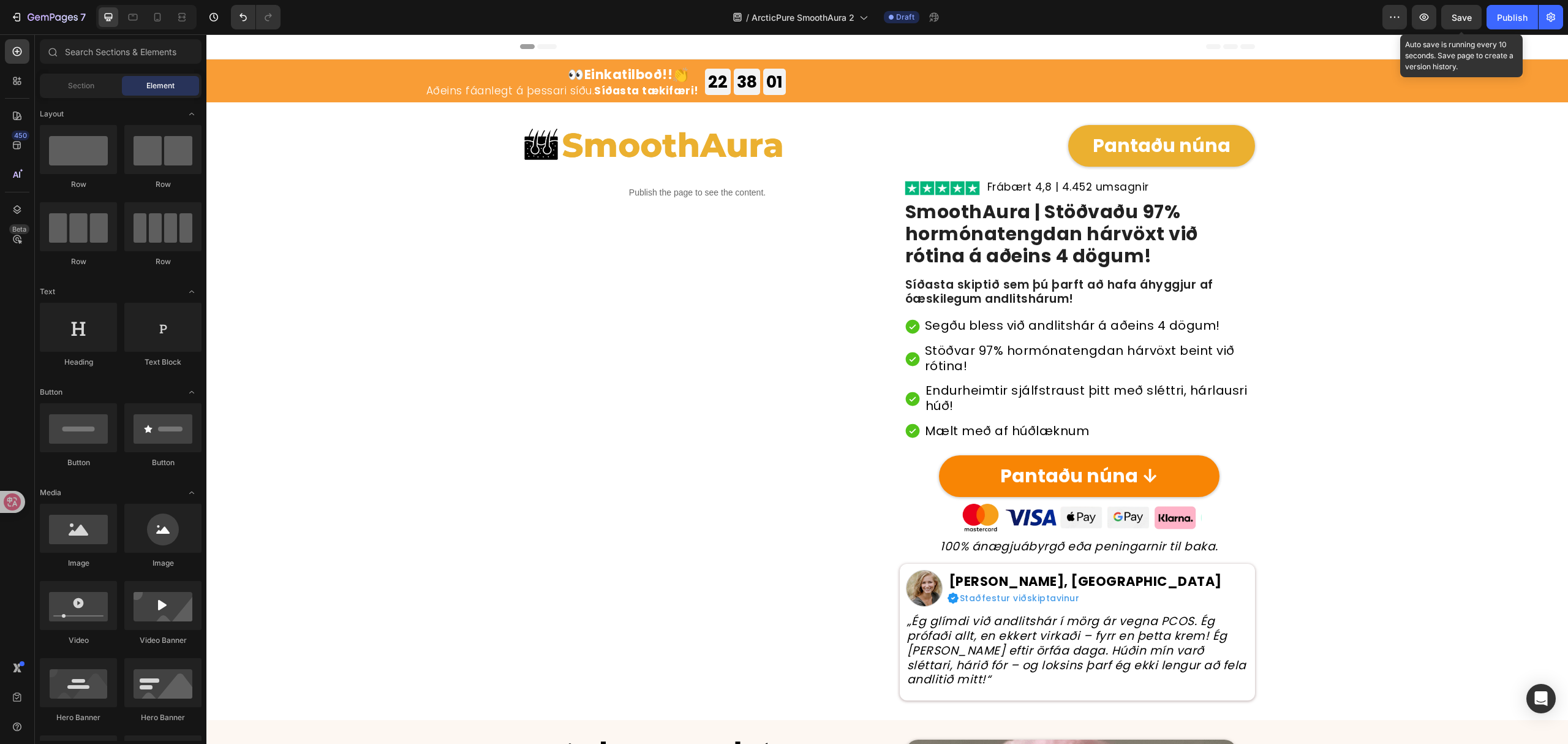
click at [1466, 15] on span "Save" at bounding box center [1462, 17] width 20 height 10
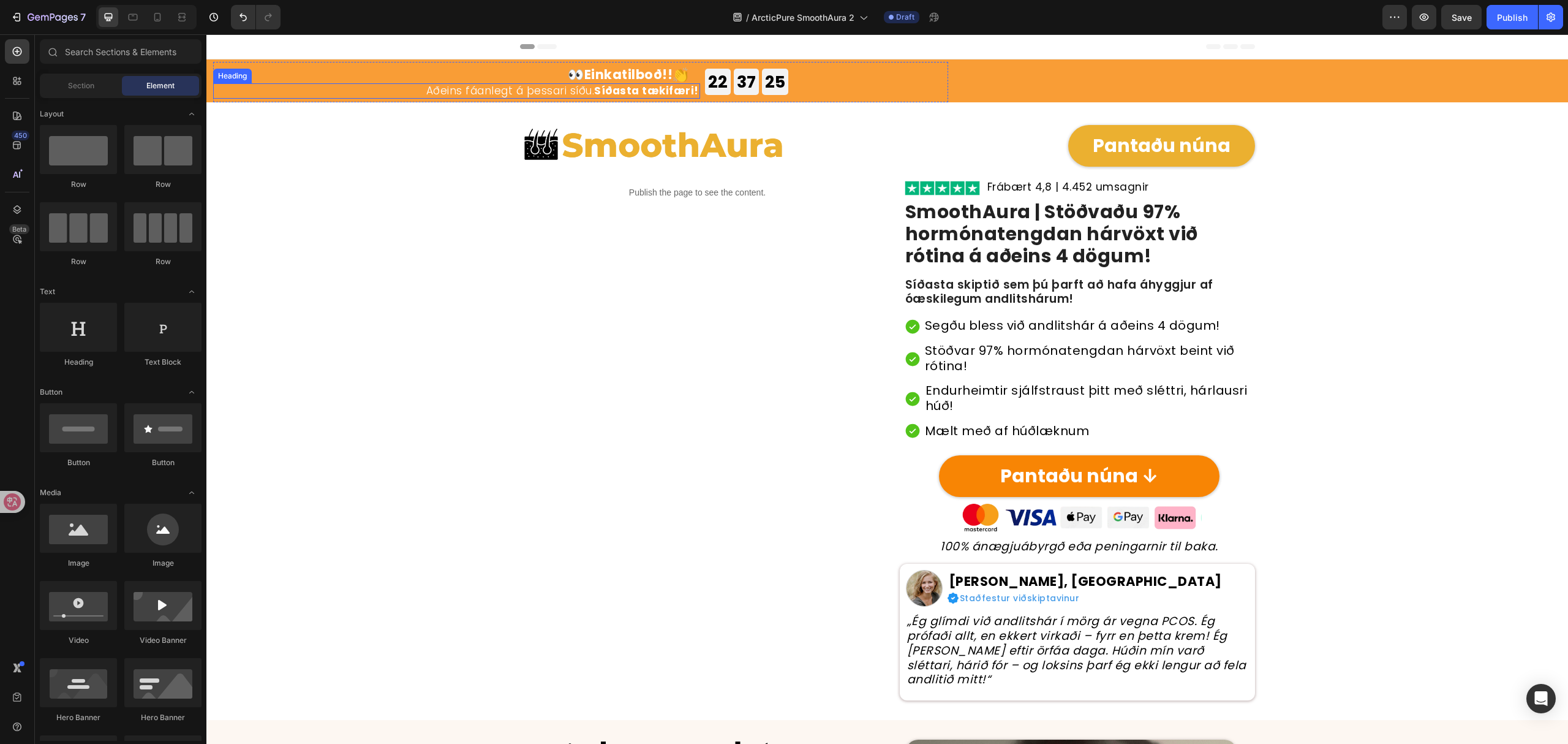
click at [546, 87] on p "Aðeins fáanlegt á þessari síðu. Síðasta tækifæri!" at bounding box center [456, 90] width 484 height 12
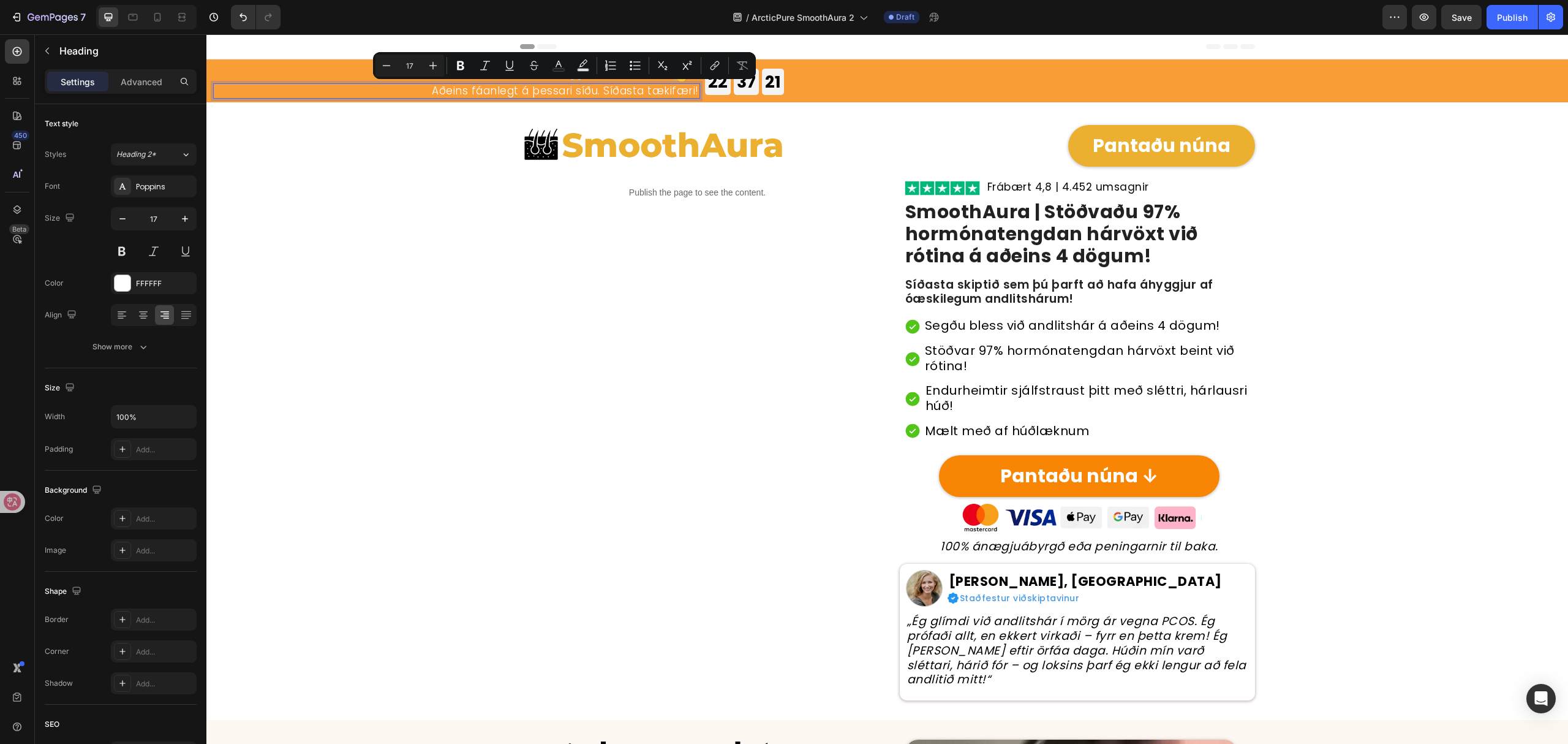
click at [1275, 27] on div "/ ArcticPure SmoothAura 2 Draft" at bounding box center [836, 17] width 1093 height 24
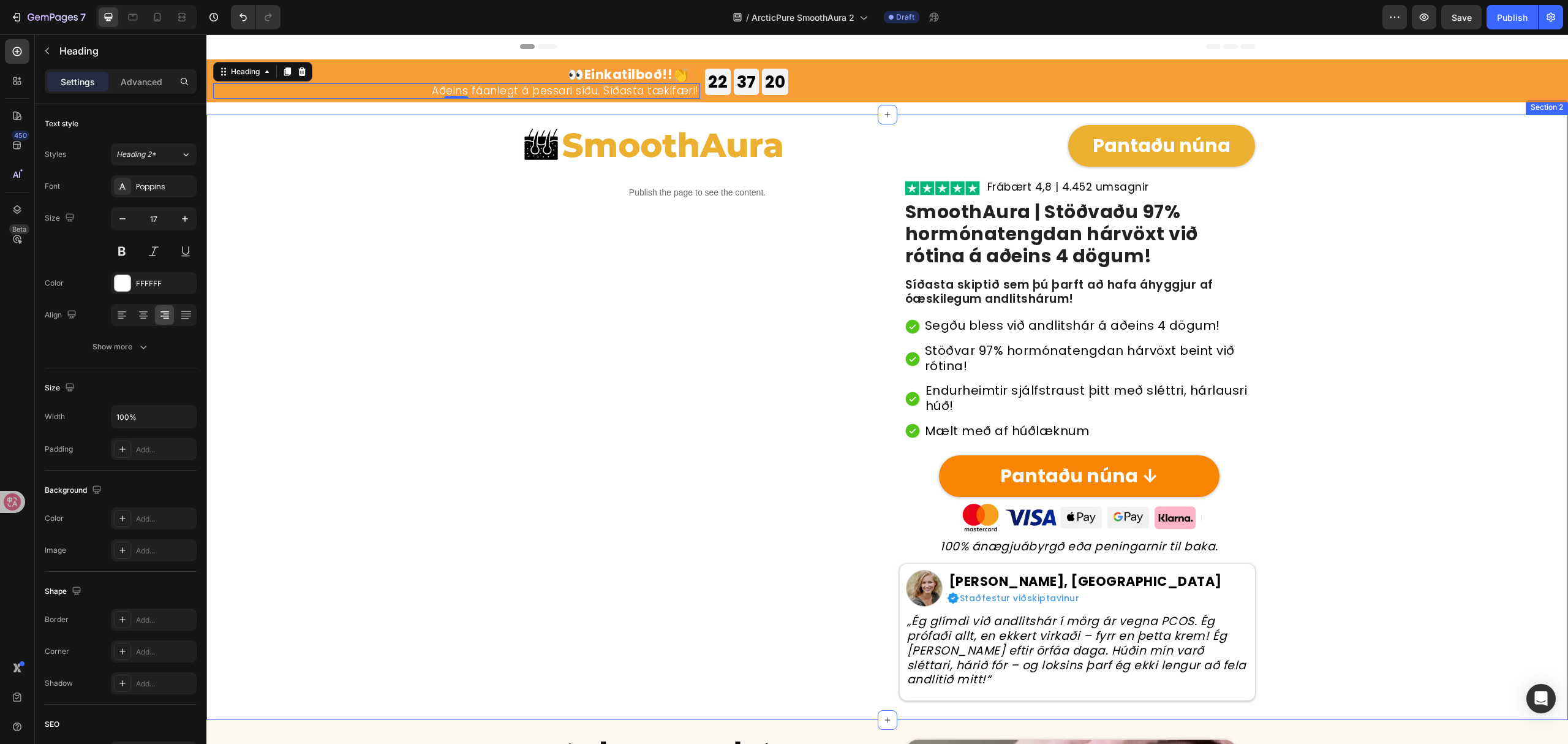
drag, startPoint x: 1395, startPoint y: 329, endPoint x: 1386, endPoint y: 310, distance: 21.0
click at [1395, 329] on div "Image Pantaðu núna Button Row Row Publish the page to see the content. Custom C…" at bounding box center [887, 407] width 1362 height 586
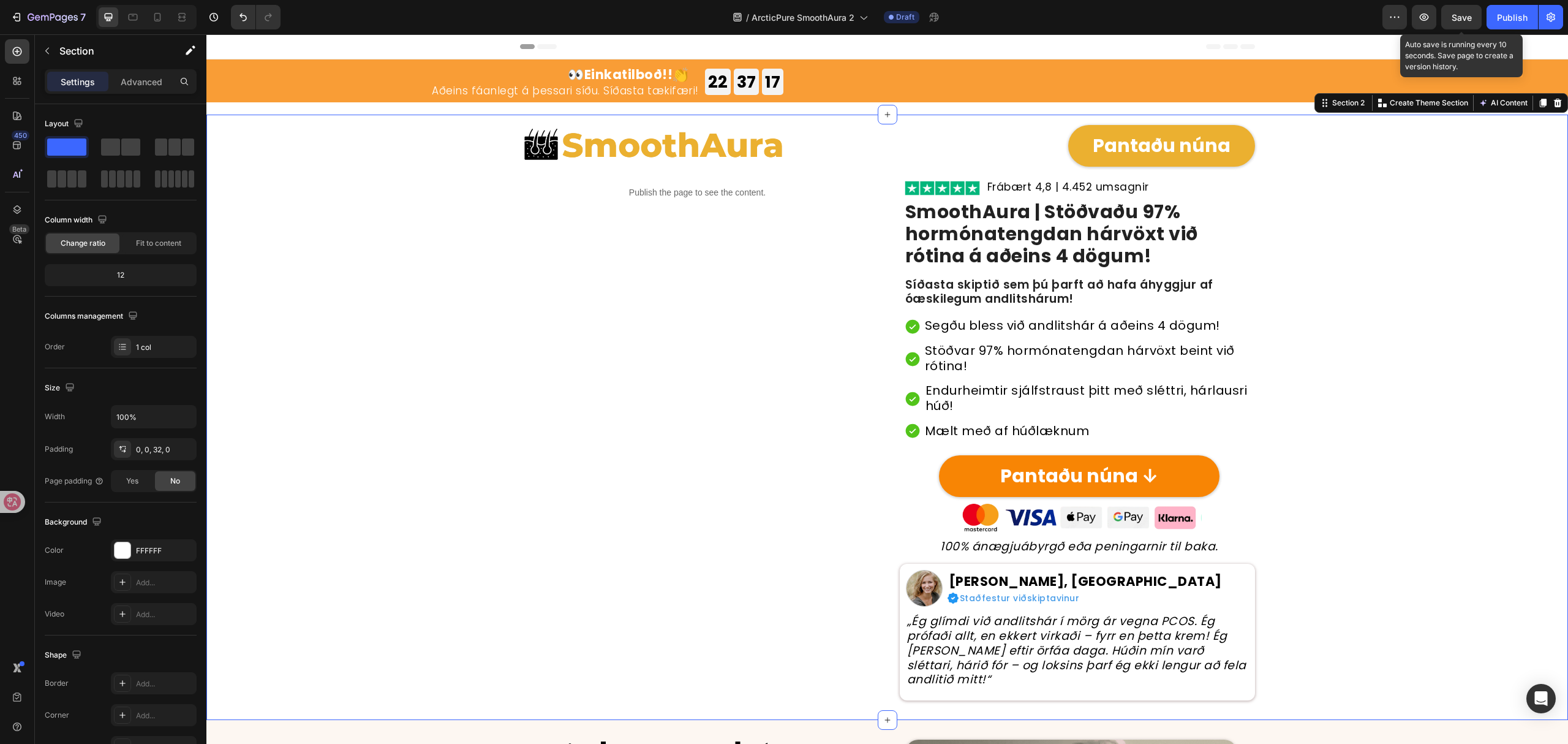
click at [1466, 18] on span "Save" at bounding box center [1462, 17] width 20 height 10
click at [129, 6] on div at bounding box center [146, 17] width 101 height 24
click at [1452, 14] on span "Save" at bounding box center [1462, 17] width 20 height 10
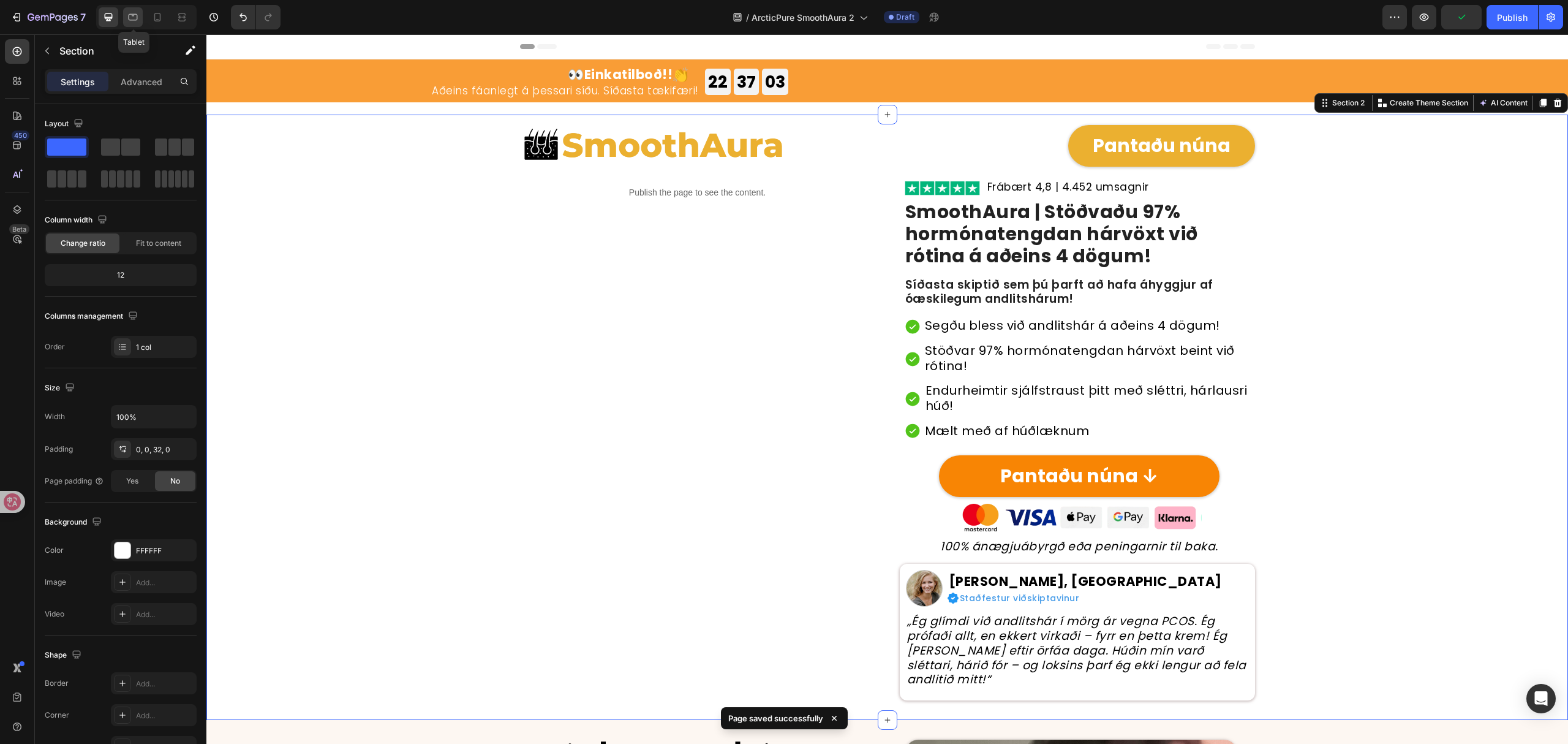
click at [138, 17] on icon at bounding box center [133, 17] width 9 height 6
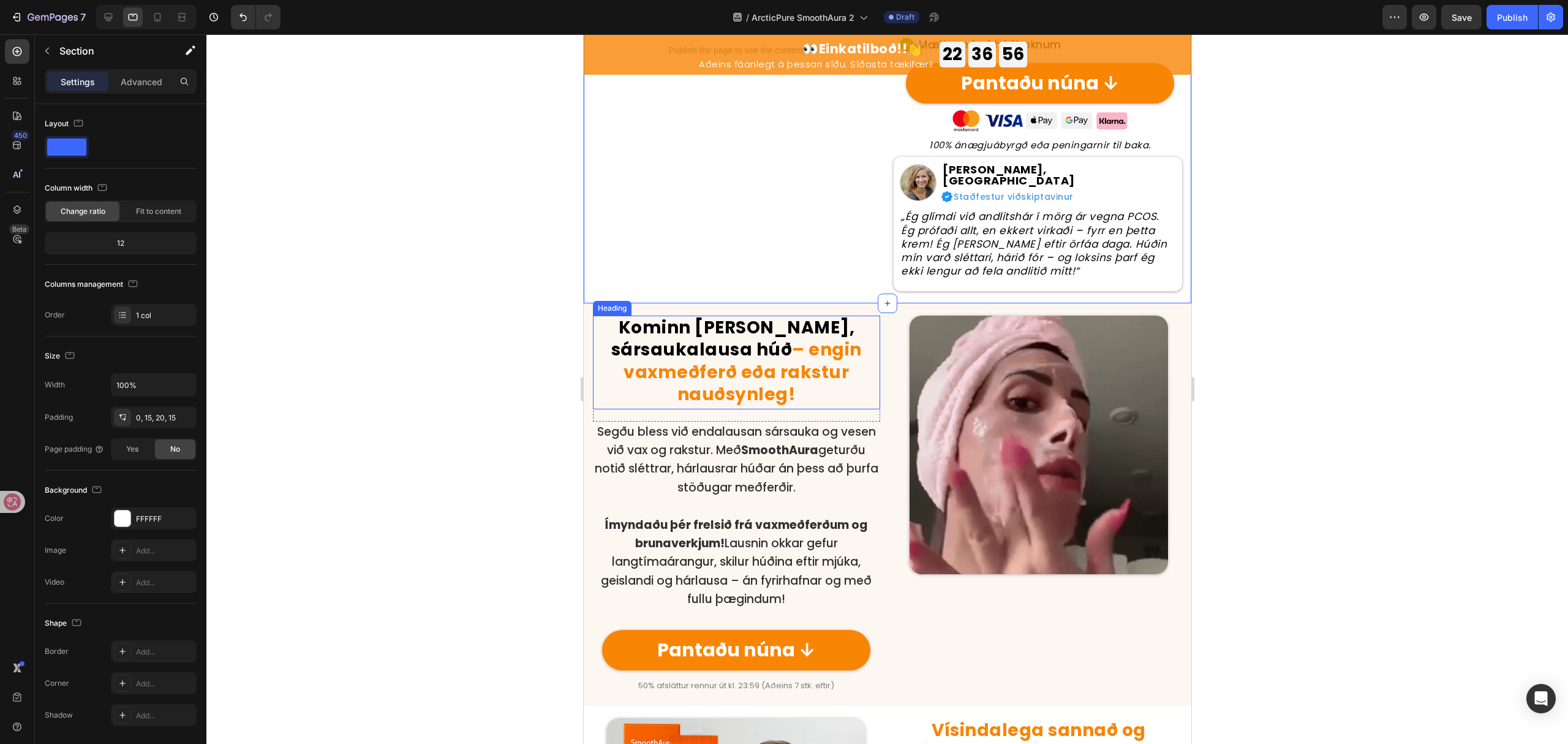
scroll to position [683, 0]
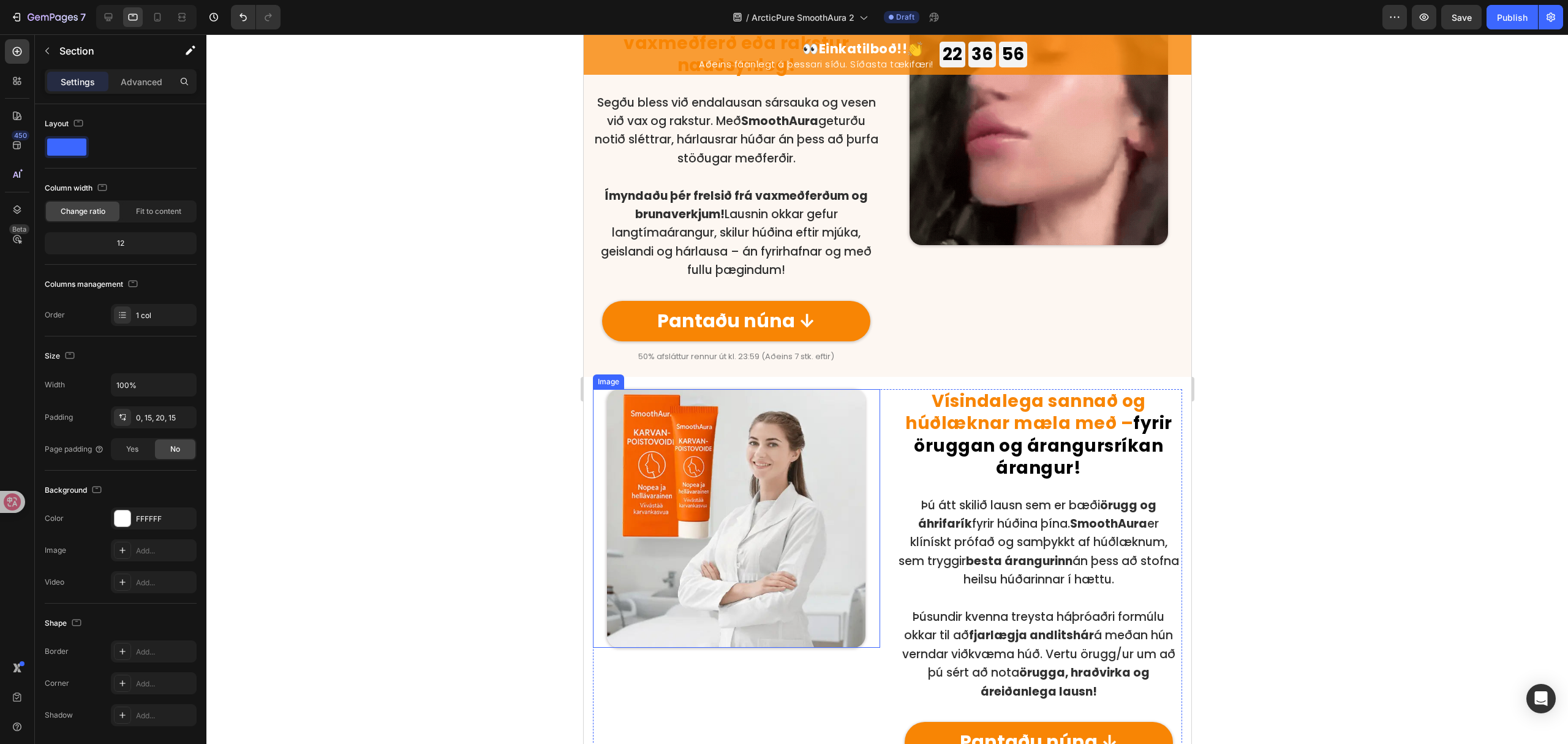
click at [673, 526] on img at bounding box center [736, 518] width 259 height 259
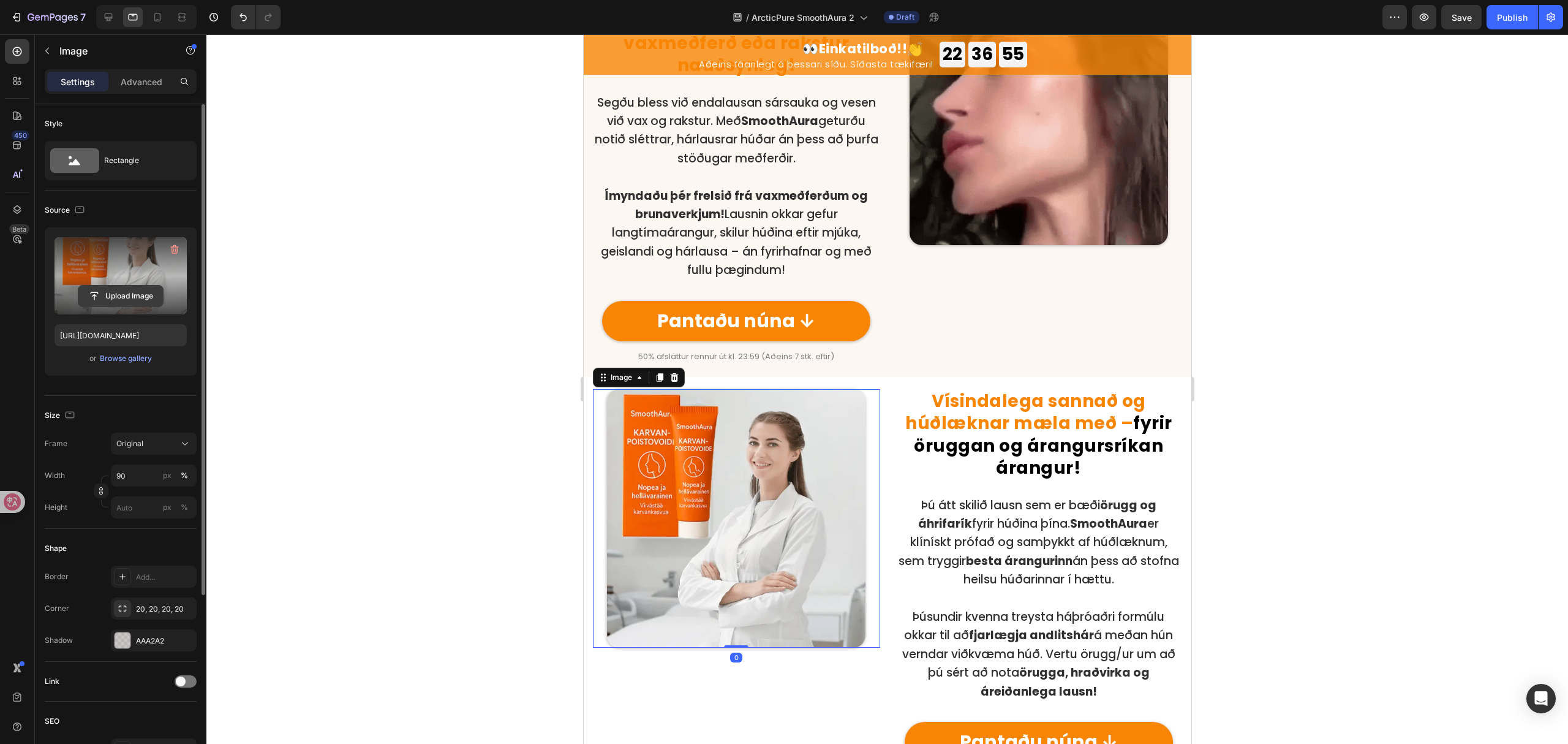
click at [121, 290] on input "file" at bounding box center [120, 296] width 85 height 21
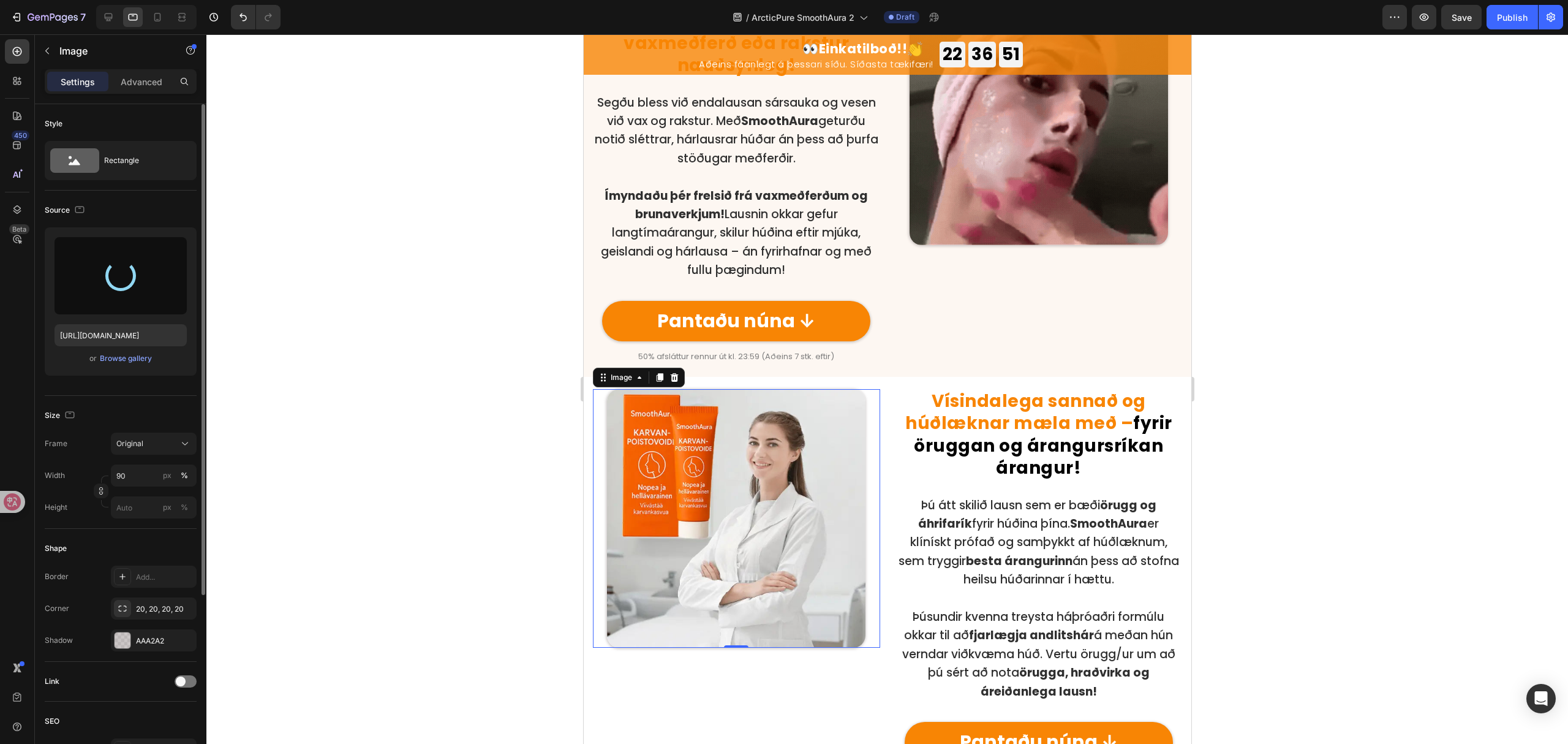
type input "https://cdn.shopify.com/s/files/1/0657/6783/3683/files/gempages_578032762192134…"
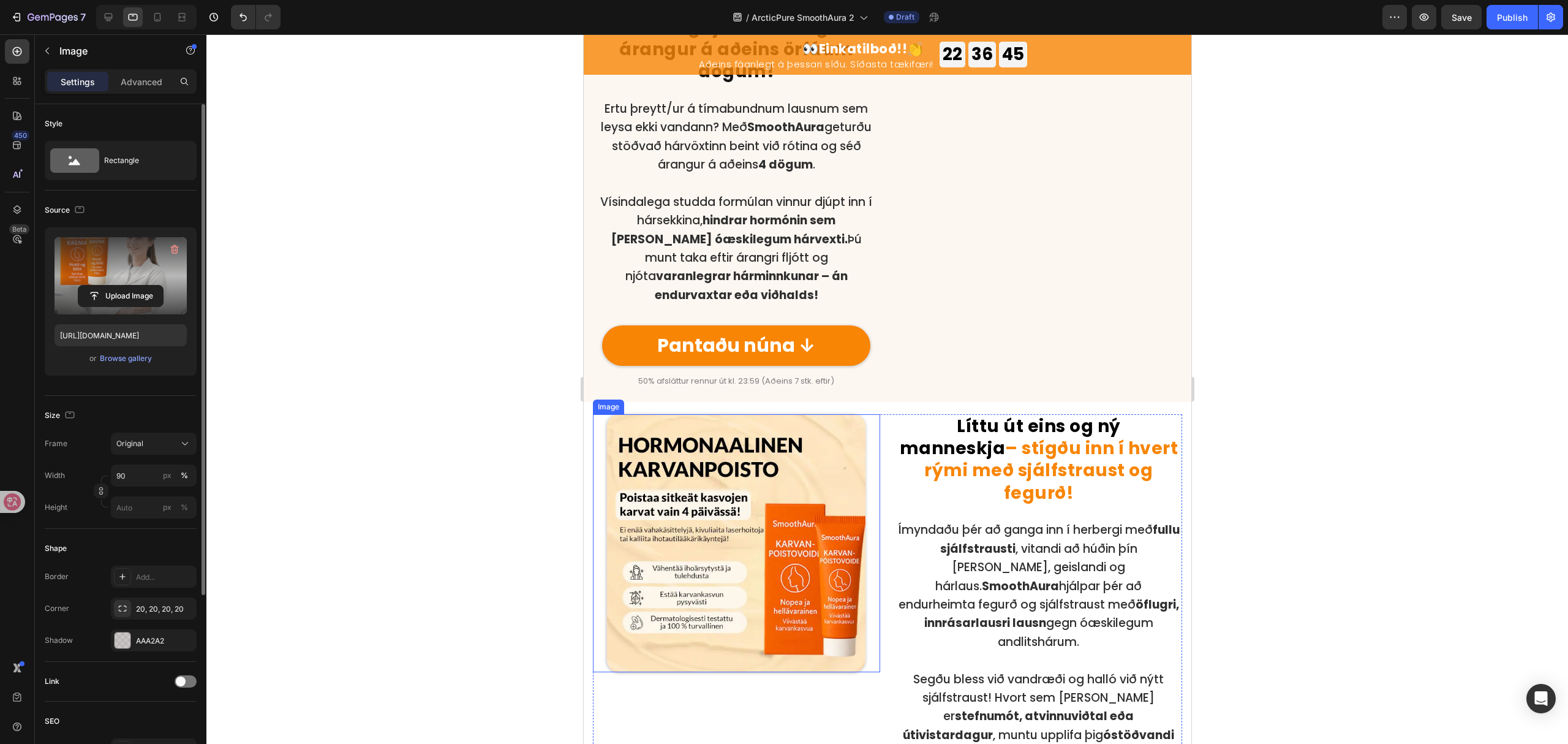
scroll to position [1544, 0]
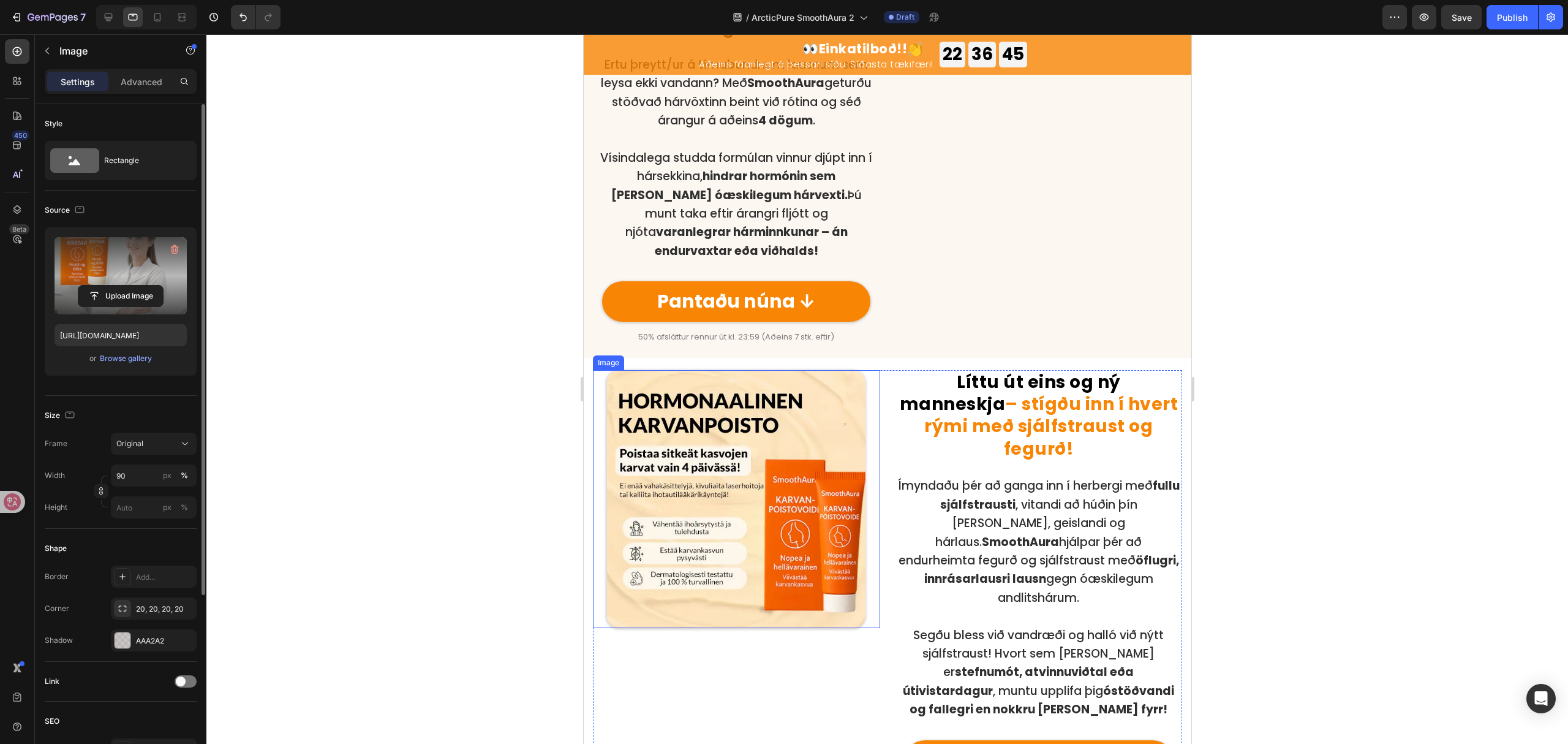
click at [786, 462] on img at bounding box center [736, 499] width 259 height 259
click at [730, 441] on img at bounding box center [736, 499] width 259 height 259
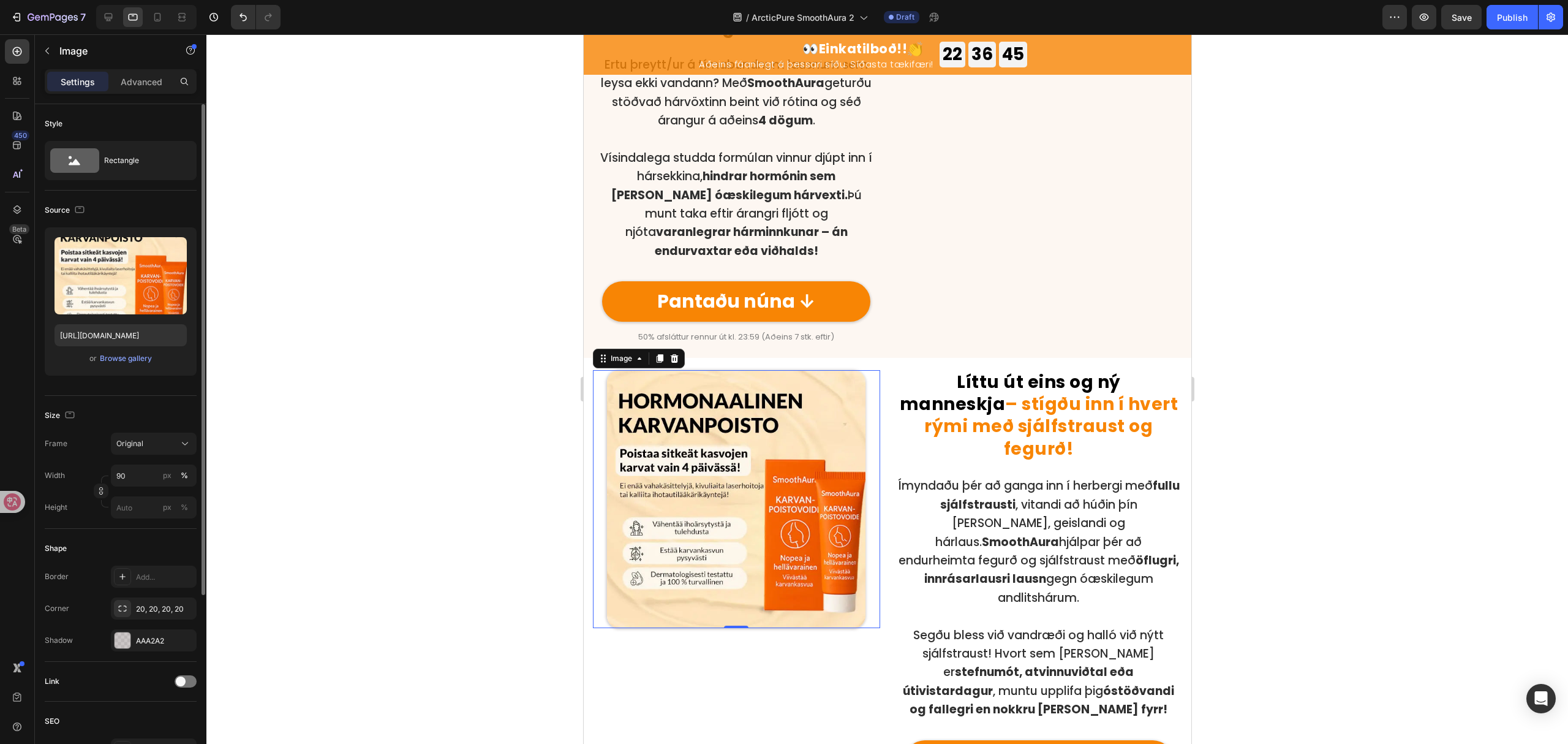
scroll to position [1582, 0]
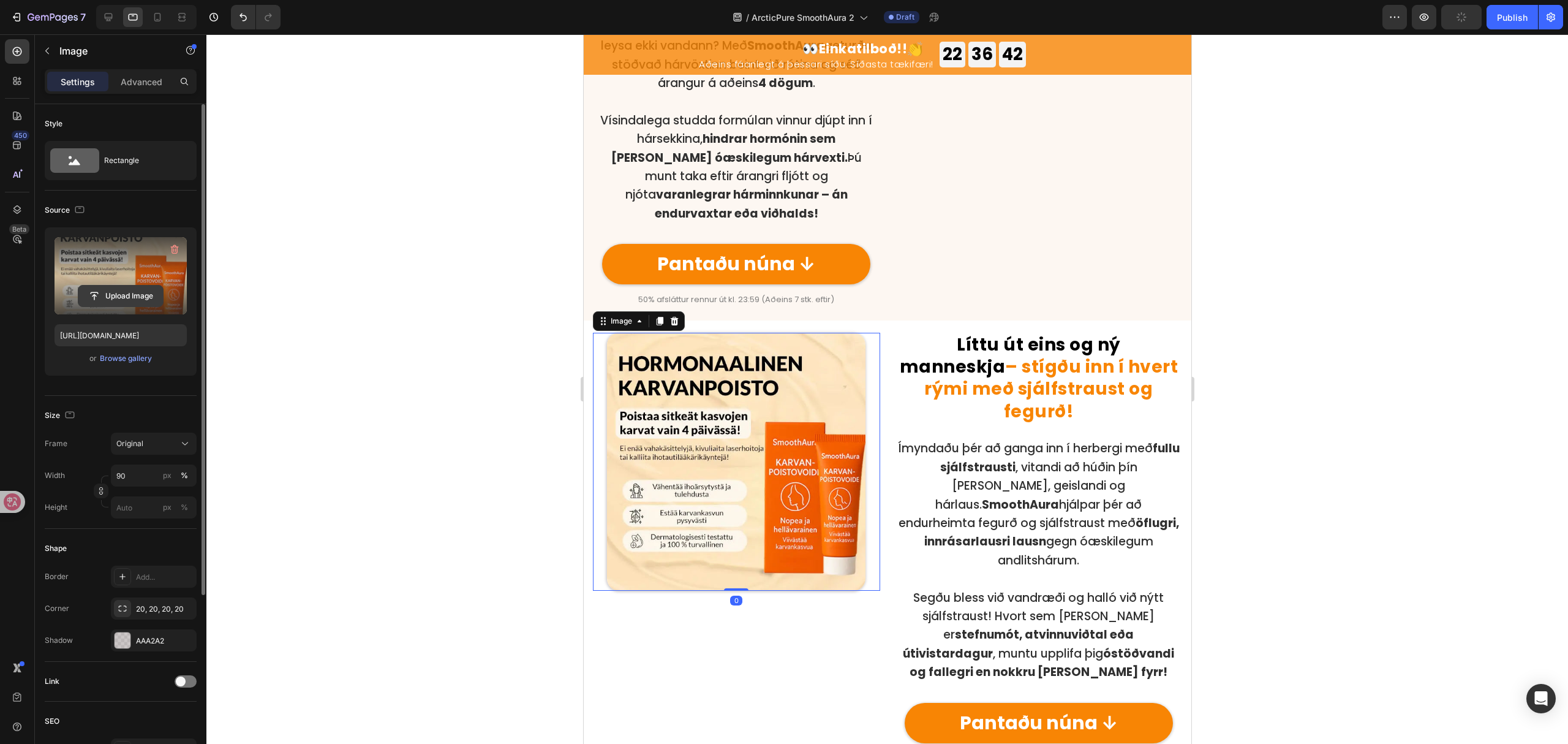
click at [119, 293] on input "file" at bounding box center [120, 296] width 85 height 21
type input "https://cdn.shopify.com/s/files/1/0657/6783/3683/files/gempages_578032762192134…"
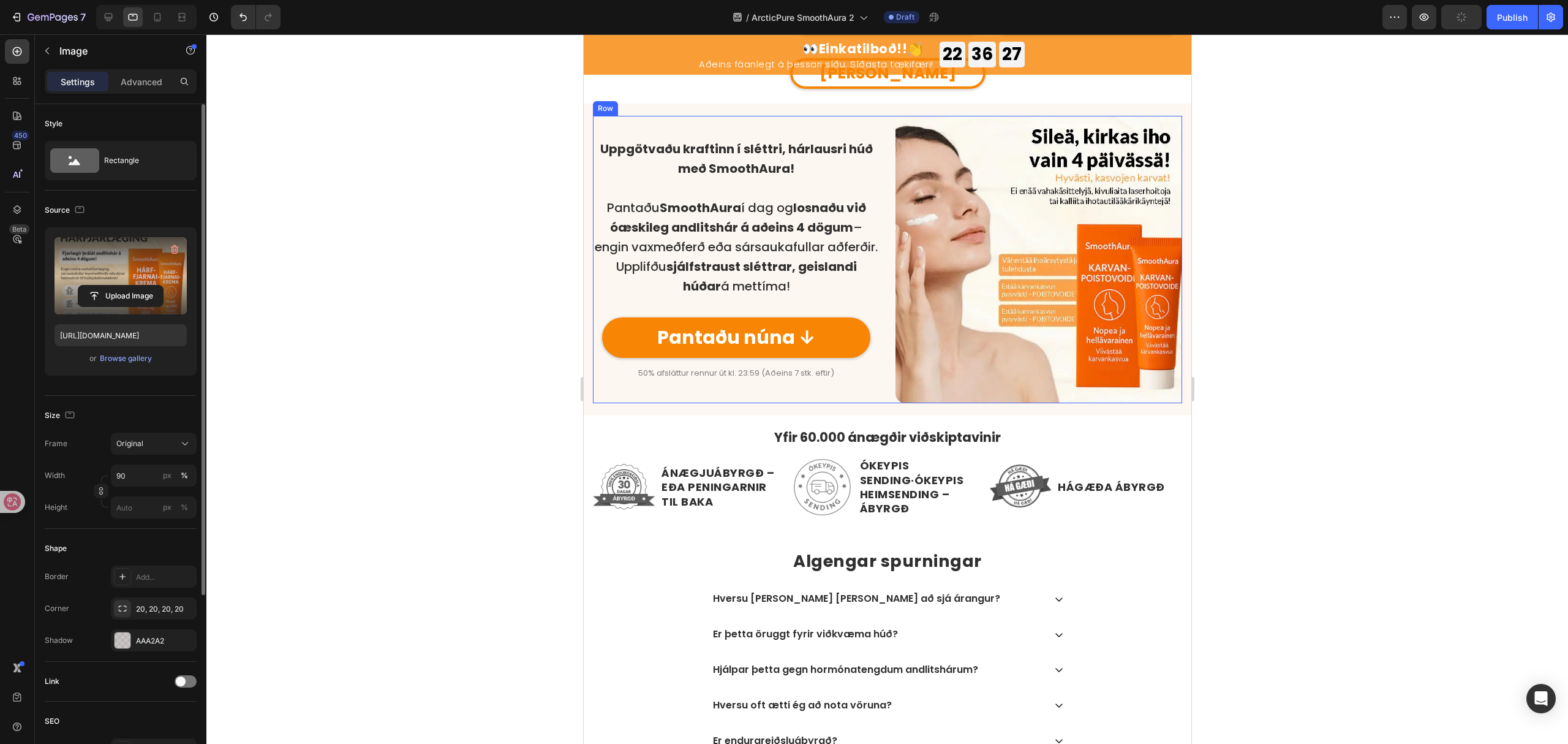
scroll to position [2889, 0]
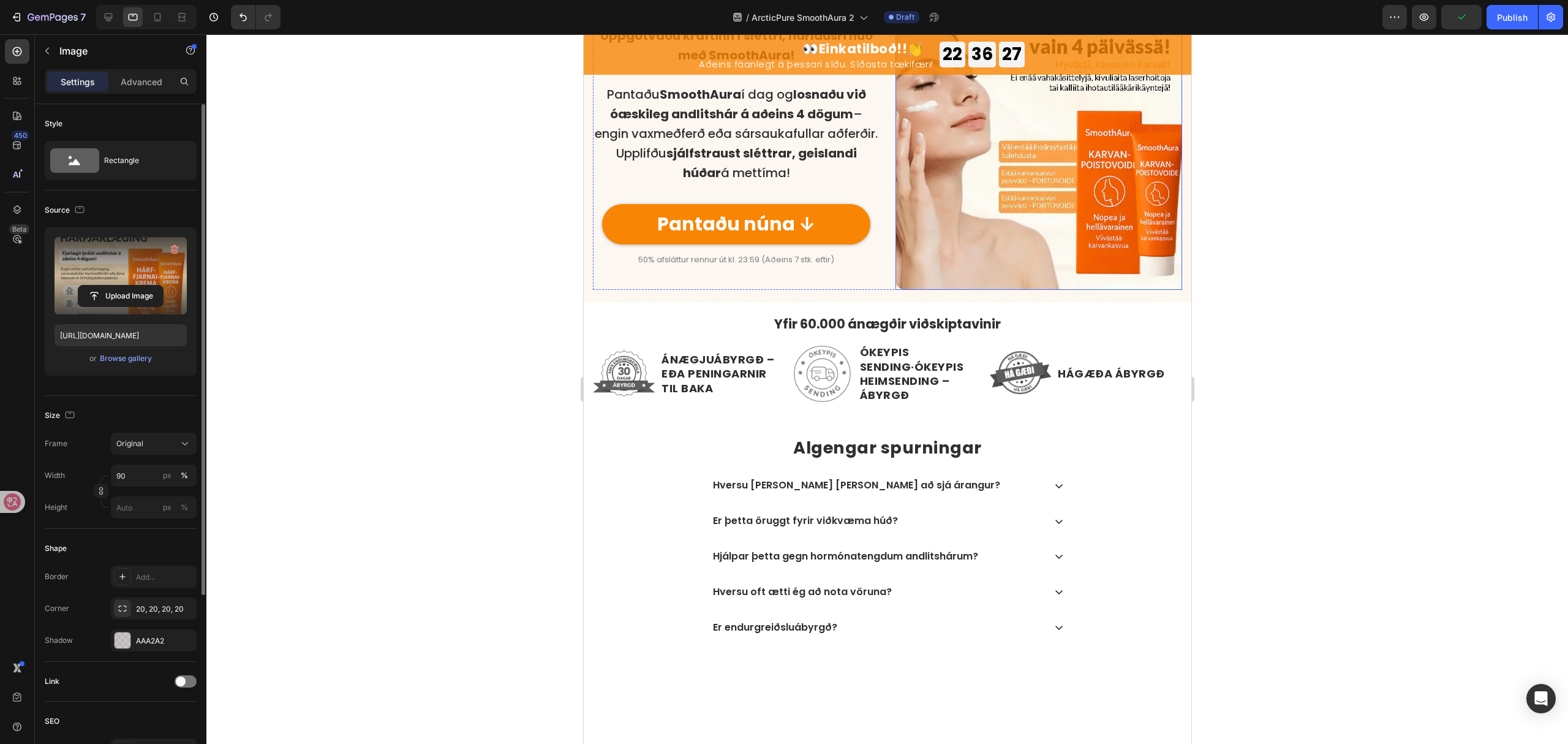
click at [983, 290] on img at bounding box center [1039, 146] width 288 height 288
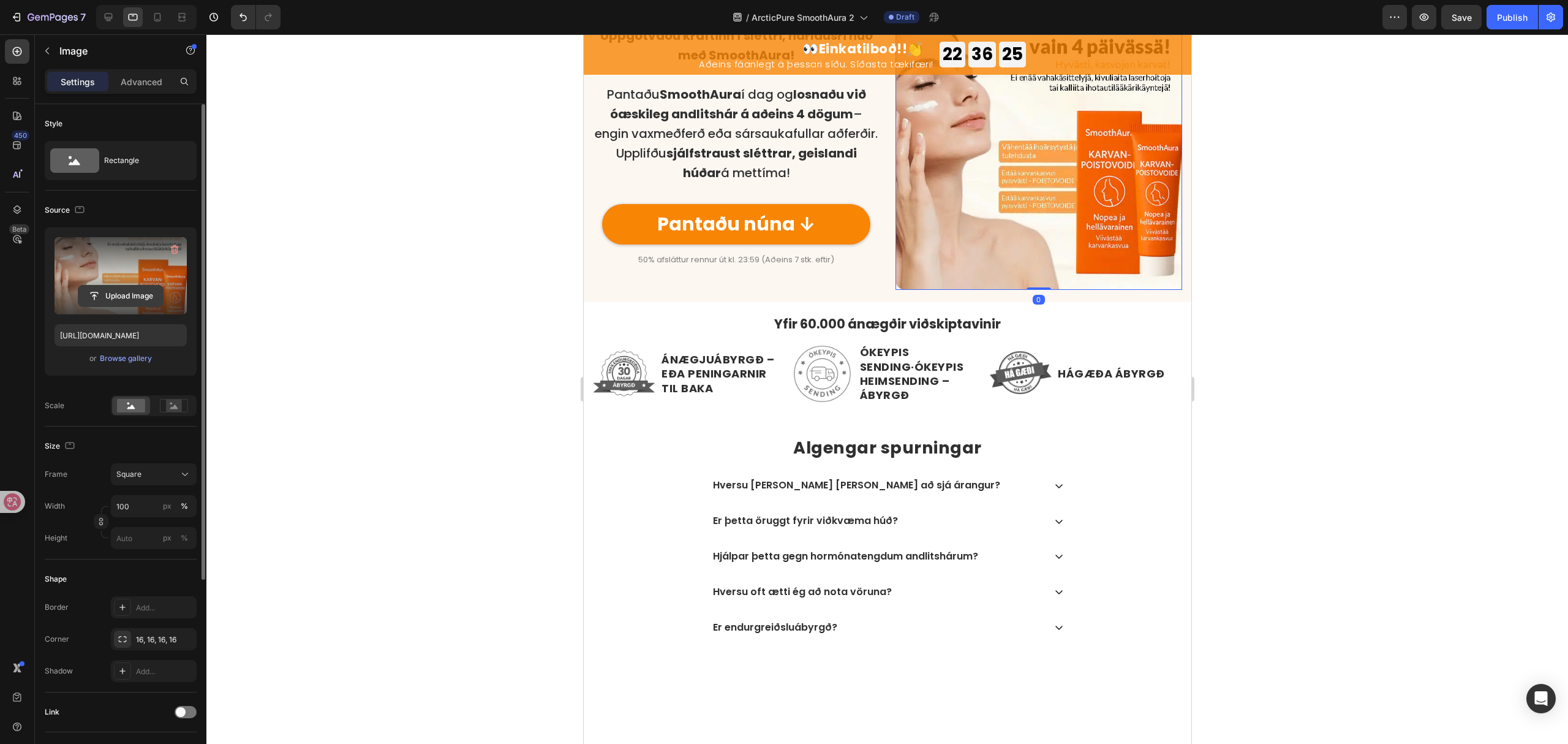
click at [135, 301] on input "file" at bounding box center [120, 296] width 85 height 21
type input "https://cdn.shopify.com/s/files/1/0657/6783/3683/files/gempages_578032762192134…"
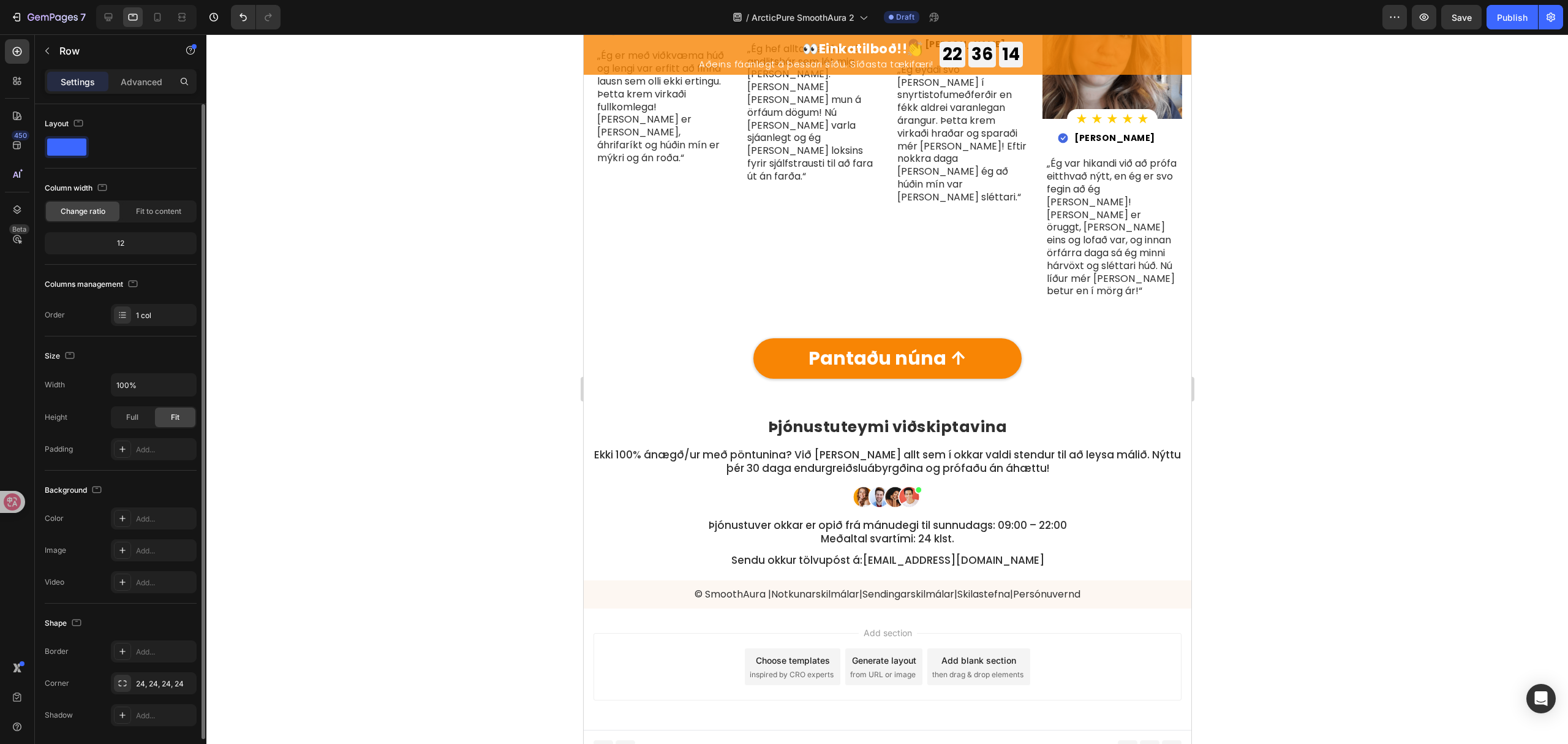
scroll to position [4289, 0]
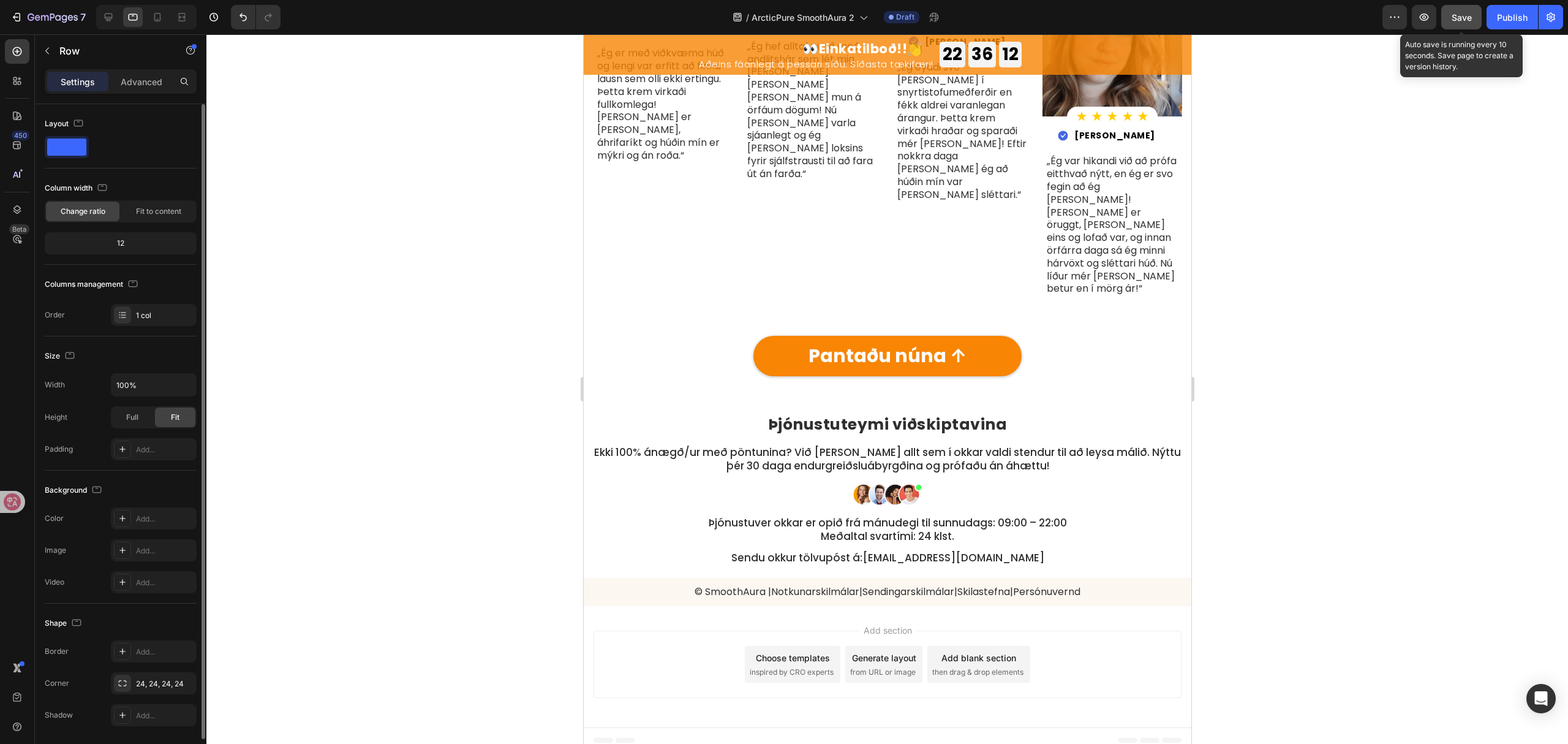
click at [1458, 25] on button "Save" at bounding box center [1462, 17] width 40 height 24
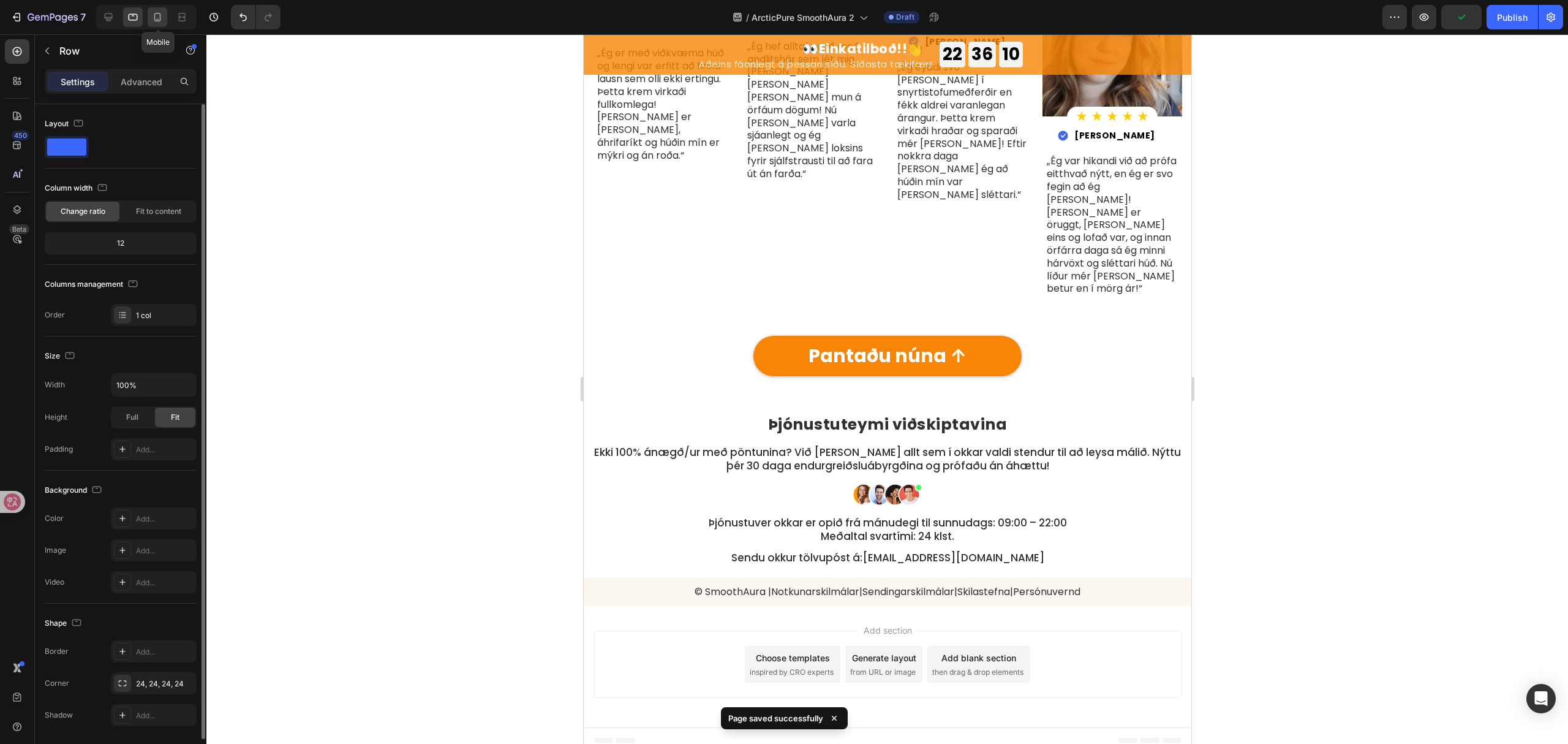
click at [157, 20] on icon at bounding box center [158, 17] width 6 height 9
type input "95%"
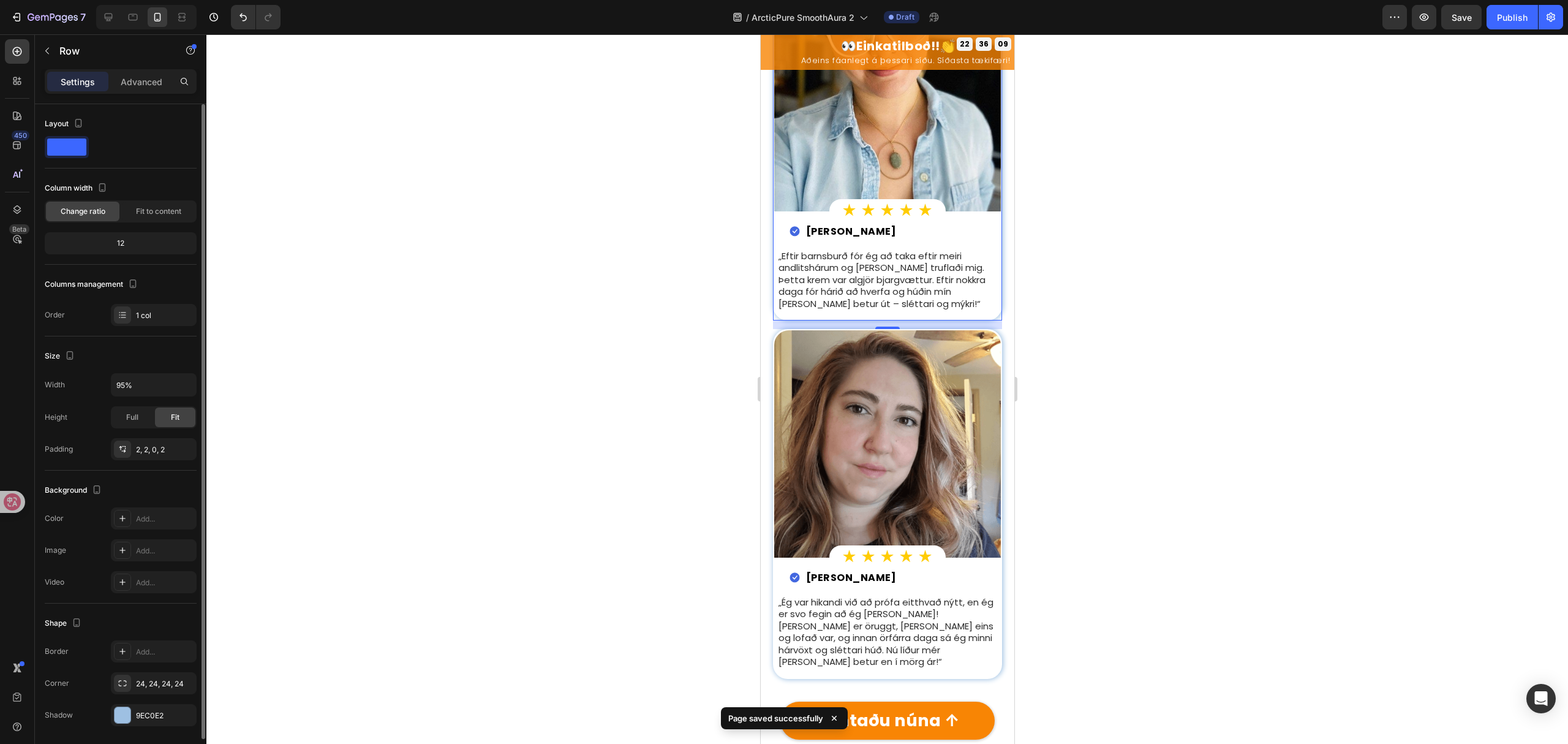
scroll to position [5747, 0]
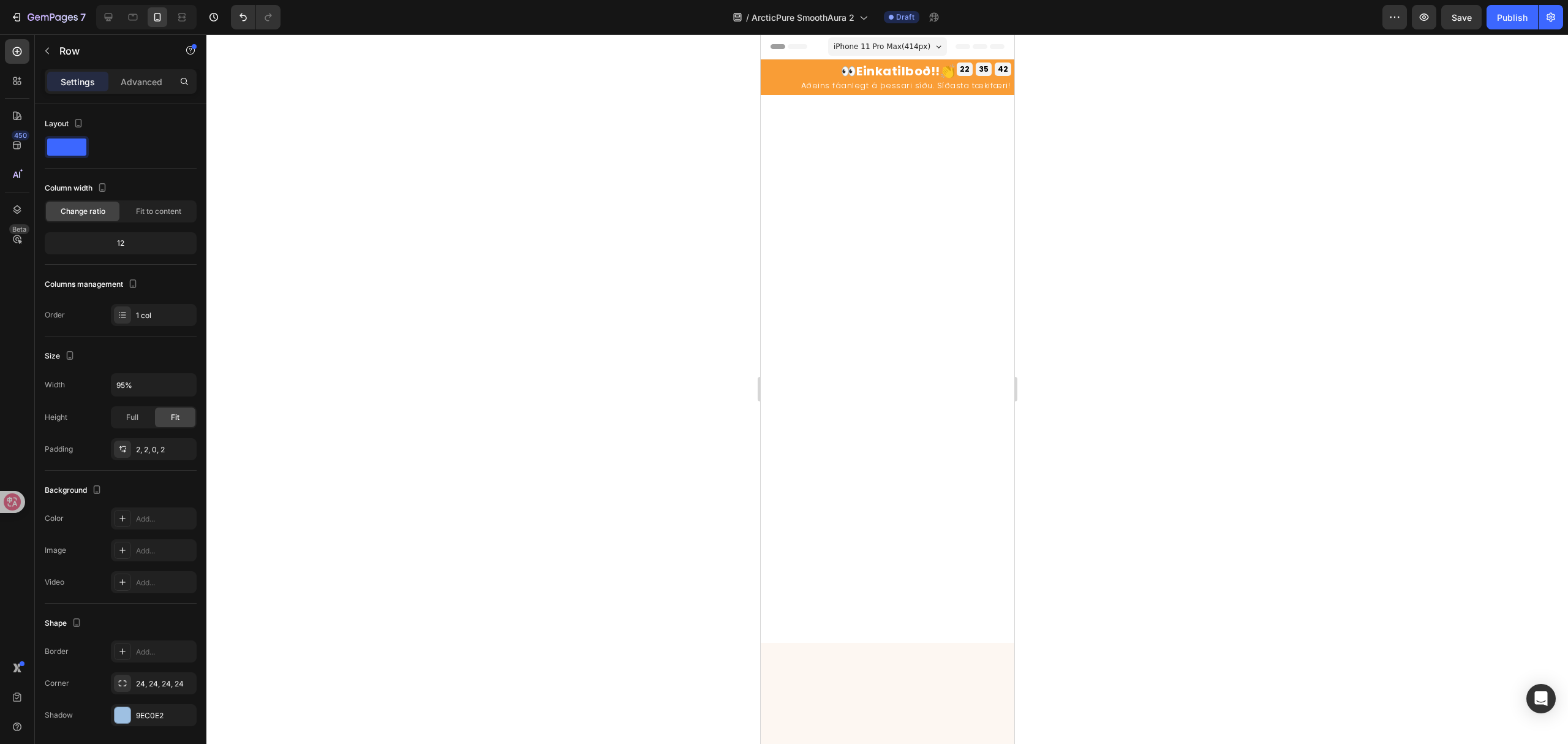
scroll to position [5747, 0]
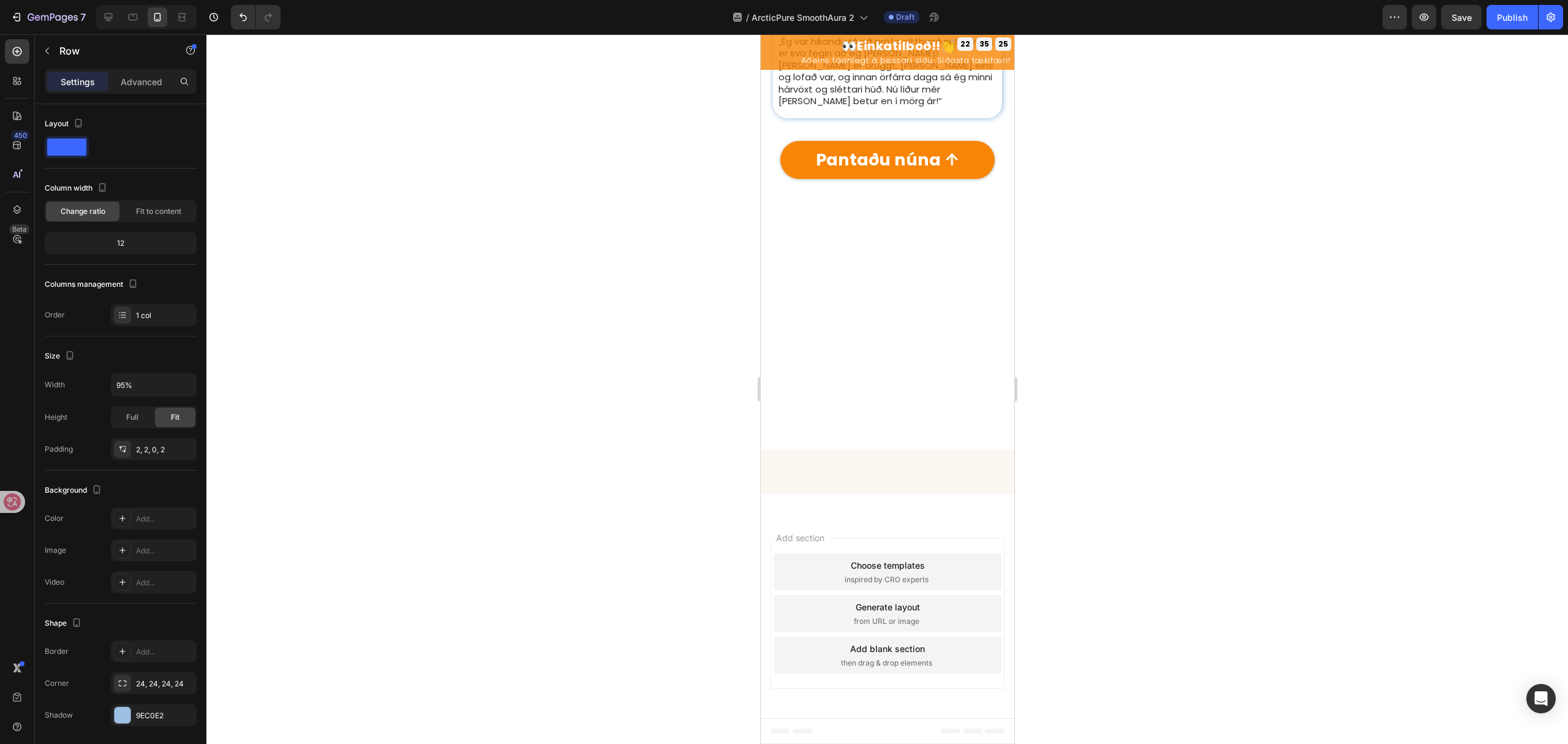
drag, startPoint x: 1070, startPoint y: 390, endPoint x: 1064, endPoint y: 408, distance: 19.0
click at [1071, 390] on div at bounding box center [887, 389] width 1362 height 709
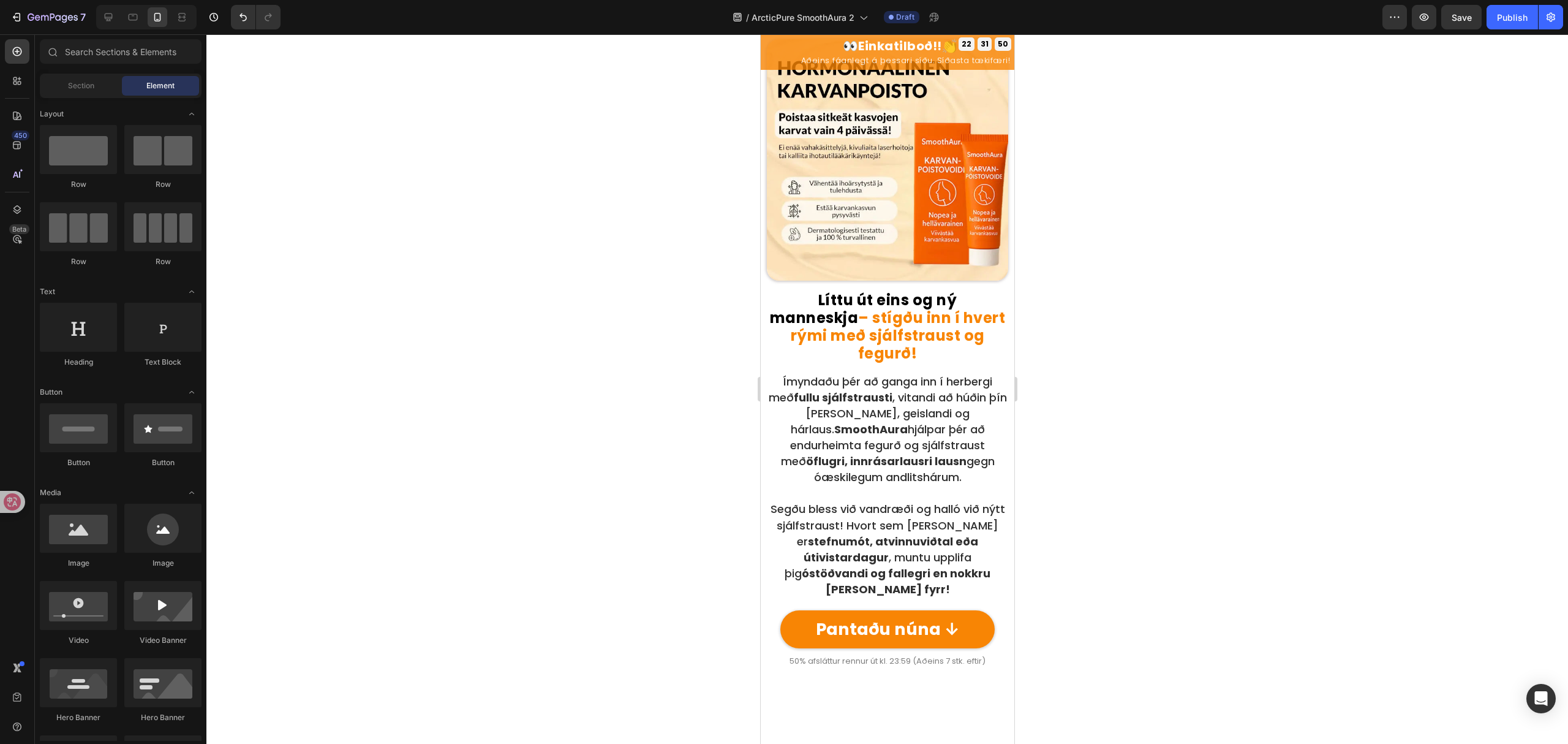
scroll to position [1614, 0]
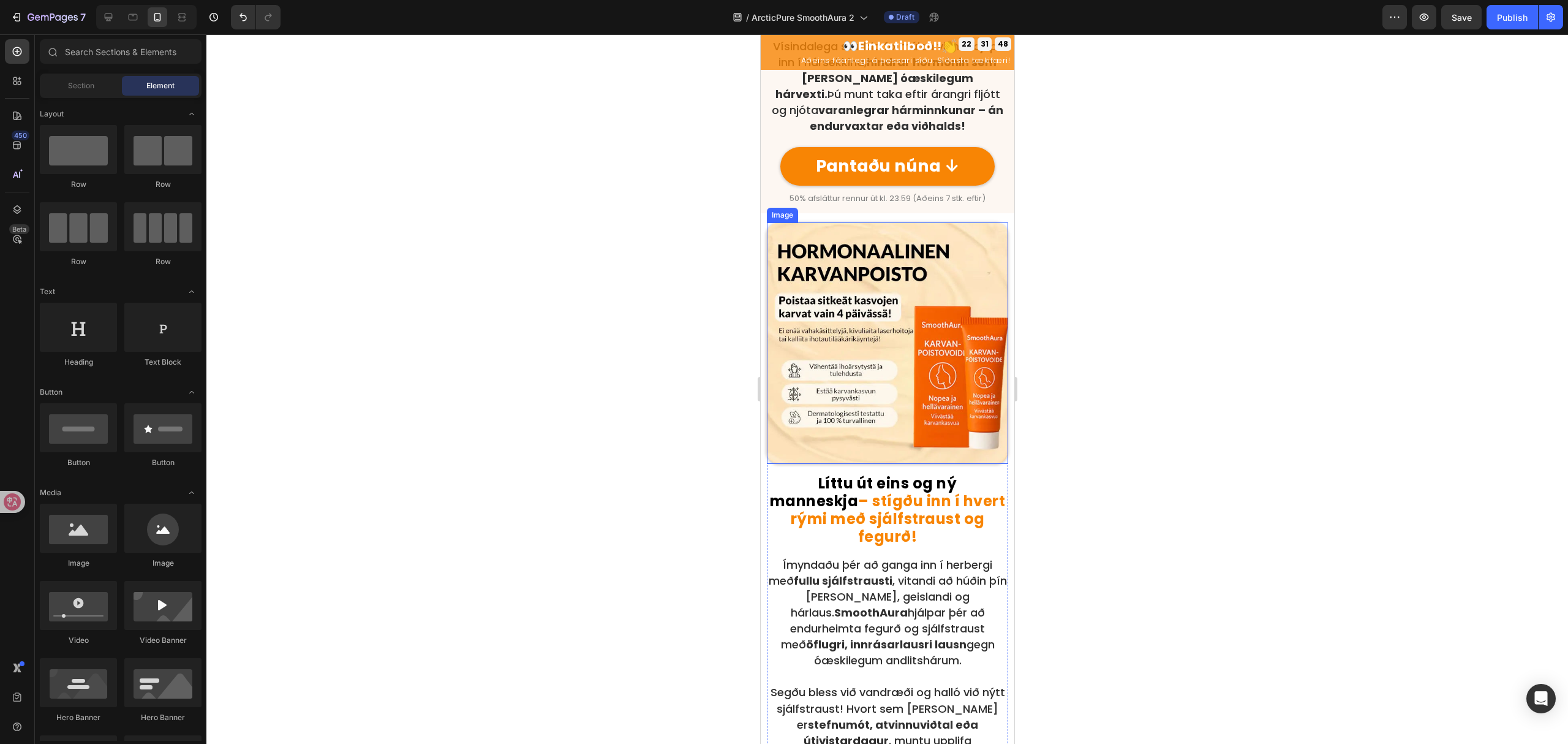
click at [852, 464] on img at bounding box center [887, 343] width 242 height 242
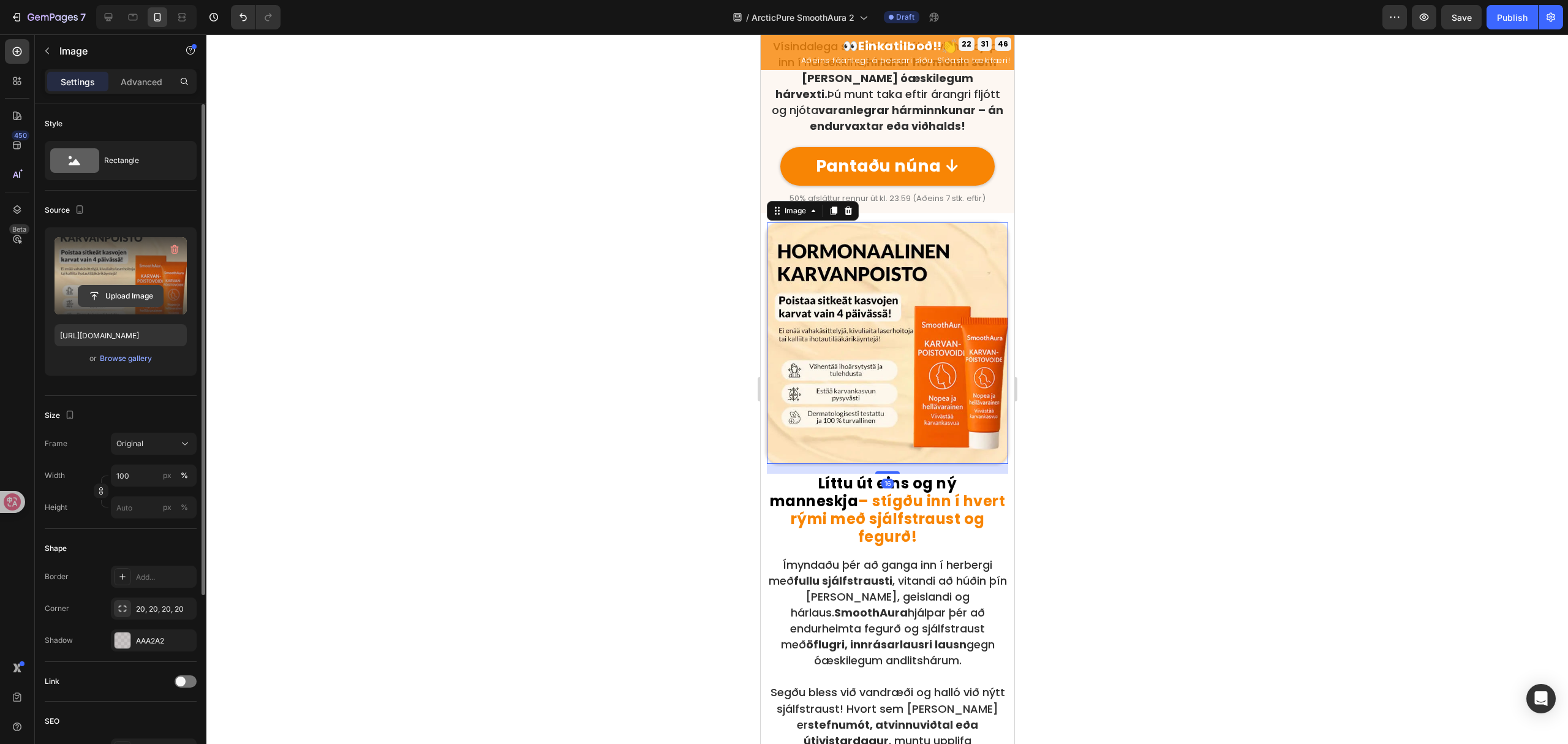
click at [139, 295] on input "file" at bounding box center [120, 296] width 85 height 21
type input "[URL][DOMAIN_NAME]"
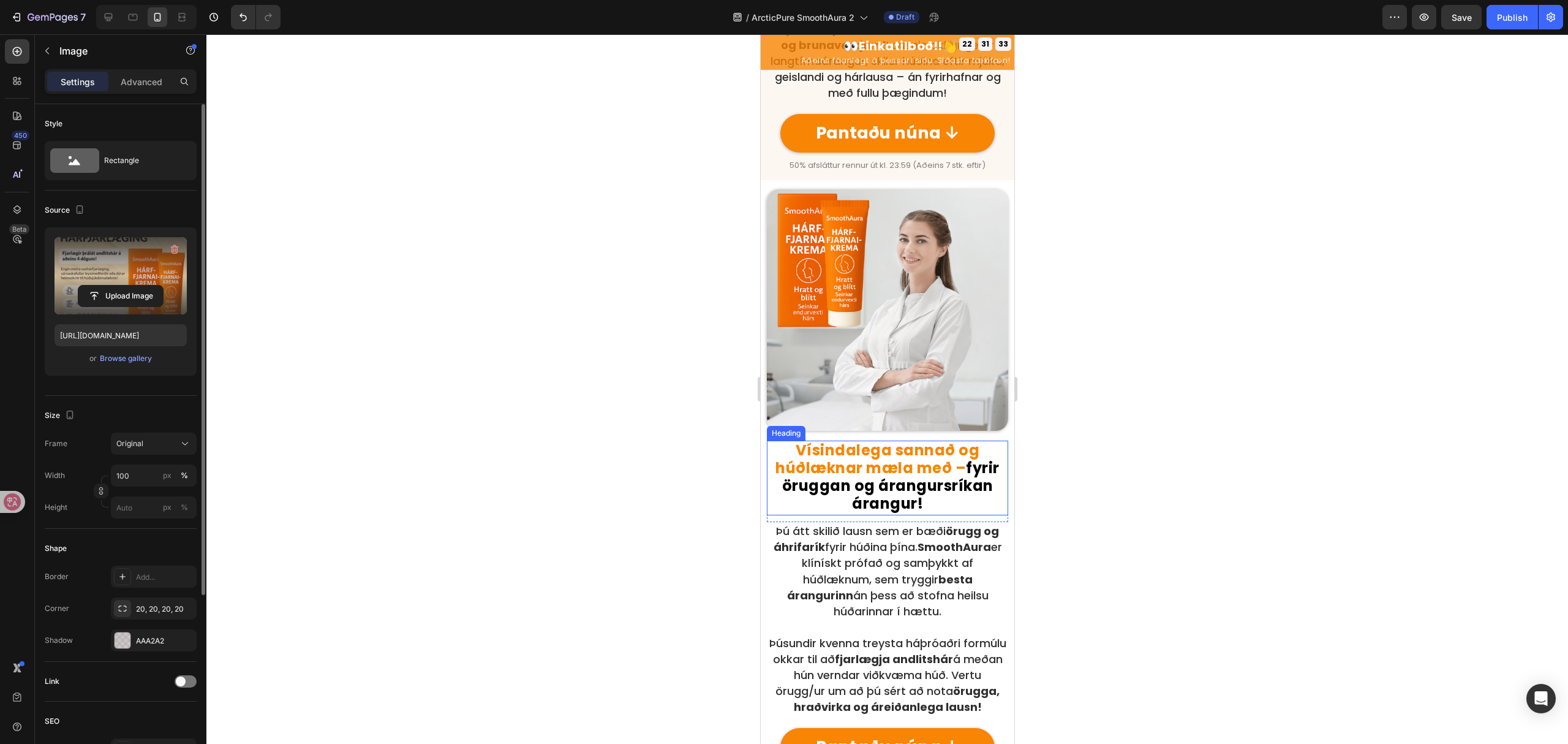
scroll to position [879, 0]
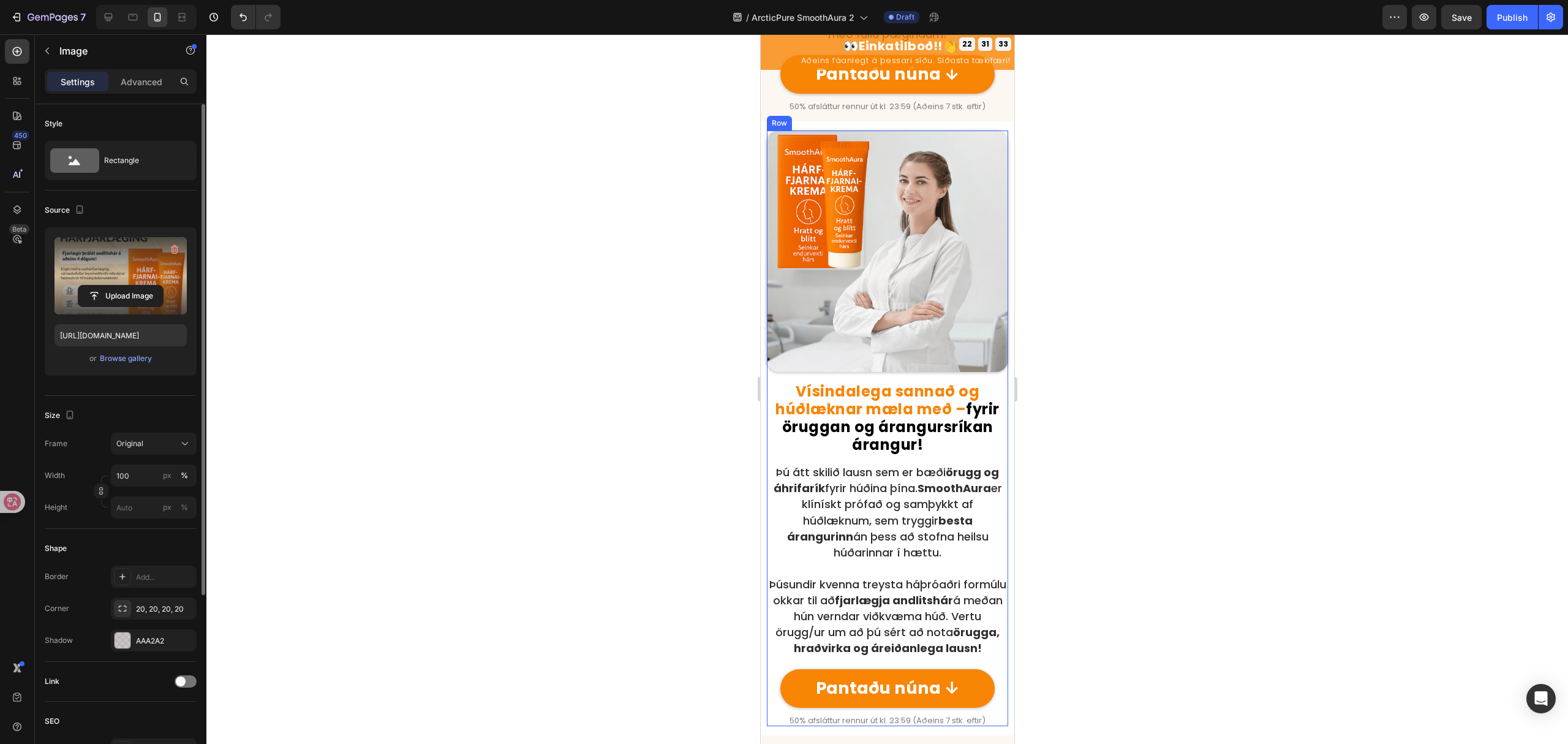
click at [876, 372] on img at bounding box center [887, 251] width 242 height 242
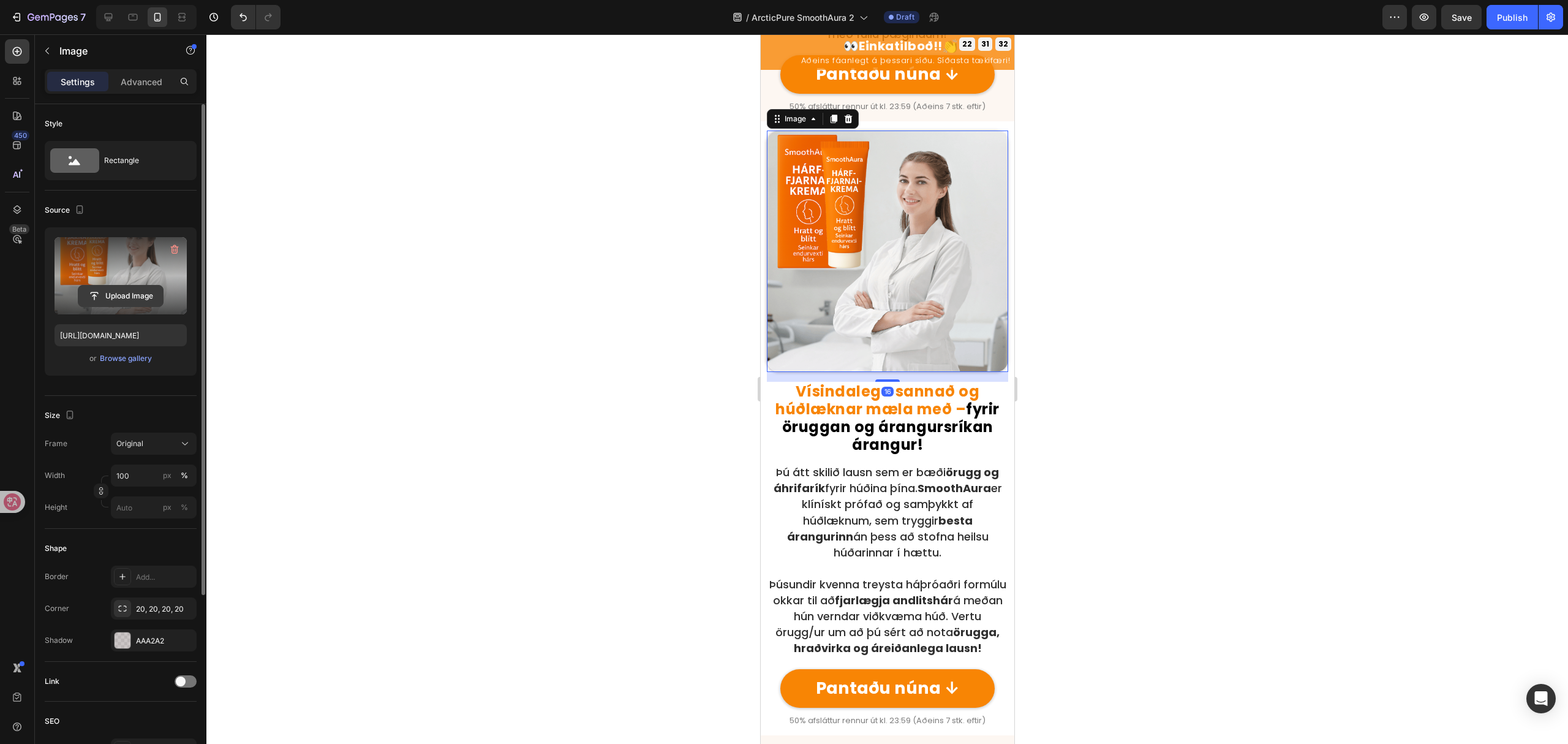
click at [116, 285] on button "Upload Image" at bounding box center [121, 296] width 85 height 22
click at [129, 288] on input "file" at bounding box center [120, 296] width 85 height 21
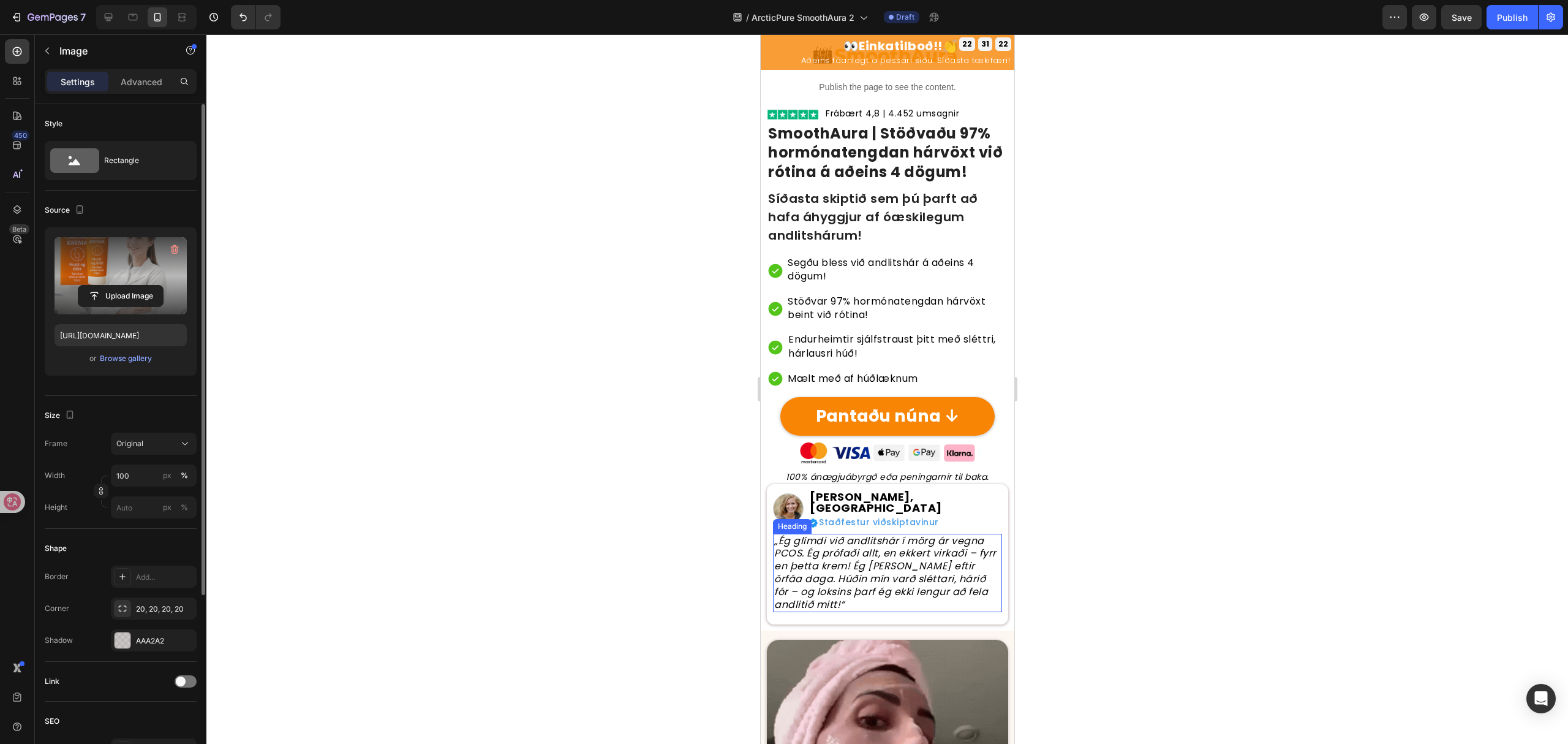
scroll to position [0, 0]
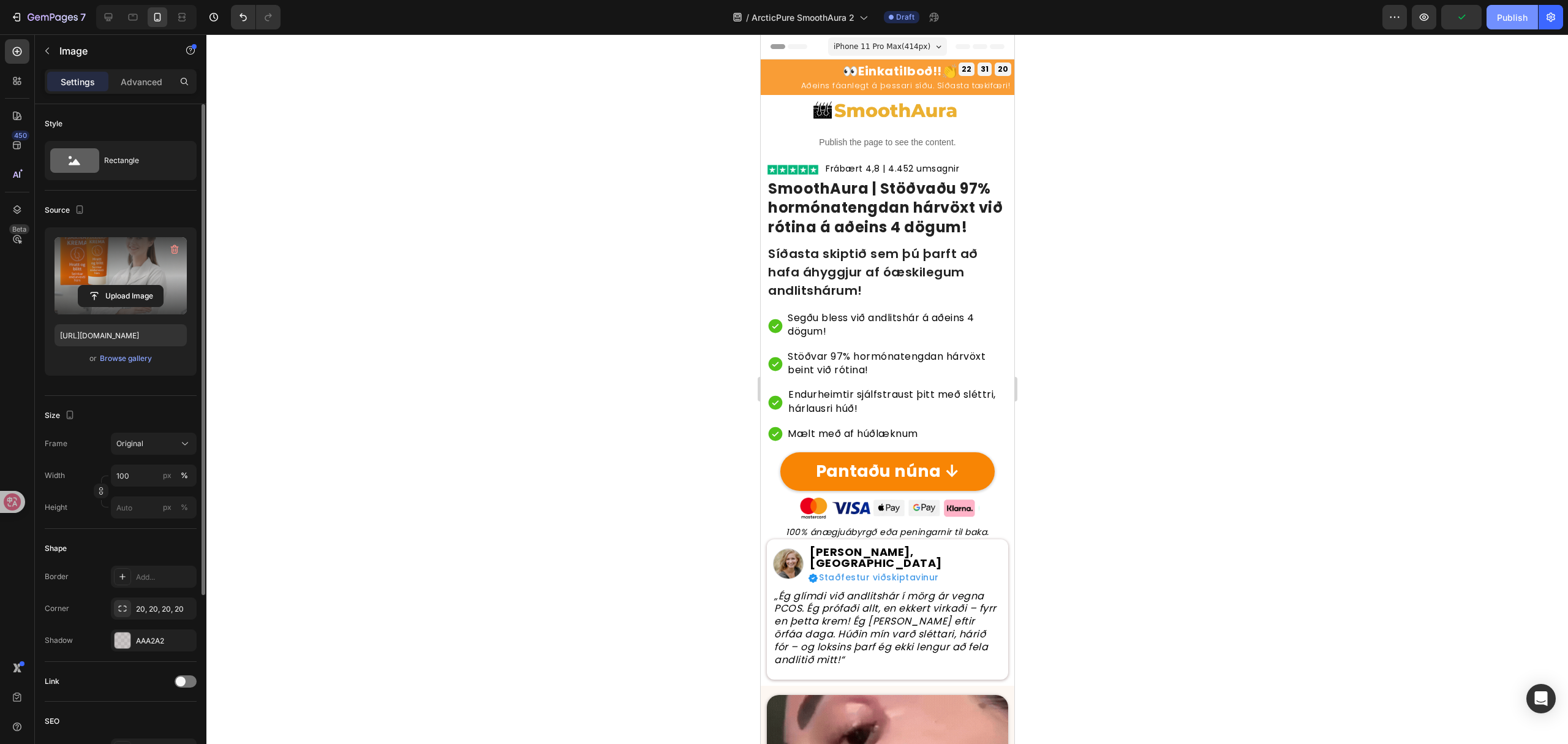
click at [1504, 19] on div "Publish" at bounding box center [1512, 18] width 31 height 13
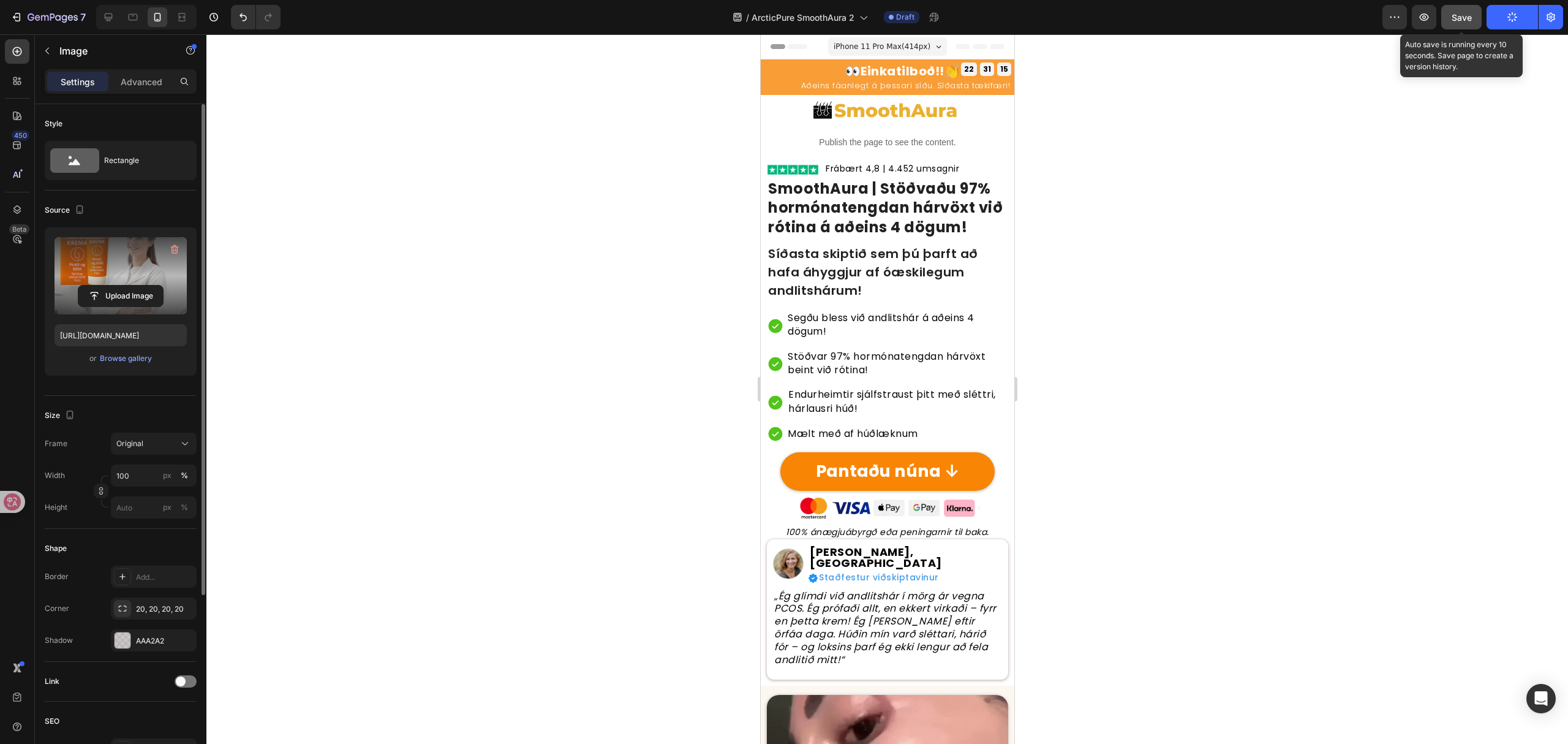
click at [1469, 16] on span "Save" at bounding box center [1462, 17] width 20 height 10
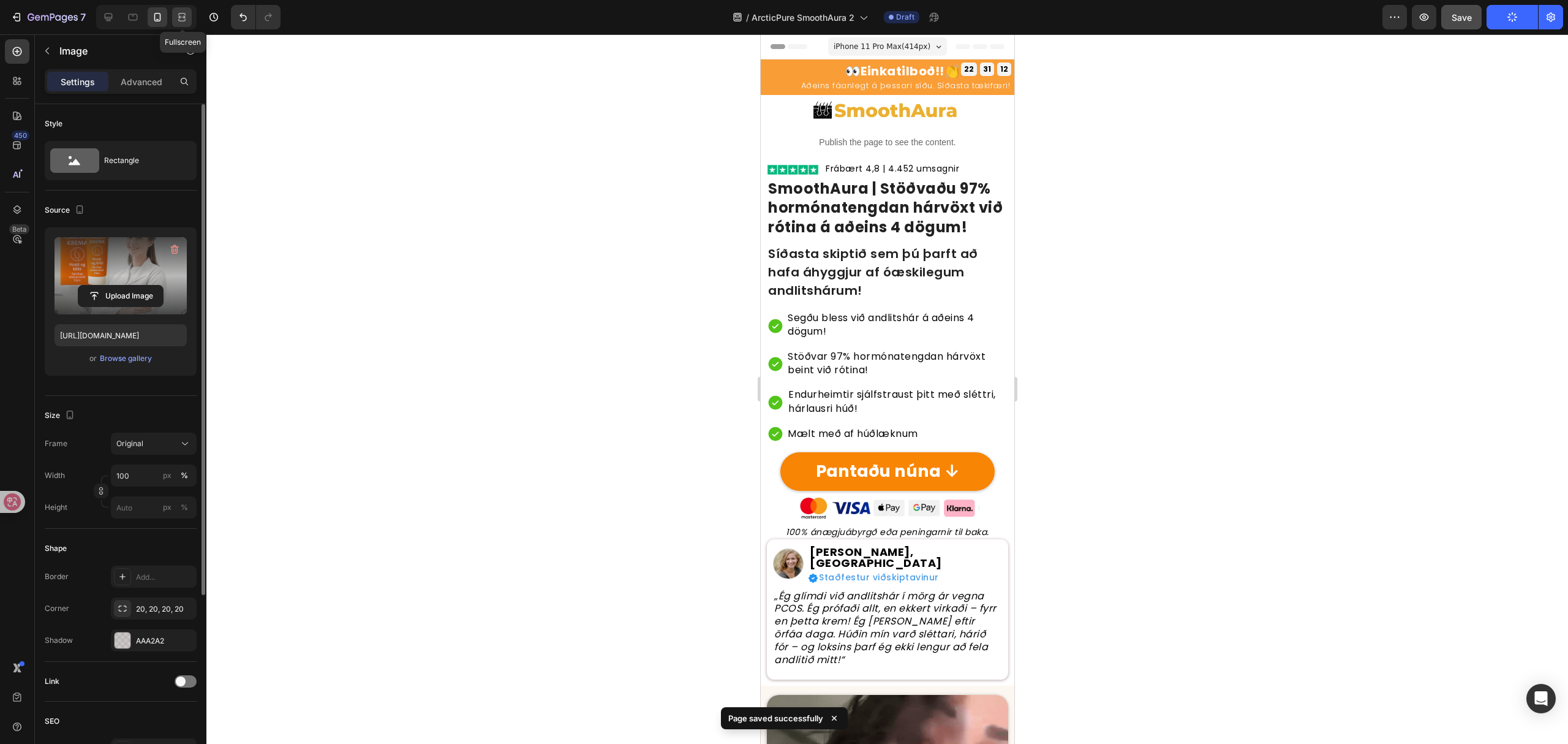
click at [180, 14] on icon at bounding box center [181, 17] width 12 height 12
type input "90"
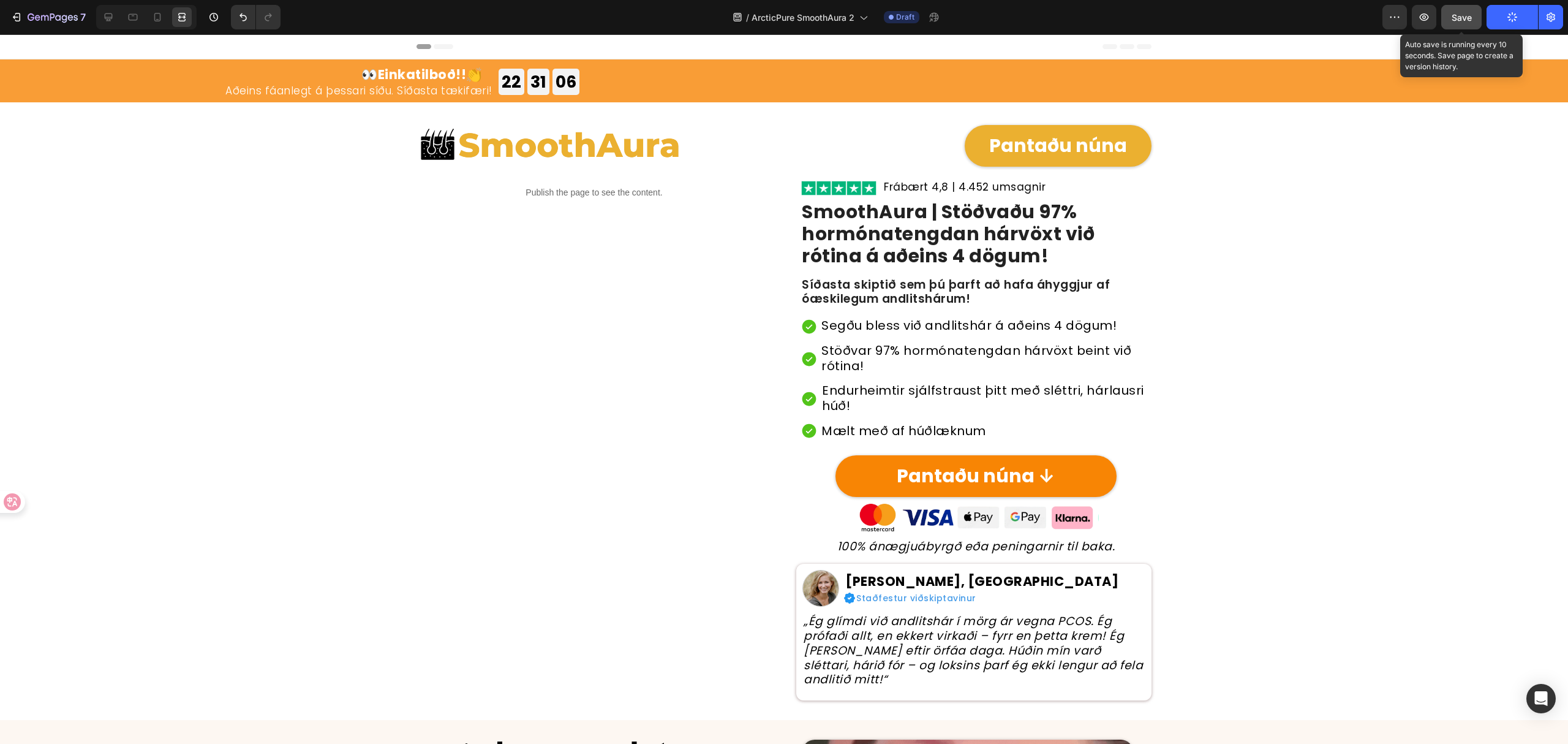
click at [1473, 6] on button "Save" at bounding box center [1462, 17] width 40 height 24
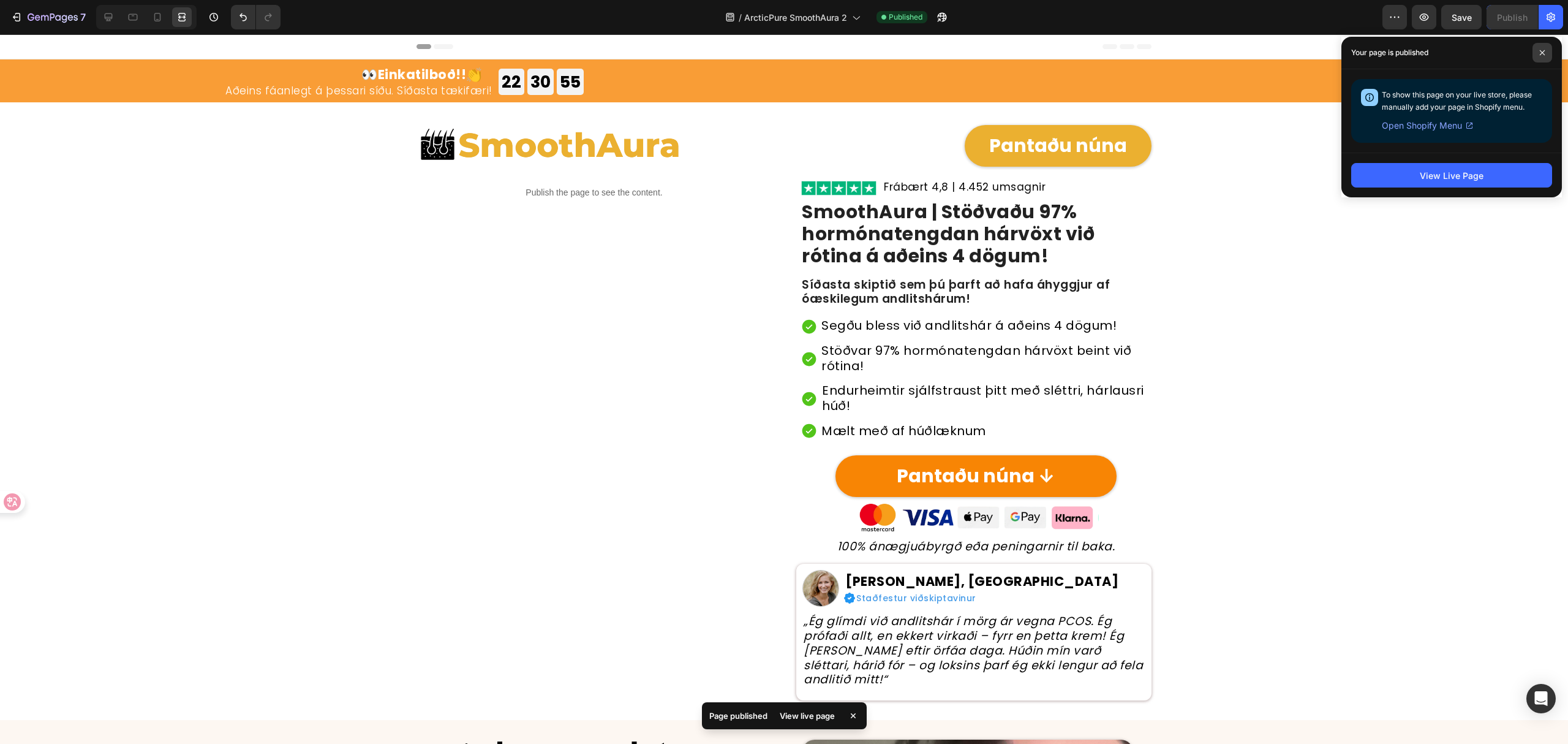
click at [1542, 56] on span at bounding box center [1542, 52] width 19 height 19
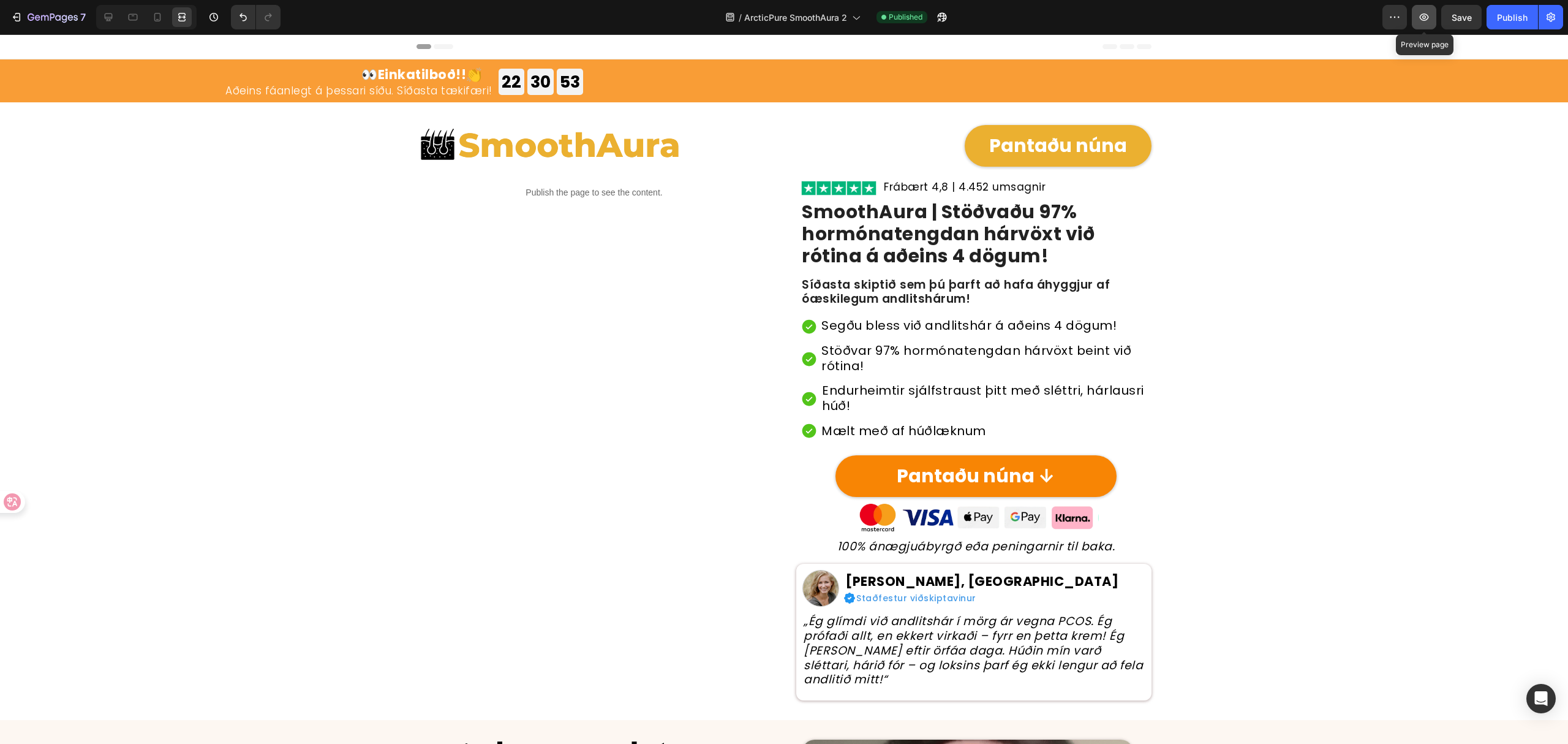
click at [1415, 15] on button "button" at bounding box center [1425, 17] width 24 height 24
click at [589, 193] on p "Publish the page to see the content." at bounding box center [594, 193] width 355 height 13
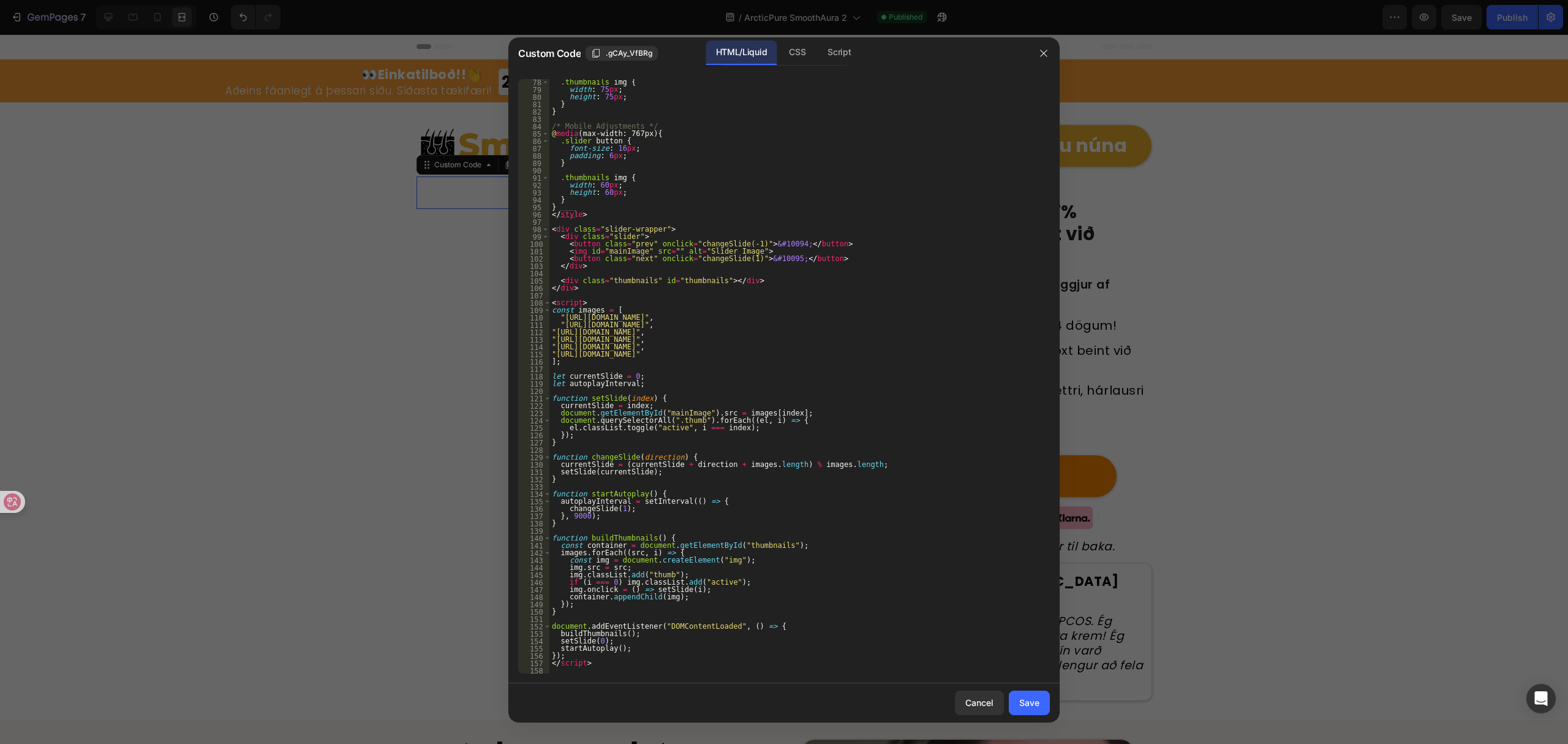
scroll to position [567, 0]
drag, startPoint x: 853, startPoint y: 315, endPoint x: 561, endPoint y: 319, distance: 292.0
click at [561, 319] on div ".thumbnails img { width : 75 px ; height : 75 px ; } } /* Mobile Adjustments */…" at bounding box center [794, 383] width 488 height 610
paste textarea "99/7970/1400/files/11_6df253db-9c29-4989-893e-f5ca3d1af555.gif?v=1756200242"
drag, startPoint x: 1010, startPoint y: 330, endPoint x: 557, endPoint y: 332, distance: 453.0
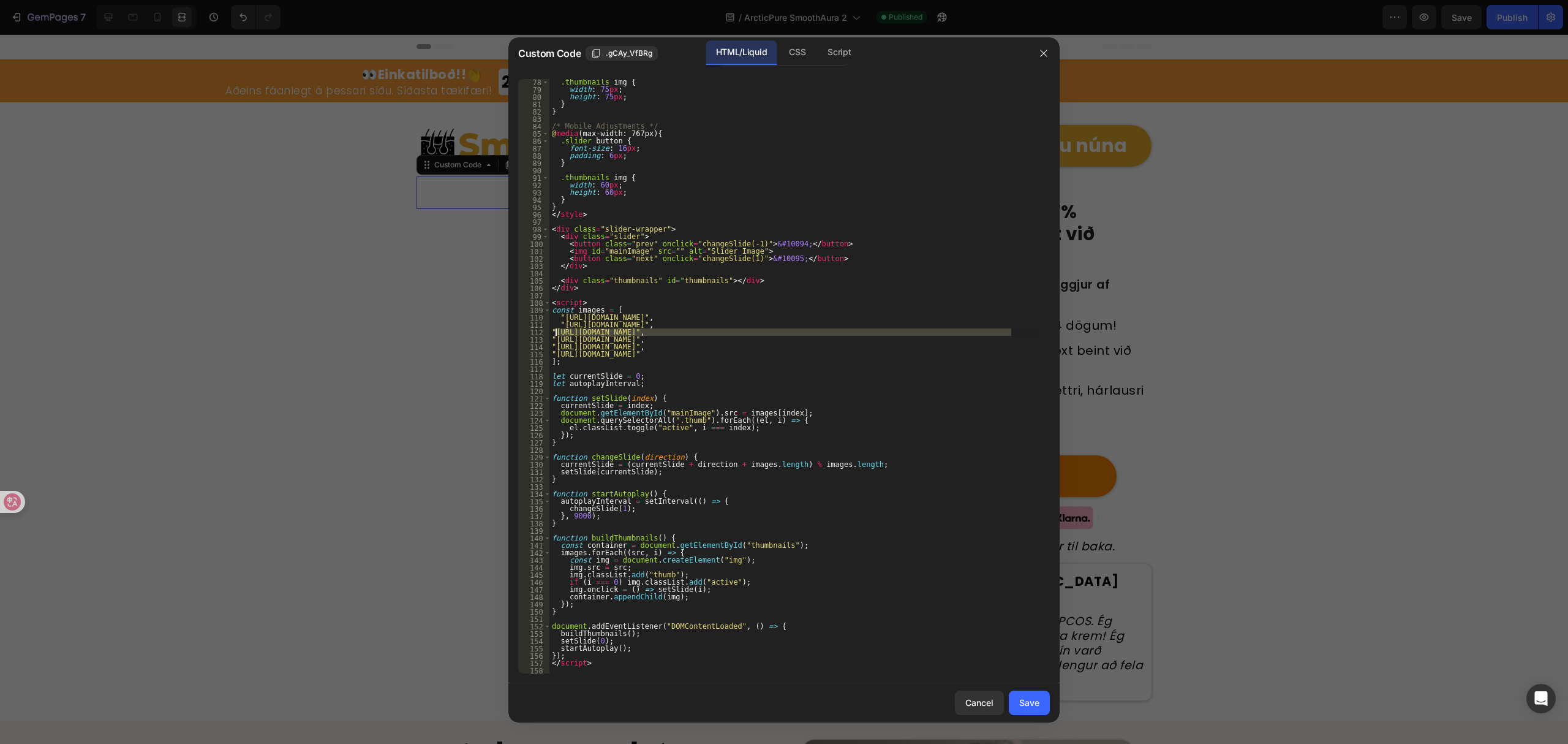
click at [557, 332] on div ".thumbnails img { width : 75 px ; height : 75 px ; } } /* Mobile Adjustments */…" at bounding box center [794, 383] width 488 height 610
paste textarea "99/7970/1400/files/22_3cc2bc83-712b-471c-96ea-b32d3b2963d0.png?v=1756200241"
drag, startPoint x: 1012, startPoint y: 339, endPoint x: 555, endPoint y: 341, distance: 457.0
click at [555, 341] on div ".thumbnails img { width : 75 px ; height : 75 px ; } } /* Mobile Adjustments */…" at bounding box center [794, 383] width 488 height 610
paste textarea "99/7970/1400/files/33_d2c7b481-475e-4ecb-9a66-c60c5929dcc4.png?v=1756200242"
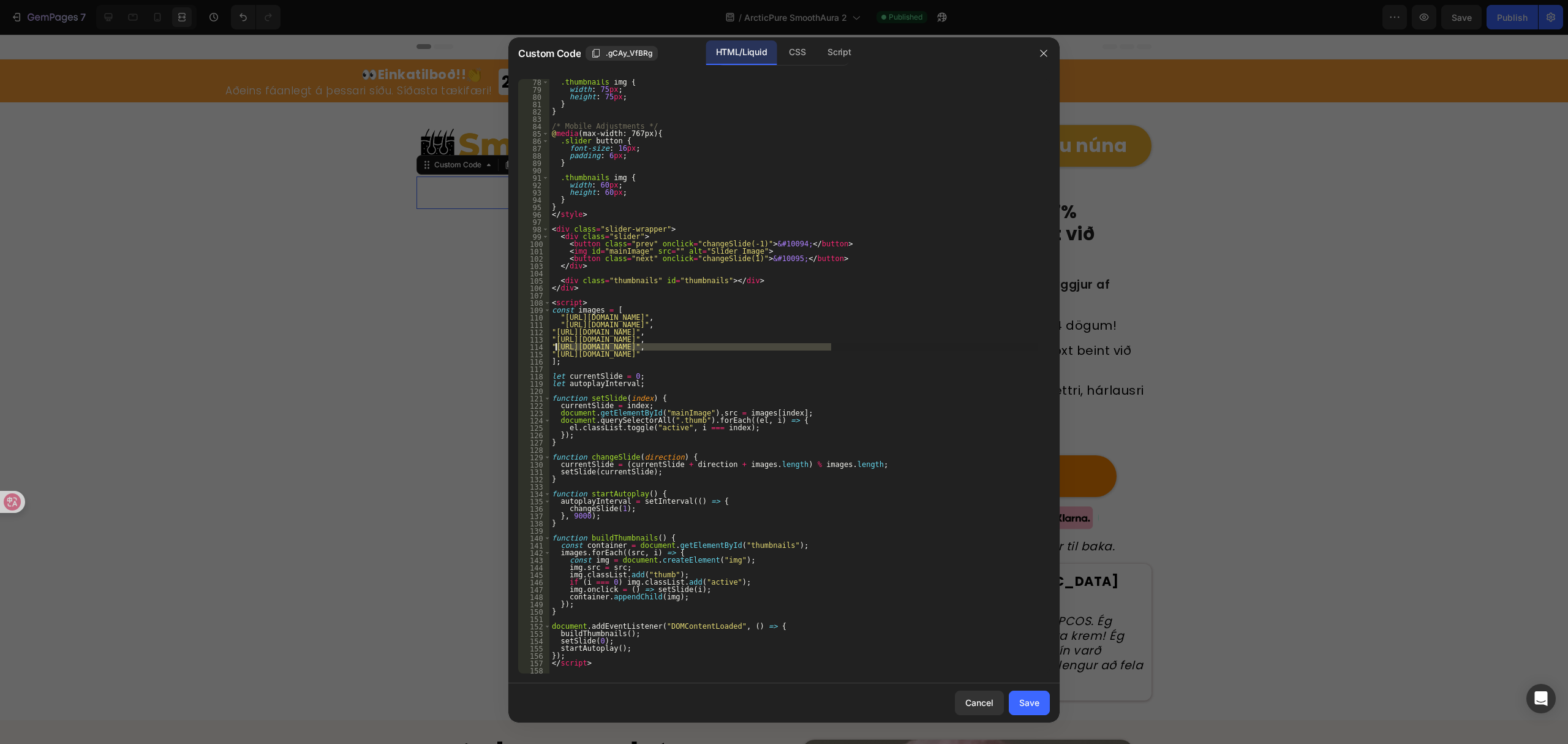
drag, startPoint x: 829, startPoint y: 347, endPoint x: 556, endPoint y: 349, distance: 273.0
click at [556, 349] on div ".thumbnails img { width : 75 px ; height : 75 px ; } } /* Mobile Adjustments */…" at bounding box center [794, 383] width 488 height 610
paste textarea "99/7970/1400/files/44_c104eebc-23ee-47d6-ab73-d161d5554cdd.webp?v=1756200240"
click at [869, 353] on div ".thumbnails img { width : 75 px ; height : 75 px ; } } /* Mobile Adjustments */…" at bounding box center [794, 383] width 488 height 610
drag, startPoint x: 871, startPoint y: 353, endPoint x: 556, endPoint y: 354, distance: 315.0
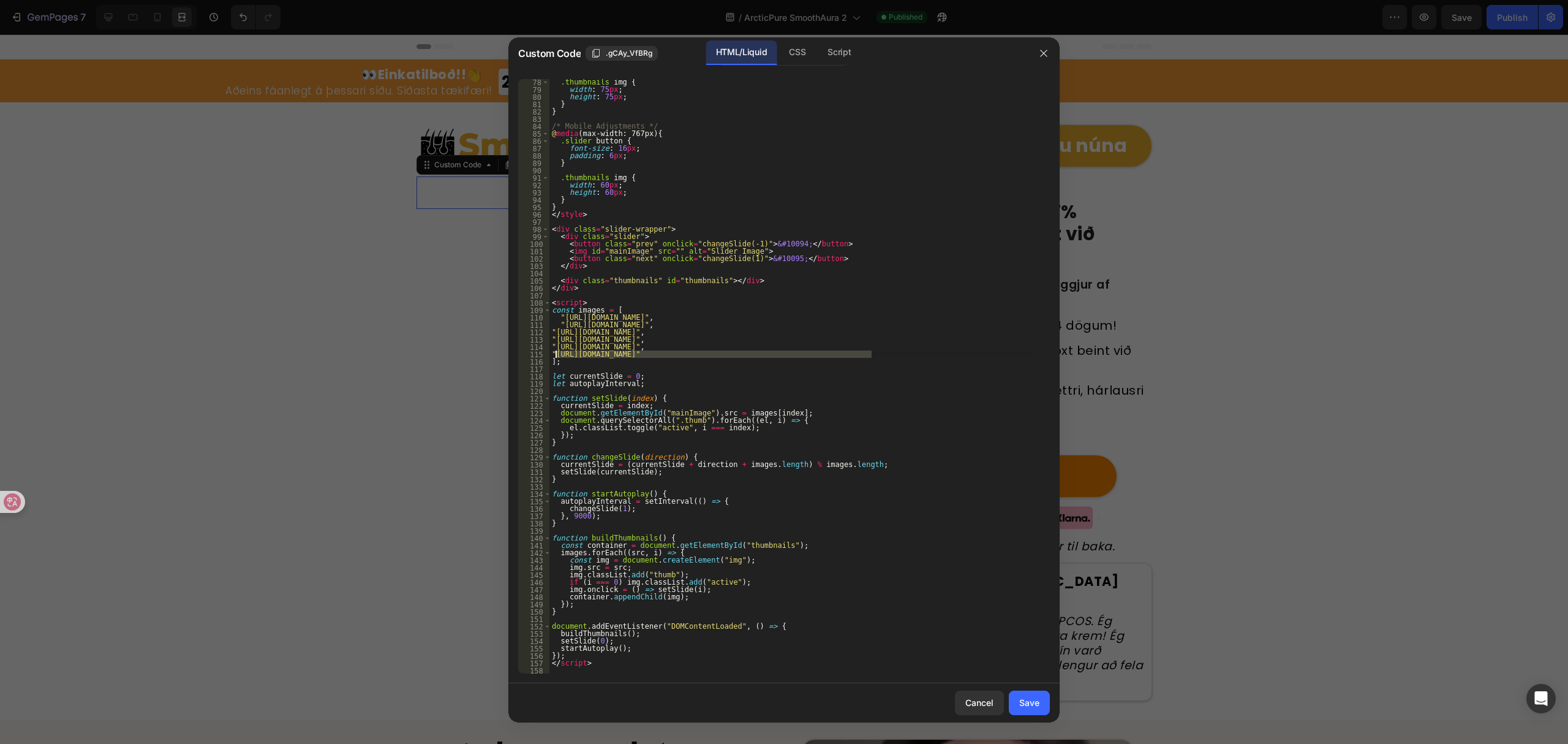
click at [556, 354] on div ".thumbnails img { width : 75 px ; height : 75 px ; } } /* Mobile Adjustments */…" at bounding box center [794, 383] width 488 height 610
paste textarea "99/7970/1400/files/img_5556306_669441e2-4bf8-4e77-8518-705fb1f4af5e.webp?v=1756…"
type textarea ""[URL][DOMAIN_NAME]""
click at [1025, 700] on div "Save" at bounding box center [1029, 703] width 20 height 13
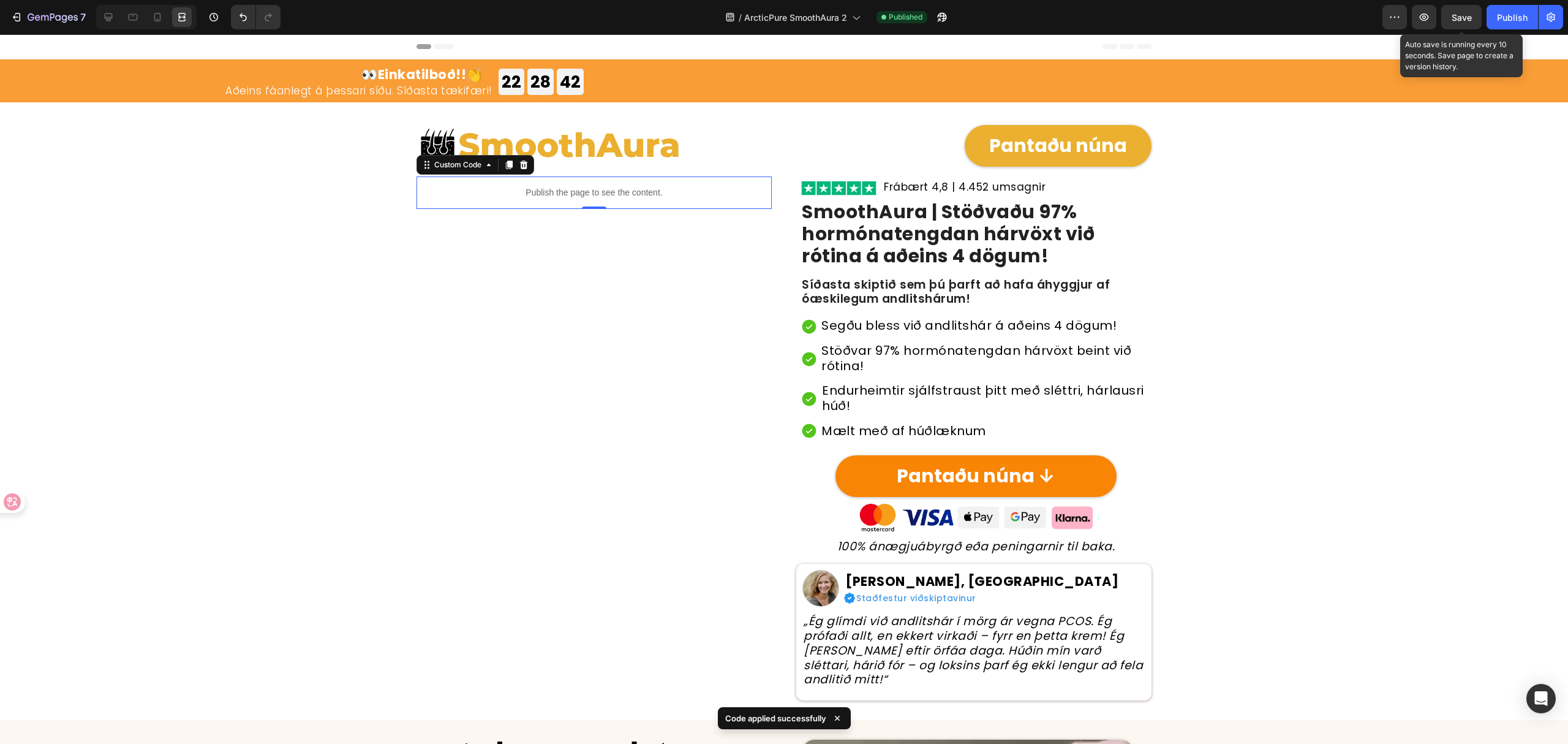
click at [1462, 20] on span "Save" at bounding box center [1462, 17] width 20 height 10
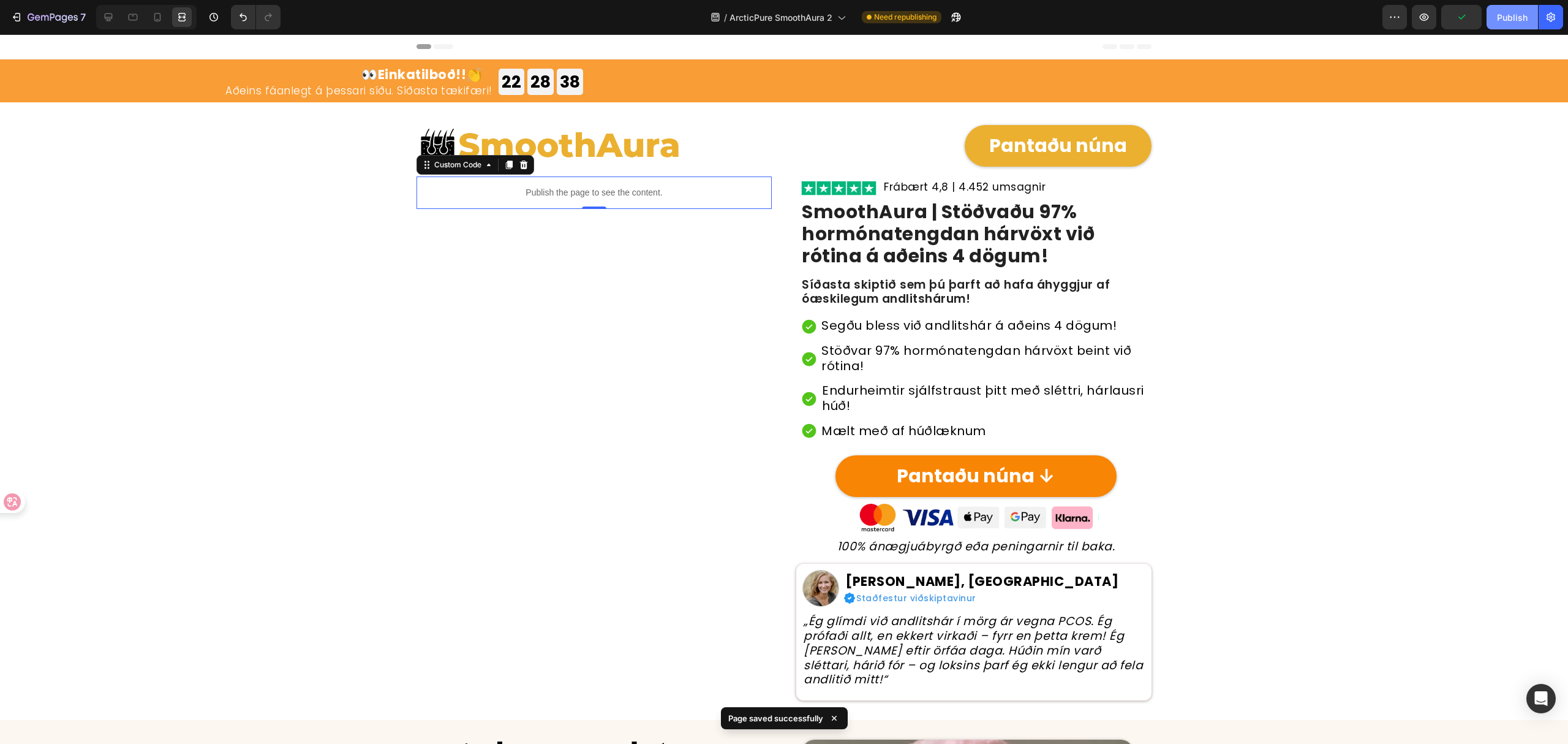
click at [1504, 13] on div "Publish" at bounding box center [1512, 18] width 31 height 13
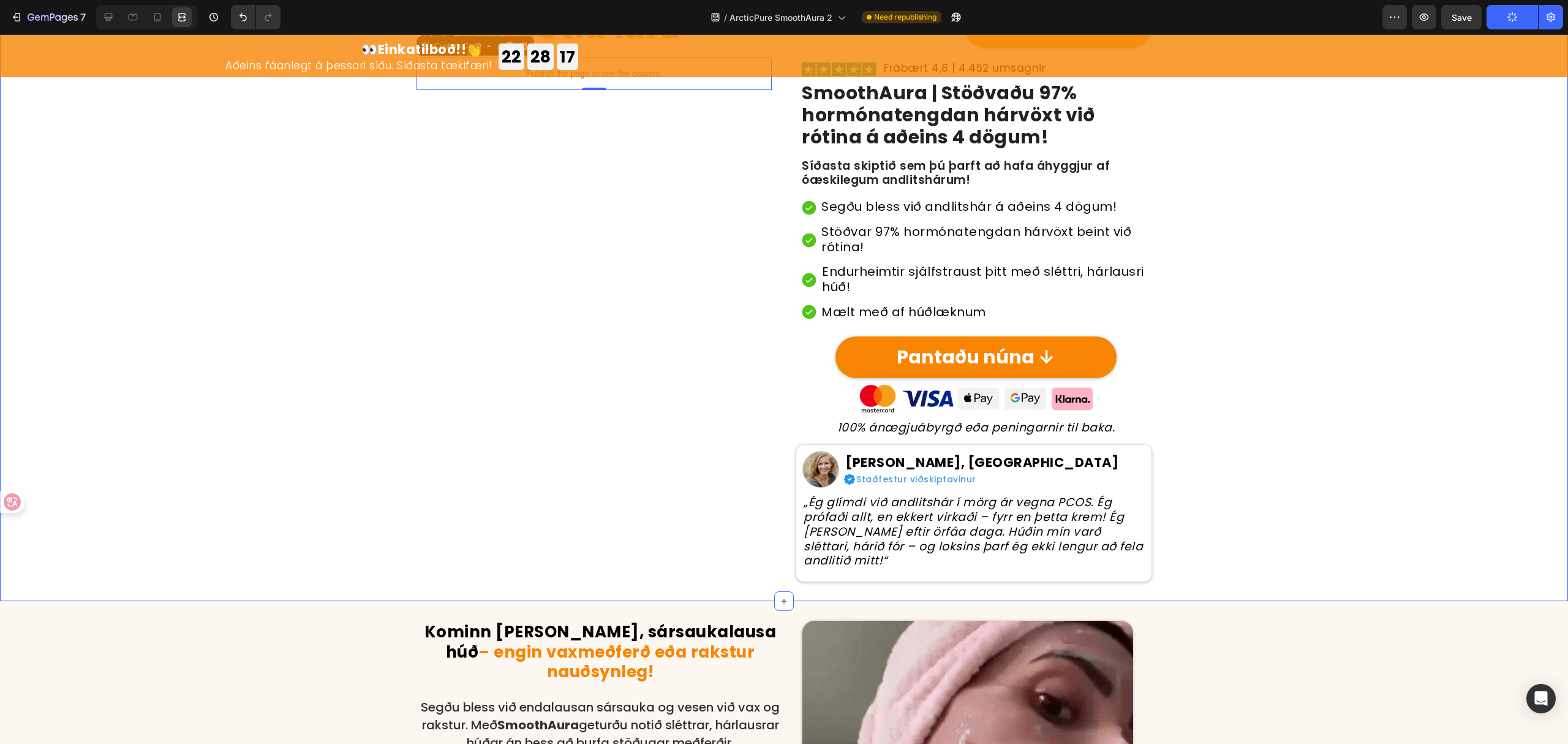
scroll to position [0, 0]
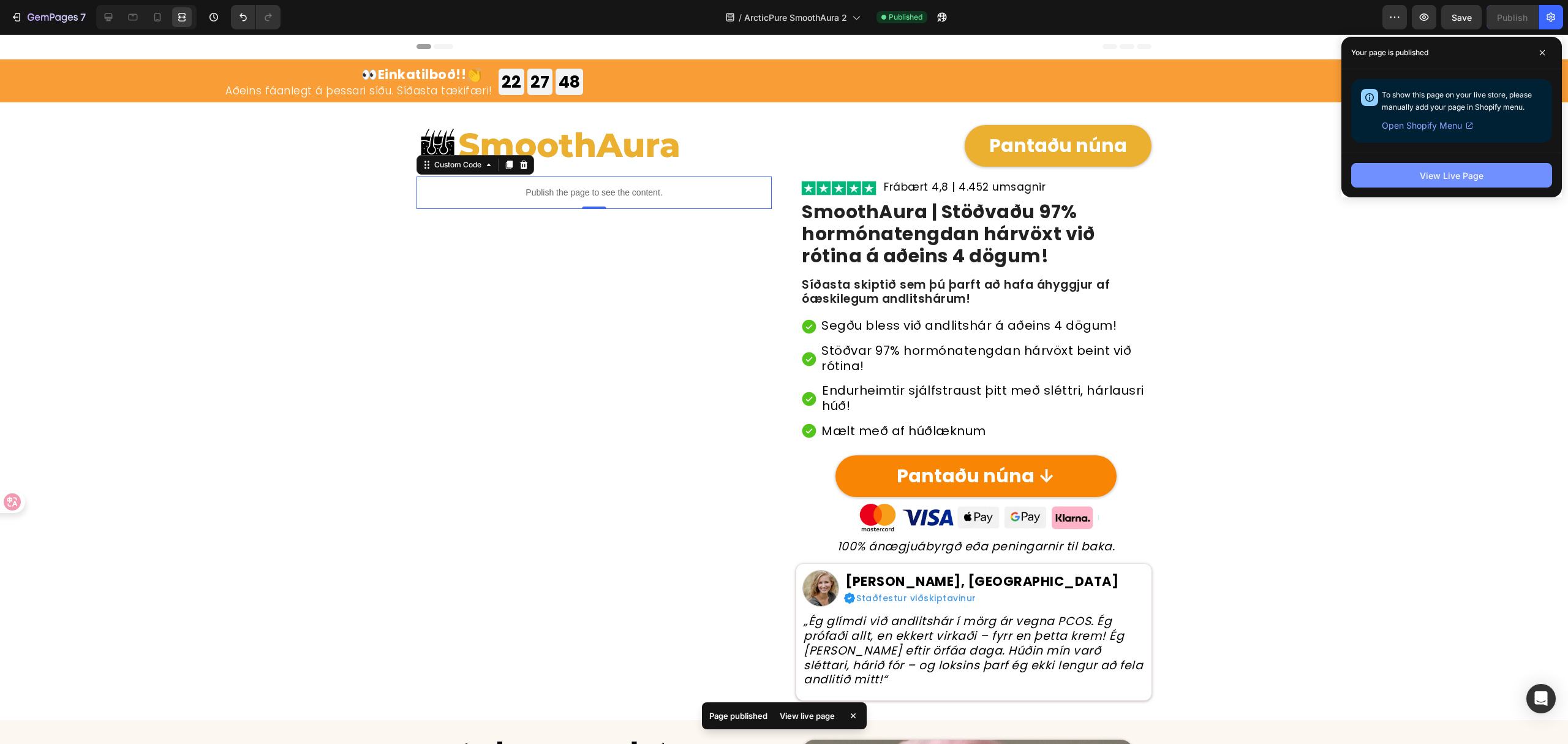
click at [1412, 172] on button "View Live Page" at bounding box center [1451, 175] width 201 height 24
